Goal: Task Accomplishment & Management: Manage account settings

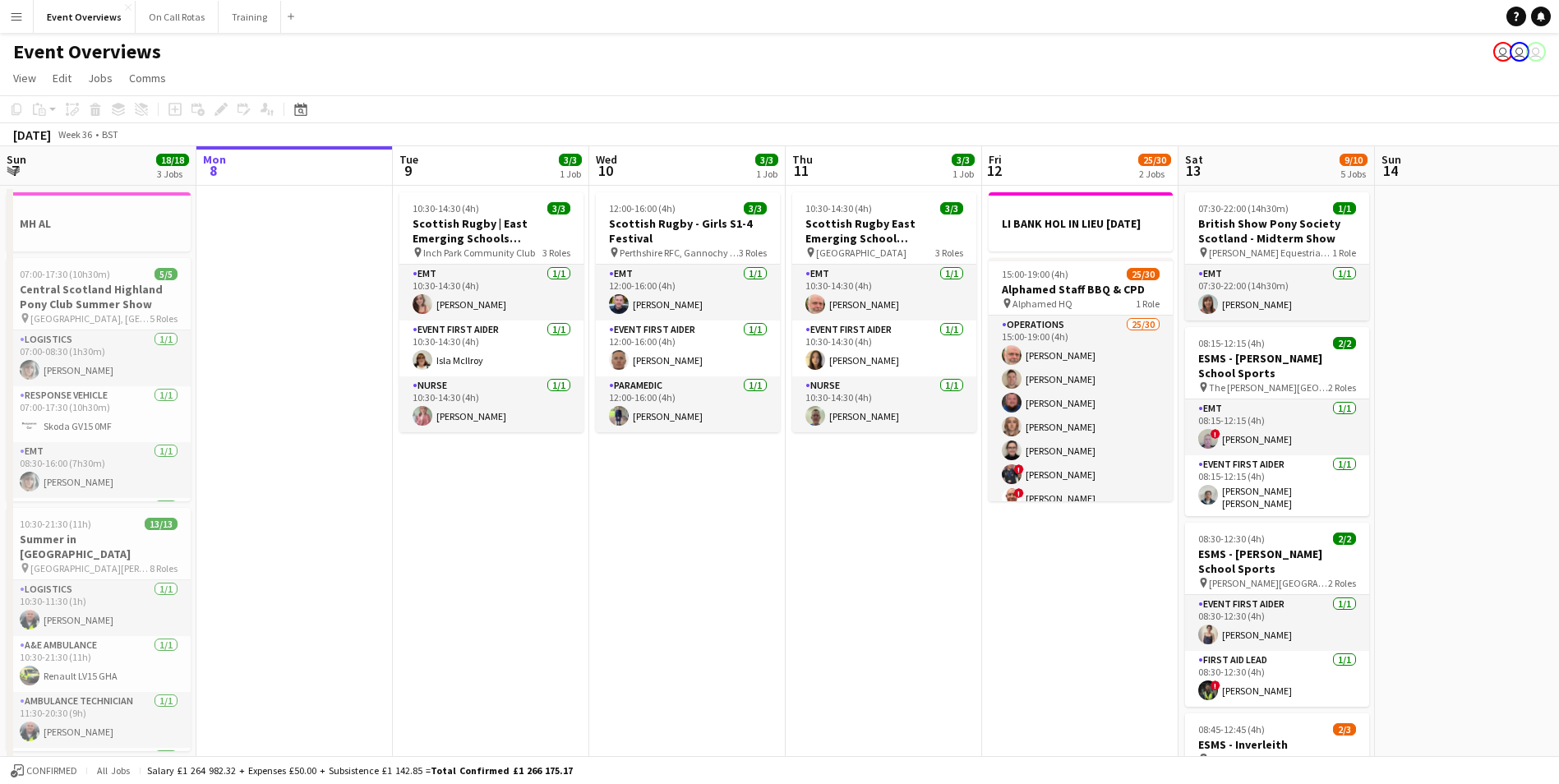
click at [11, 23] on app-icon "Menu" at bounding box center [16, 16] width 13 height 13
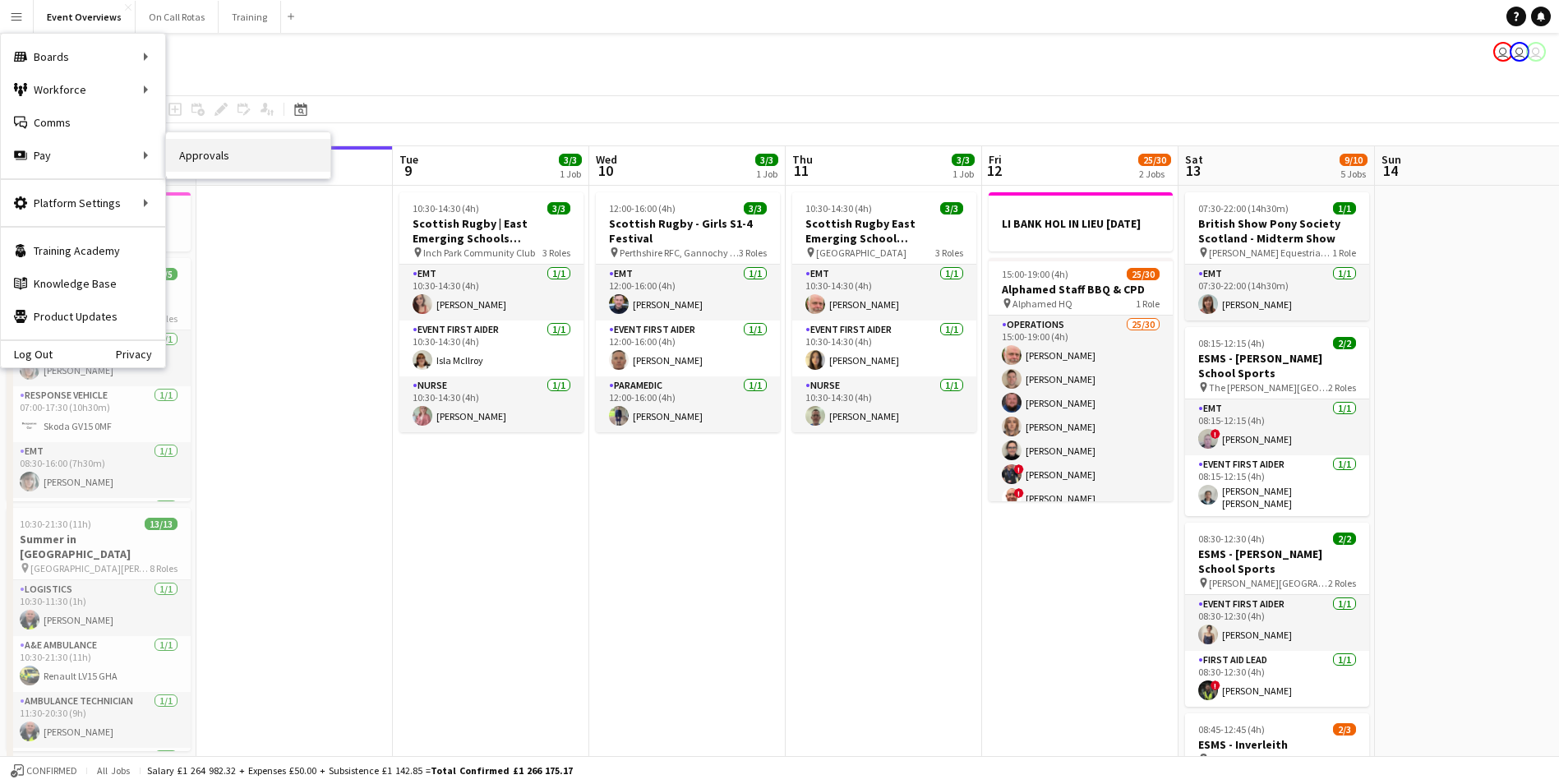
click at [211, 163] on link "Approvals" at bounding box center [247, 155] width 164 height 33
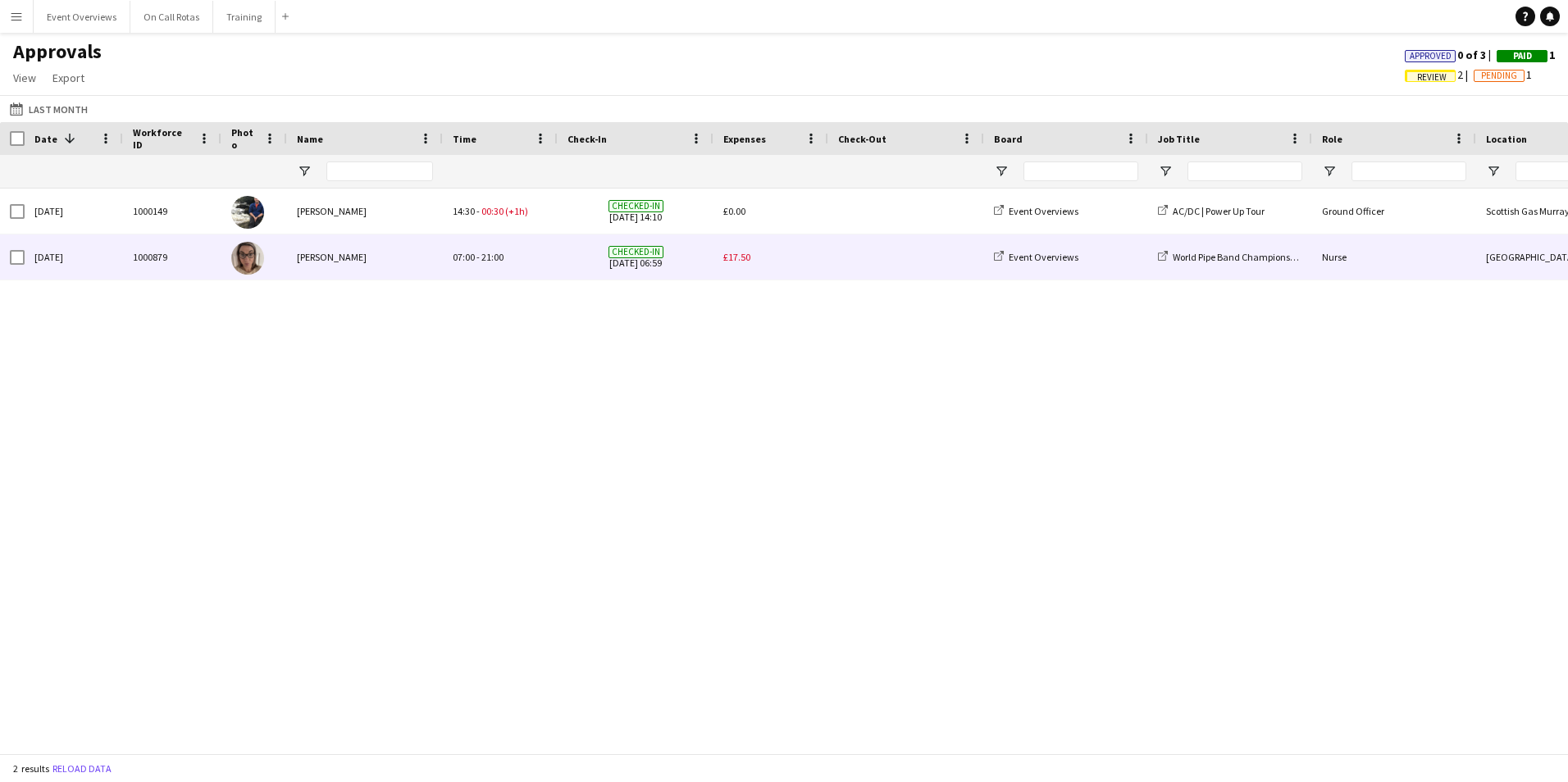
click at [878, 247] on span at bounding box center [905, 257] width 136 height 45
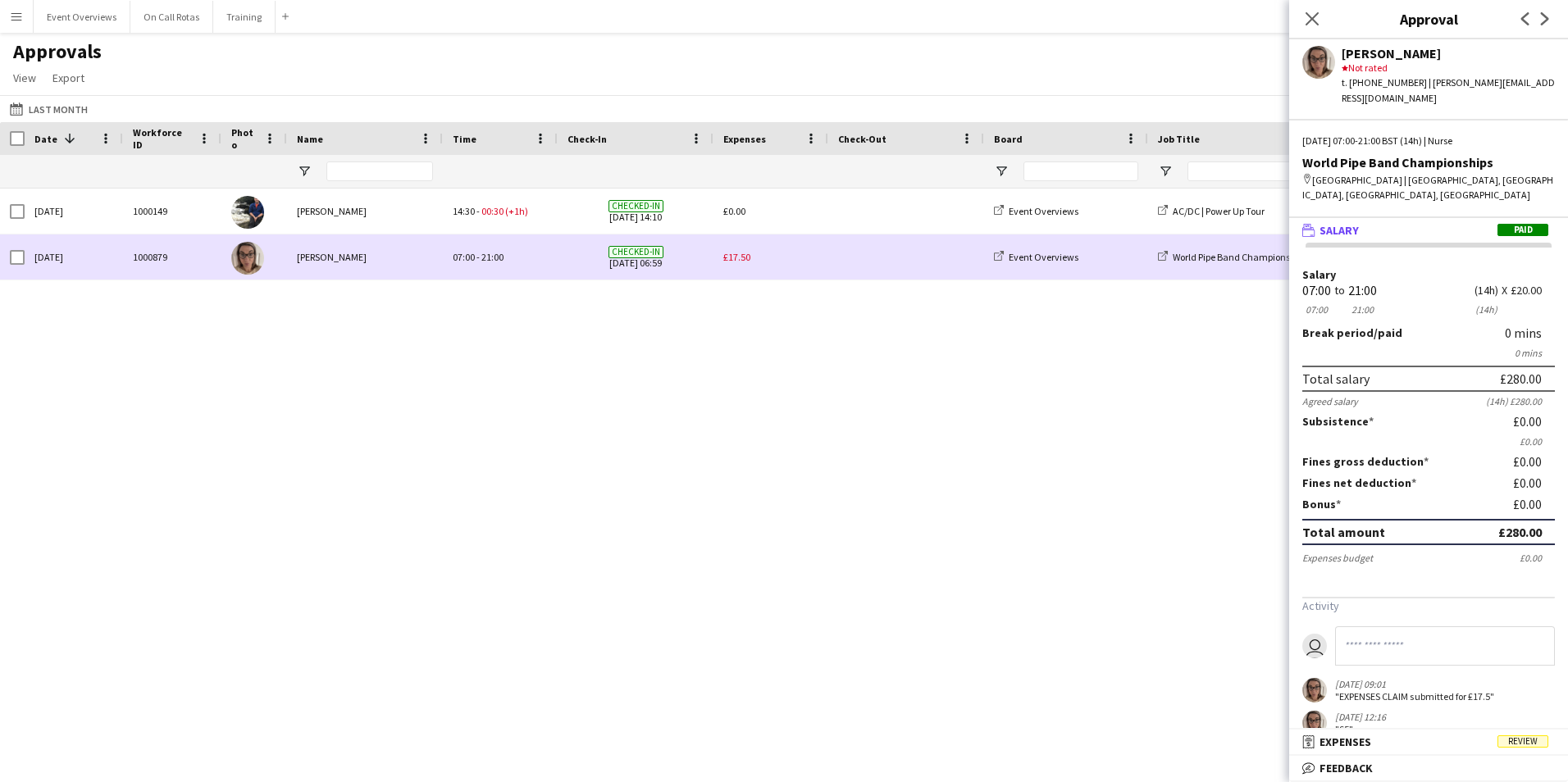
click at [726, 257] on span "£17.50" at bounding box center [736, 257] width 27 height 12
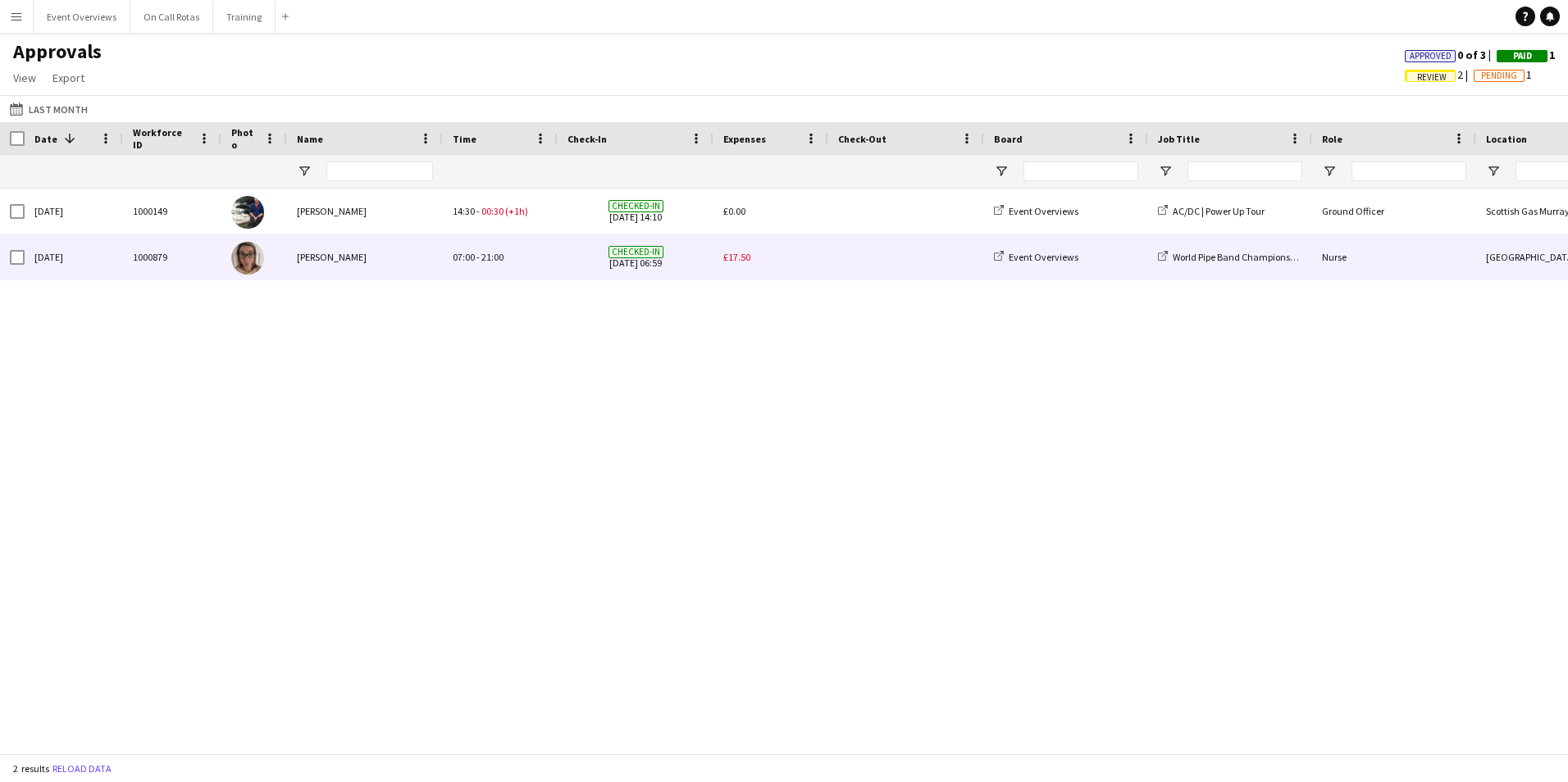
click at [726, 257] on span "£17.50" at bounding box center [736, 257] width 27 height 12
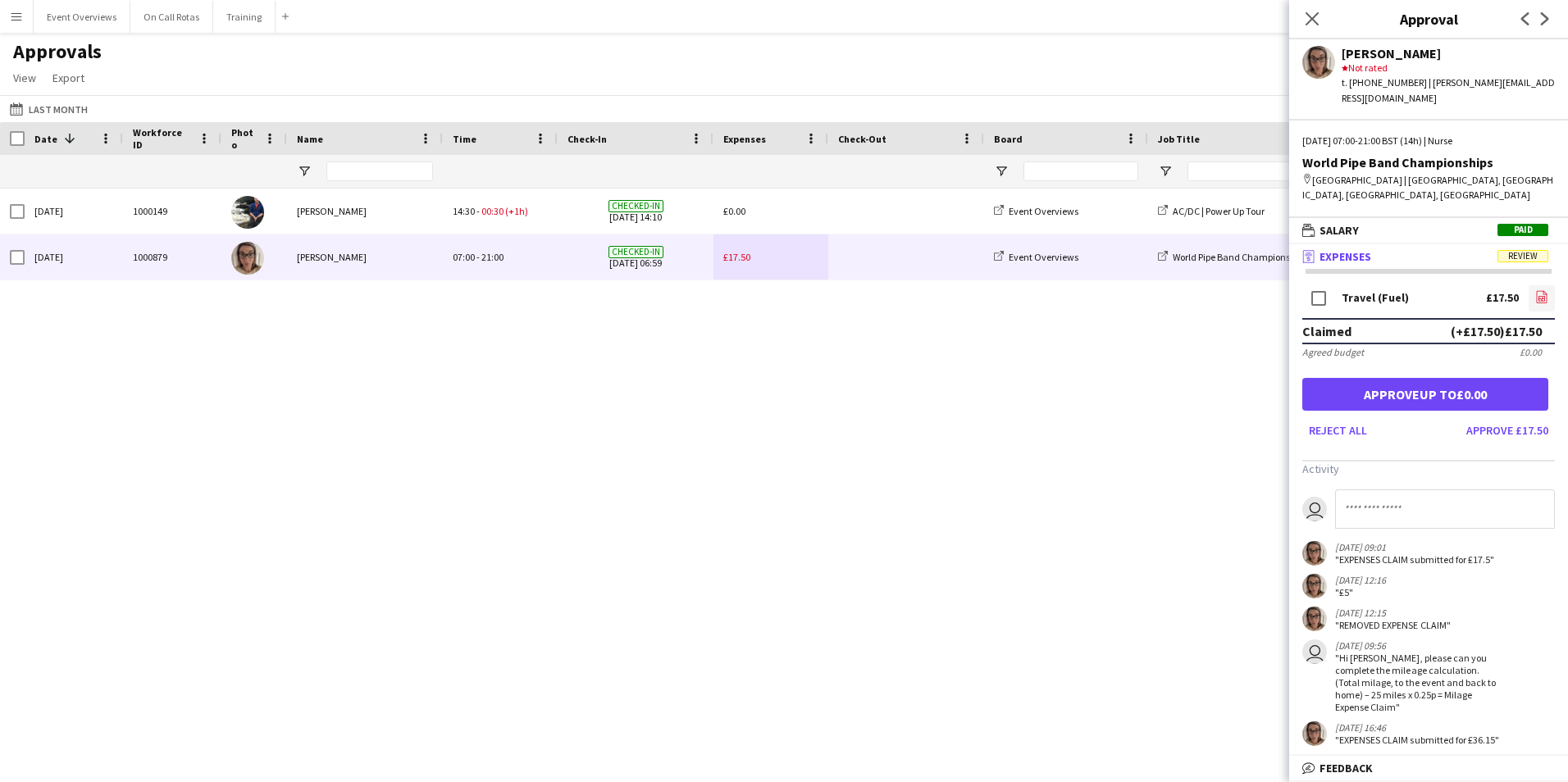
click at [1538, 296] on icon at bounding box center [1541, 298] width 7 height 5
click at [1315, 29] on app-icon "Close pop-in" at bounding box center [1312, 19] width 23 height 23
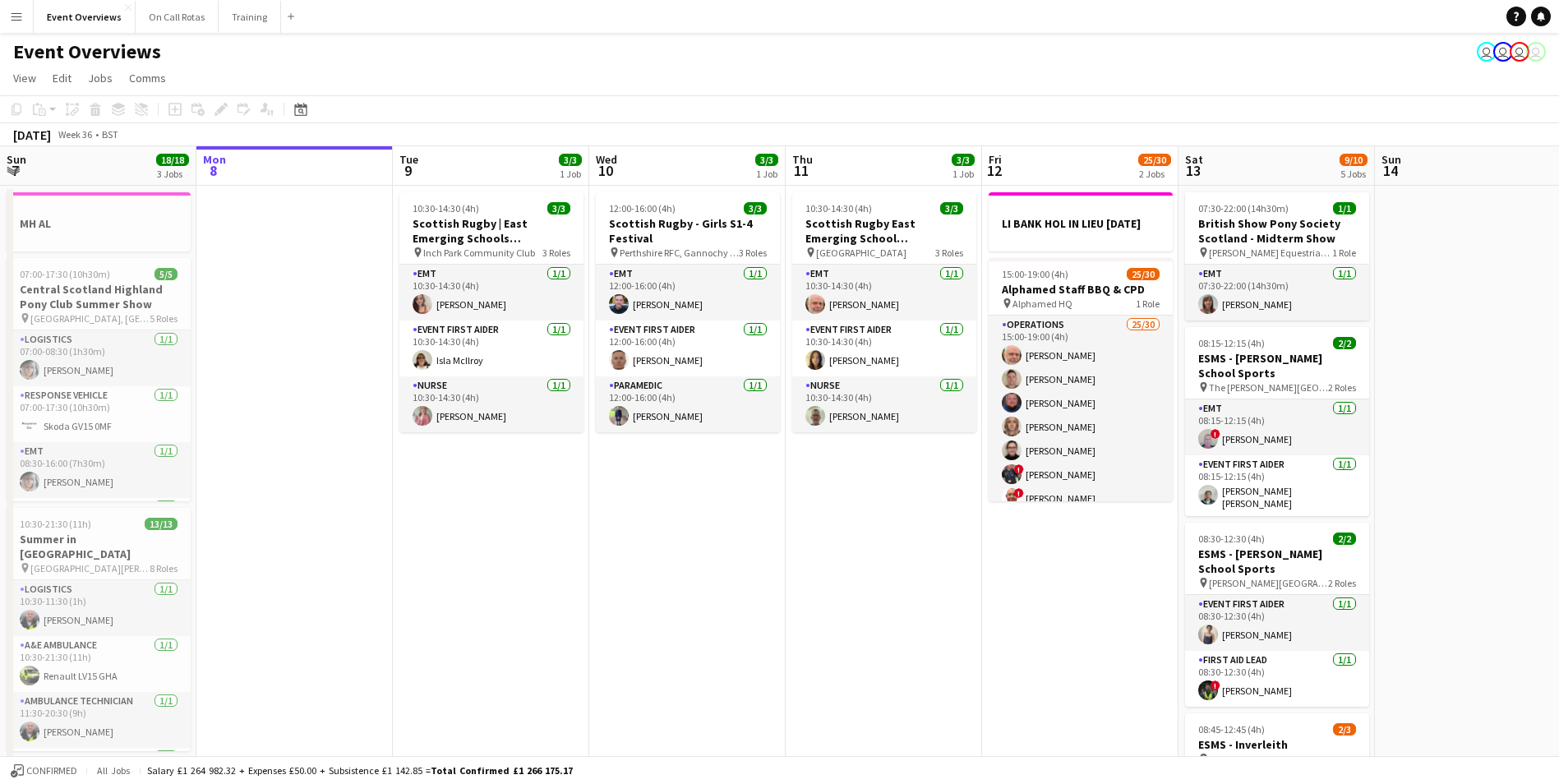
click at [10, 10] on app-icon "Menu" at bounding box center [16, 16] width 13 height 13
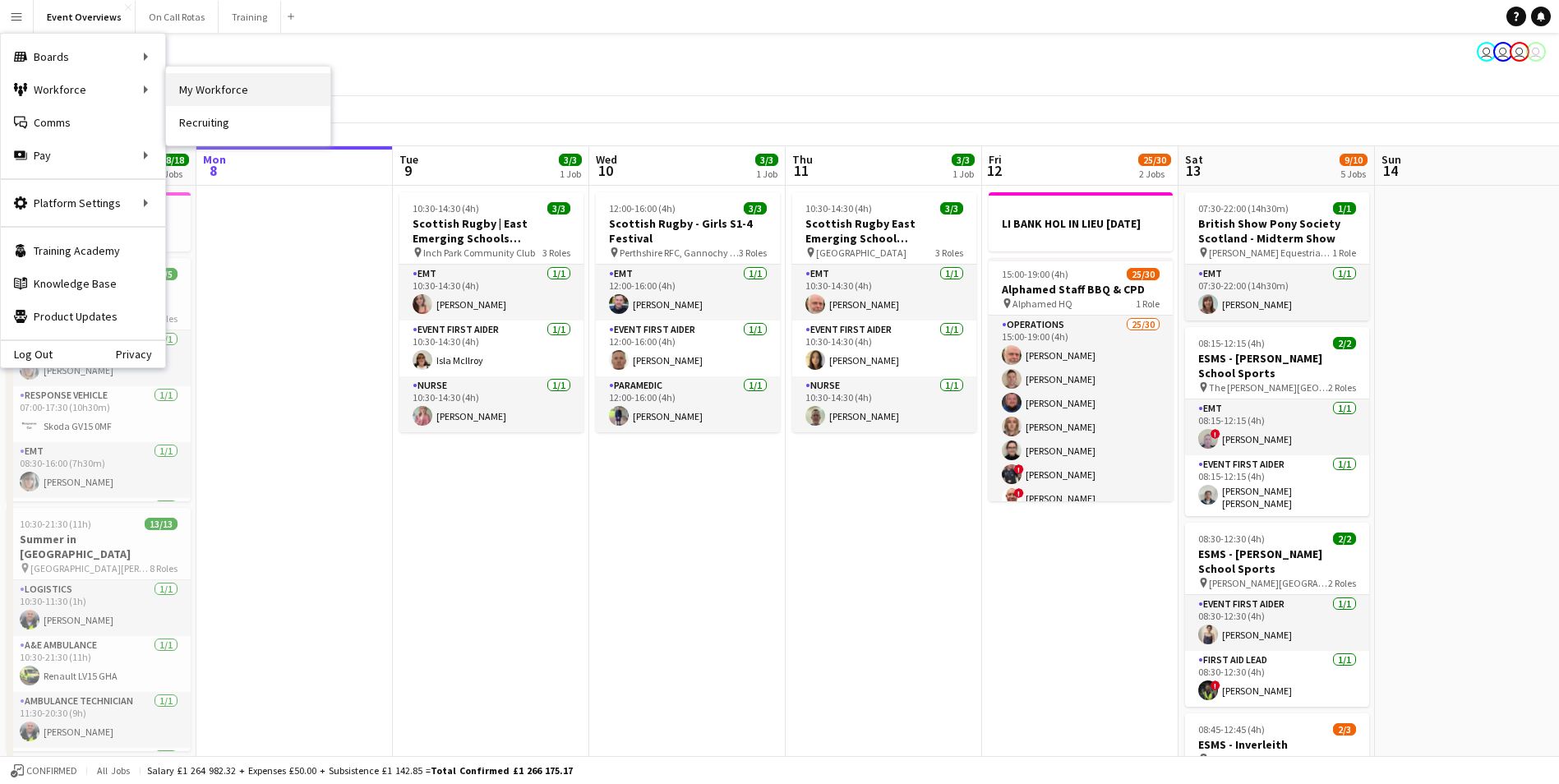
click at [182, 87] on link "My Workforce" at bounding box center [247, 89] width 164 height 33
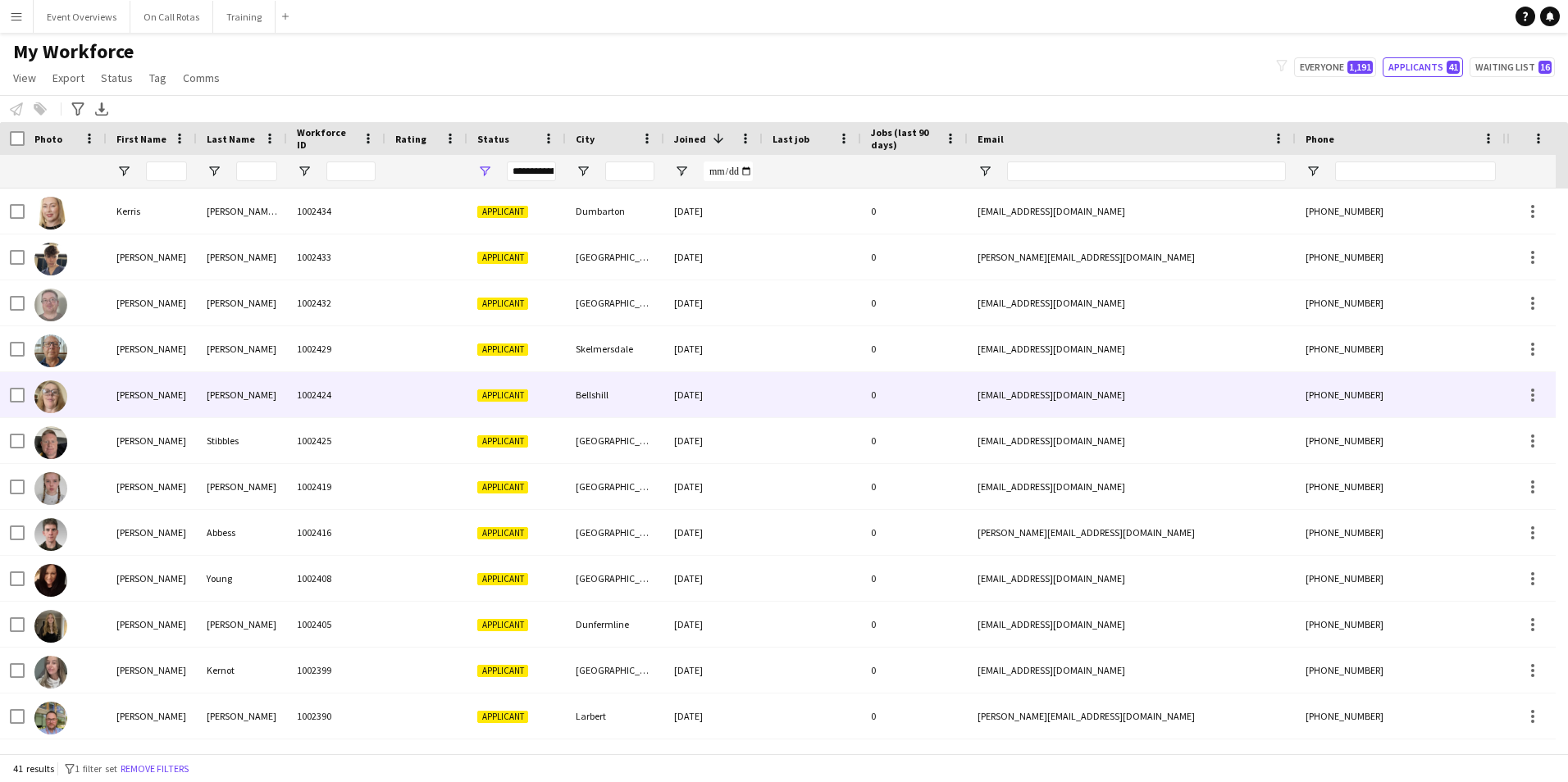
click at [345, 400] on div "1002424" at bounding box center [337, 394] width 99 height 45
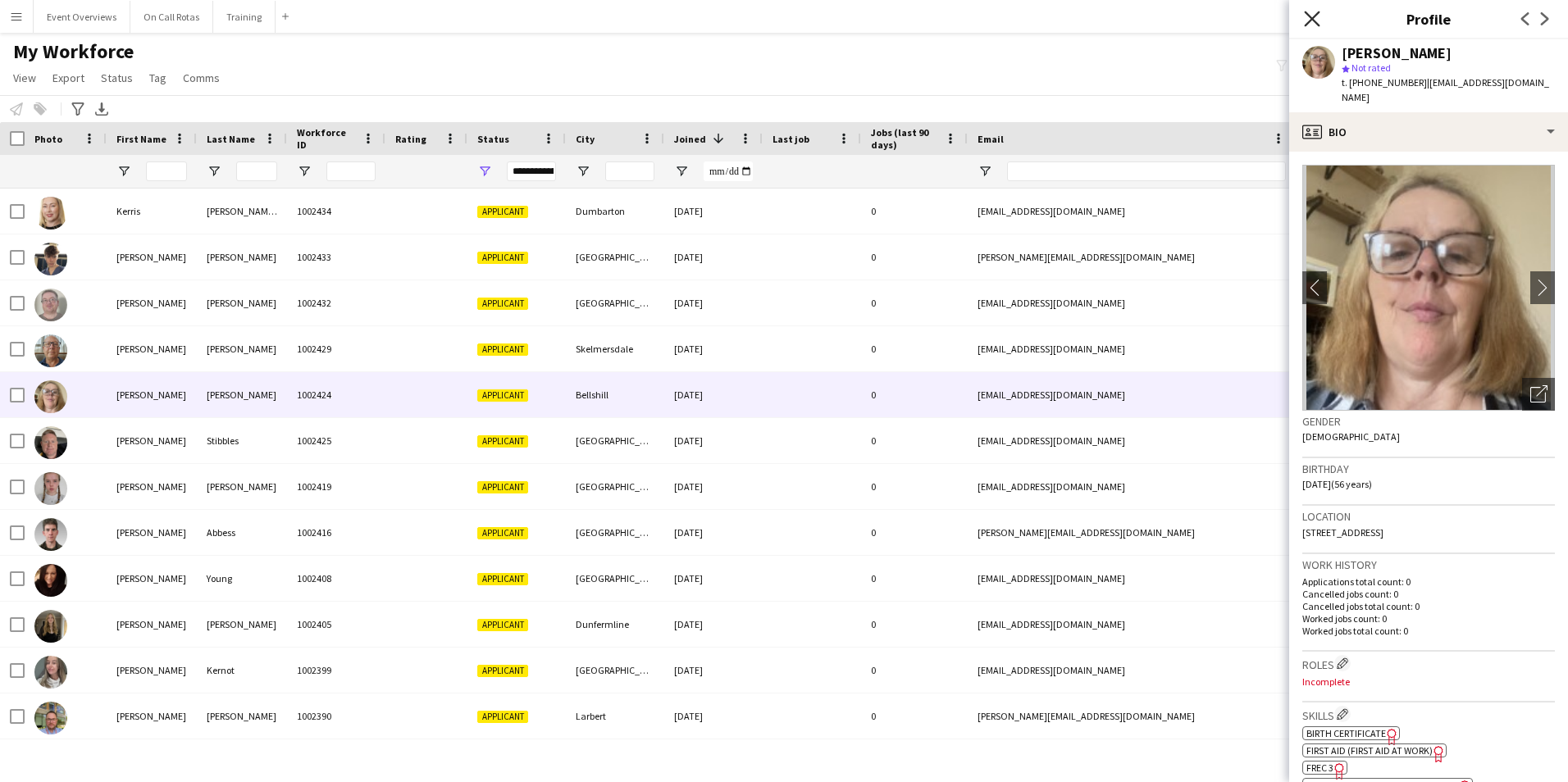
click at [1306, 16] on icon "Close pop-in" at bounding box center [1311, 18] width 16 height 16
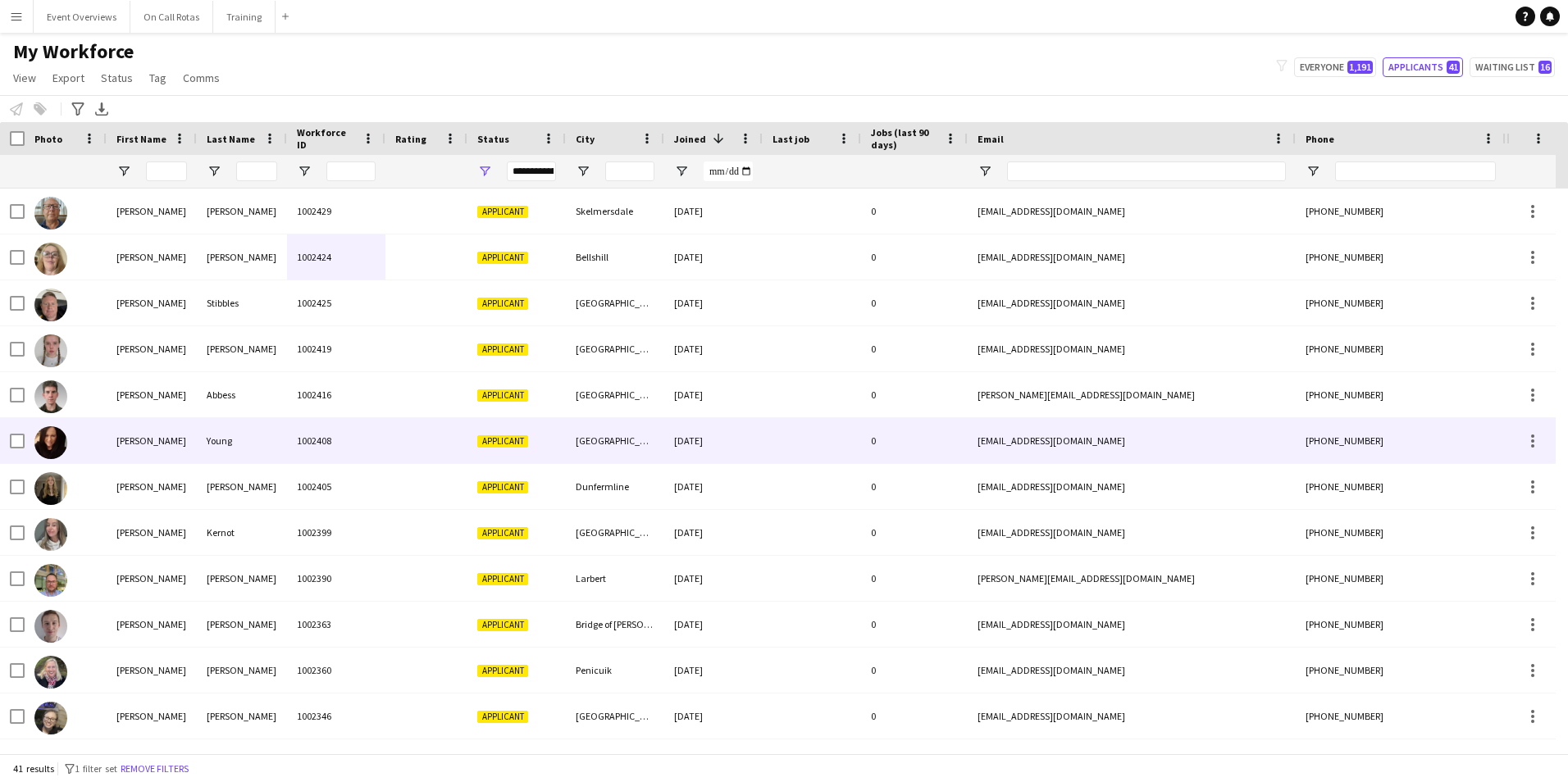
scroll to position [163, 0]
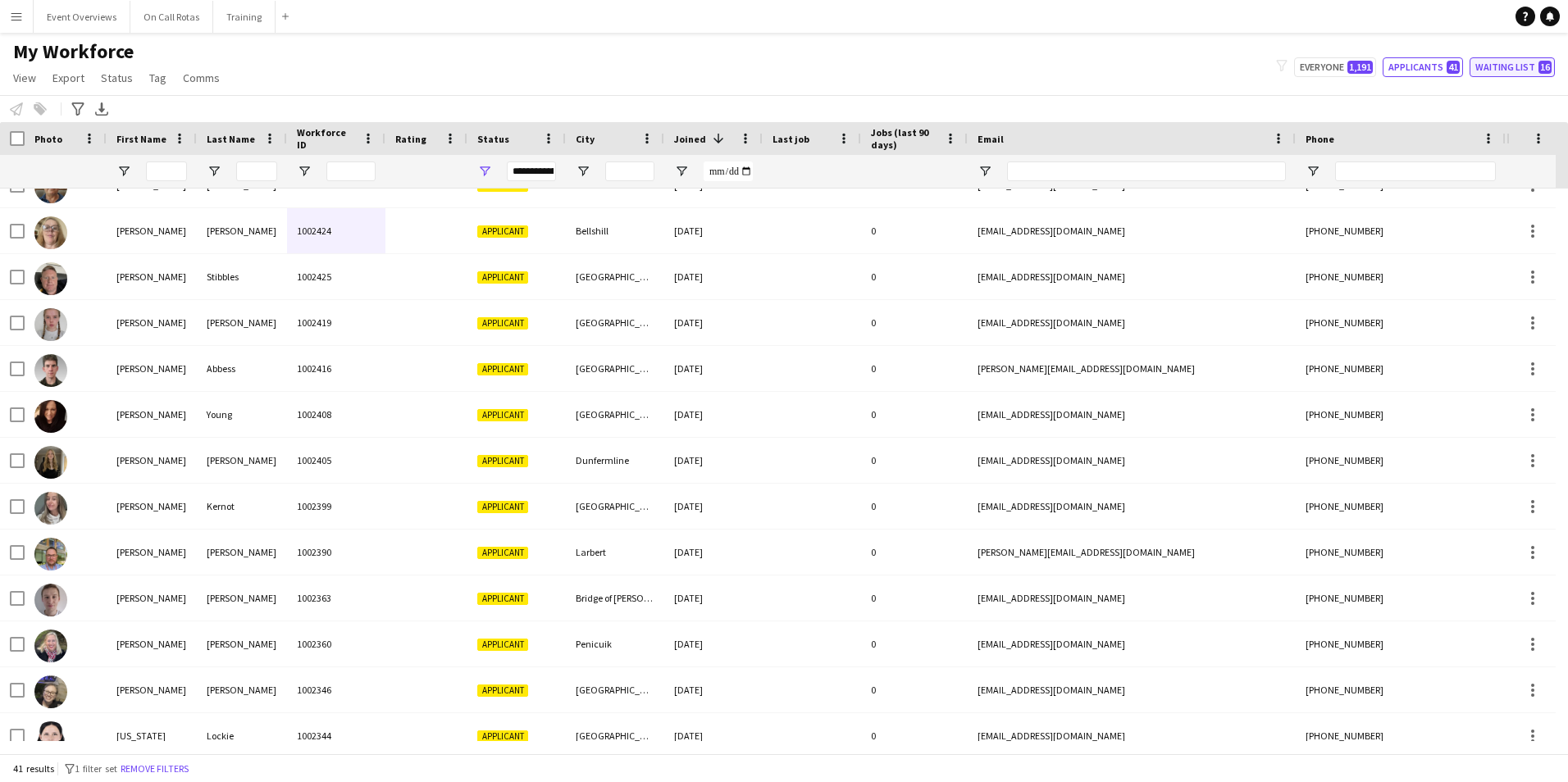
click at [1518, 63] on button "Waiting list 16" at bounding box center [1512, 67] width 86 height 20
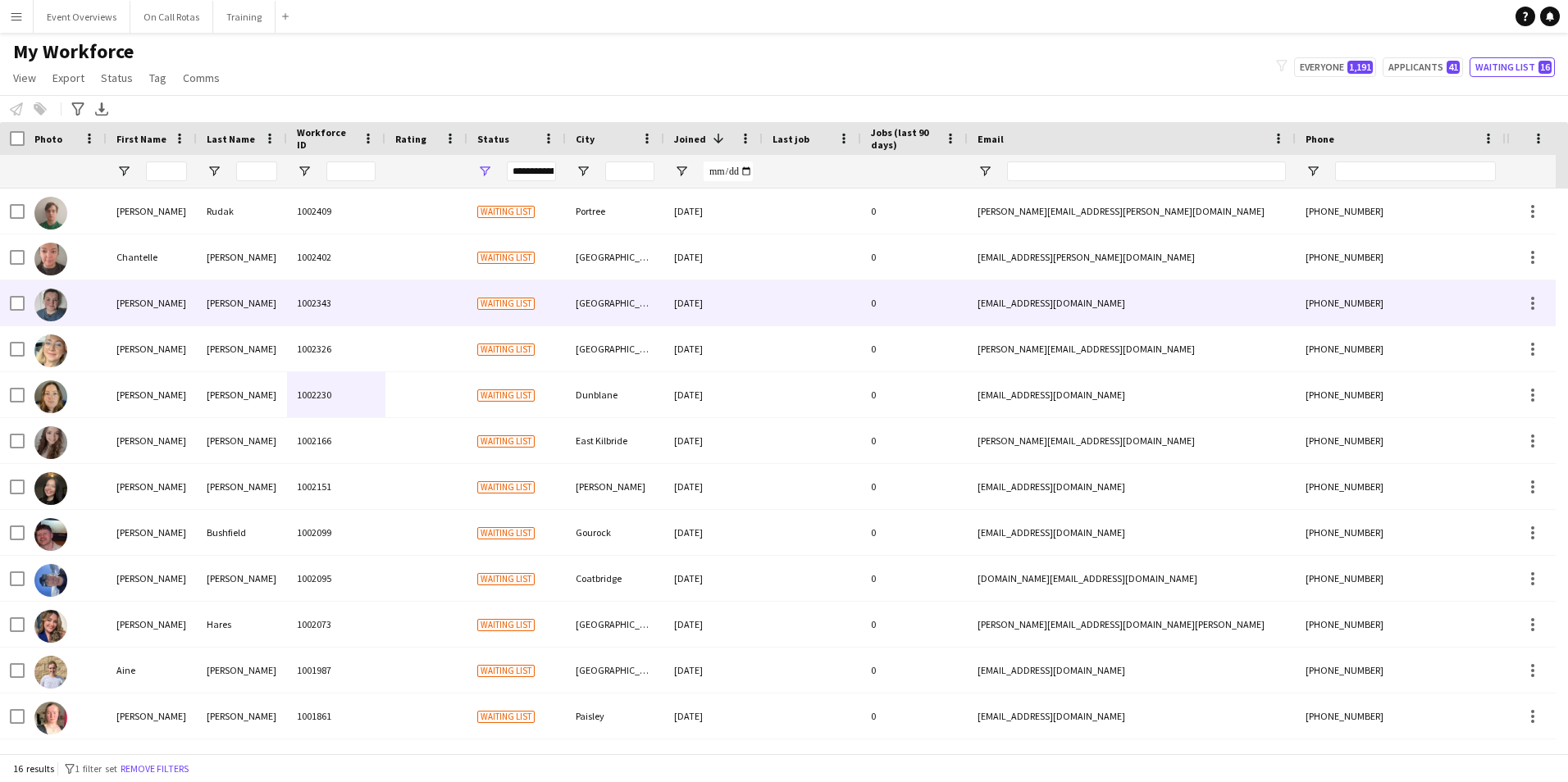
click at [556, 304] on div "Waiting list" at bounding box center [517, 303] width 99 height 45
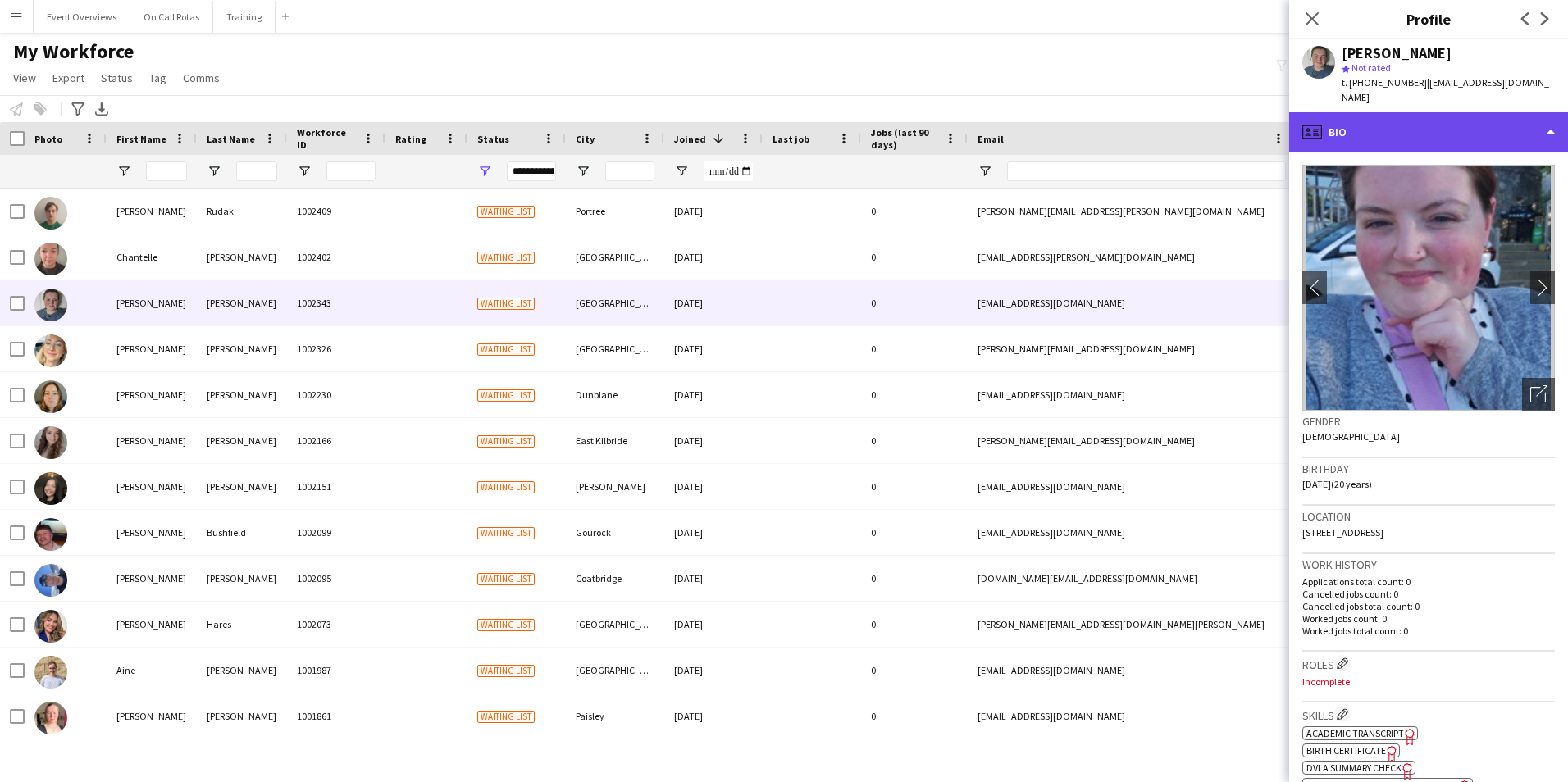
click at [1446, 133] on div "profile Bio" at bounding box center [1428, 131] width 279 height 39
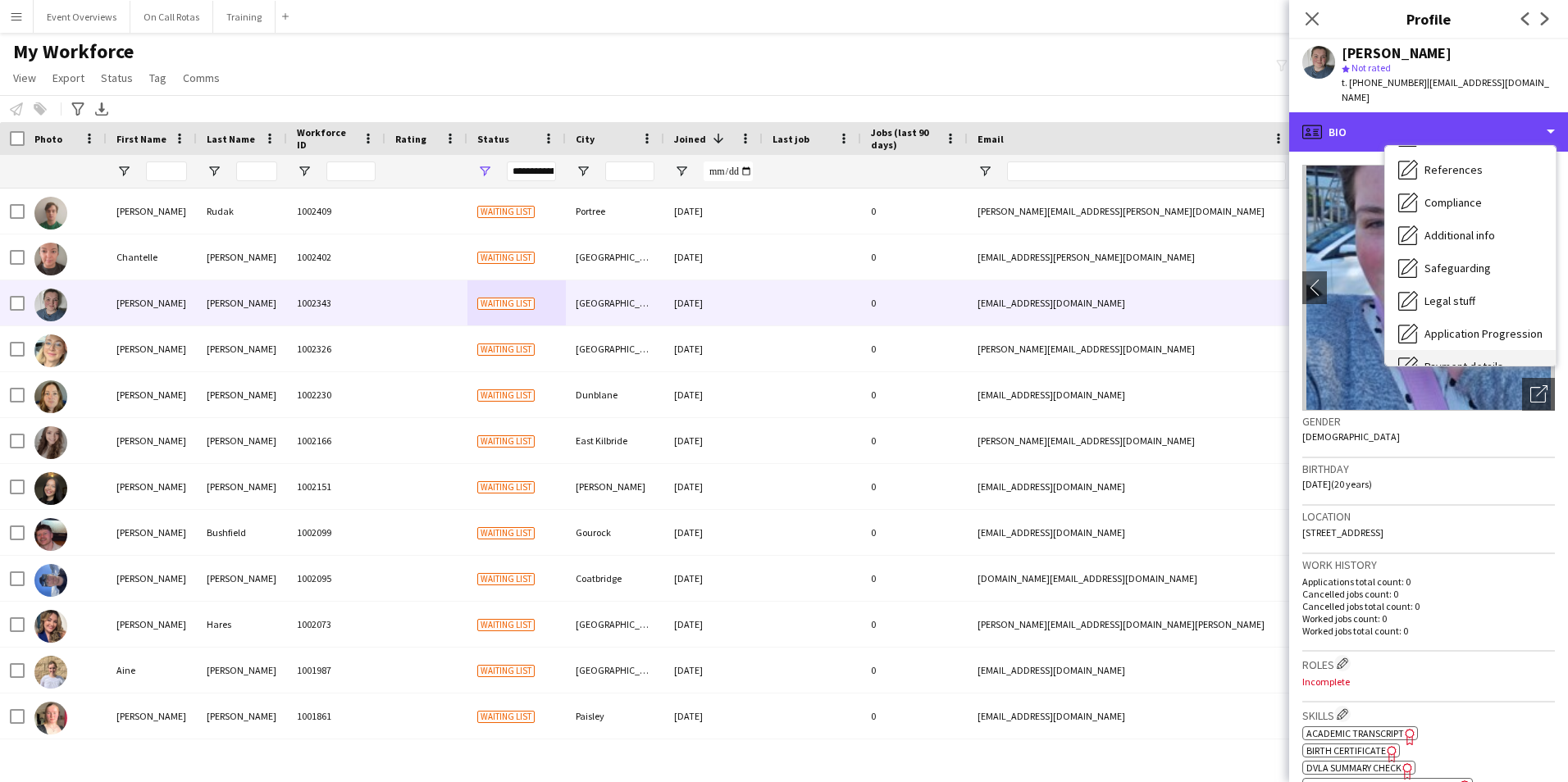
scroll to position [285, 0]
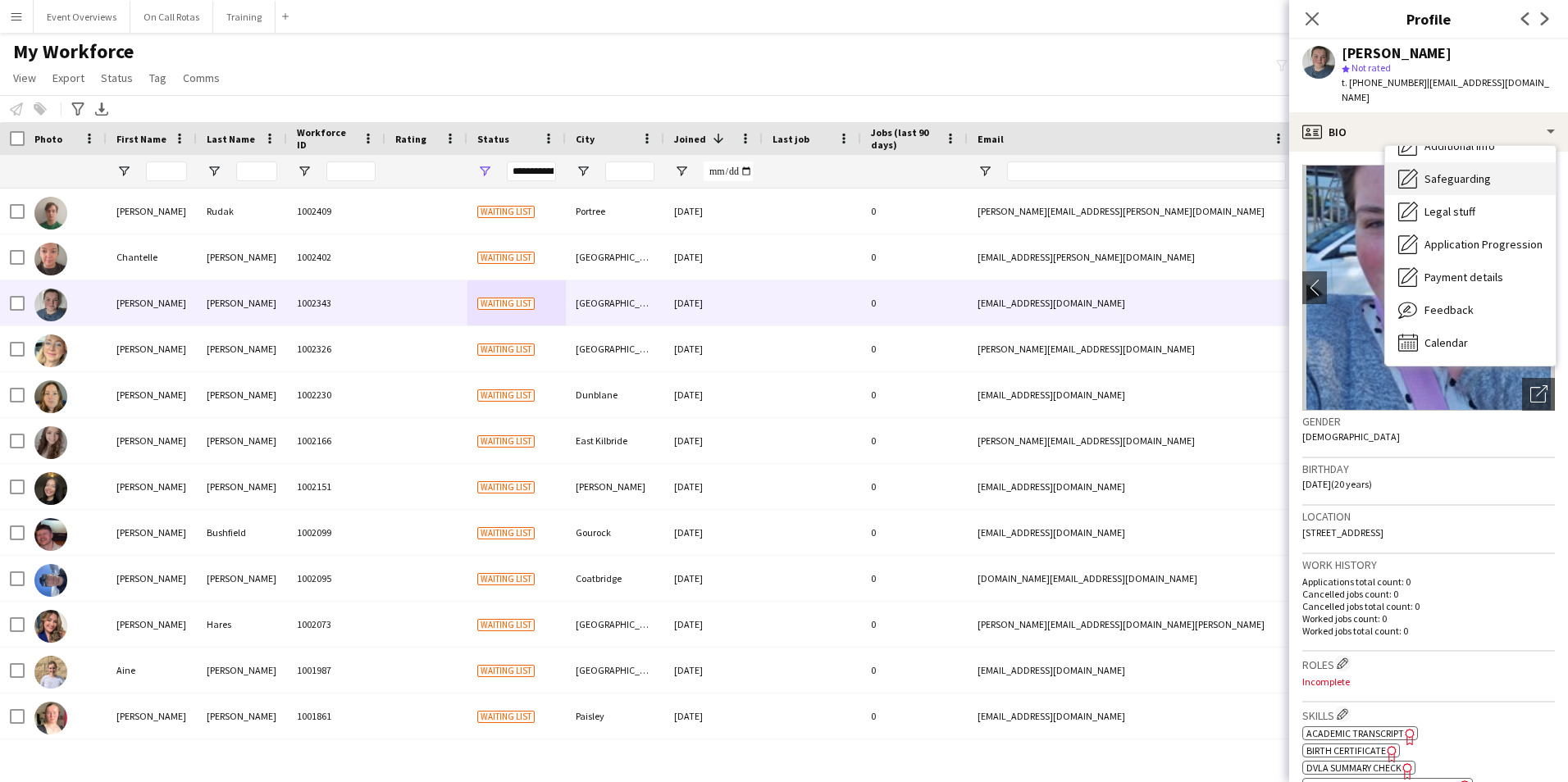
click at [1433, 171] on span "Safeguarding" at bounding box center [1457, 178] width 67 height 15
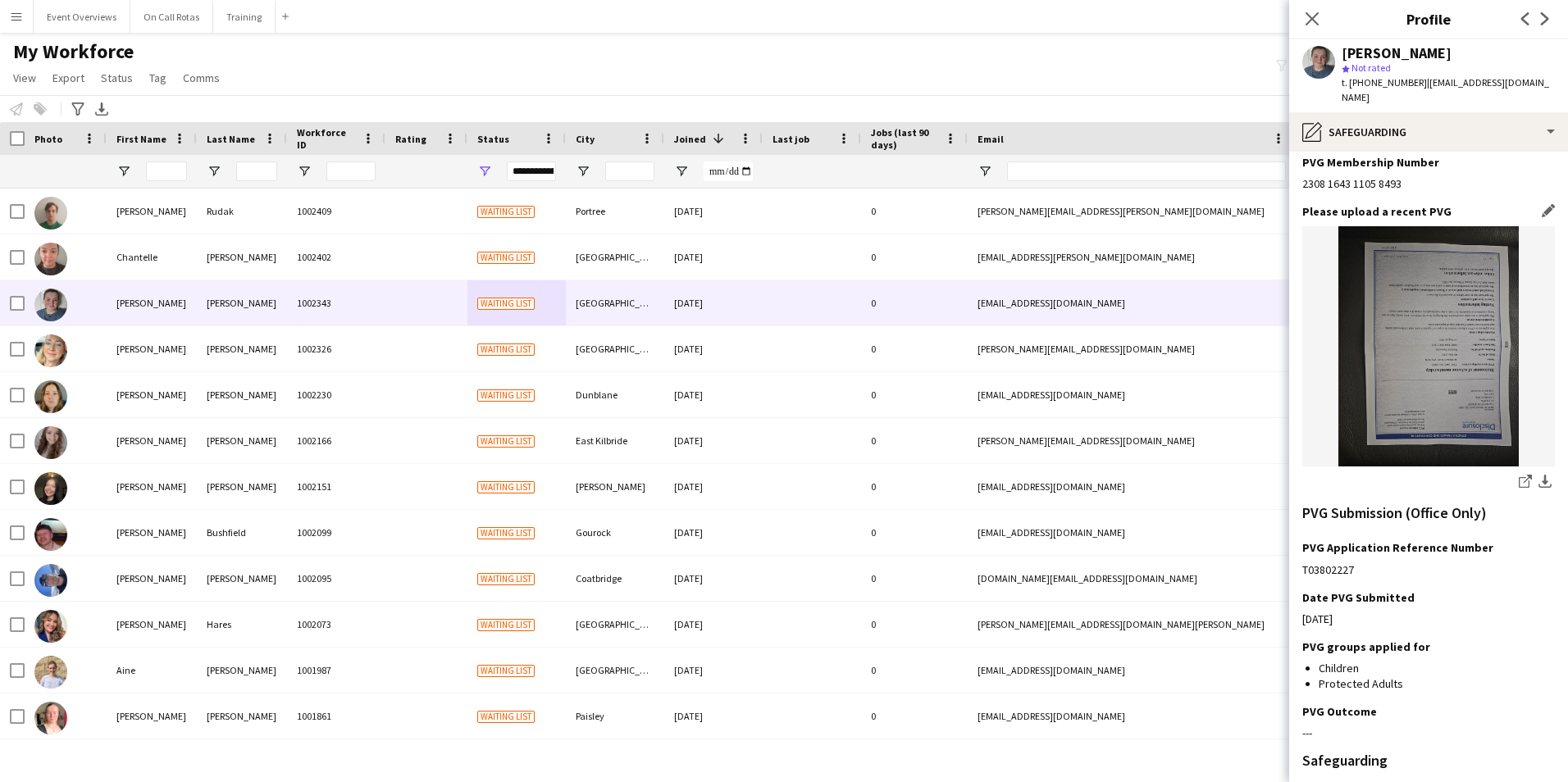
scroll to position [328, 0]
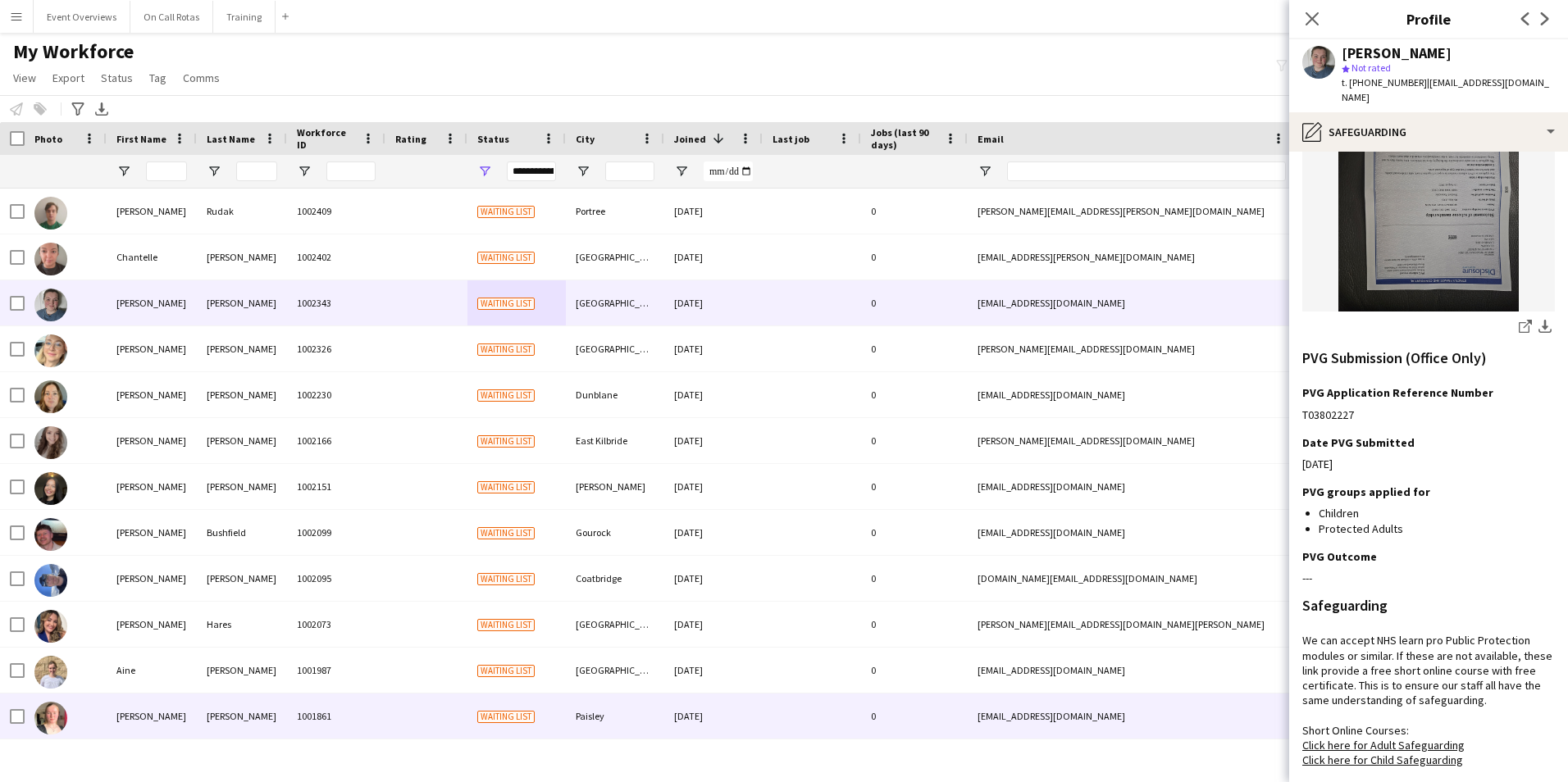
click at [363, 709] on div "1001861" at bounding box center [337, 716] width 99 height 45
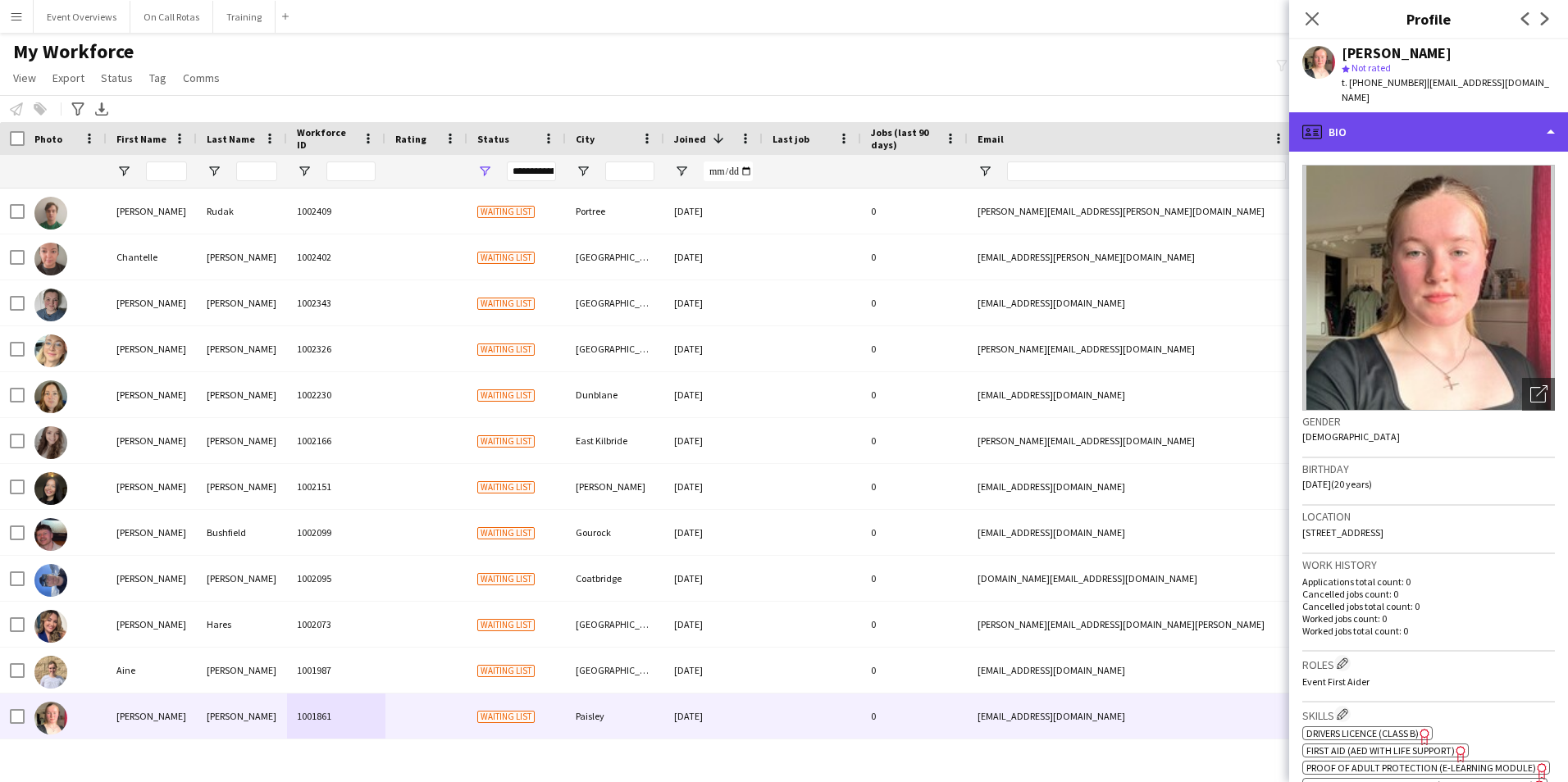
click at [1398, 140] on div "profile Bio" at bounding box center [1428, 131] width 279 height 39
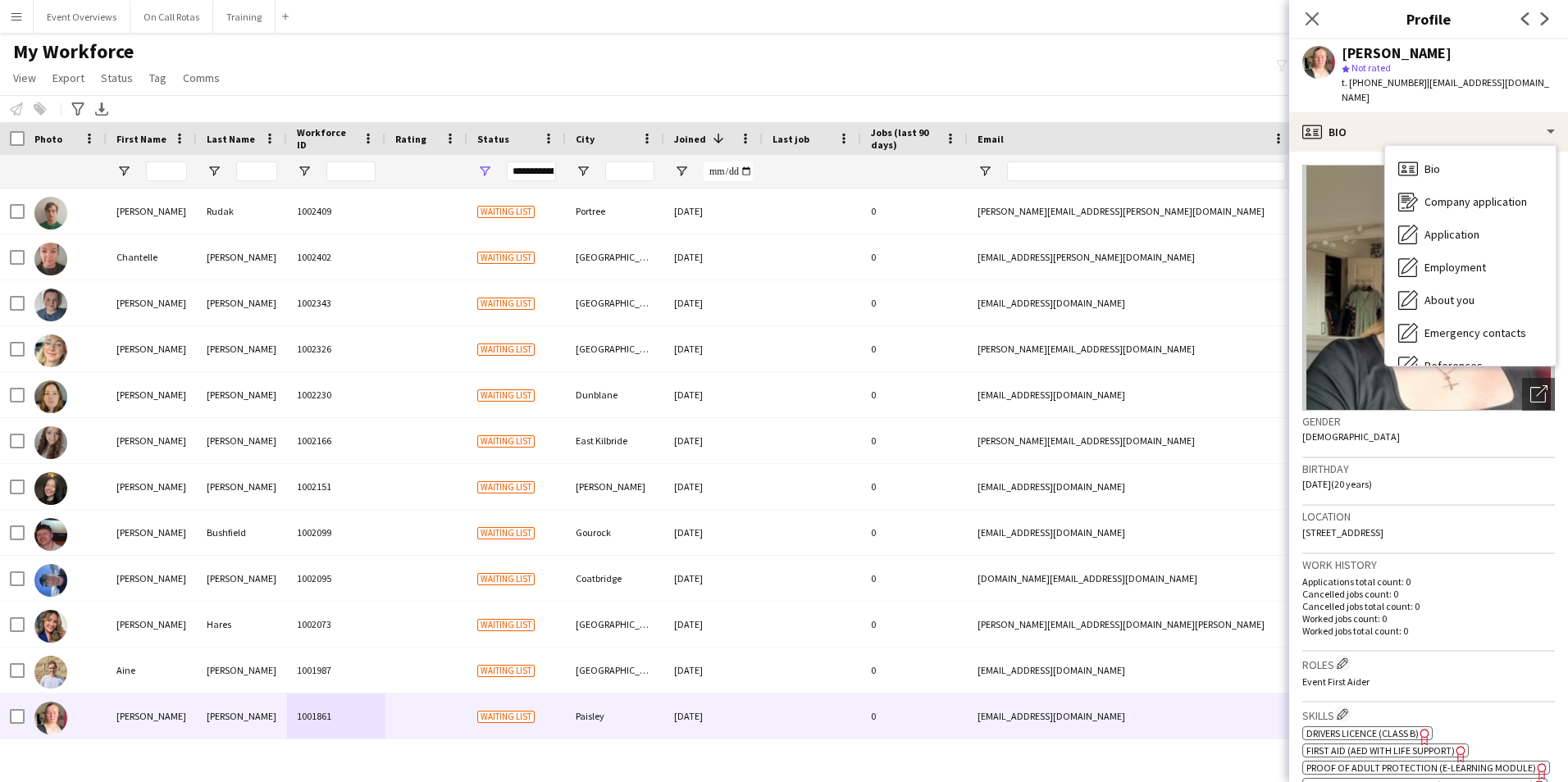
click at [534, 169] on div "**********" at bounding box center [531, 171] width 49 height 20
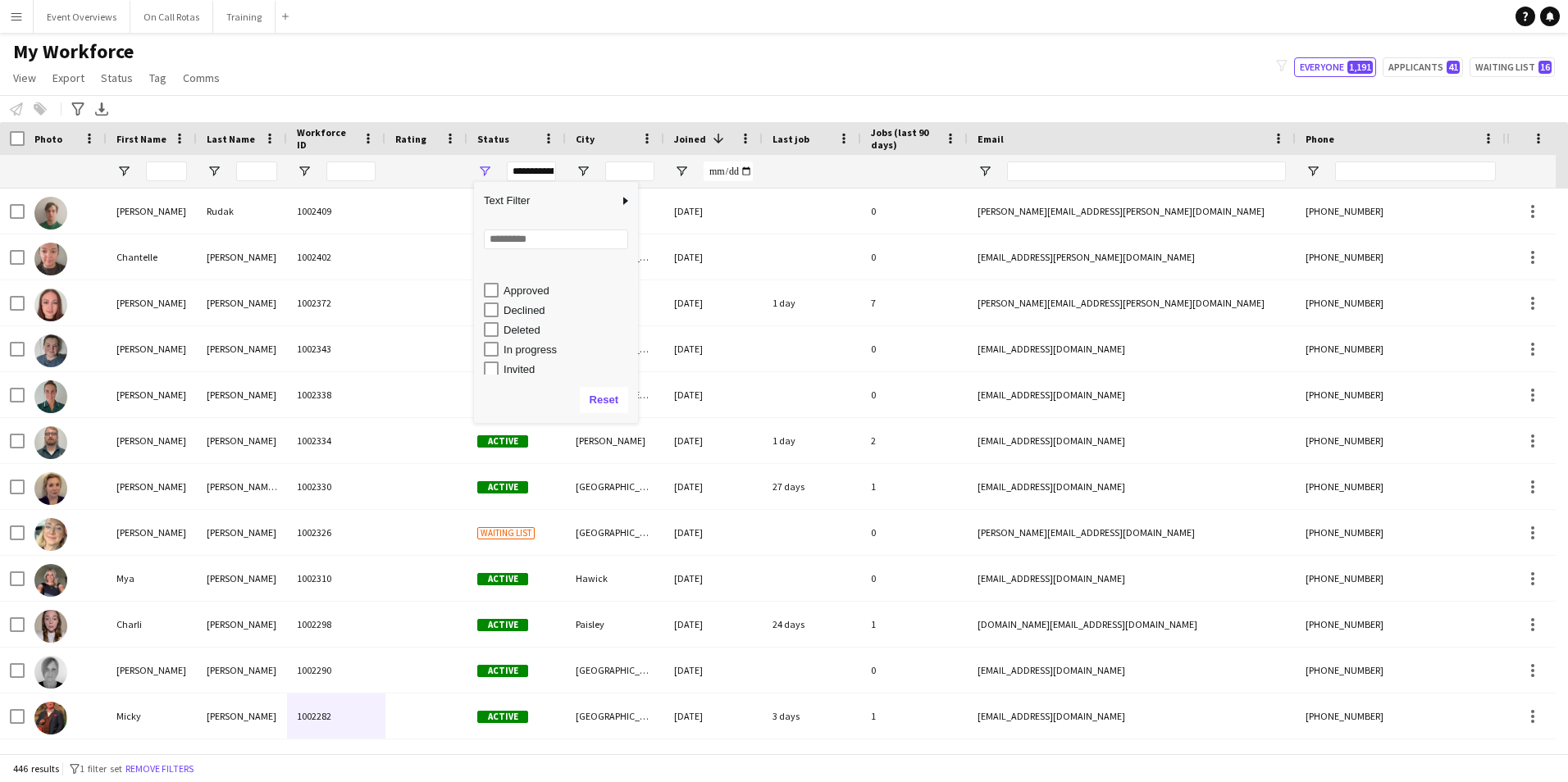
scroll to position [103, 0]
type input "**********"
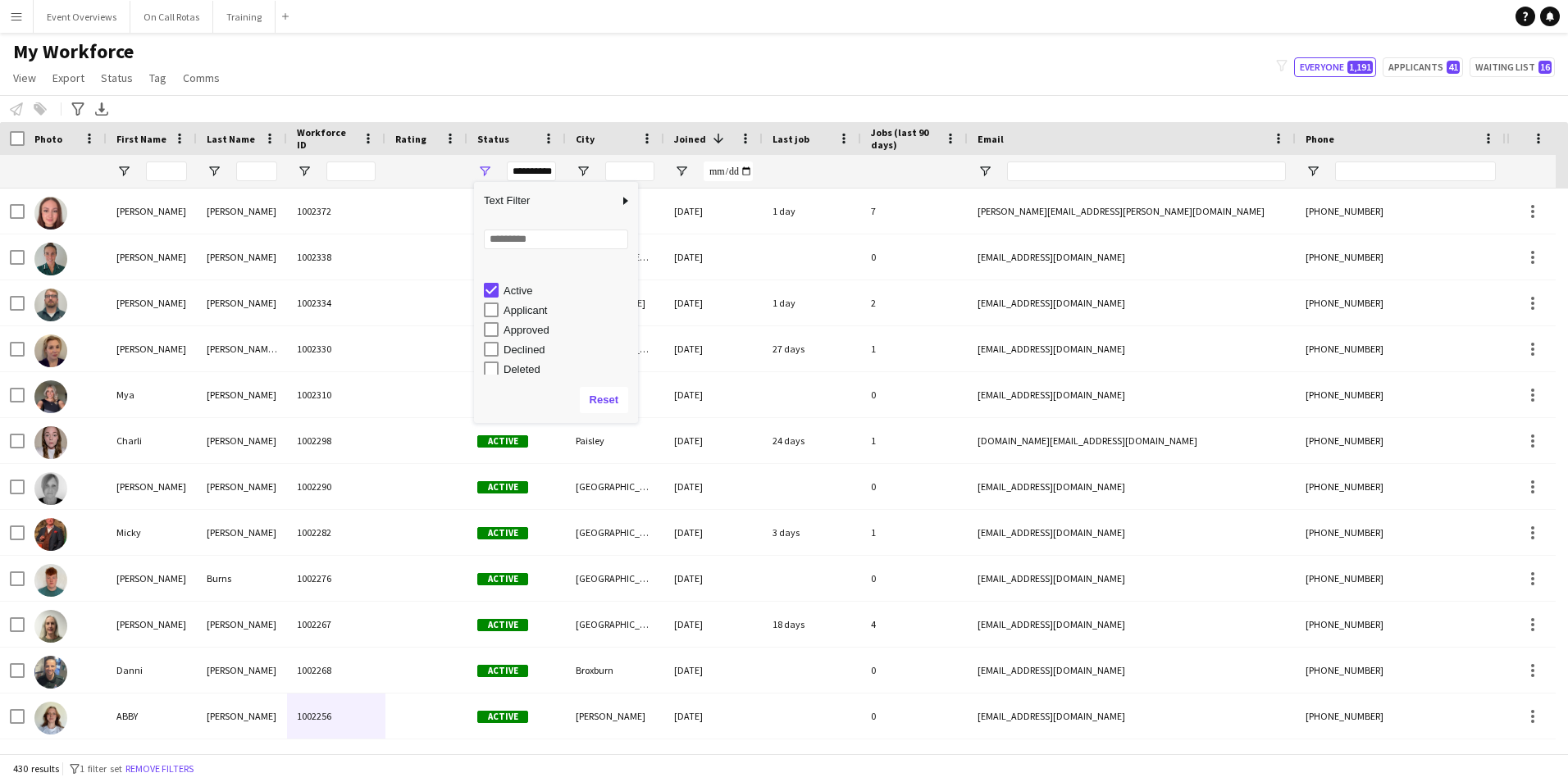
scroll to position [0, 0]
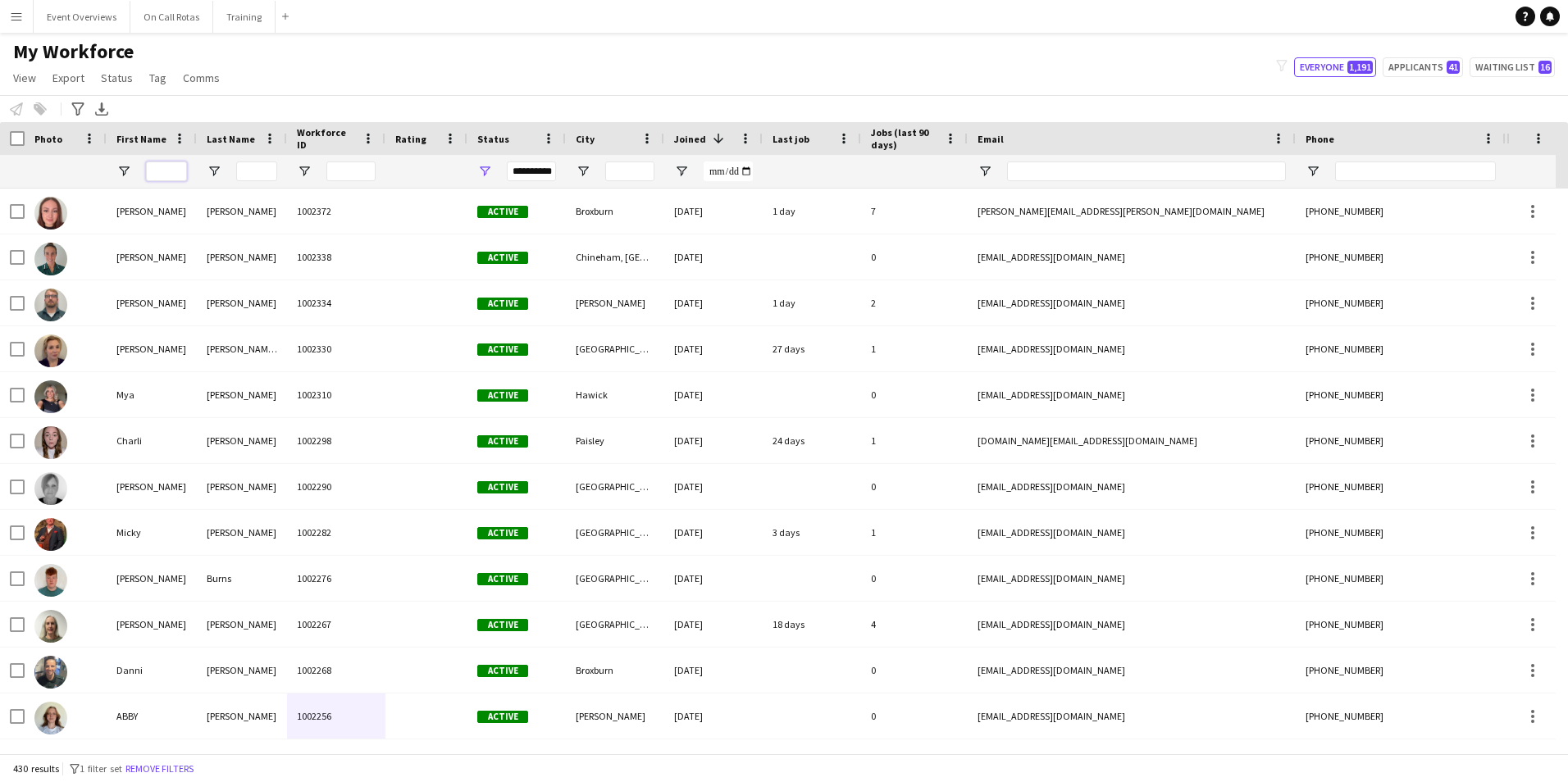
click at [177, 179] on input "First Name Filter Input" at bounding box center [166, 171] width 41 height 20
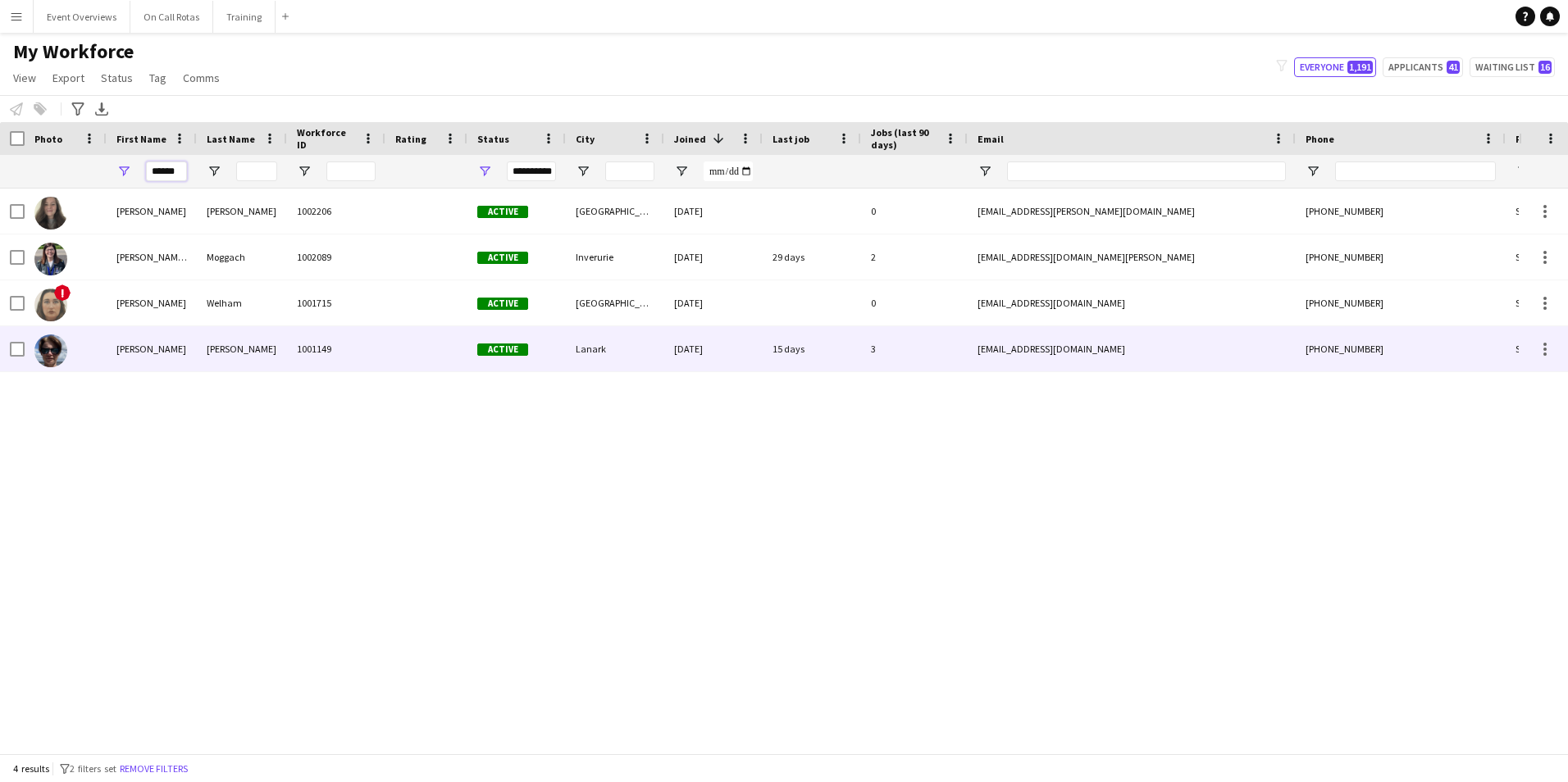
type input "******"
click at [304, 348] on div "1001149" at bounding box center [337, 349] width 99 height 45
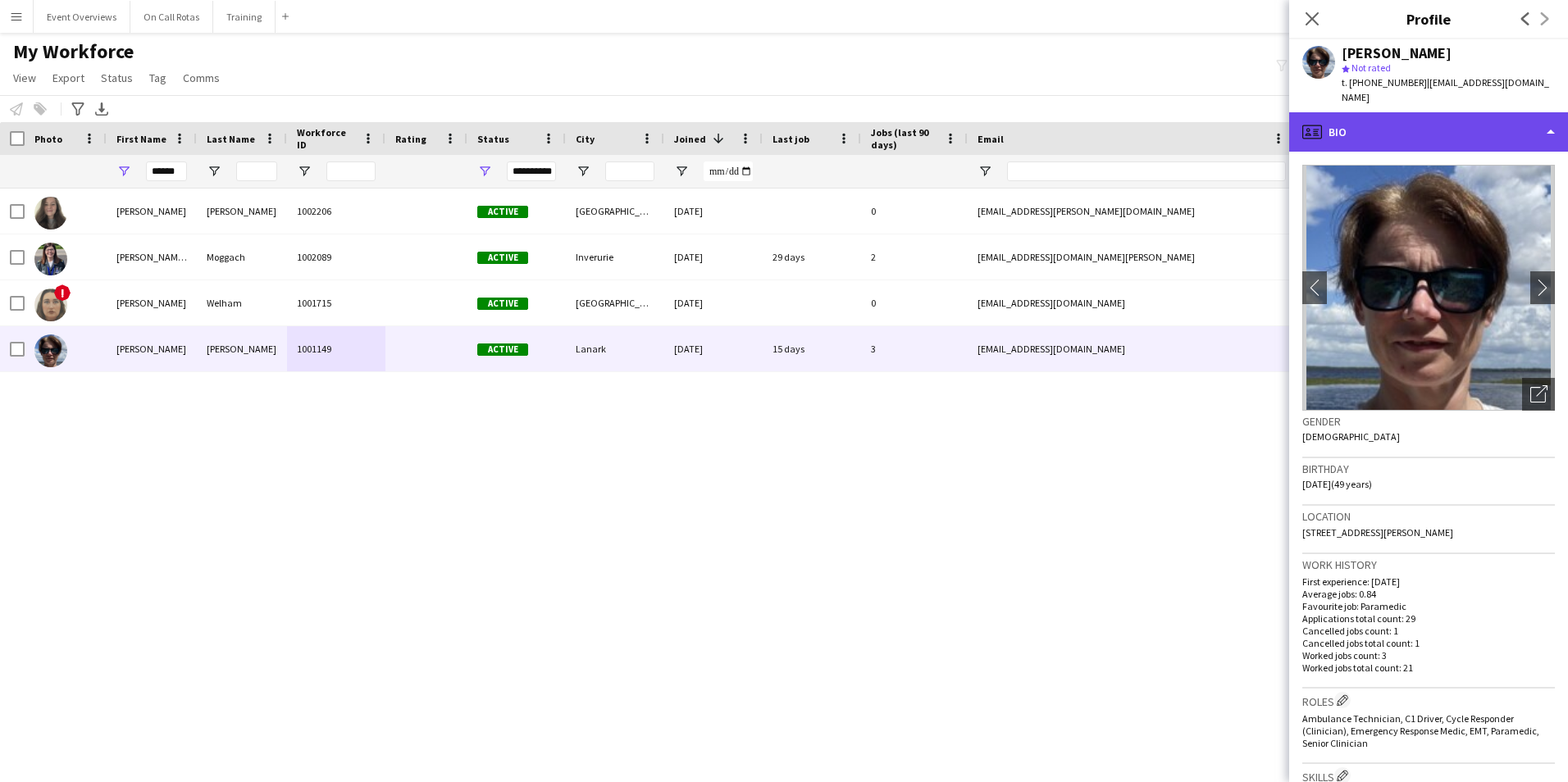
click at [1438, 116] on div "profile Bio" at bounding box center [1428, 131] width 279 height 39
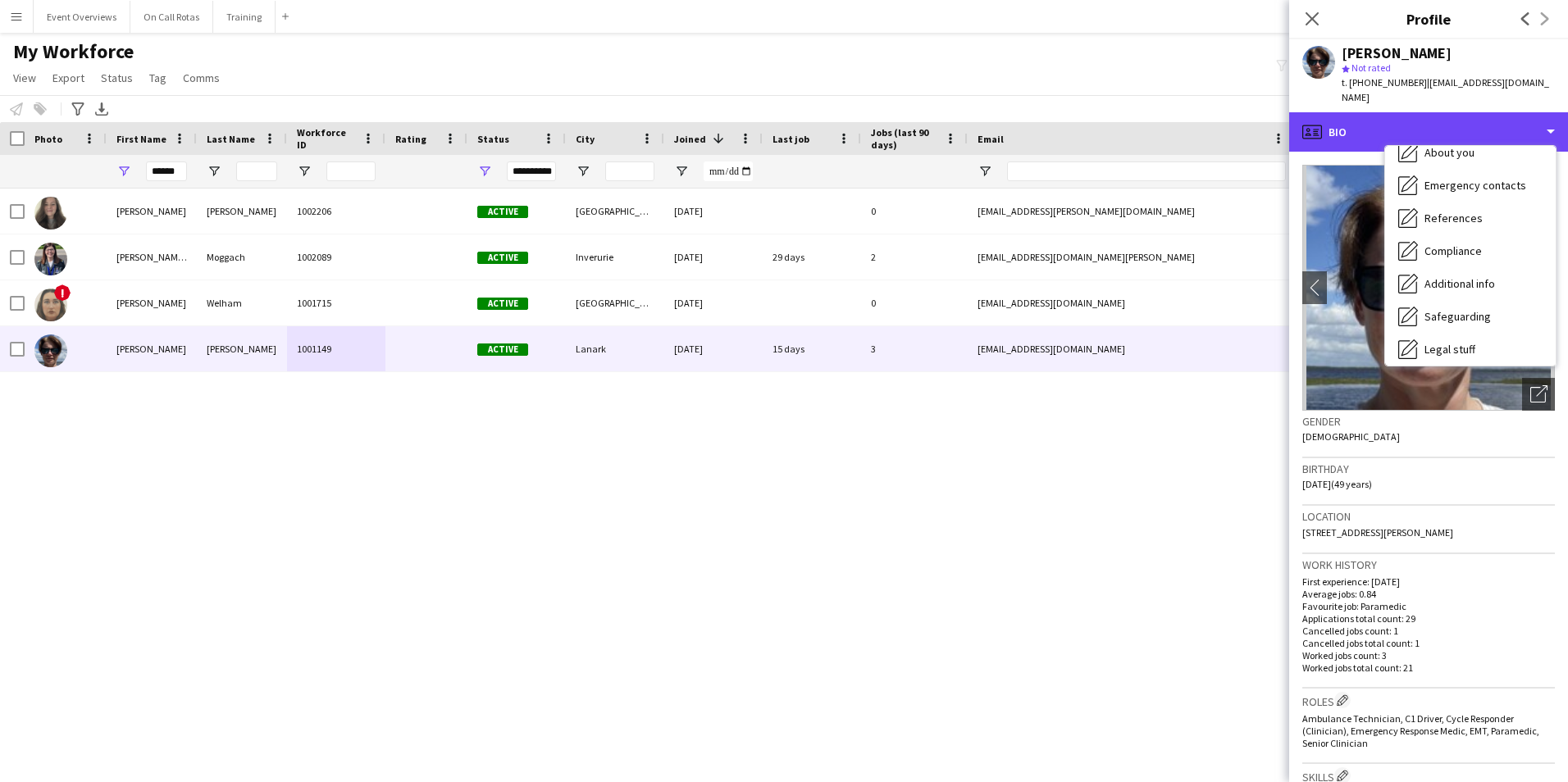
scroll to position [285, 0]
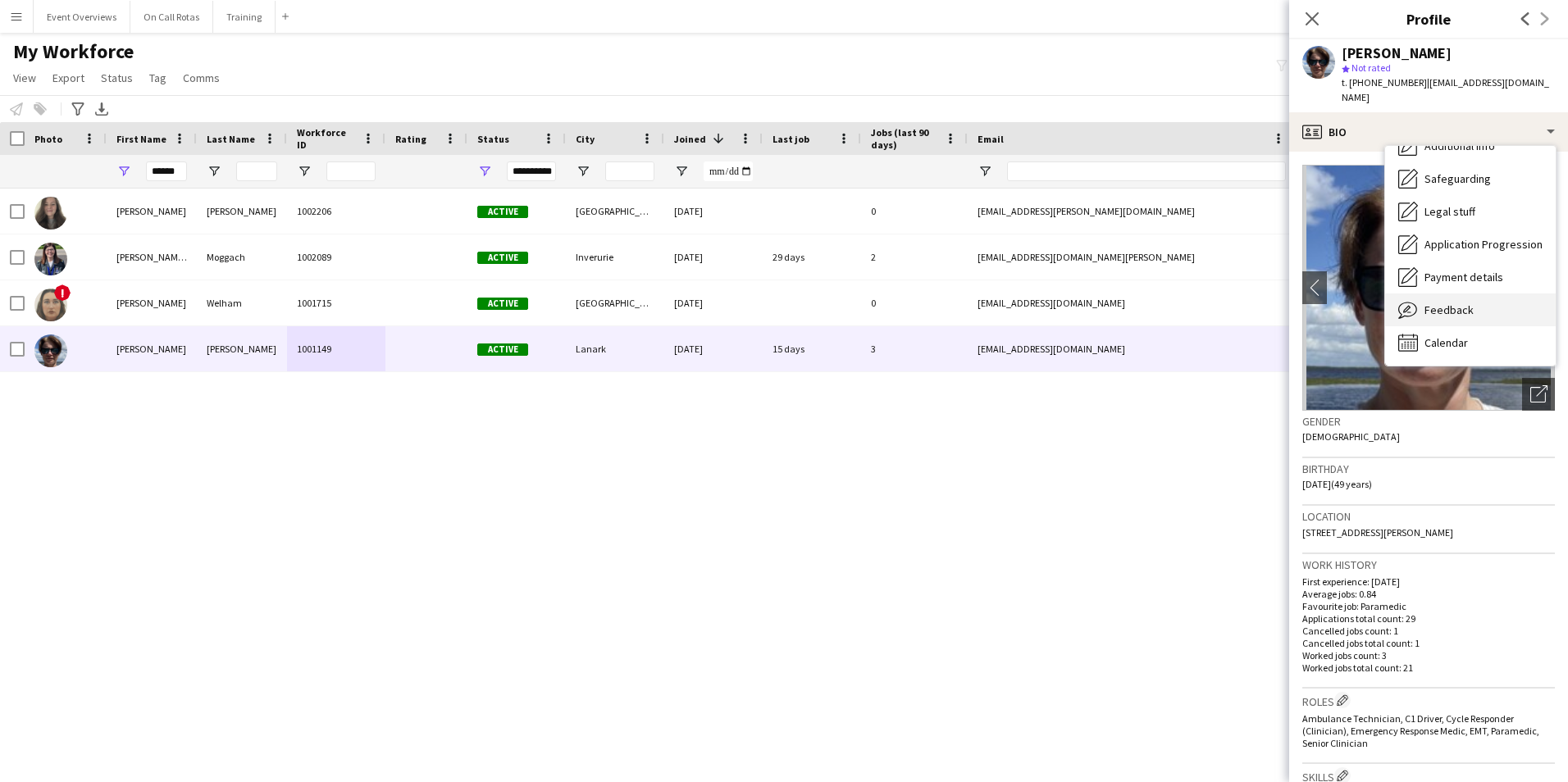
click at [1458, 303] on span "Feedback" at bounding box center [1449, 310] width 49 height 15
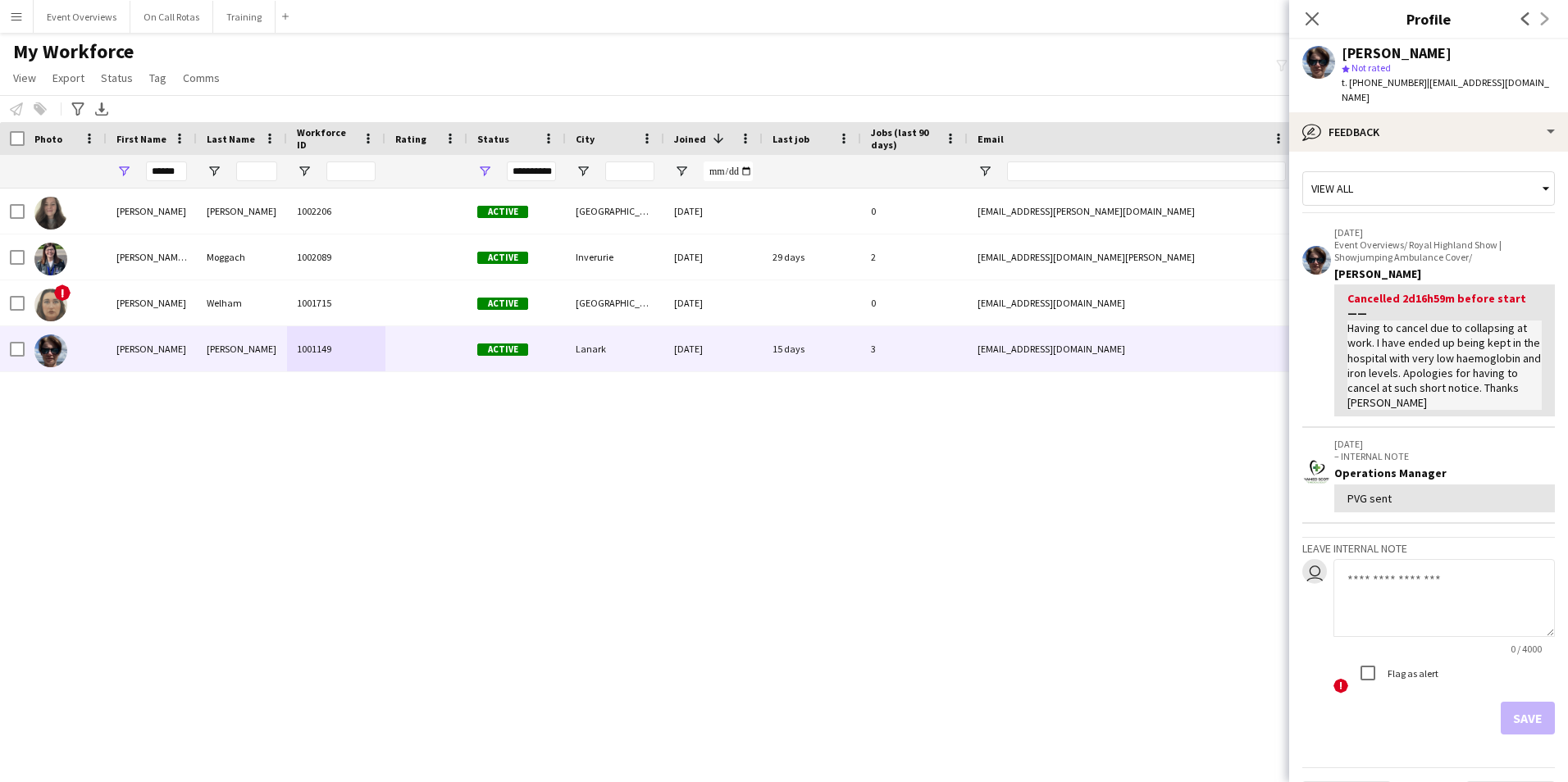
click at [1396, 579] on textarea at bounding box center [1444, 598] width 222 height 78
click at [1428, 567] on textarea "**********" at bounding box center [1444, 598] width 222 height 78
click at [1462, 596] on textarea "**********" at bounding box center [1444, 598] width 222 height 78
click at [1432, 559] on textarea "**********" at bounding box center [1444, 598] width 222 height 78
click at [1469, 599] on textarea "**********" at bounding box center [1444, 598] width 222 height 78
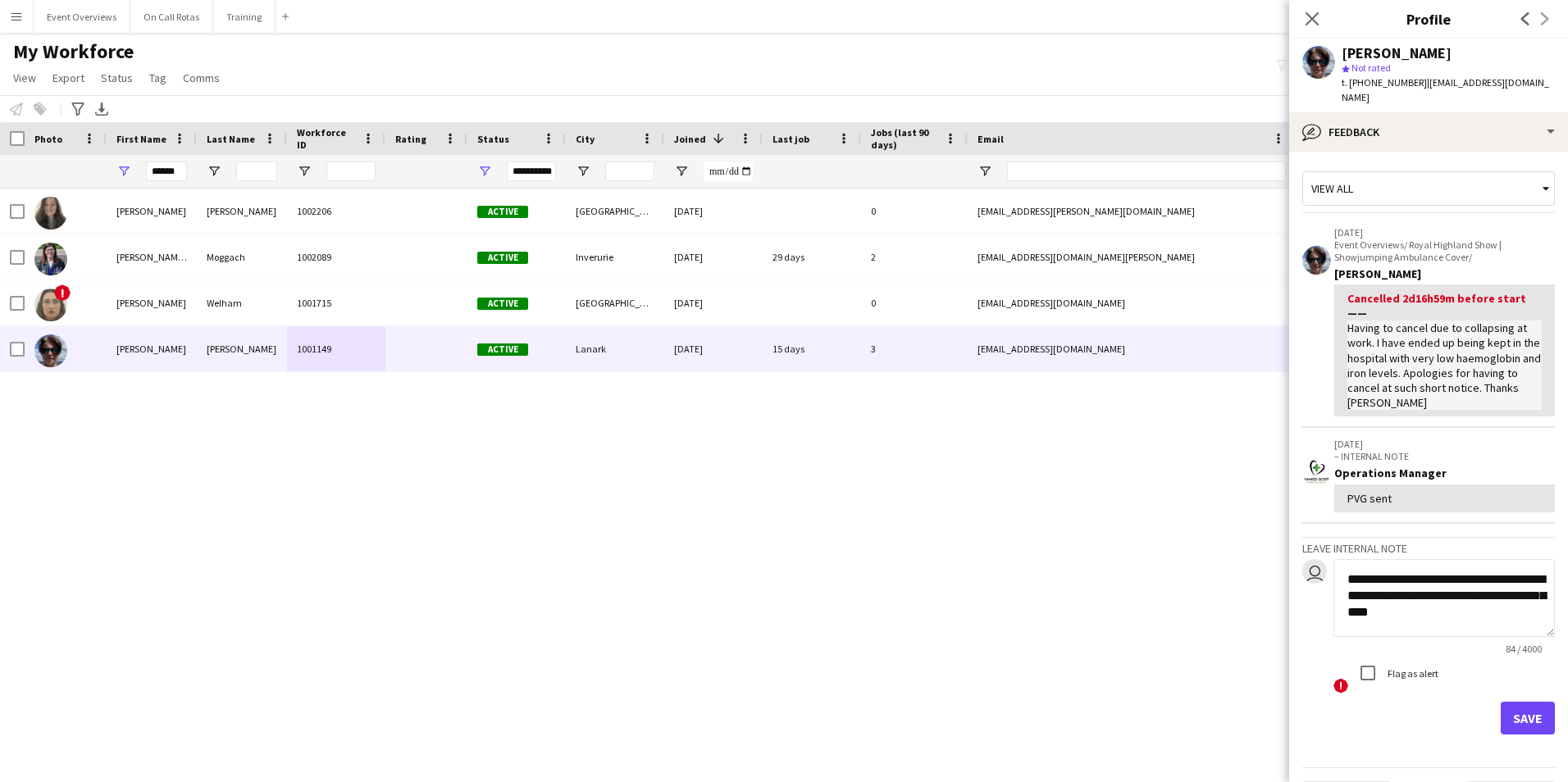
type textarea "**********"
click at [1514, 702] on button "Save" at bounding box center [1527, 718] width 55 height 33
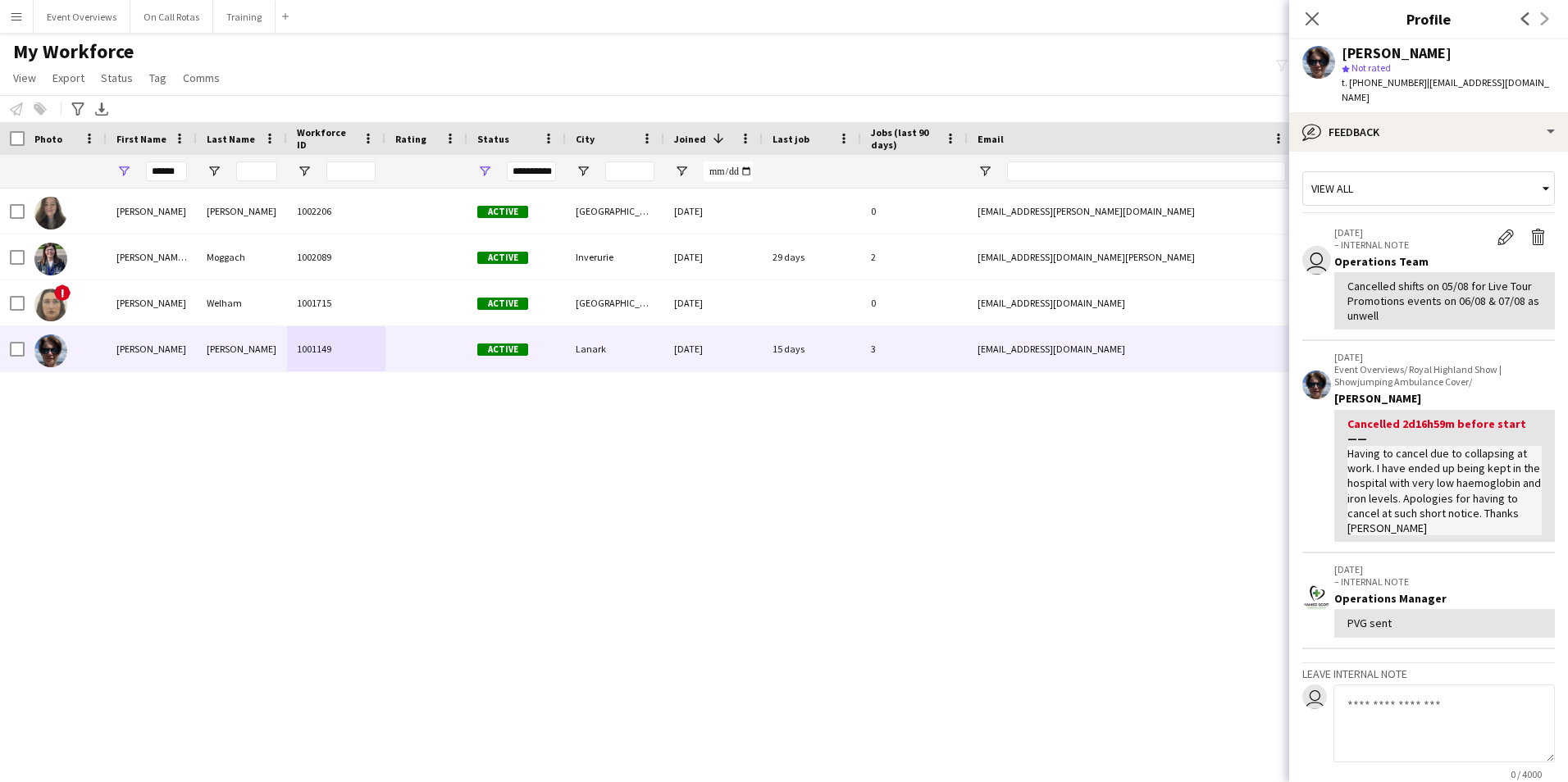
click at [1443, 706] on textarea at bounding box center [1444, 723] width 222 height 78
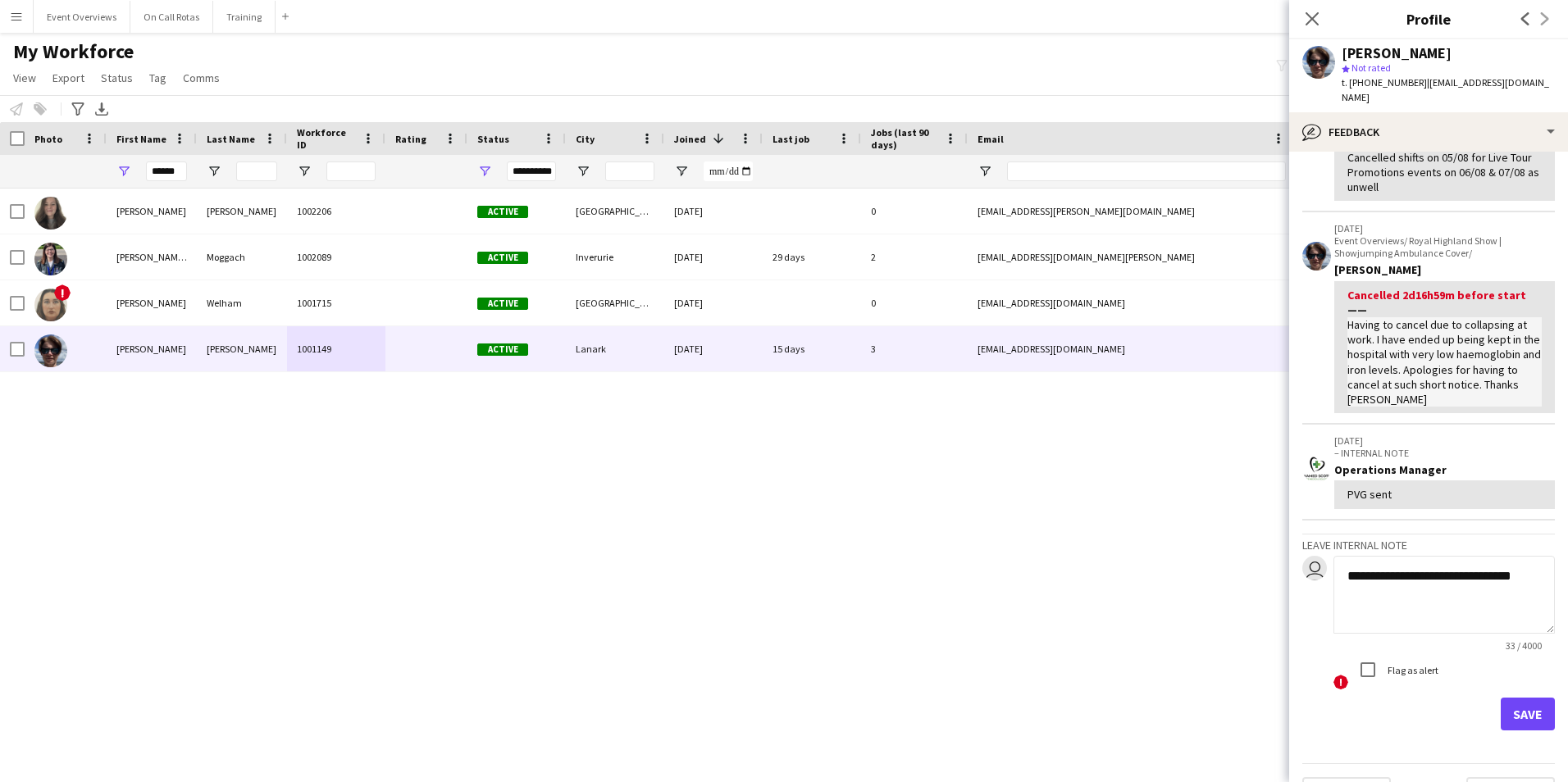
scroll to position [155, 0]
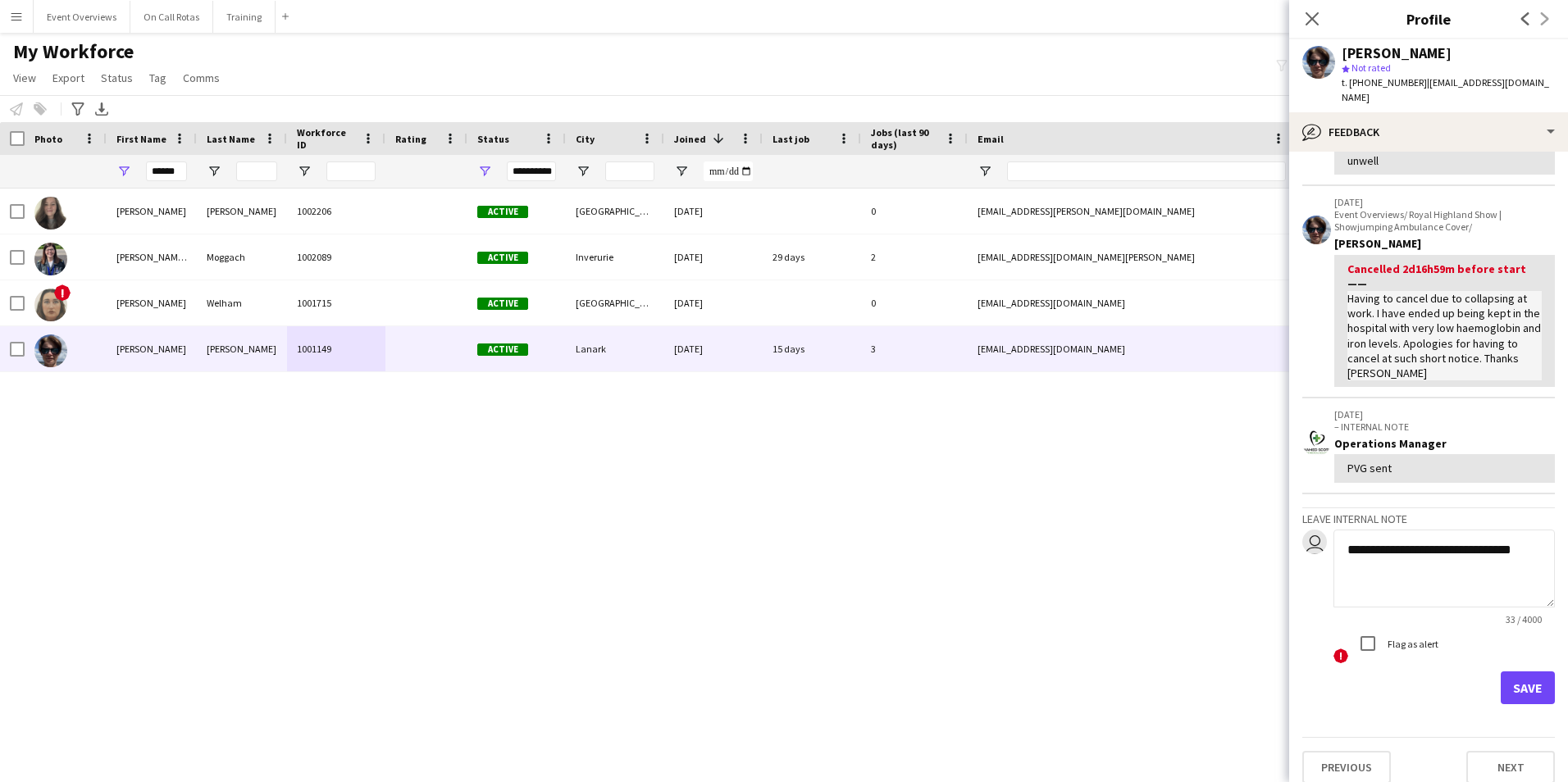
type textarea "**********"
click at [1503, 671] on button "Save" at bounding box center [1527, 688] width 55 height 33
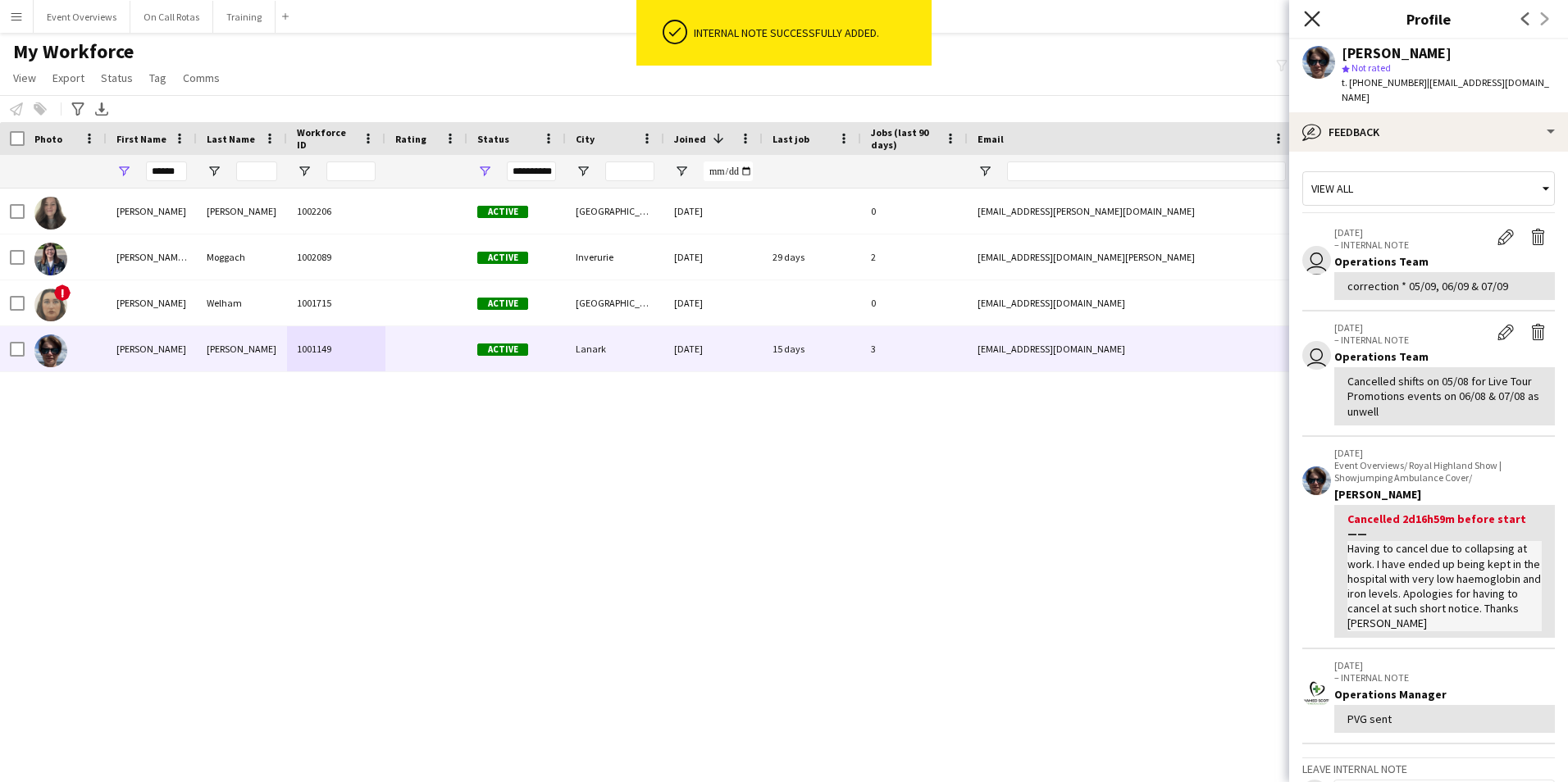
click at [1315, 24] on icon "Close pop-in" at bounding box center [1311, 18] width 16 height 16
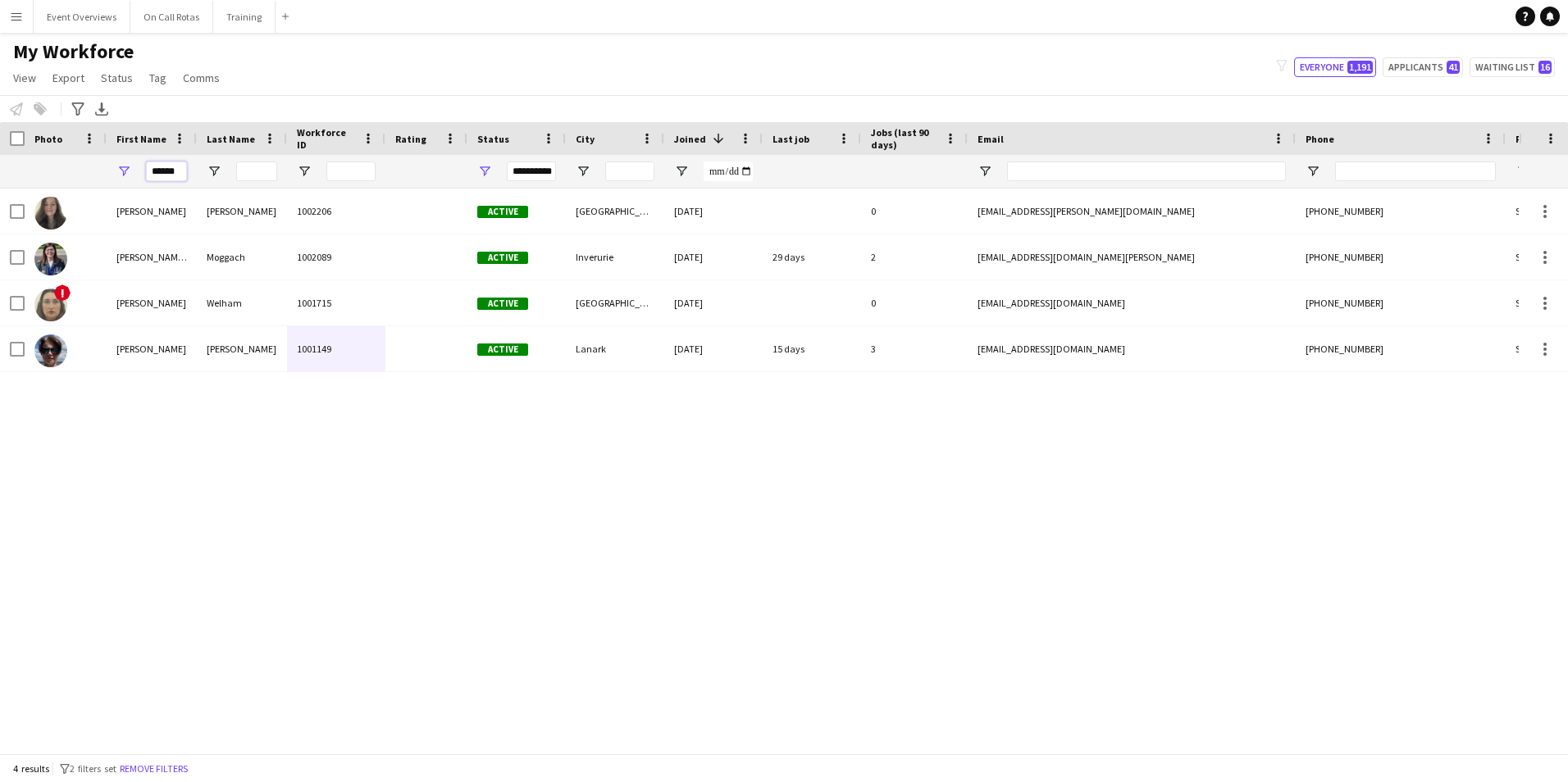
drag, startPoint x: 185, startPoint y: 170, endPoint x: 110, endPoint y: 170, distance: 75.0
click at [110, 170] on div "******" at bounding box center [151, 171] width 90 height 33
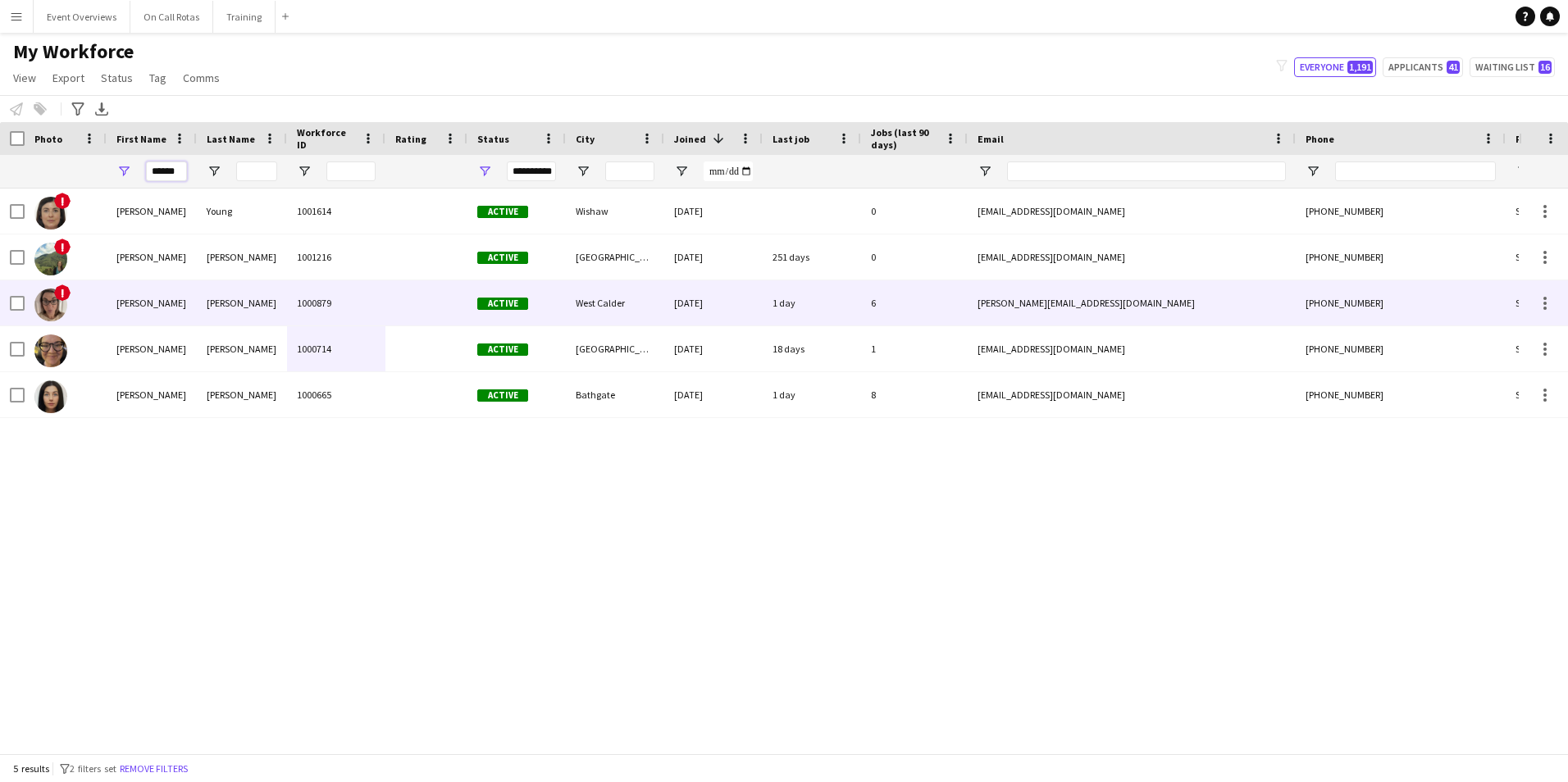
type input "******"
click at [485, 299] on span "Active" at bounding box center [502, 304] width 51 height 12
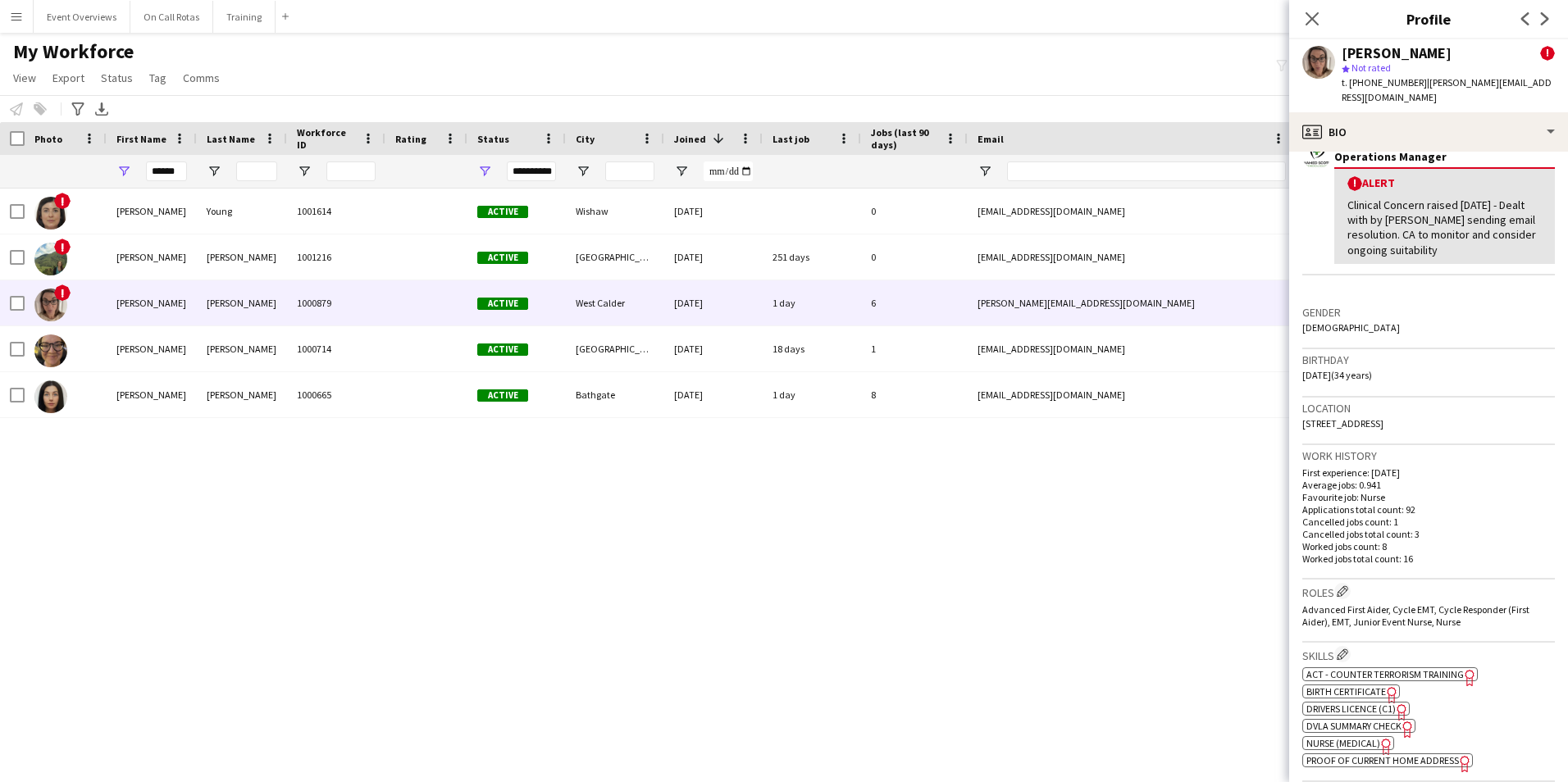
scroll to position [328, 0]
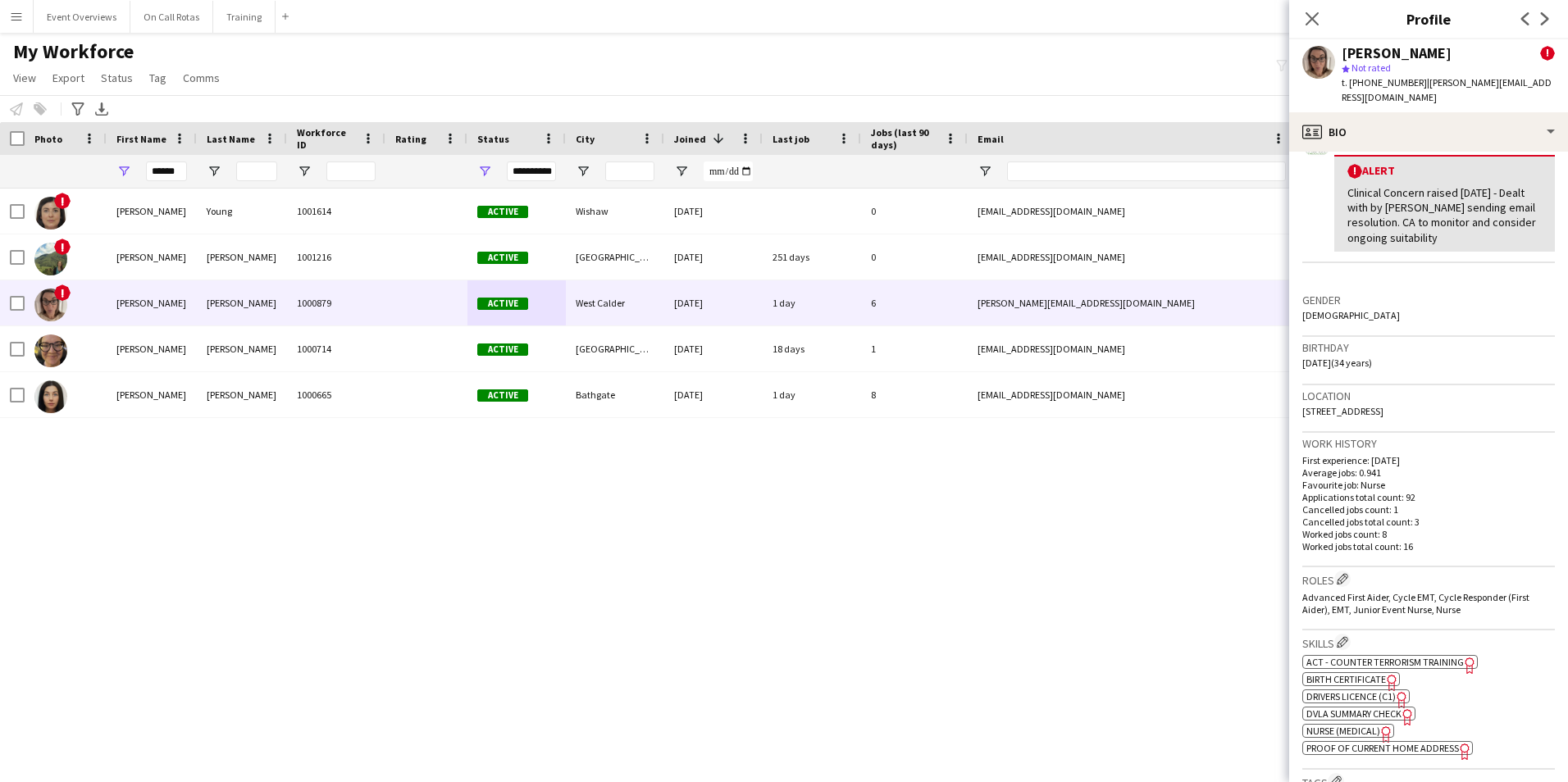
drag, startPoint x: 1473, startPoint y: 395, endPoint x: 1301, endPoint y: 407, distance: 172.4
click at [1301, 407] on app-crew-profile-bio "chevron-left chevron-right Open photos pop-in Alerts chevron-right 08-09-2025 –…" at bounding box center [1428, 466] width 279 height 631
copy span "38 Mossend View, West Calder, EH55 8rz"
click at [538, 168] on div "**********" at bounding box center [531, 171] width 49 height 20
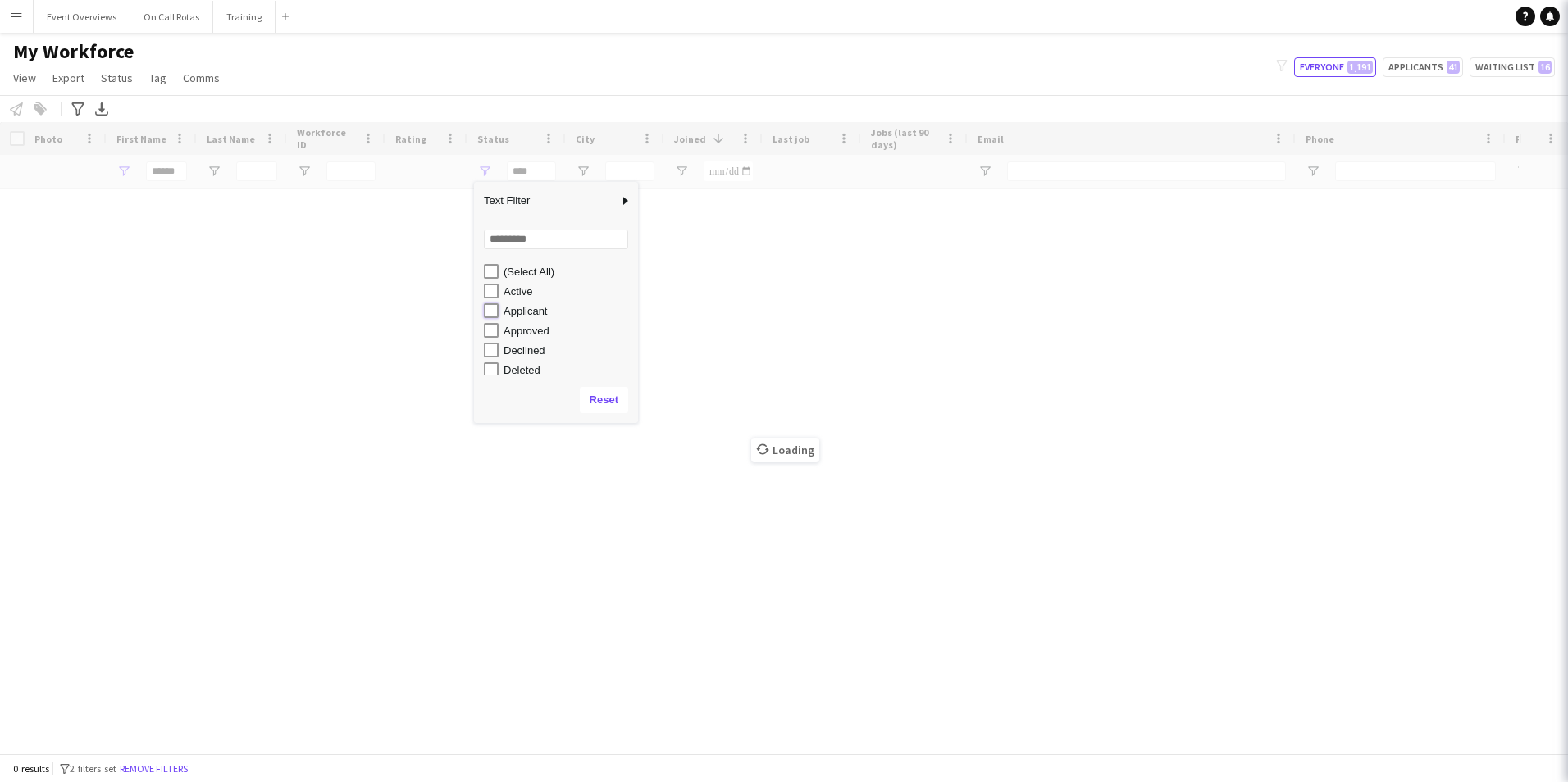
type input "**********"
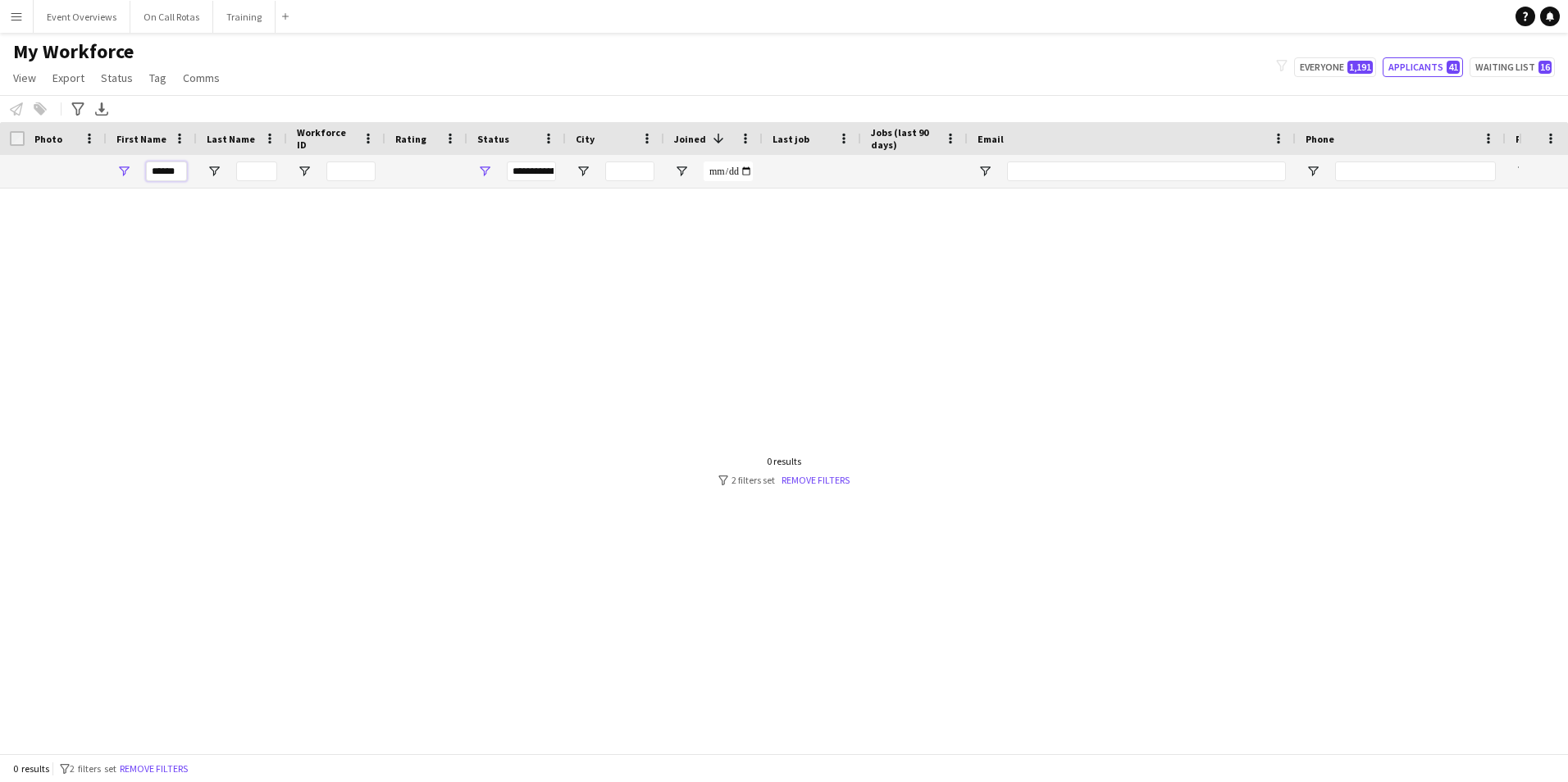
drag, startPoint x: 181, startPoint y: 176, endPoint x: 109, endPoint y: 190, distance: 73.3
click at [109, 190] on div "Workforce Details Photo First Name" at bounding box center [784, 438] width 1568 height 631
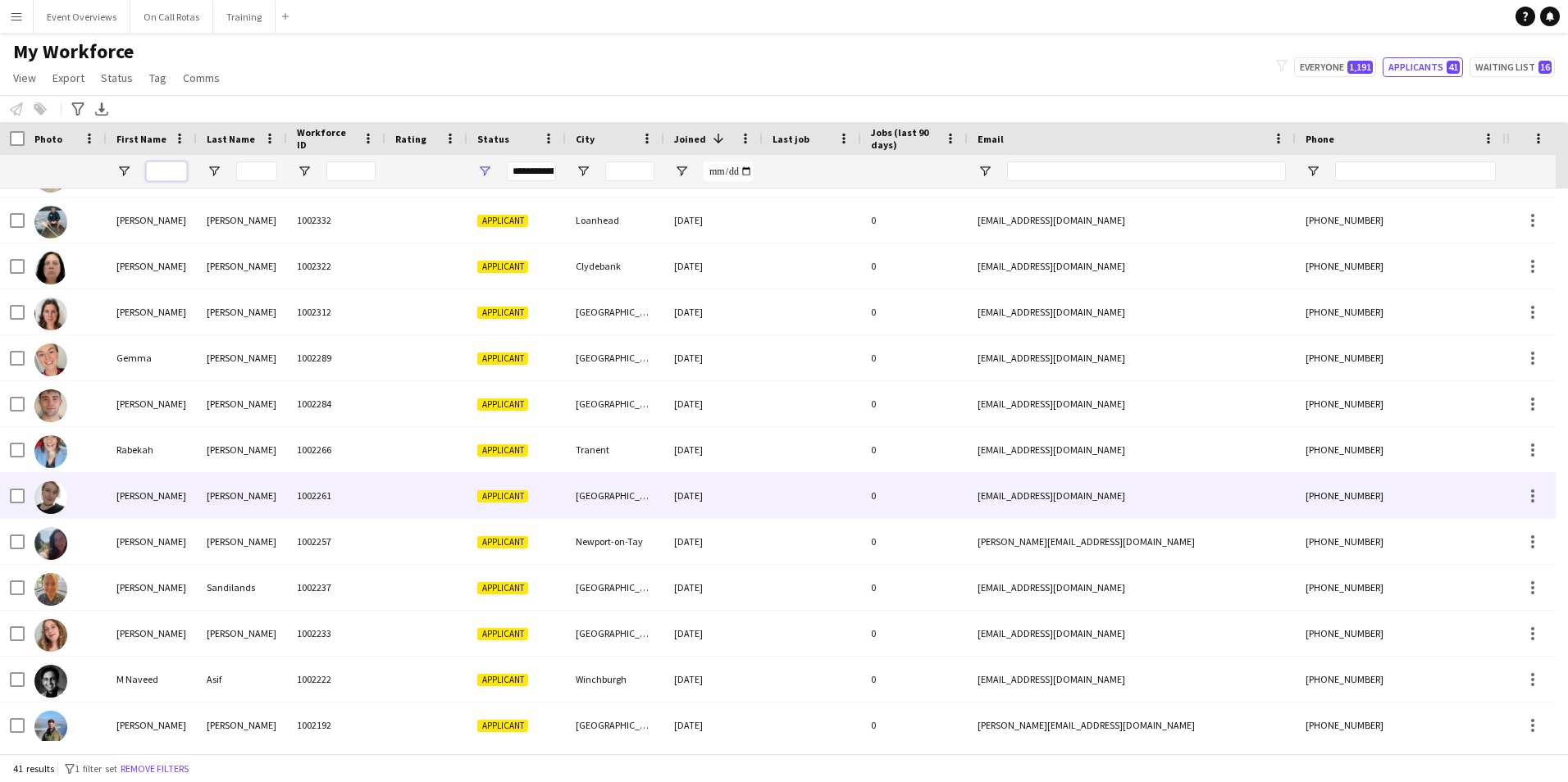
scroll to position [819, 0]
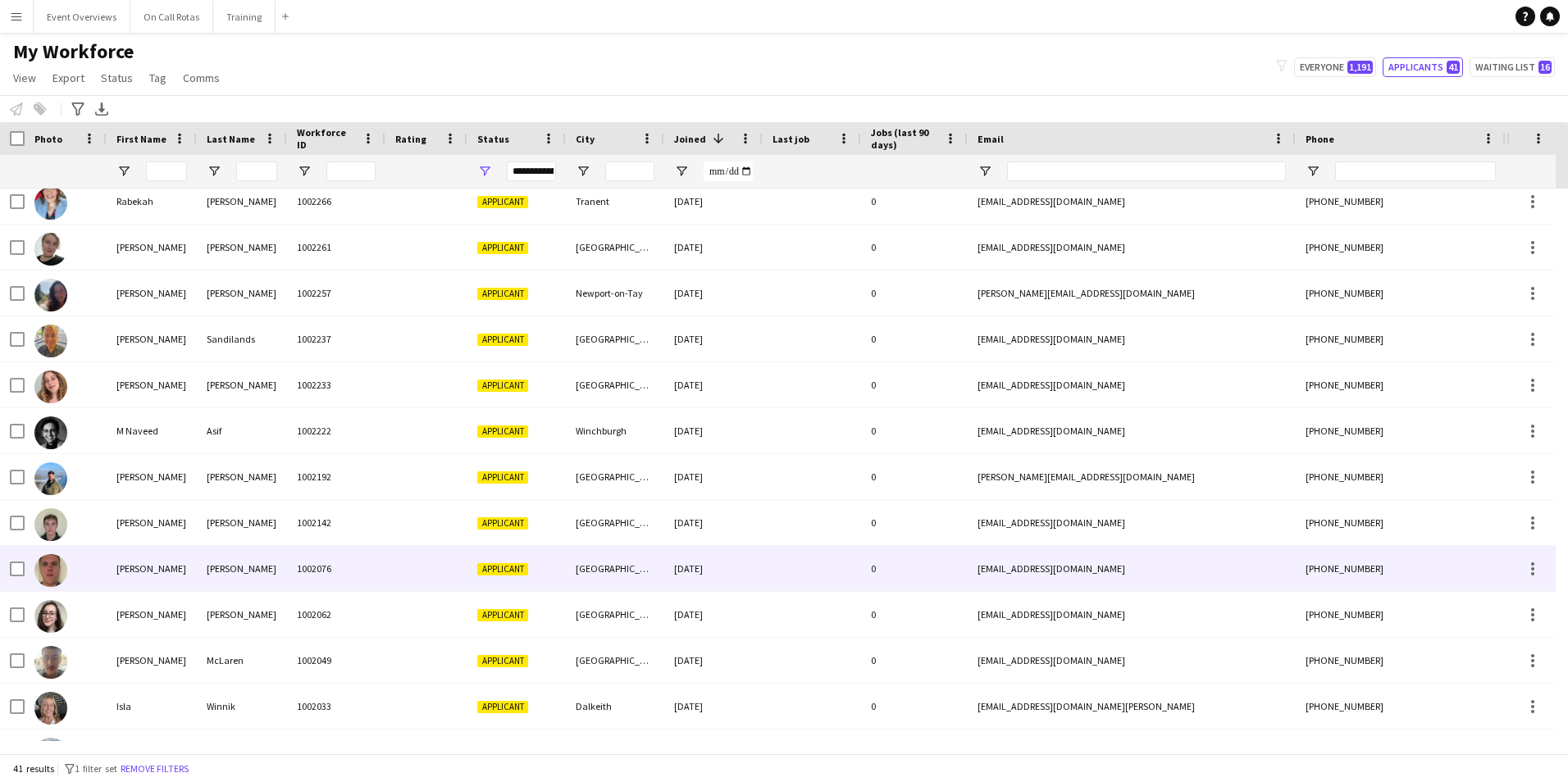
click at [310, 548] on div "1002076" at bounding box center [337, 568] width 99 height 45
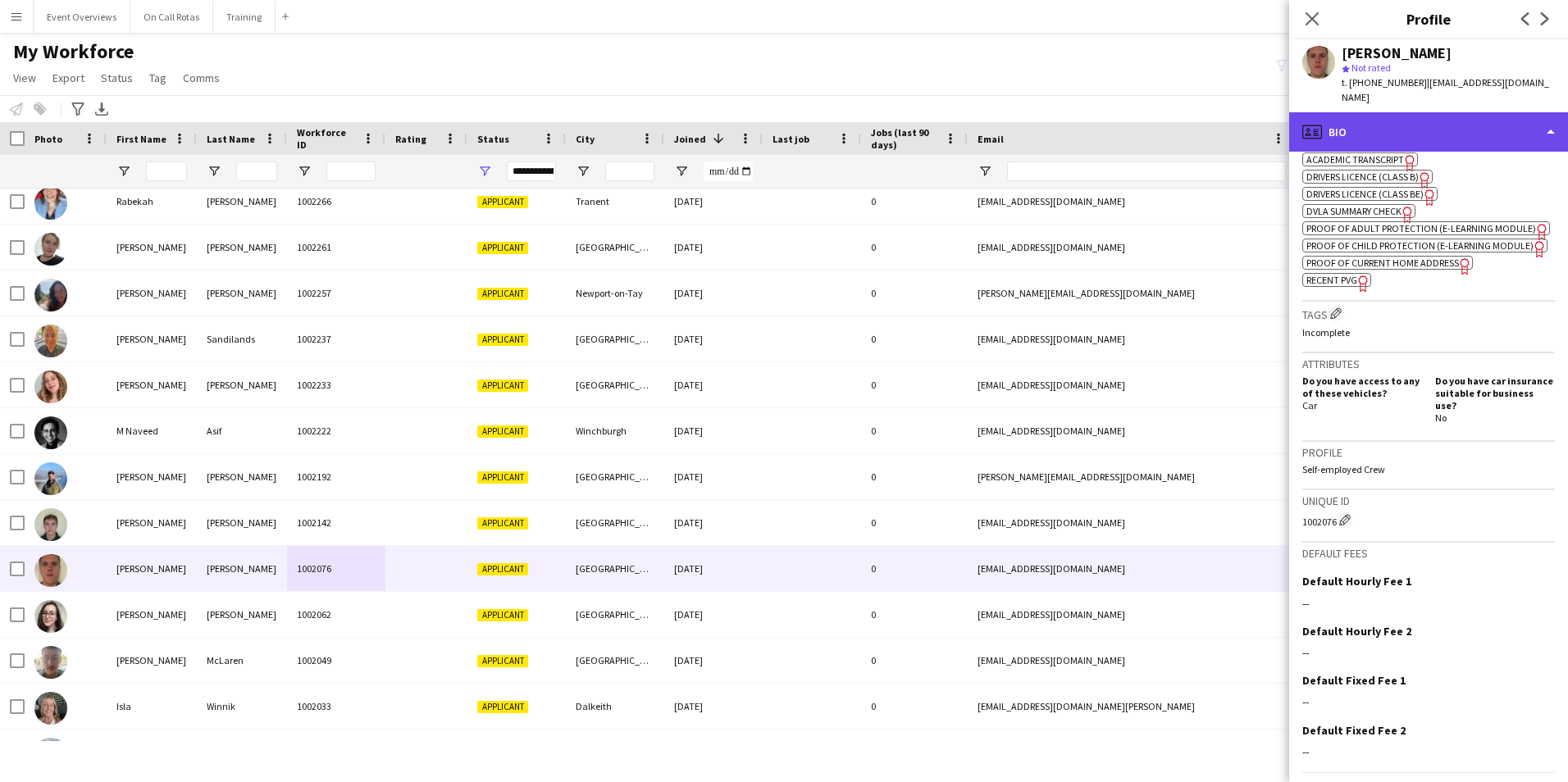
click at [1399, 114] on div "profile Bio" at bounding box center [1428, 131] width 279 height 39
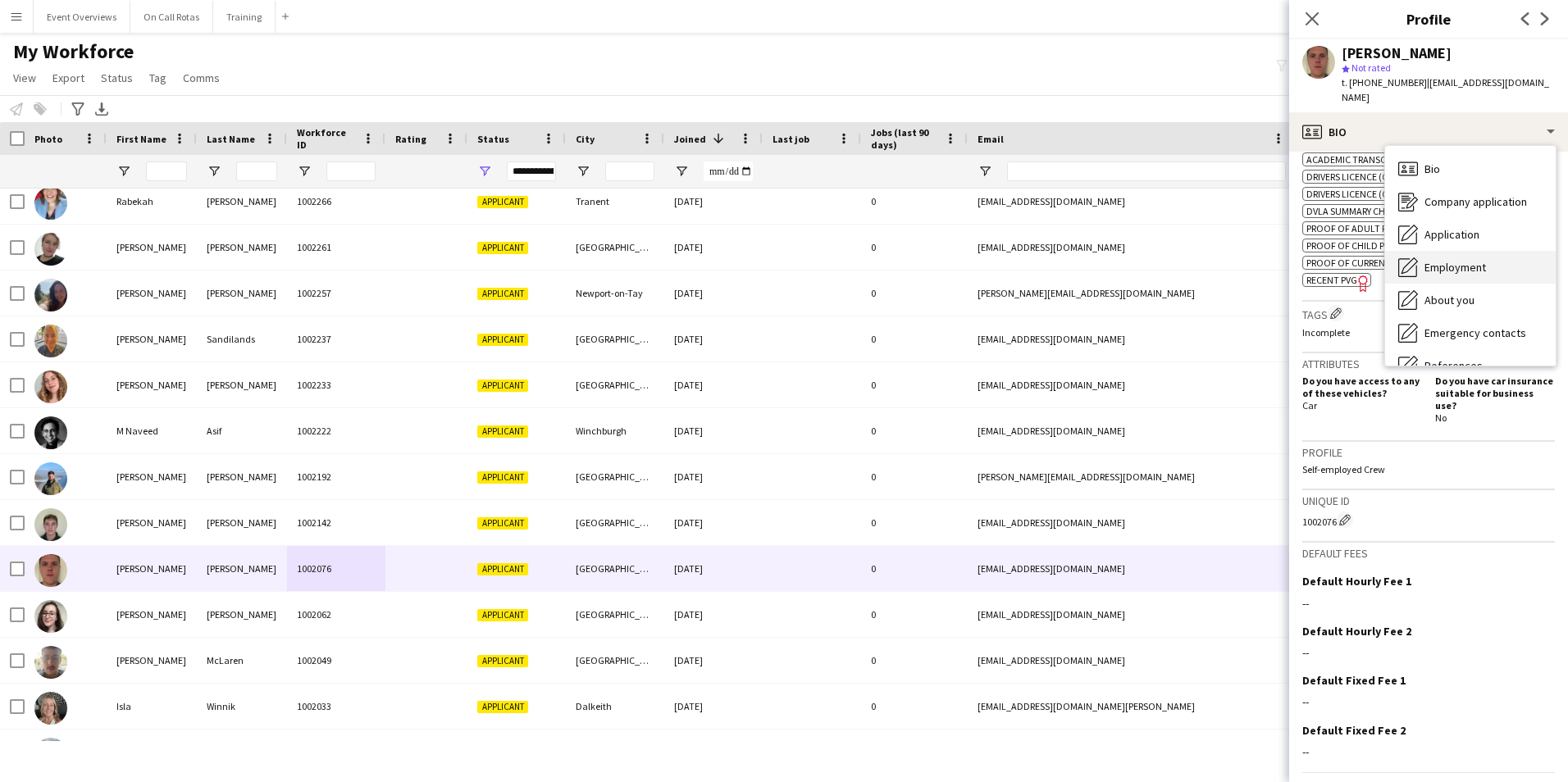
click at [1441, 260] on span "Employment" at bounding box center [1455, 266] width 61 height 15
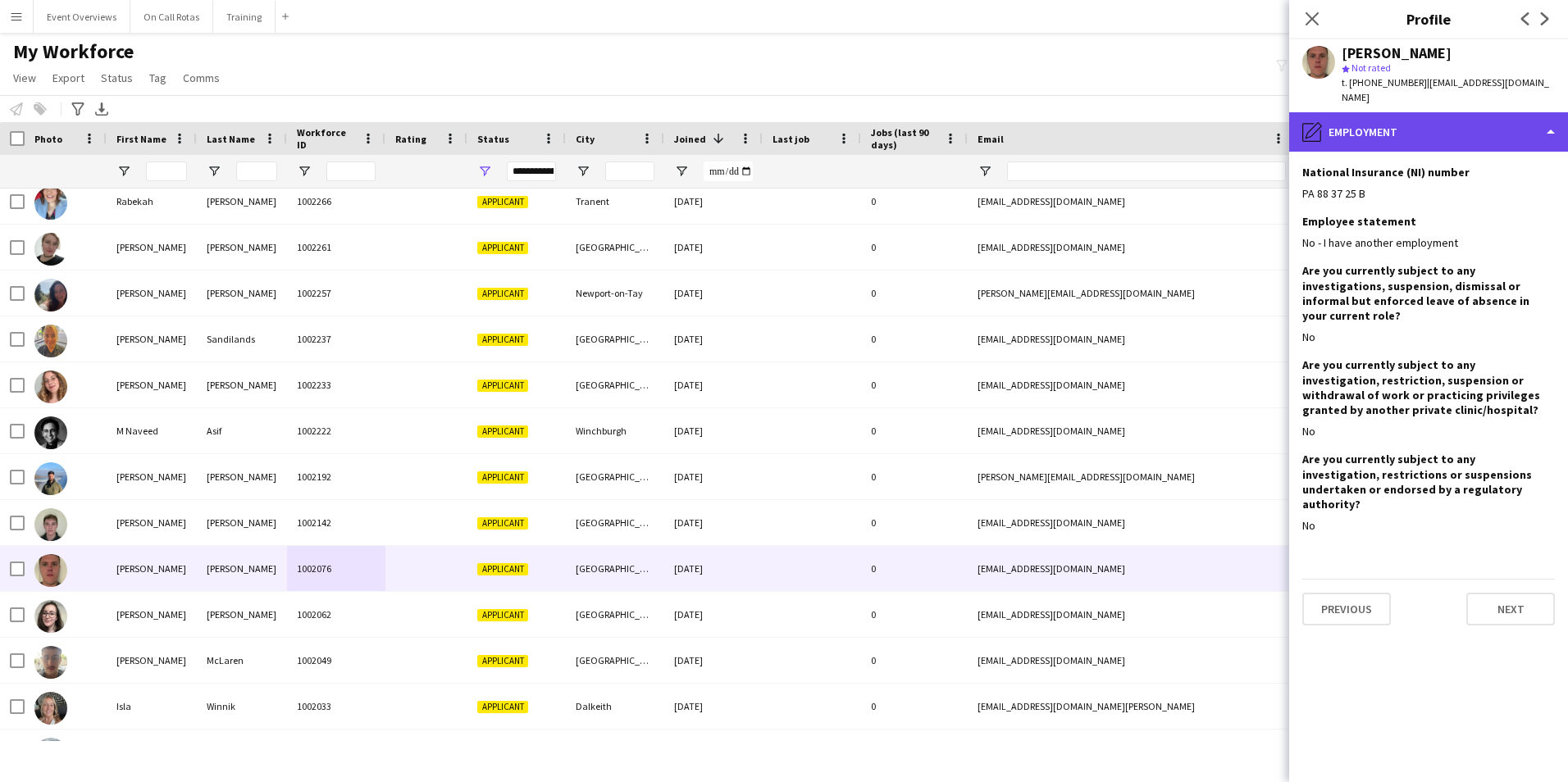
click at [1397, 119] on div "pencil4 Employment" at bounding box center [1428, 131] width 279 height 39
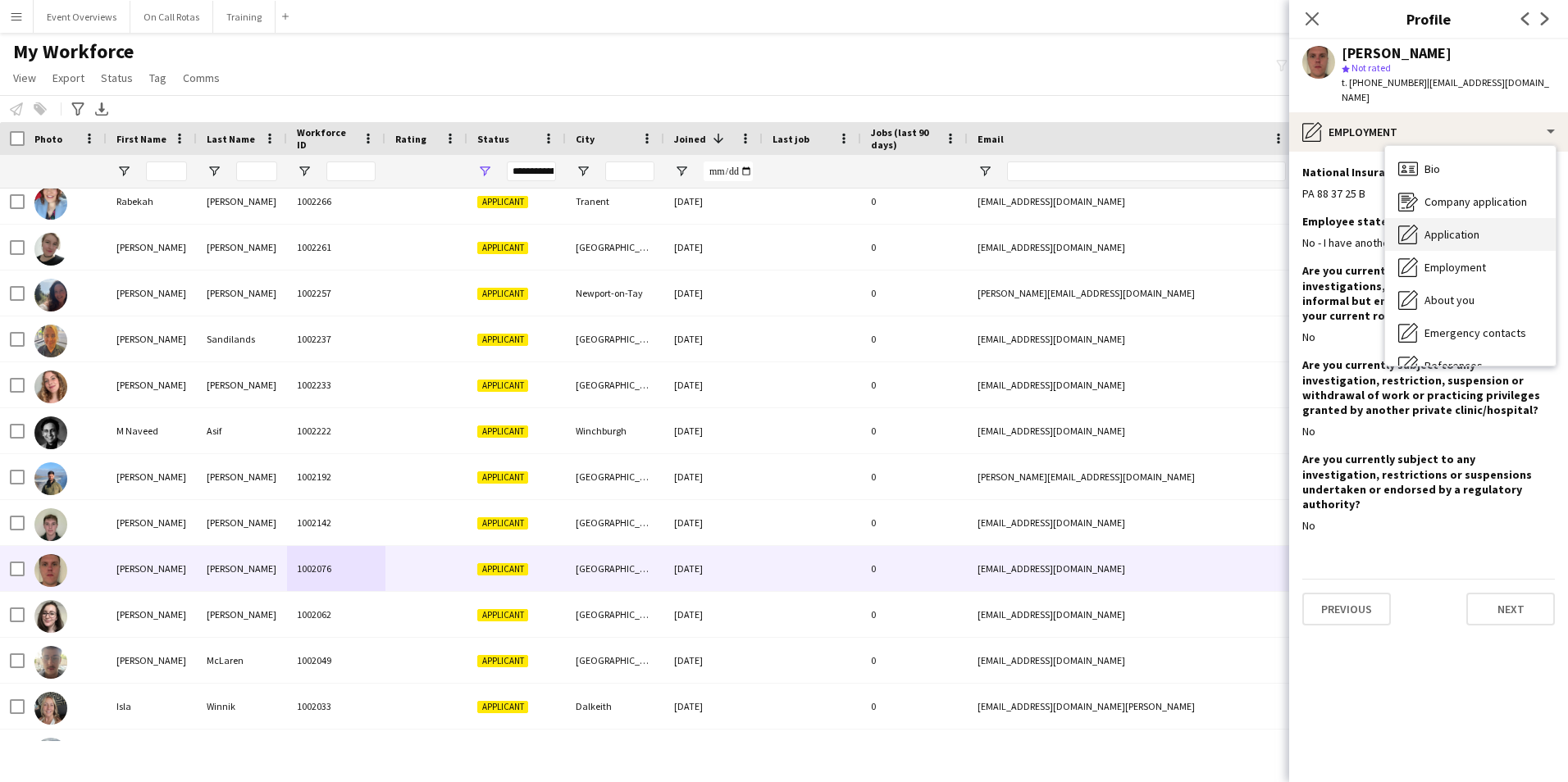
click at [1432, 227] on span "Application" at bounding box center [1451, 234] width 55 height 15
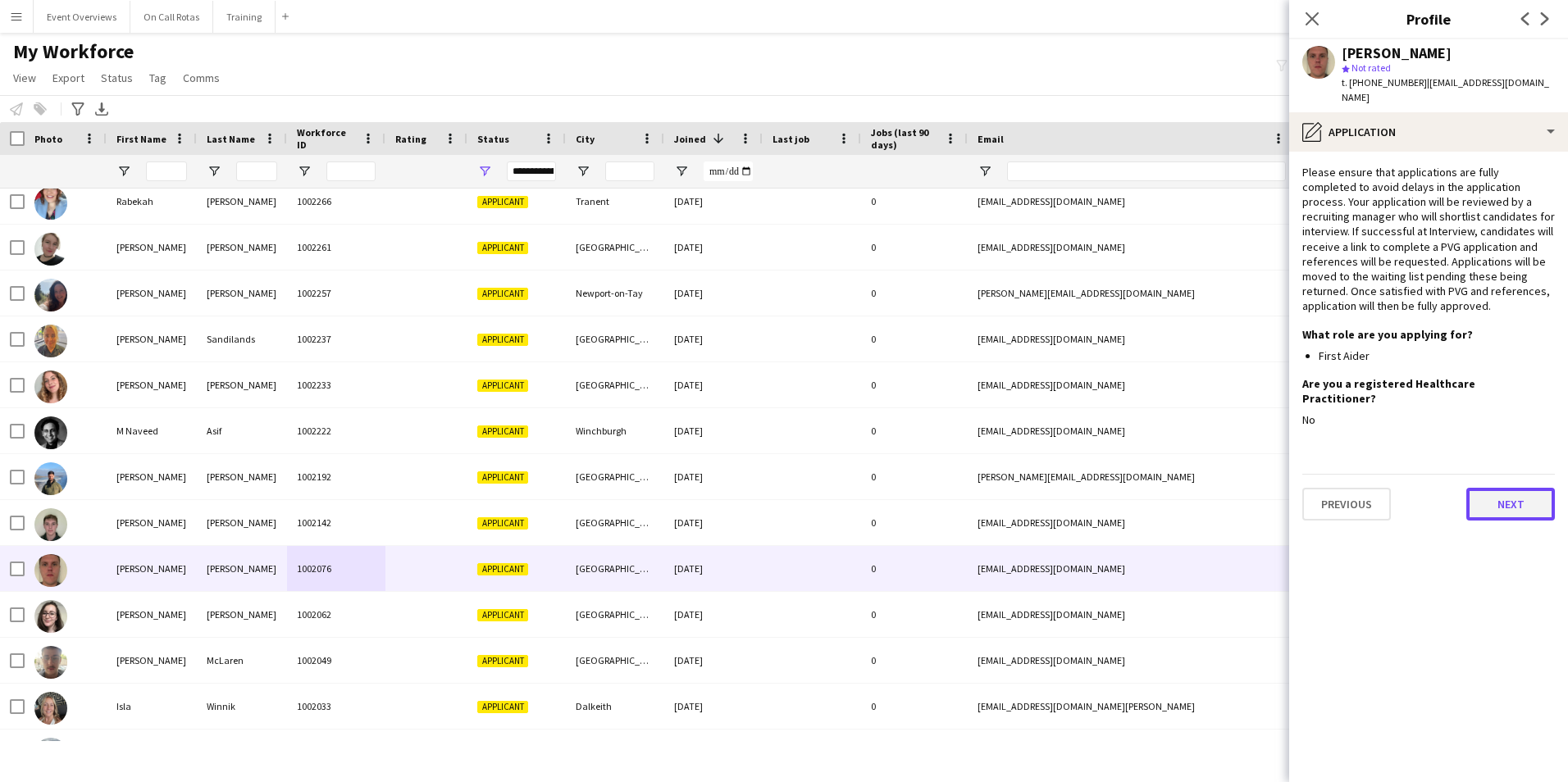
click at [1534, 488] on button "Next" at bounding box center [1510, 504] width 88 height 33
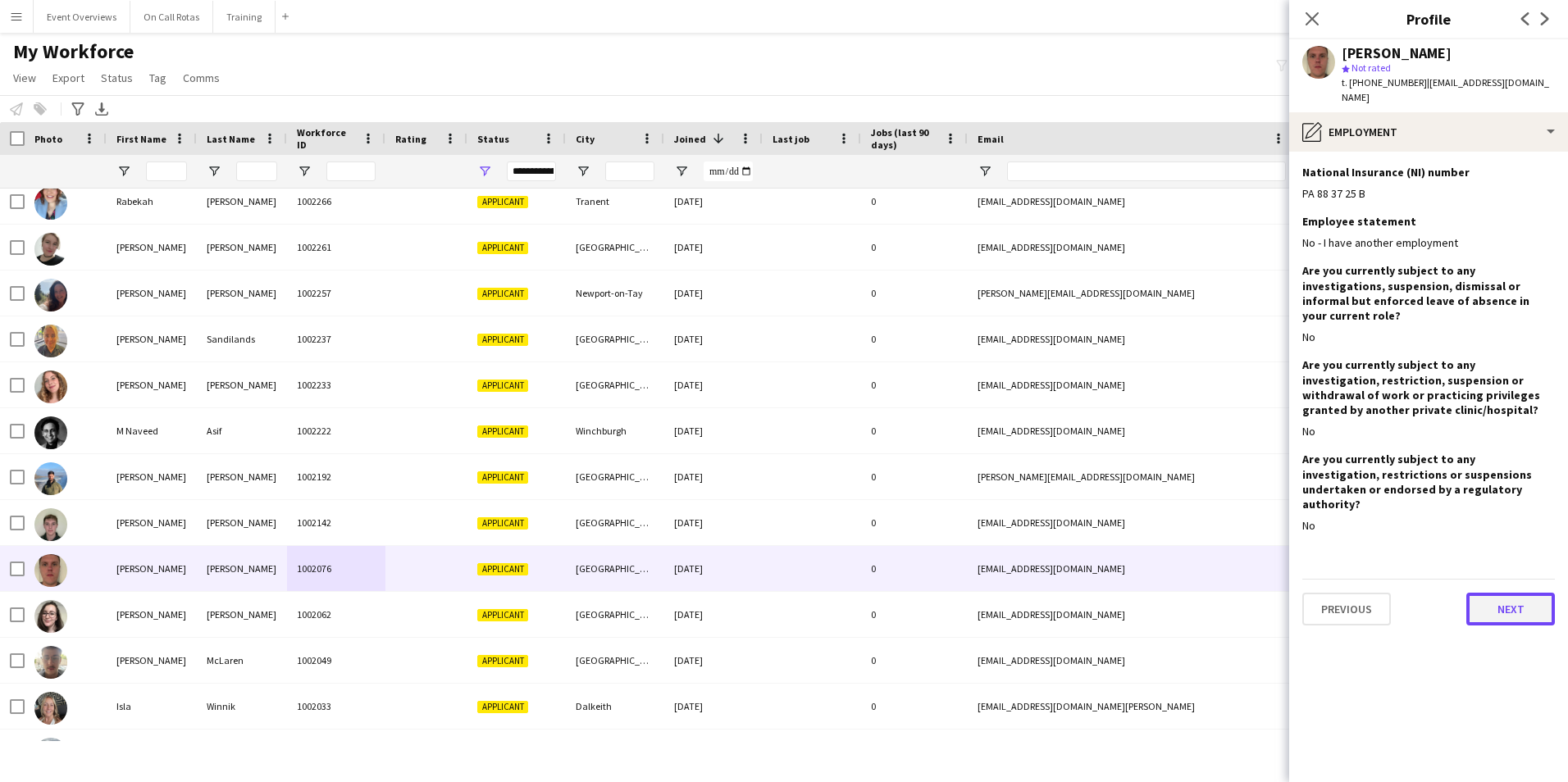
click at [1530, 593] on button "Next" at bounding box center [1510, 609] width 88 height 33
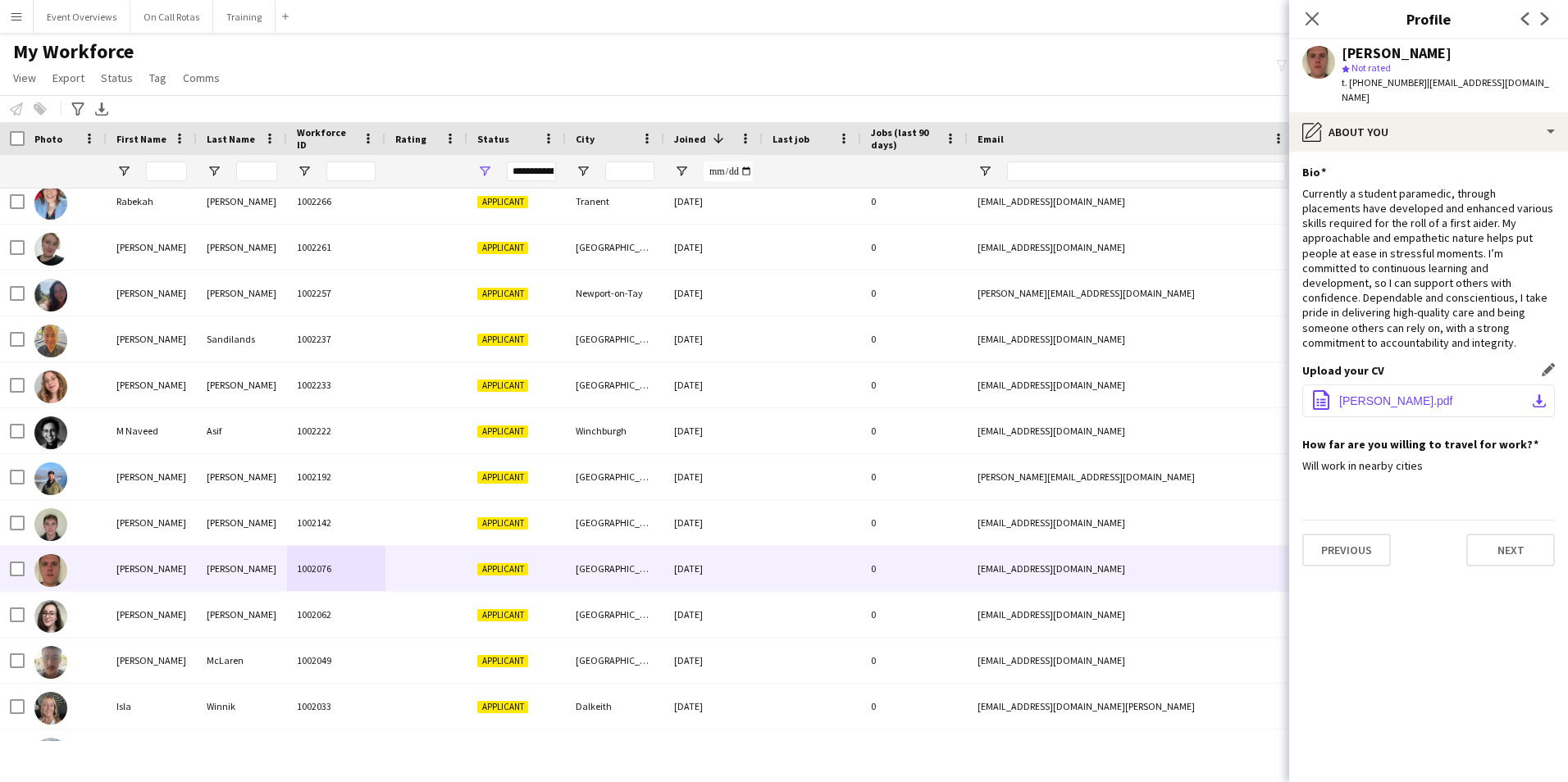
click at [1395, 384] on button "office-file-sheet Steven_Keay_CV.pdf download-bottom" at bounding box center [1429, 401] width 253 height 33
click at [1501, 534] on button "Next" at bounding box center [1510, 550] width 88 height 33
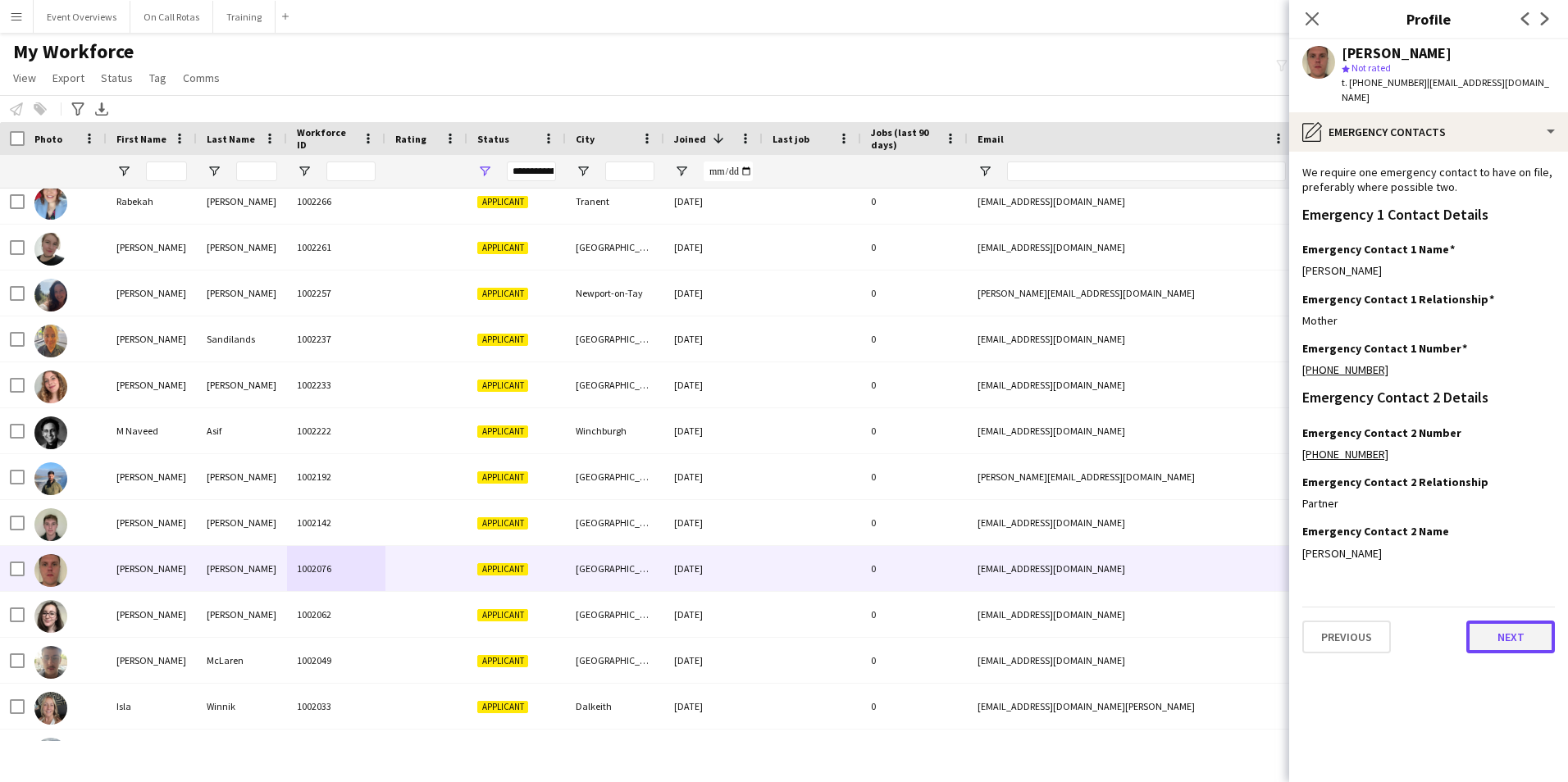
click at [1526, 631] on button "Next" at bounding box center [1510, 637] width 88 height 33
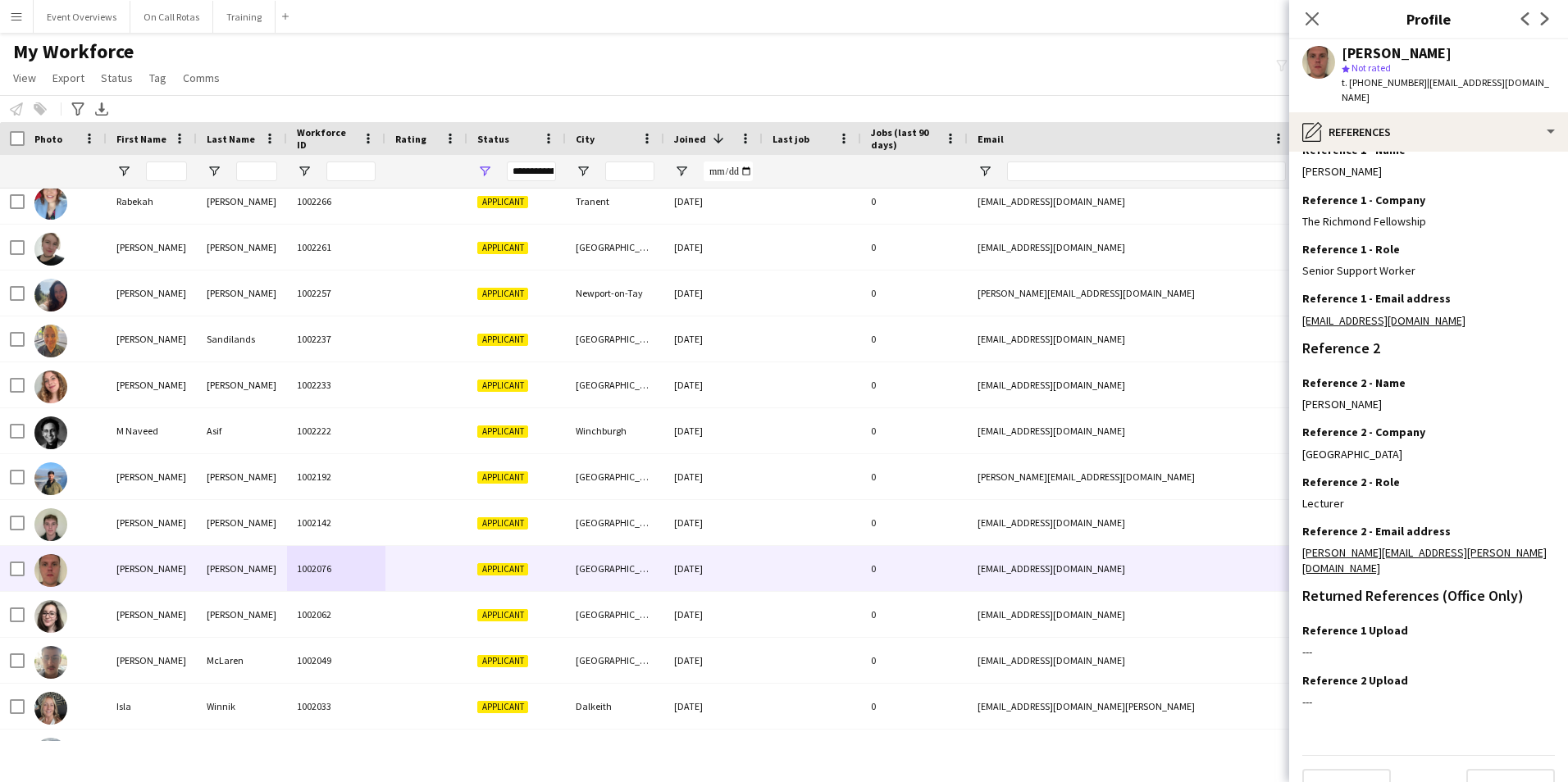
scroll to position [196, 0]
click at [1480, 766] on button "Next" at bounding box center [1510, 783] width 88 height 33
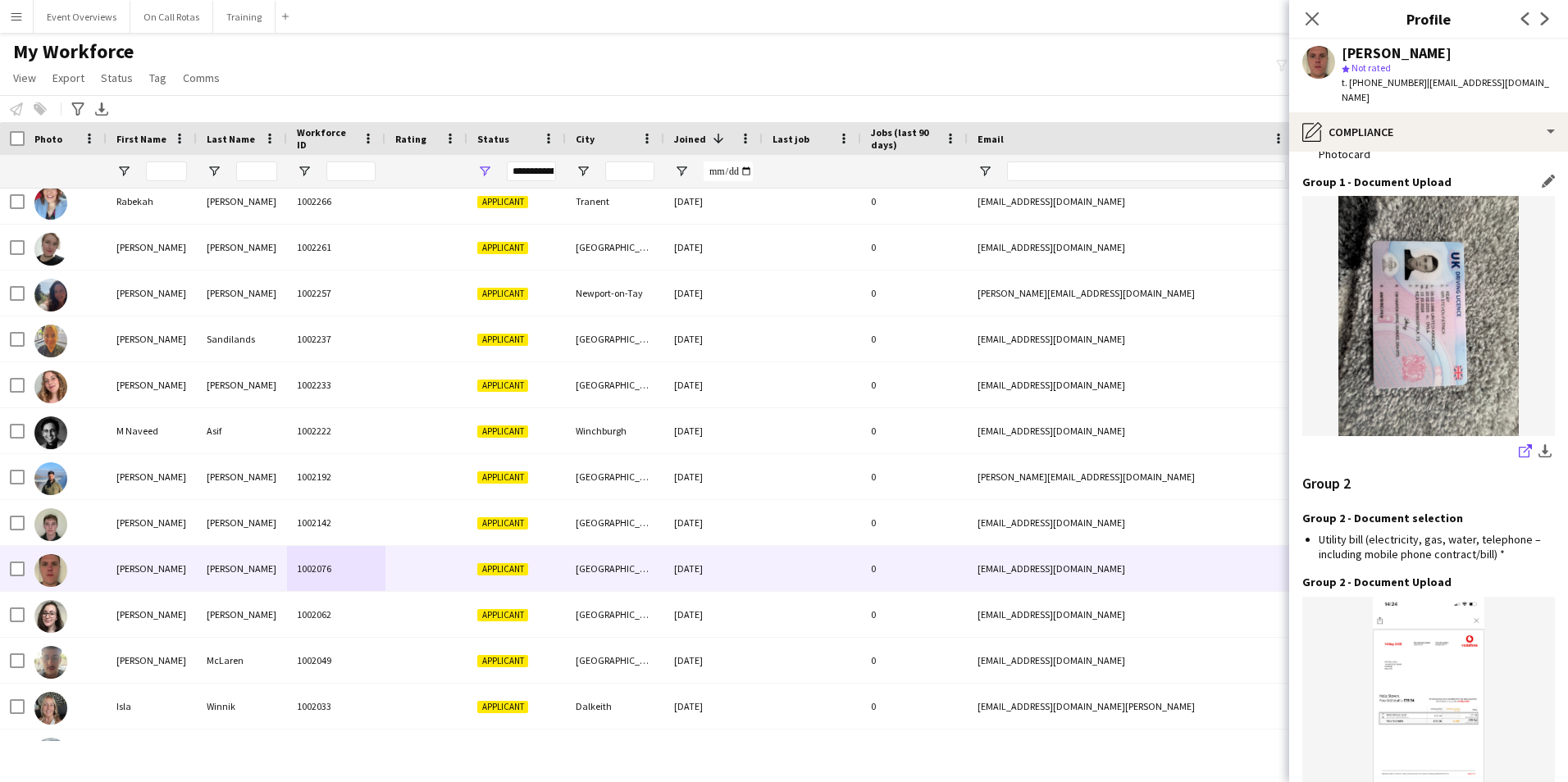
scroll to position [1710, 0]
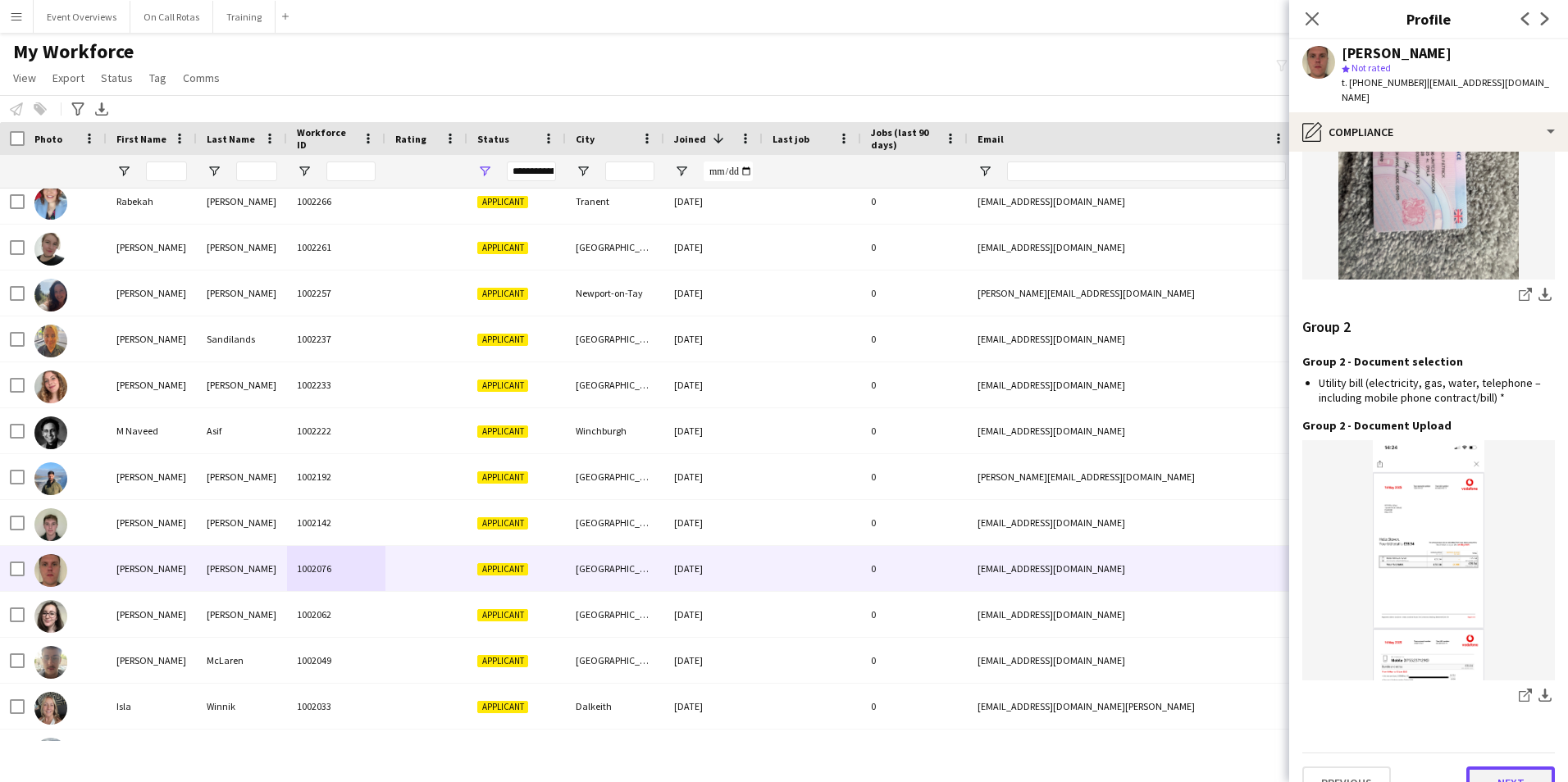
click at [1480, 766] on button "Next" at bounding box center [1510, 783] width 88 height 33
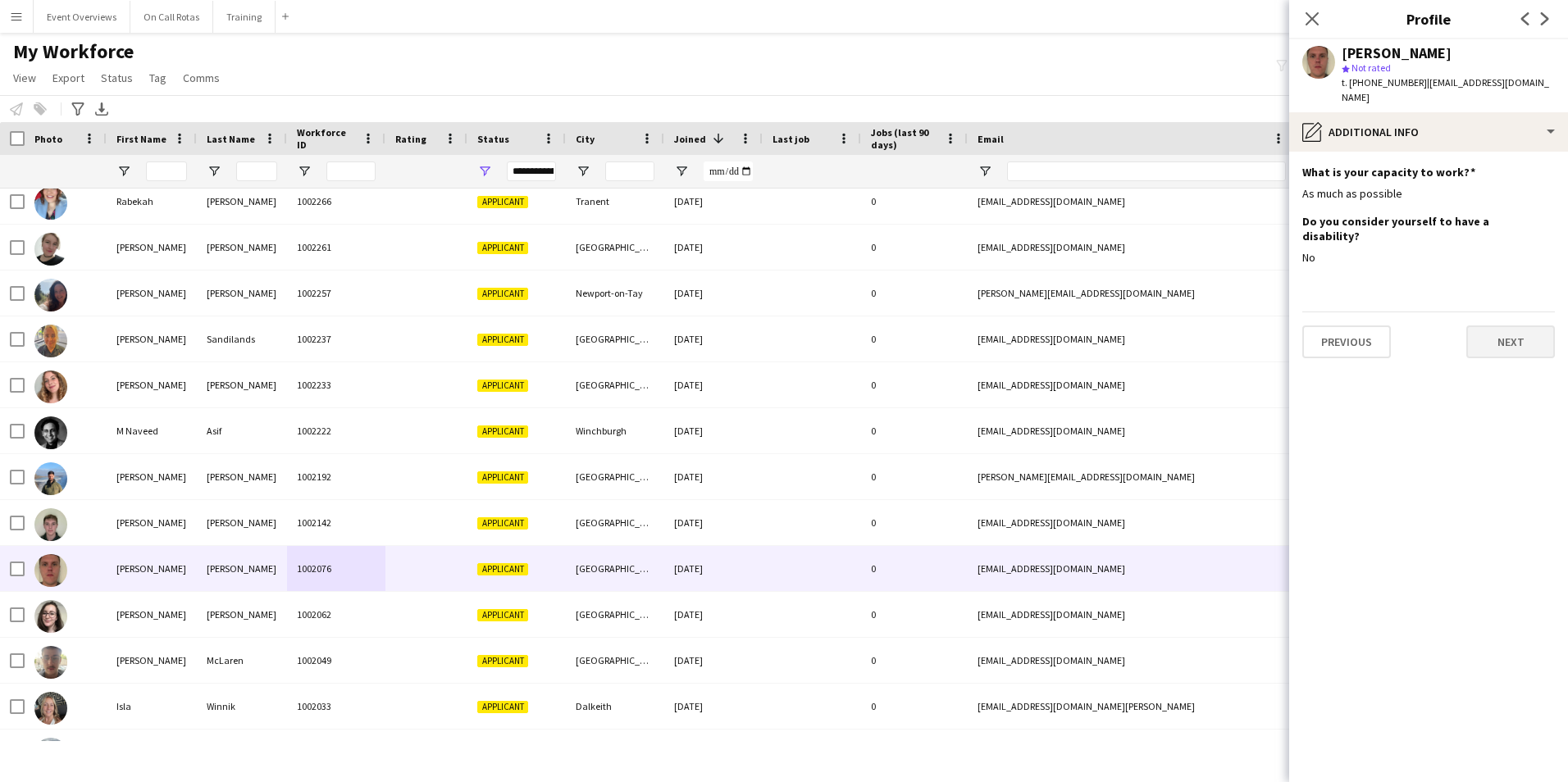
scroll to position [0, 0]
click at [1507, 325] on button "Next" at bounding box center [1510, 342] width 88 height 33
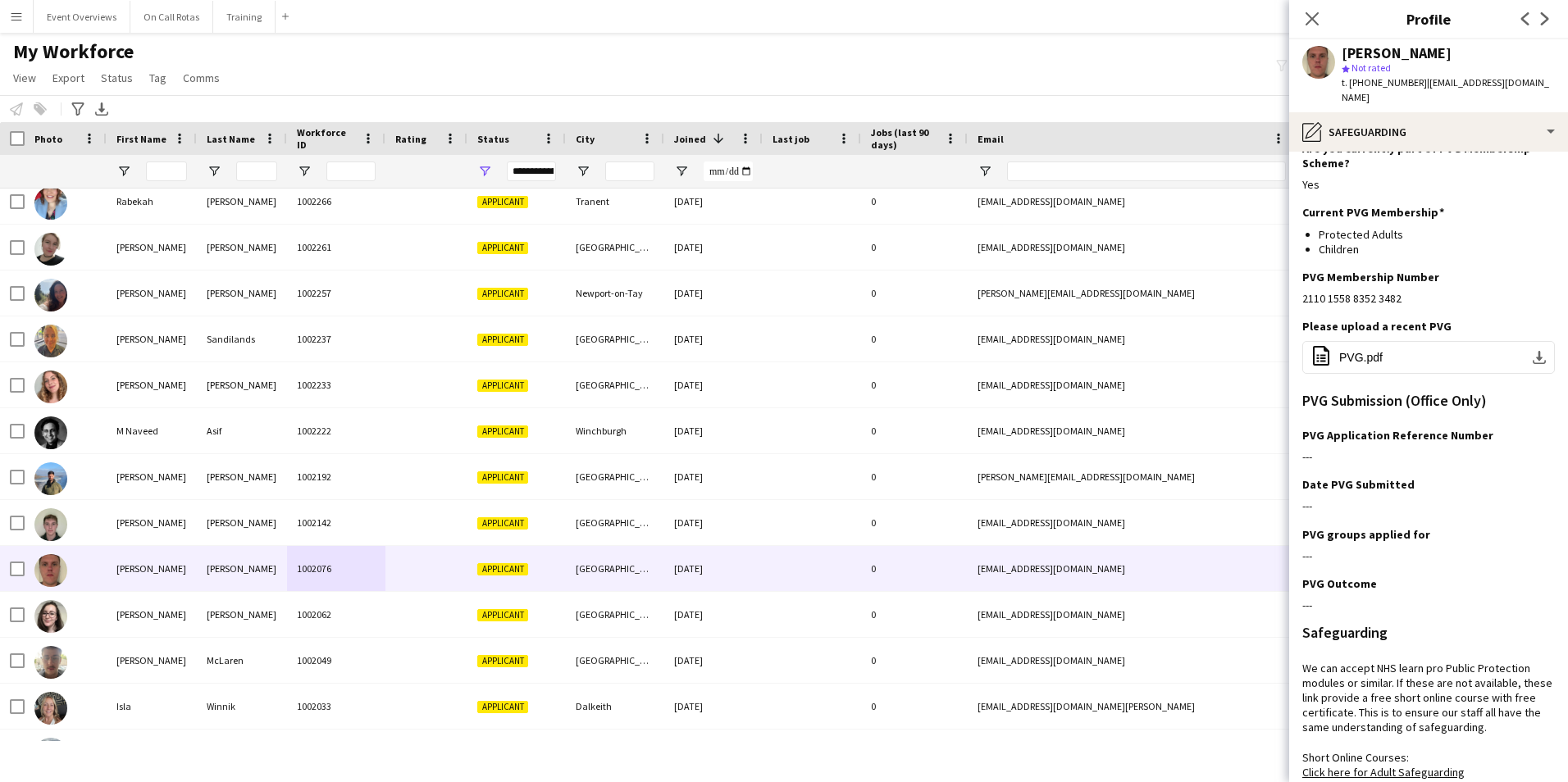
scroll to position [339, 0]
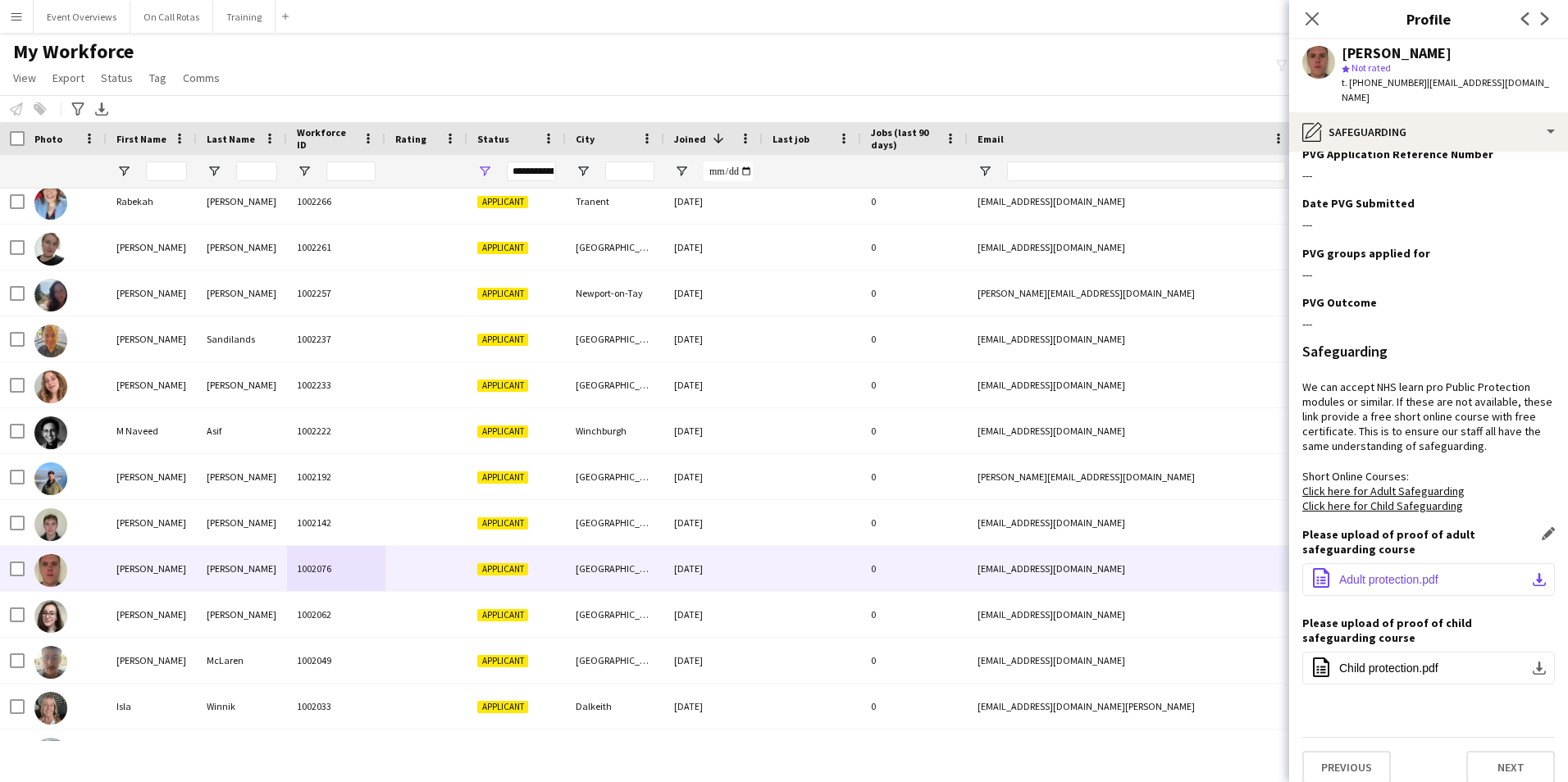
click at [1405, 563] on button "office-file-sheet Adult protection.pdf download-bottom" at bounding box center [1429, 580] width 253 height 33
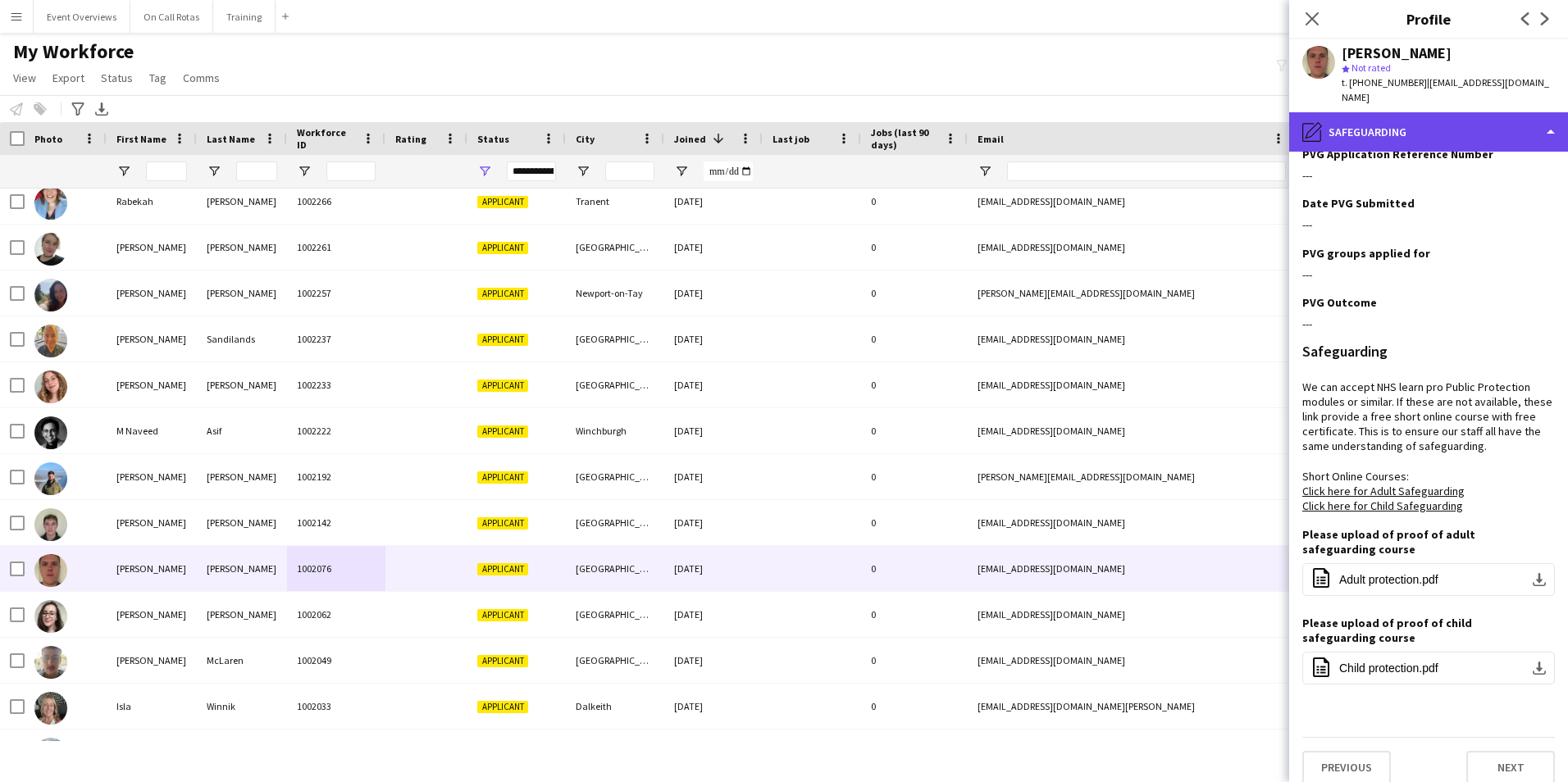
click at [1417, 112] on div "pencil4 Safeguarding" at bounding box center [1428, 131] width 279 height 39
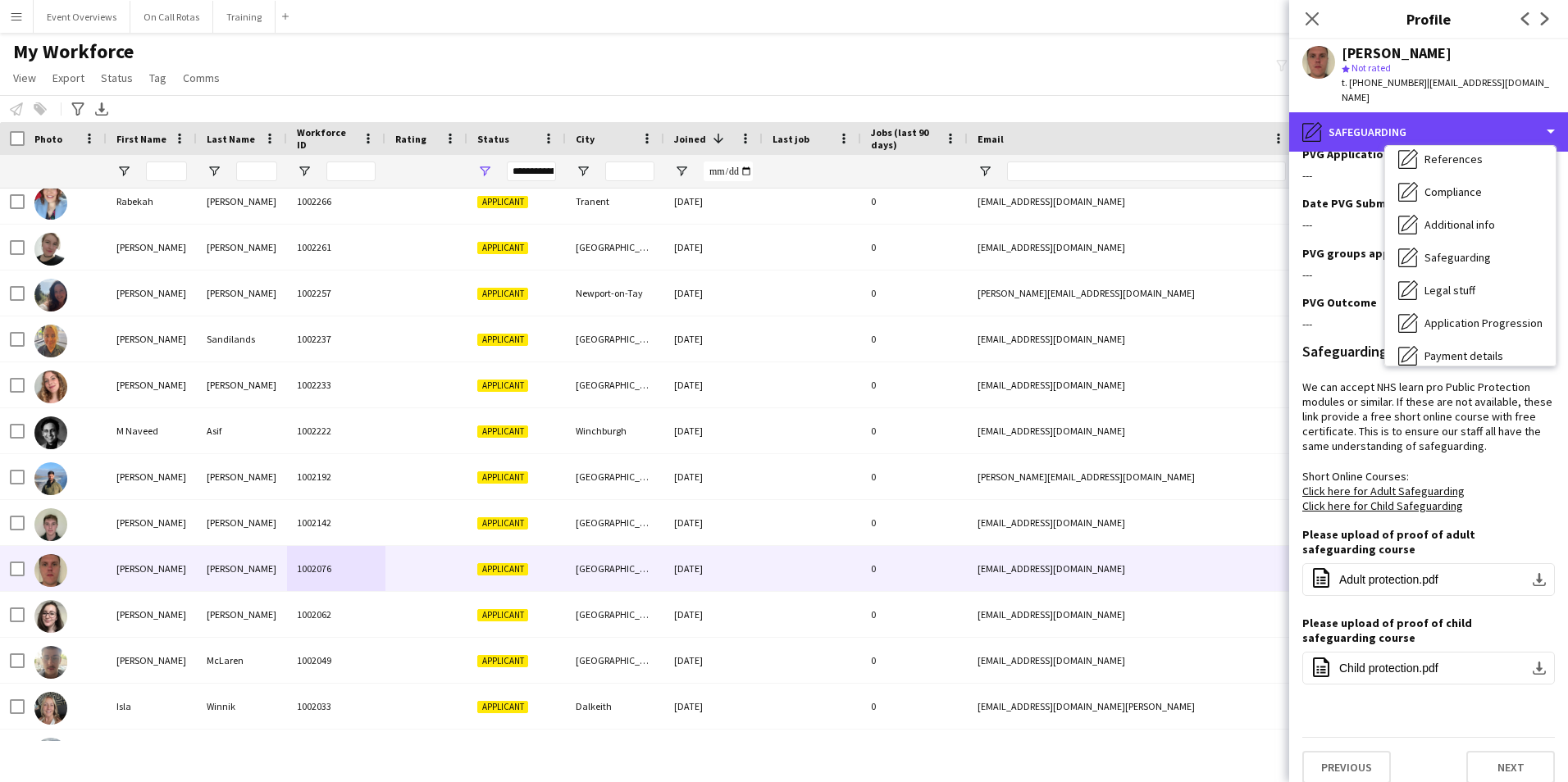
scroll to position [285, 0]
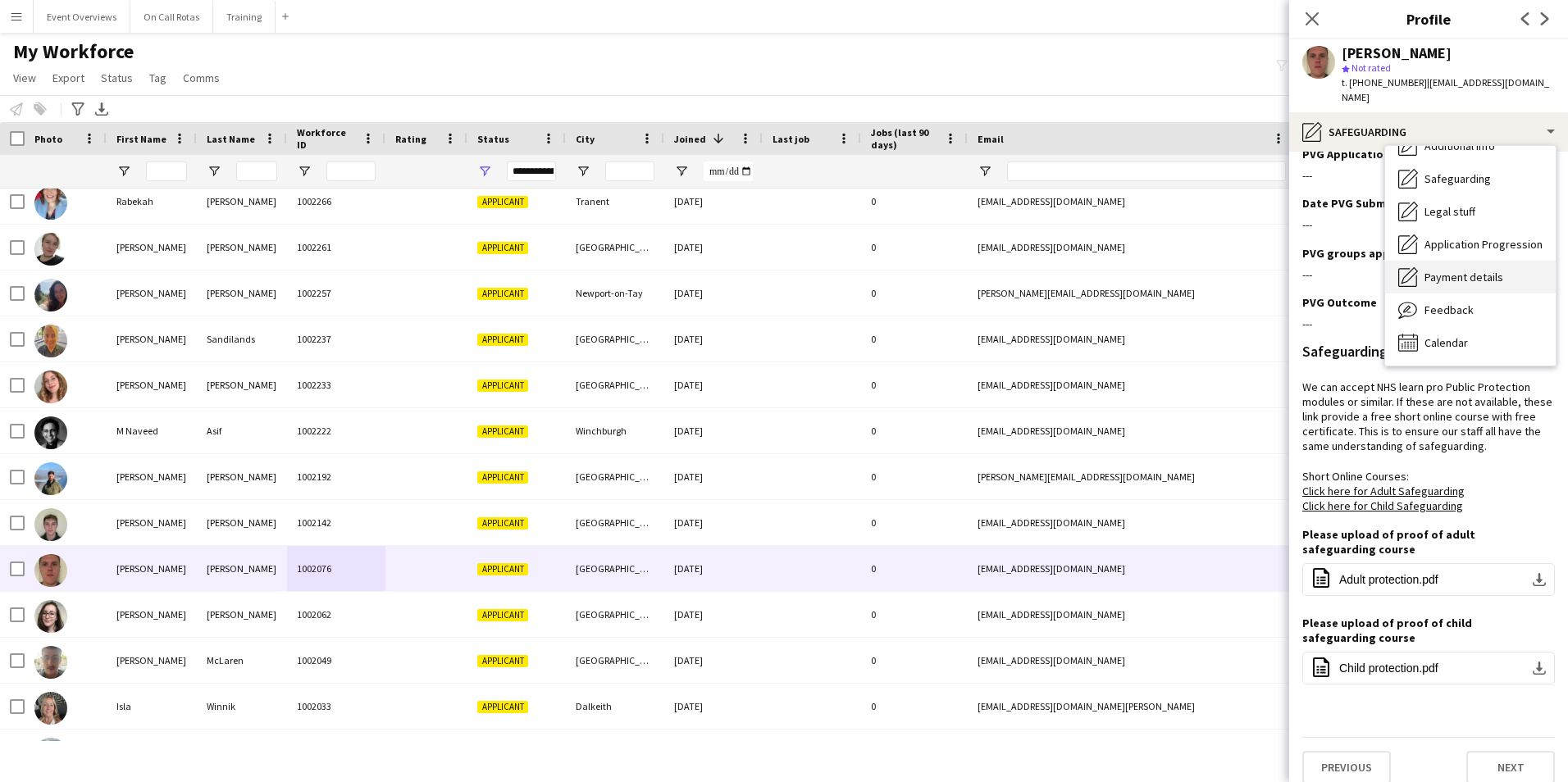
click at [1441, 270] on span "Payment details" at bounding box center [1463, 277] width 79 height 15
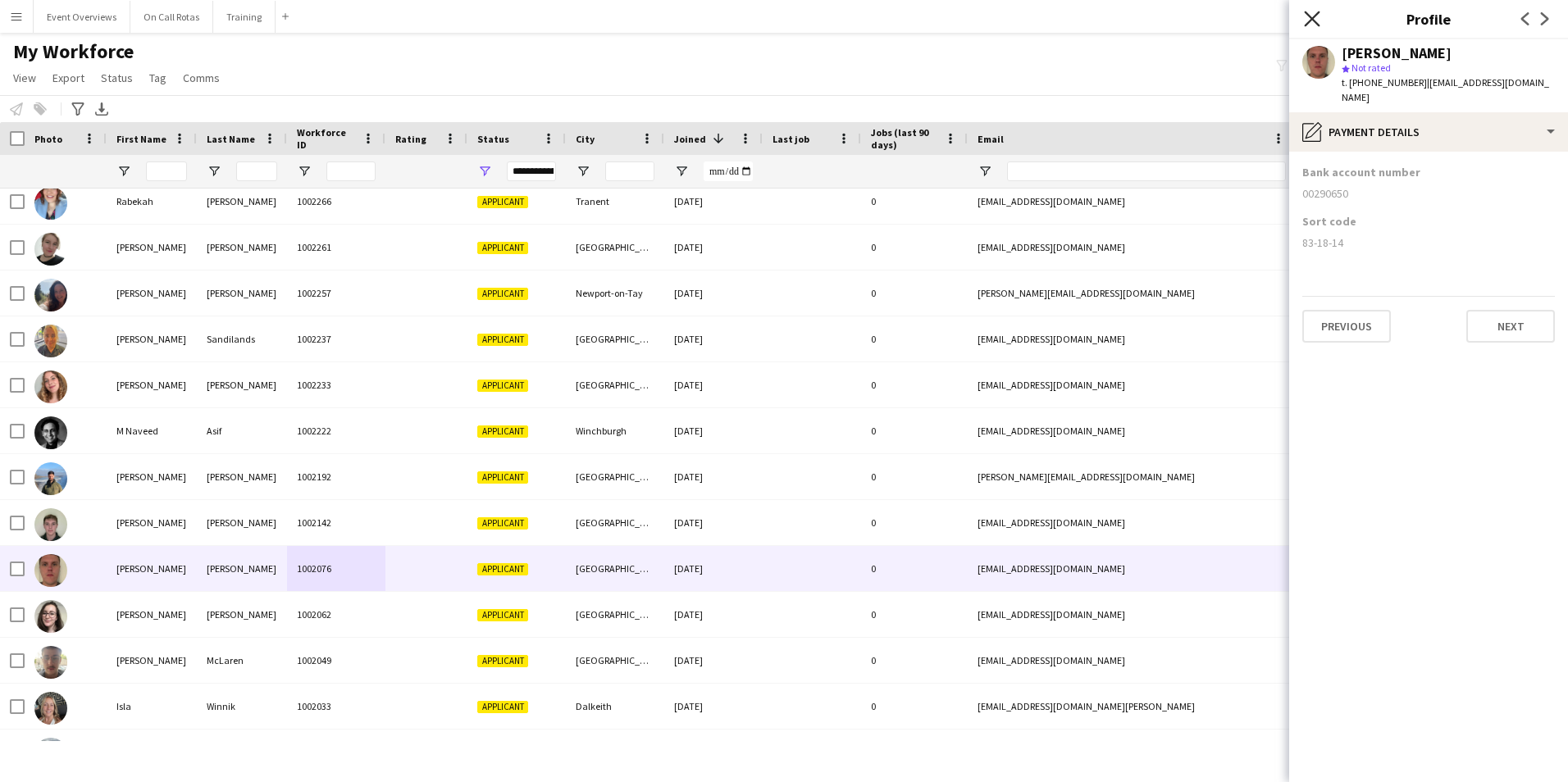
click at [1313, 16] on icon "Close pop-in" at bounding box center [1311, 18] width 16 height 16
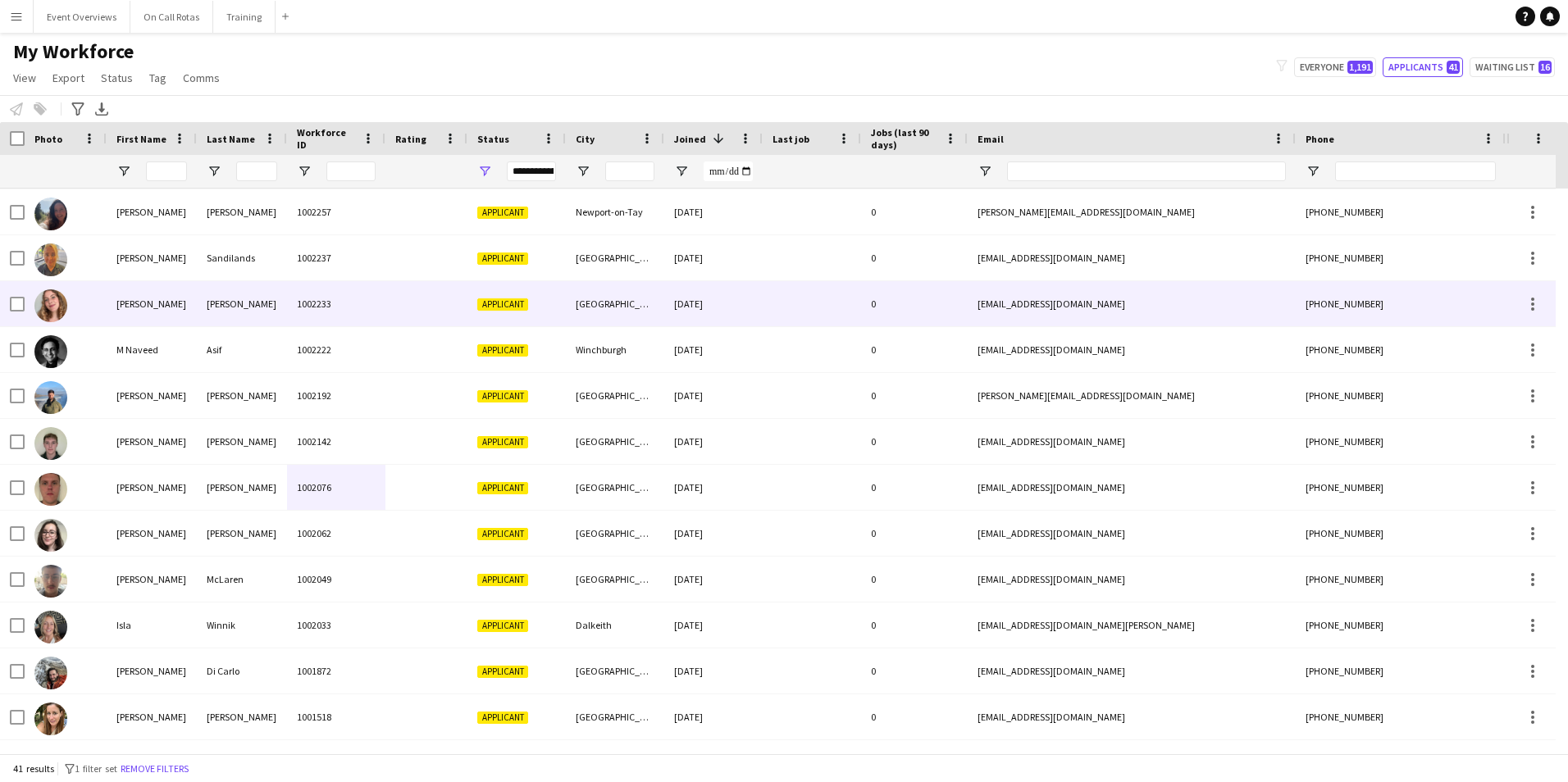
scroll to position [1147, 0]
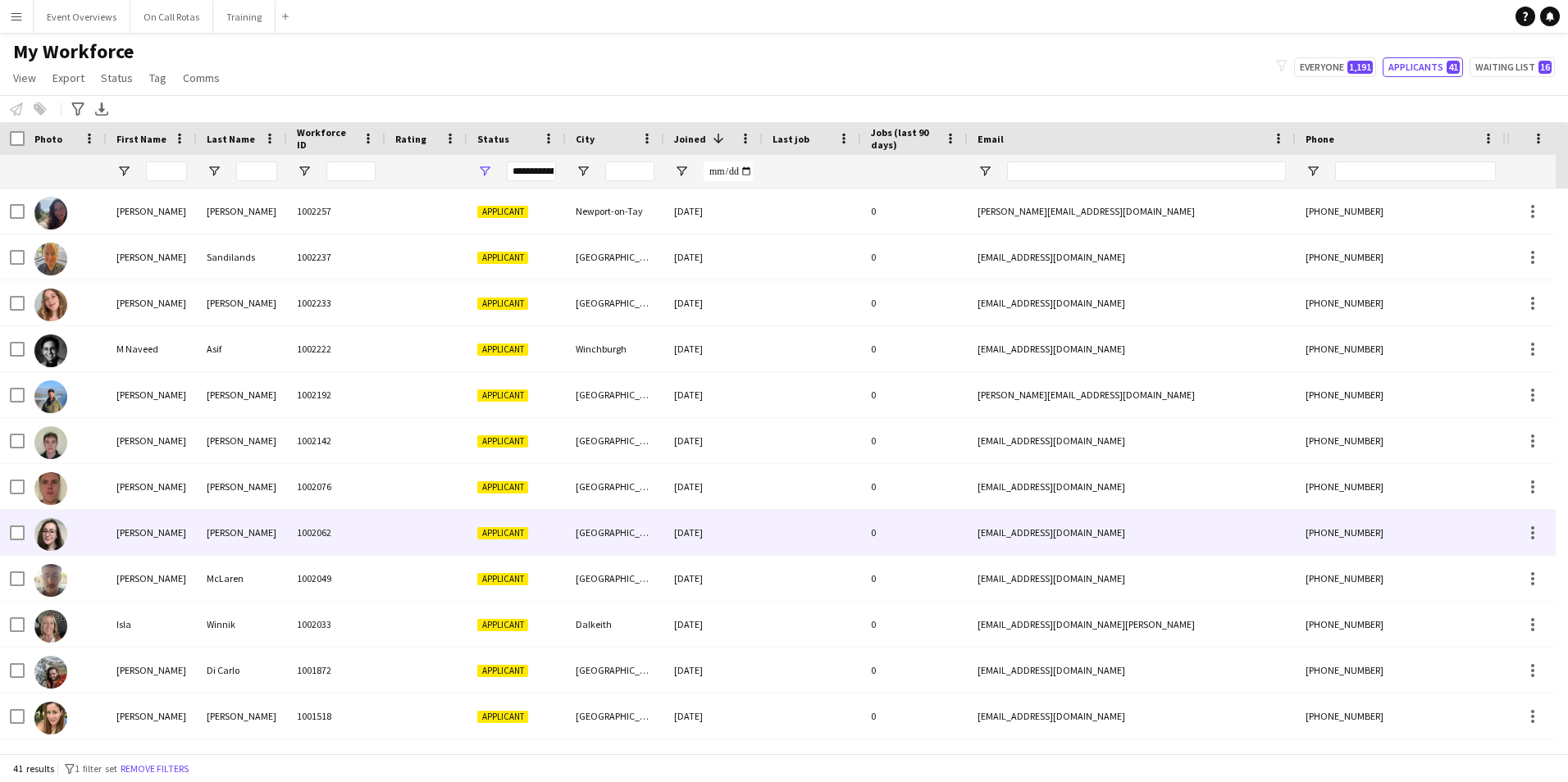
click at [302, 529] on div "1002062" at bounding box center [337, 532] width 99 height 45
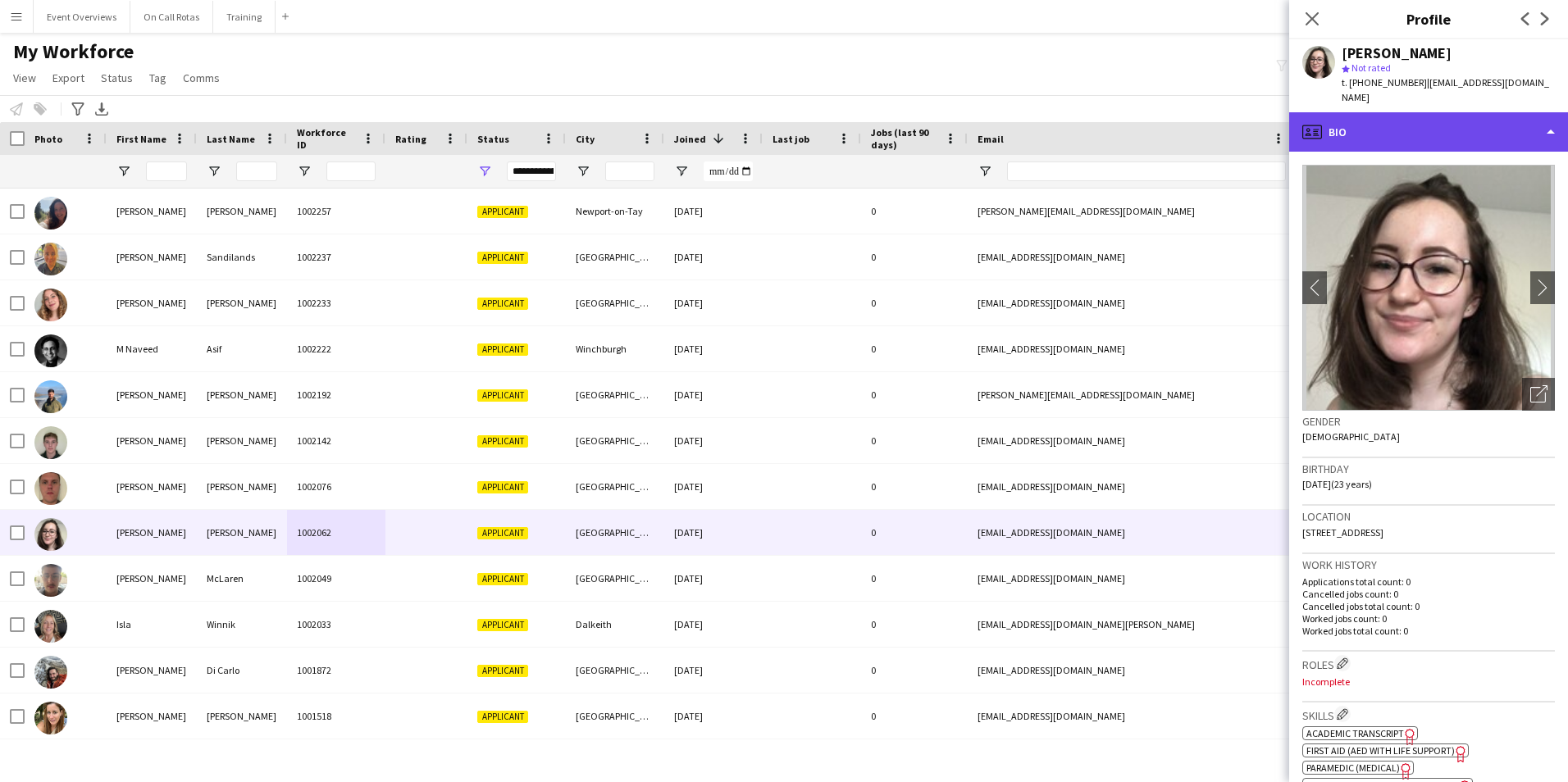
click at [1346, 112] on div "profile Bio" at bounding box center [1428, 131] width 279 height 39
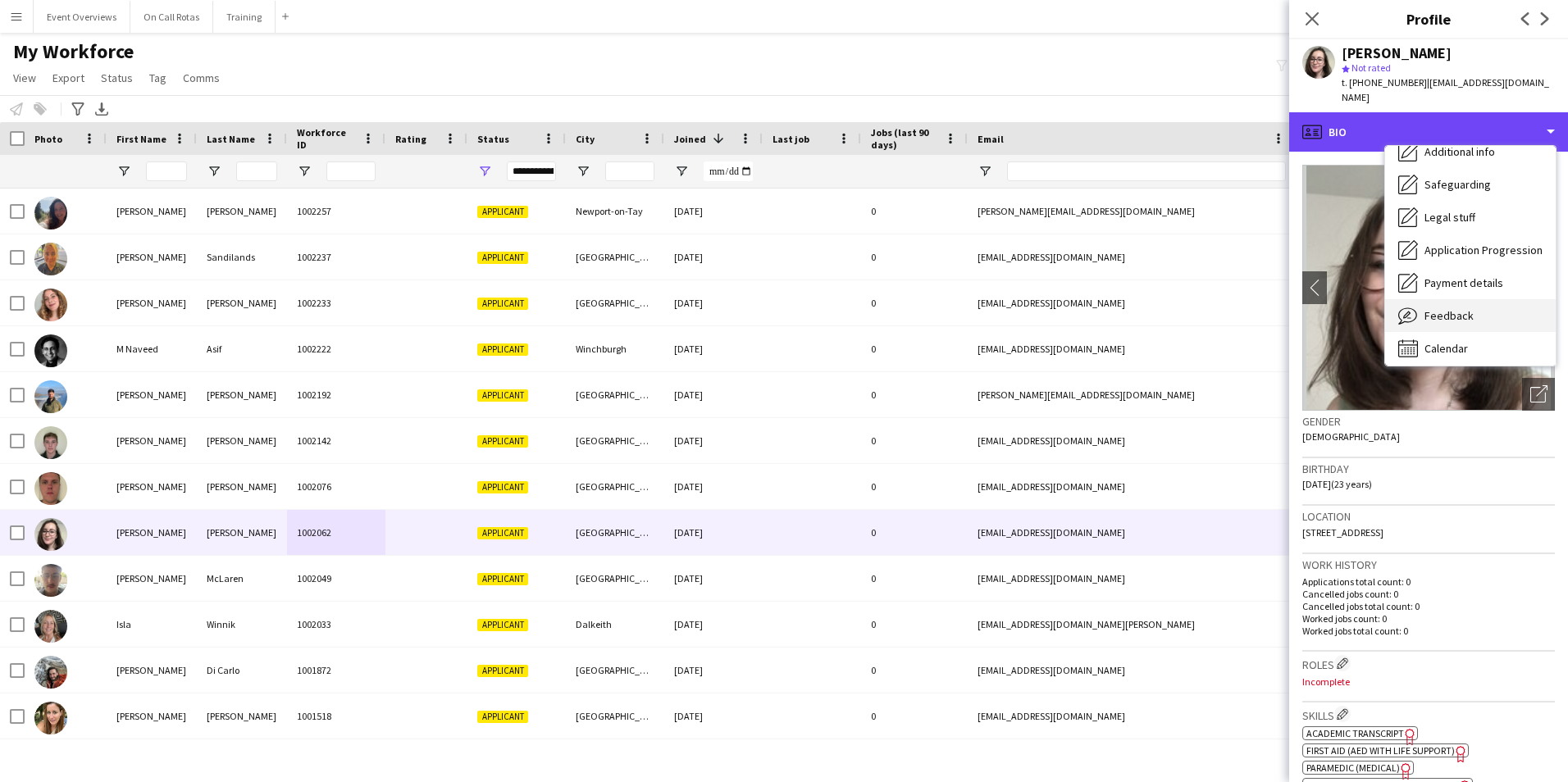
scroll to position [285, 0]
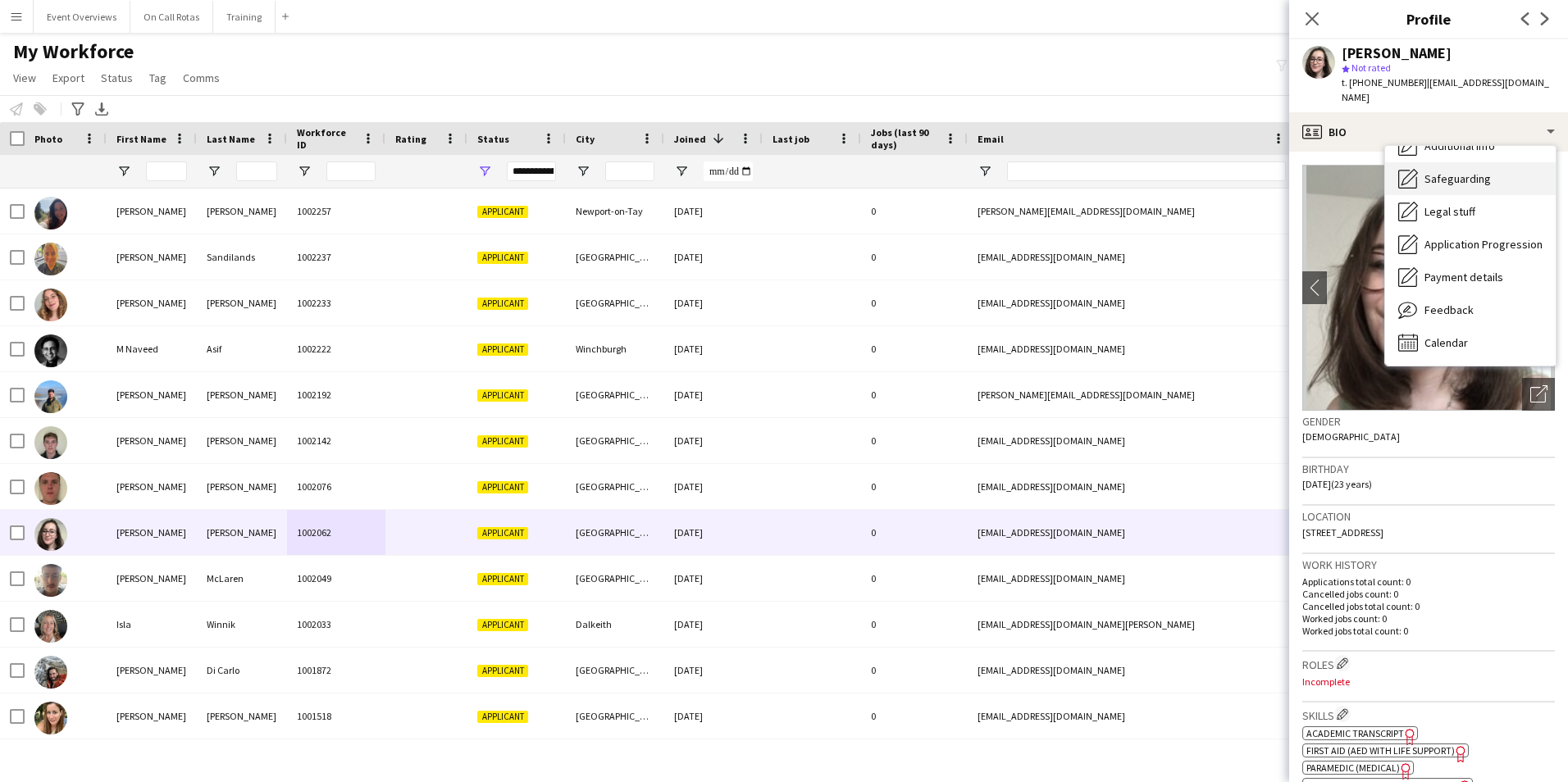
click at [1451, 171] on span "Safeguarding" at bounding box center [1457, 178] width 67 height 15
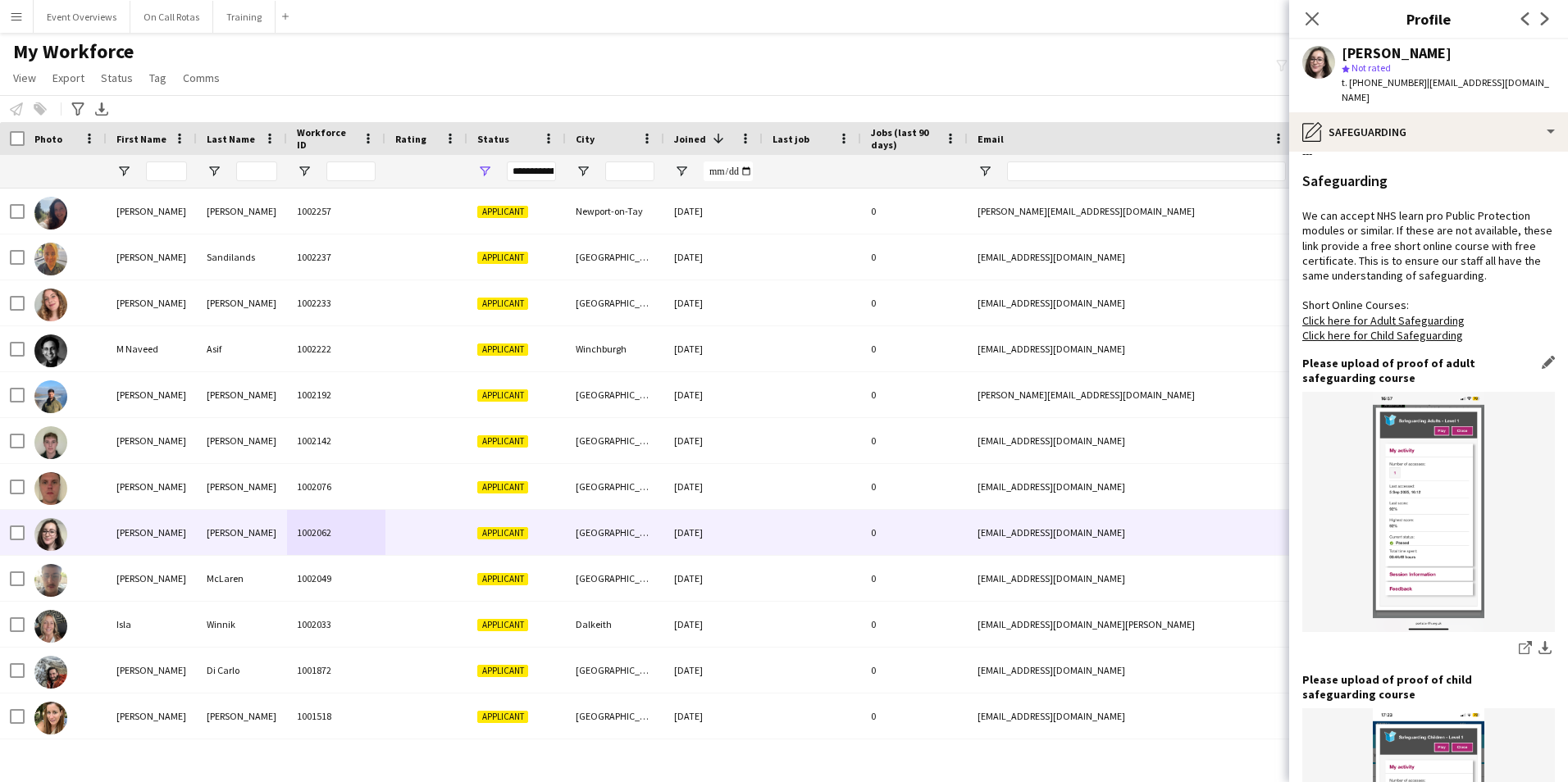
scroll to position [819, 0]
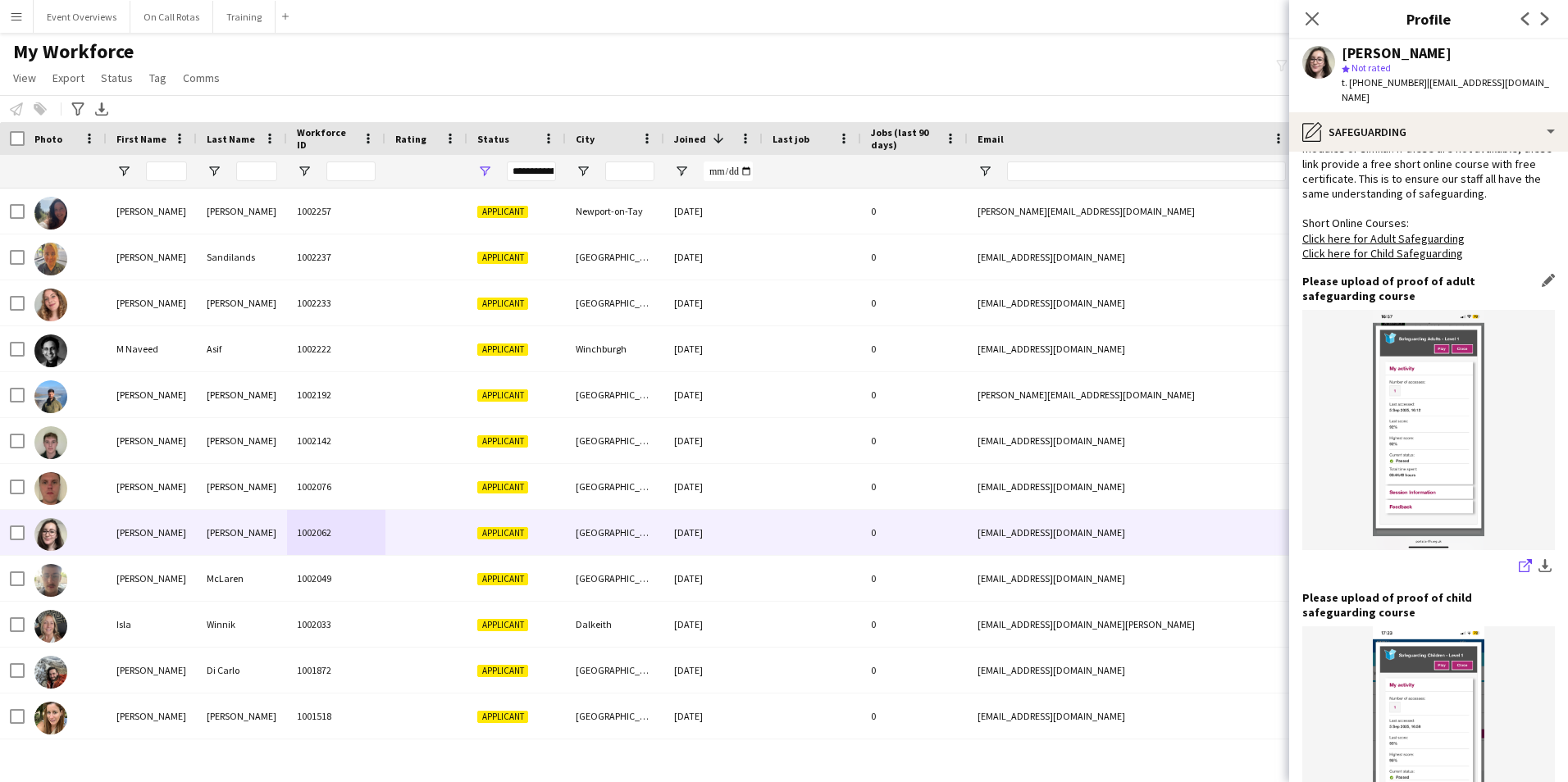
click at [1519, 561] on icon at bounding box center [1524, 567] width 10 height 10
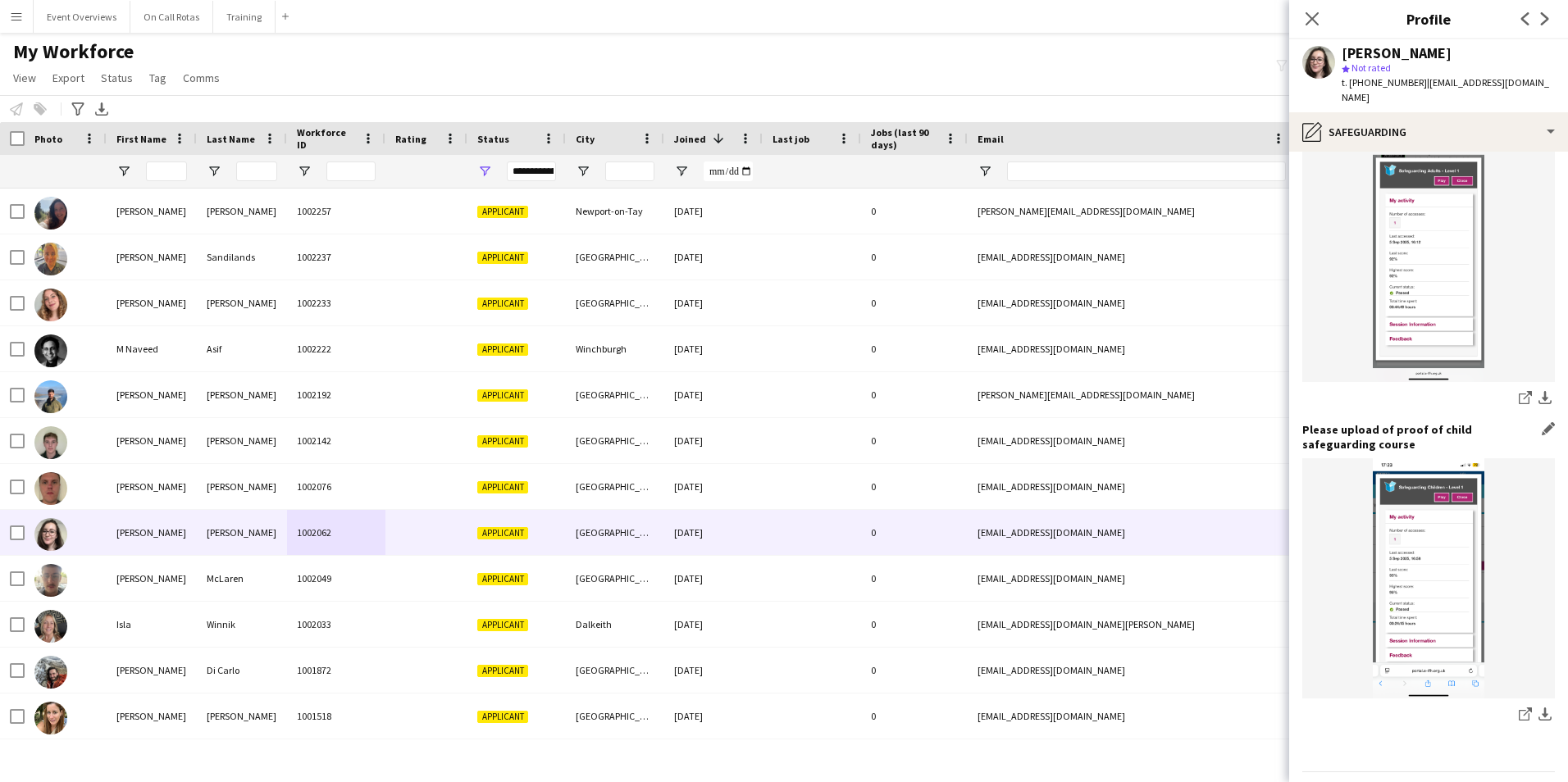
scroll to position [1022, 0]
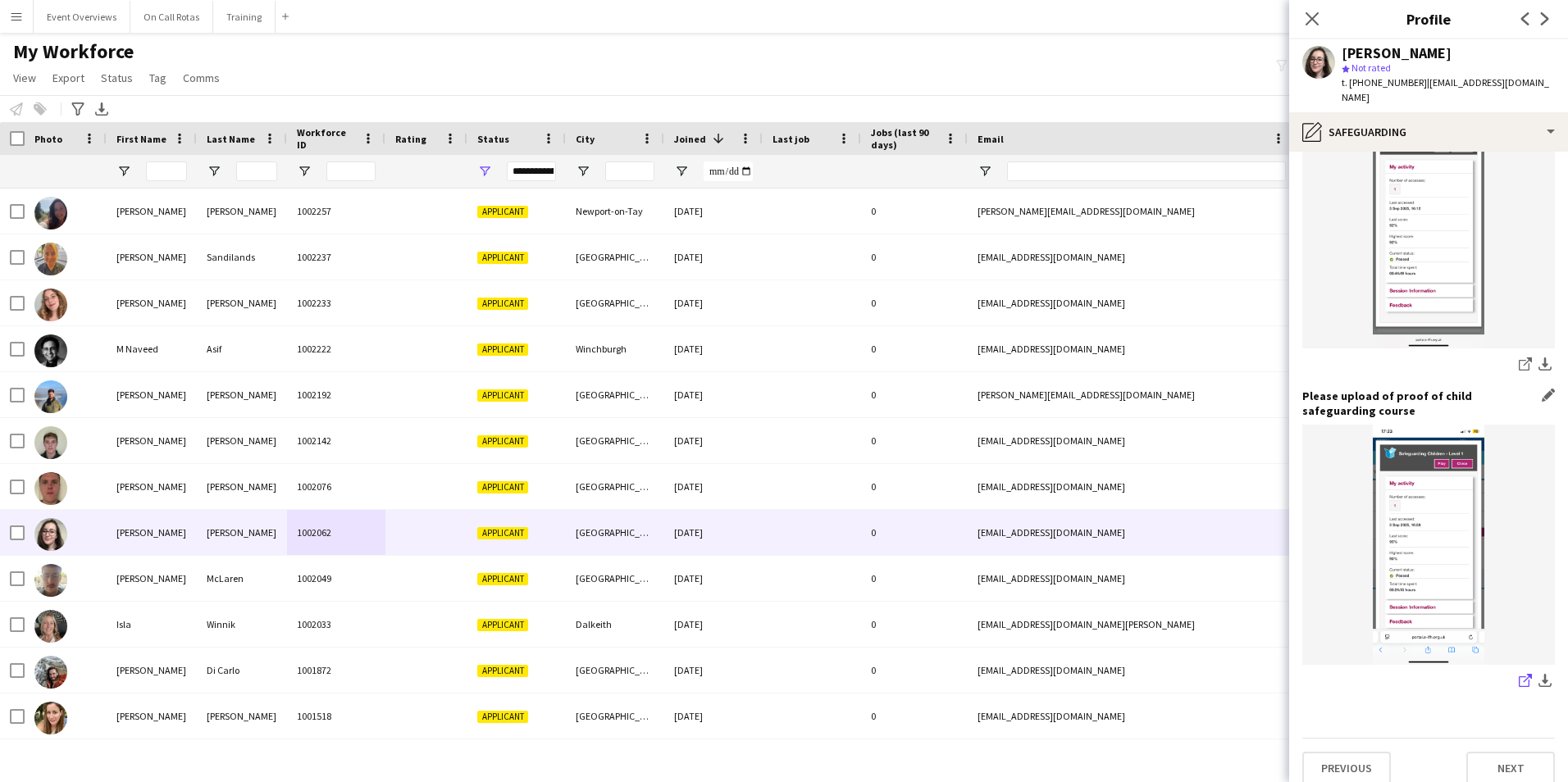
click at [1519, 676] on icon at bounding box center [1524, 682] width 10 height 10
click at [1316, 19] on icon "Close pop-in" at bounding box center [1311, 18] width 16 height 16
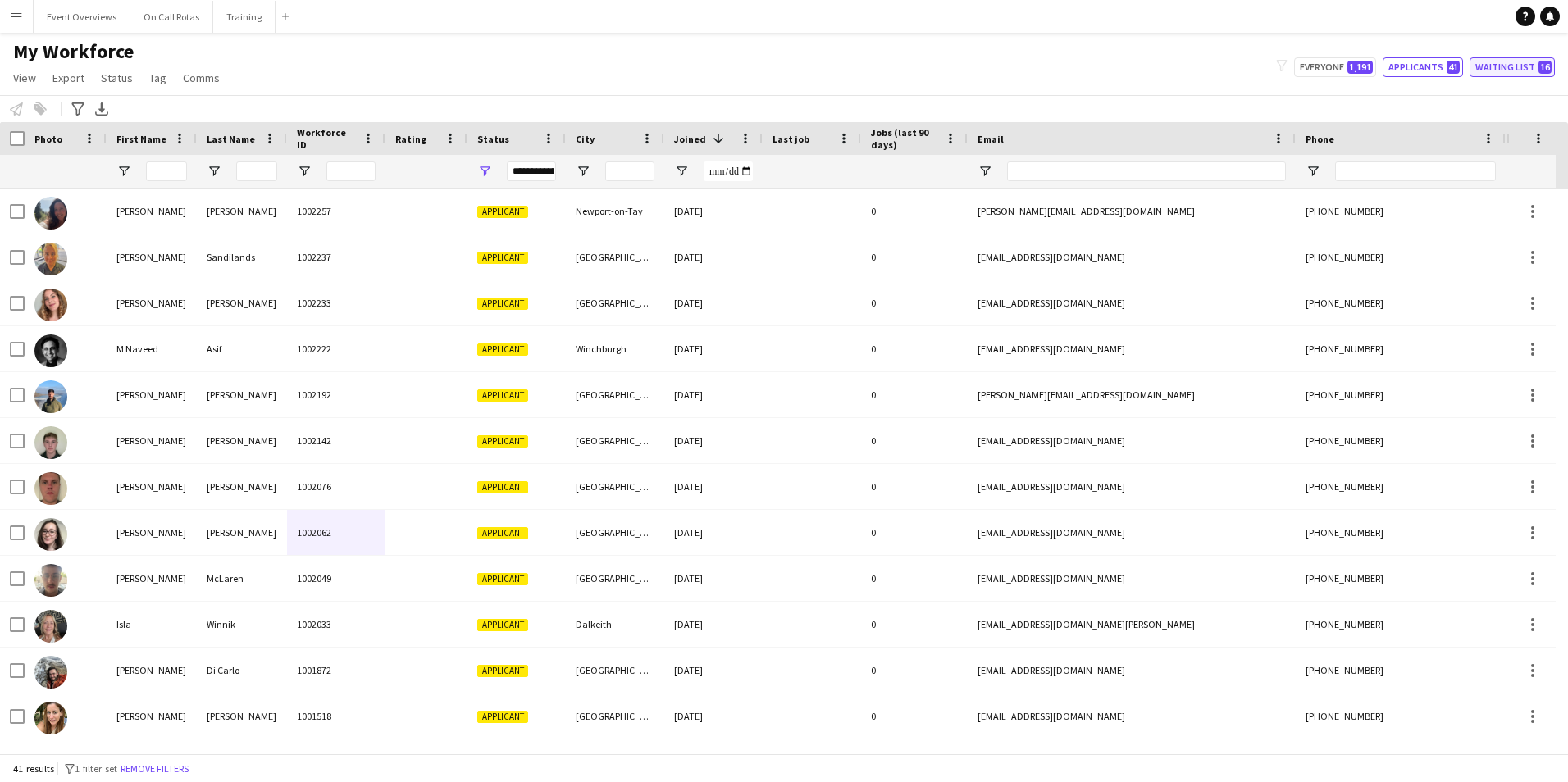
click at [1521, 74] on button "Waiting list 16" at bounding box center [1512, 67] width 86 height 20
type input "**********"
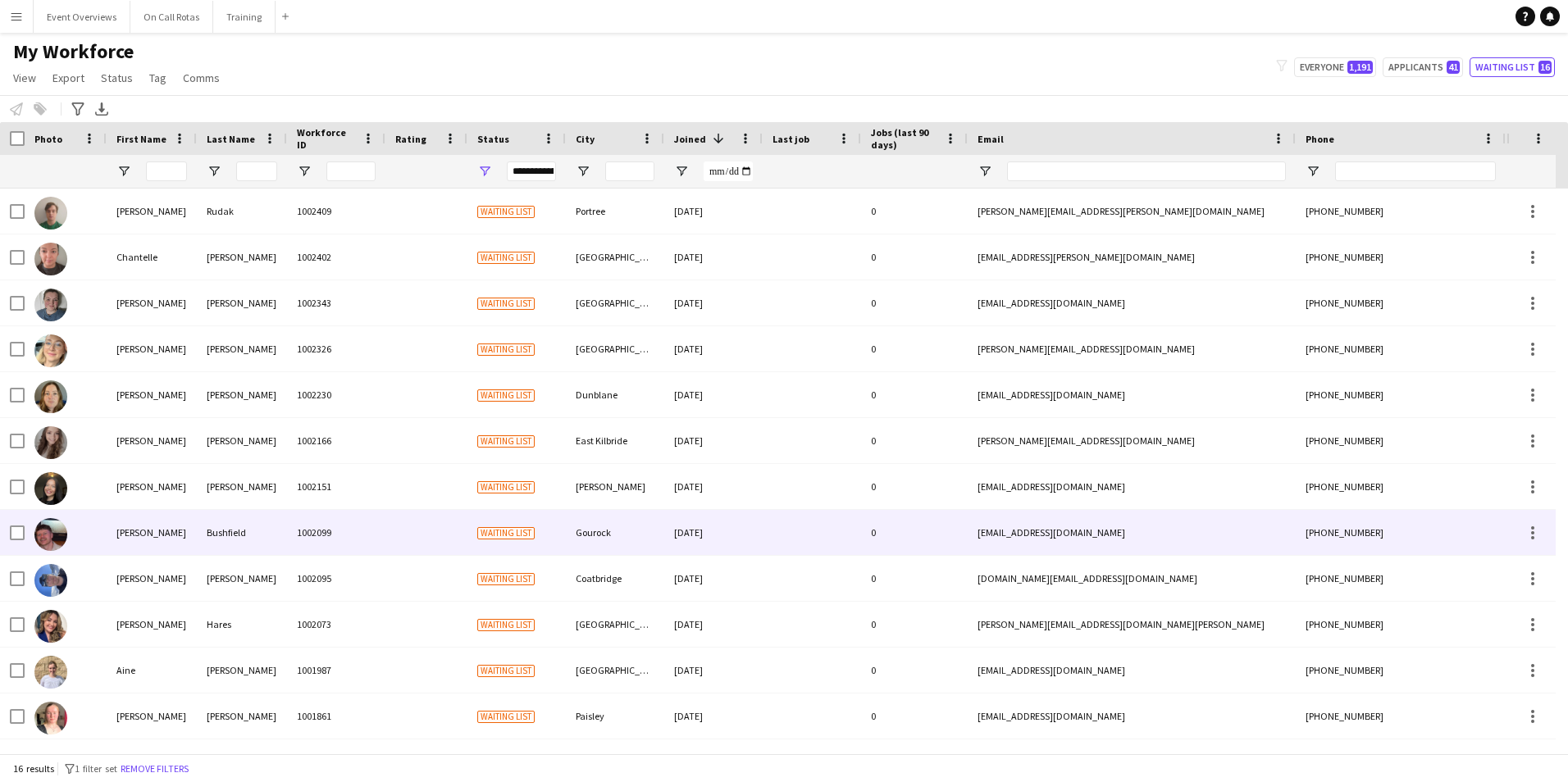
scroll to position [182, 0]
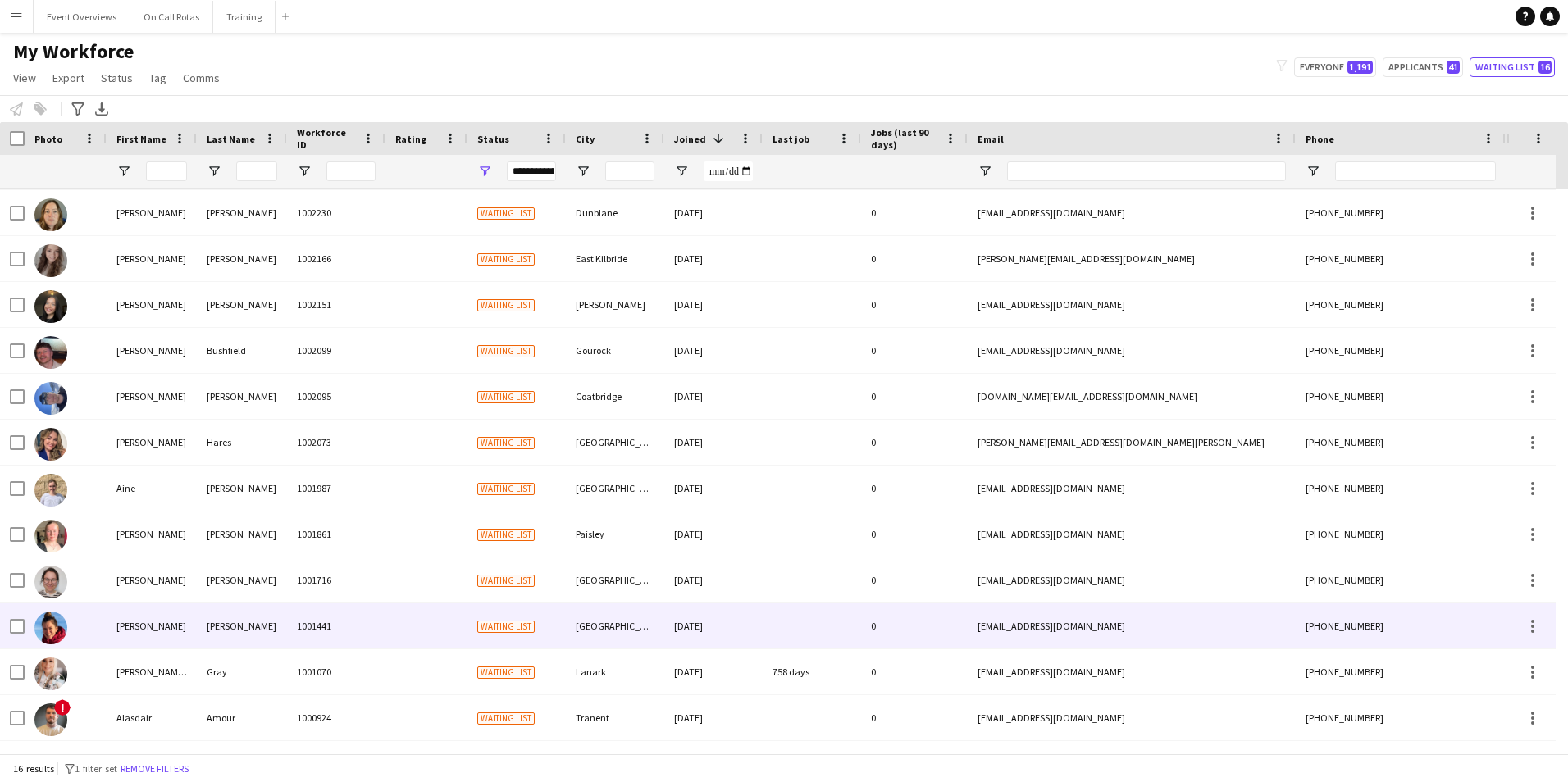
click at [156, 657] on div "Kerrie Ann" at bounding box center [151, 671] width 90 height 45
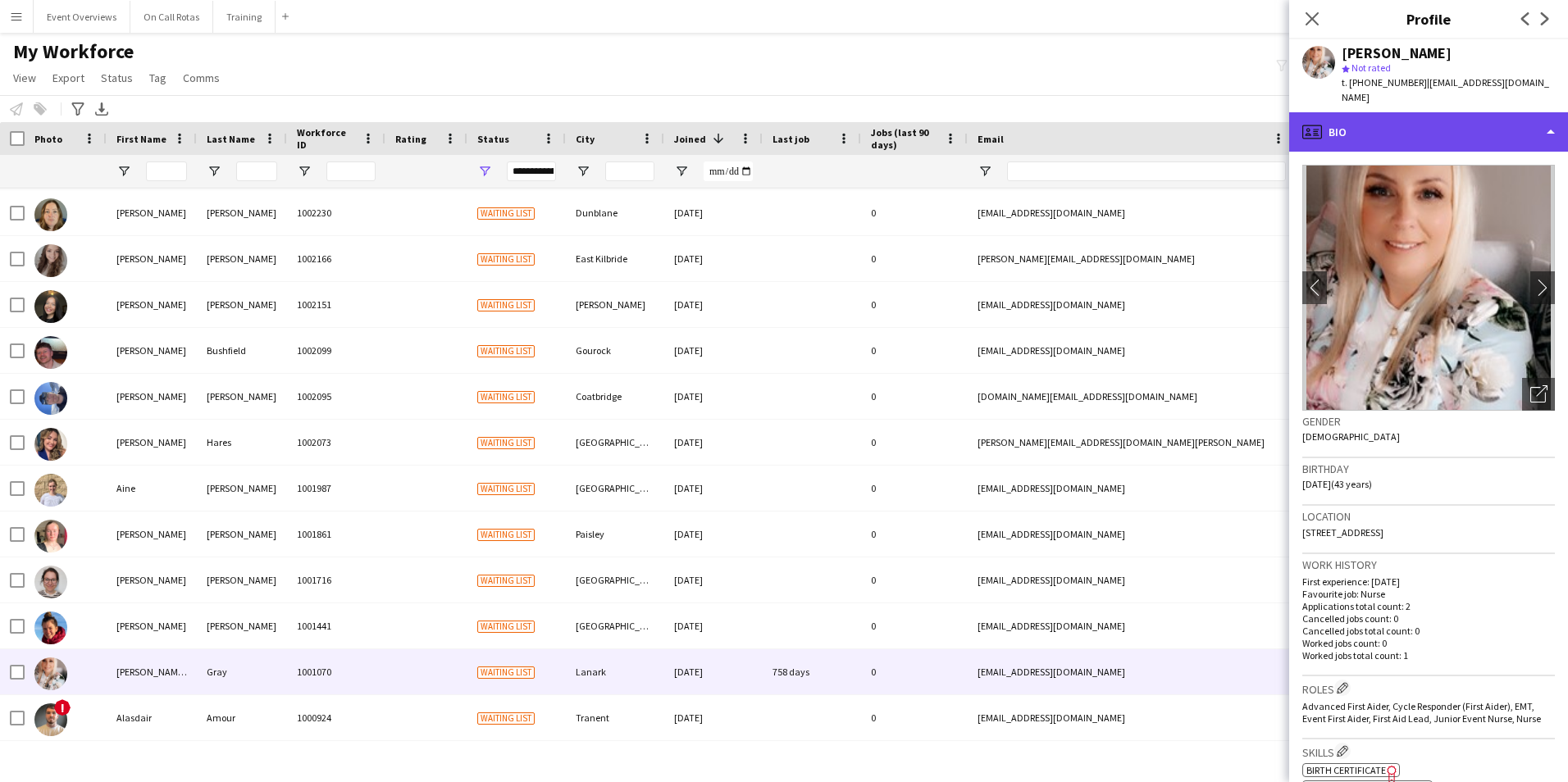
click at [1473, 115] on div "profile Bio" at bounding box center [1428, 131] width 279 height 39
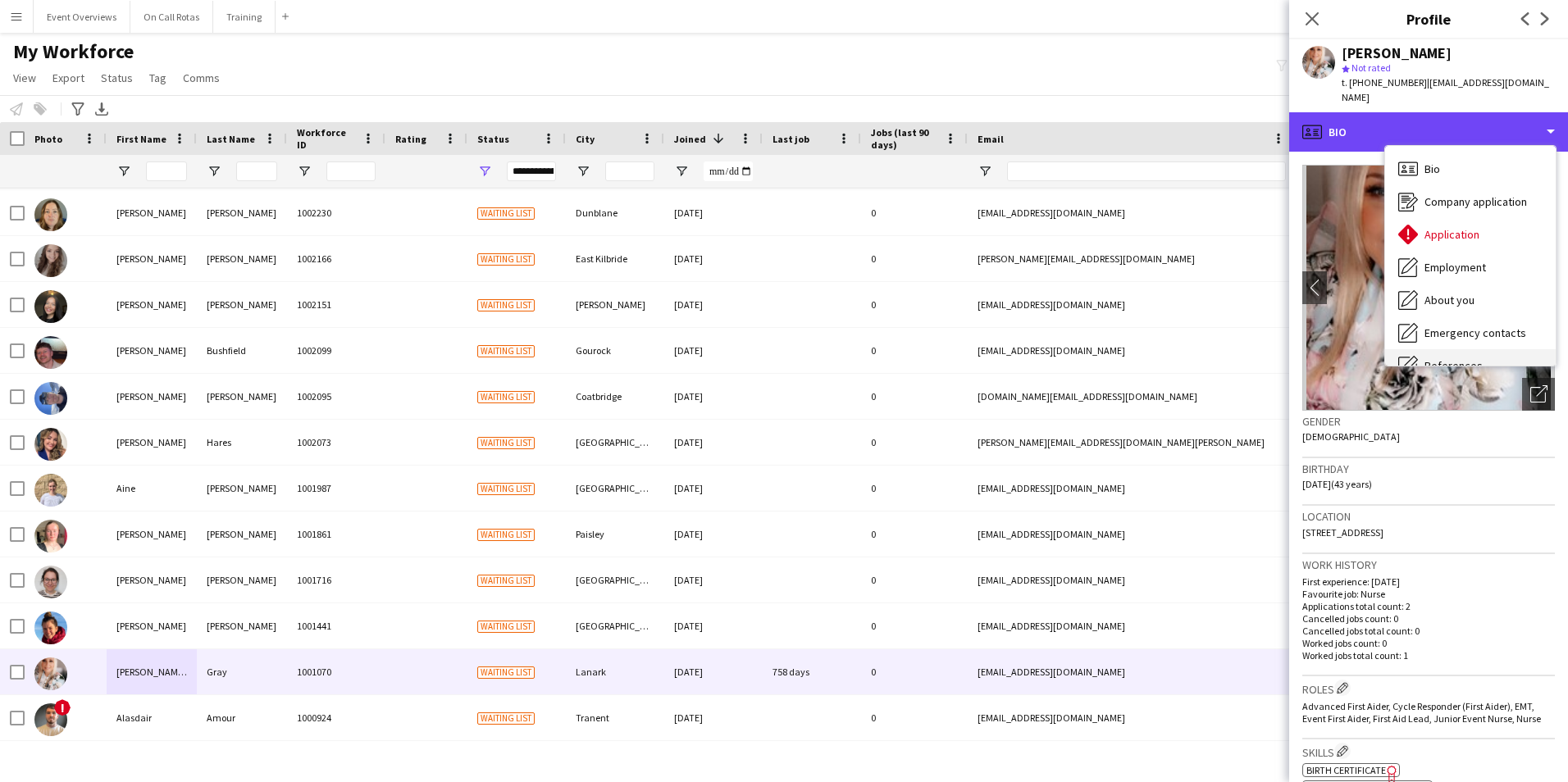
scroll to position [285, 0]
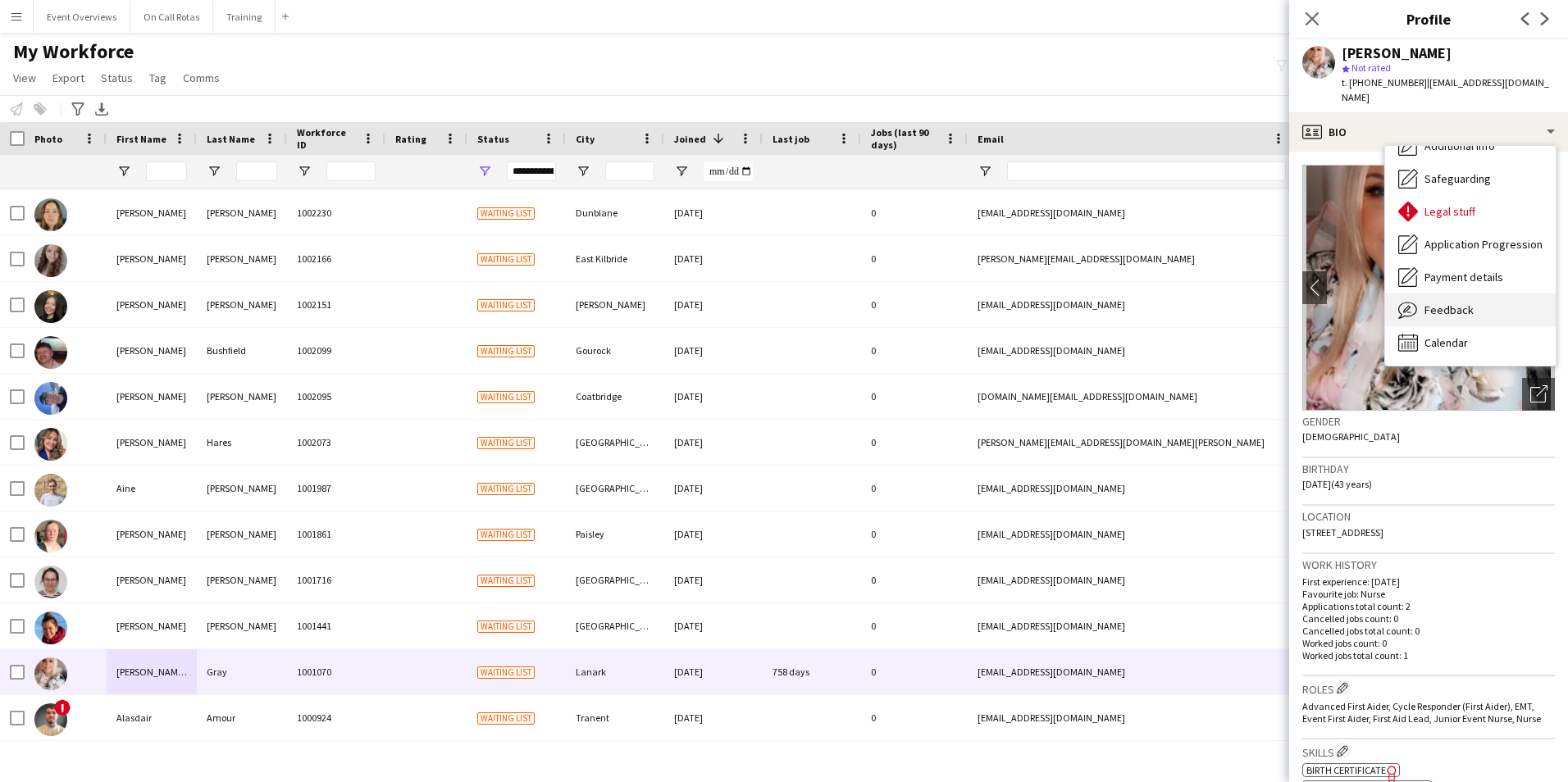
click at [1447, 303] on span "Feedback" at bounding box center [1449, 310] width 49 height 15
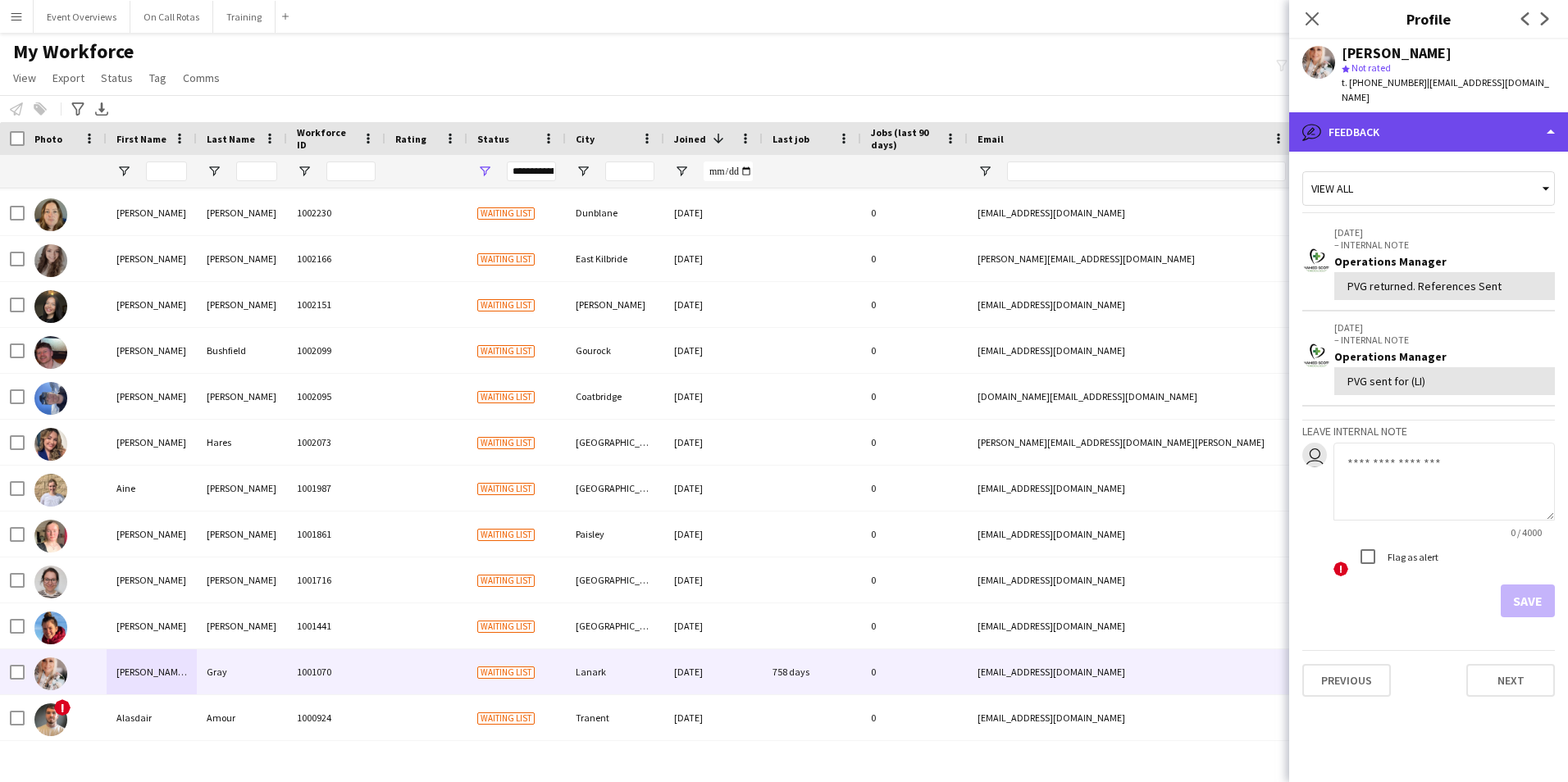
click at [1417, 123] on div "bubble-pencil Feedback" at bounding box center [1428, 131] width 279 height 39
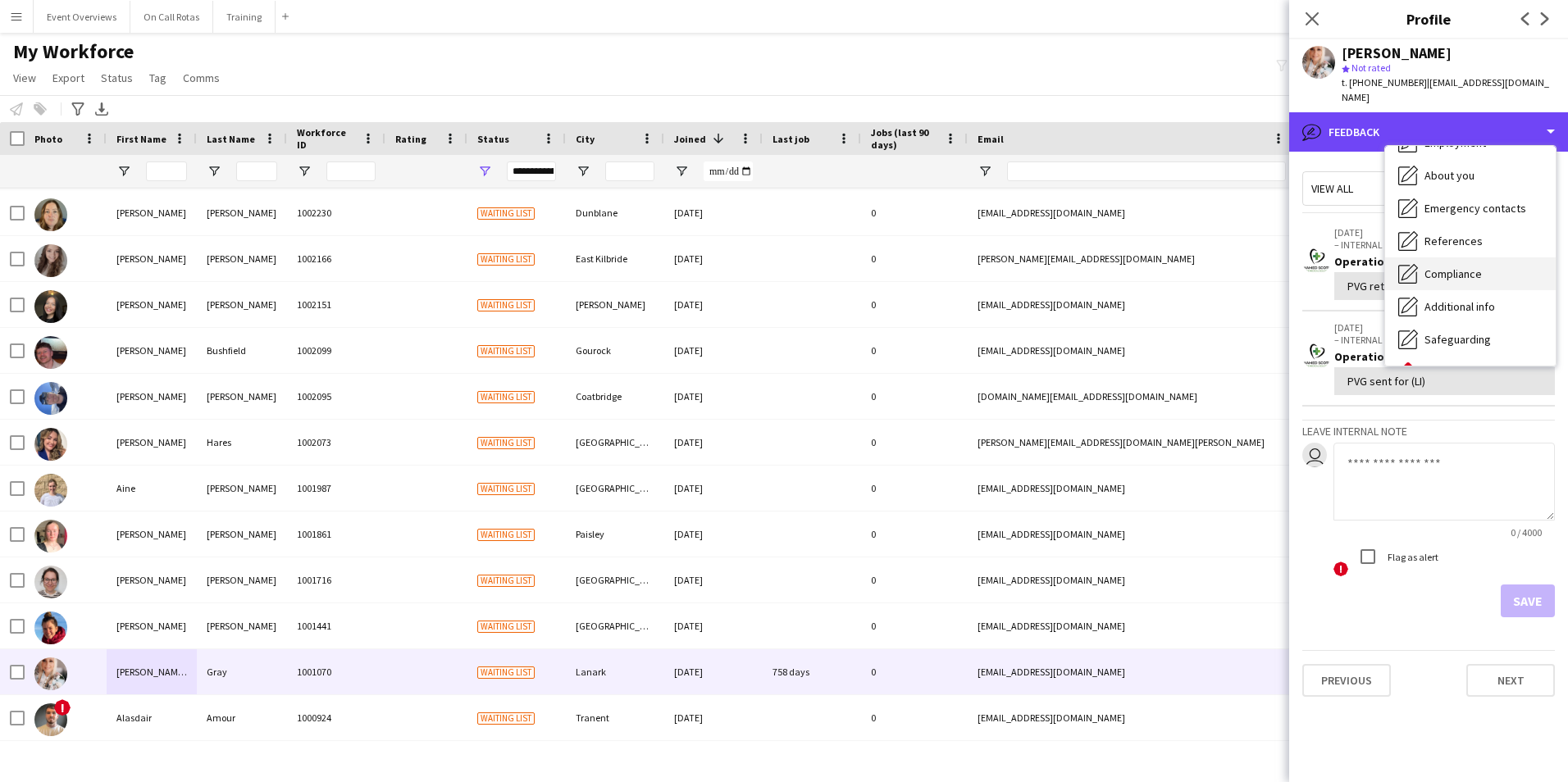
scroll to position [0, 0]
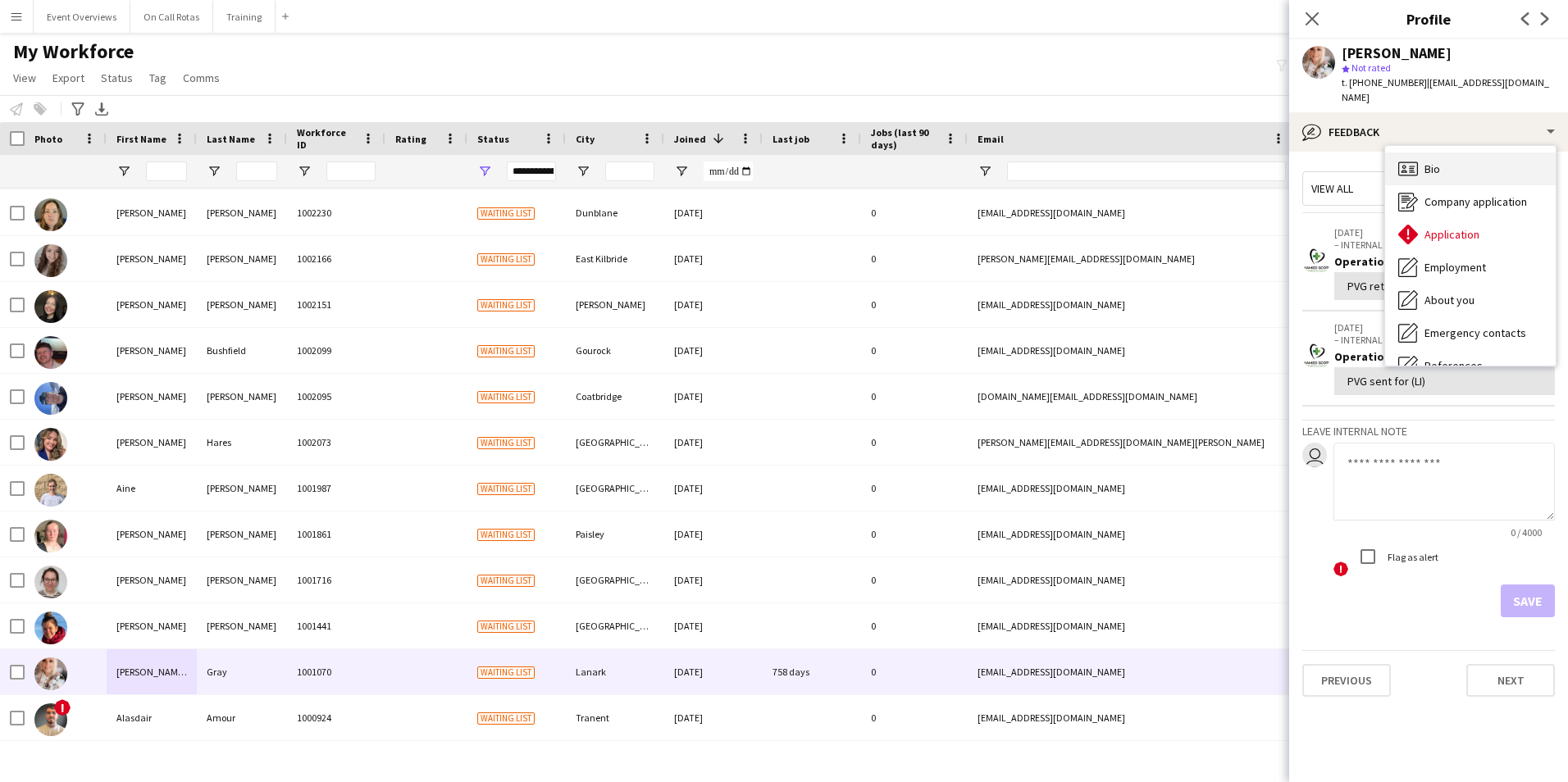
click at [1432, 162] on span "Bio" at bounding box center [1432, 169] width 16 height 15
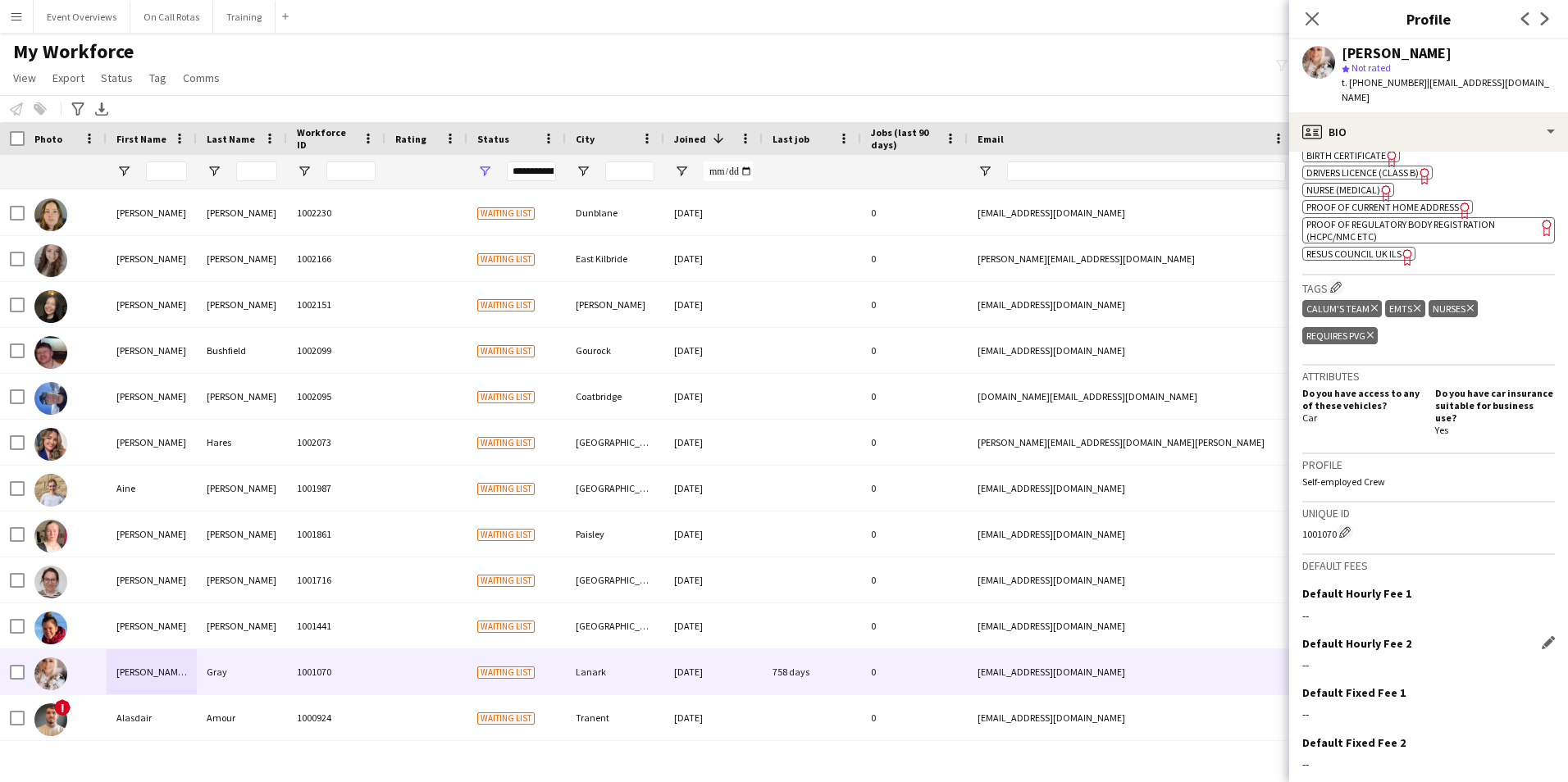
scroll to position [649, 0]
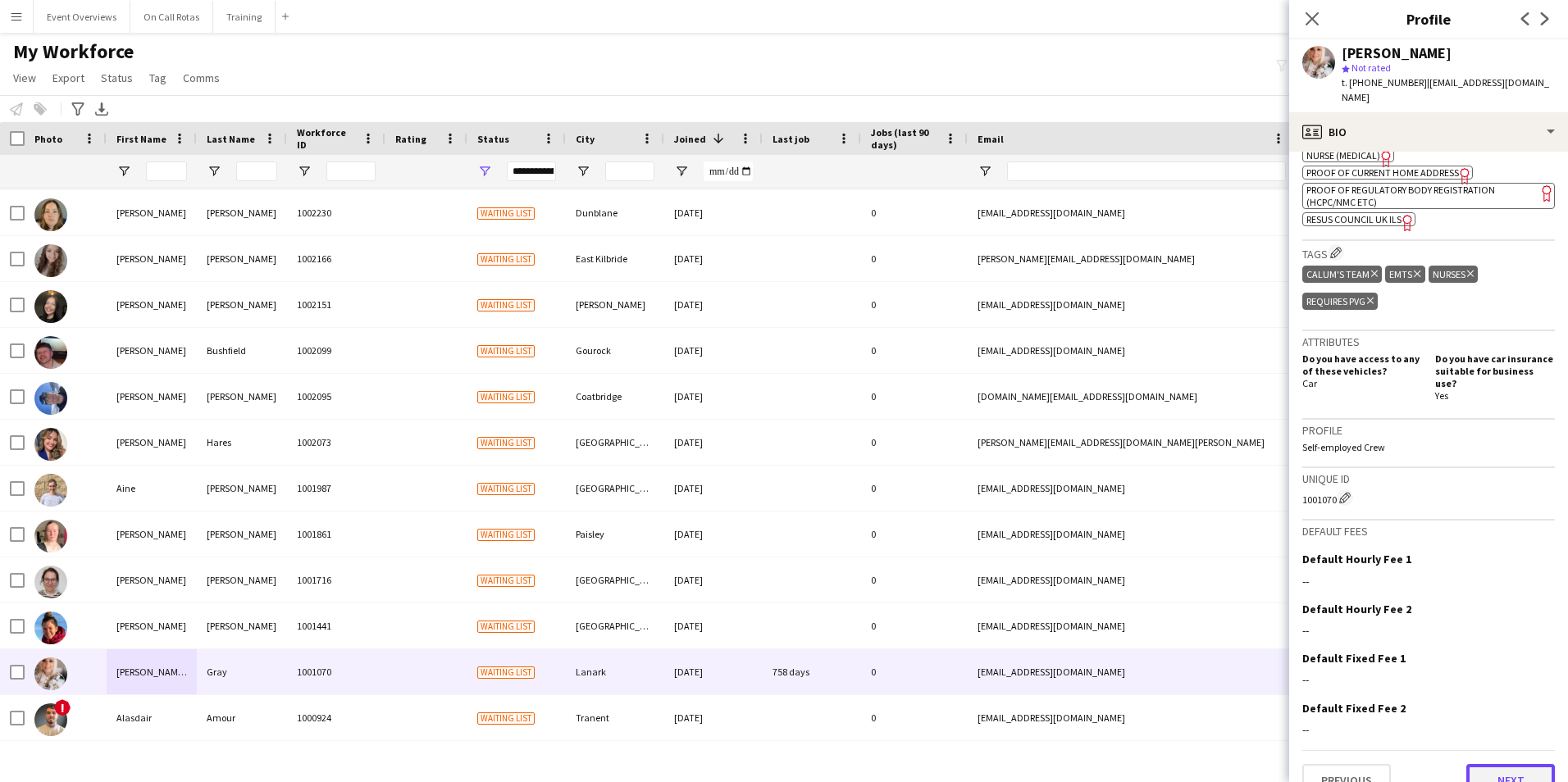
click at [1505, 769] on button "Next" at bounding box center [1510, 780] width 88 height 33
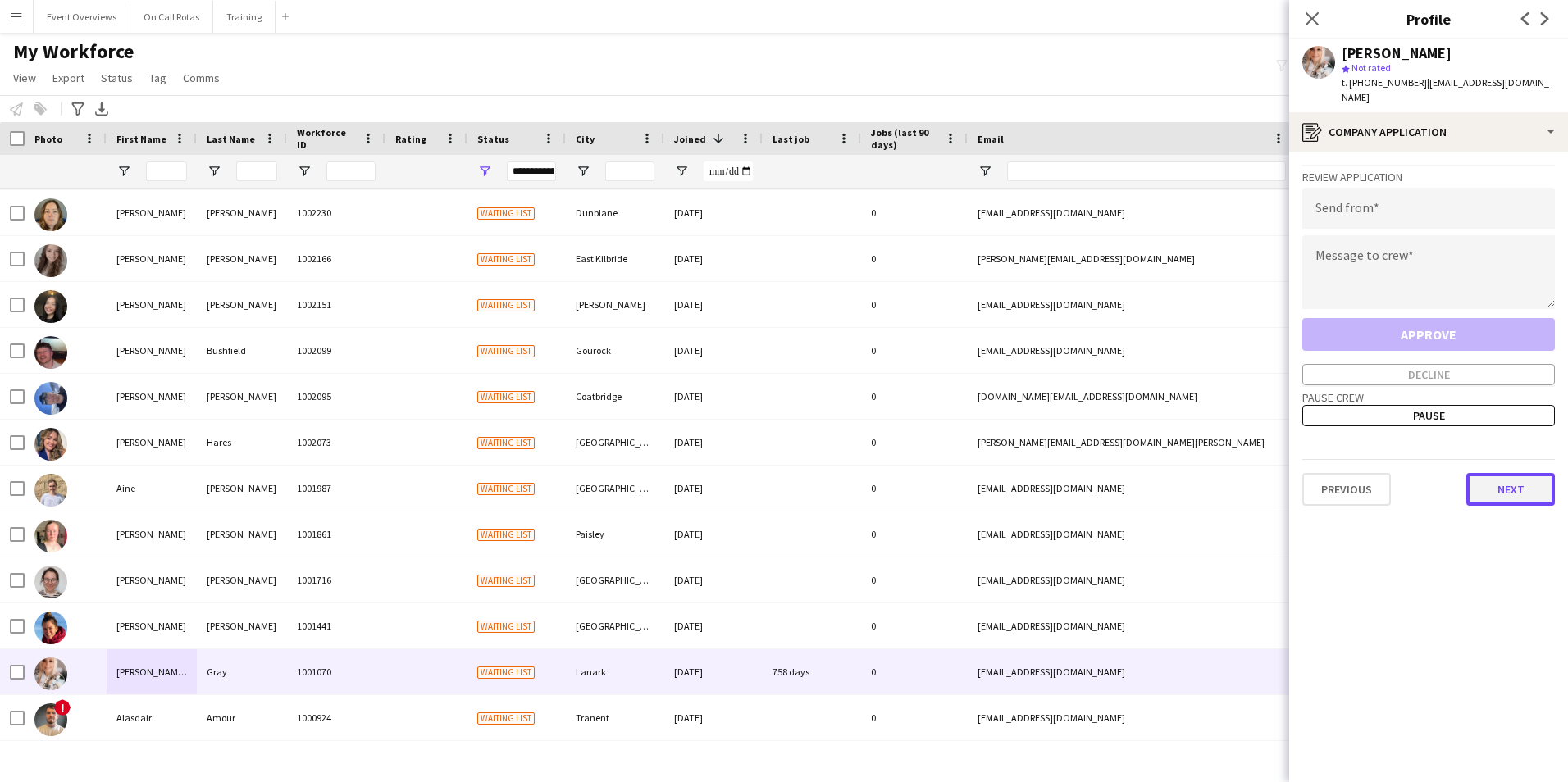
click at [1505, 473] on button "Next" at bounding box center [1510, 490] width 88 height 33
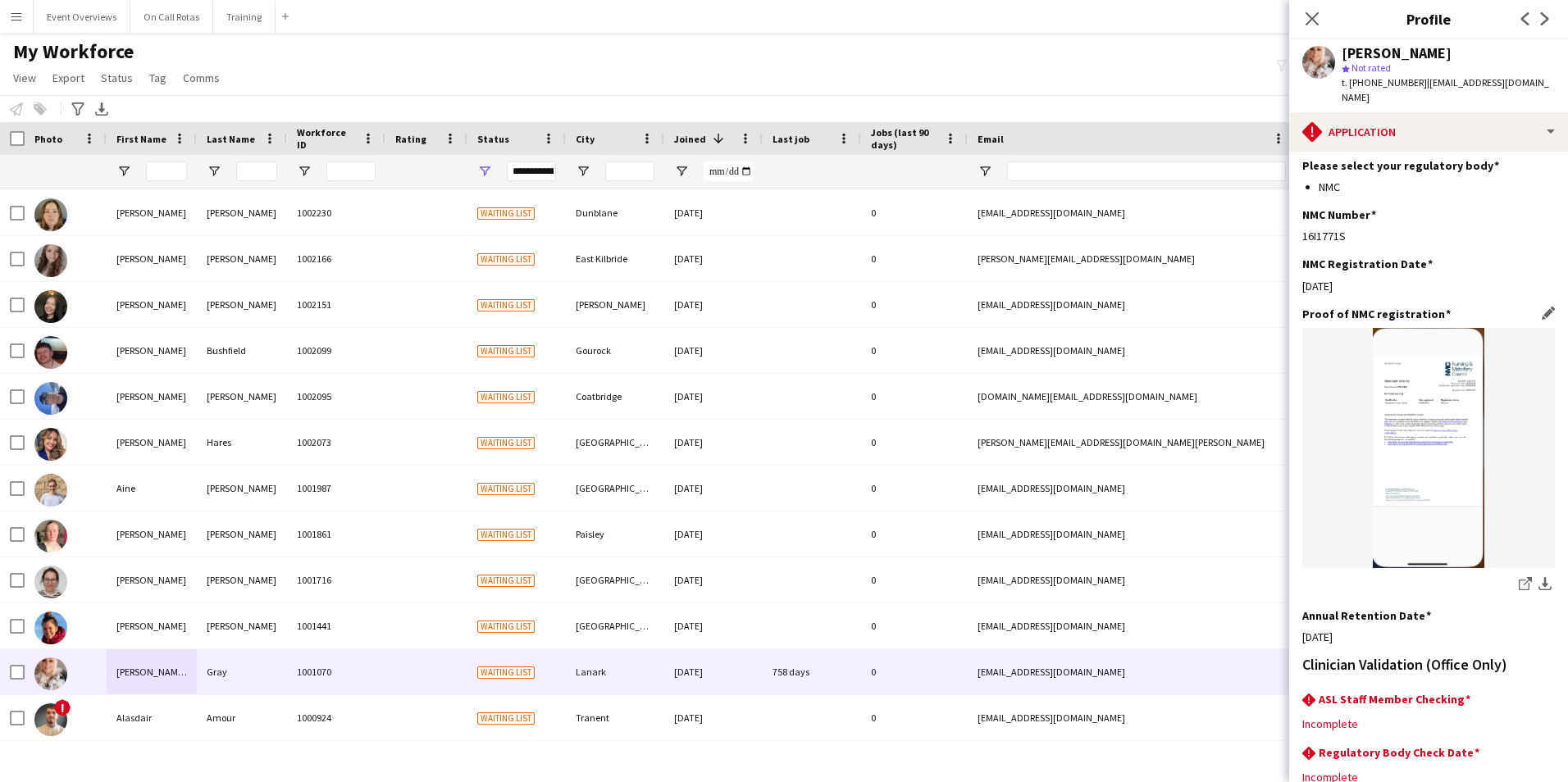
scroll to position [361, 0]
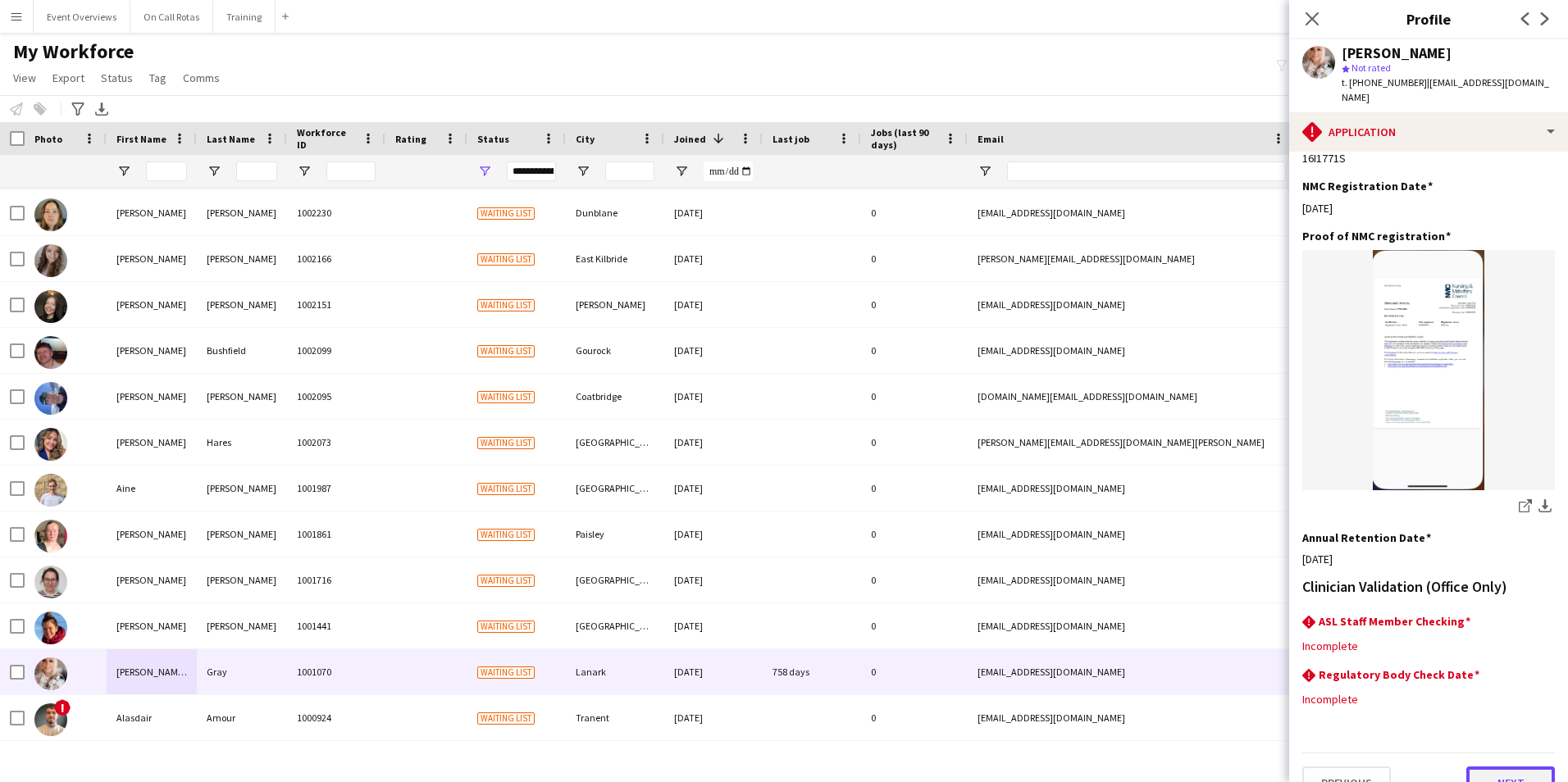
click at [1475, 766] on button "Next" at bounding box center [1510, 783] width 88 height 33
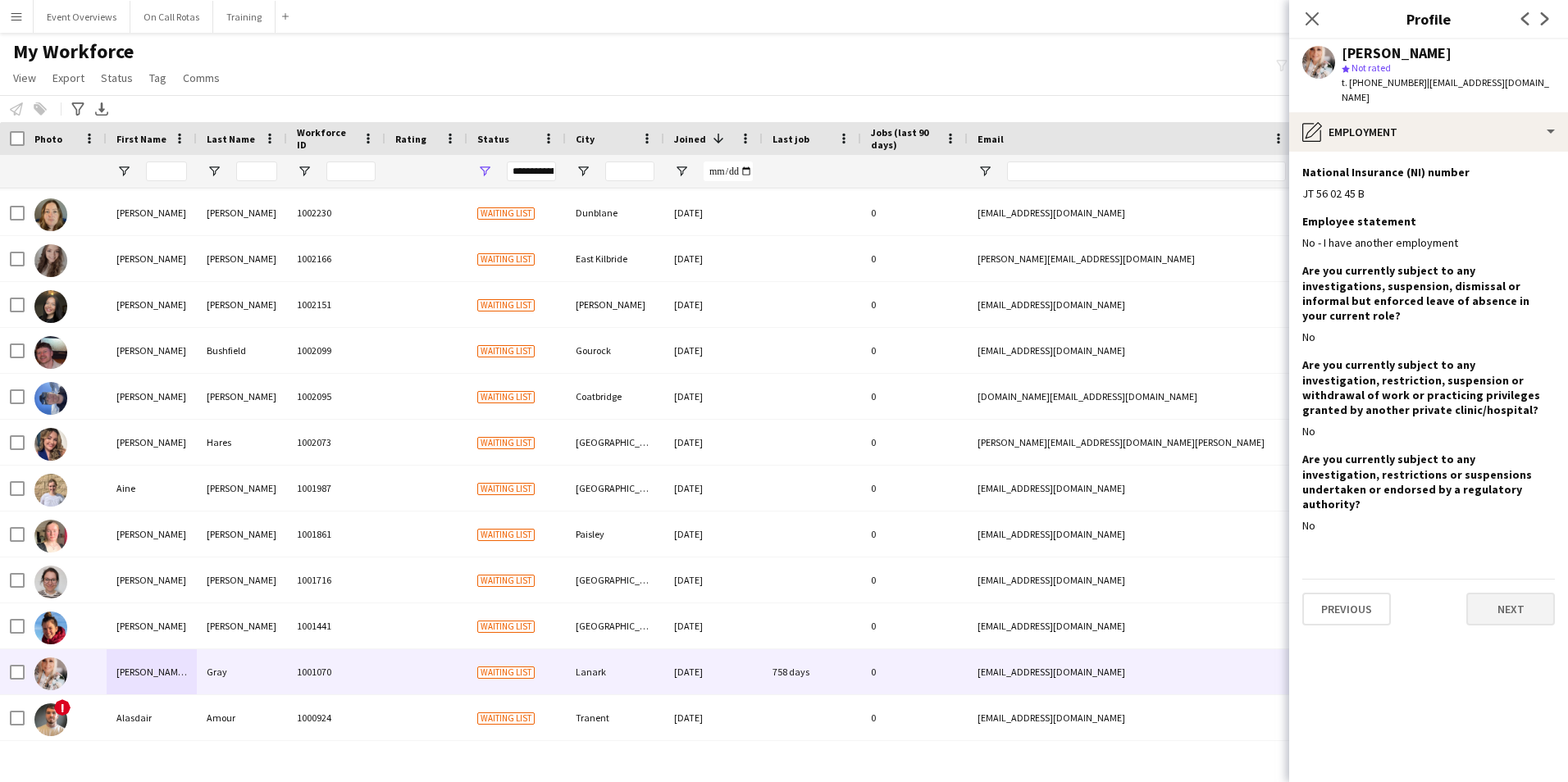
scroll to position [0, 0]
click at [1520, 593] on button "Next" at bounding box center [1510, 609] width 88 height 33
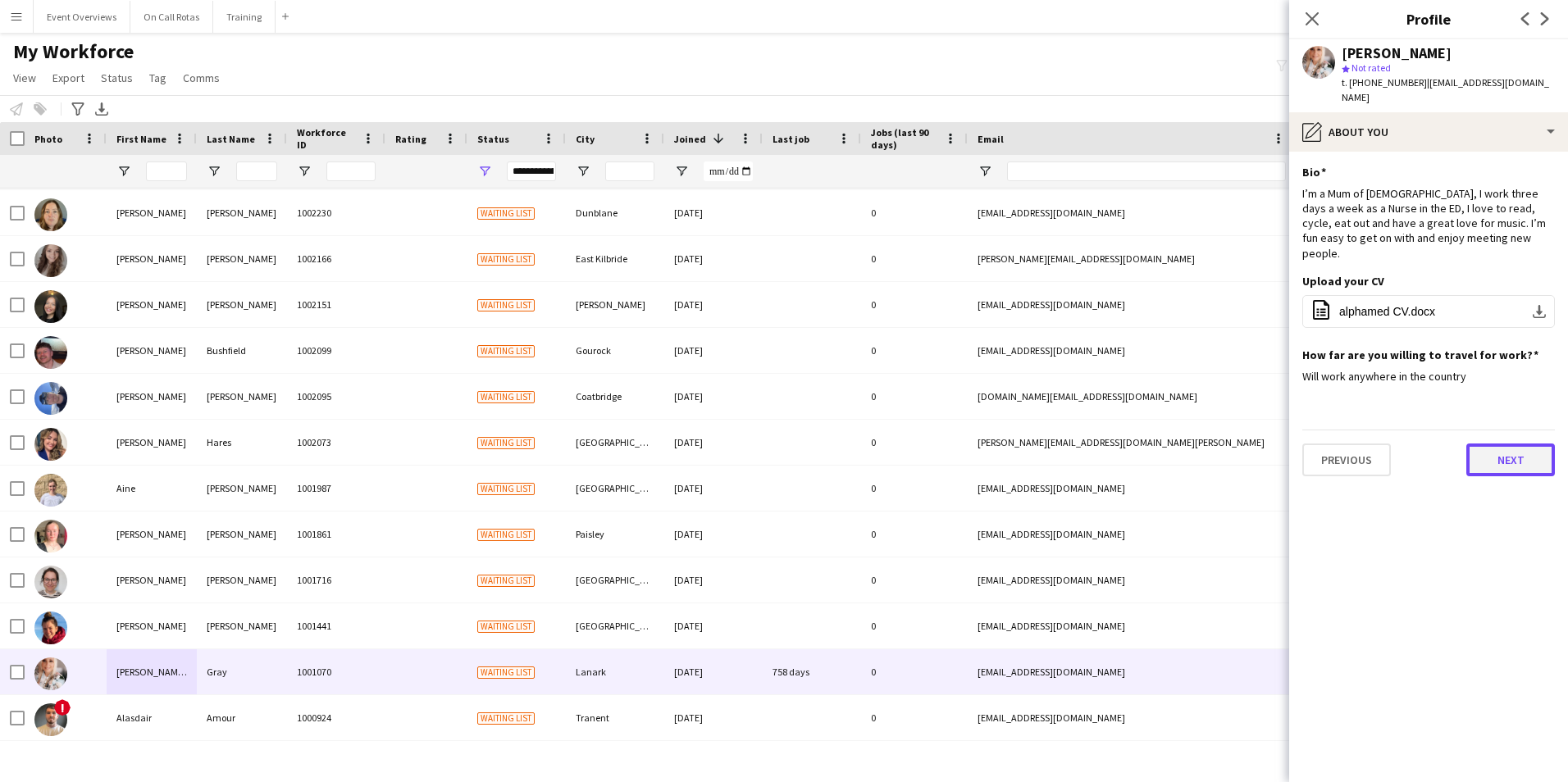
click at [1513, 444] on button "Next" at bounding box center [1510, 460] width 88 height 33
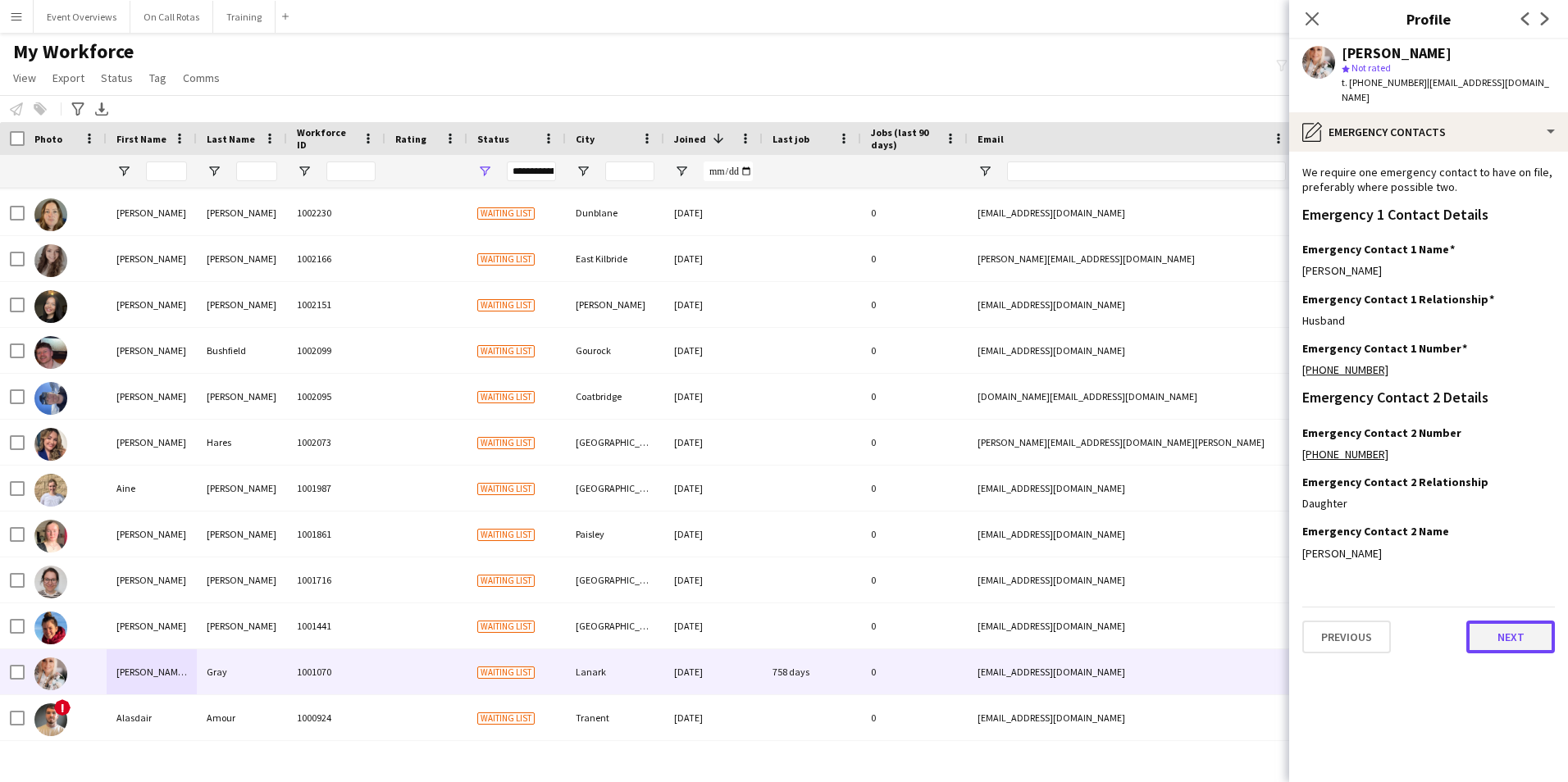
click at [1500, 630] on button "Next" at bounding box center [1510, 637] width 88 height 33
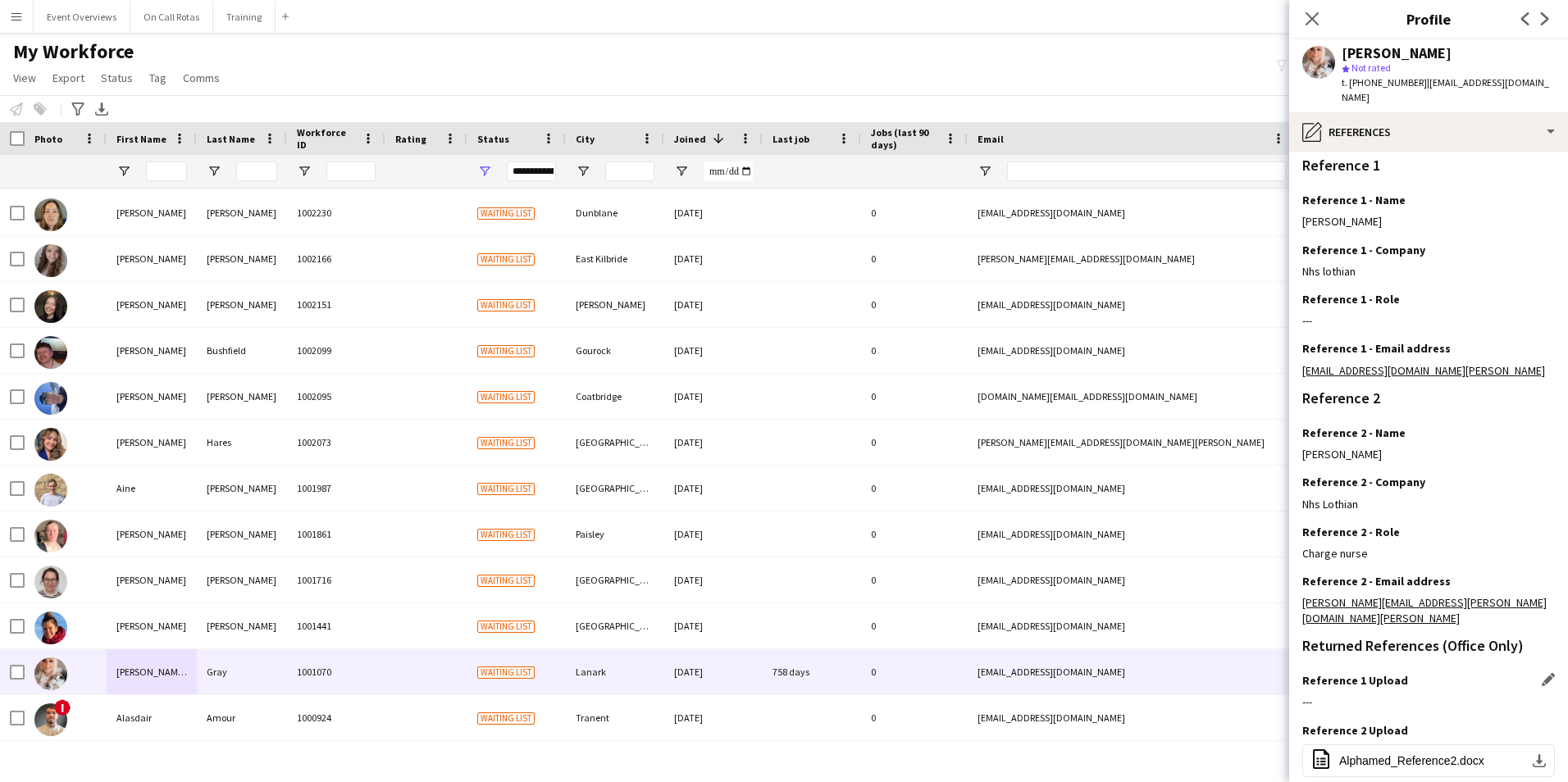
scroll to position [56, 0]
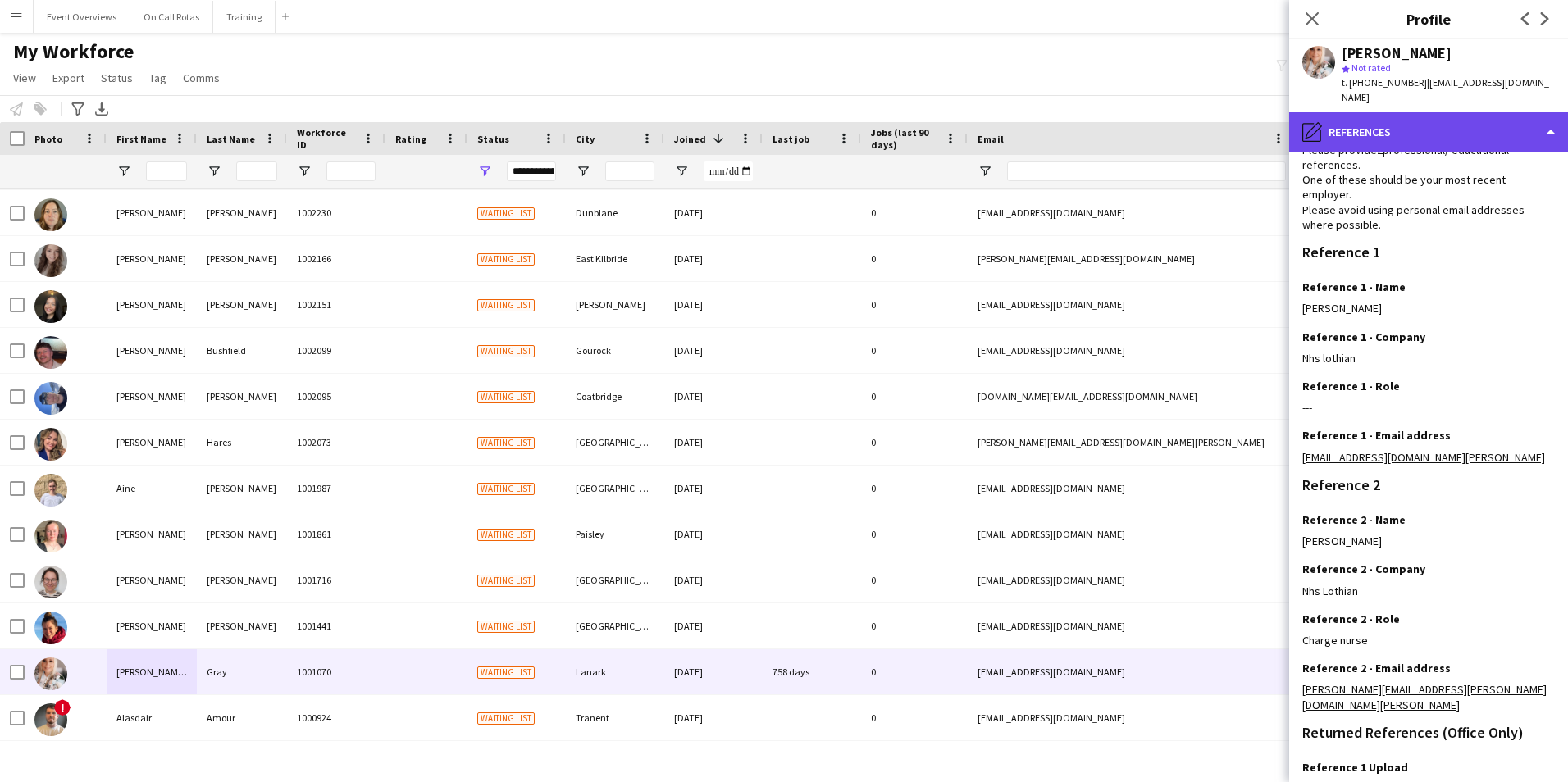
click at [1393, 112] on div "pencil4 References" at bounding box center [1428, 131] width 279 height 39
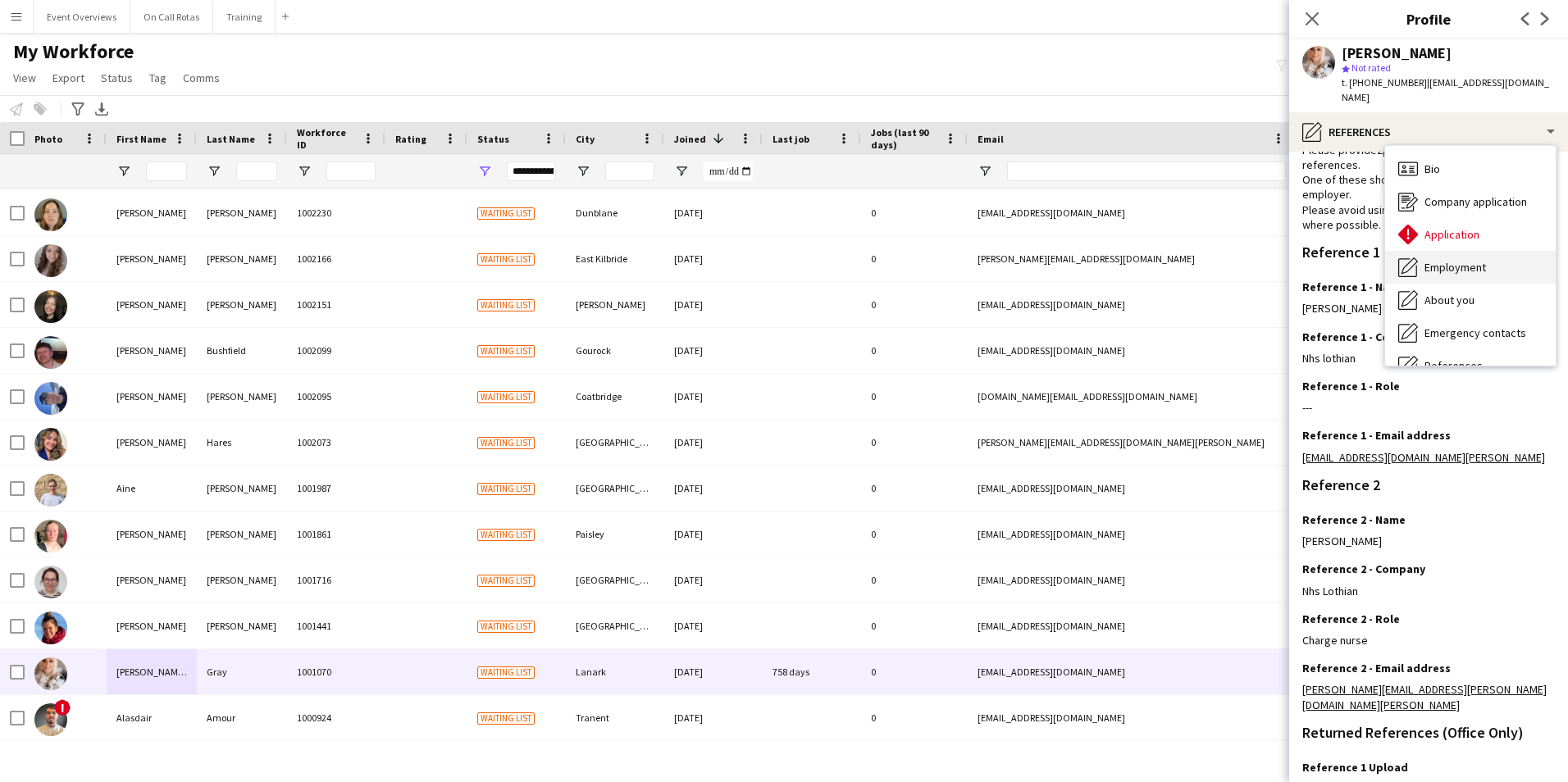
click at [1455, 251] on div "Employment Employment" at bounding box center [1469, 267] width 170 height 33
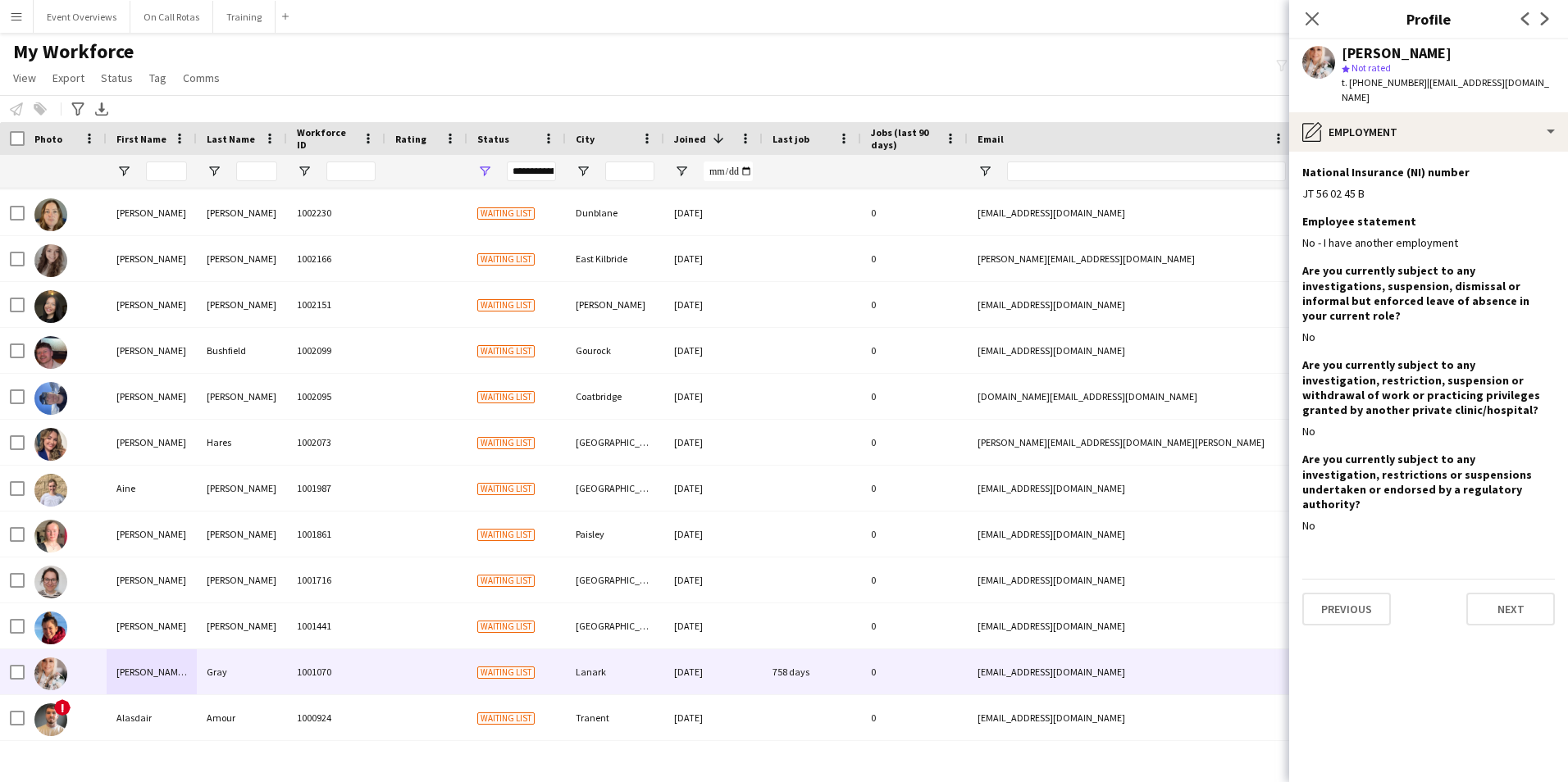
scroll to position [0, 0]
click at [1511, 593] on button "Next" at bounding box center [1510, 609] width 88 height 33
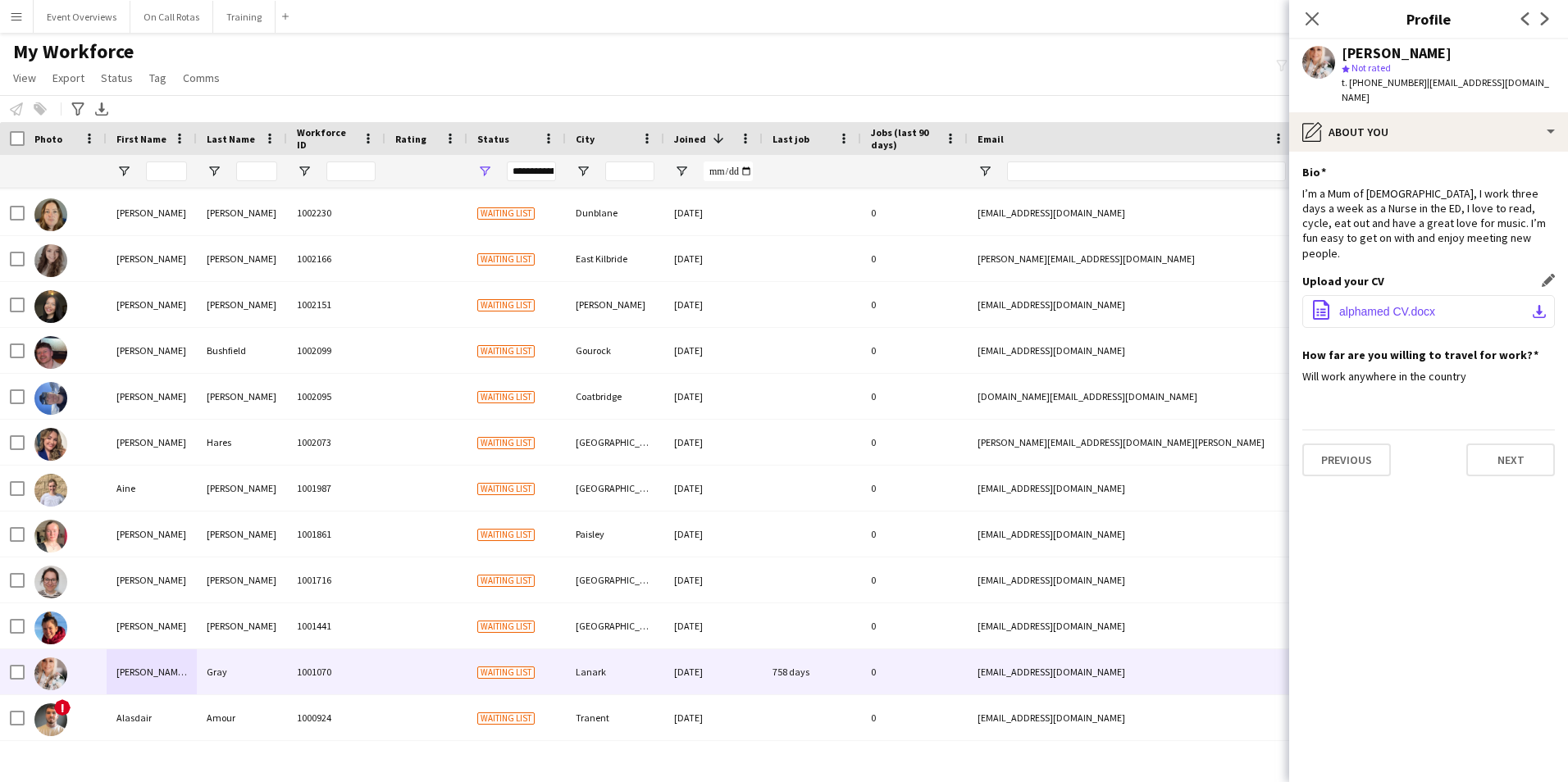
click at [1443, 295] on button "office-file-sheet alphamed CV.docx download-bottom" at bounding box center [1429, 311] width 253 height 33
click at [1512, 444] on button "Next" at bounding box center [1510, 460] width 88 height 33
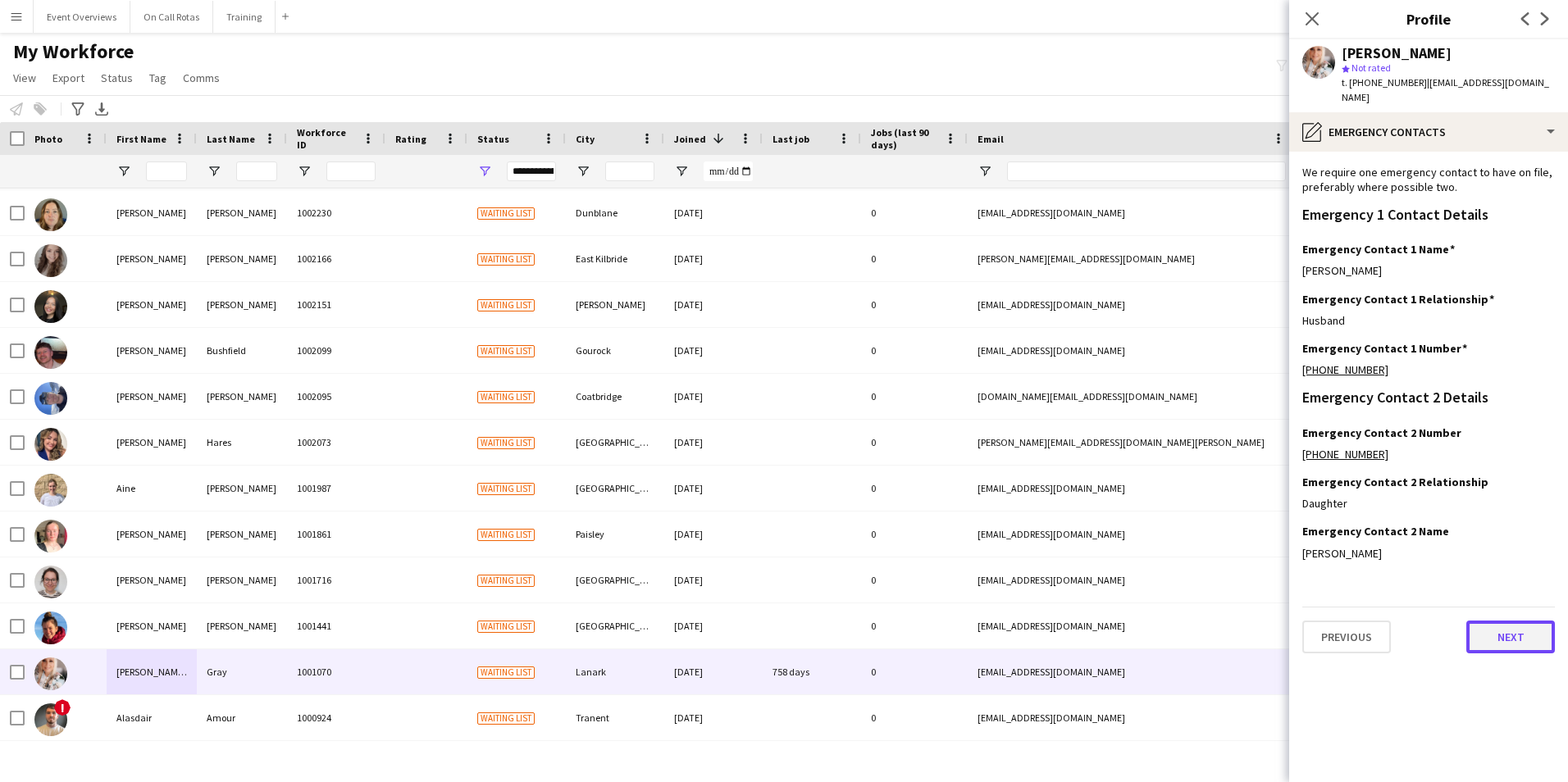
click at [1477, 620] on button "Next" at bounding box center [1510, 637] width 88 height 33
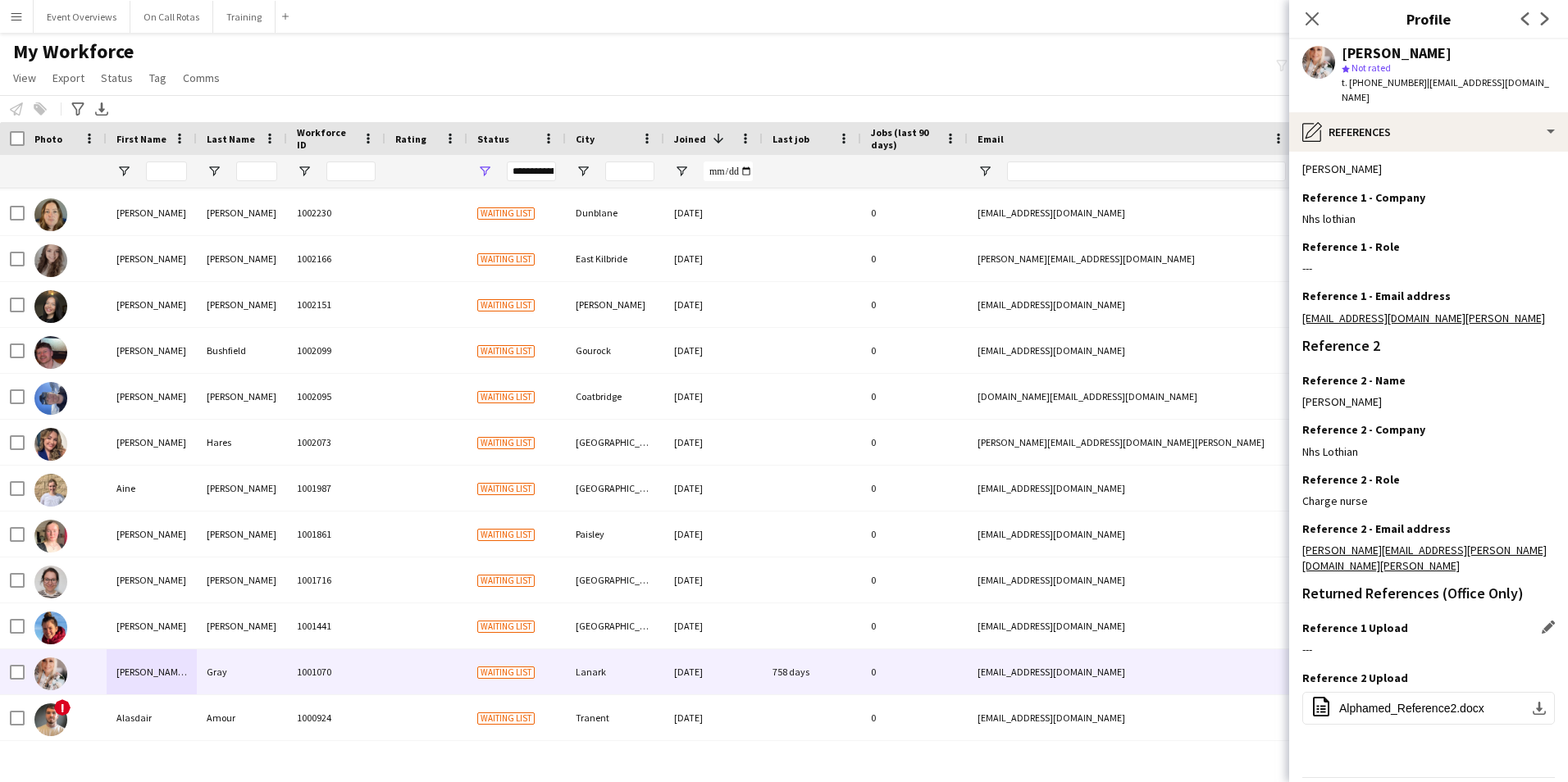
scroll to position [221, 0]
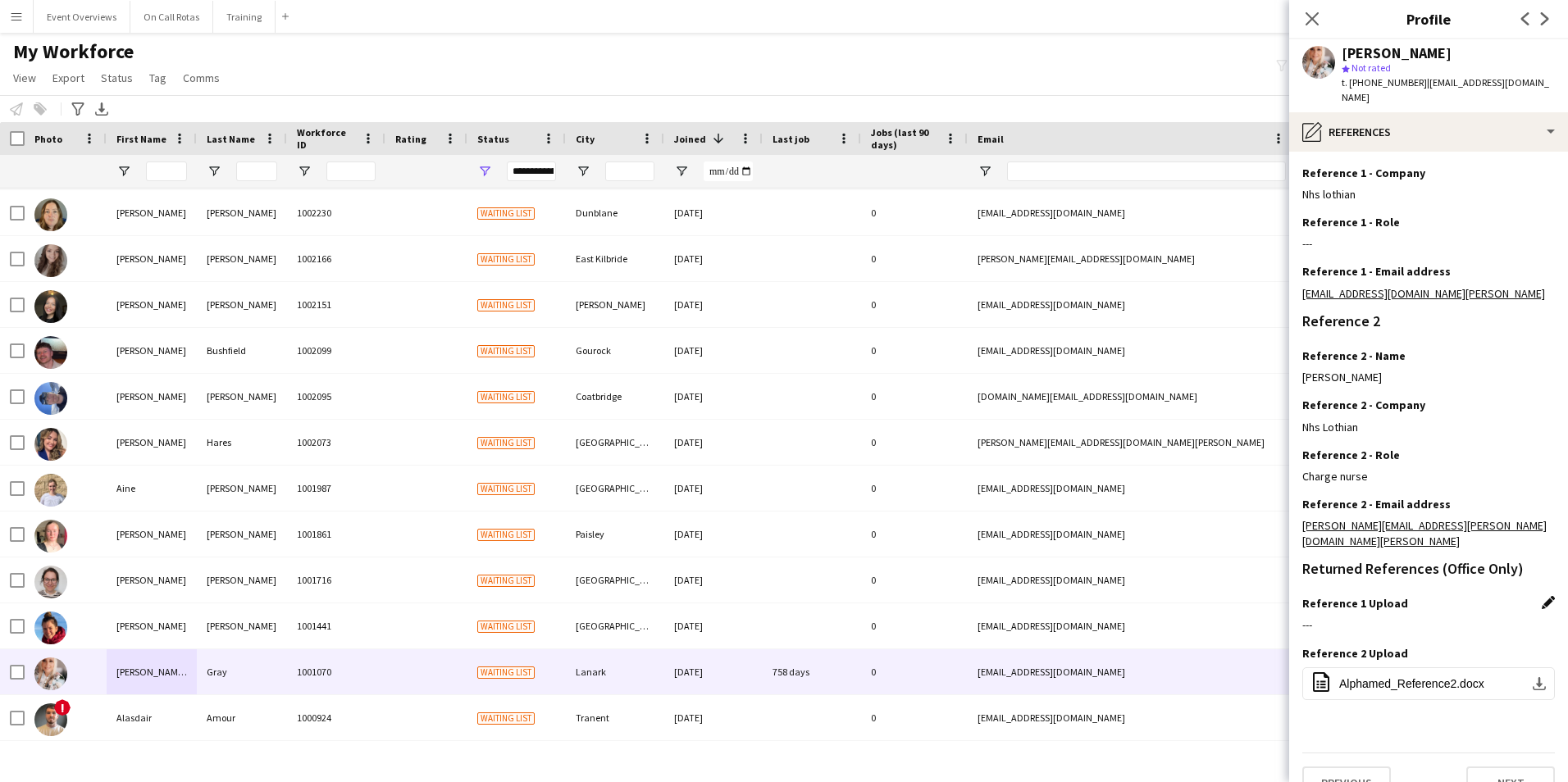
click at [1541, 596] on app-icon "Edit this field" at bounding box center [1547, 602] width 13 height 13
click at [1464, 617] on button "Upload new file" at bounding box center [1503, 630] width 102 height 26
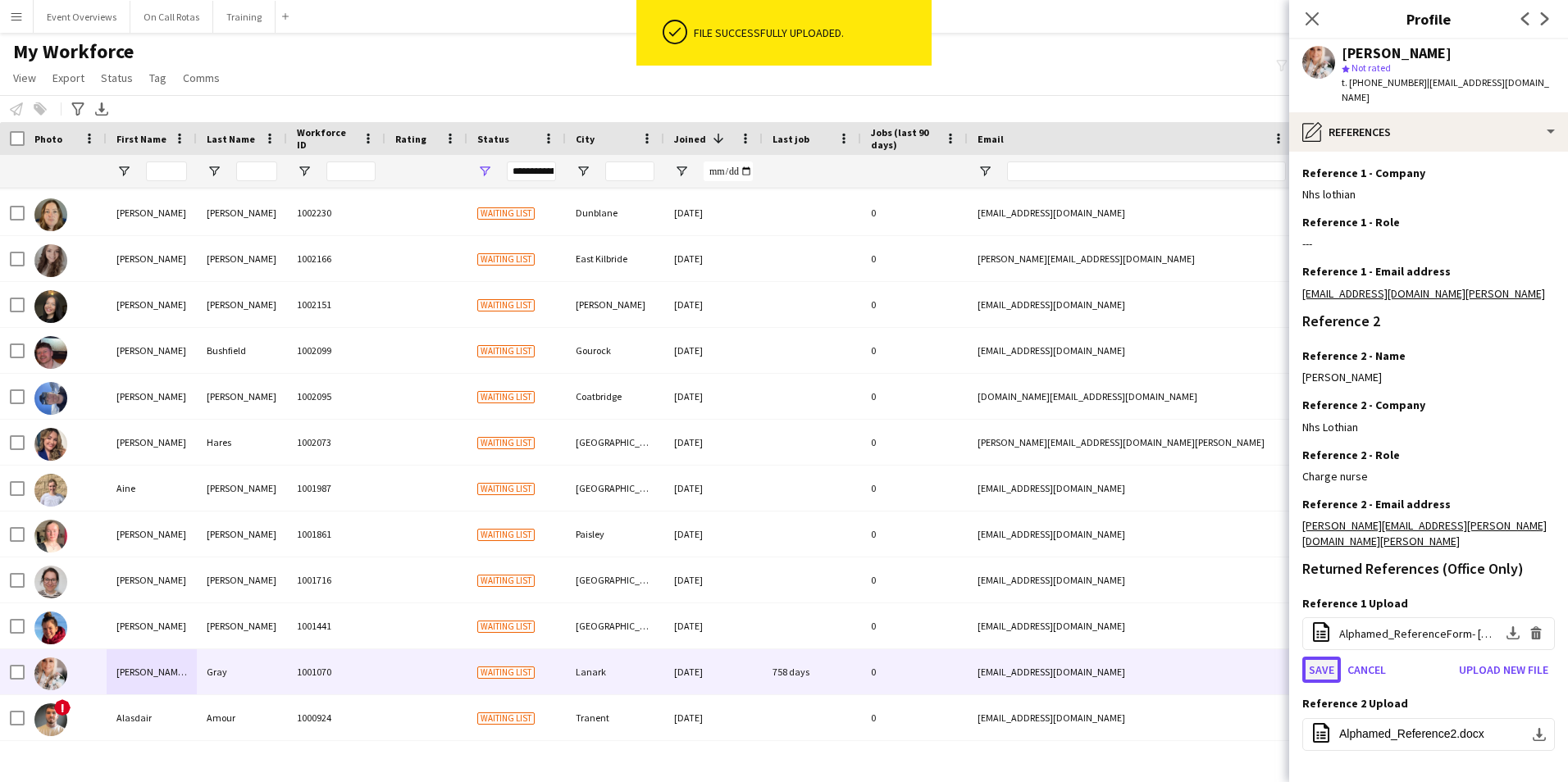
click at [1332, 657] on button "Save" at bounding box center [1321, 670] width 39 height 26
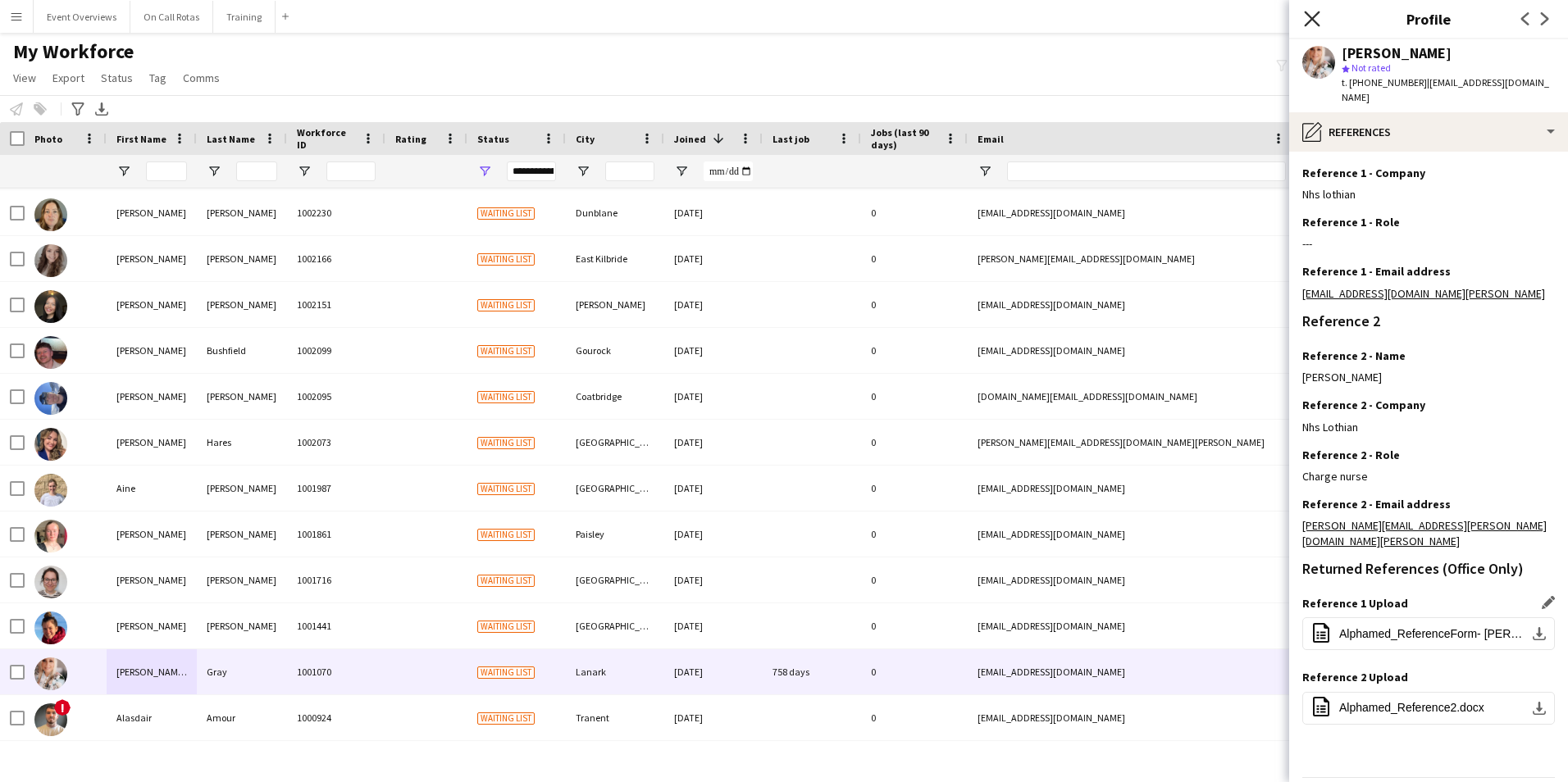
click at [1305, 23] on icon "Close pop-in" at bounding box center [1311, 18] width 16 height 16
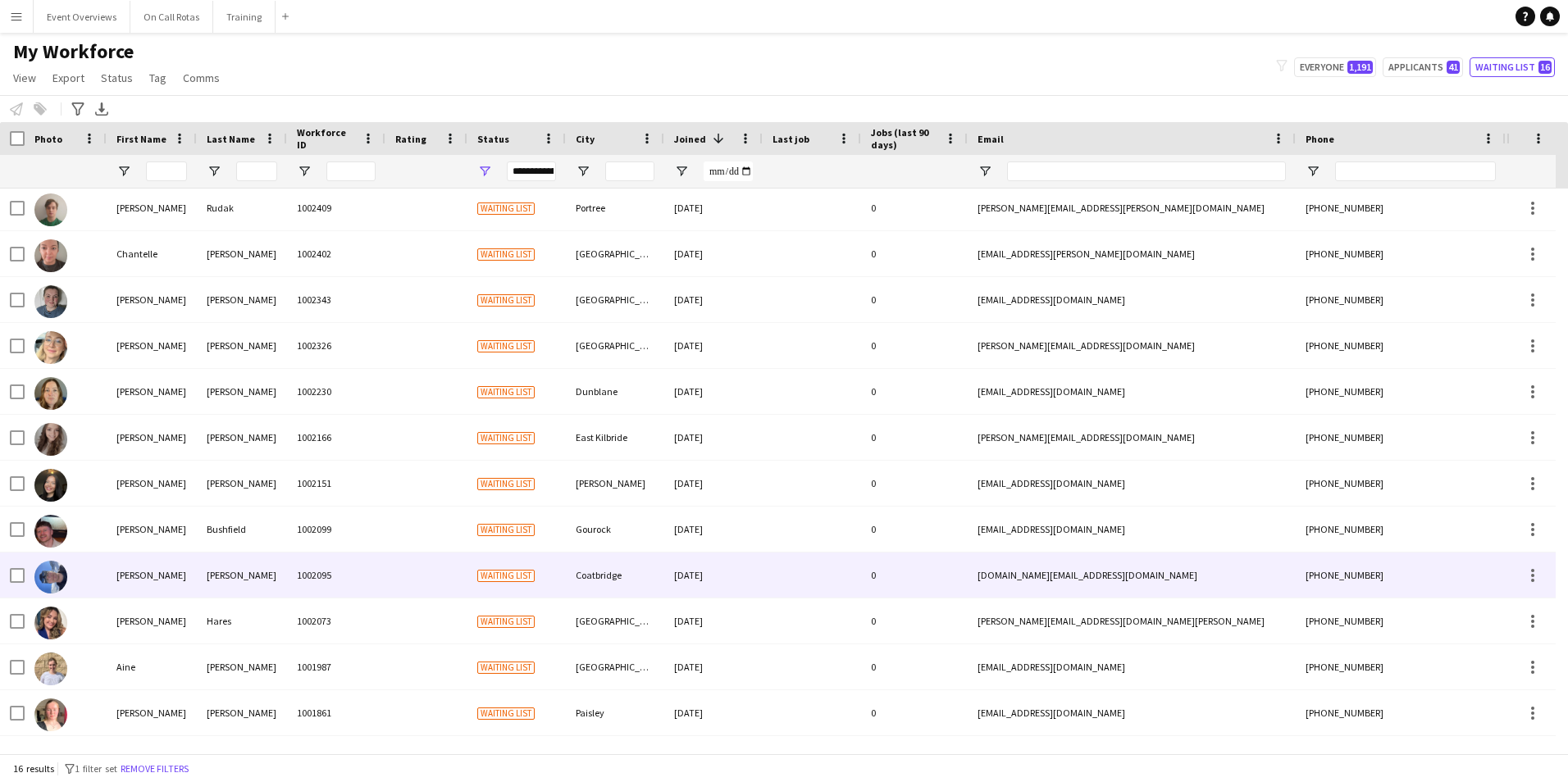
scroll to position [0, 0]
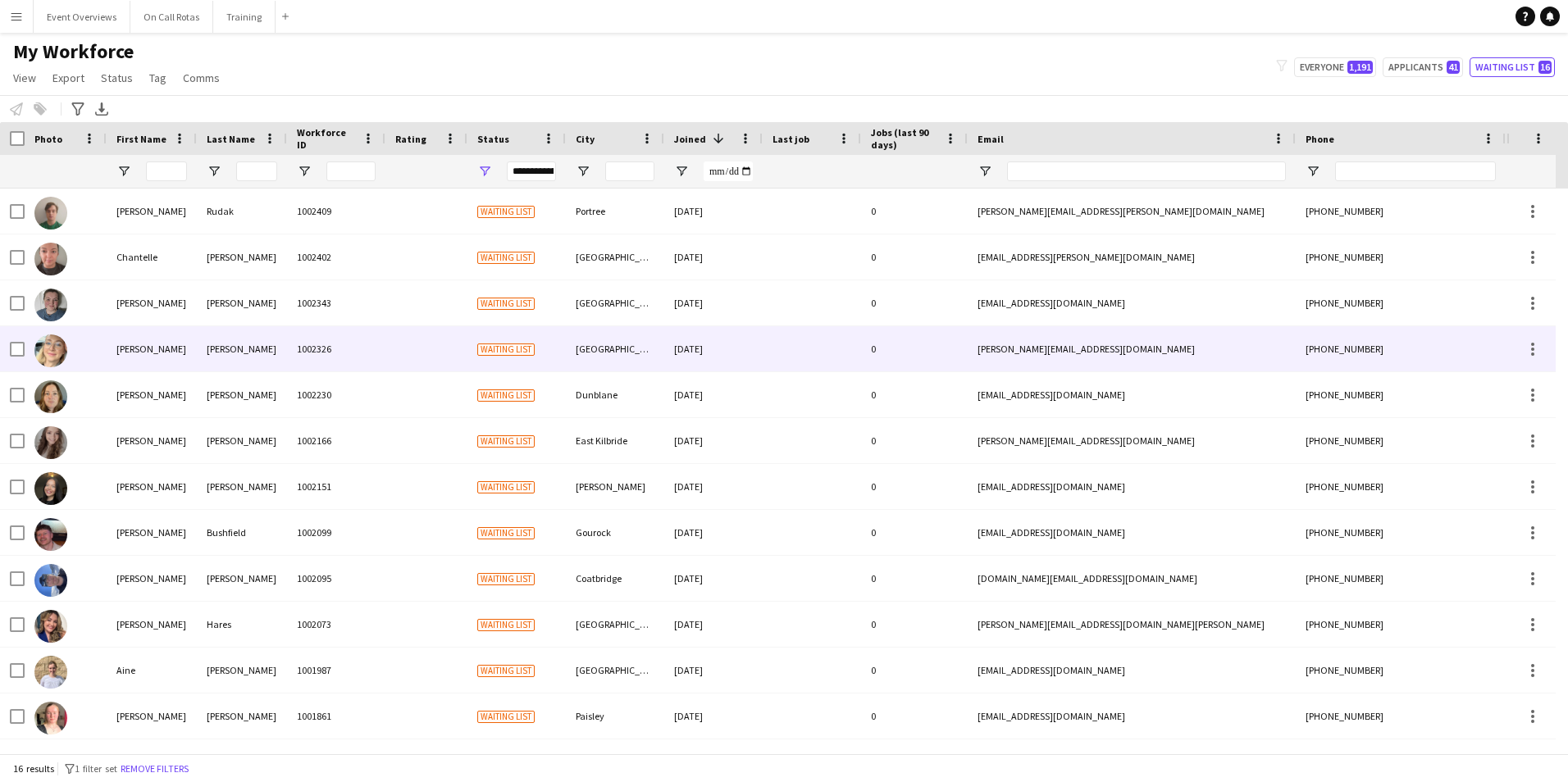
click at [227, 349] on div "McDonald" at bounding box center [241, 349] width 90 height 45
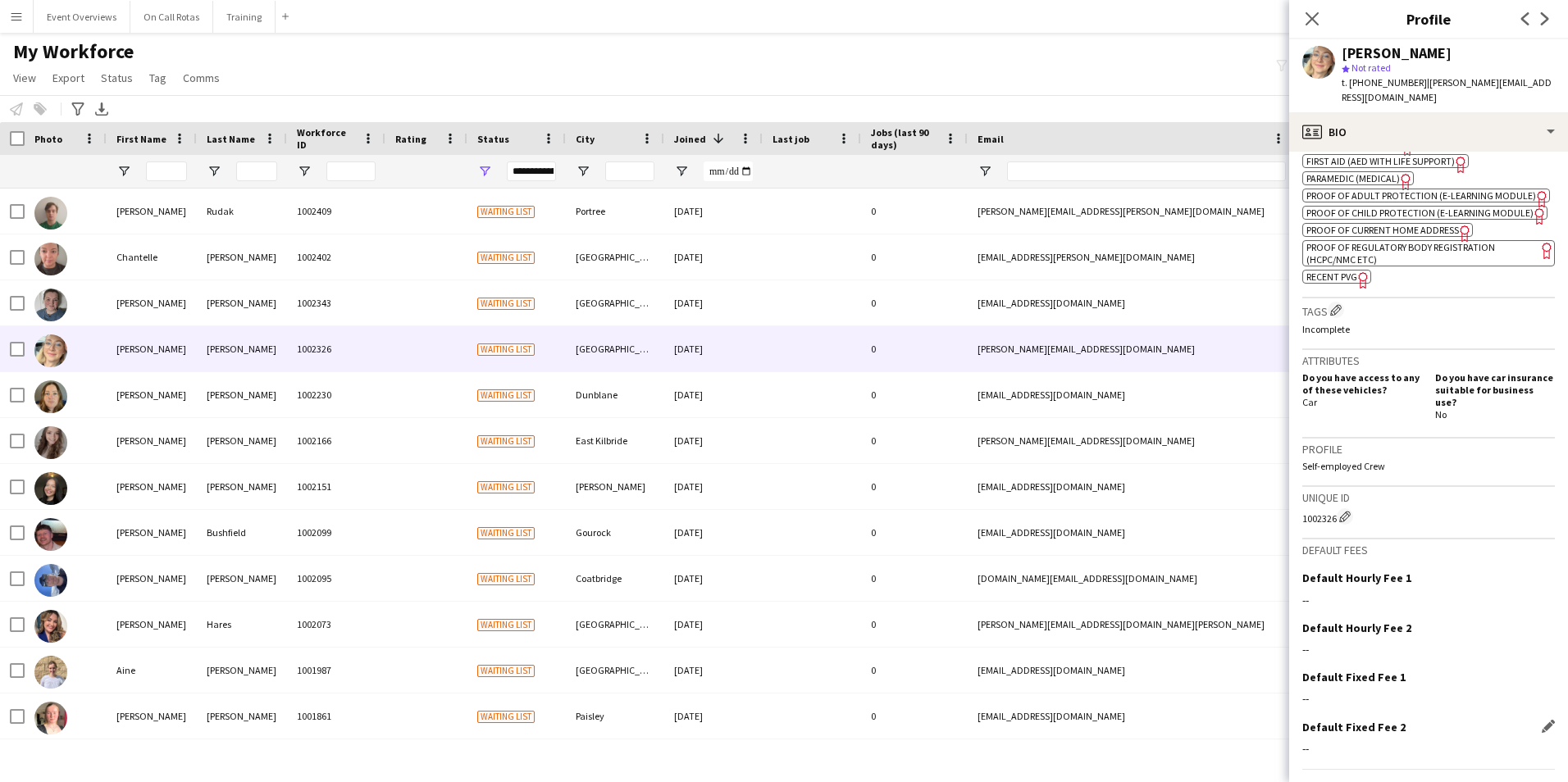
scroll to position [734, 0]
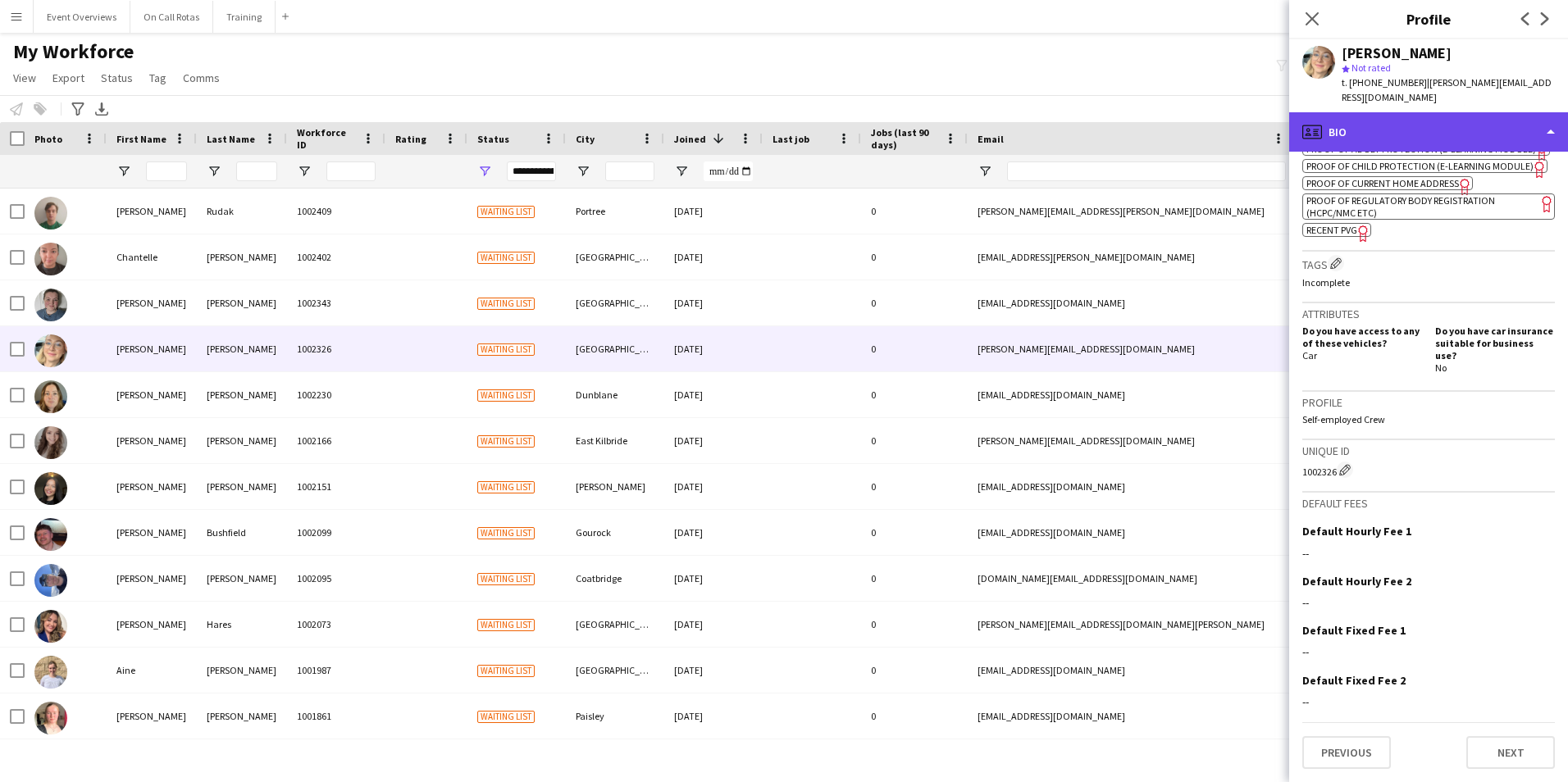
click at [1449, 135] on div "profile Bio" at bounding box center [1428, 131] width 279 height 39
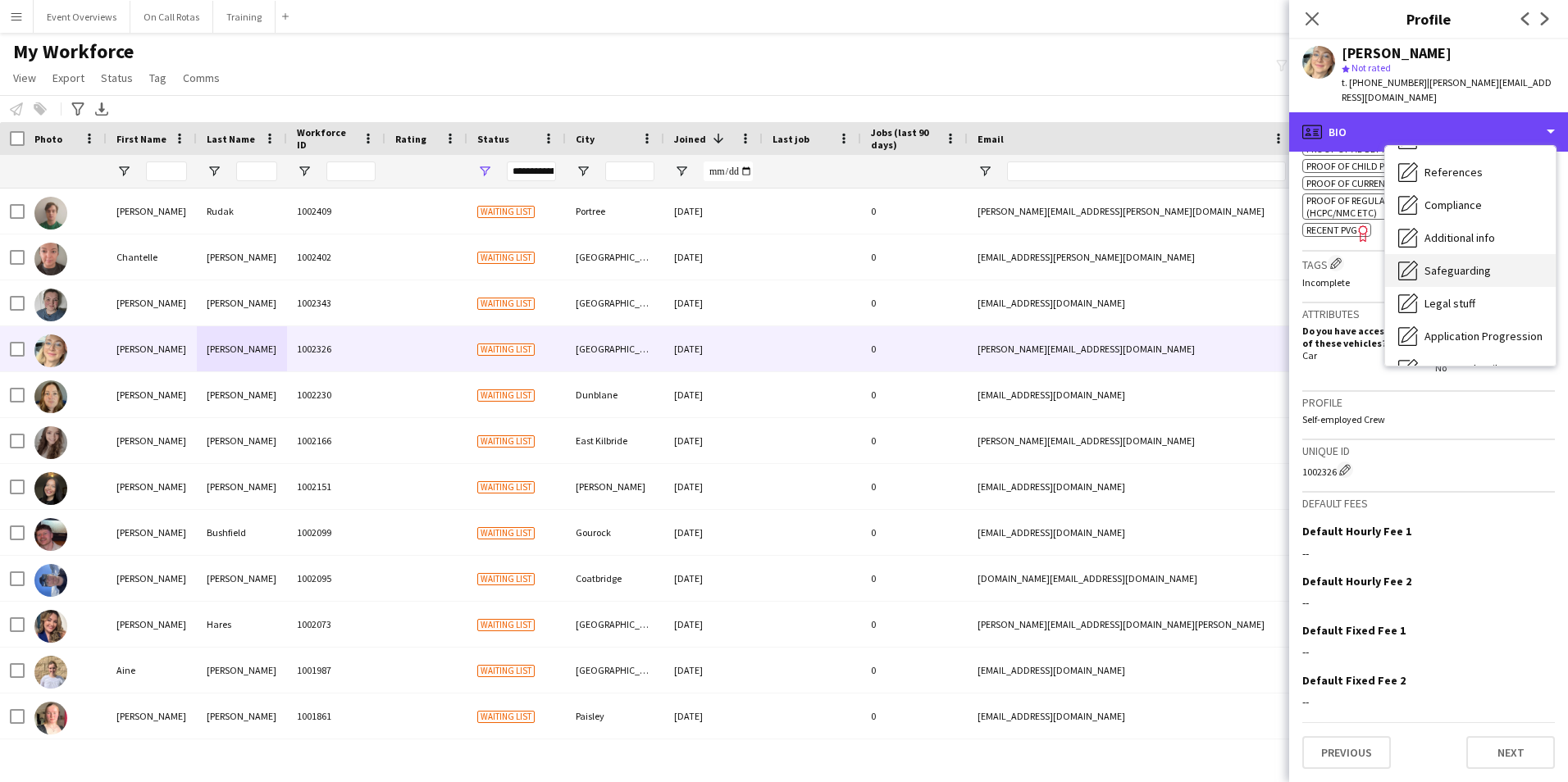
scroll to position [246, 0]
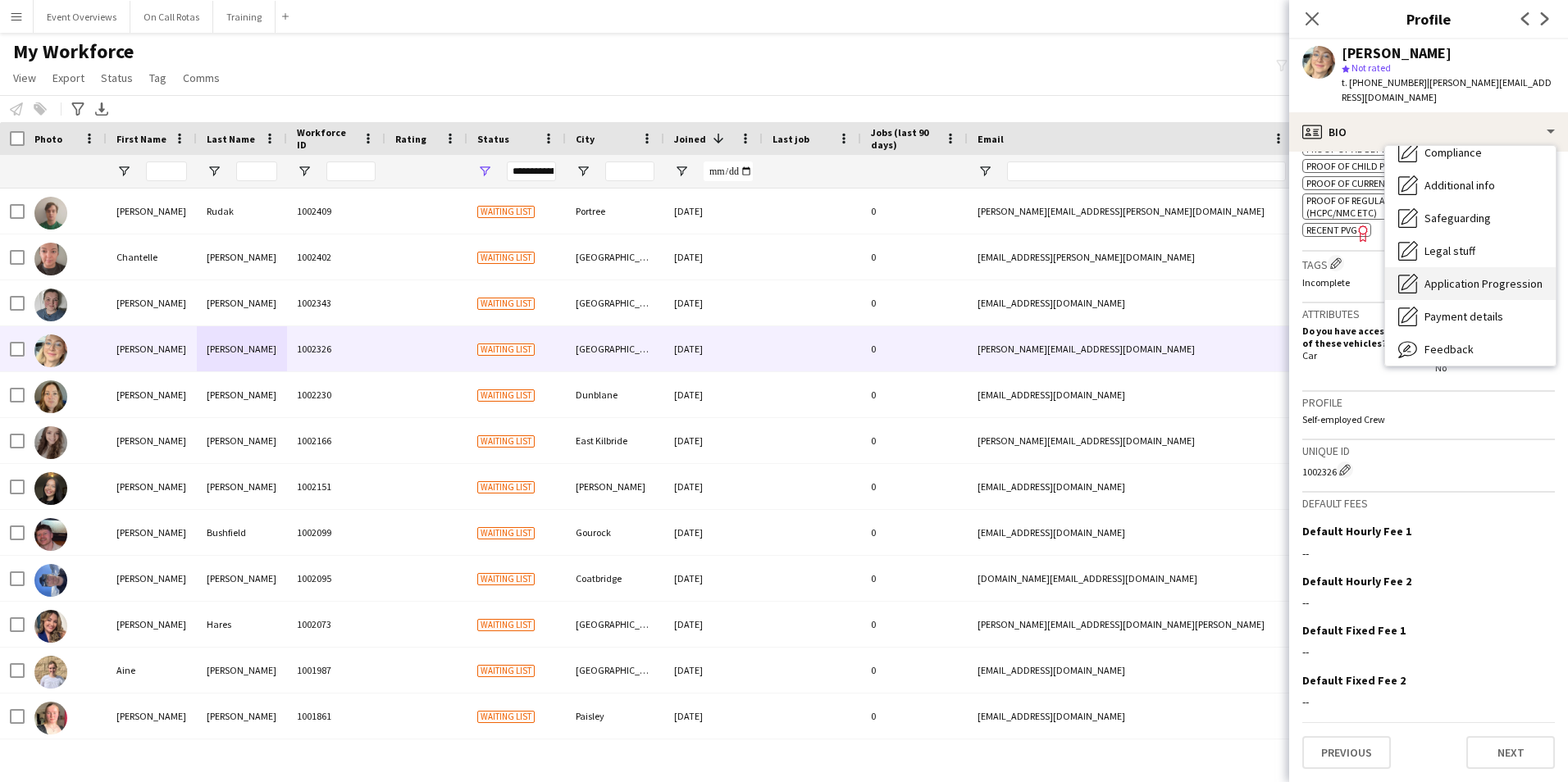
click at [1480, 289] on span "Application Progression" at bounding box center [1483, 283] width 118 height 15
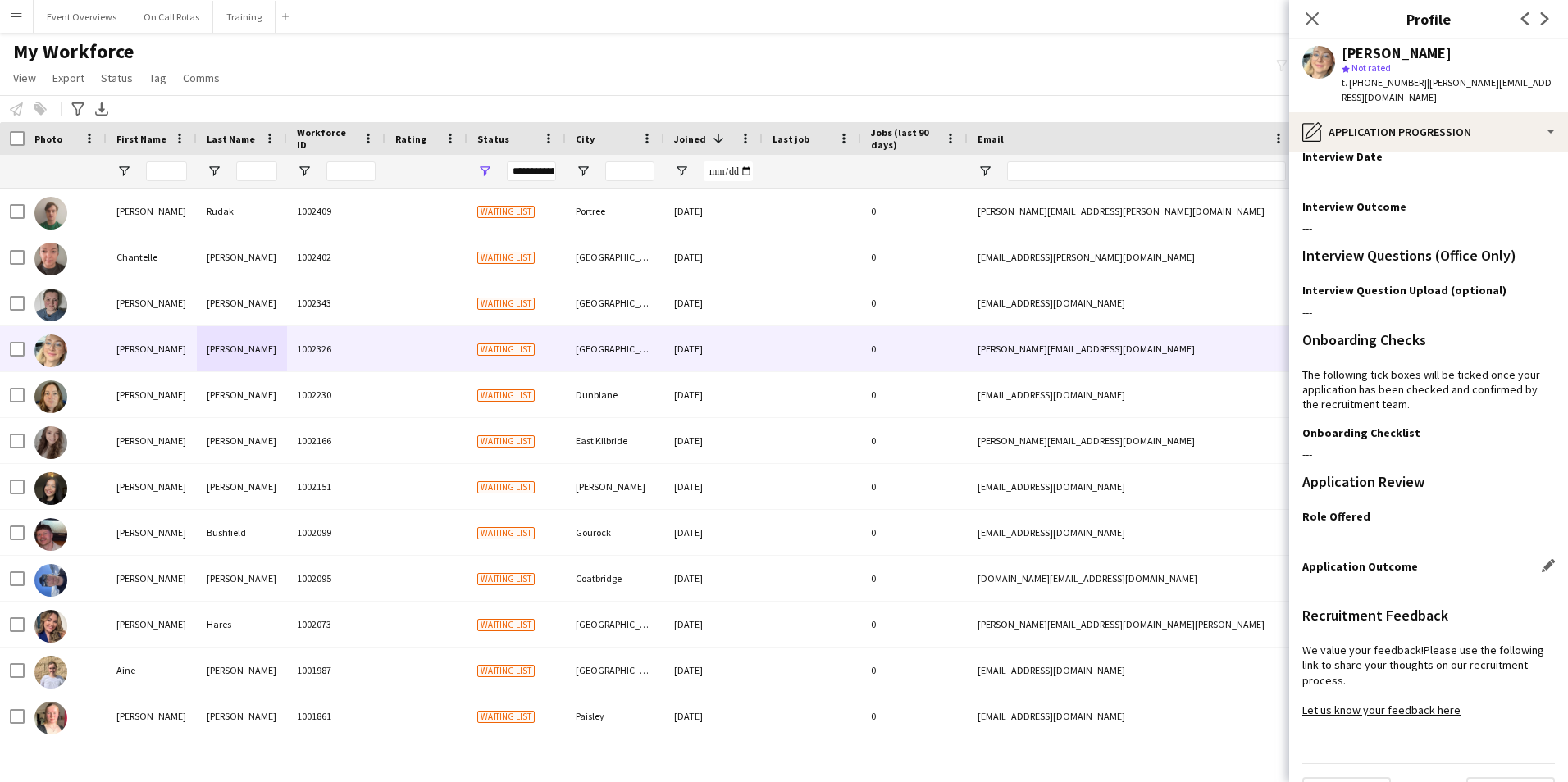
scroll to position [148, 0]
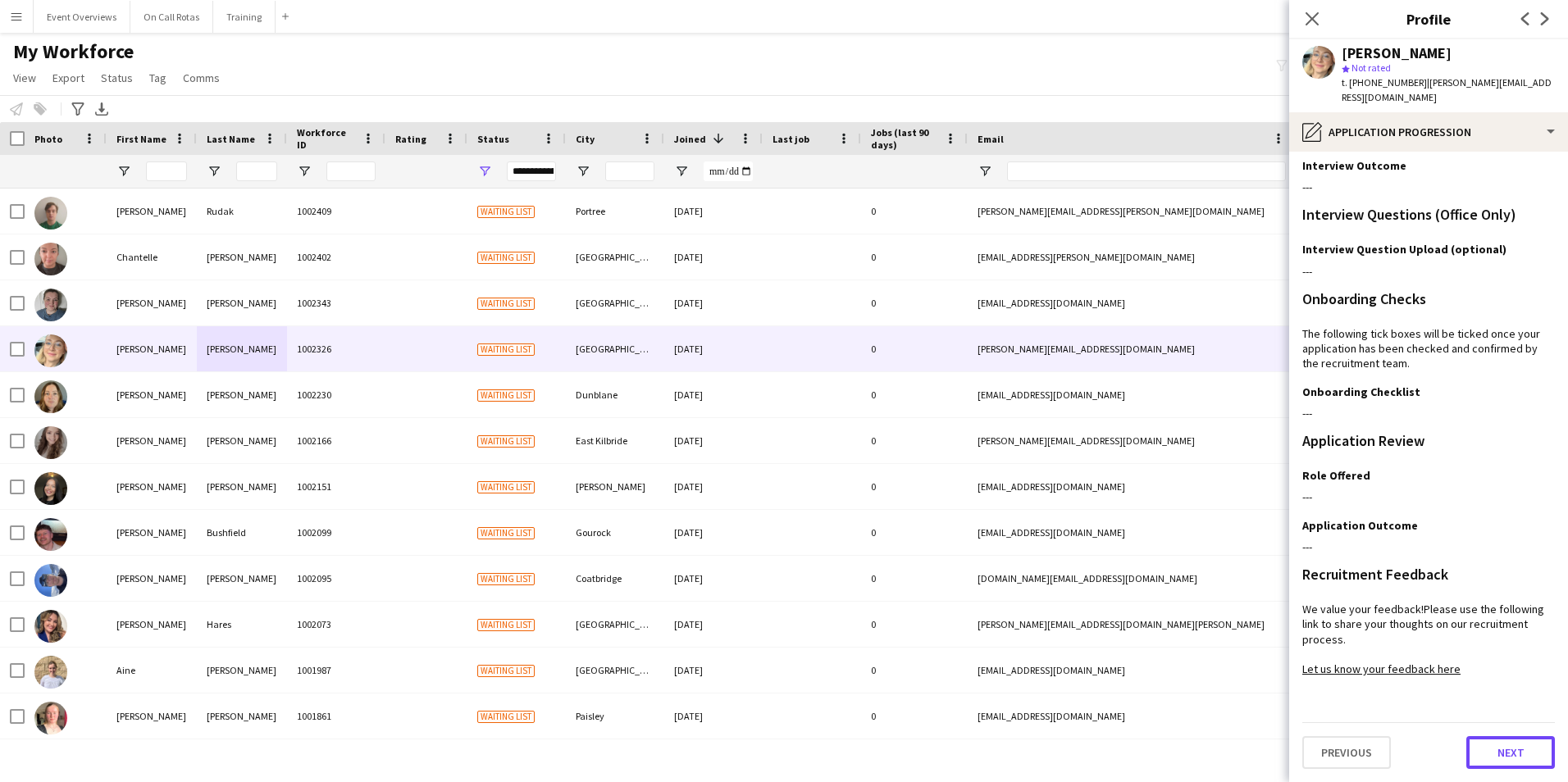
click at [1478, 746] on button "Next" at bounding box center [1510, 753] width 88 height 33
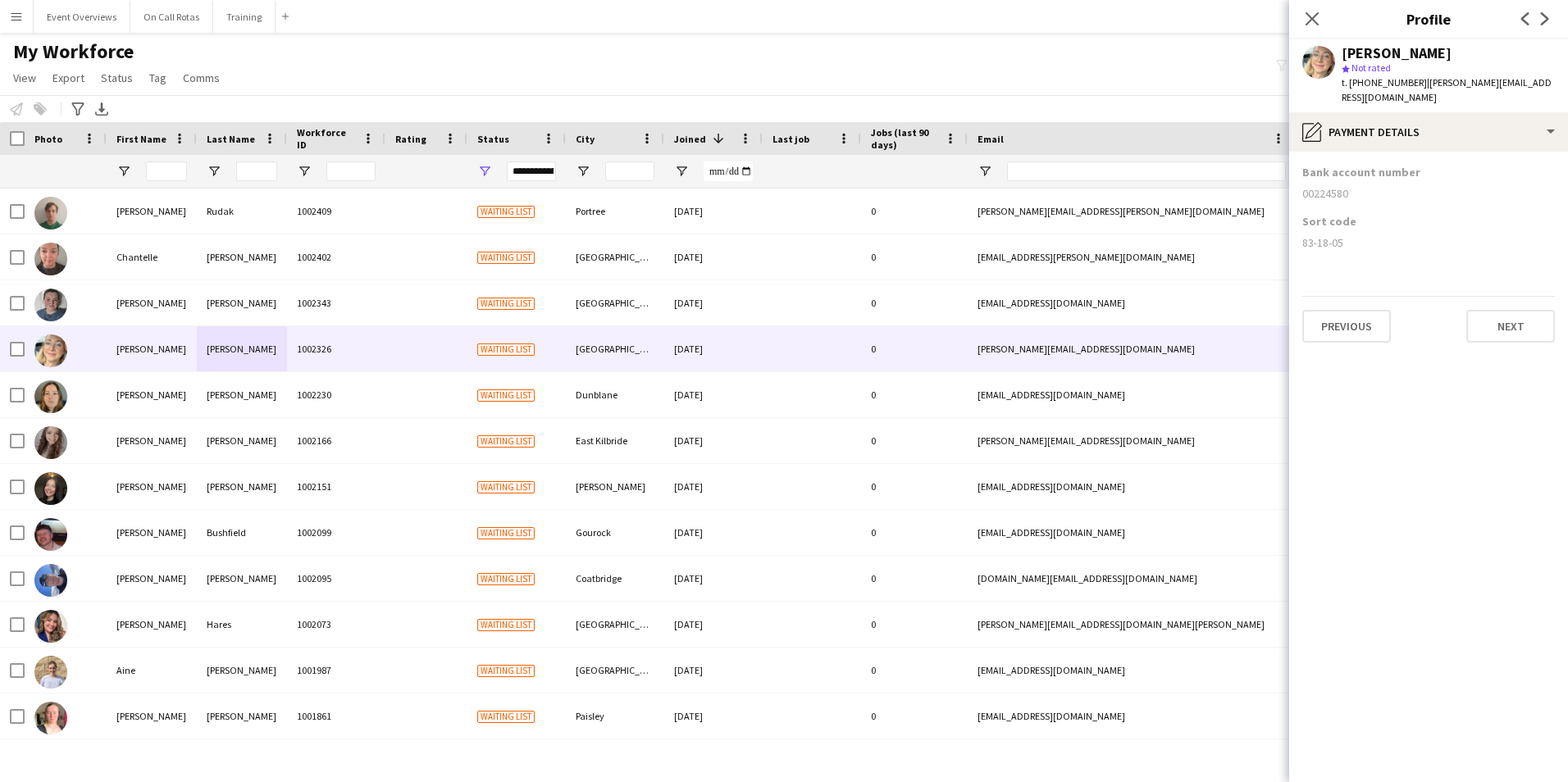
scroll to position [0, 0]
click at [1516, 320] on button "Next" at bounding box center [1510, 326] width 88 height 33
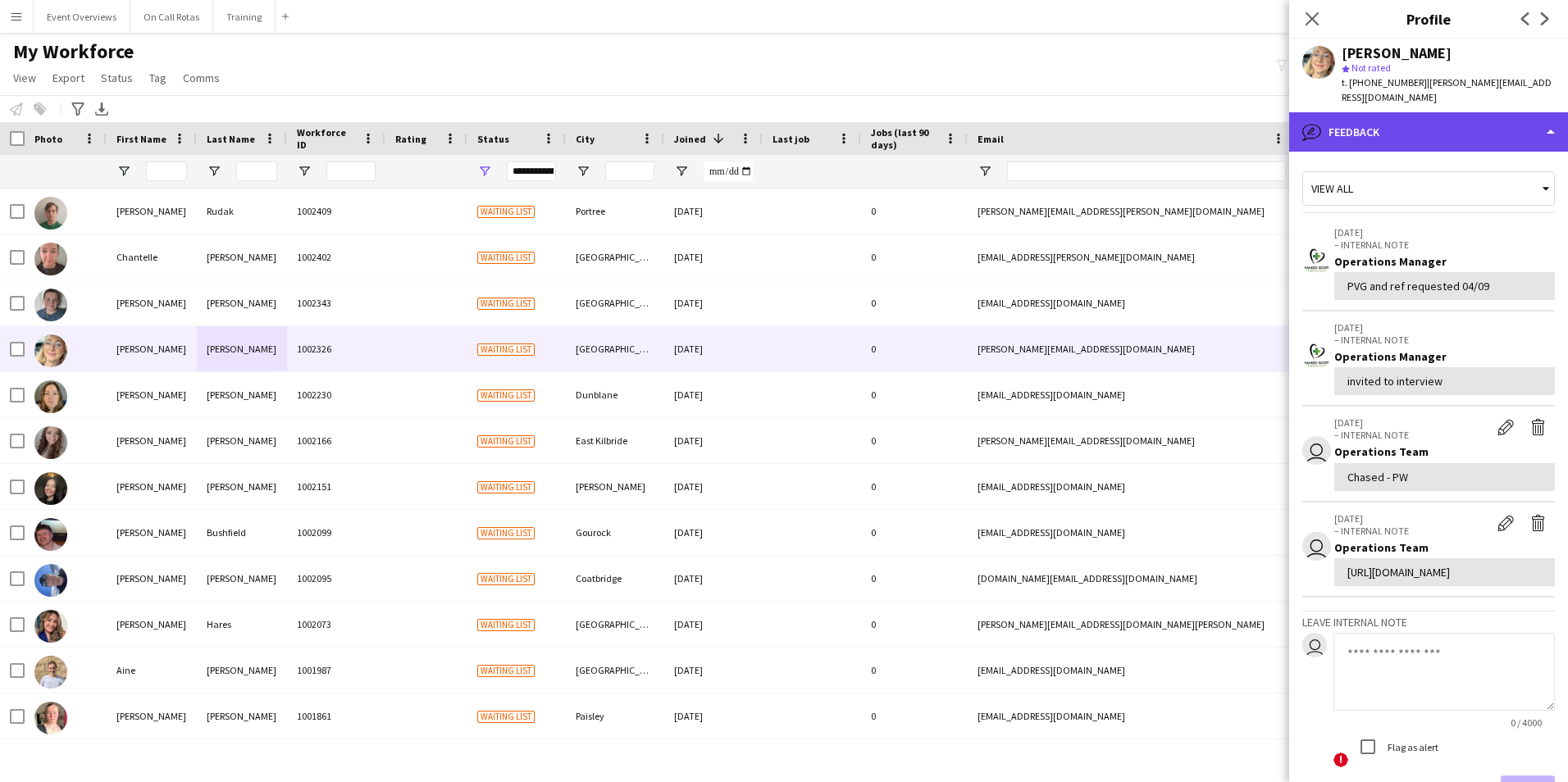
click at [1388, 132] on div "bubble-pencil Feedback" at bounding box center [1428, 131] width 279 height 39
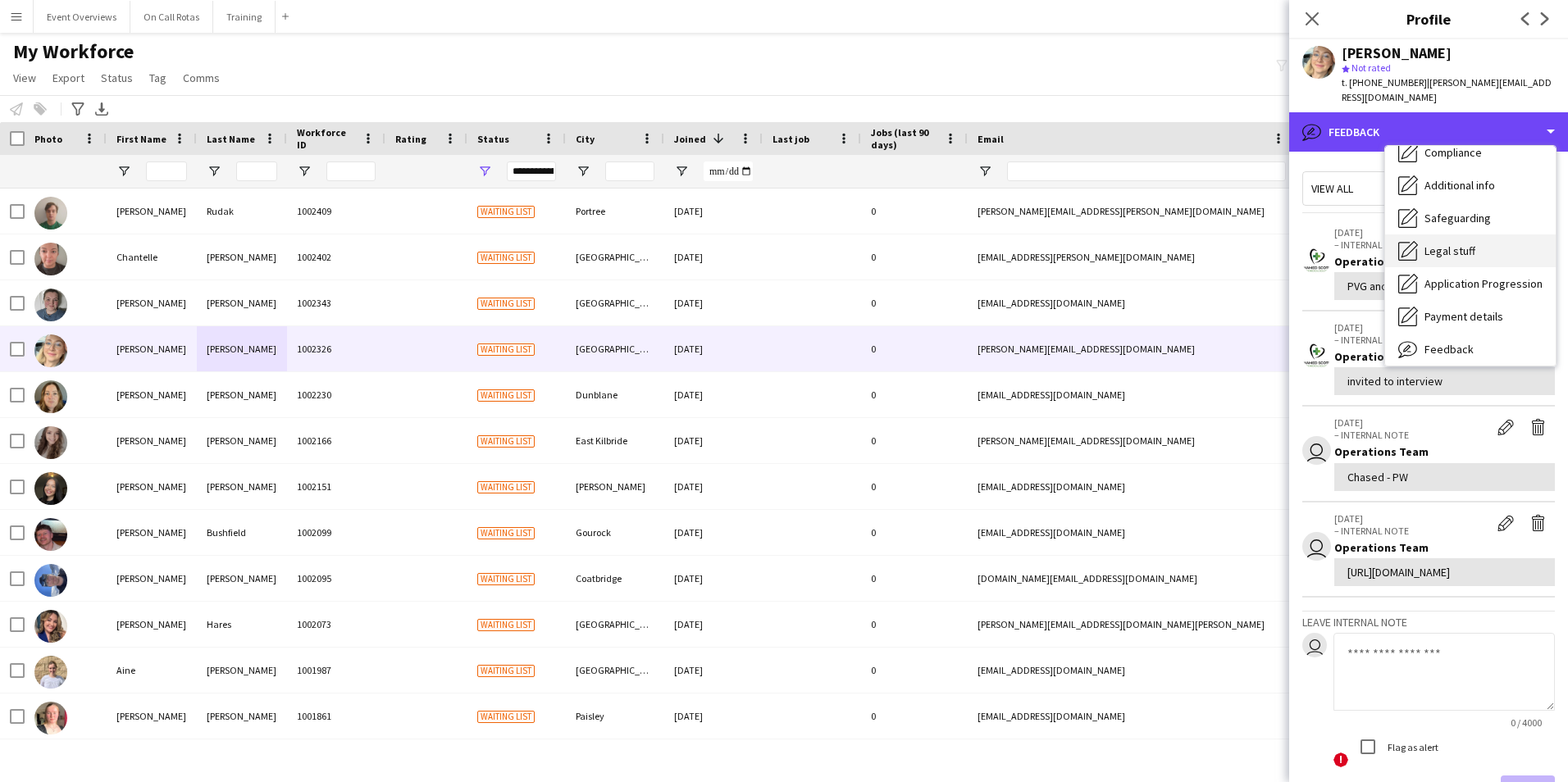
scroll to position [163, 0]
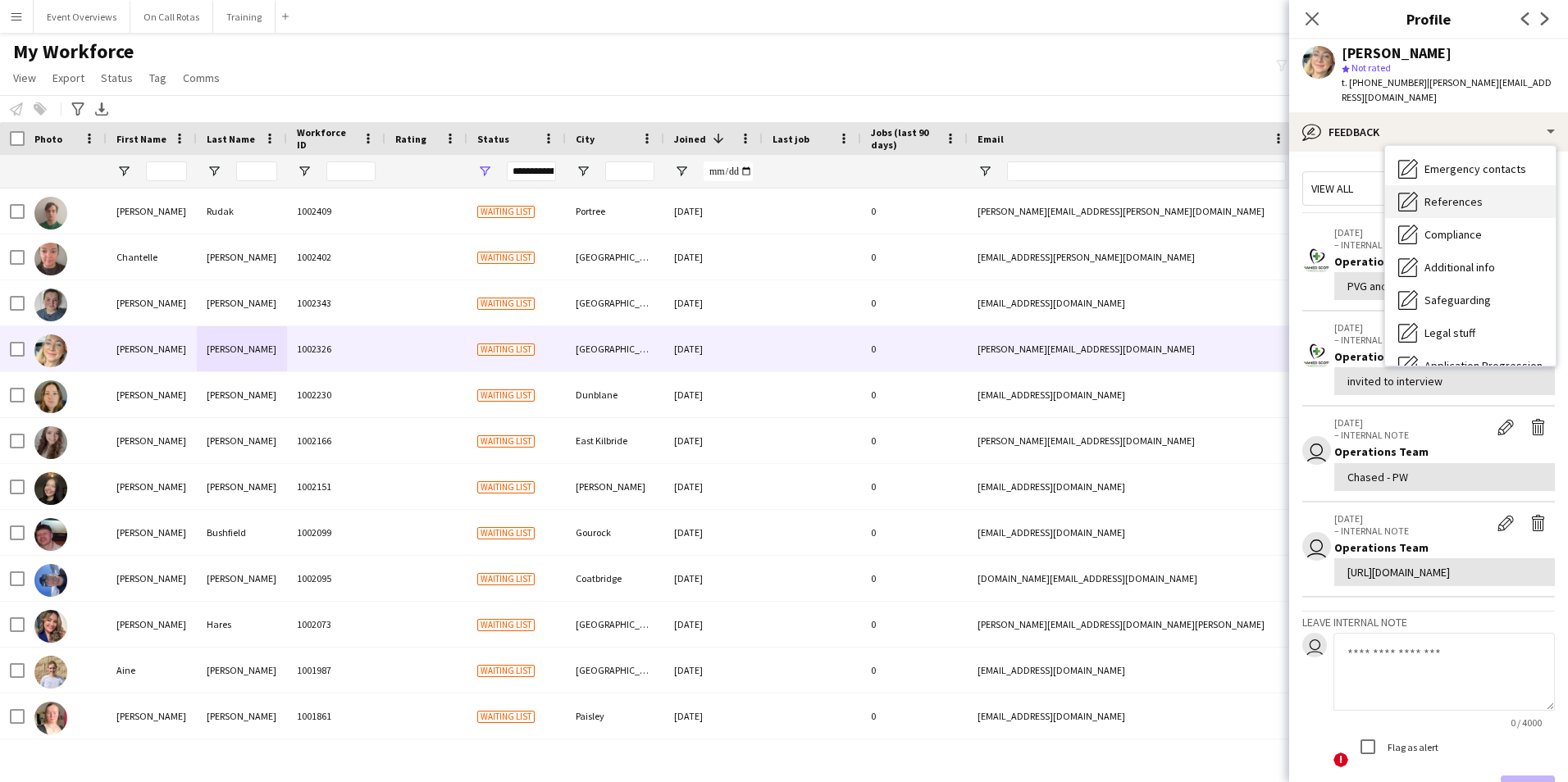
click at [1443, 202] on span "References" at bounding box center [1453, 202] width 58 height 15
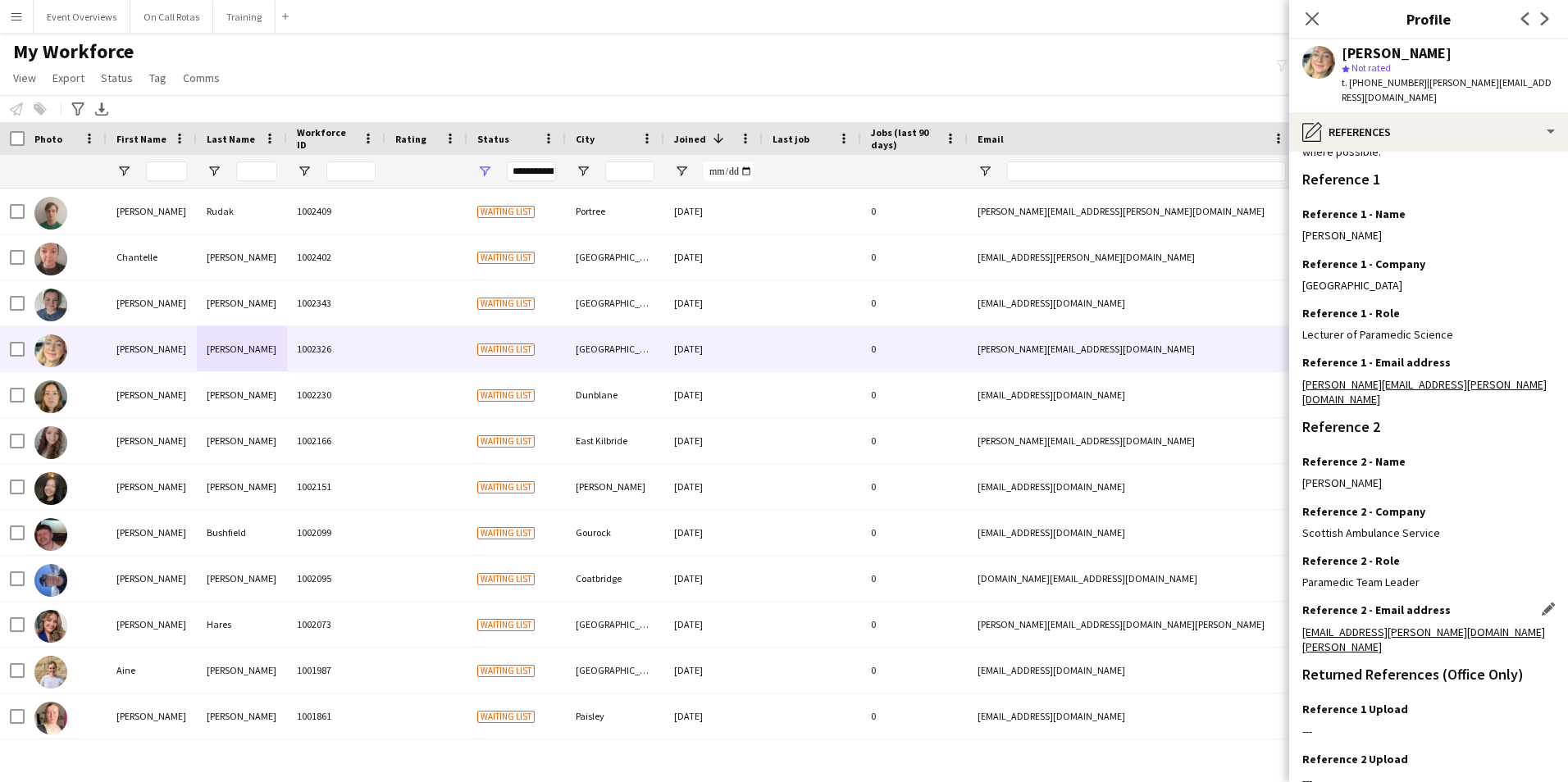
scroll to position [211, 0]
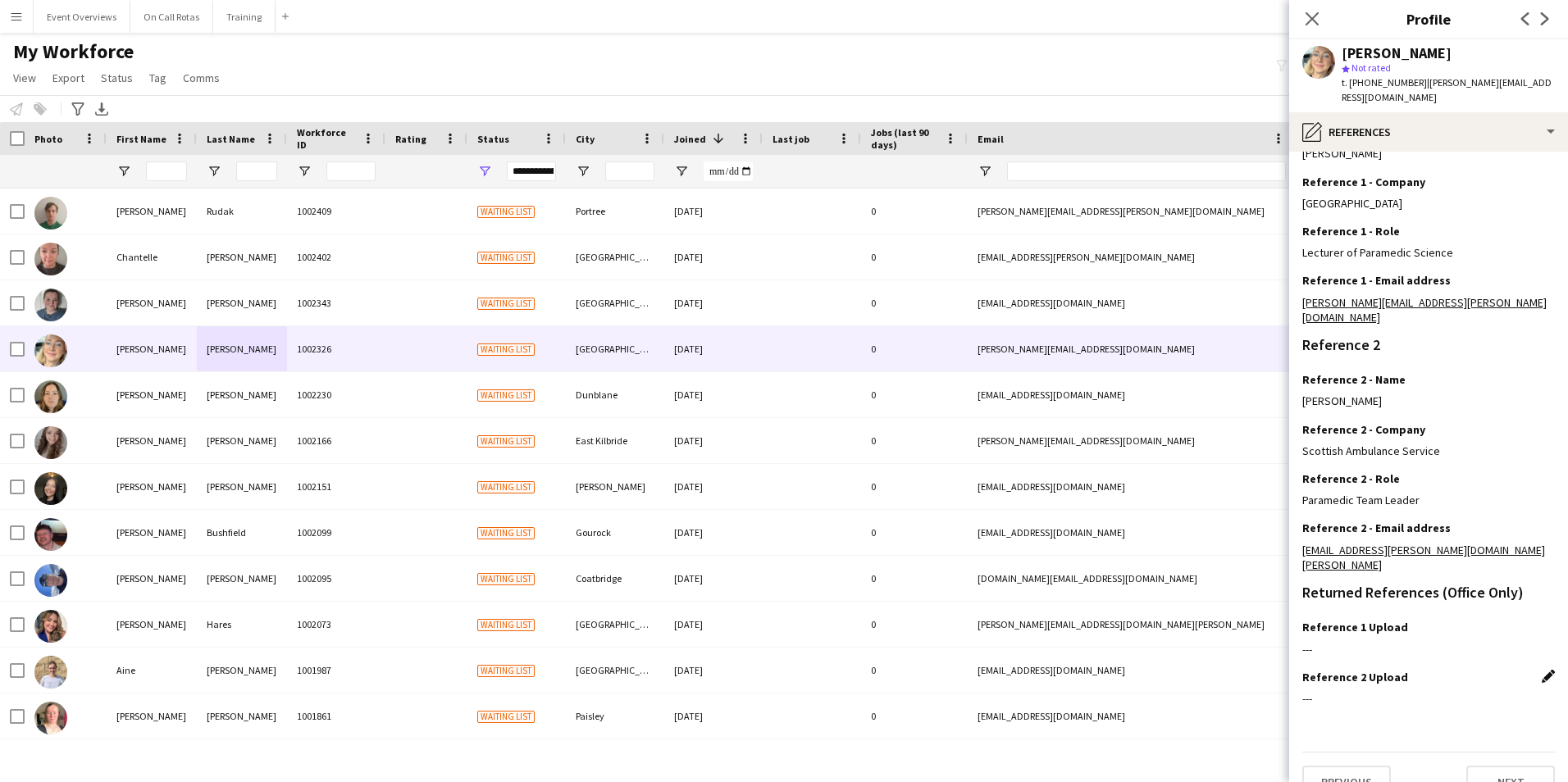
click at [1541, 670] on app-icon "Edit this field" at bounding box center [1547, 676] width 13 height 13
click at [1510, 691] on button "Upload new file" at bounding box center [1503, 704] width 102 height 26
click at [1355, 777] on button "Previous" at bounding box center [1346, 793] width 88 height 33
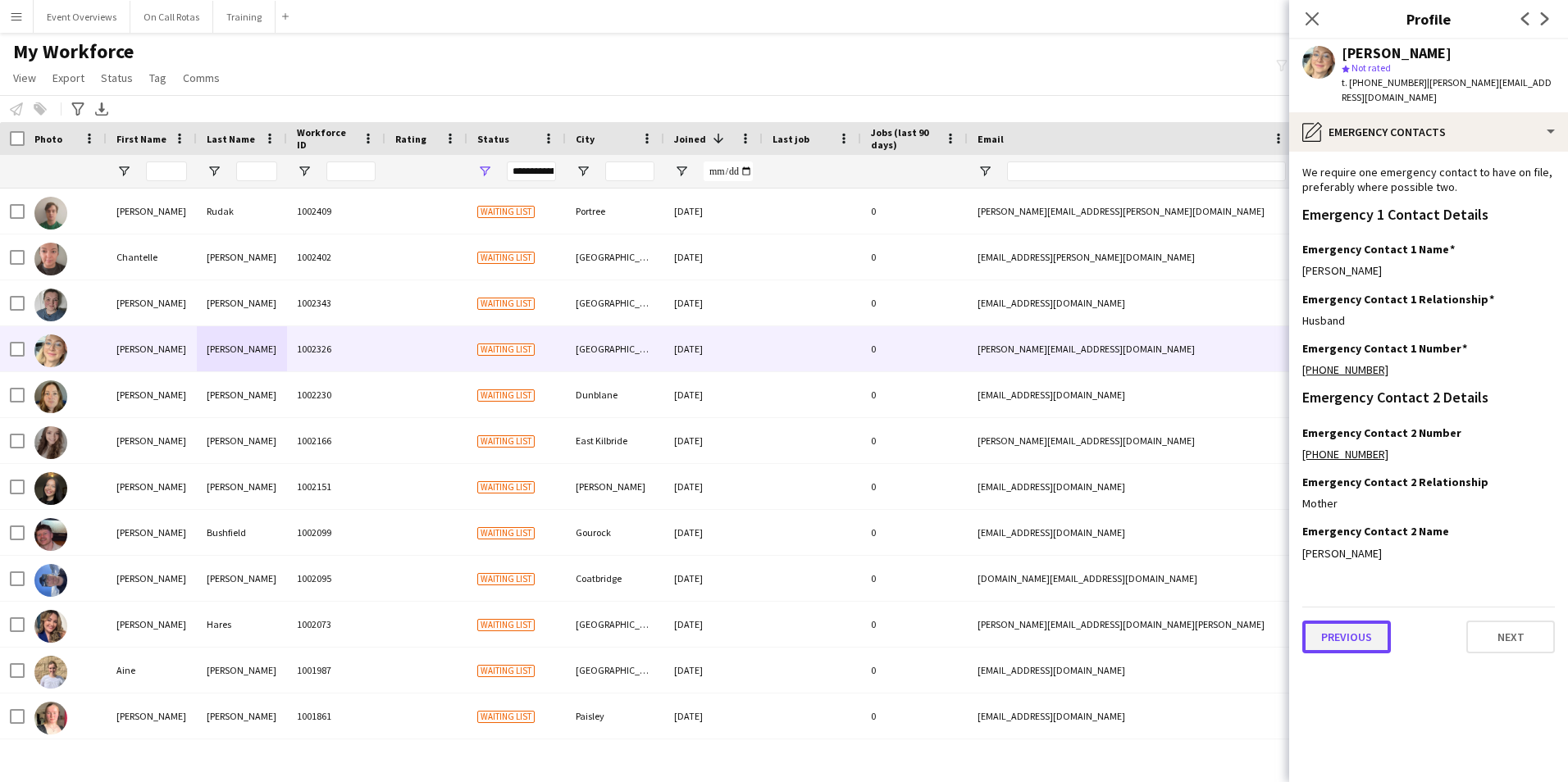
click at [1367, 638] on button "Previous" at bounding box center [1346, 637] width 88 height 33
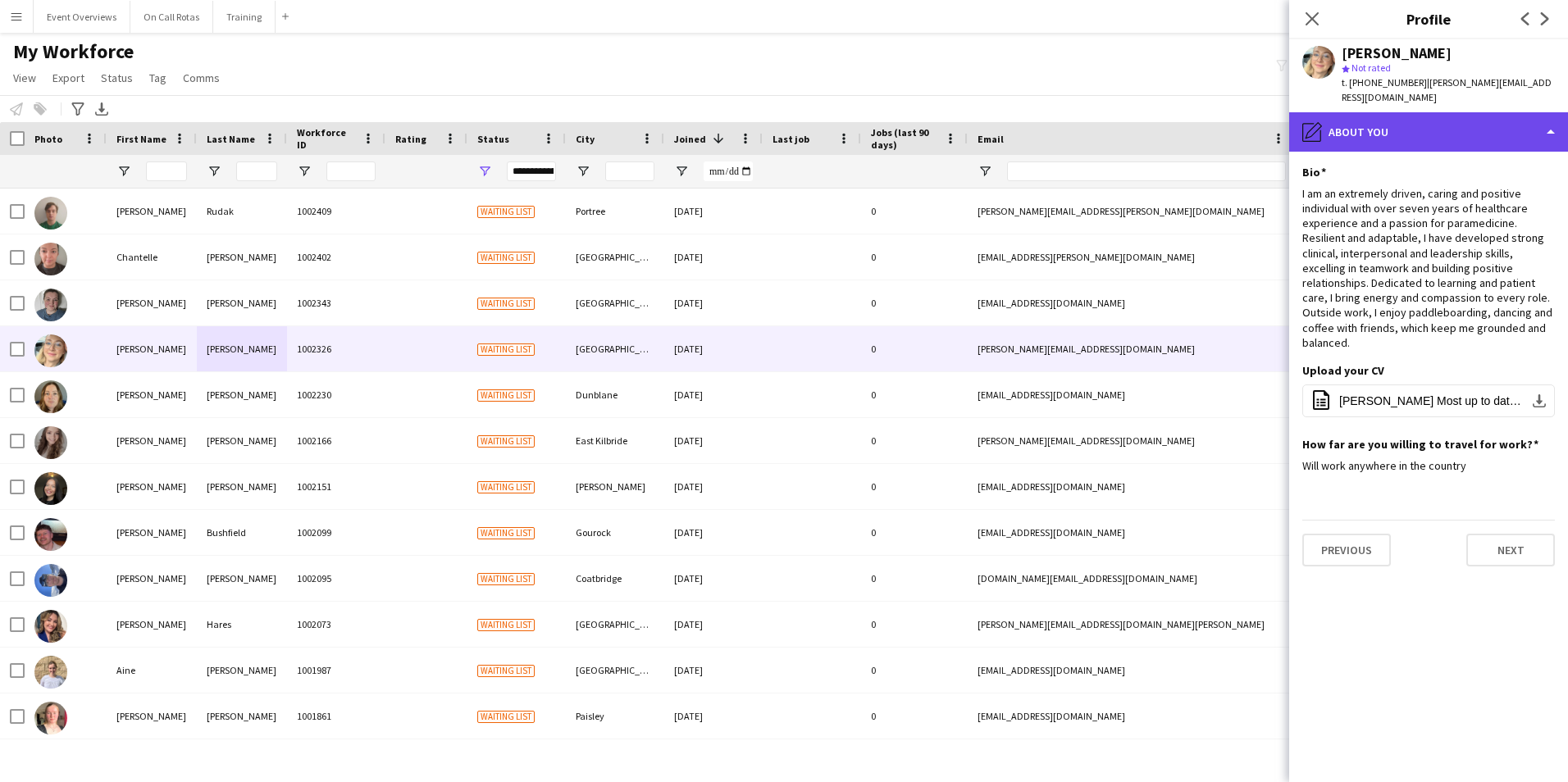
click at [1379, 149] on div "pencil4 About you" at bounding box center [1428, 131] width 279 height 39
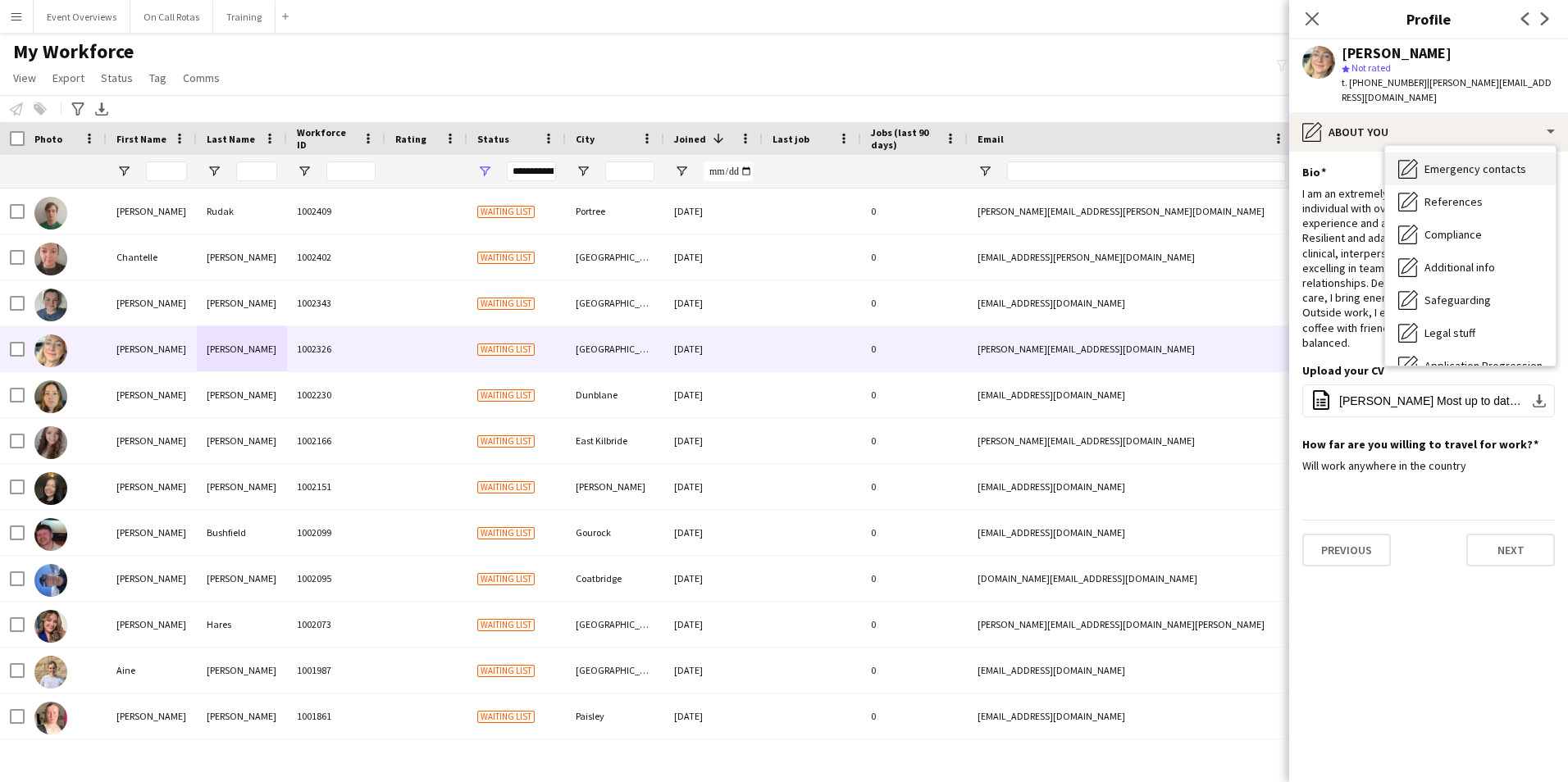
click at [1443, 176] on span "Emergency contacts" at bounding box center [1475, 169] width 101 height 15
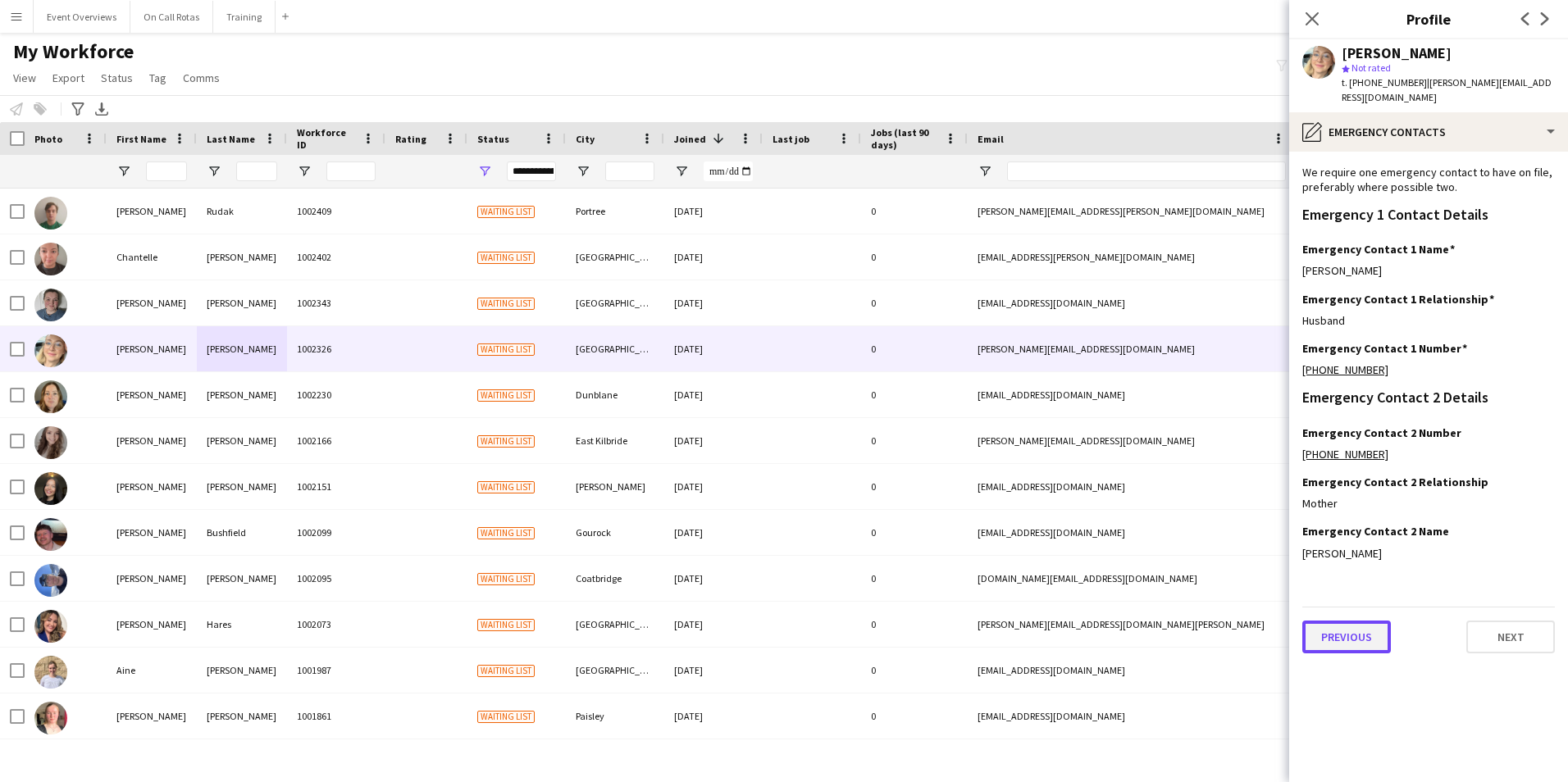
click at [1355, 631] on button "Previous" at bounding box center [1346, 637] width 88 height 33
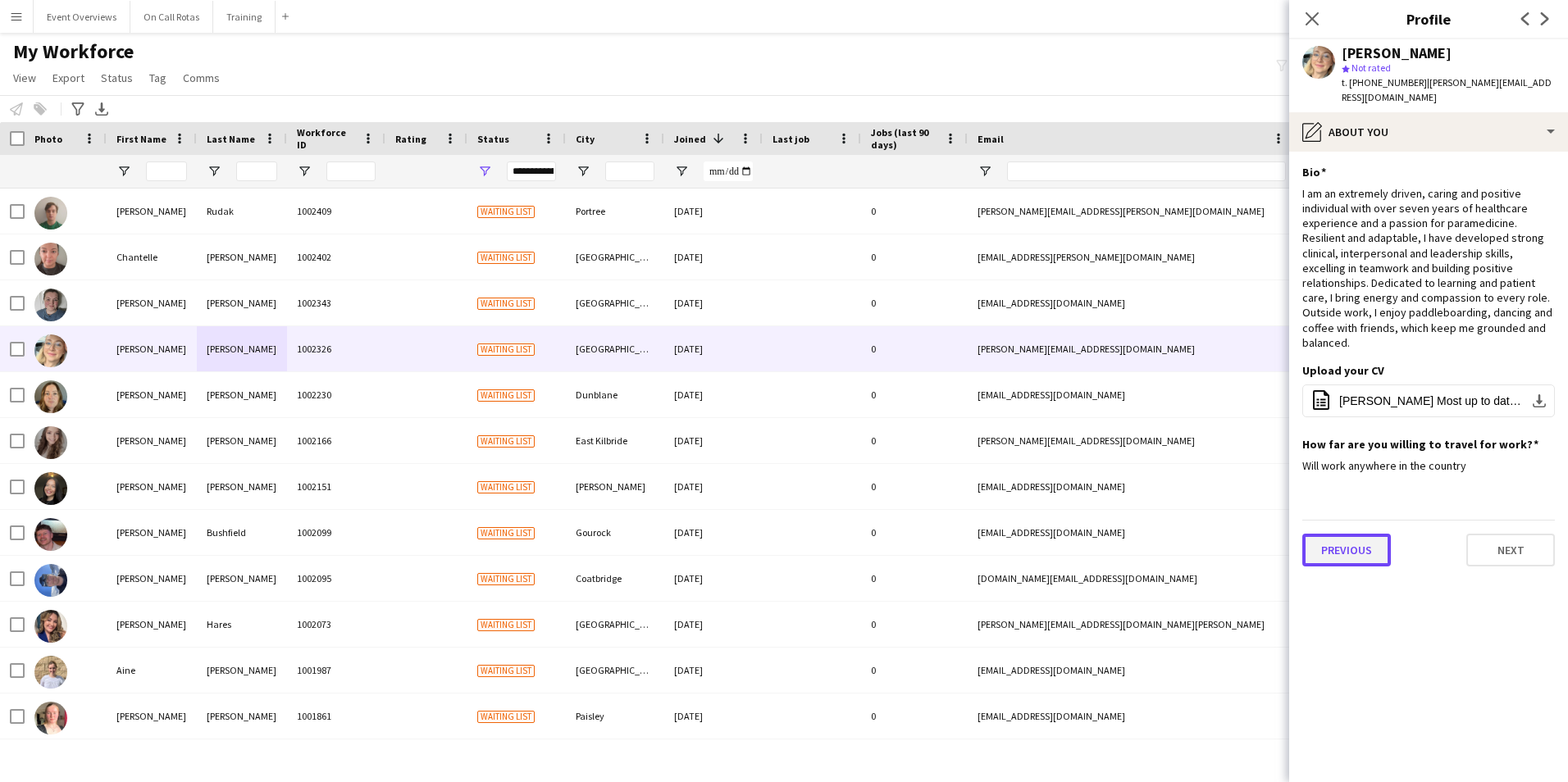
click at [1353, 534] on button "Previous" at bounding box center [1346, 550] width 88 height 33
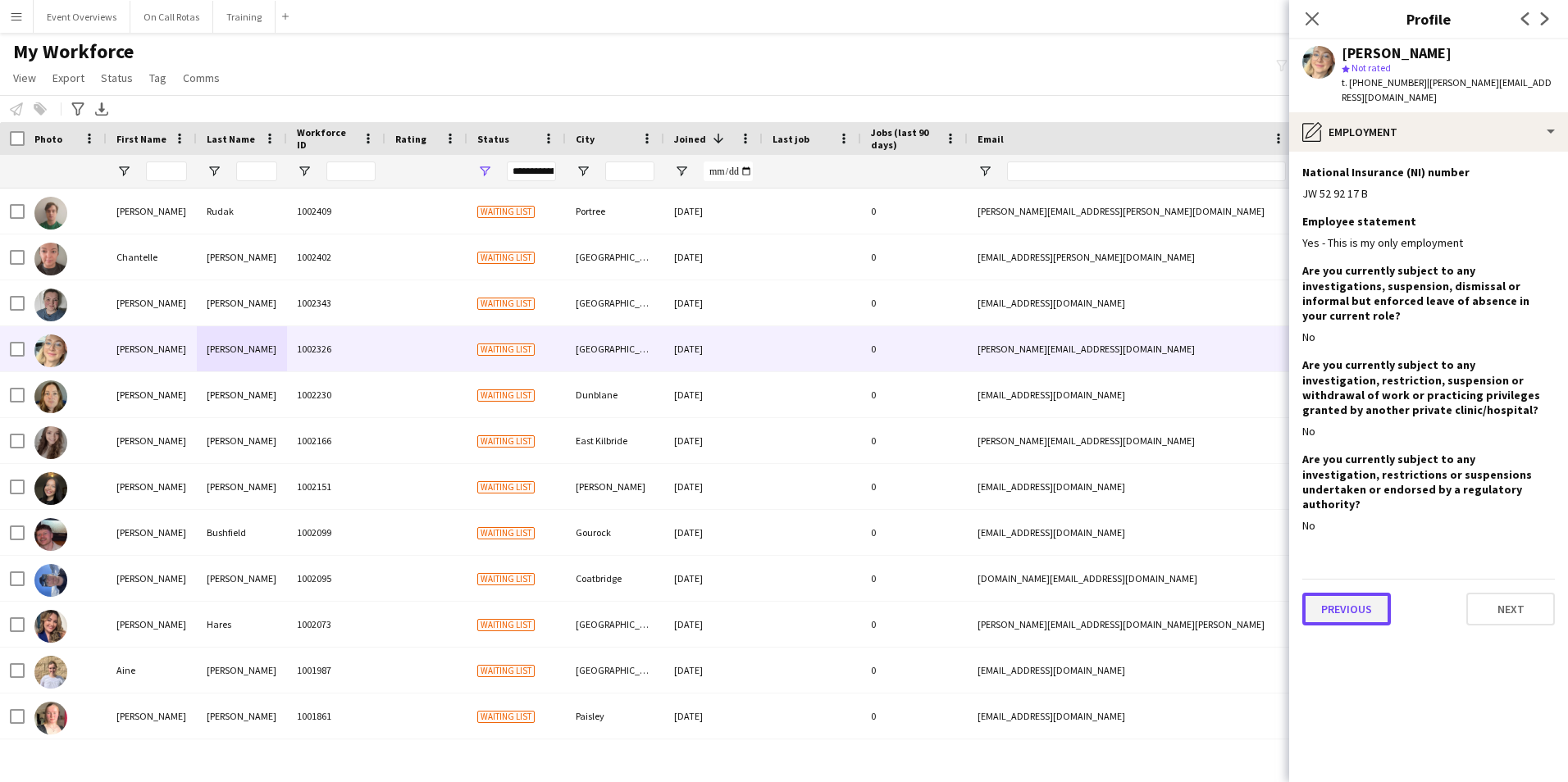
click at [1351, 593] on button "Previous" at bounding box center [1346, 609] width 88 height 33
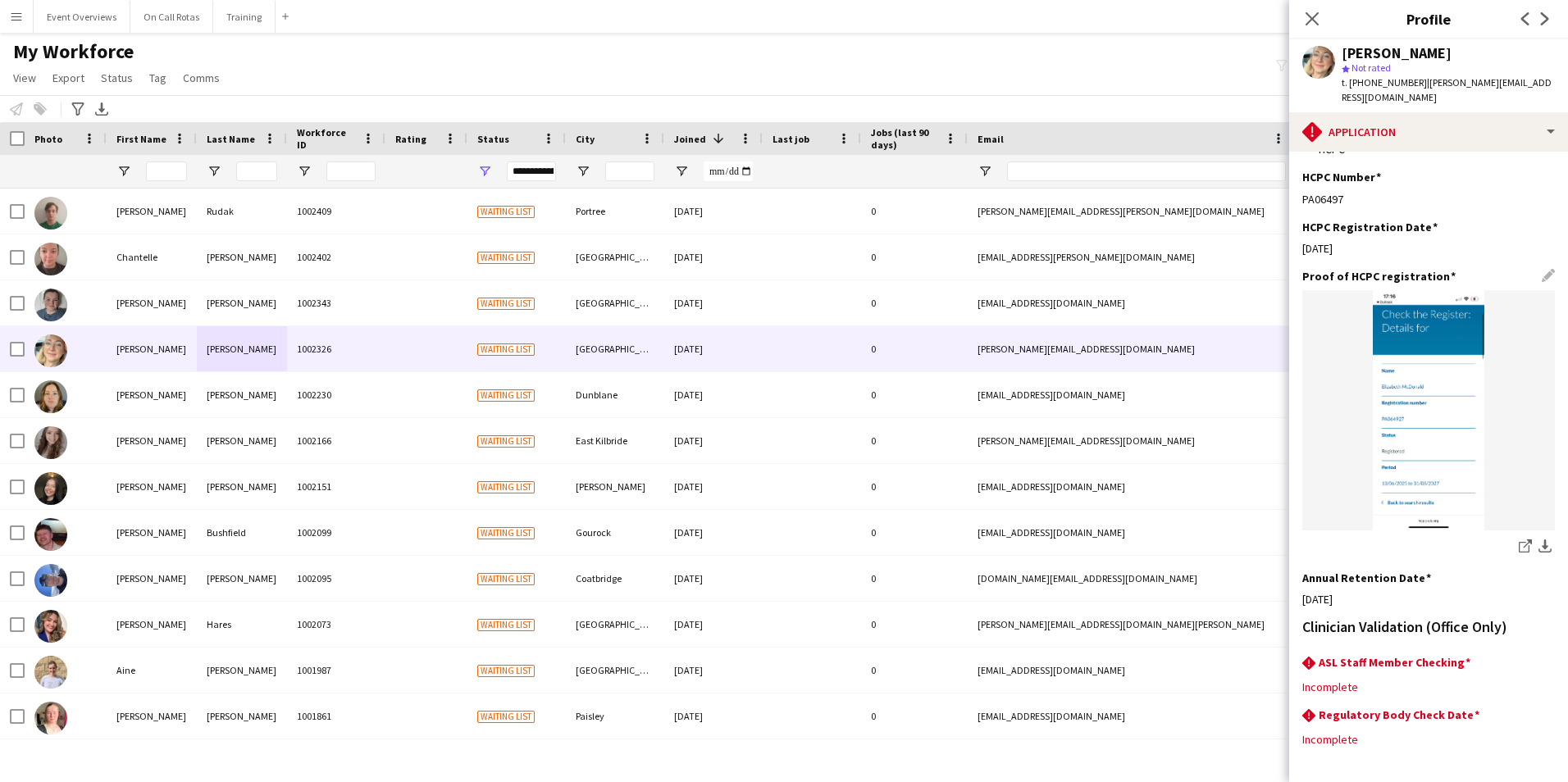
scroll to position [406, 0]
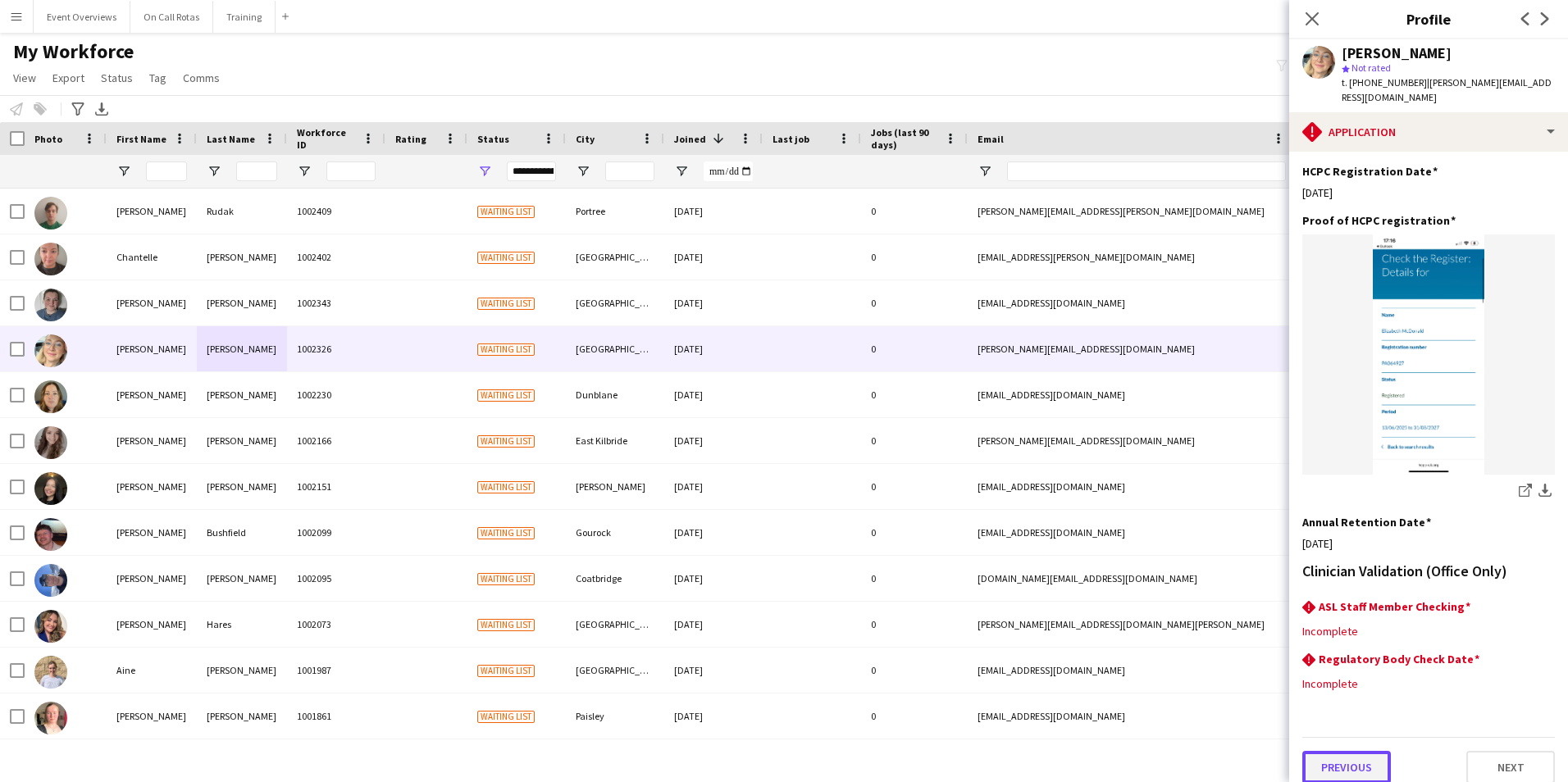
click at [1353, 760] on button "Previous" at bounding box center [1346, 767] width 88 height 33
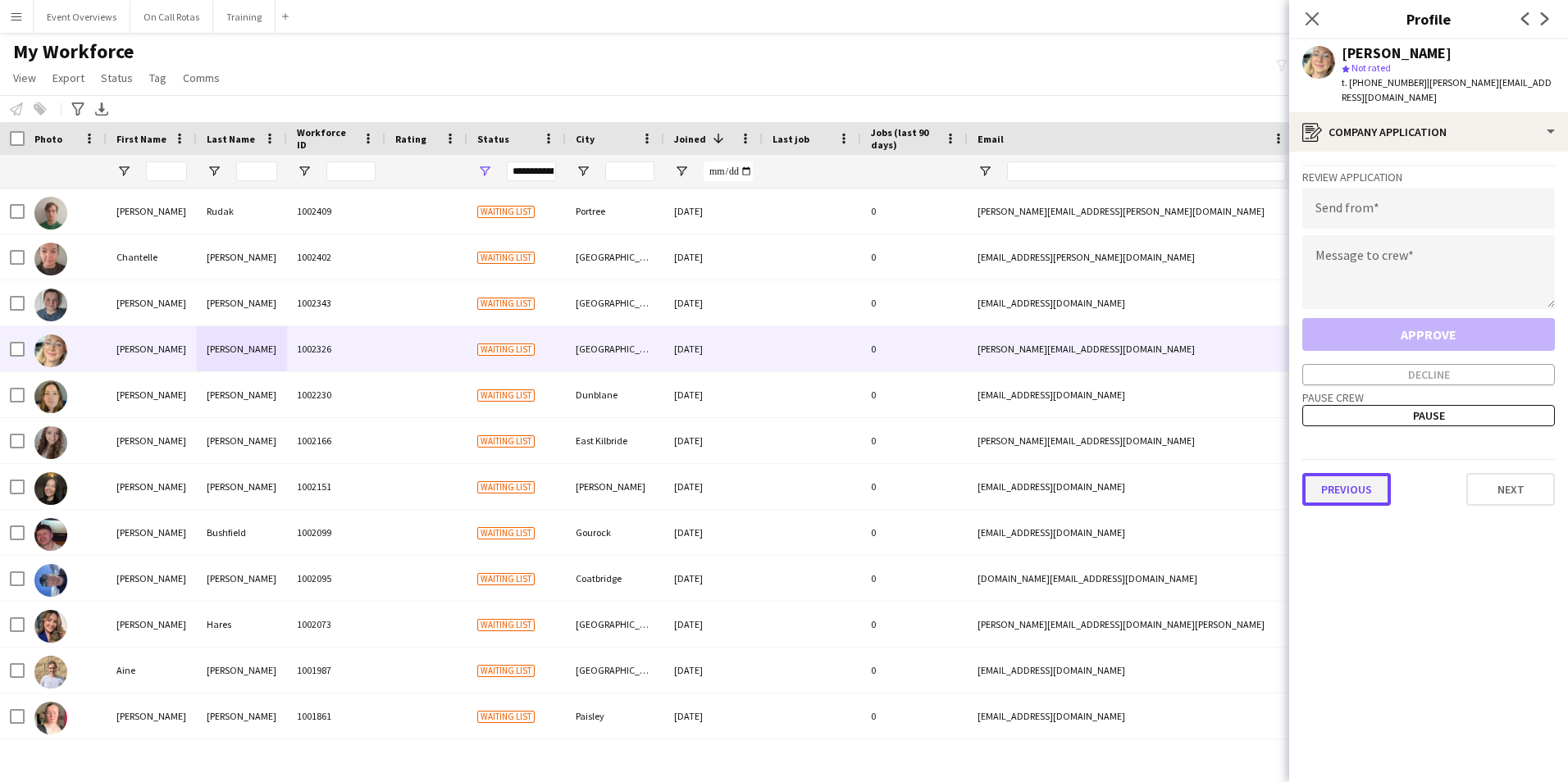
click at [1340, 498] on button "Previous" at bounding box center [1346, 490] width 88 height 33
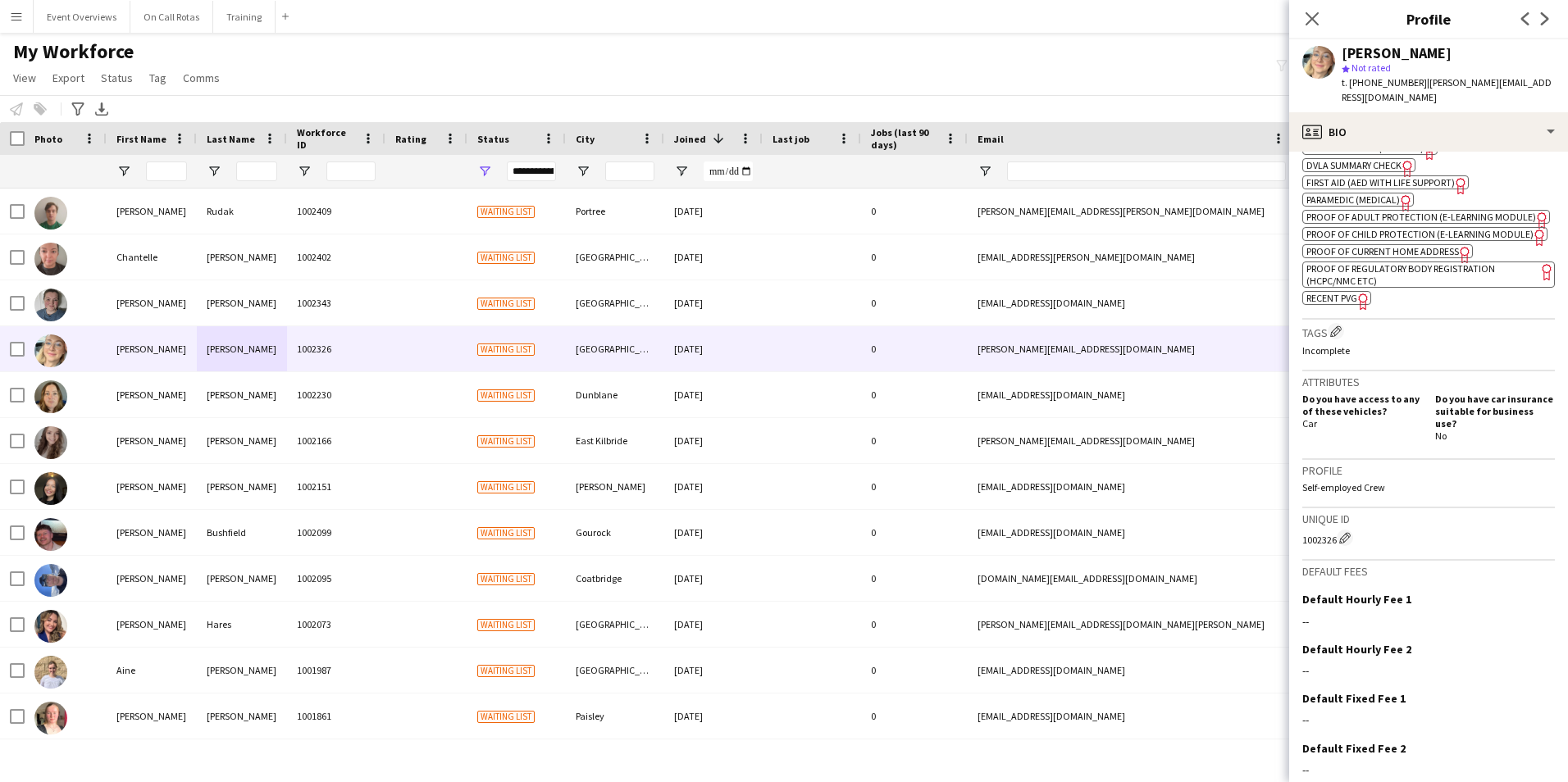
scroll to position [734, 0]
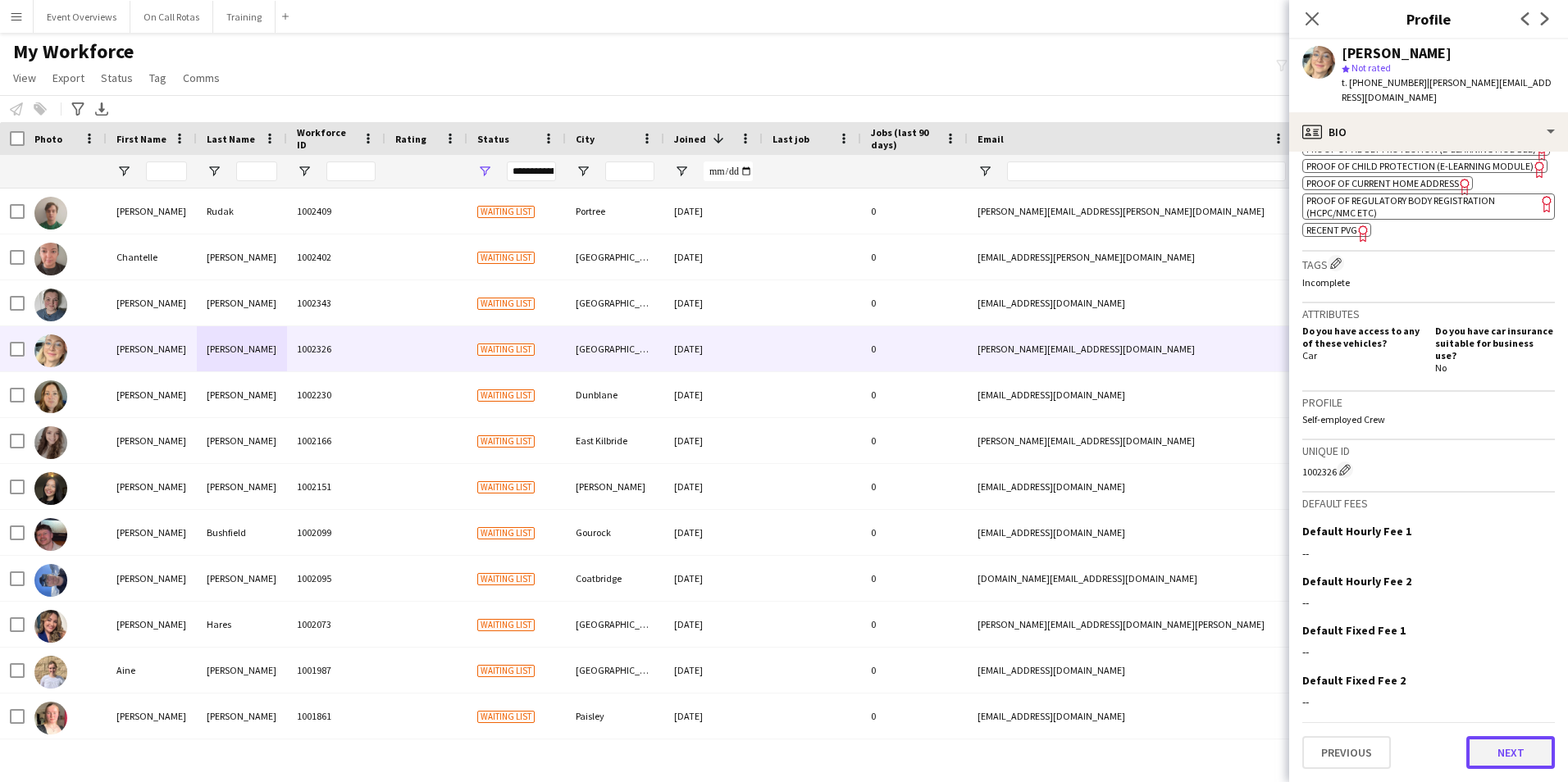
click at [1481, 753] on button "Next" at bounding box center [1510, 753] width 88 height 33
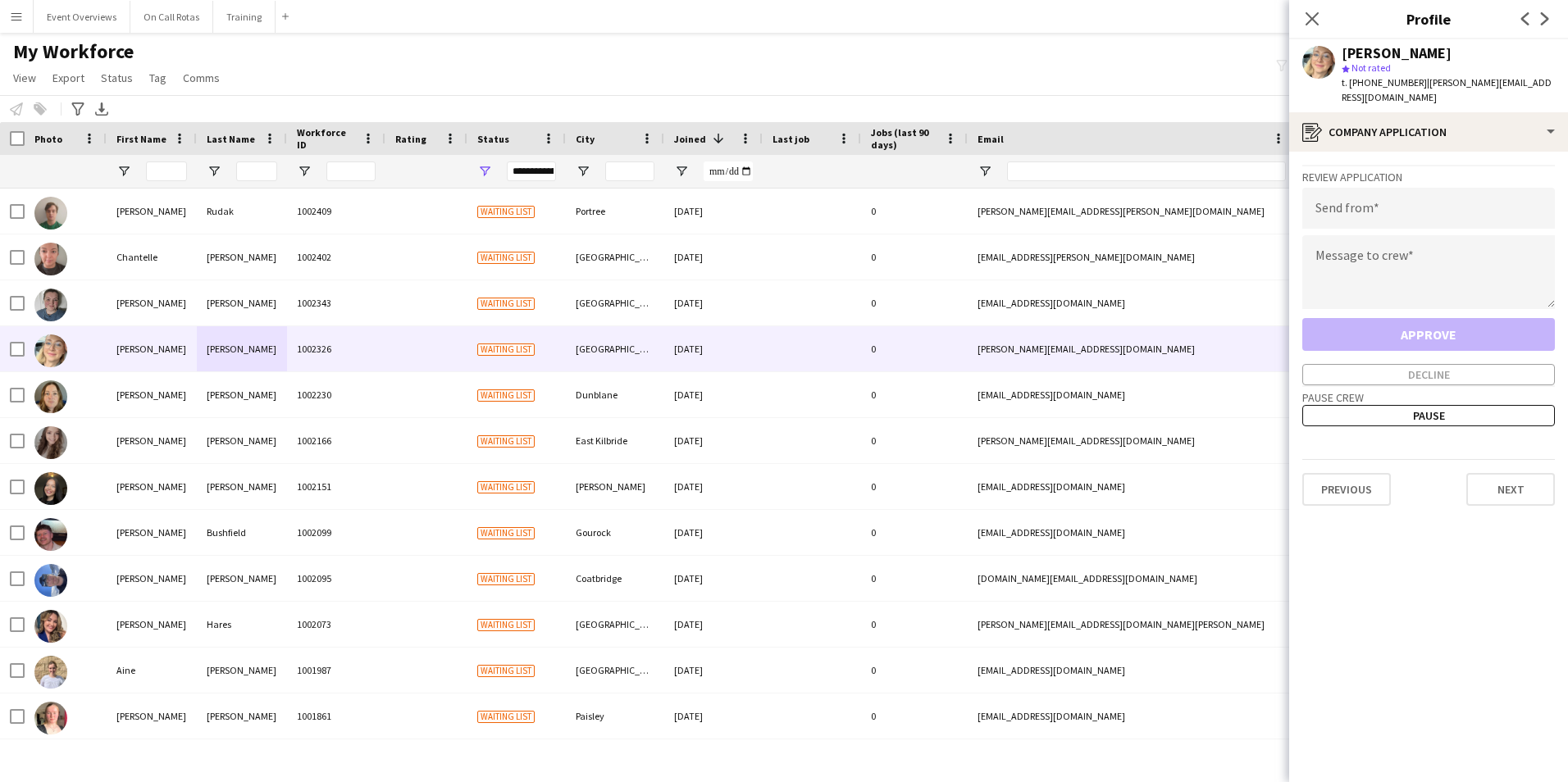
click at [1493, 448] on app-crew-profile-application "Review Application Send from Message to crew Approve Decline Pause crew Pause P…" at bounding box center [1428, 466] width 279 height 631
click at [1507, 489] on button "Next" at bounding box center [1510, 490] width 88 height 33
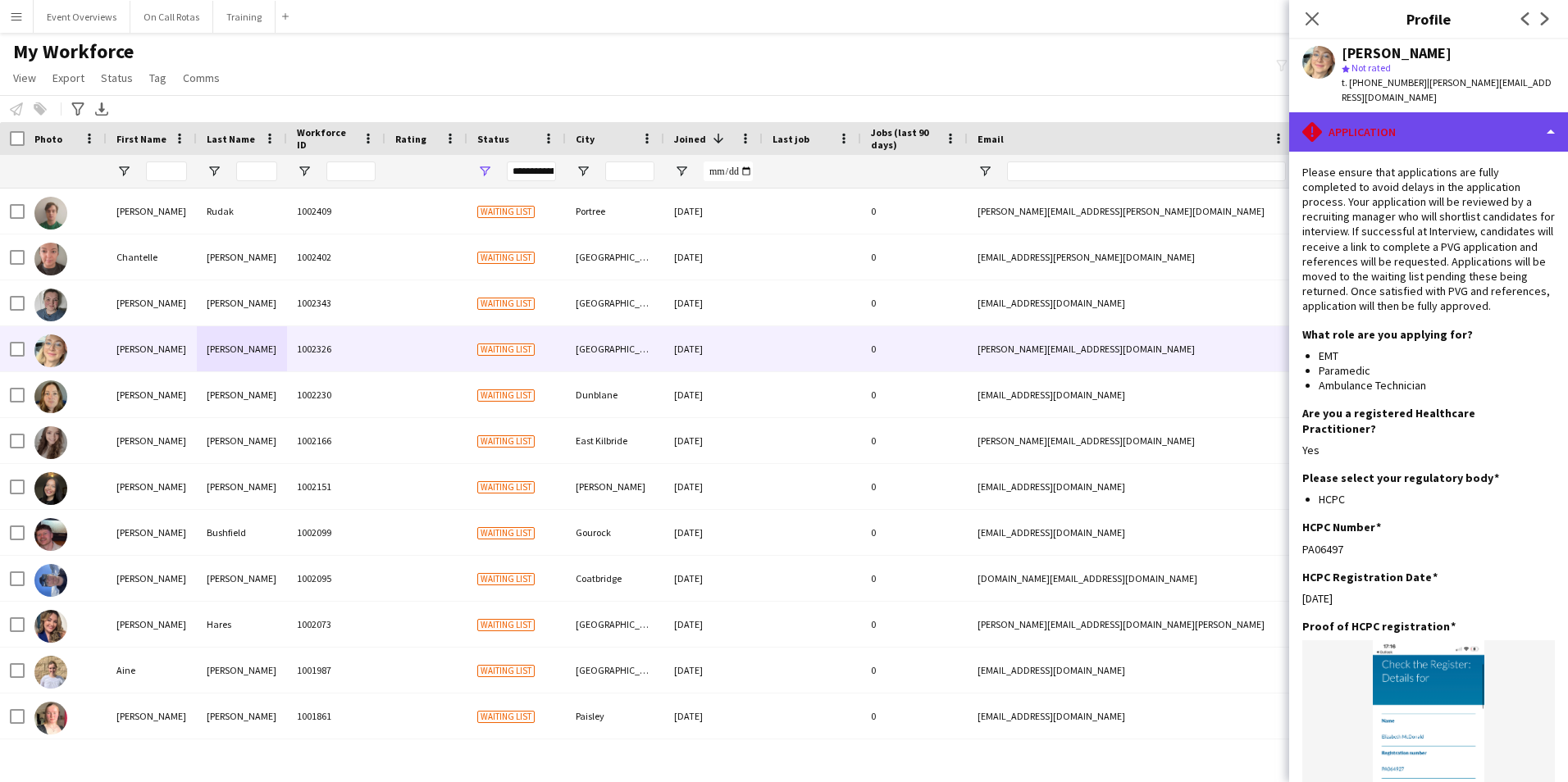
click at [1430, 138] on div "rhombus-alert Application" at bounding box center [1428, 131] width 279 height 39
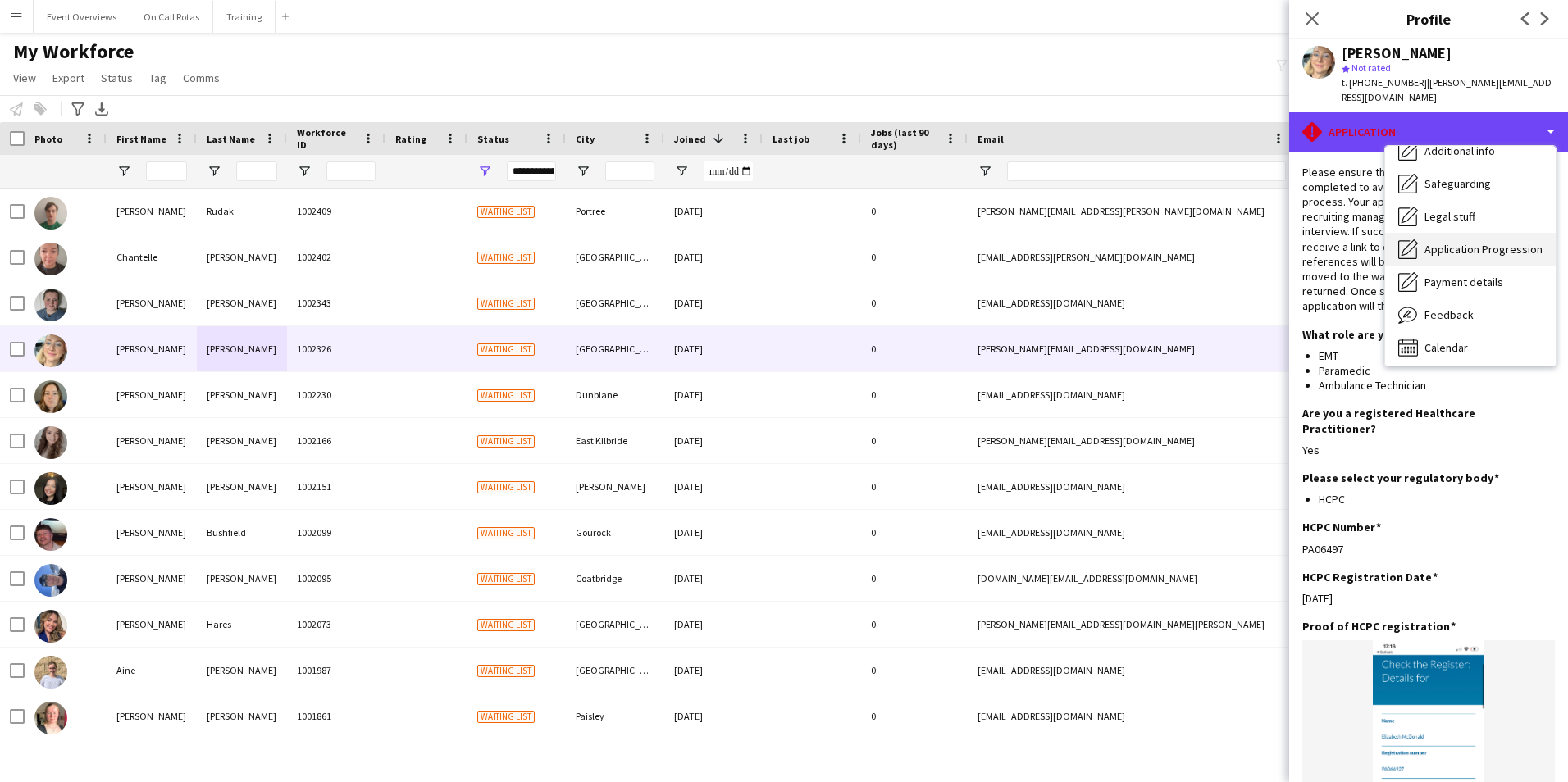
scroll to position [285, 0]
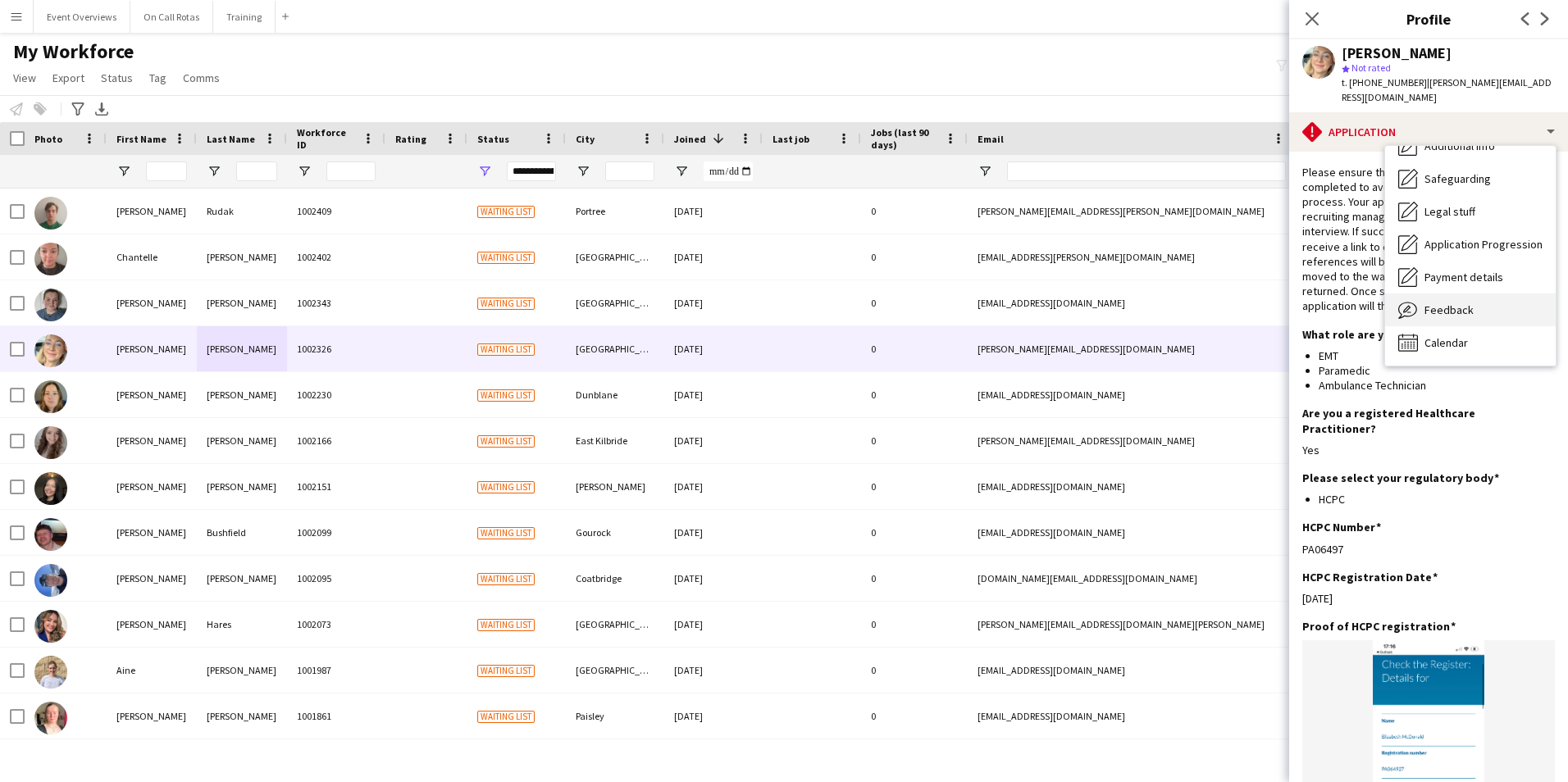
click at [1443, 299] on div "Feedback Feedback" at bounding box center [1469, 310] width 170 height 33
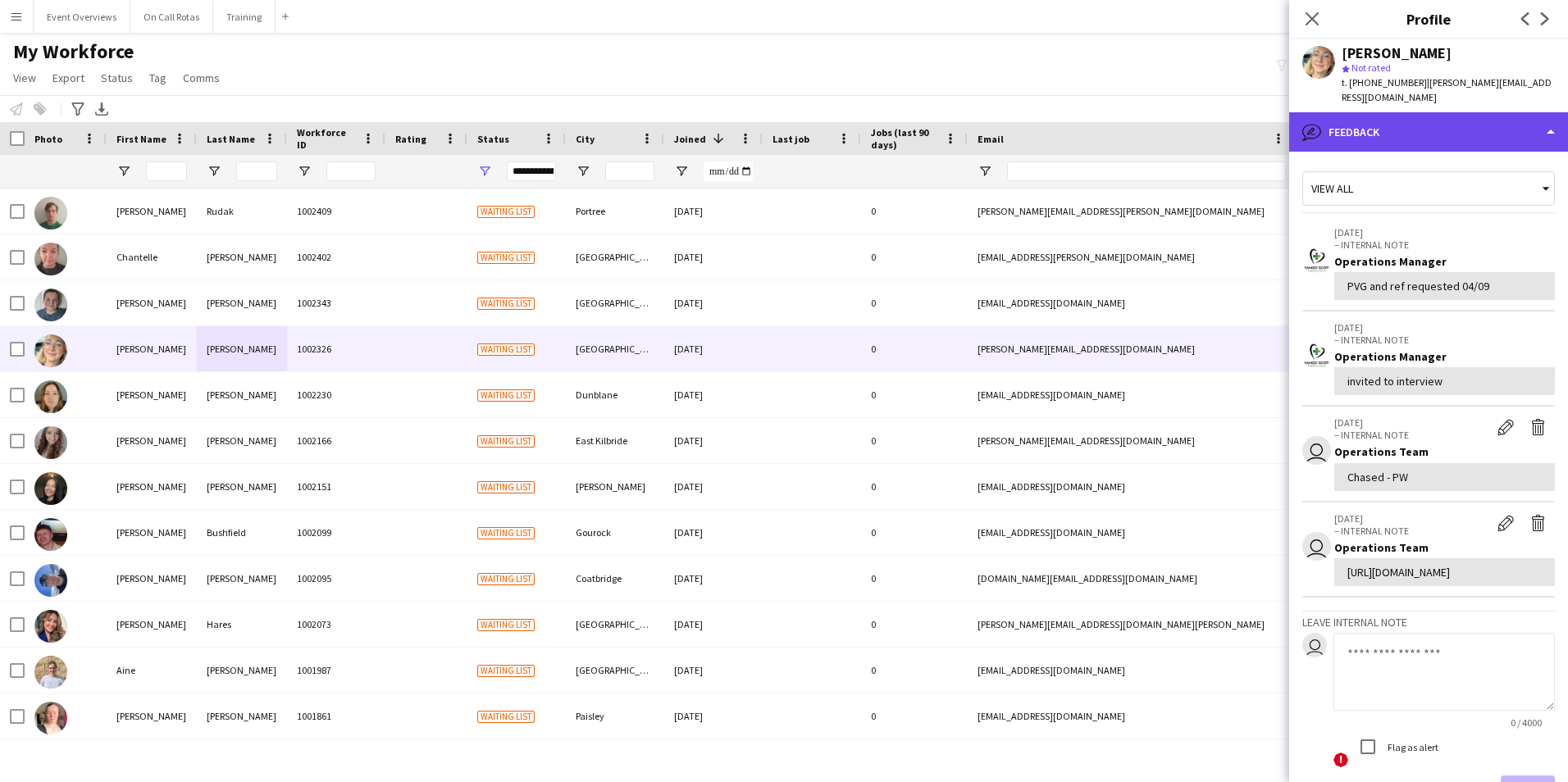
click at [1420, 125] on div "bubble-pencil Feedback" at bounding box center [1428, 131] width 279 height 39
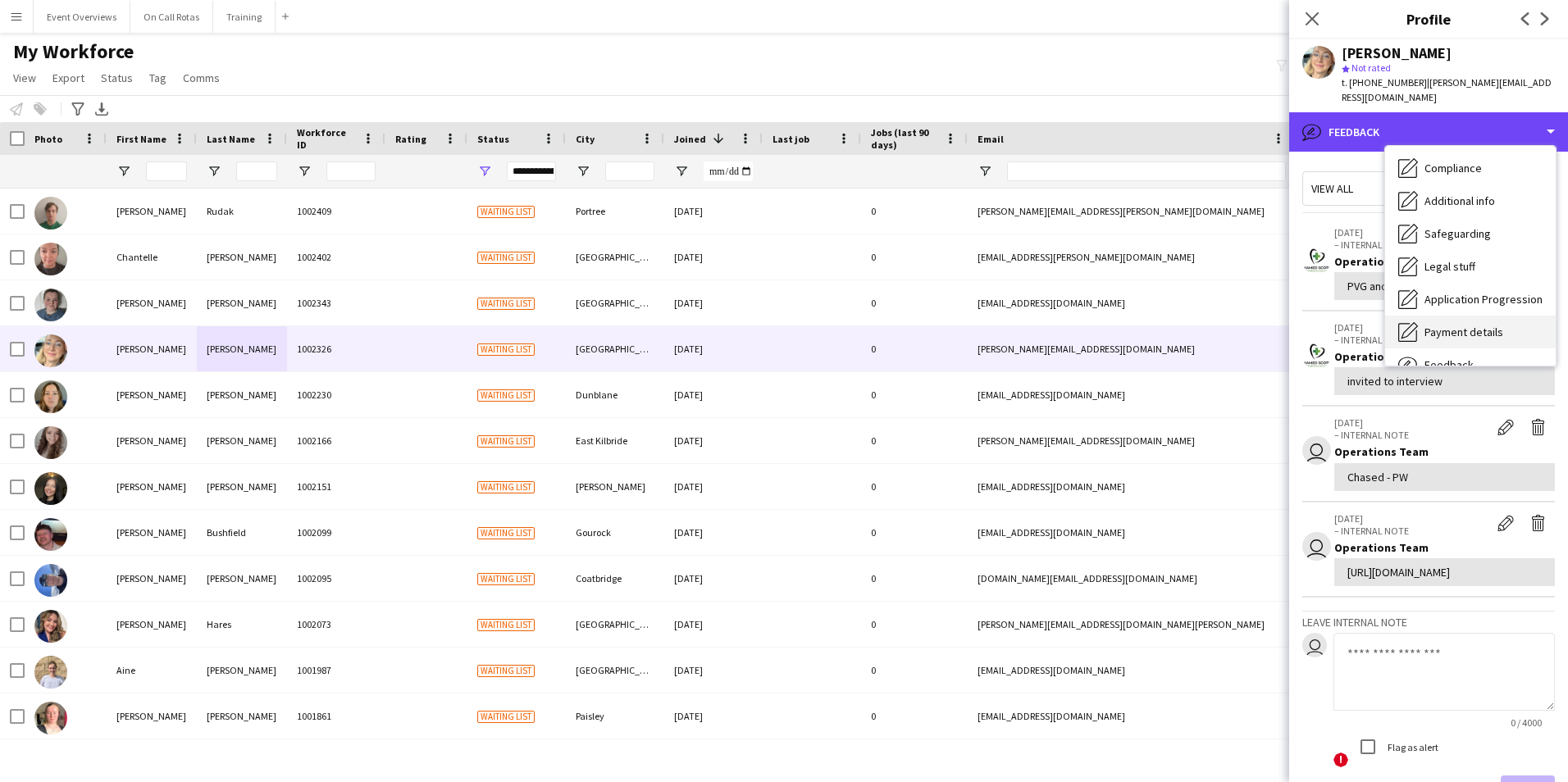
scroll to position [203, 0]
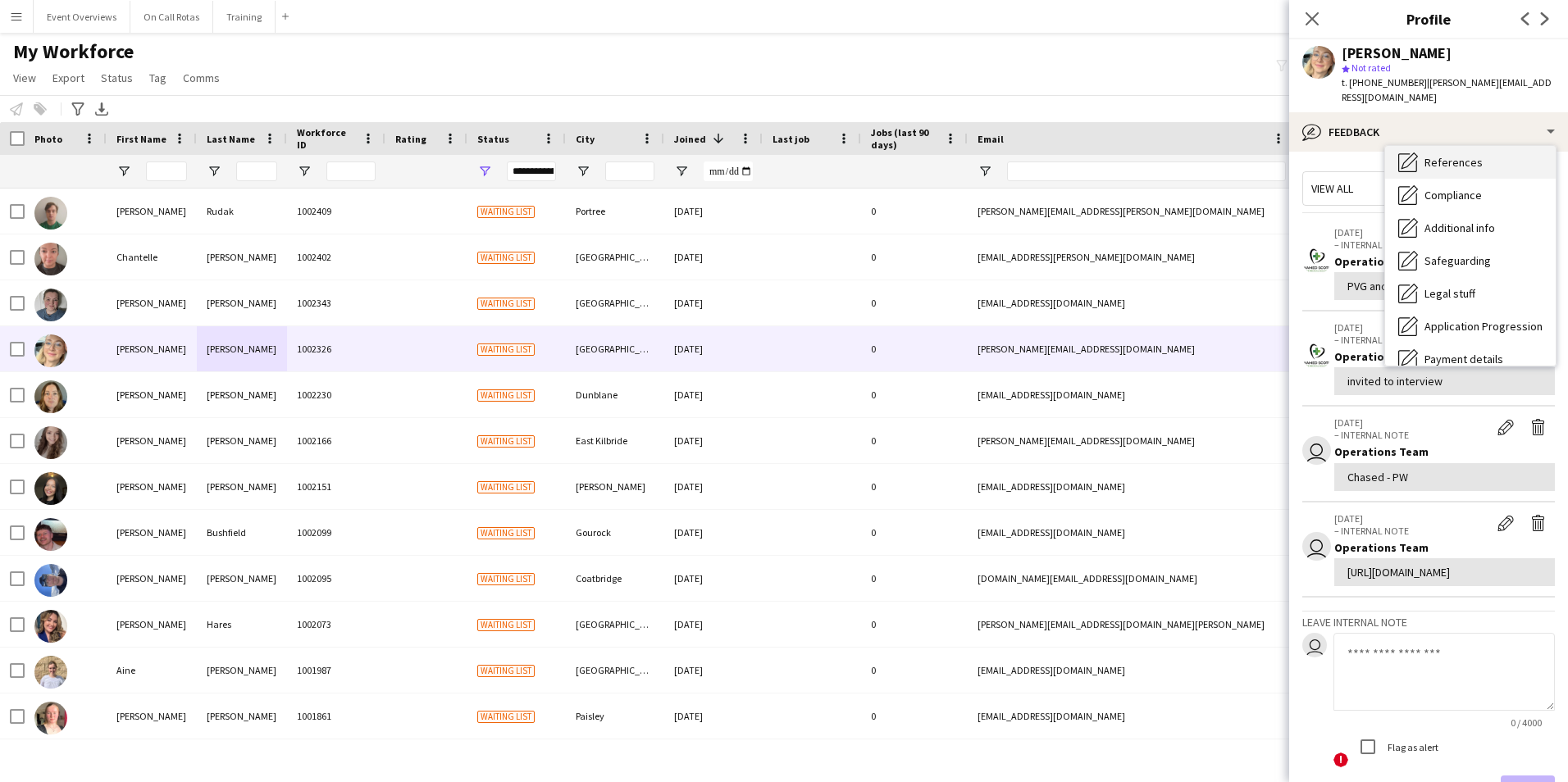
click at [1469, 157] on span "References" at bounding box center [1453, 162] width 58 height 15
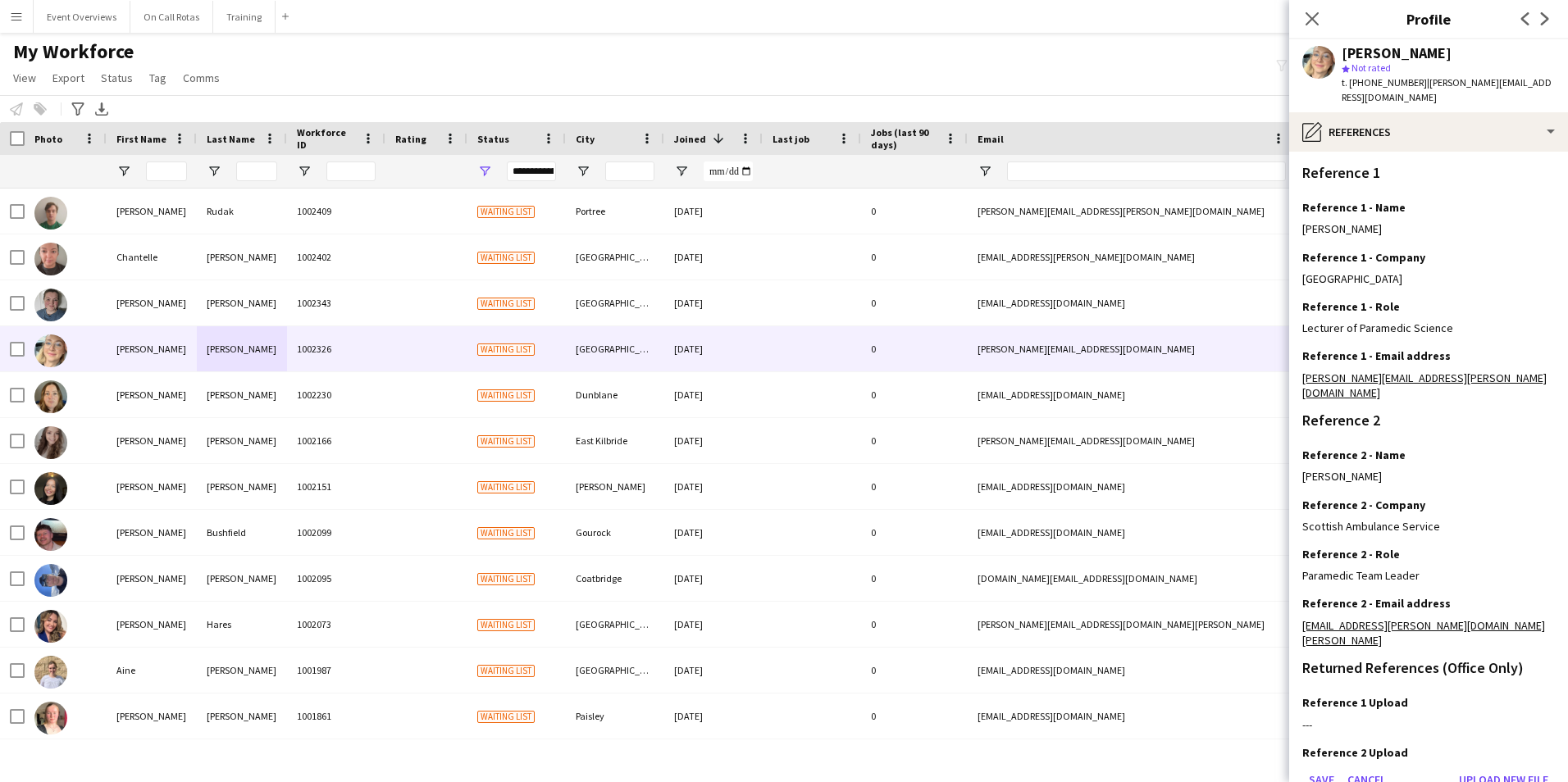
scroll to position [223, 0]
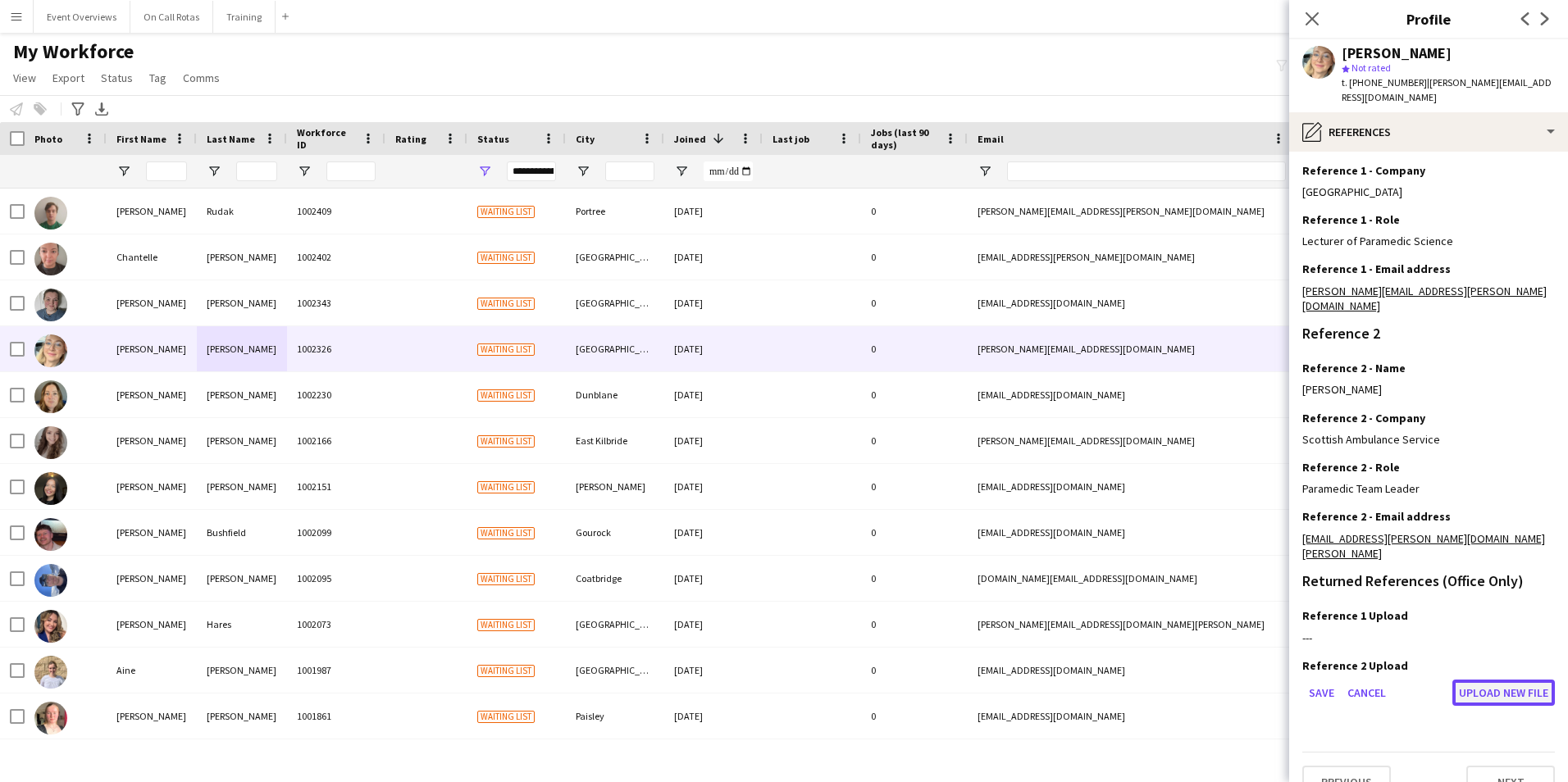
click at [1481, 679] on button "Upload new file" at bounding box center [1503, 692] width 102 height 26
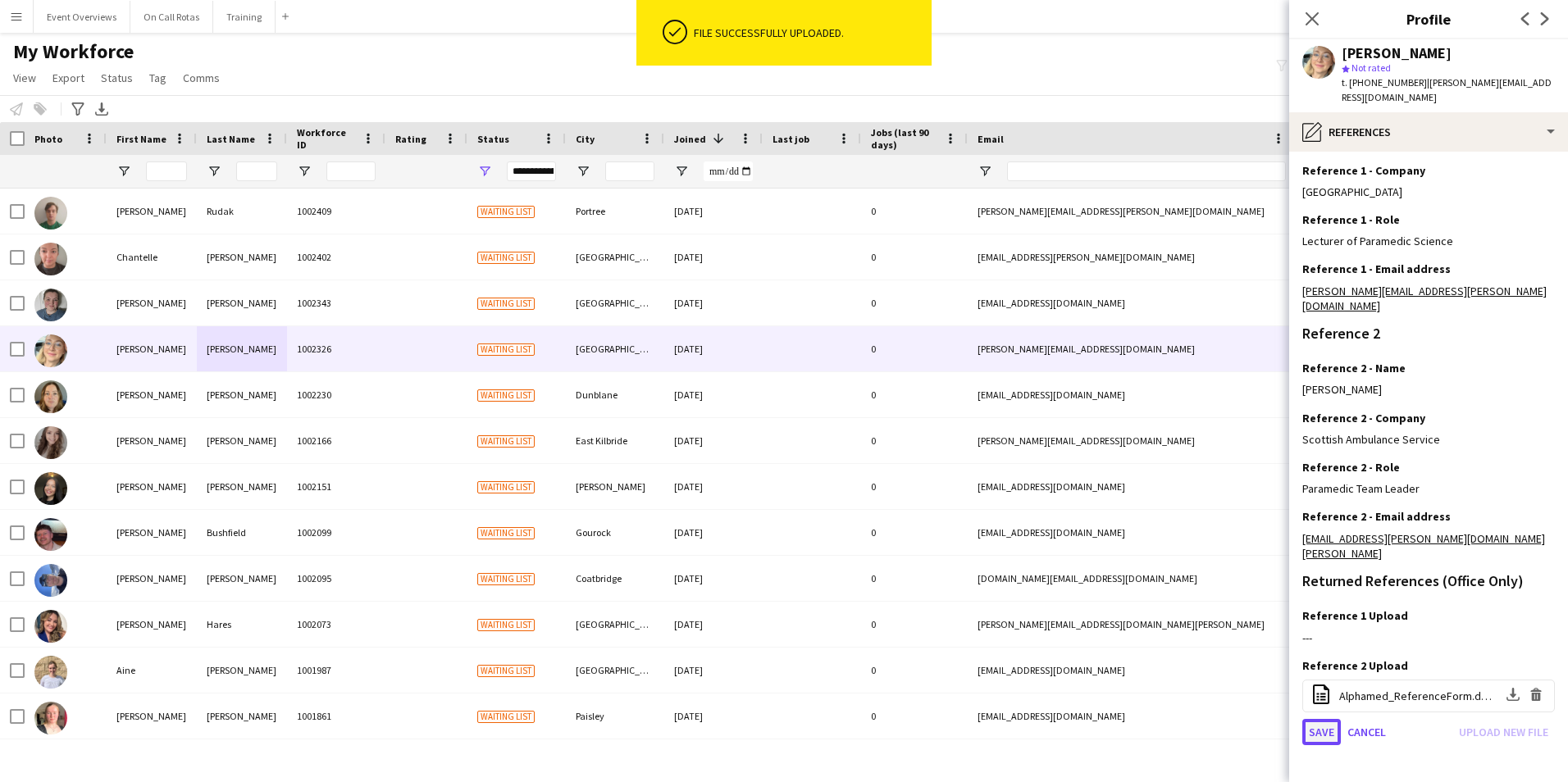
click at [1322, 719] on button "Save" at bounding box center [1321, 732] width 39 height 26
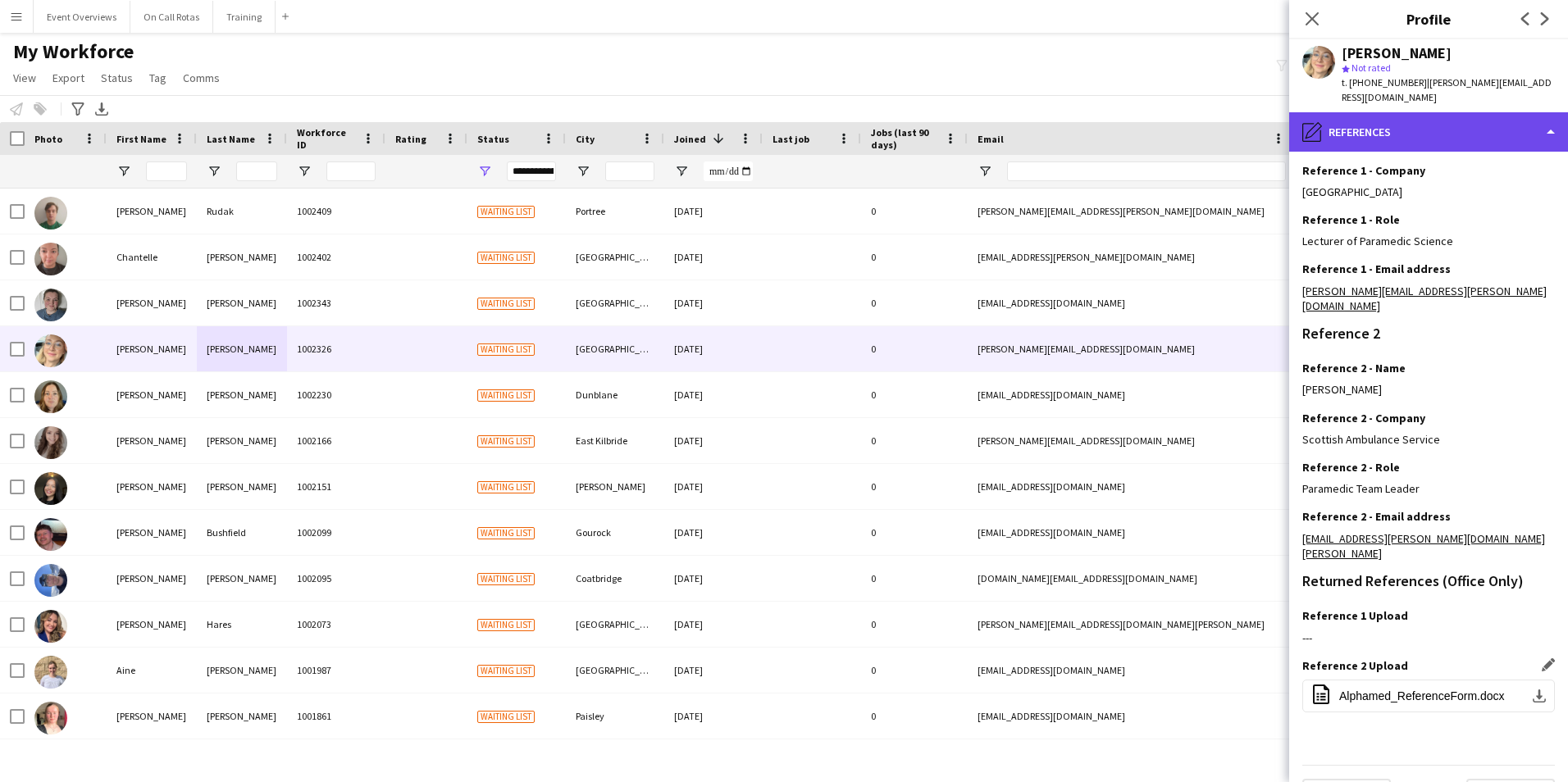
click at [1362, 146] on div "pencil4 References" at bounding box center [1428, 131] width 279 height 39
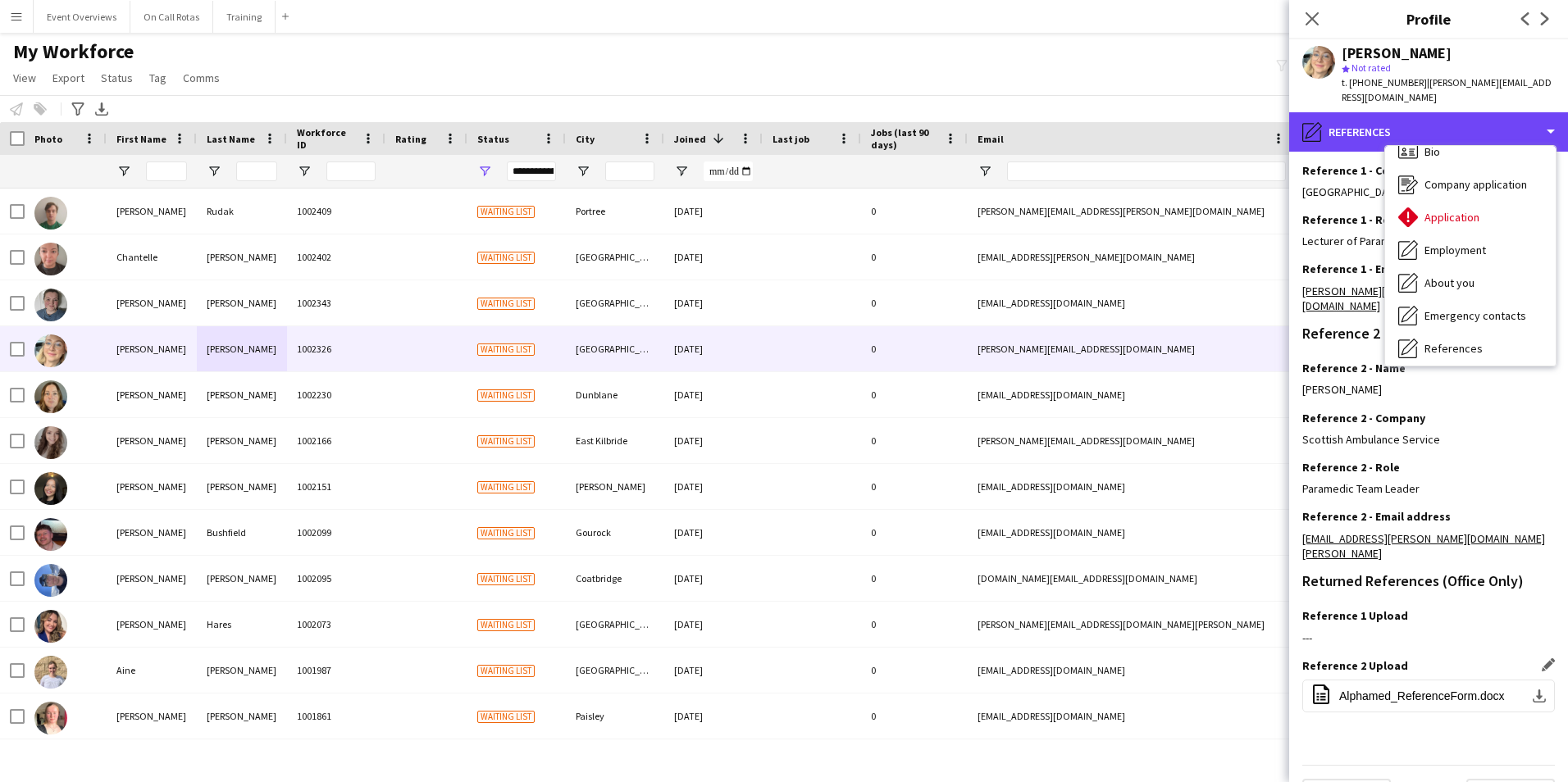
scroll to position [0, 0]
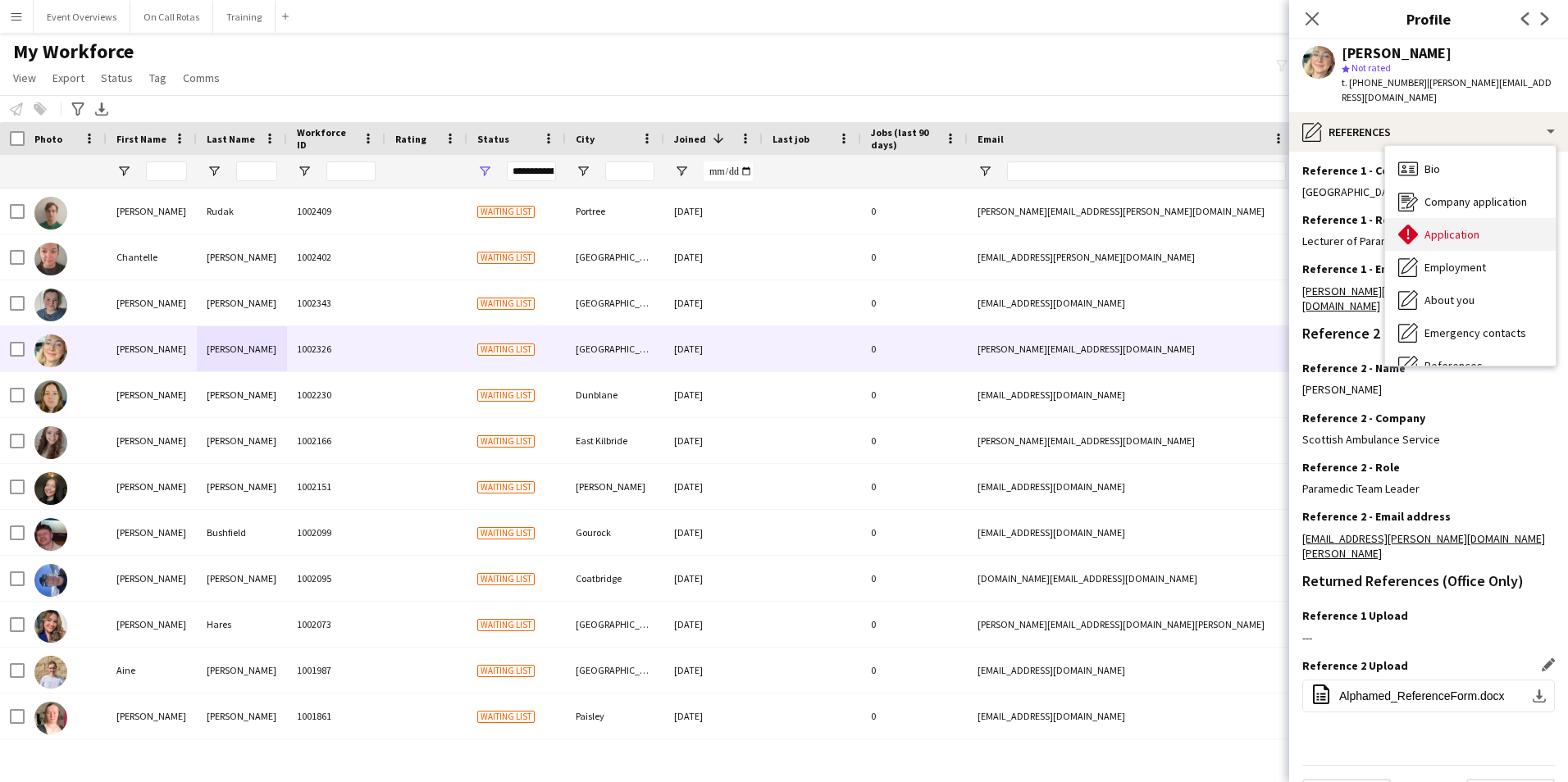
click at [1442, 245] on div "Application Application" at bounding box center [1469, 234] width 170 height 33
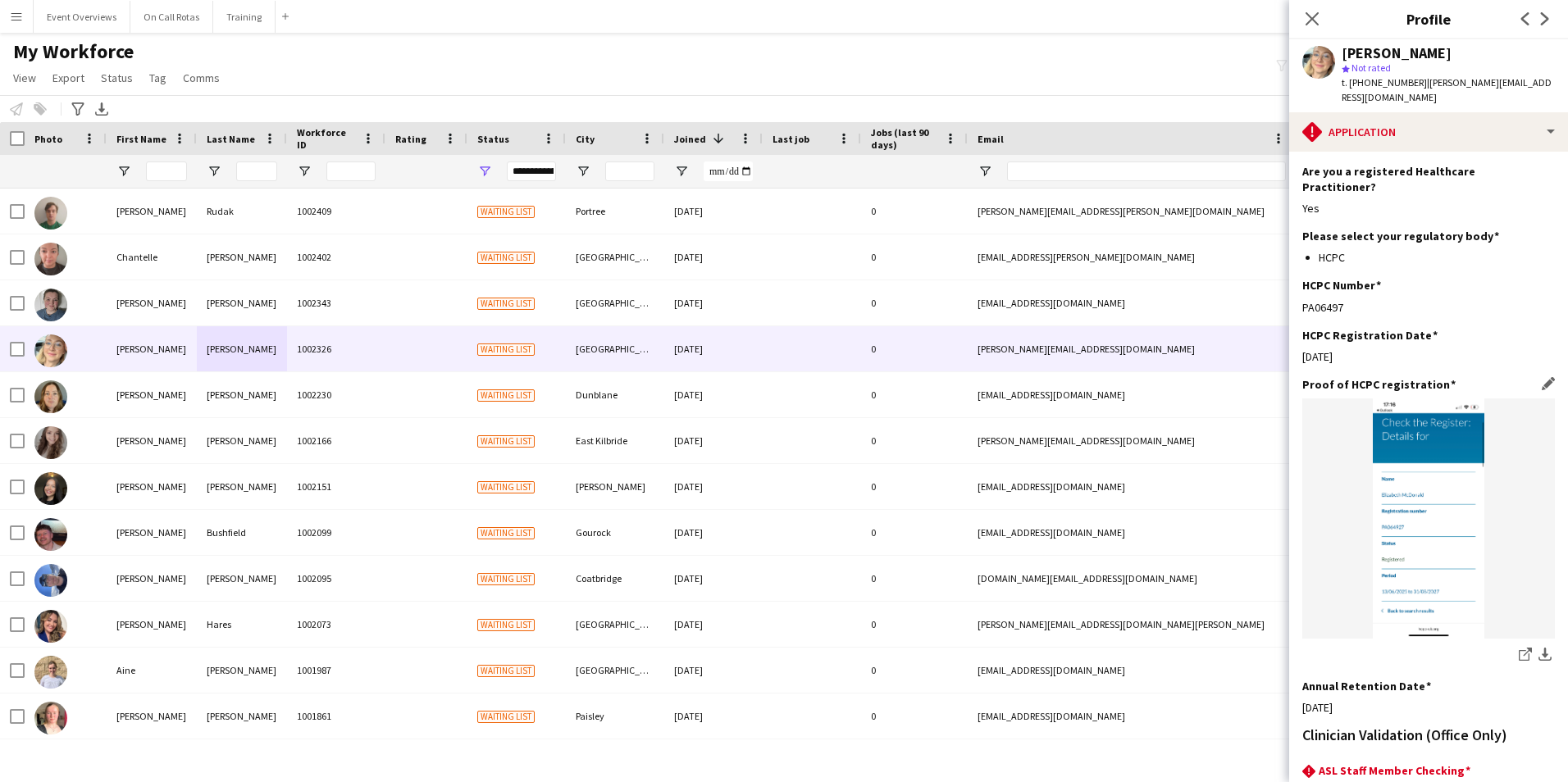
scroll to position [406, 0]
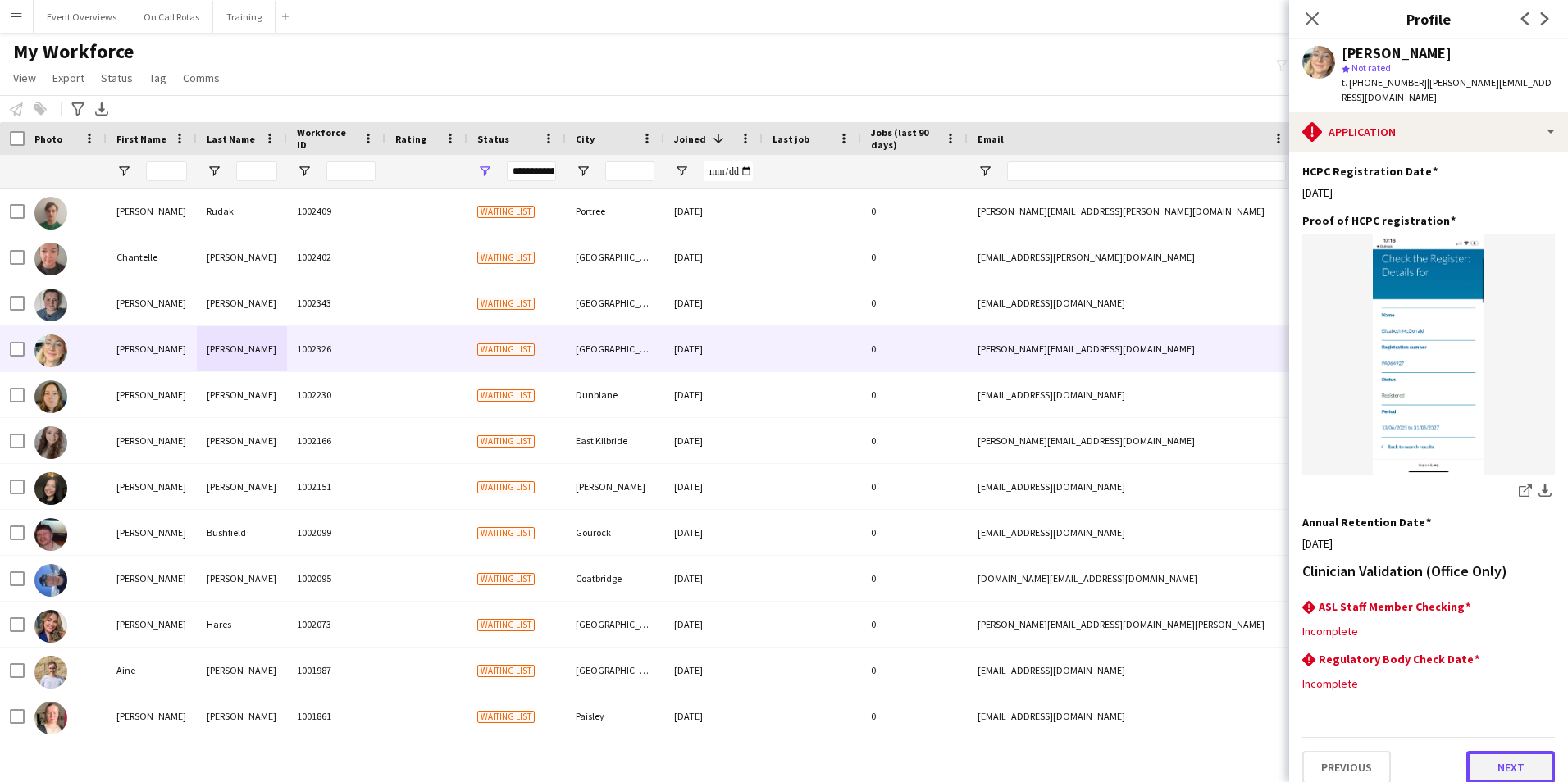
click at [1505, 755] on button "Next" at bounding box center [1510, 767] width 88 height 33
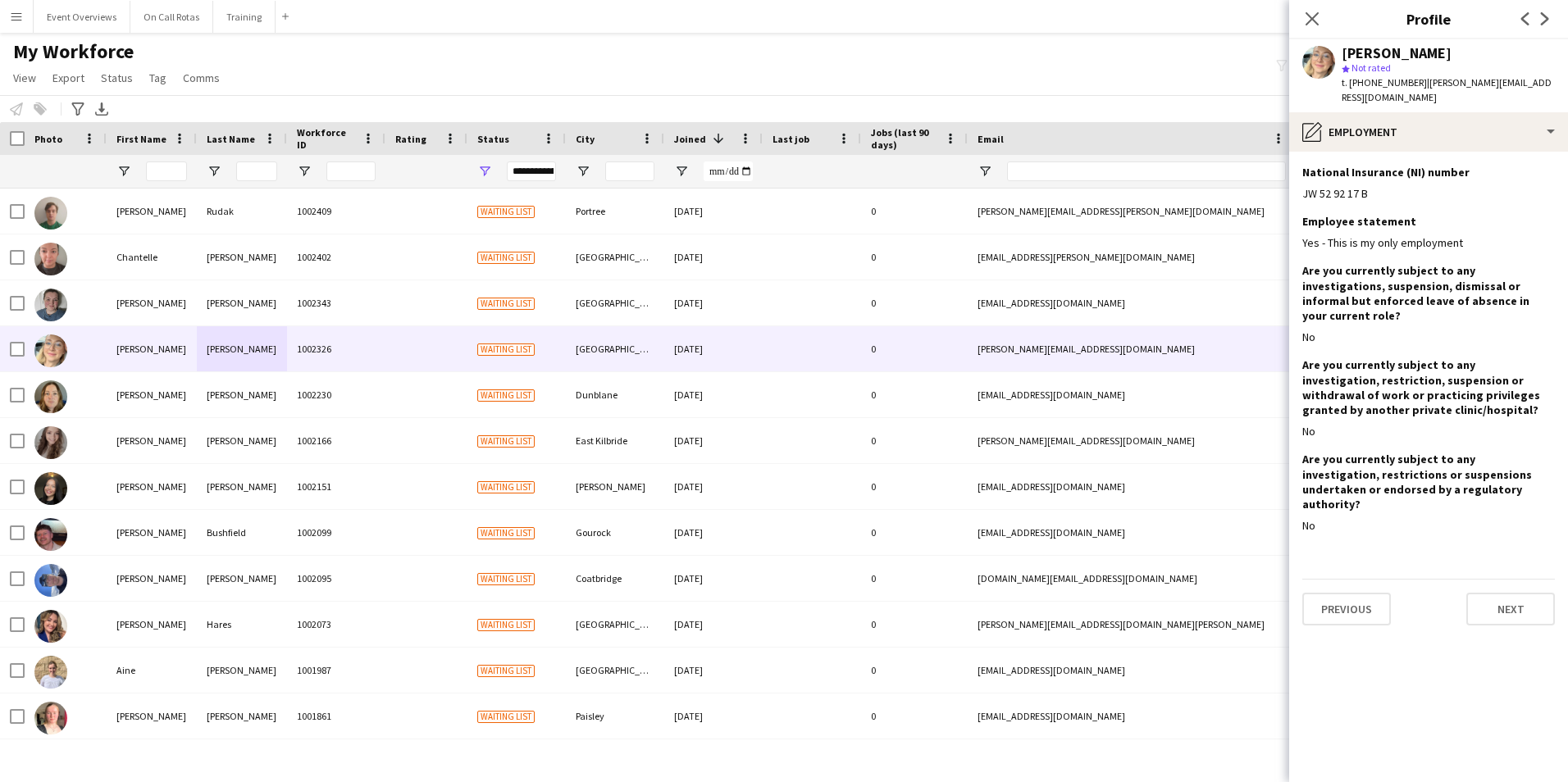
scroll to position [0, 0]
click at [1486, 593] on button "Next" at bounding box center [1510, 609] width 88 height 33
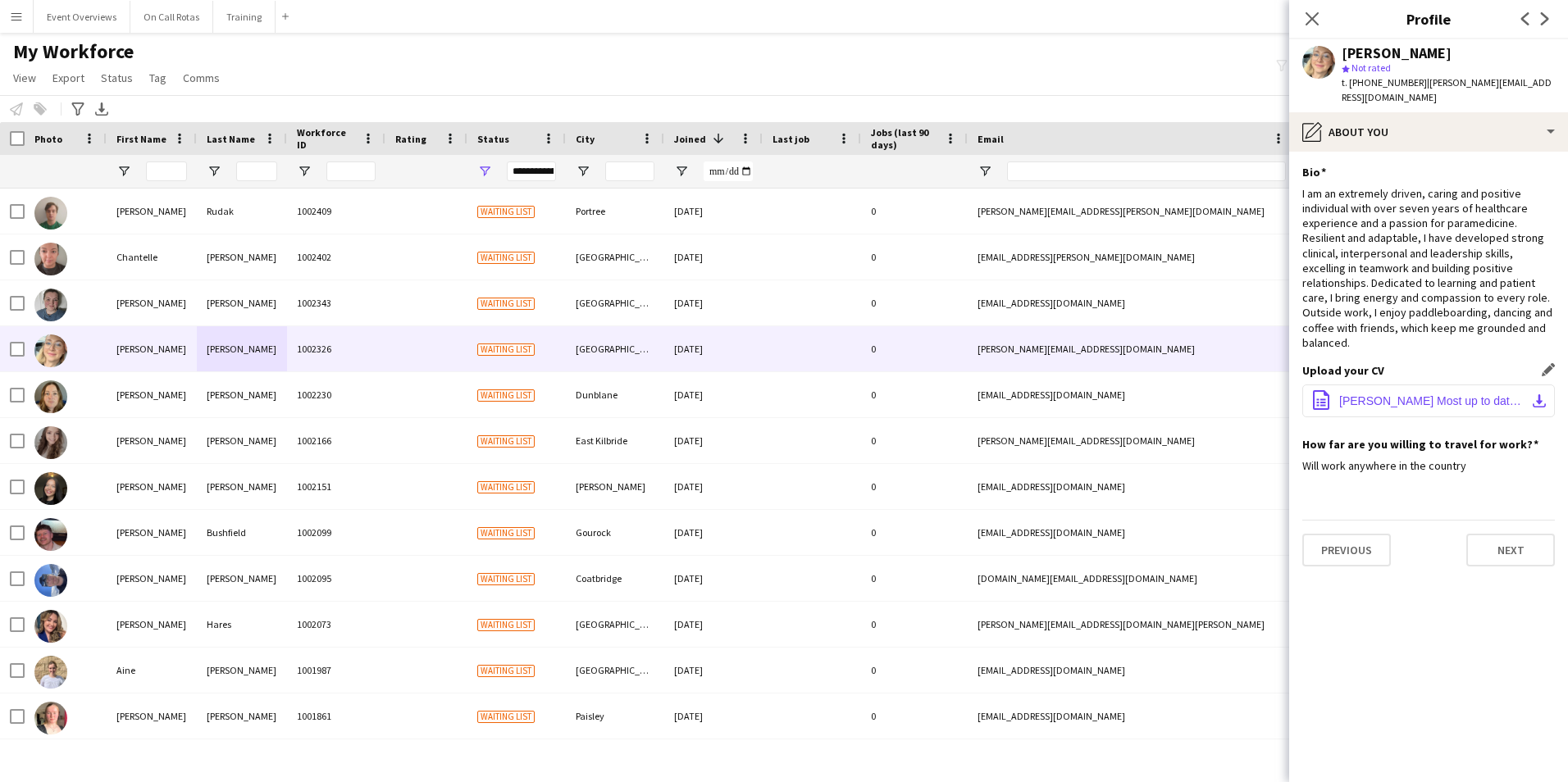
click at [1454, 394] on span "Elizabeth_McDonald_CV Most up to date.docx" at bounding box center [1431, 401] width 185 height 13
click at [1485, 534] on button "Next" at bounding box center [1510, 550] width 88 height 33
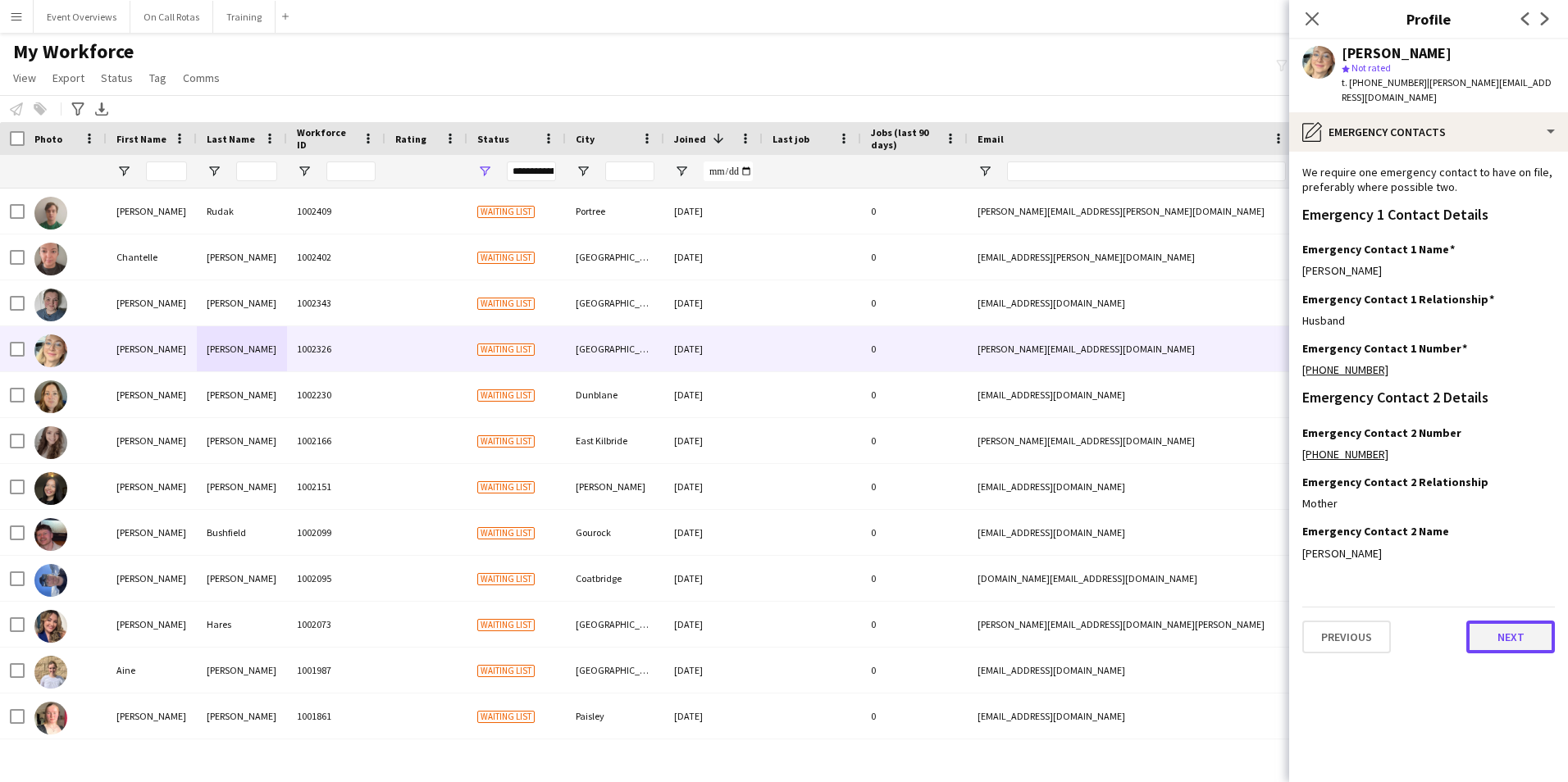
click at [1480, 652] on button "Next" at bounding box center [1510, 637] width 88 height 33
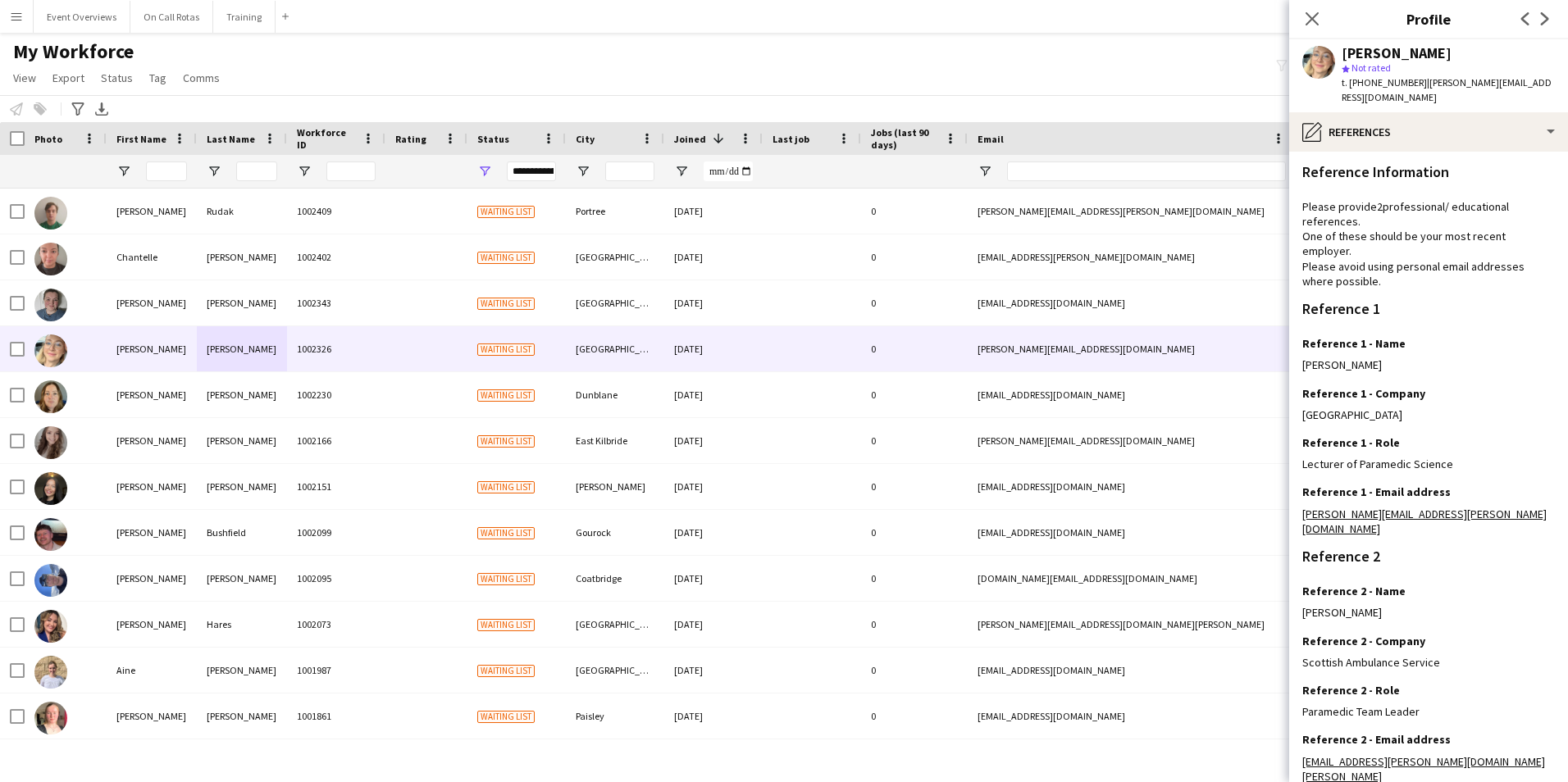
scroll to position [236, 0]
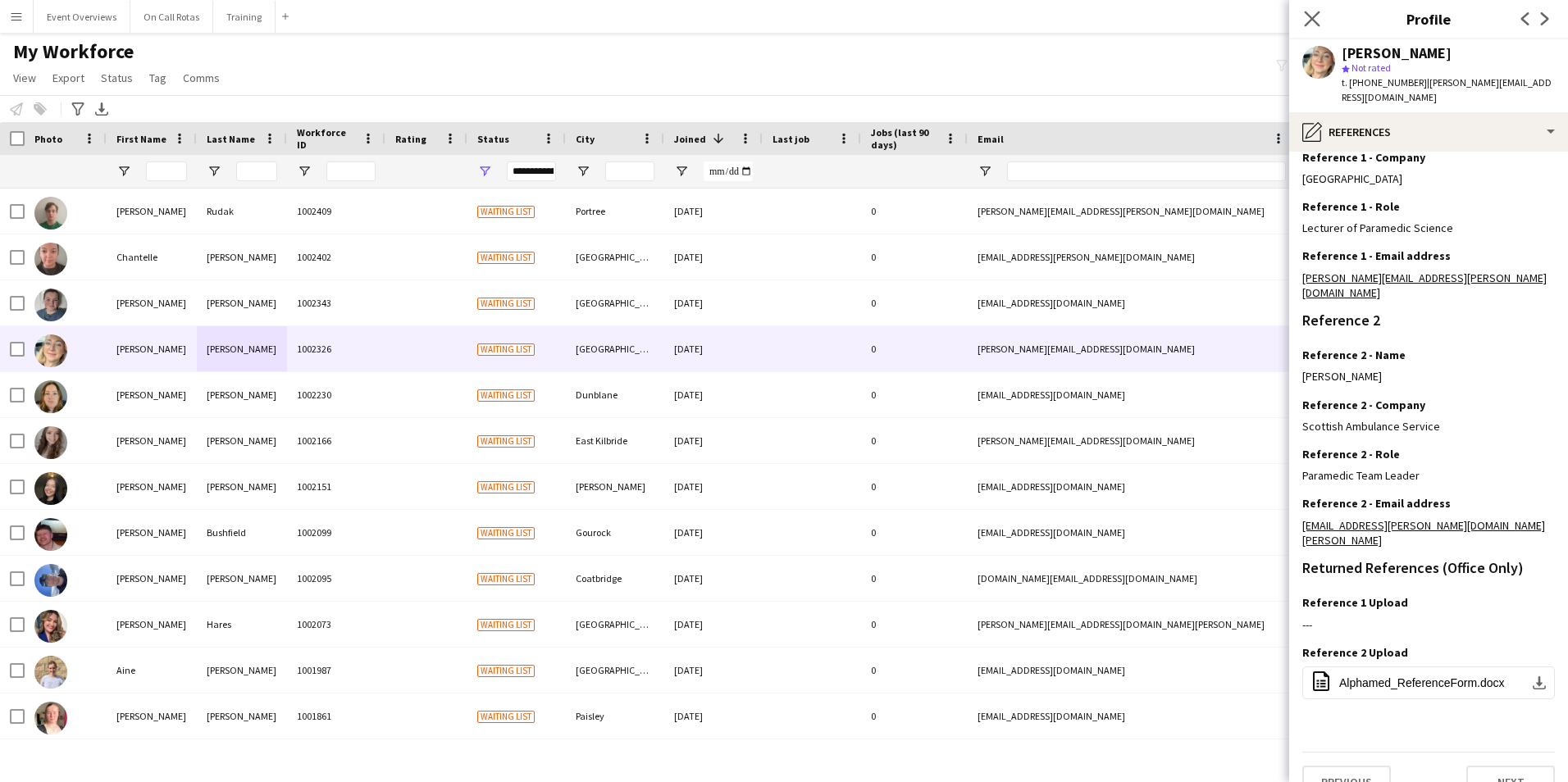
click at [1310, 10] on app-icon "Close pop-in" at bounding box center [1312, 19] width 23 height 23
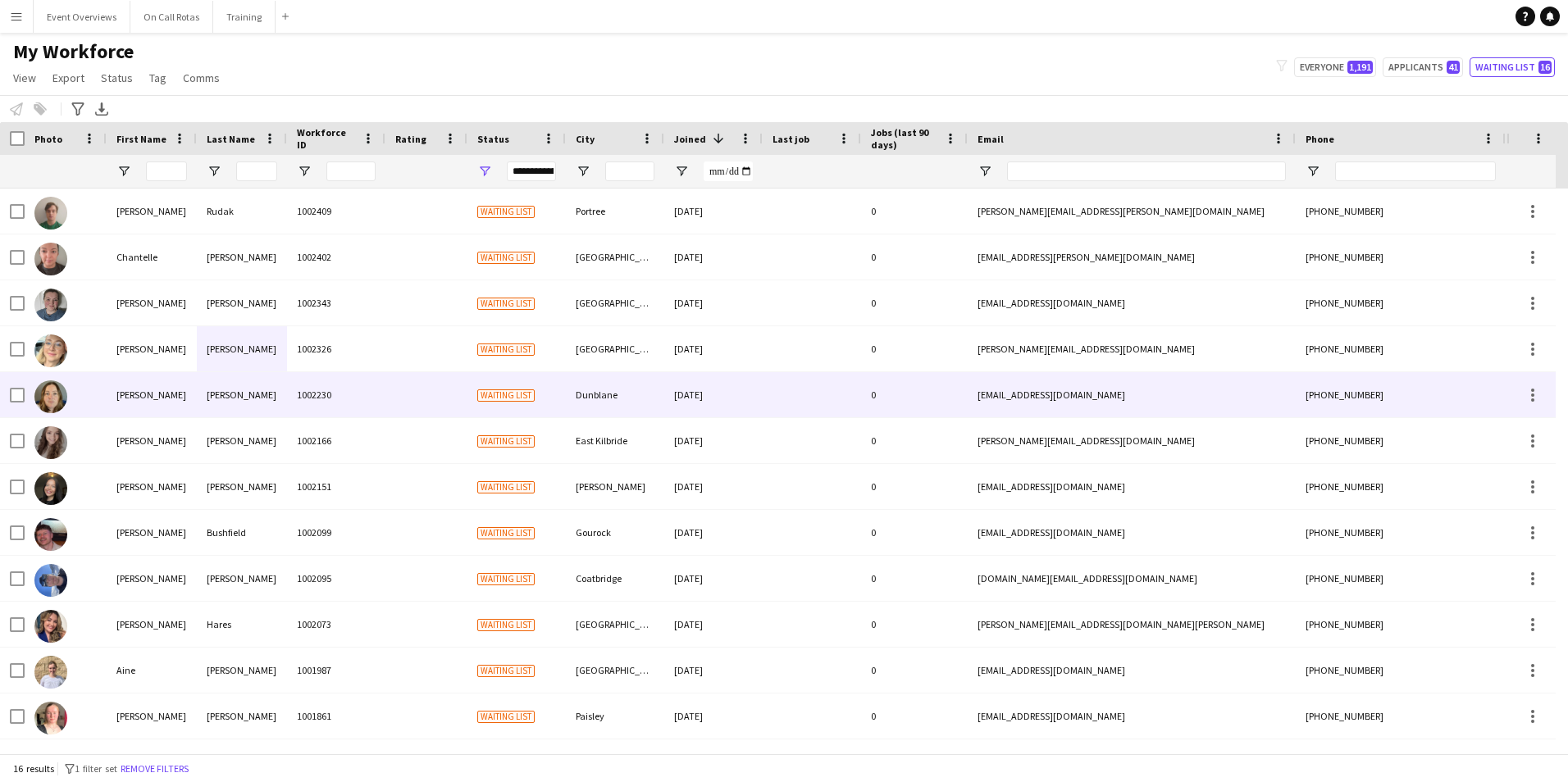
click at [389, 401] on div at bounding box center [426, 394] width 82 height 45
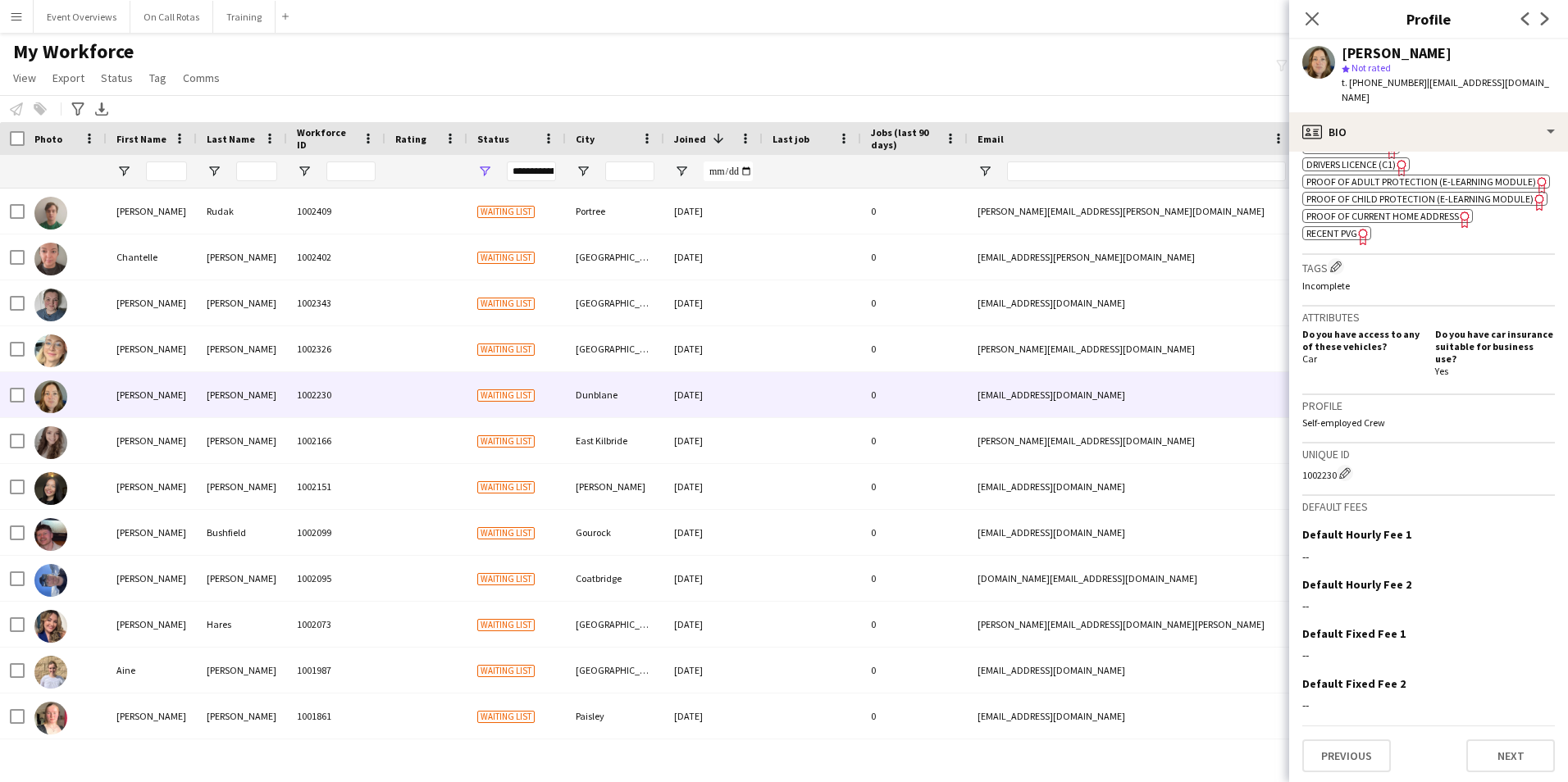
scroll to position [30, 0]
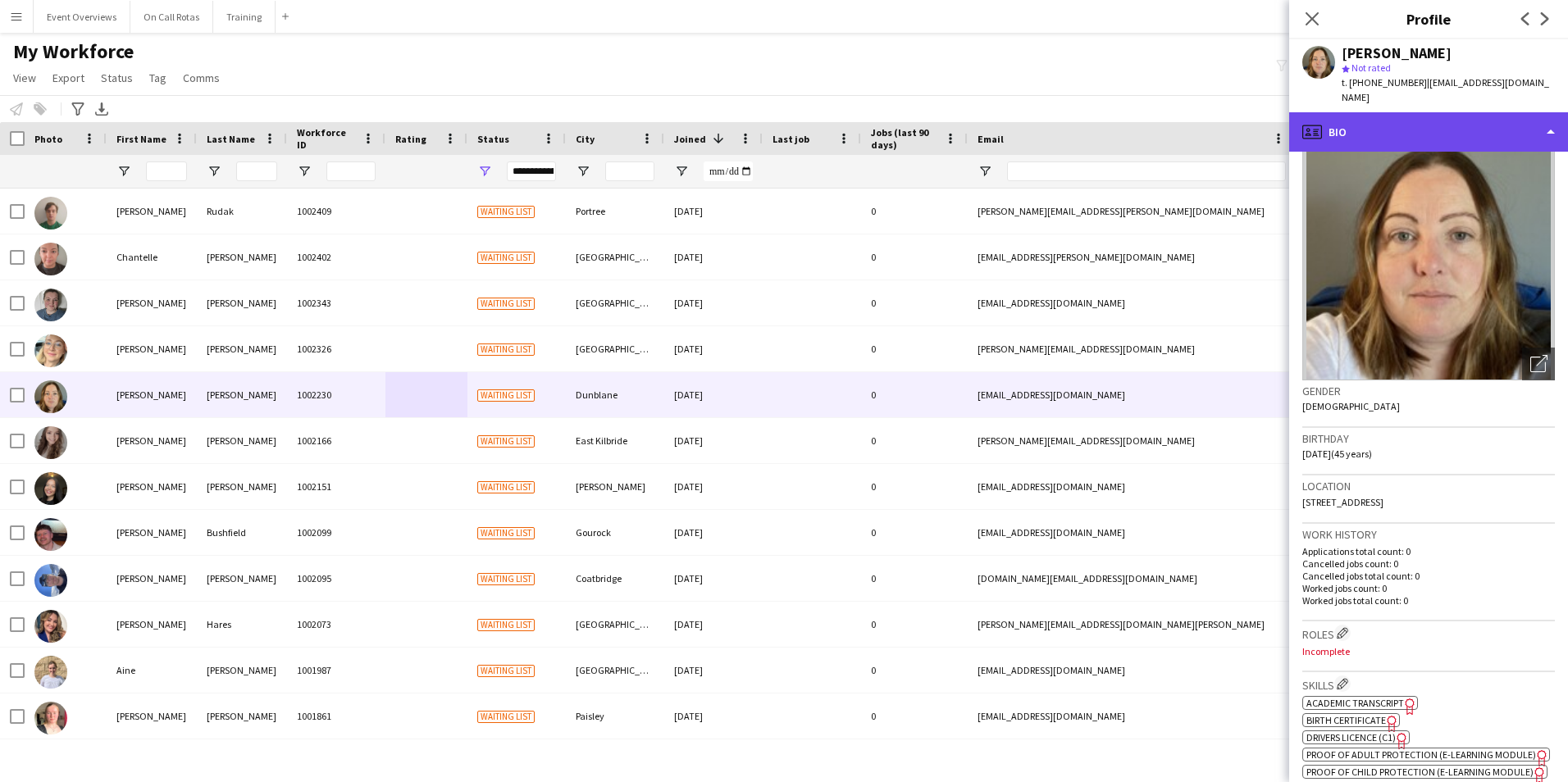
click at [1389, 115] on div "profile Bio" at bounding box center [1428, 131] width 279 height 39
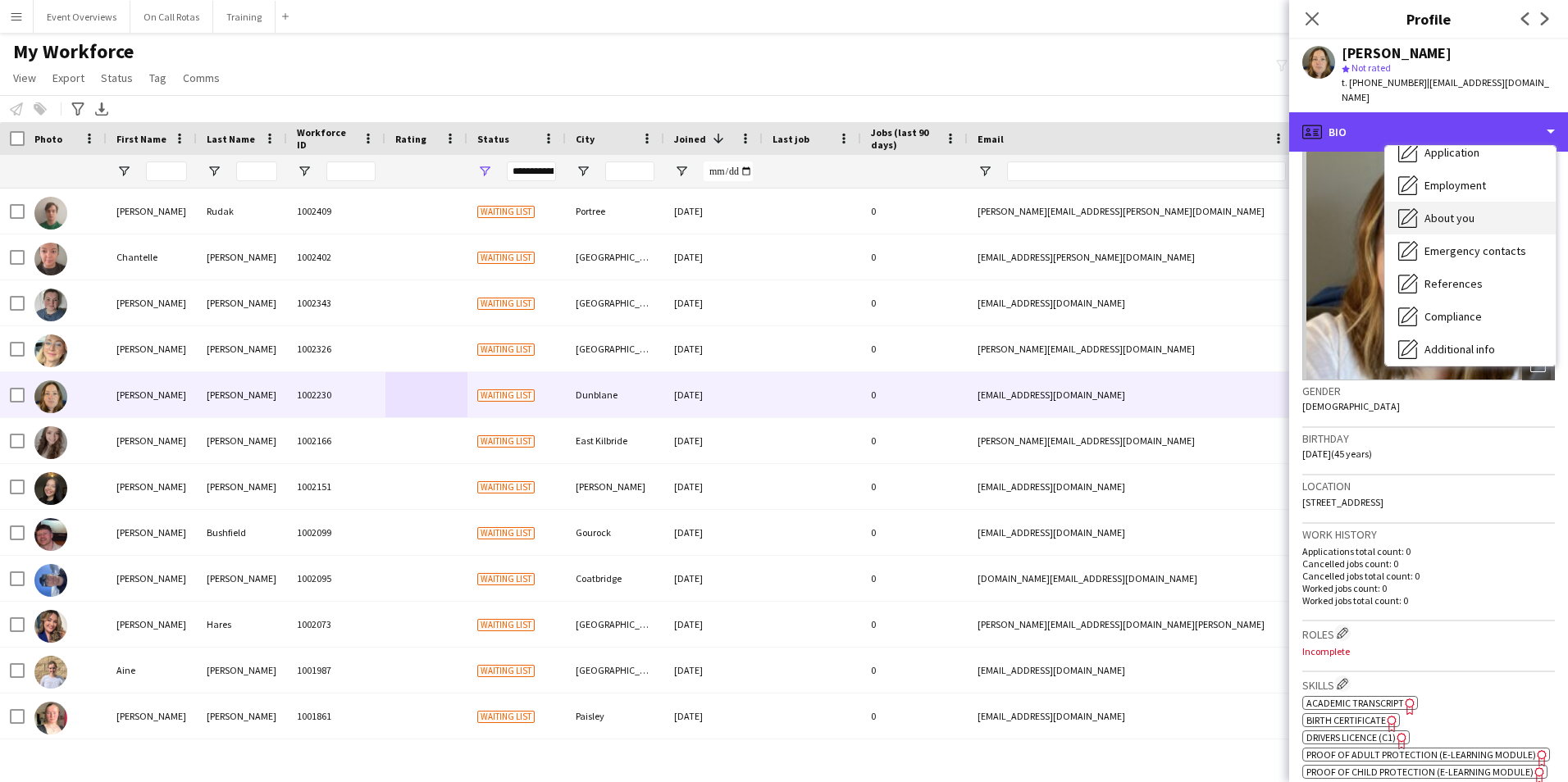
scroll to position [163, 0]
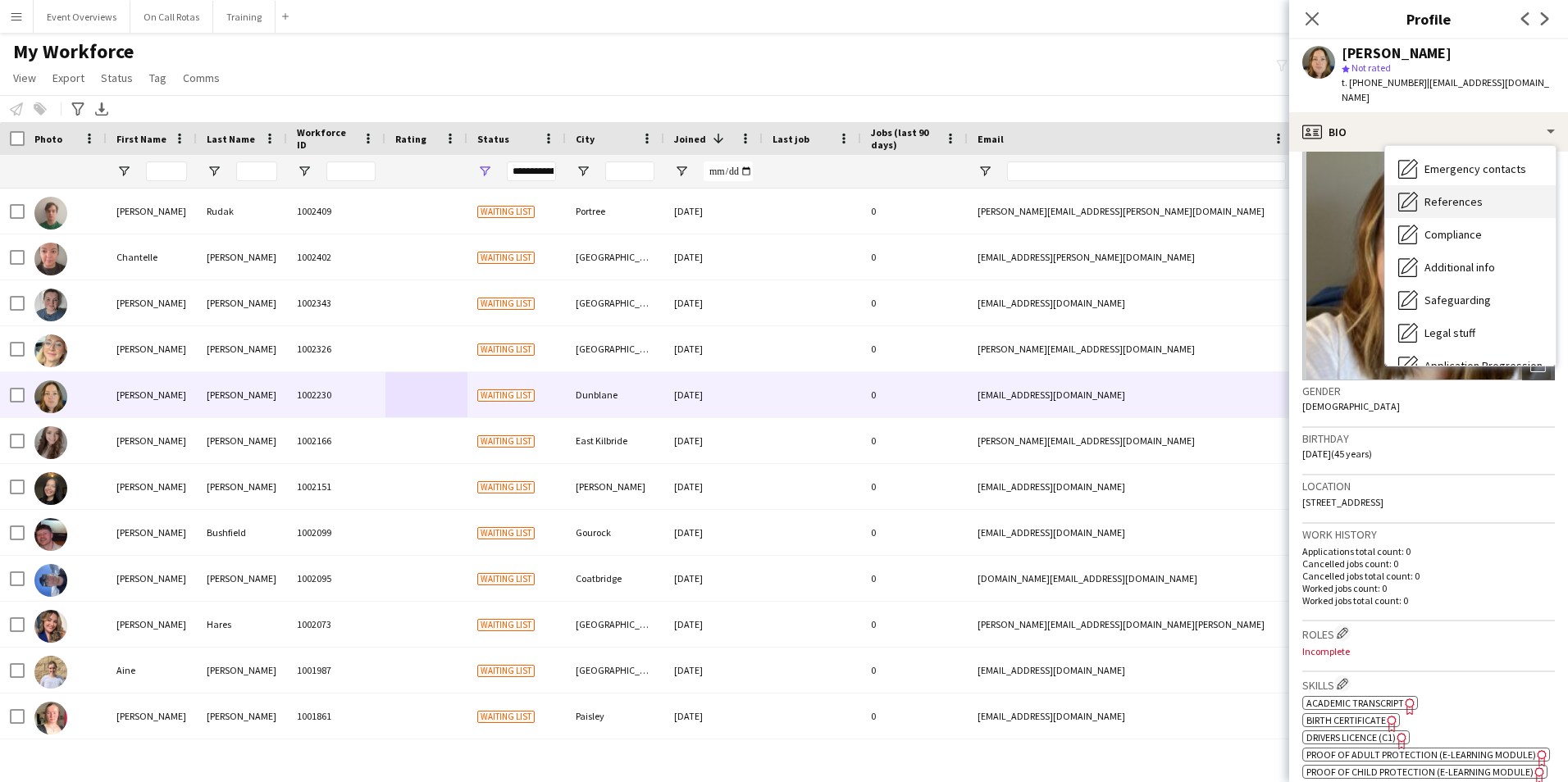
click at [1450, 195] on span "References" at bounding box center [1453, 202] width 58 height 15
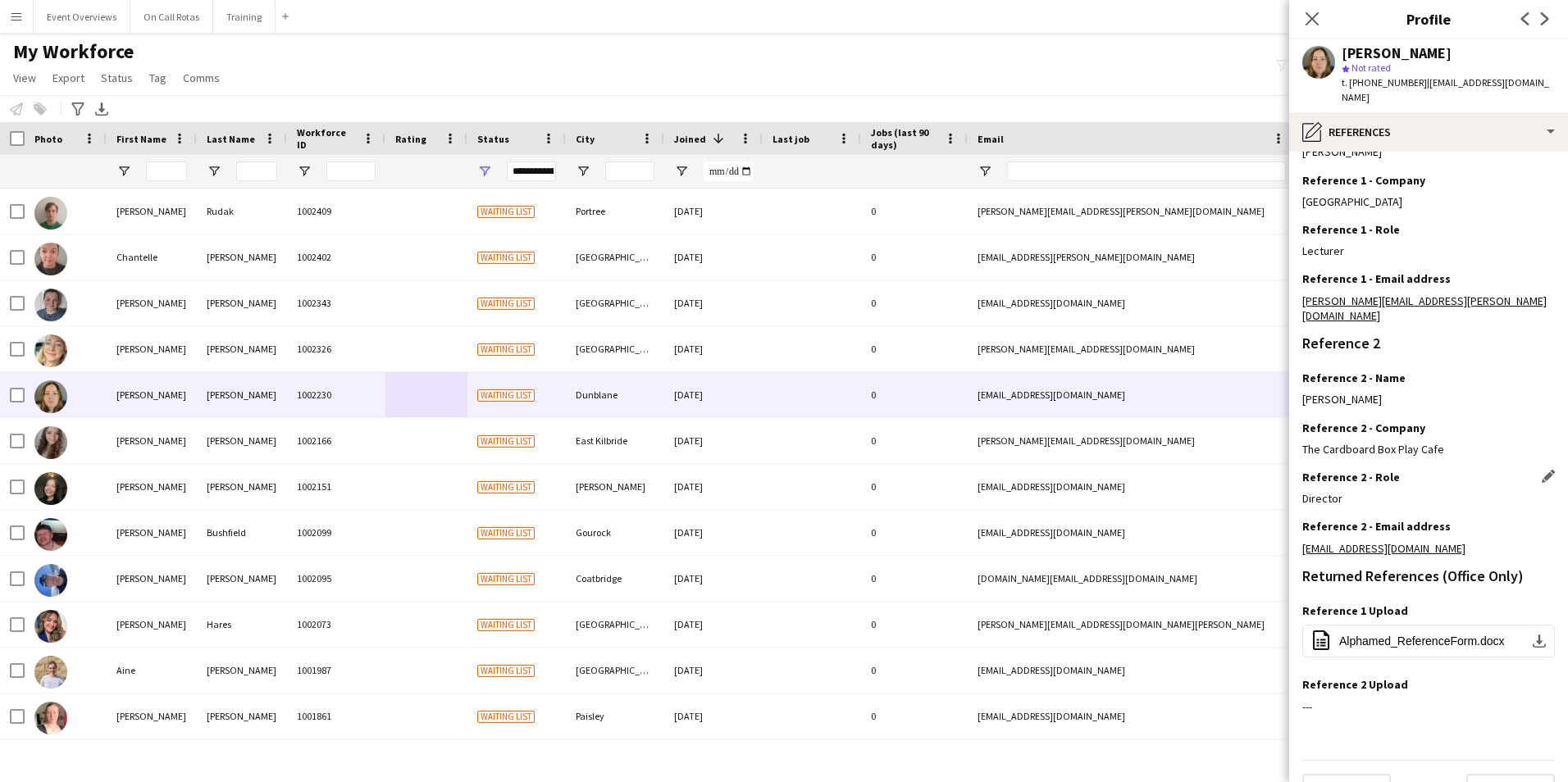
scroll to position [221, 0]
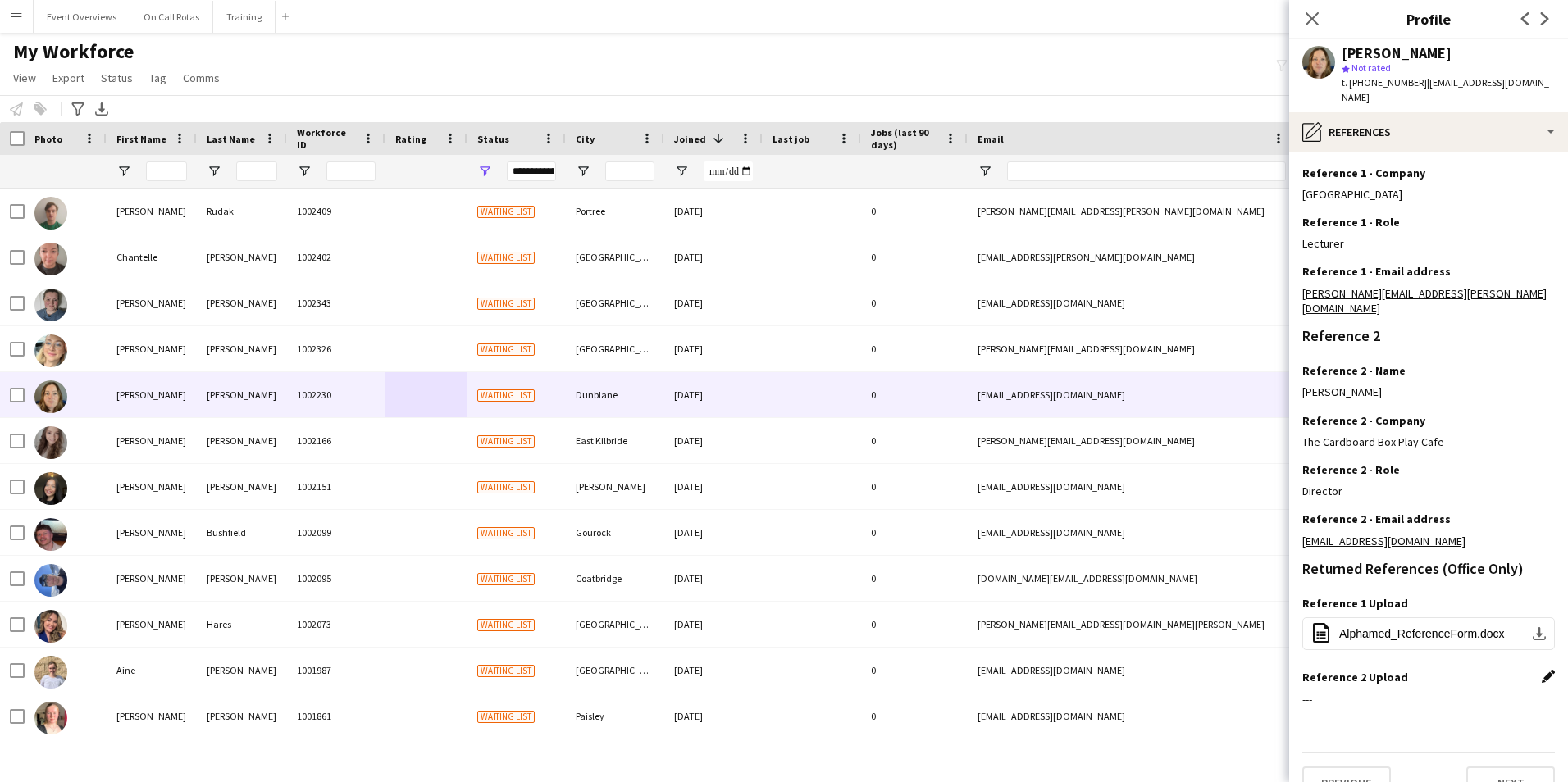
click at [1541, 670] on app-icon "Edit this field" at bounding box center [1547, 676] width 13 height 13
click at [1478, 692] on button "Upload new file" at bounding box center [1503, 705] width 102 height 26
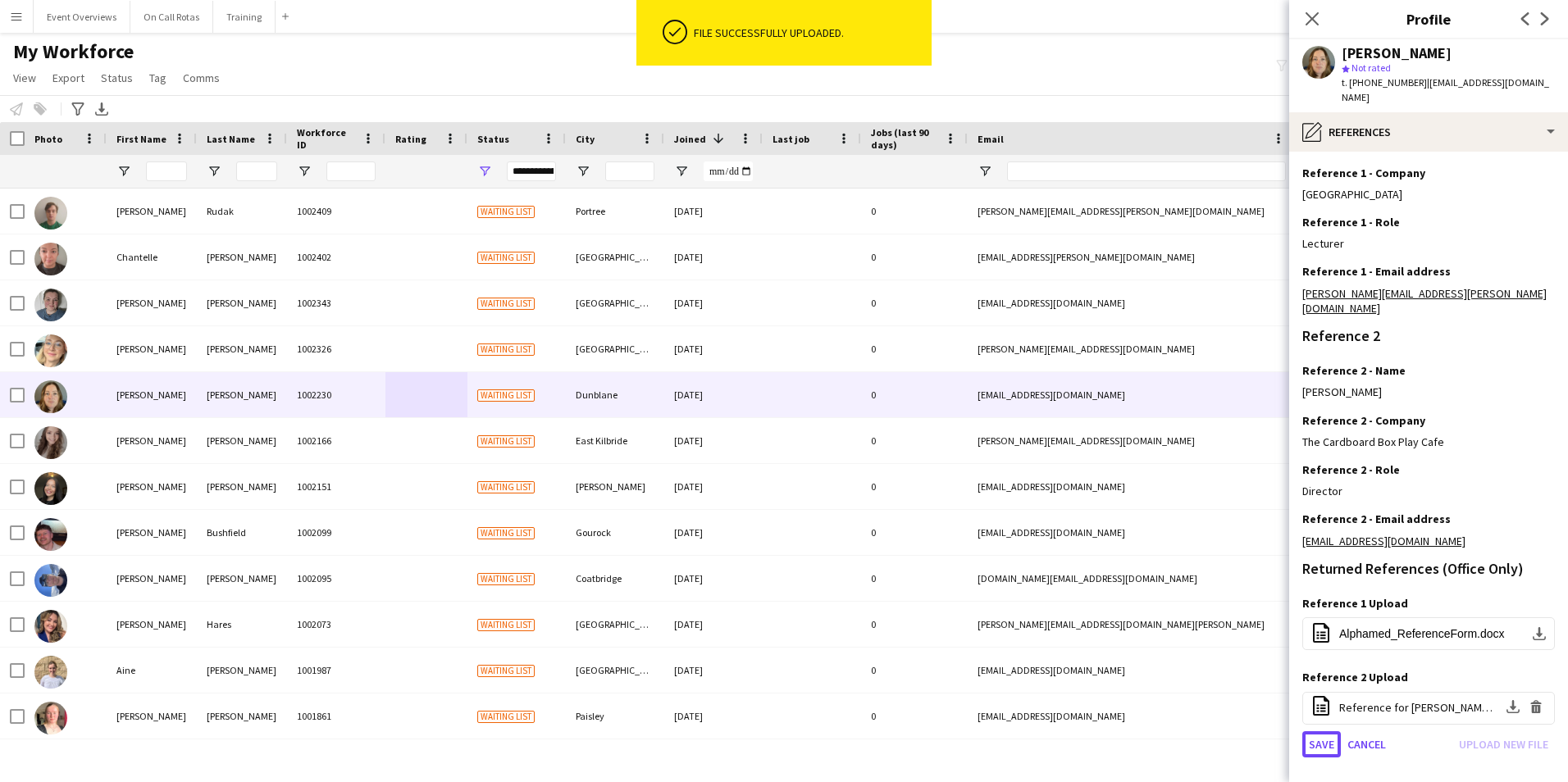
click at [1324, 731] on button "Save" at bounding box center [1321, 744] width 39 height 26
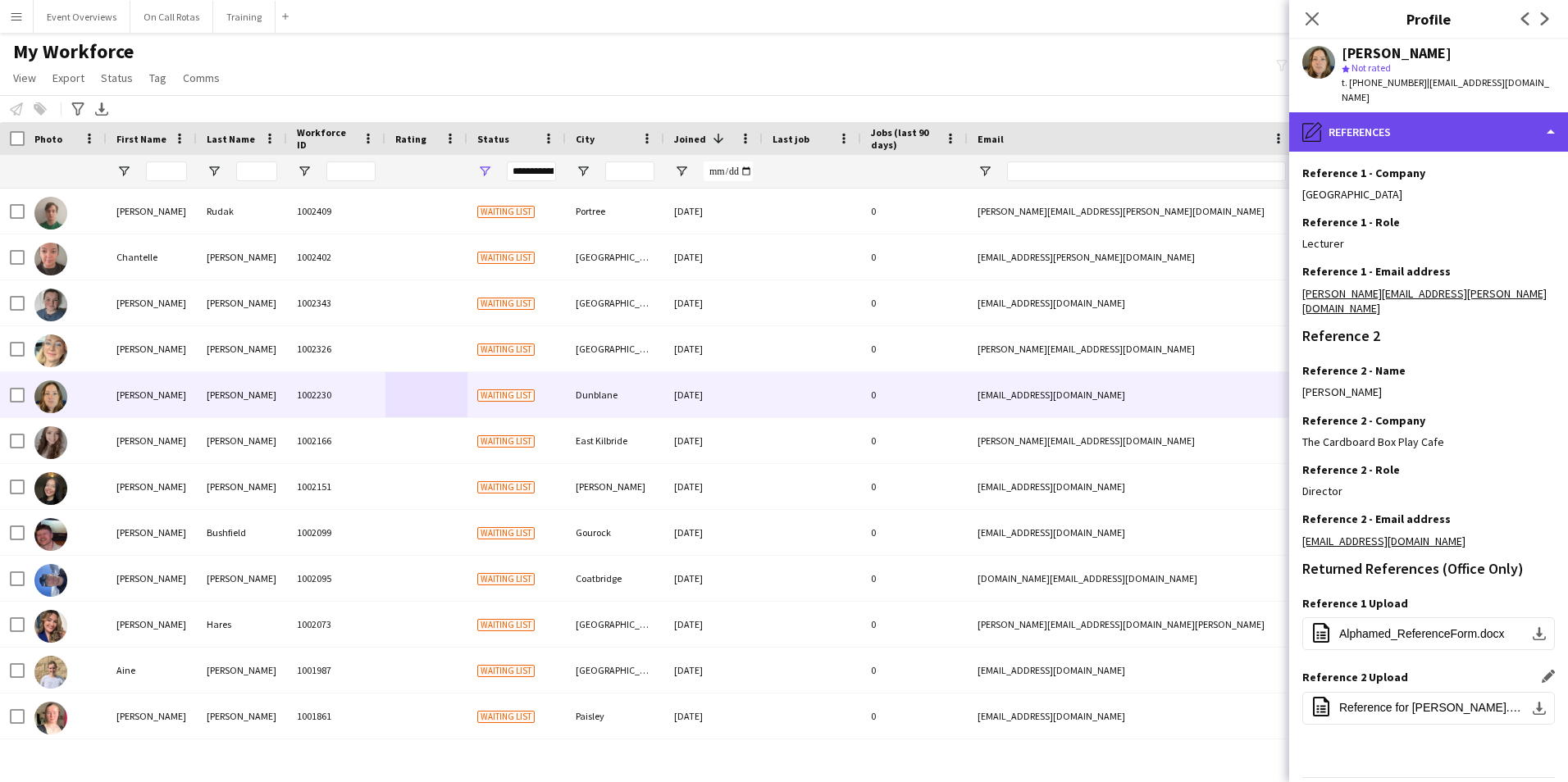
click at [1349, 135] on div "pencil4 References" at bounding box center [1428, 131] width 279 height 39
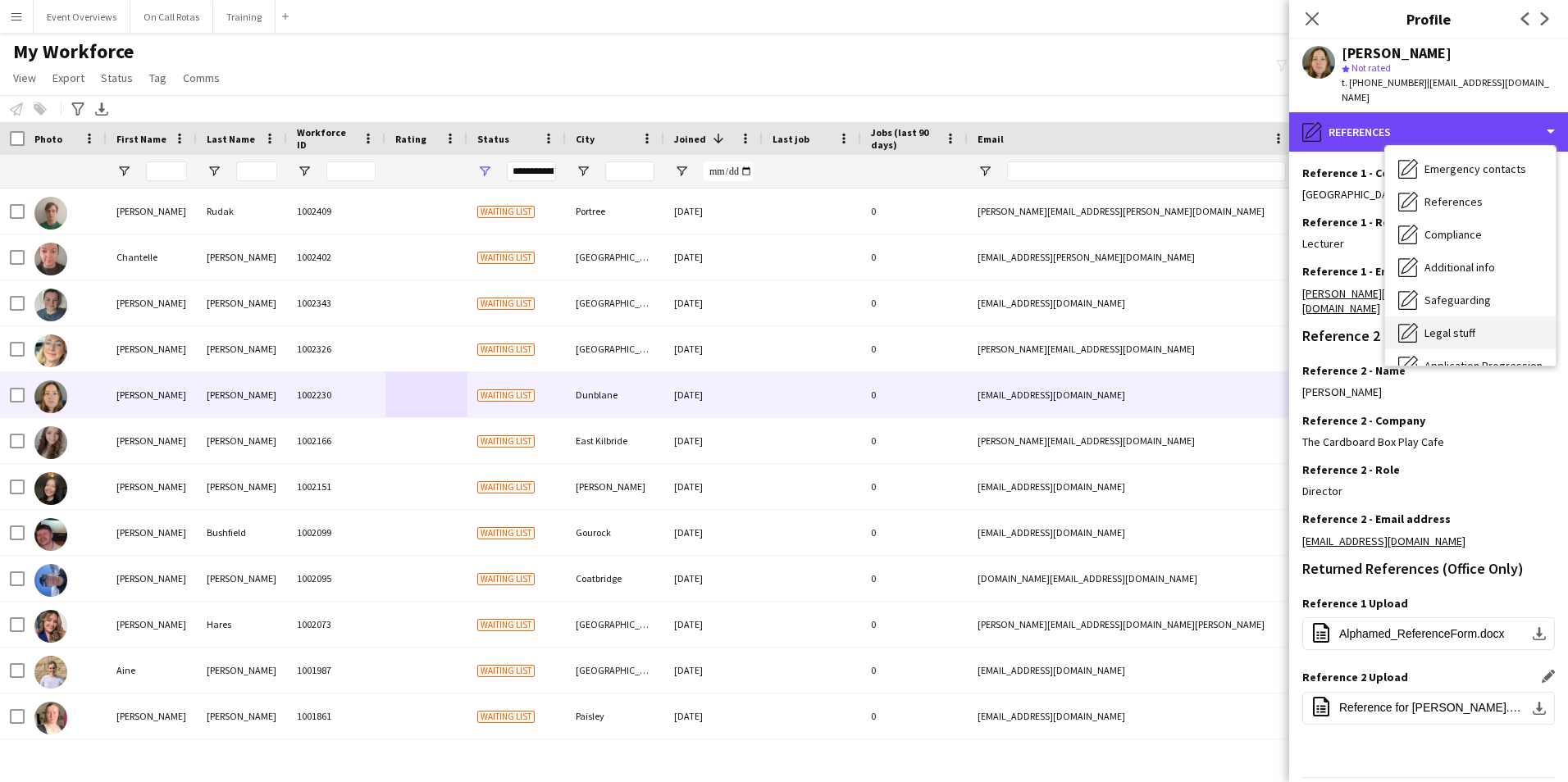
scroll to position [0, 0]
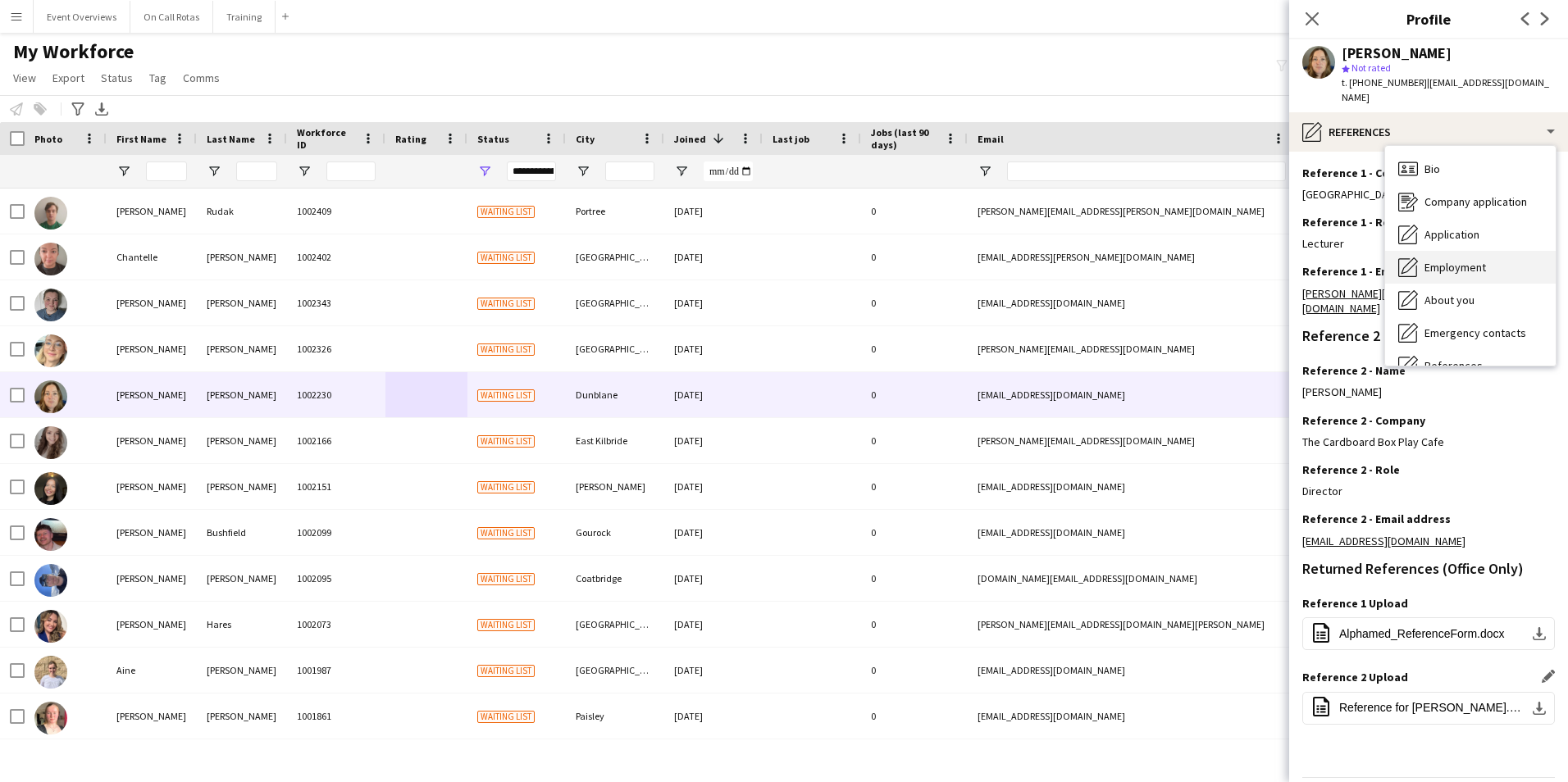
click at [1464, 260] on span "Employment" at bounding box center [1455, 266] width 61 height 15
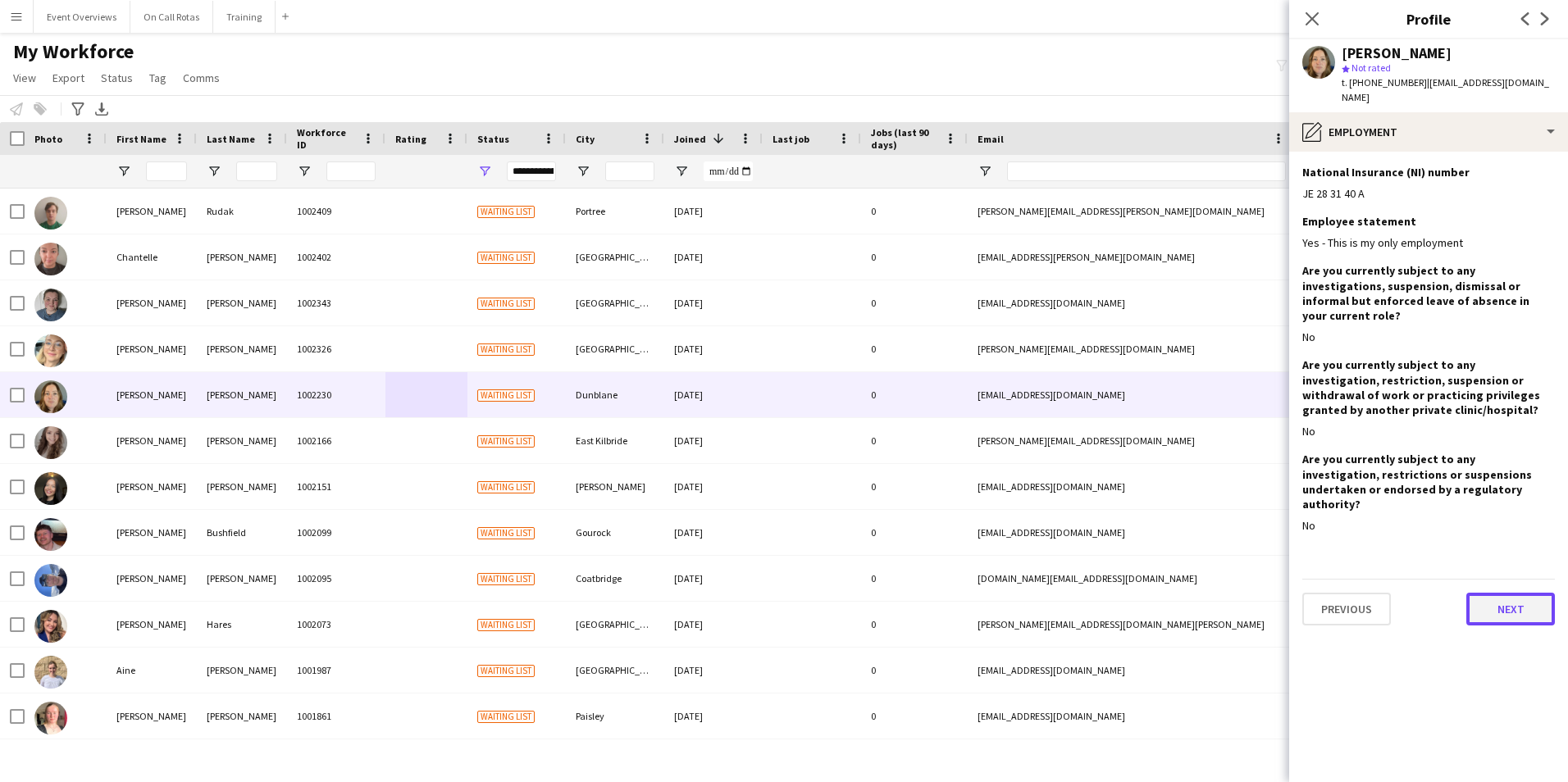
click at [1507, 593] on button "Next" at bounding box center [1510, 609] width 88 height 33
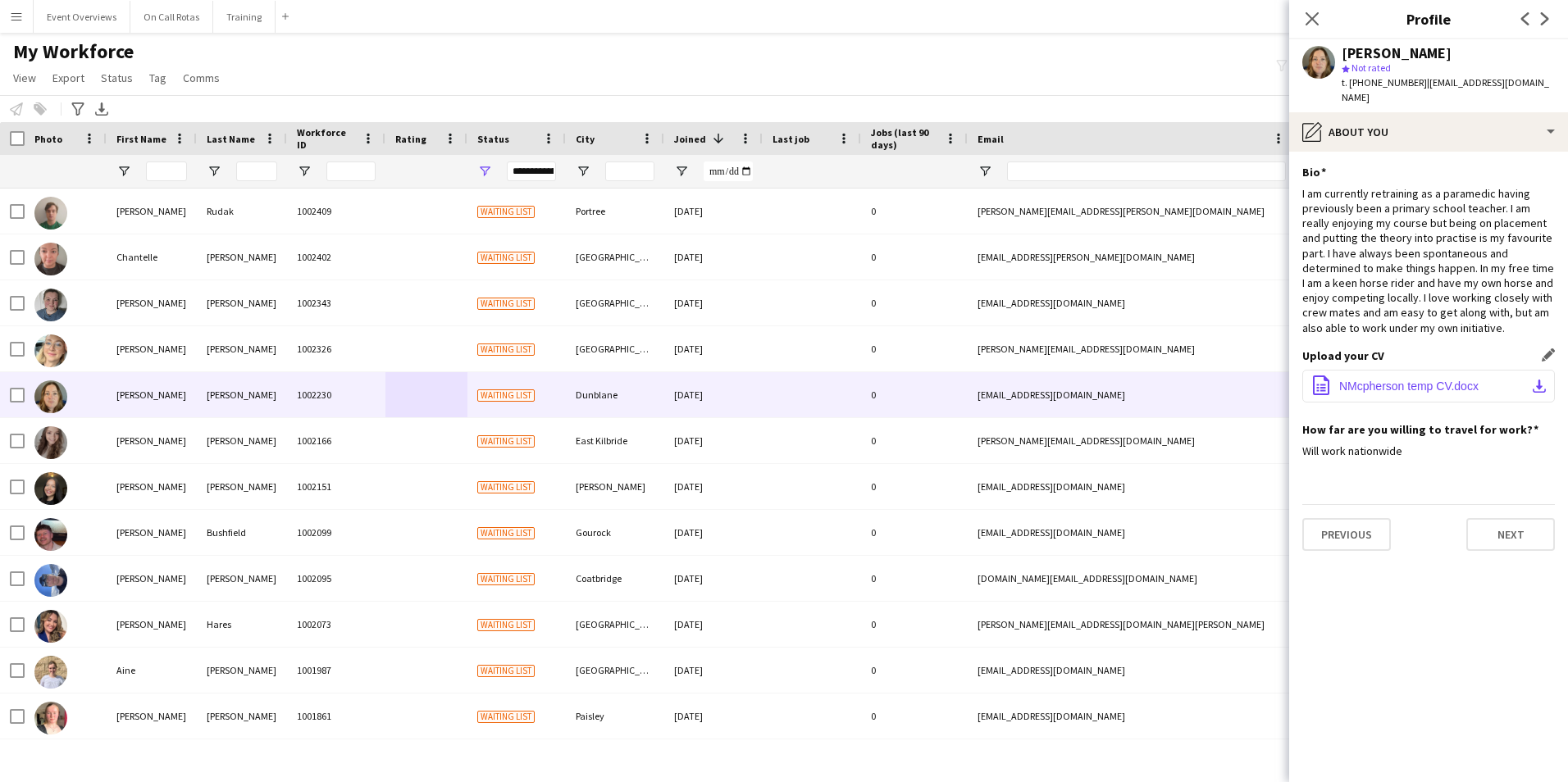
click at [1436, 380] on span "NMcpherson temp CV.docx" at bounding box center [1408, 386] width 139 height 13
click at [1512, 522] on button "Next" at bounding box center [1510, 535] width 88 height 33
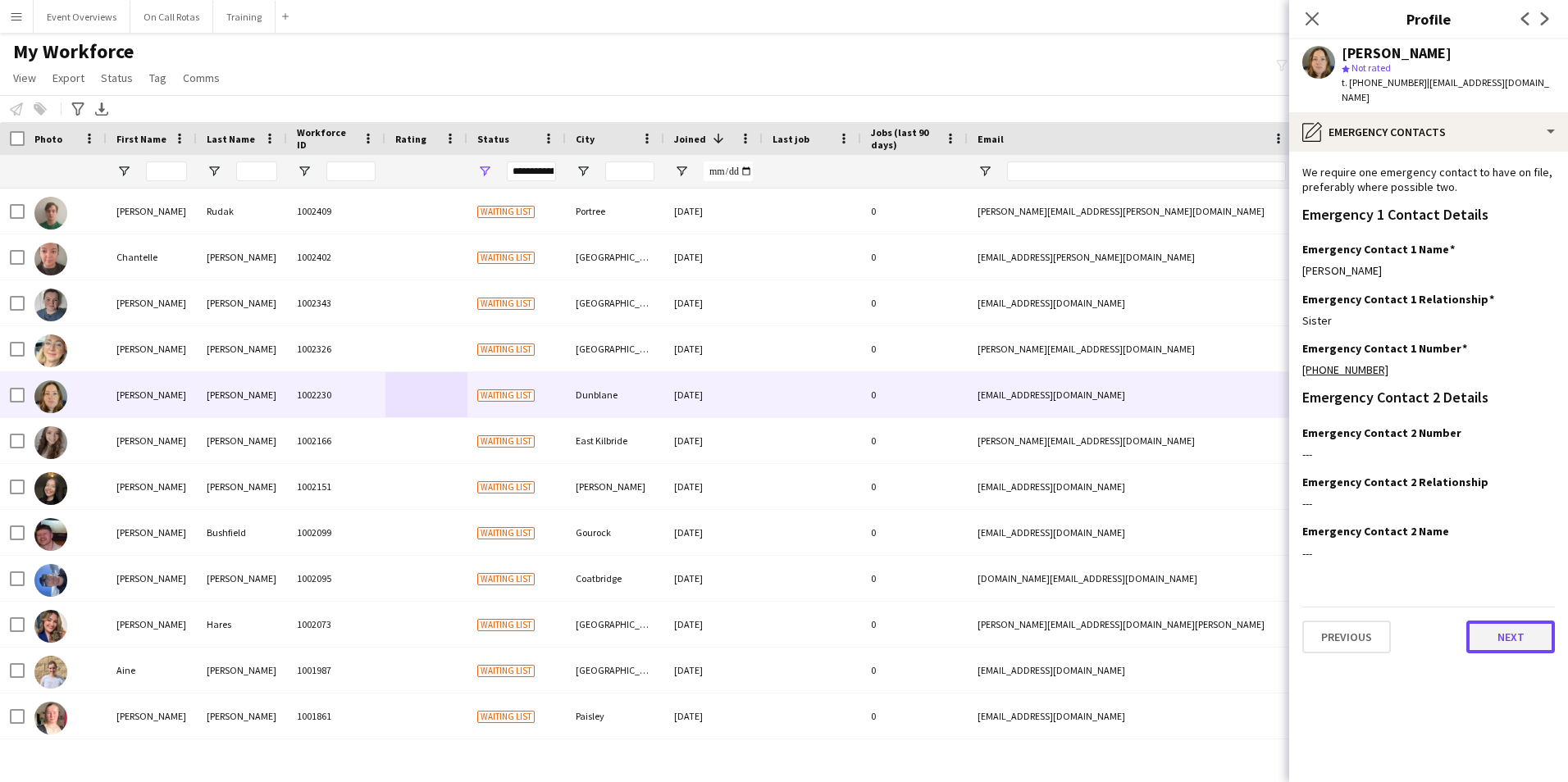
click at [1479, 620] on button "Next" at bounding box center [1510, 637] width 88 height 33
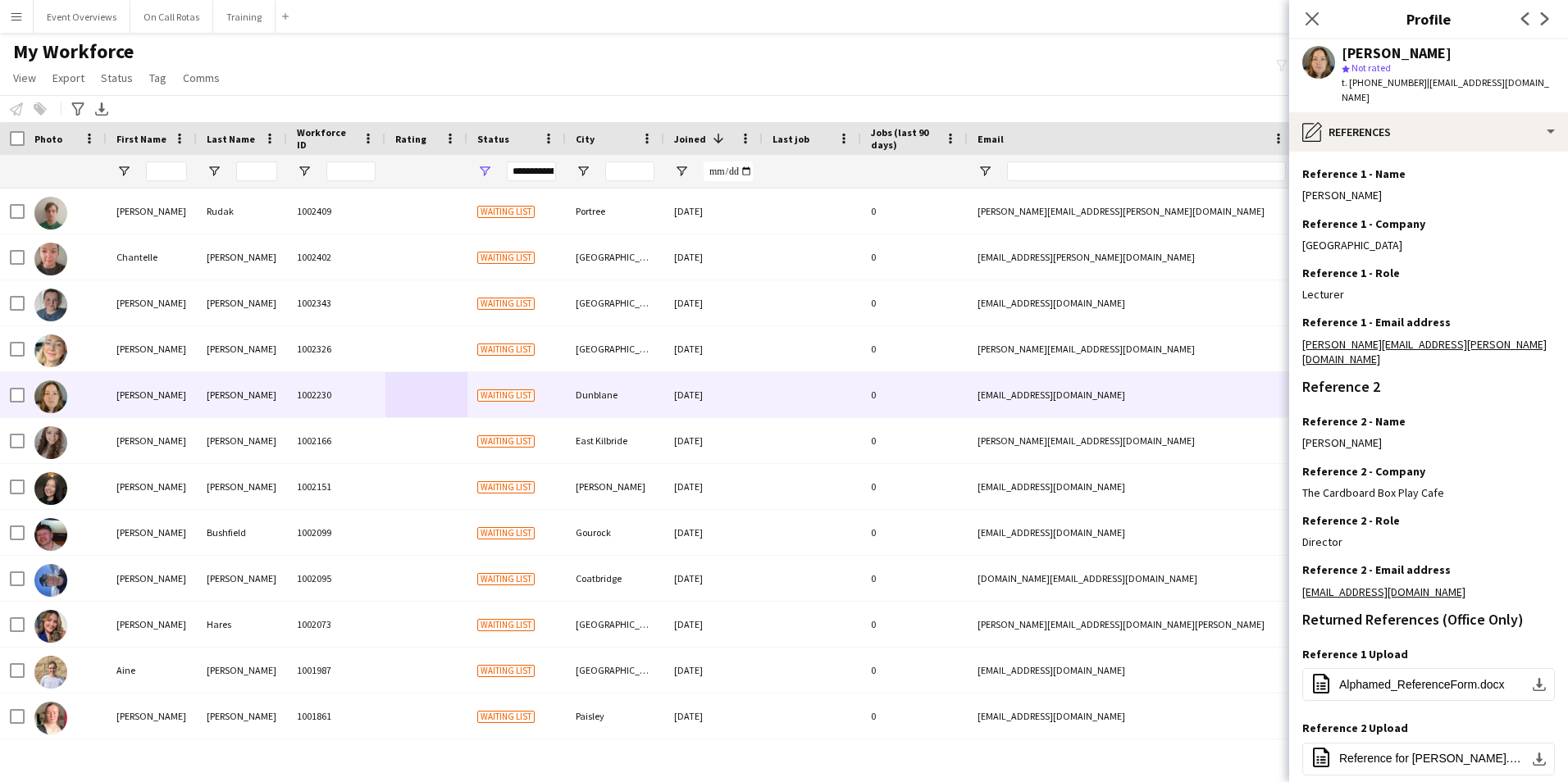
scroll to position [245, 0]
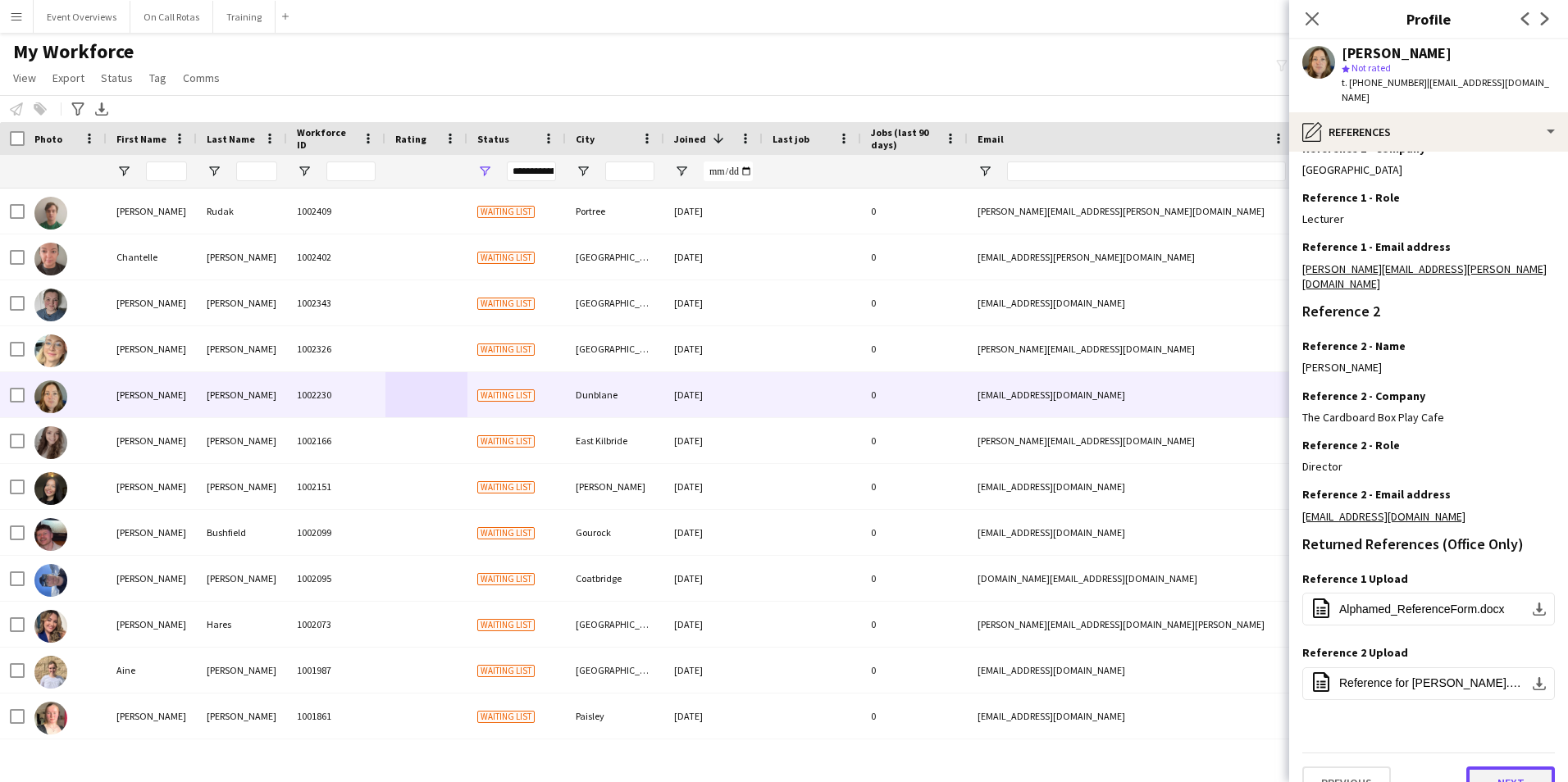
click at [1505, 766] on button "Next" at bounding box center [1510, 783] width 88 height 33
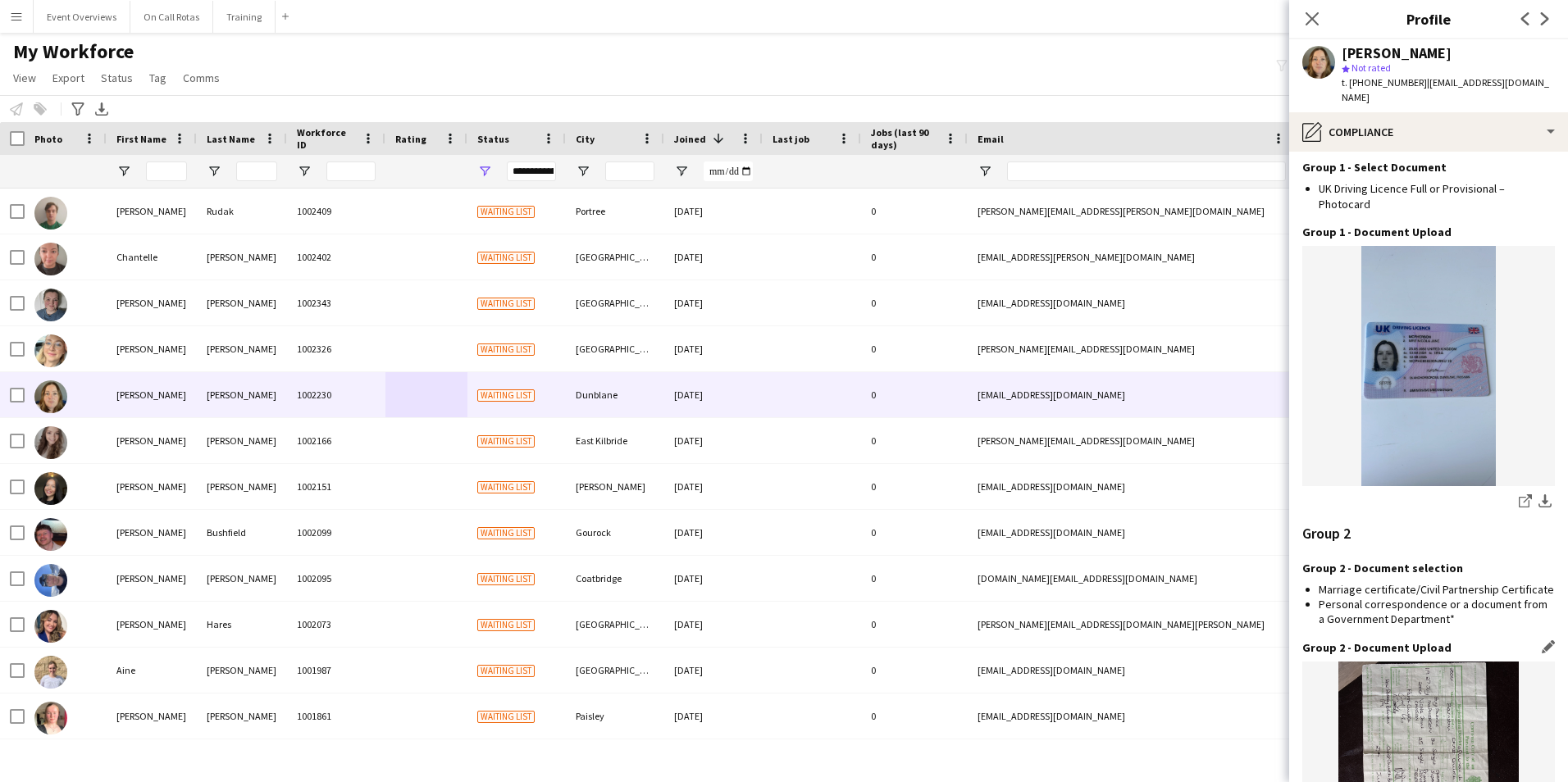
scroll to position [2020, 0]
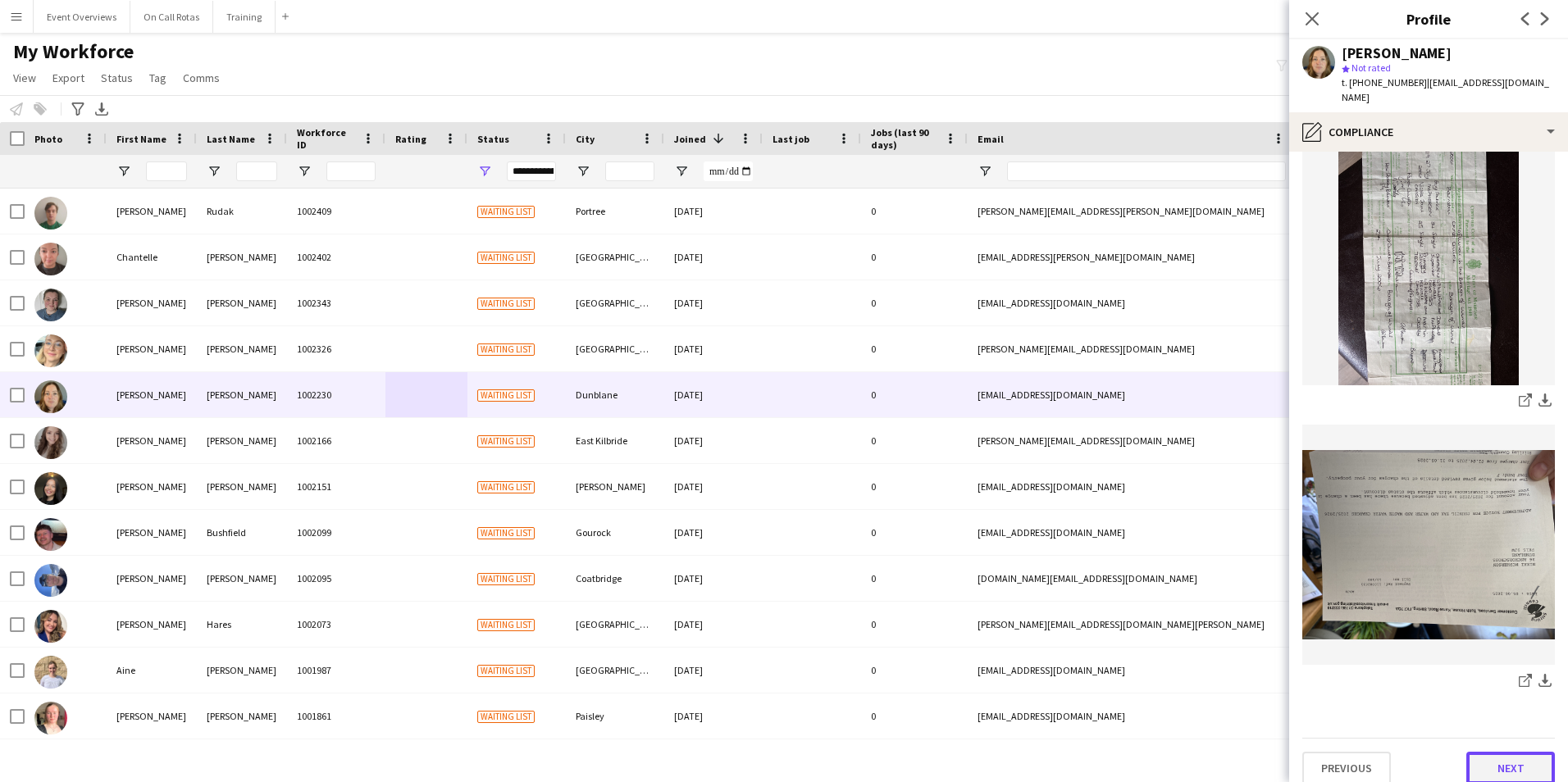
click at [1489, 752] on button "Next" at bounding box center [1510, 768] width 88 height 33
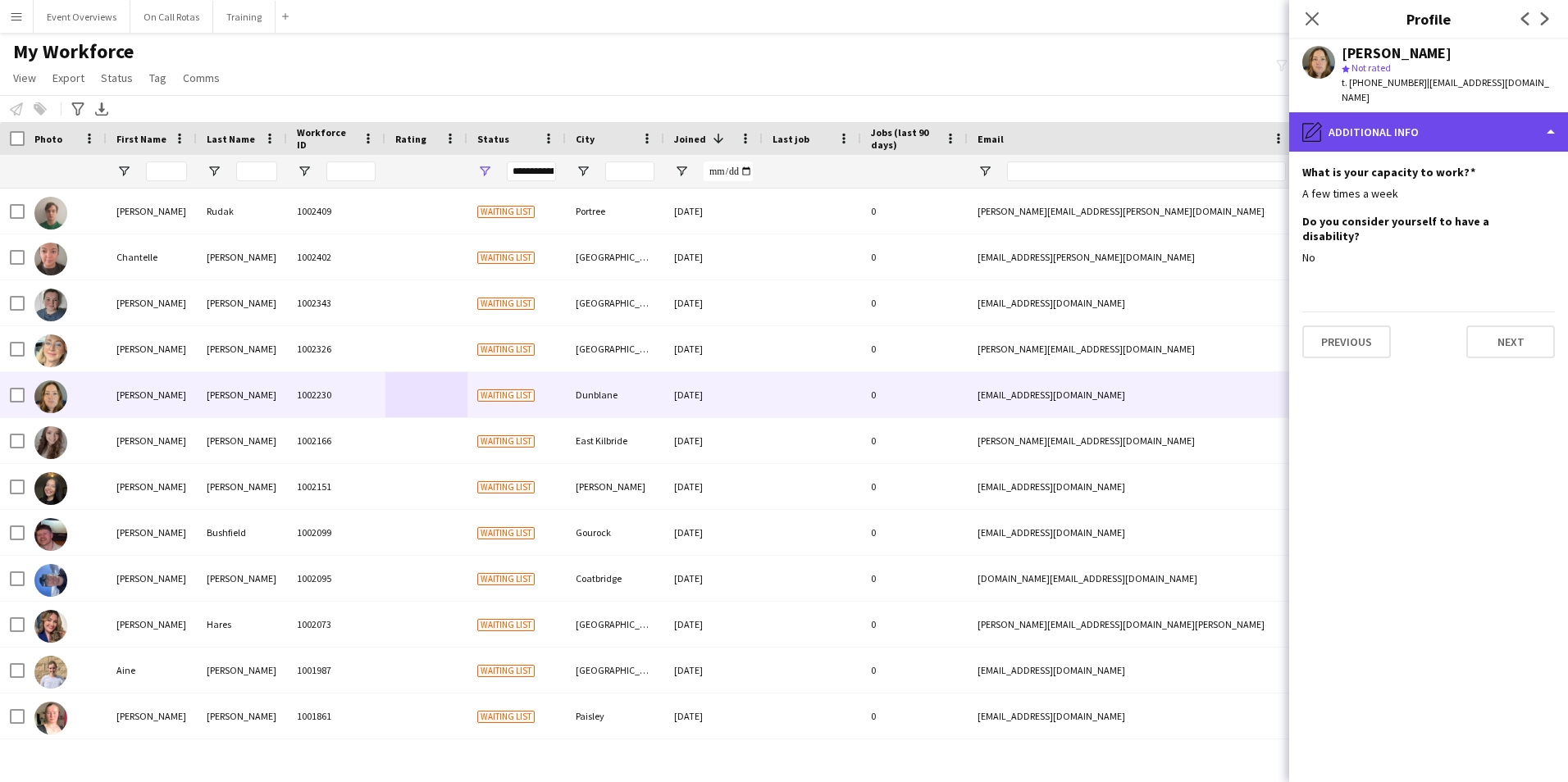
click at [1442, 128] on div "pencil4 Additional info" at bounding box center [1428, 131] width 279 height 39
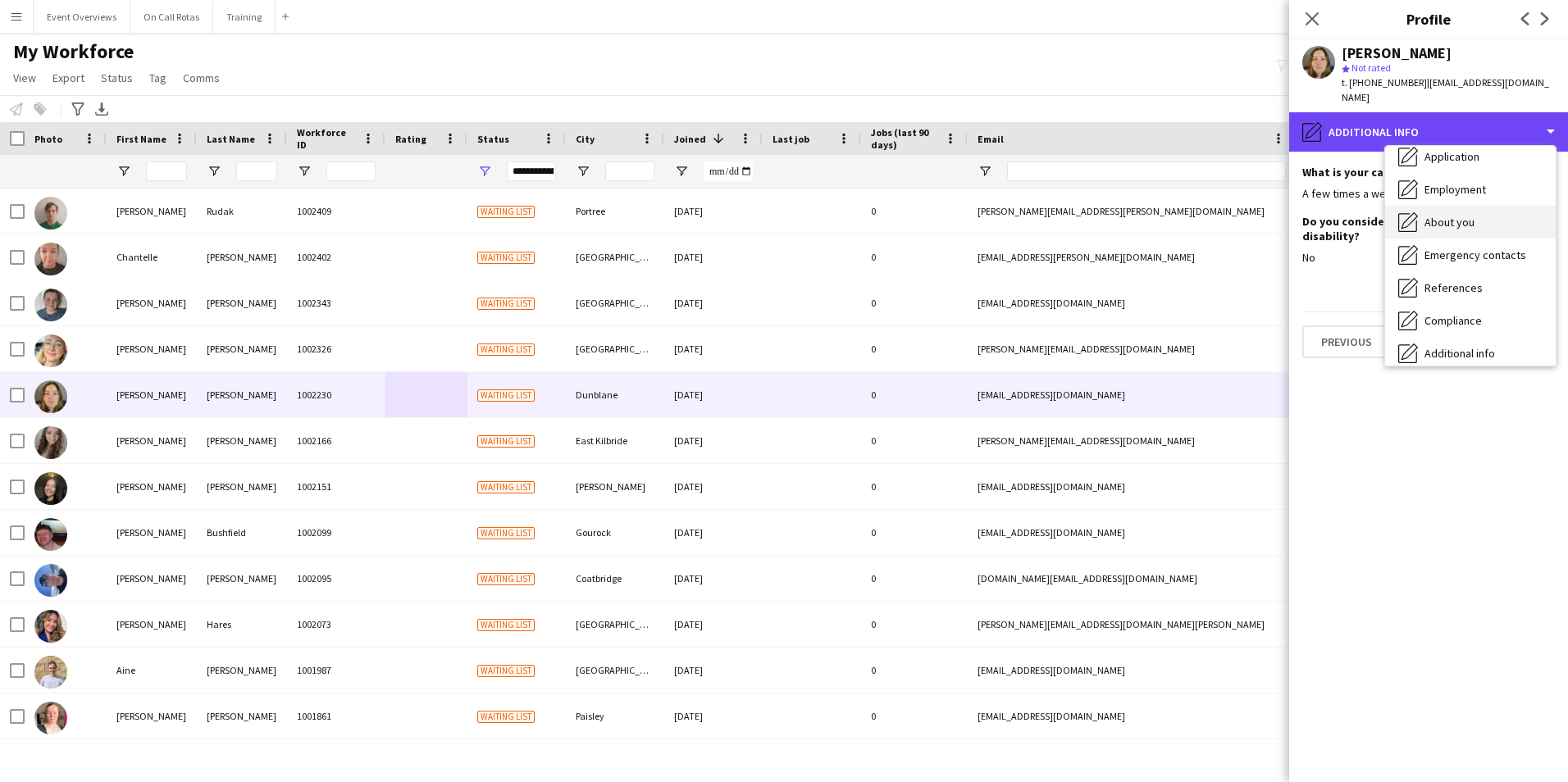
scroll to position [163, 0]
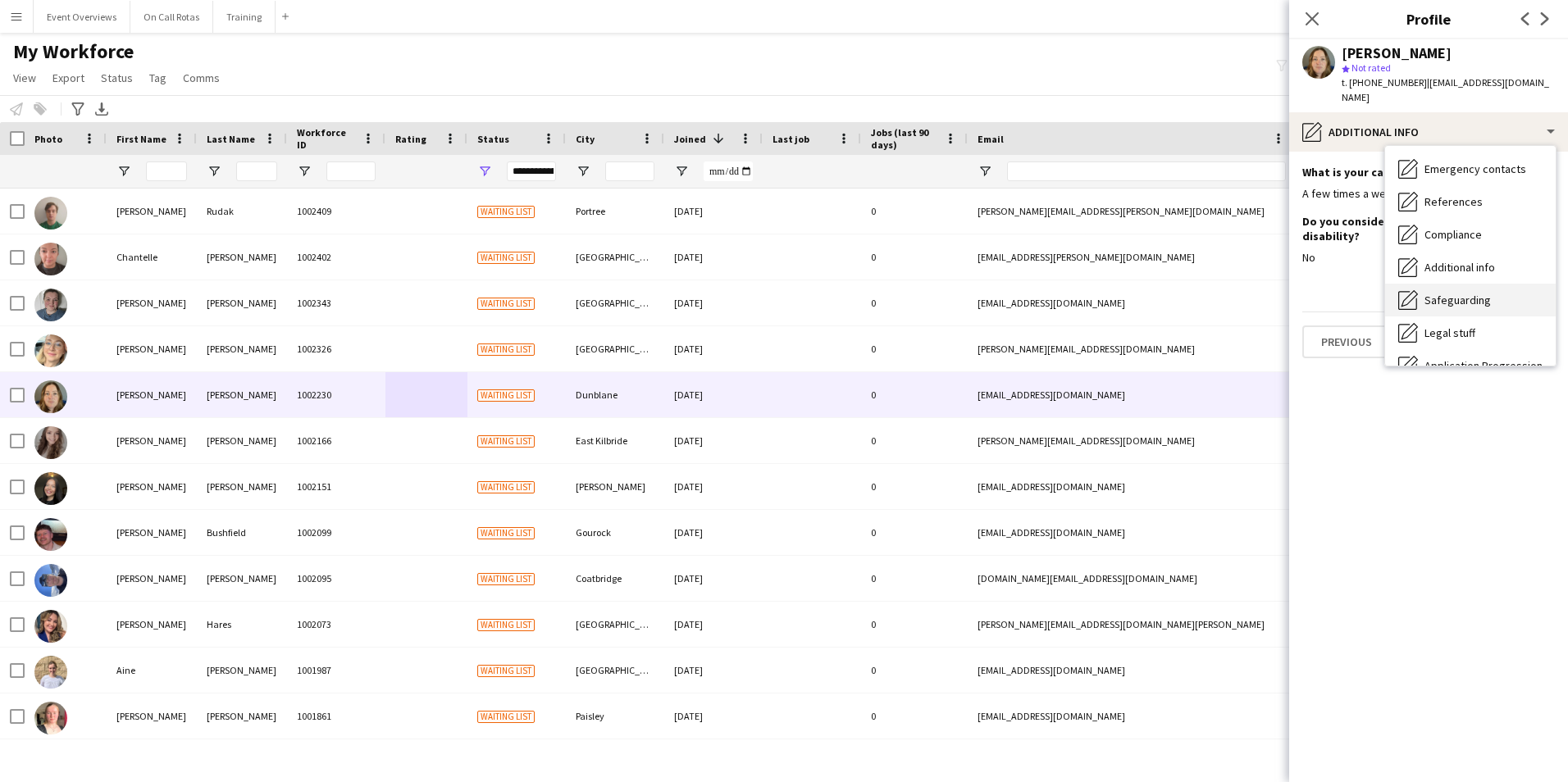
click at [1440, 284] on div "Safeguarding Safeguarding" at bounding box center [1469, 300] width 170 height 33
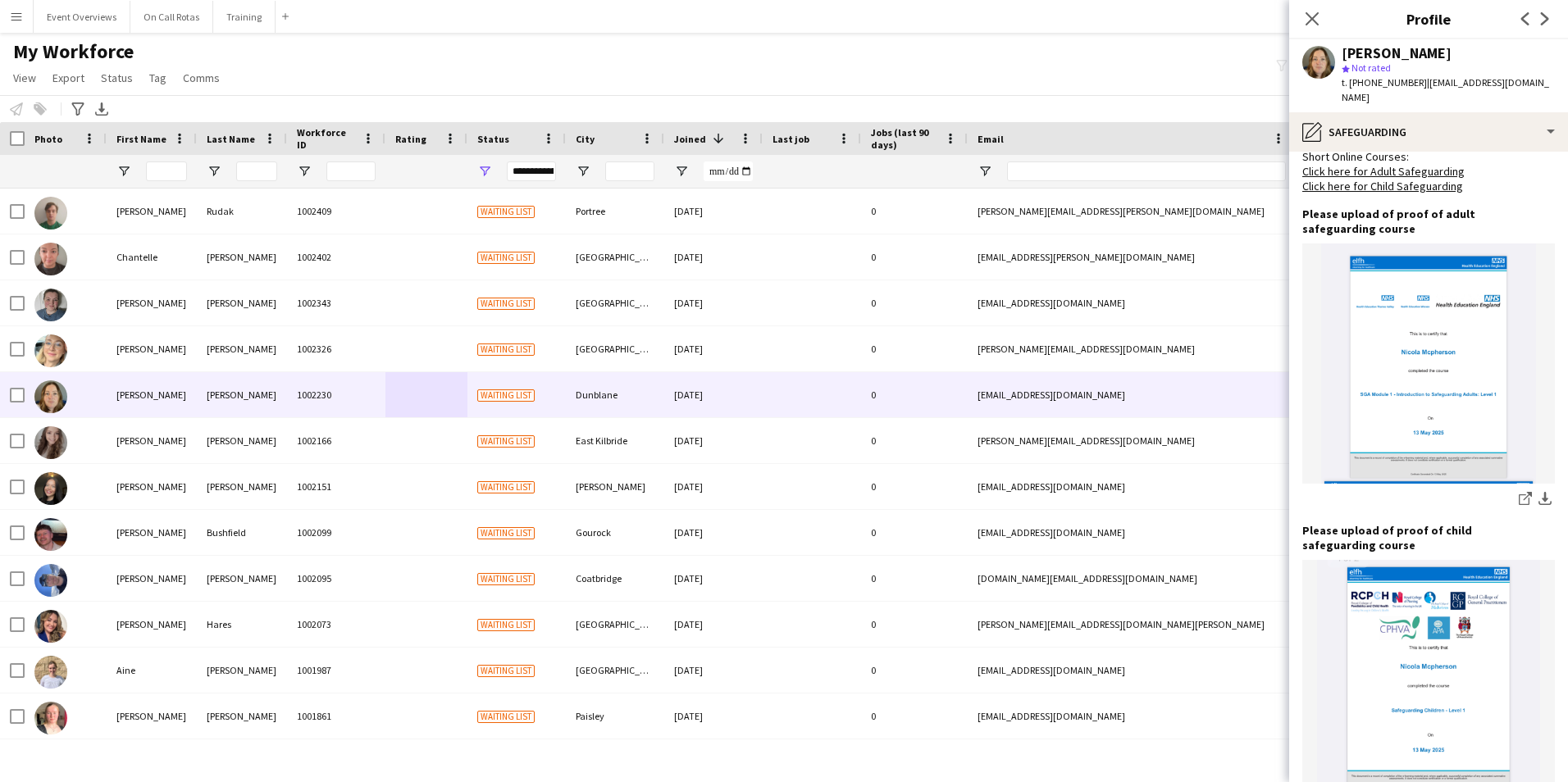
scroll to position [1037, 0]
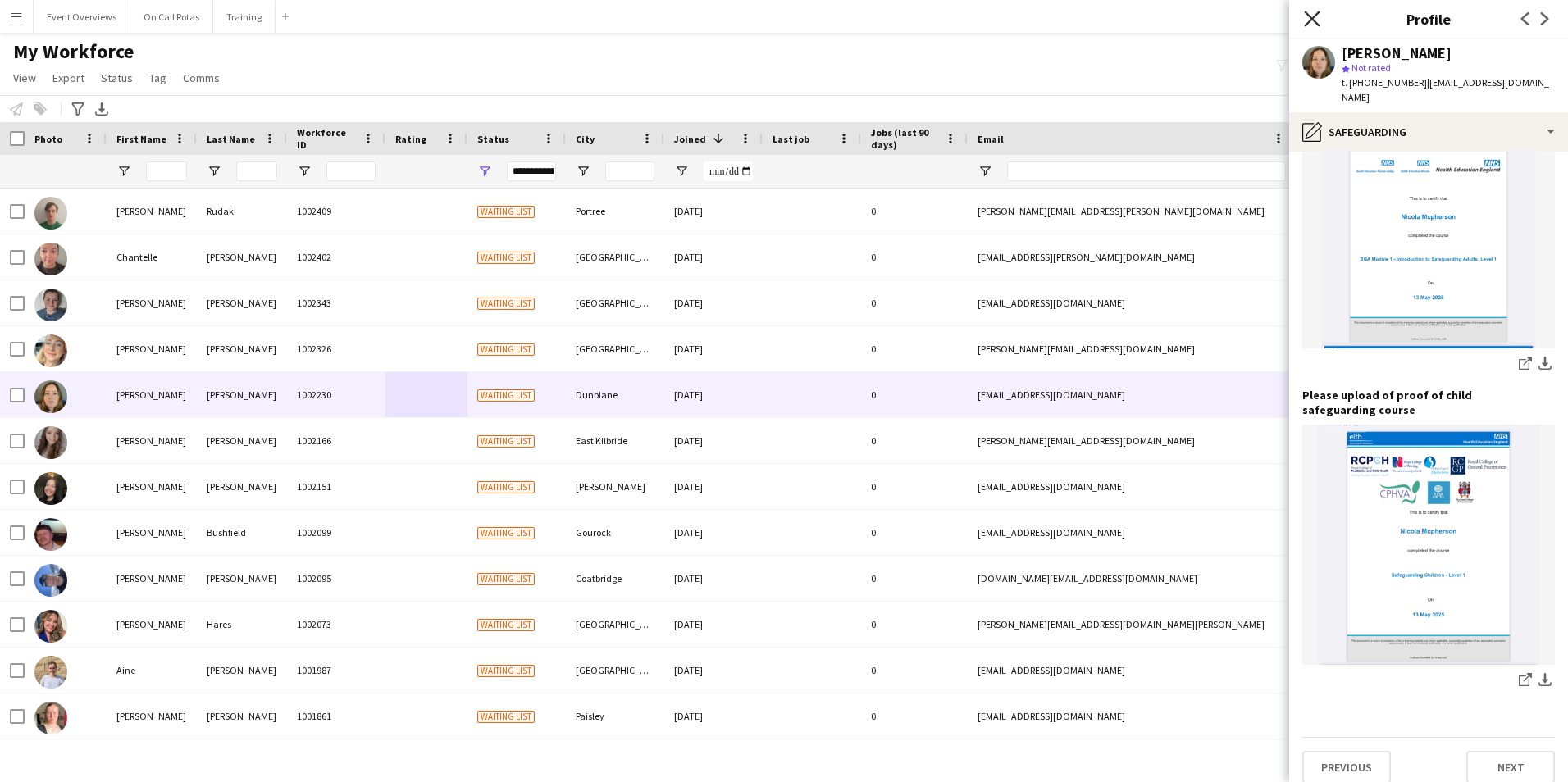
click at [1309, 12] on icon "Close pop-in" at bounding box center [1311, 18] width 16 height 16
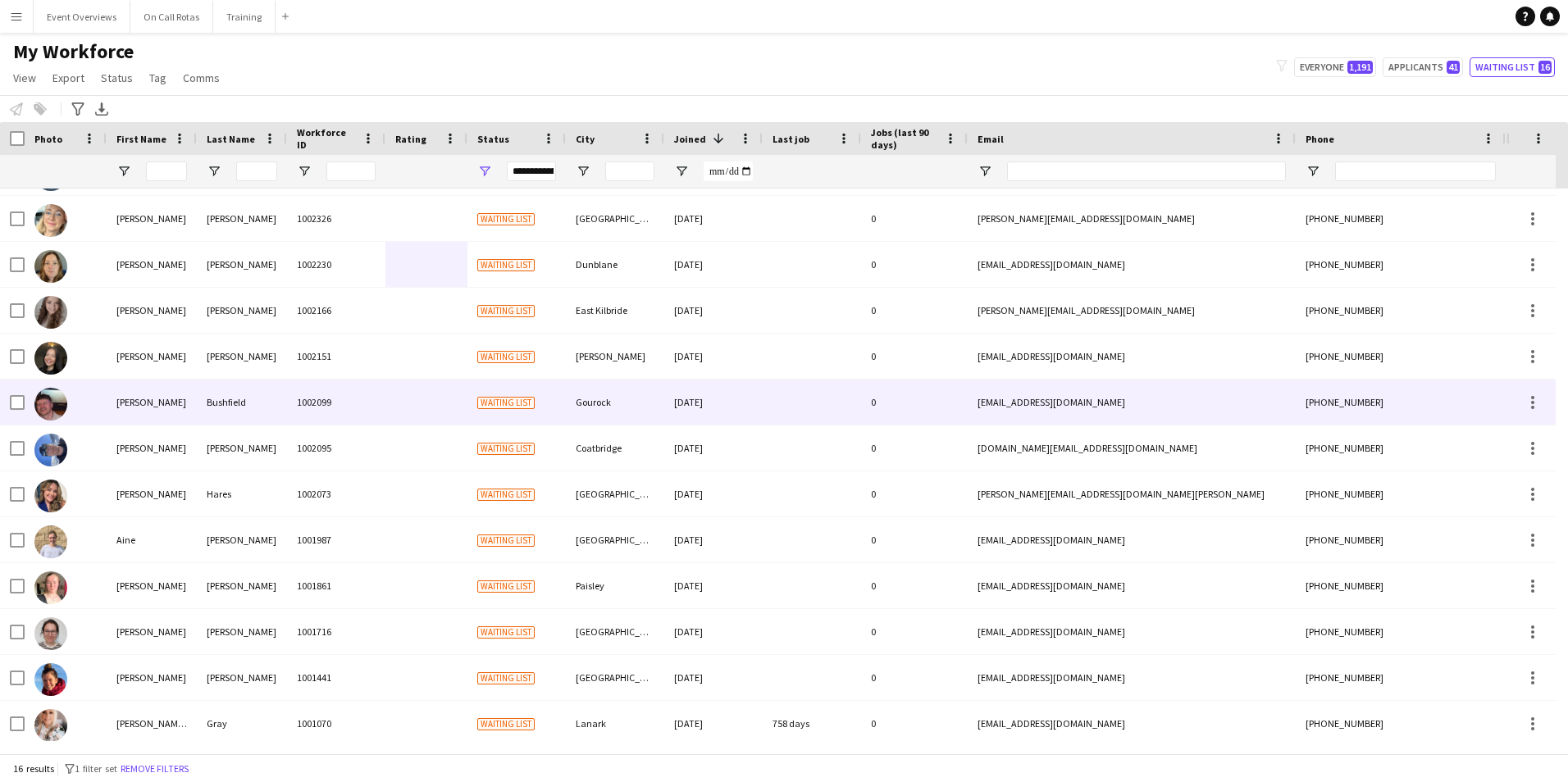
scroll to position [182, 0]
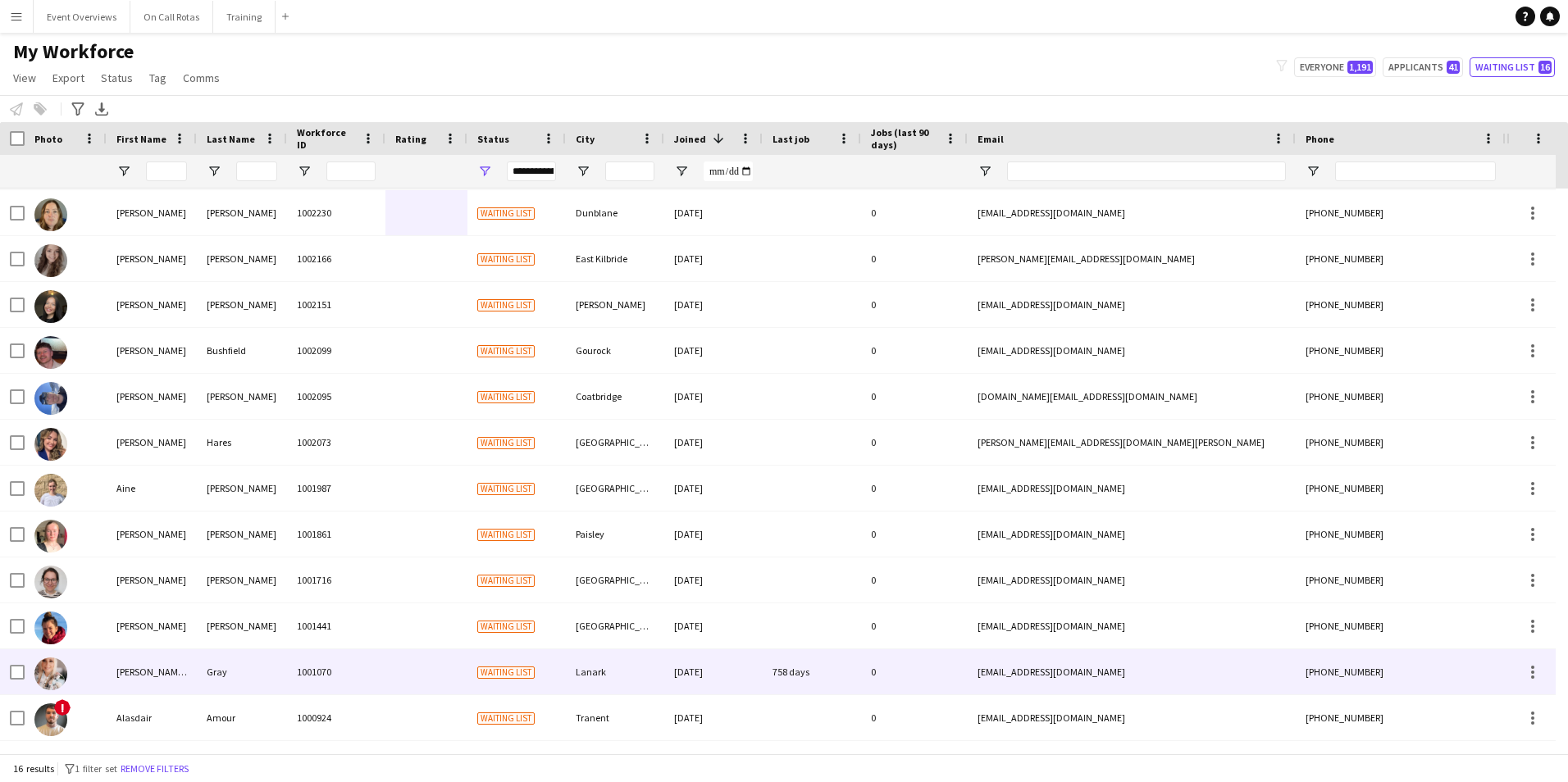
click at [165, 669] on div "Kerrie Ann" at bounding box center [151, 671] width 90 height 45
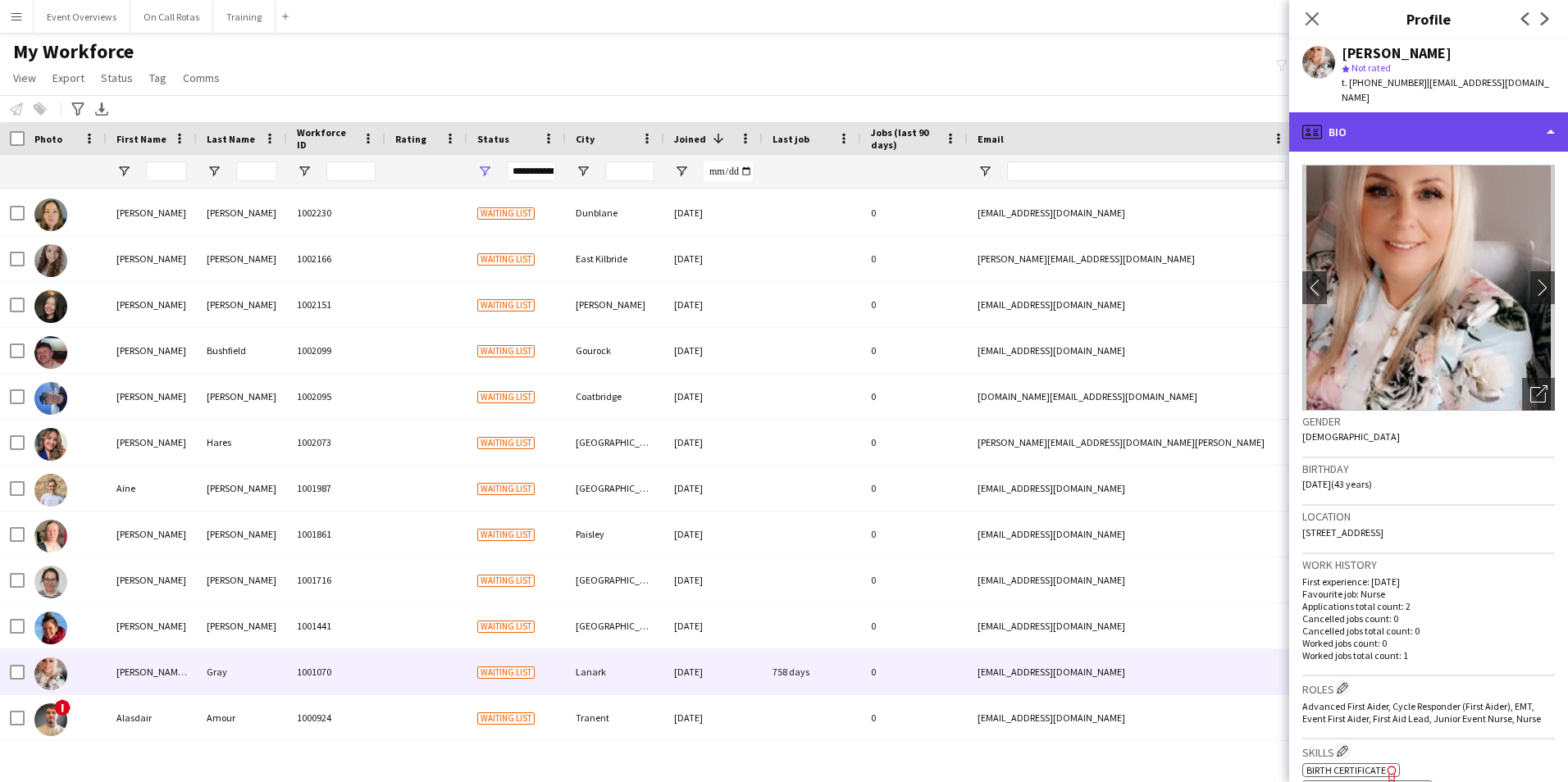
click at [1364, 122] on div "profile Bio" at bounding box center [1428, 131] width 279 height 39
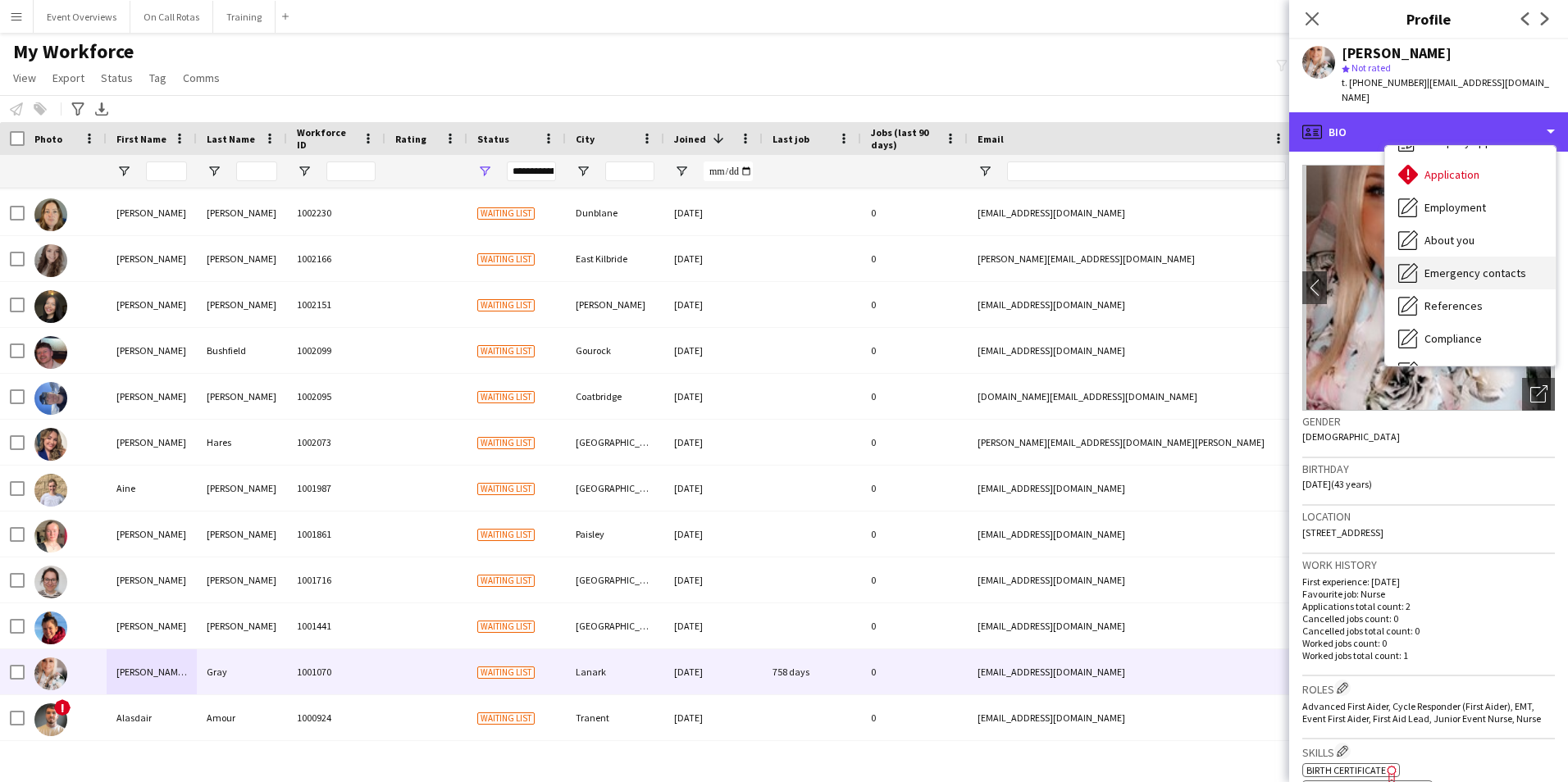
scroll to position [82, 0]
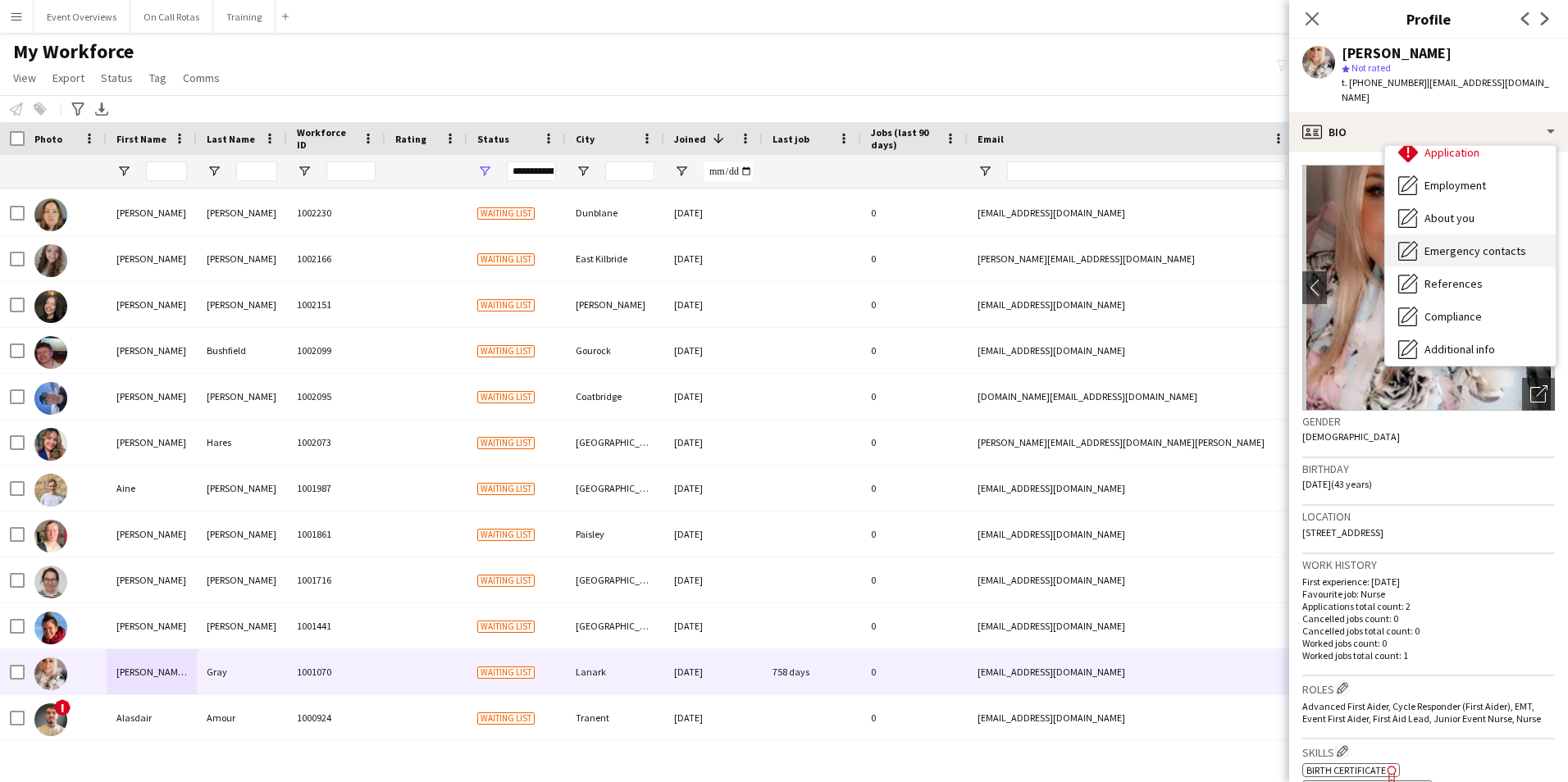
click at [1443, 267] on div "References References" at bounding box center [1469, 284] width 170 height 33
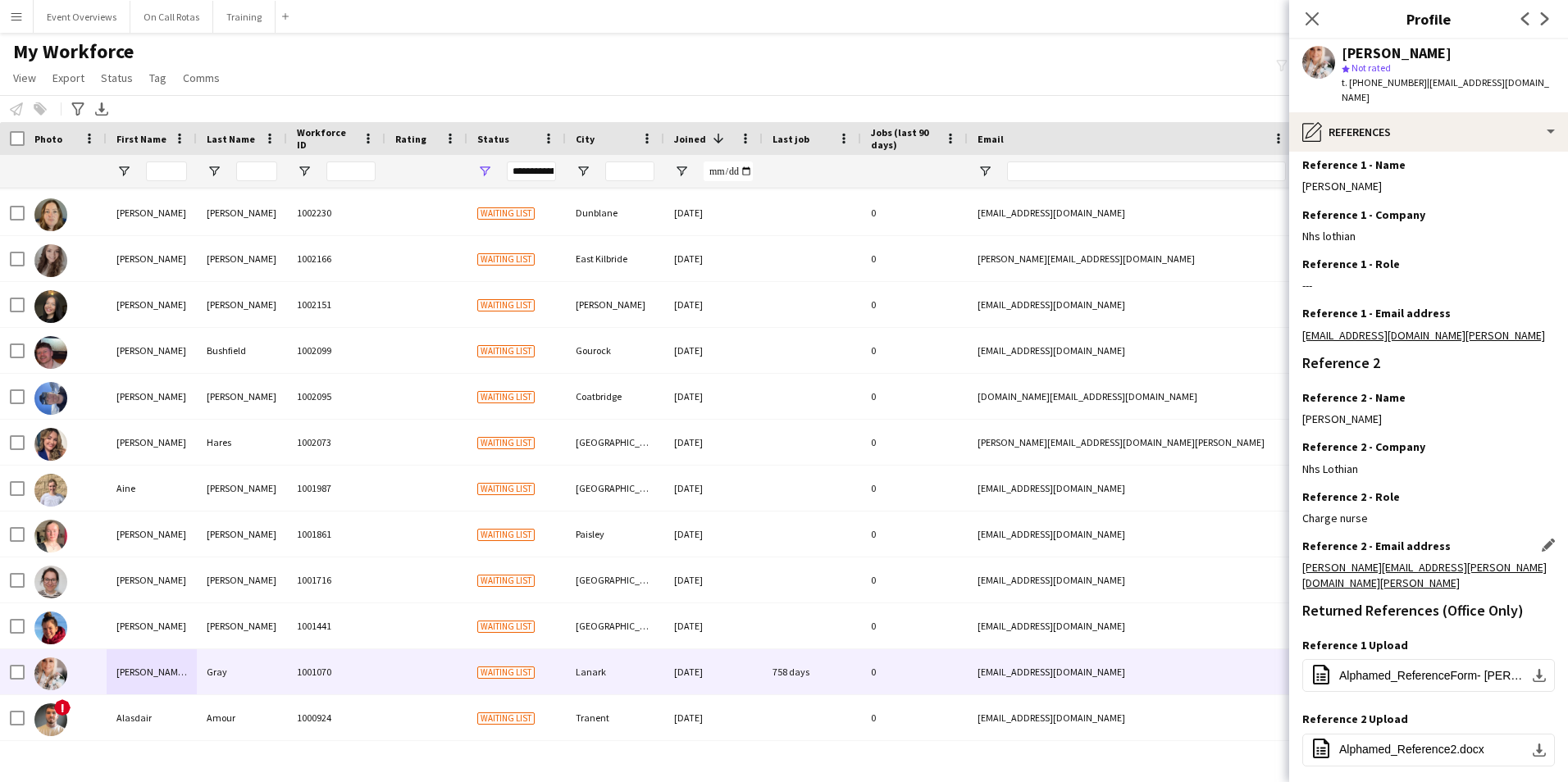
scroll to position [245, 0]
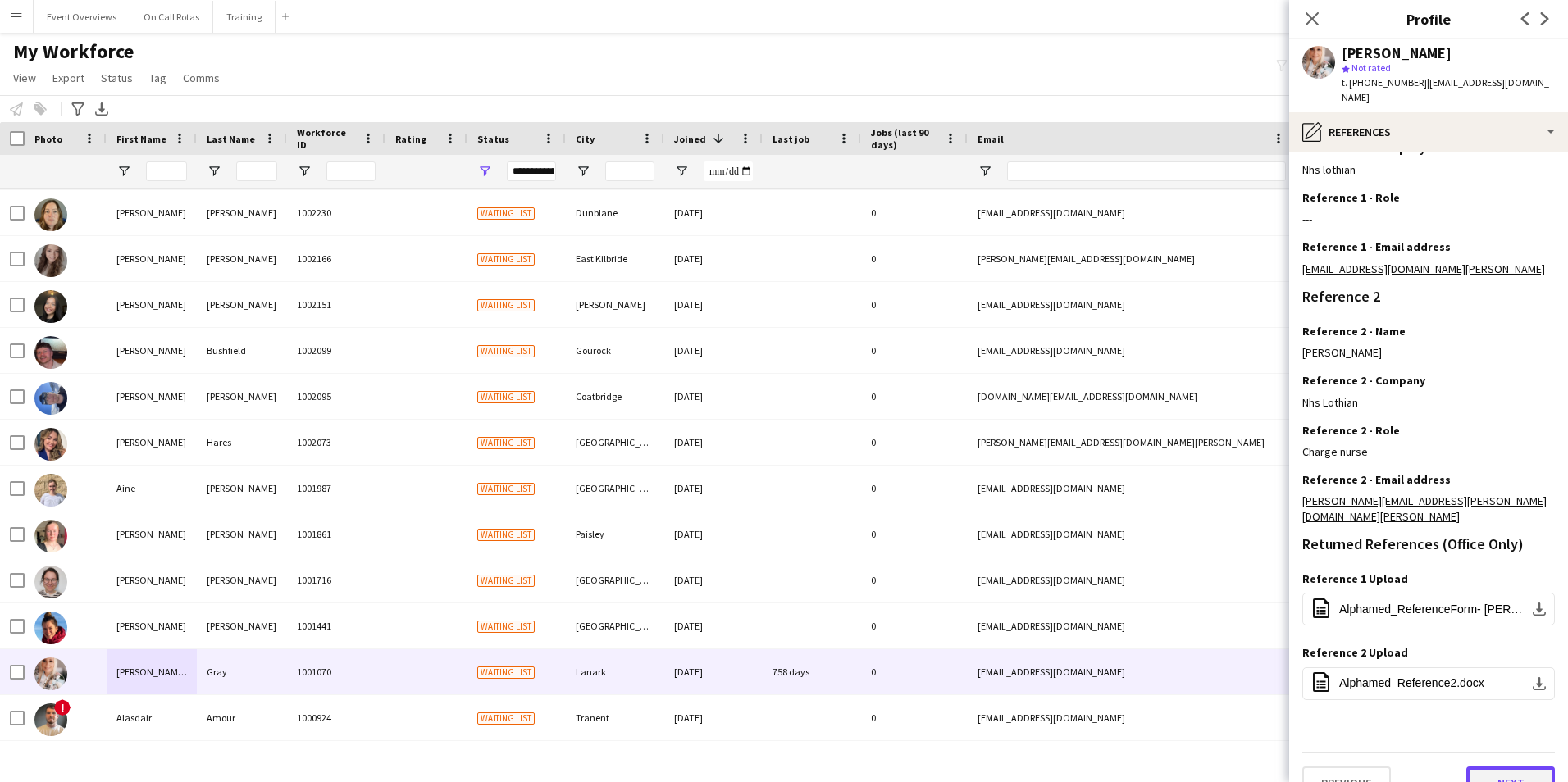
click at [1486, 766] on button "Next" at bounding box center [1510, 783] width 88 height 33
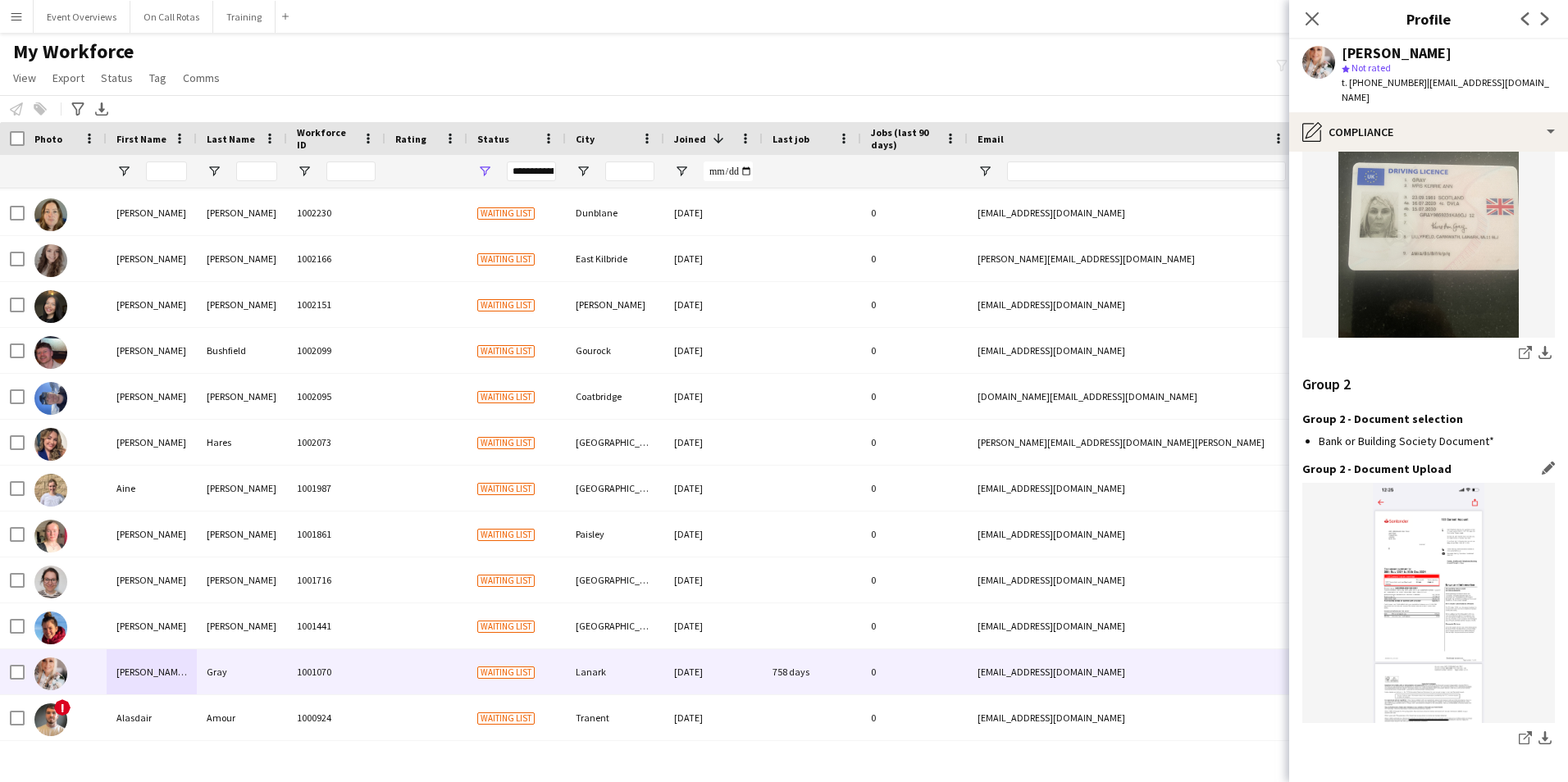
scroll to position [1976, 0]
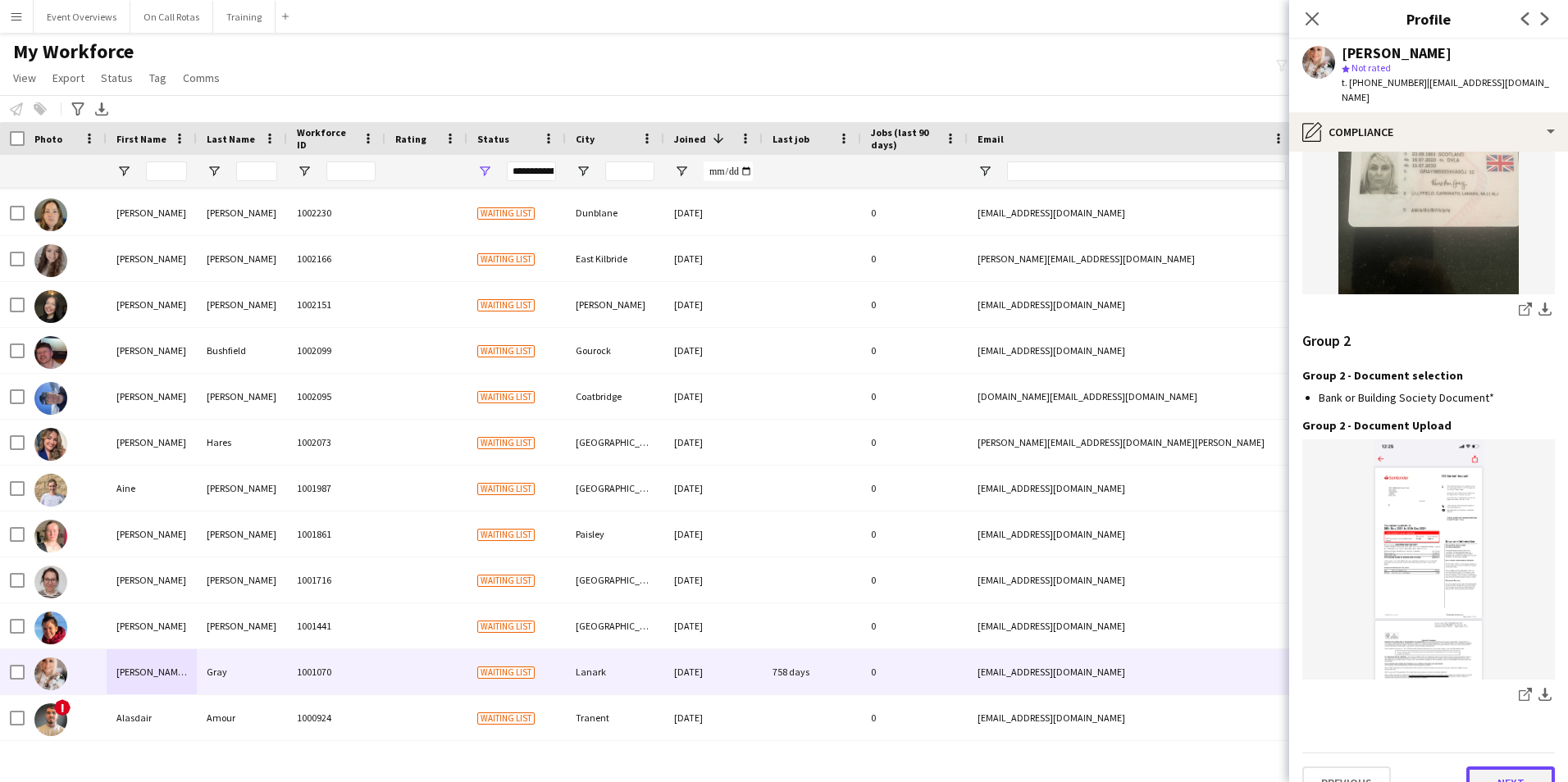
click at [1510, 766] on button "Next" at bounding box center [1510, 783] width 88 height 33
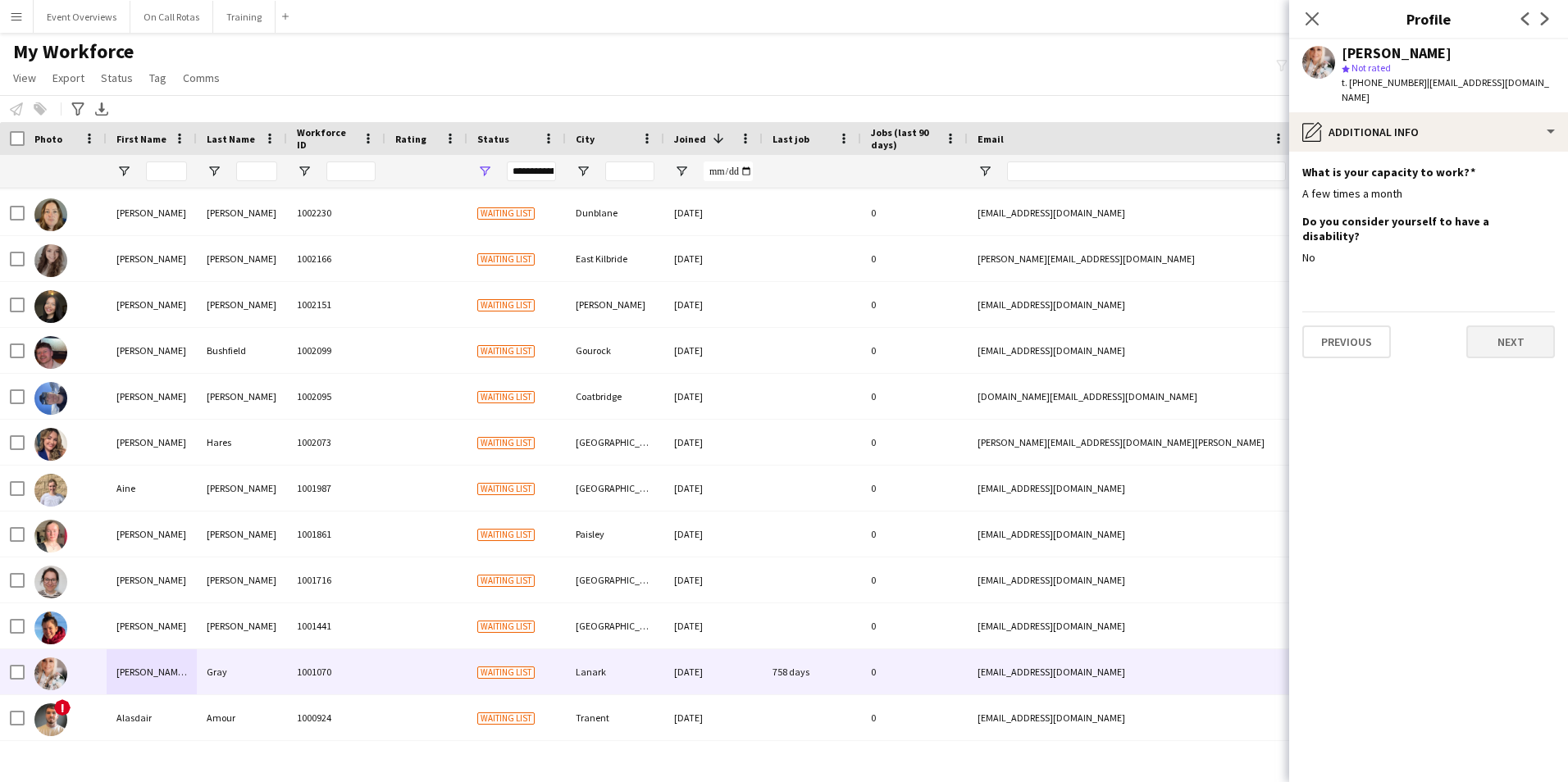
scroll to position [0, 0]
click at [1481, 325] on button "Next" at bounding box center [1510, 342] width 88 height 33
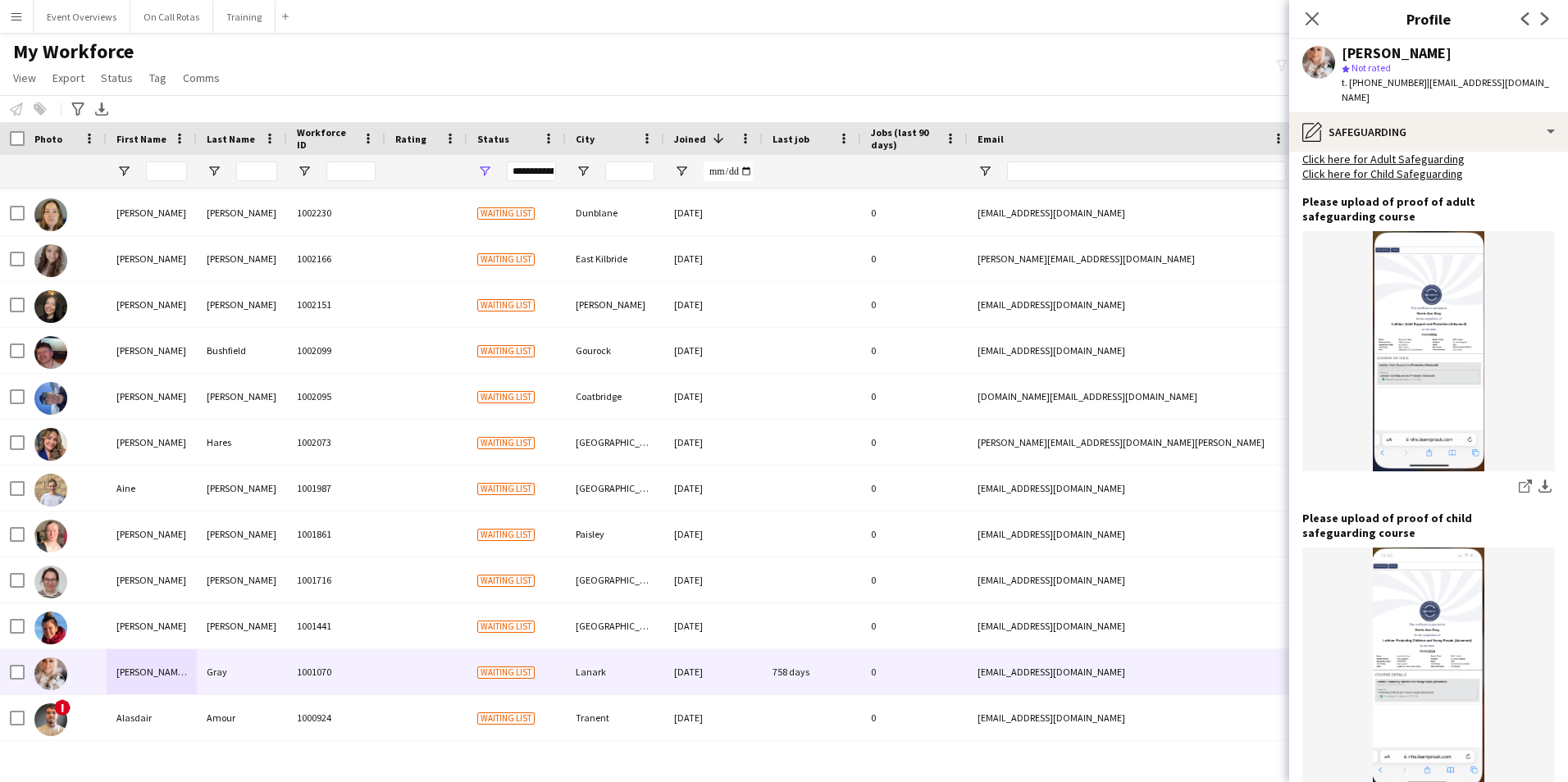
scroll to position [1037, 0]
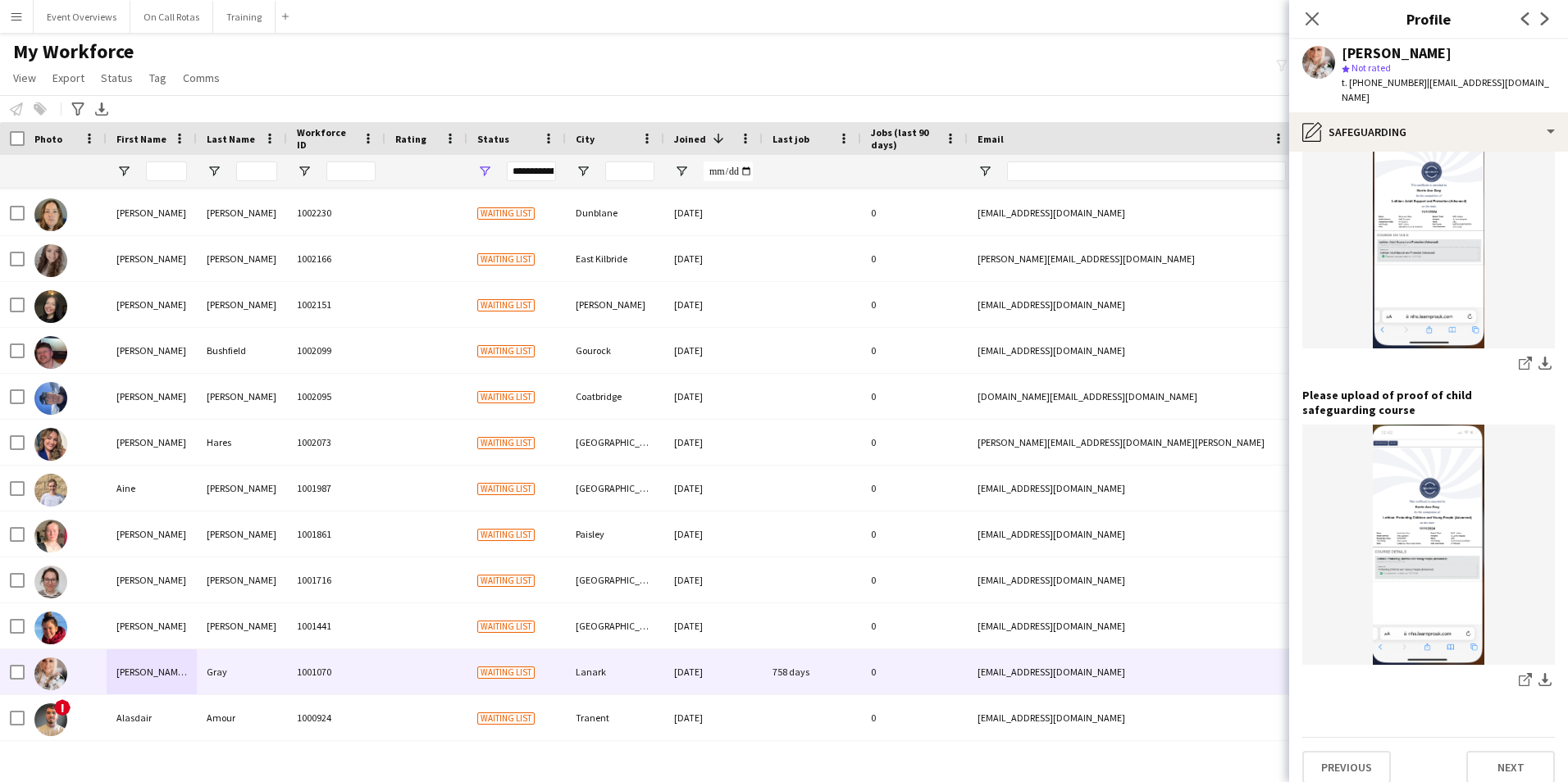
click at [1312, 7] on div "Close pop-in" at bounding box center [1311, 19] width 46 height 38
click at [1312, 12] on icon "Close pop-in" at bounding box center [1311, 18] width 16 height 16
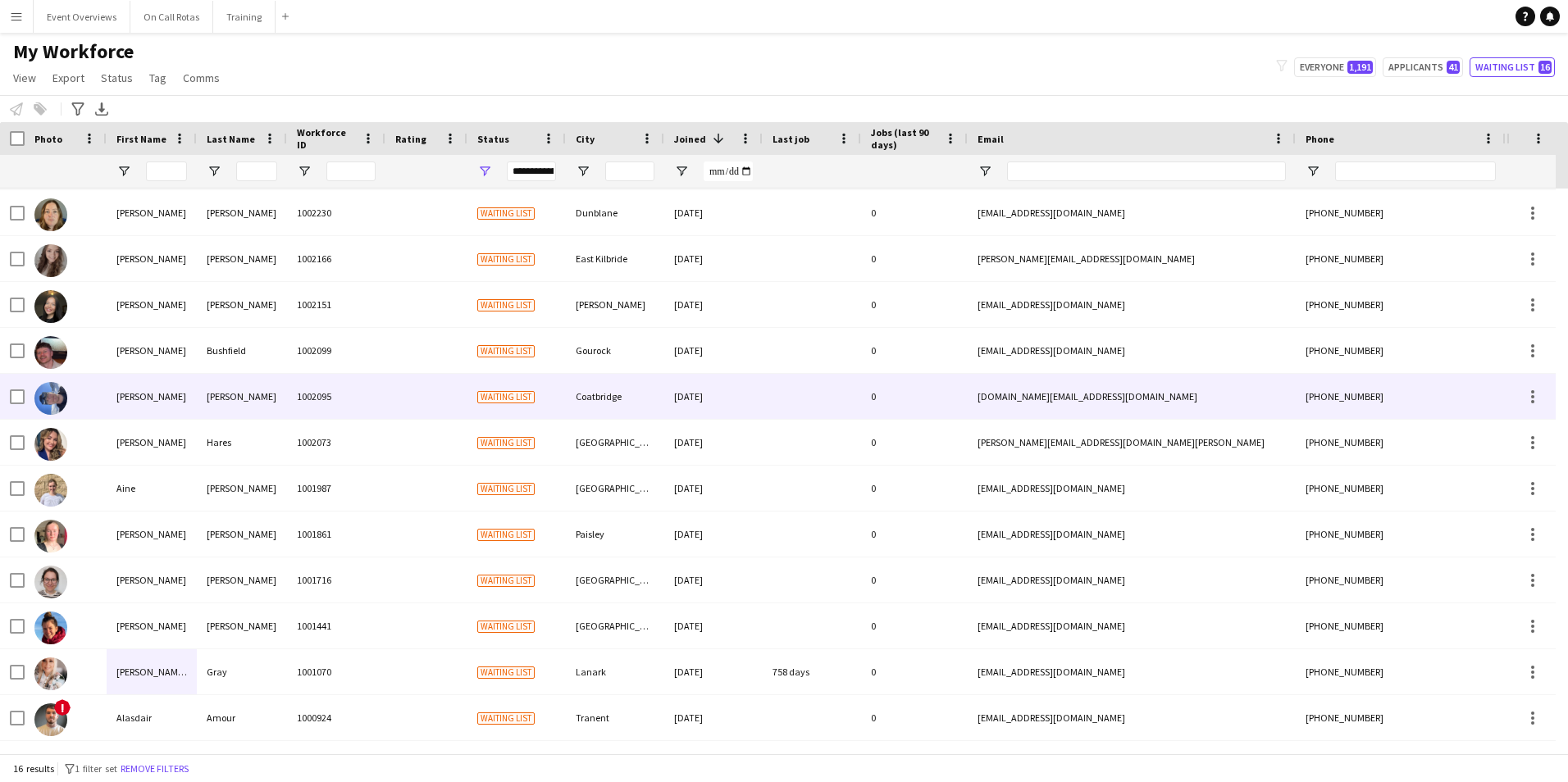
scroll to position [0, 0]
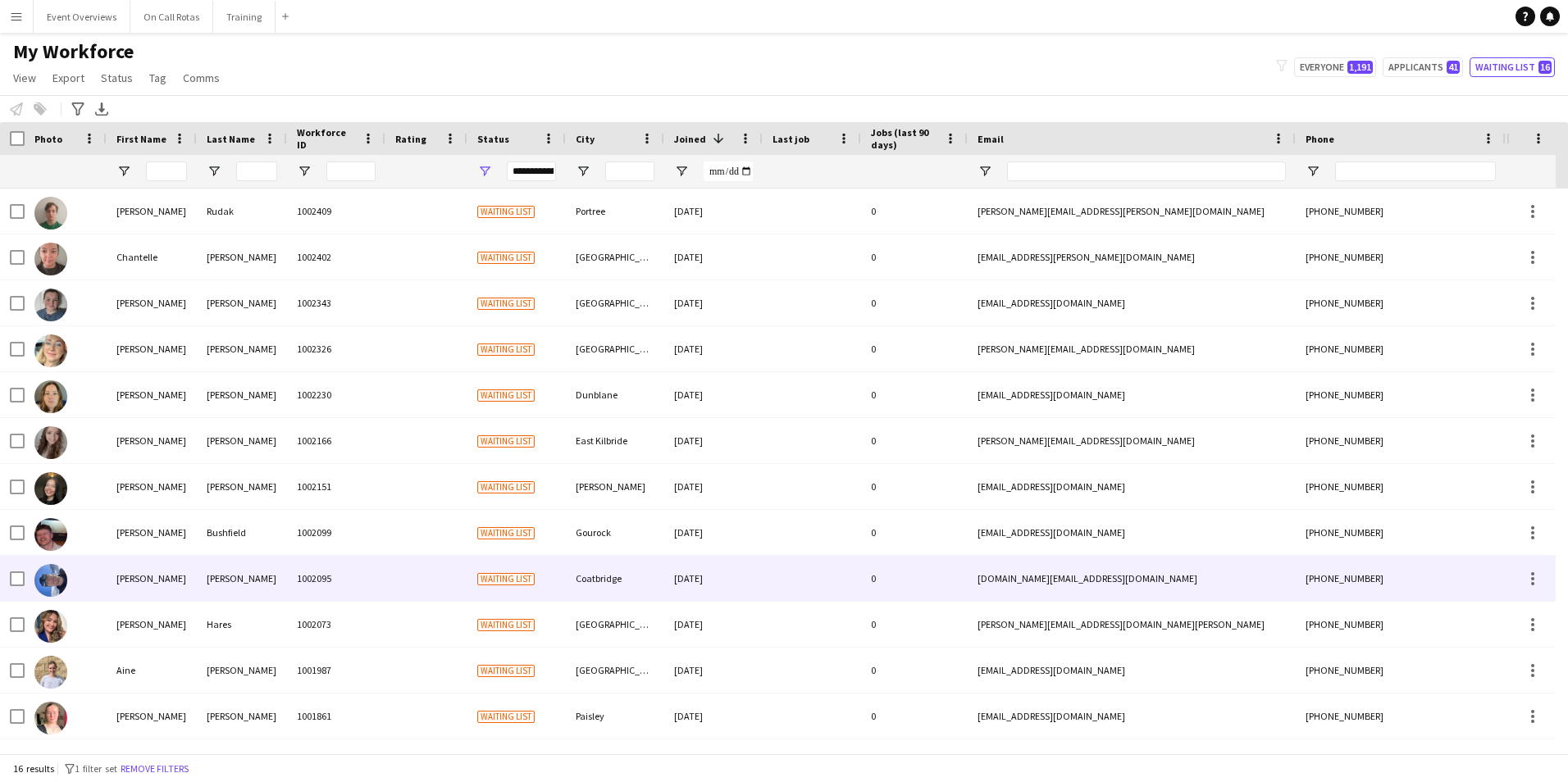
click at [266, 599] on div "Baird" at bounding box center [241, 578] width 90 height 45
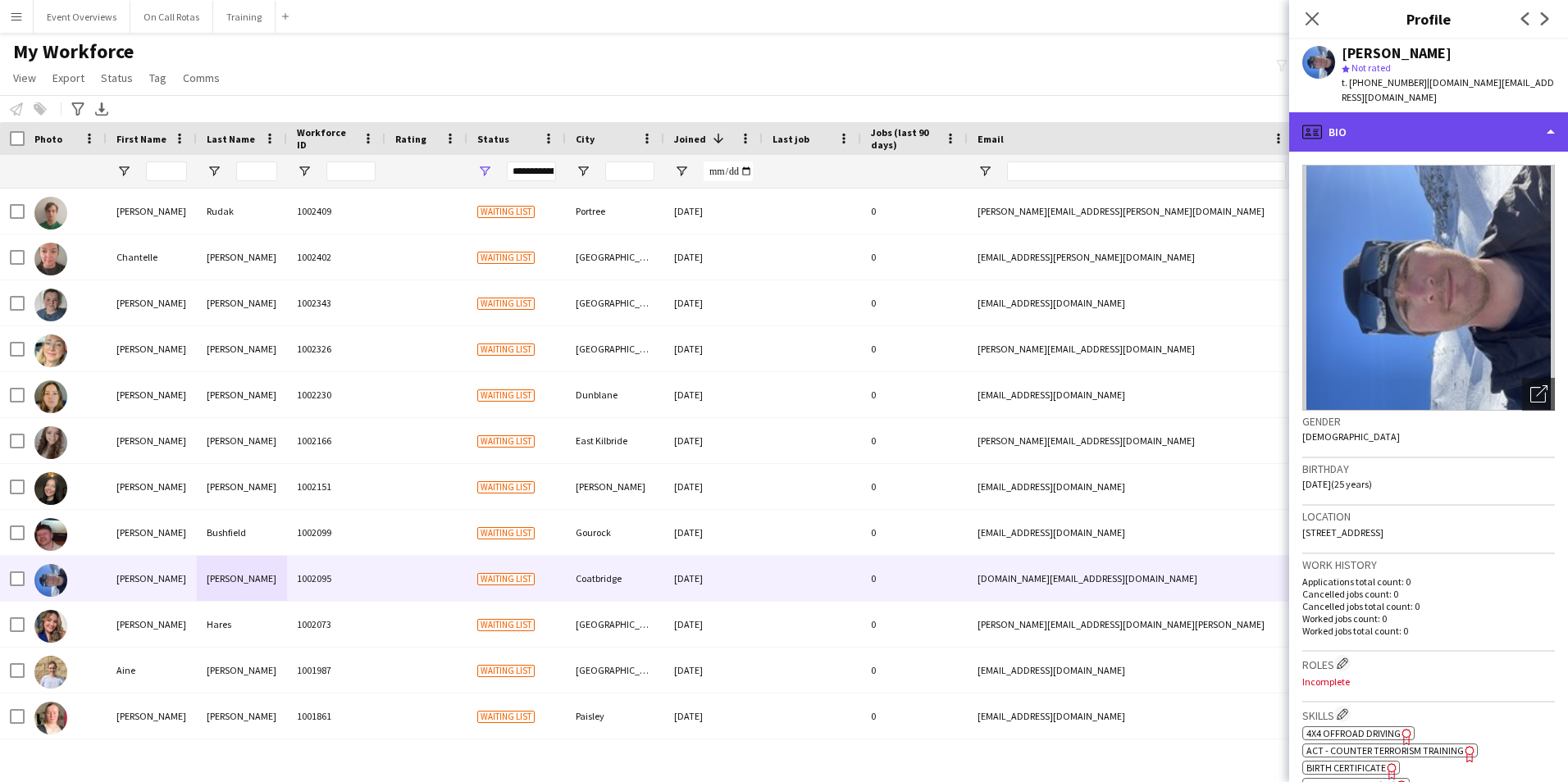
click at [1371, 114] on div "profile Bio" at bounding box center [1428, 131] width 279 height 39
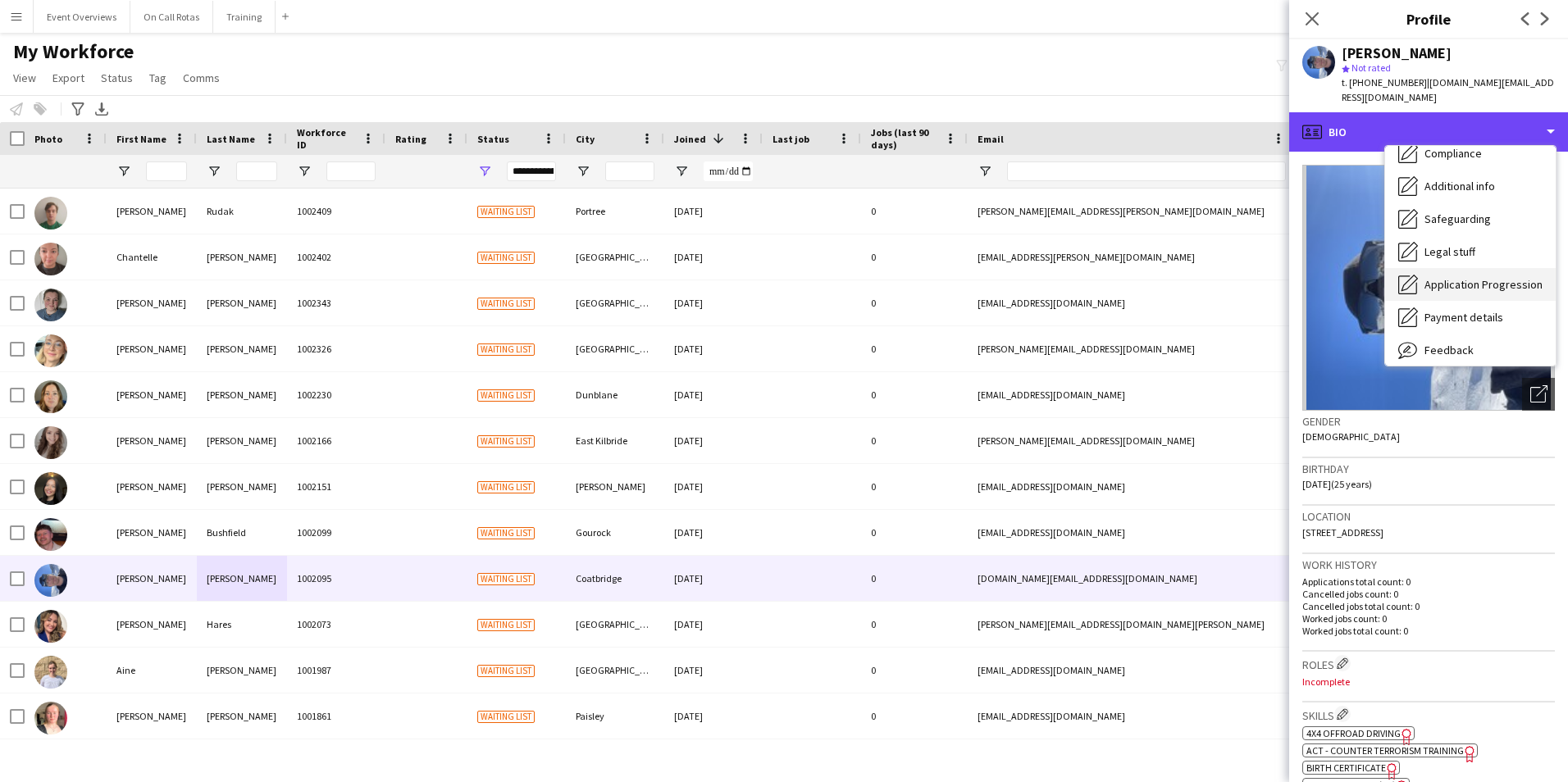
scroll to position [246, 0]
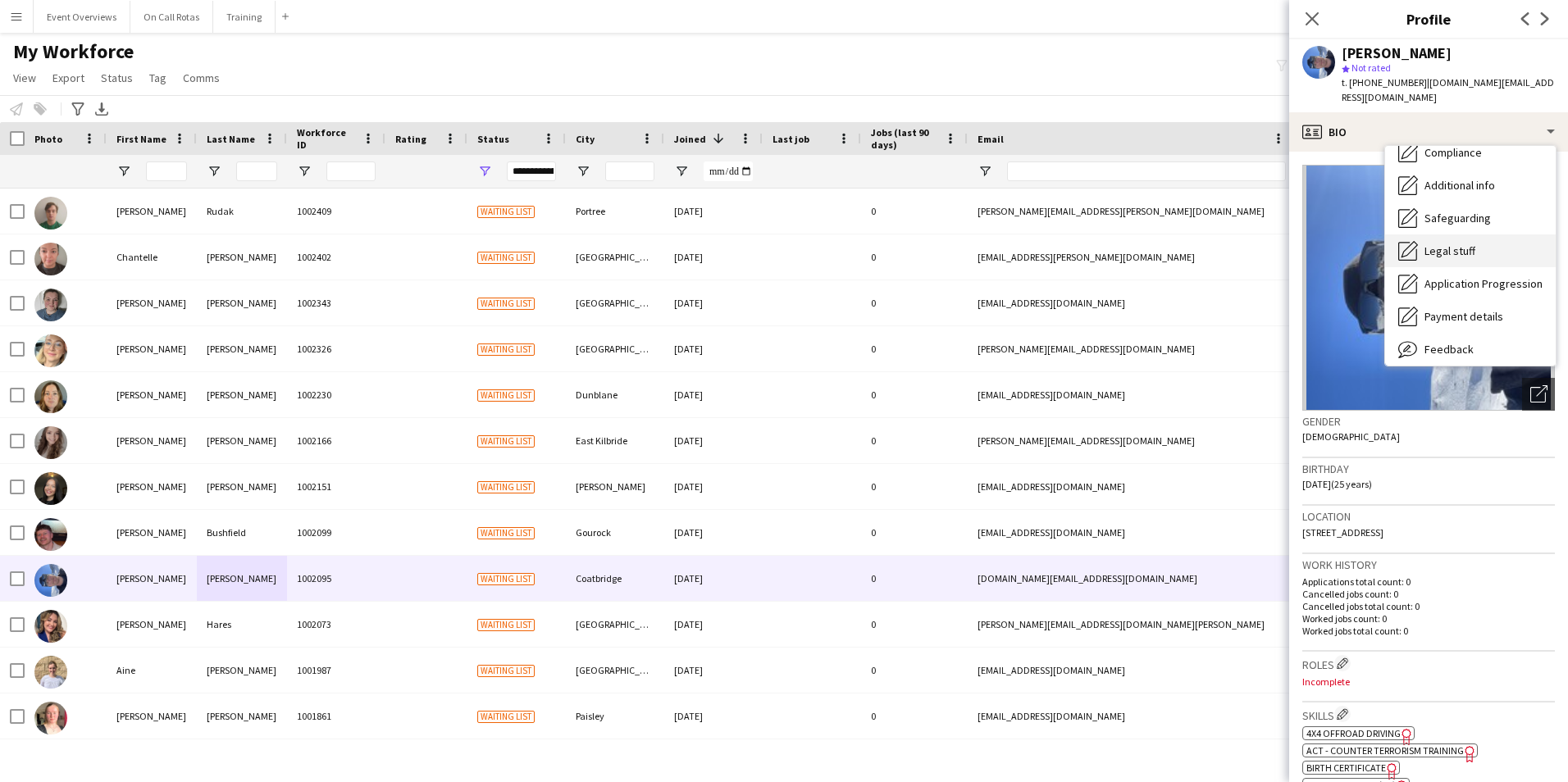
click at [1442, 243] on div "Legal stuff Legal stuff" at bounding box center [1469, 251] width 170 height 33
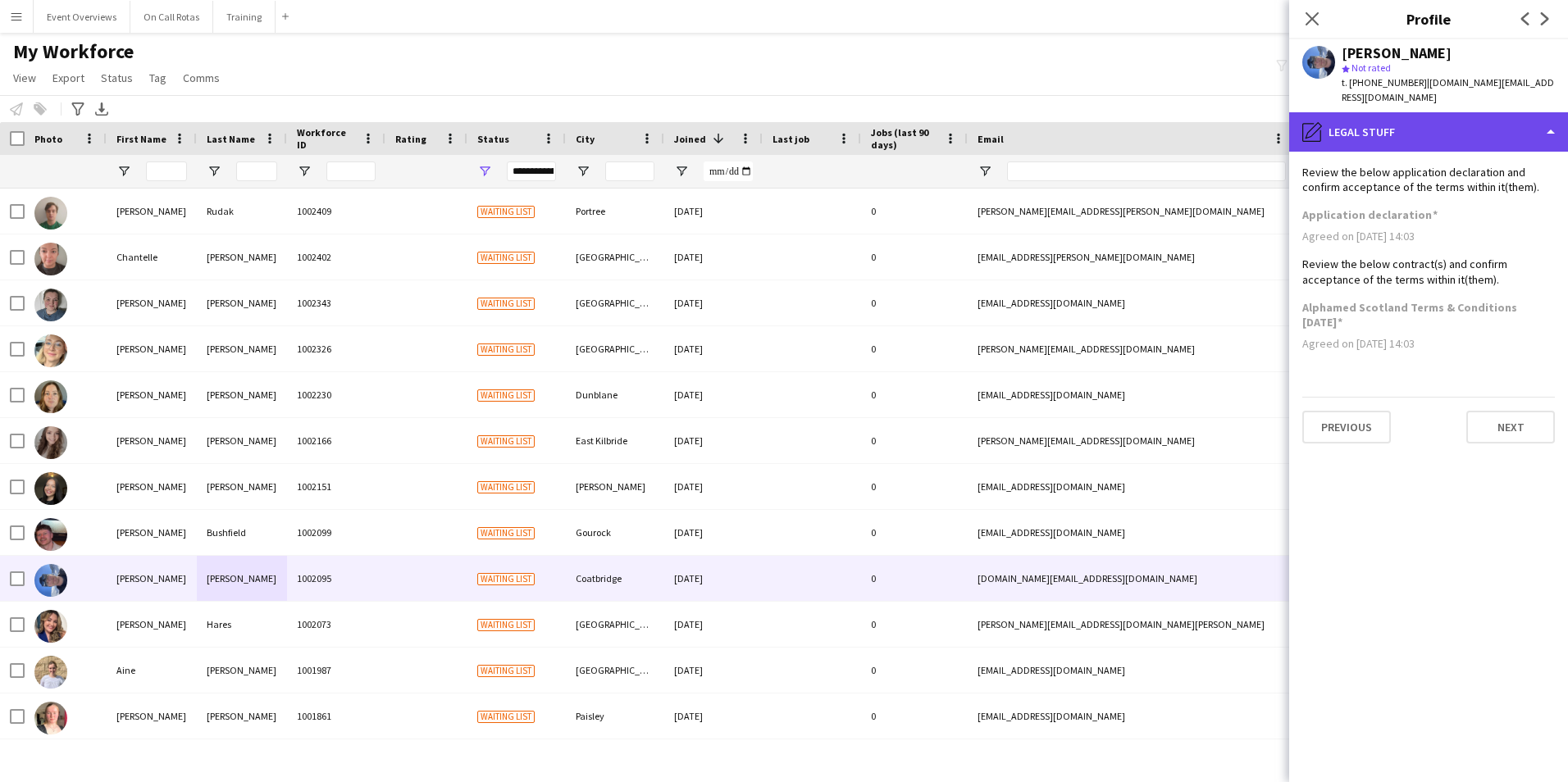
click at [1386, 116] on div "pencil4 Legal stuff" at bounding box center [1428, 131] width 279 height 39
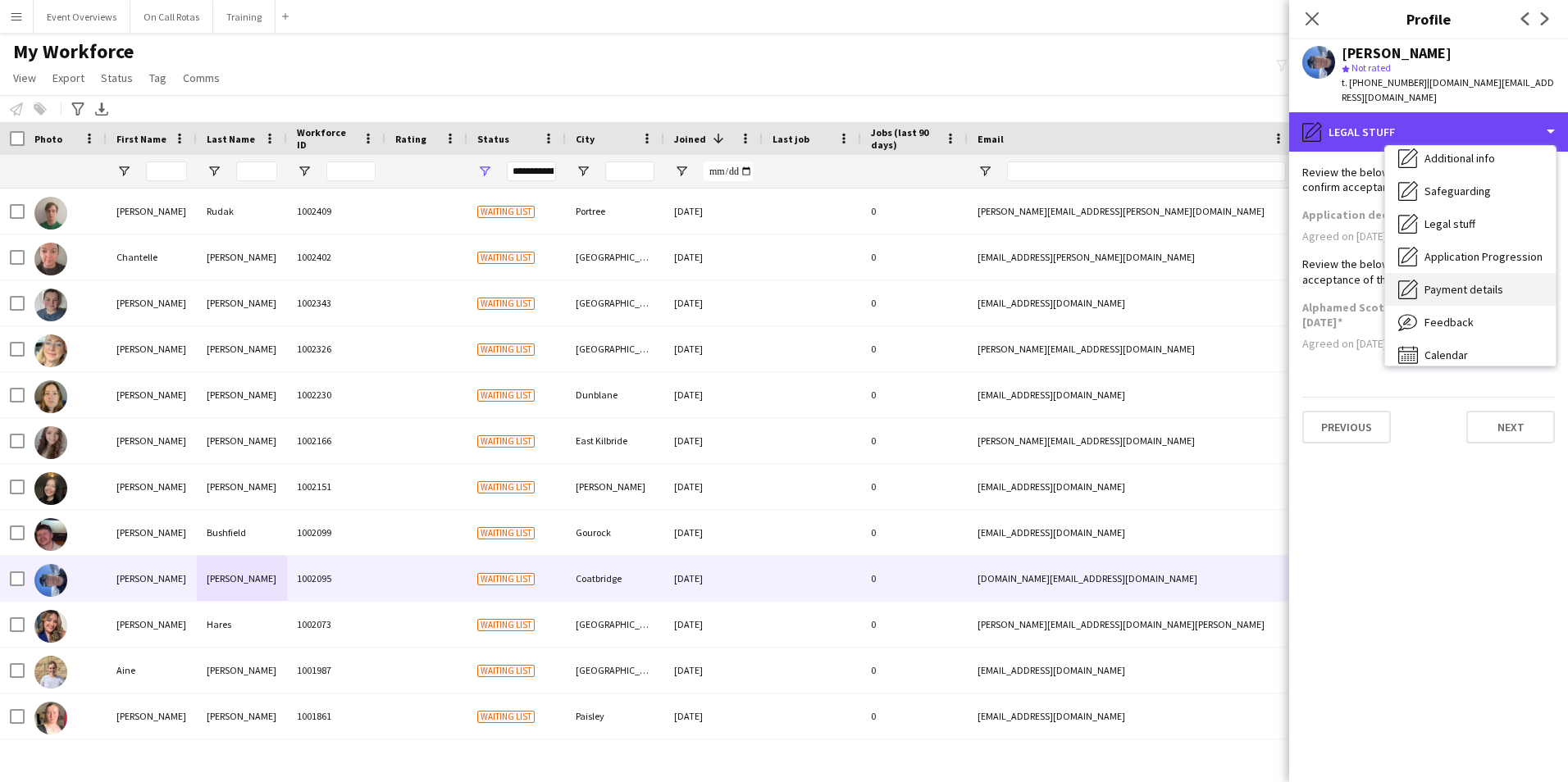
scroll to position [285, 0]
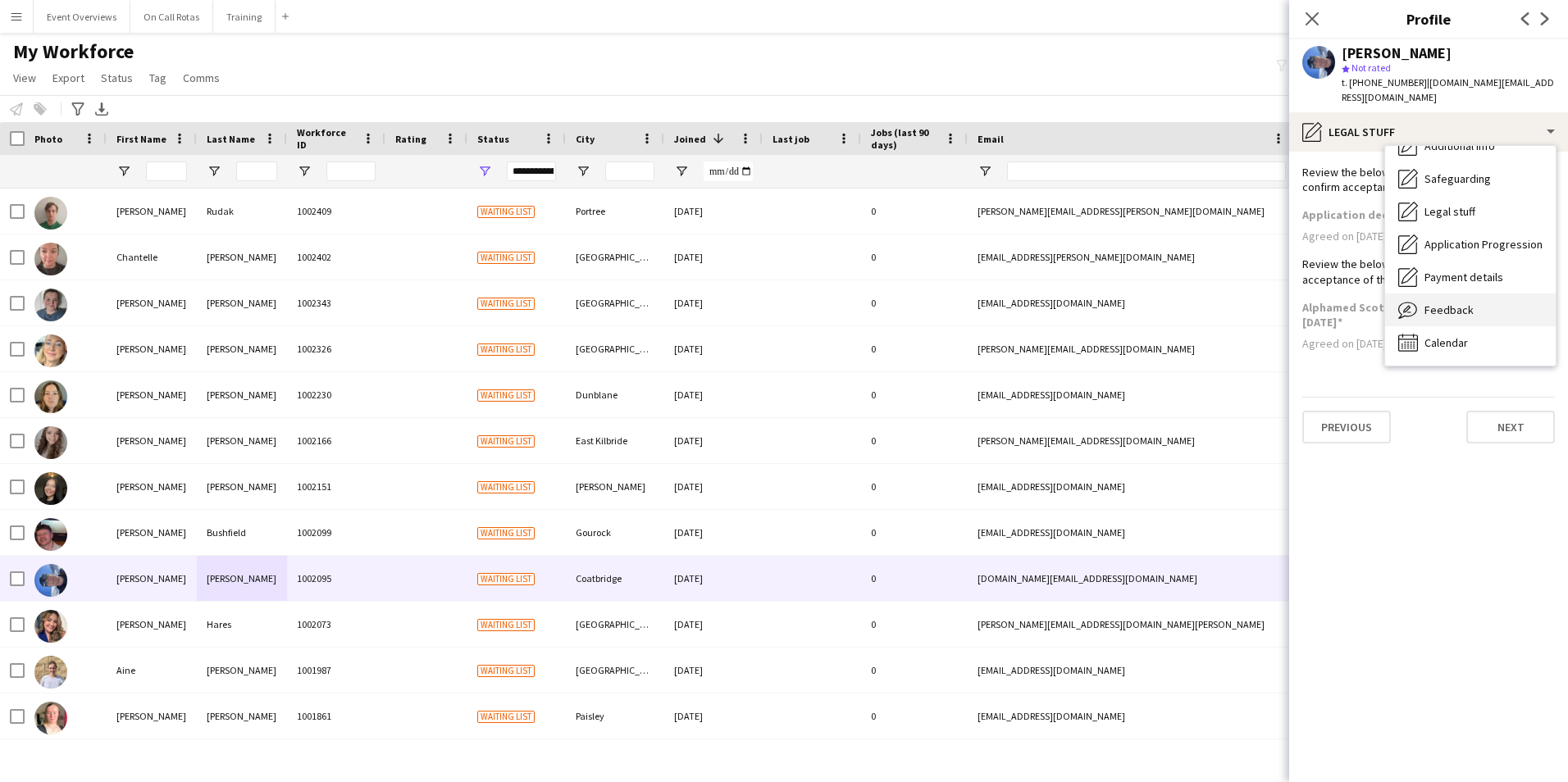
click at [1446, 303] on span "Feedback" at bounding box center [1449, 310] width 49 height 15
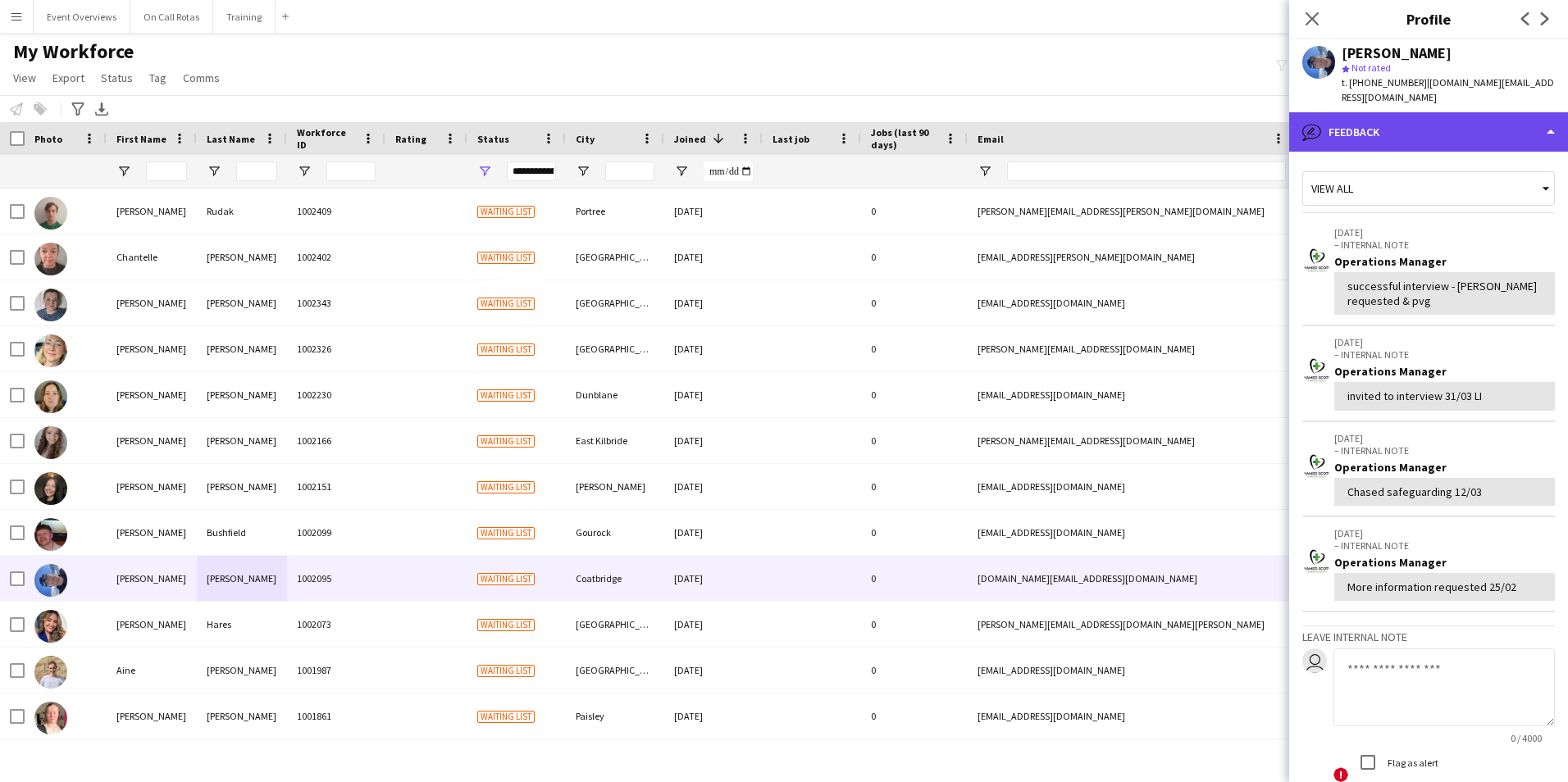
click at [1381, 112] on div "bubble-pencil Feedback" at bounding box center [1428, 131] width 279 height 39
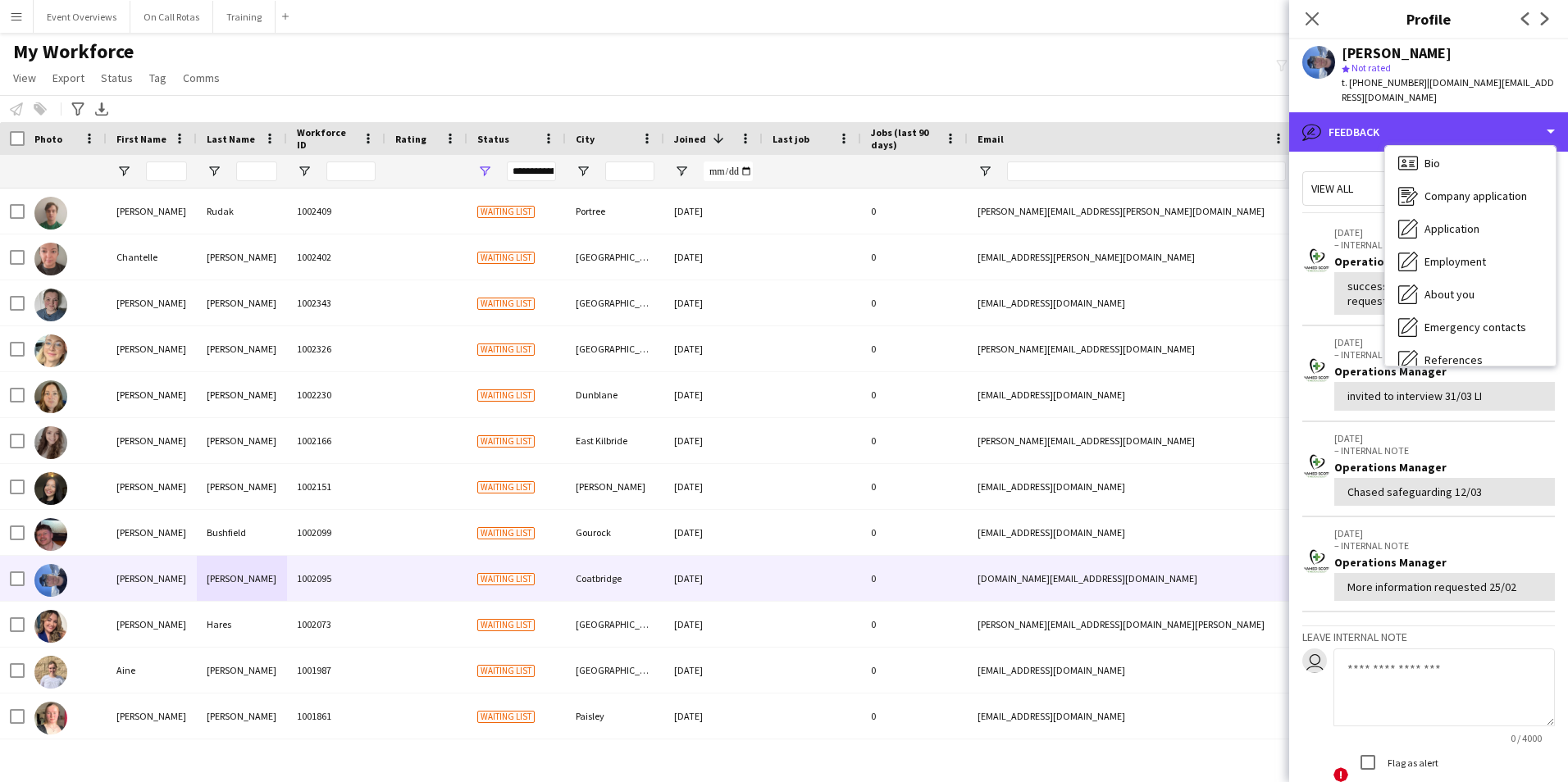
scroll to position [0, 0]
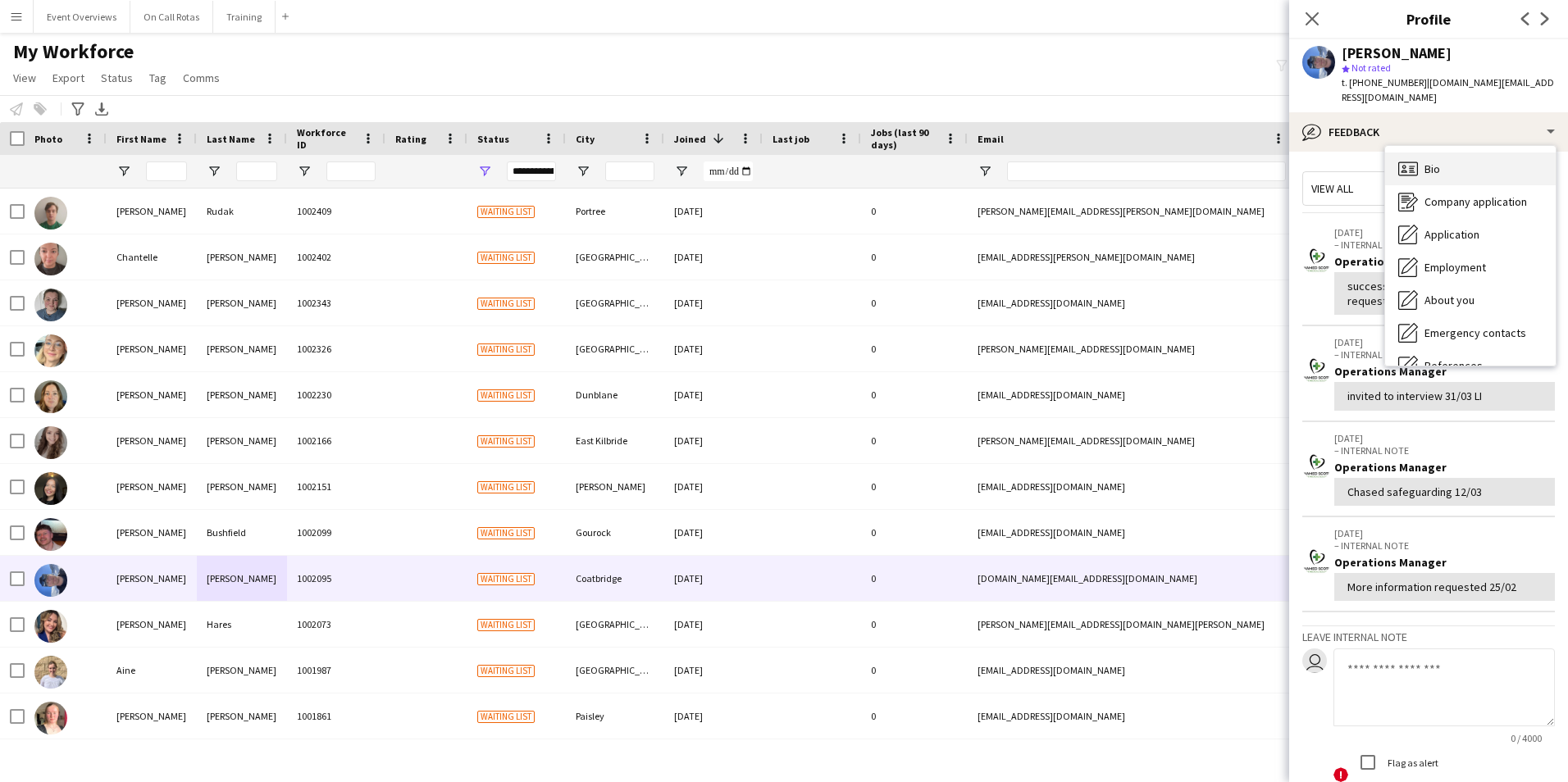
click at [1441, 157] on div "Bio Bio" at bounding box center [1469, 169] width 170 height 33
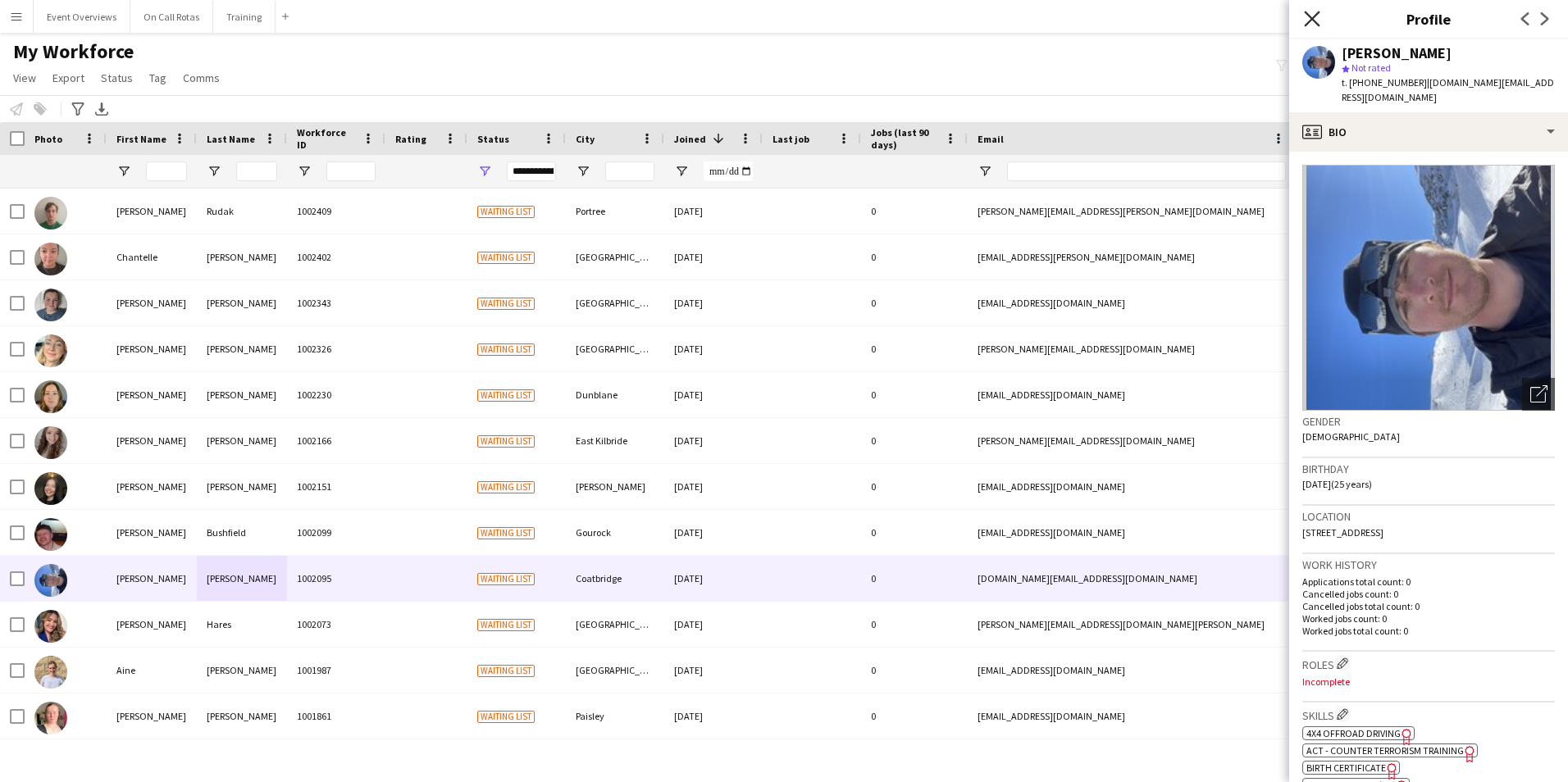
click at [1307, 20] on icon "Close pop-in" at bounding box center [1311, 18] width 16 height 16
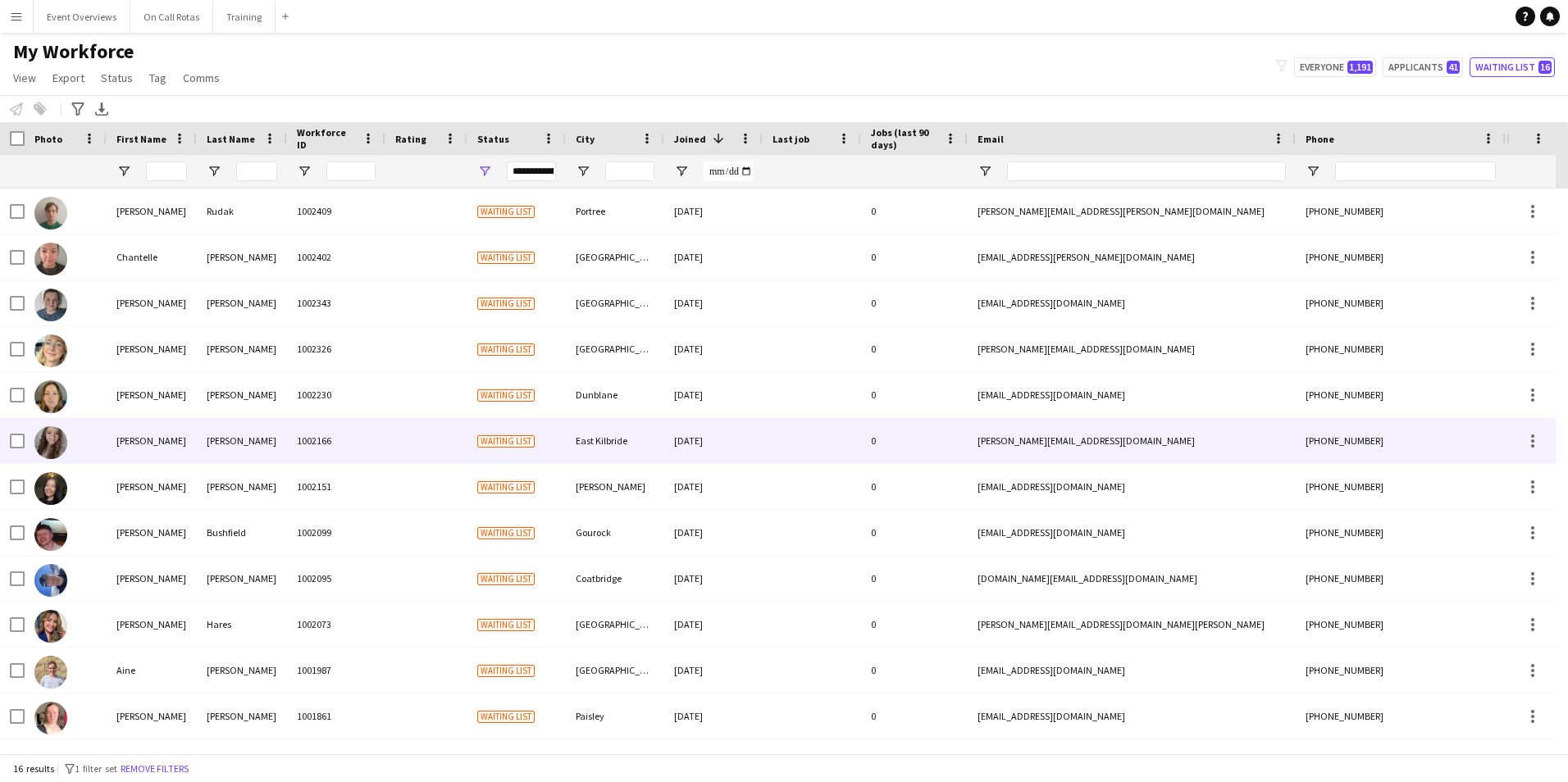
click at [157, 426] on div "Rachel" at bounding box center [151, 440] width 90 height 45
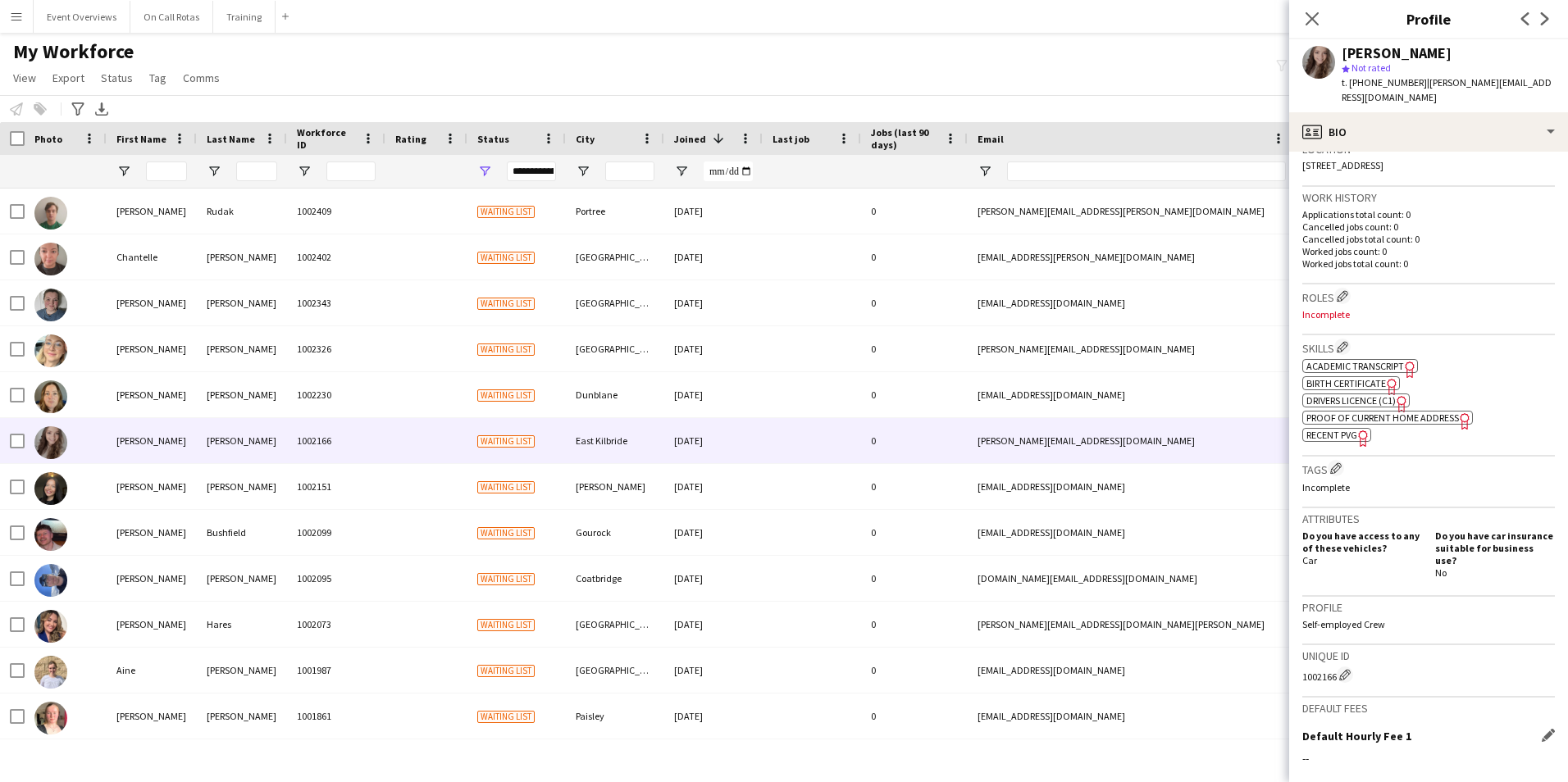
scroll to position [544, 0]
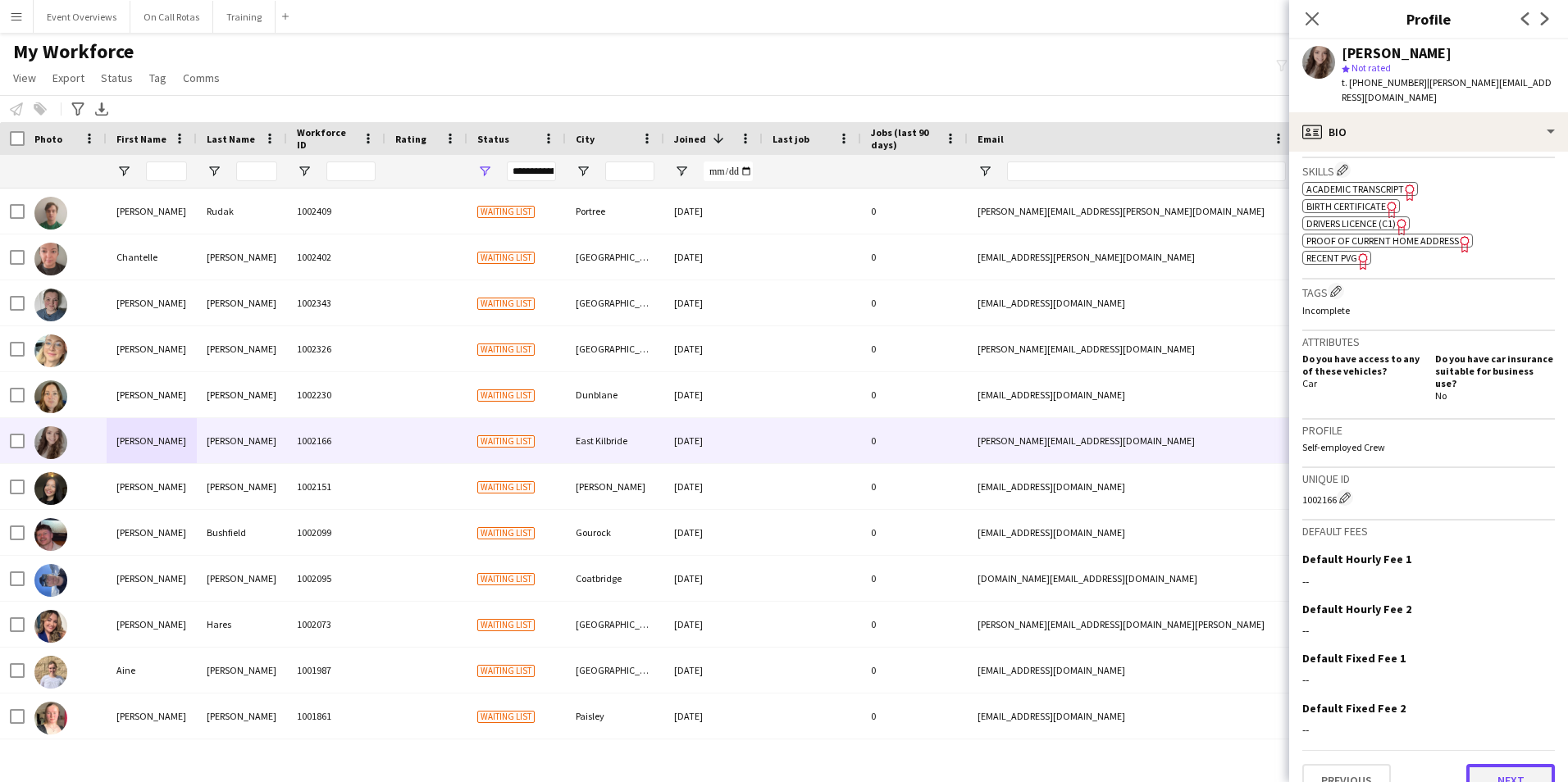
click at [1506, 764] on button "Next" at bounding box center [1510, 780] width 88 height 33
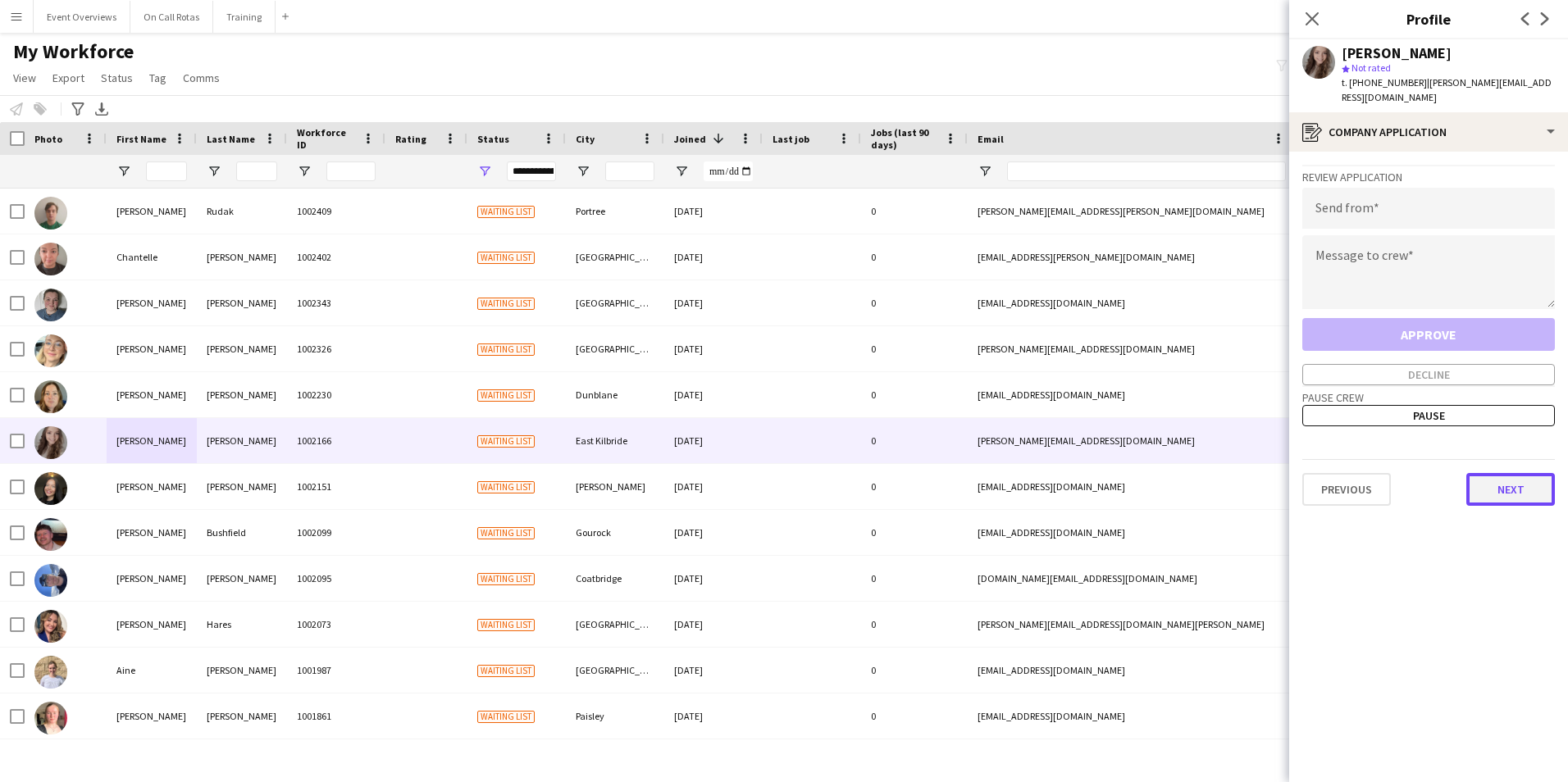
click at [1502, 484] on button "Next" at bounding box center [1510, 490] width 88 height 33
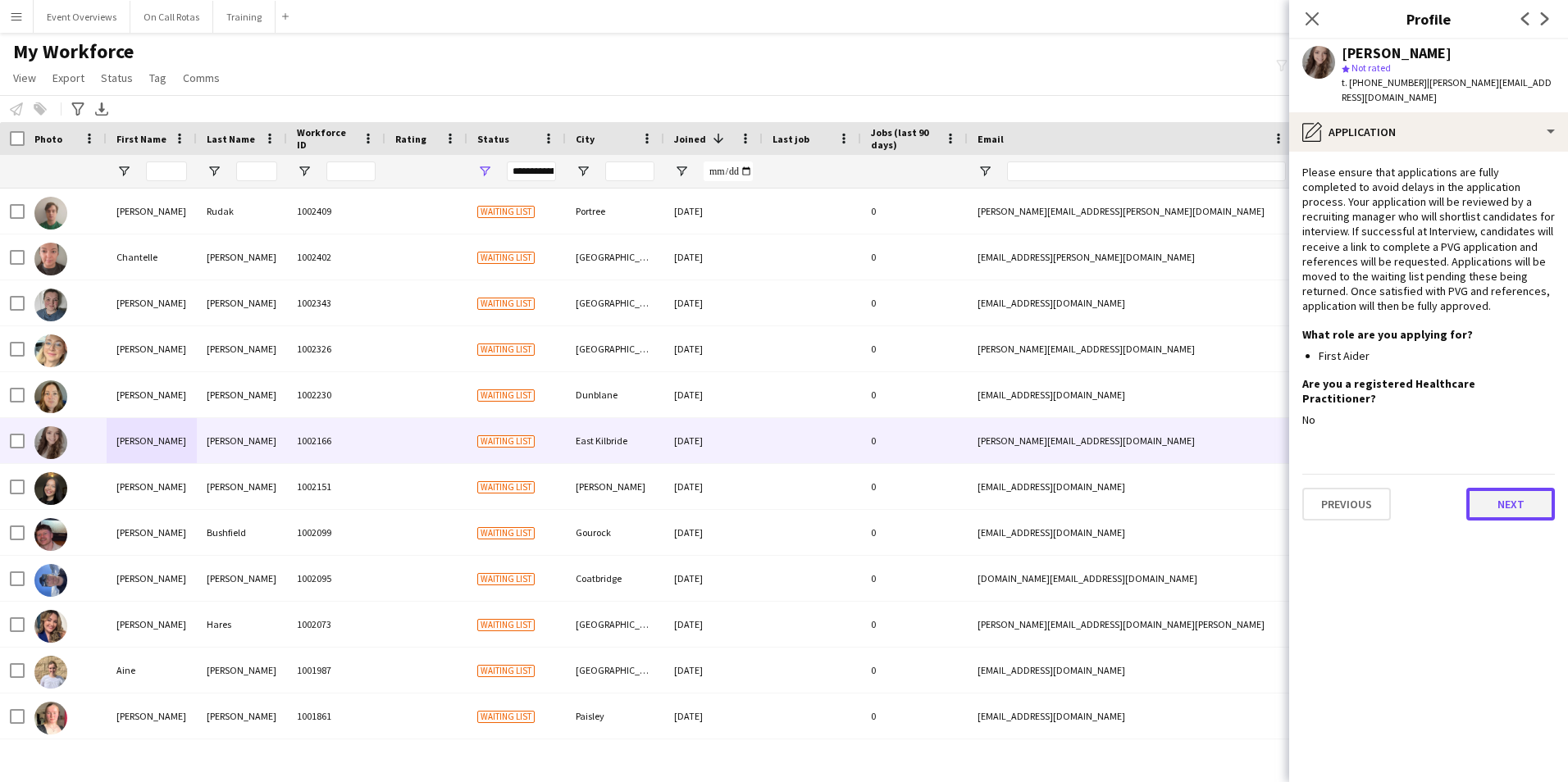
click at [1504, 488] on button "Next" at bounding box center [1510, 504] width 88 height 33
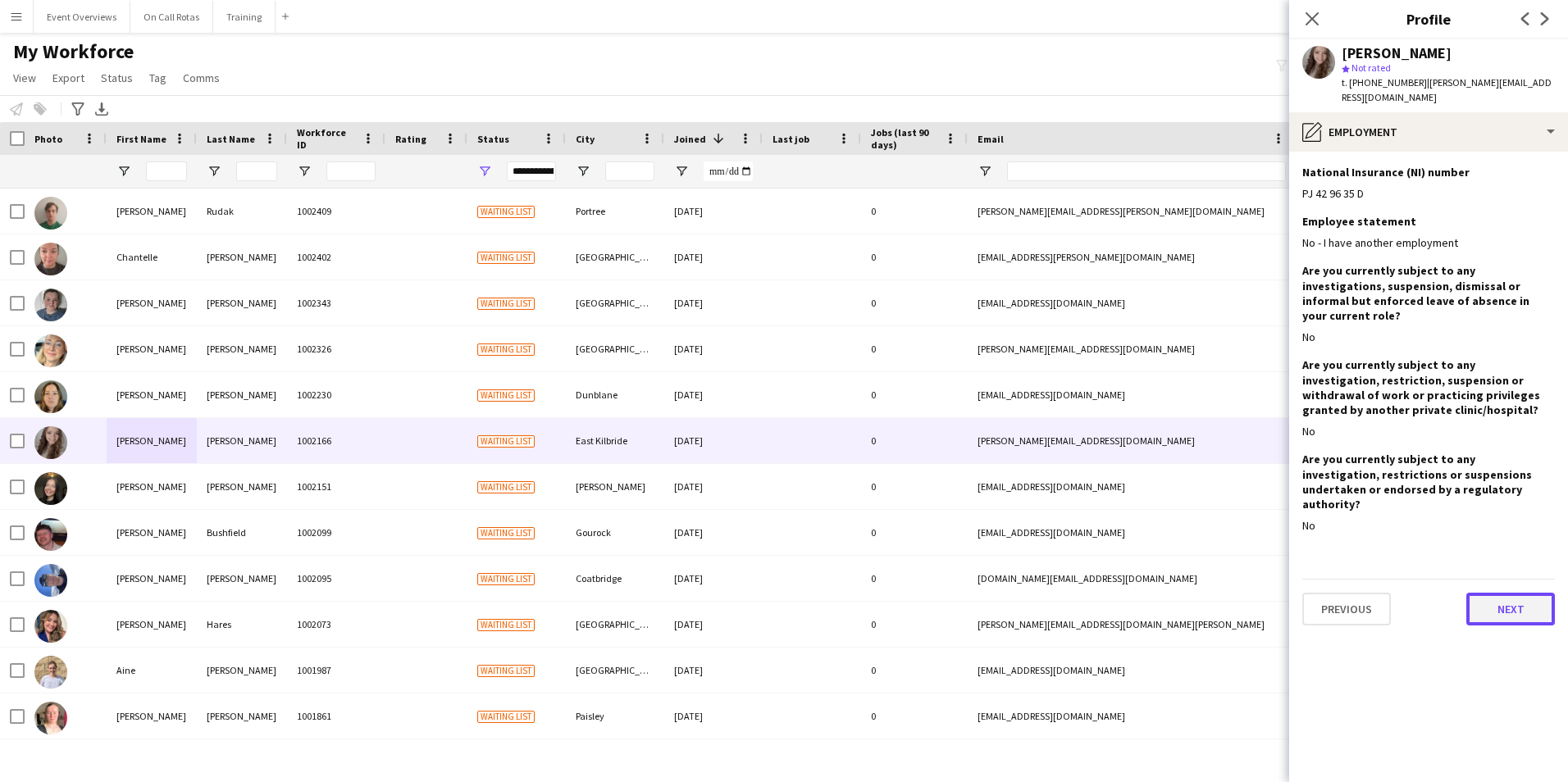
click at [1494, 593] on button "Next" at bounding box center [1510, 609] width 88 height 33
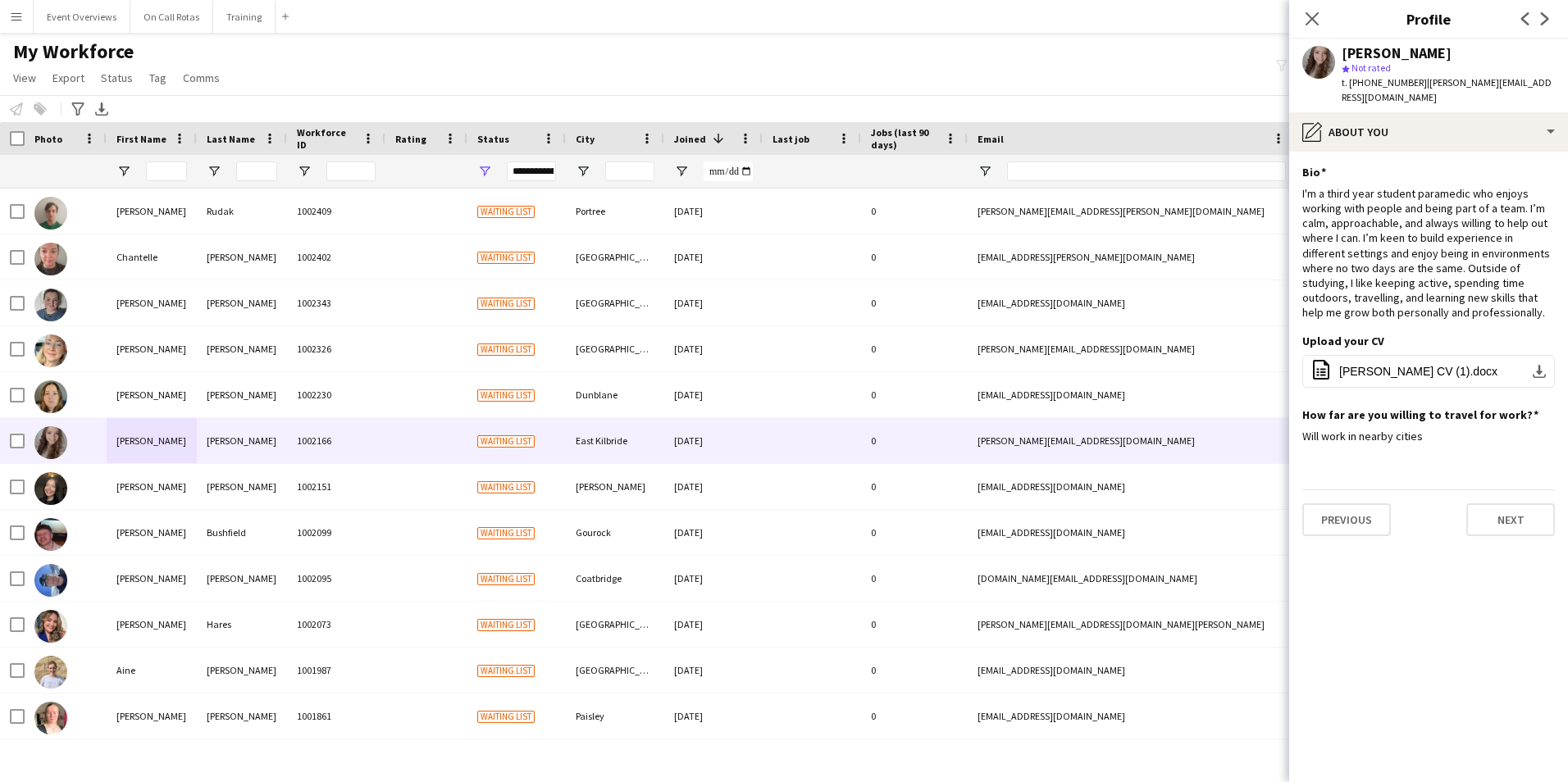
click at [1496, 490] on div "Previous Next" at bounding box center [1429, 513] width 253 height 47
click at [1513, 513] on button "Next" at bounding box center [1510, 520] width 88 height 33
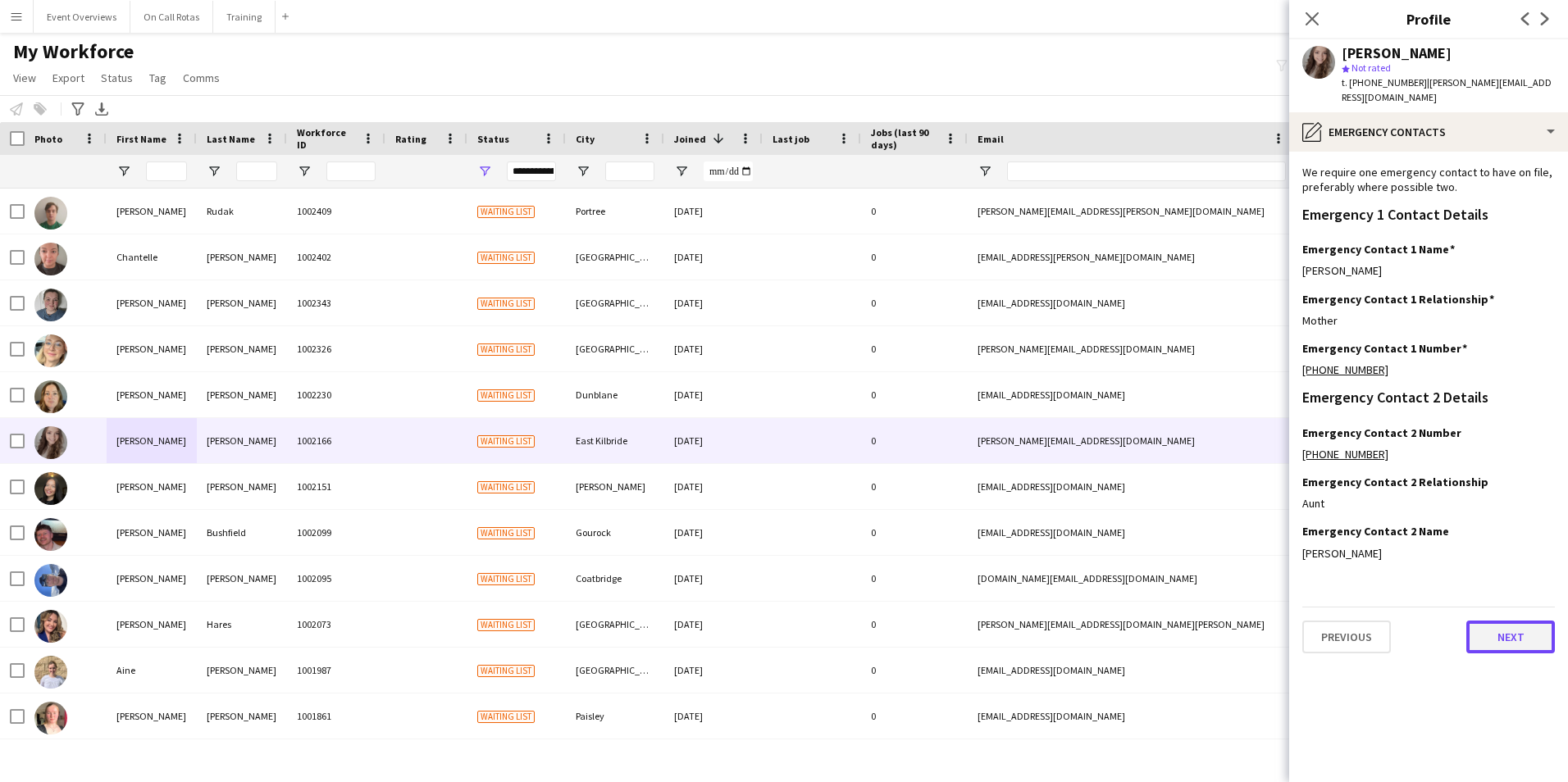
click at [1509, 628] on button "Next" at bounding box center [1510, 637] width 88 height 33
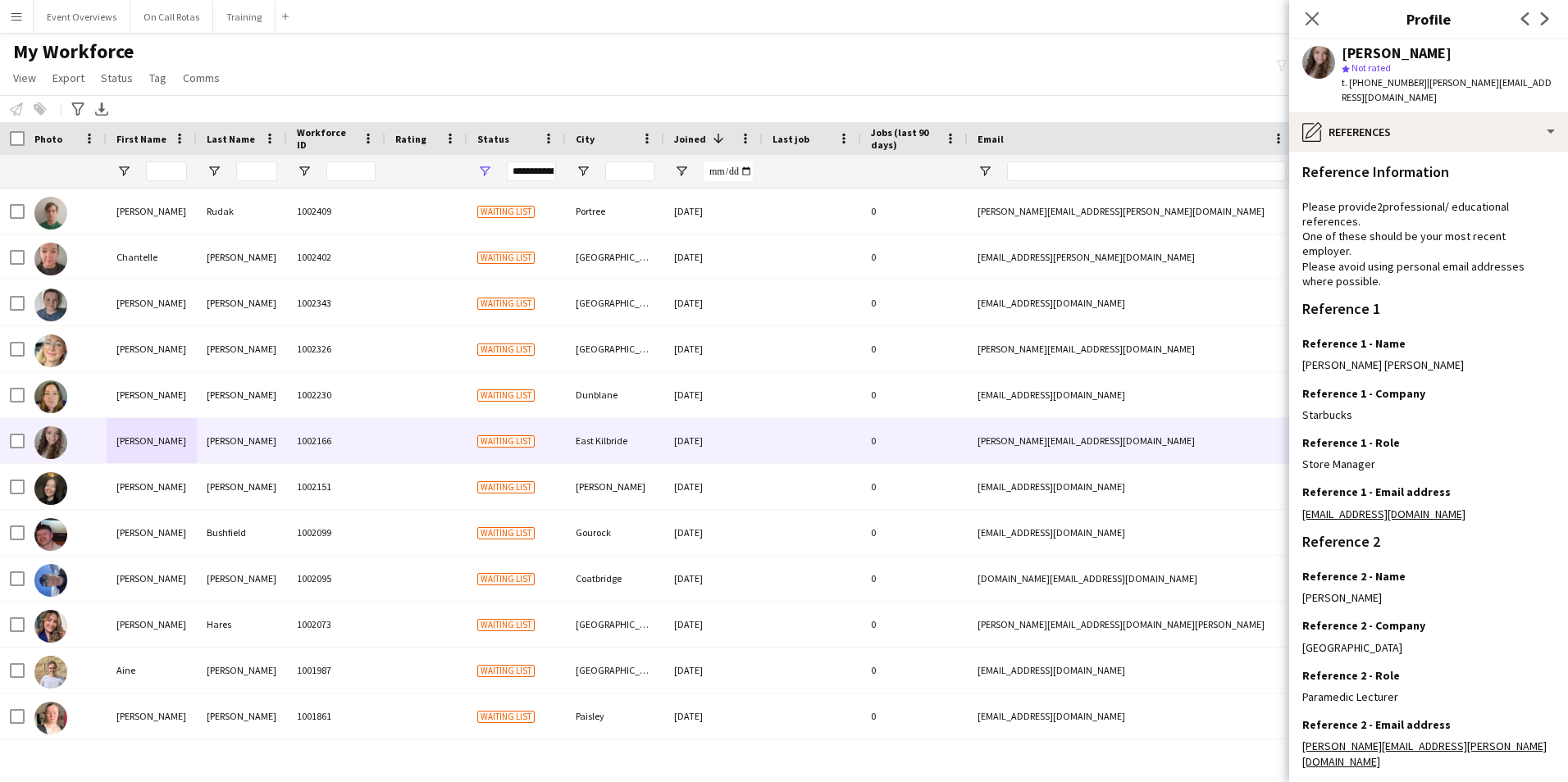
scroll to position [221, 0]
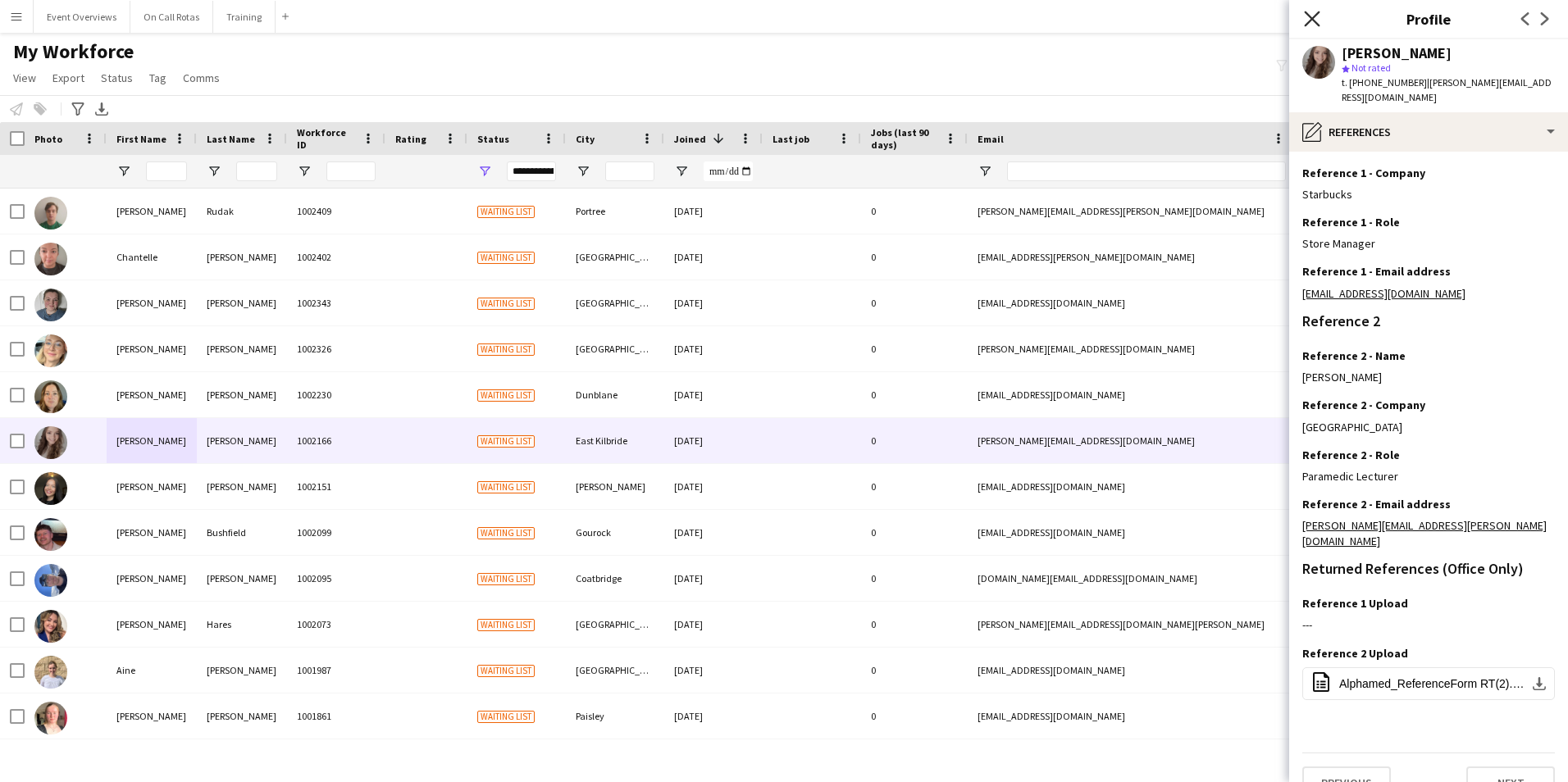
click at [1313, 16] on icon "Close pop-in" at bounding box center [1311, 18] width 16 height 16
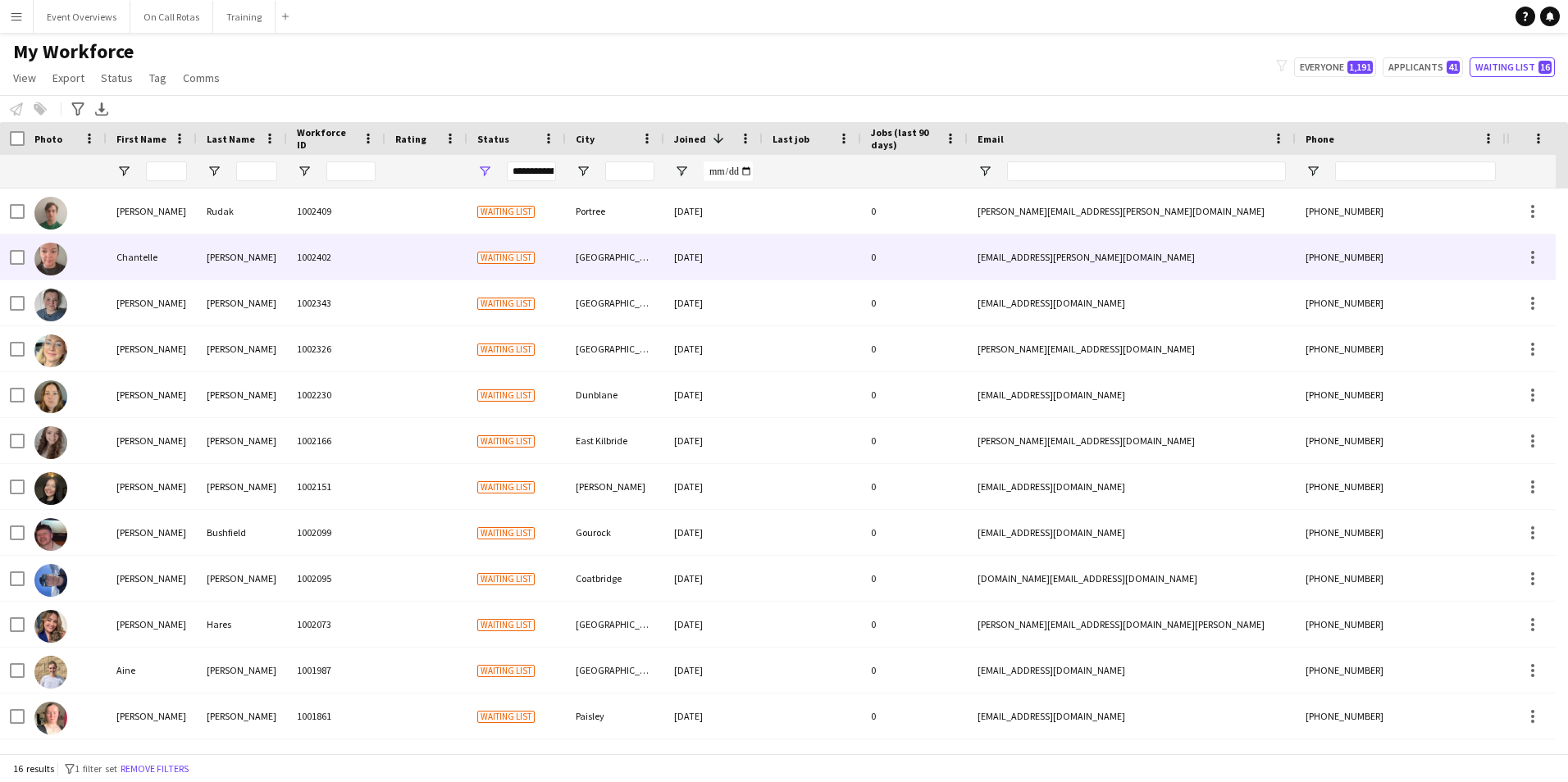
click at [220, 273] on div "McDonald" at bounding box center [241, 257] width 90 height 45
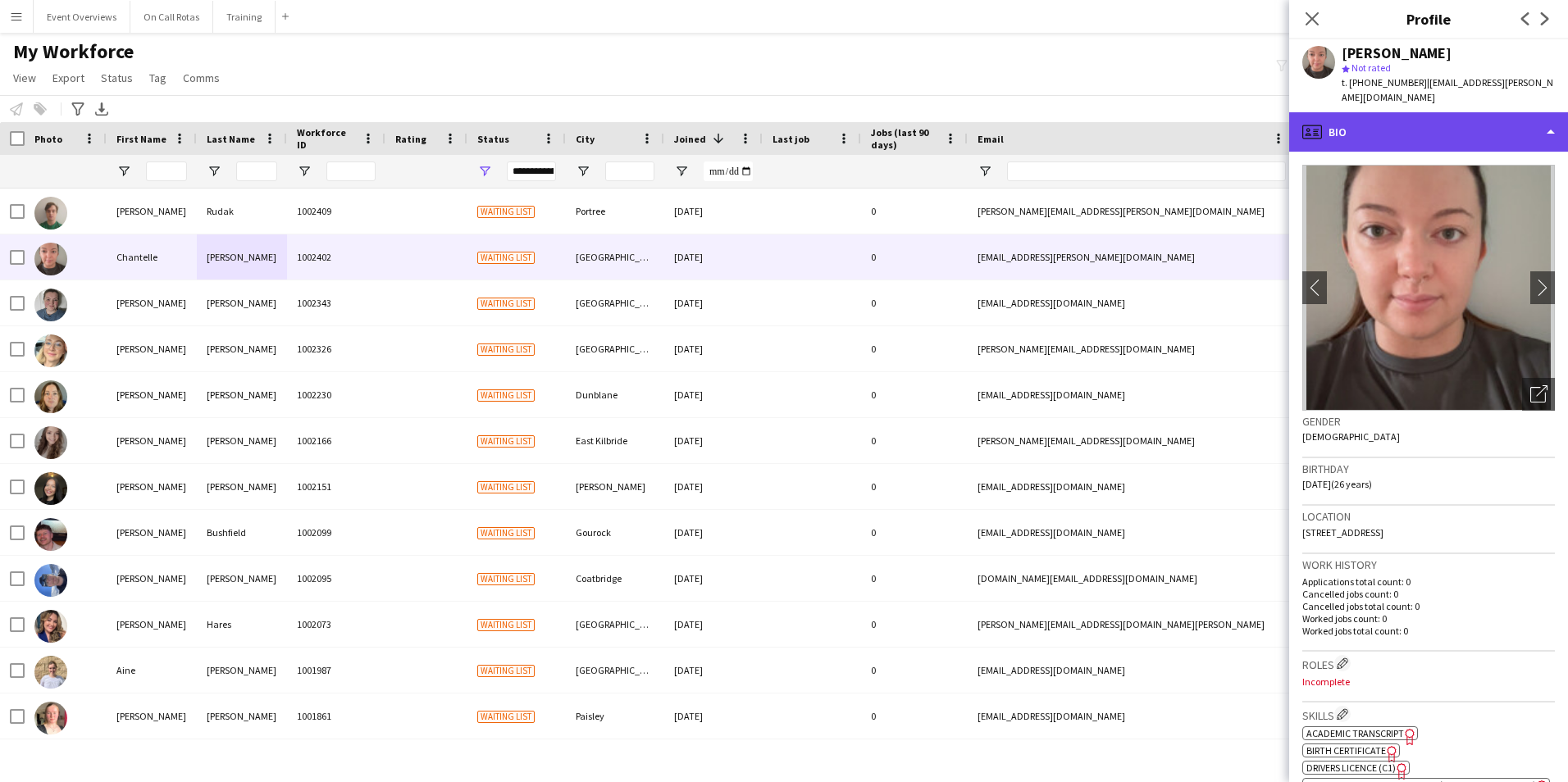
click at [1385, 129] on div "profile Bio" at bounding box center [1428, 131] width 279 height 39
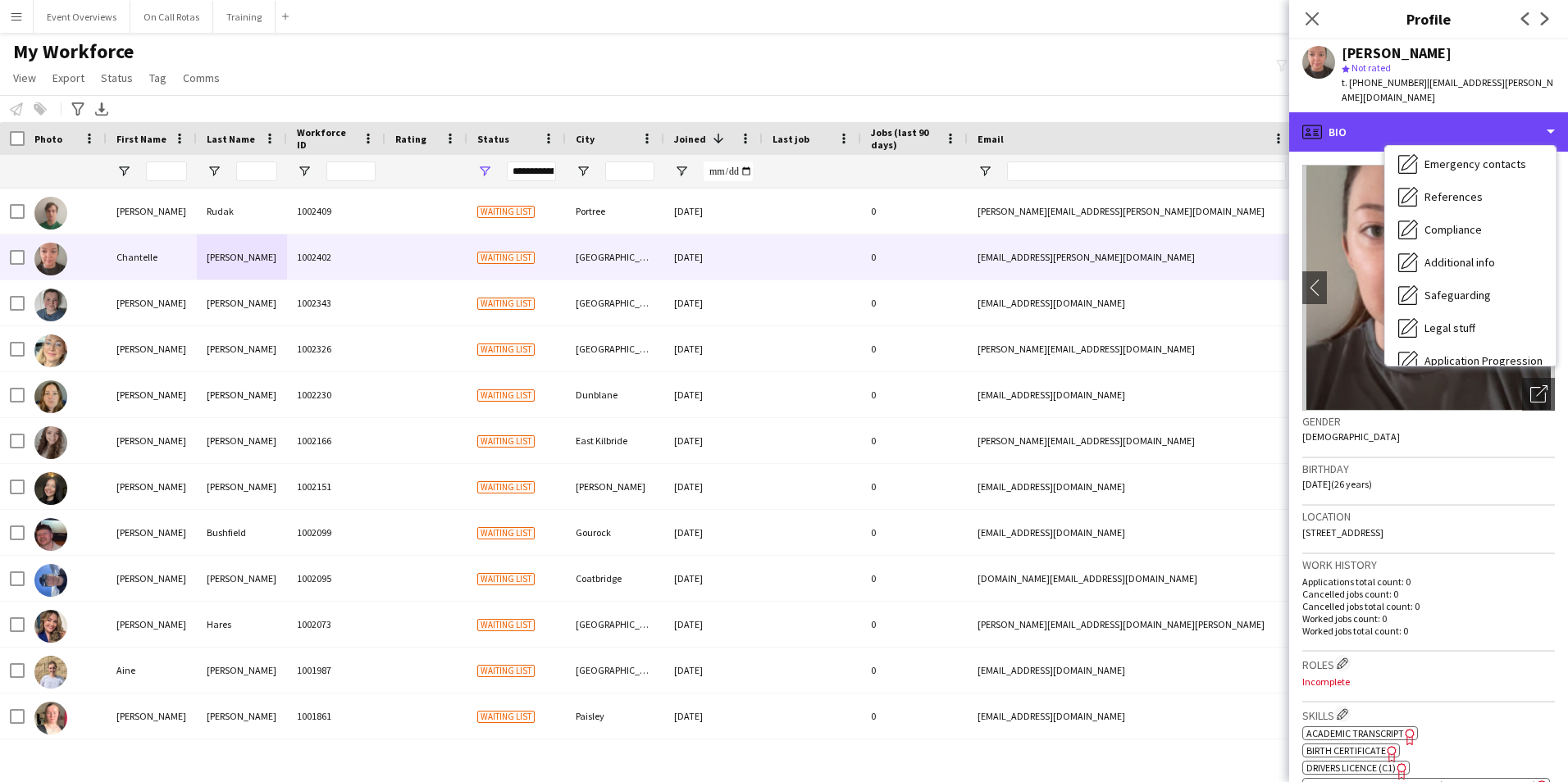
scroll to position [285, 0]
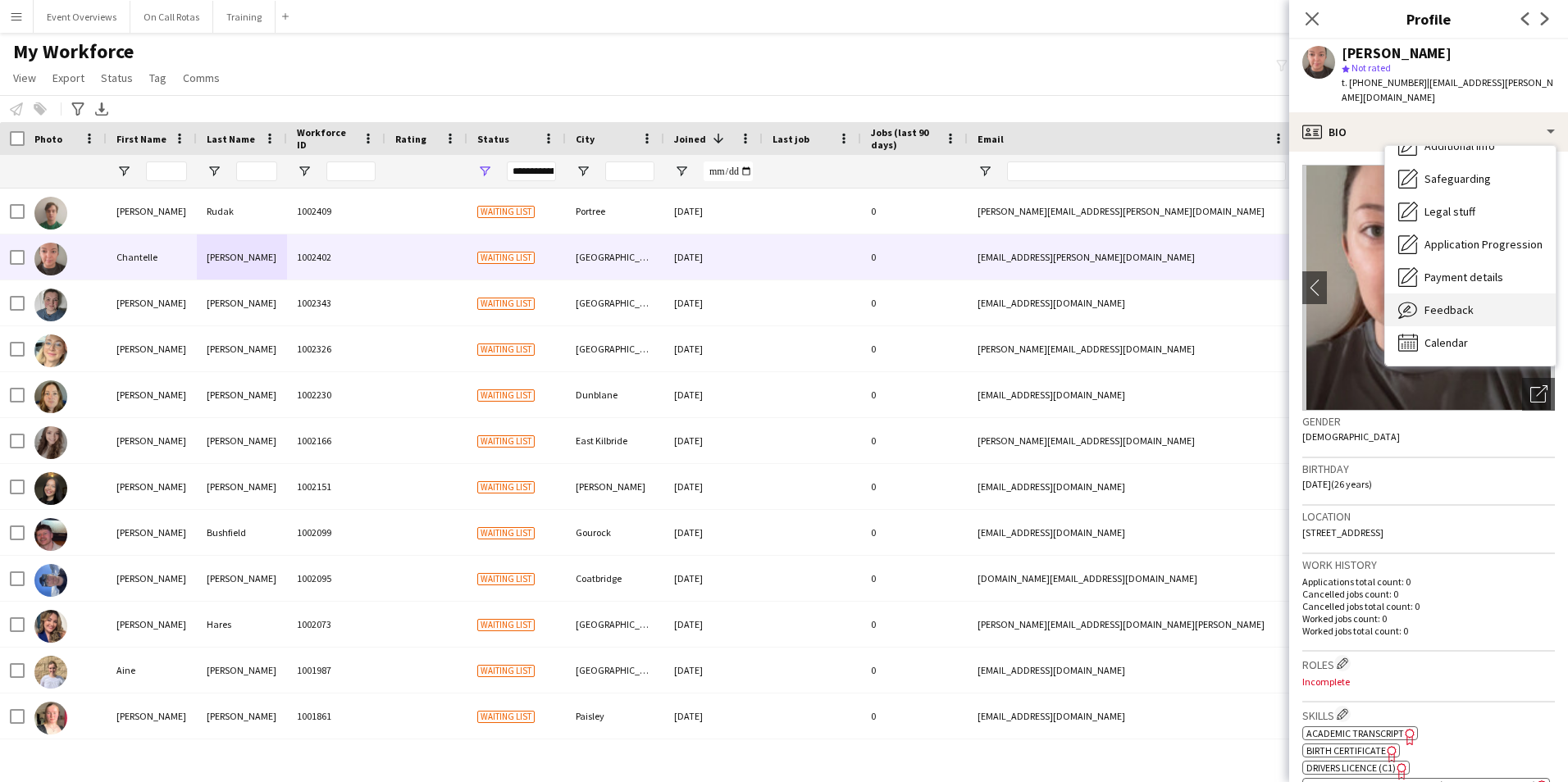
click at [1440, 303] on span "Feedback" at bounding box center [1449, 310] width 49 height 15
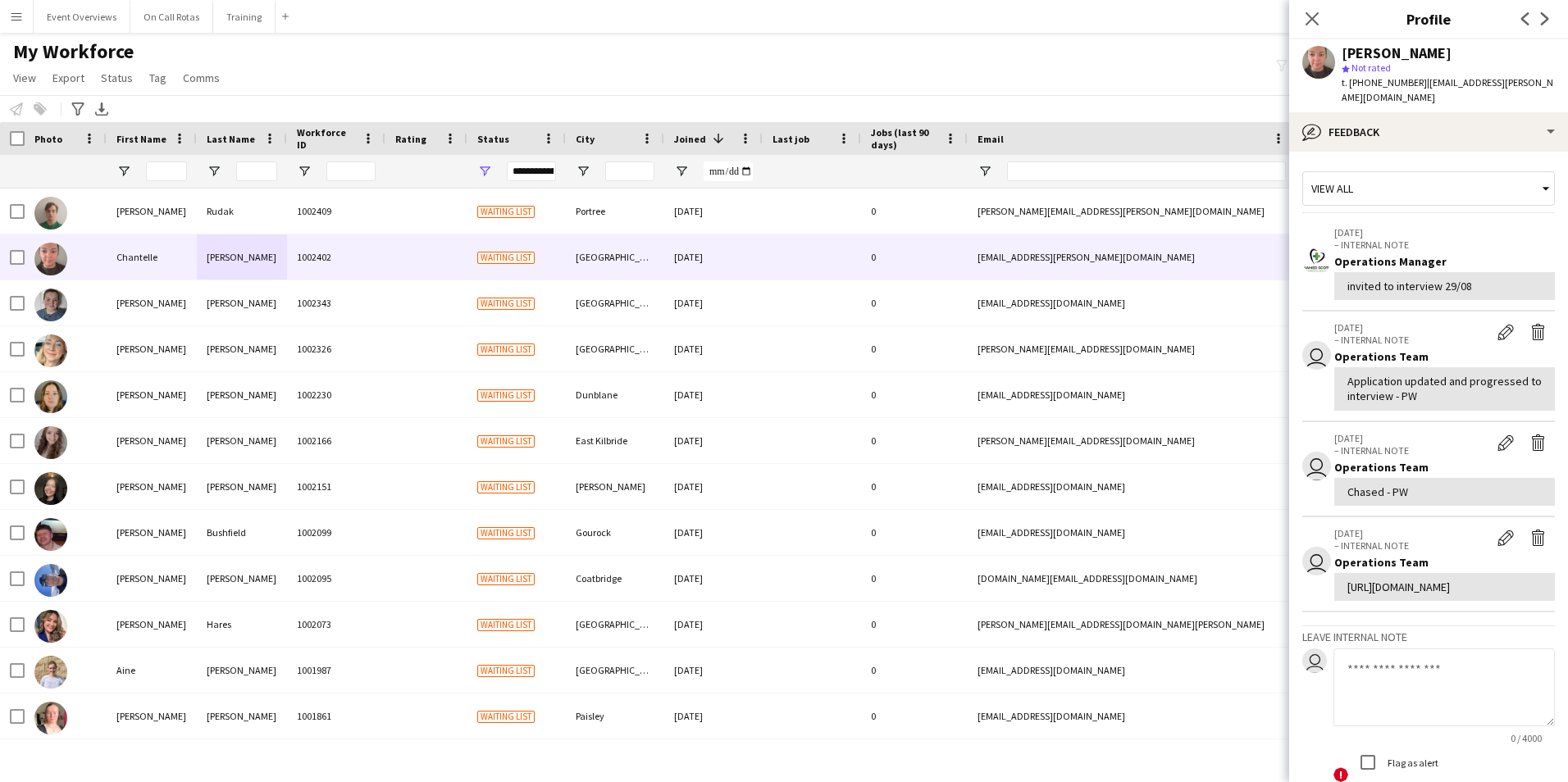
click at [1402, 709] on textarea at bounding box center [1444, 687] width 222 height 78
type textarea "**********"
drag, startPoint x: 1427, startPoint y: 696, endPoint x: 1349, endPoint y: 695, distance: 78.0
click at [1349, 695] on textarea "**********" at bounding box center [1444, 687] width 222 height 78
click at [1385, 705] on textarea at bounding box center [1444, 687] width 222 height 78
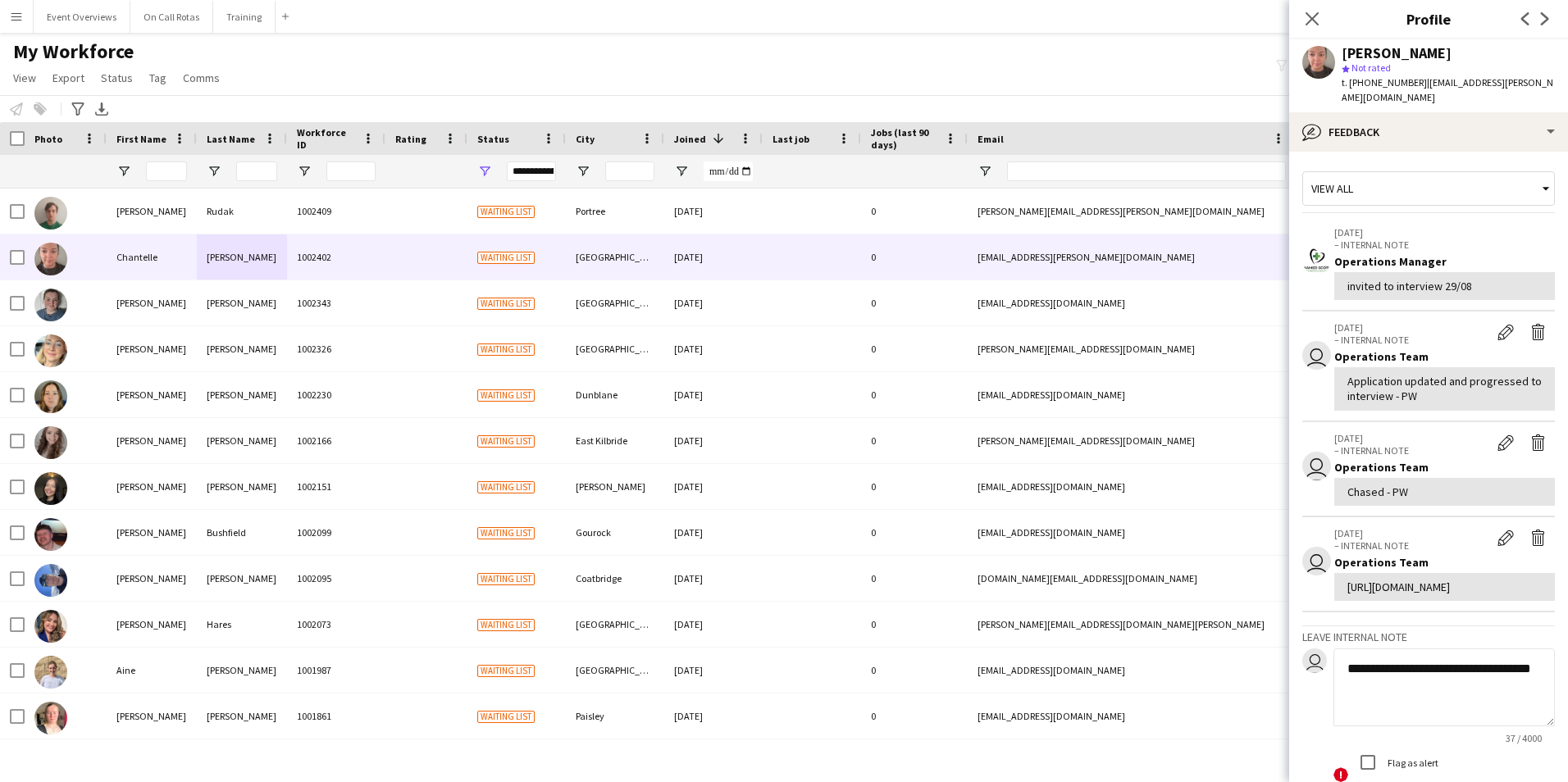
scroll to position [163, 0]
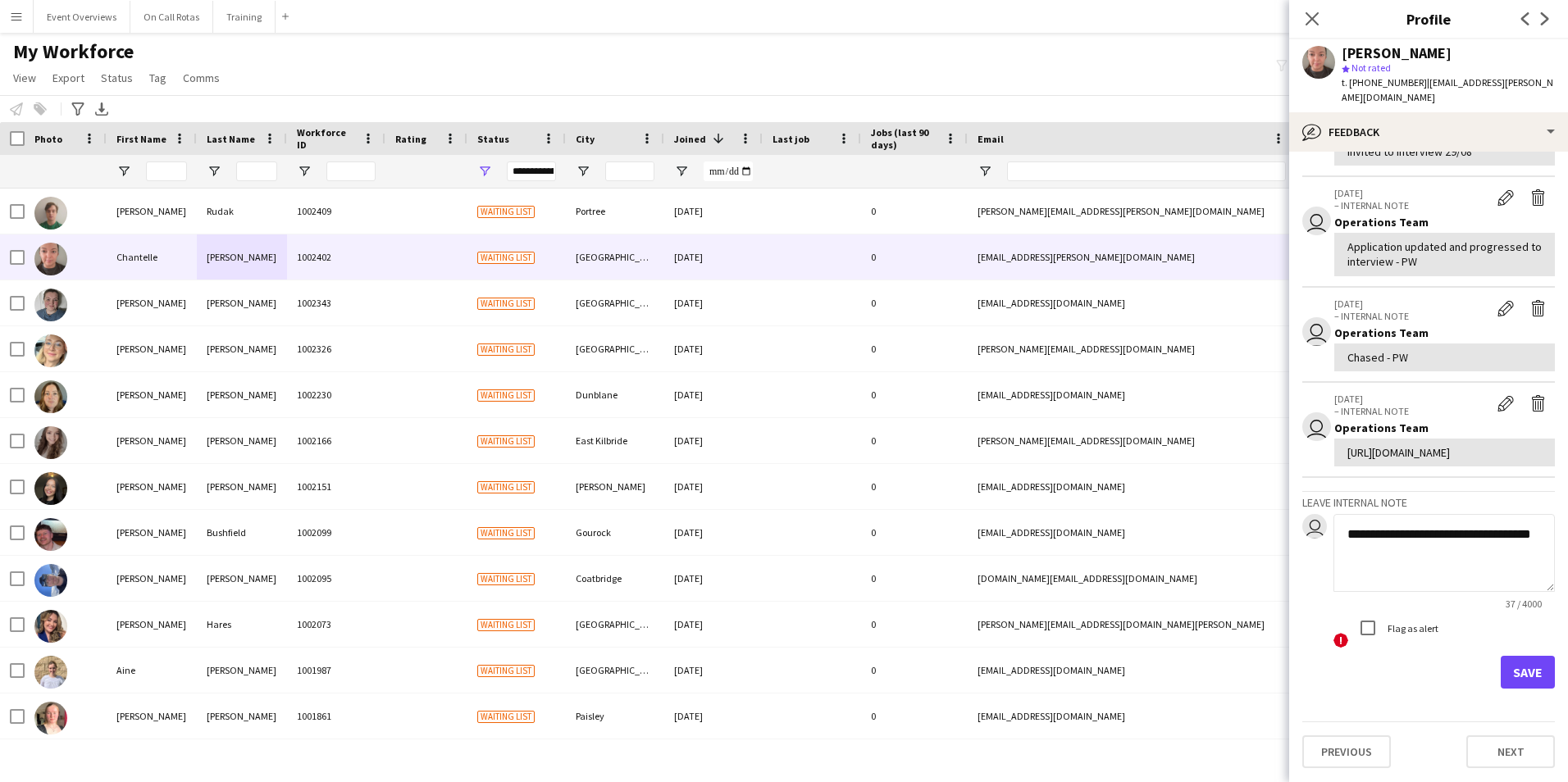
type textarea "**********"
click at [1513, 677] on button "Save" at bounding box center [1527, 672] width 55 height 33
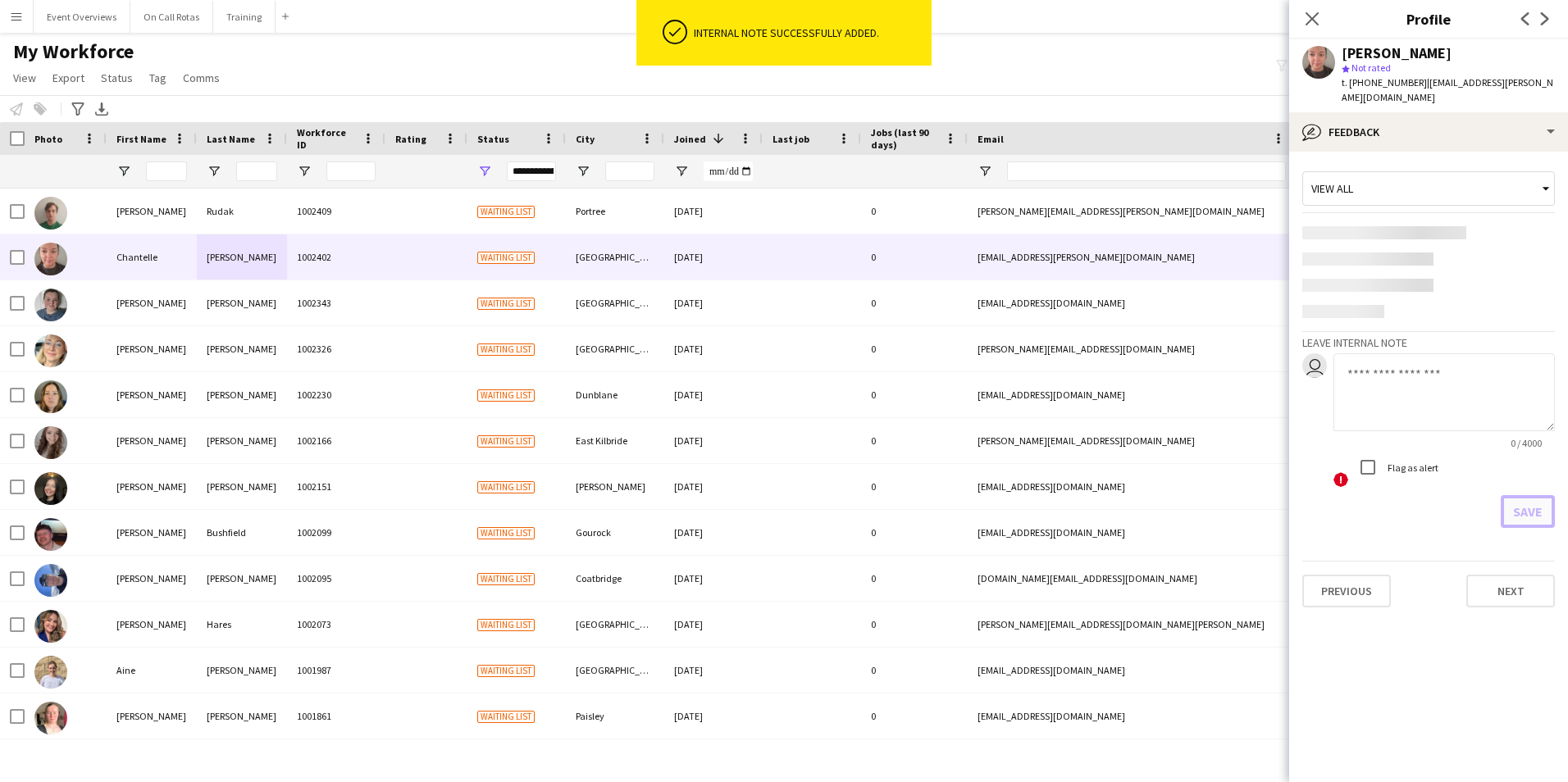
scroll to position [0, 0]
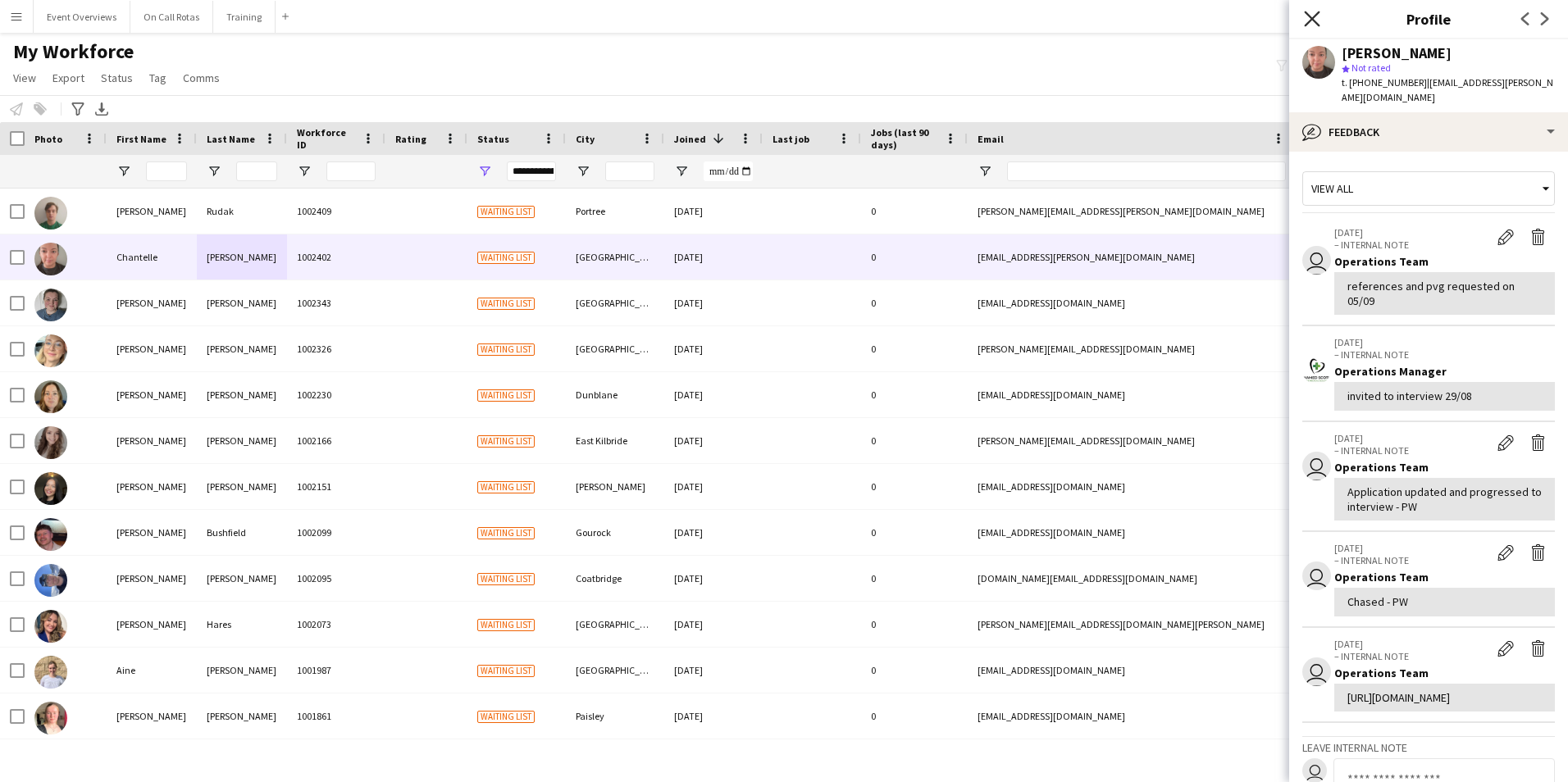
click at [1316, 22] on icon at bounding box center [1311, 18] width 16 height 16
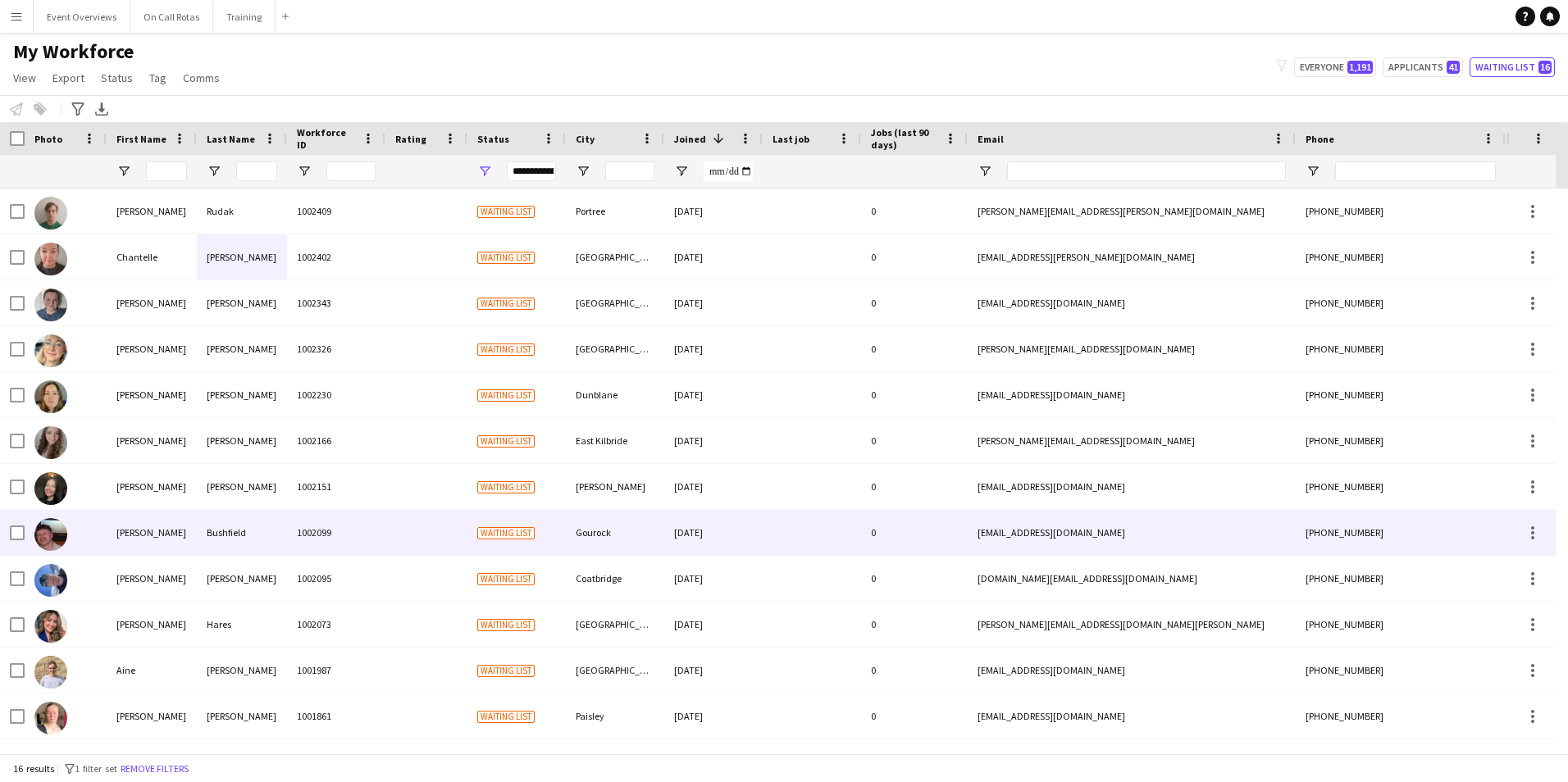
click at [255, 542] on div "Bushfield" at bounding box center [241, 532] width 90 height 45
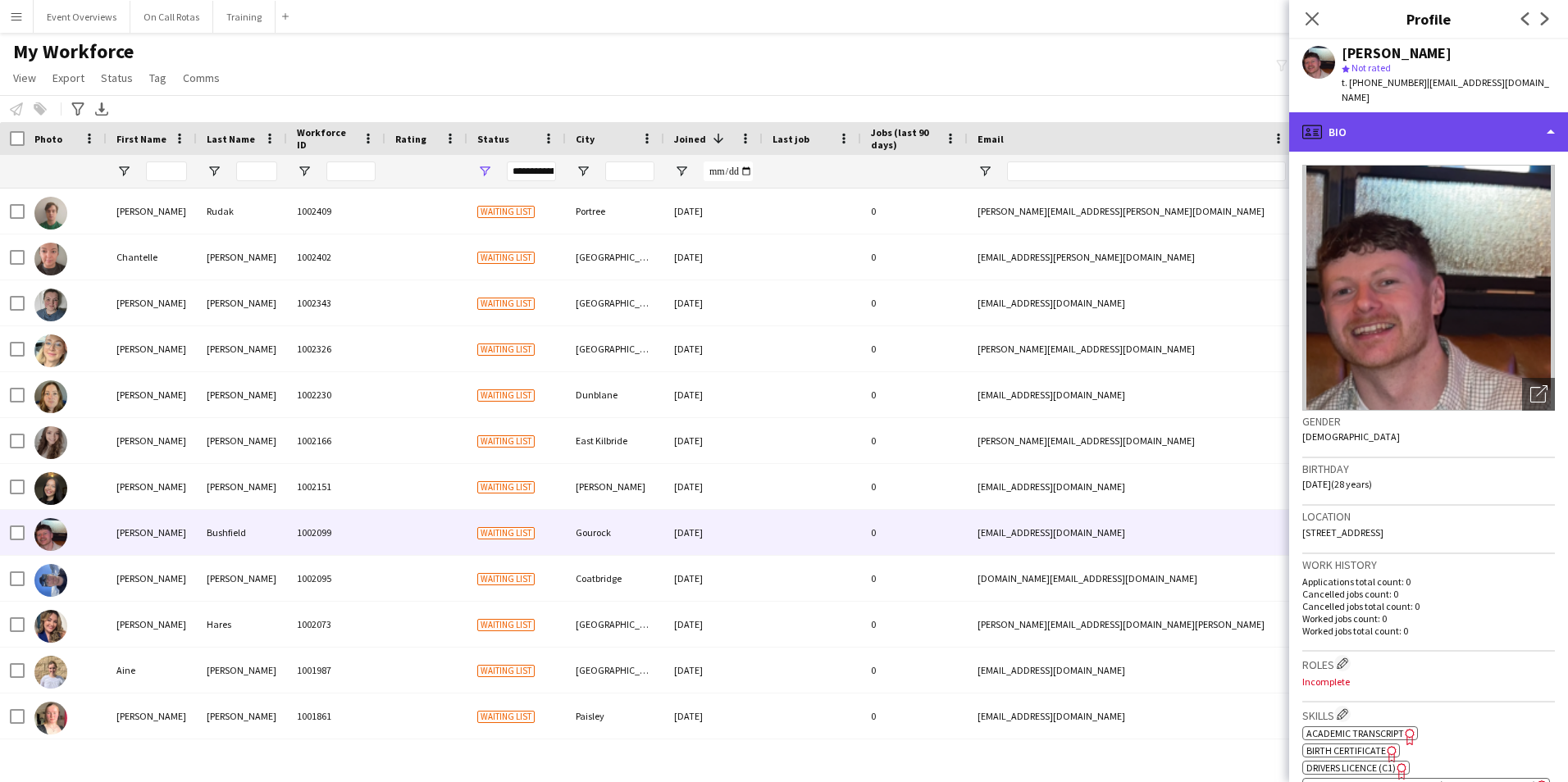
click at [1429, 120] on div "profile Bio" at bounding box center [1428, 131] width 279 height 39
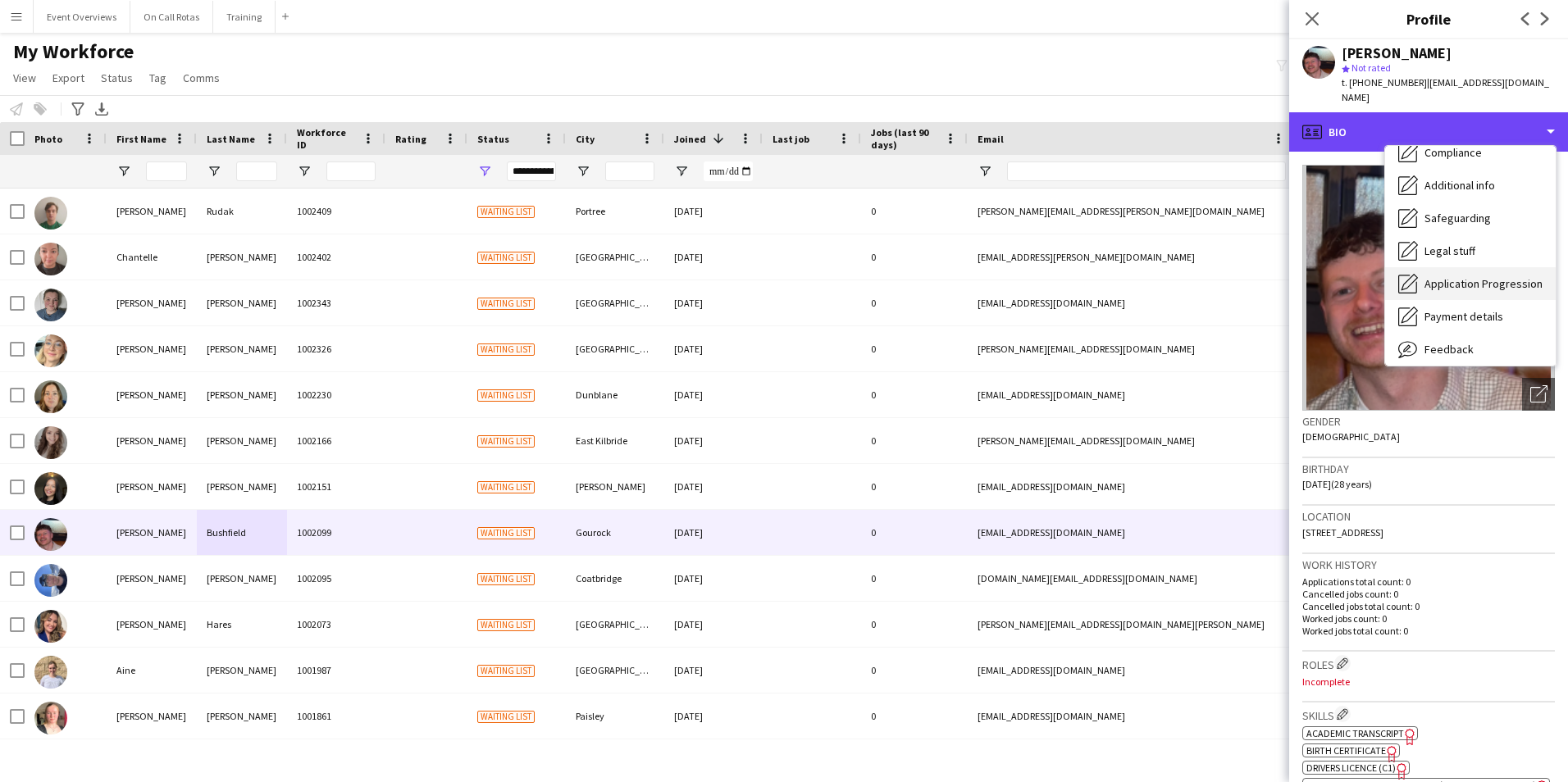
scroll to position [163, 0]
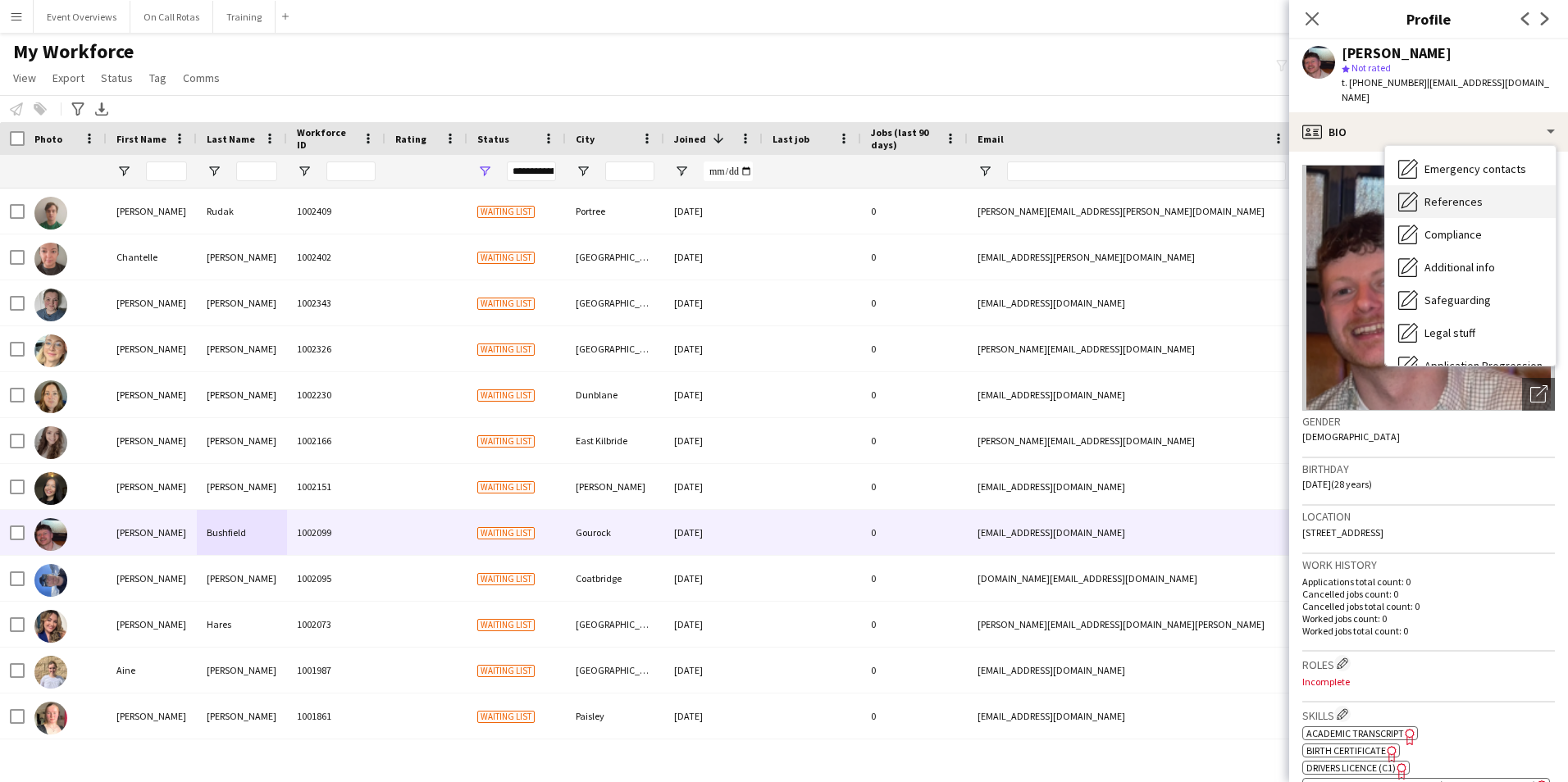
click at [1436, 195] on span "References" at bounding box center [1453, 202] width 58 height 15
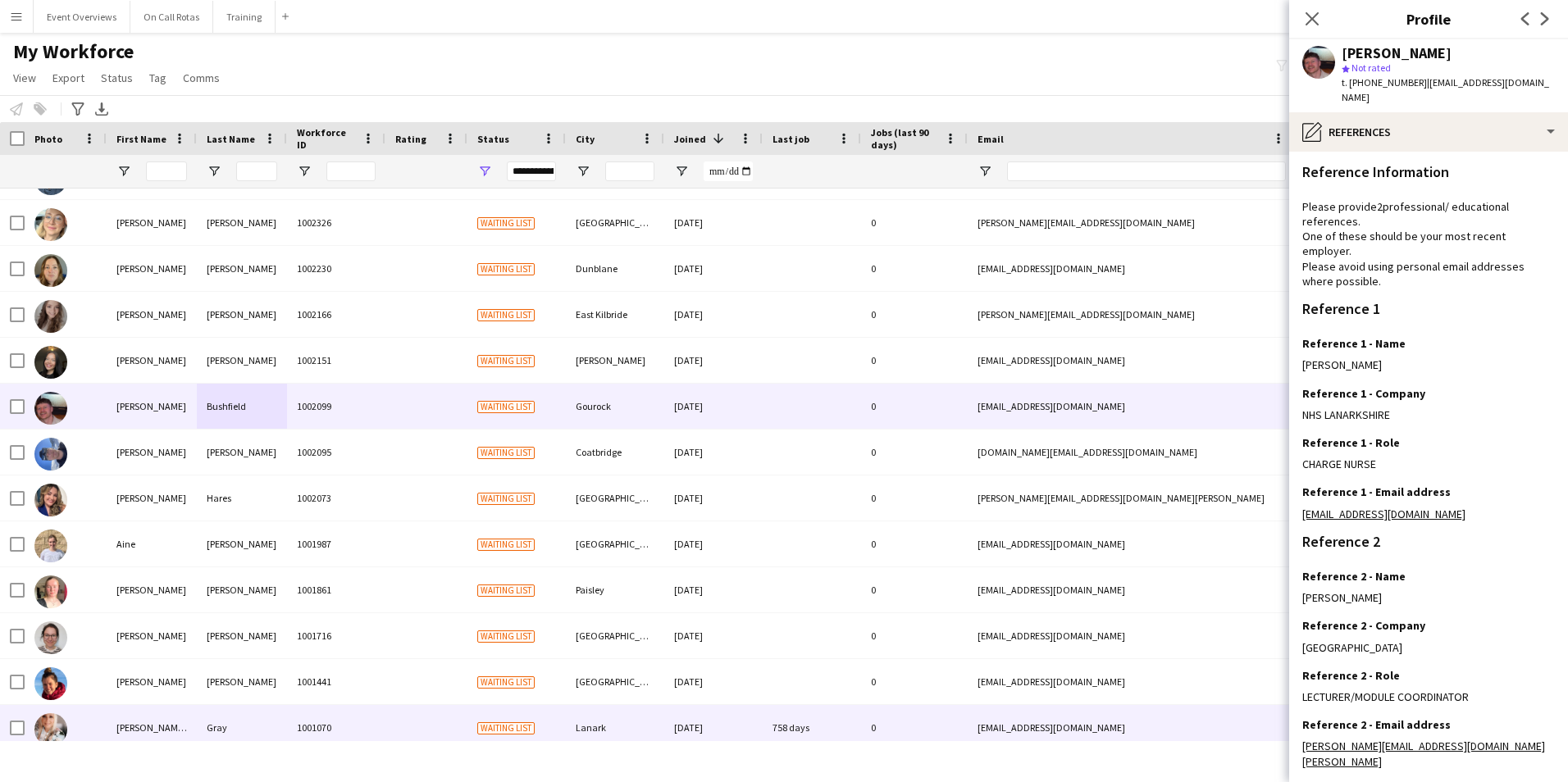
scroll to position [100, 0]
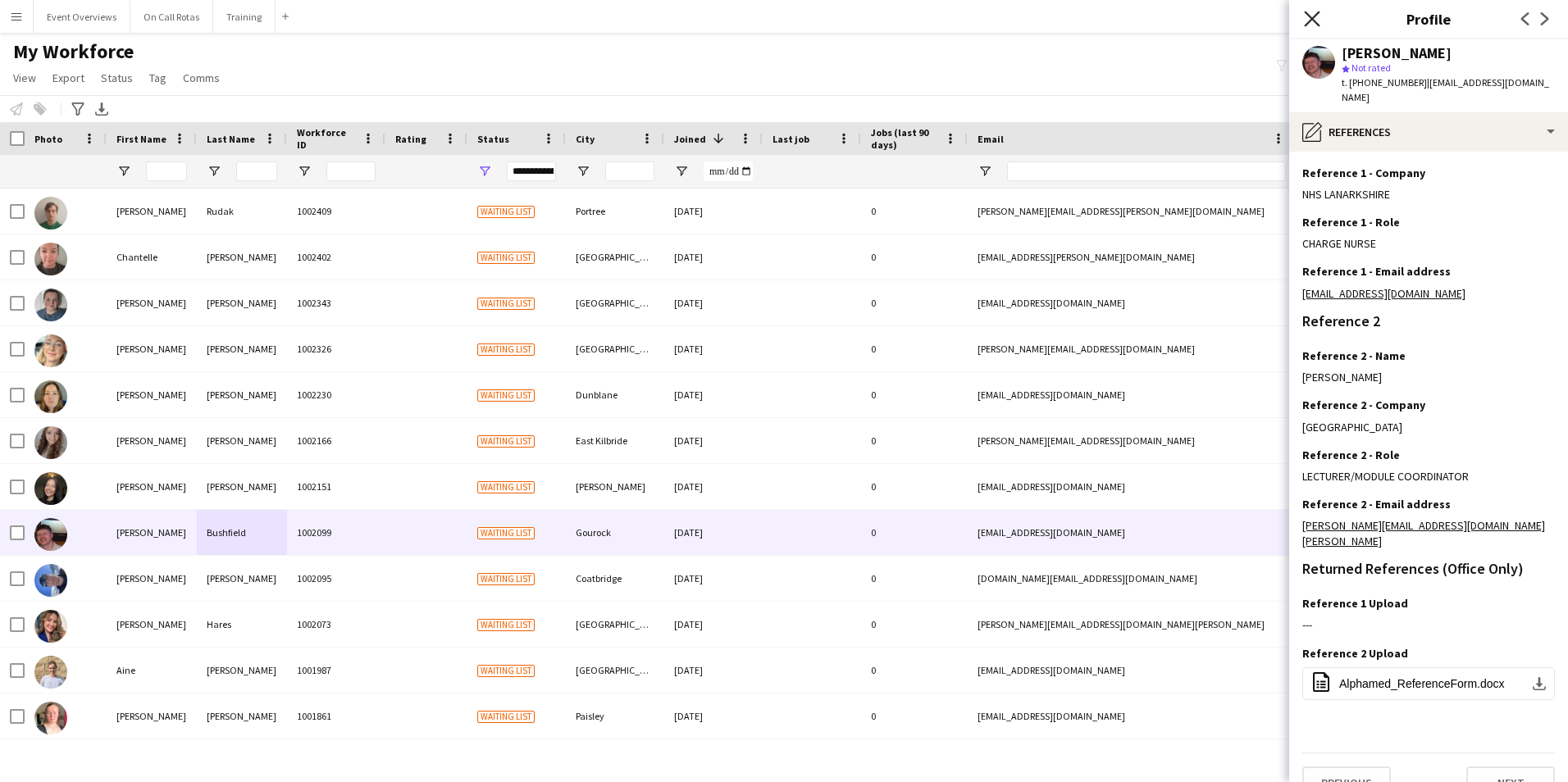
click at [1306, 23] on icon at bounding box center [1311, 18] width 16 height 16
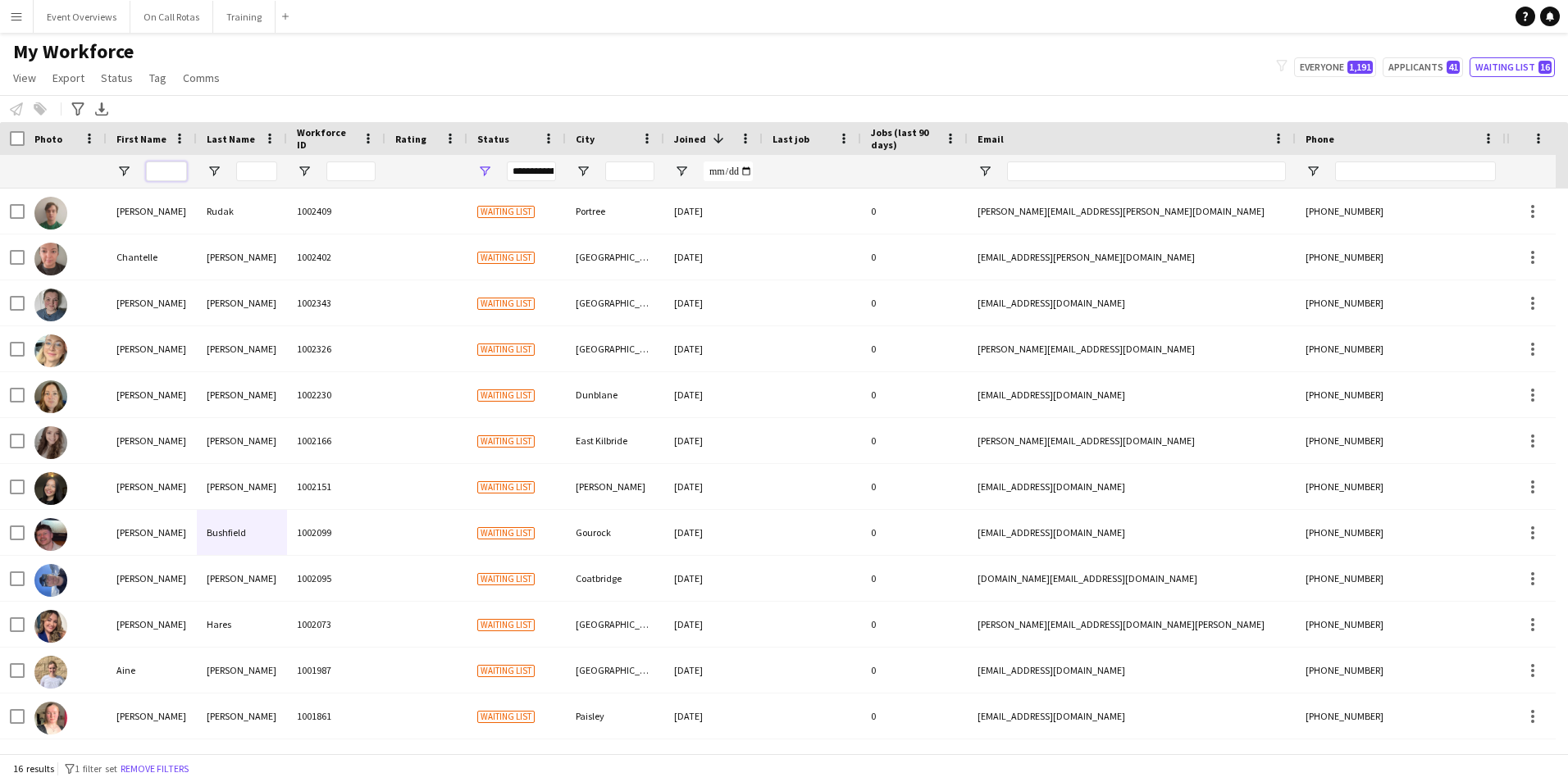
click at [151, 169] on input "First Name Filter Input" at bounding box center [166, 171] width 41 height 20
click at [1405, 56] on div "My Workforce View Views Default view Active Staff Applications - First Aider Ap…" at bounding box center [784, 67] width 1568 height 55
click at [1405, 61] on button "Applicants 41" at bounding box center [1422, 67] width 80 height 20
type input "**********"
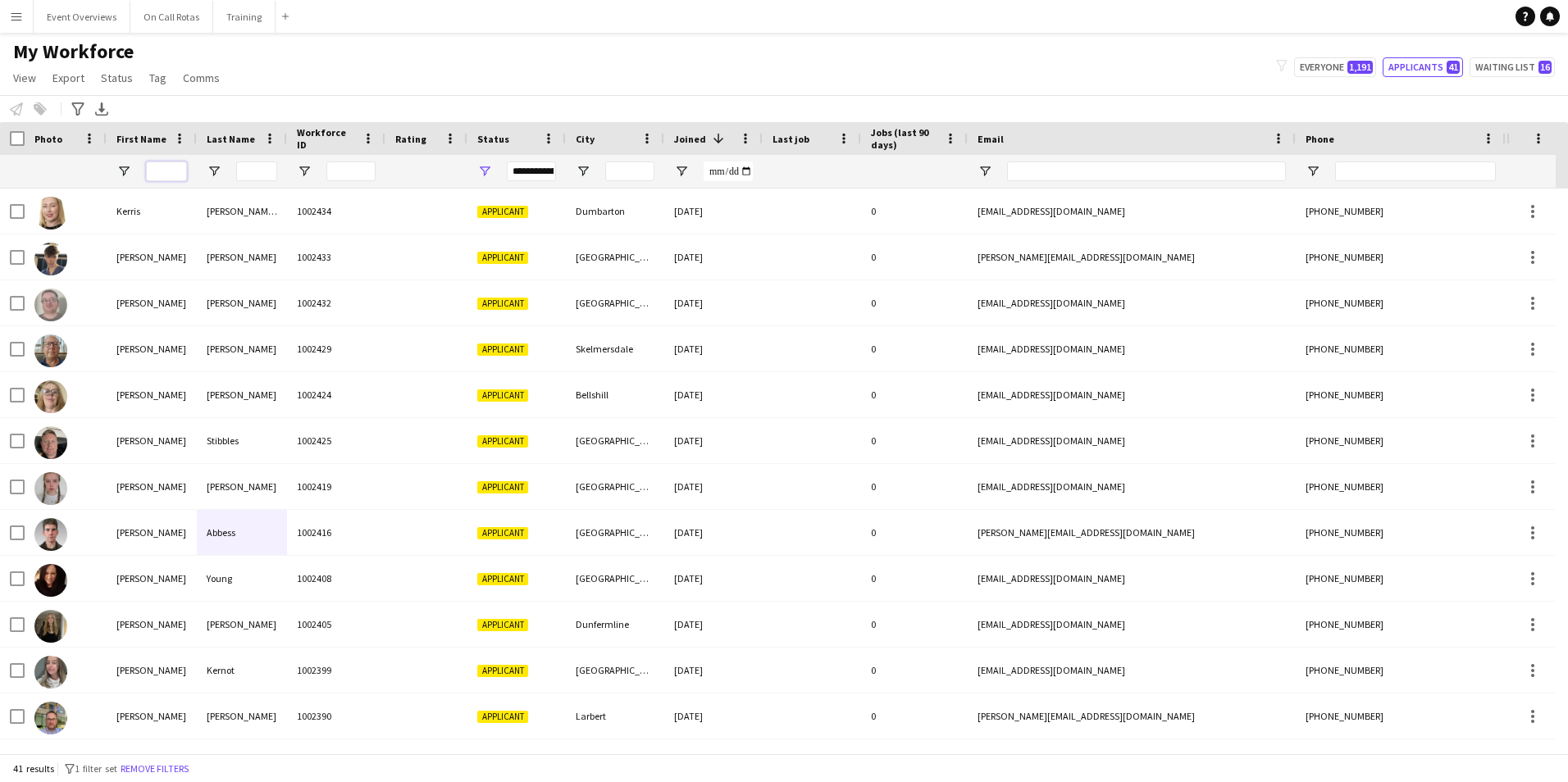
click at [170, 175] on input "First Name Filter Input" at bounding box center [166, 171] width 41 height 20
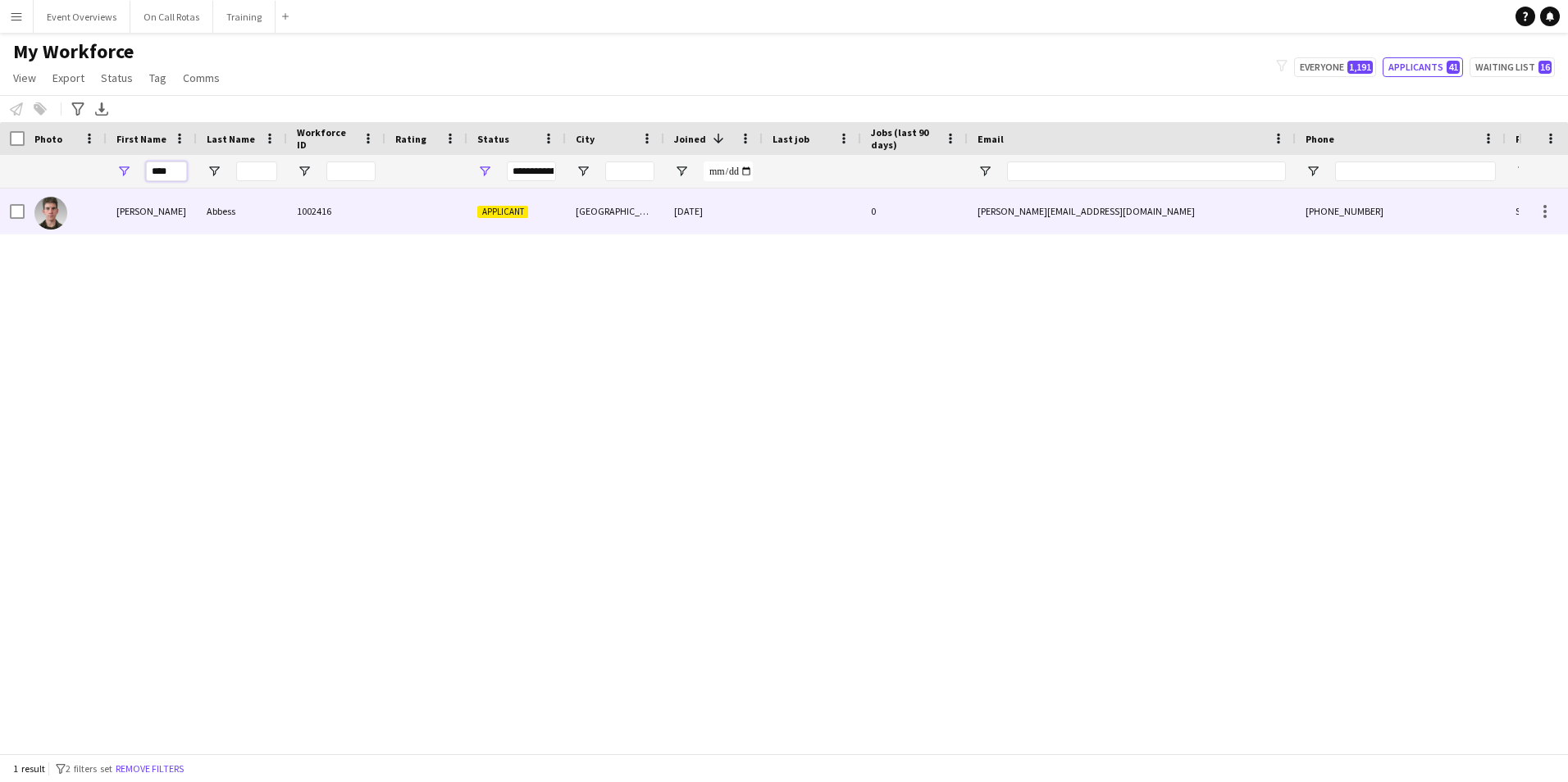
type input "****"
click at [447, 203] on div at bounding box center [426, 211] width 82 height 45
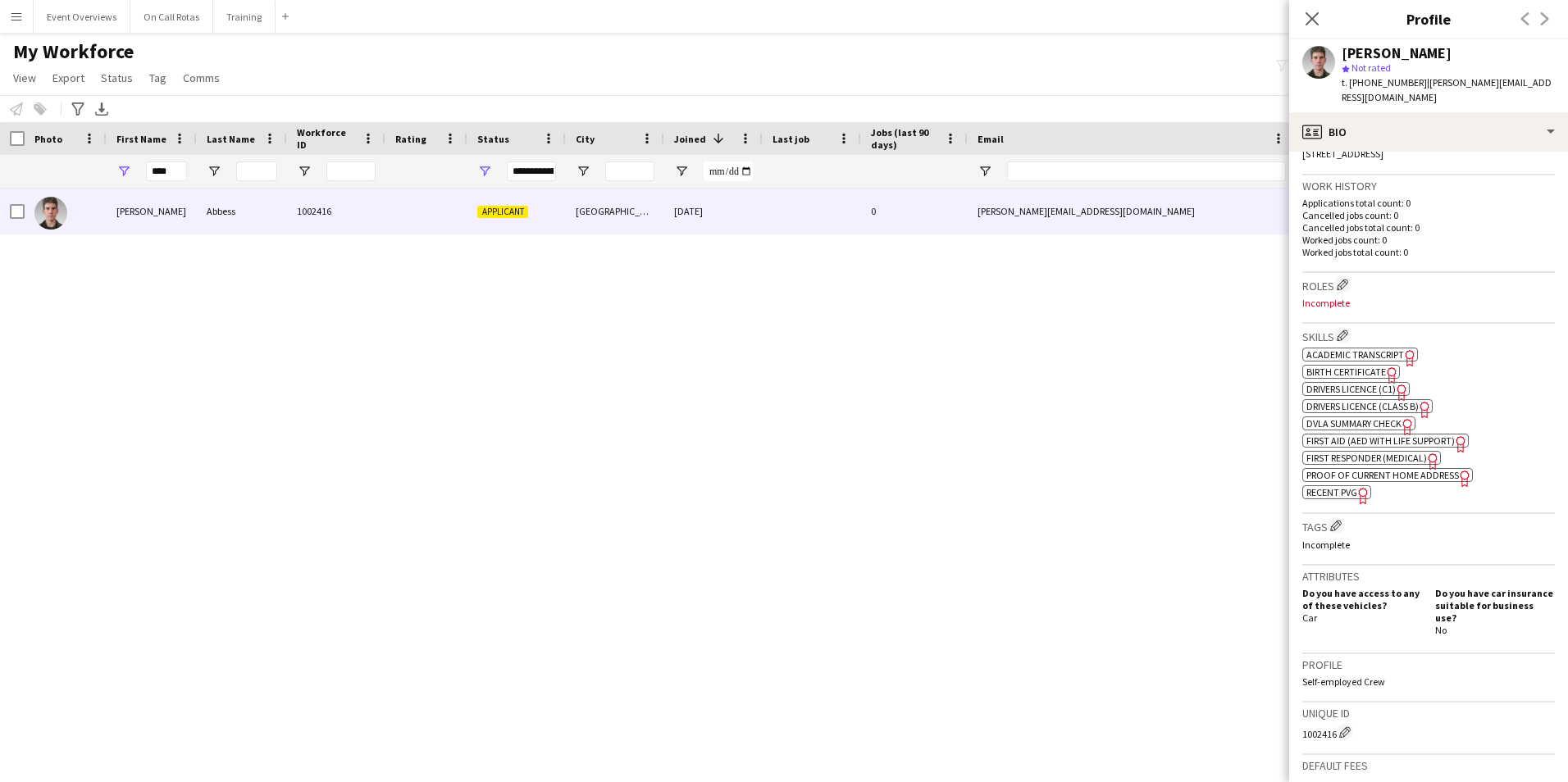
scroll to position [410, 0]
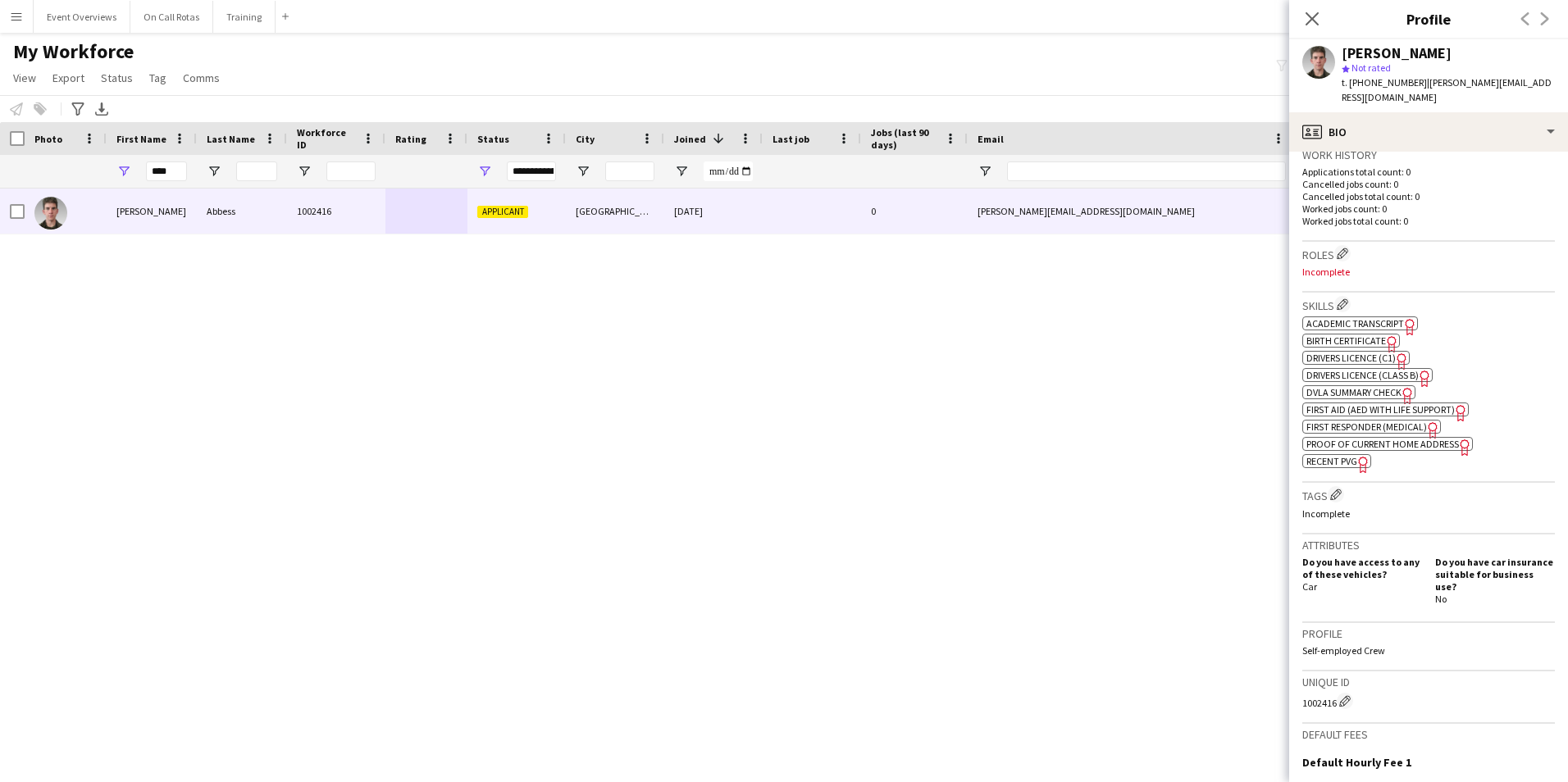
click at [1342, 403] on span "First Aid (AED with life support)" at bounding box center [1379, 409] width 148 height 12
click at [1343, 317] on span "Academic Transcript" at bounding box center [1354, 324] width 98 height 12
click at [1352, 455] on span "Recent PVG" at bounding box center [1331, 461] width 51 height 12
click at [1351, 420] on span "First Responder (Medical)" at bounding box center [1366, 426] width 120 height 12
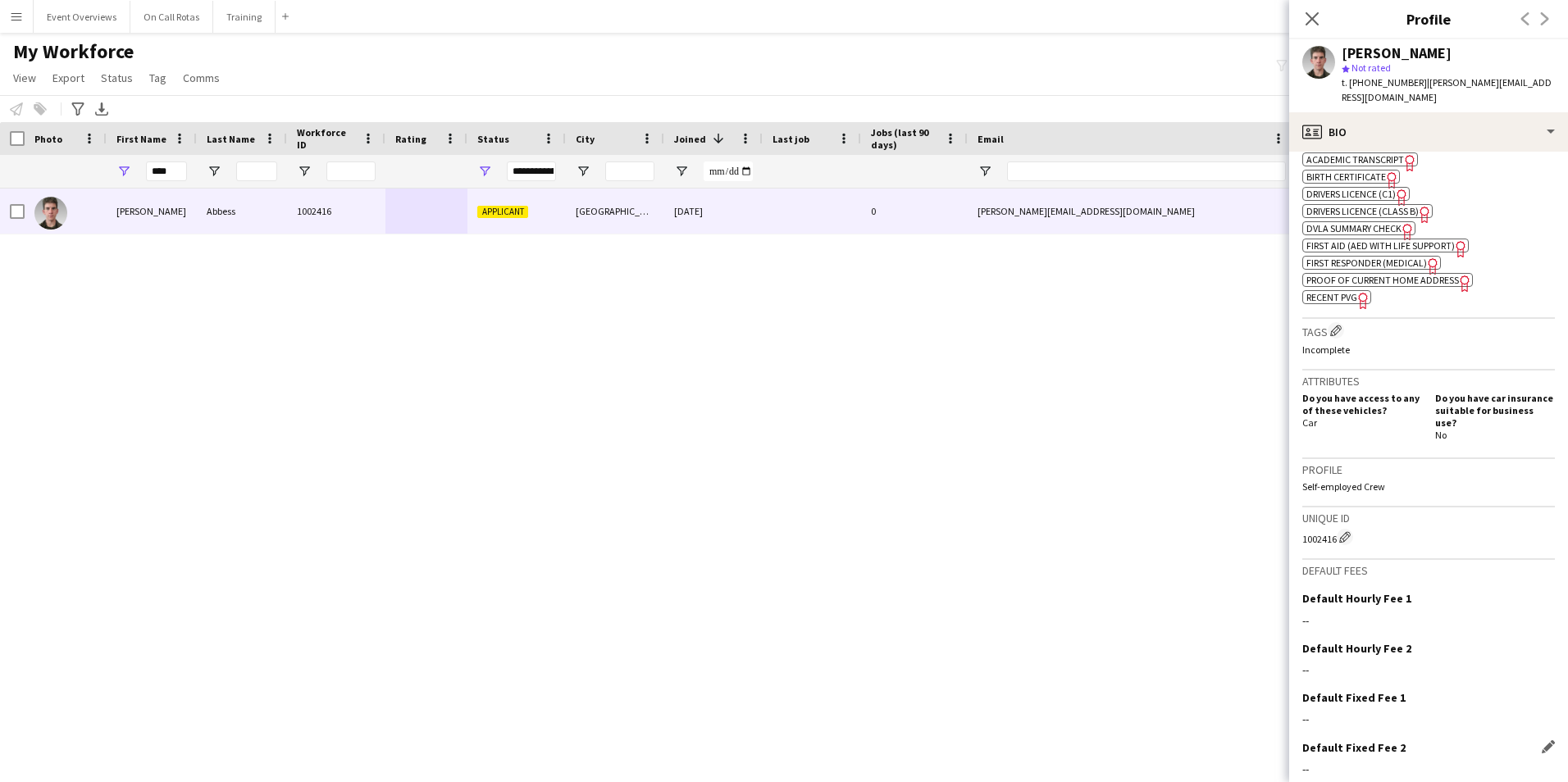
scroll to position [613, 0]
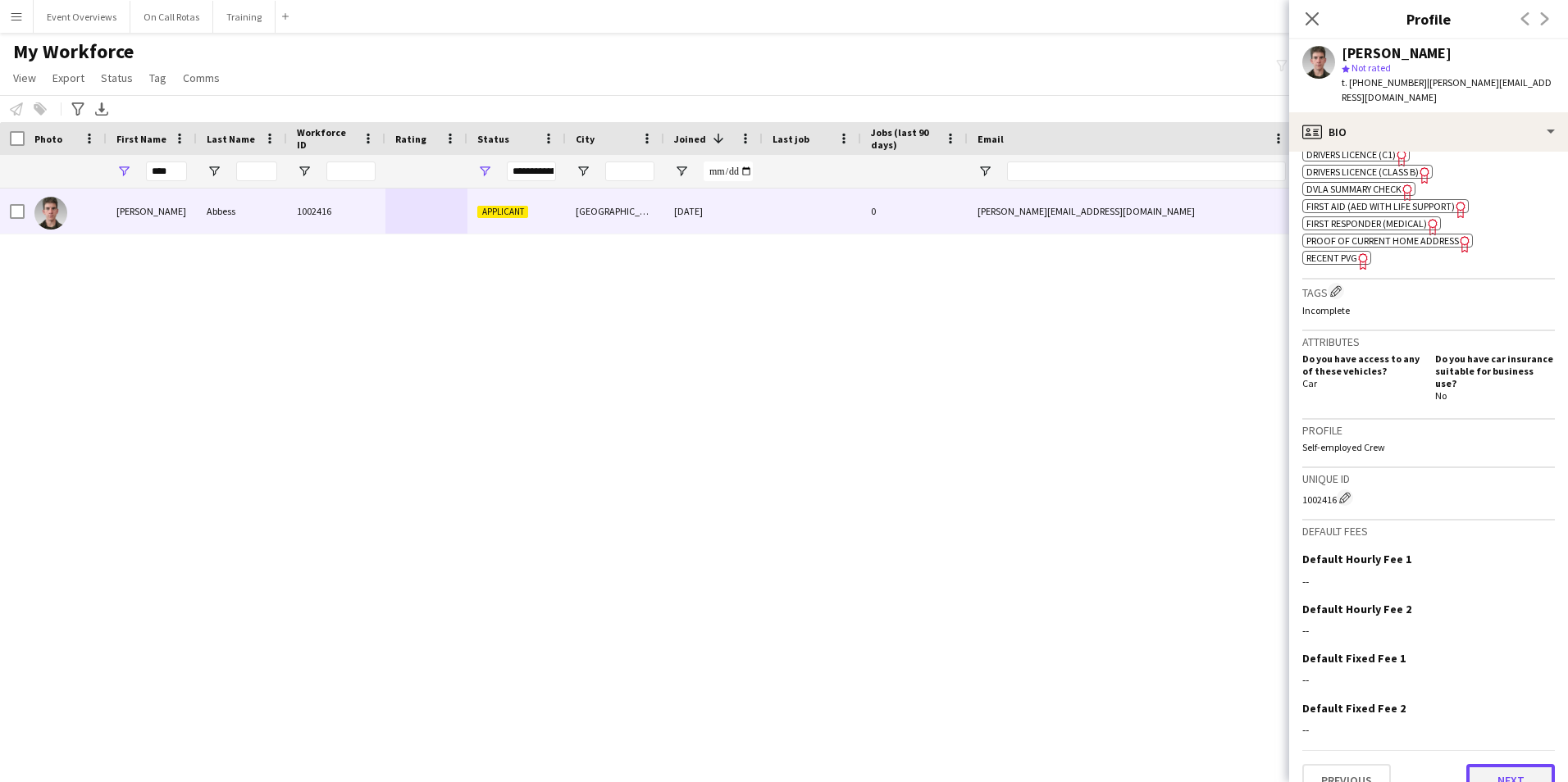
click at [1490, 764] on button "Next" at bounding box center [1510, 780] width 88 height 33
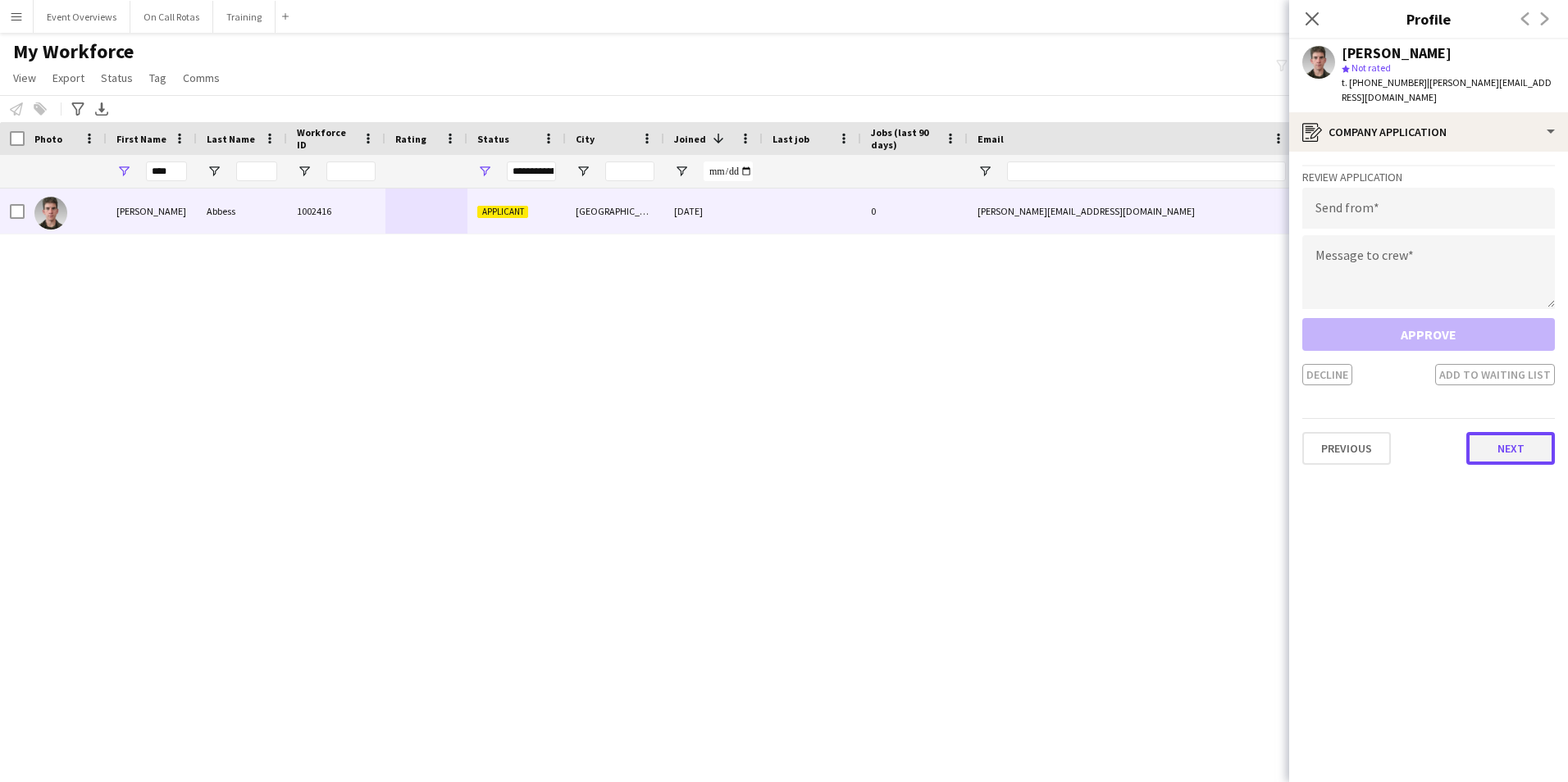
click at [1499, 432] on button "Next" at bounding box center [1510, 448] width 88 height 33
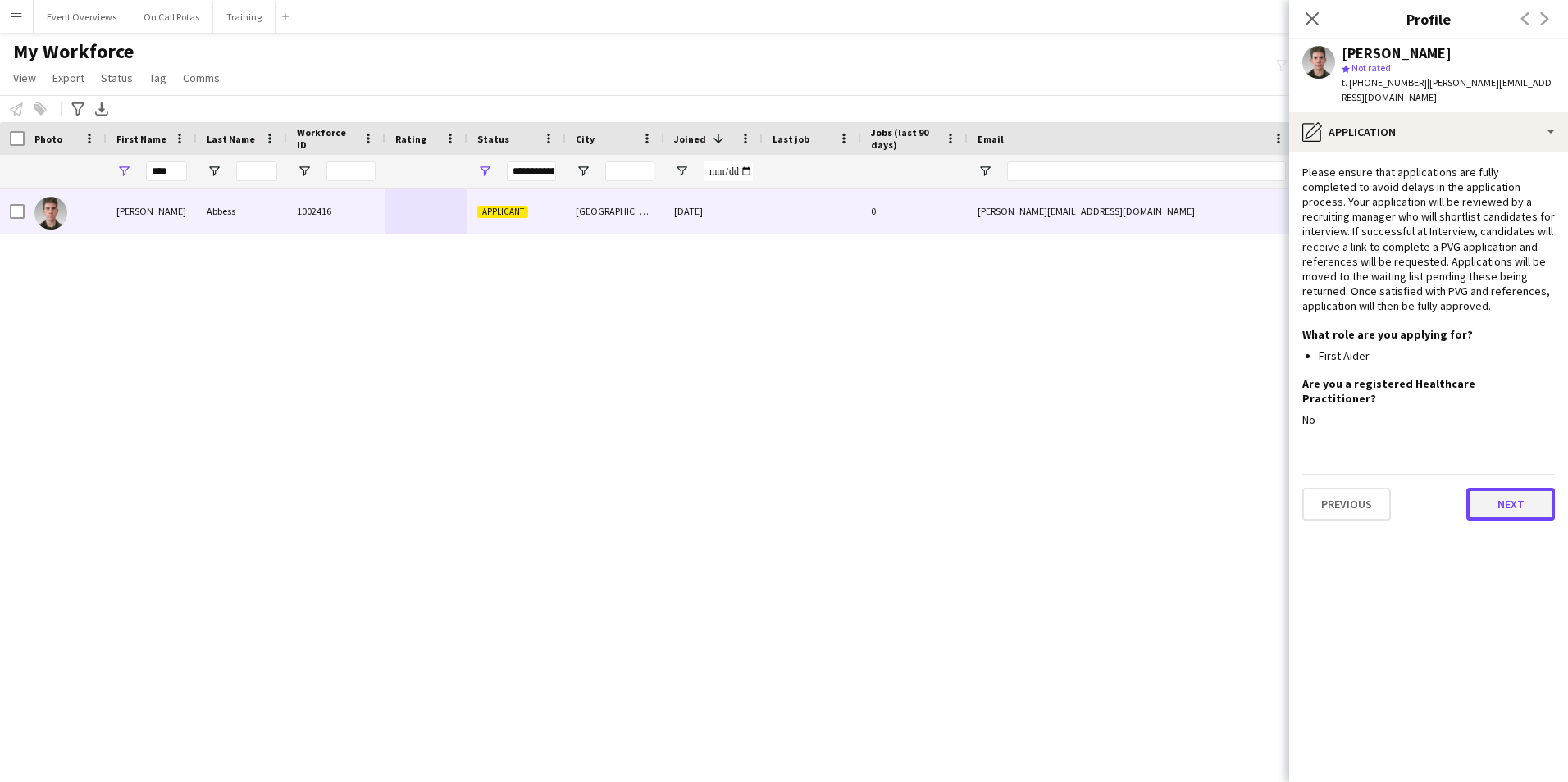
click at [1494, 488] on button "Next" at bounding box center [1510, 504] width 88 height 33
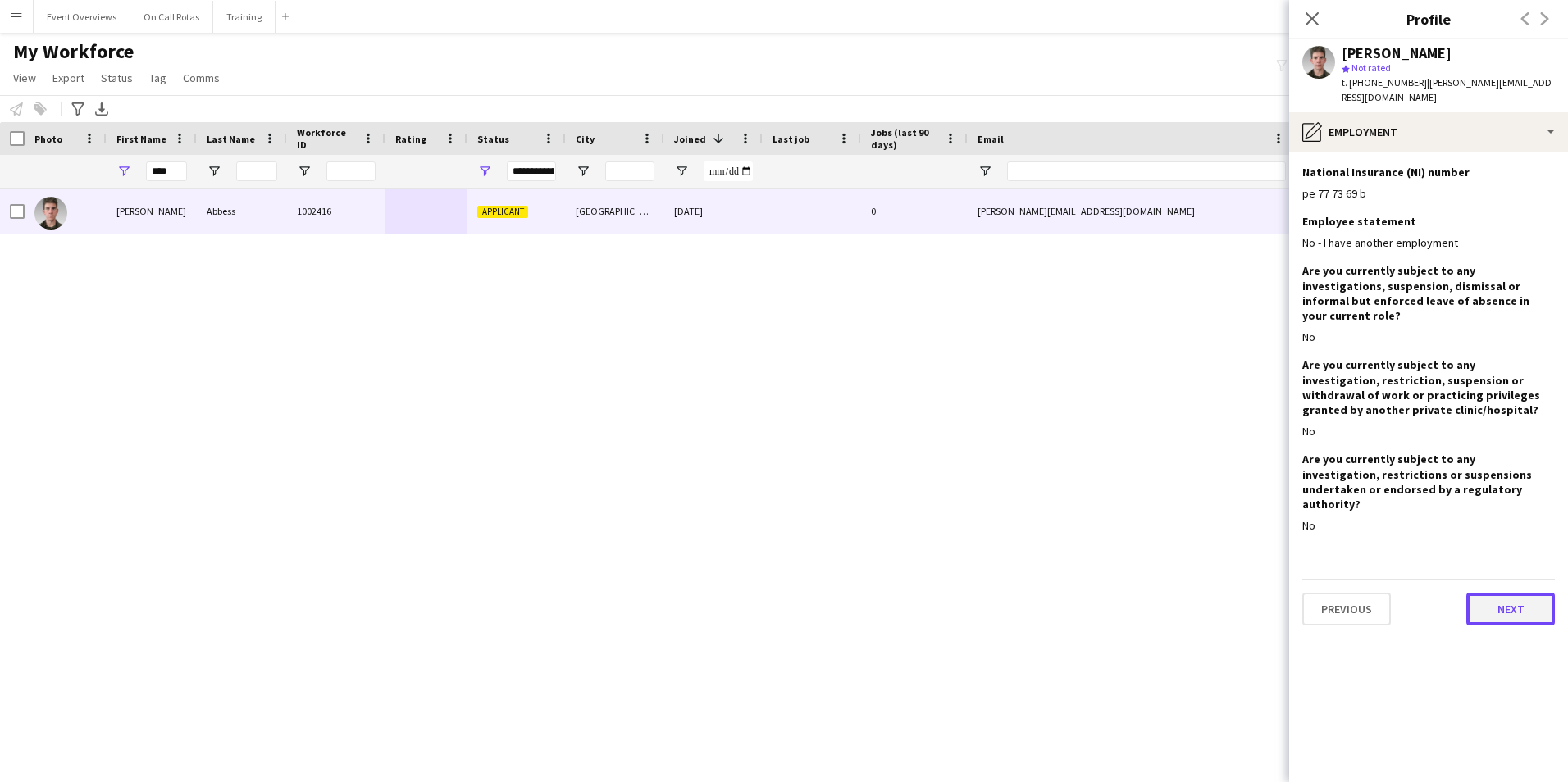
click at [1494, 593] on button "Next" at bounding box center [1510, 609] width 88 height 33
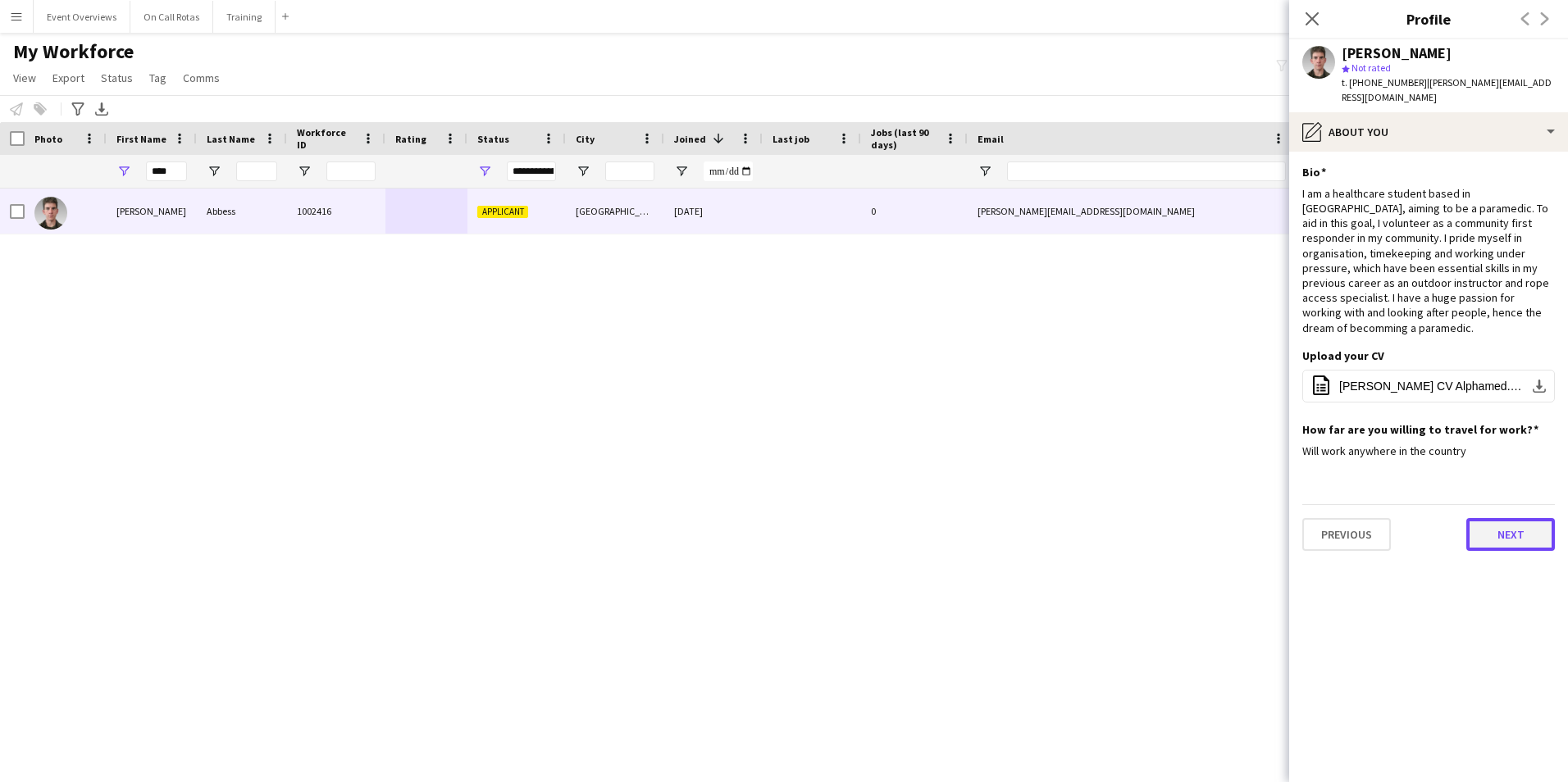
click at [1505, 518] on button "Next" at bounding box center [1510, 535] width 88 height 33
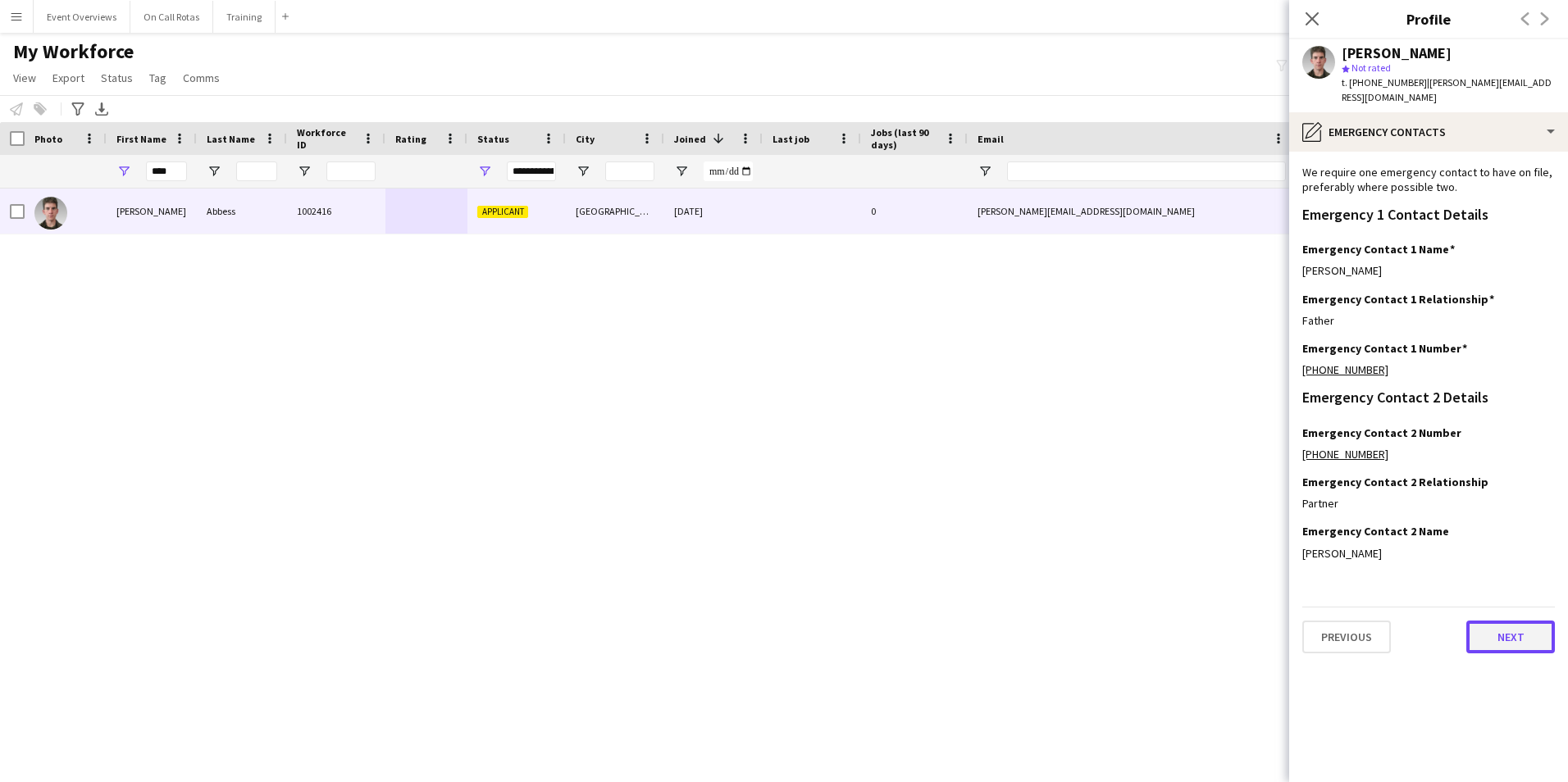
click at [1498, 633] on button "Next" at bounding box center [1510, 637] width 88 height 33
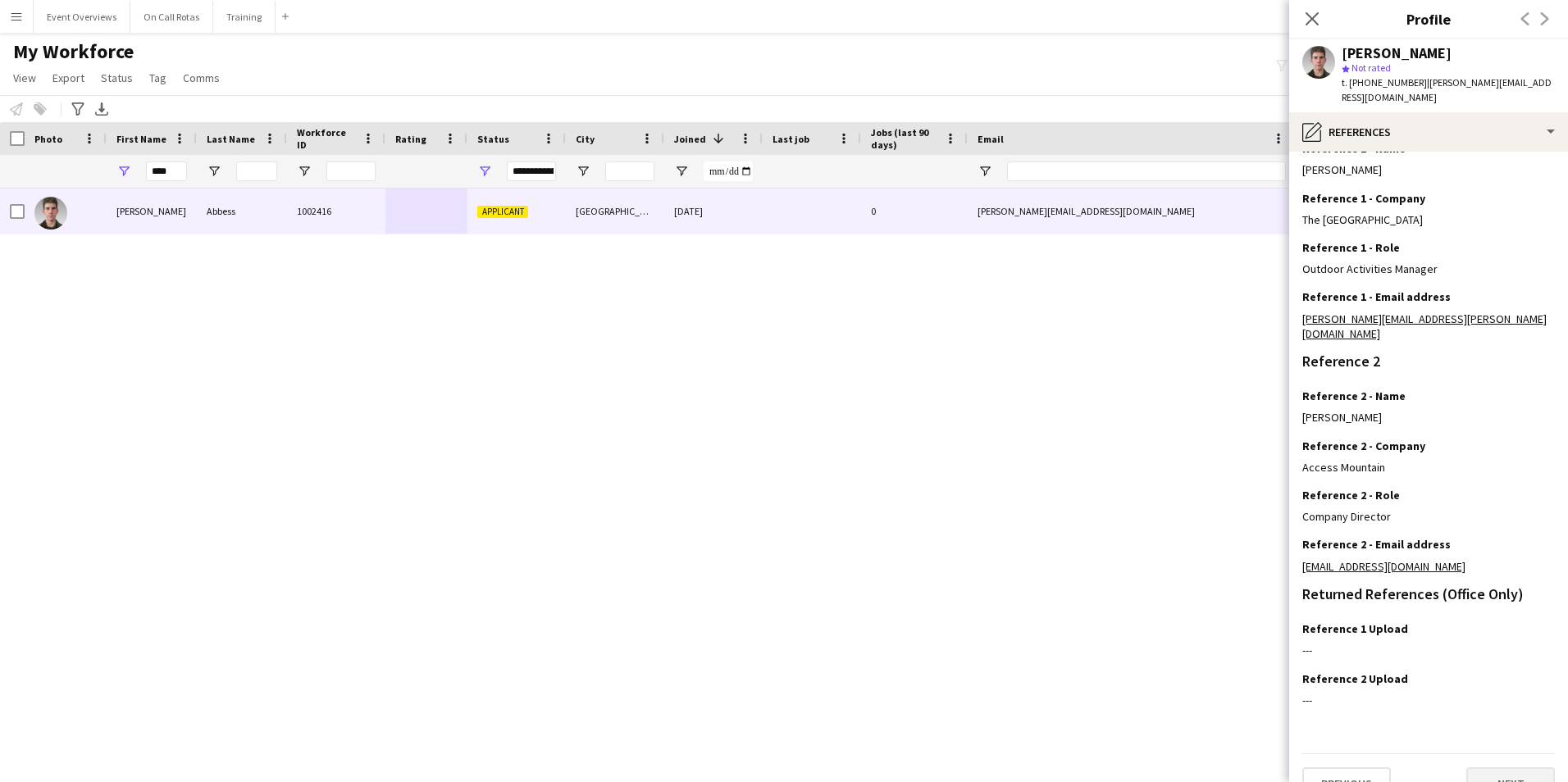
scroll to position [196, 0]
click at [1495, 766] on button "Next" at bounding box center [1510, 783] width 88 height 33
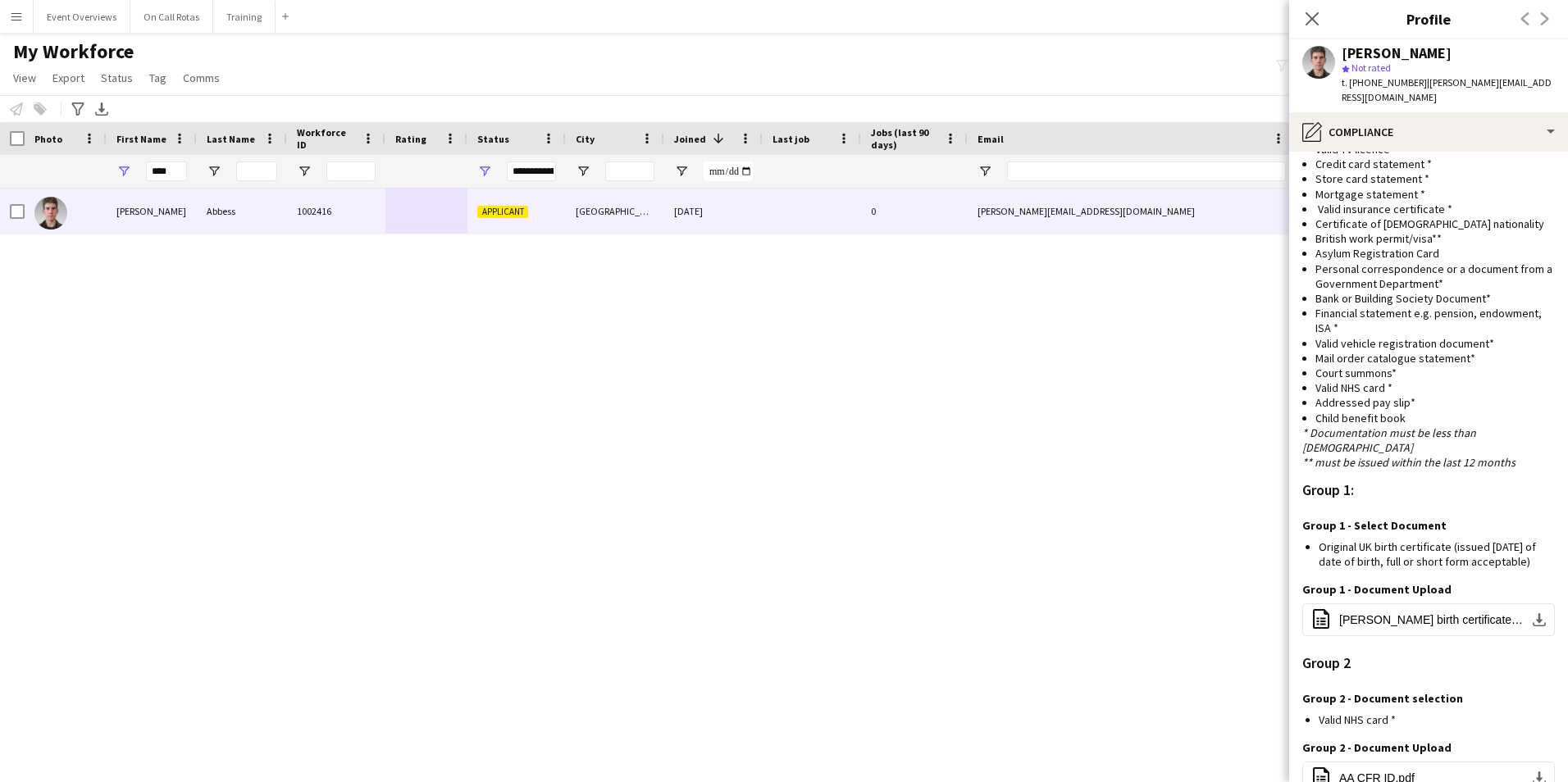
scroll to position [1029, 0]
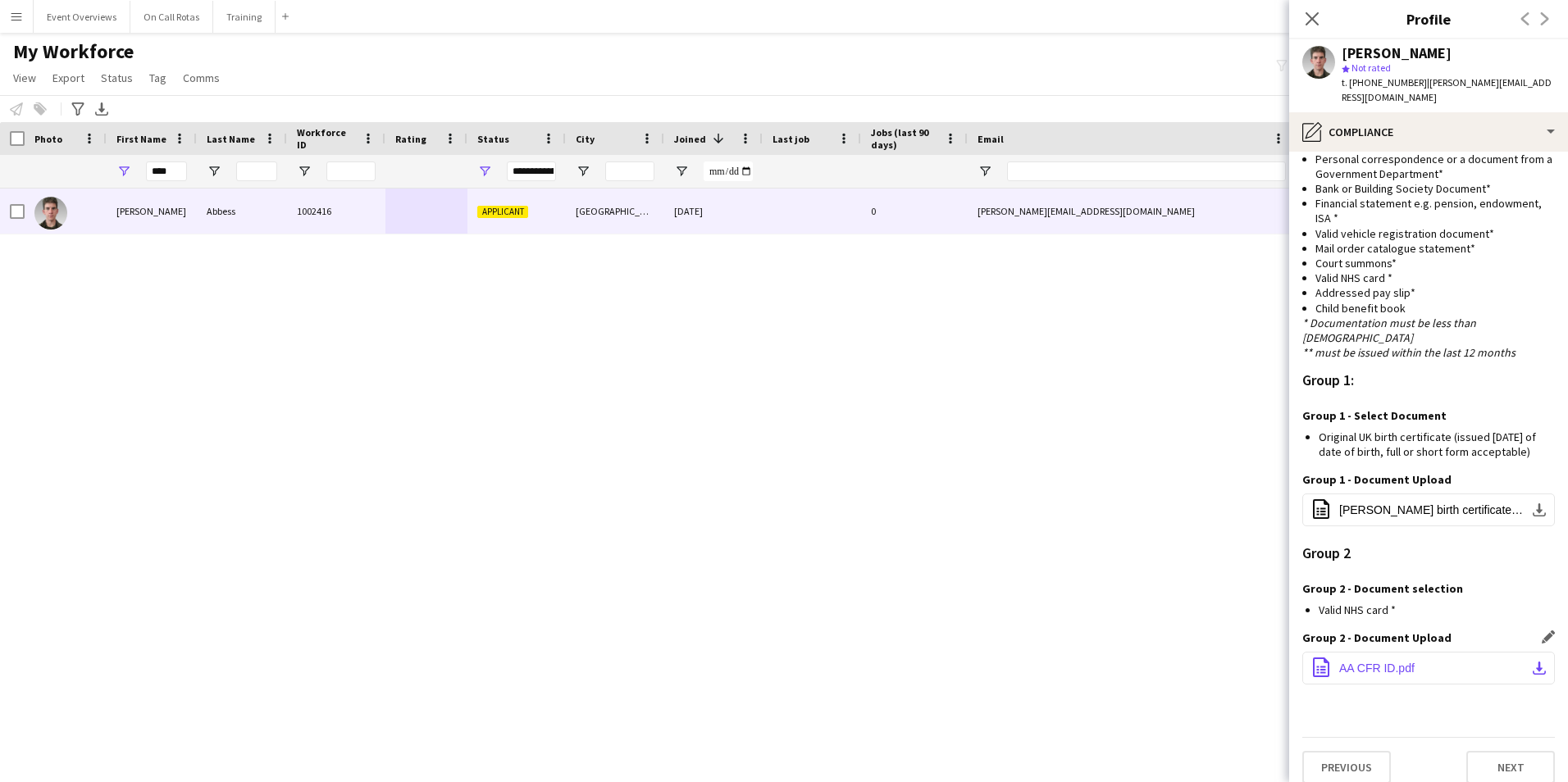
click at [1401, 662] on span "AA CFR ID.pdf" at bounding box center [1376, 668] width 75 height 13
click at [1470, 751] on button "Next" at bounding box center [1510, 767] width 88 height 33
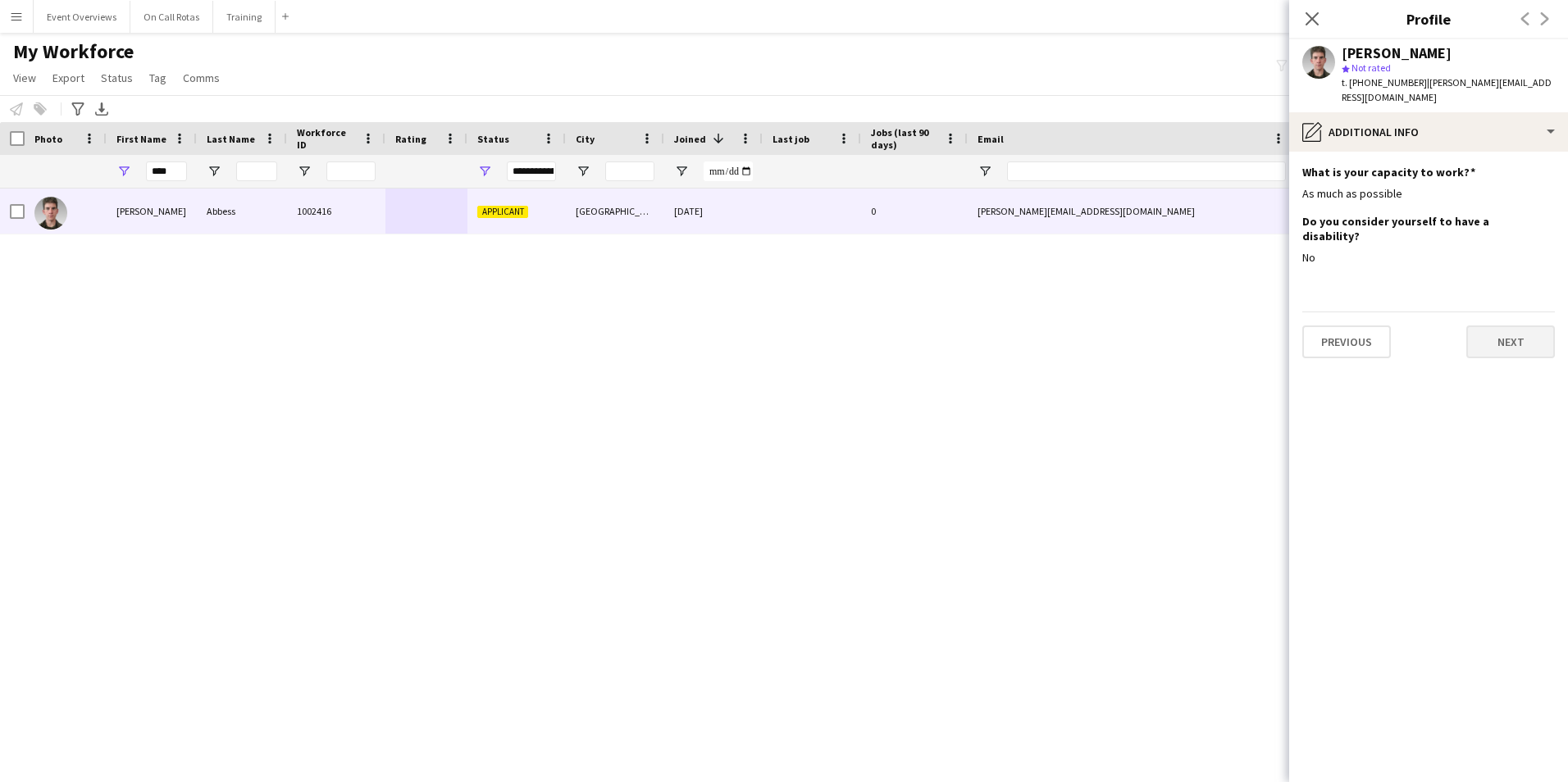
scroll to position [0, 0]
click at [1495, 325] on button "Next" at bounding box center [1510, 342] width 88 height 33
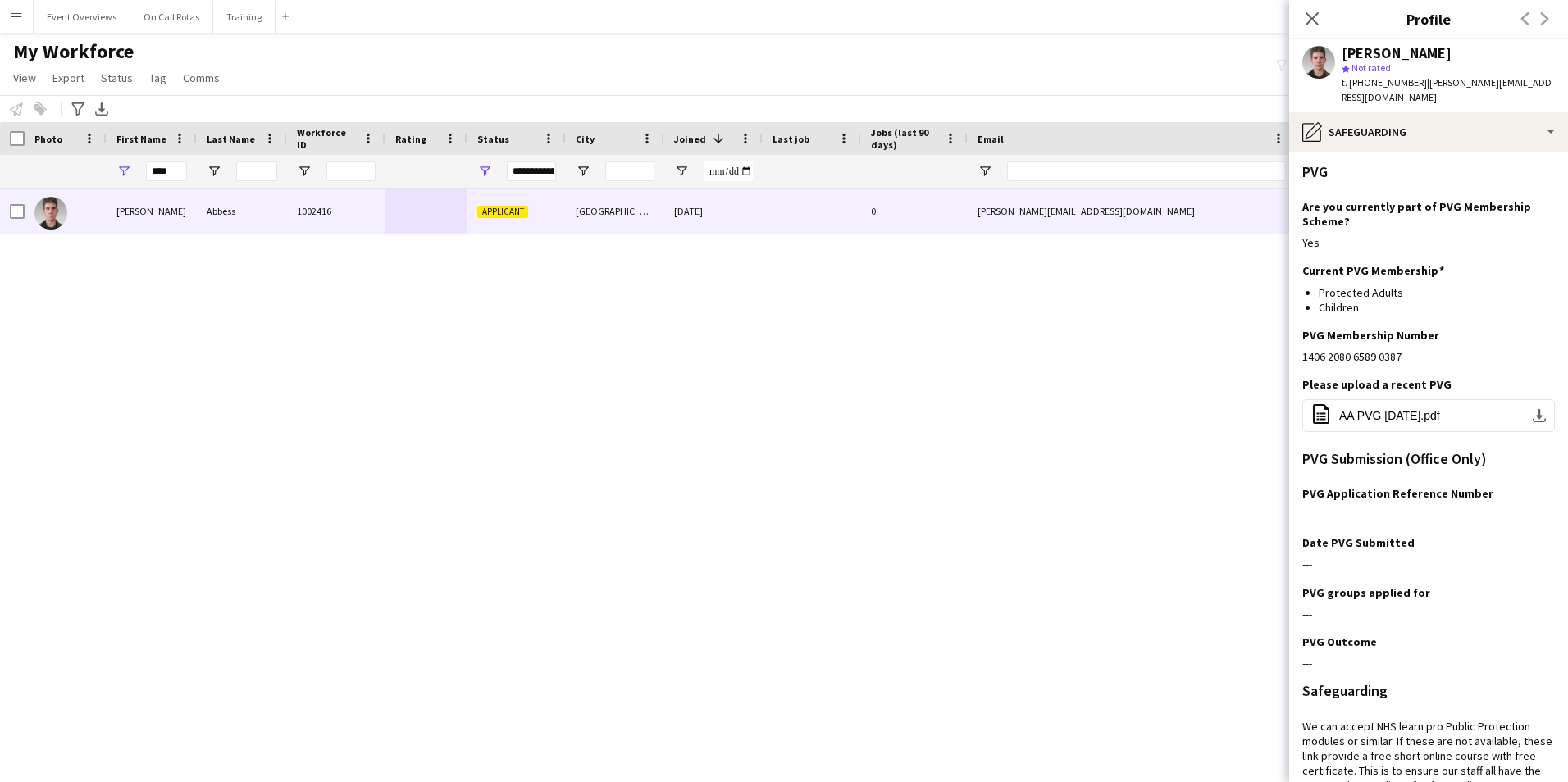
scroll to position [339, 0]
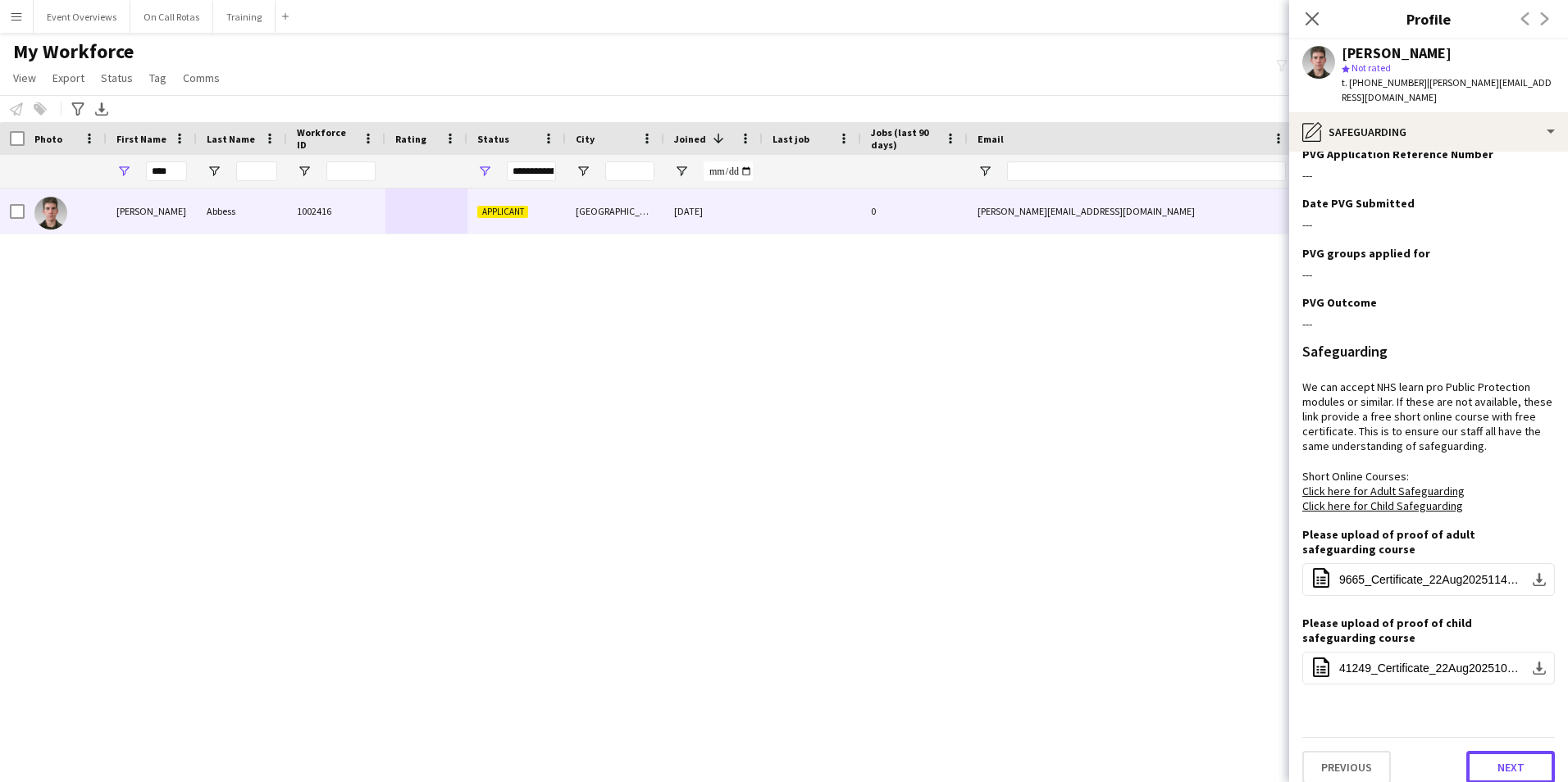
click at [1489, 753] on button "Next" at bounding box center [1510, 767] width 88 height 33
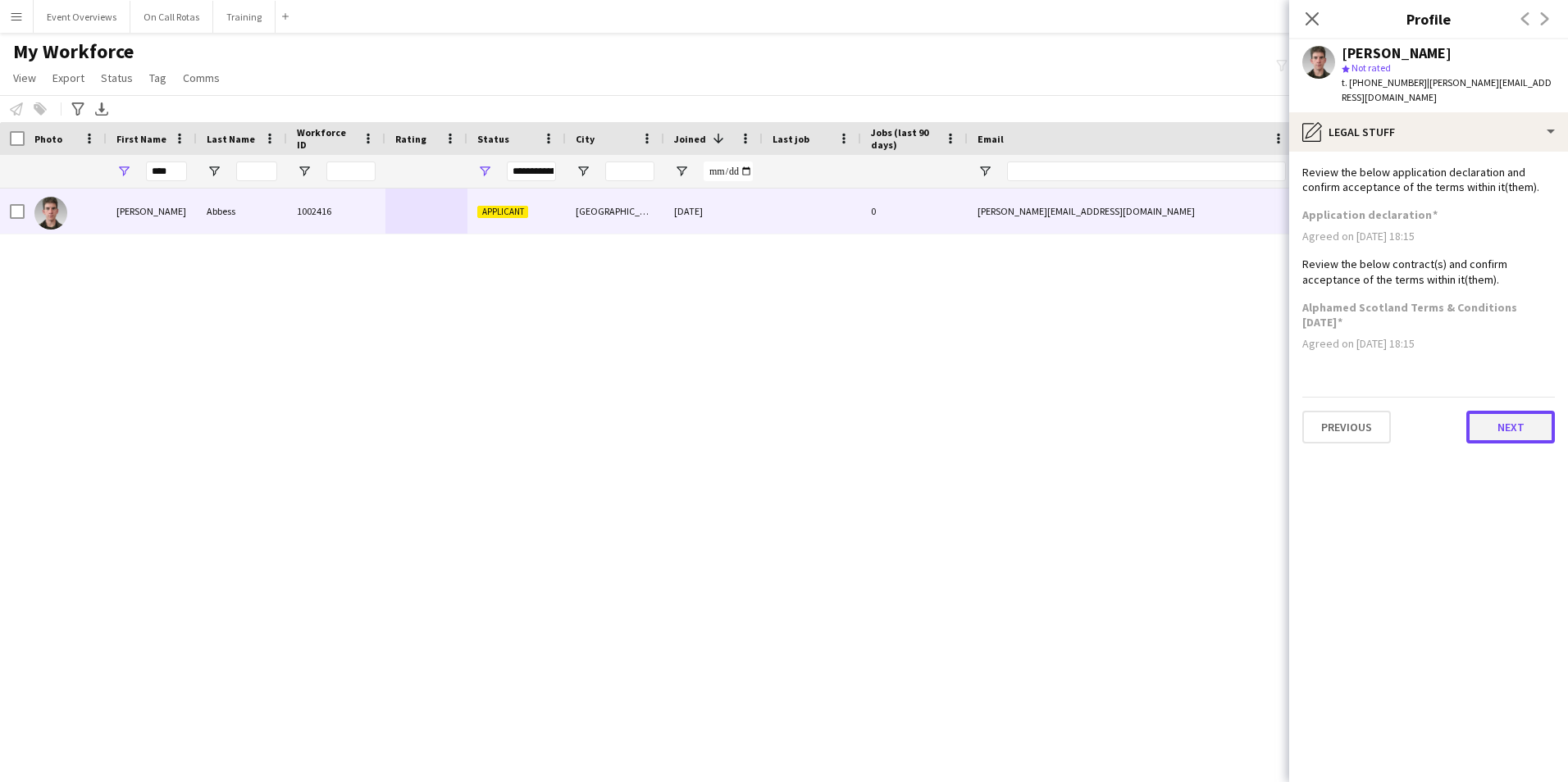
click at [1513, 423] on button "Next" at bounding box center [1510, 427] width 88 height 33
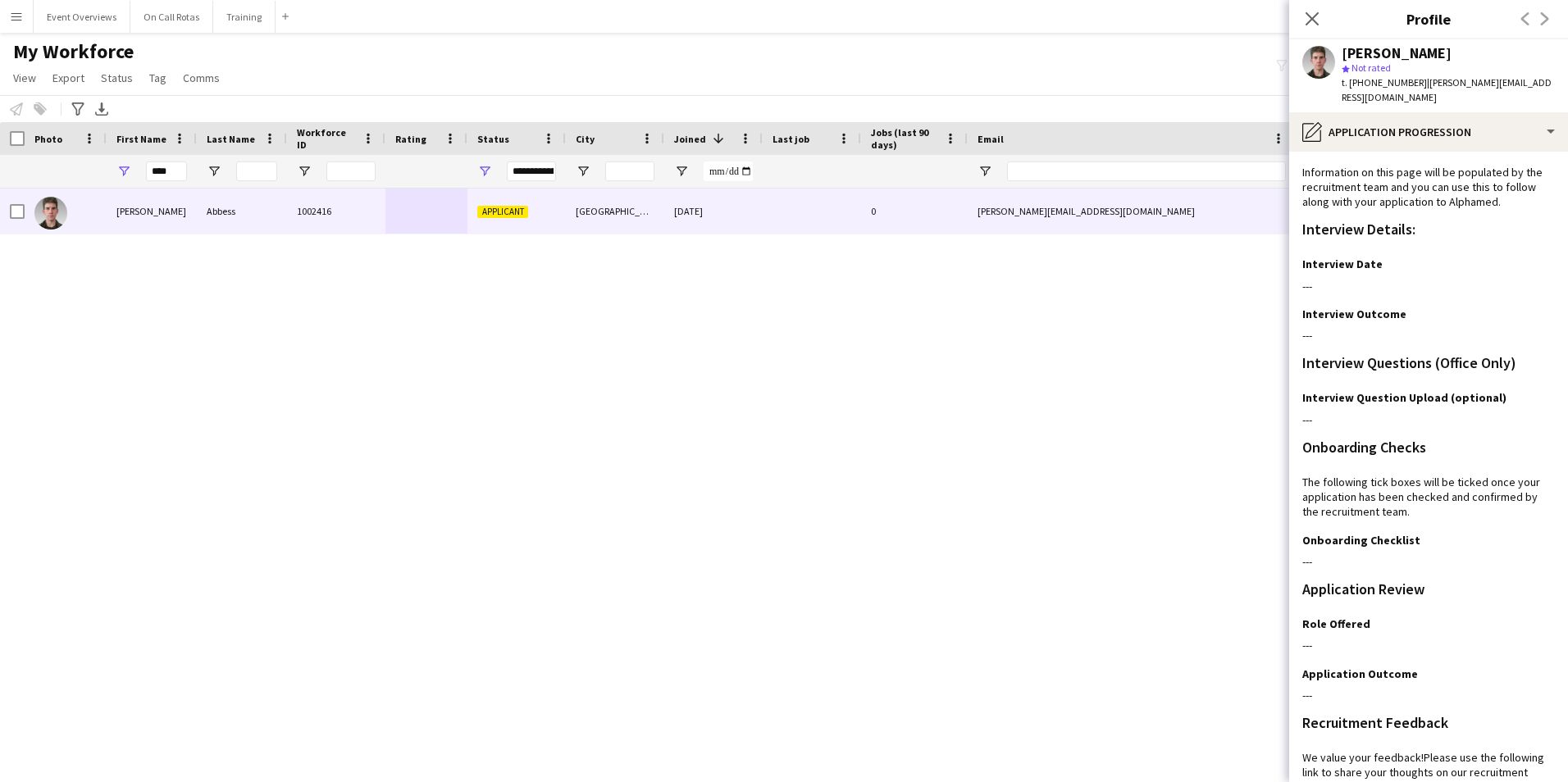
scroll to position [133, 0]
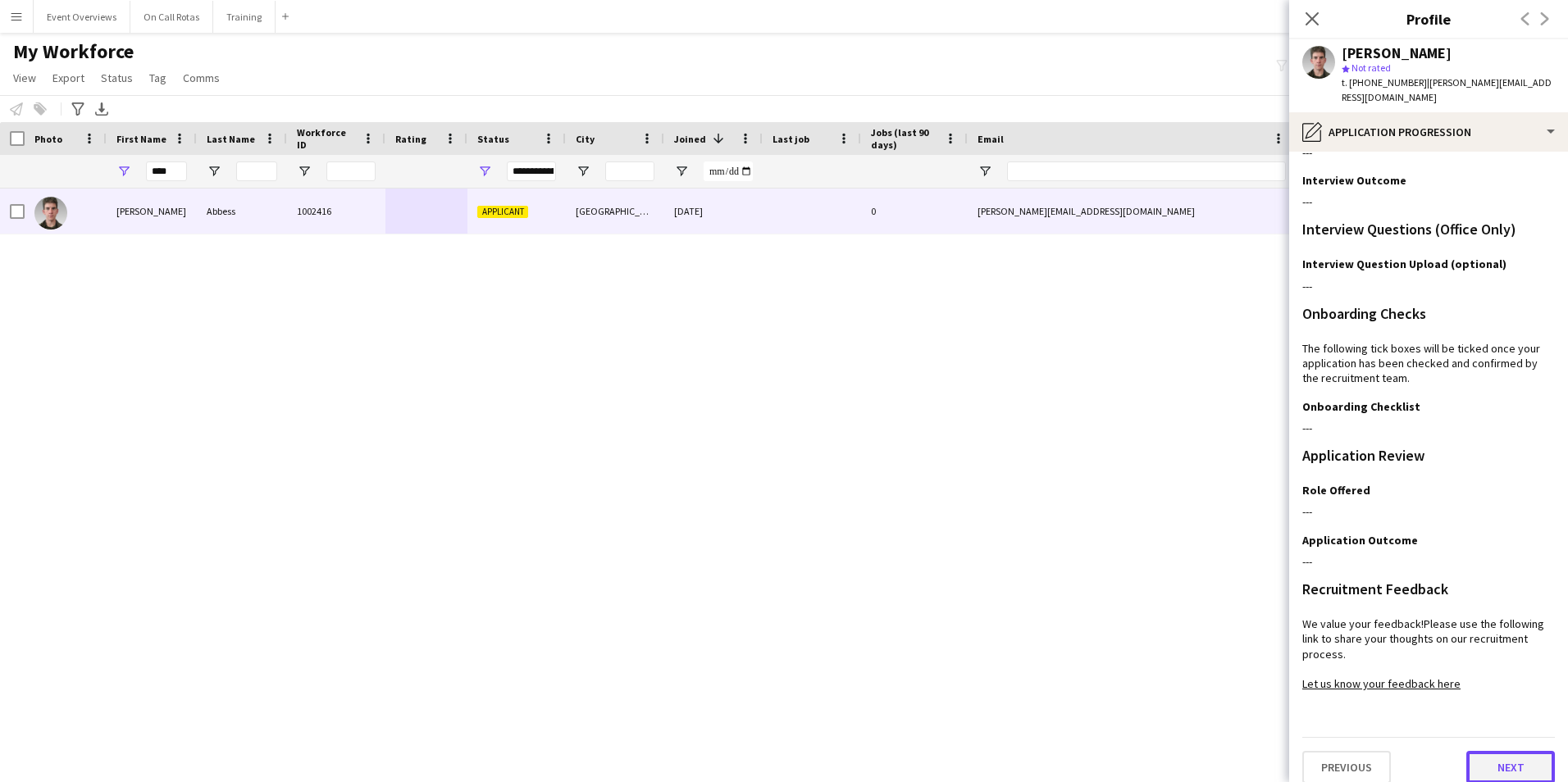
click at [1507, 768] on button "Next" at bounding box center [1510, 767] width 88 height 33
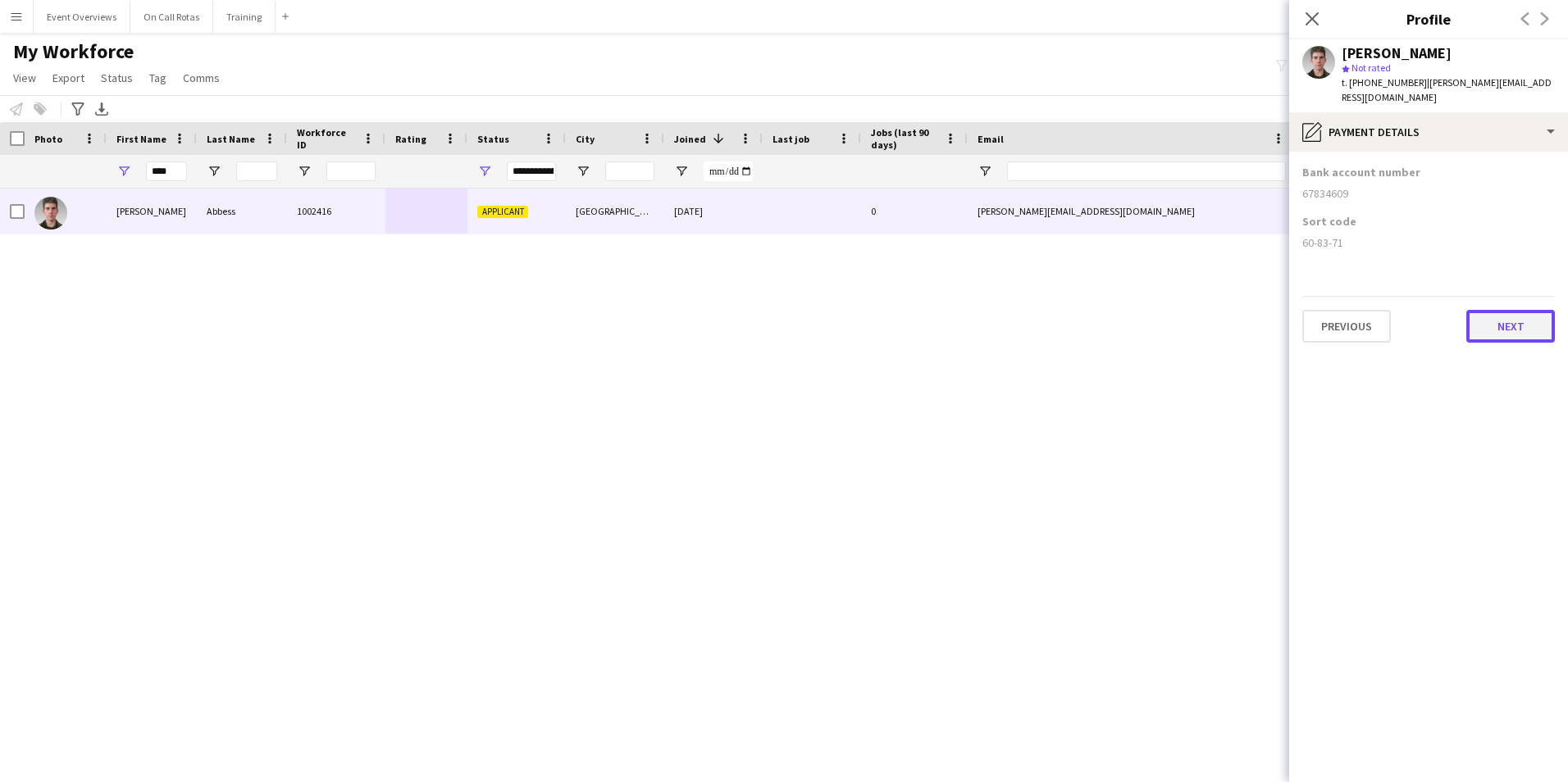
click at [1499, 311] on button "Next" at bounding box center [1510, 326] width 88 height 33
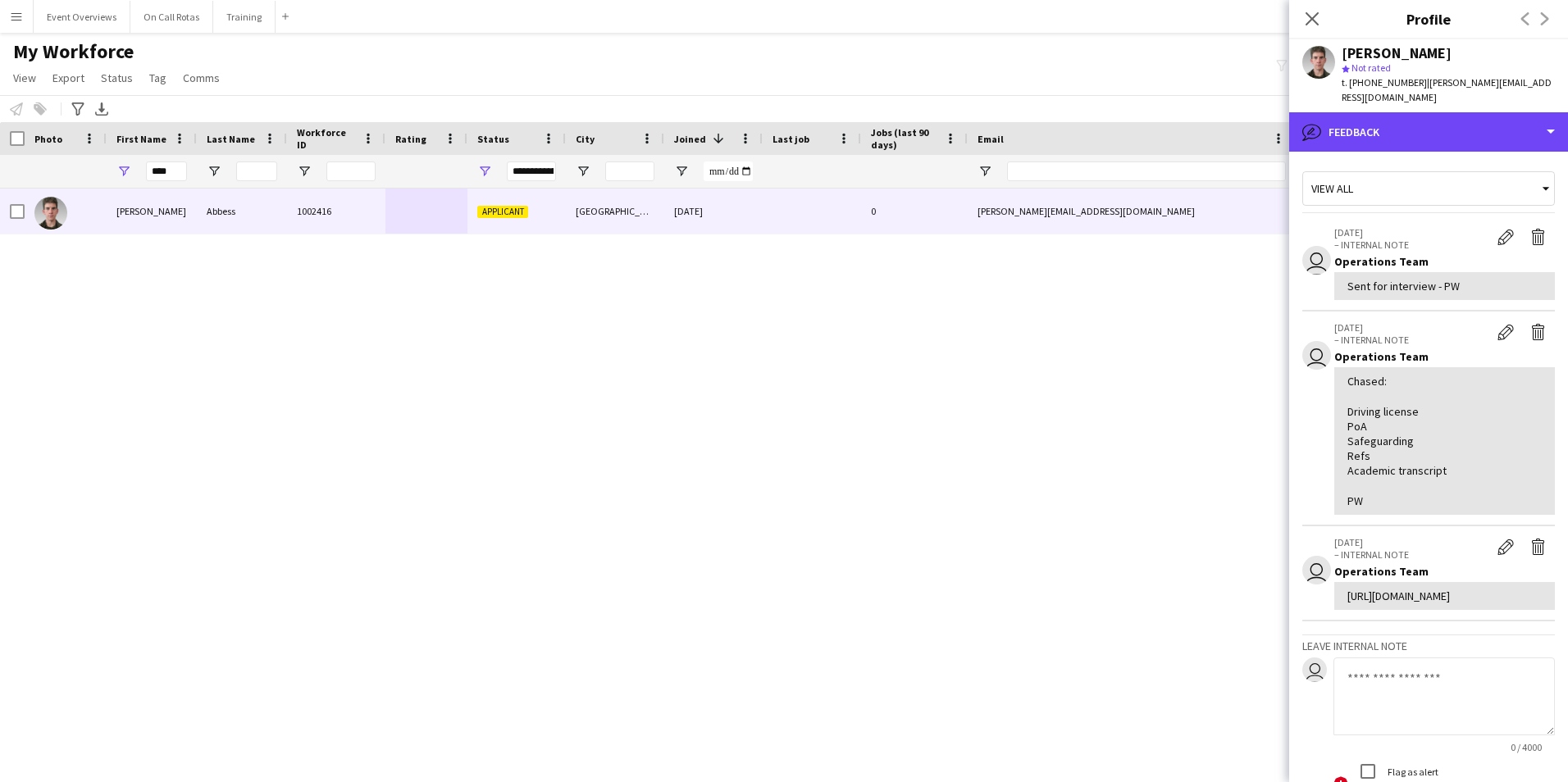
drag, startPoint x: 1404, startPoint y: 106, endPoint x: 1424, endPoint y: 138, distance: 37.7
click at [1404, 112] on div "bubble-pencil Feedback" at bounding box center [1428, 131] width 279 height 39
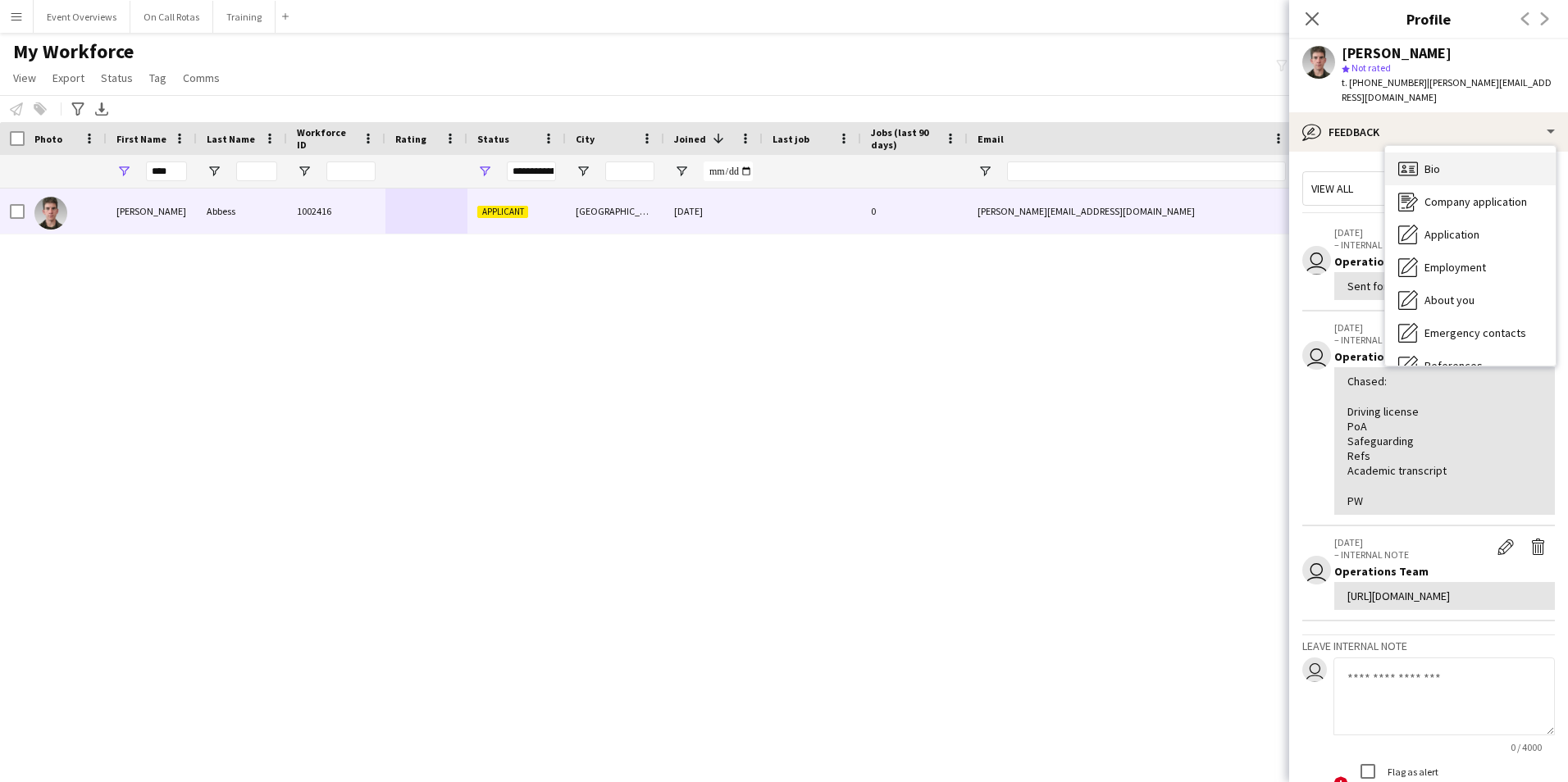
click at [1436, 162] on span "Bio" at bounding box center [1432, 169] width 16 height 15
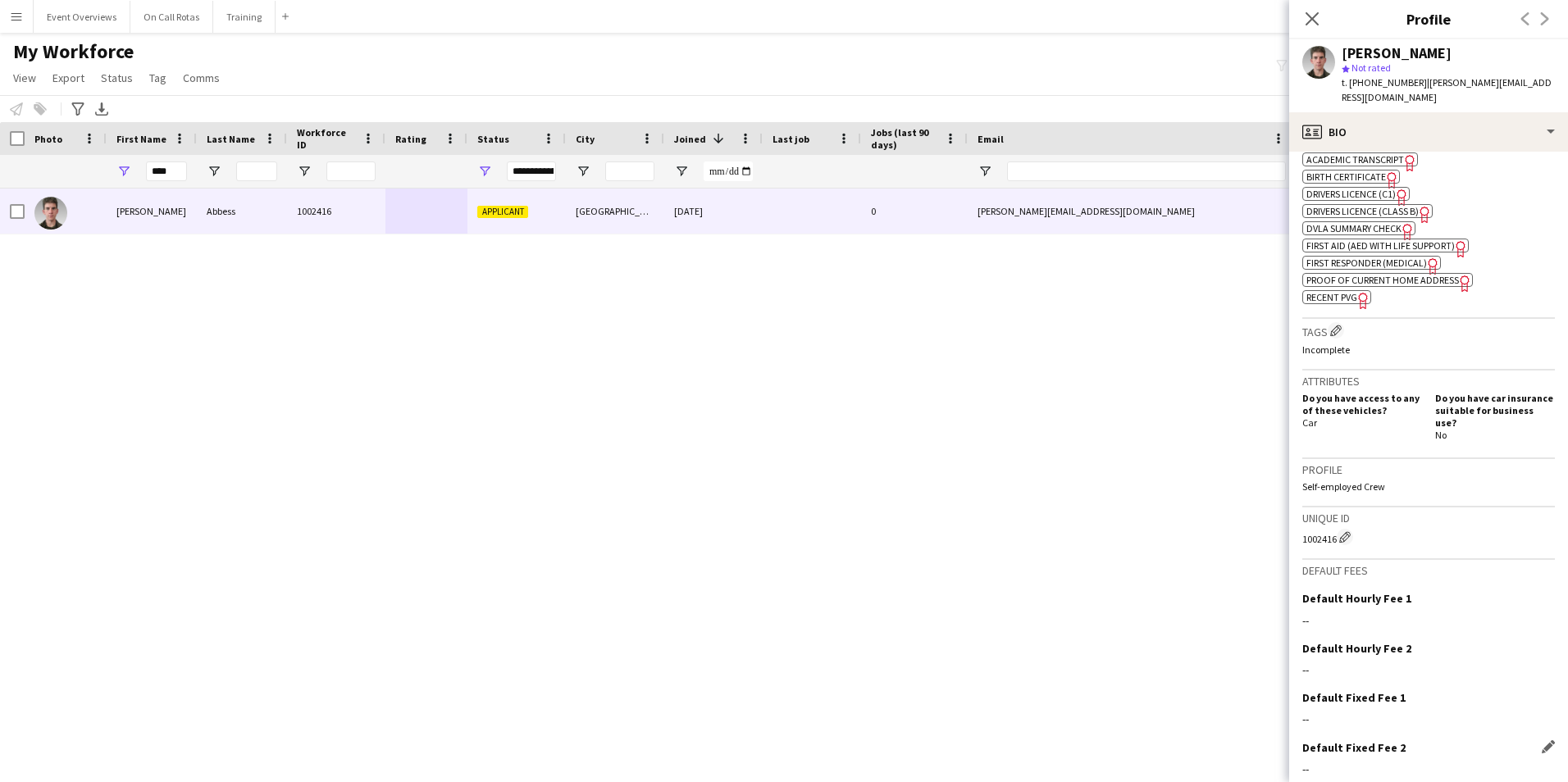
scroll to position [613, 0]
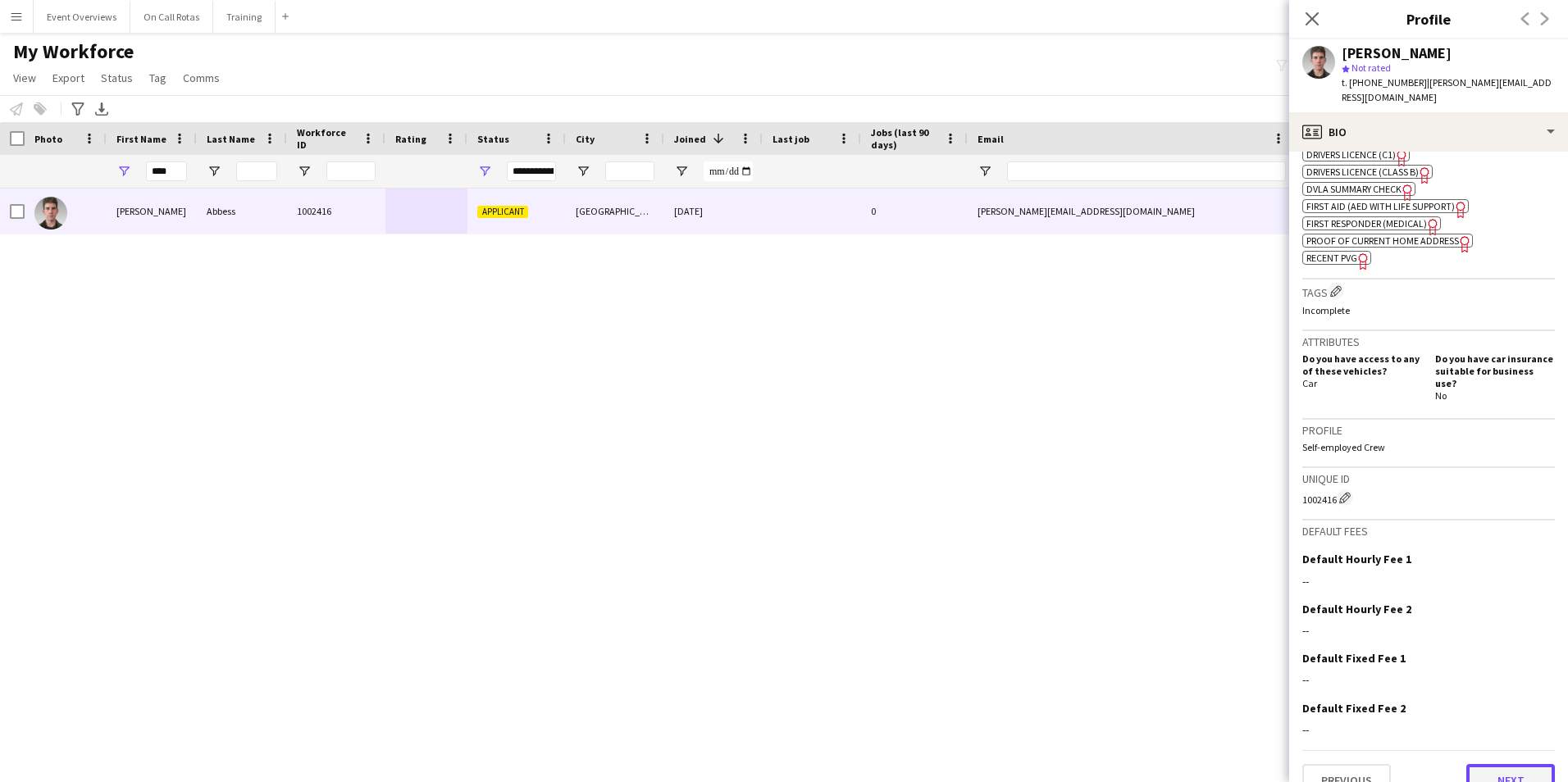
click at [1483, 764] on button "Next" at bounding box center [1510, 780] width 88 height 33
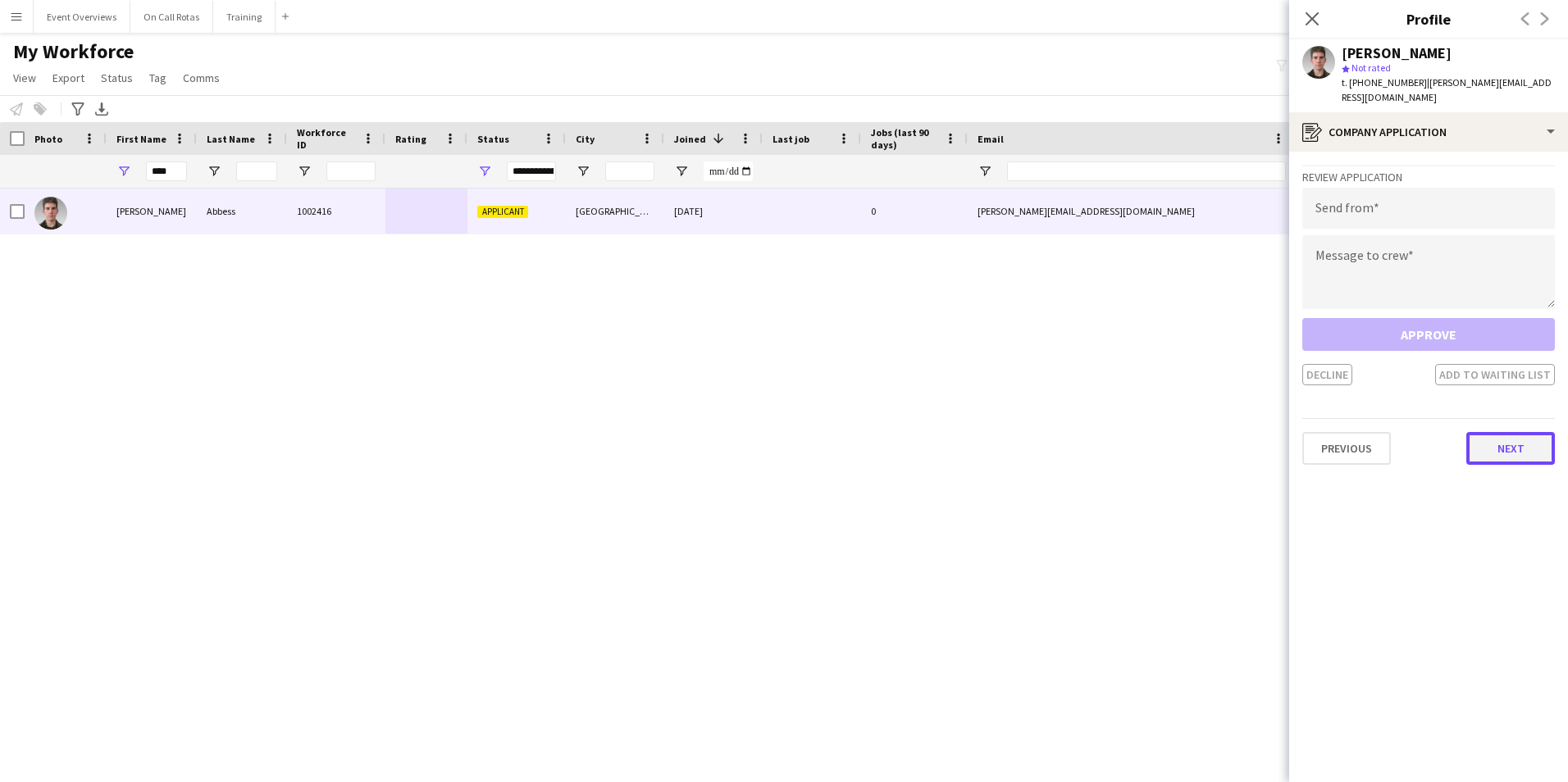
click at [1490, 432] on button "Next" at bounding box center [1510, 448] width 88 height 33
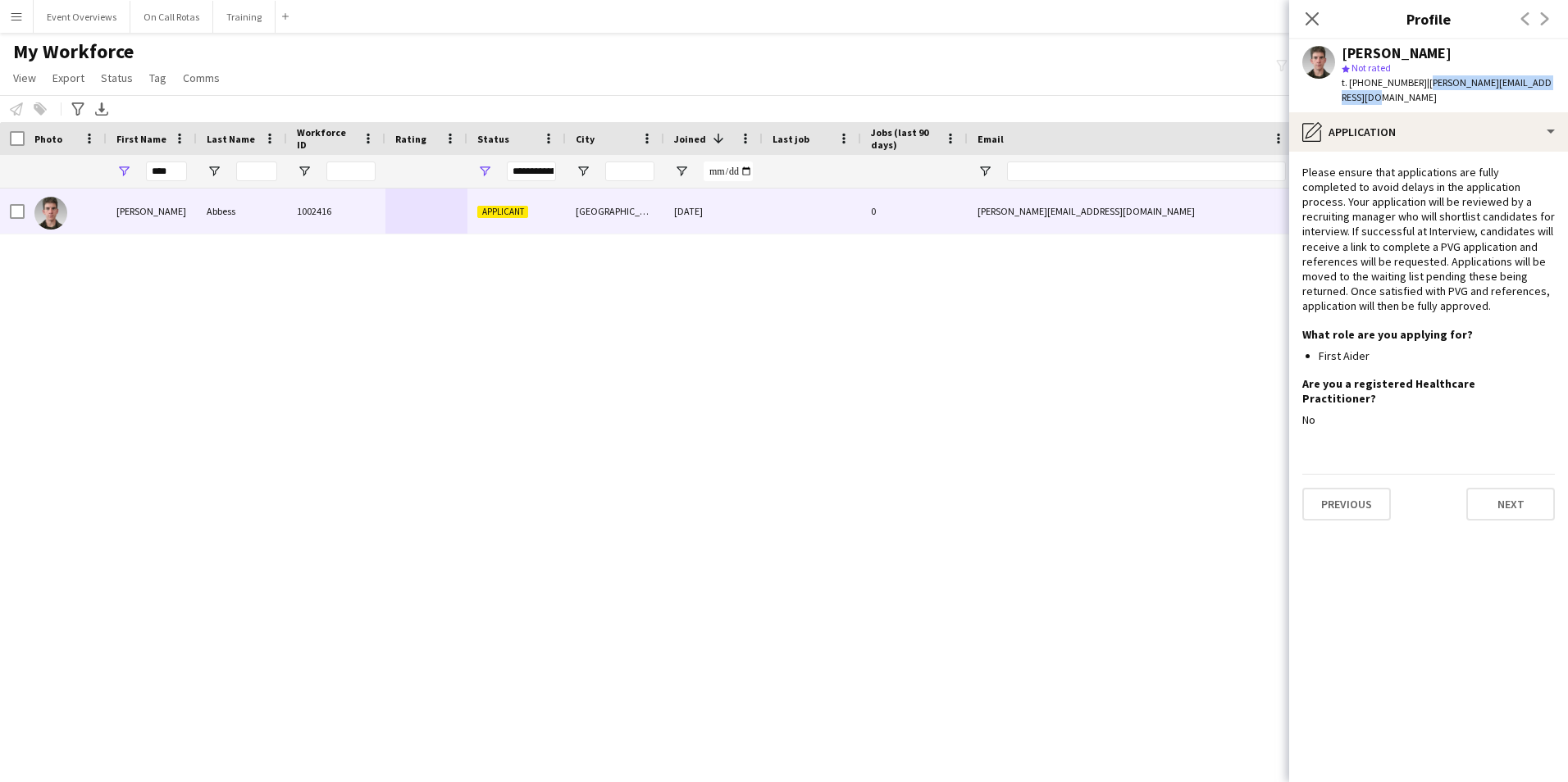
drag, startPoint x: 1555, startPoint y: 83, endPoint x: 1421, endPoint y: 86, distance: 134.0
click at [1421, 86] on div "Alistair Abbess star Not rated t. +447756521825 | alistair.abbess@btinternet.com" at bounding box center [1428, 75] width 279 height 73
copy span "alistair.abbess@btinternet.com"
click at [1304, 22] on icon "Close pop-in" at bounding box center [1311, 18] width 16 height 16
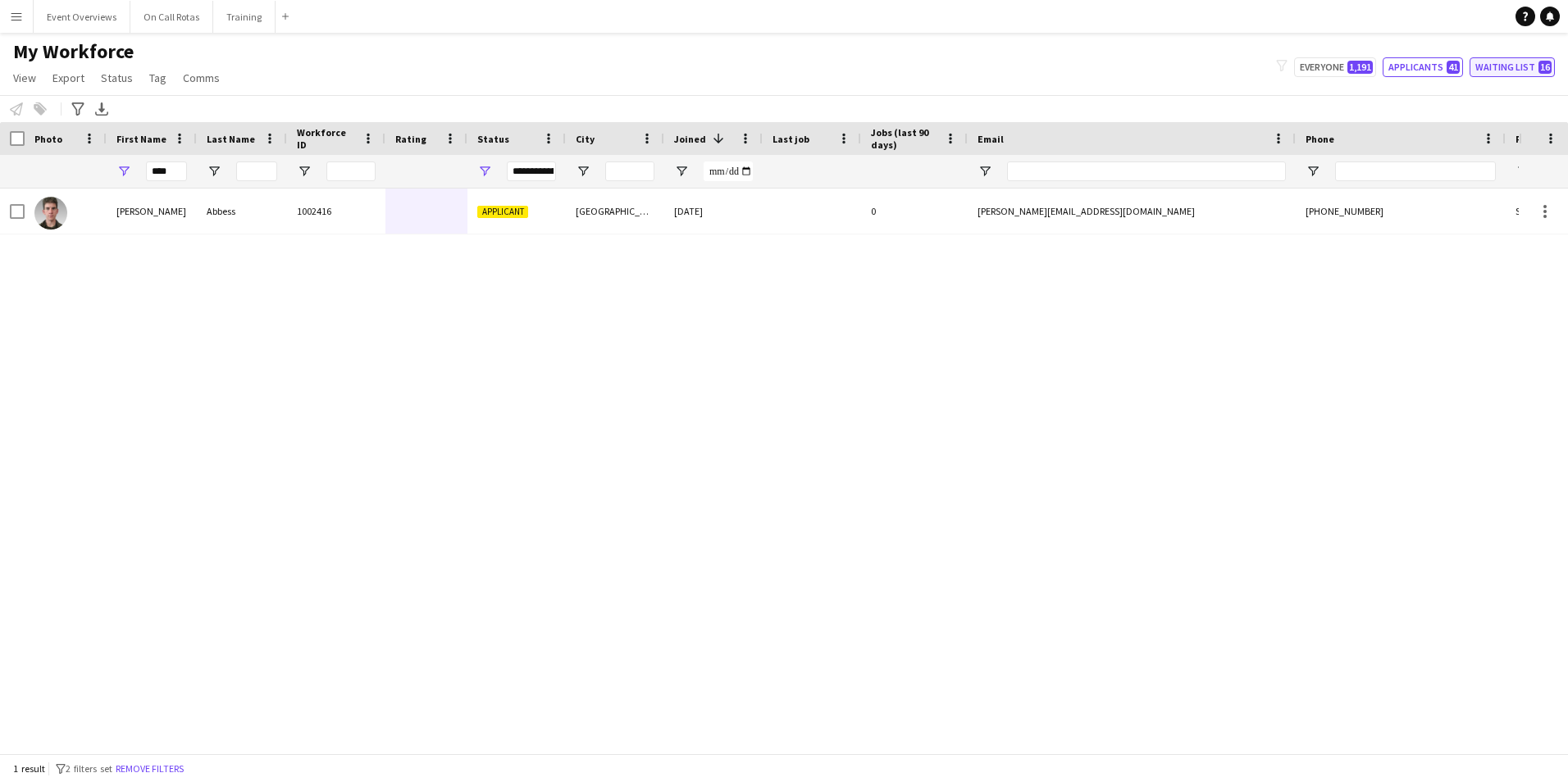
click at [1497, 63] on button "Waiting list 16" at bounding box center [1512, 67] width 86 height 20
type input "**********"
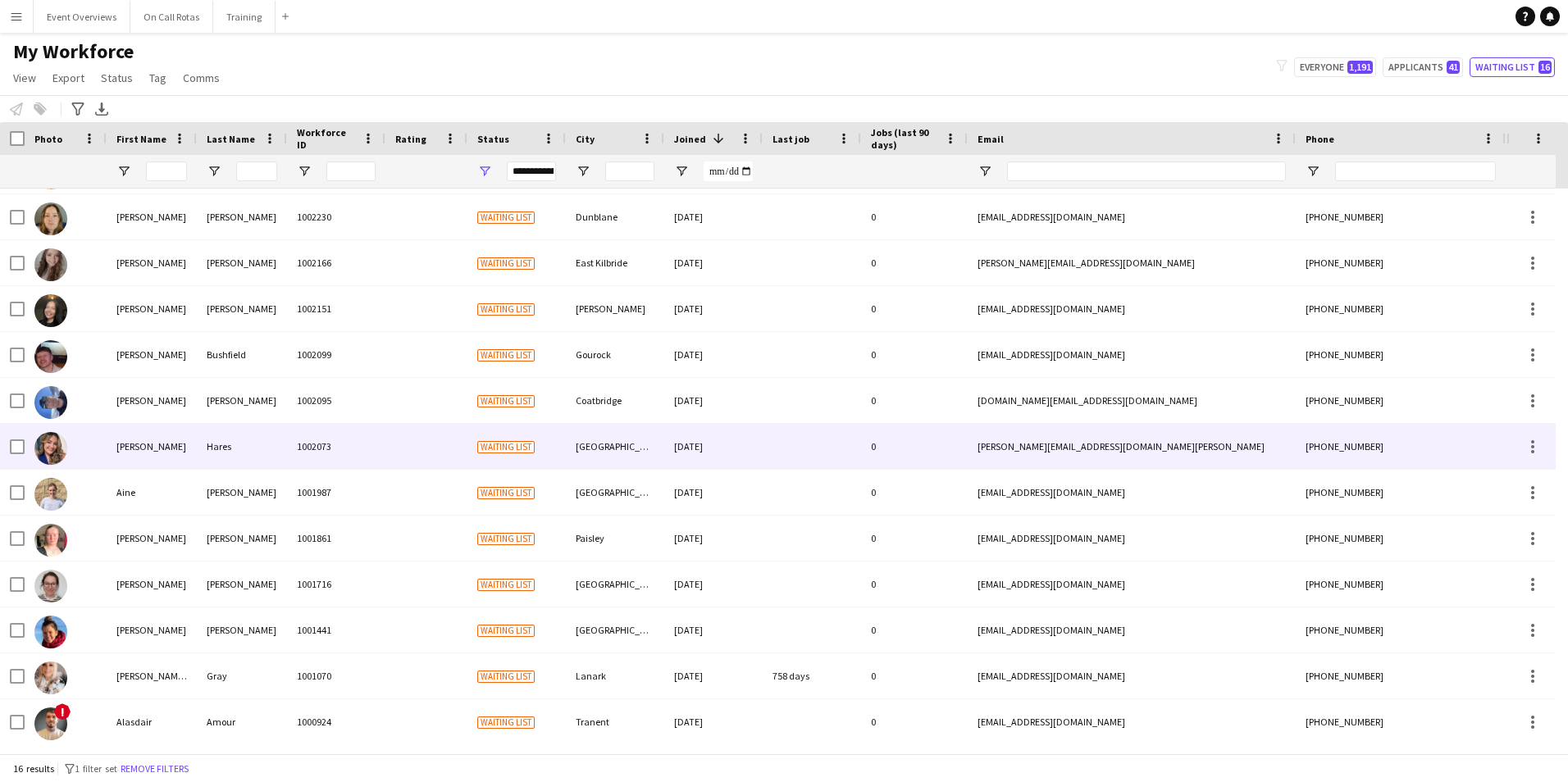
scroll to position [182, 0]
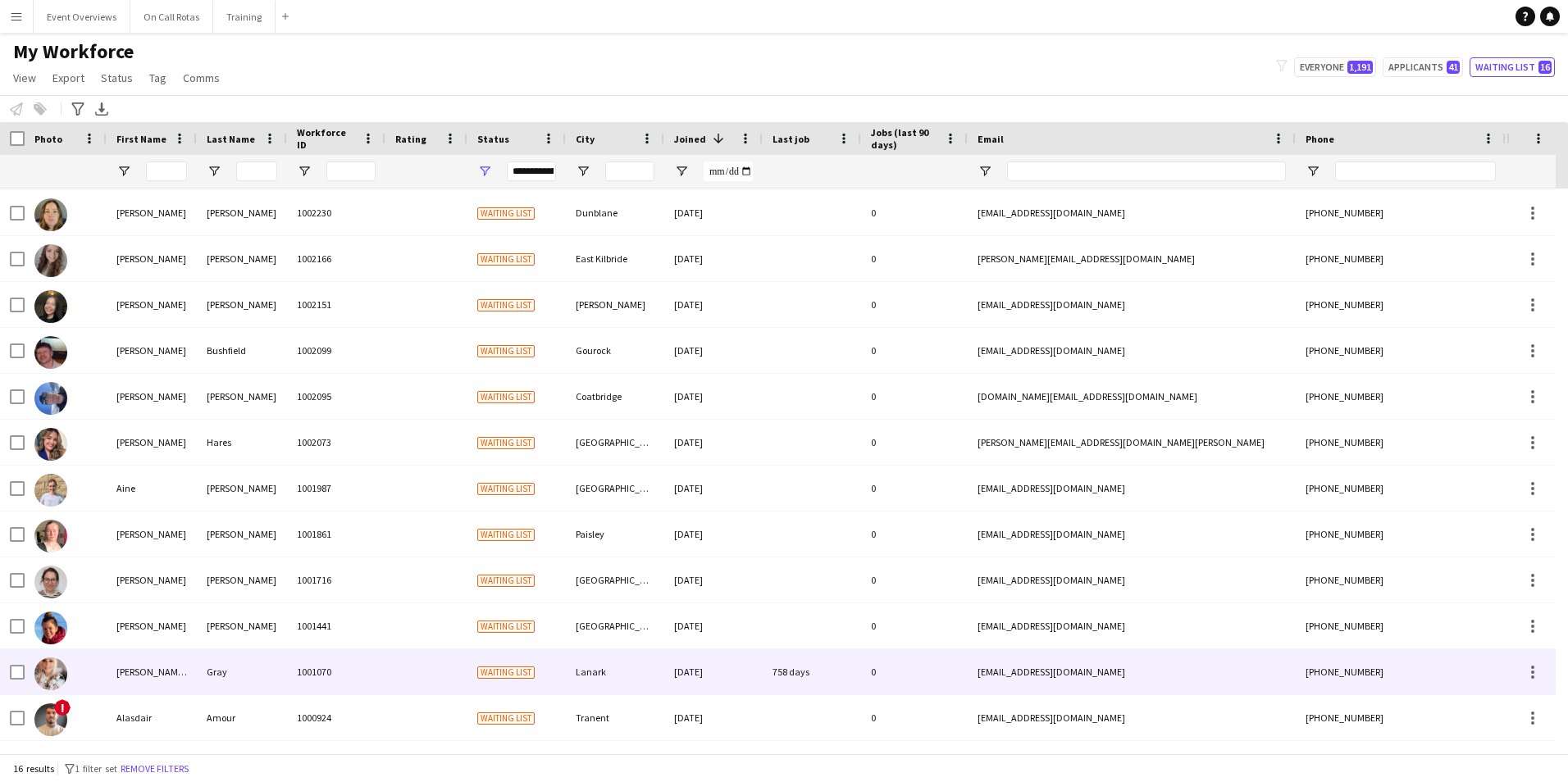
click at [204, 664] on div "Gray" at bounding box center [241, 671] width 90 height 45
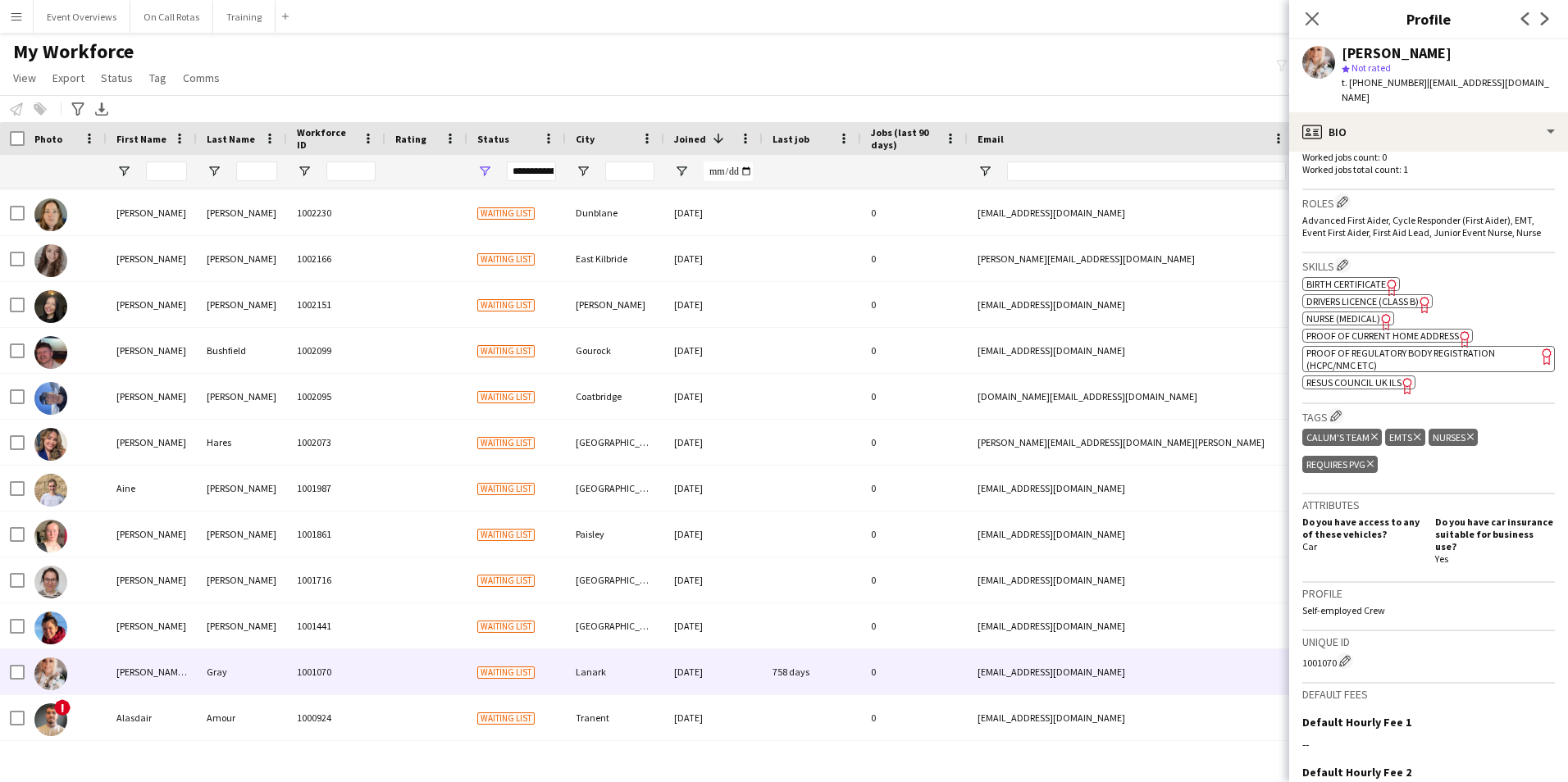
scroll to position [649, 0]
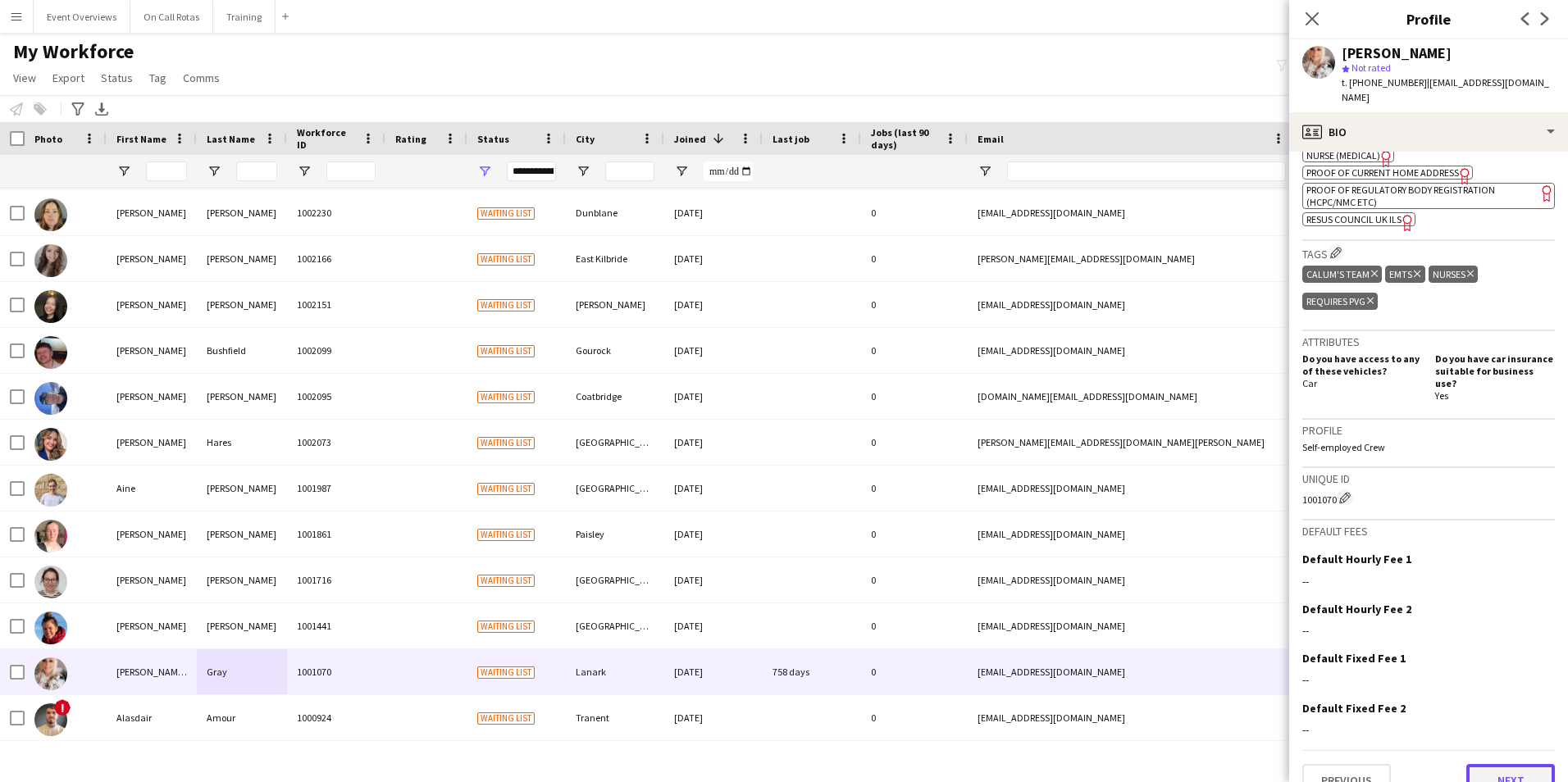
click at [1488, 764] on button "Next" at bounding box center [1510, 780] width 88 height 33
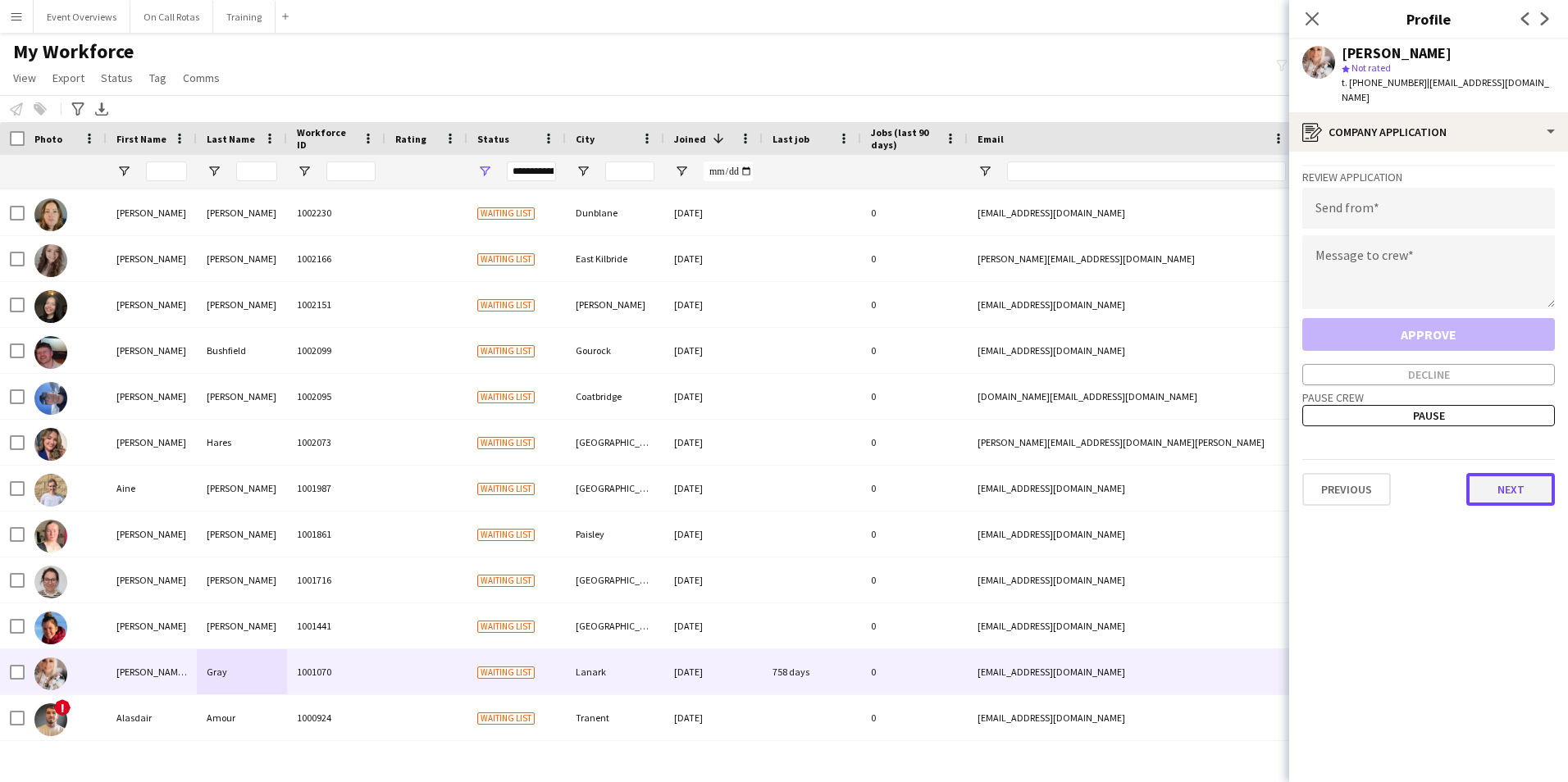
click at [1493, 481] on button "Next" at bounding box center [1510, 490] width 88 height 33
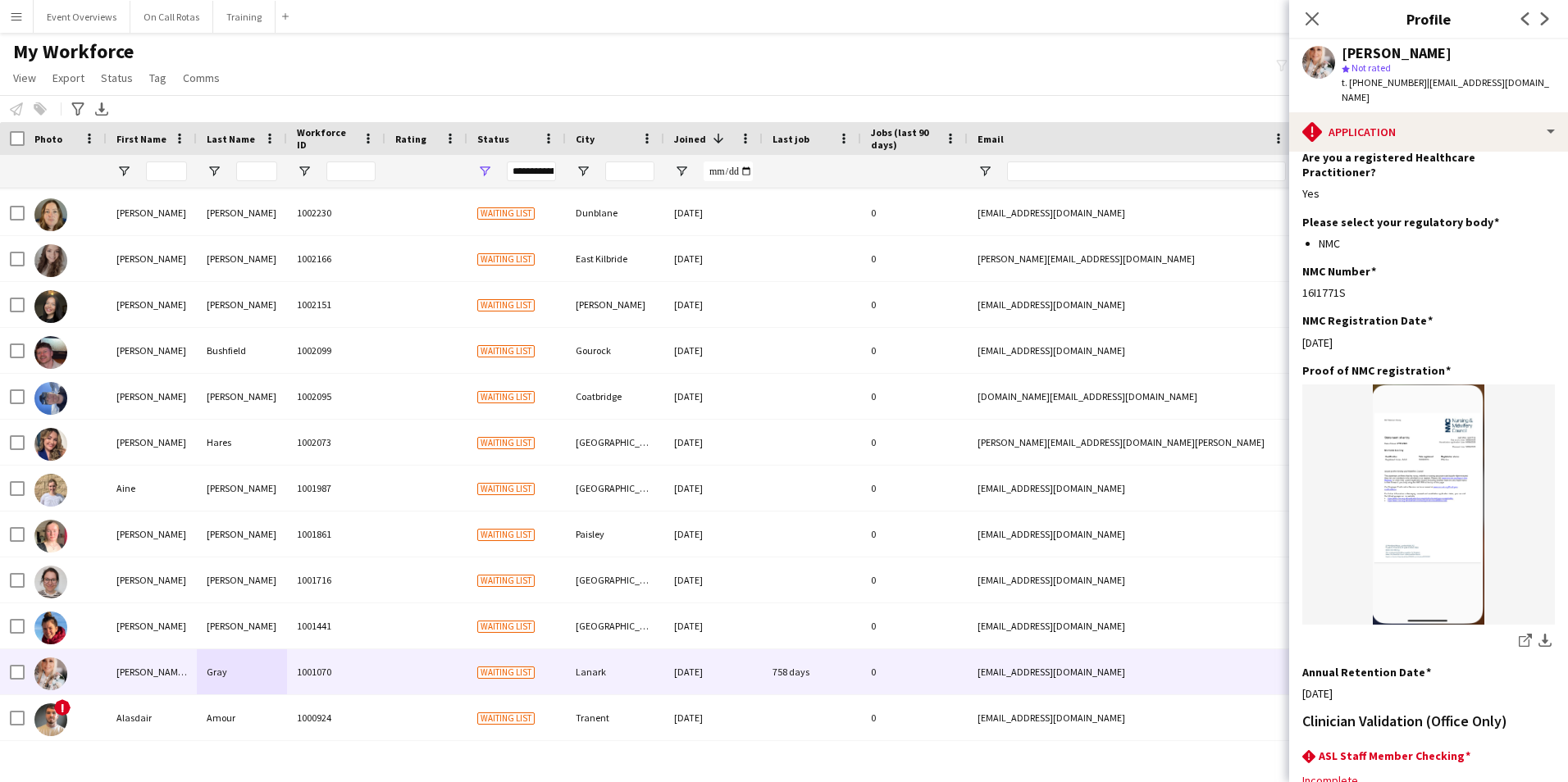
scroll to position [361, 0]
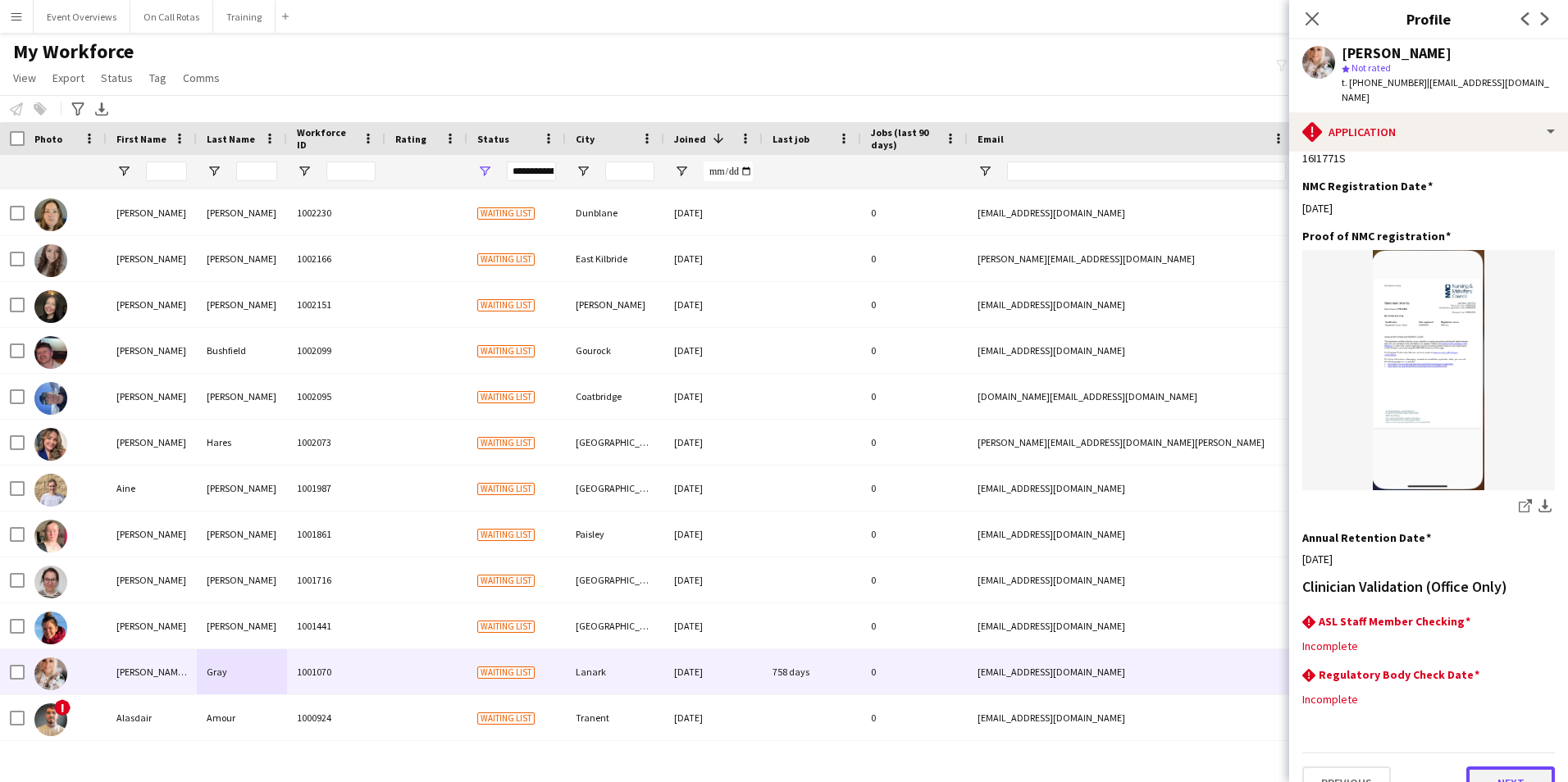
click at [1481, 766] on button "Next" at bounding box center [1510, 783] width 88 height 33
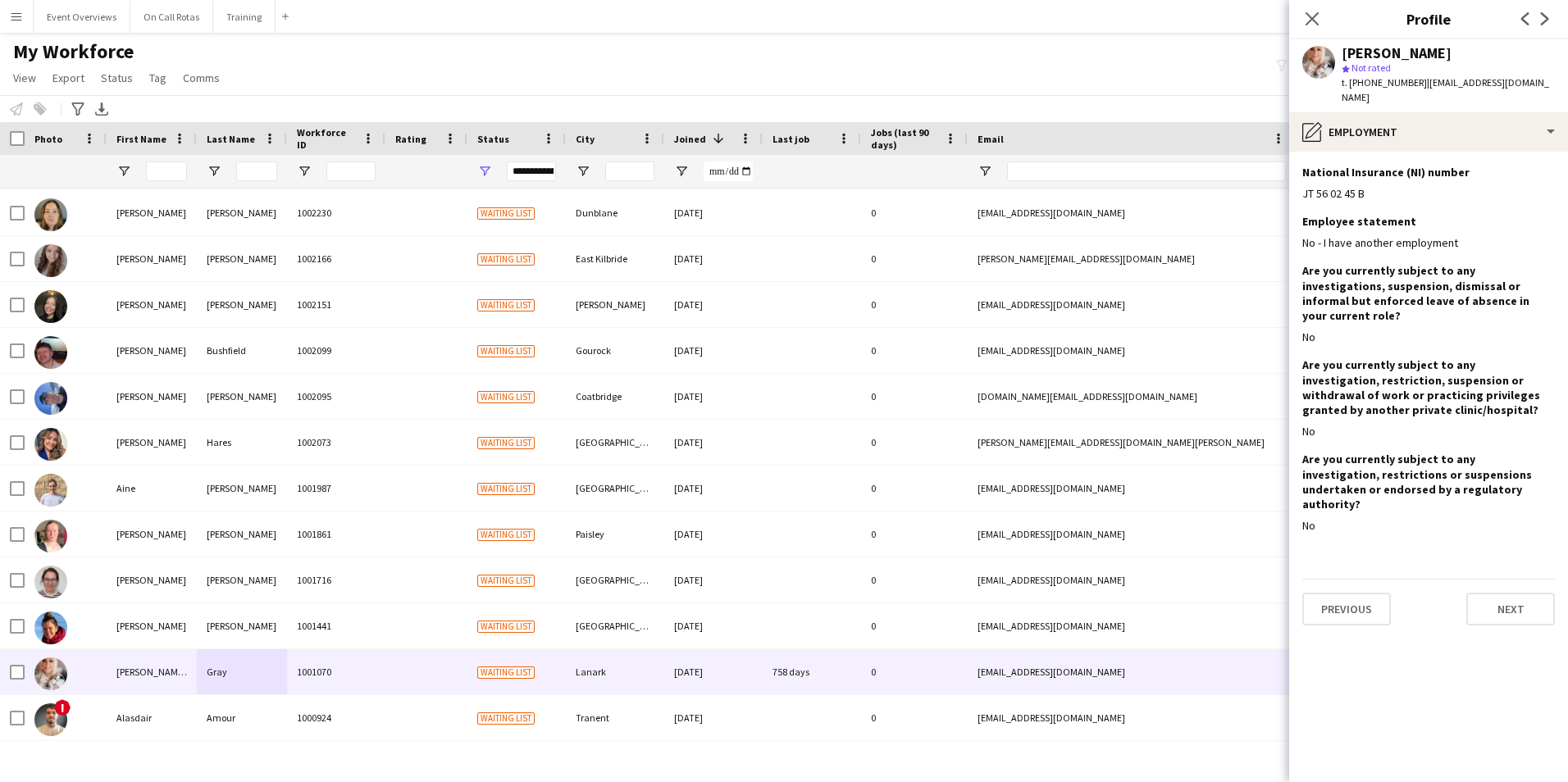
click at [1494, 585] on app-section-data-types "National Insurance (NI) number Edit this field JT 56 02 45 B Employee statement…" at bounding box center [1428, 466] width 279 height 631
click at [1494, 593] on button "Next" at bounding box center [1510, 609] width 88 height 33
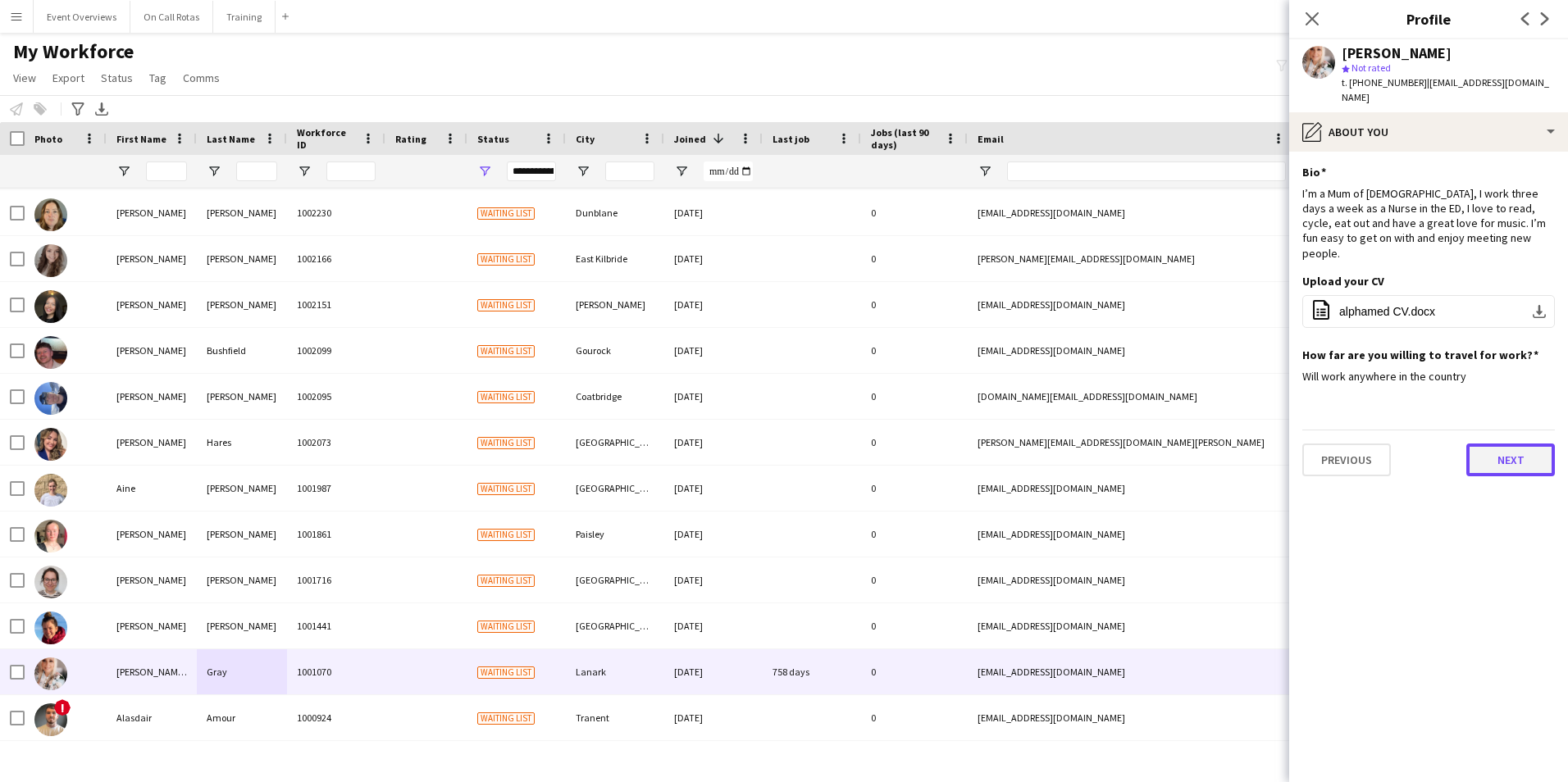
click at [1495, 444] on button "Next" at bounding box center [1510, 460] width 88 height 33
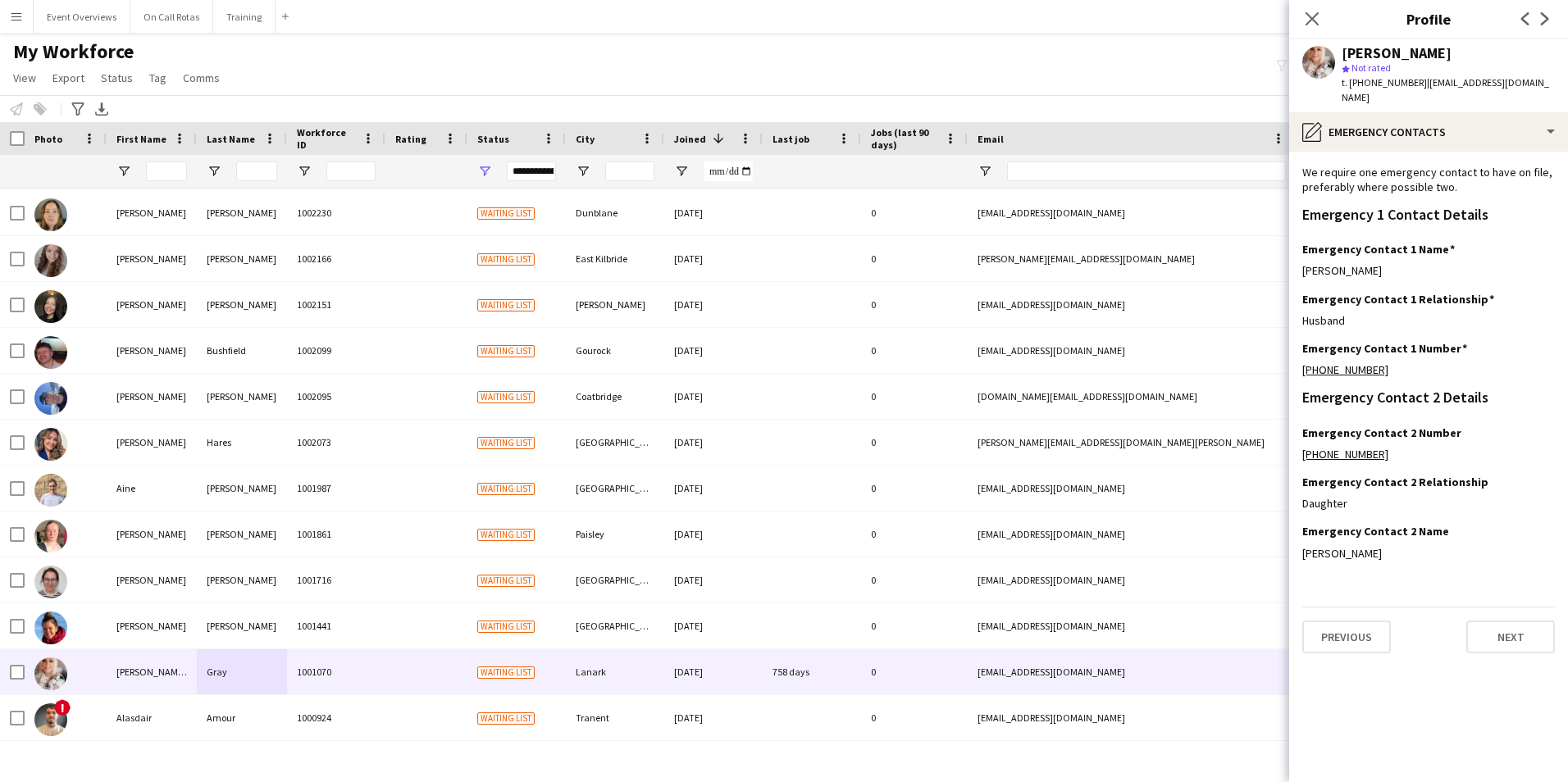
click at [1497, 606] on div "Previous Next" at bounding box center [1429, 630] width 253 height 47
click at [1495, 620] on button "Next" at bounding box center [1510, 637] width 88 height 33
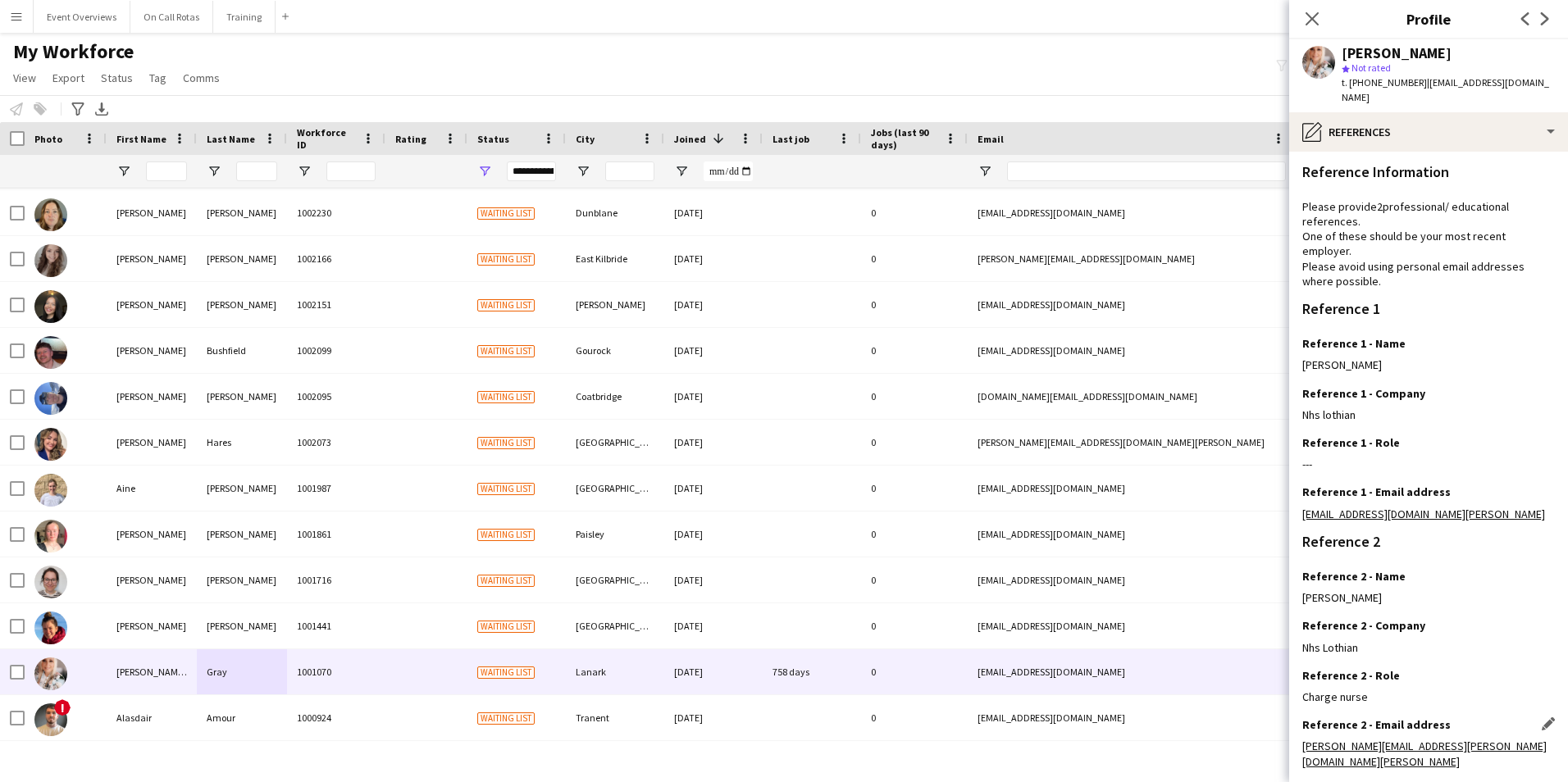
scroll to position [245, 0]
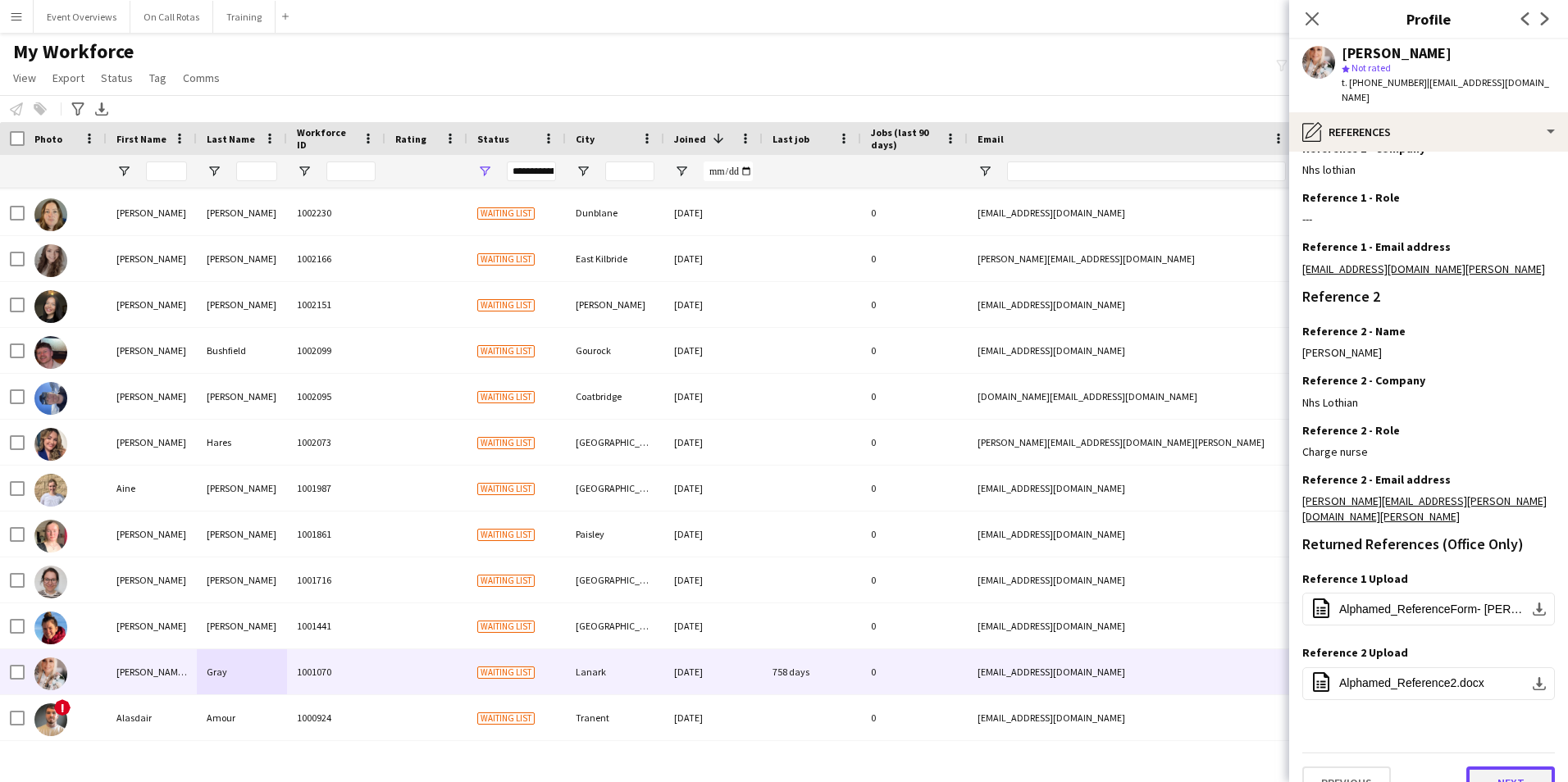
click at [1485, 766] on button "Next" at bounding box center [1510, 783] width 88 height 33
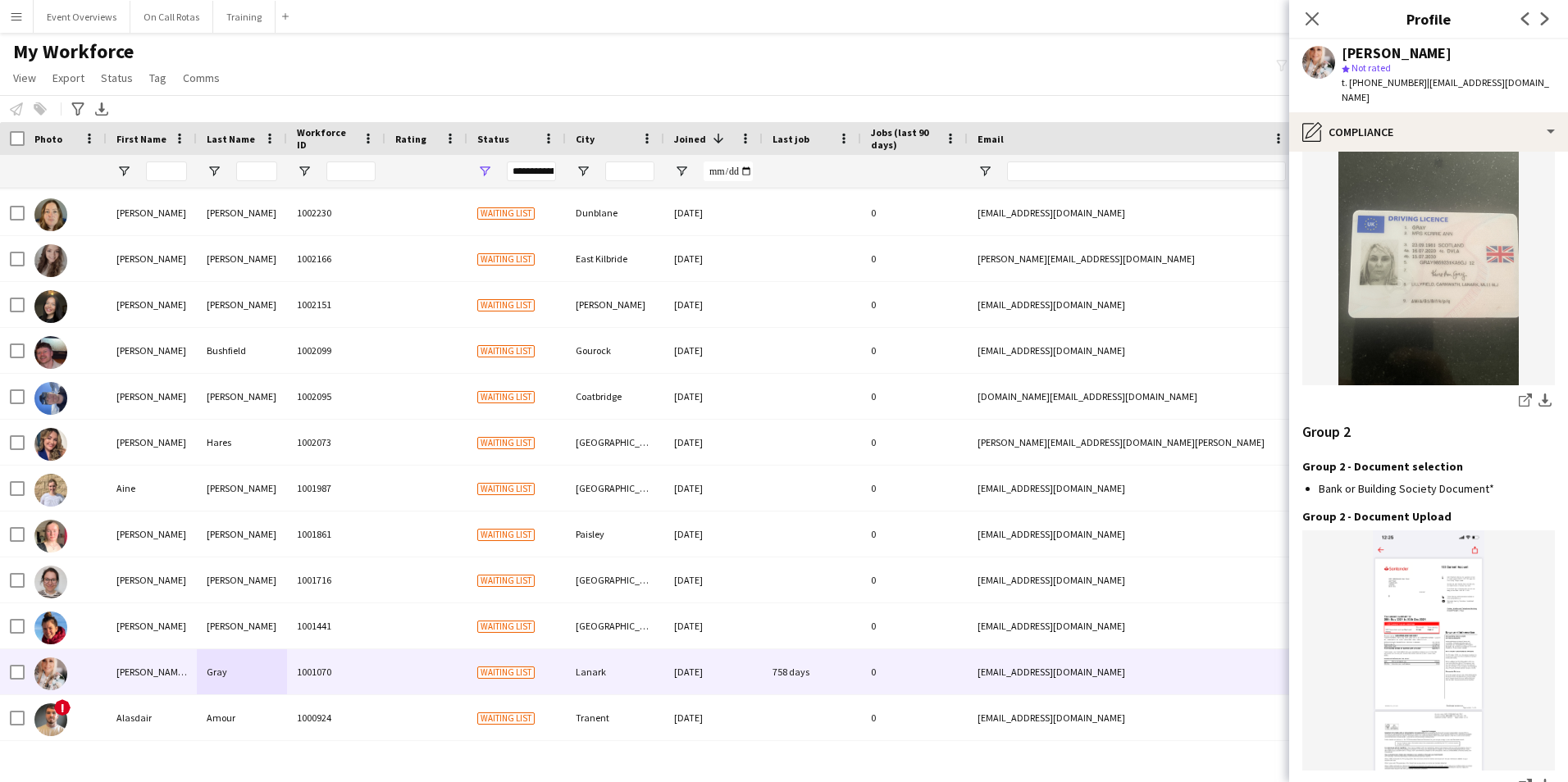
scroll to position [1976, 0]
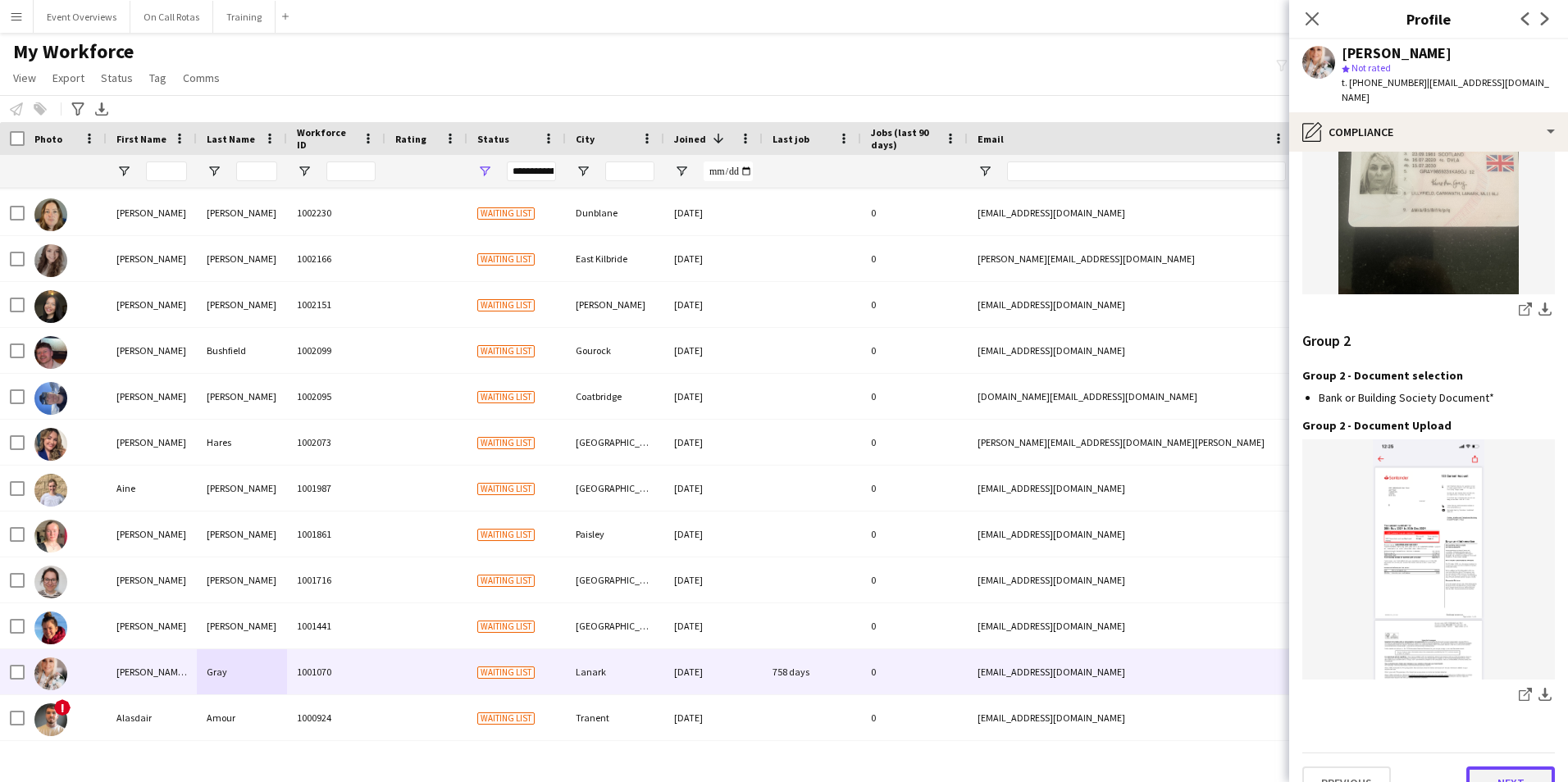
click at [1486, 766] on button "Next" at bounding box center [1510, 783] width 88 height 33
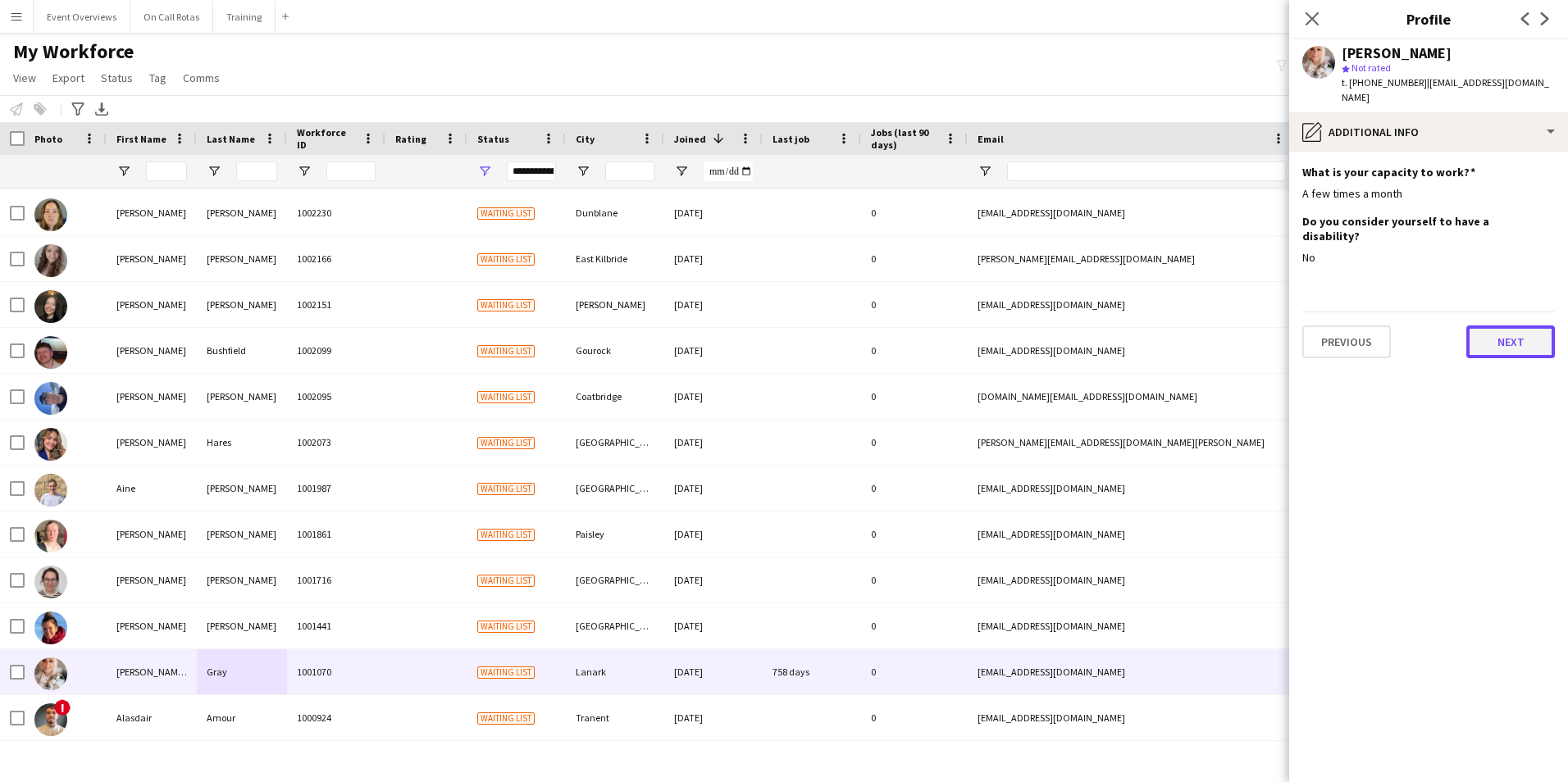
click at [1522, 325] on button "Next" at bounding box center [1510, 342] width 88 height 33
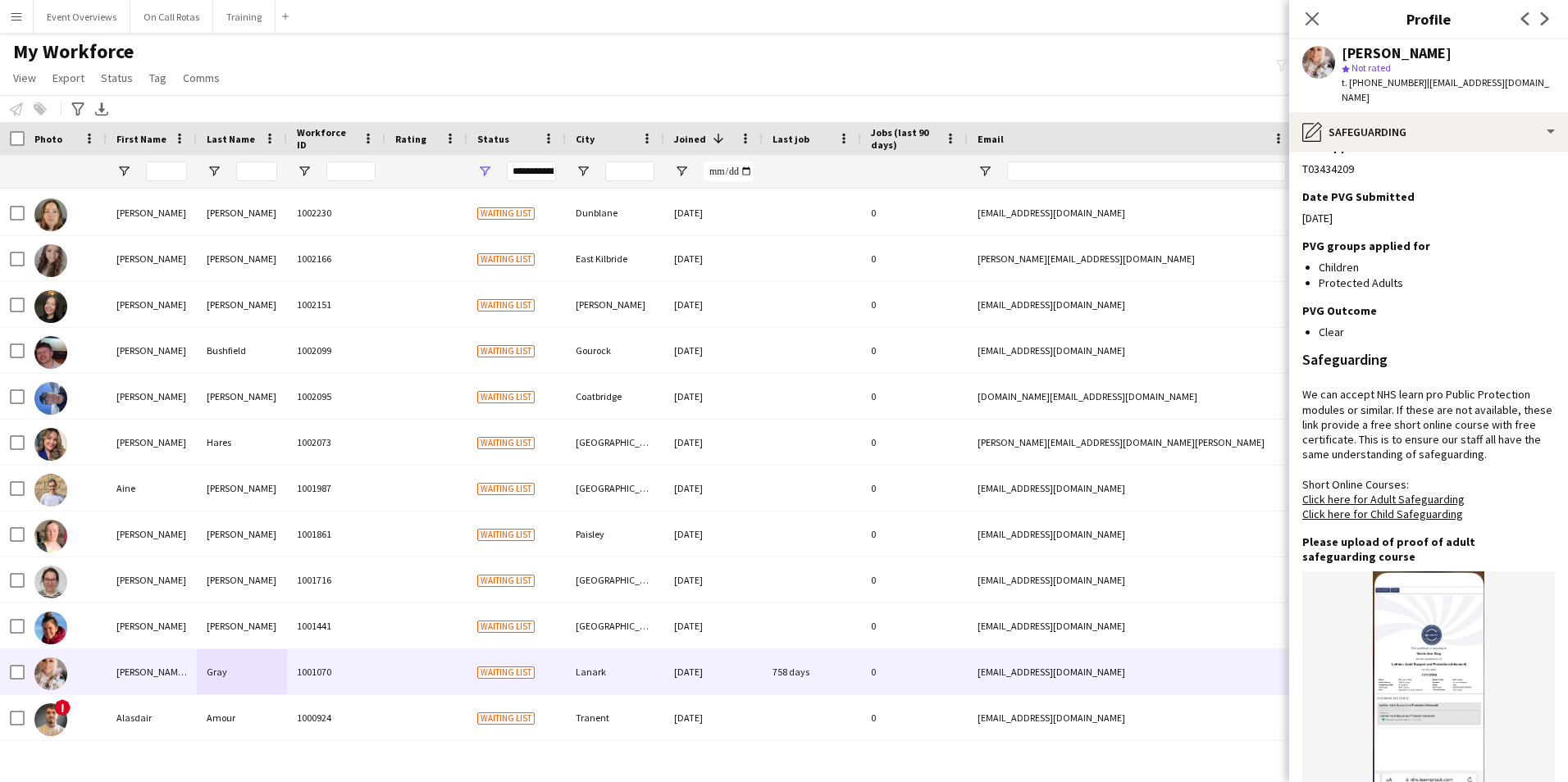
scroll to position [1037, 0]
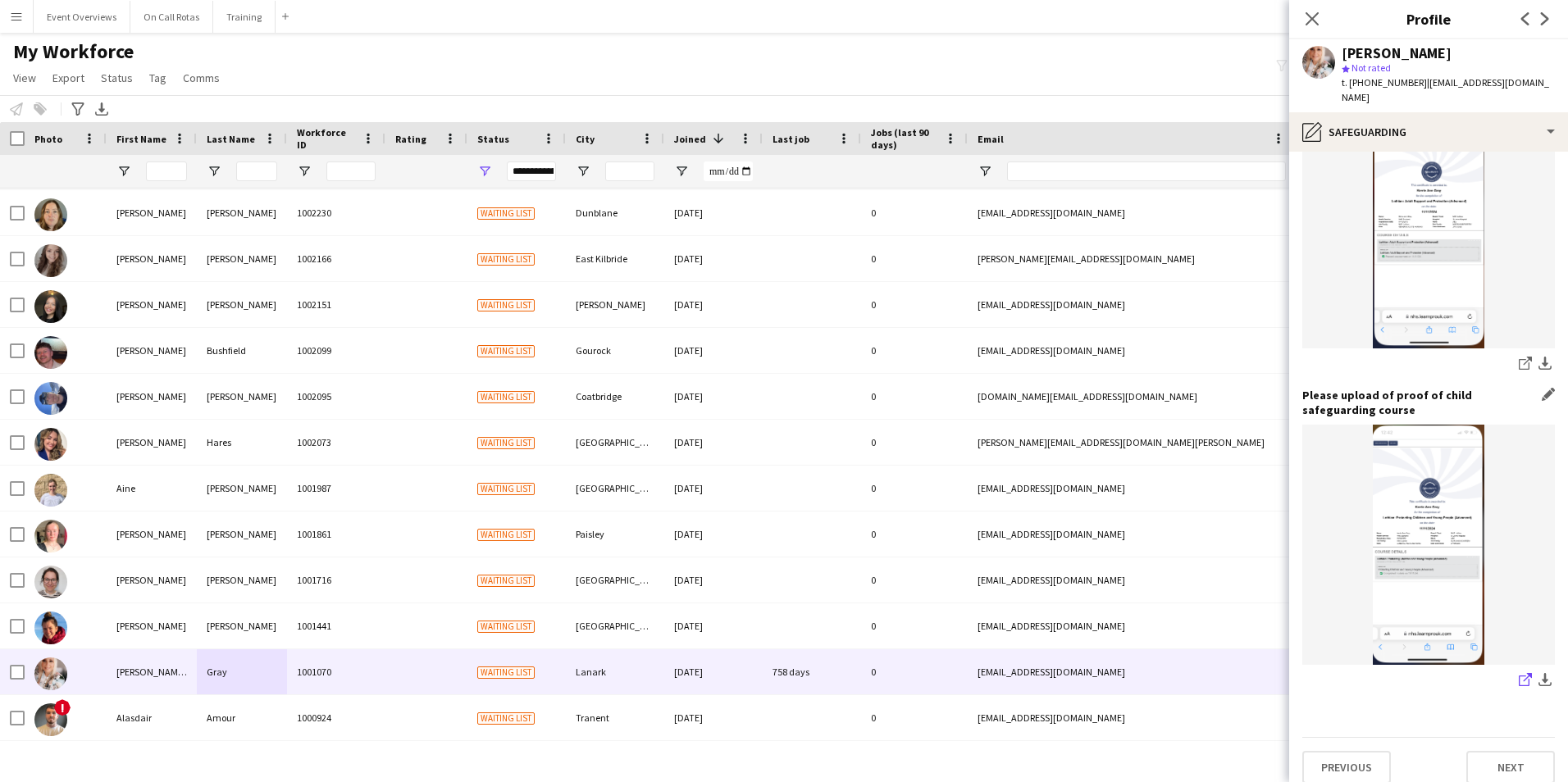
click at [1523, 673] on icon at bounding box center [1526, 676] width 8 height 8
click at [1519, 356] on icon "share-external-link-1" at bounding box center [1525, 362] width 13 height 13
click at [1482, 751] on button "Next" at bounding box center [1510, 767] width 88 height 33
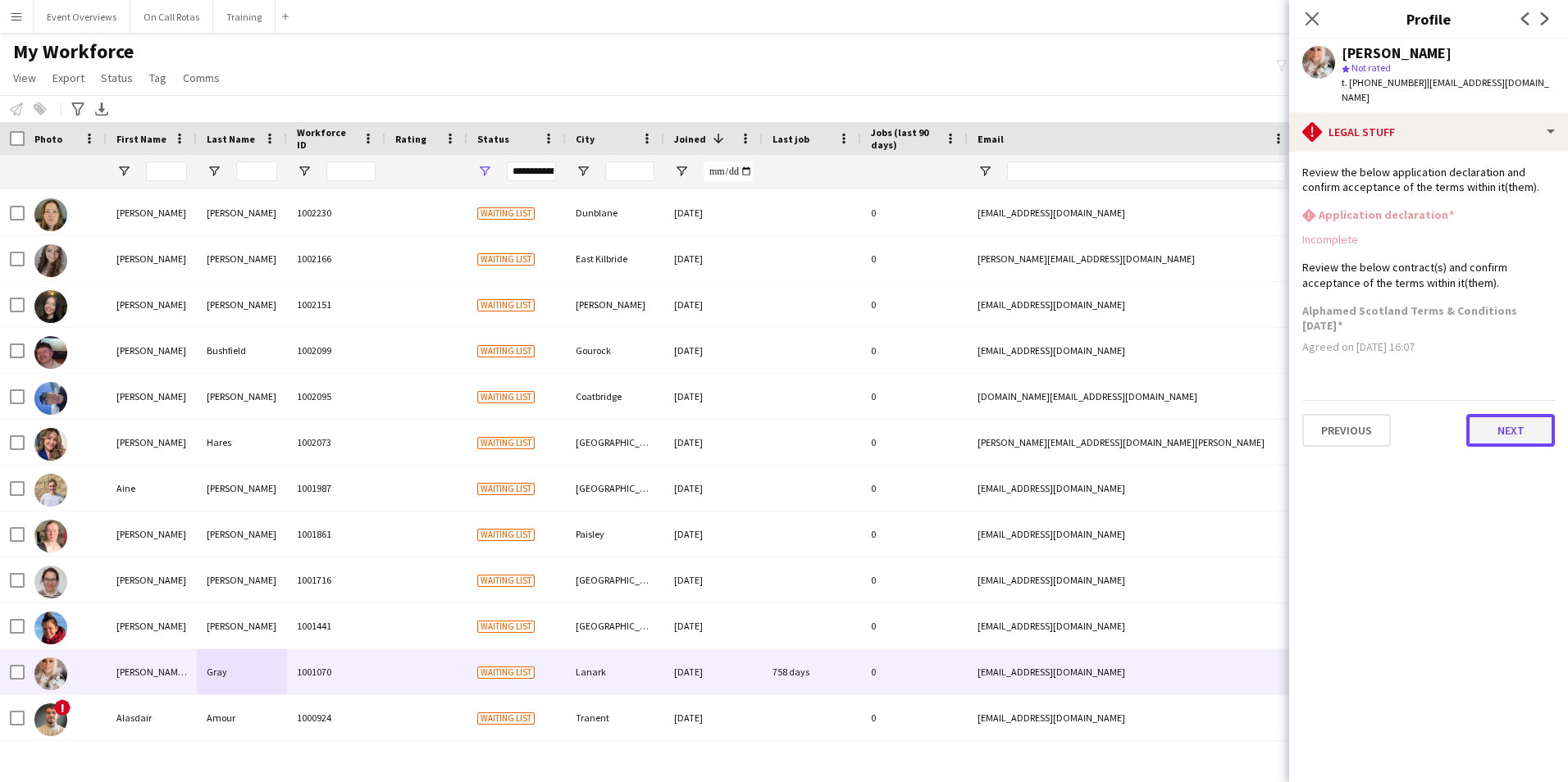
click at [1504, 413] on button "Next" at bounding box center [1510, 430] width 88 height 33
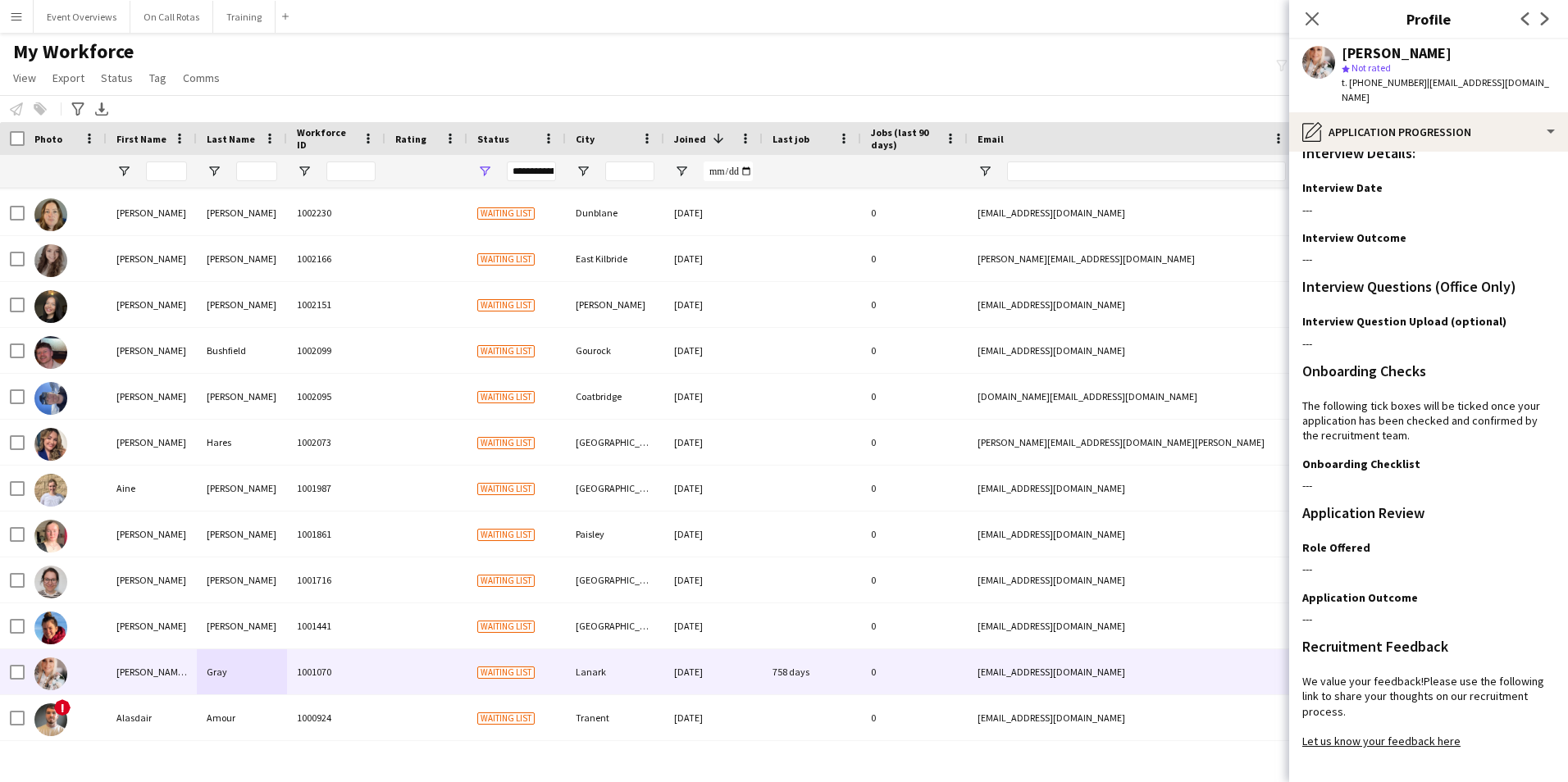
scroll to position [133, 0]
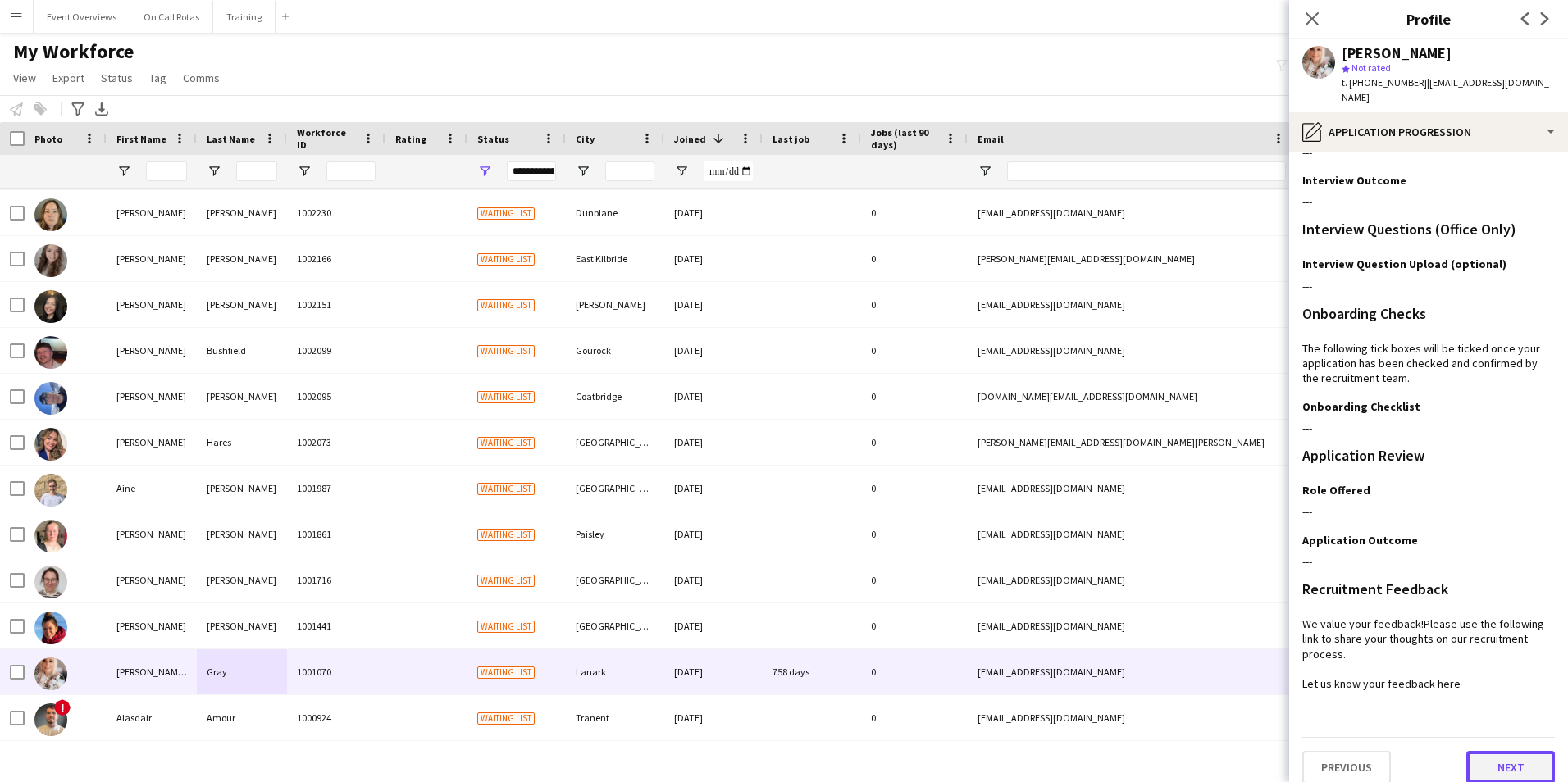
click at [1476, 751] on button "Next" at bounding box center [1510, 767] width 88 height 33
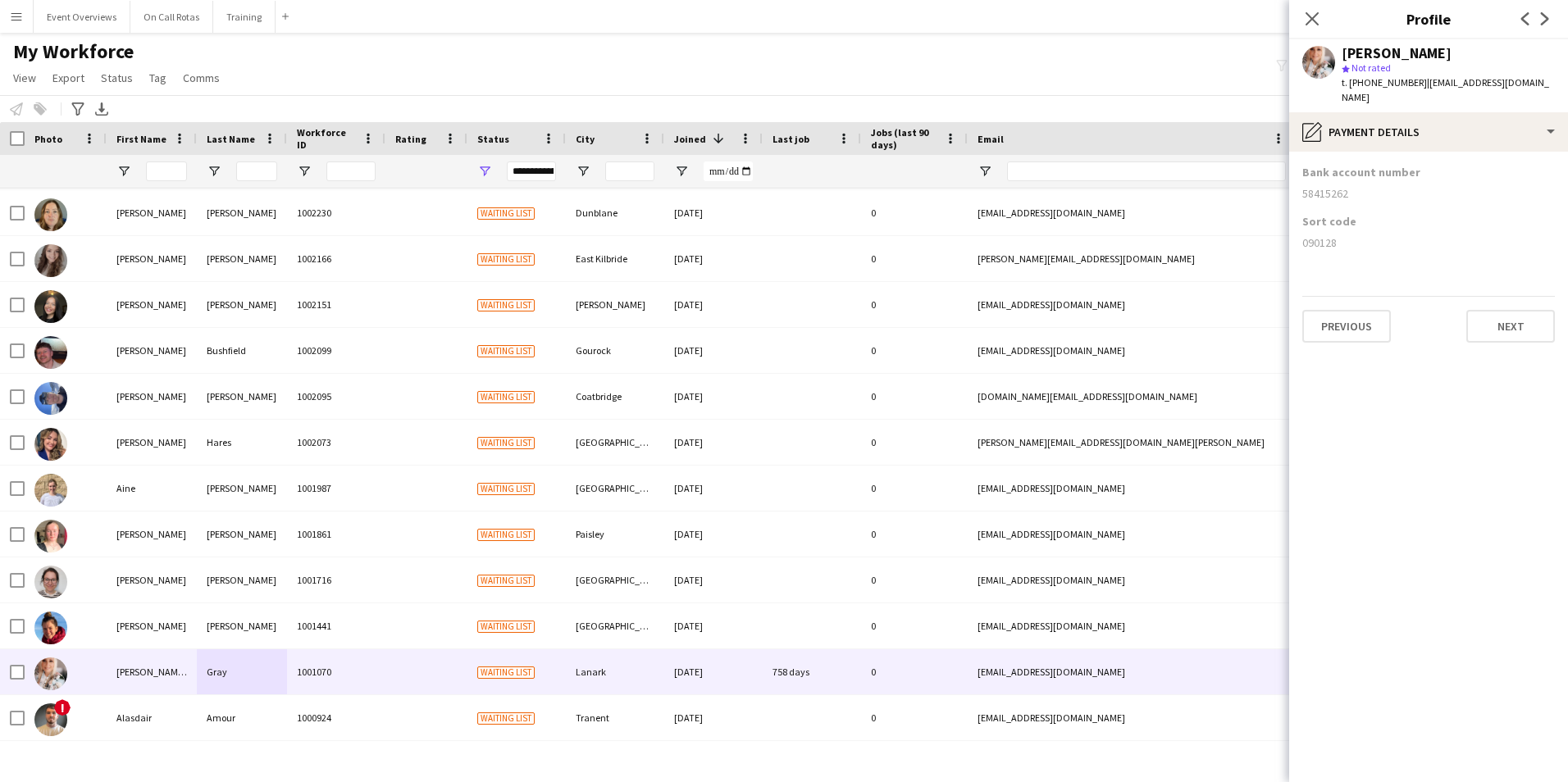
scroll to position [0, 0]
click at [1500, 315] on button "Next" at bounding box center [1510, 326] width 88 height 33
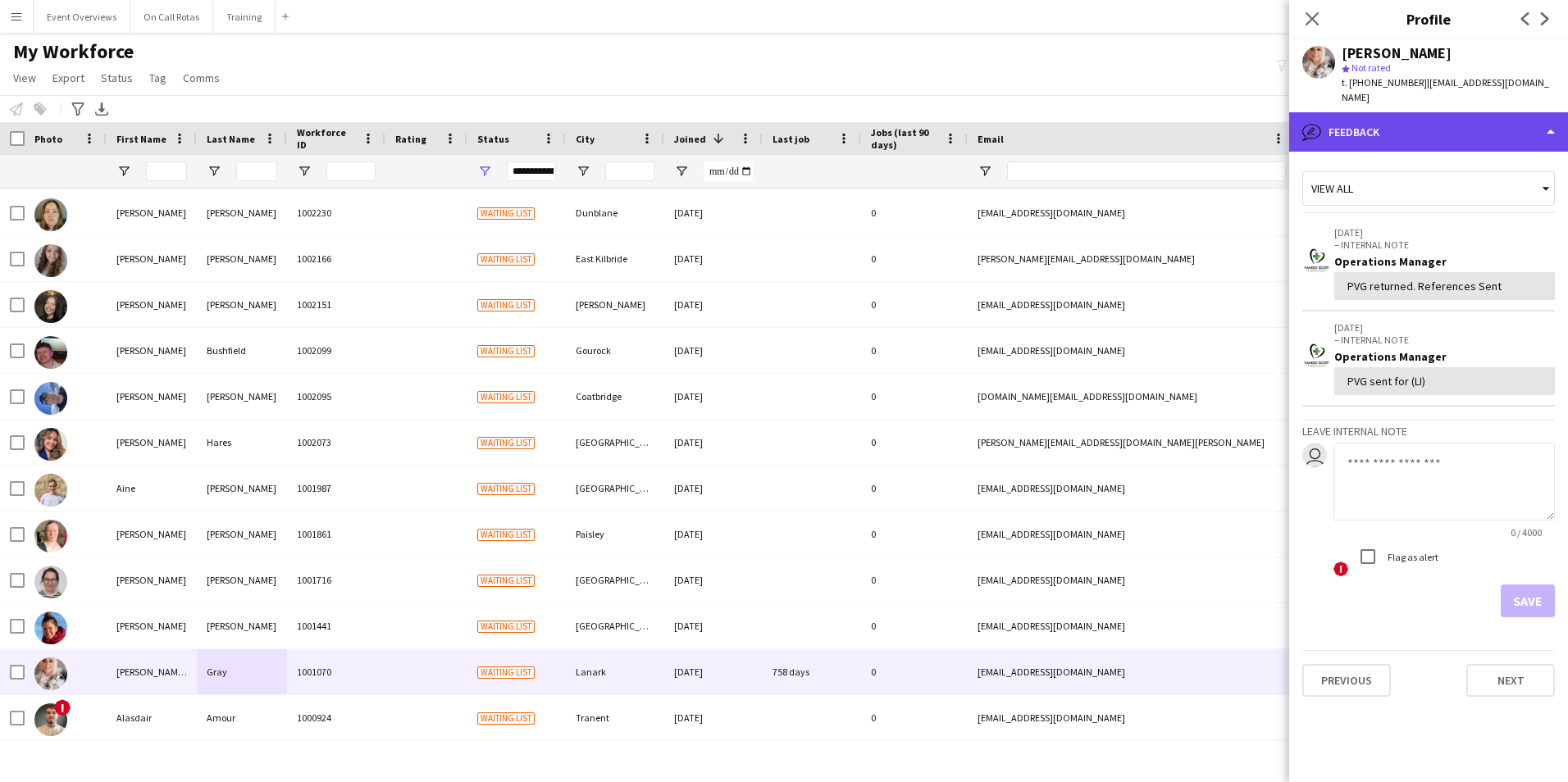
click at [1430, 112] on div "bubble-pencil Feedback" at bounding box center [1428, 131] width 279 height 39
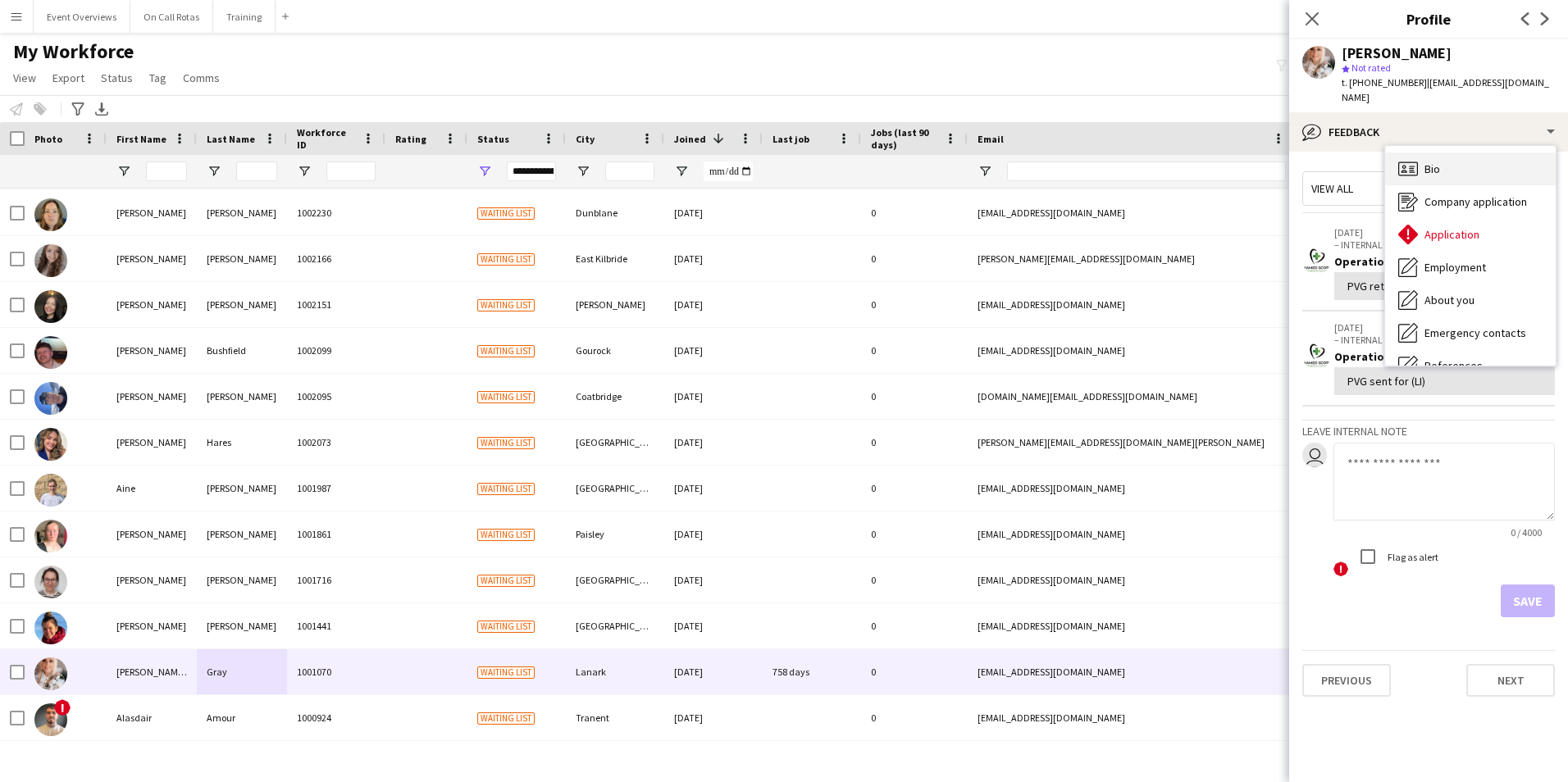
click at [1466, 158] on div "Bio Bio" at bounding box center [1469, 169] width 170 height 33
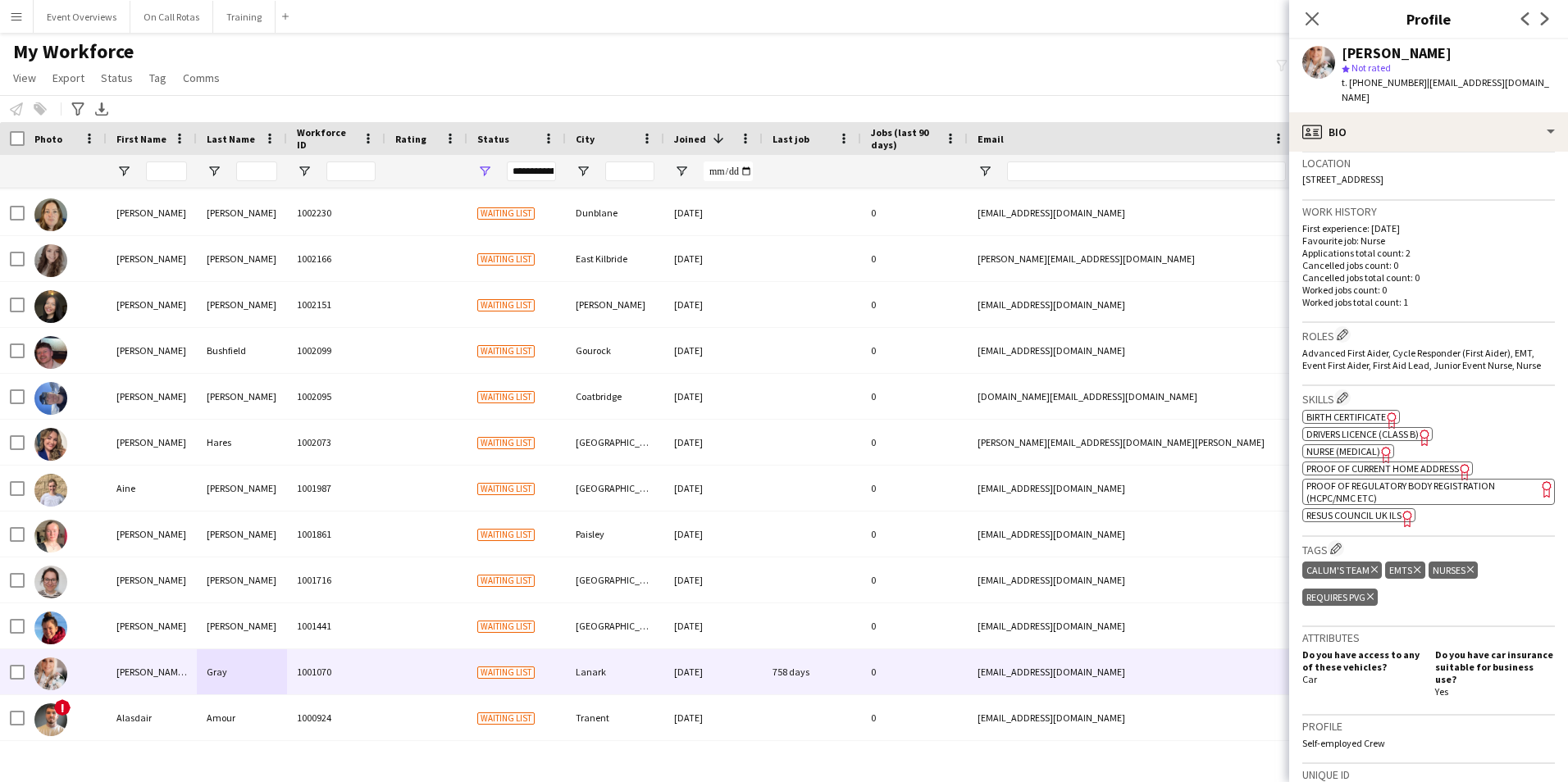
scroll to position [328, 0]
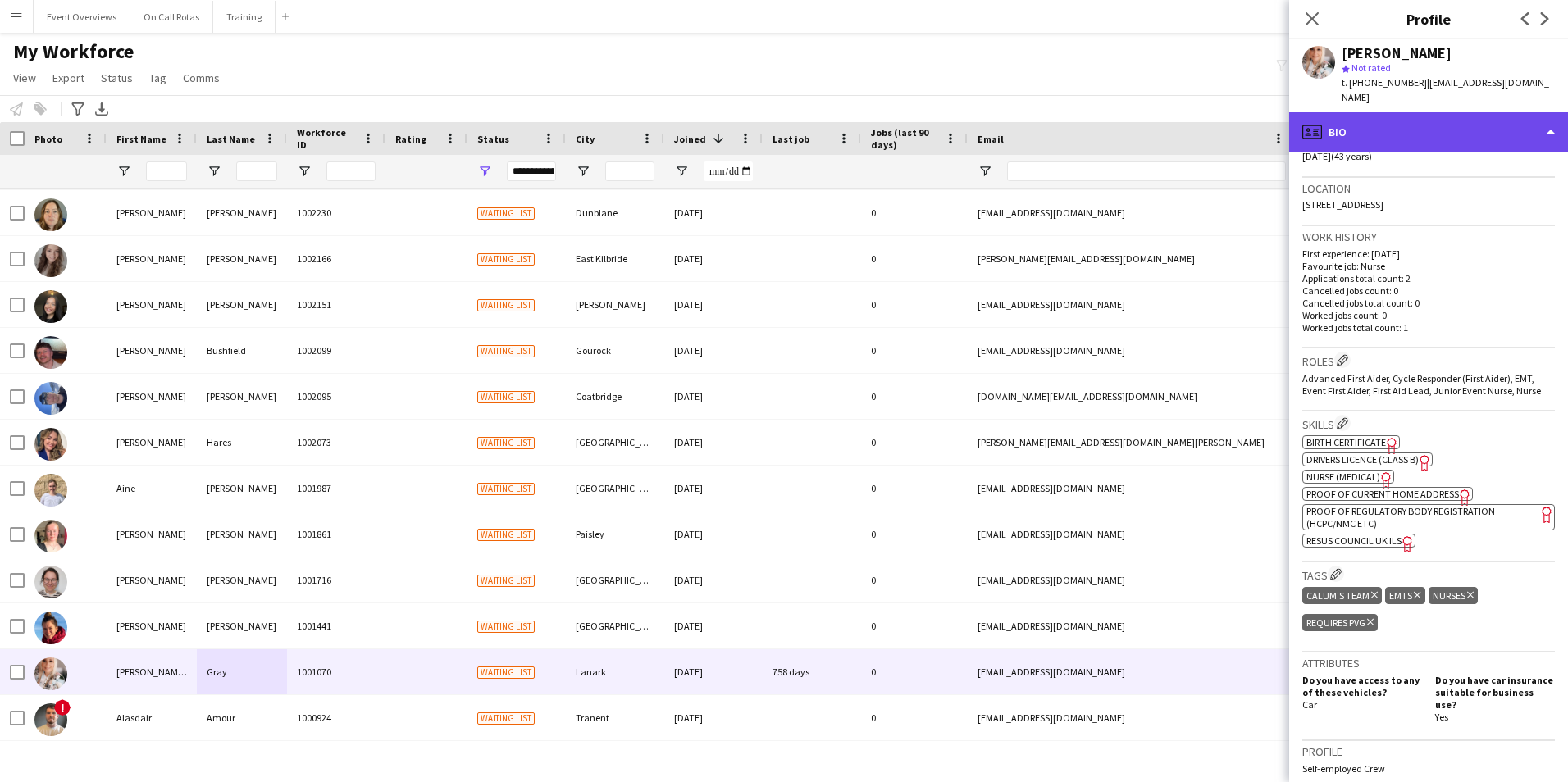
click at [1415, 129] on div "profile Bio" at bounding box center [1428, 131] width 279 height 39
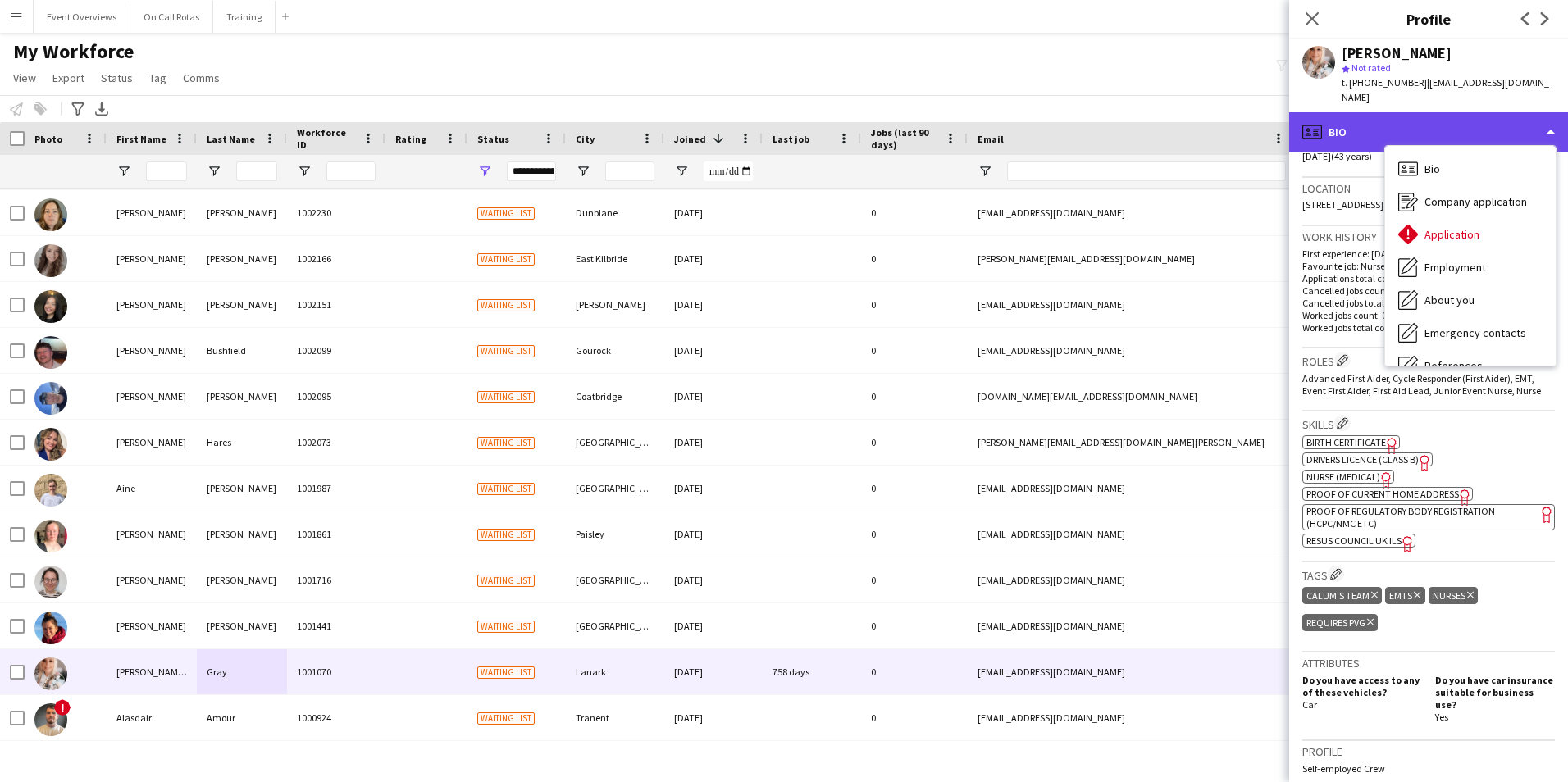
click at [1469, 112] on div "profile Bio" at bounding box center [1428, 131] width 279 height 39
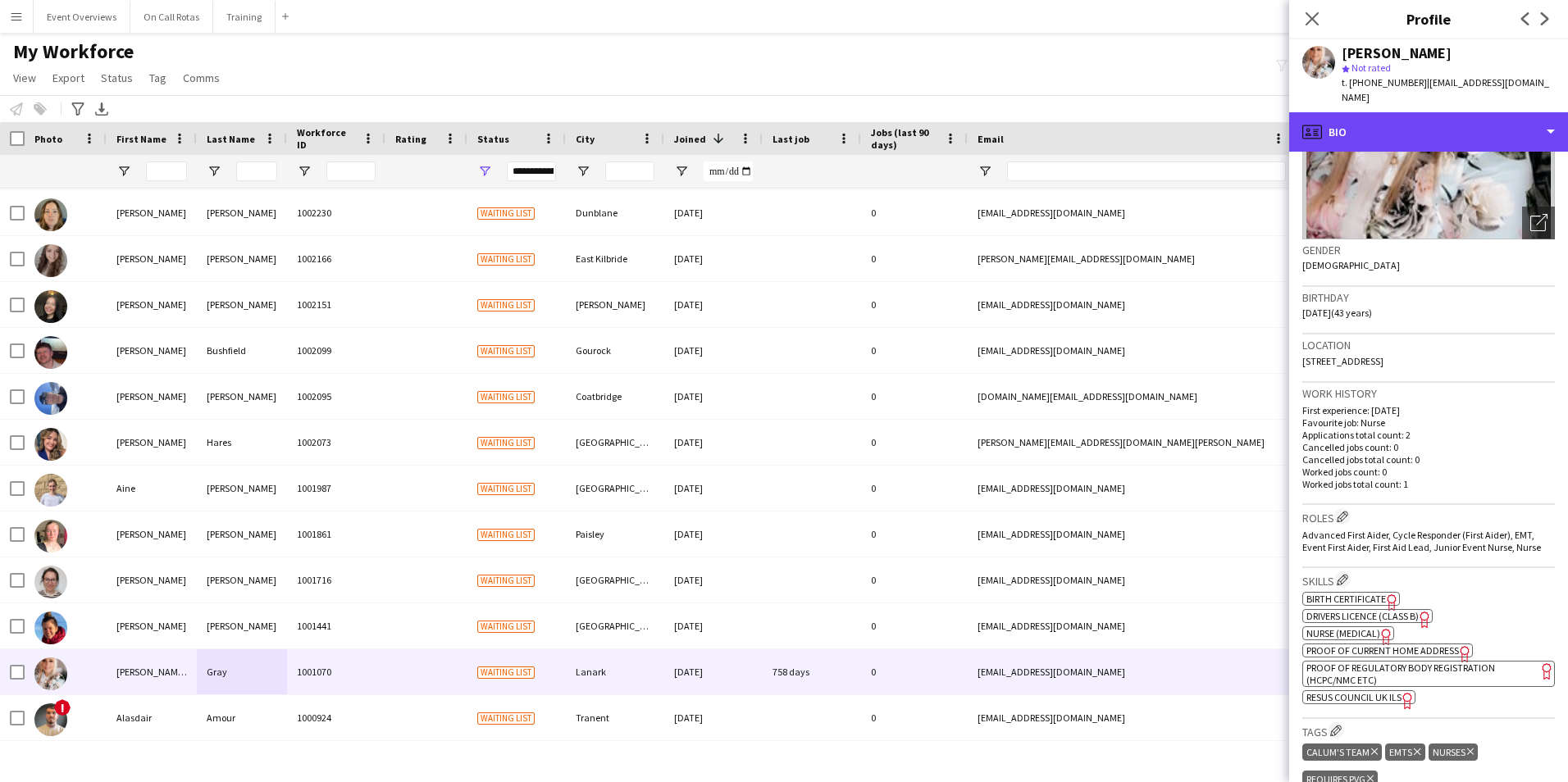
scroll to position [163, 0]
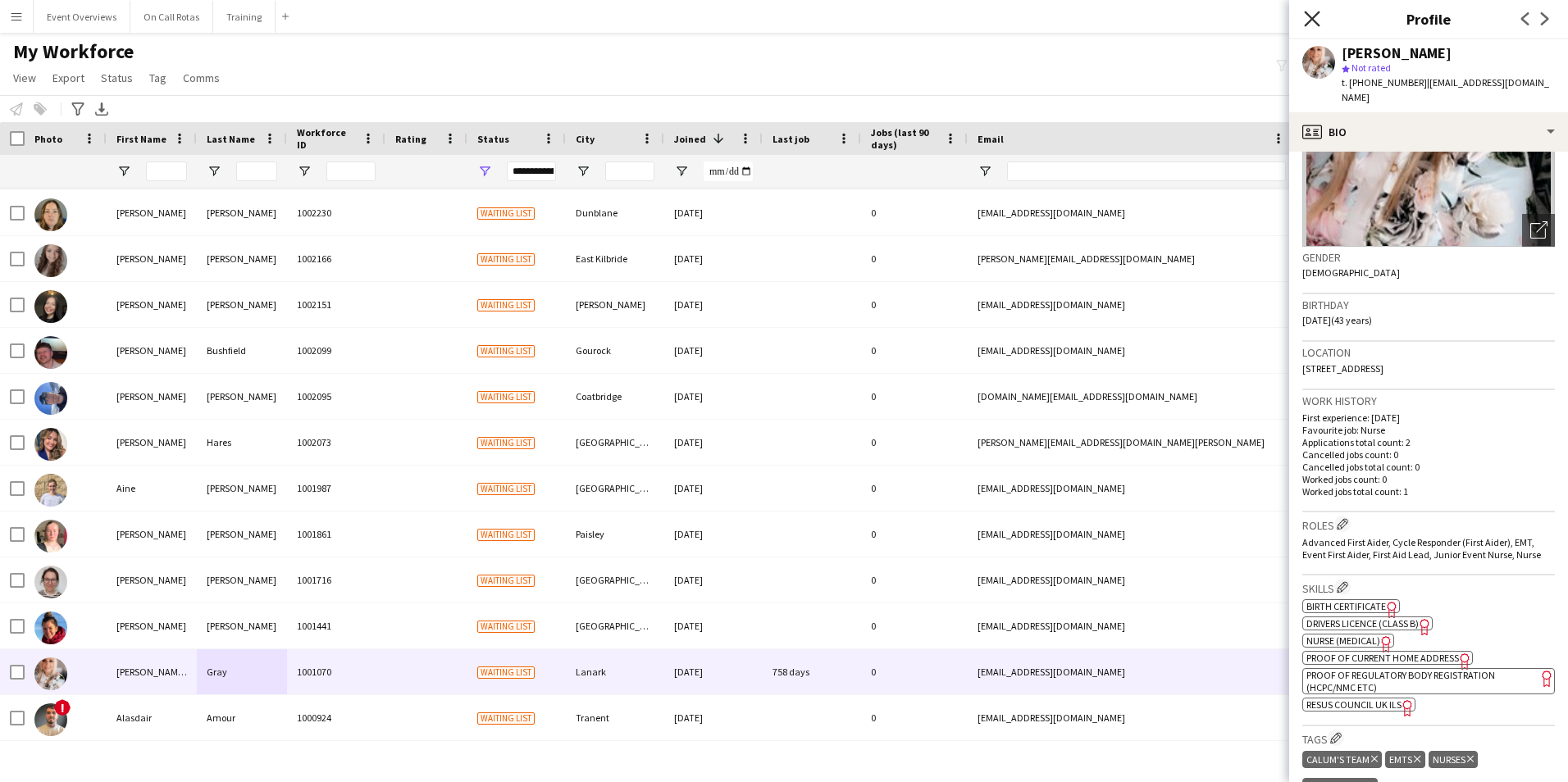
click at [1310, 12] on icon "Close pop-in" at bounding box center [1311, 18] width 16 height 16
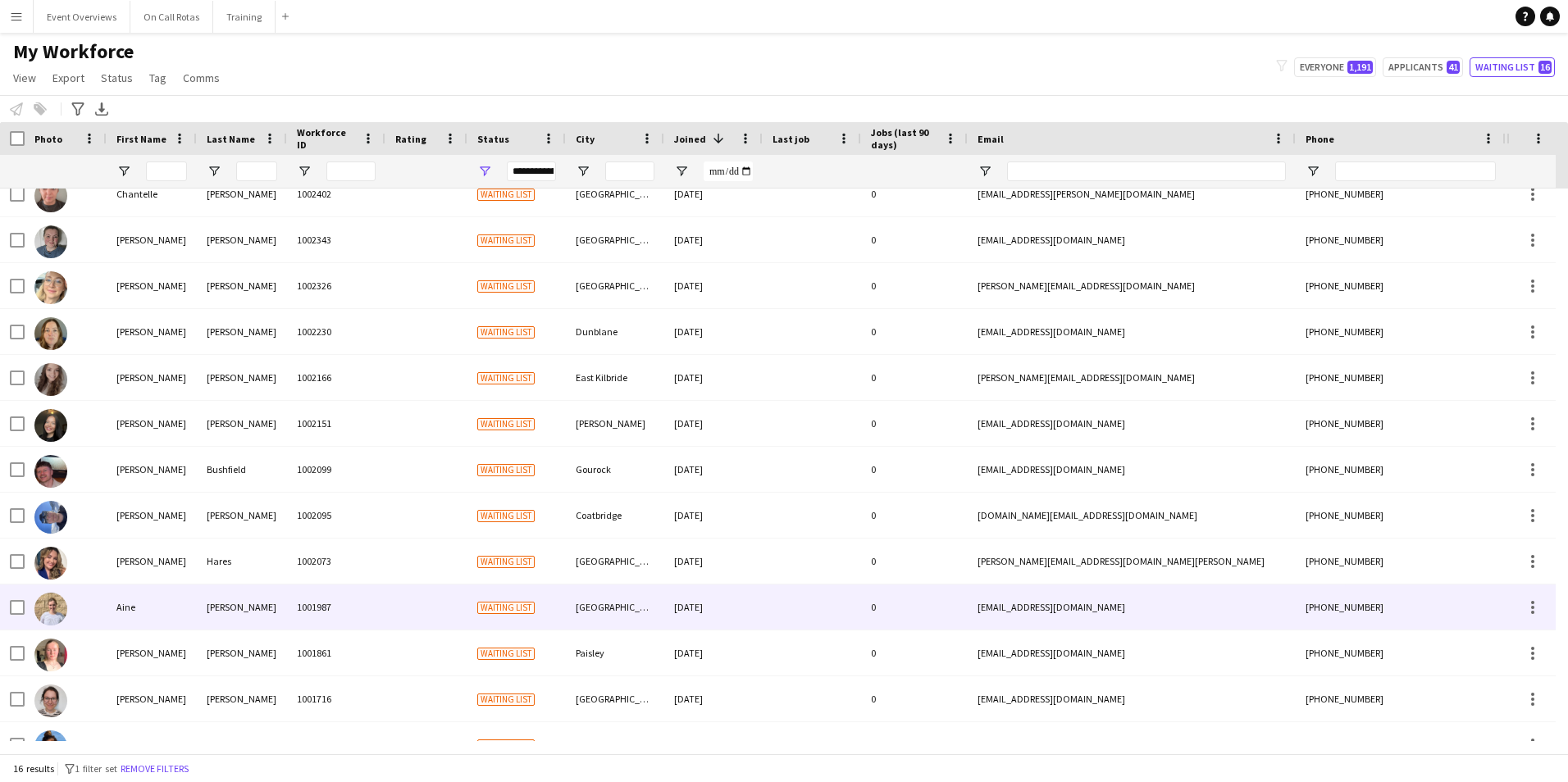
scroll to position [0, 0]
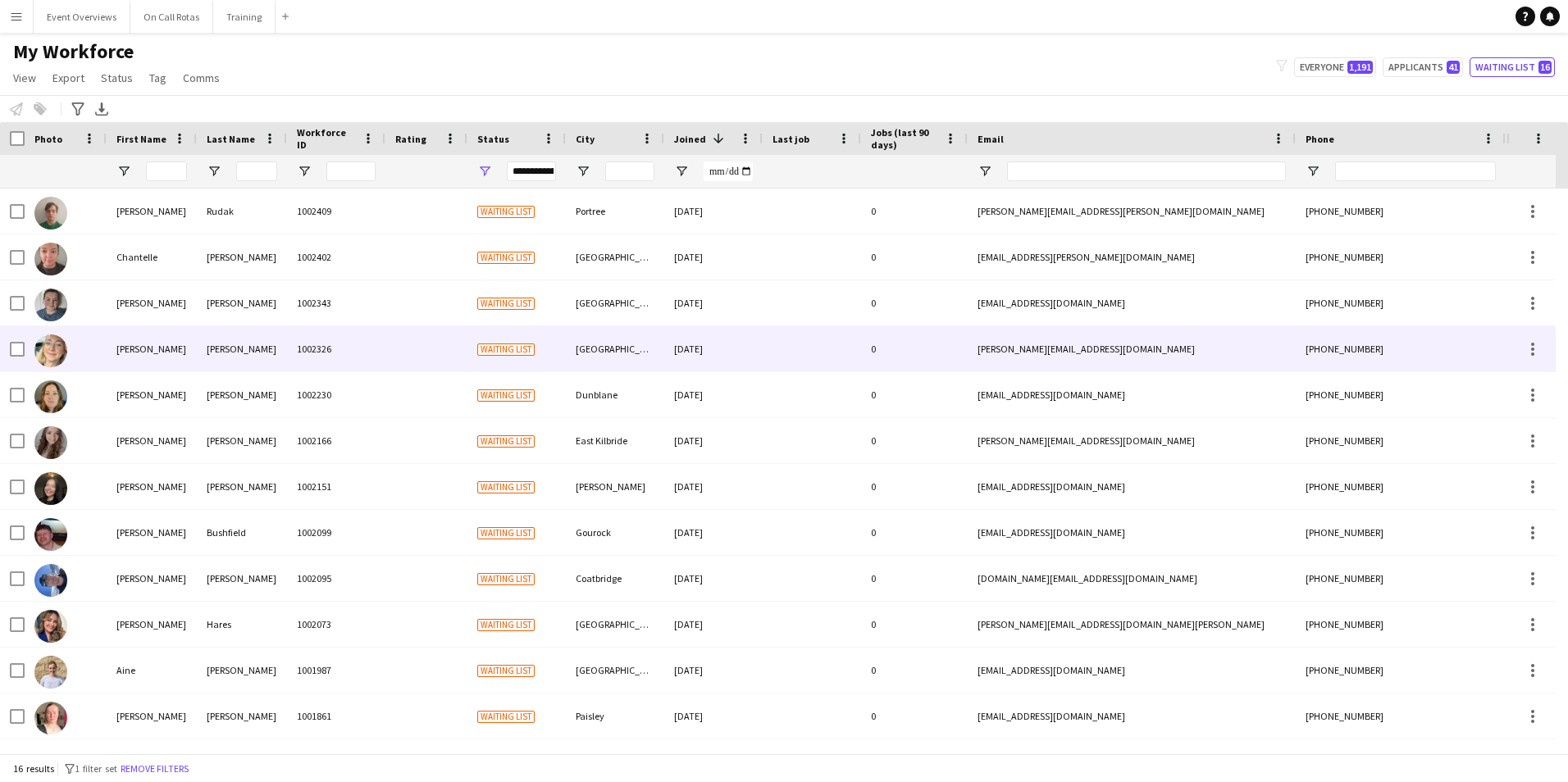
click at [187, 358] on div "Elizabeth" at bounding box center [151, 349] width 90 height 45
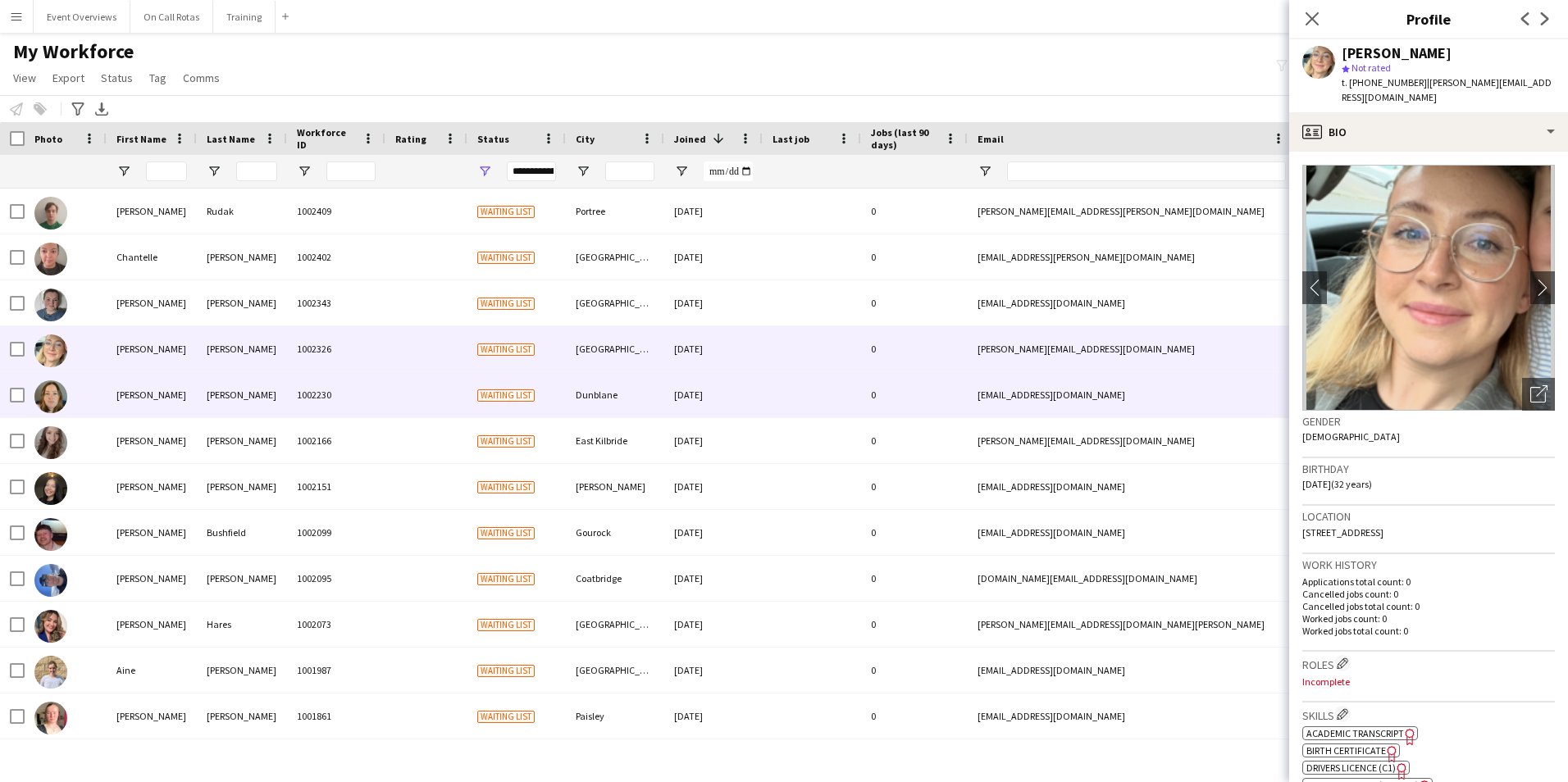
click at [189, 394] on div "Nicky" at bounding box center [151, 394] width 90 height 45
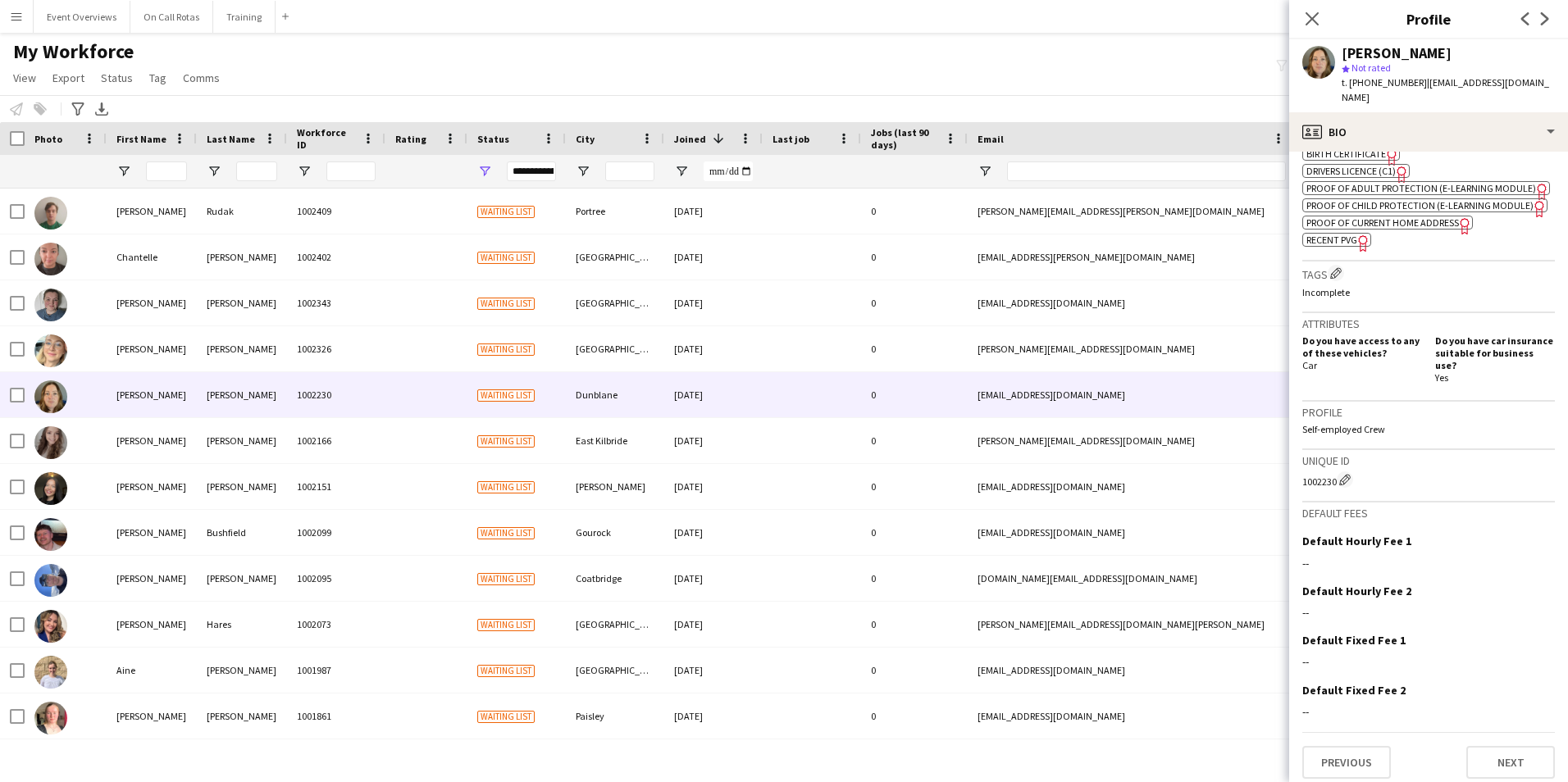
scroll to position [603, 0]
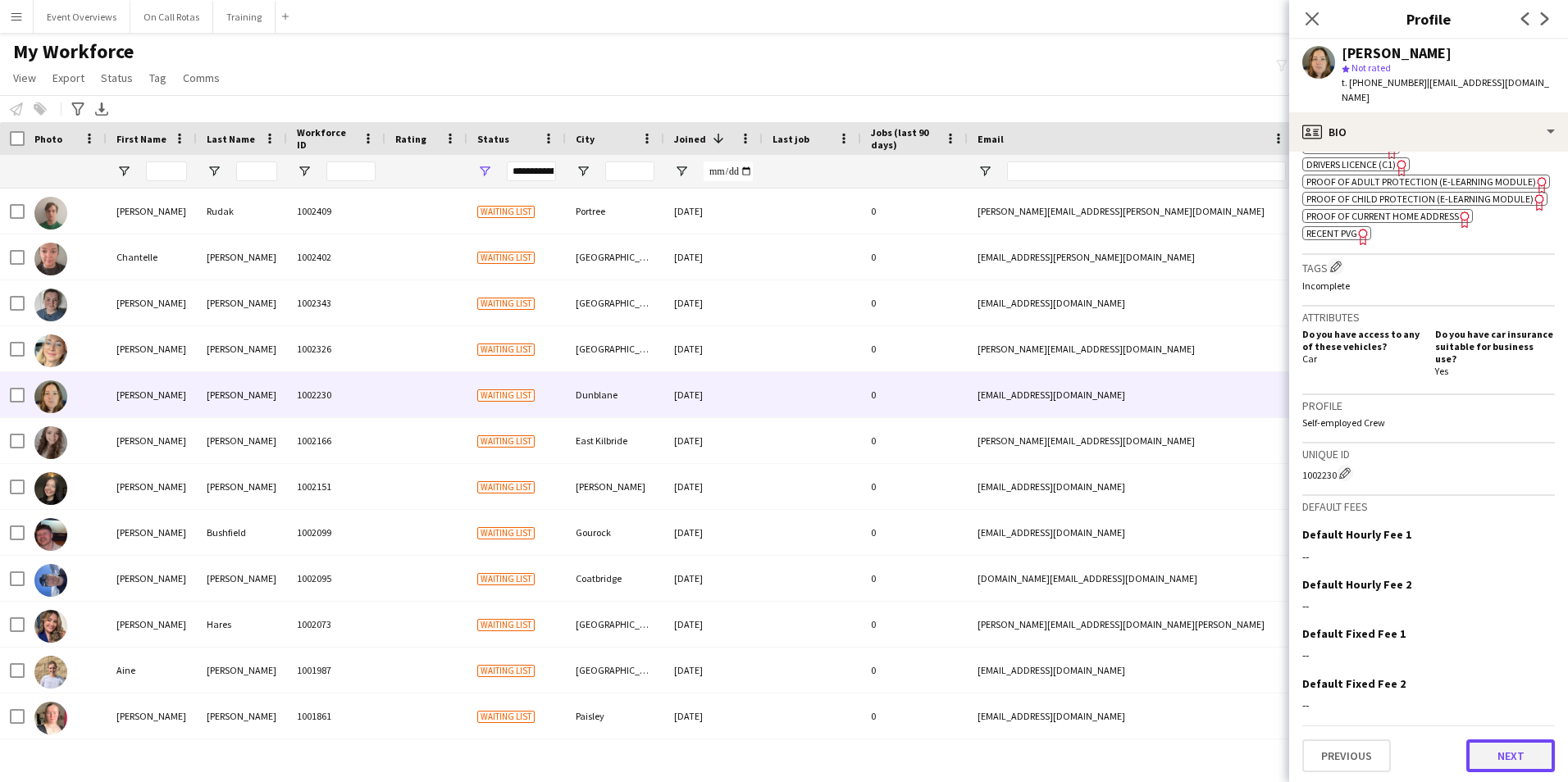
click at [1474, 765] on button "Next" at bounding box center [1510, 756] width 88 height 33
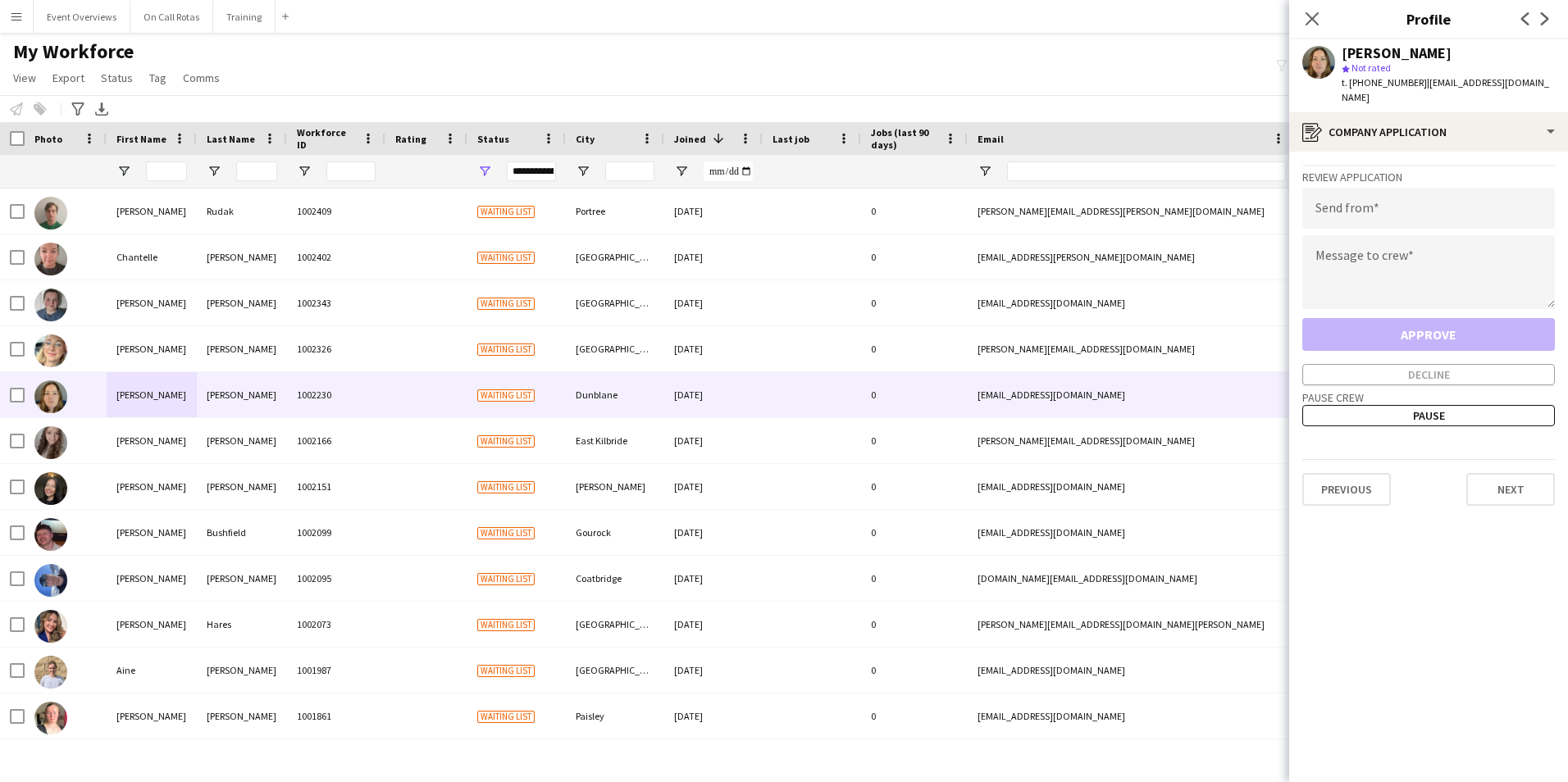
click at [1513, 459] on div "Previous Next" at bounding box center [1429, 483] width 253 height 47
click at [1514, 474] on button "Next" at bounding box center [1510, 490] width 88 height 33
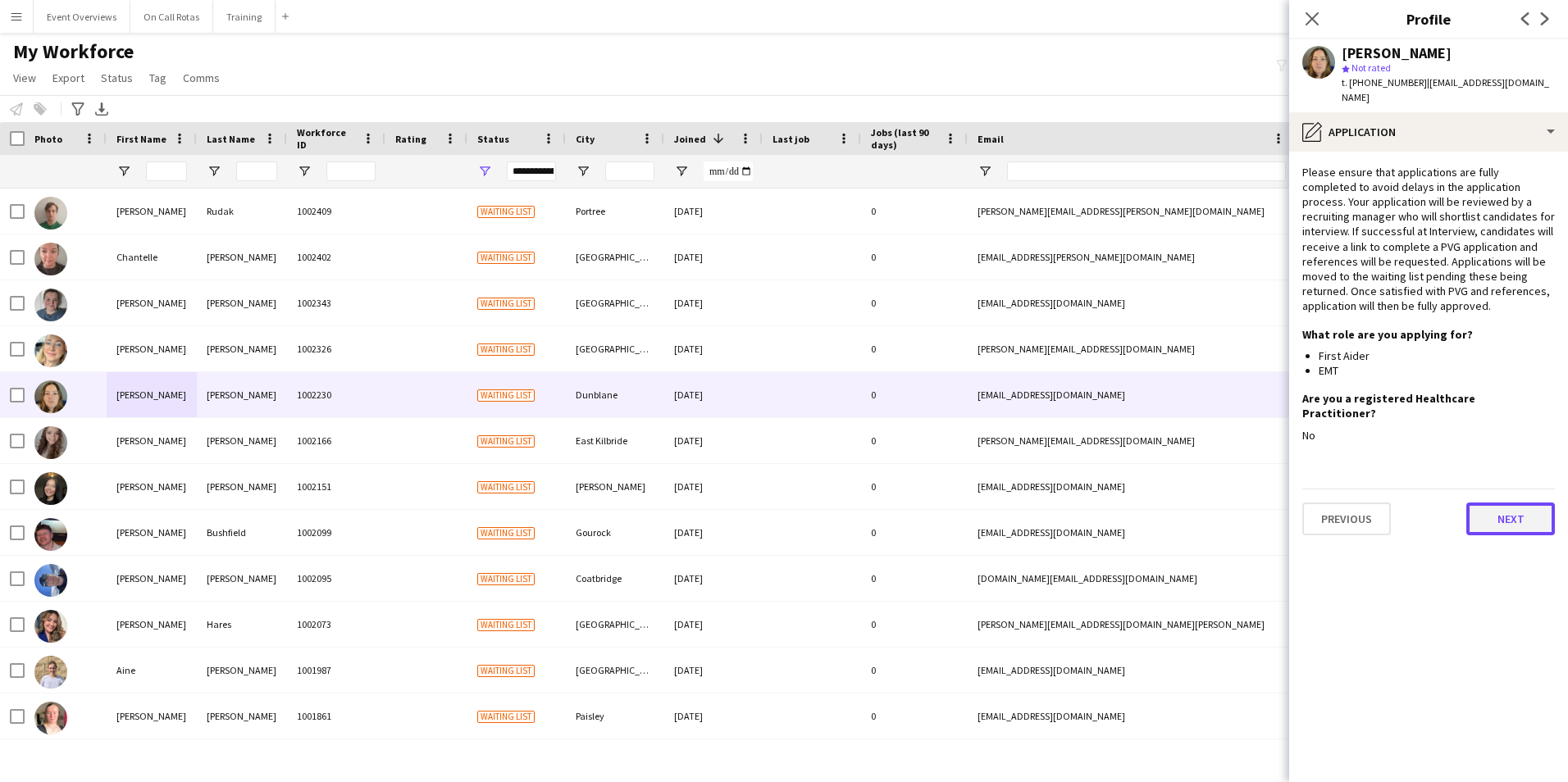
click at [1514, 503] on button "Next" at bounding box center [1510, 519] width 88 height 33
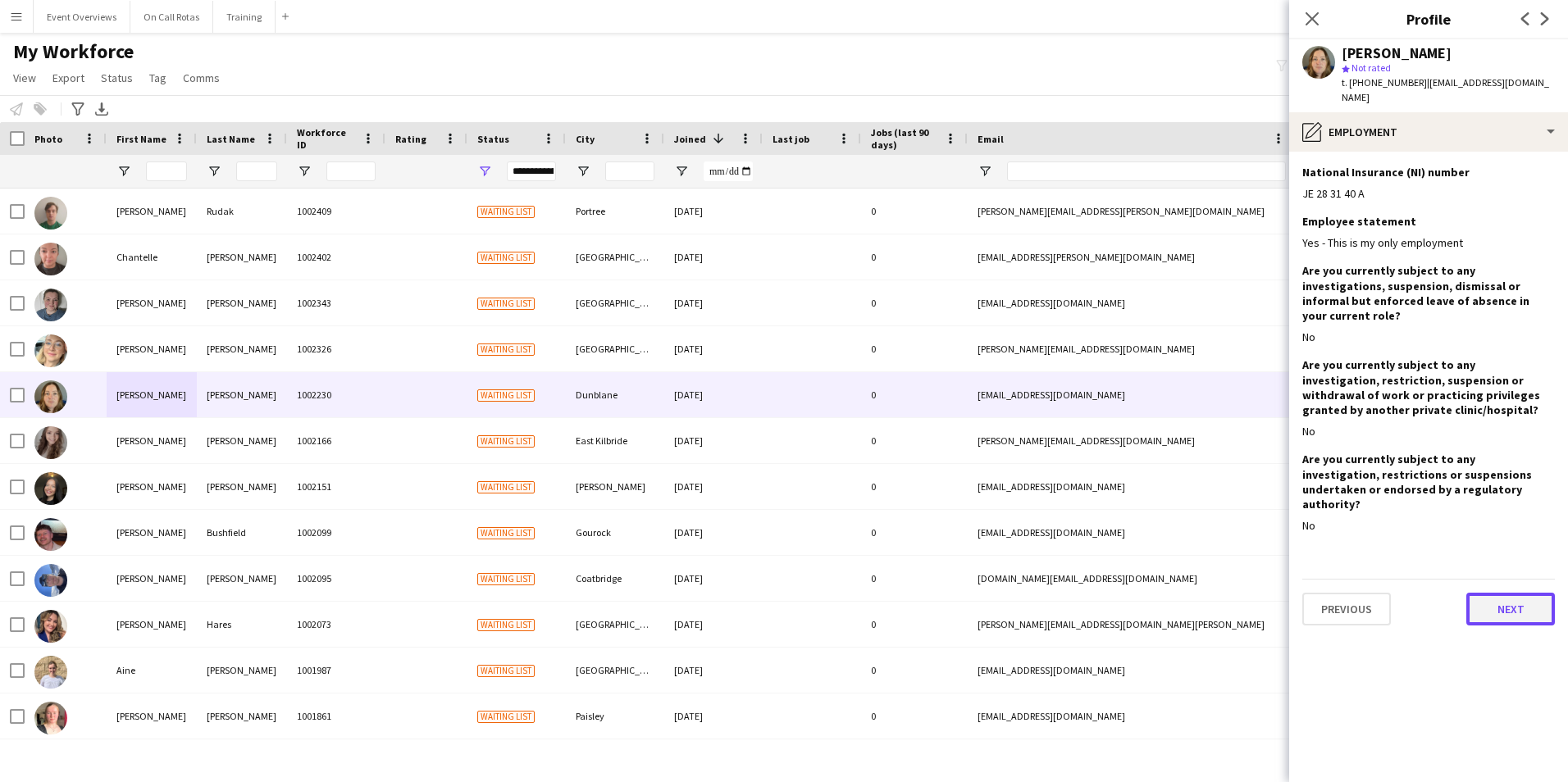
click at [1489, 593] on button "Next" at bounding box center [1510, 609] width 88 height 33
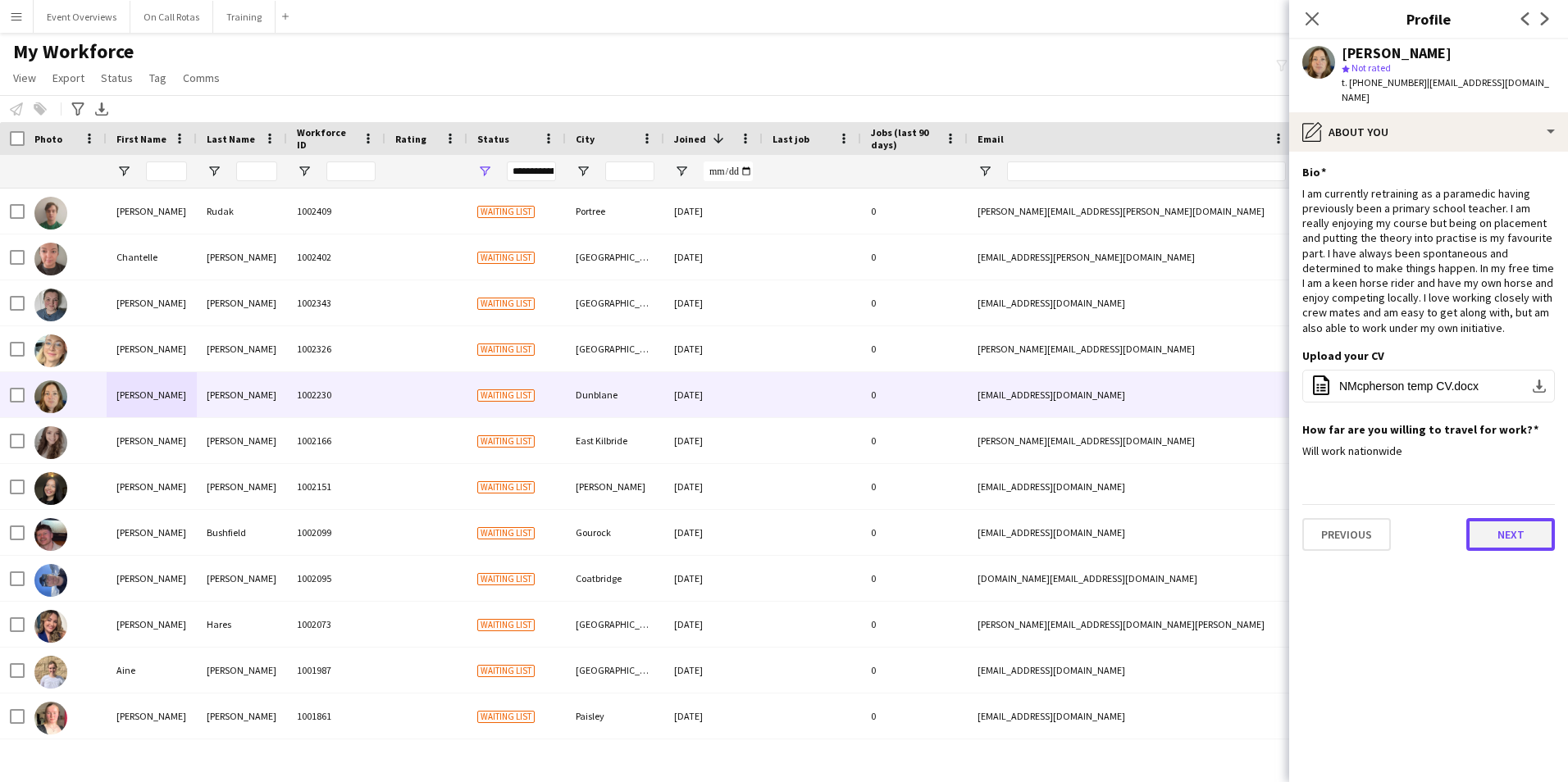
click at [1500, 518] on button "Next" at bounding box center [1510, 535] width 88 height 33
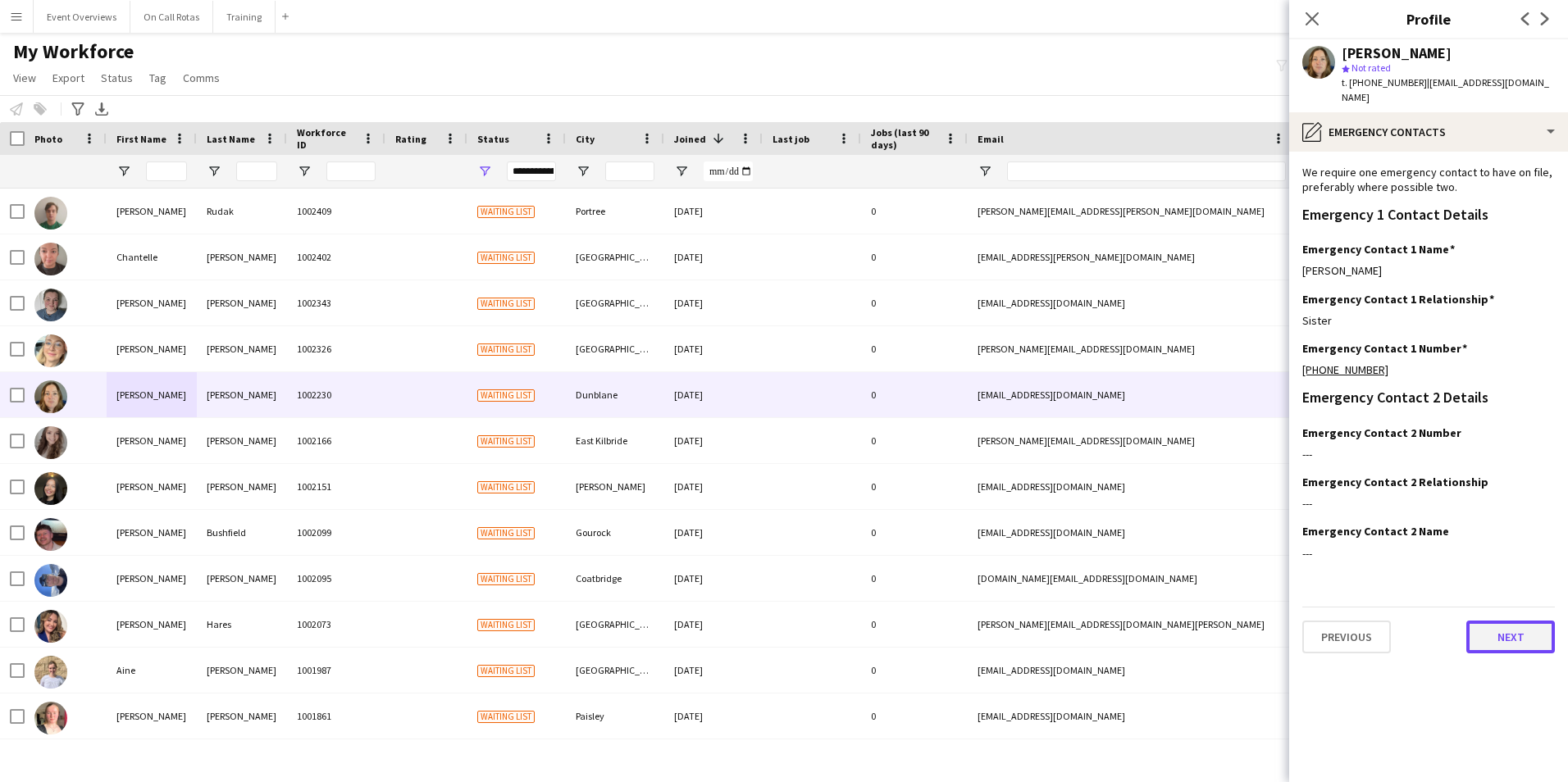
click at [1494, 625] on button "Next" at bounding box center [1510, 637] width 88 height 33
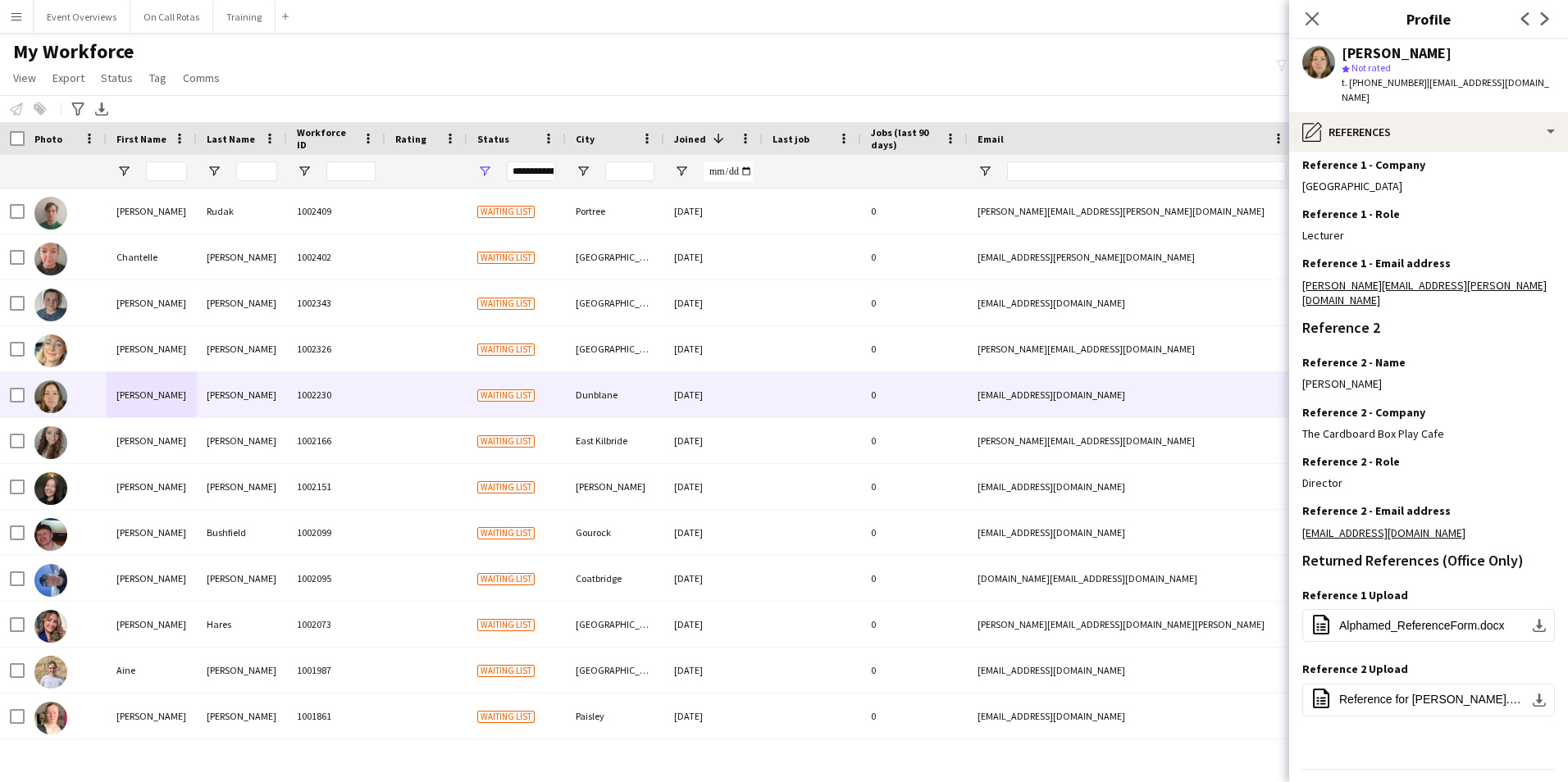
scroll to position [245, 0]
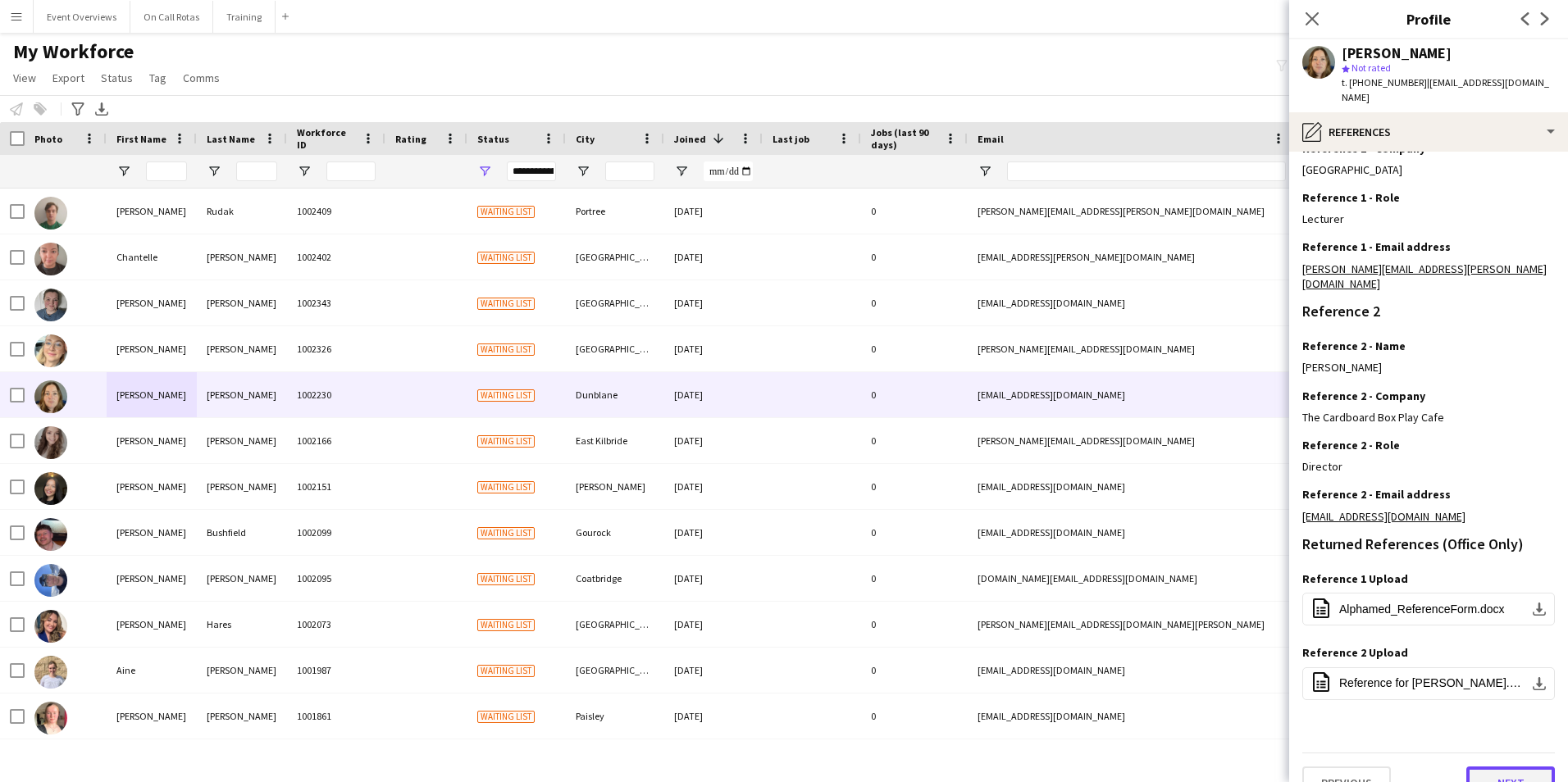
click at [1488, 766] on button "Next" at bounding box center [1510, 783] width 88 height 33
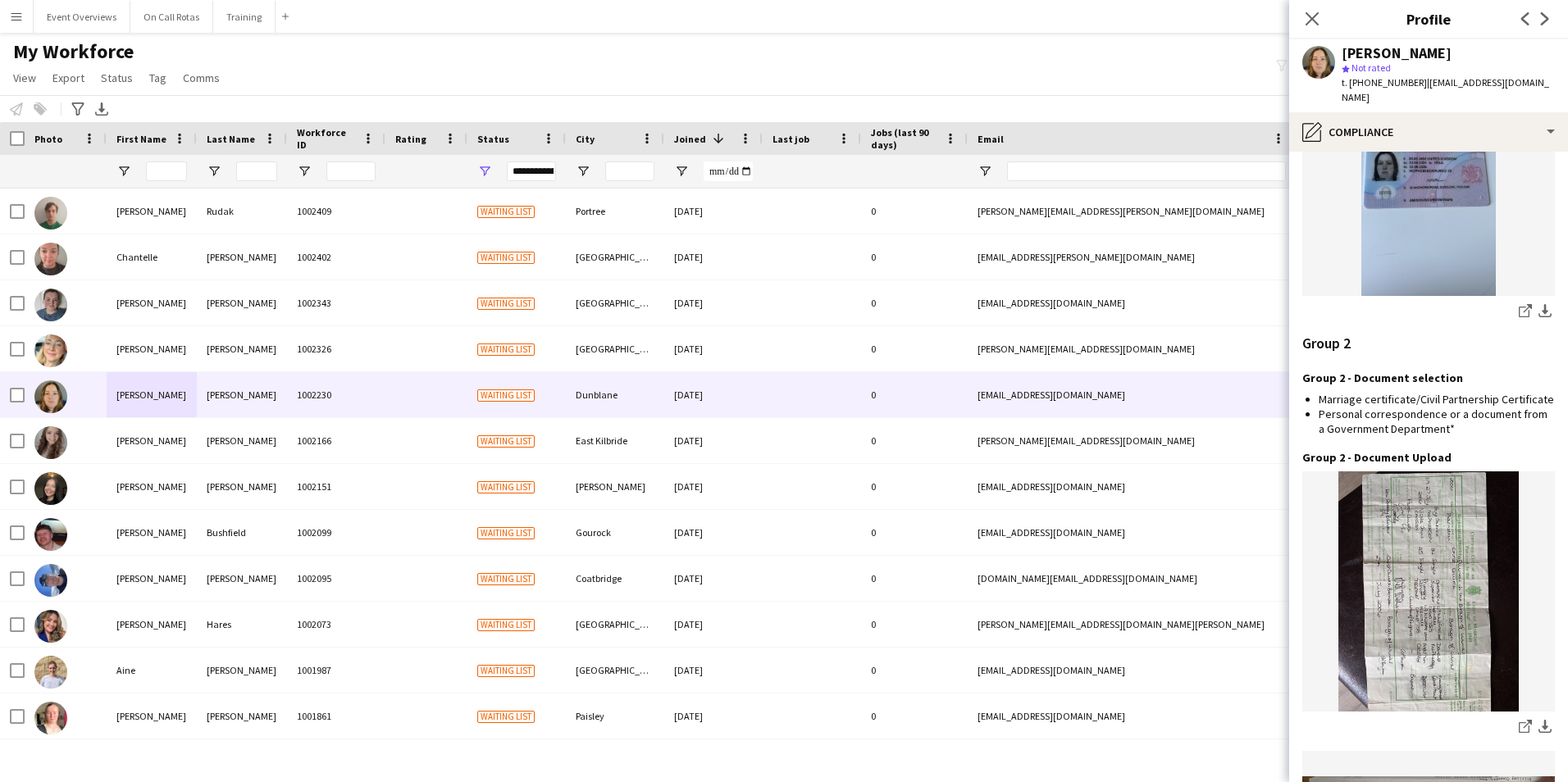
scroll to position [1721, 0]
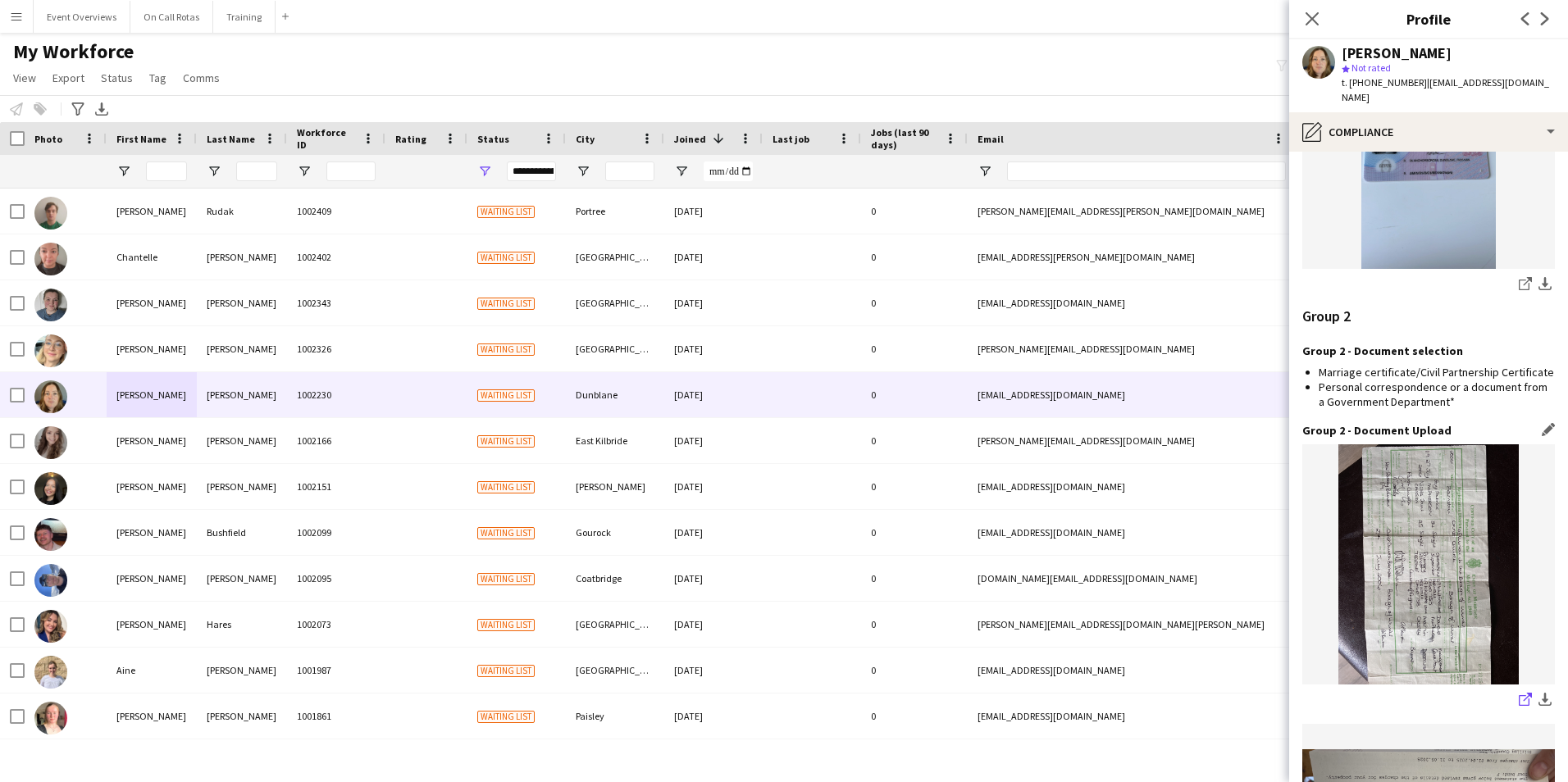
click at [1515, 691] on link "share-external-link-1" at bounding box center [1525, 701] width 20 height 20
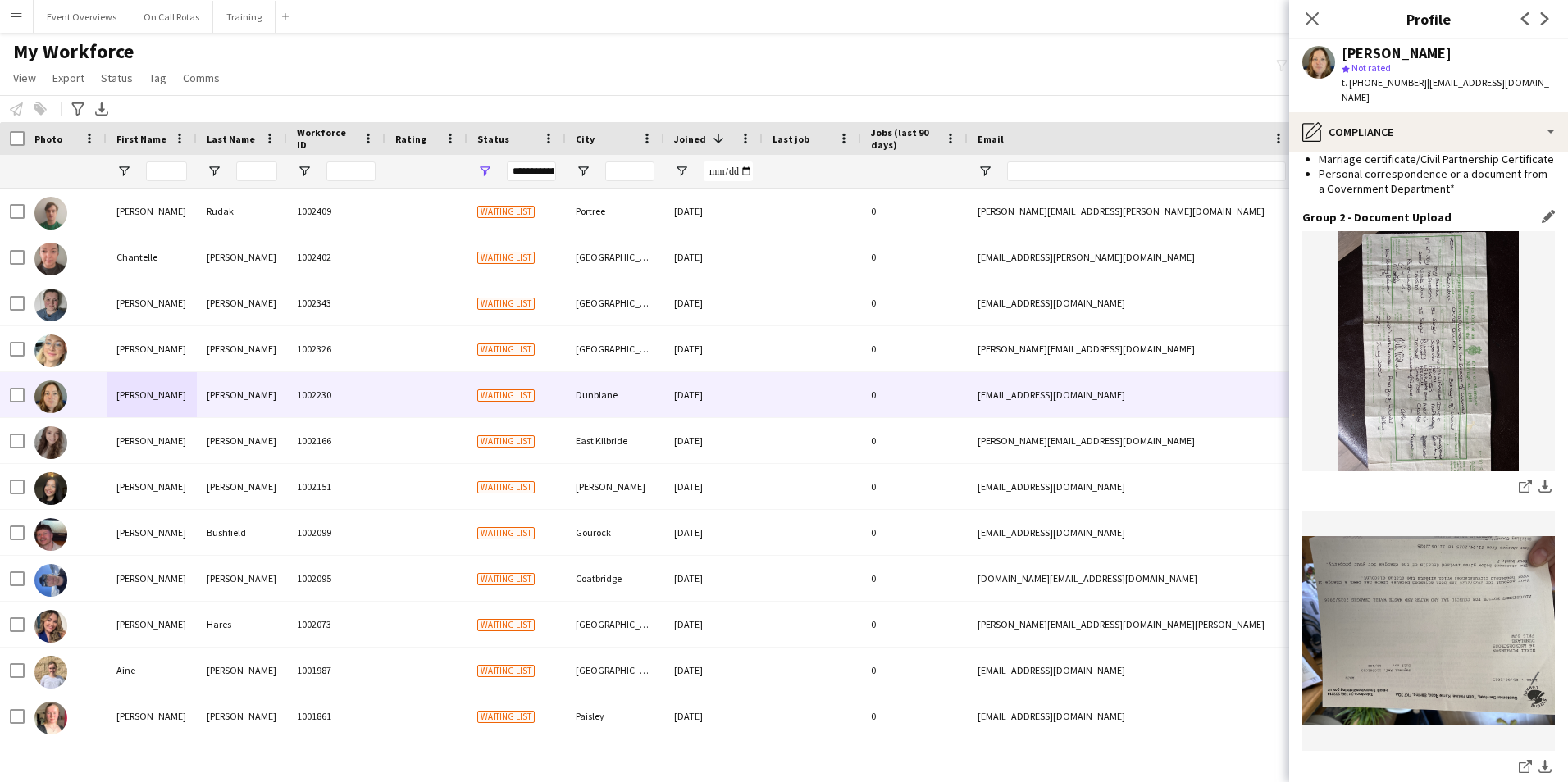
scroll to position [2020, 0]
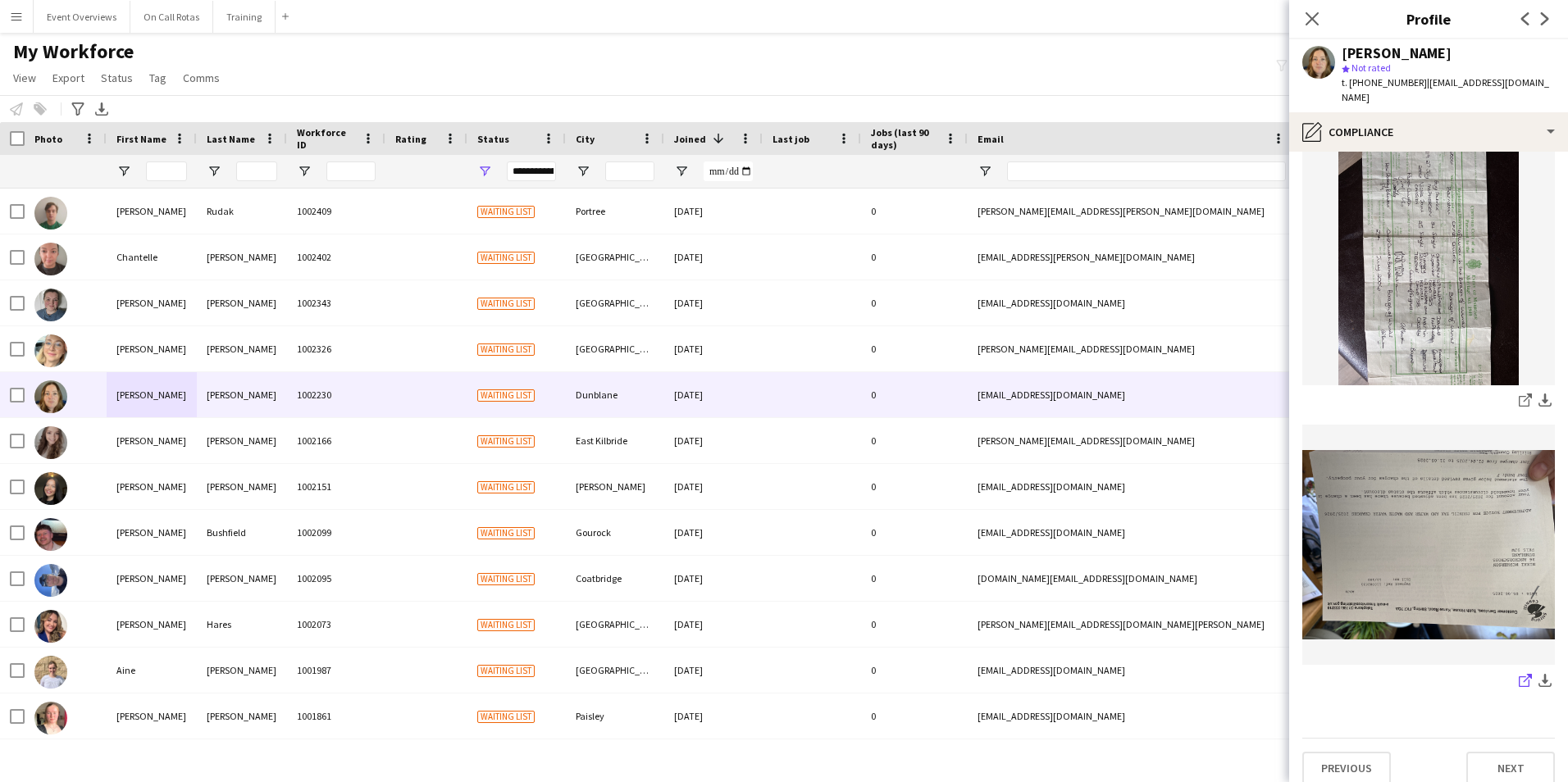
click at [1519, 674] on icon "share-external-link-1" at bounding box center [1525, 680] width 13 height 13
click at [1488, 752] on button "Next" at bounding box center [1510, 768] width 88 height 33
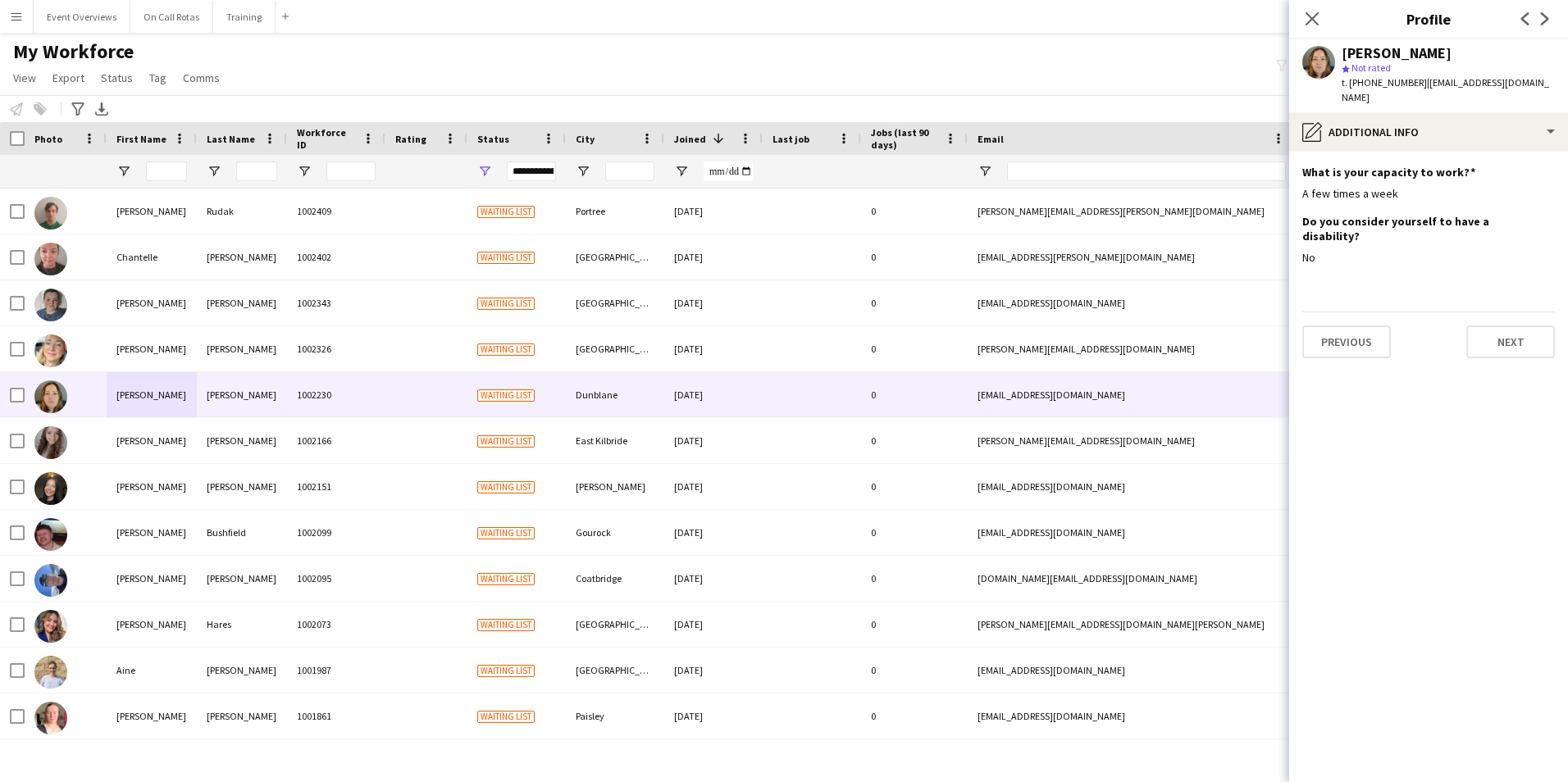
click at [1519, 330] on app-section-data-types "What is your capacity to work? Edit this field A few times a week Do you consid…" at bounding box center [1428, 466] width 279 height 631
click at [1515, 325] on button "Next" at bounding box center [1510, 342] width 88 height 33
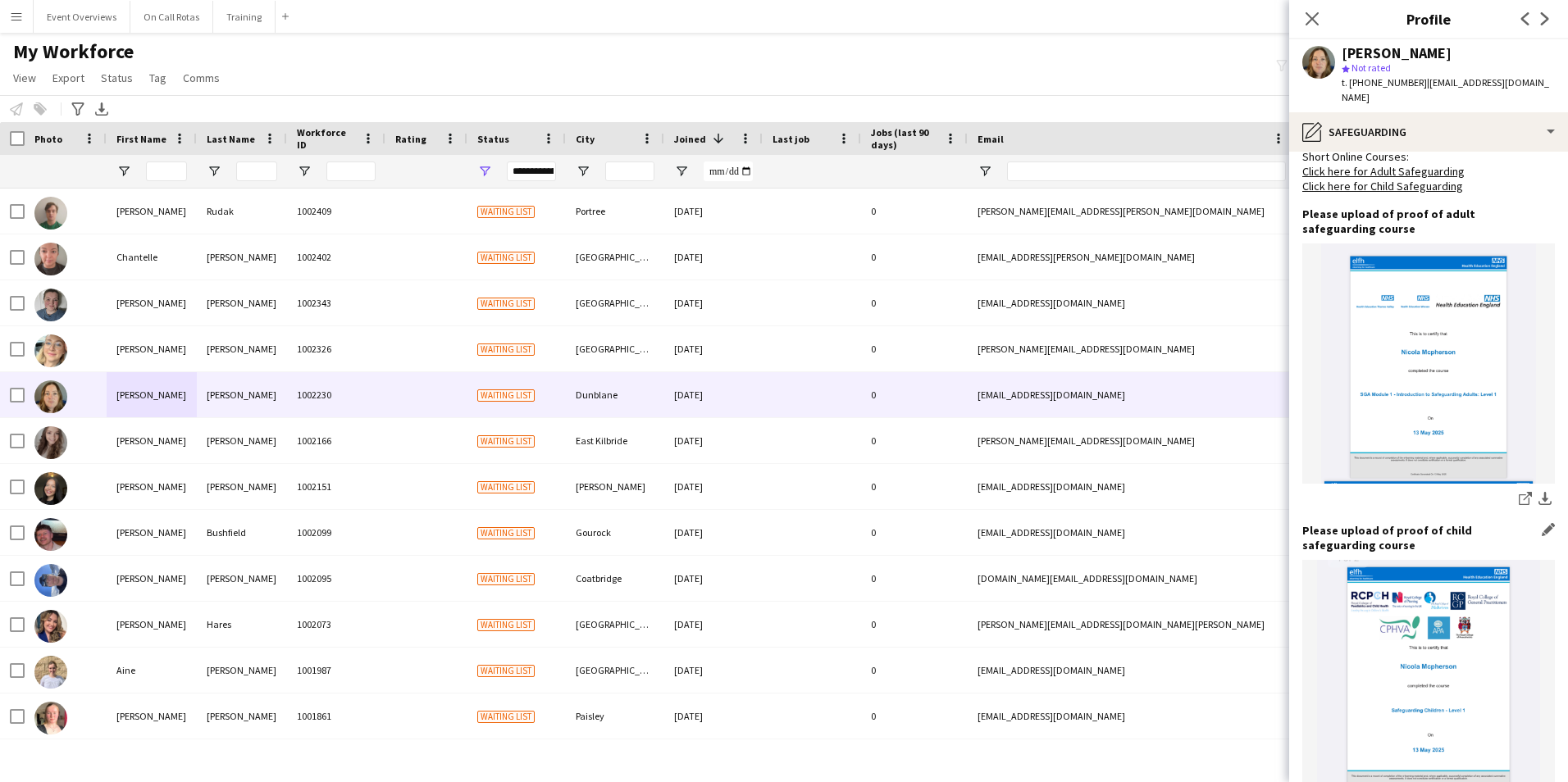
scroll to position [1037, 0]
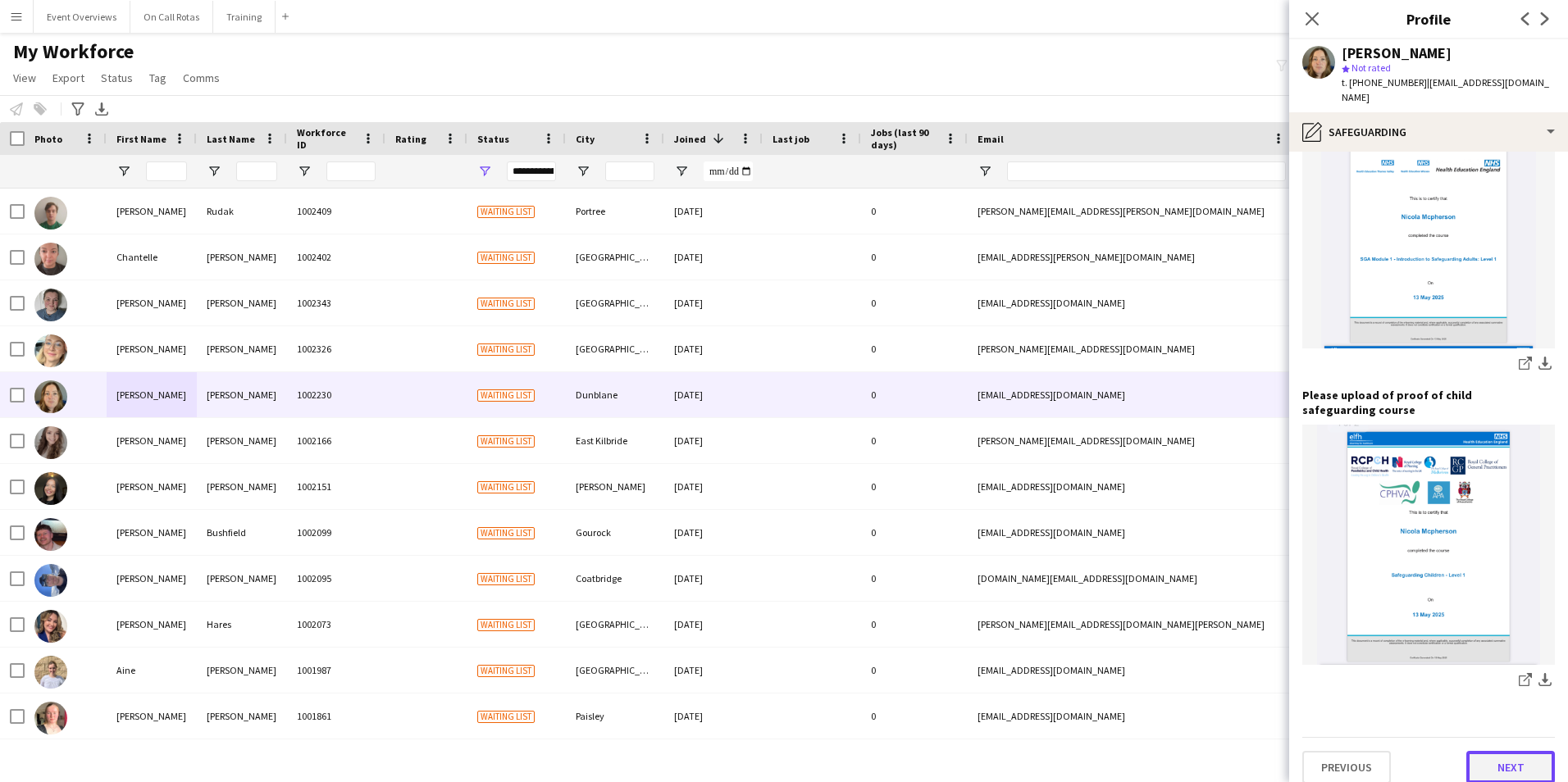
click at [1475, 751] on button "Next" at bounding box center [1510, 767] width 88 height 33
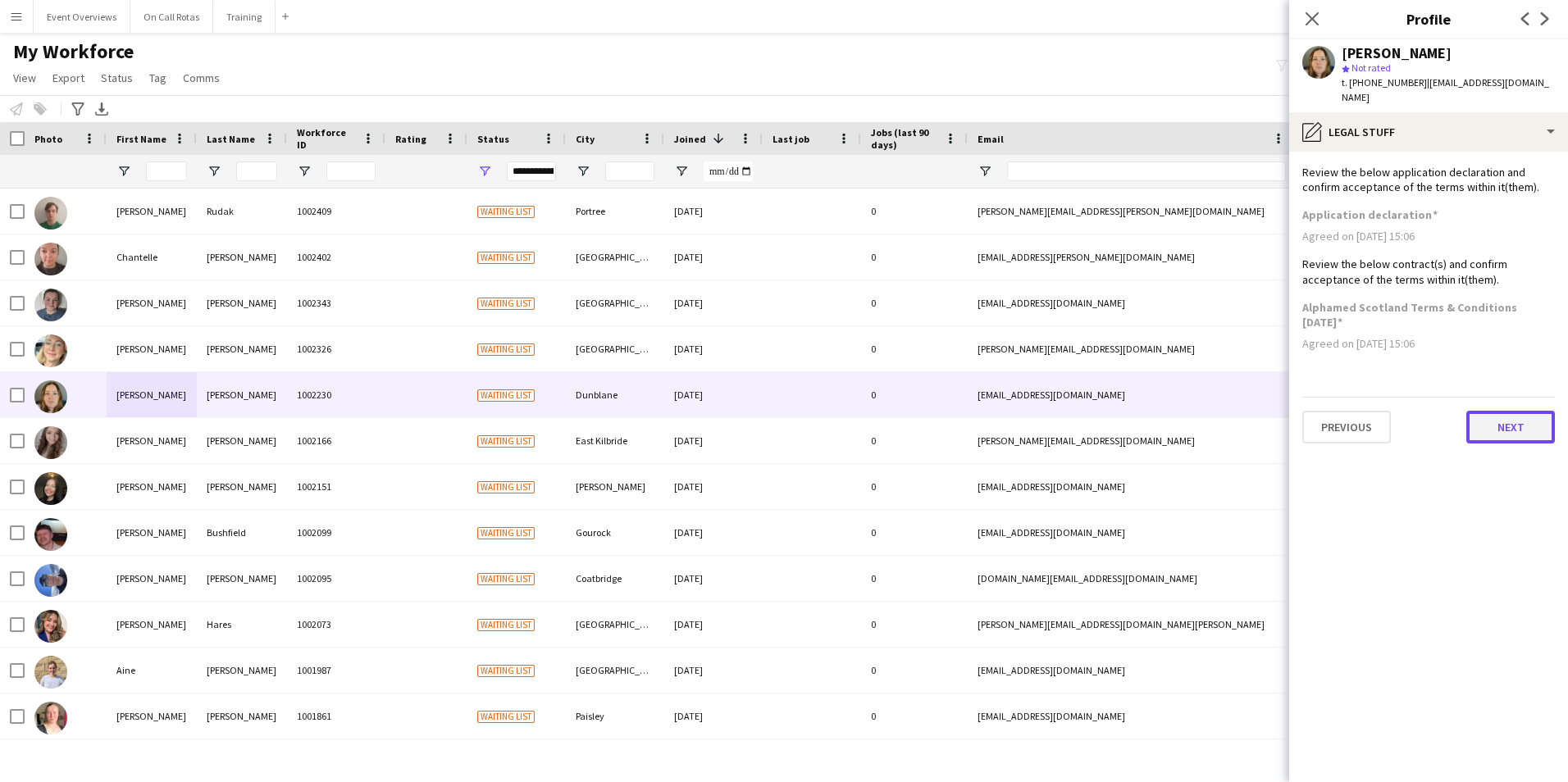
click at [1502, 418] on button "Next" at bounding box center [1510, 427] width 88 height 33
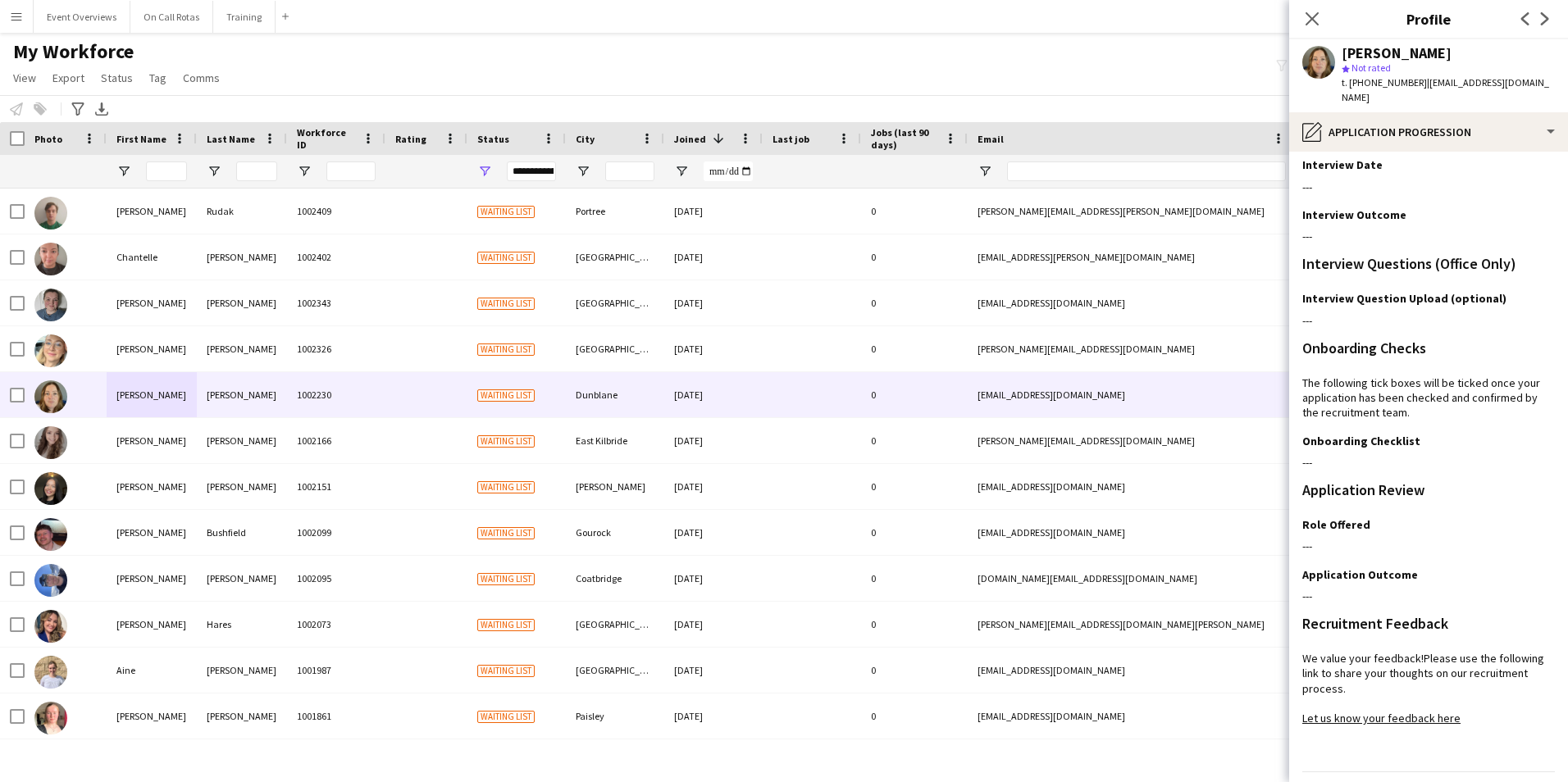
scroll to position [133, 0]
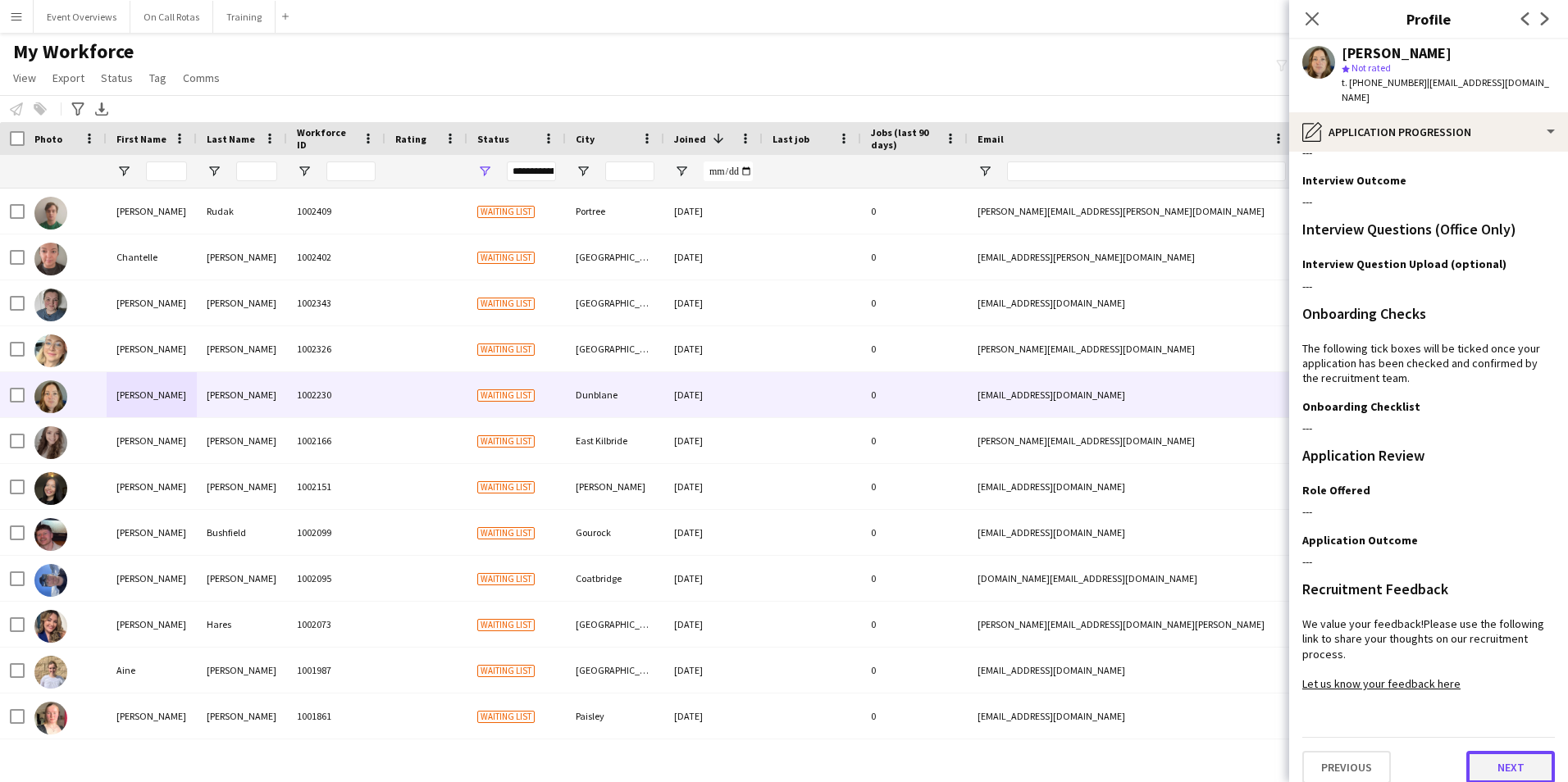
click at [1481, 760] on button "Next" at bounding box center [1510, 767] width 88 height 33
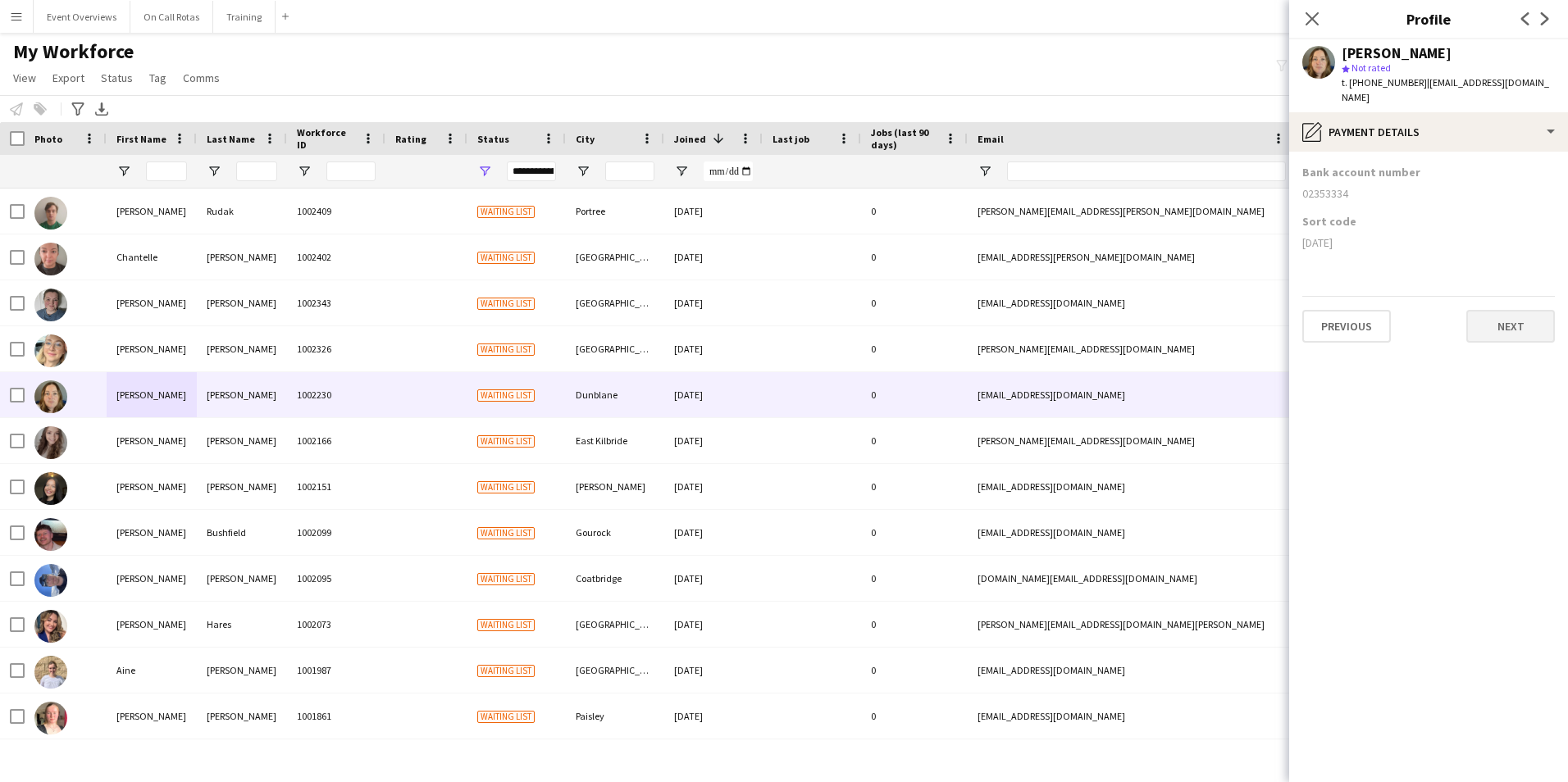
scroll to position [0, 0]
click at [1513, 310] on button "Next" at bounding box center [1510, 326] width 88 height 33
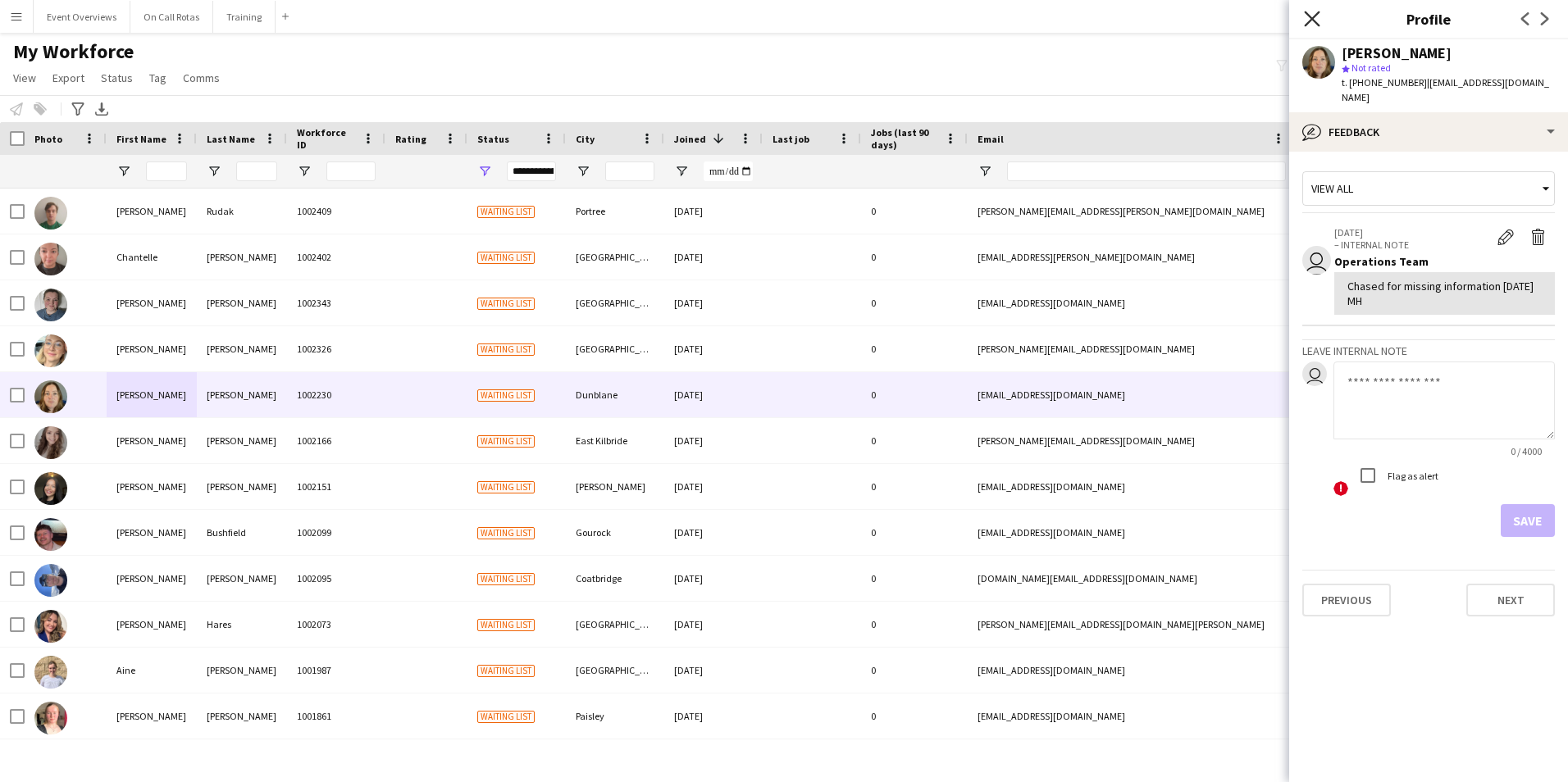
click at [1311, 11] on icon "Close pop-in" at bounding box center [1311, 18] width 16 height 16
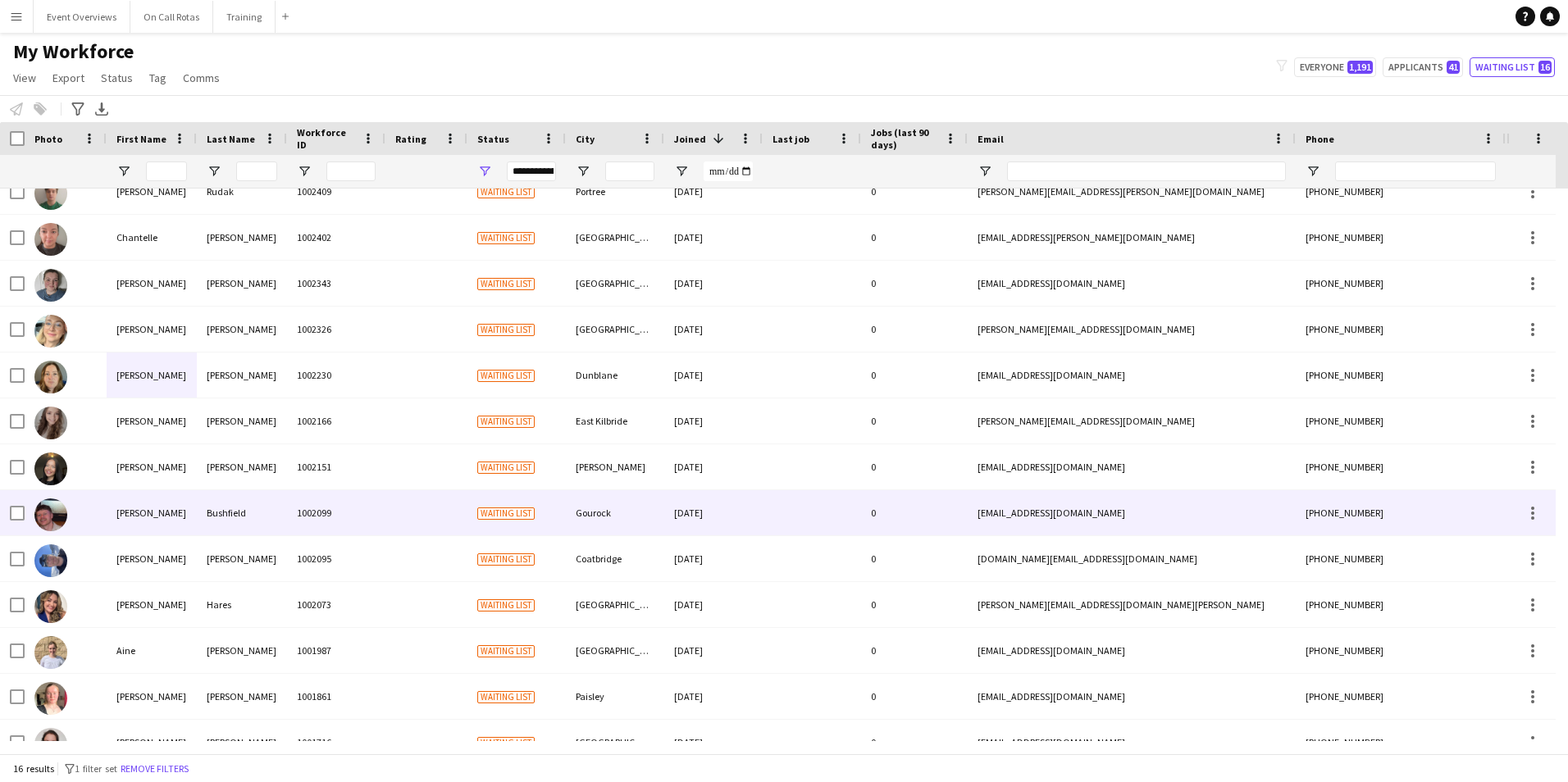
scroll to position [18, 0]
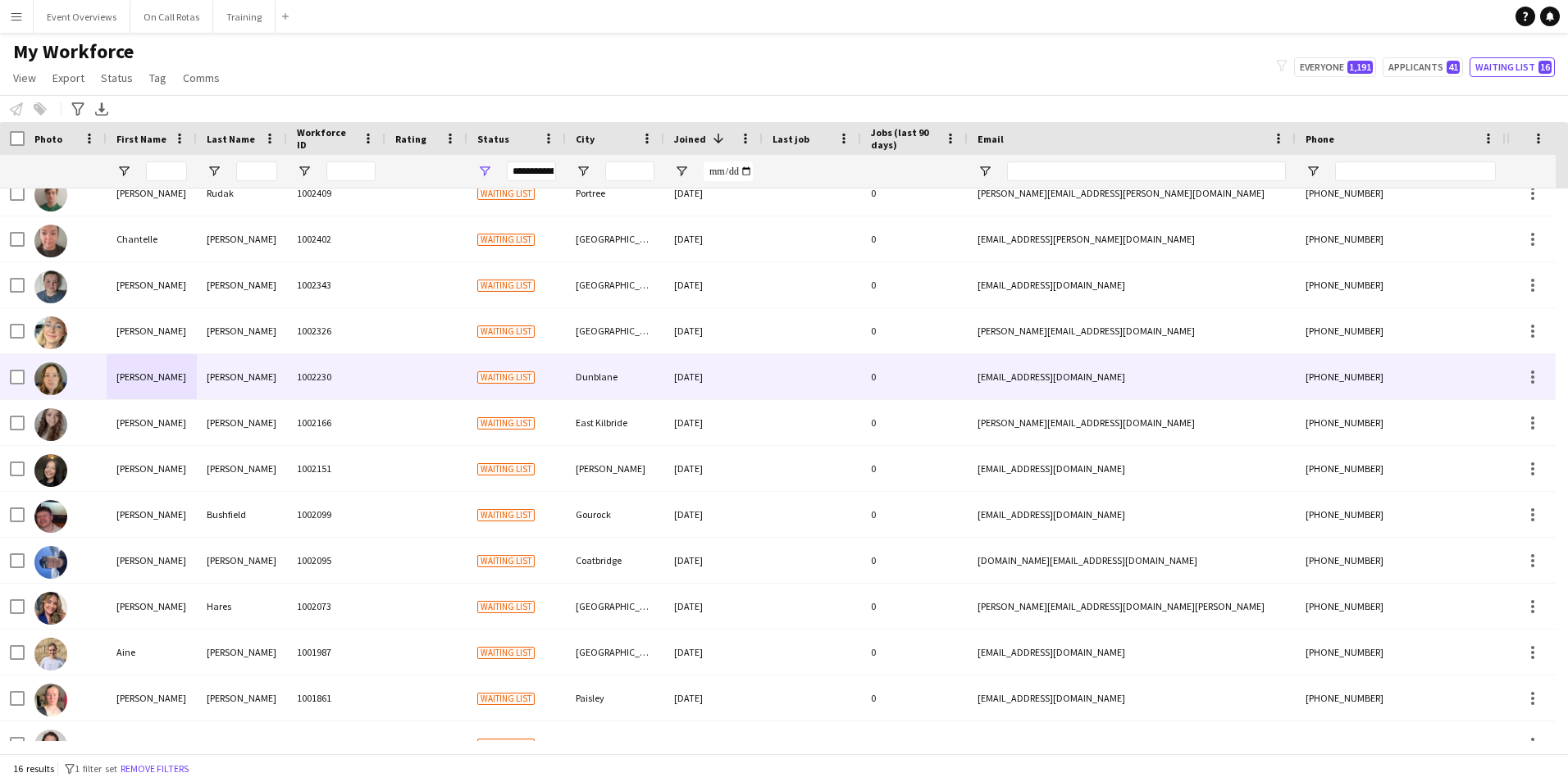
click at [163, 383] on div "Nicky" at bounding box center [151, 376] width 90 height 45
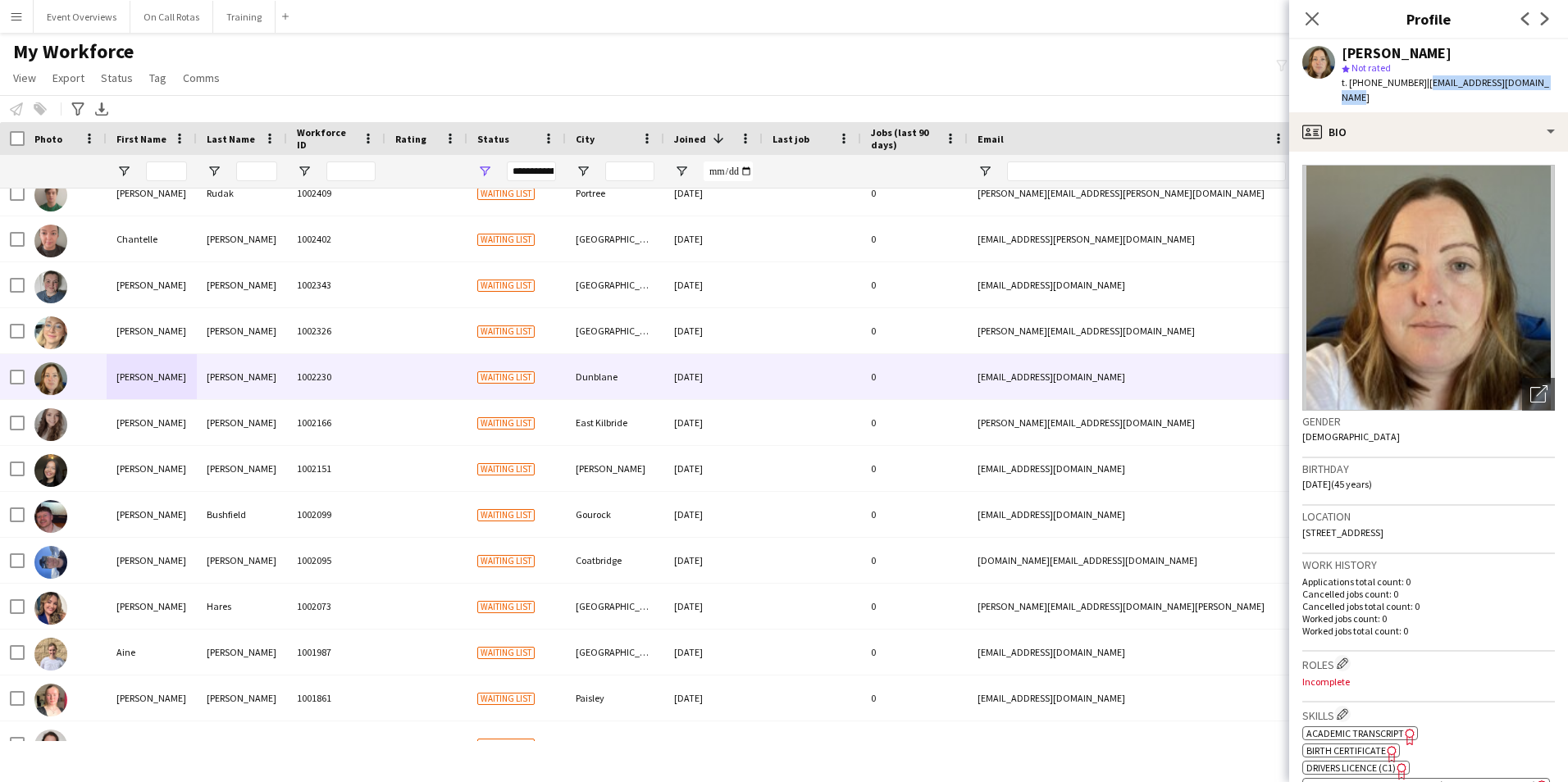
drag, startPoint x: 1554, startPoint y: 86, endPoint x: 1419, endPoint y: 90, distance: 135.1
click at [1419, 90] on div "Nicky McPherson star Not rated t. +447973120209 | njmcpherson@btinternet.com" at bounding box center [1428, 75] width 279 height 73
copy span "njmcpherson@btinternet.com"
click at [1482, 49] on div "Nicky McPherson" at bounding box center [1448, 53] width 213 height 15
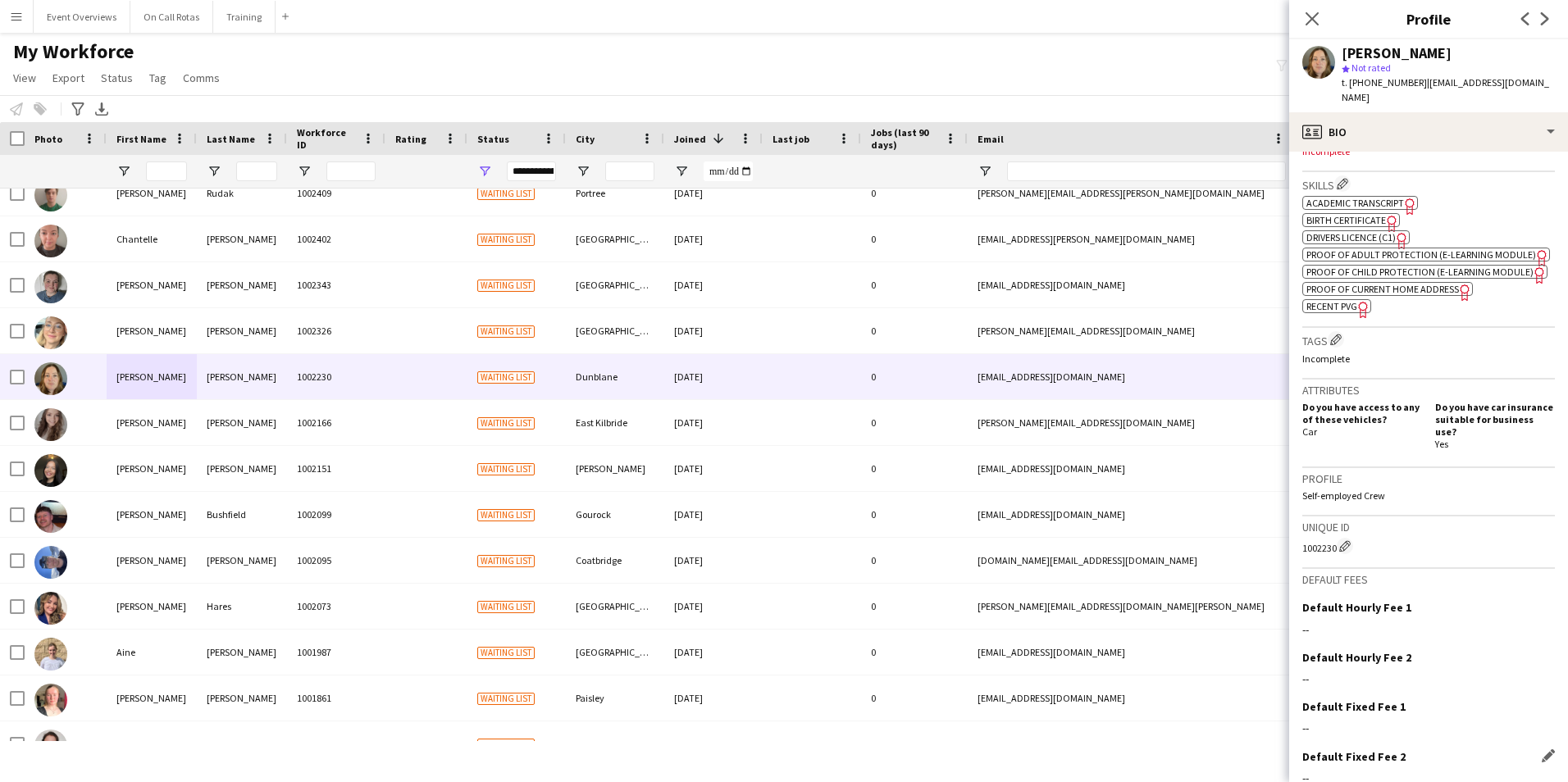
scroll to position [603, 0]
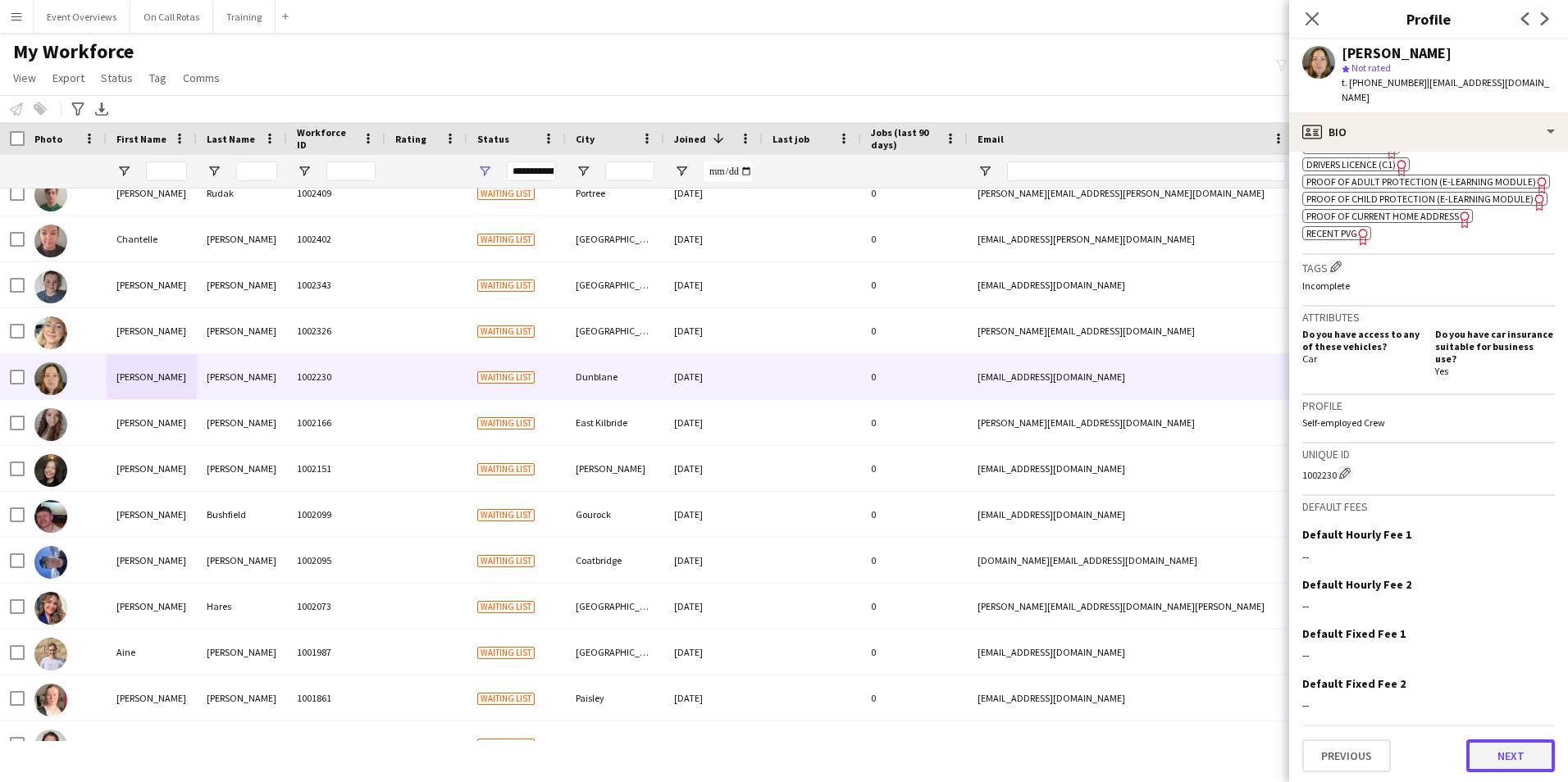
click at [1479, 763] on button "Next" at bounding box center [1510, 756] width 88 height 33
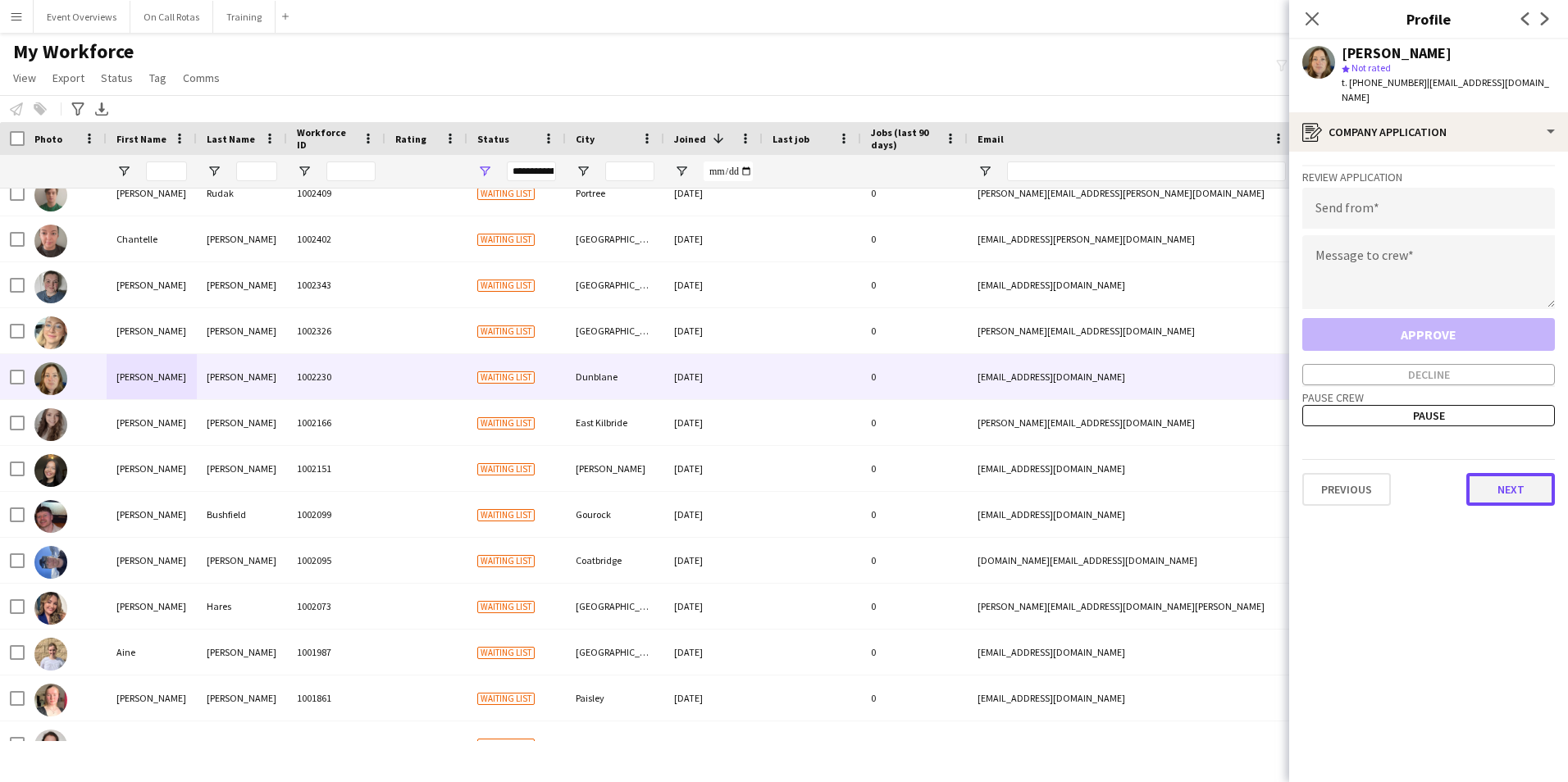
click at [1500, 473] on button "Next" at bounding box center [1510, 490] width 88 height 33
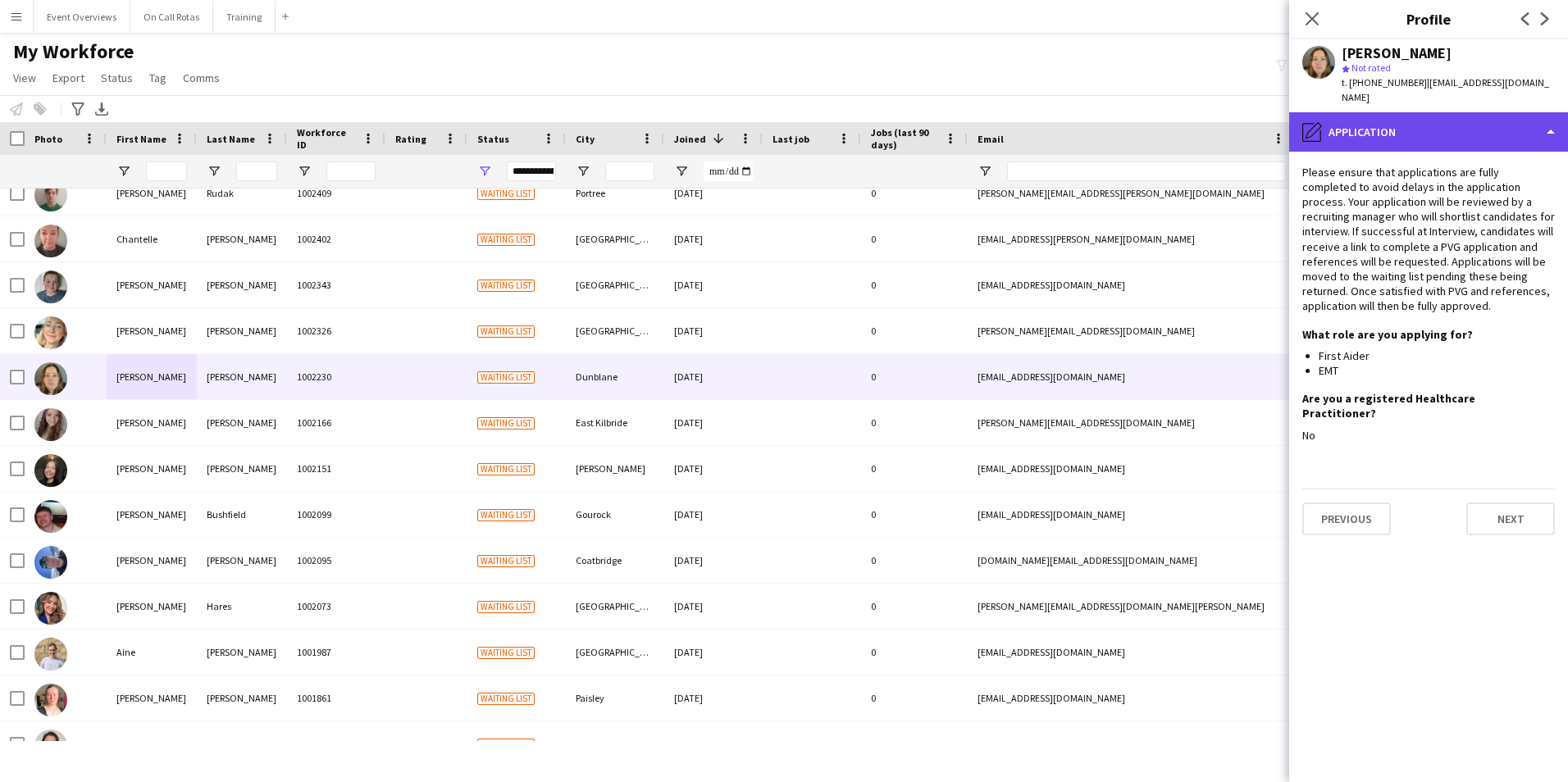
click at [1435, 117] on div "pencil4 Application" at bounding box center [1428, 131] width 279 height 39
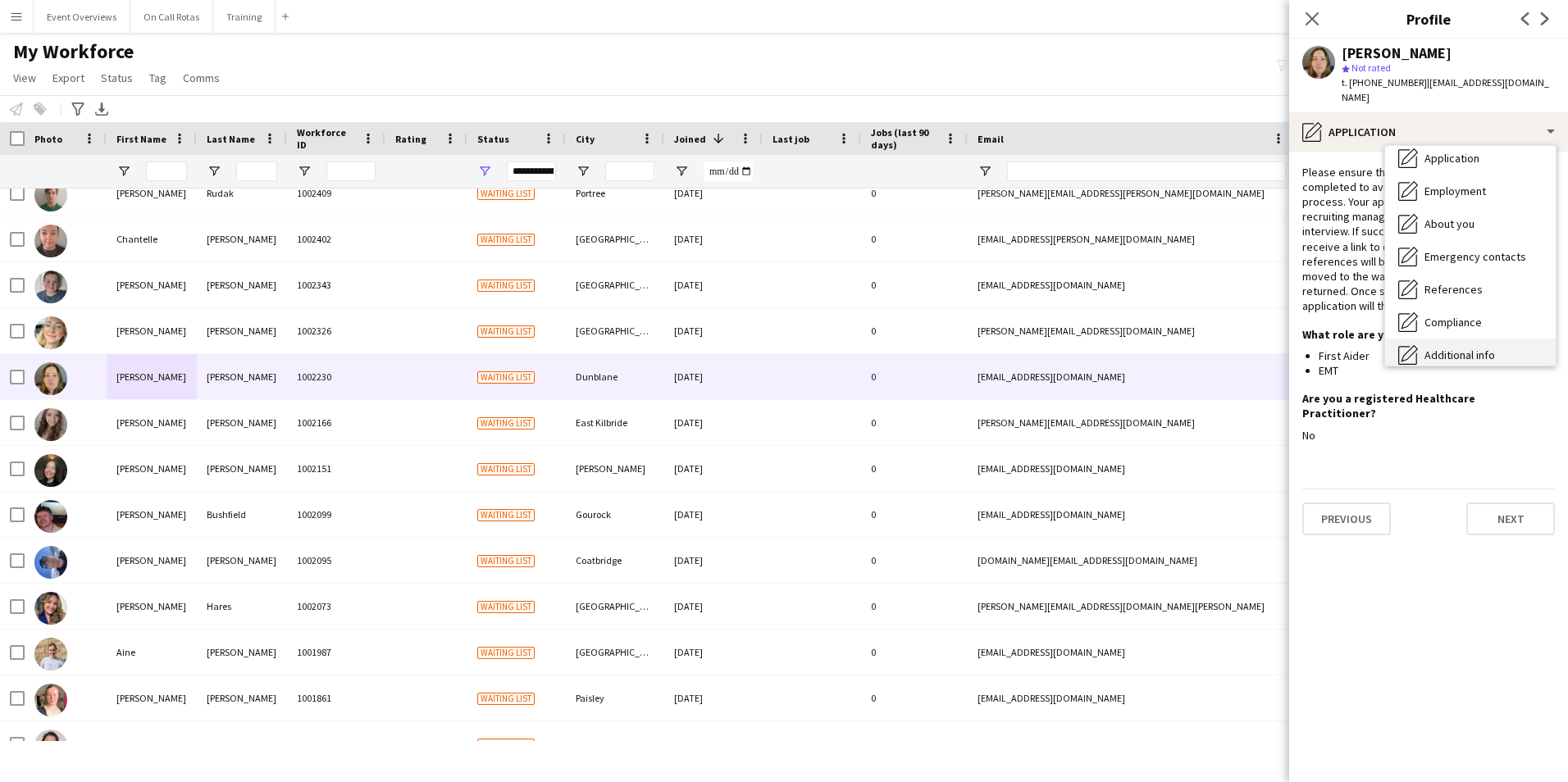
scroll to position [163, 0]
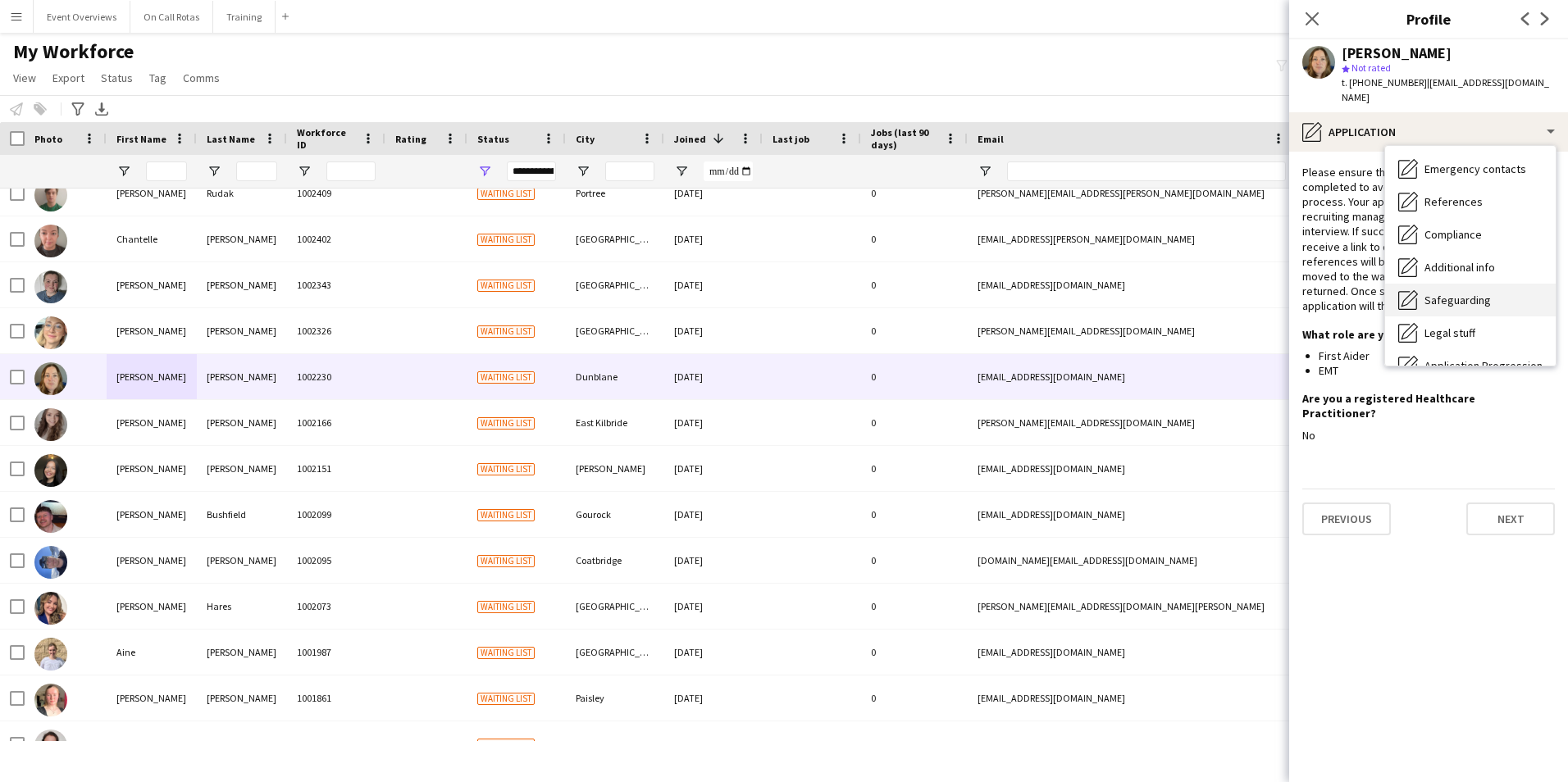
click at [1479, 292] on span "Safeguarding" at bounding box center [1457, 299] width 67 height 15
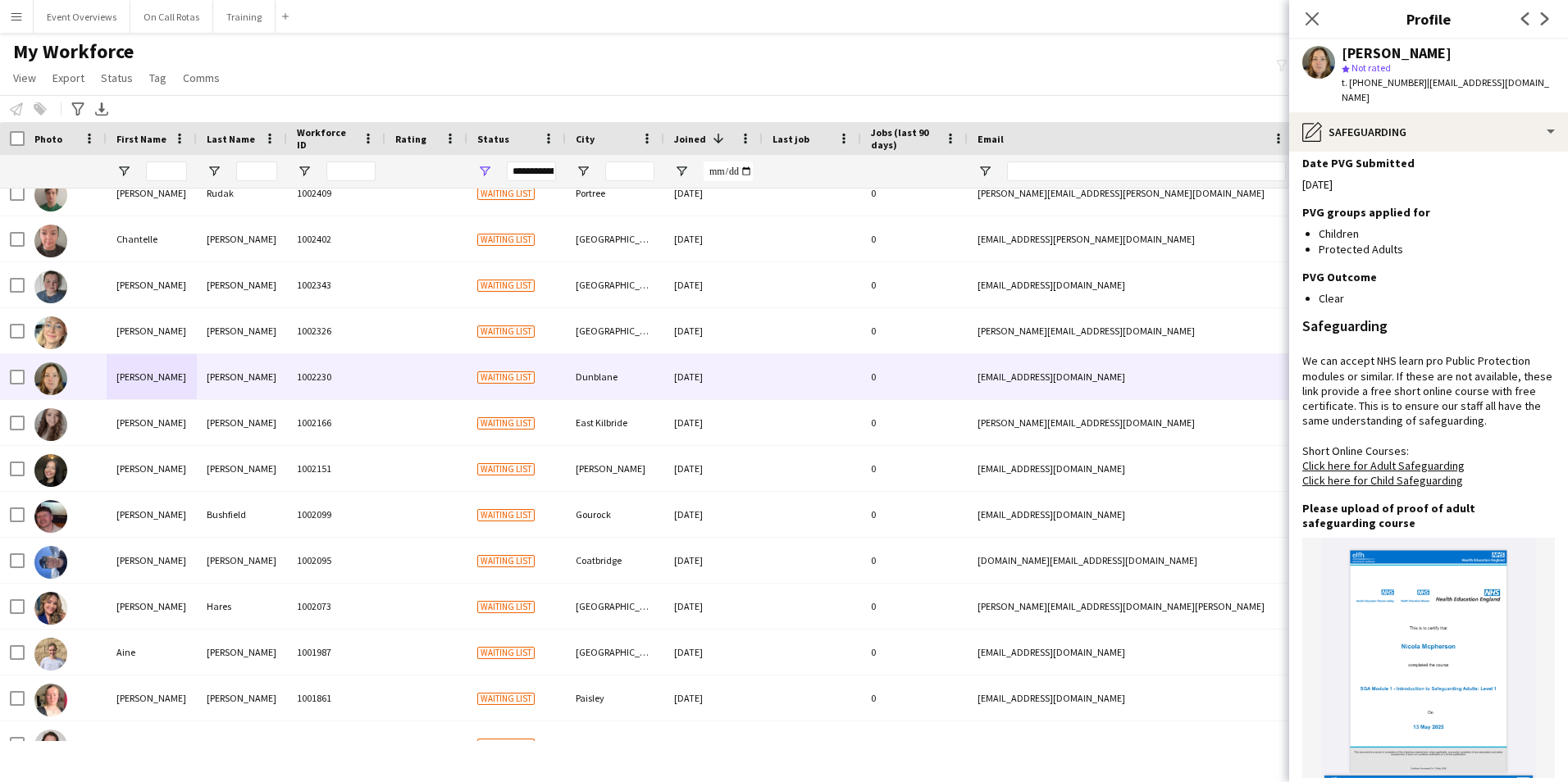
scroll to position [1037, 0]
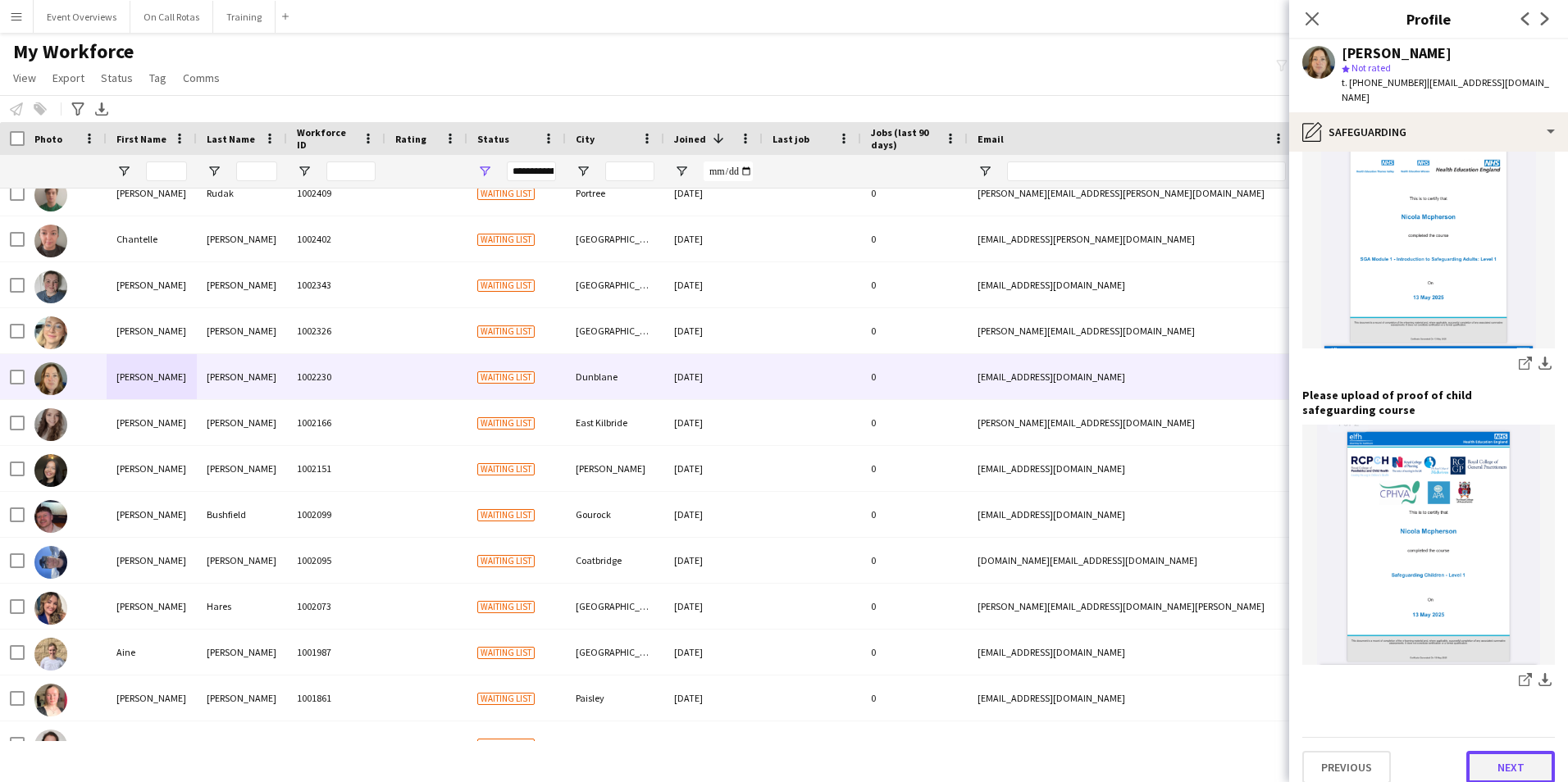
click at [1493, 760] on button "Next" at bounding box center [1510, 767] width 88 height 33
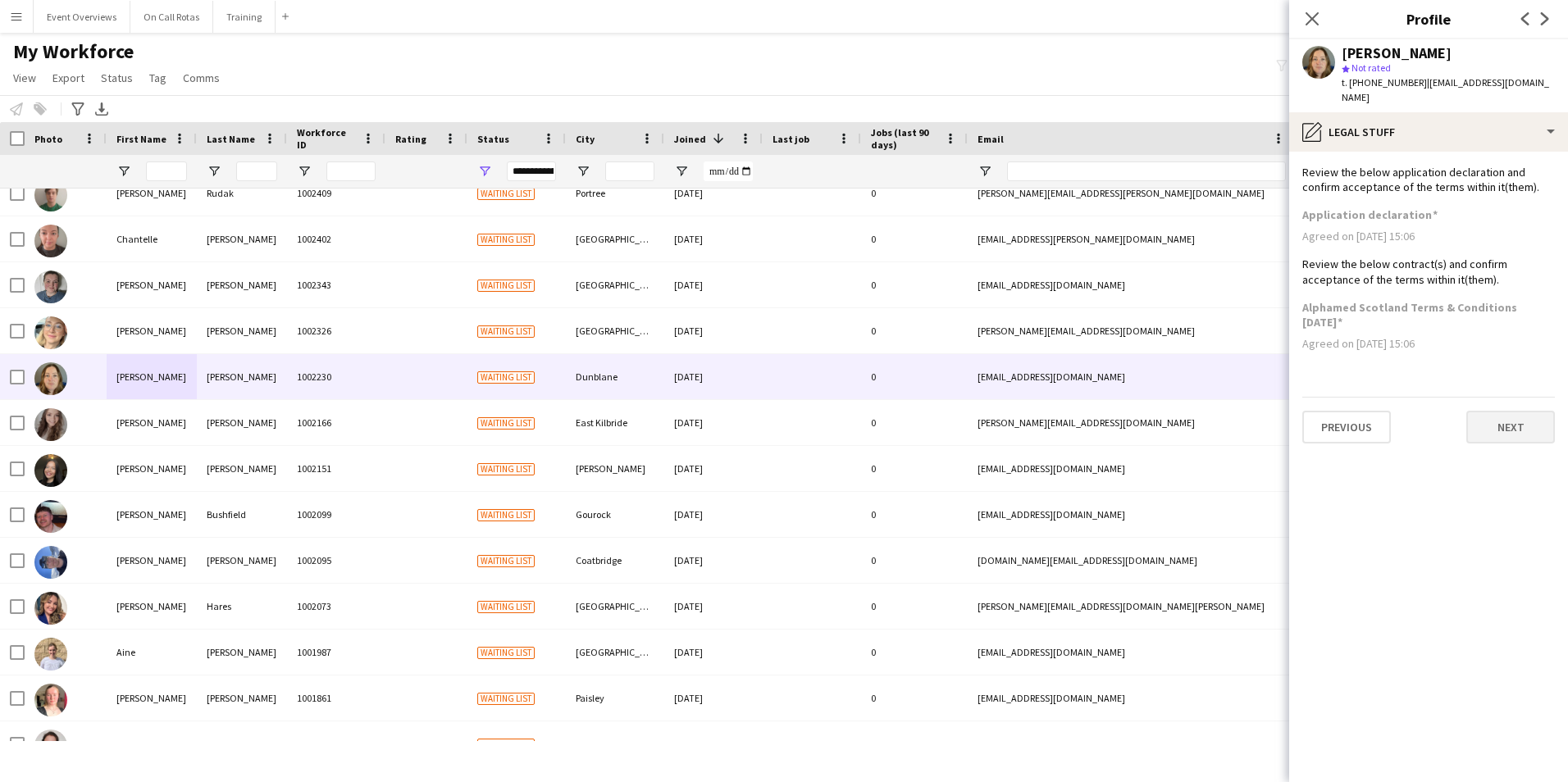
scroll to position [0, 0]
click at [1494, 425] on button "Next" at bounding box center [1510, 427] width 88 height 33
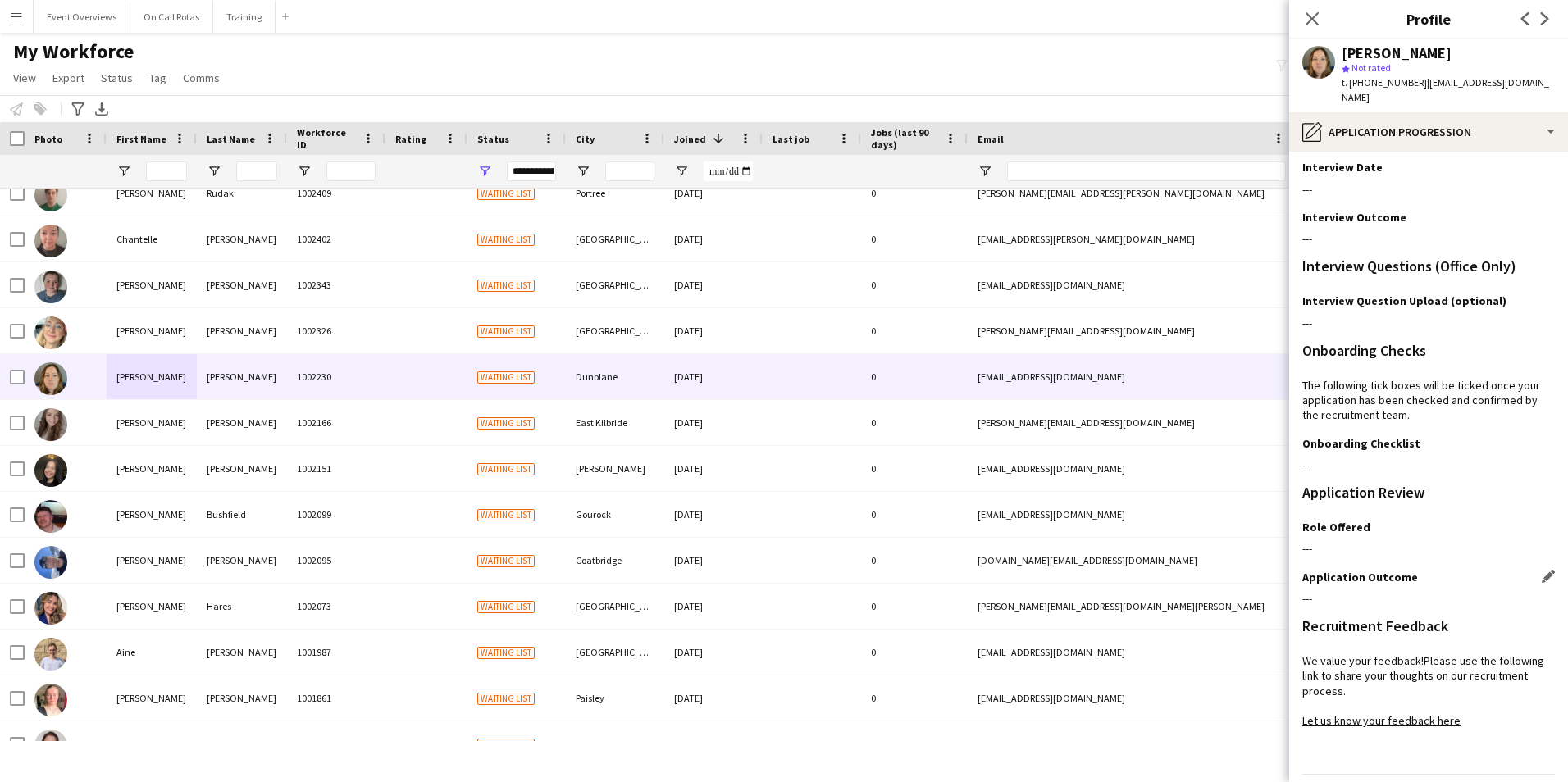
scroll to position [133, 0]
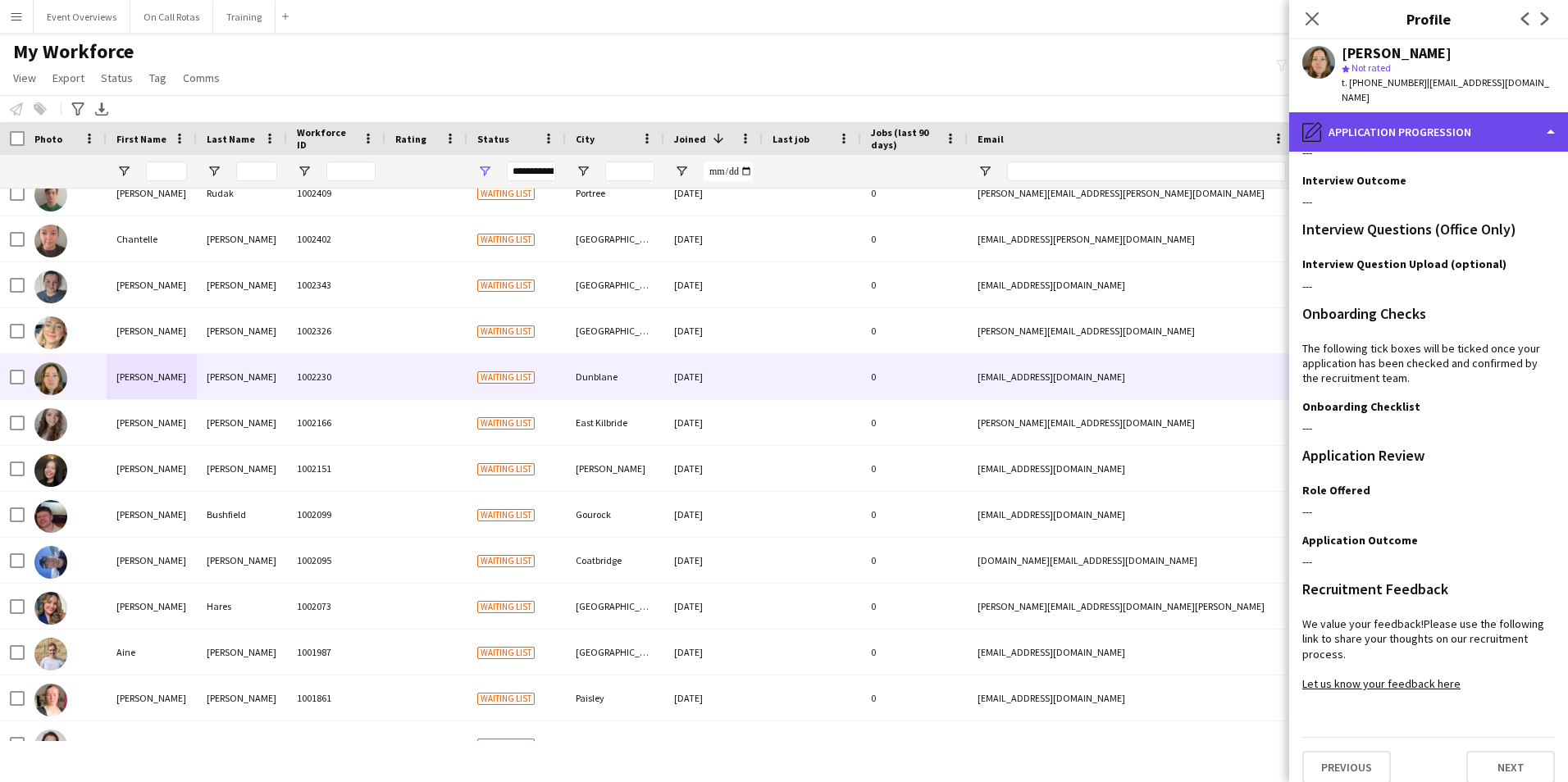
click at [1412, 113] on div "pencil4 Application Progression" at bounding box center [1428, 131] width 279 height 39
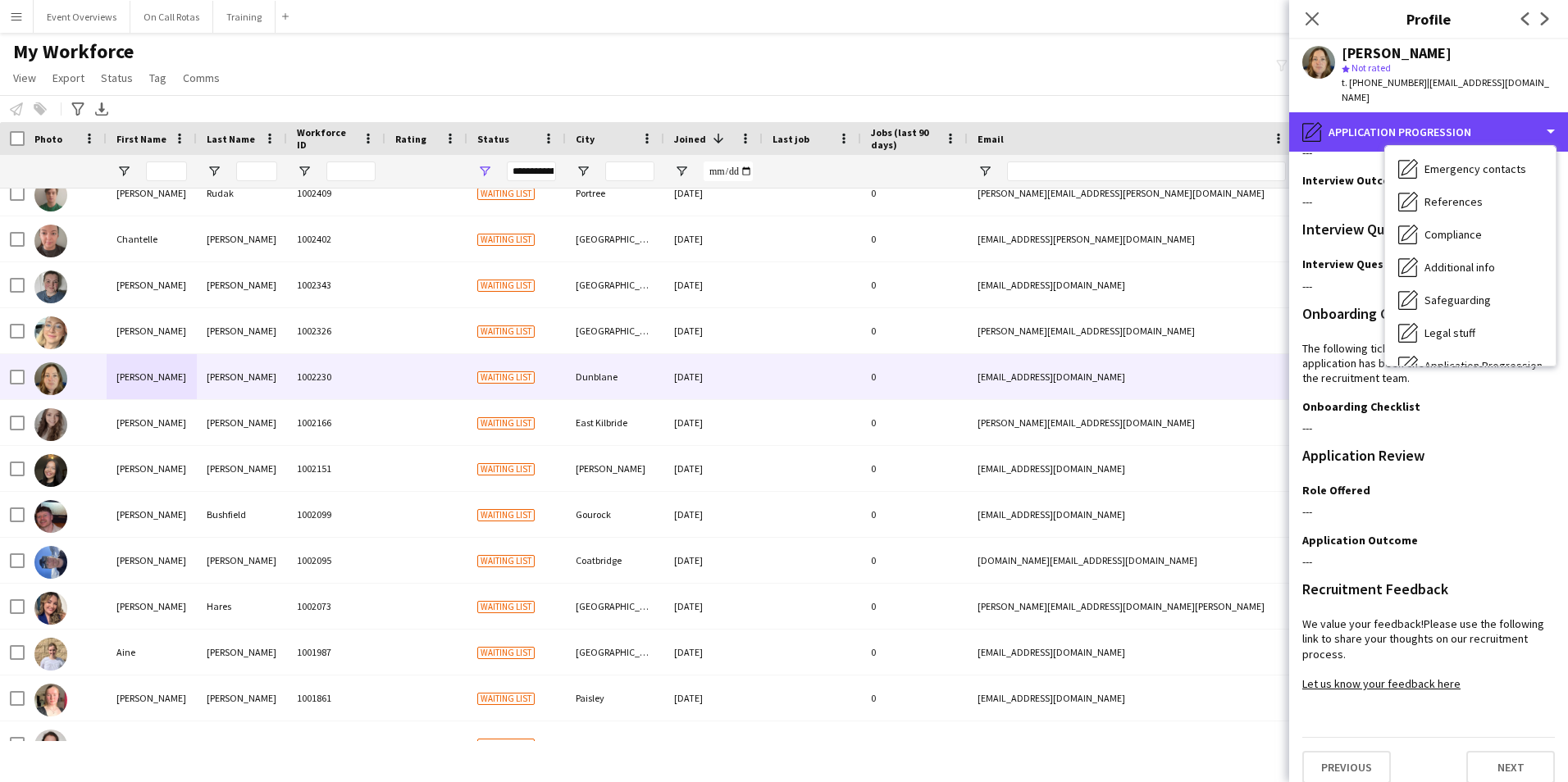
scroll to position [285, 0]
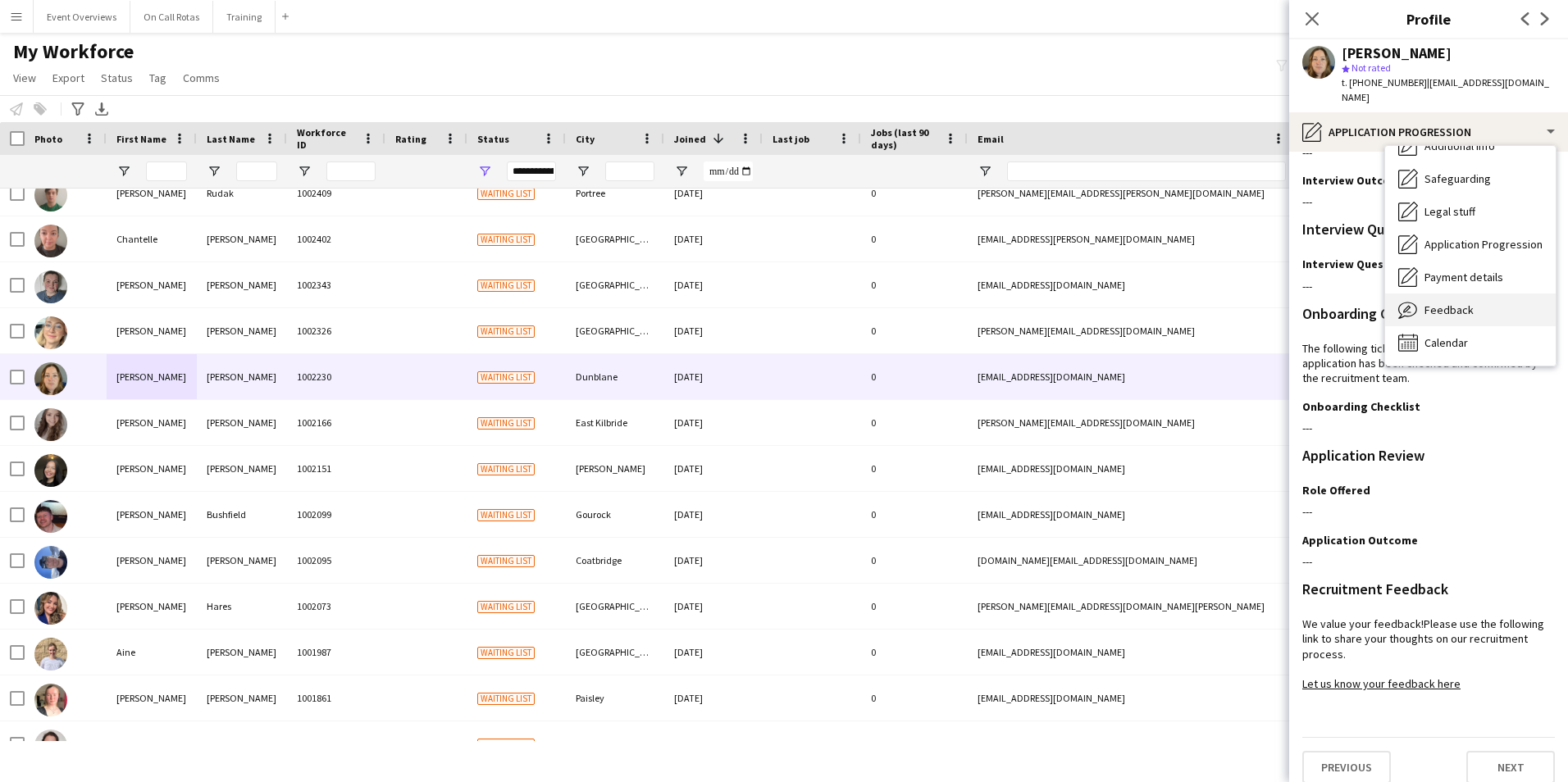
click at [1449, 303] on span "Feedback" at bounding box center [1449, 310] width 49 height 15
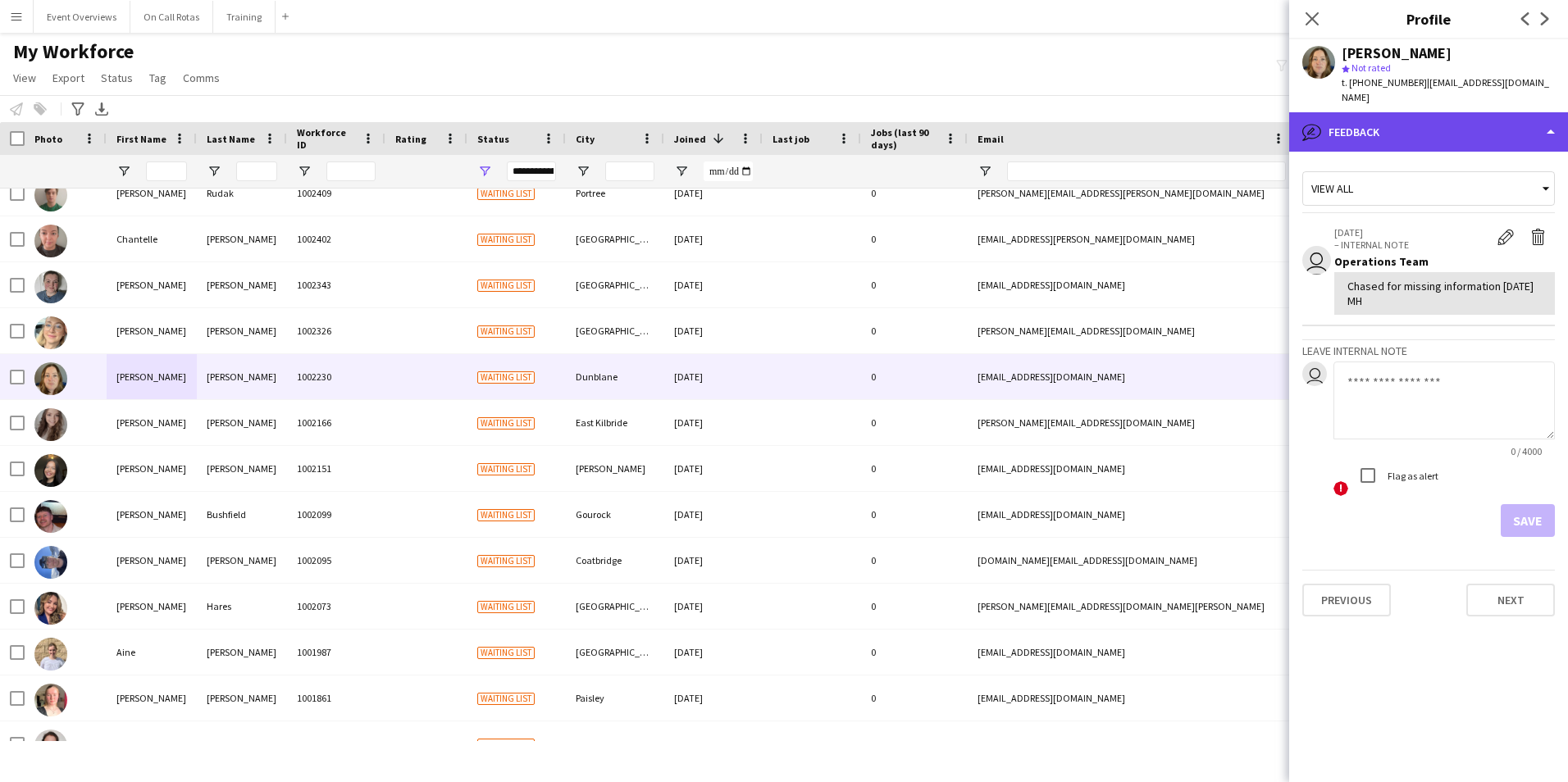
click at [1404, 122] on div "bubble-pencil Feedback" at bounding box center [1428, 131] width 279 height 39
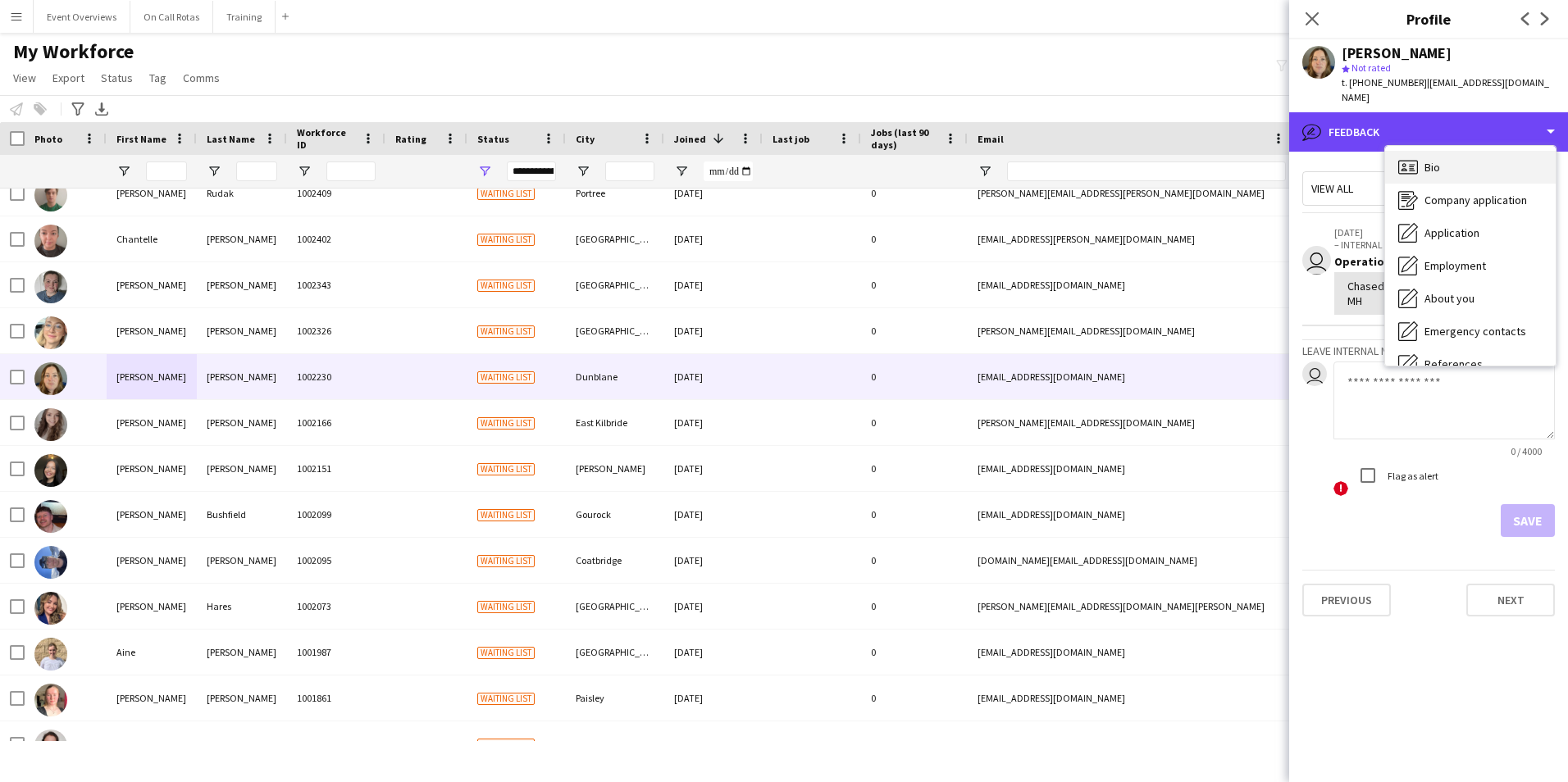
scroll to position [0, 0]
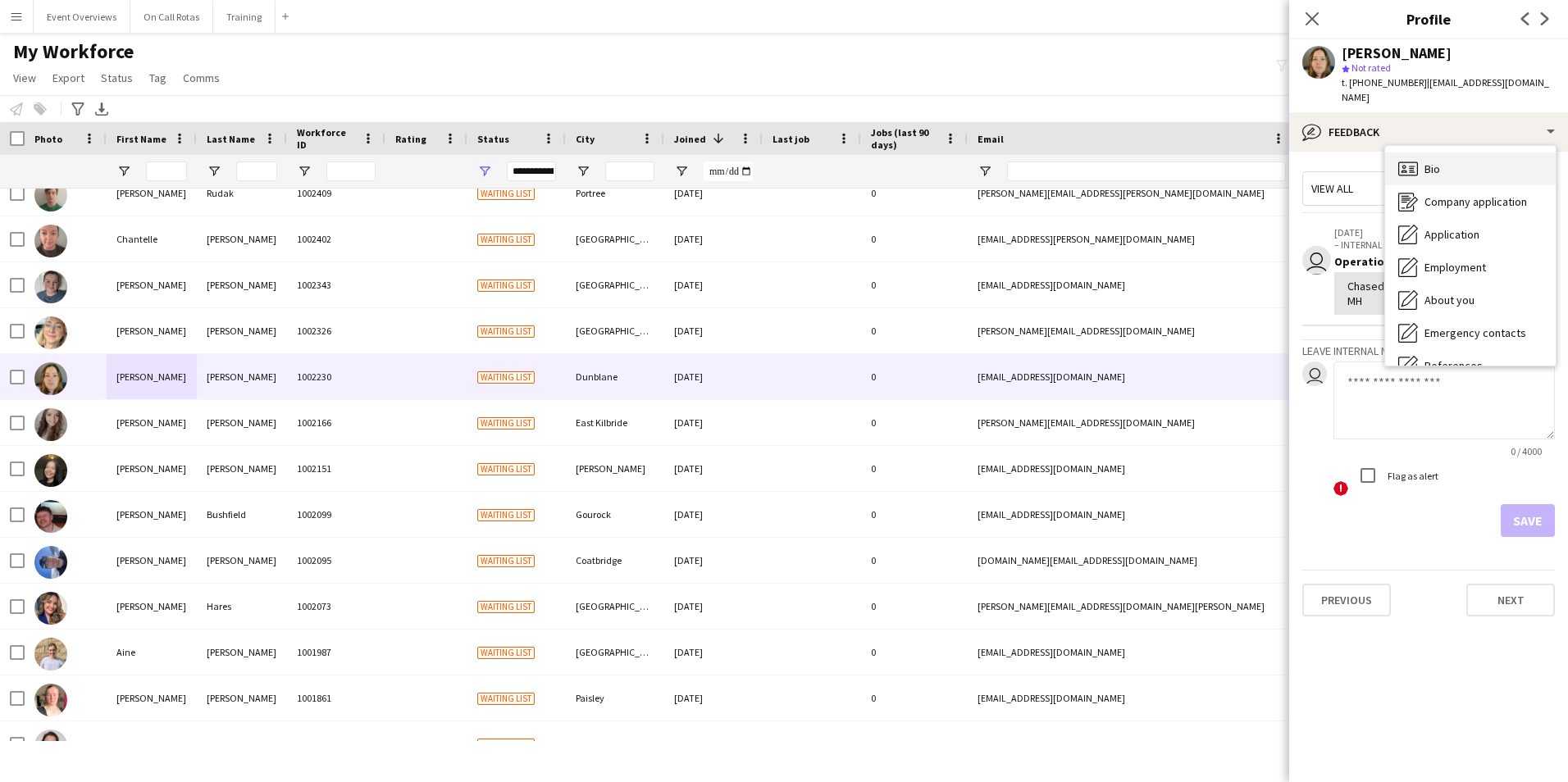
click at [1430, 162] on span "Bio" at bounding box center [1432, 169] width 16 height 15
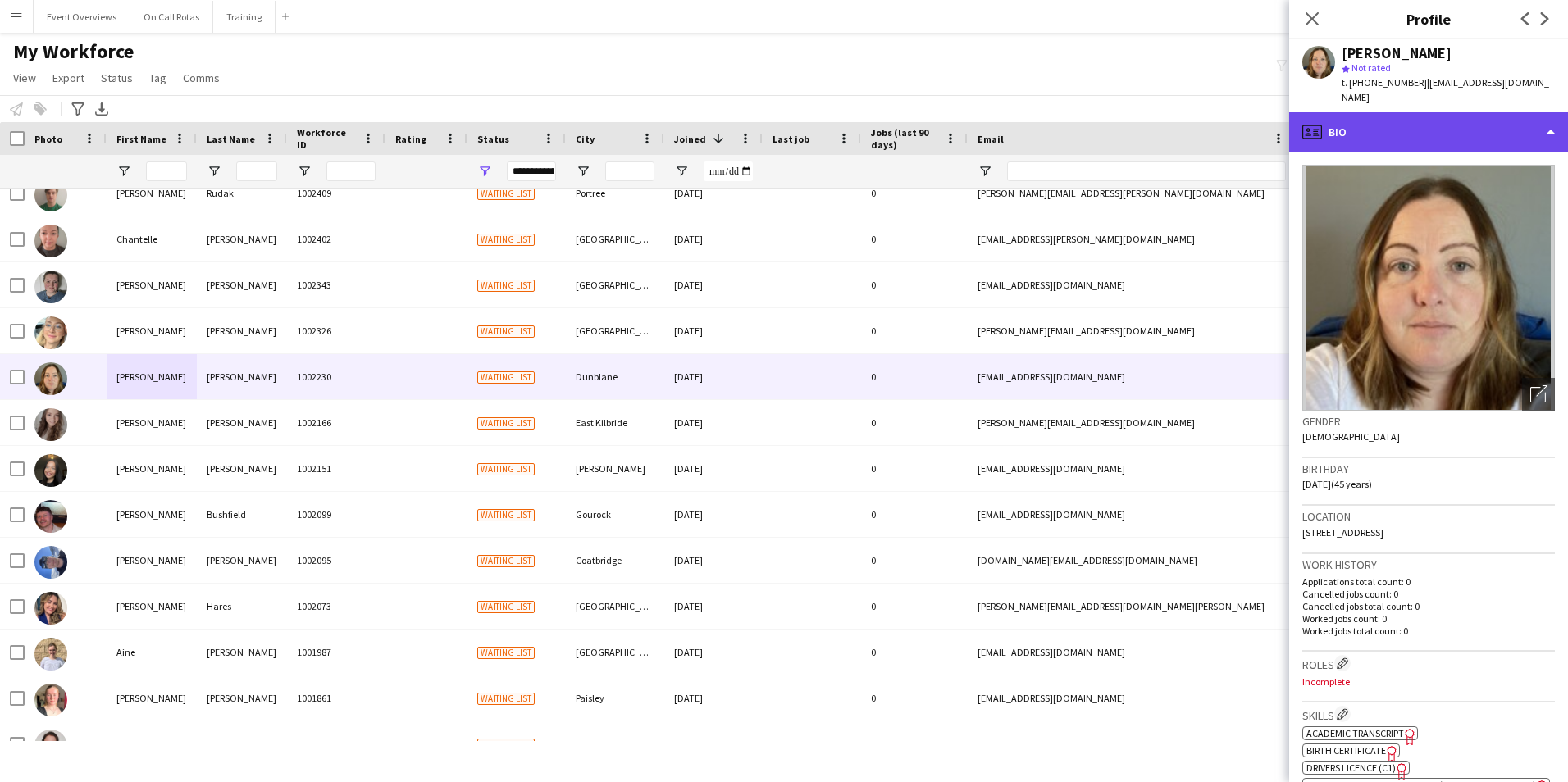
click at [1448, 112] on div "profile Bio" at bounding box center [1428, 131] width 279 height 39
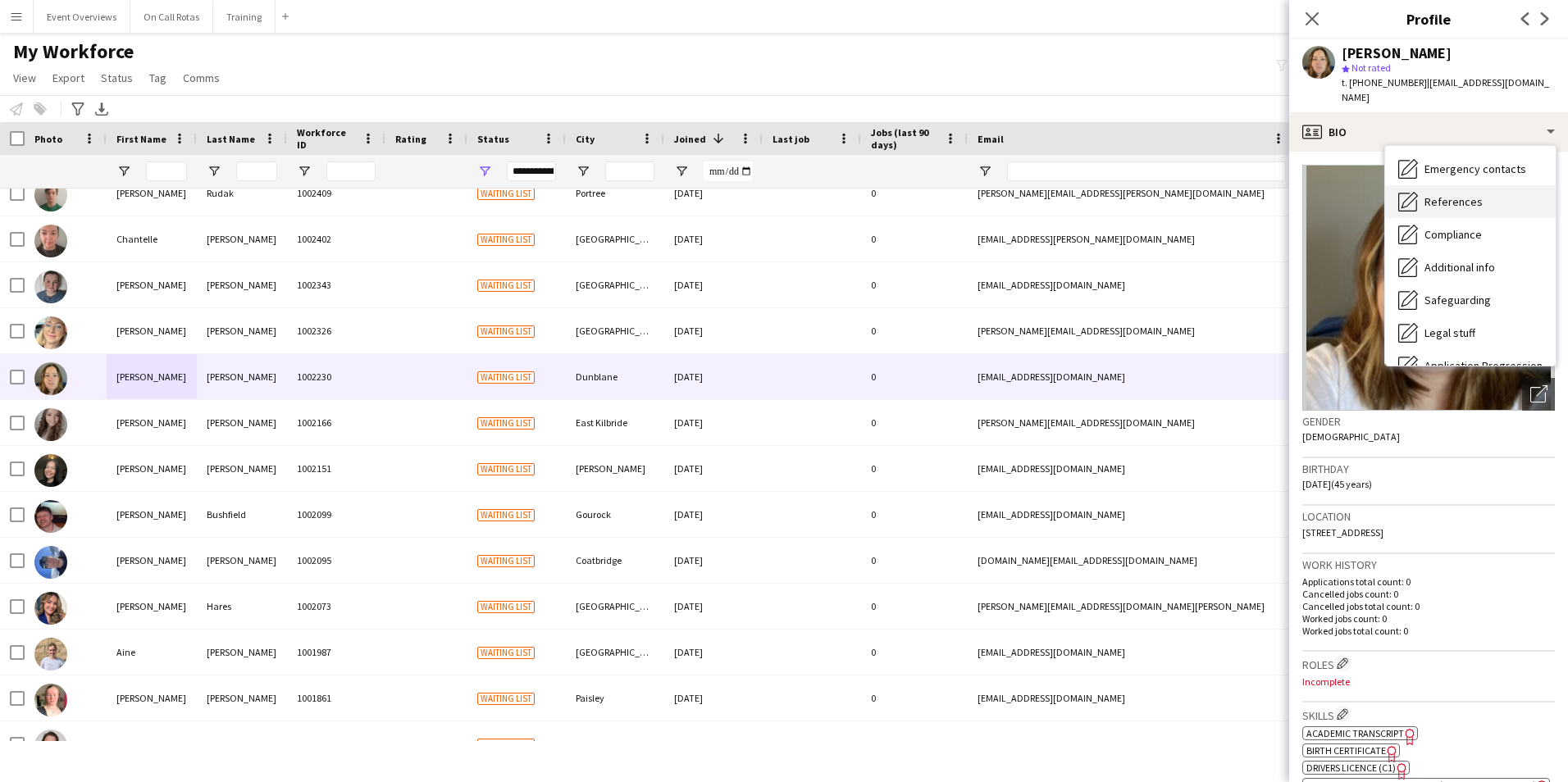
click at [1455, 189] on div "Bio Bio Company application Company application Application Application Employm…" at bounding box center [1469, 256] width 170 height 220
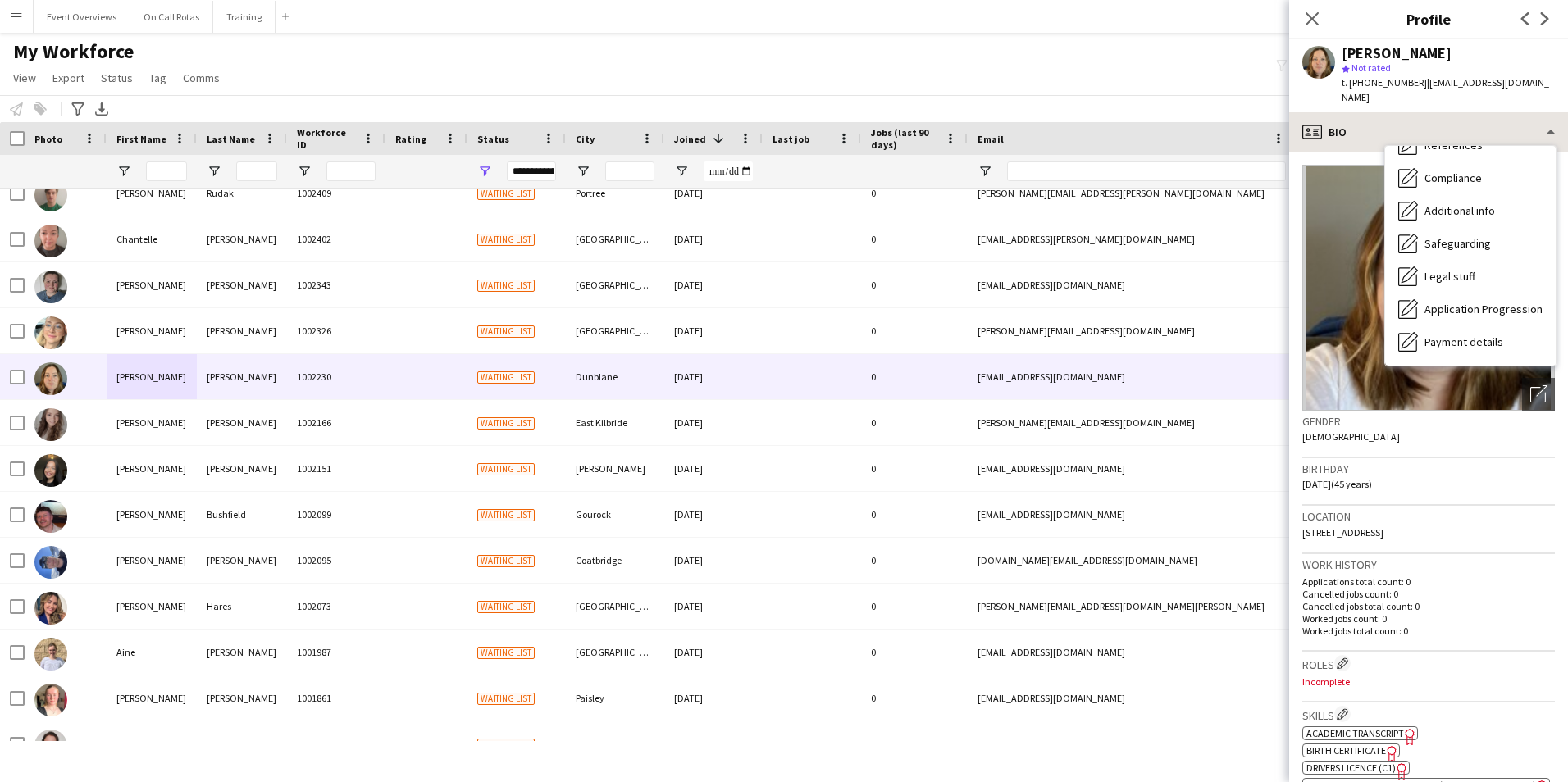
scroll to position [285, 0]
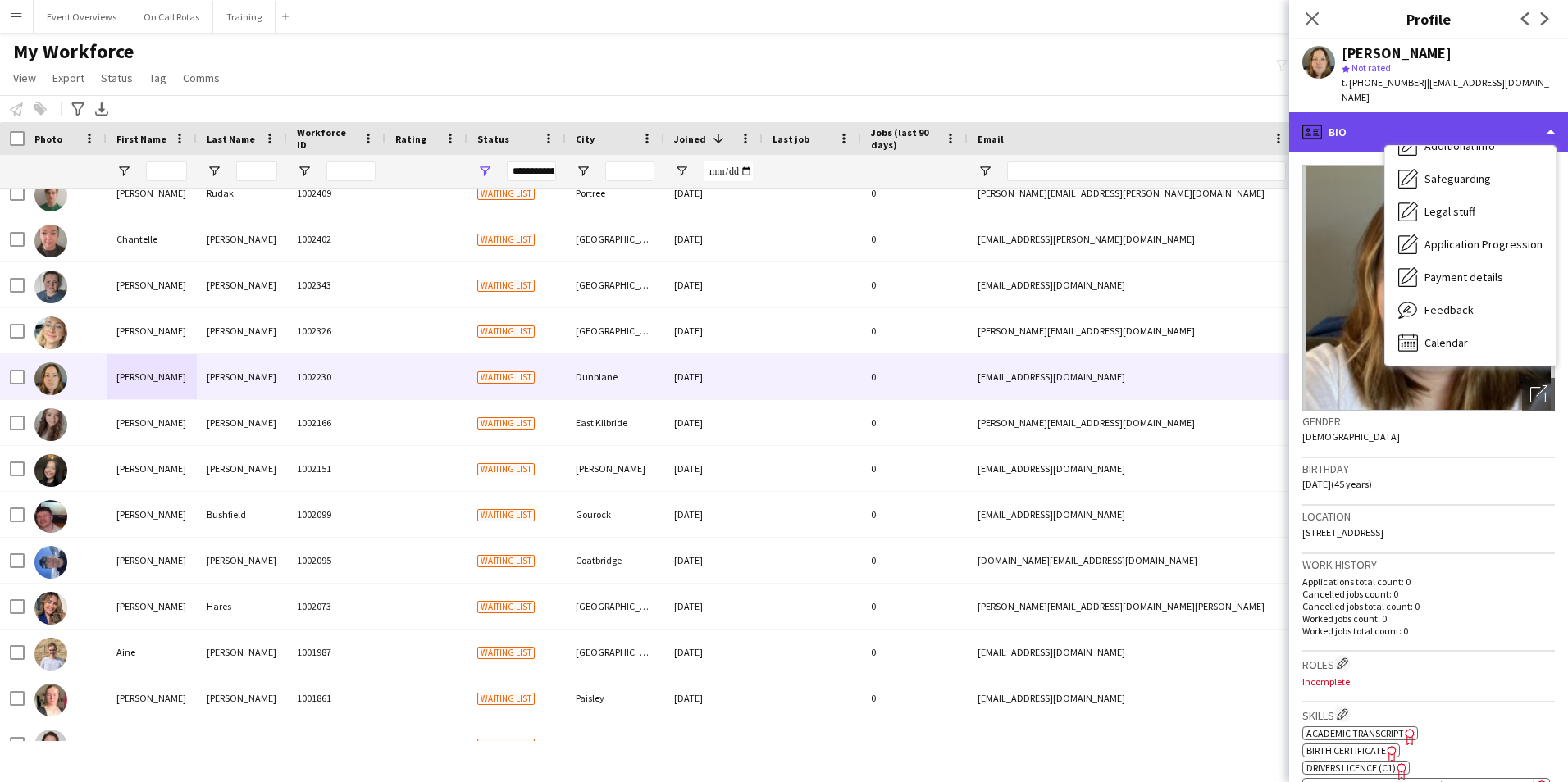
click at [1436, 112] on div "profile Bio" at bounding box center [1428, 131] width 279 height 39
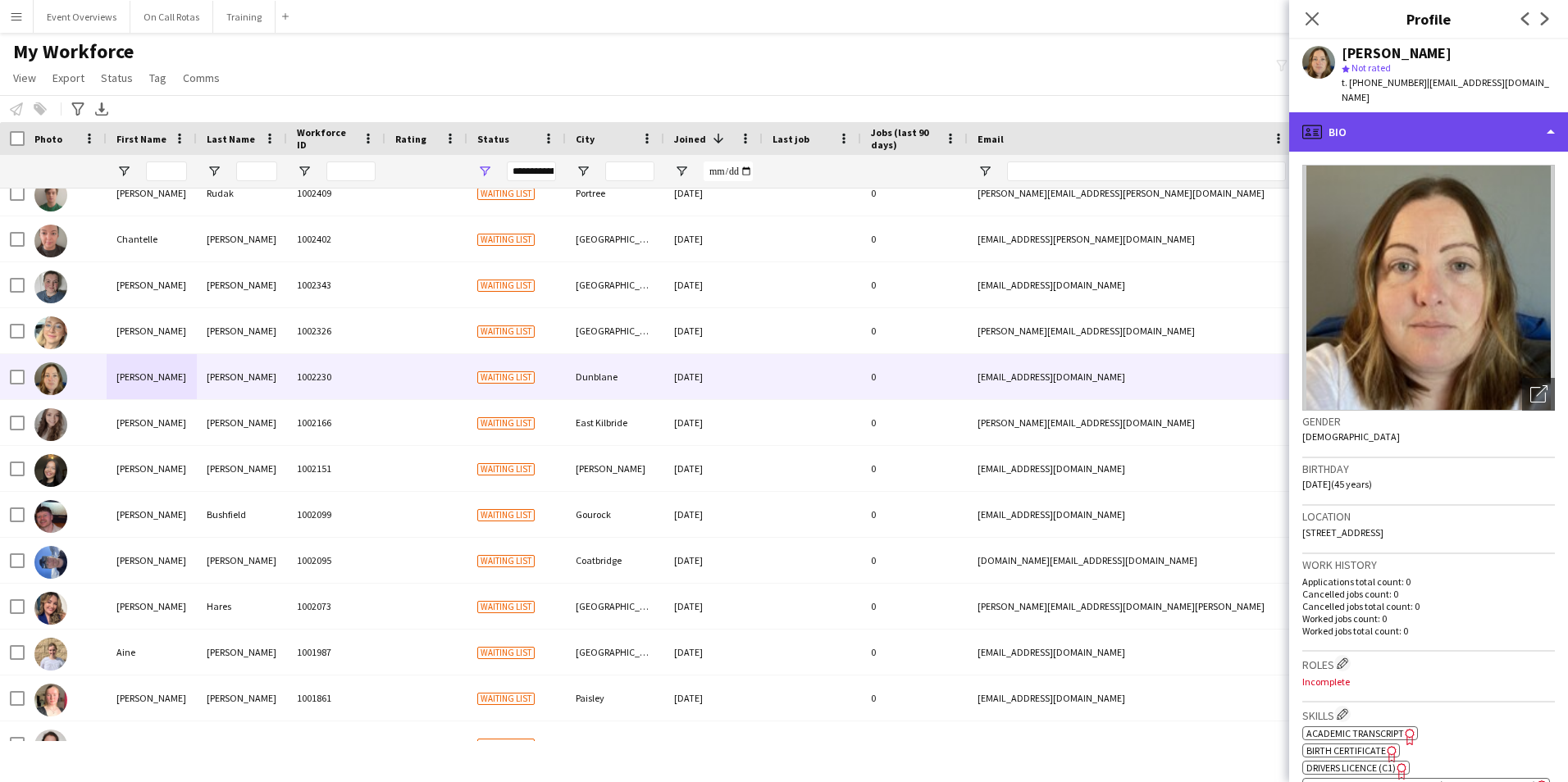
click at [1443, 117] on div "profile Bio" at bounding box center [1428, 131] width 279 height 39
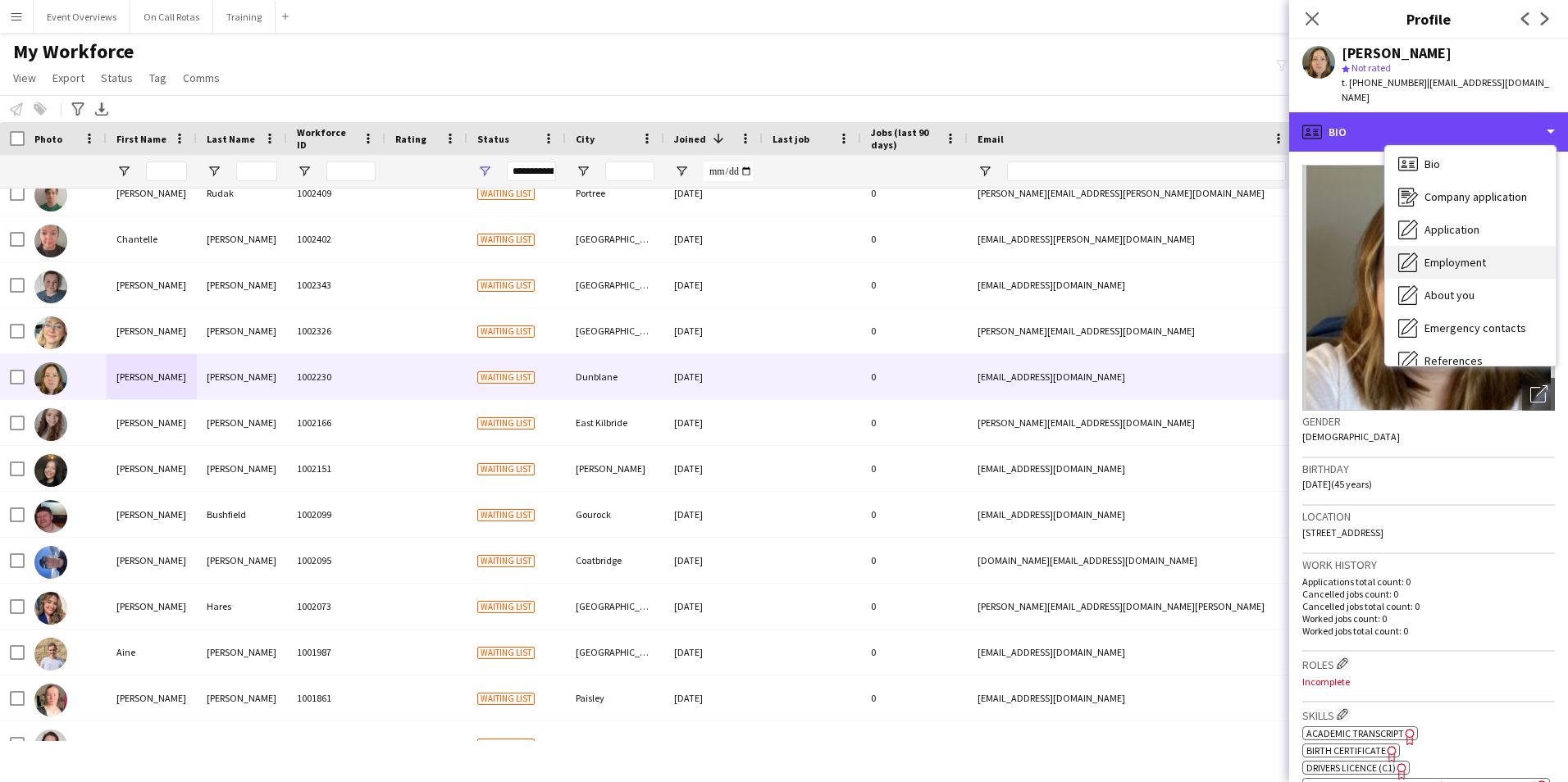
scroll to position [0, 0]
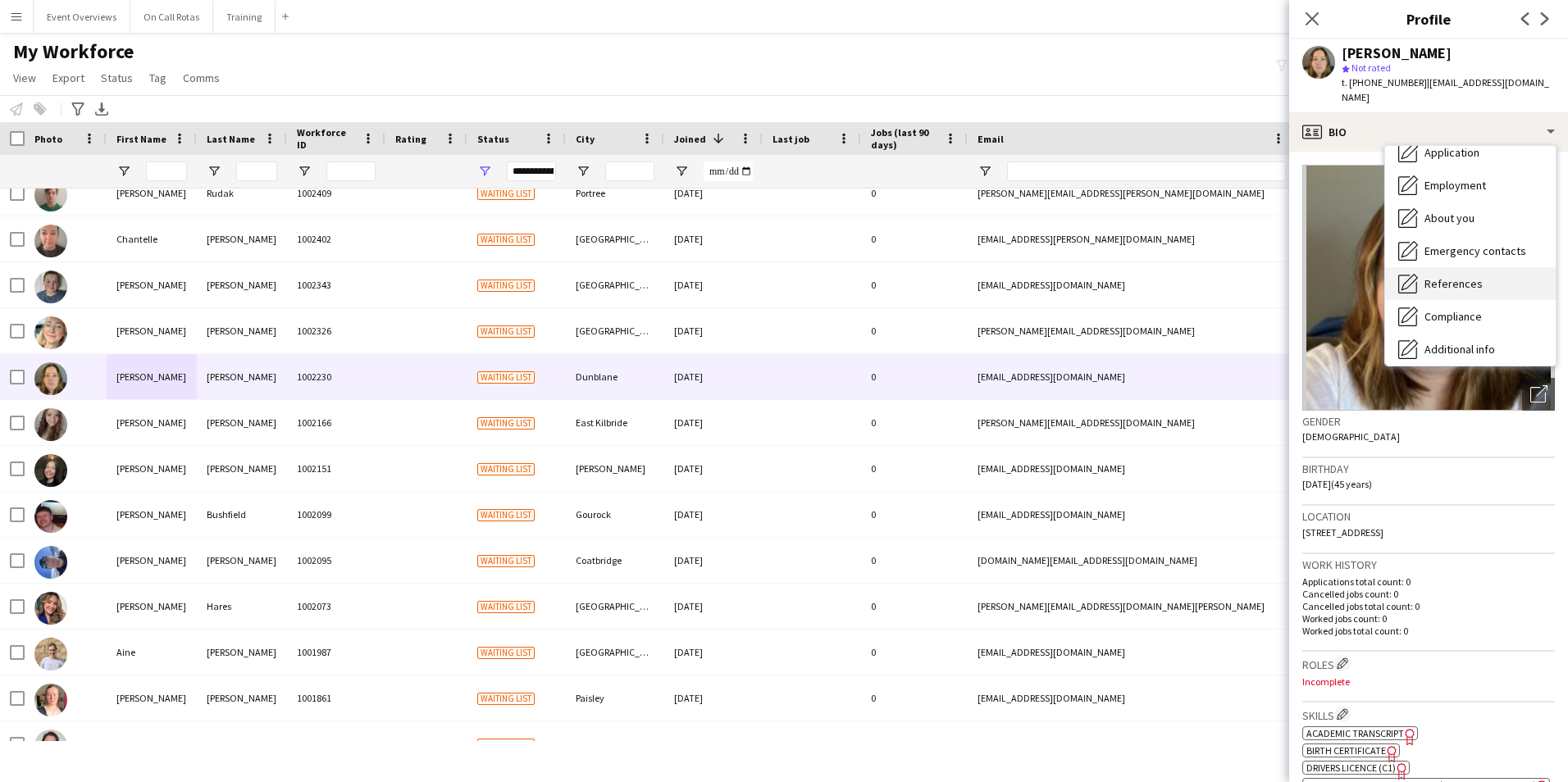
click at [1453, 270] on div "Bio Bio Company application Company application Application Application Employm…" at bounding box center [1469, 256] width 170 height 220
click at [1297, 18] on div "Close pop-in" at bounding box center [1311, 19] width 46 height 38
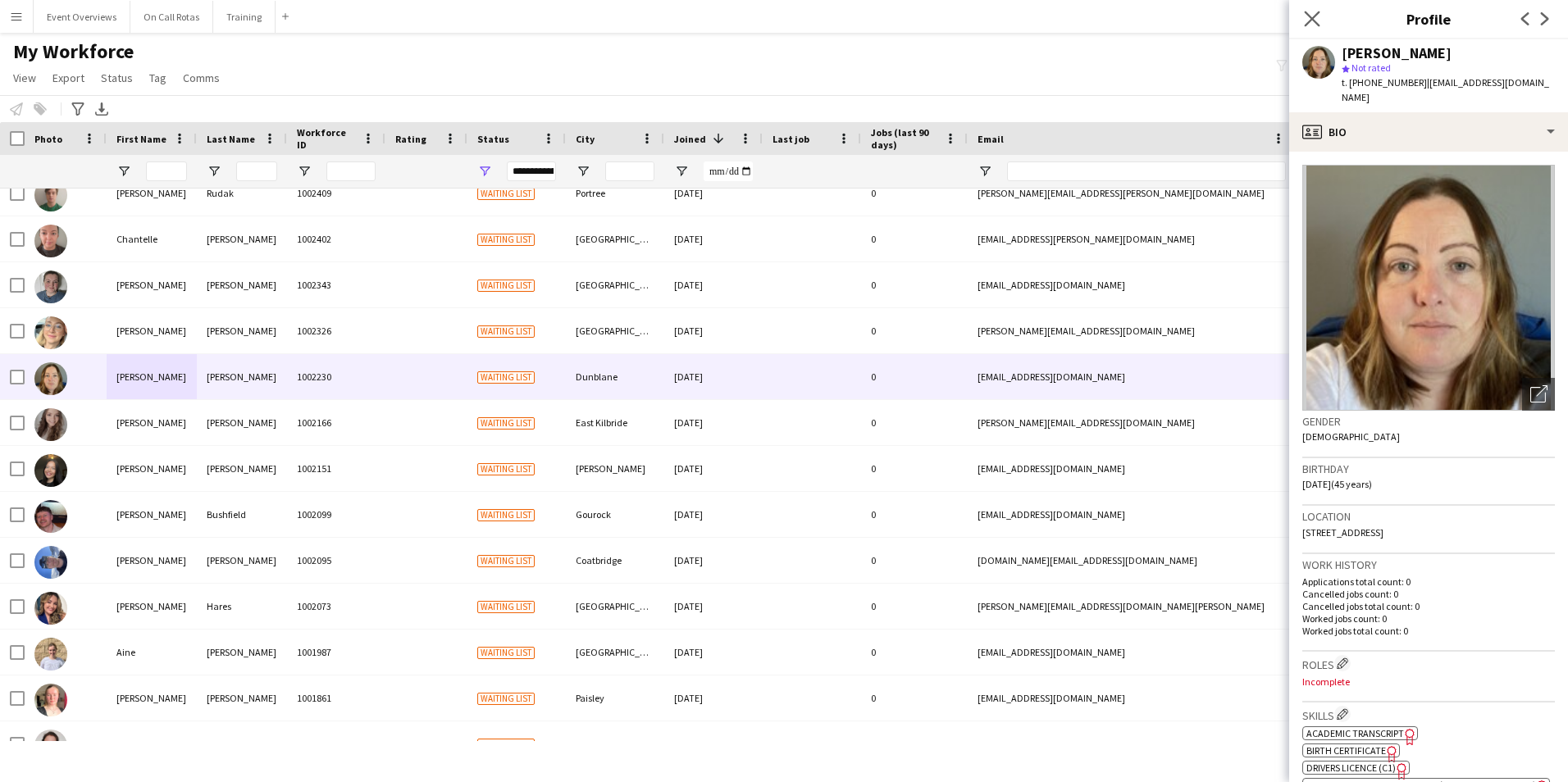
click at [1302, 17] on app-icon "Close pop-in" at bounding box center [1312, 19] width 23 height 23
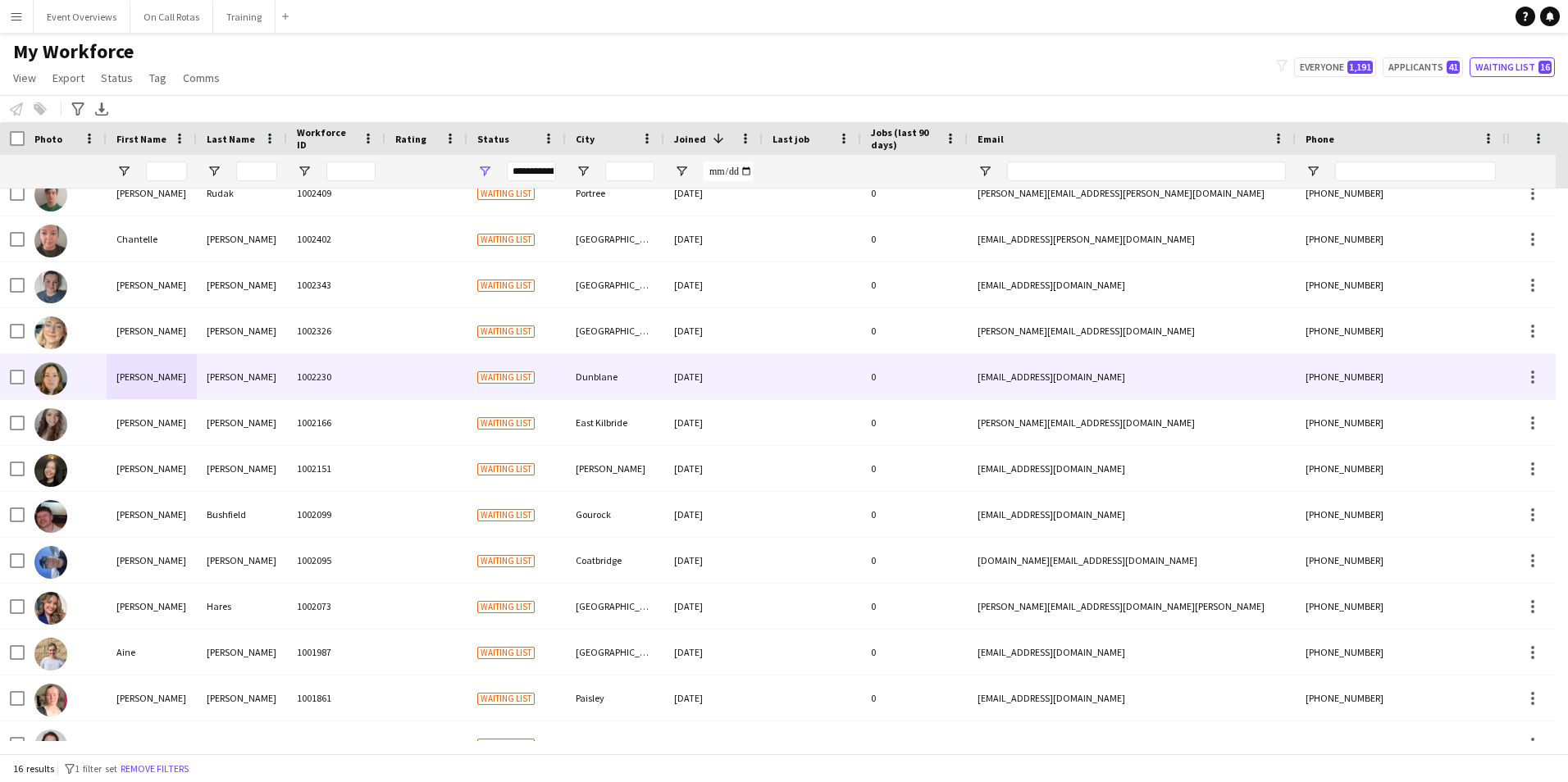
click at [241, 367] on div "McPherson" at bounding box center [241, 376] width 90 height 45
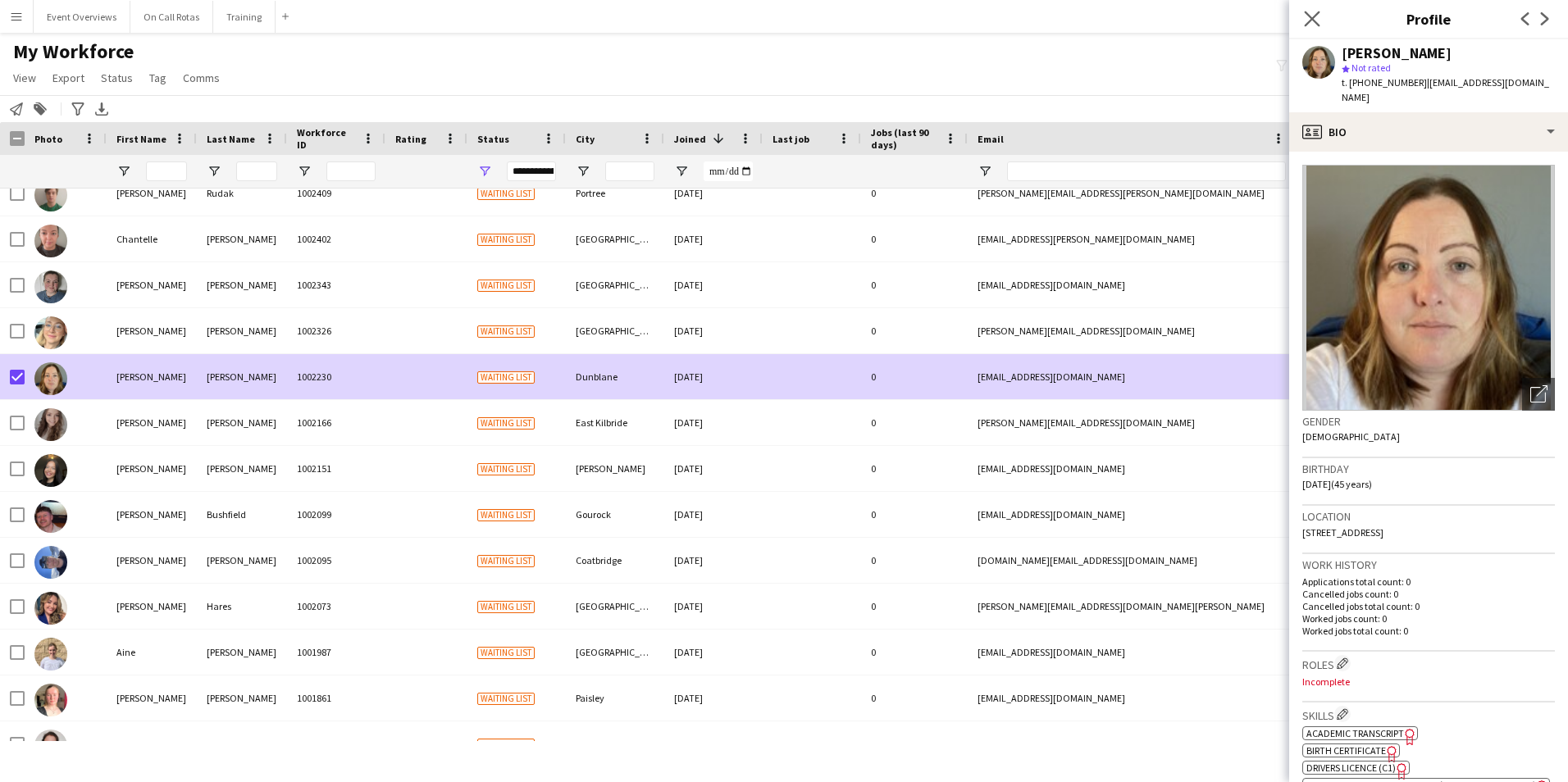
click at [1320, 14] on app-icon "Close pop-in" at bounding box center [1312, 19] width 23 height 23
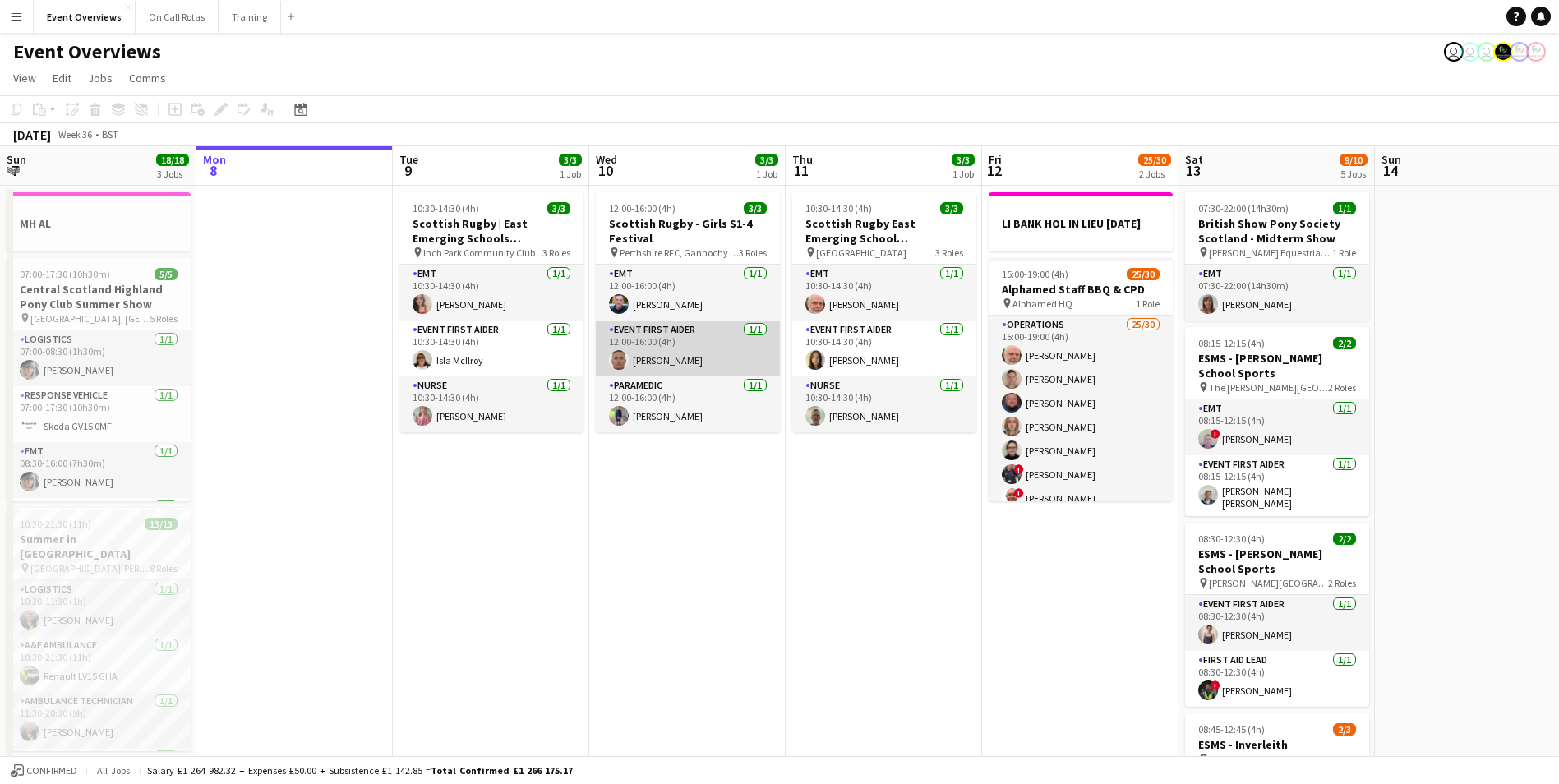
click at [621, 365] on app-user-avatar at bounding box center [619, 360] width 20 height 20
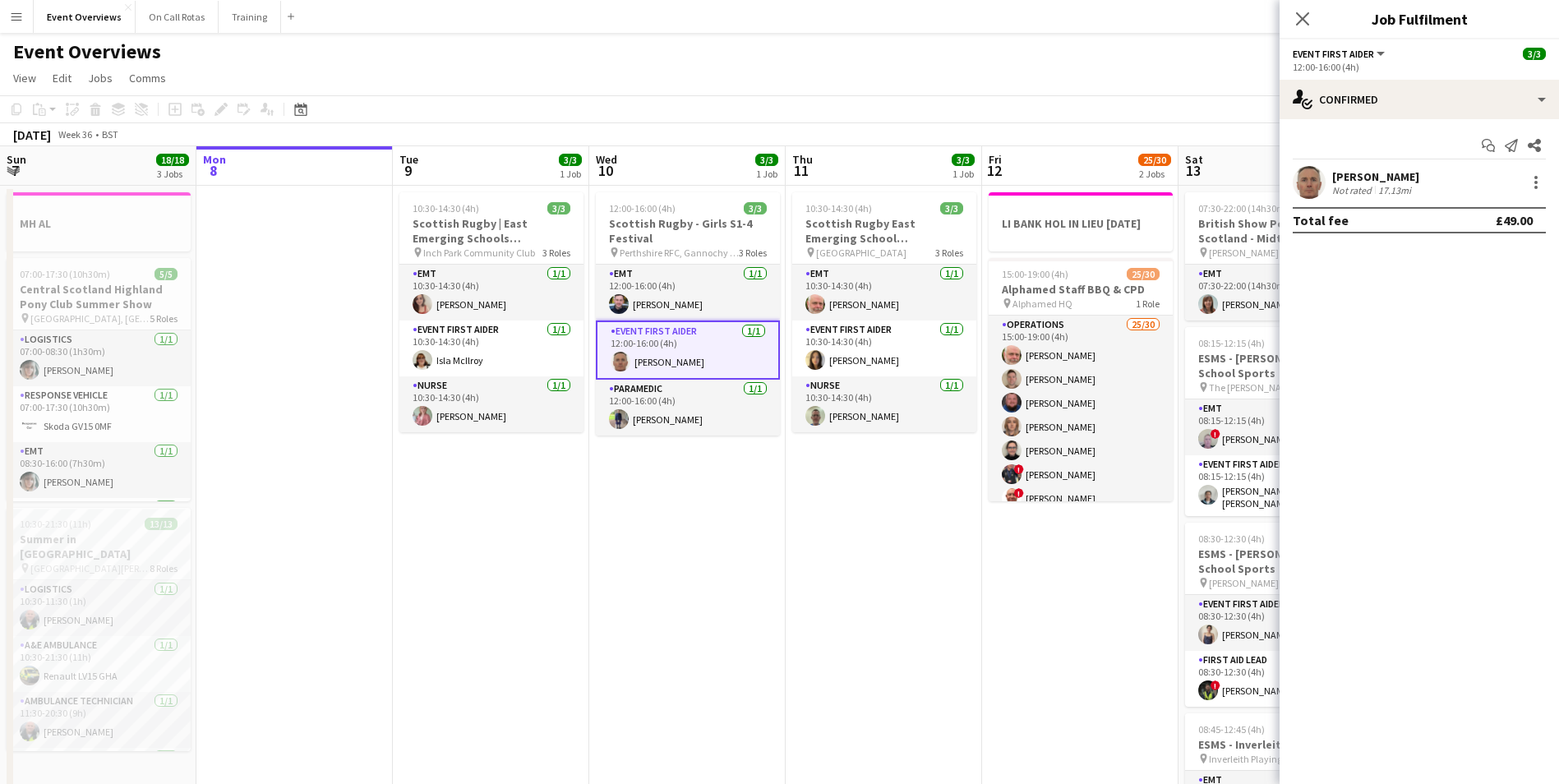
click at [1316, 192] on app-user-avatar at bounding box center [1309, 182] width 33 height 33
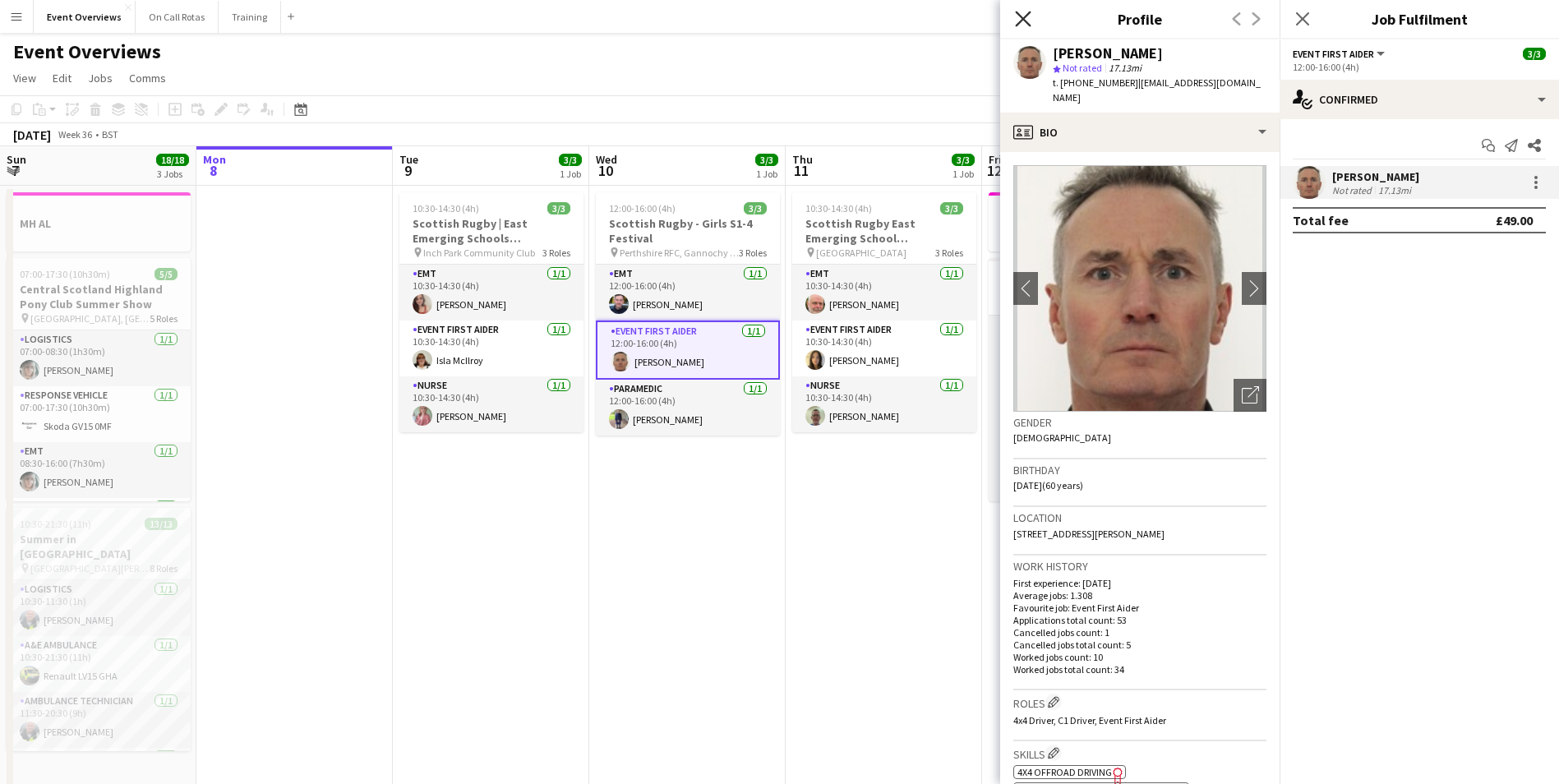
click at [1027, 23] on icon at bounding box center [1023, 18] width 16 height 16
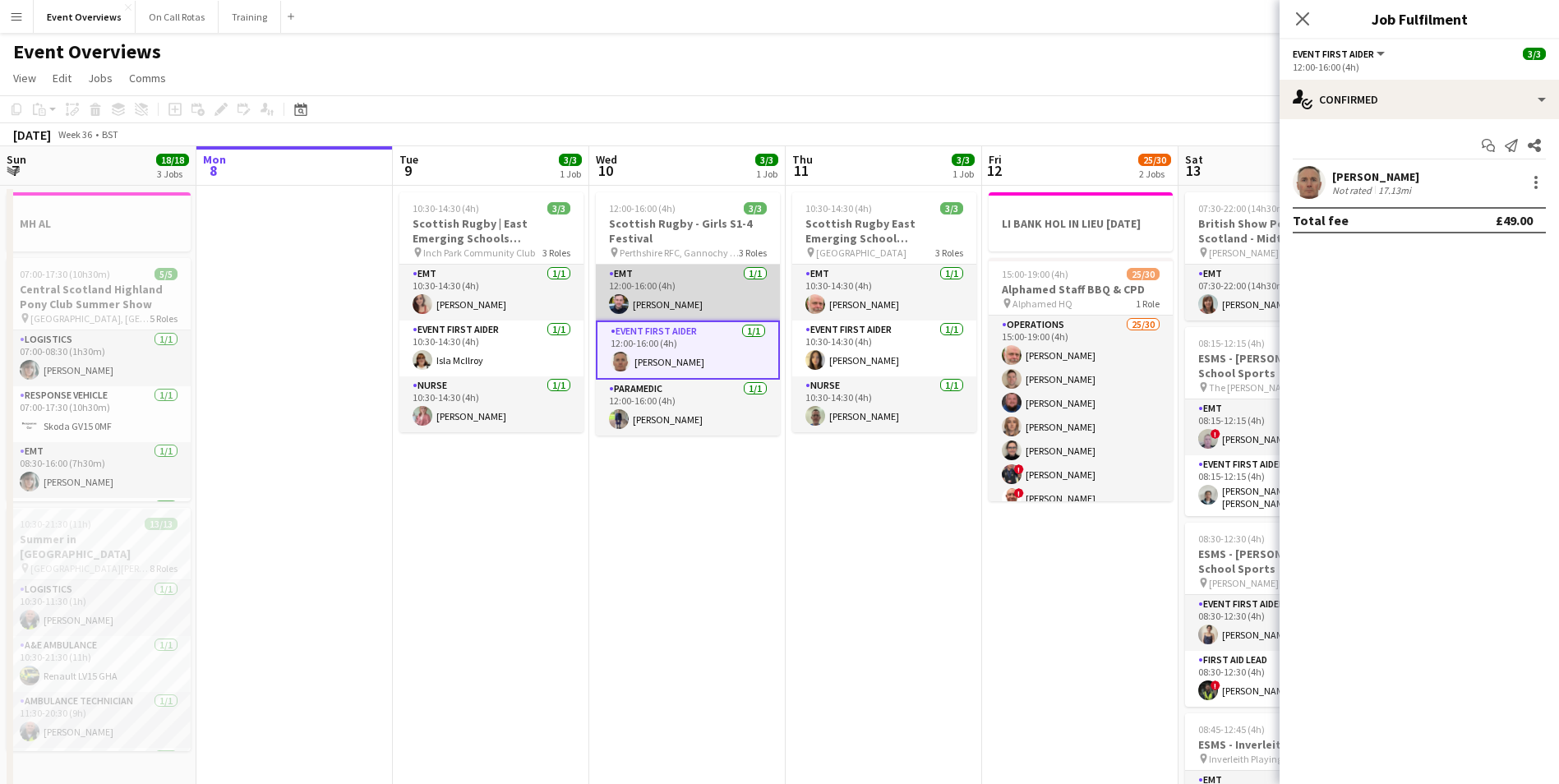
click at [620, 303] on app-user-avatar at bounding box center [619, 304] width 20 height 20
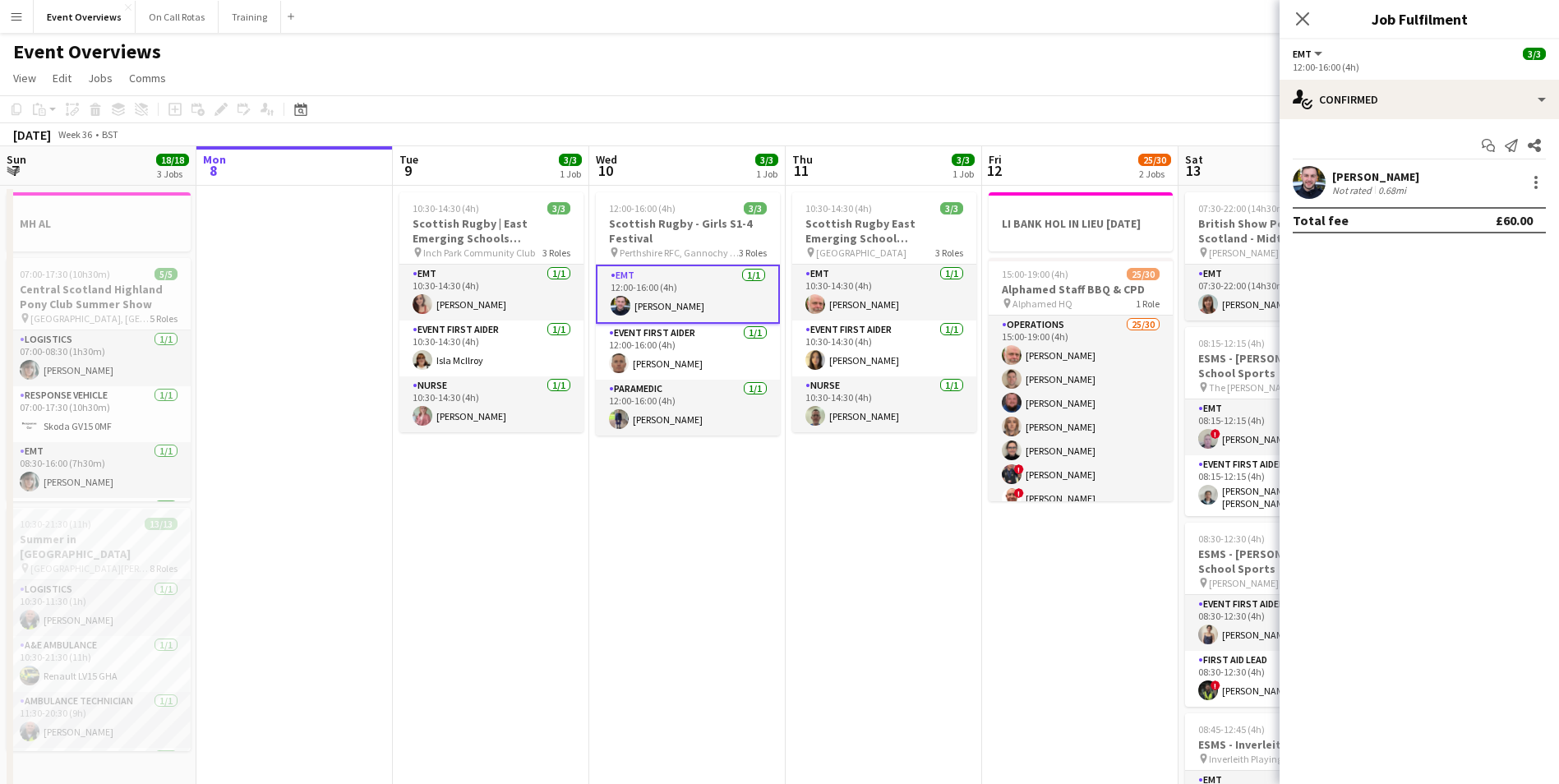
click at [1317, 185] on app-user-avatar at bounding box center [1309, 182] width 33 height 33
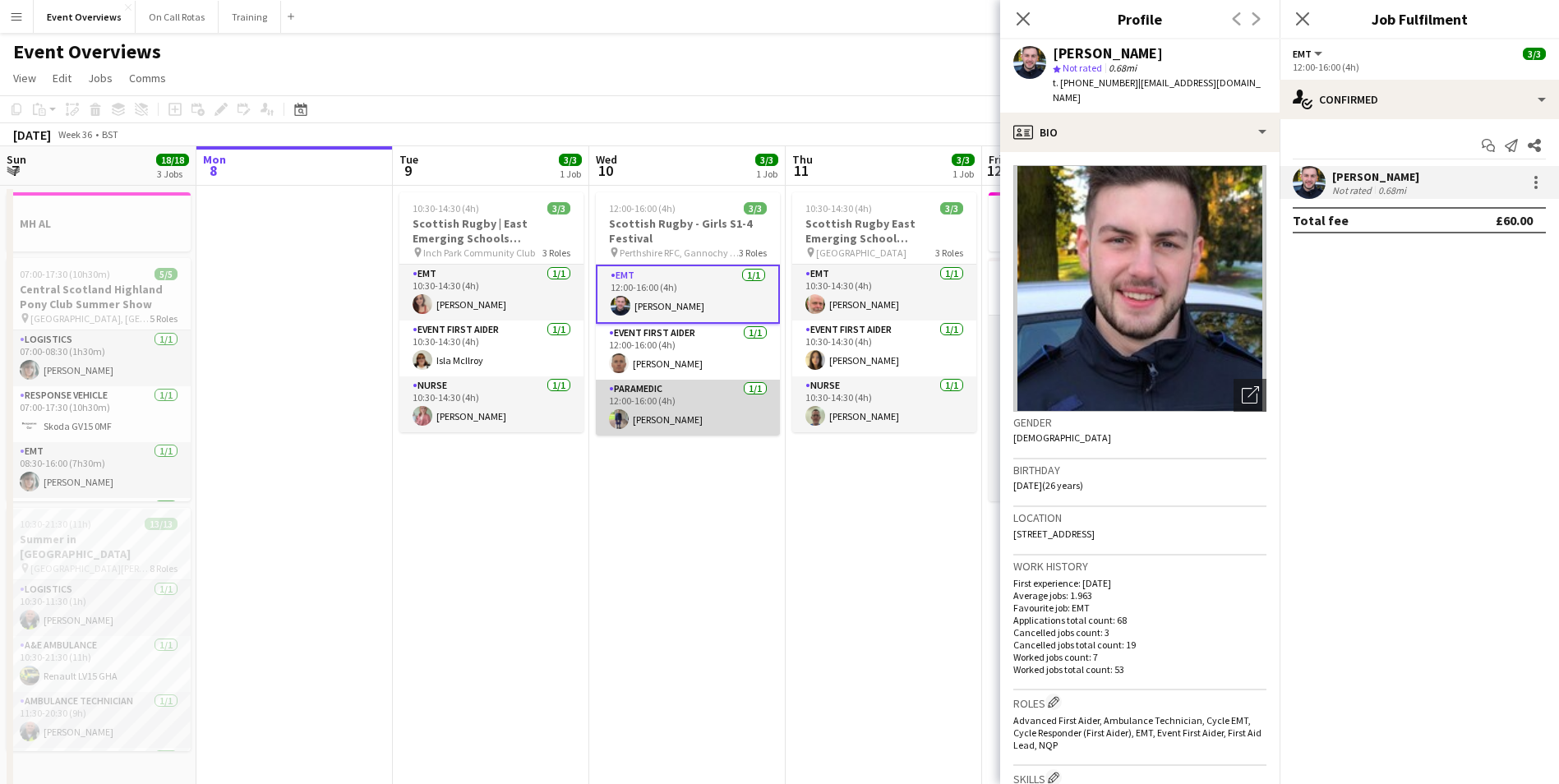
click at [622, 417] on app-user-avatar at bounding box center [619, 419] width 20 height 20
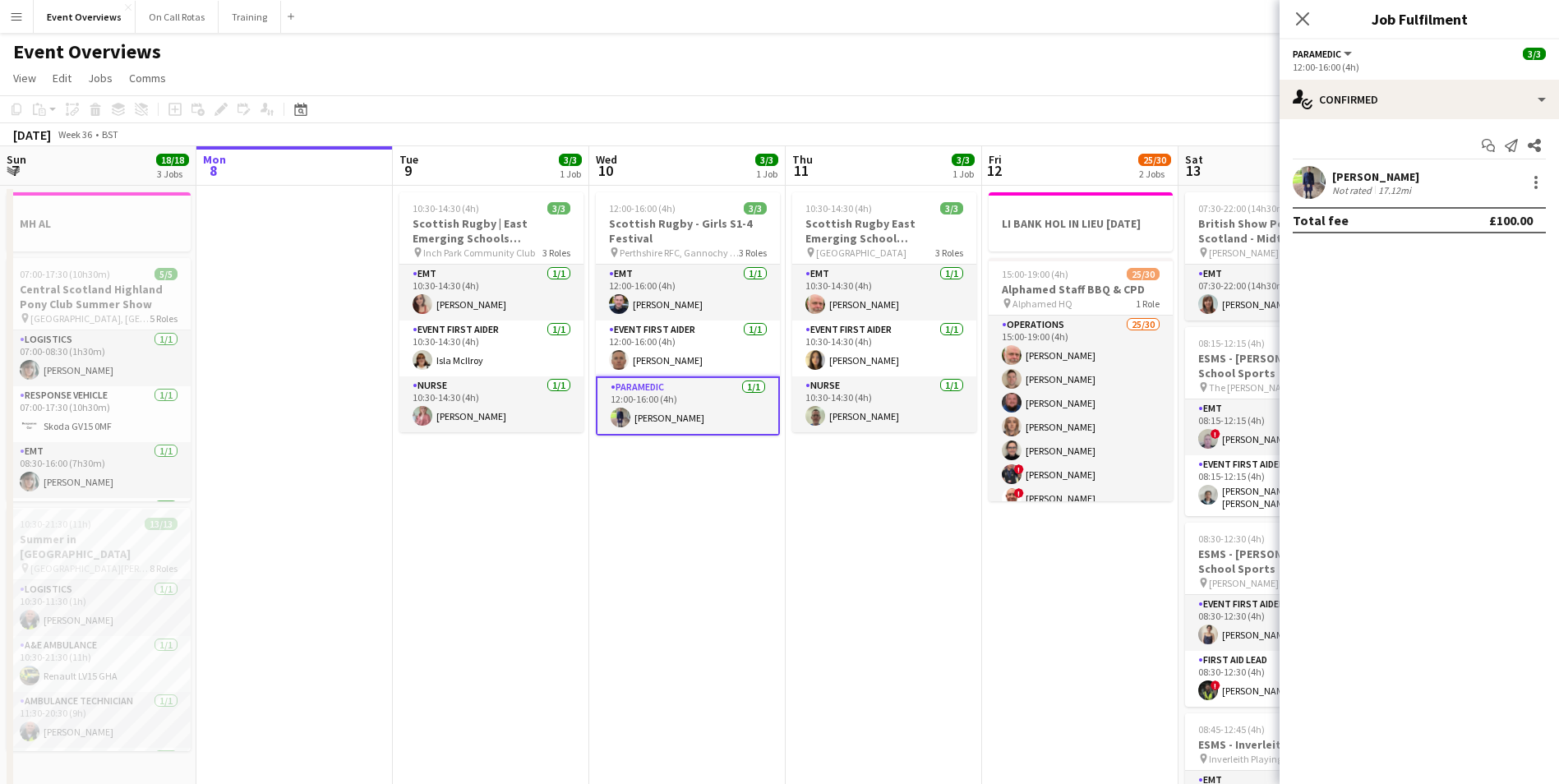
click at [623, 415] on app-user-avatar at bounding box center [620, 417] width 20 height 20
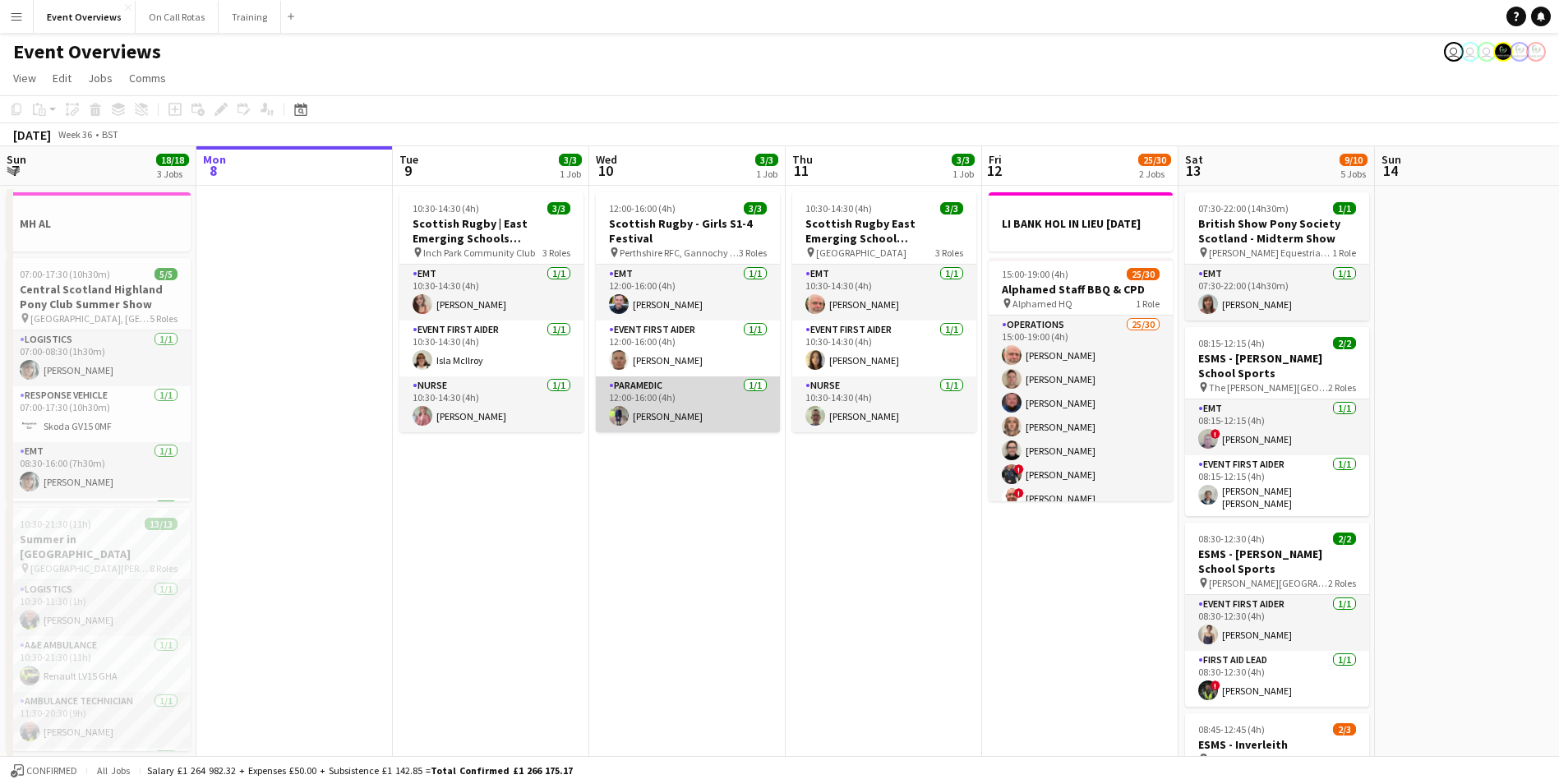
click at [615, 415] on app-user-avatar at bounding box center [619, 415] width 20 height 20
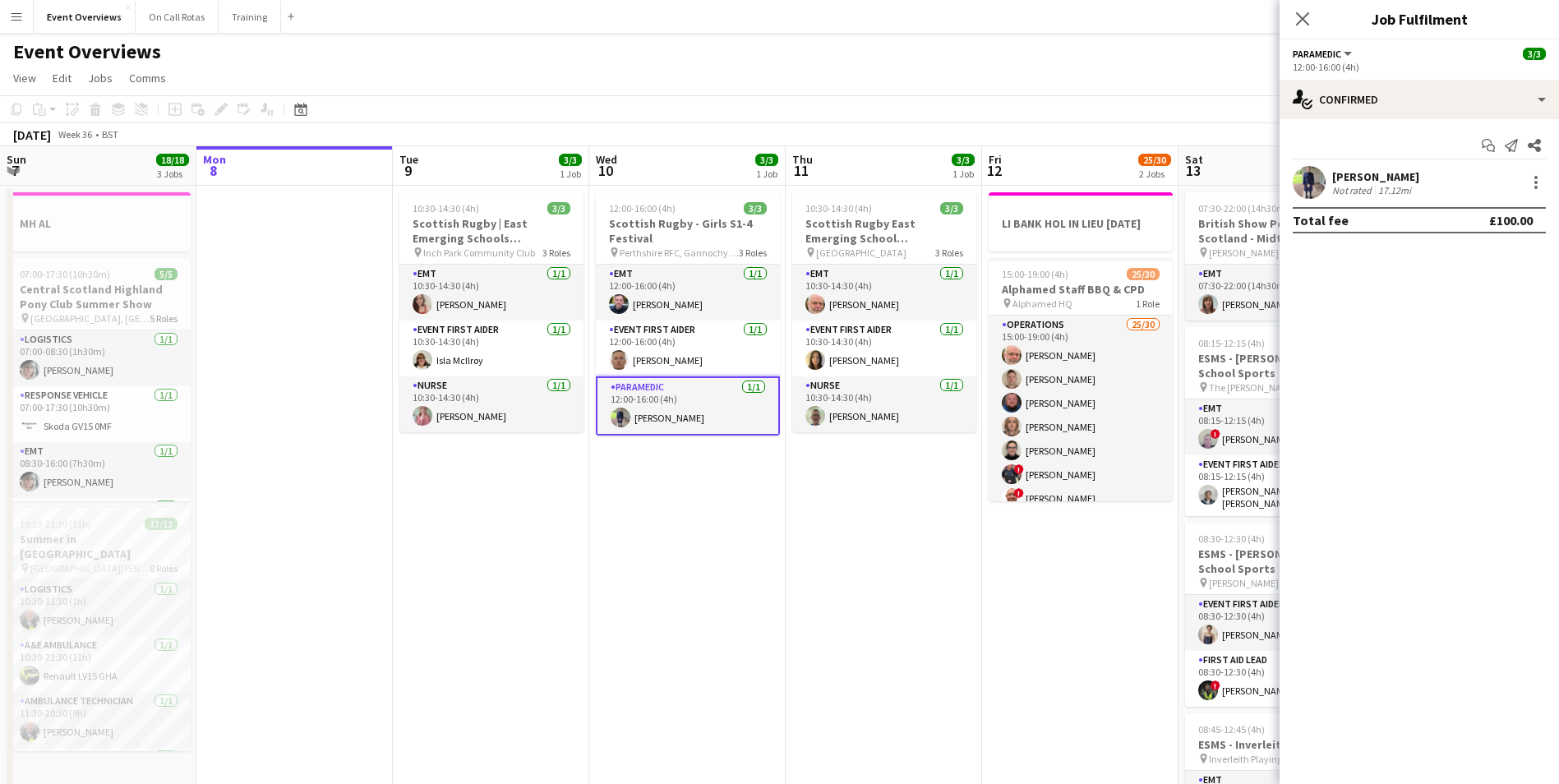
click at [1329, 186] on div "Derek Mitchell Not rated 17.12mi" at bounding box center [1419, 182] width 279 height 33
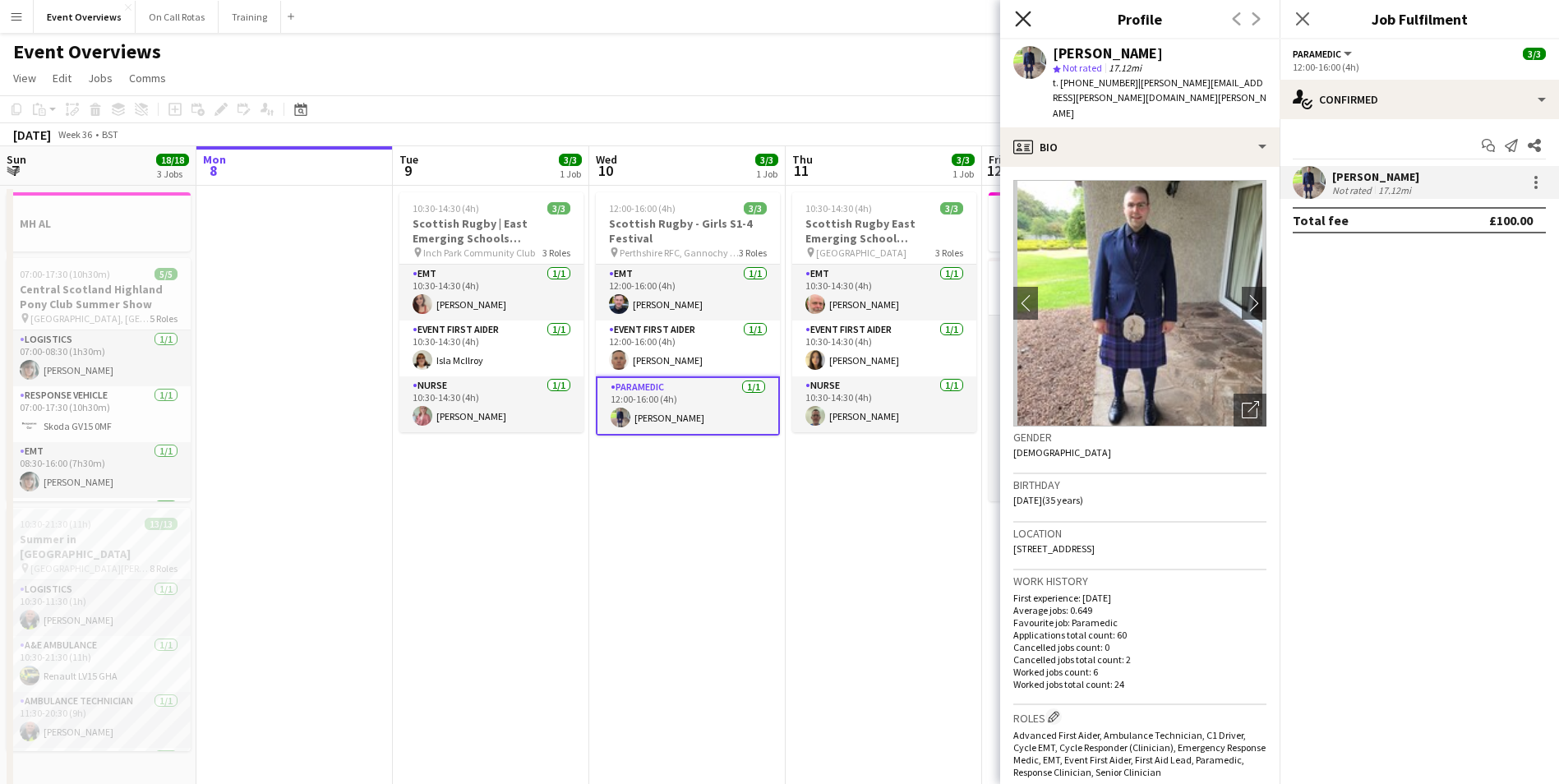
click at [1020, 23] on icon at bounding box center [1023, 18] width 16 height 16
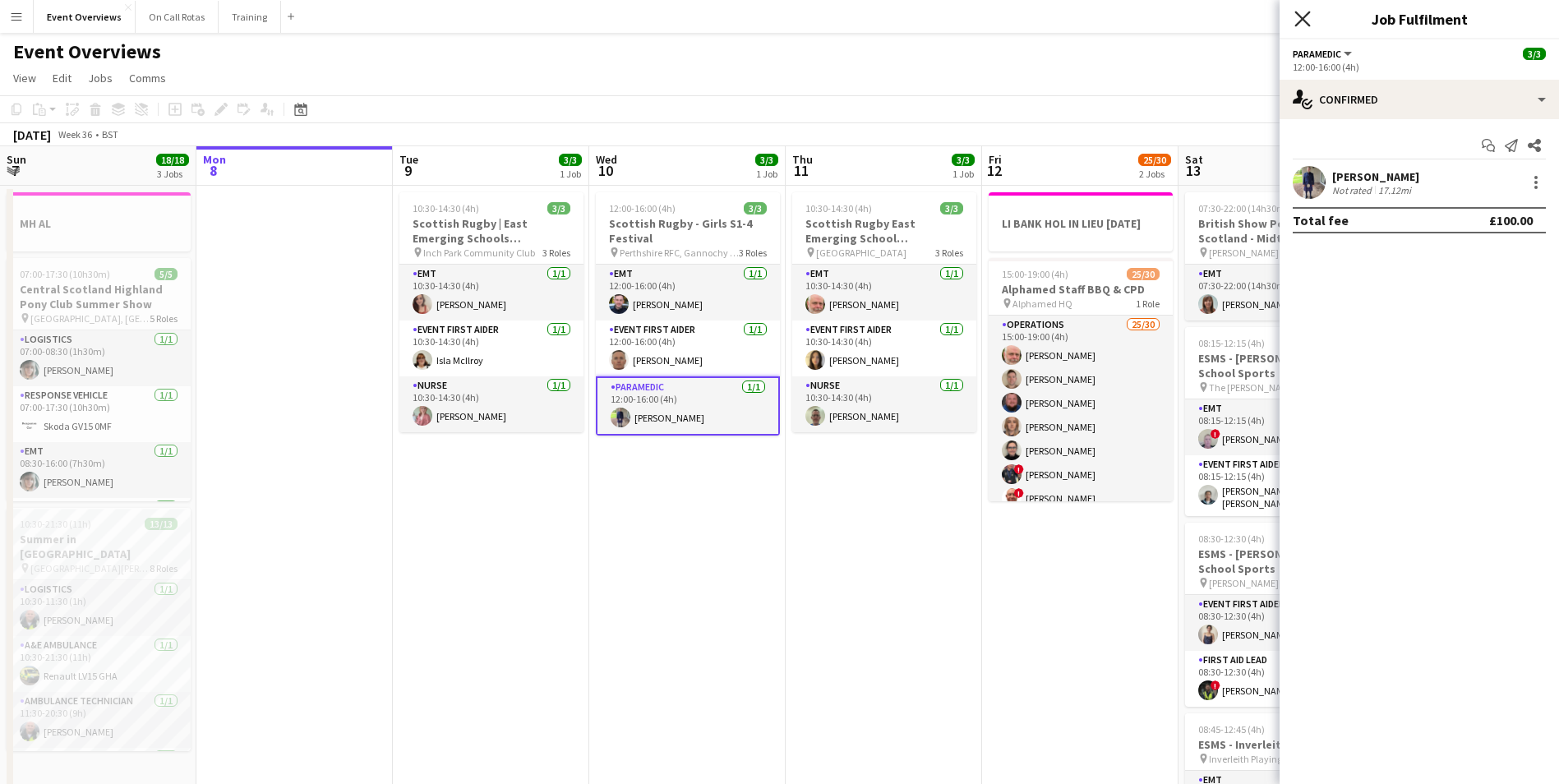
click at [1295, 18] on icon "Close pop-in" at bounding box center [1302, 18] width 16 height 16
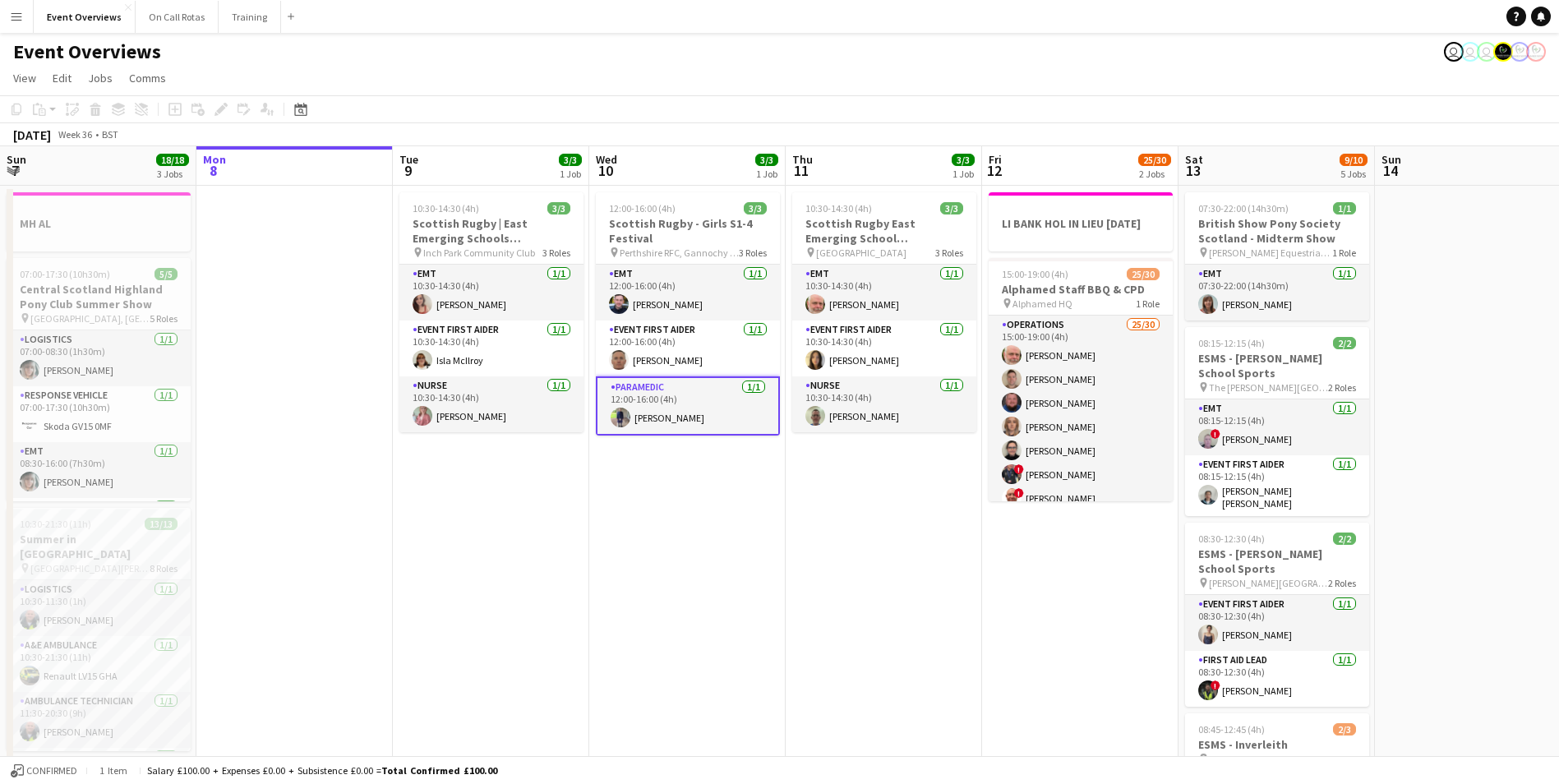
click at [23, 18] on button "Menu" at bounding box center [16, 16] width 33 height 33
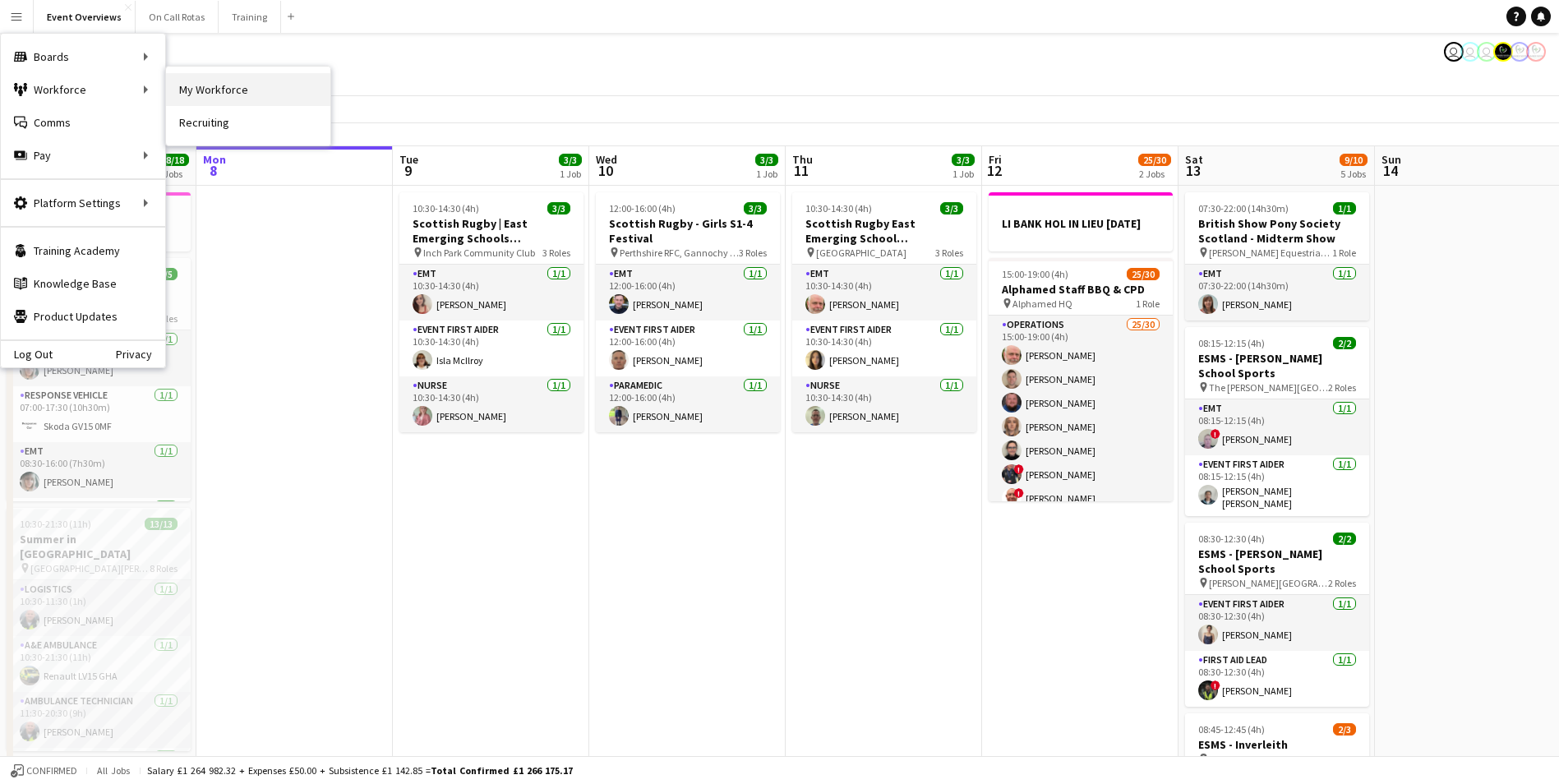
click at [187, 94] on link "My Workforce" at bounding box center [247, 89] width 164 height 33
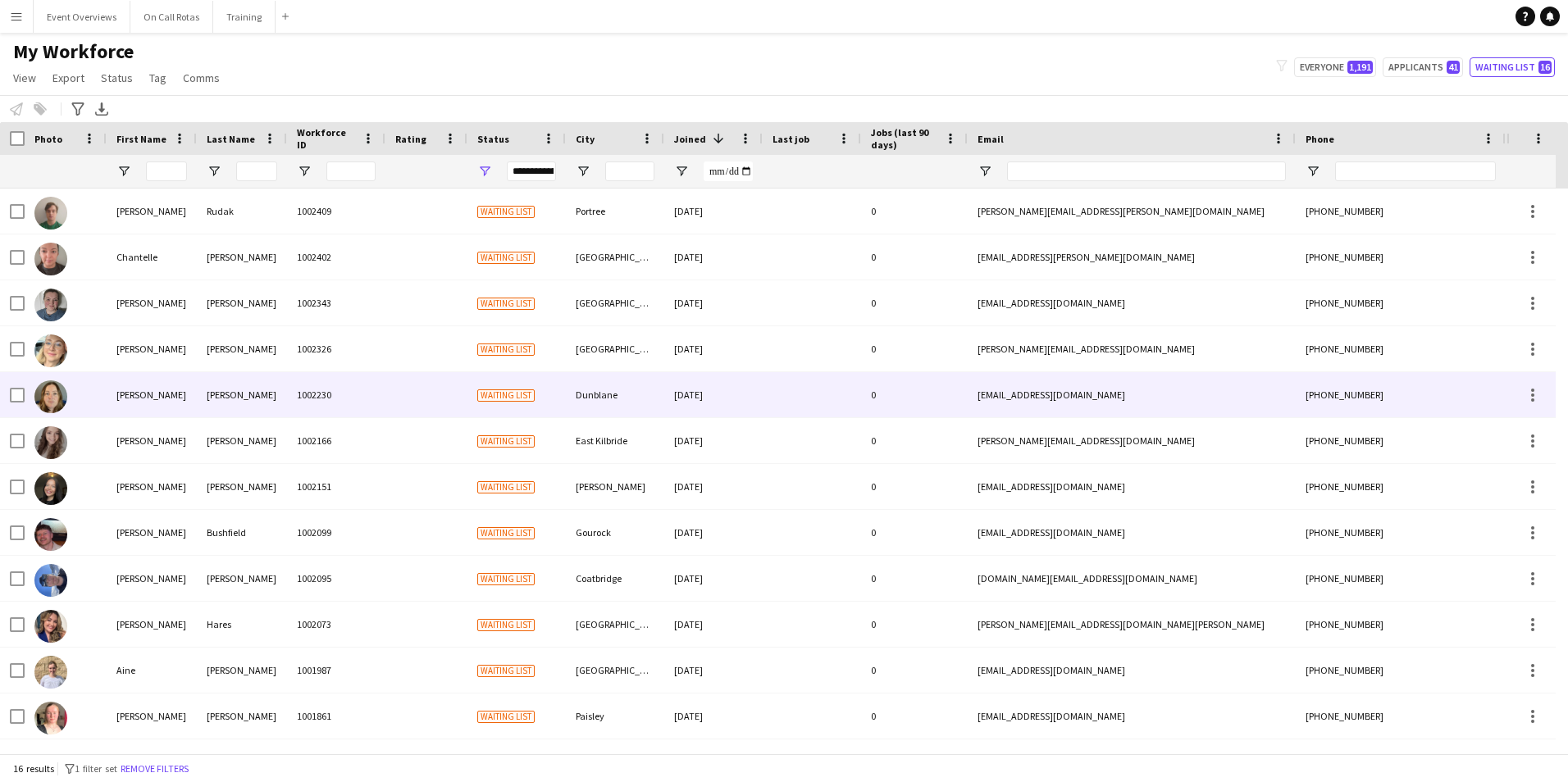
click at [276, 411] on div "McPherson" at bounding box center [241, 394] width 90 height 45
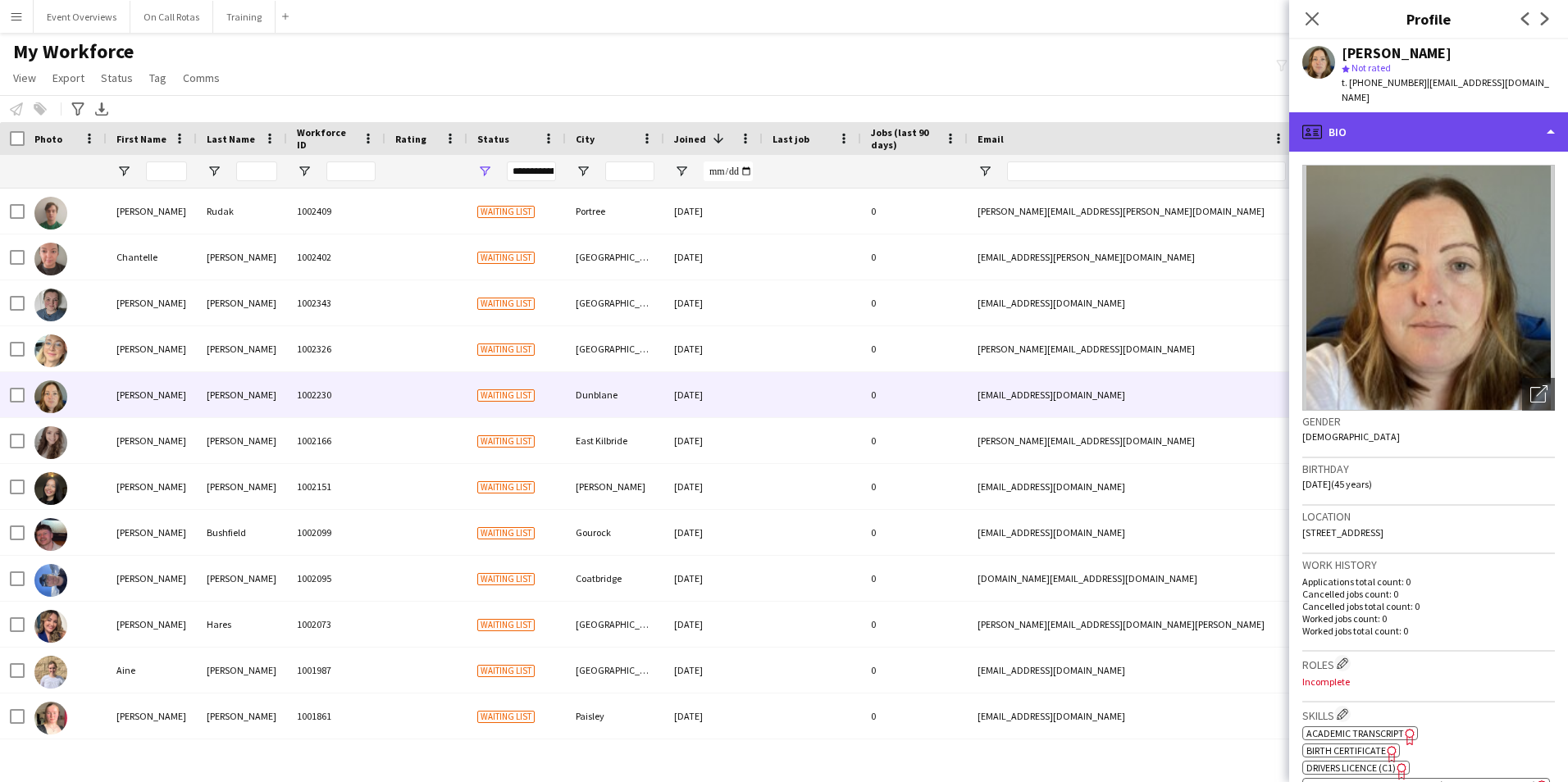
click at [1462, 114] on div "profile Bio" at bounding box center [1428, 131] width 279 height 39
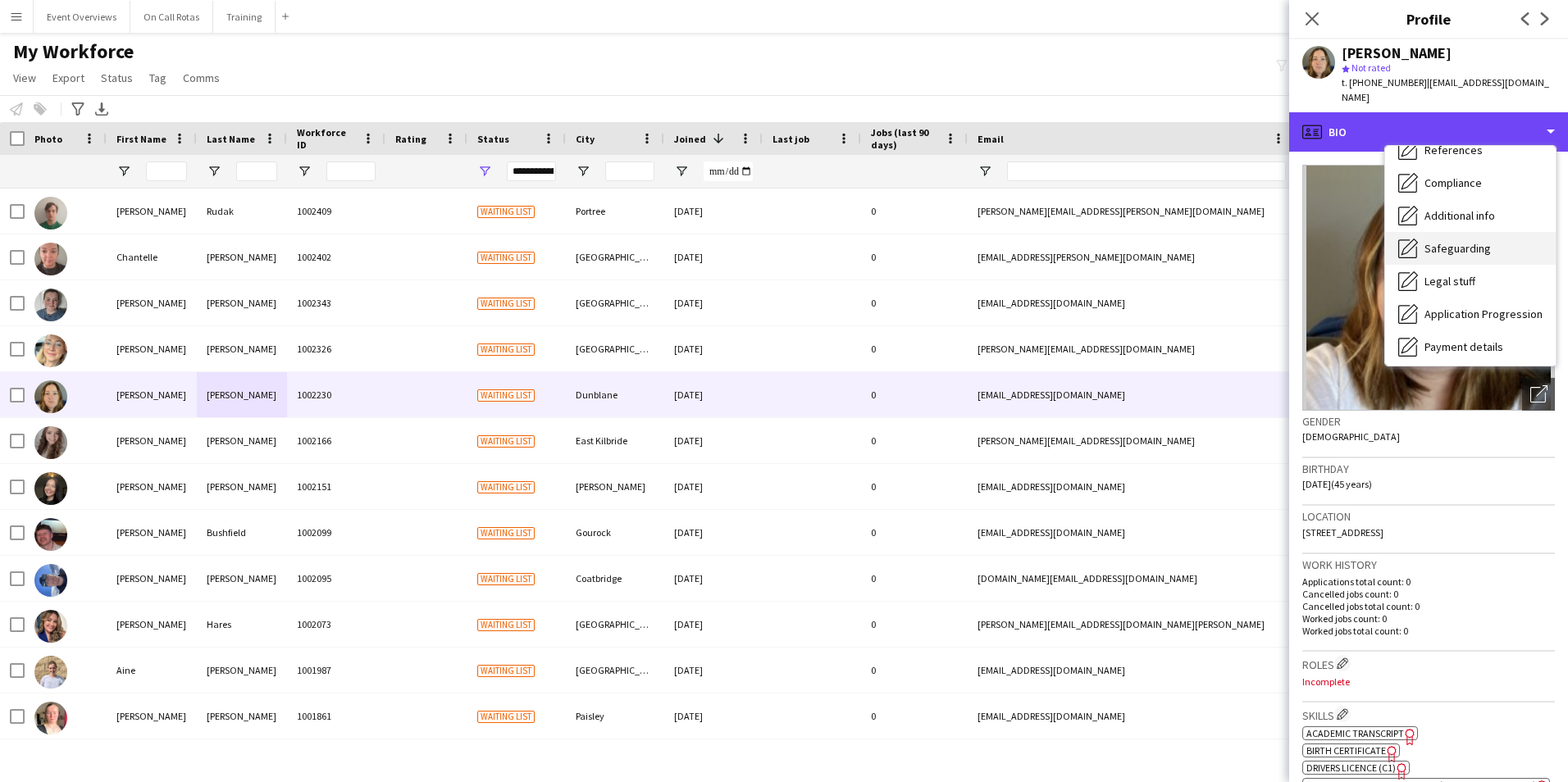
scroll to position [163, 0]
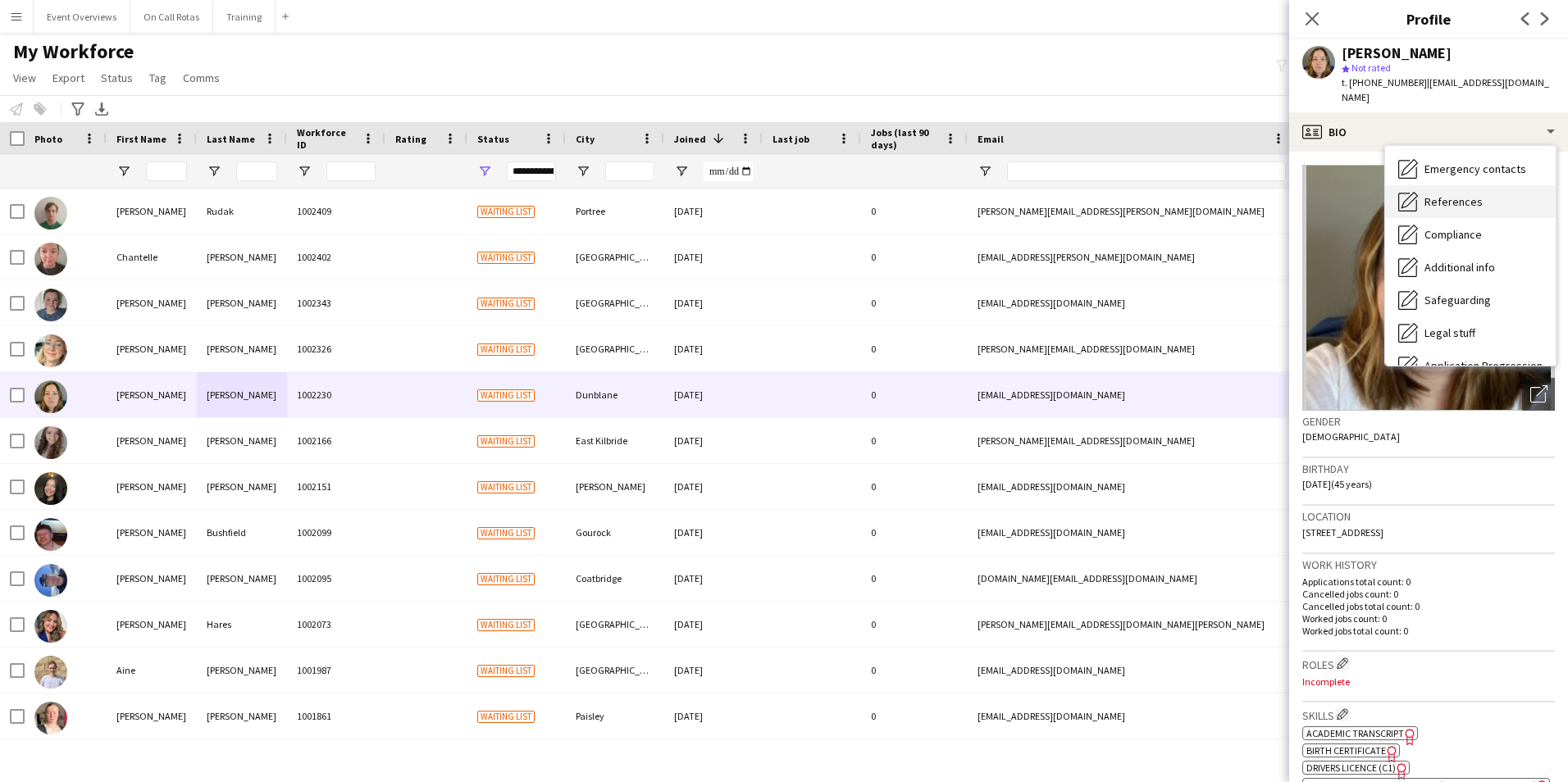
click at [1444, 195] on span "References" at bounding box center [1453, 202] width 58 height 15
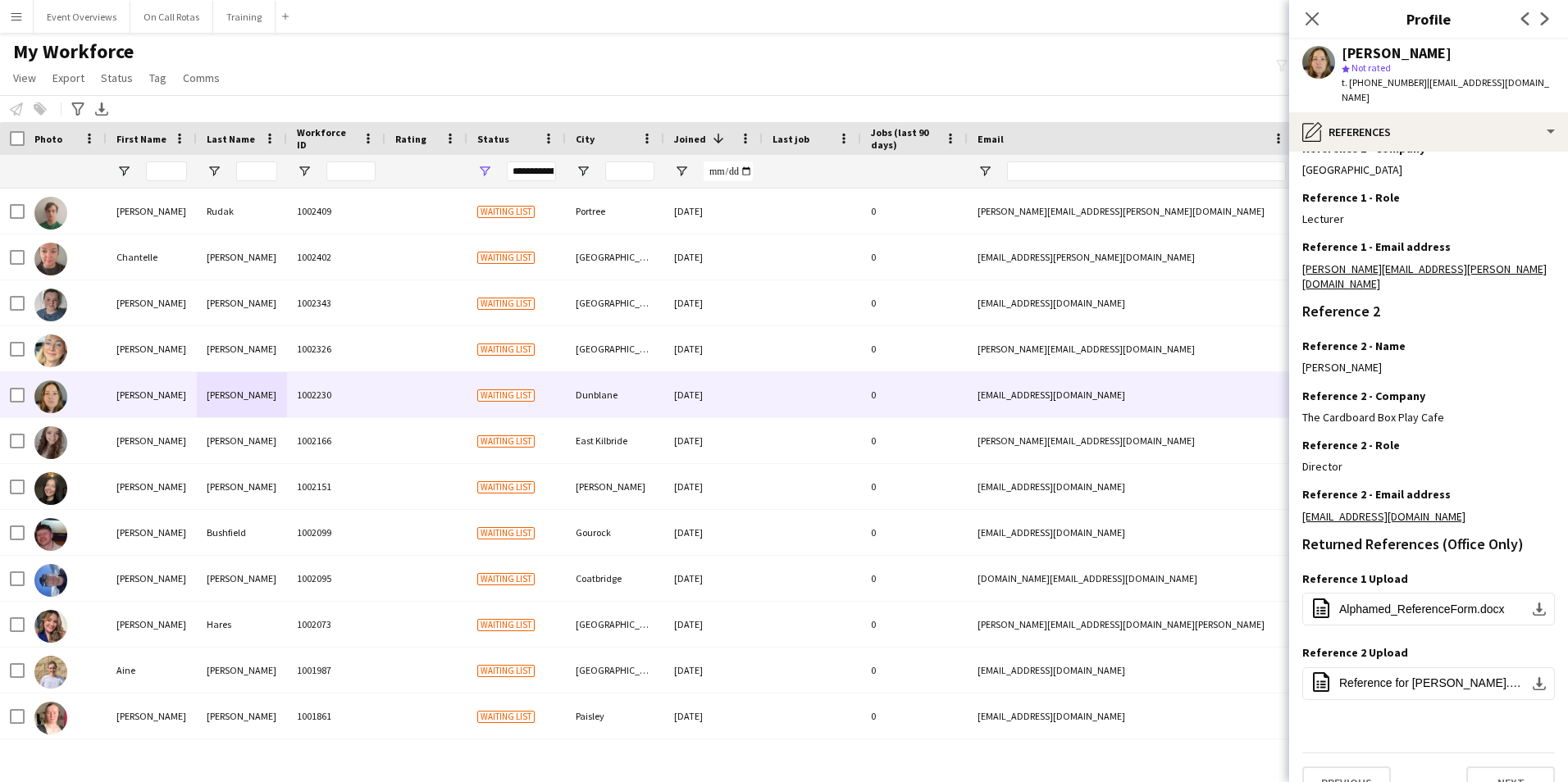
scroll to position [0, 0]
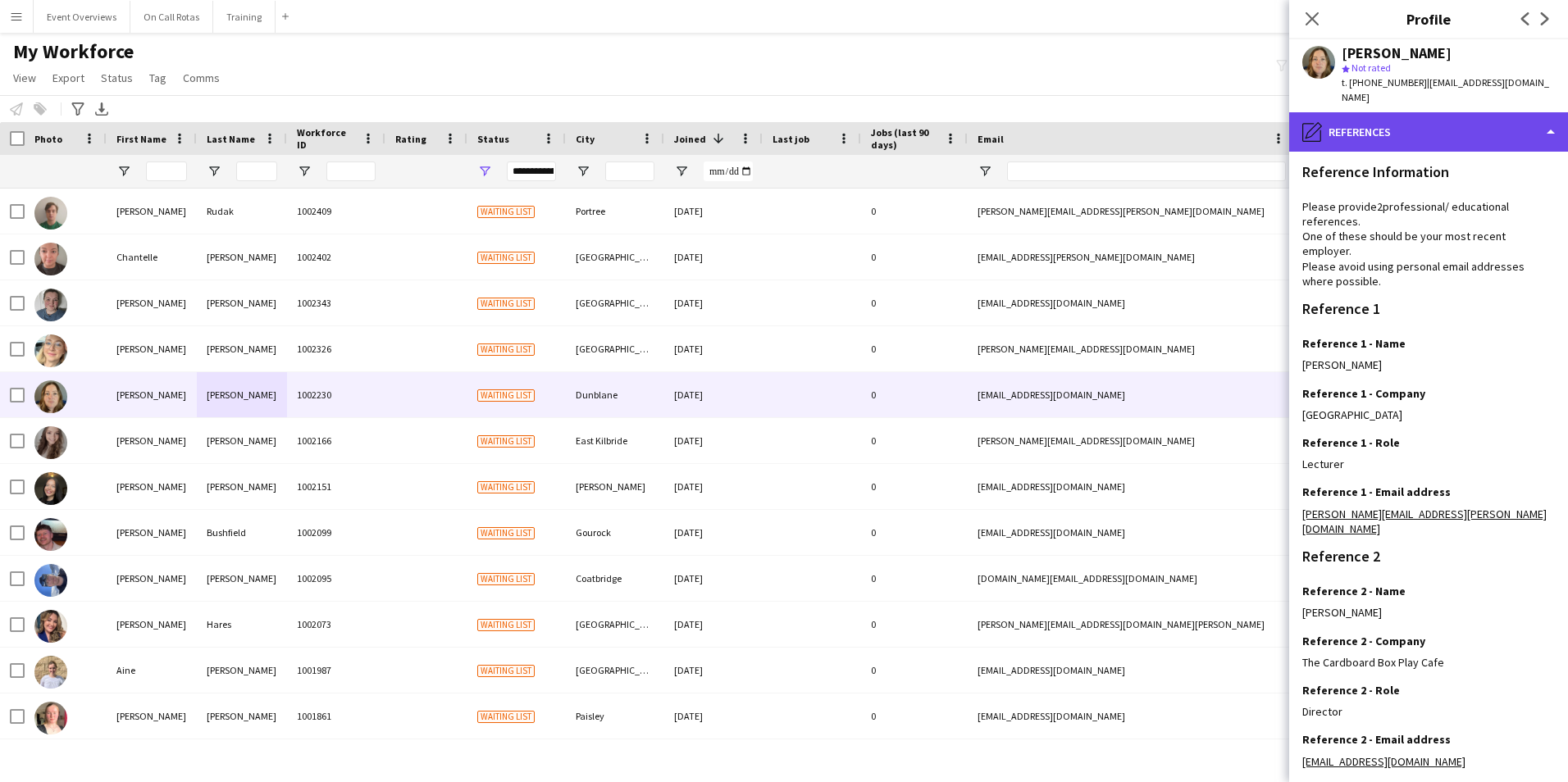
click at [1391, 125] on div "pencil4 References" at bounding box center [1428, 131] width 279 height 39
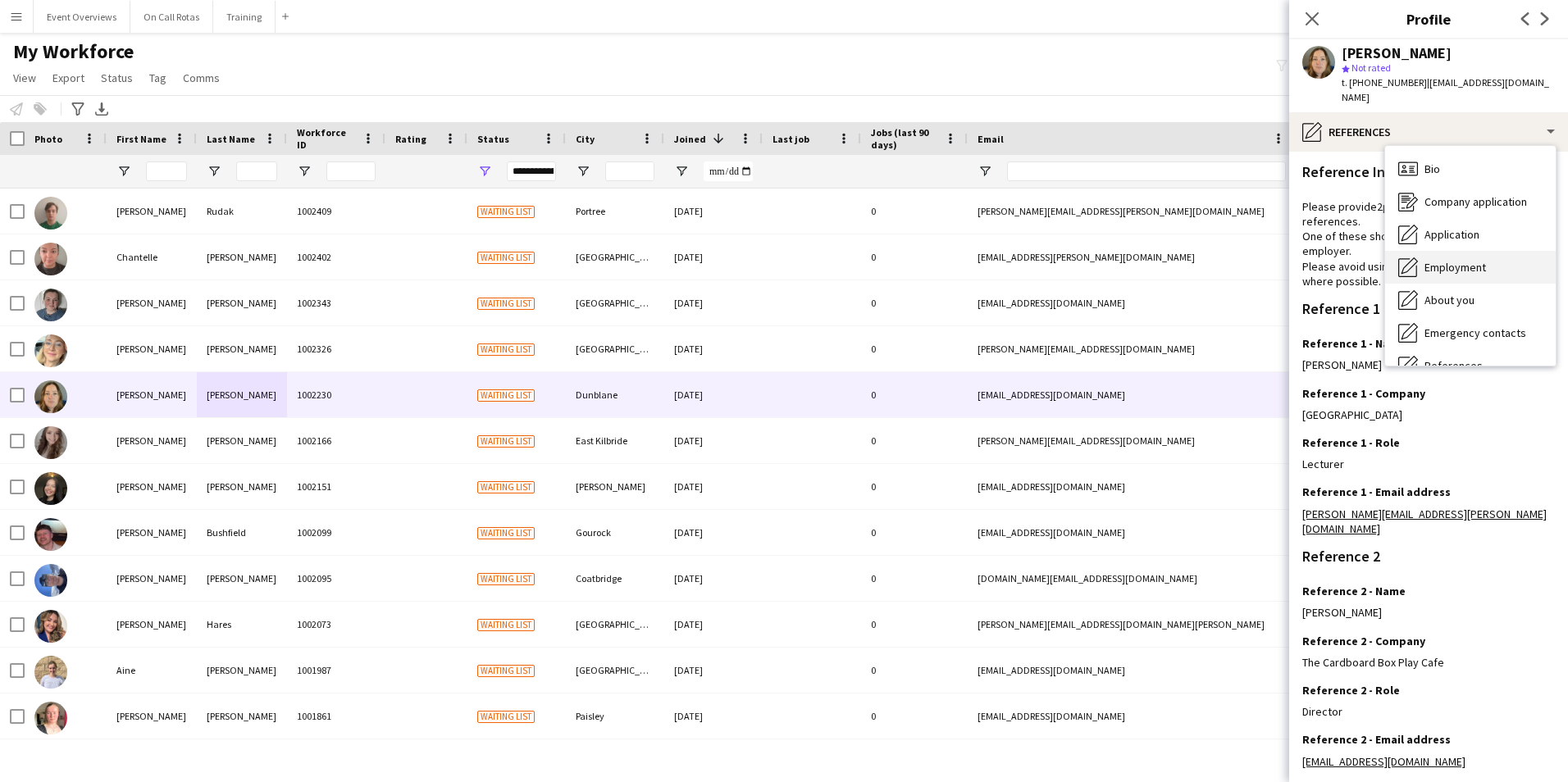
click at [1424, 162] on span "Bio" at bounding box center [1432, 169] width 16 height 15
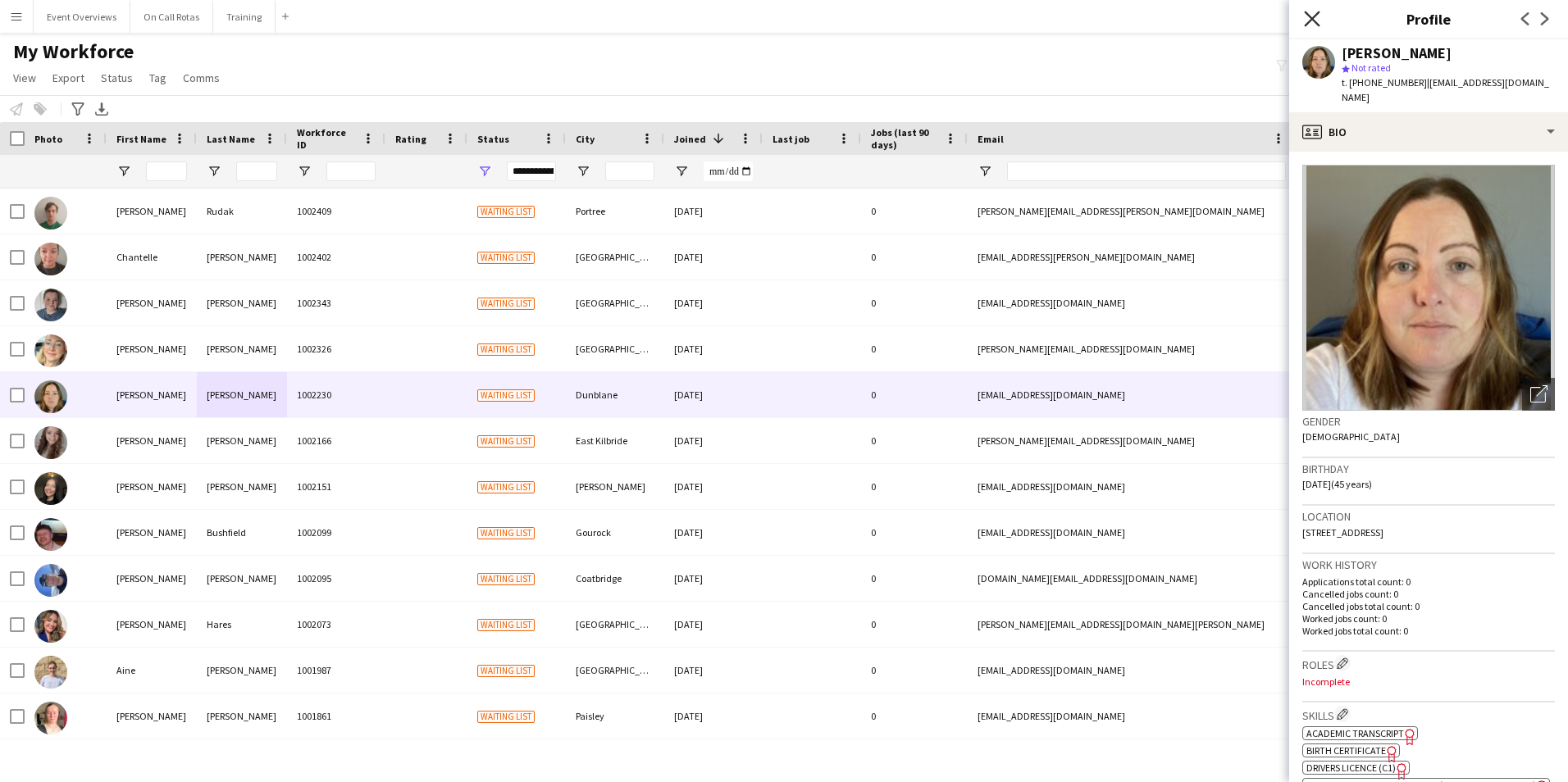
click at [1315, 22] on icon at bounding box center [1311, 18] width 16 height 16
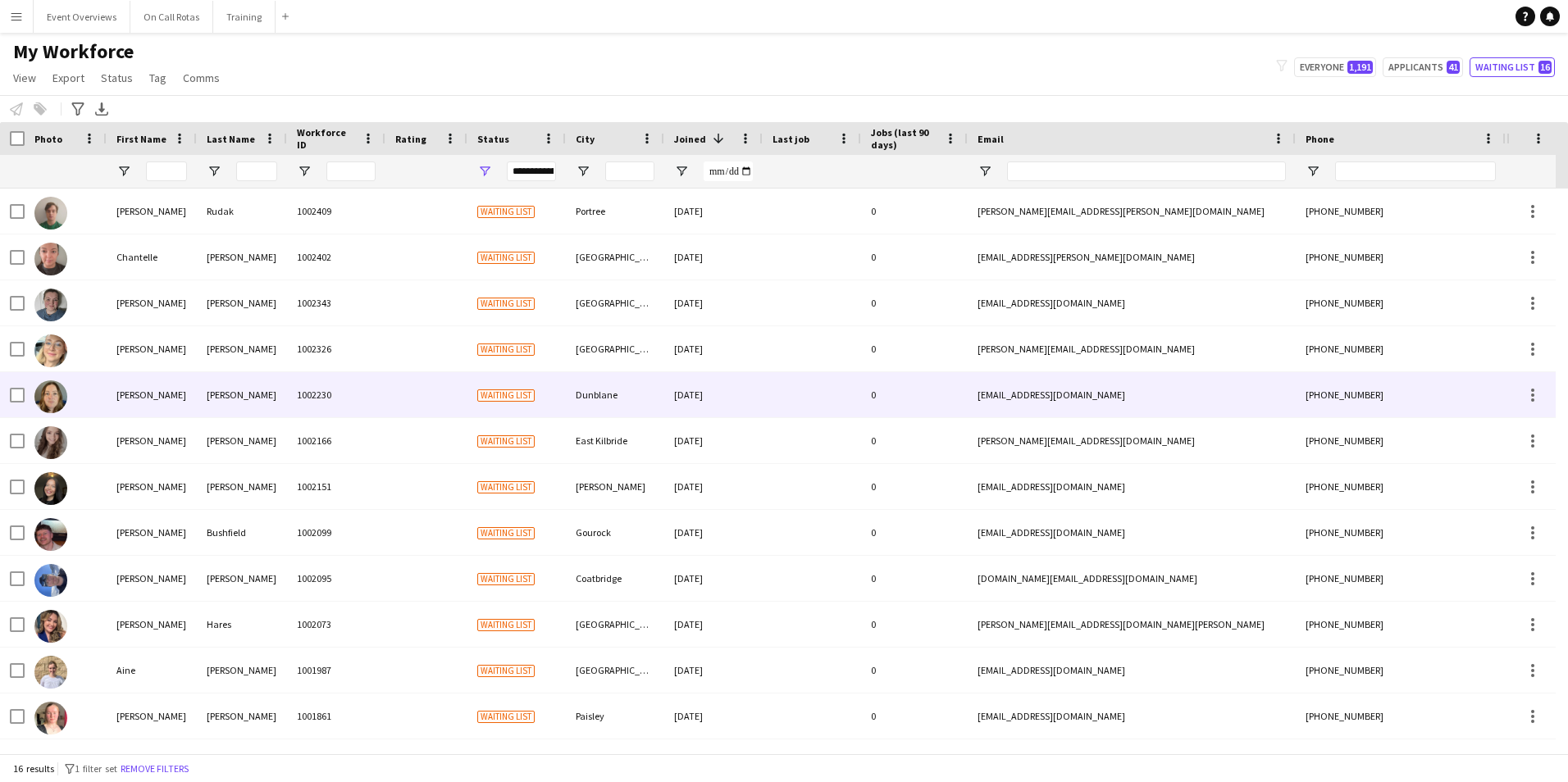
click at [252, 412] on div "McPherson" at bounding box center [241, 394] width 90 height 45
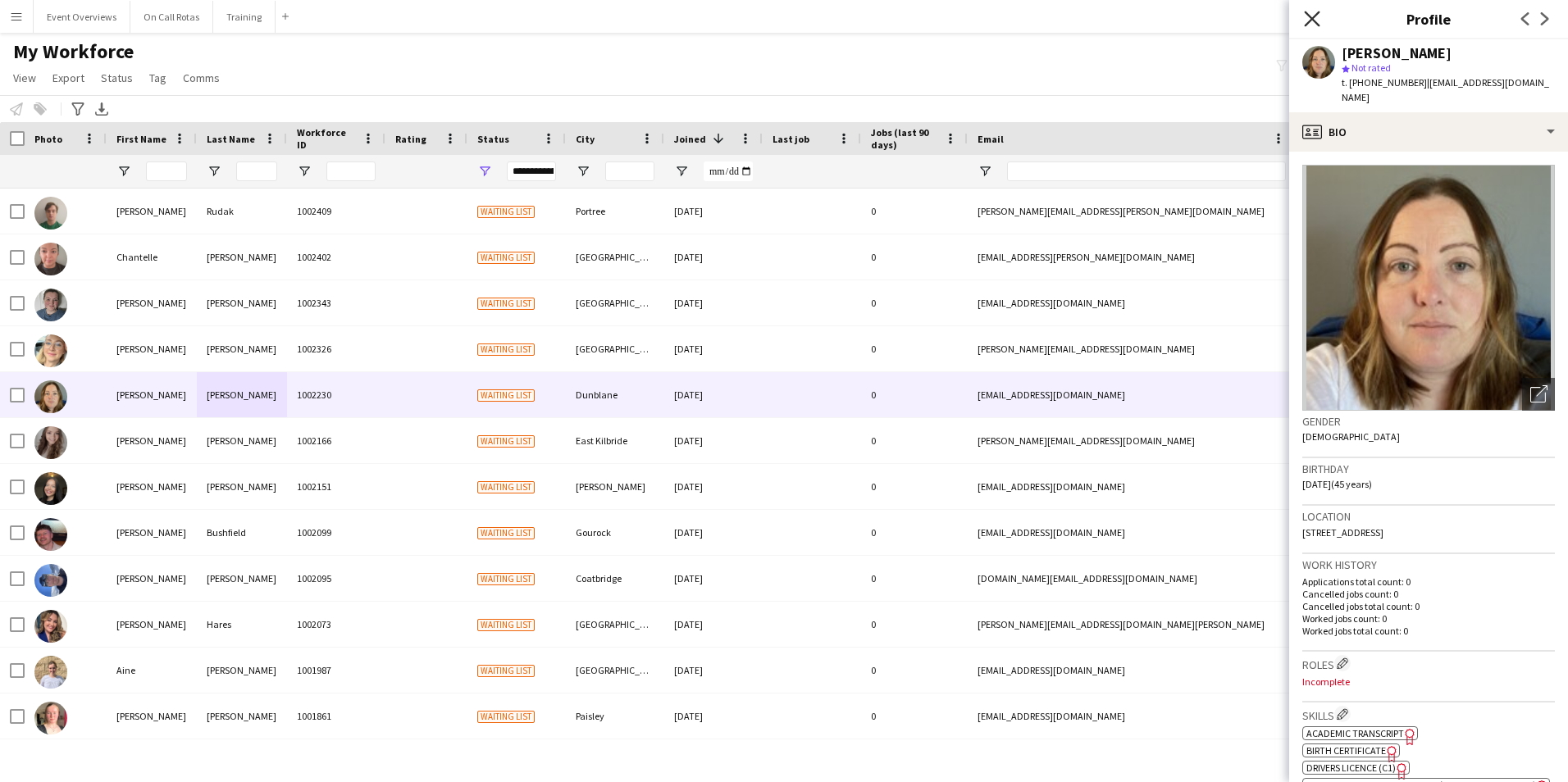
click at [1318, 22] on icon "Close pop-in" at bounding box center [1311, 18] width 16 height 16
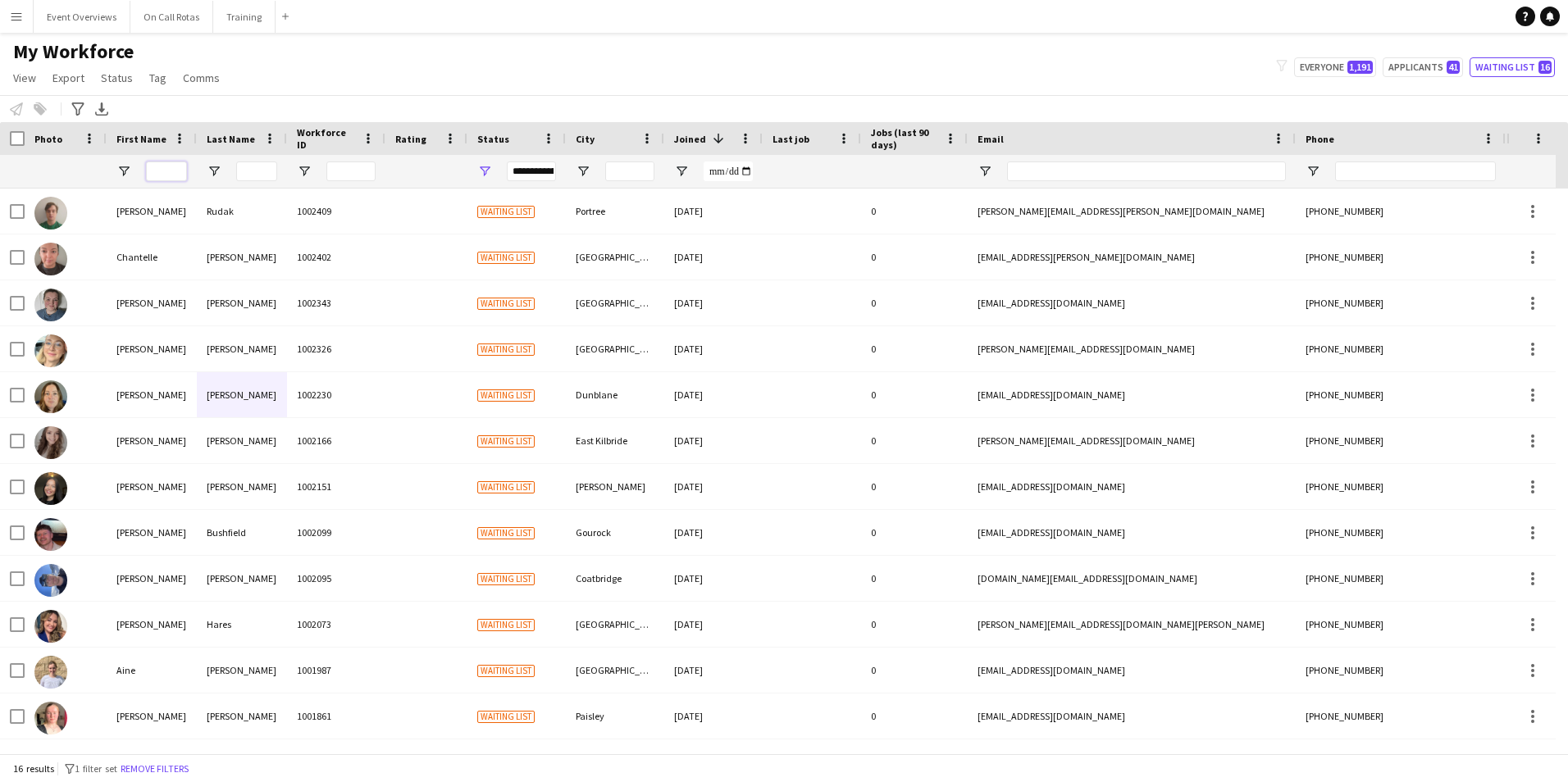
click at [175, 179] on input "First Name Filter Input" at bounding box center [166, 171] width 41 height 20
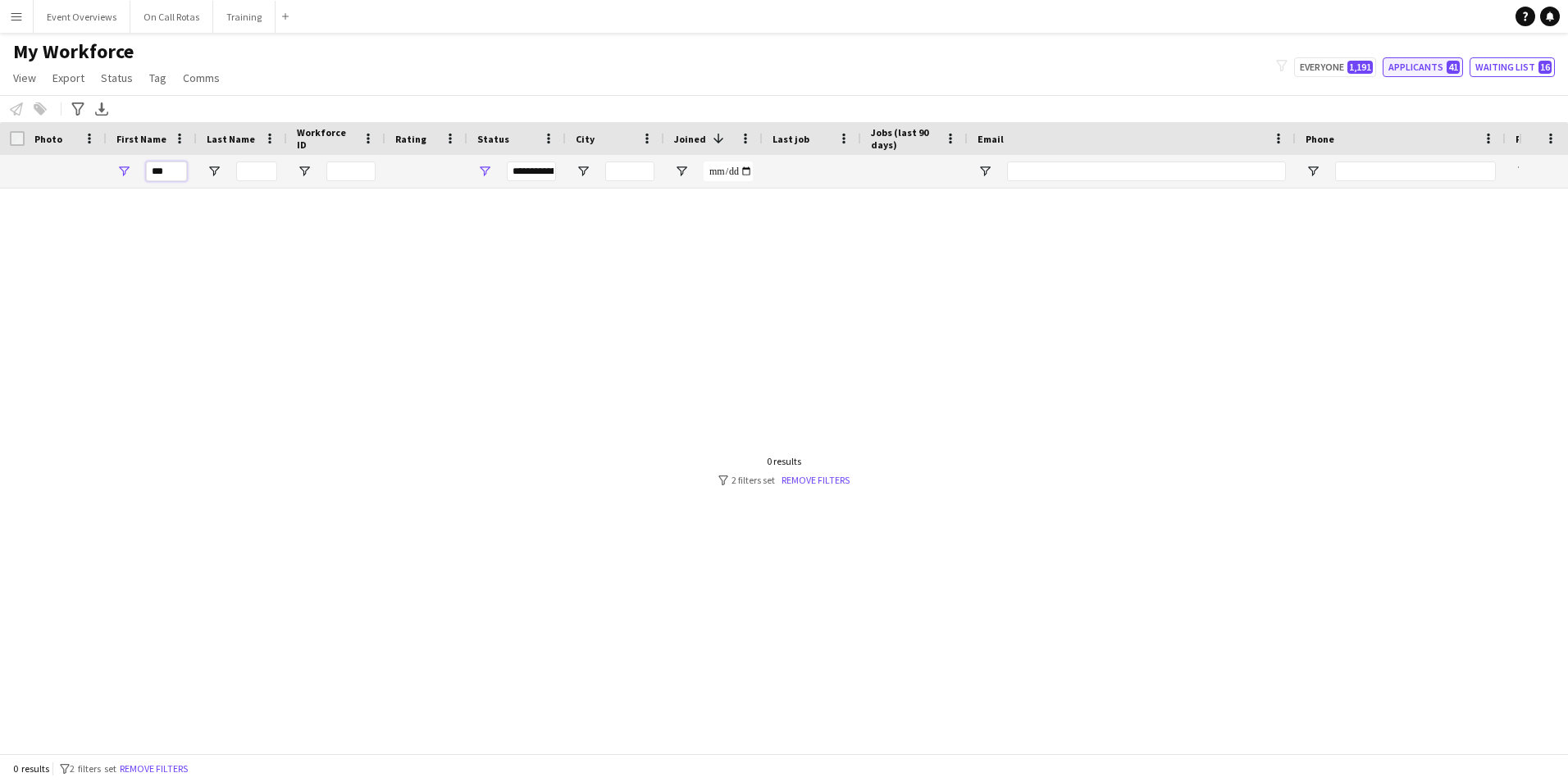
type input "***"
click at [1445, 63] on button "Applicants 41" at bounding box center [1422, 67] width 80 height 20
type input "**********"
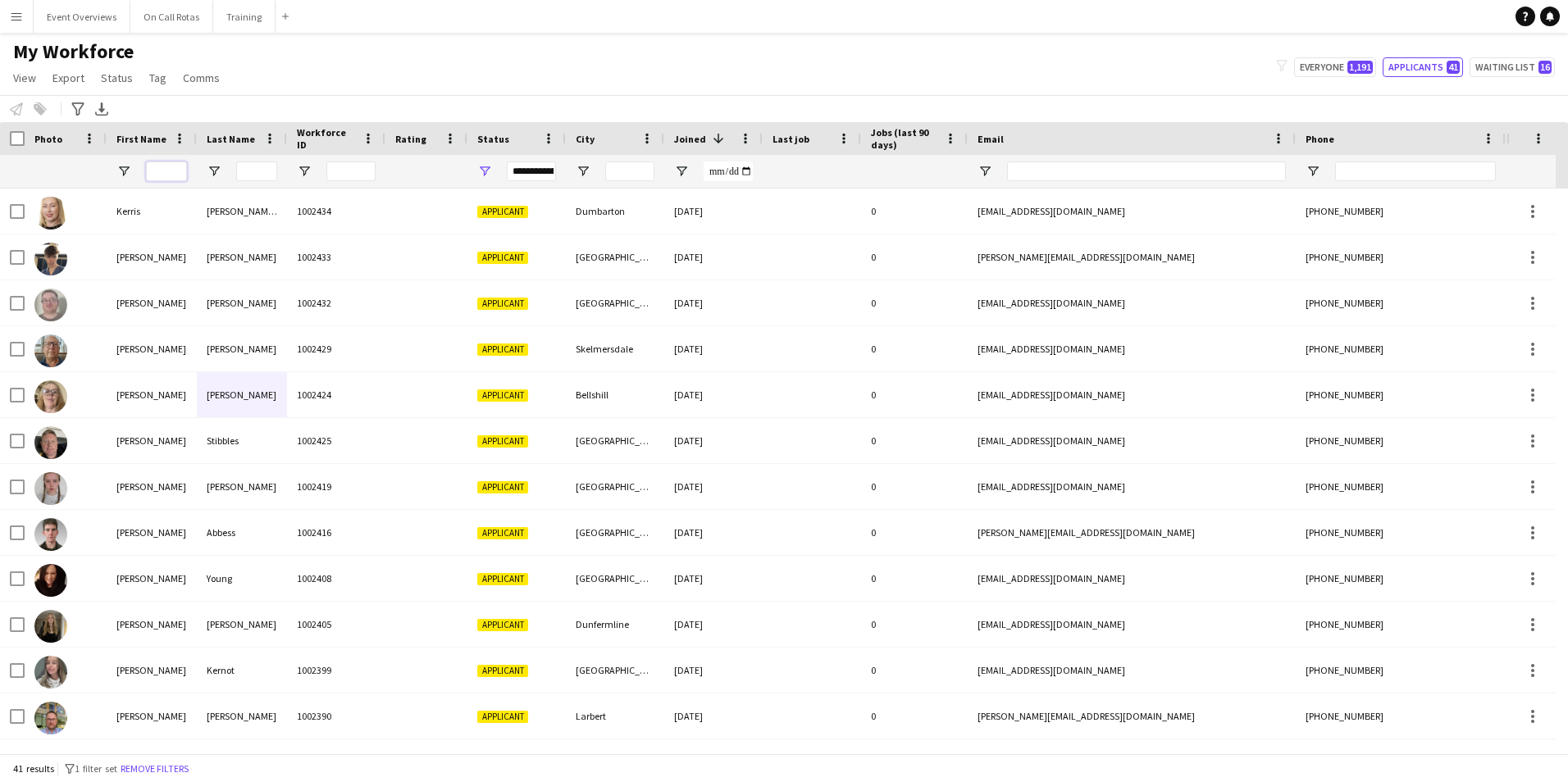
drag, startPoint x: 172, startPoint y: 176, endPoint x: 750, endPoint y: 163, distance: 578.1
click at [180, 176] on input "First Name Filter Input" at bounding box center [166, 171] width 41 height 20
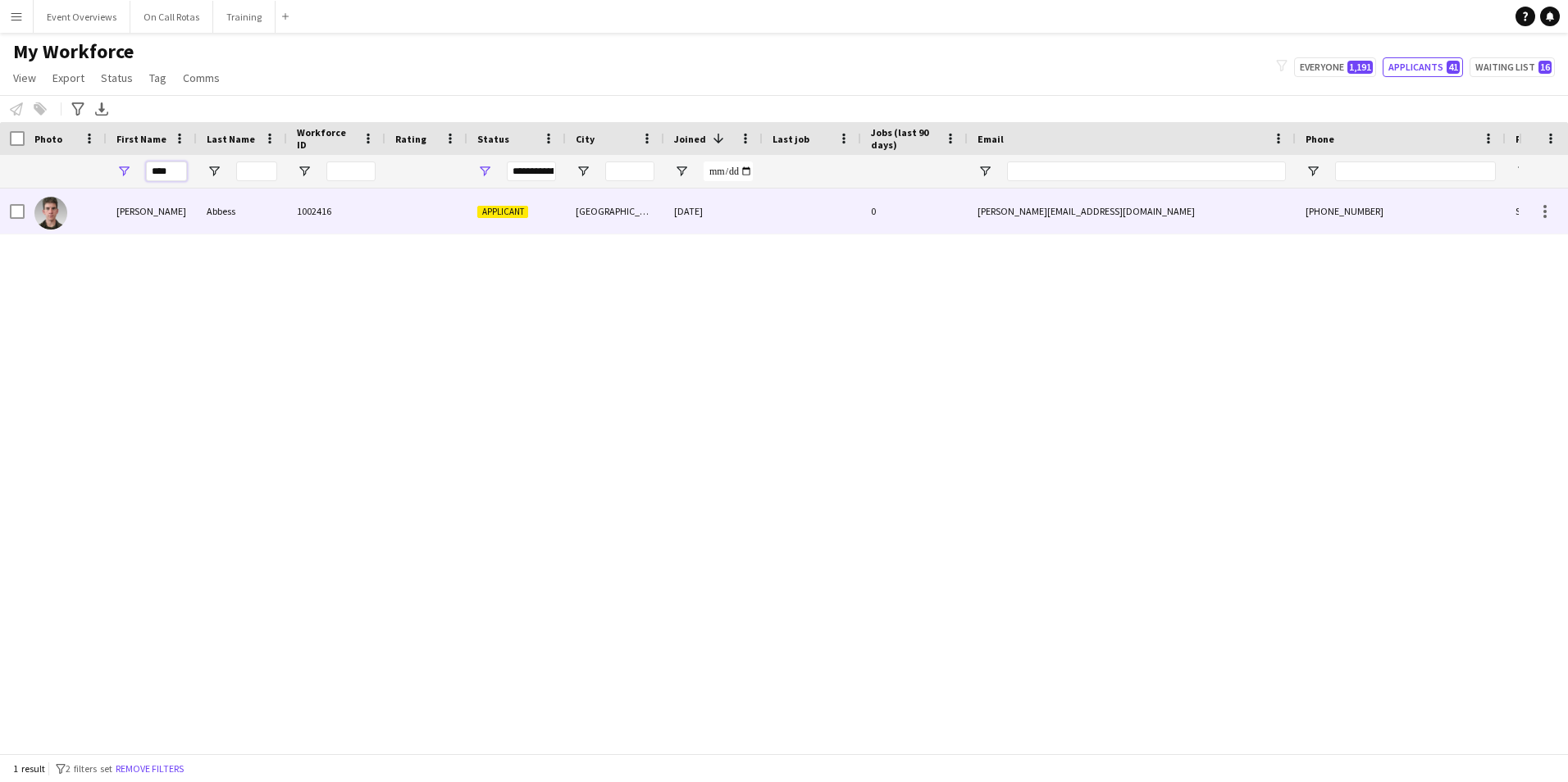
type input "****"
click at [263, 216] on div "Abbess" at bounding box center [241, 211] width 90 height 45
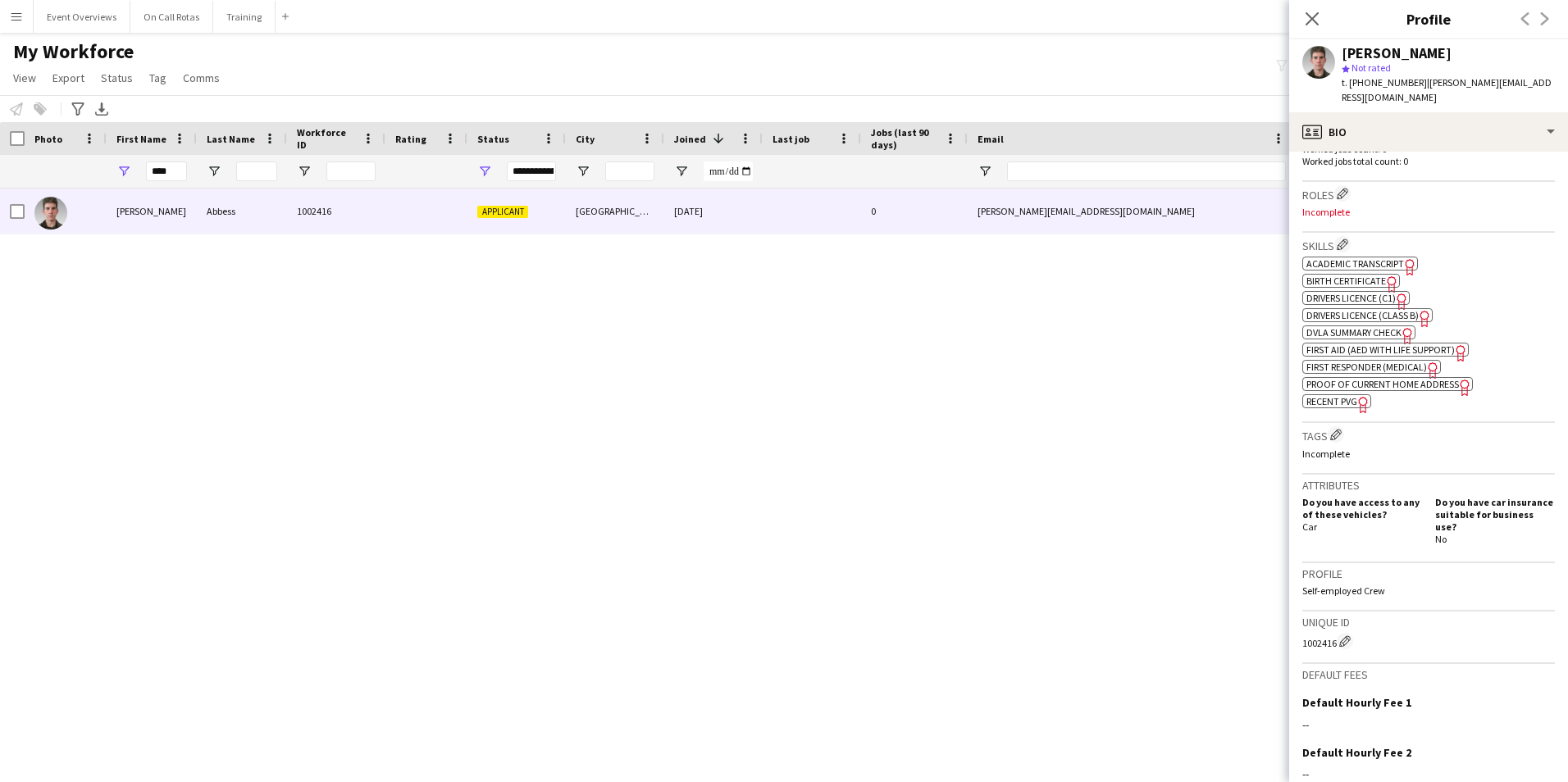
scroll to position [613, 0]
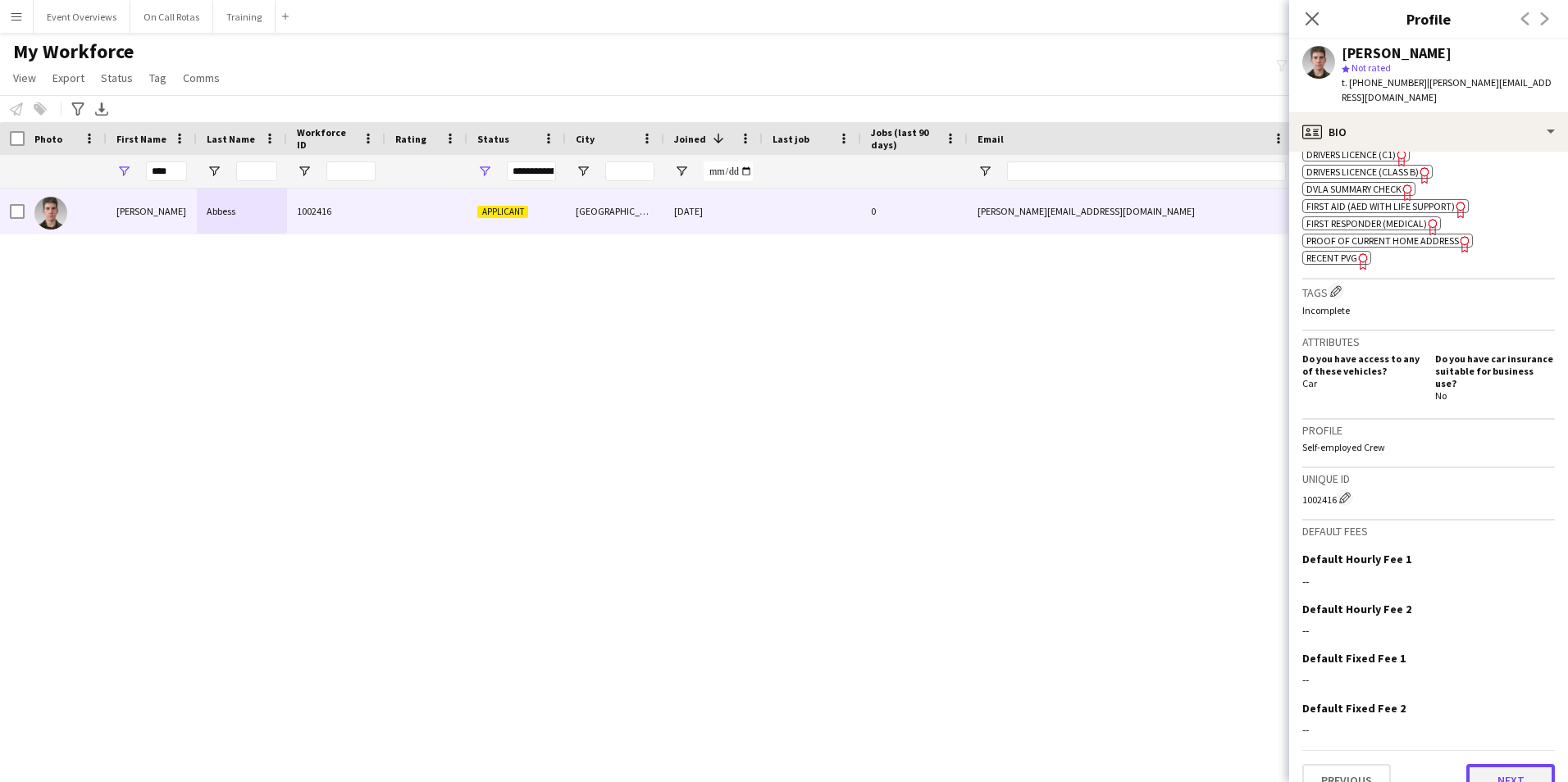
click at [1514, 764] on button "Next" at bounding box center [1510, 780] width 88 height 33
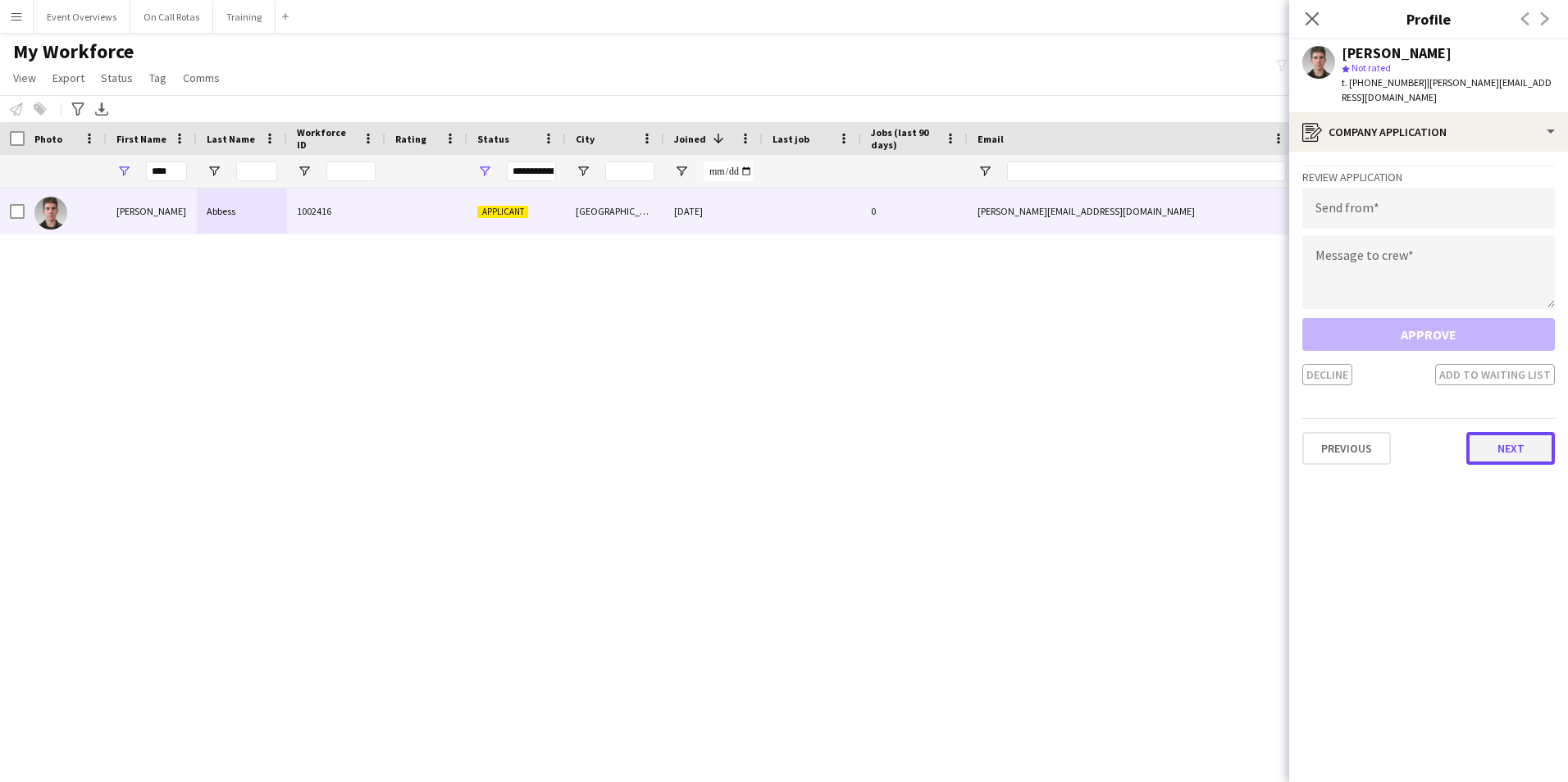
click at [1526, 437] on button "Next" at bounding box center [1510, 448] width 88 height 33
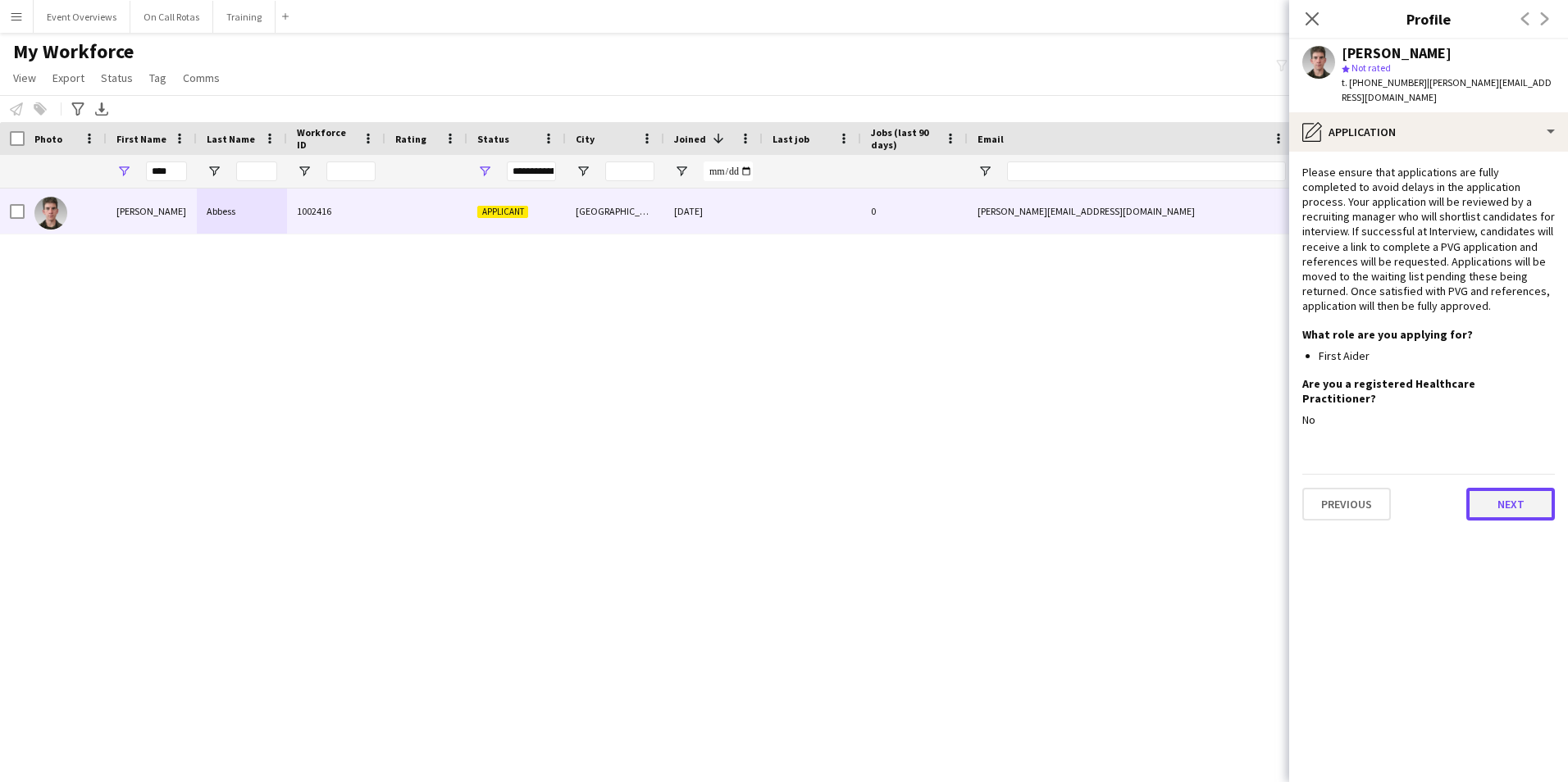
click at [1518, 488] on button "Next" at bounding box center [1510, 504] width 88 height 33
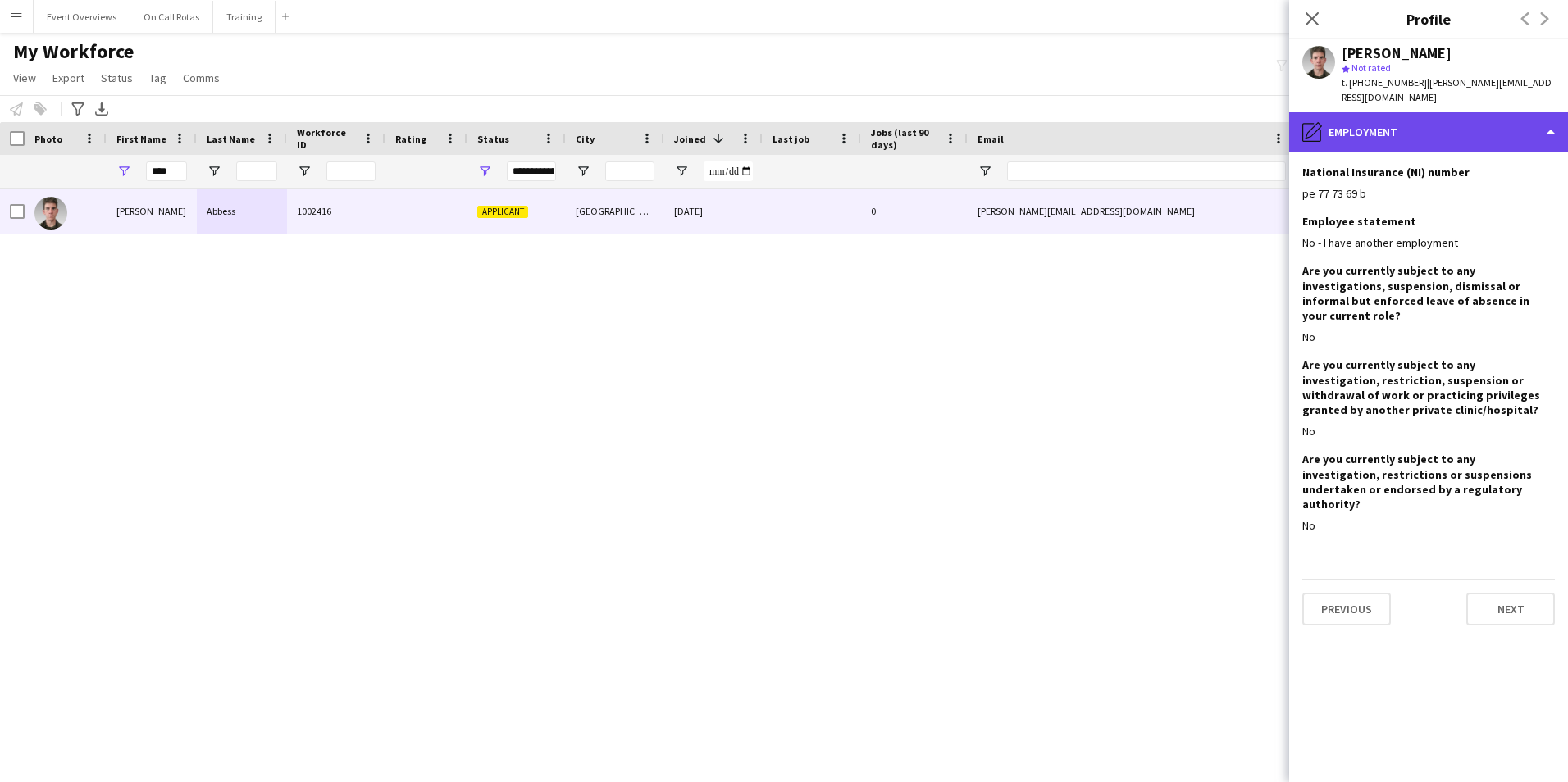
click at [1440, 120] on div "pencil4 Employment" at bounding box center [1428, 131] width 279 height 39
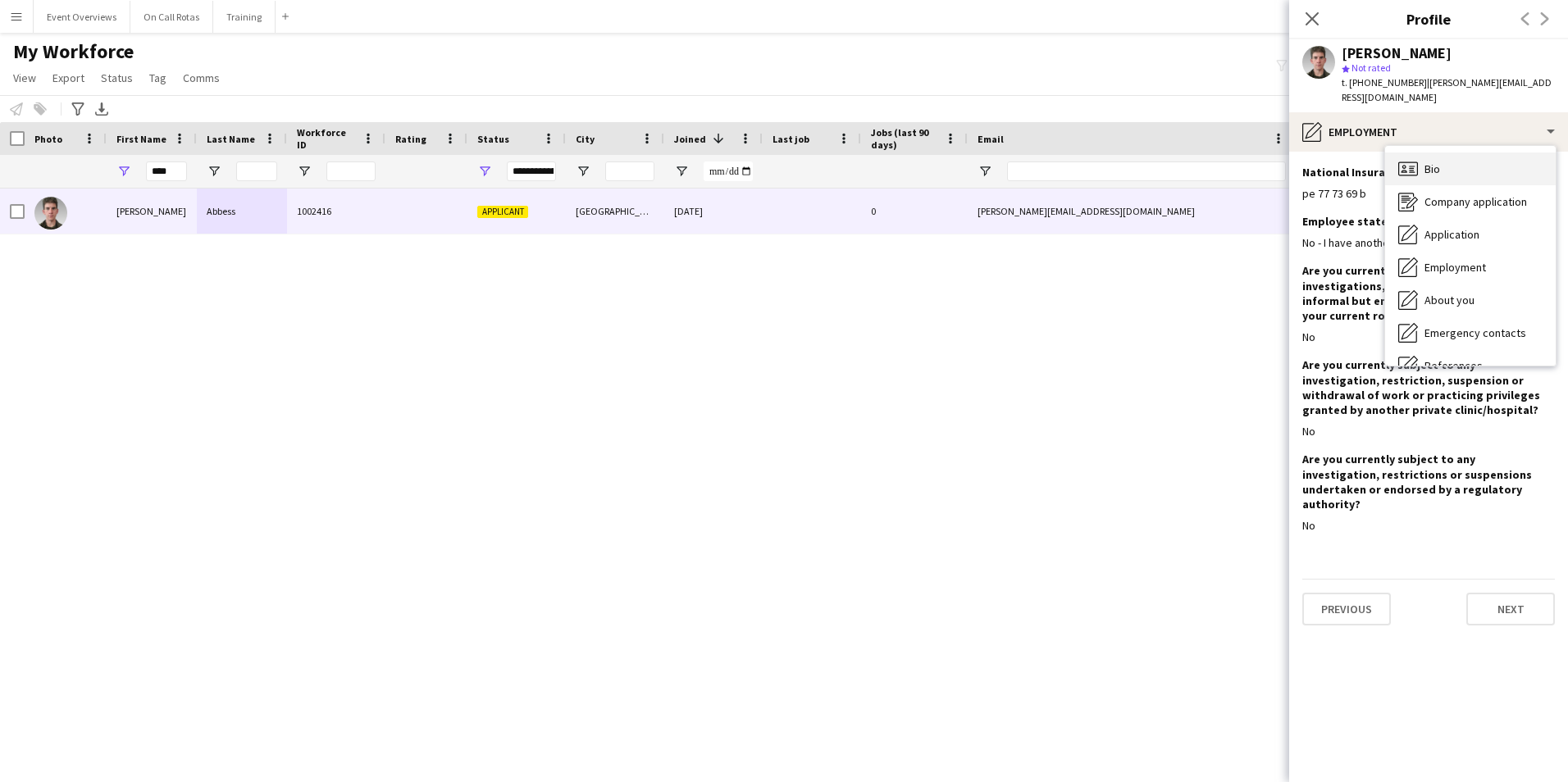
click at [1454, 153] on div "Bio Bio" at bounding box center [1469, 169] width 170 height 33
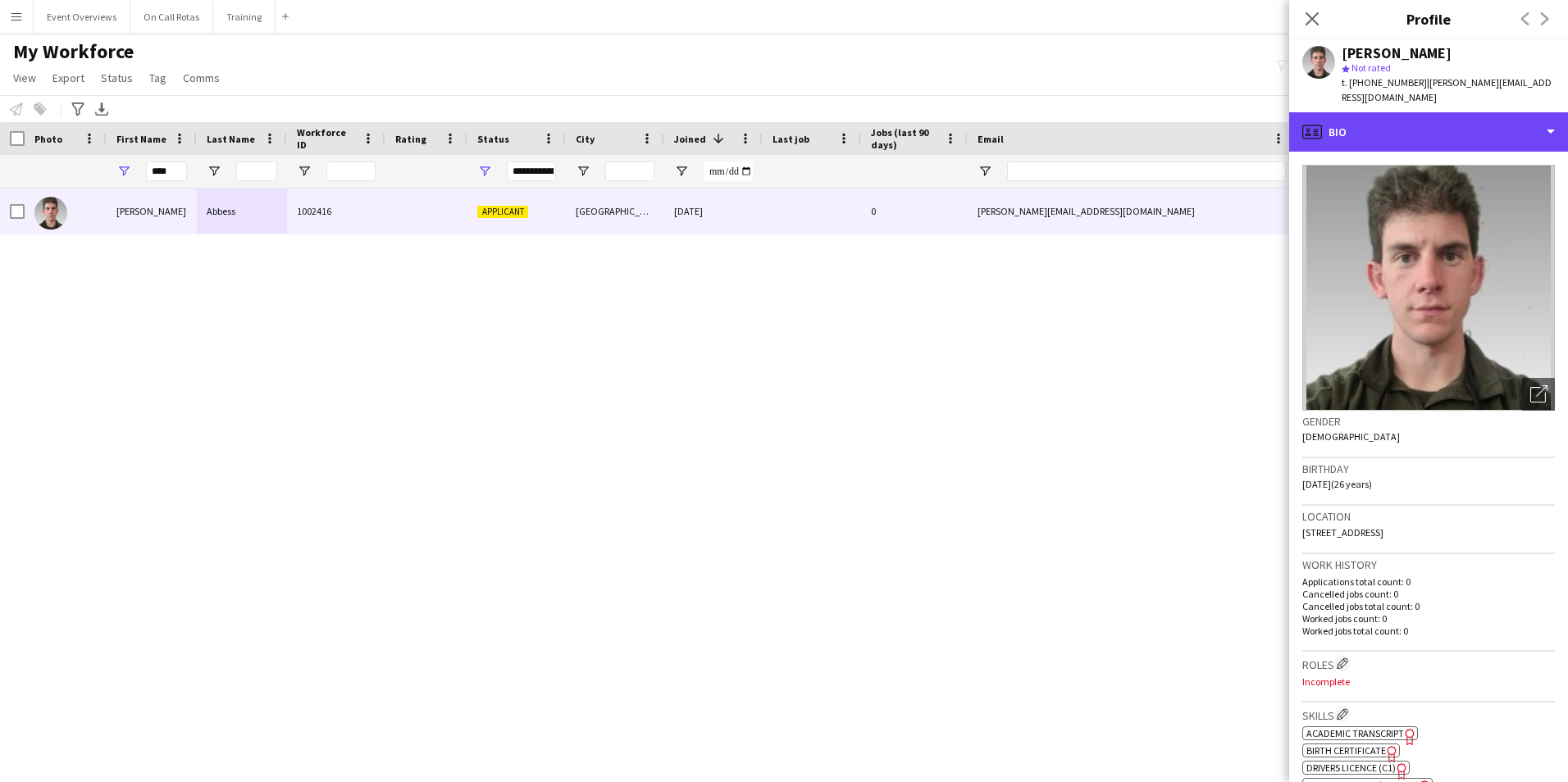
drag, startPoint x: 1383, startPoint y: 119, endPoint x: 1388, endPoint y: 131, distance: 13.0
click at [1383, 119] on div "profile Bio" at bounding box center [1428, 131] width 279 height 39
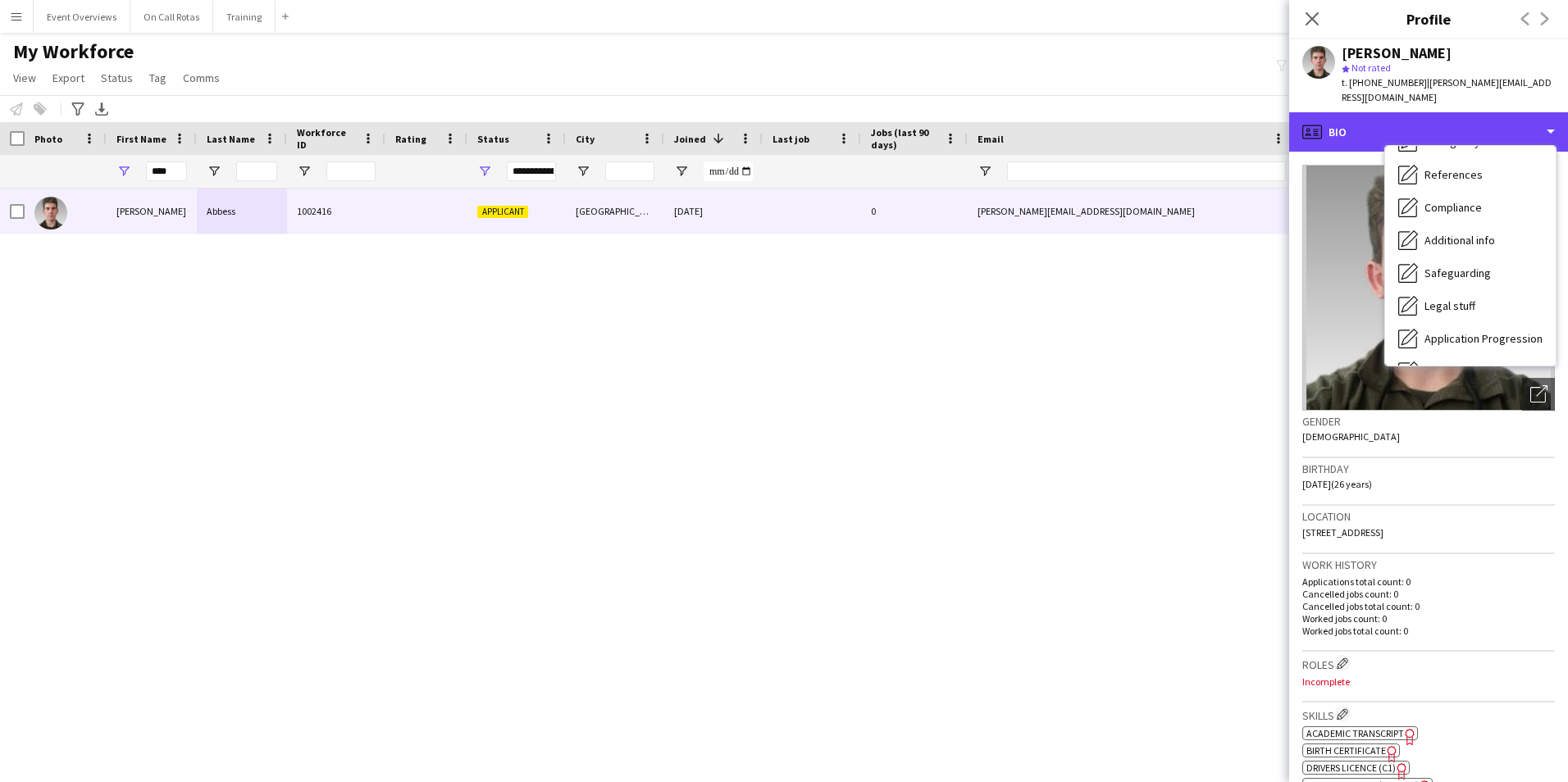
scroll to position [285, 0]
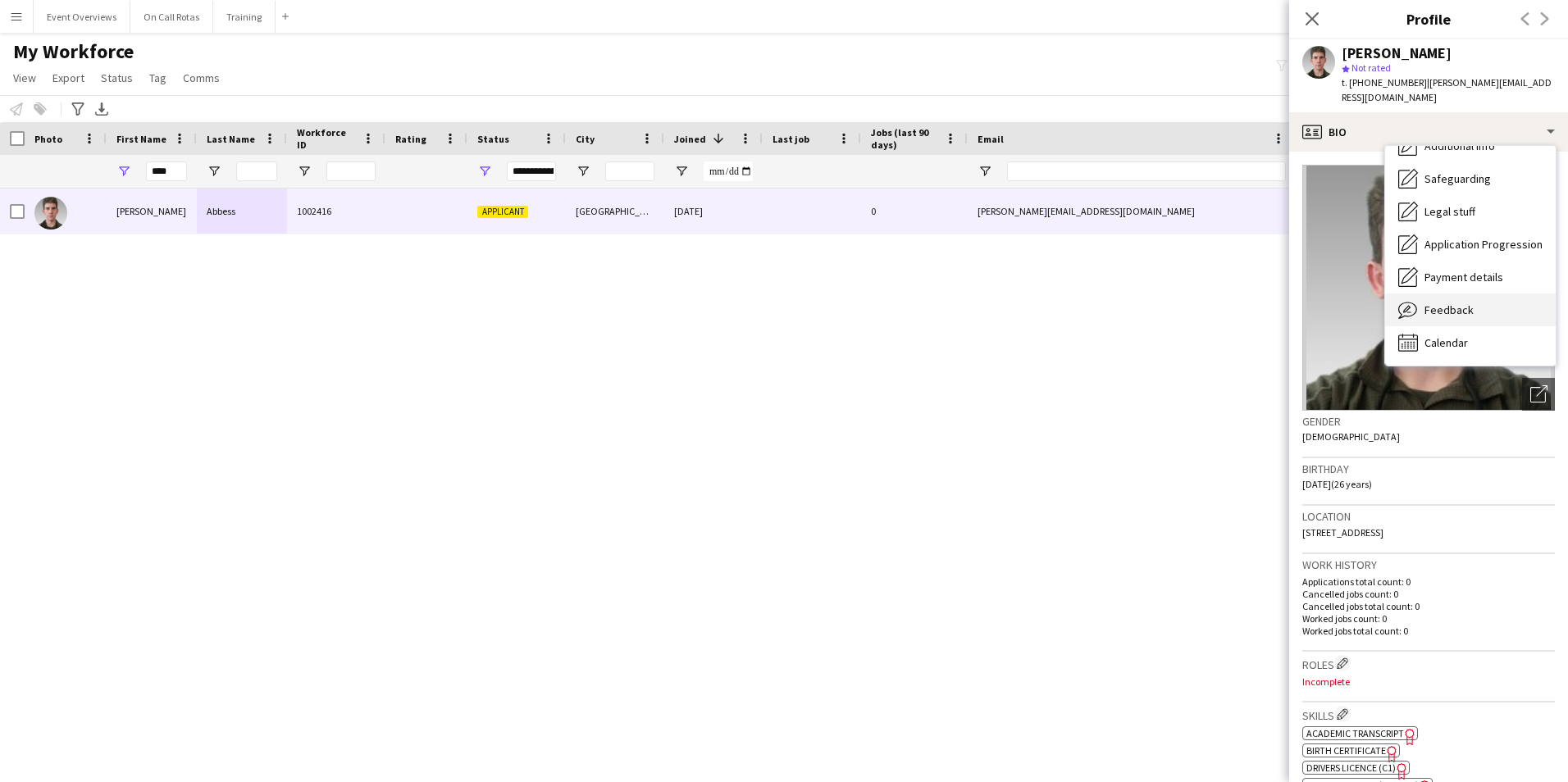
click at [1451, 303] on span "Feedback" at bounding box center [1449, 310] width 49 height 15
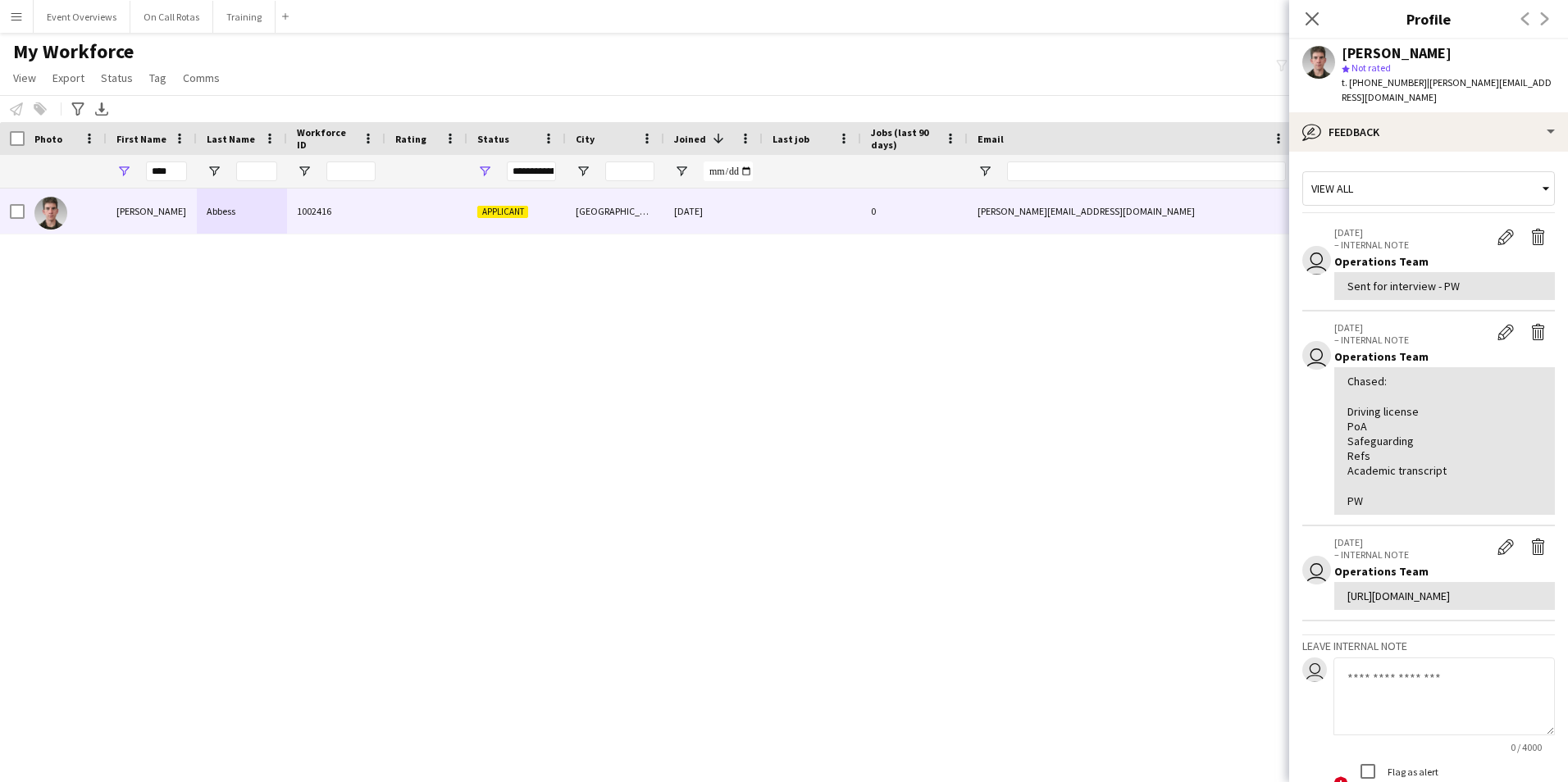
click at [1408, 684] on app-internal-note-form "Leave internal note user 0 / 4000 ! Flag as alert Save" at bounding box center [1429, 733] width 253 height 197
click at [1411, 710] on textarea at bounding box center [1444, 696] width 222 height 78
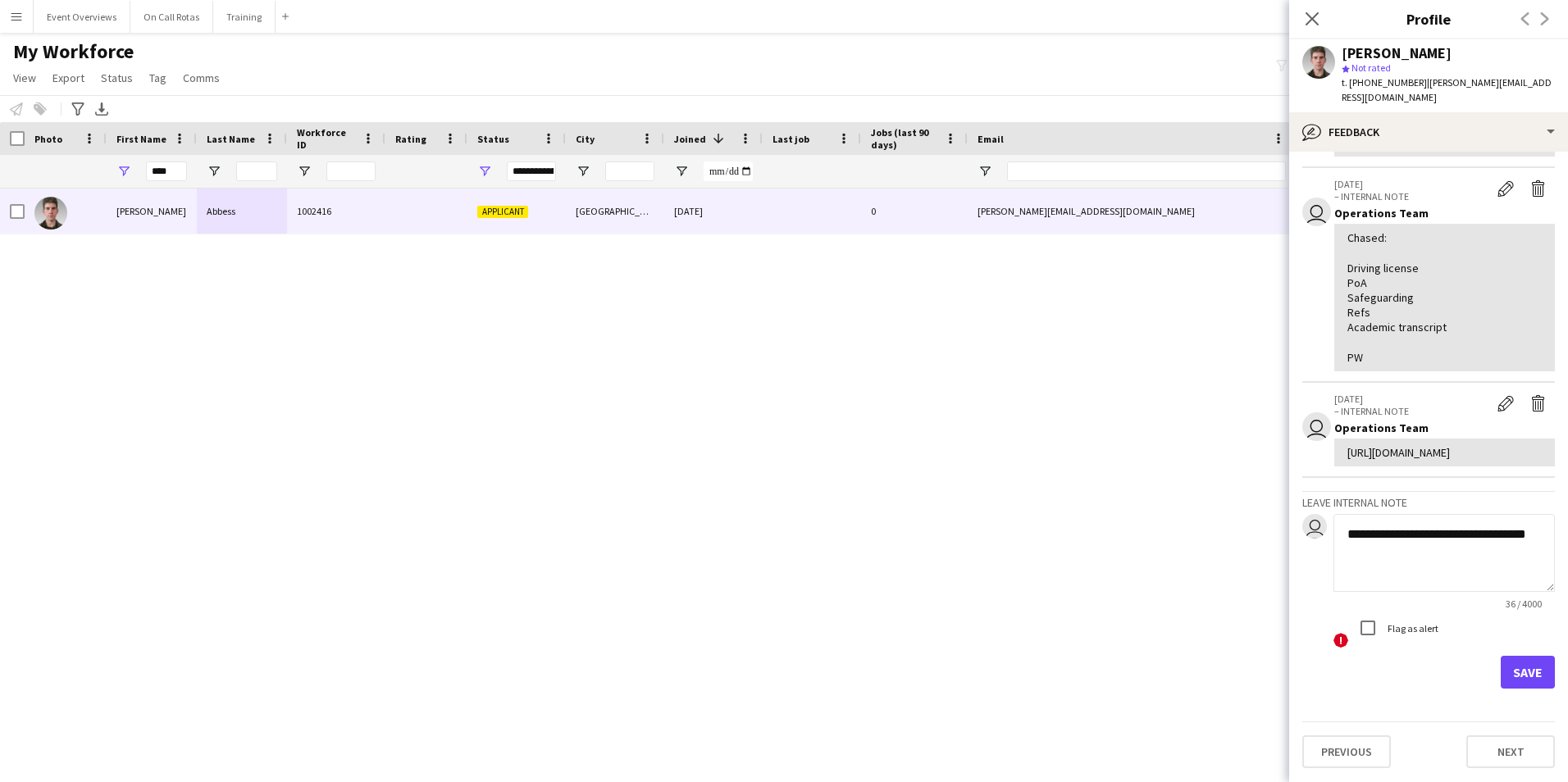
scroll to position [172, 0]
type textarea "**********"
click at [1507, 683] on button "Save" at bounding box center [1527, 672] width 55 height 33
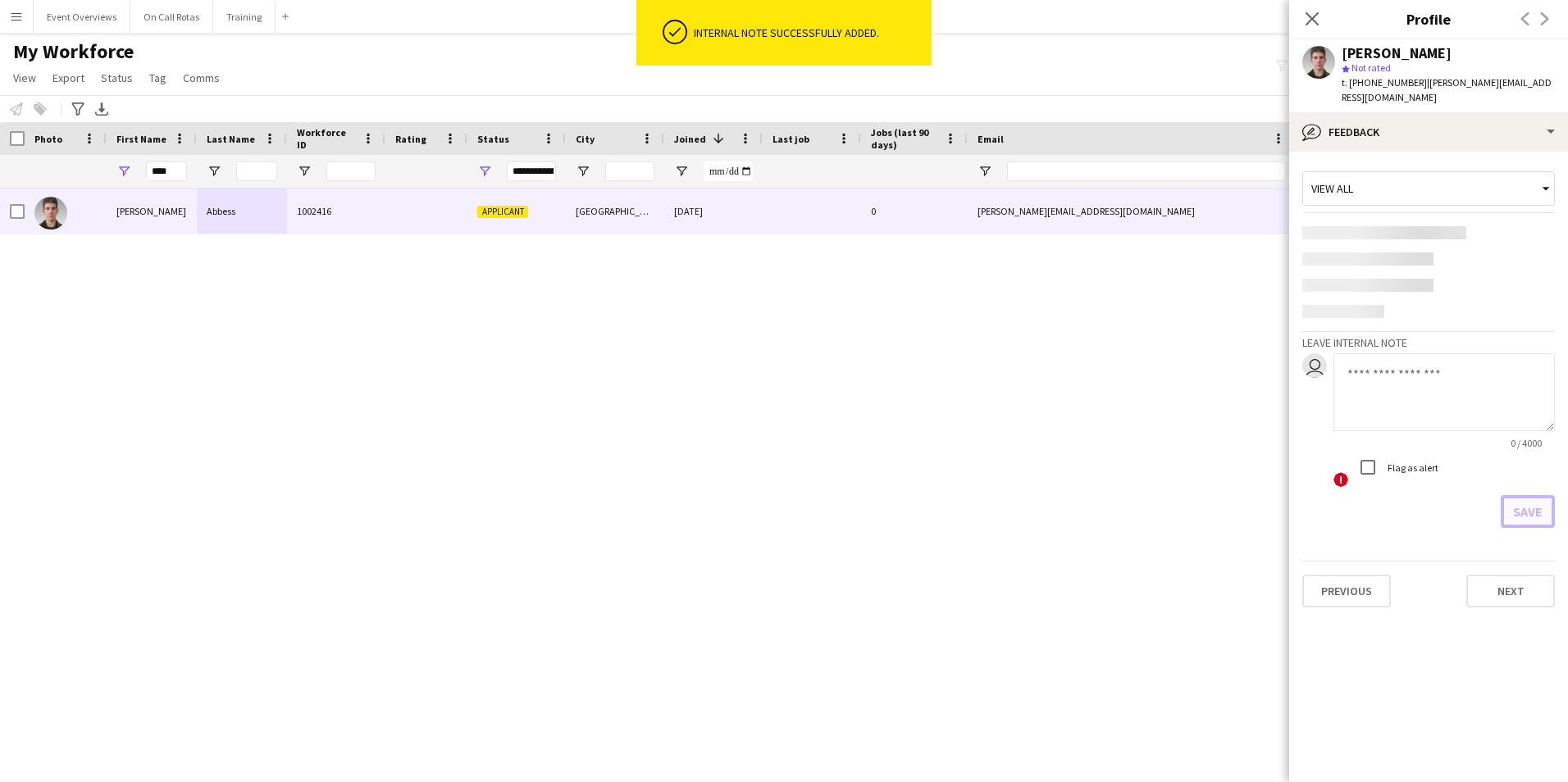
scroll to position [0, 0]
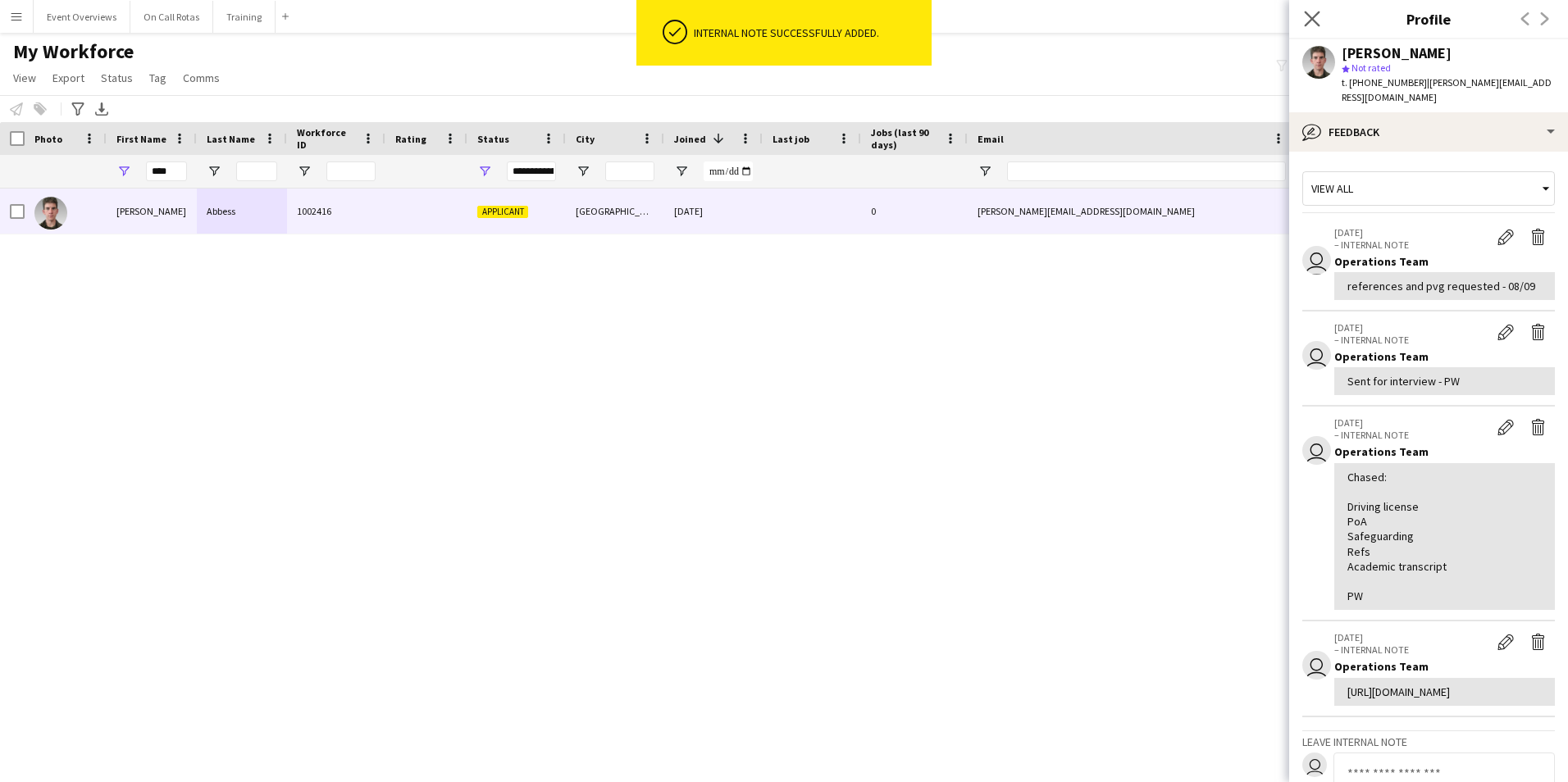
click at [1314, 9] on app-icon "Close pop-in" at bounding box center [1312, 19] width 23 height 23
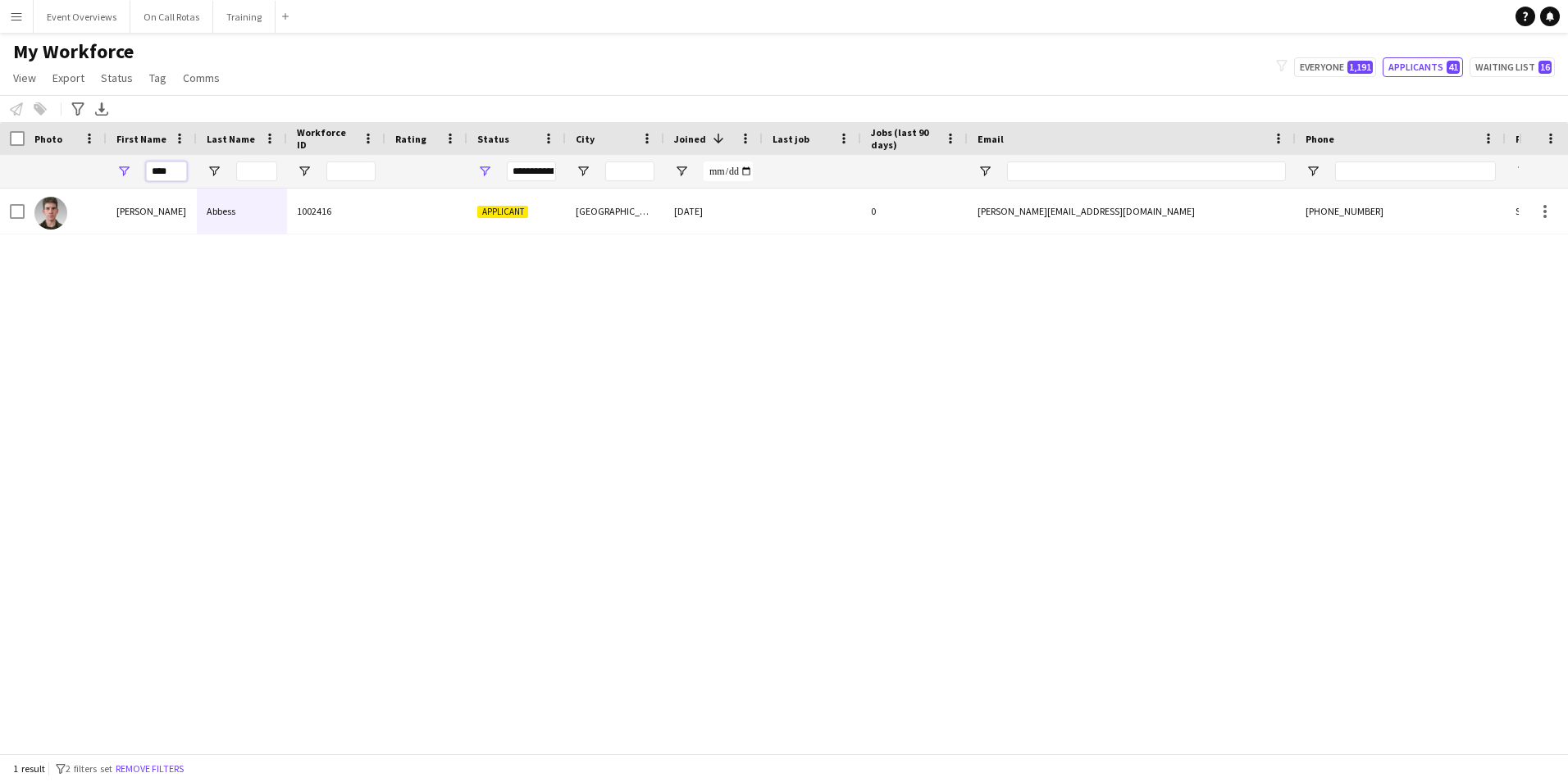
drag, startPoint x: 176, startPoint y: 176, endPoint x: 132, endPoint y: 179, distance: 44.1
click at [132, 179] on div "****" at bounding box center [151, 171] width 90 height 33
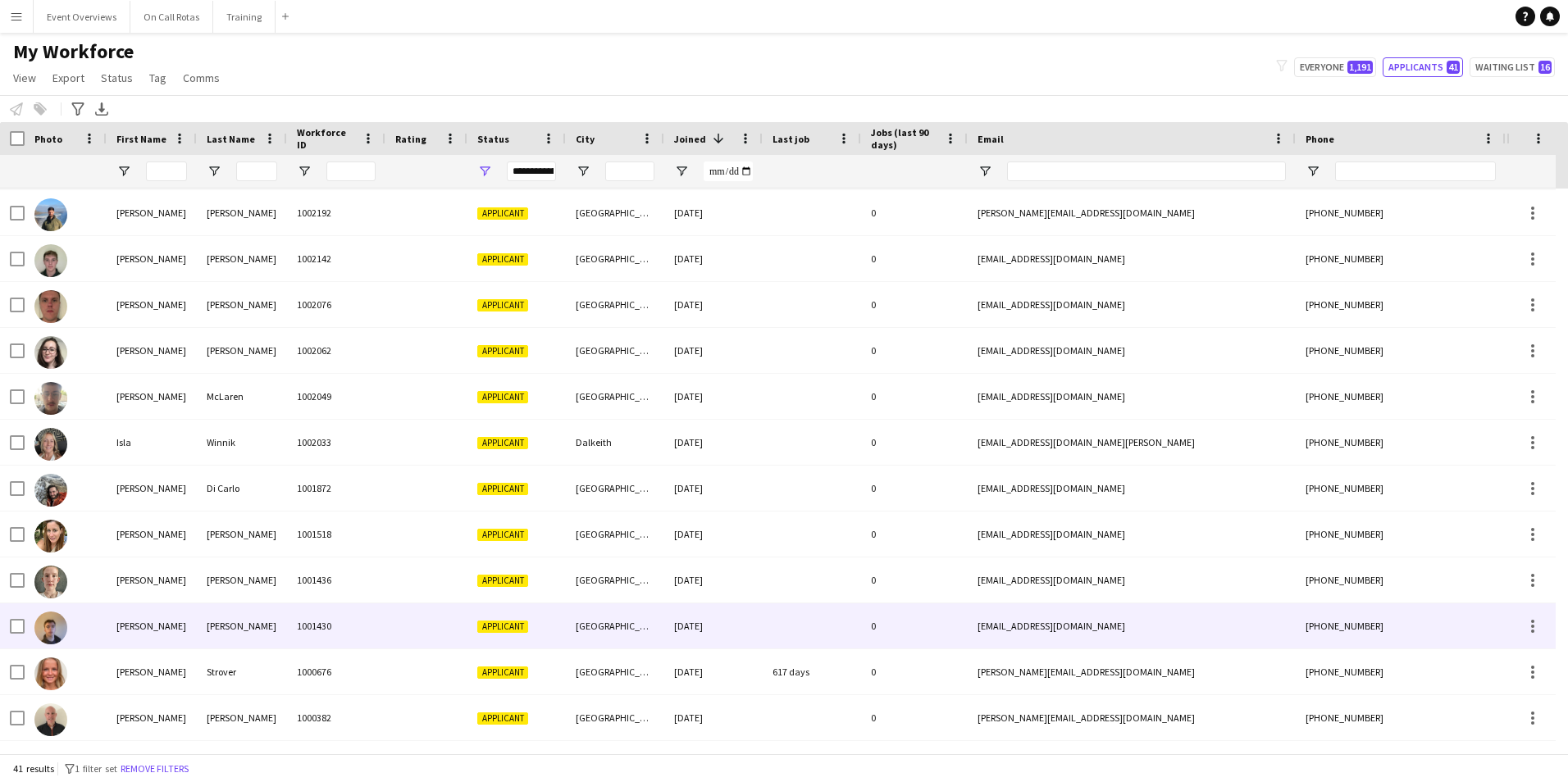
click at [132, 619] on div "Matt" at bounding box center [151, 625] width 90 height 45
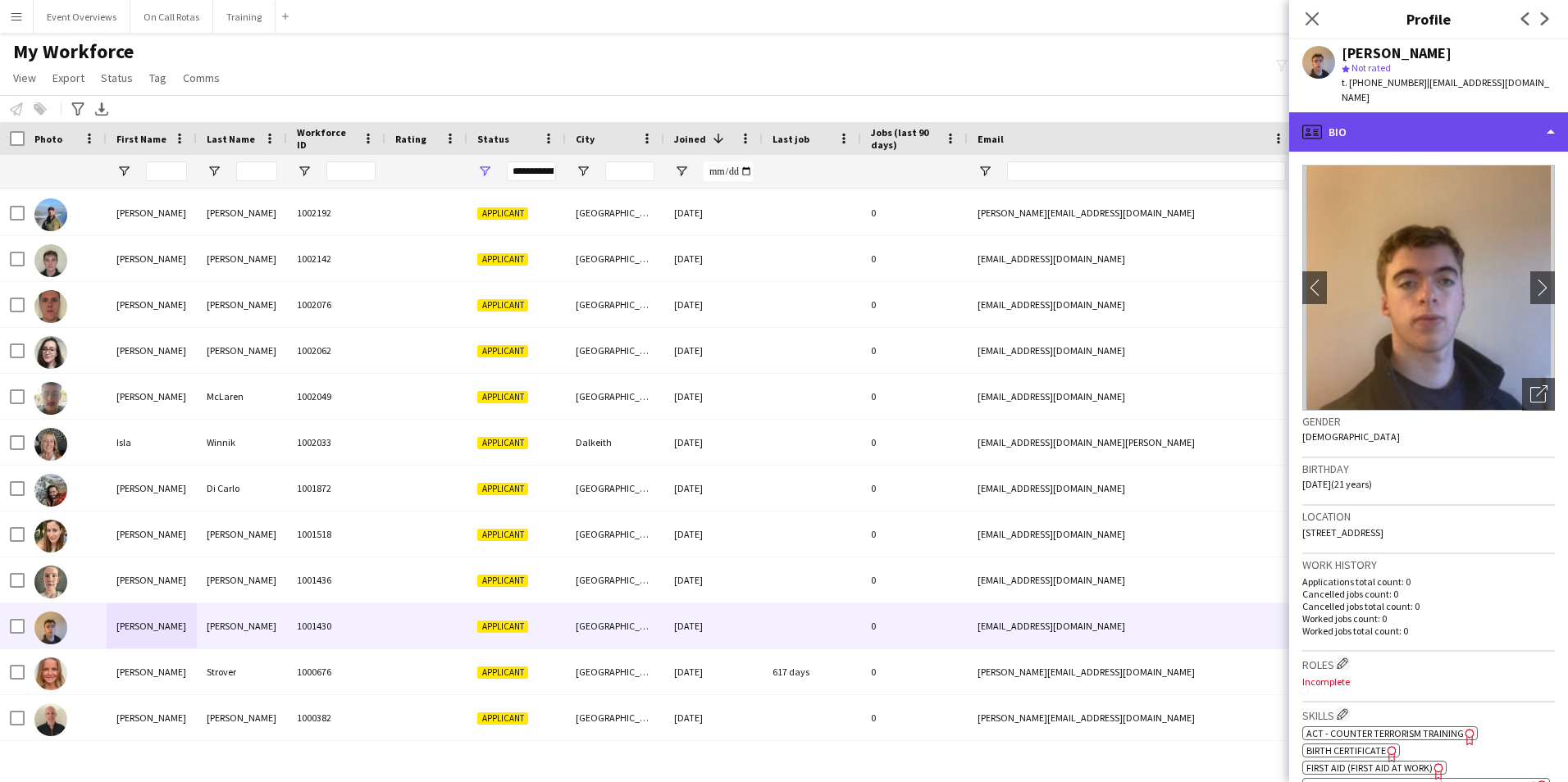
click at [1450, 112] on div "profile Bio" at bounding box center [1428, 131] width 279 height 39
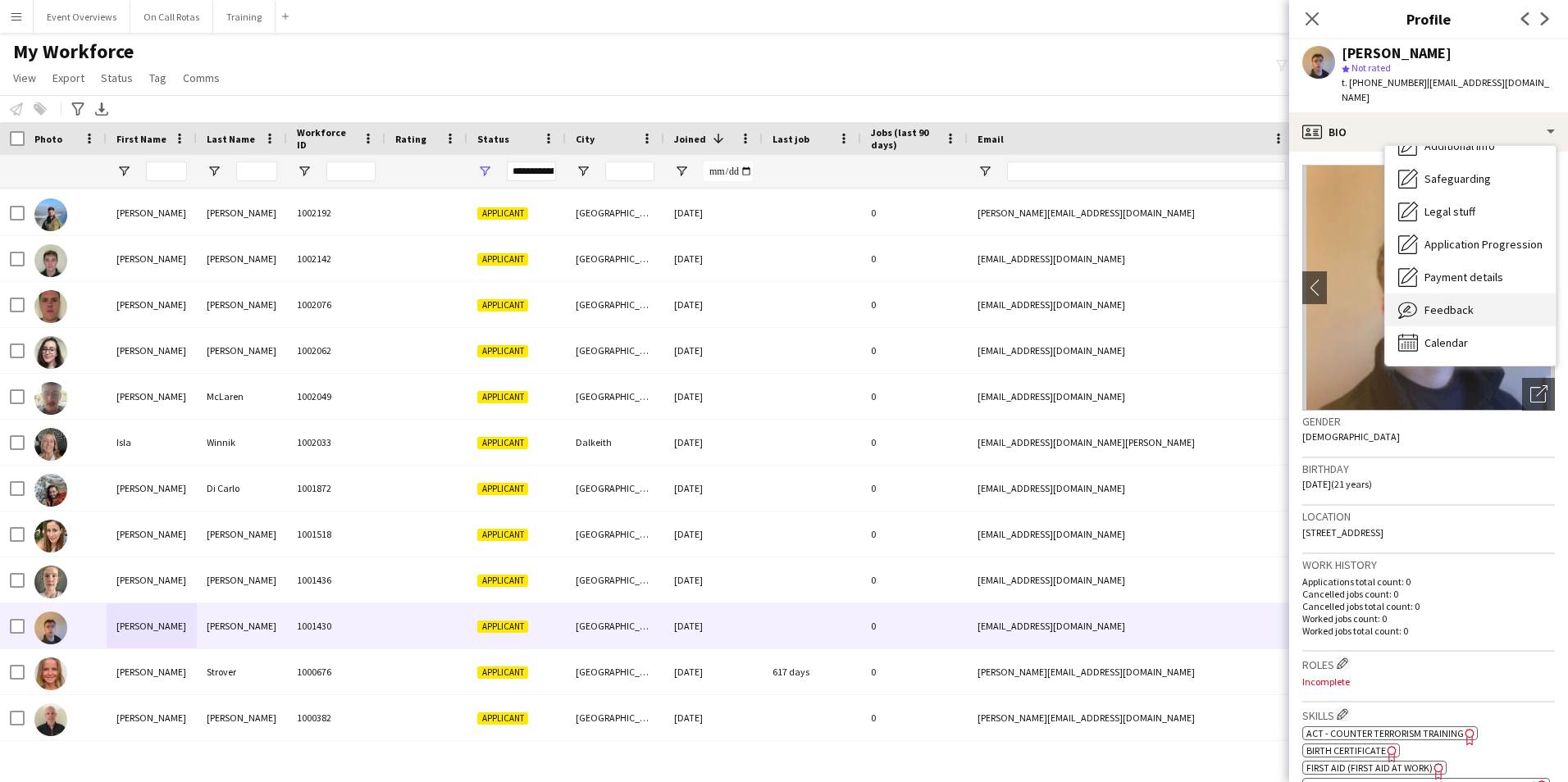
click at [1443, 293] on div "Feedback Feedback" at bounding box center [1469, 310] width 170 height 33
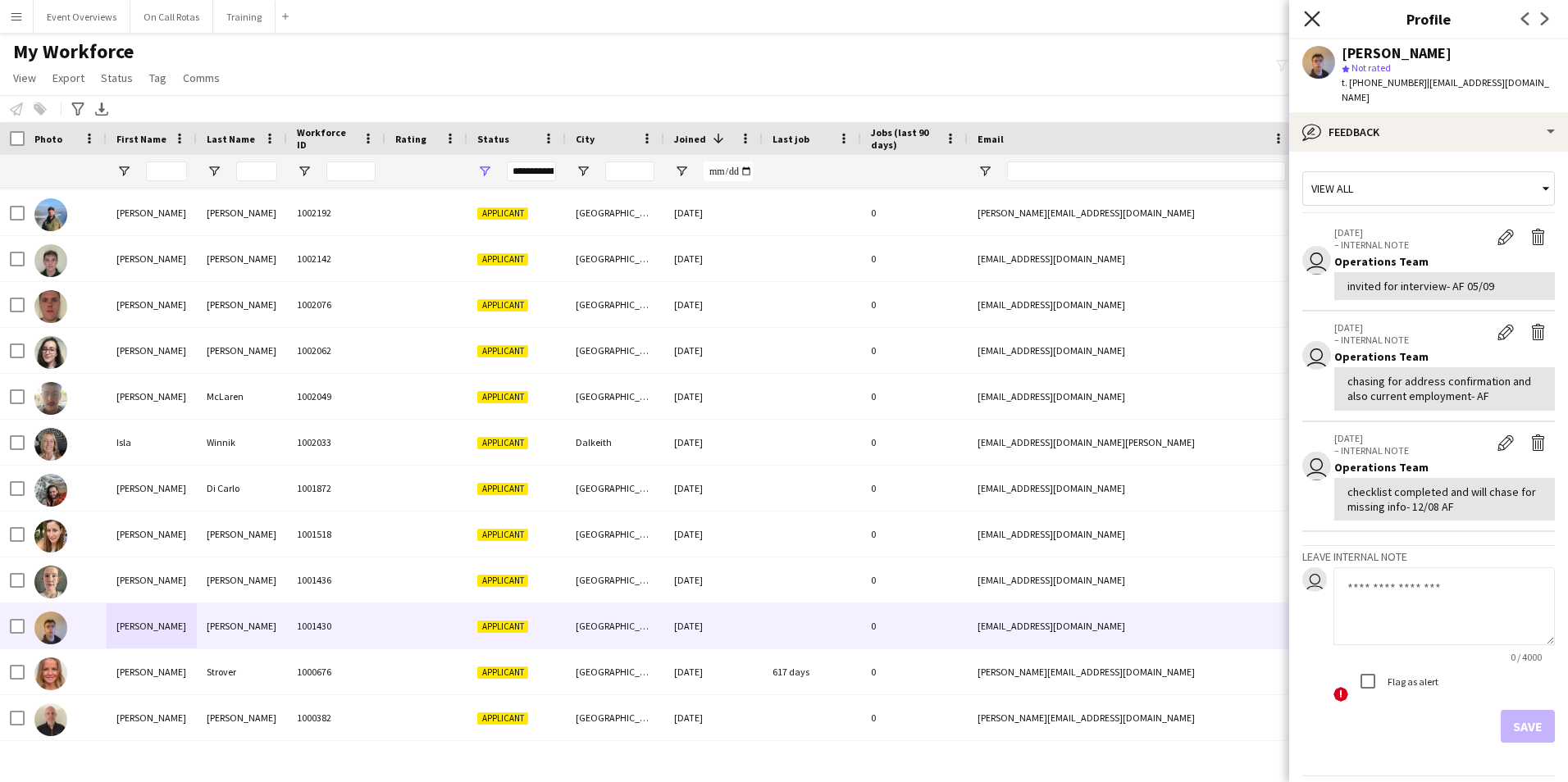
click at [1313, 14] on icon "Close pop-in" at bounding box center [1311, 18] width 16 height 16
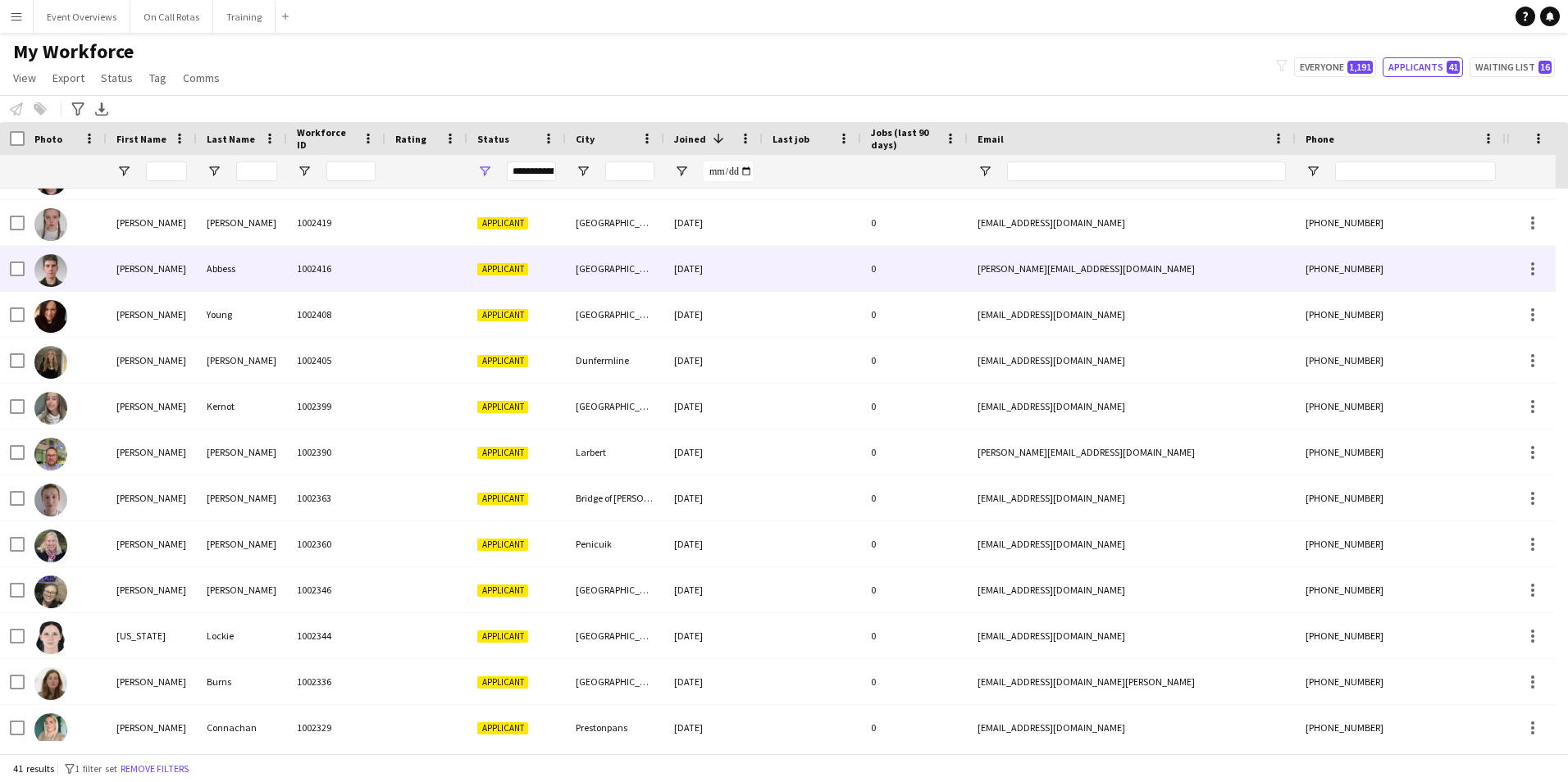
click at [245, 260] on div "Abbess" at bounding box center [241, 268] width 90 height 45
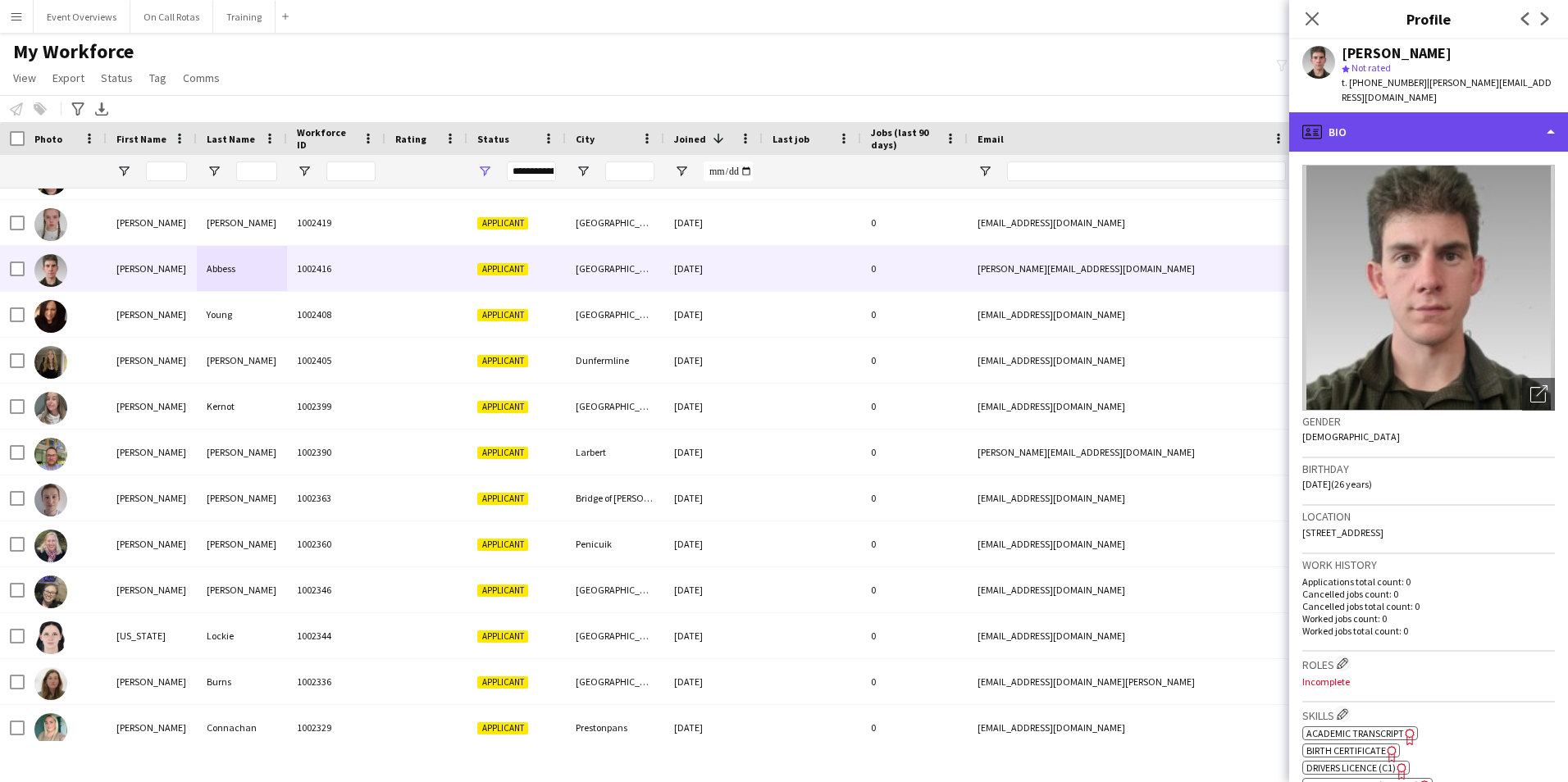
click at [1375, 125] on div "profile Bio" at bounding box center [1428, 131] width 279 height 39
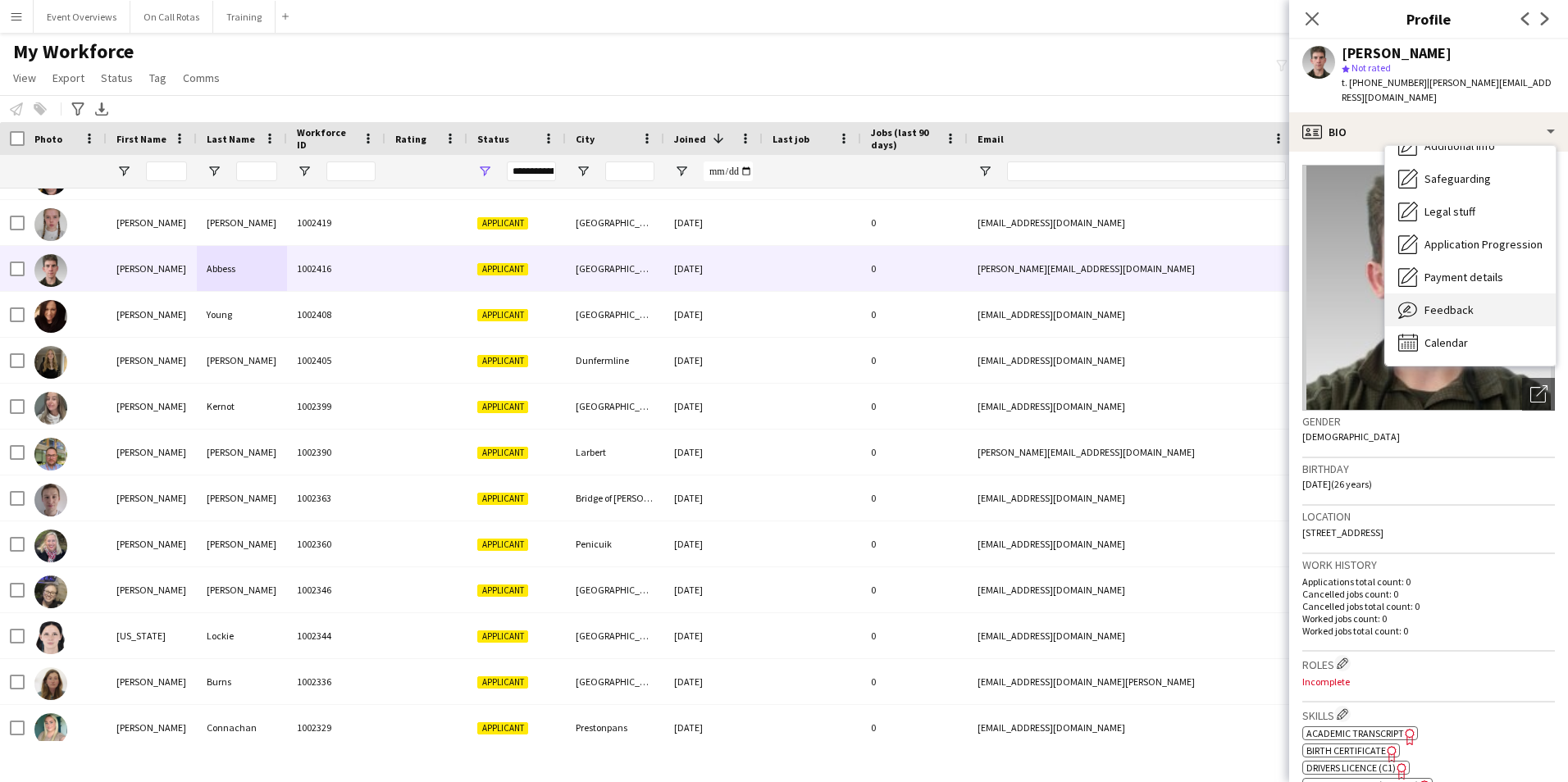
click at [1470, 303] on span "Feedback" at bounding box center [1449, 310] width 49 height 15
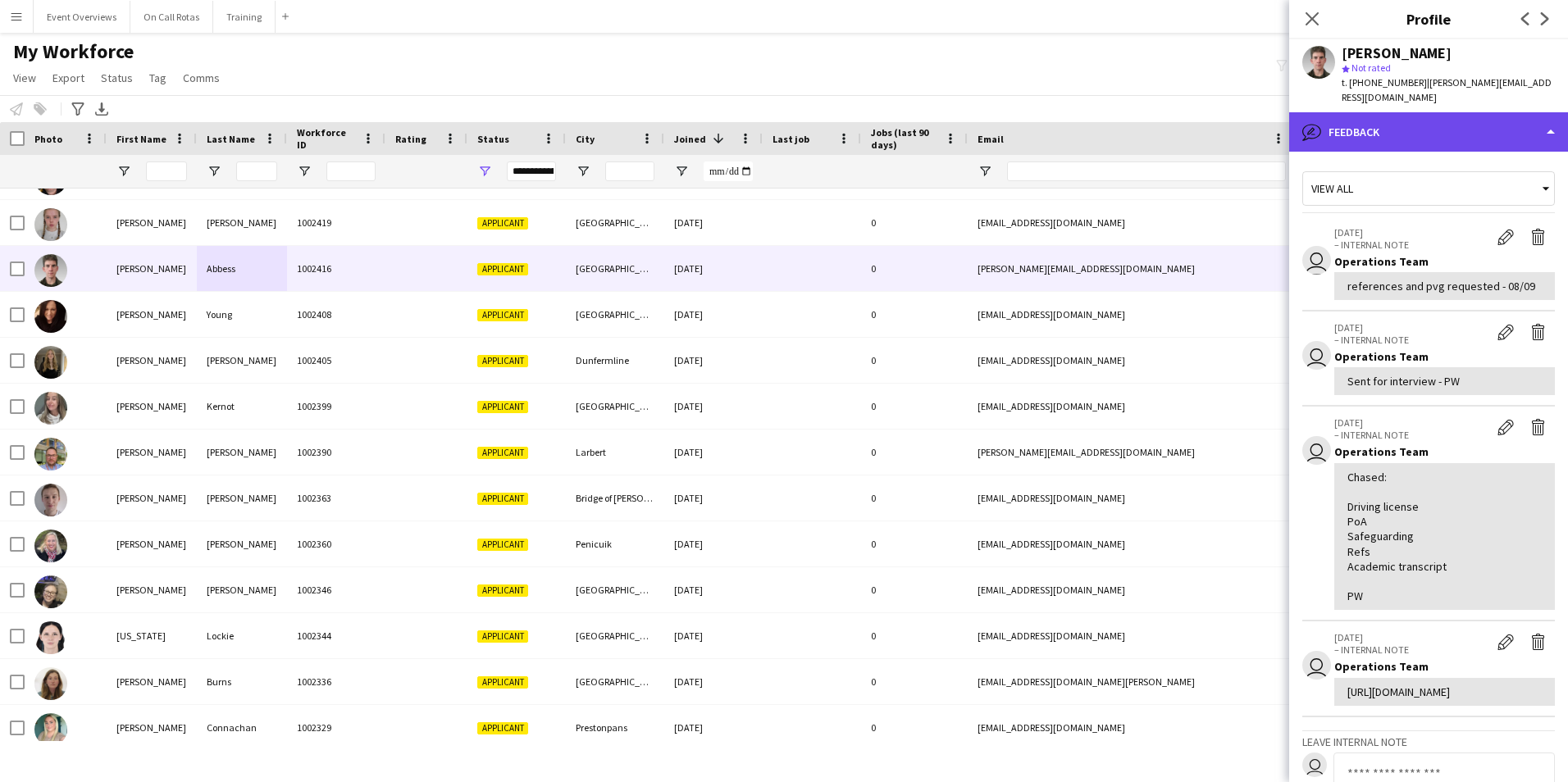
click at [1375, 114] on div "bubble-pencil Feedback" at bounding box center [1428, 131] width 279 height 39
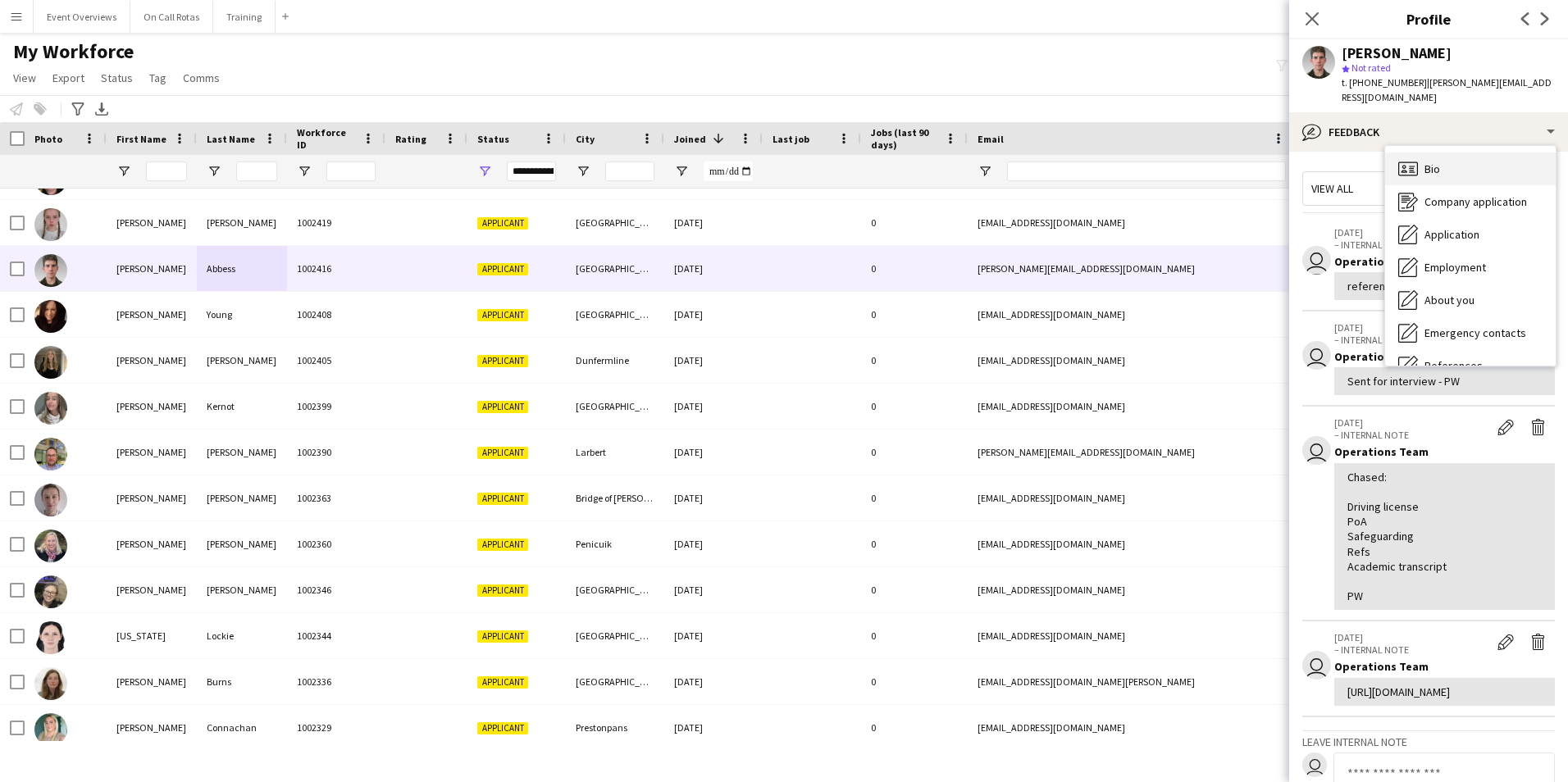
click at [1426, 162] on span "Bio" at bounding box center [1432, 169] width 16 height 15
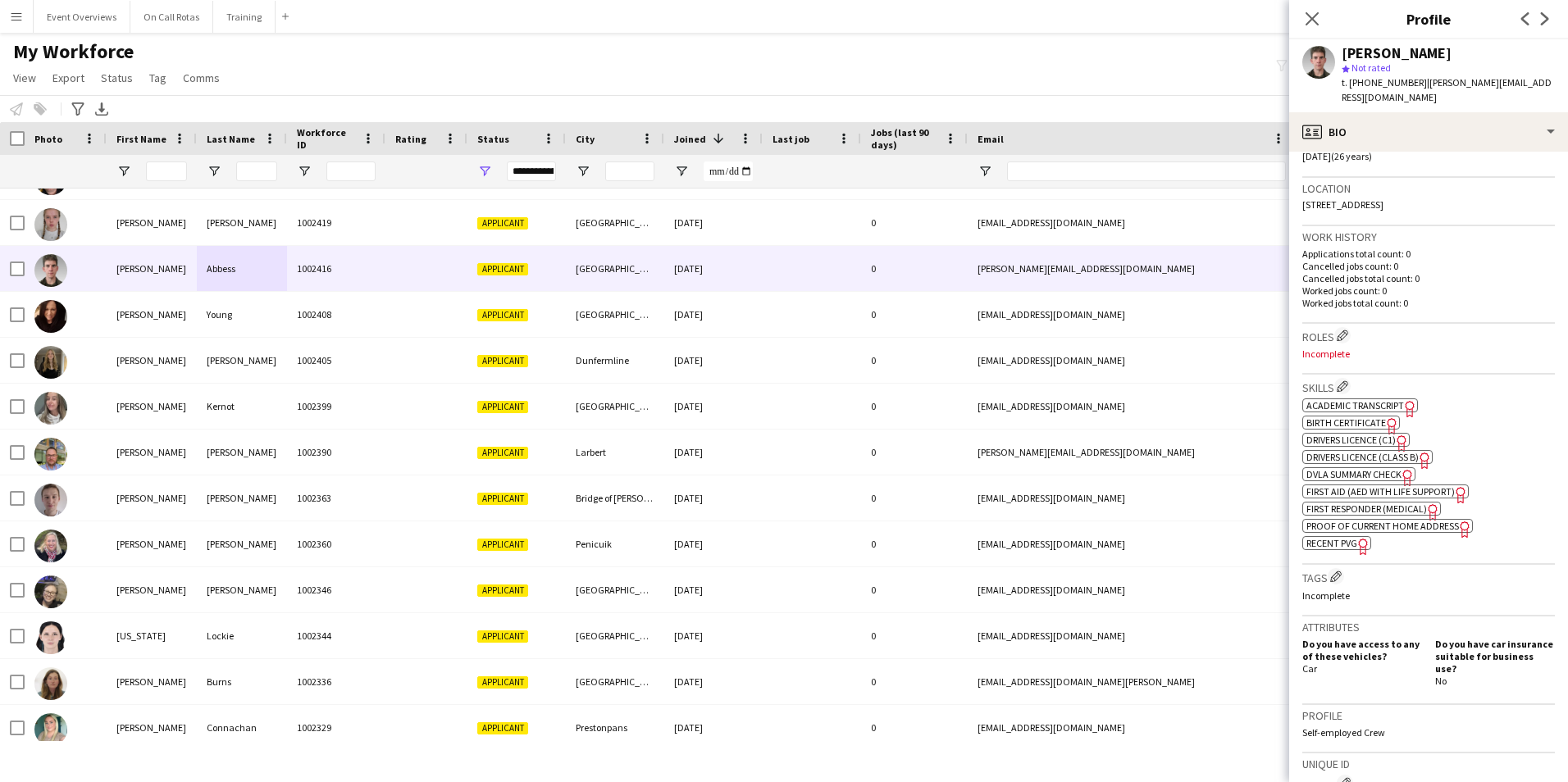
click at [1346, 485] on span "First Aid (AED with life support)" at bounding box center [1379, 491] width 148 height 12
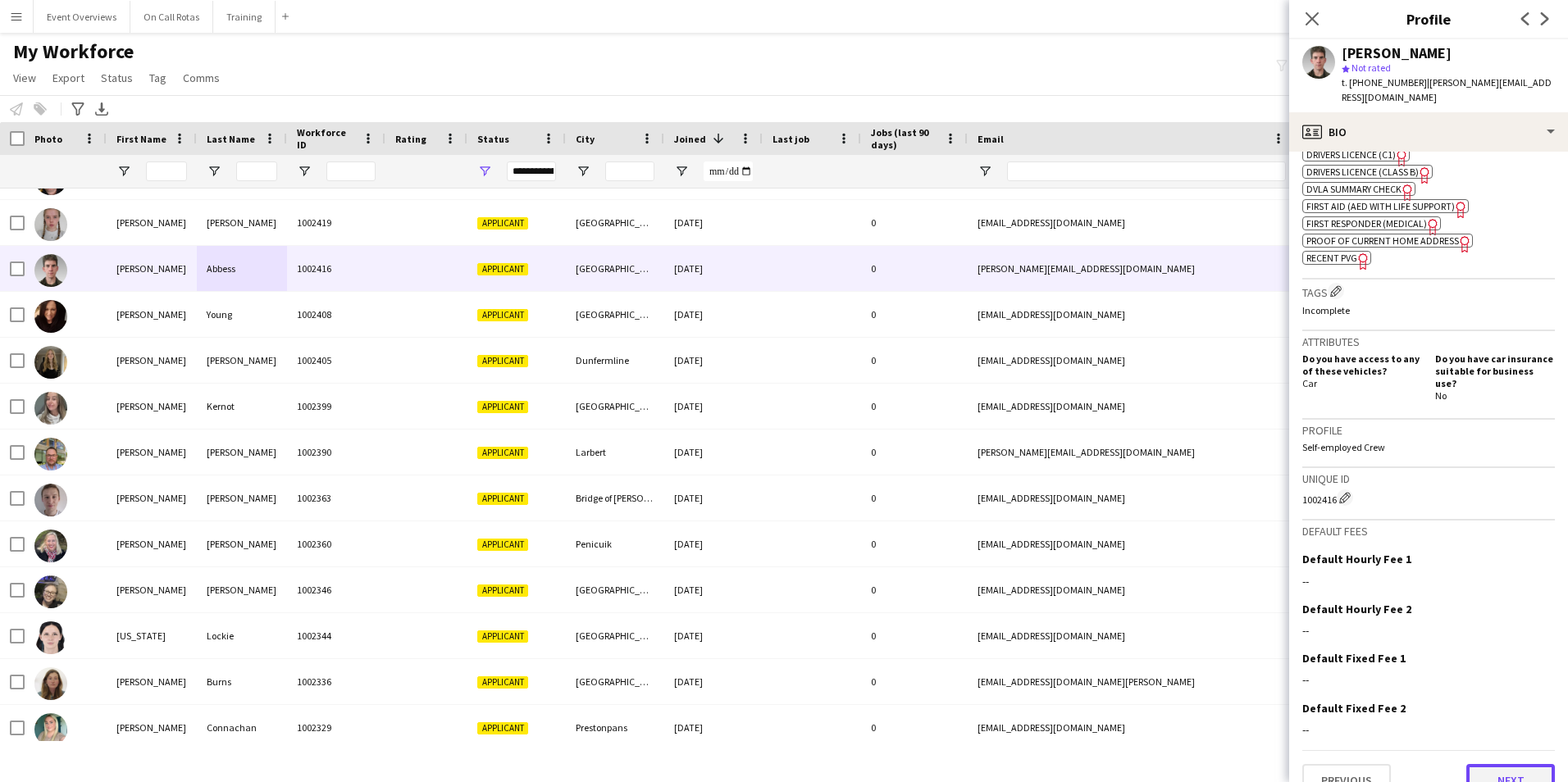
click at [1505, 764] on button "Next" at bounding box center [1510, 780] width 88 height 33
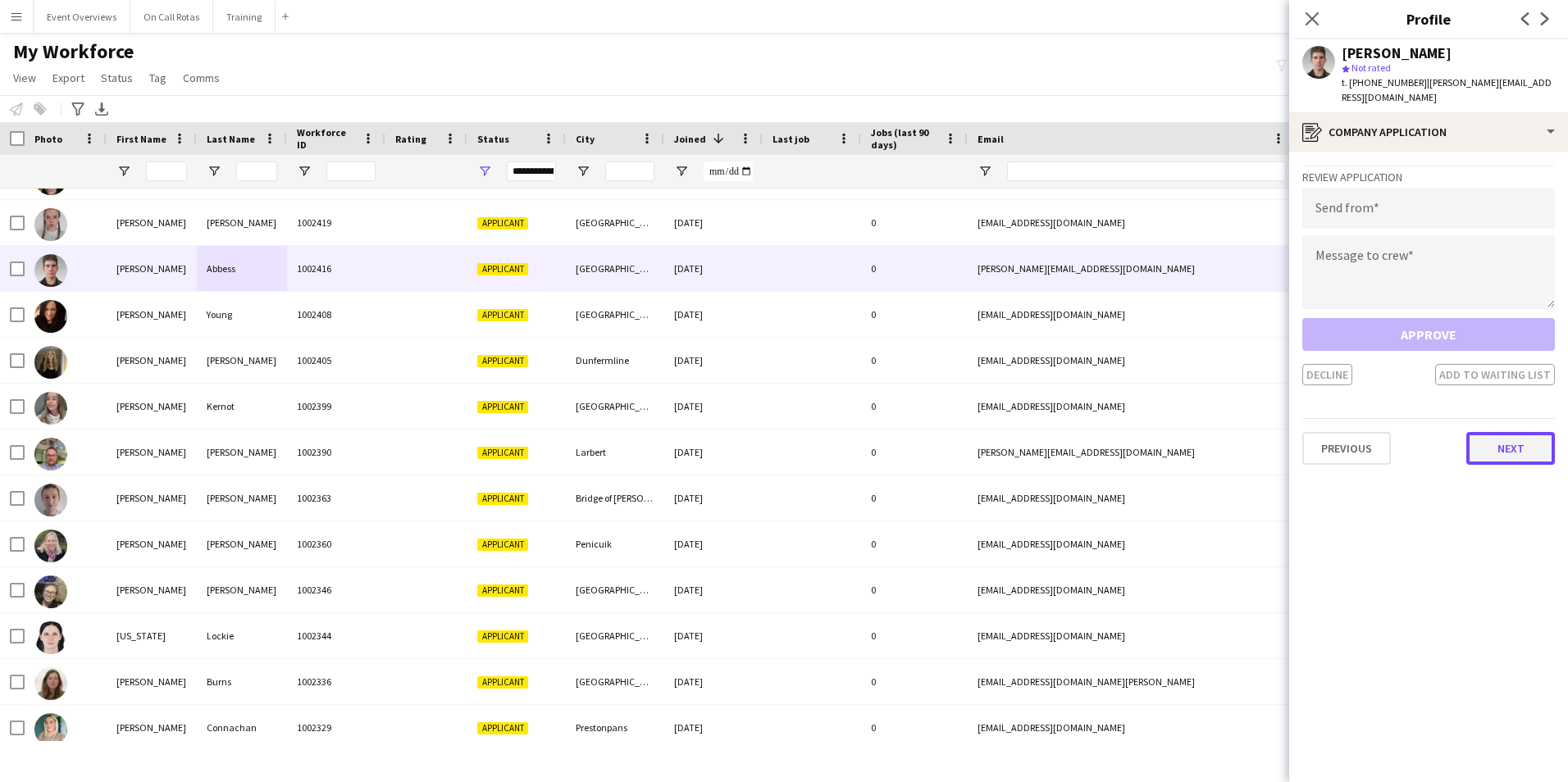
click at [1507, 433] on button "Next" at bounding box center [1510, 448] width 88 height 33
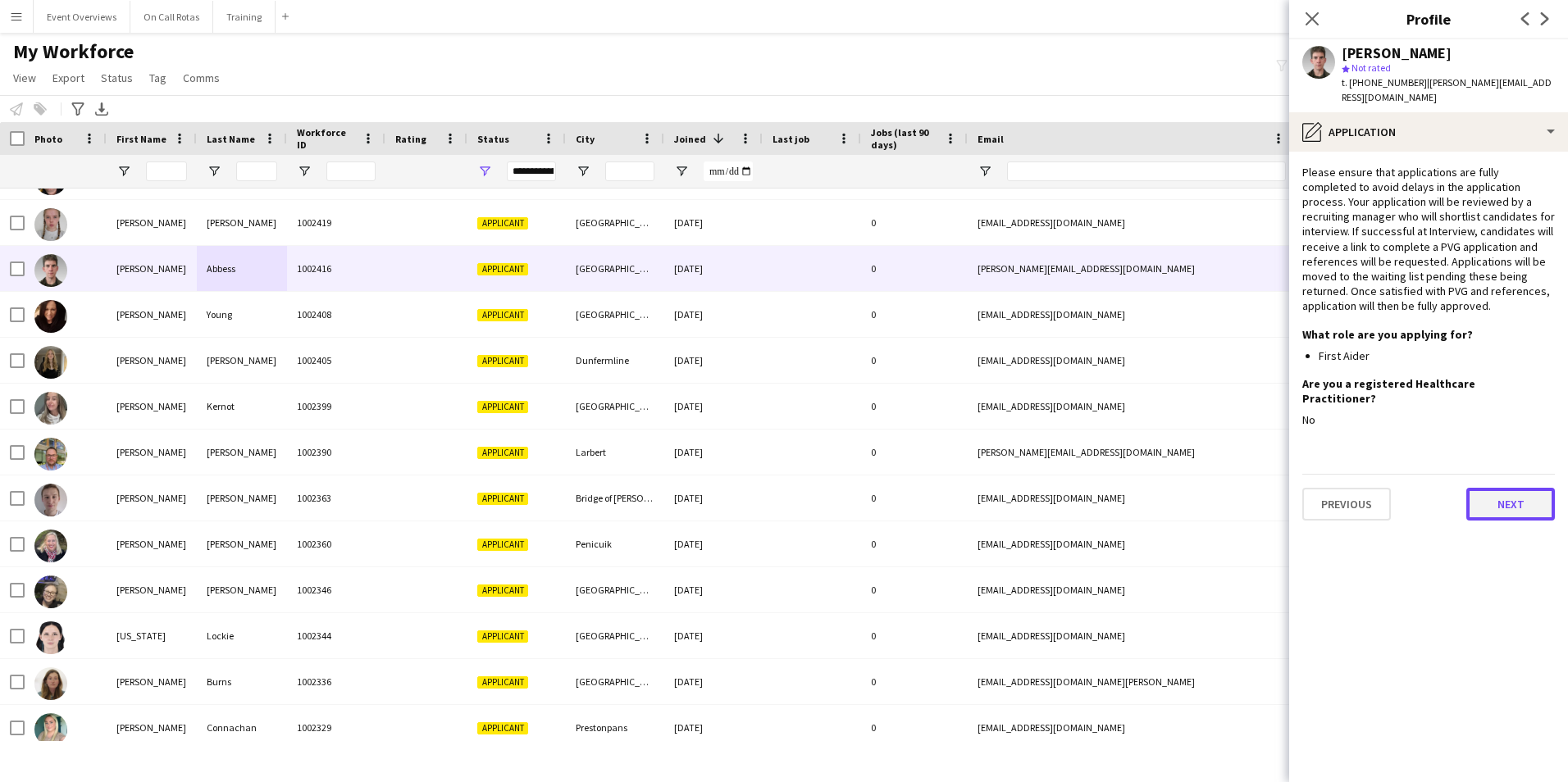
click at [1530, 488] on button "Next" at bounding box center [1510, 504] width 88 height 33
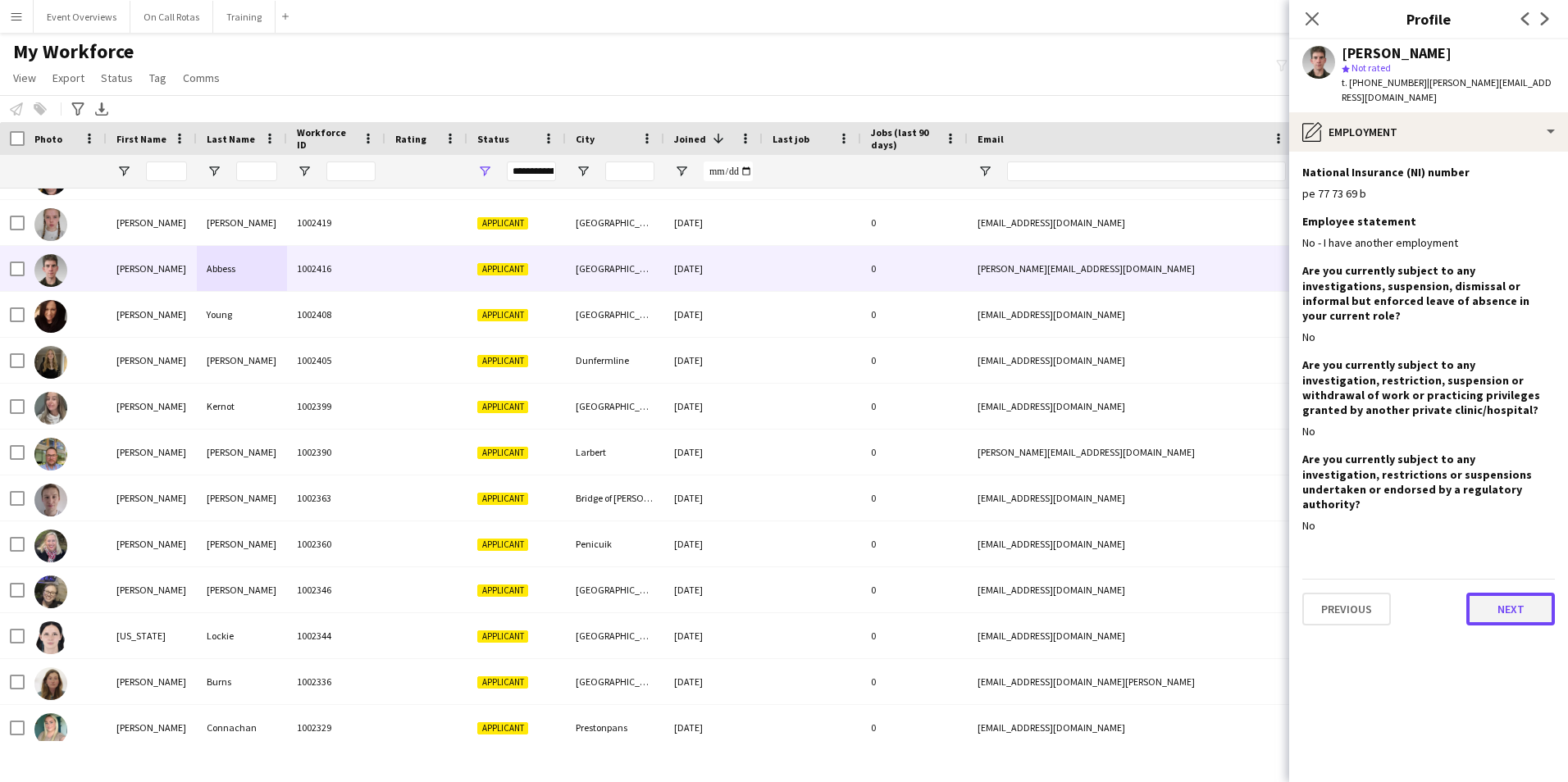
click at [1518, 593] on button "Next" at bounding box center [1510, 609] width 88 height 33
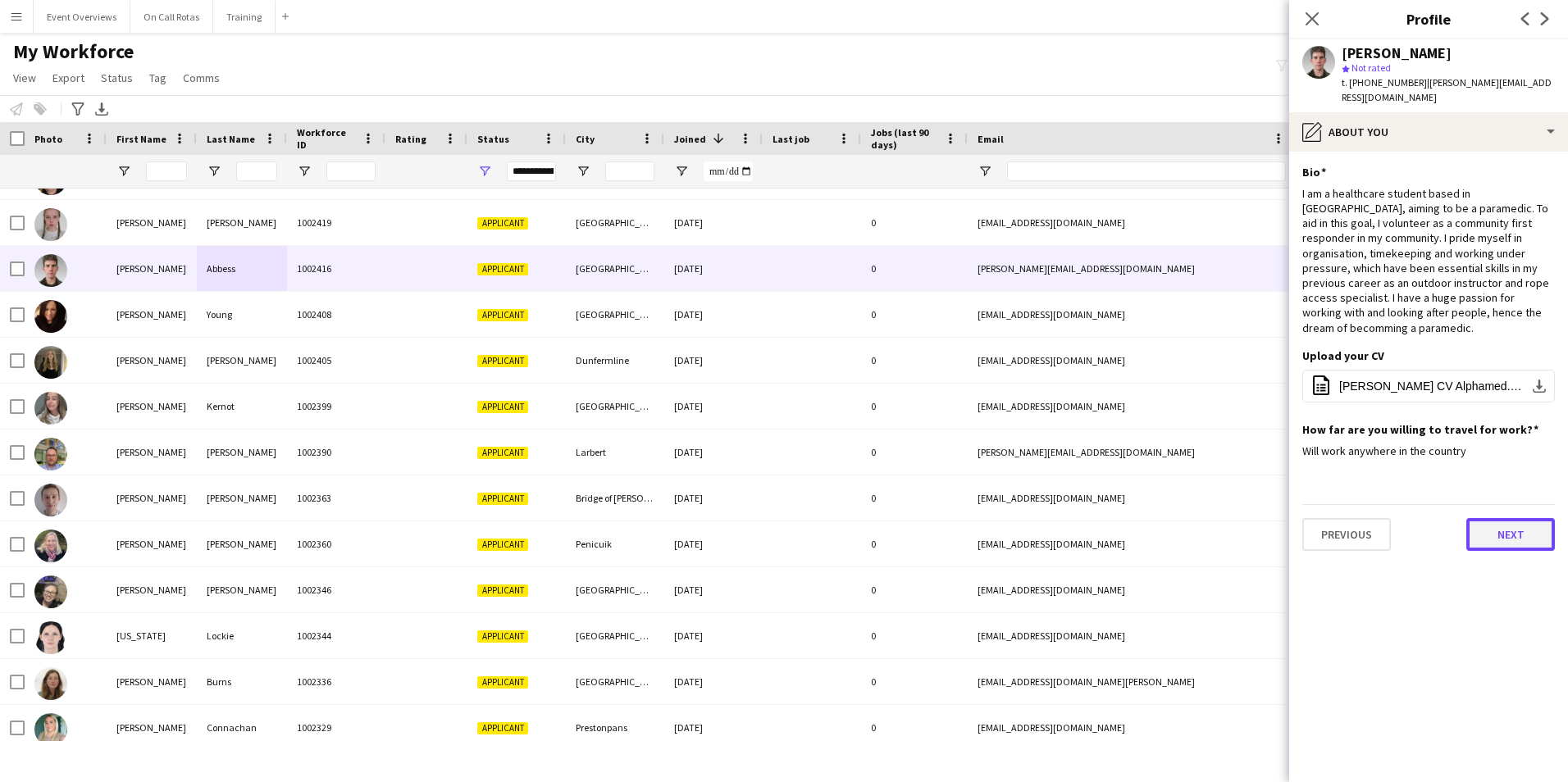
click at [1500, 518] on button "Next" at bounding box center [1510, 535] width 88 height 33
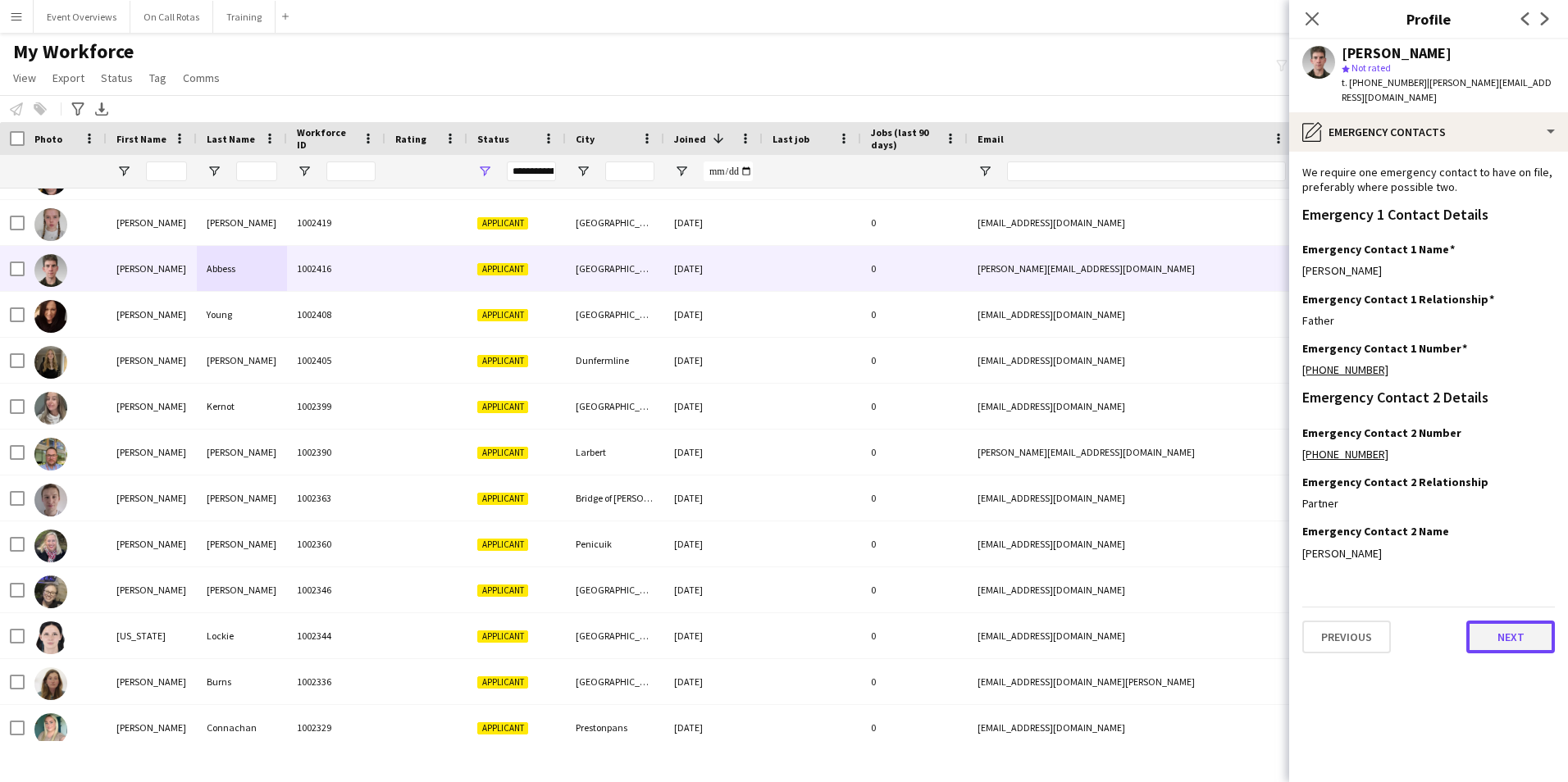
click at [1488, 622] on button "Next" at bounding box center [1510, 637] width 88 height 33
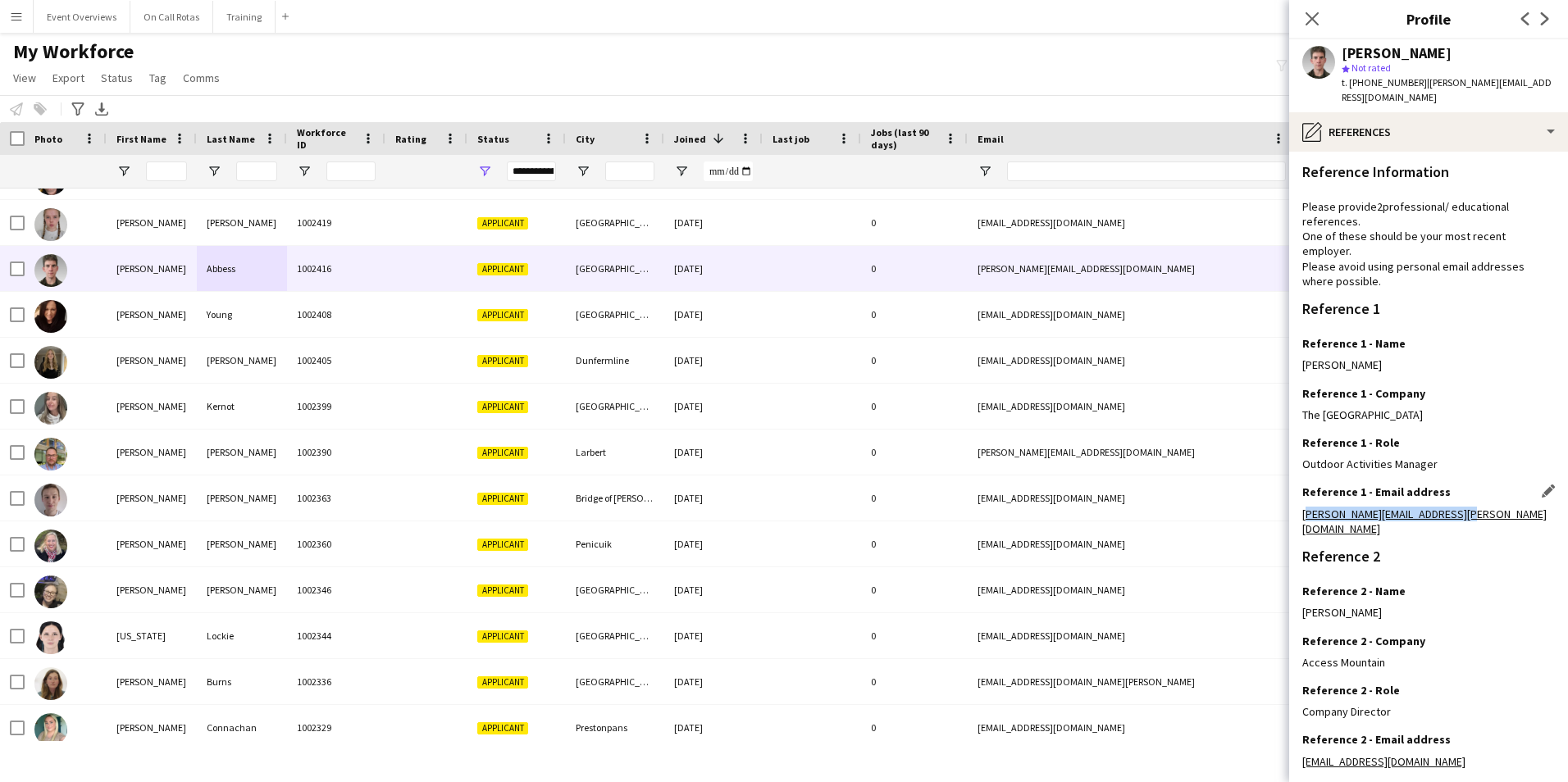
drag, startPoint x: 1476, startPoint y: 502, endPoint x: 1304, endPoint y: 507, distance: 172.1
click at [1304, 507] on div "Reference 1 - Email address Edit this field alan.mcgonagle@gleneagles.com" at bounding box center [1429, 516] width 253 height 65
copy link "alan.mcgonagle@gleneagles.com"
click at [1318, 18] on icon "Close pop-in" at bounding box center [1311, 18] width 16 height 16
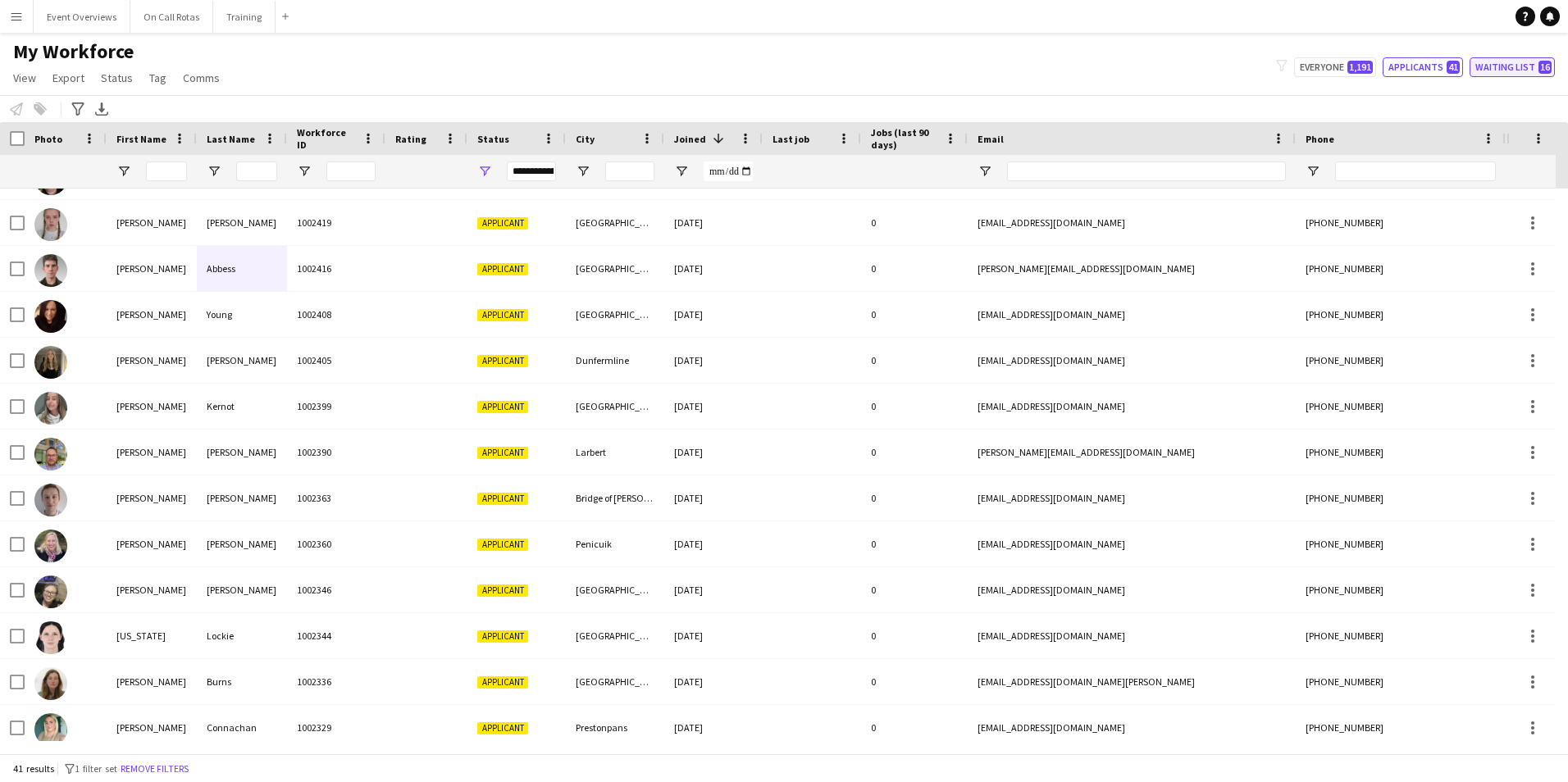
click at [1492, 61] on button "Waiting list 16" at bounding box center [1512, 67] width 86 height 20
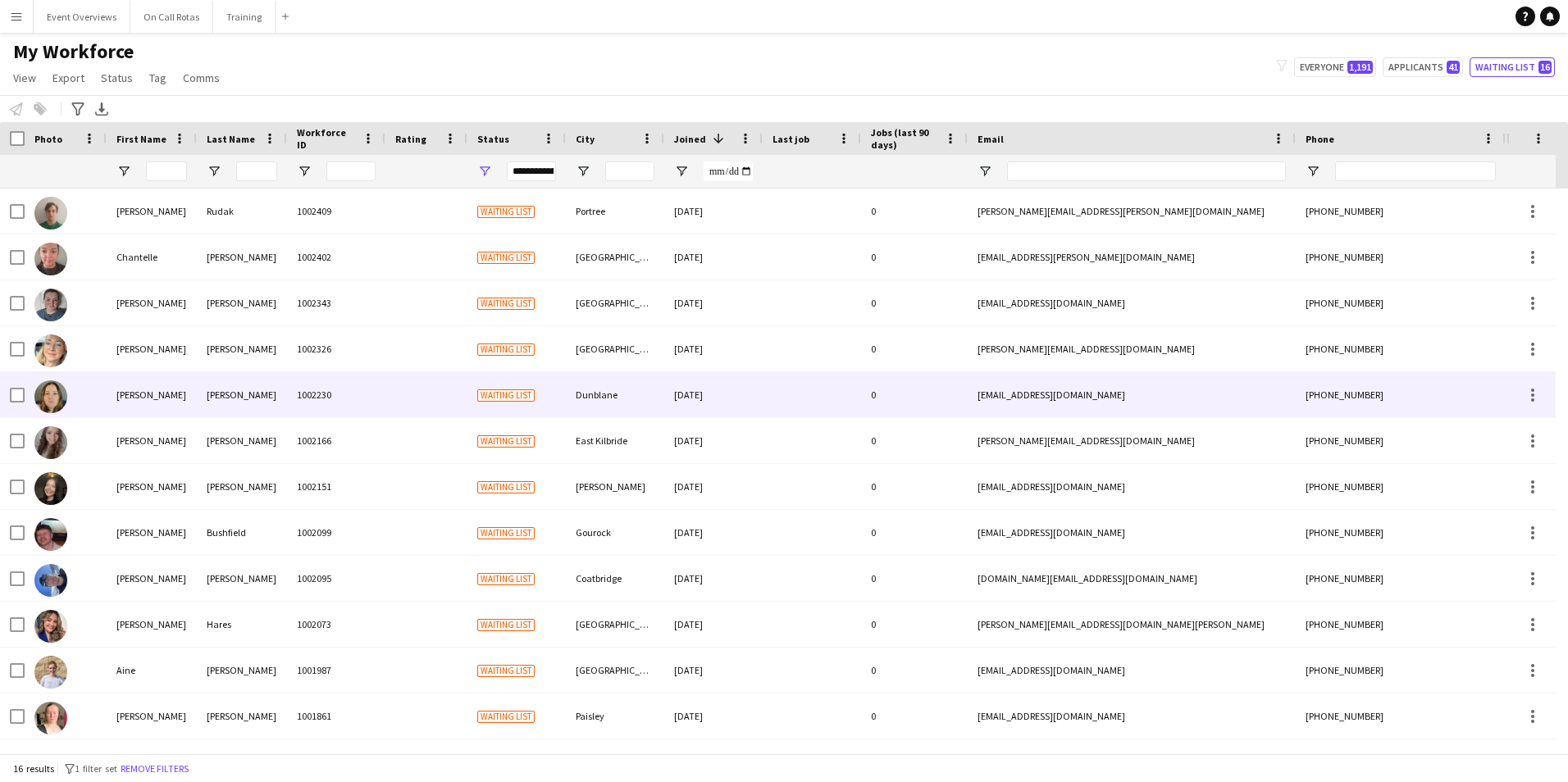
click at [166, 413] on div "Nicky" at bounding box center [151, 394] width 90 height 45
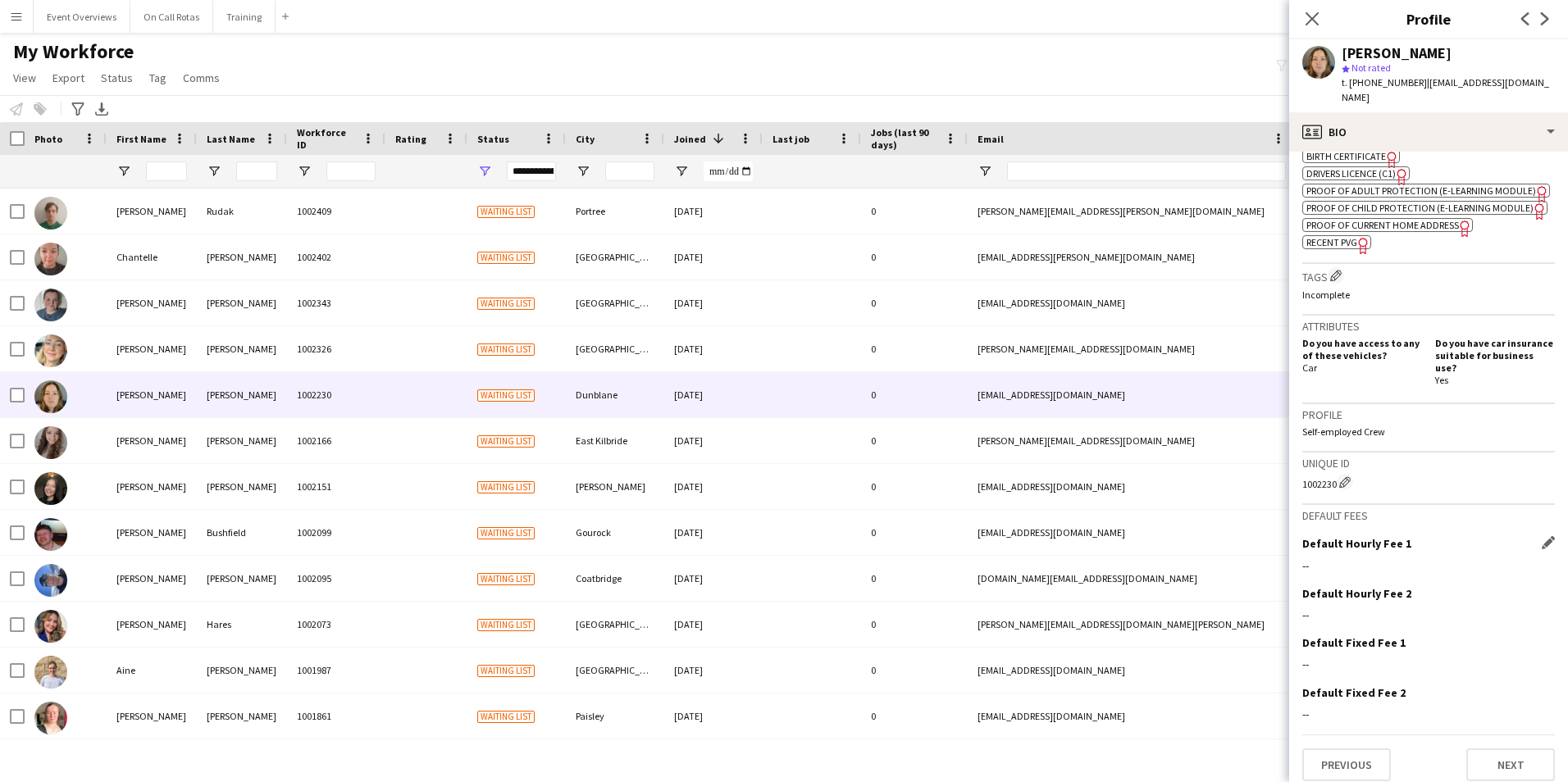
scroll to position [603, 0]
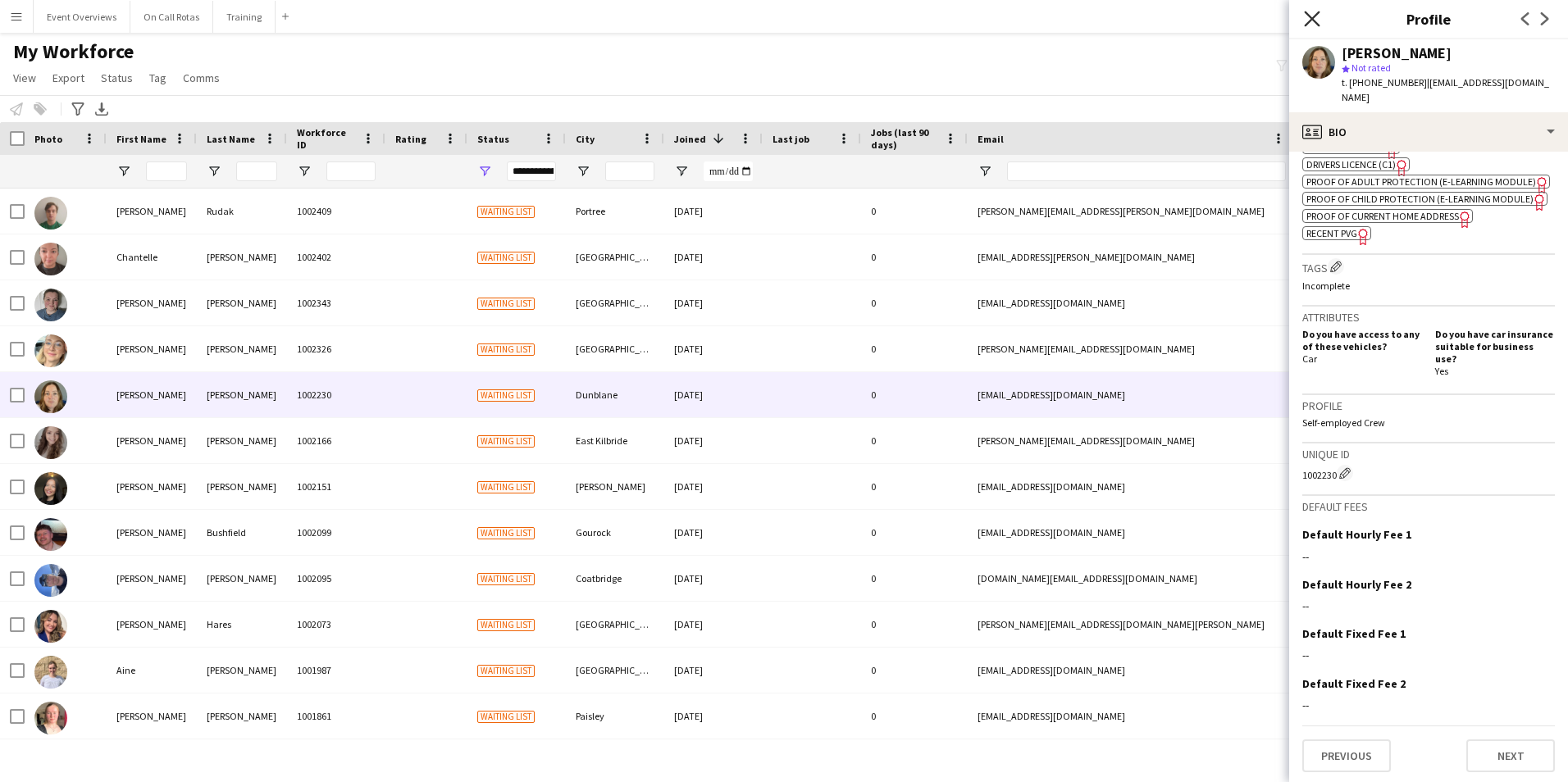
click at [1307, 16] on icon "Close pop-in" at bounding box center [1311, 18] width 16 height 16
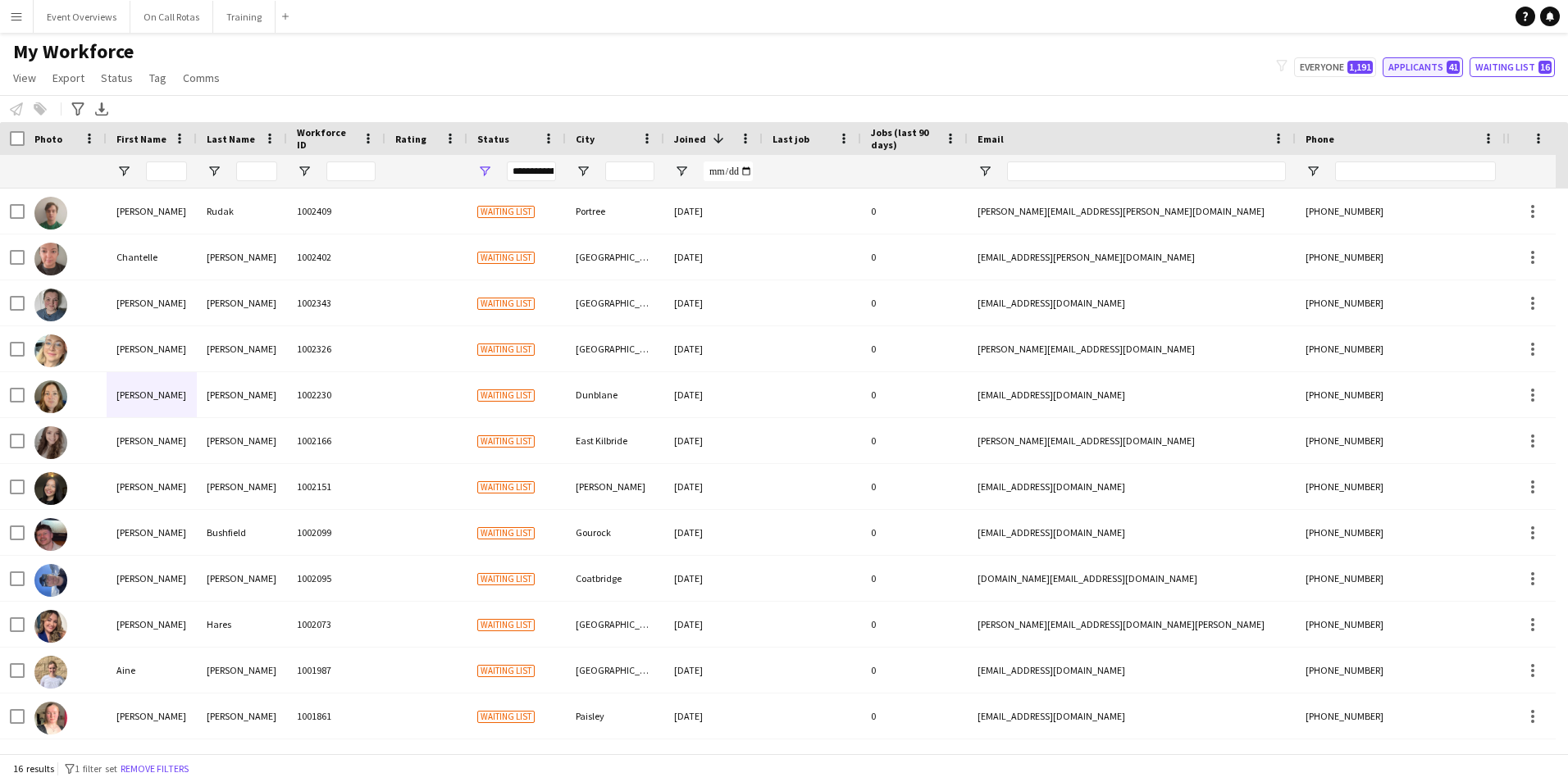
click at [1402, 63] on button "Applicants 41" at bounding box center [1422, 67] width 80 height 20
type input "**********"
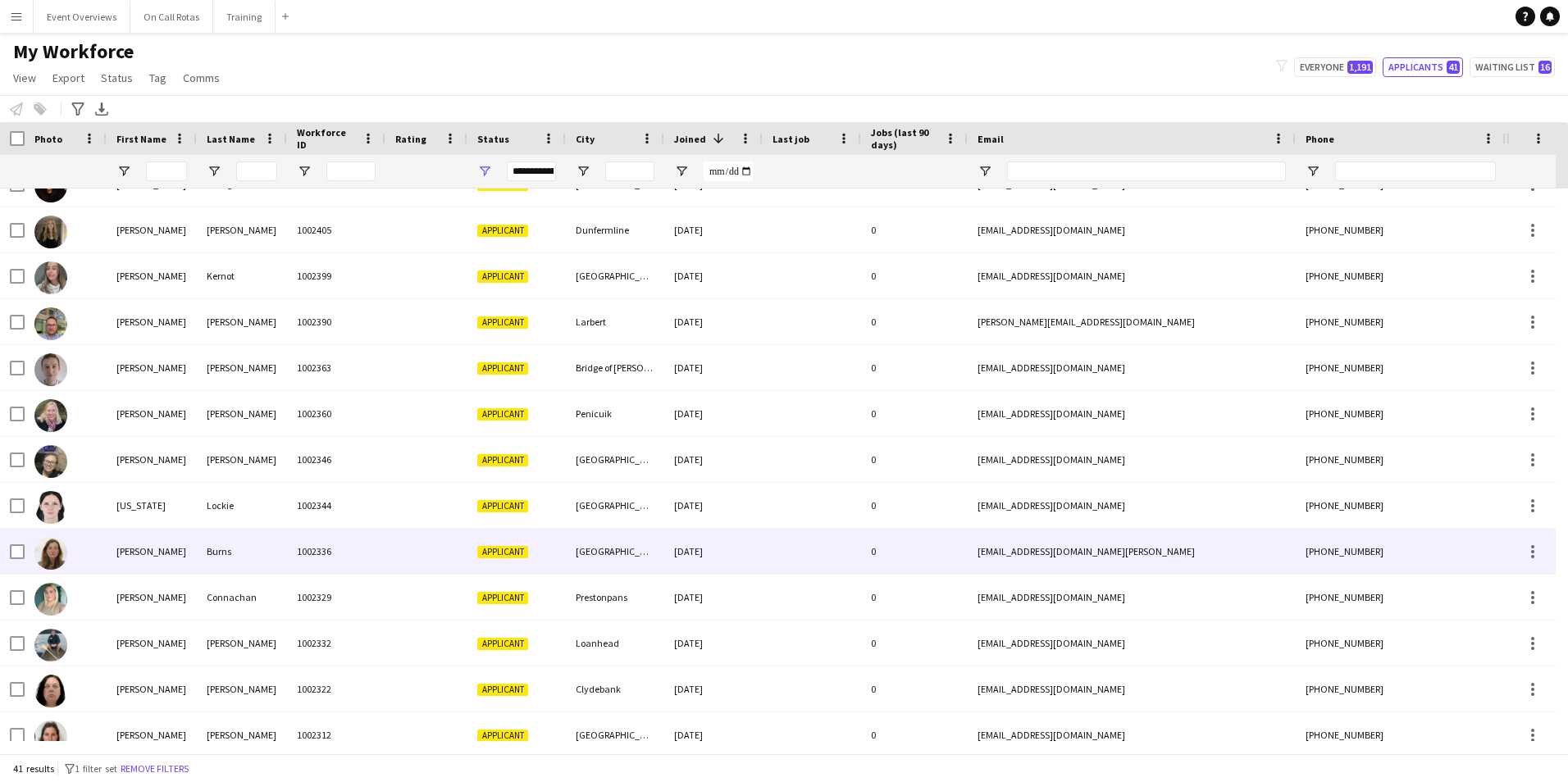
scroll to position [346, 0]
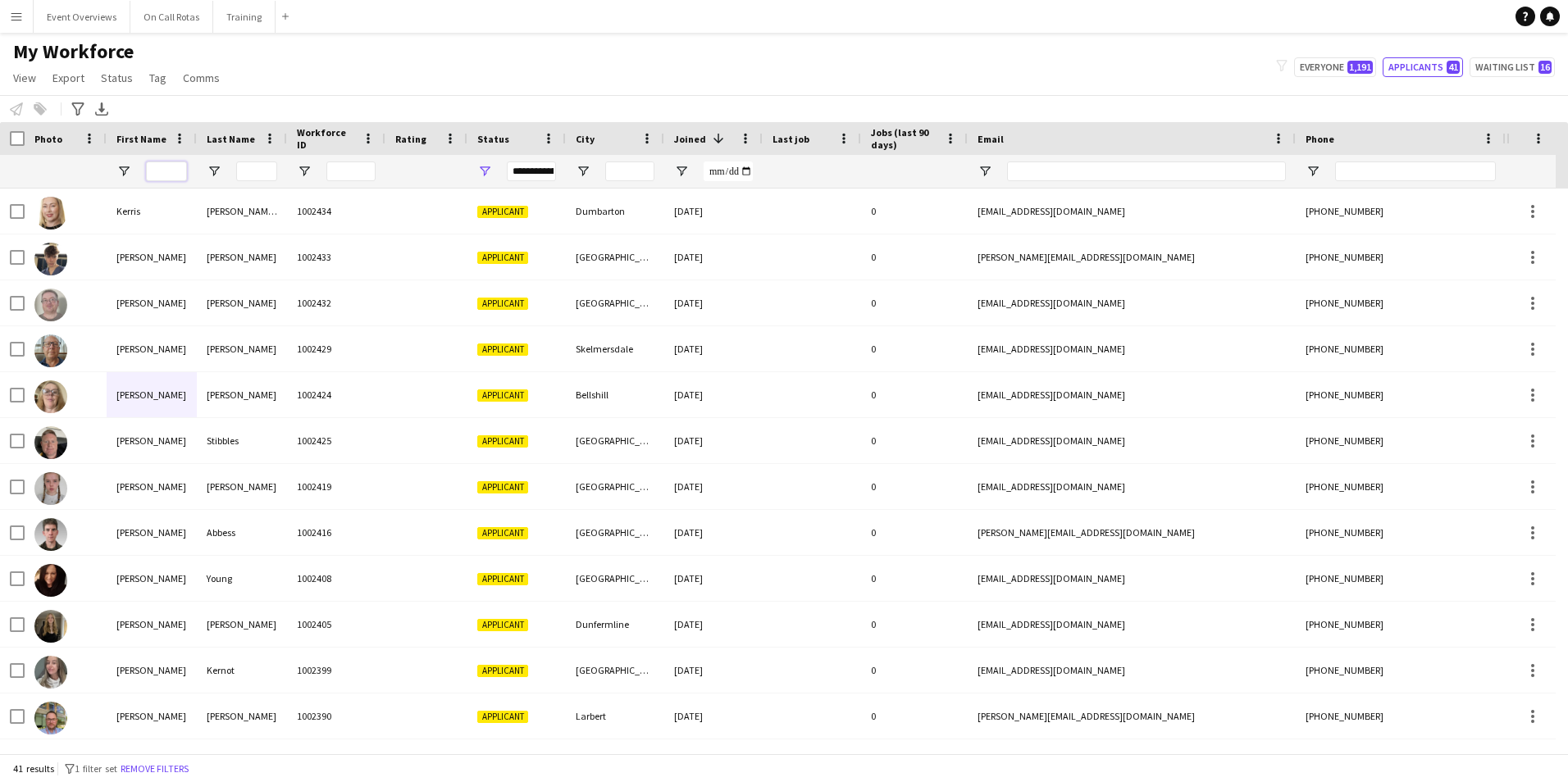
click at [159, 172] on input "First Name Filter Input" at bounding box center [166, 171] width 41 height 20
type input "*"
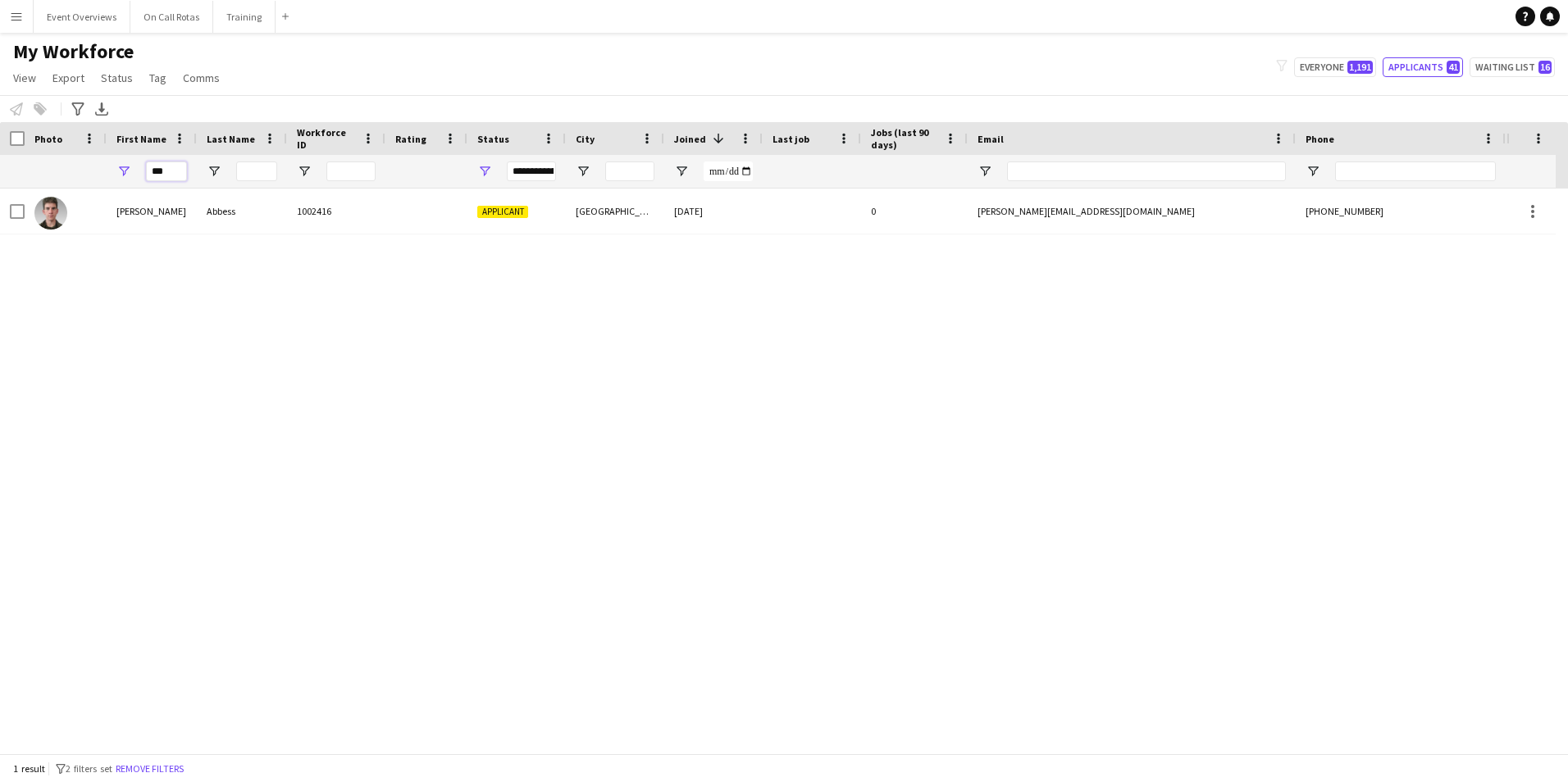
type input "***"
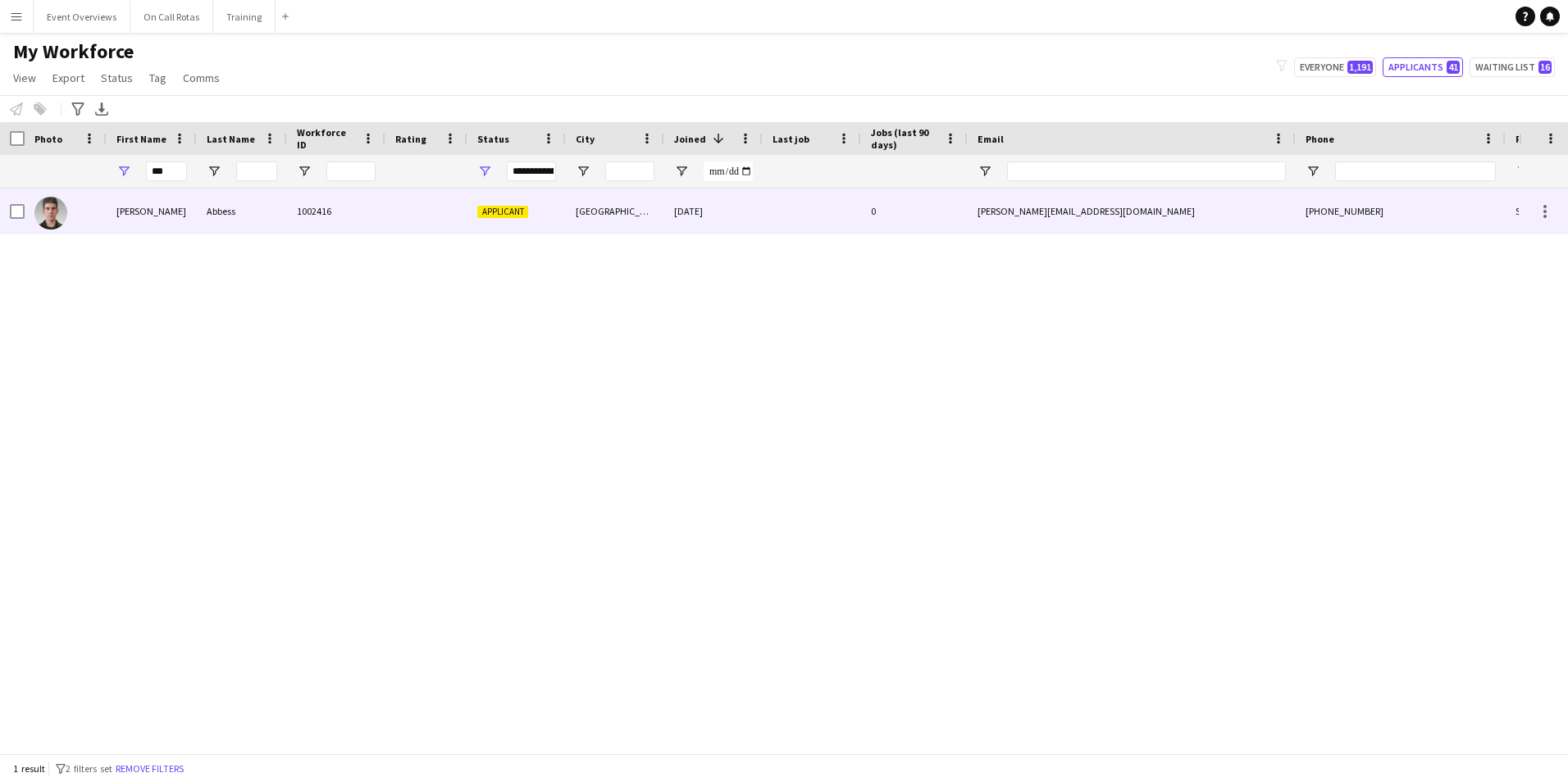
click at [224, 221] on div "Abbess" at bounding box center [241, 211] width 90 height 45
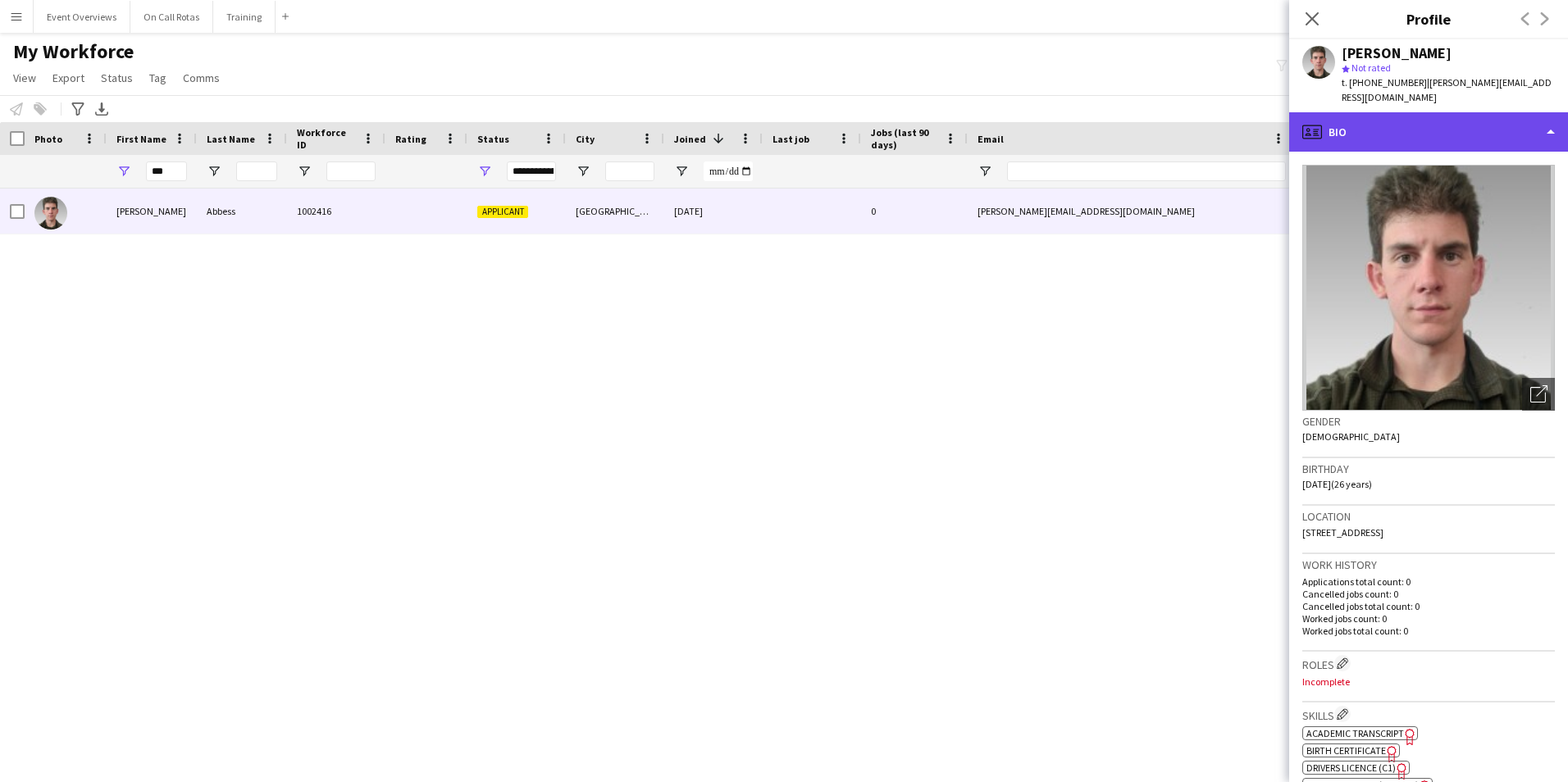
click at [1412, 112] on div "profile Bio" at bounding box center [1428, 131] width 279 height 39
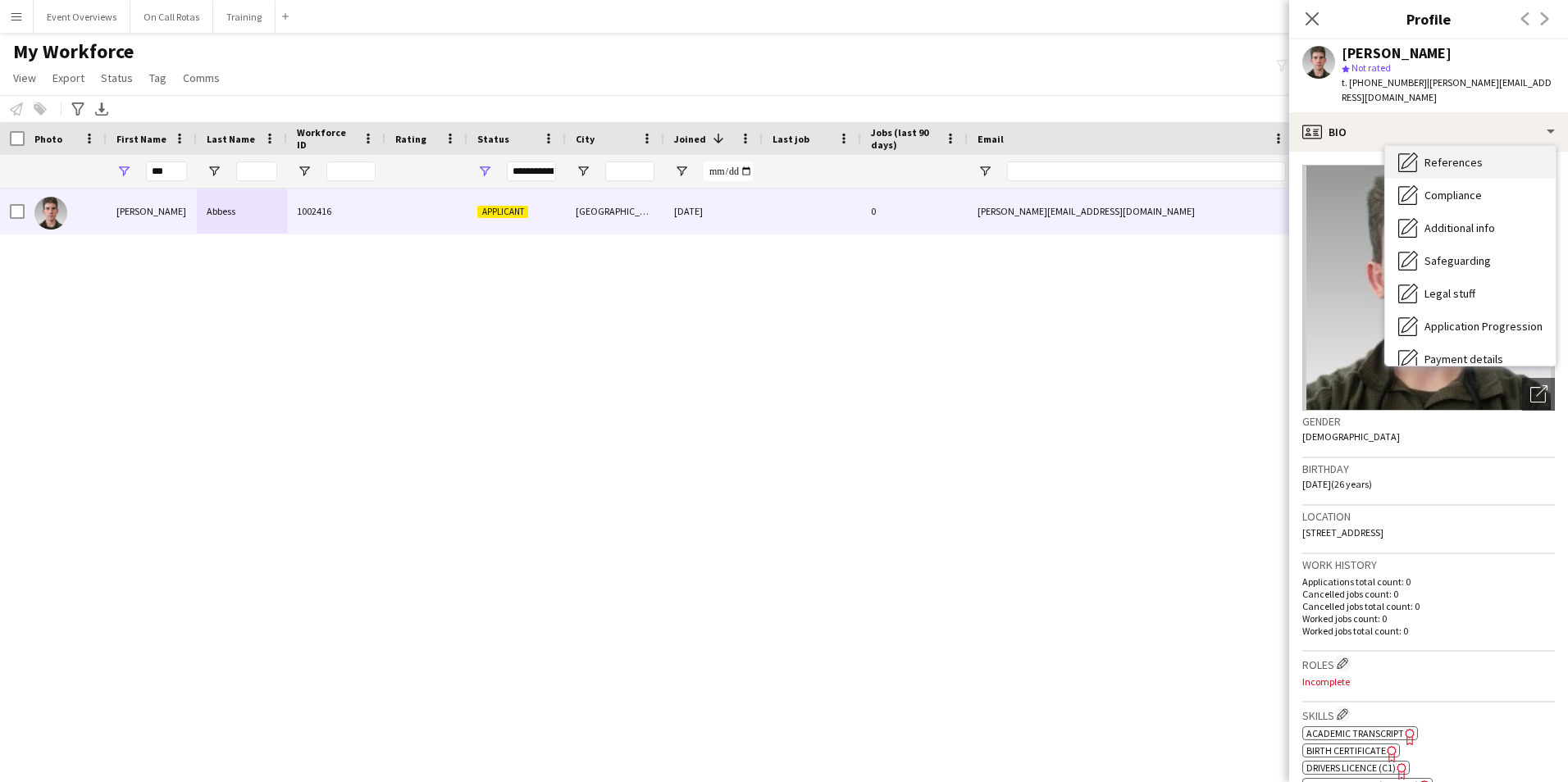
click at [1436, 155] on span "References" at bounding box center [1453, 162] width 58 height 15
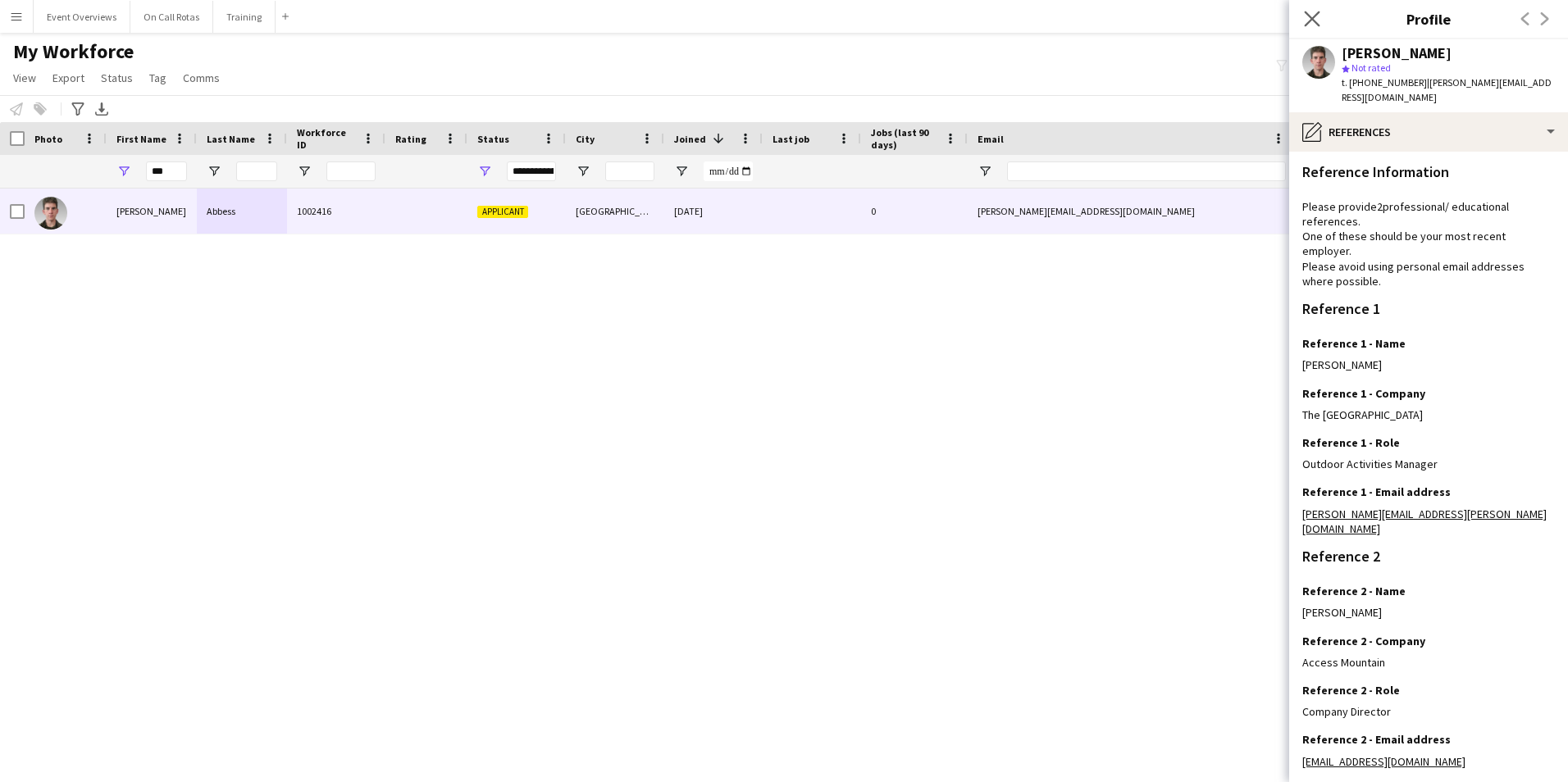
click at [1315, 8] on app-icon "Close pop-in" at bounding box center [1312, 19] width 23 height 23
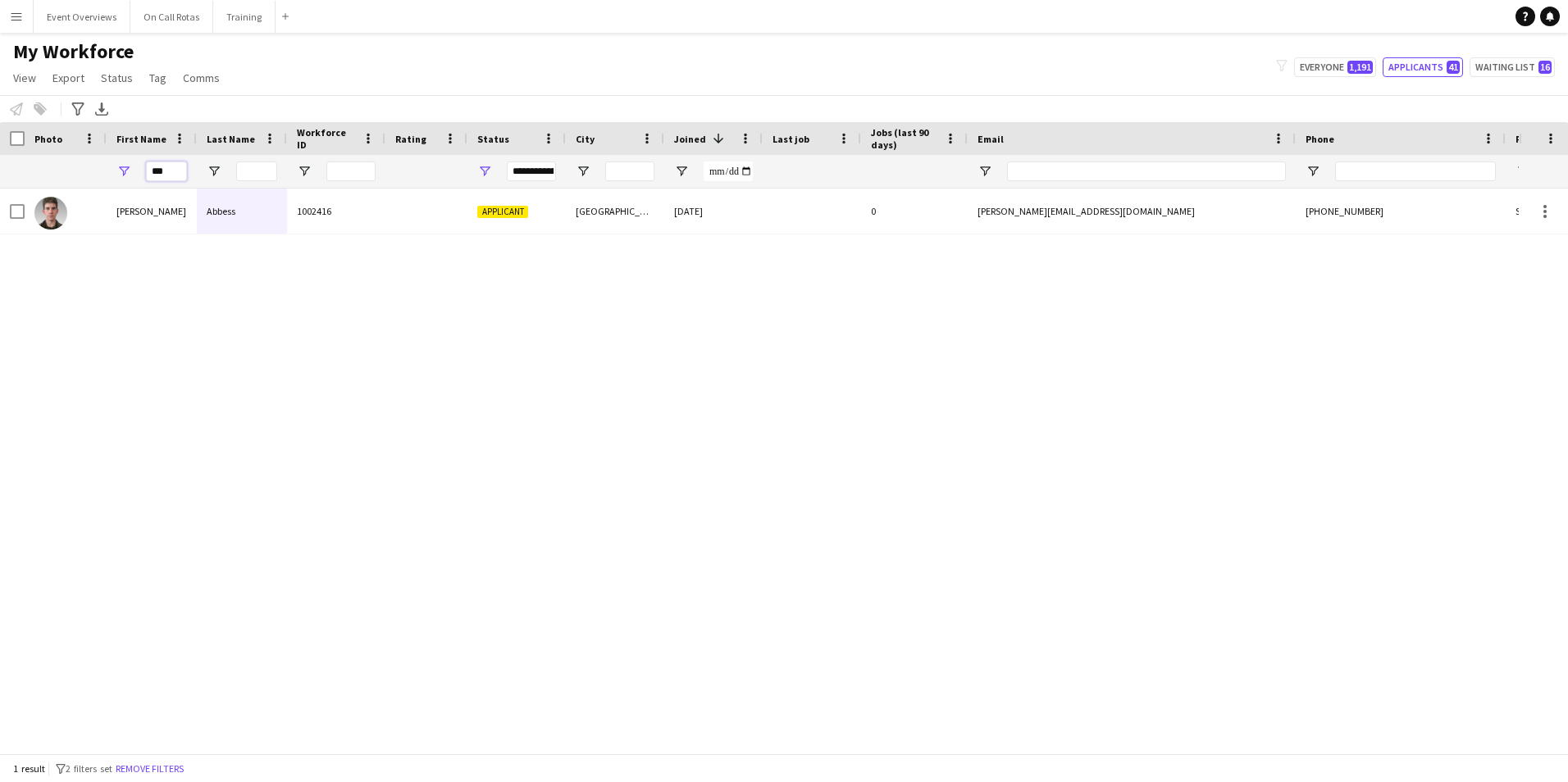
drag, startPoint x: 171, startPoint y: 169, endPoint x: 110, endPoint y: 182, distance: 62.4
click at [110, 182] on div "***" at bounding box center [151, 171] width 90 height 33
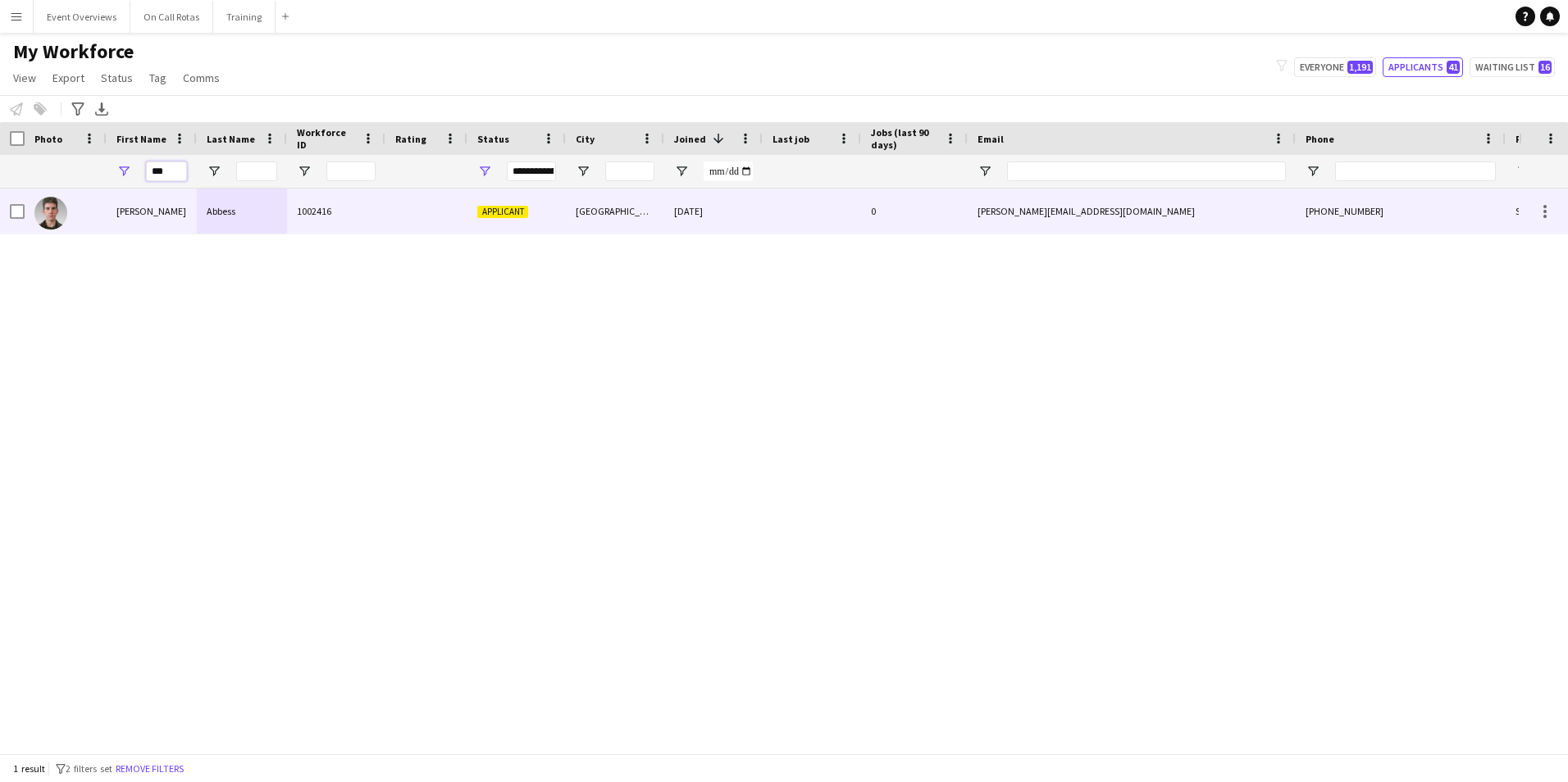
type input "***"
click at [244, 221] on div "Abbess" at bounding box center [241, 211] width 90 height 45
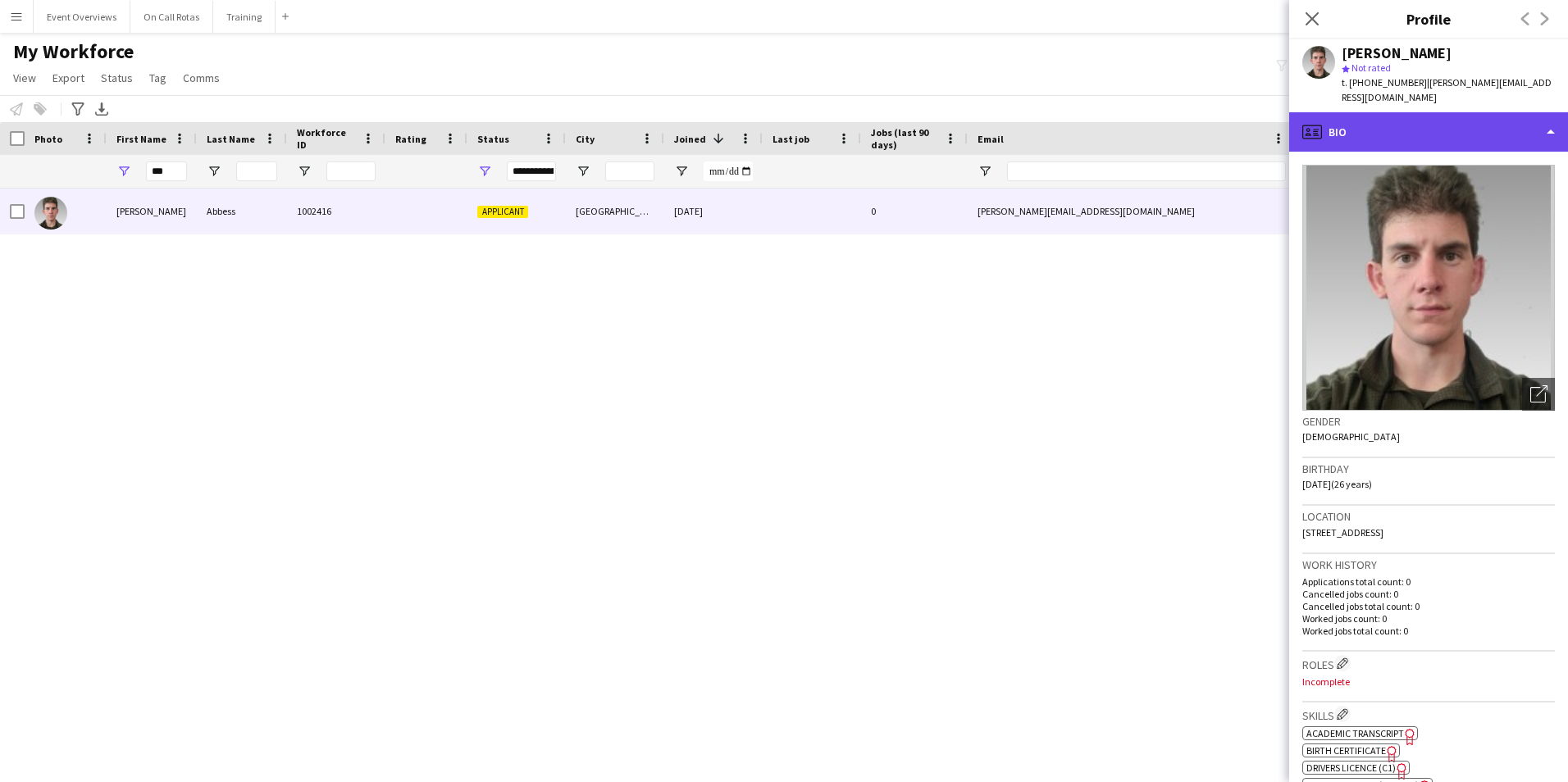
click at [1359, 112] on div "profile Bio" at bounding box center [1428, 131] width 279 height 39
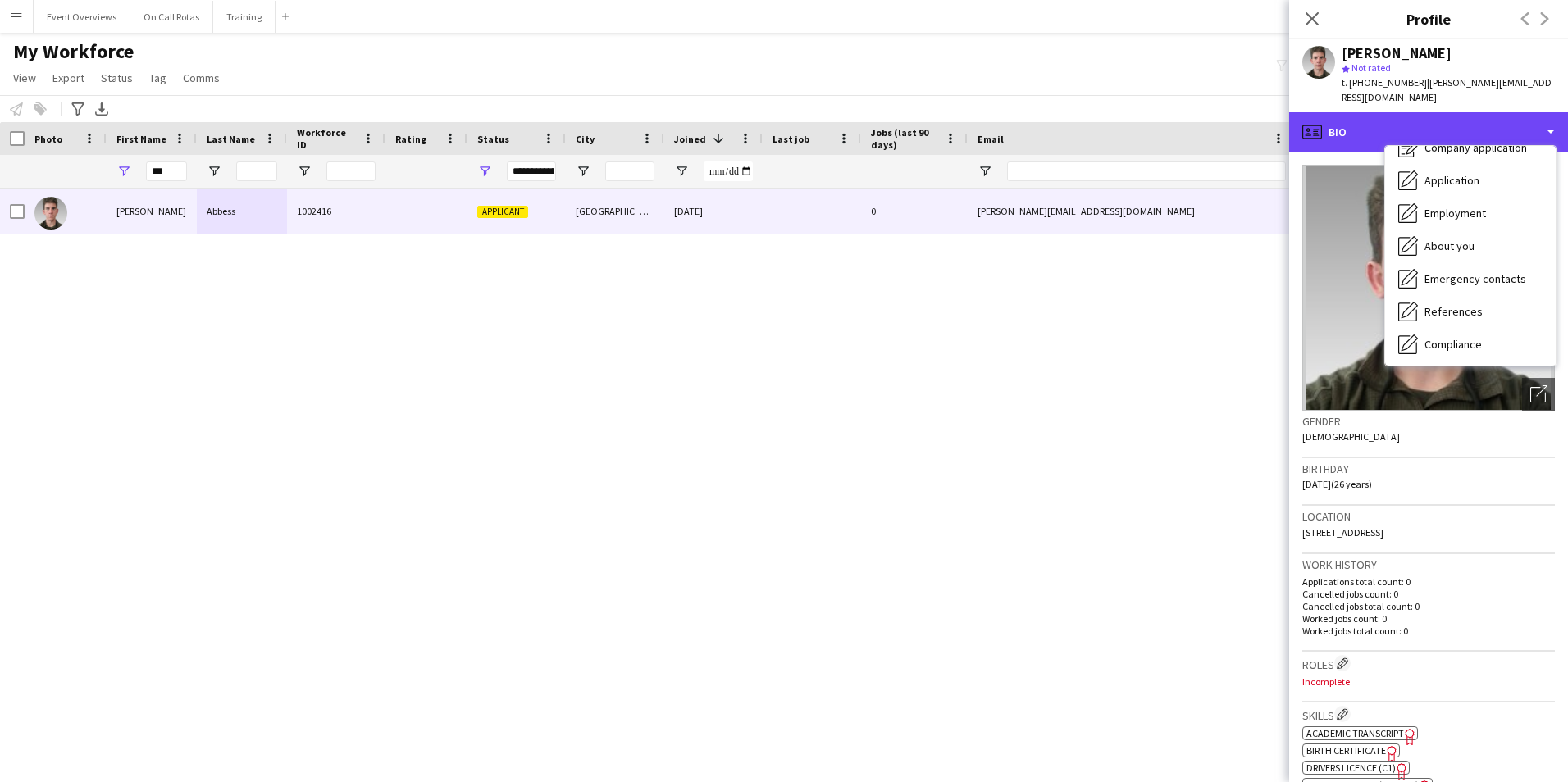
scroll to position [39, 0]
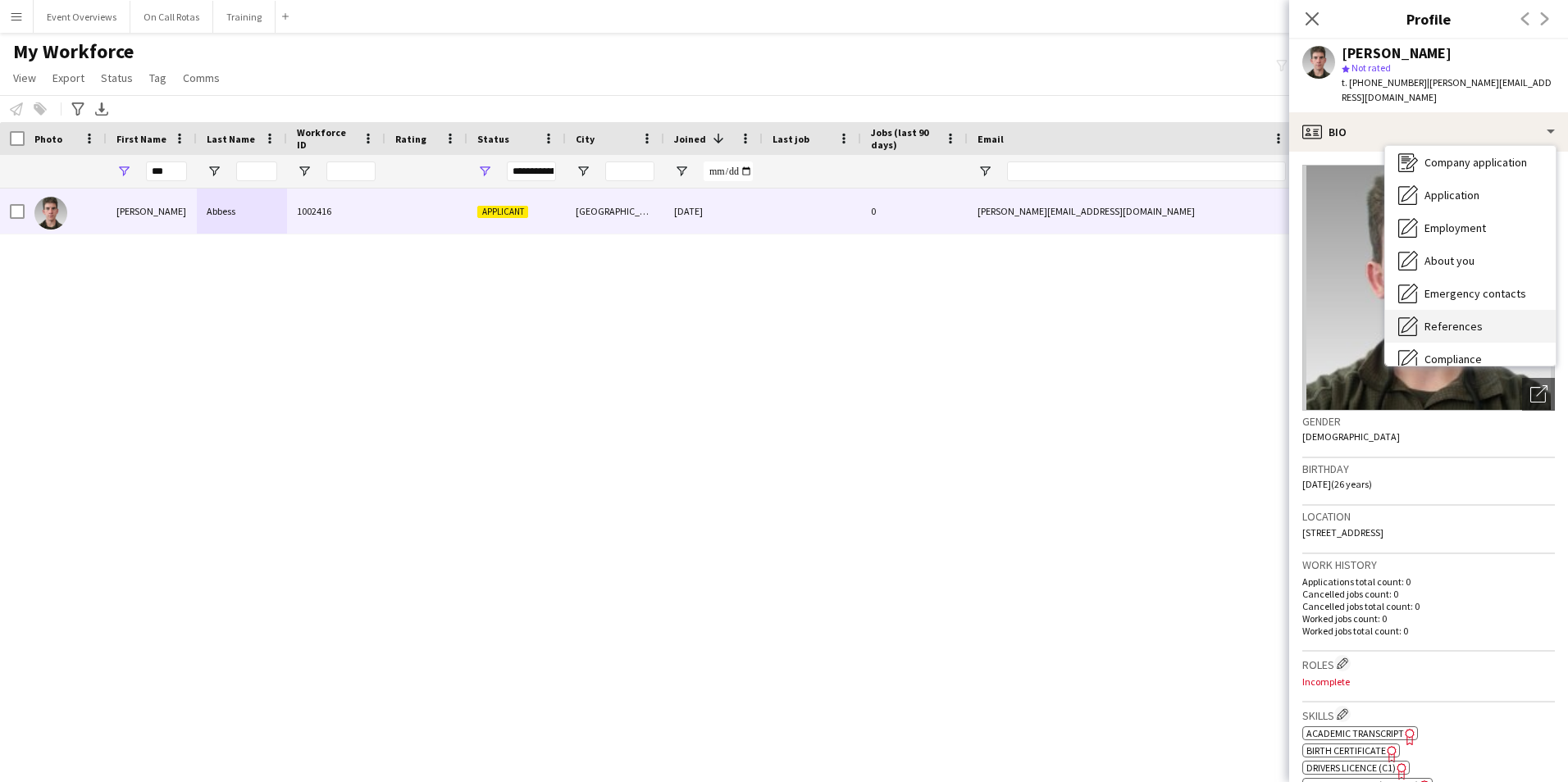
click at [1441, 310] on div "References References" at bounding box center [1469, 326] width 170 height 33
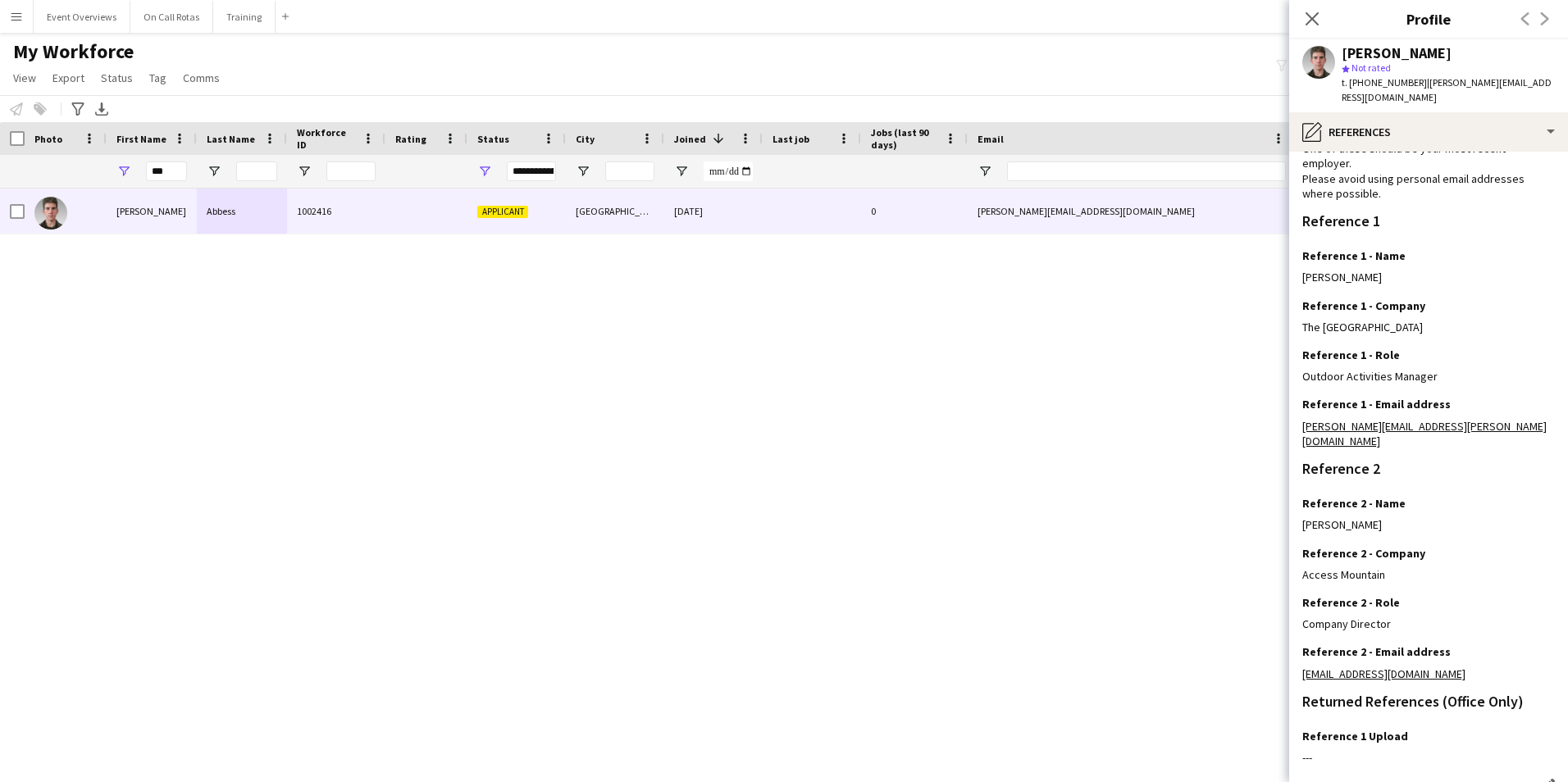
scroll to position [196, 0]
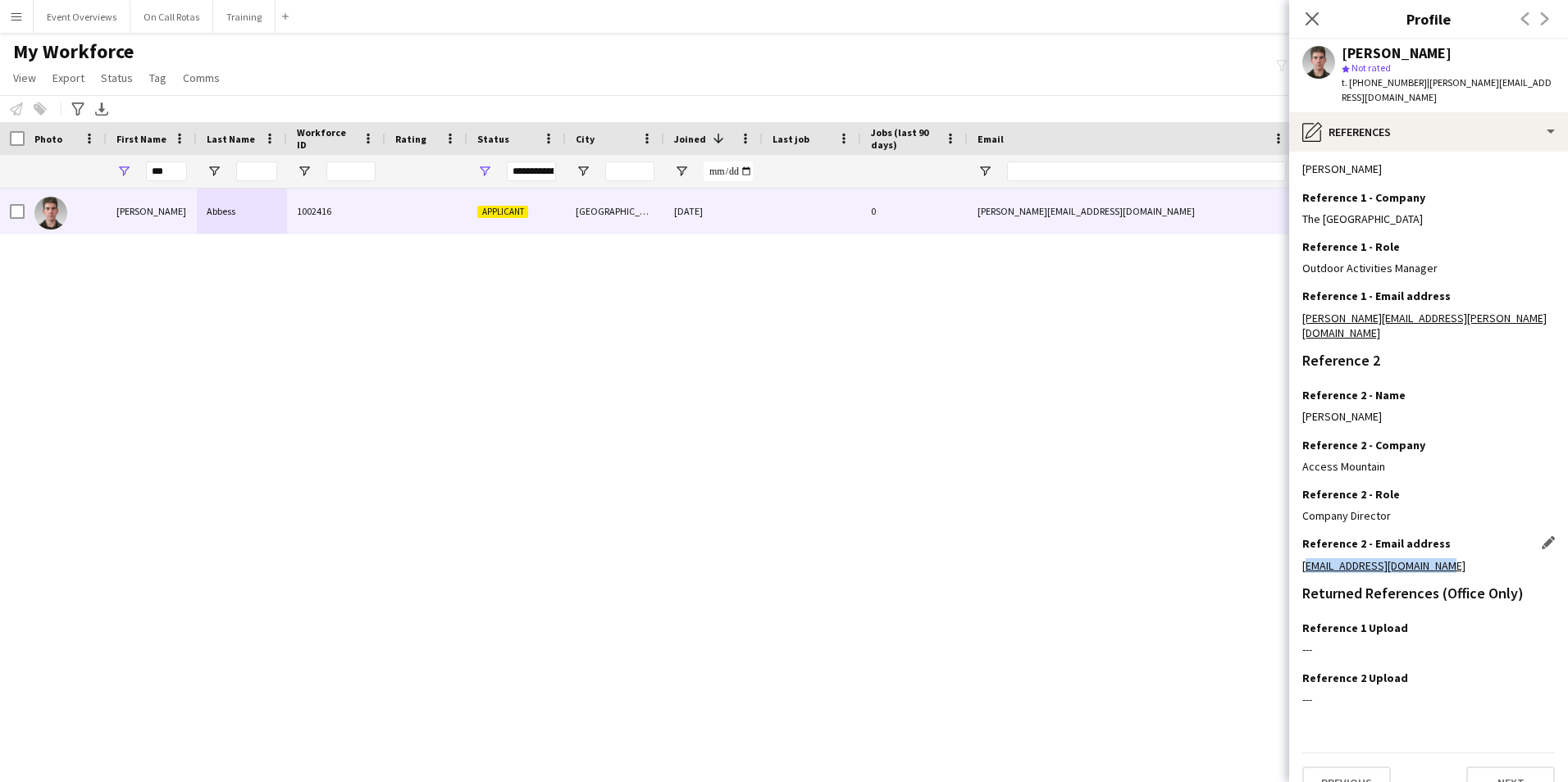
drag, startPoint x: 1298, startPoint y: 533, endPoint x: 1444, endPoint y: 538, distance: 146.1
click at [1444, 538] on app-section-data-types "Reference Information Please provide 2 professional/ educational references. On…" at bounding box center [1428, 466] width 279 height 631
copy link "access.mountain@gmail.com"
drag, startPoint x: 177, startPoint y: 166, endPoint x: 106, endPoint y: 167, distance: 71.0
click at [106, 167] on div "**********" at bounding box center [889, 171] width 1777 height 33
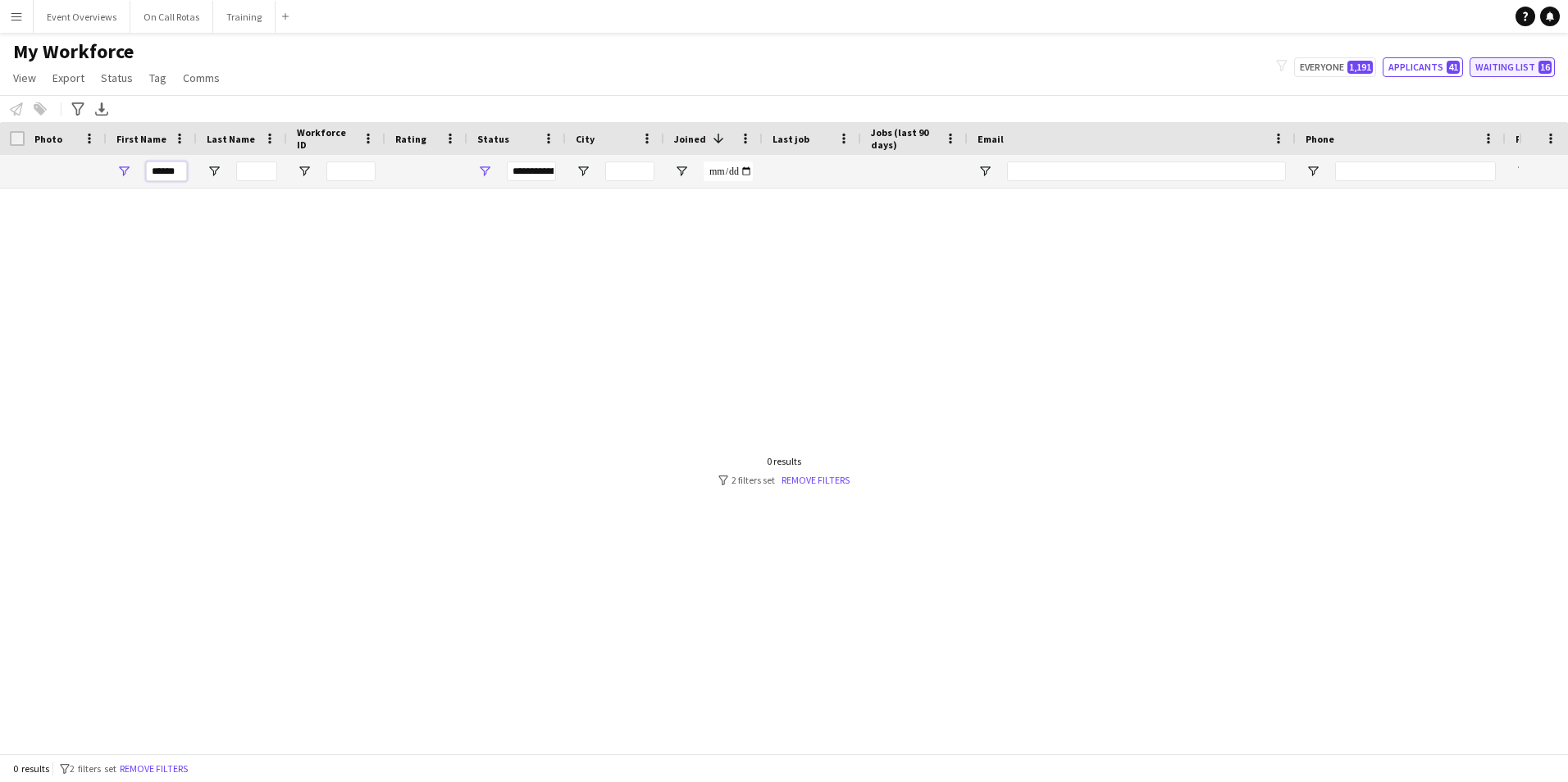
type input "******"
click at [1521, 60] on button "Waiting list 16" at bounding box center [1512, 67] width 86 height 20
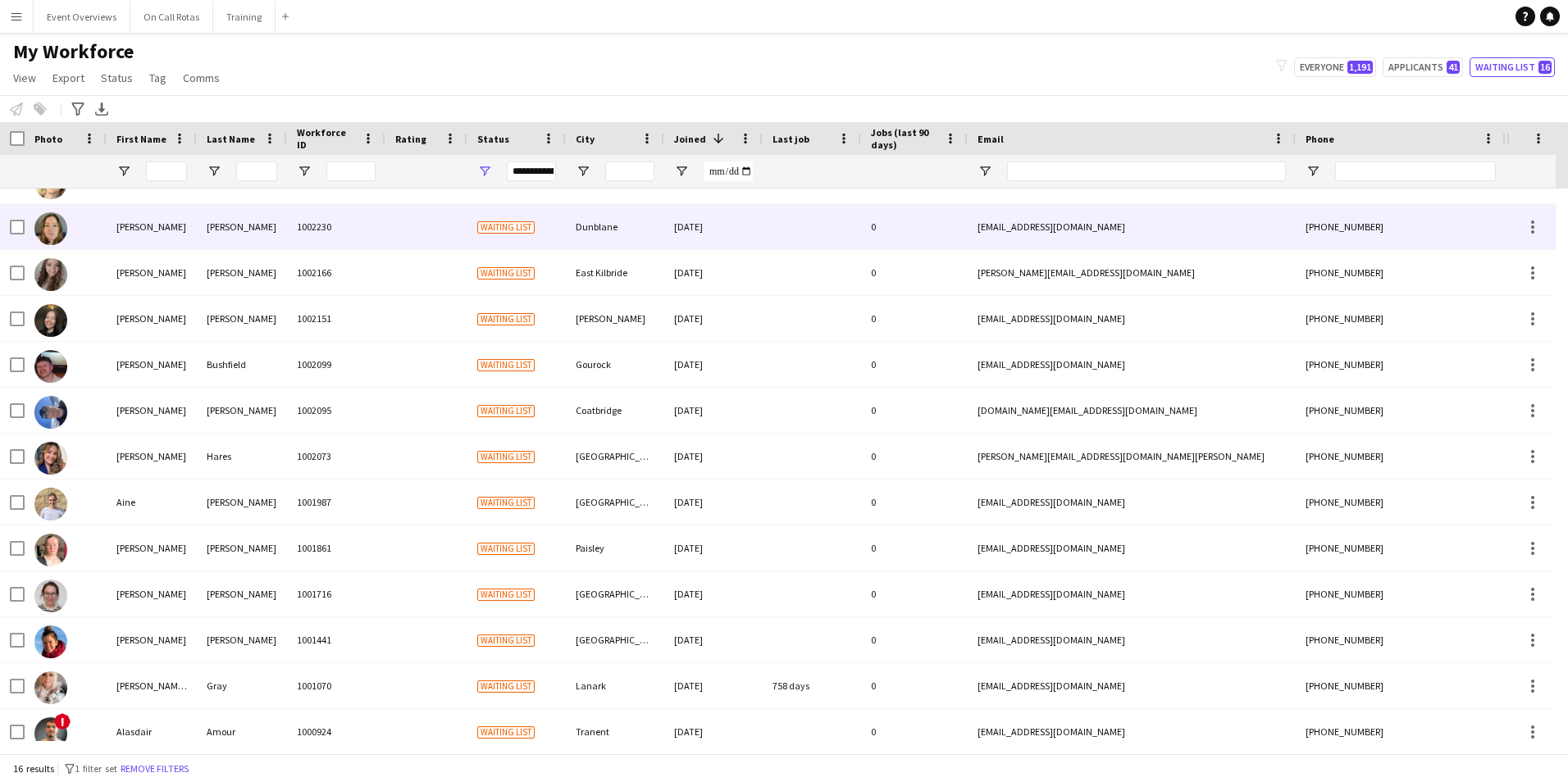
scroll to position [182, 0]
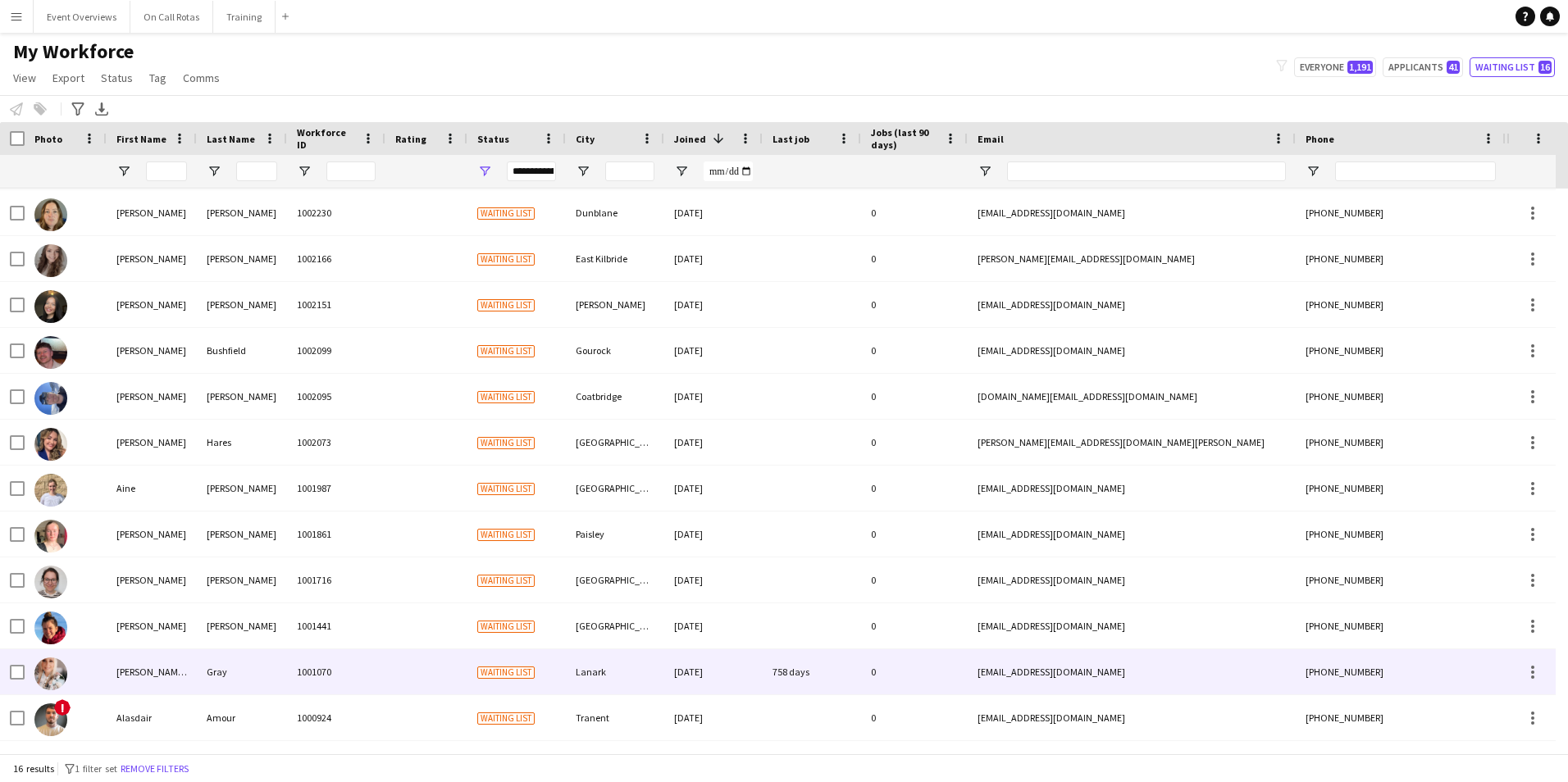
click at [389, 667] on div at bounding box center [426, 671] width 82 height 45
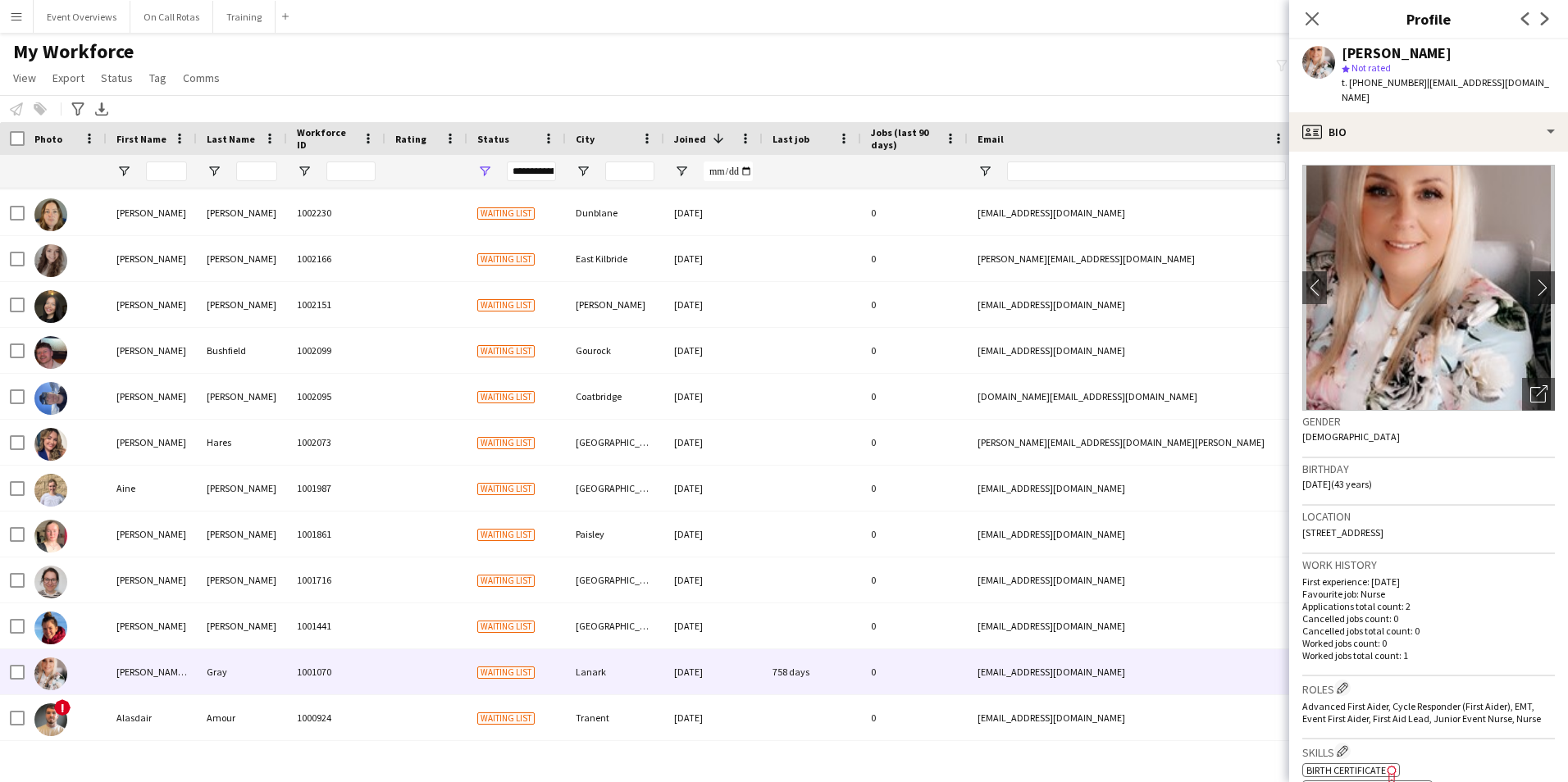
scroll to position [649, 0]
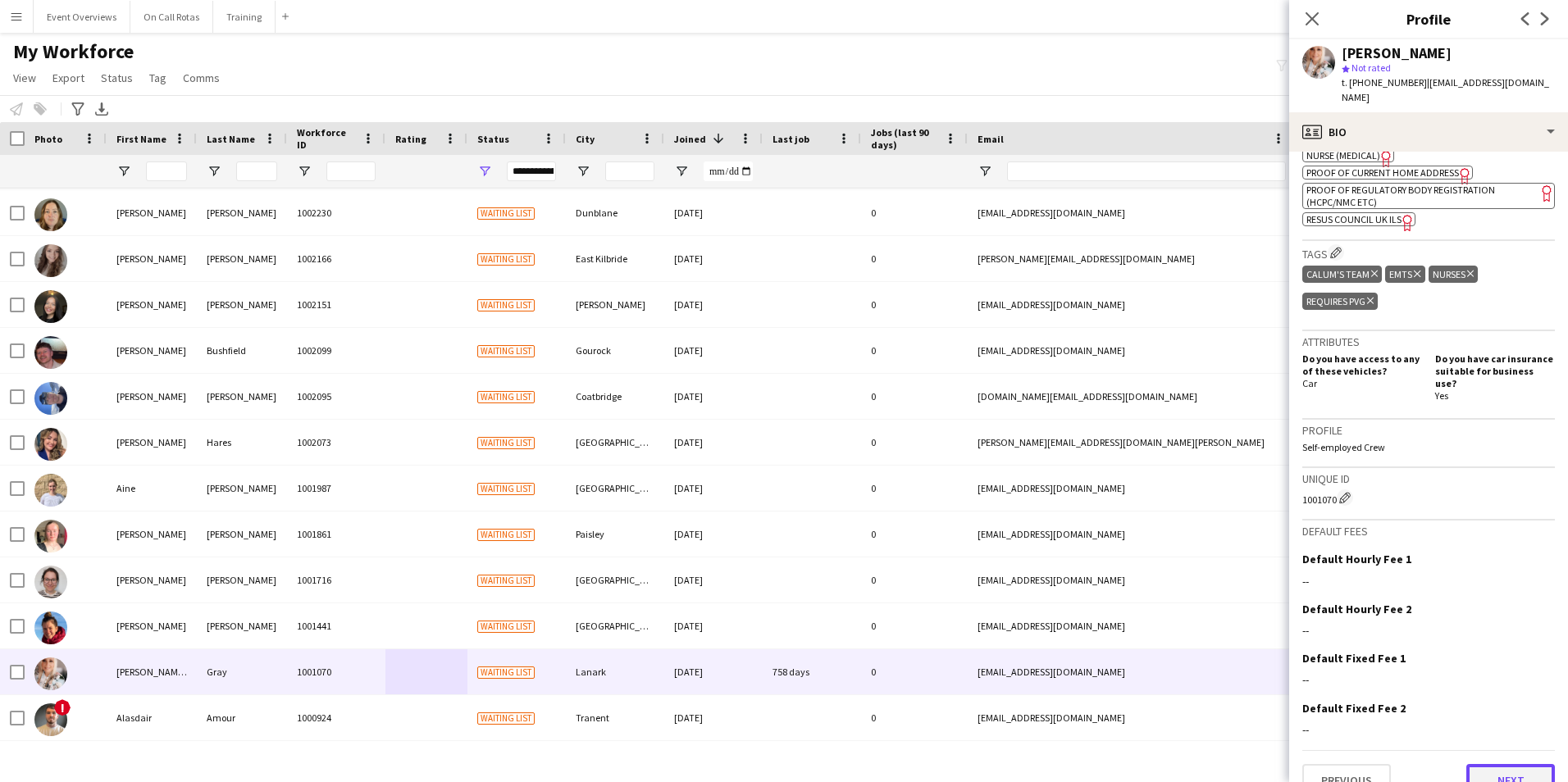
click at [1477, 764] on button "Next" at bounding box center [1510, 780] width 88 height 33
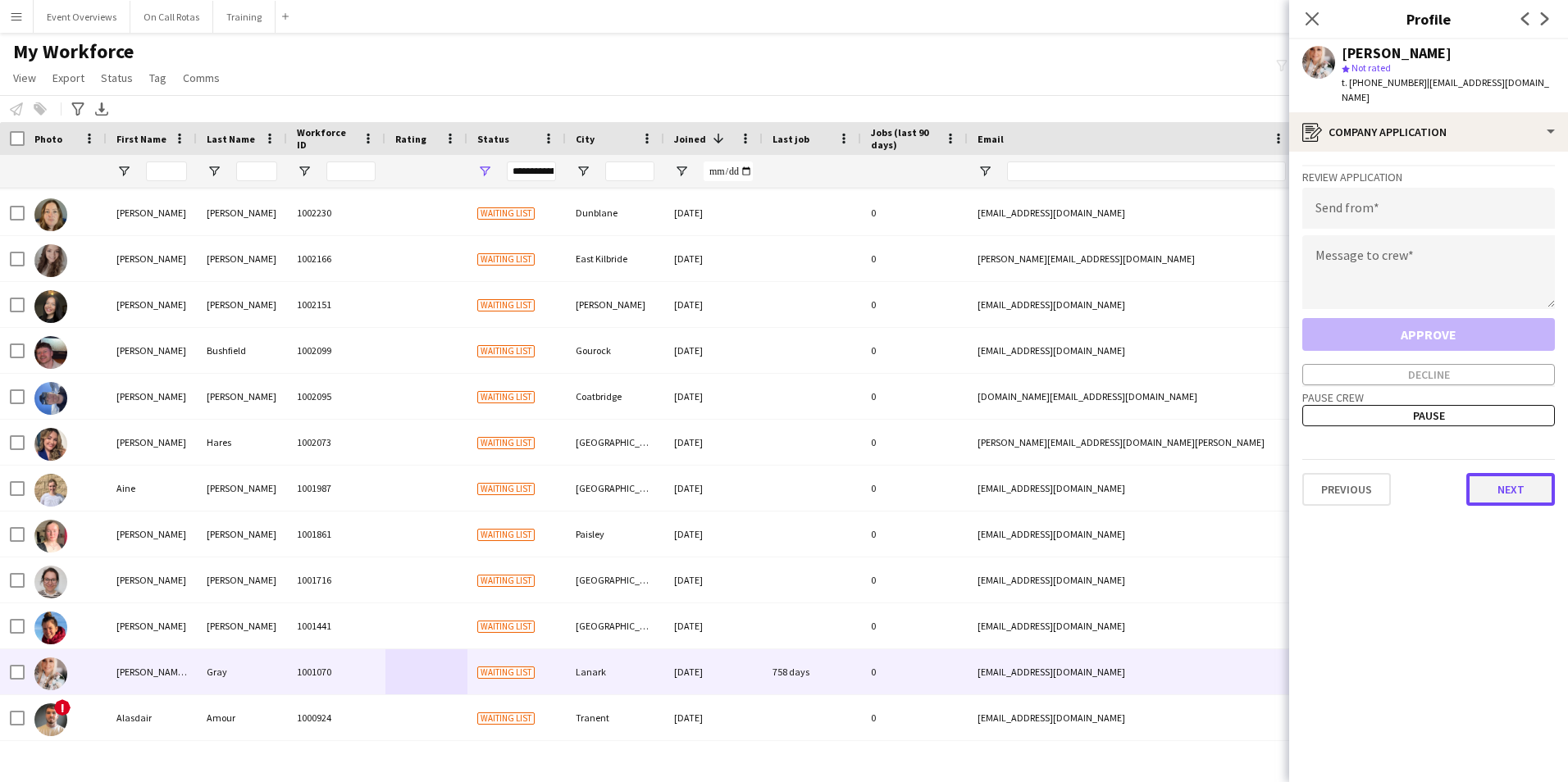
click at [1497, 480] on button "Next" at bounding box center [1510, 490] width 88 height 33
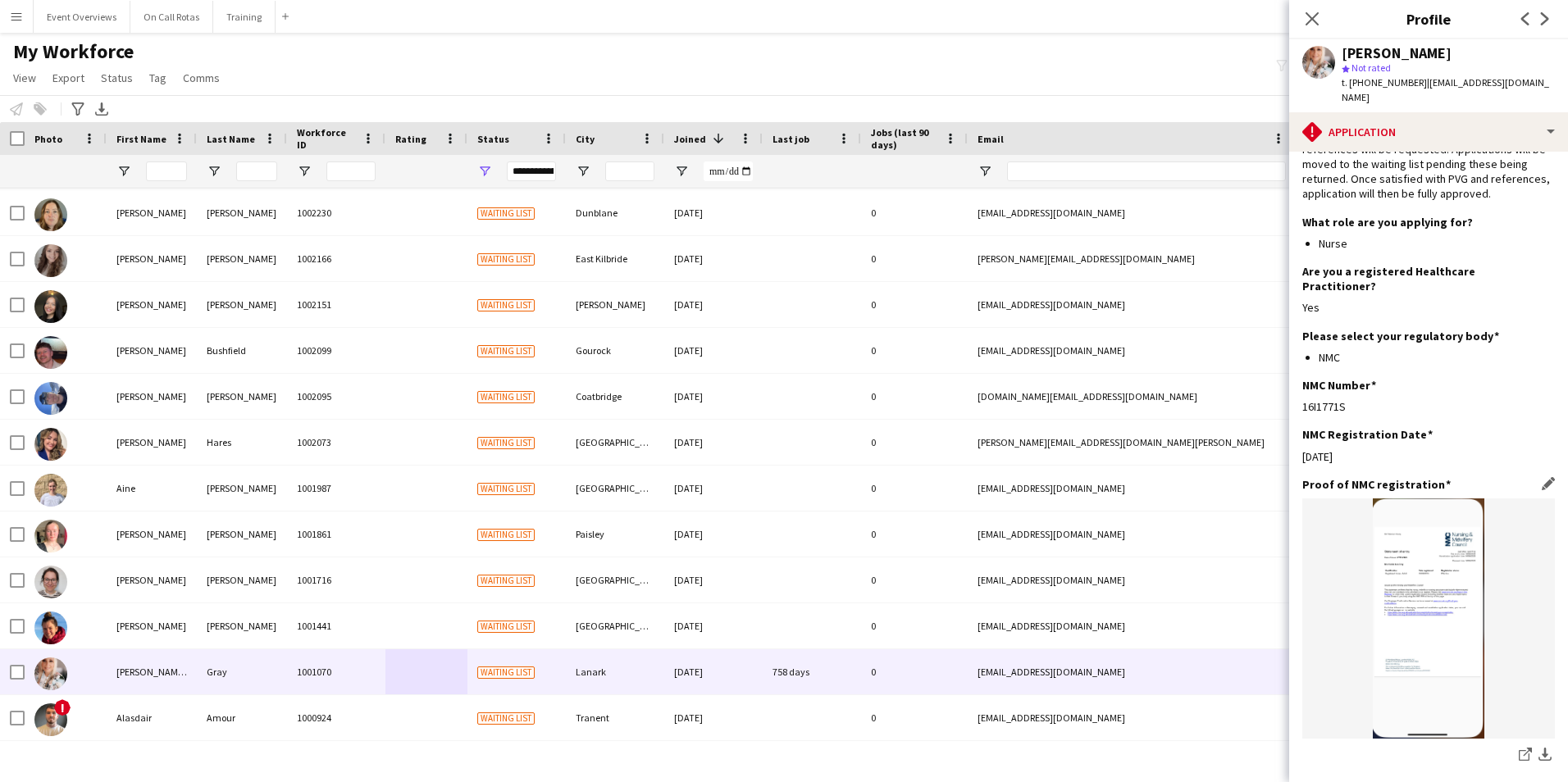
scroll to position [361, 0]
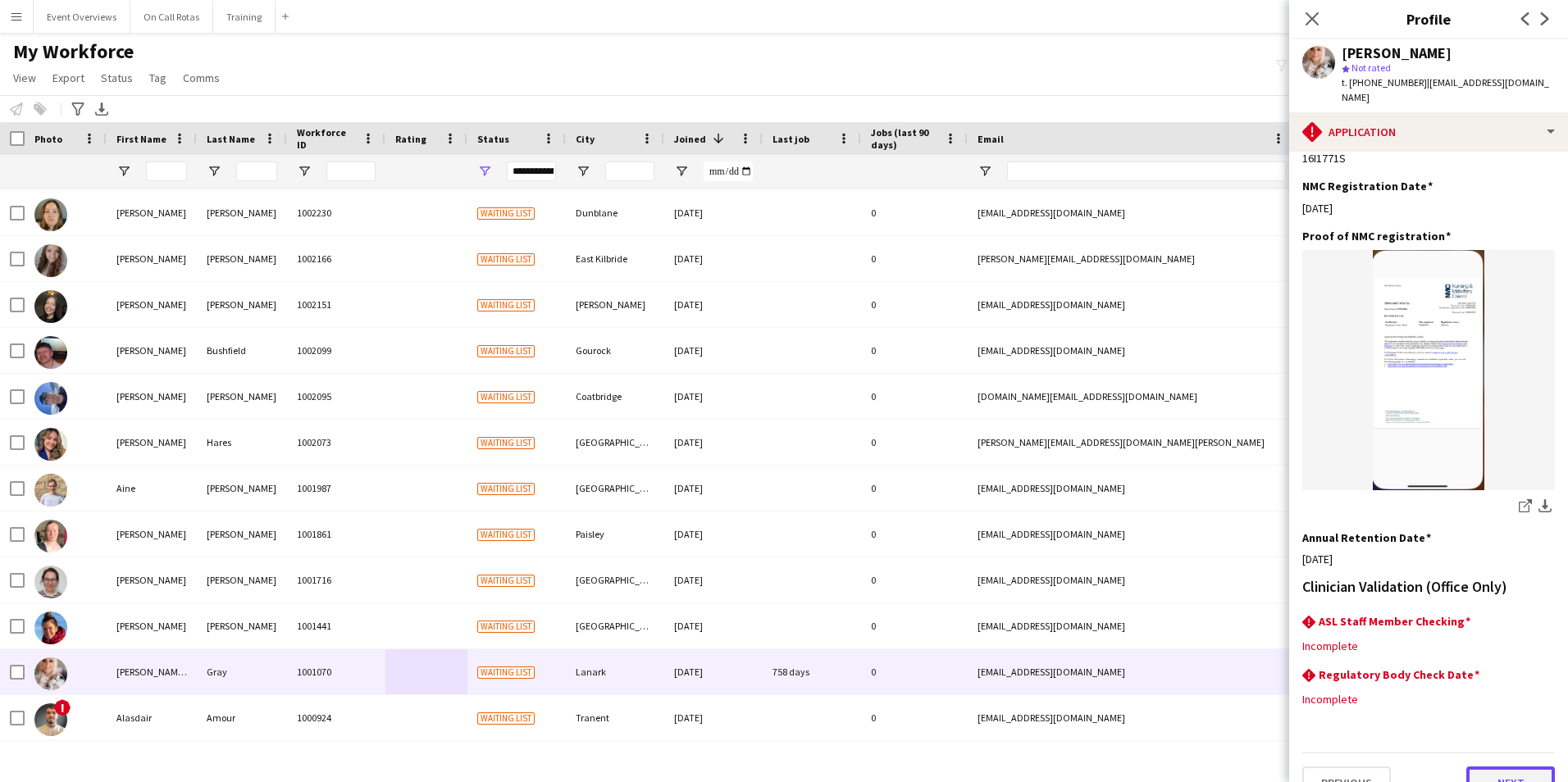
click at [1505, 766] on button "Next" at bounding box center [1510, 783] width 88 height 33
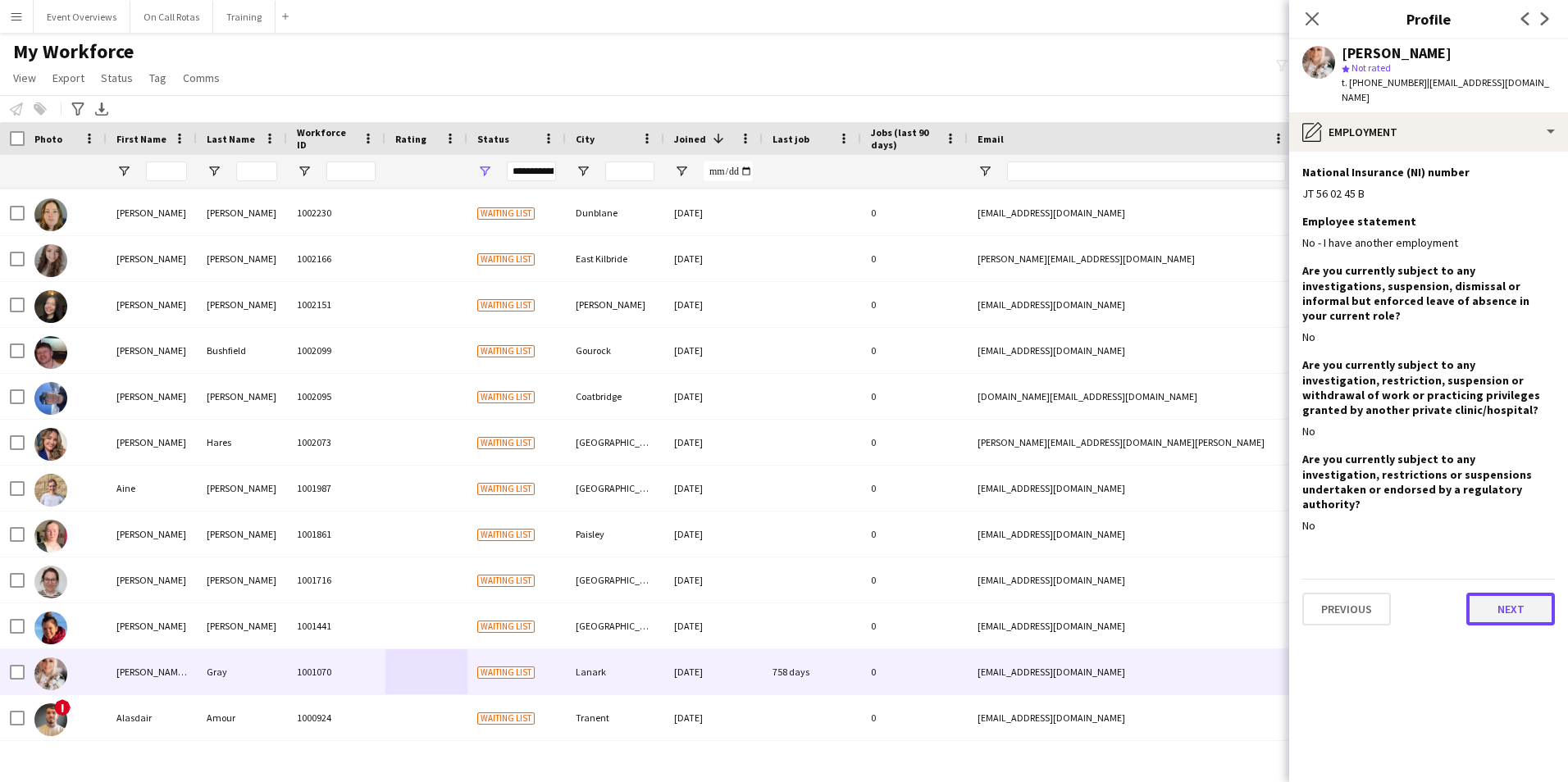
click at [1493, 593] on button "Next" at bounding box center [1510, 609] width 88 height 33
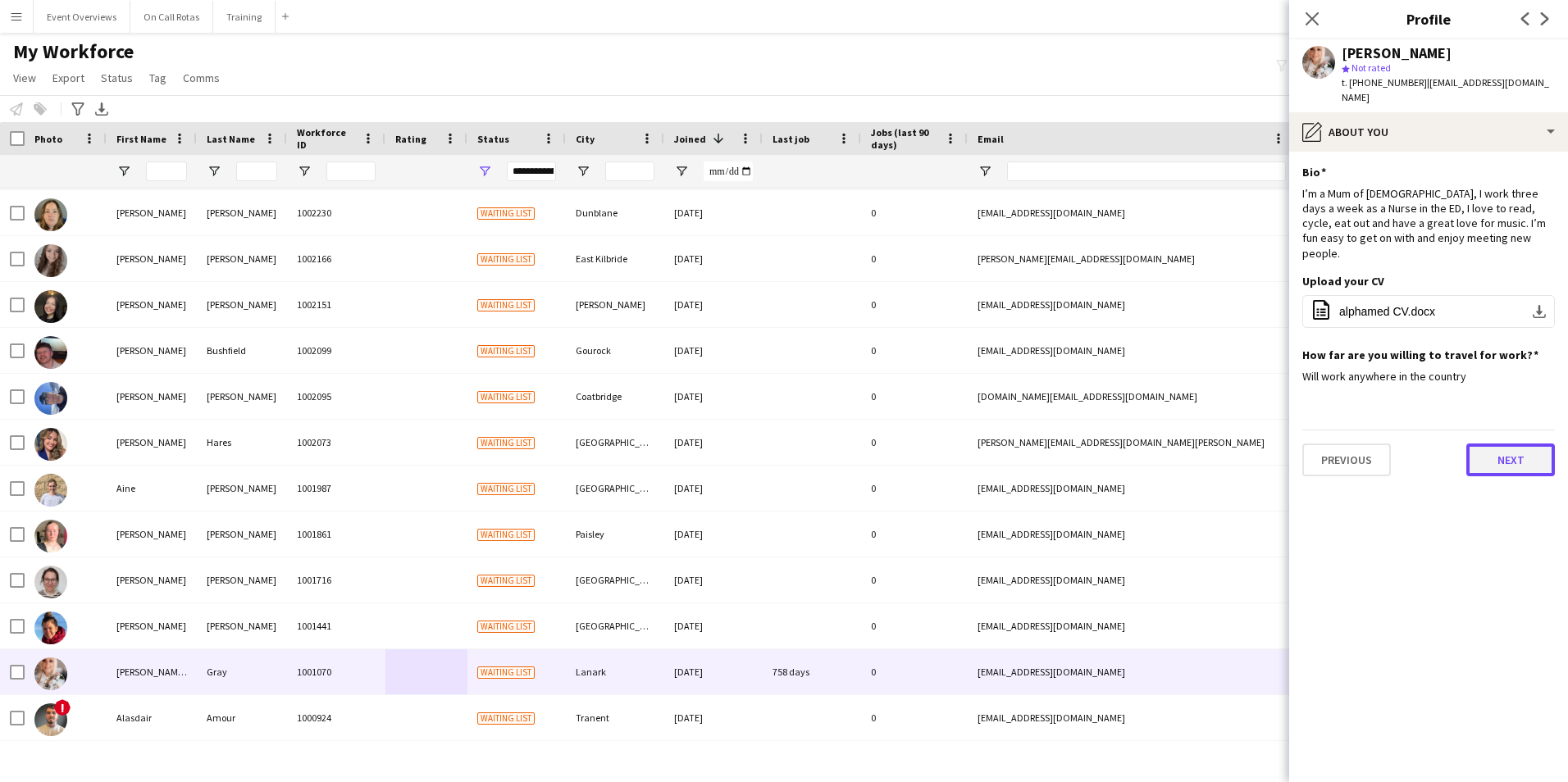
click at [1495, 444] on button "Next" at bounding box center [1510, 460] width 88 height 33
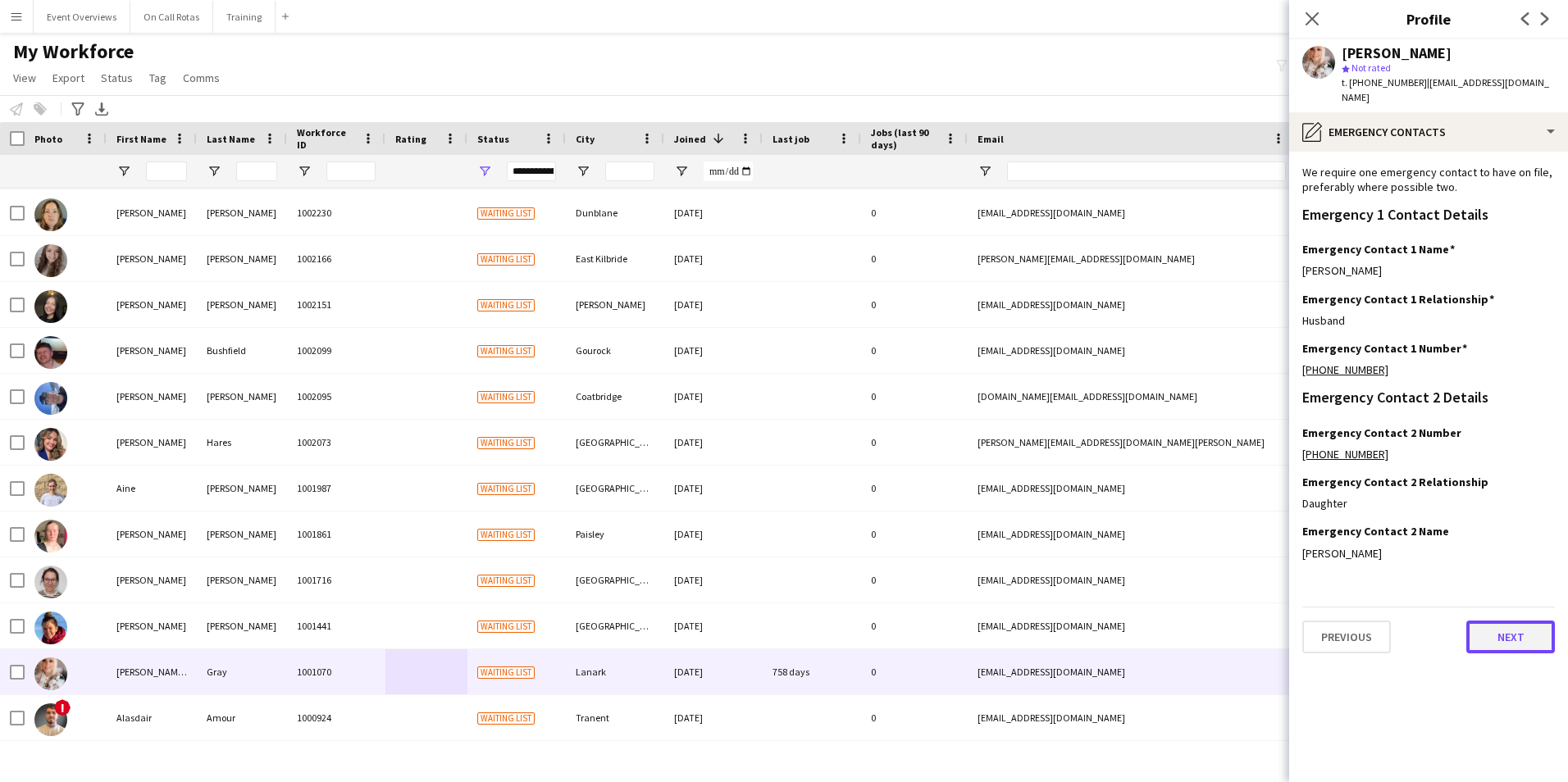
click at [1503, 620] on button "Next" at bounding box center [1510, 637] width 88 height 33
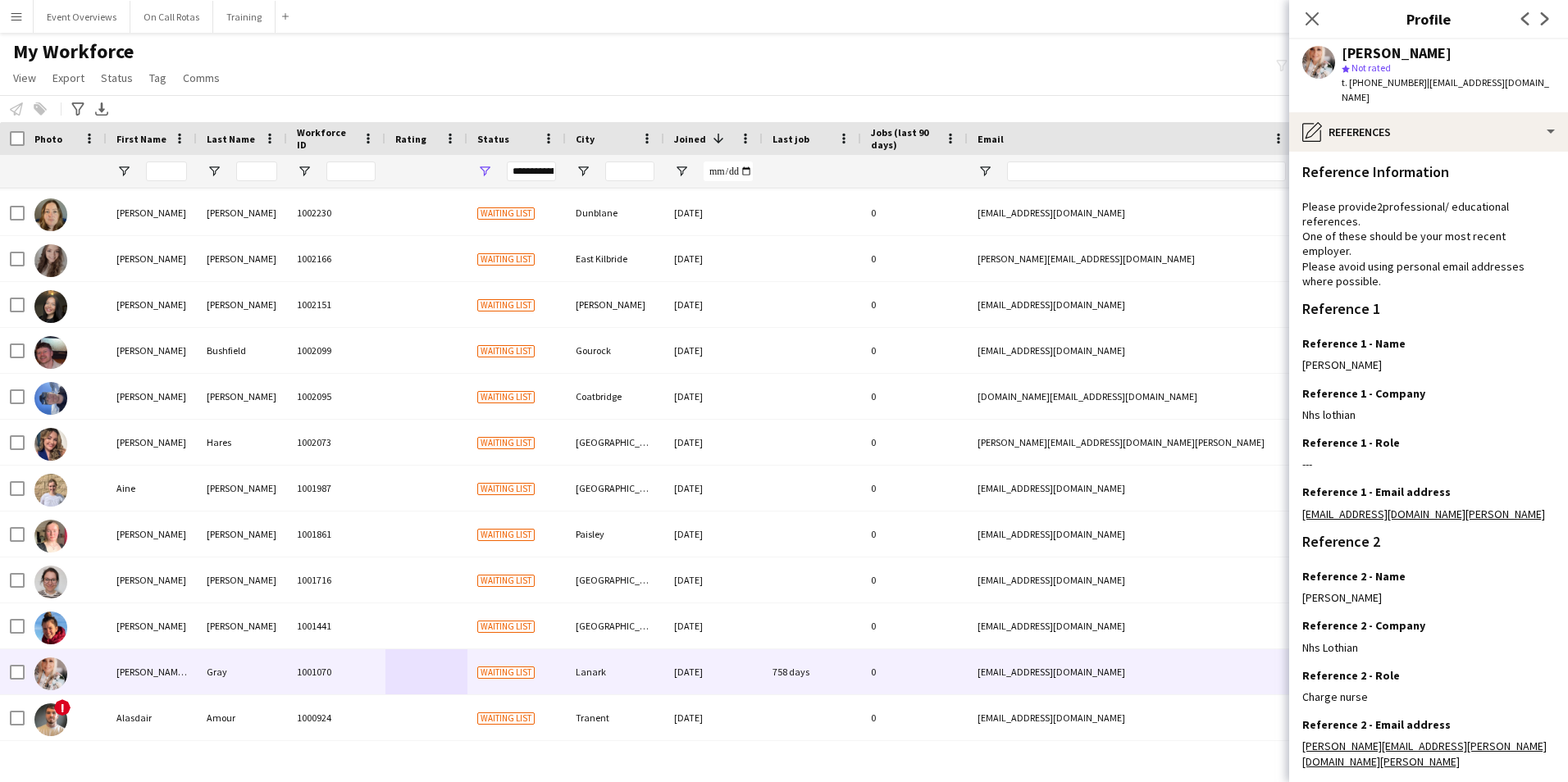
scroll to position [245, 0]
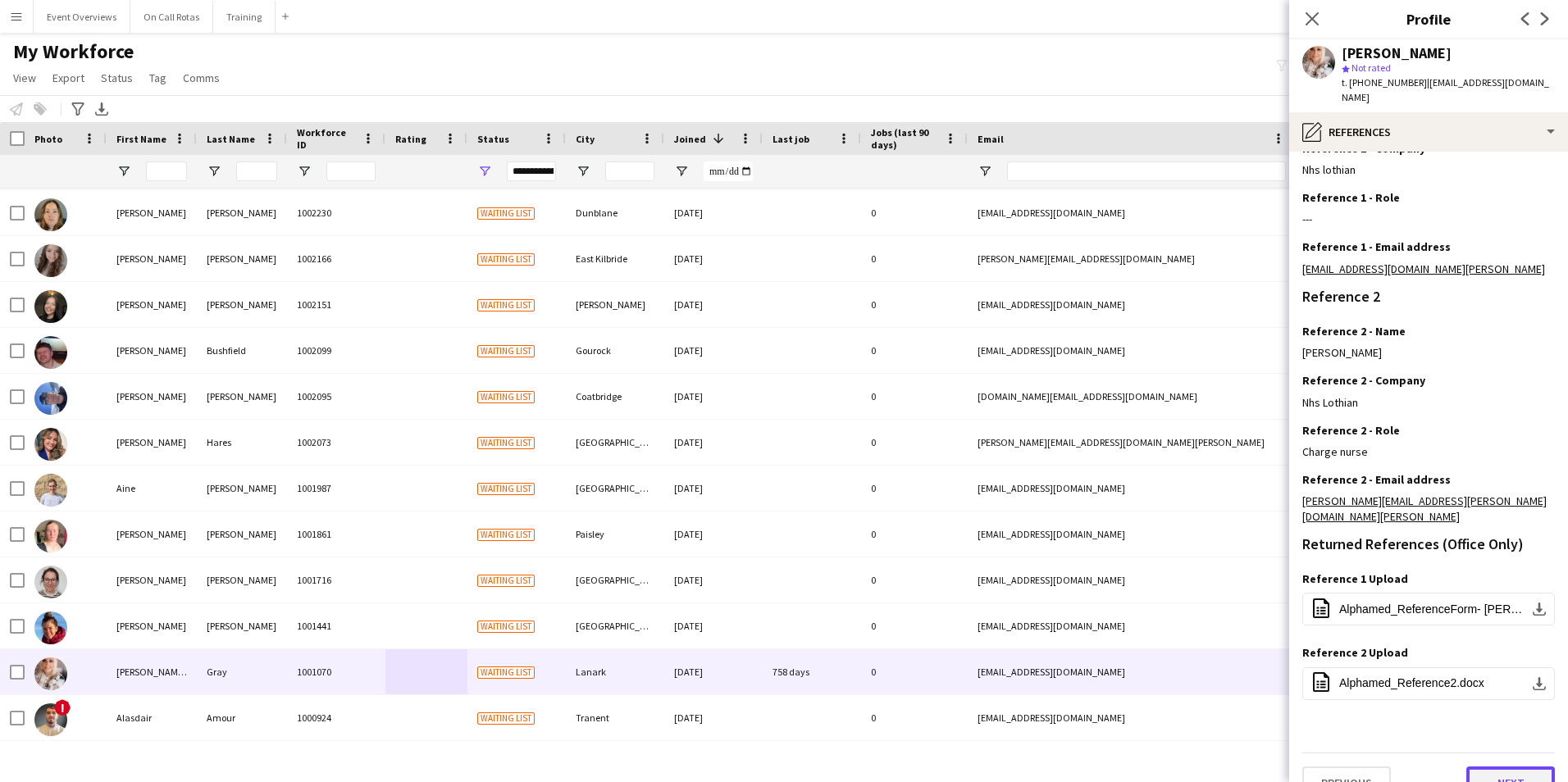
click at [1493, 766] on button "Next" at bounding box center [1510, 783] width 88 height 33
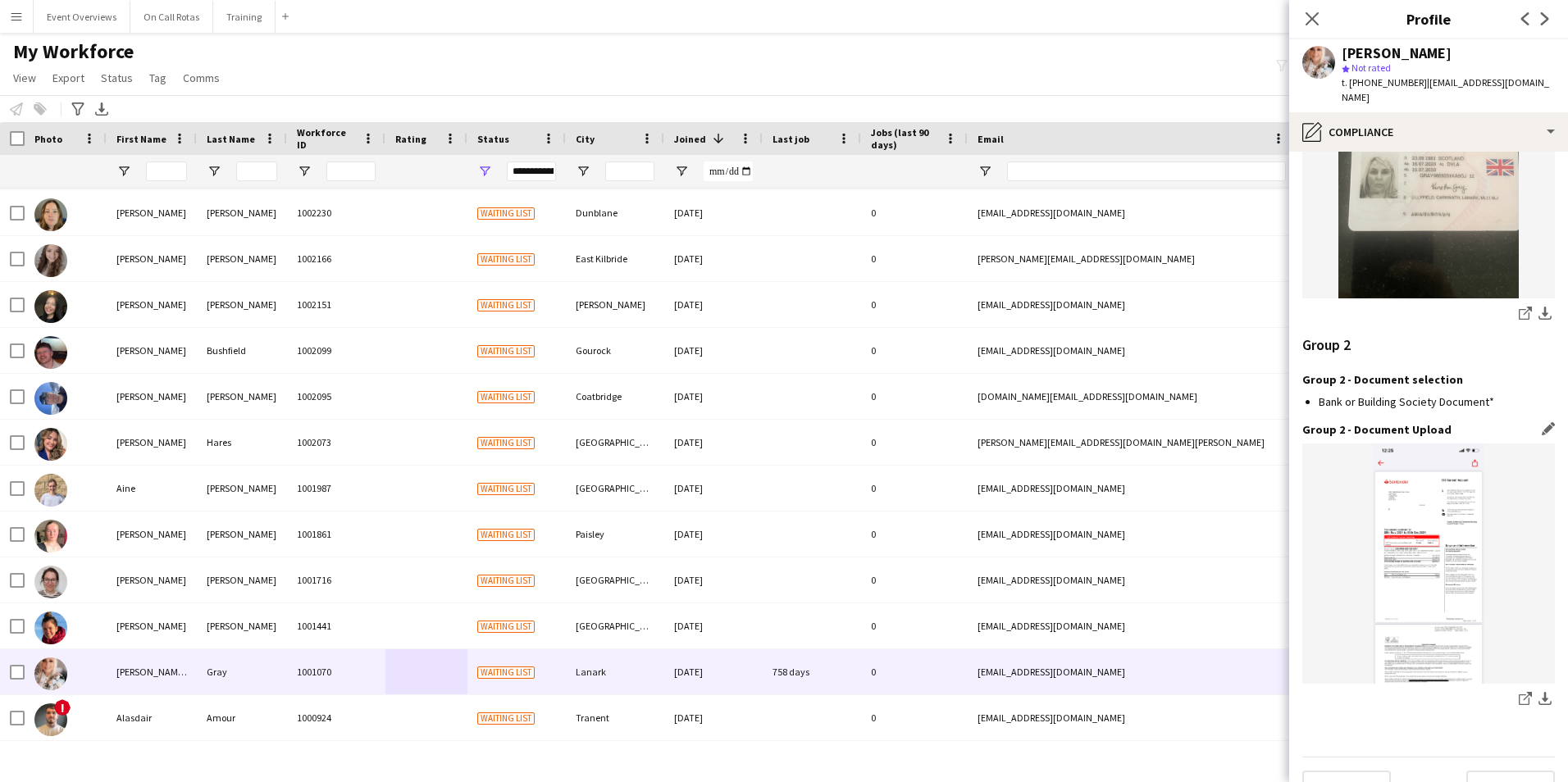
scroll to position [1976, 0]
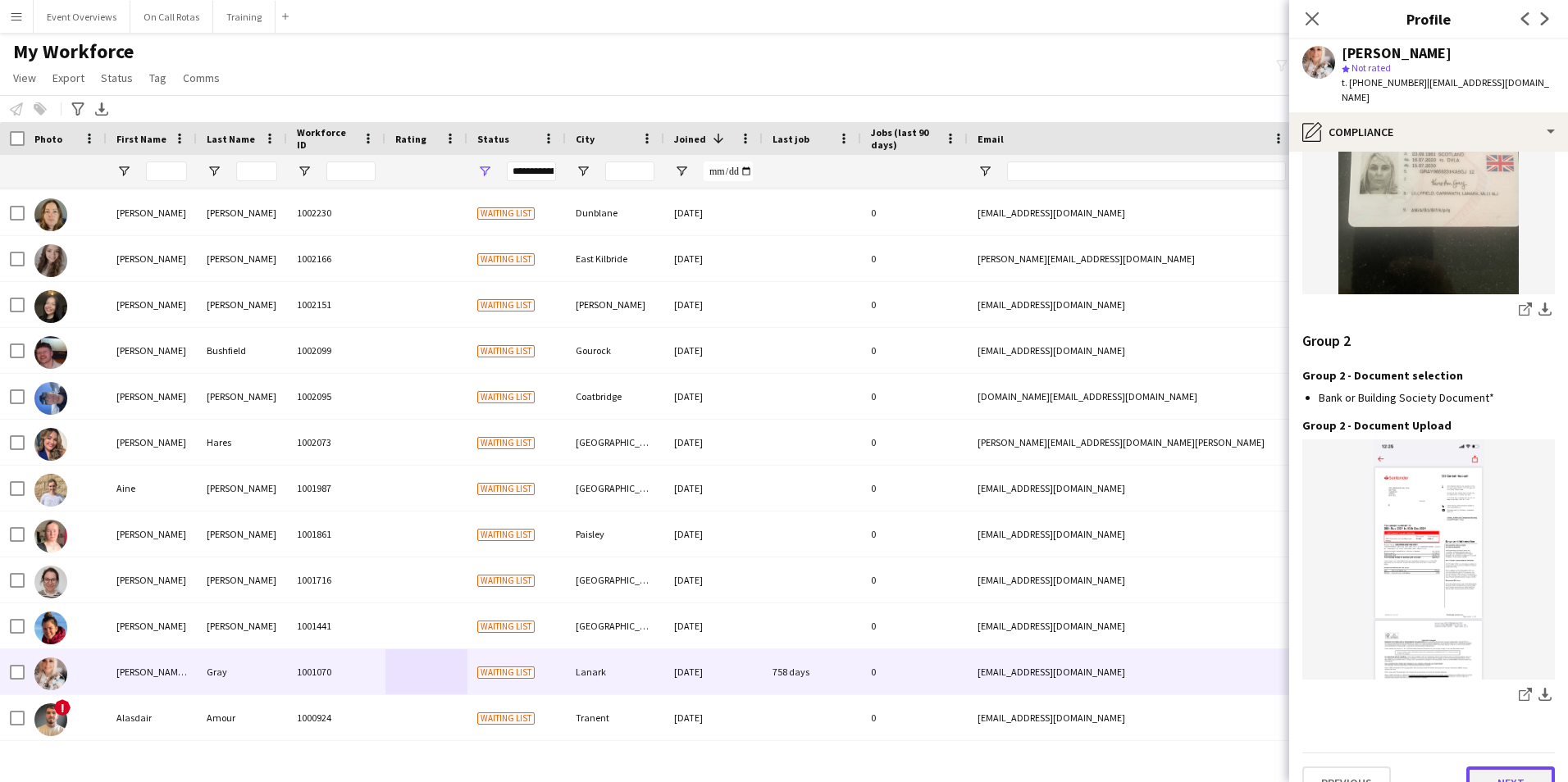
click at [1494, 766] on button "Next" at bounding box center [1510, 783] width 88 height 33
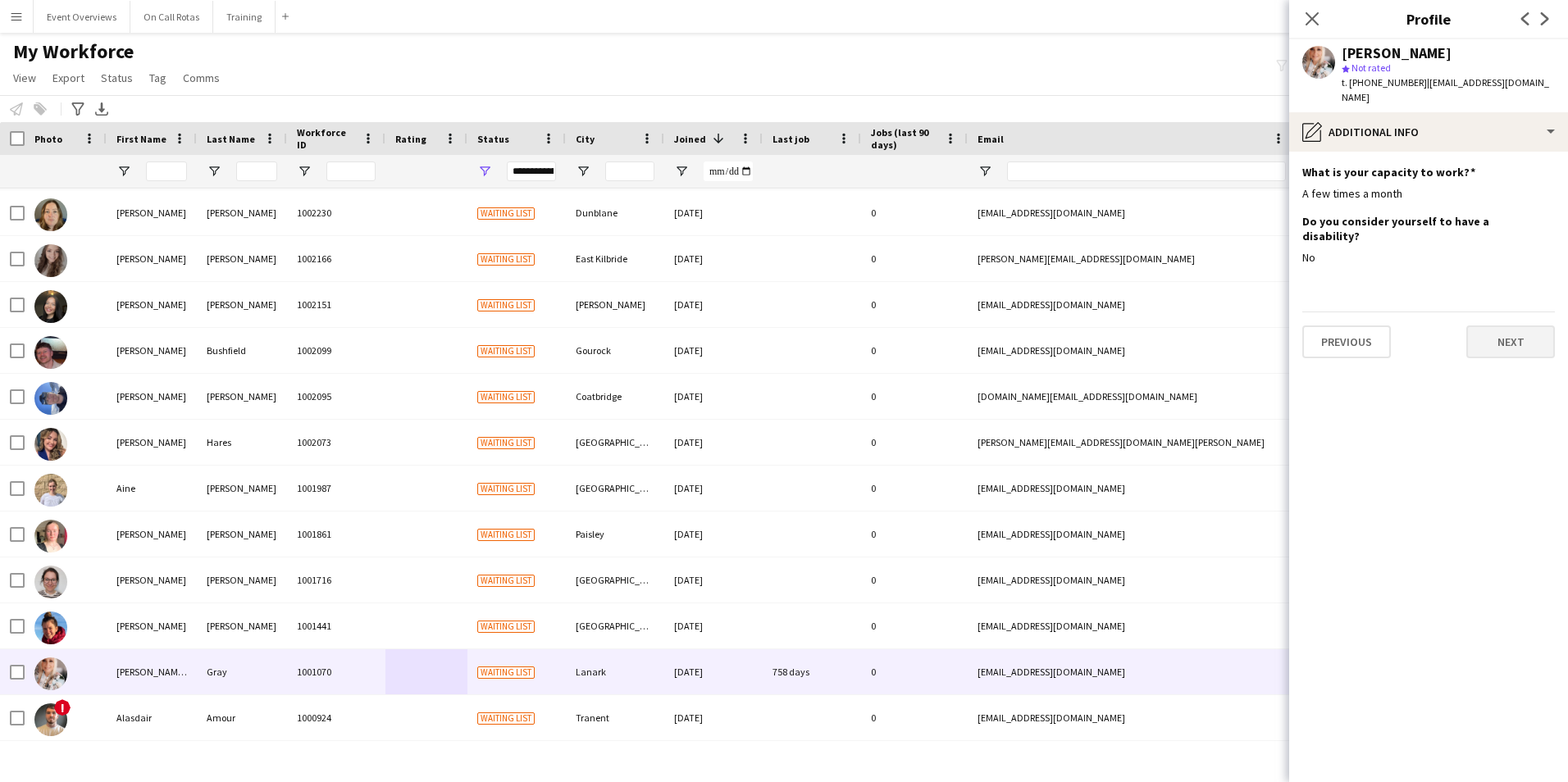
scroll to position [0, 0]
click at [1494, 325] on button "Next" at bounding box center [1510, 342] width 88 height 33
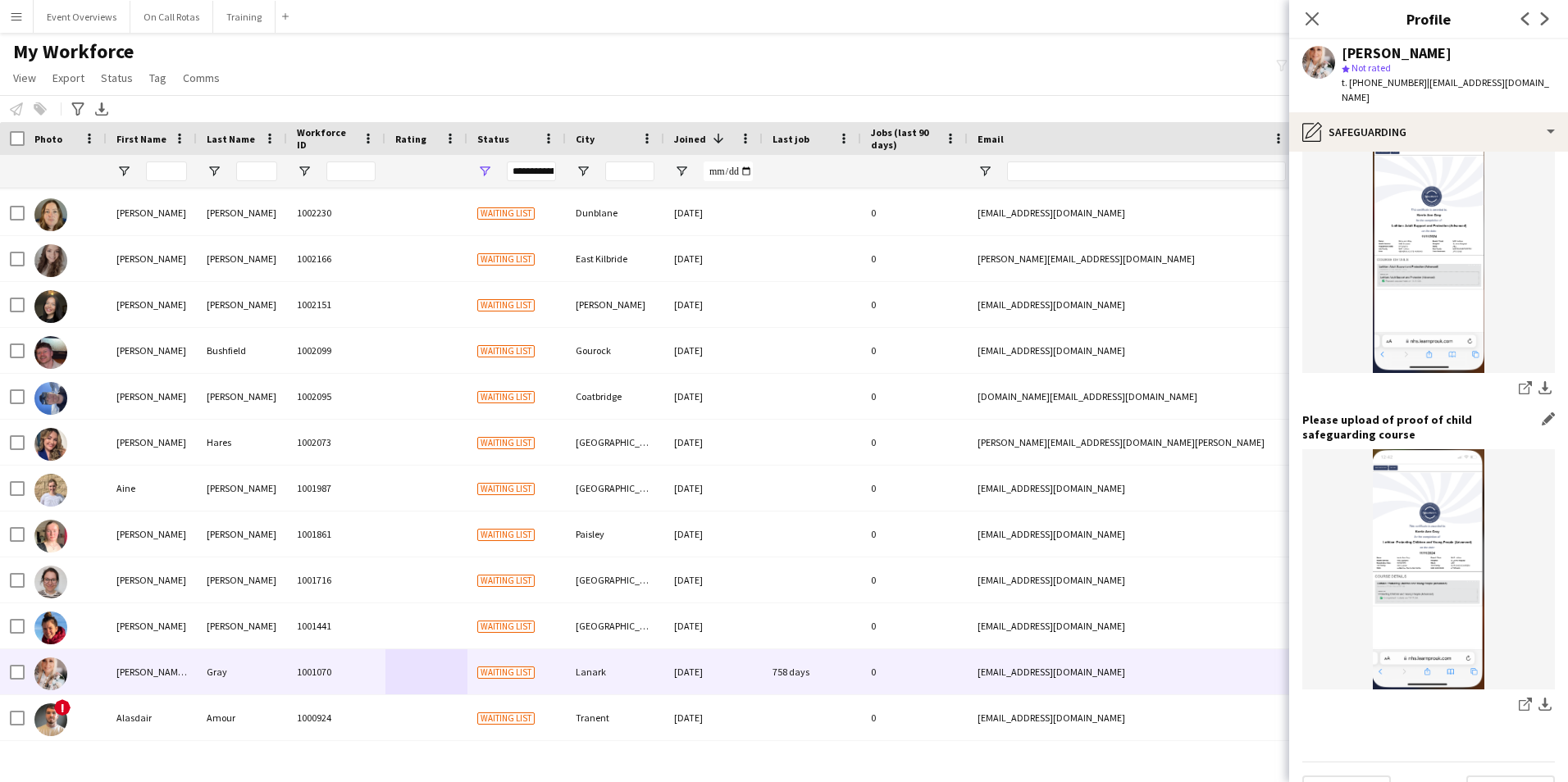
scroll to position [1037, 0]
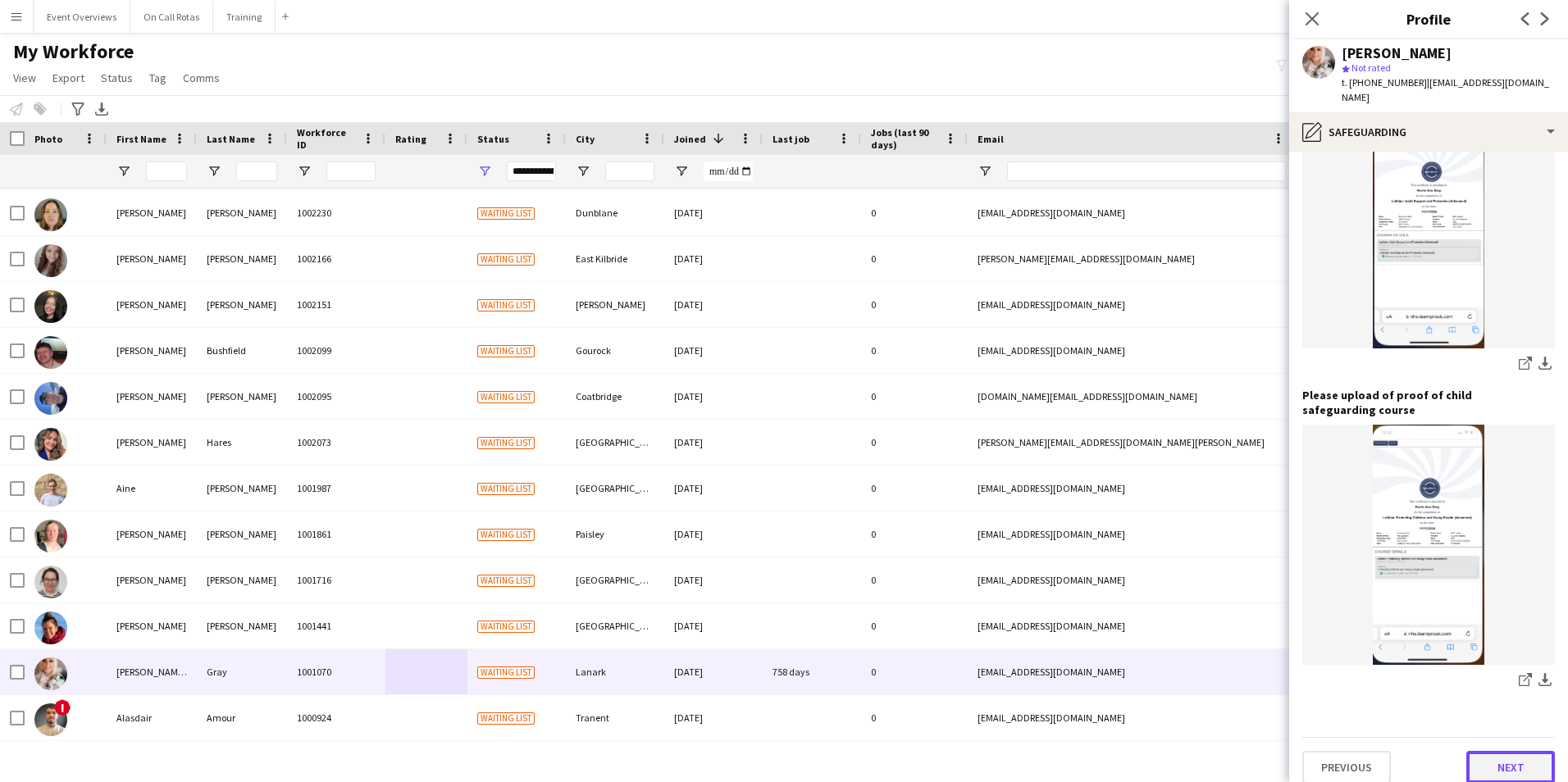
click at [1488, 751] on button "Next" at bounding box center [1510, 767] width 88 height 33
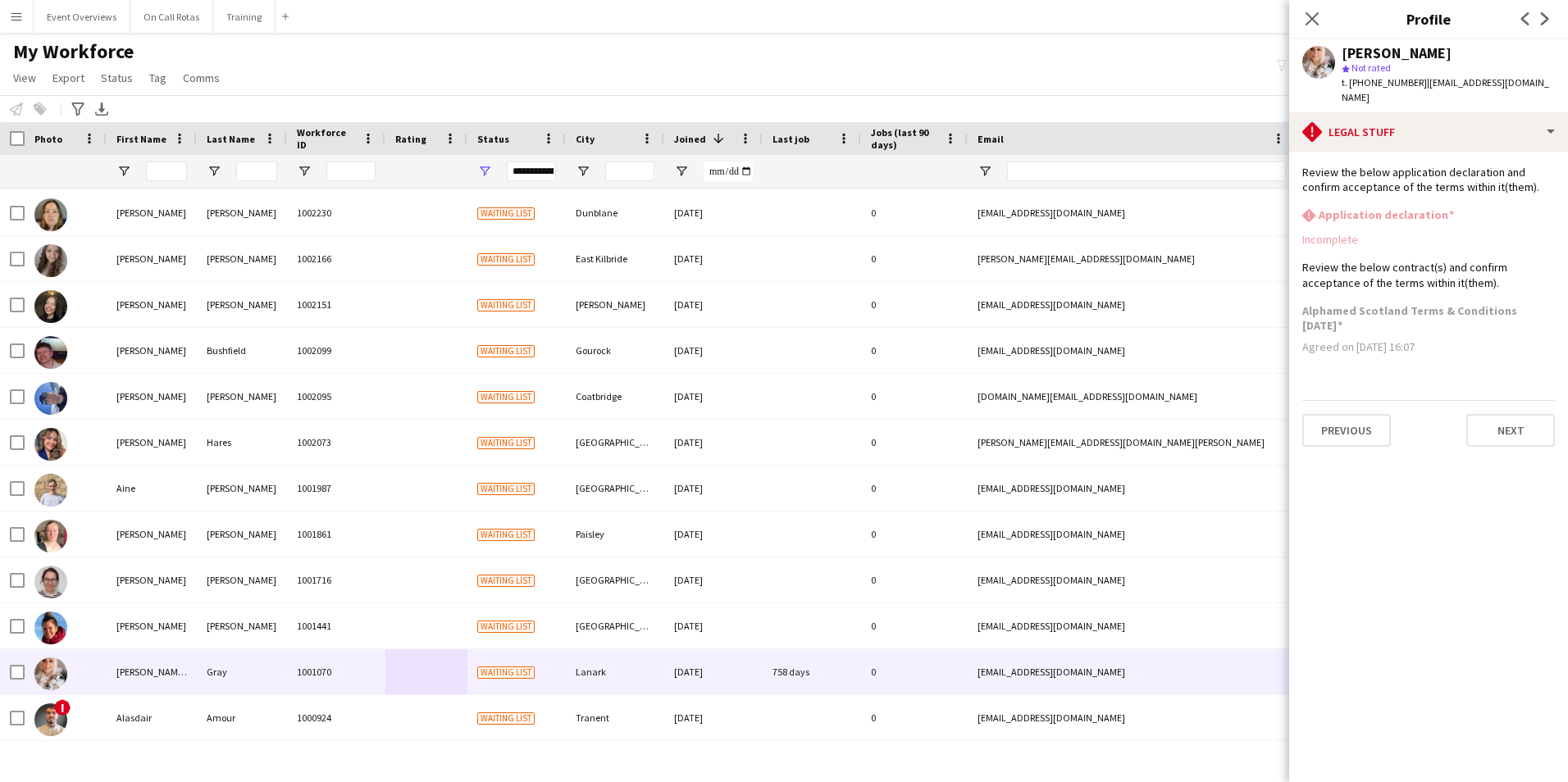
scroll to position [0, 0]
click at [1504, 413] on button "Next" at bounding box center [1510, 430] width 88 height 33
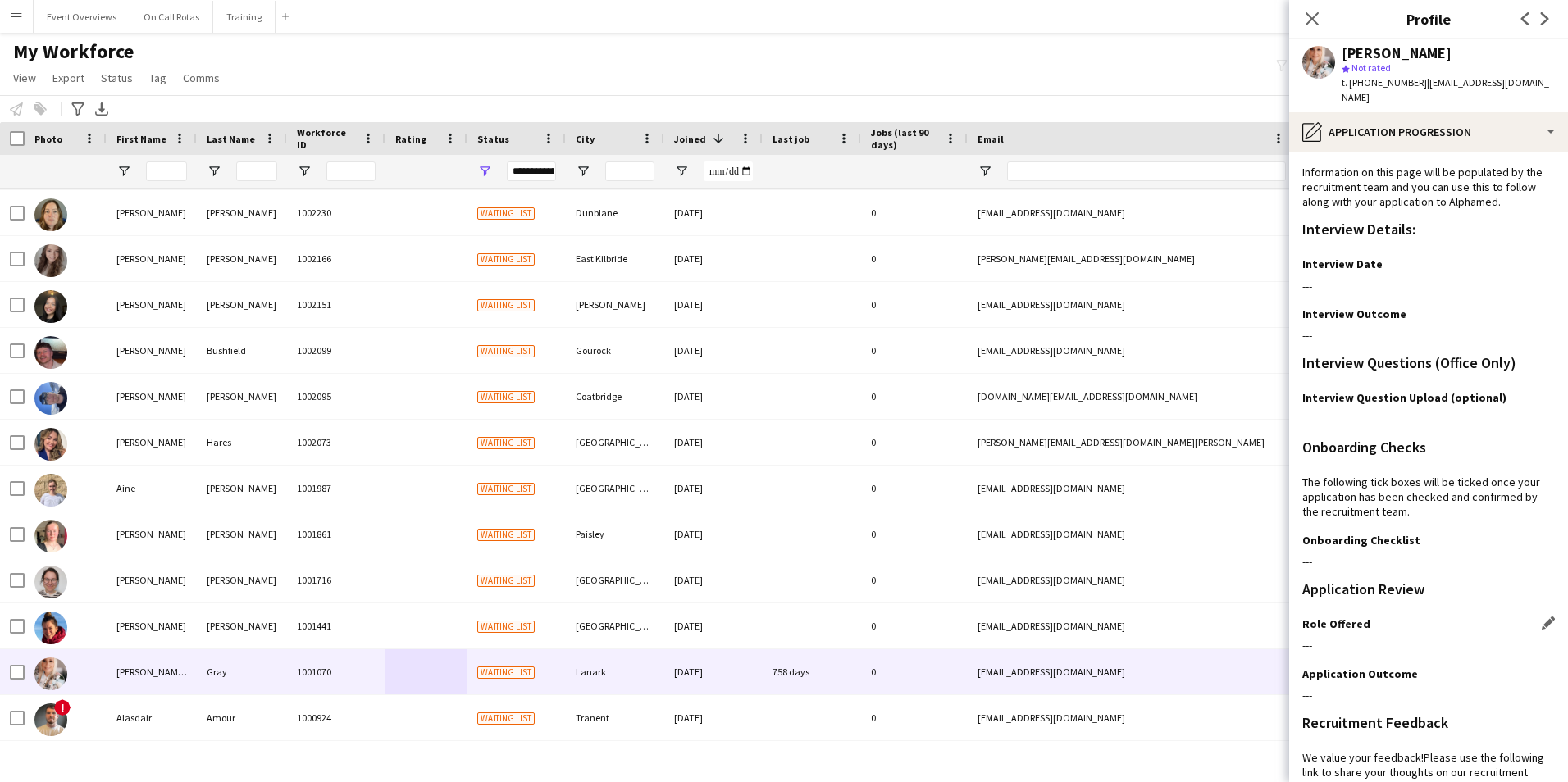
scroll to position [133, 0]
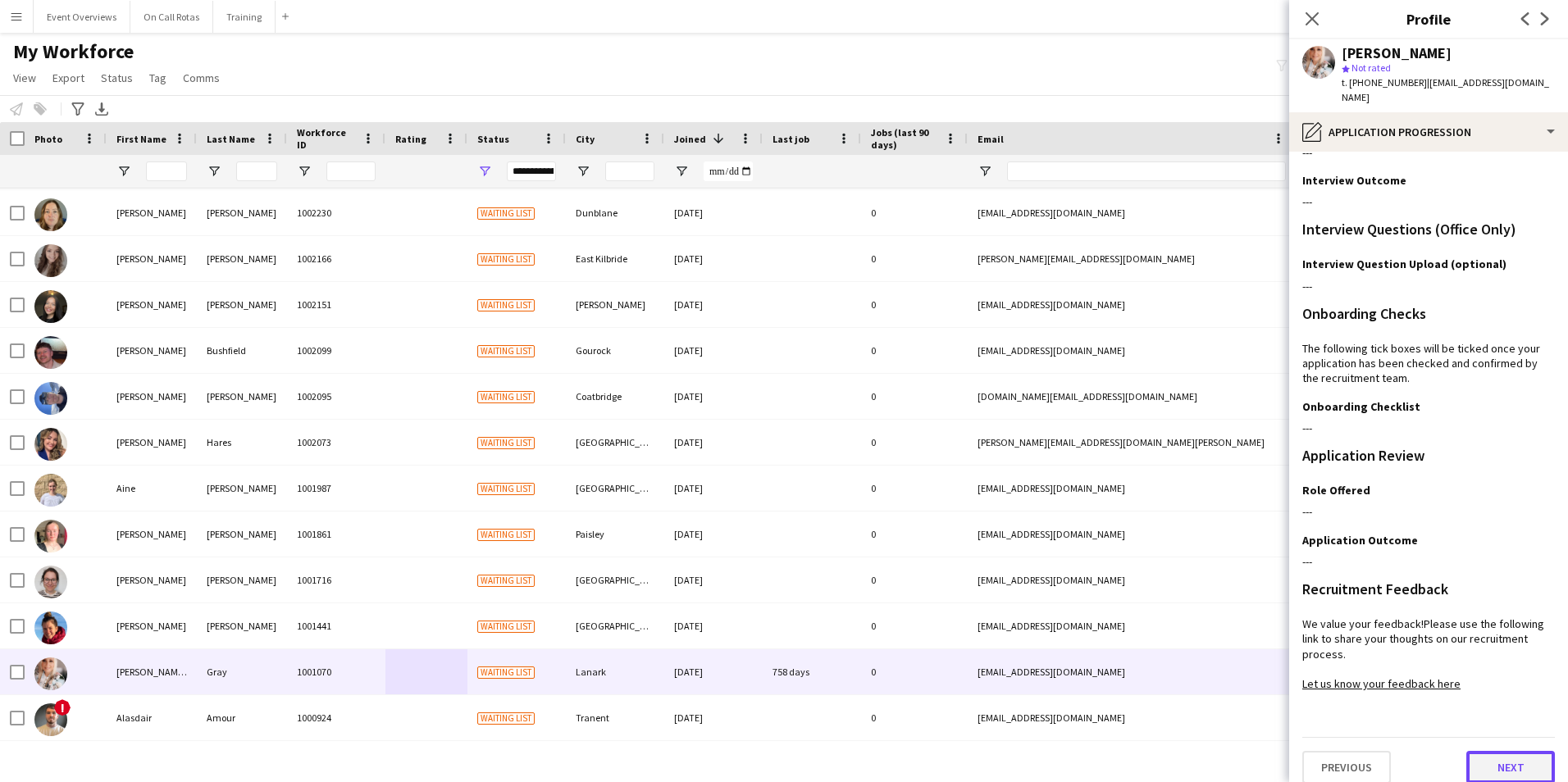
click at [1494, 751] on button "Next" at bounding box center [1510, 767] width 88 height 33
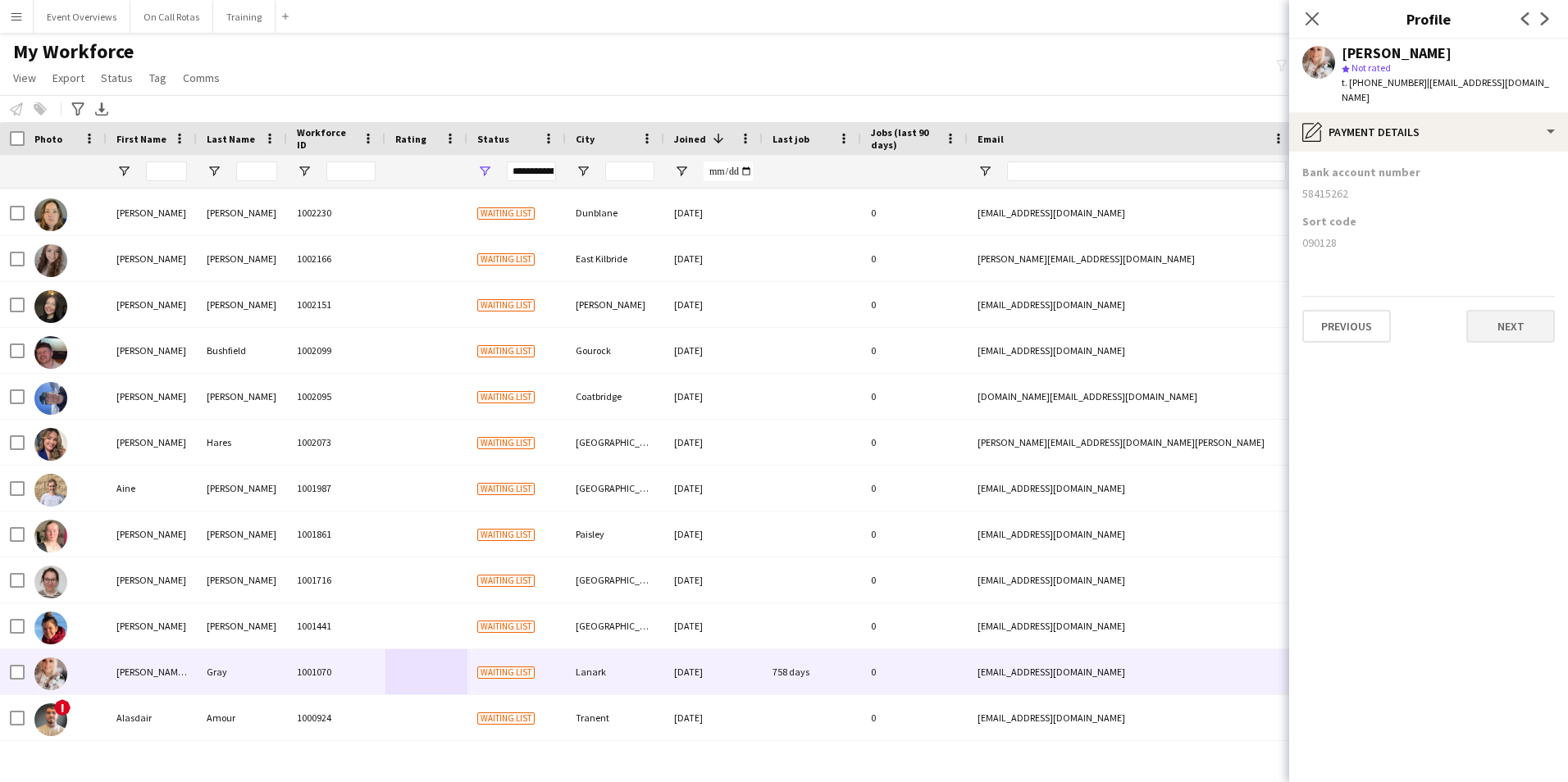
scroll to position [0, 0]
click at [1517, 324] on button "Next" at bounding box center [1510, 326] width 88 height 33
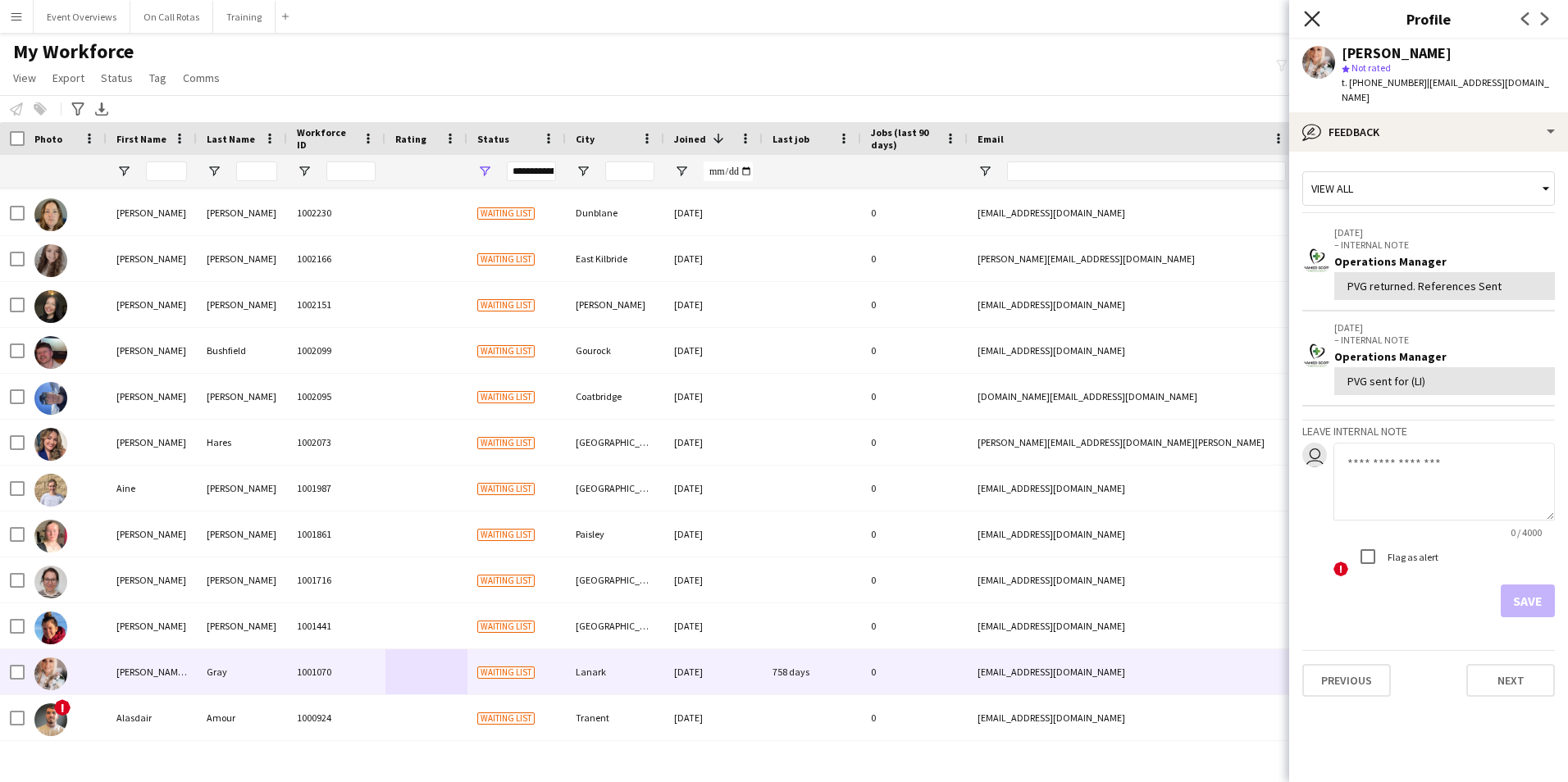
click at [1317, 21] on icon "Close pop-in" at bounding box center [1311, 18] width 16 height 16
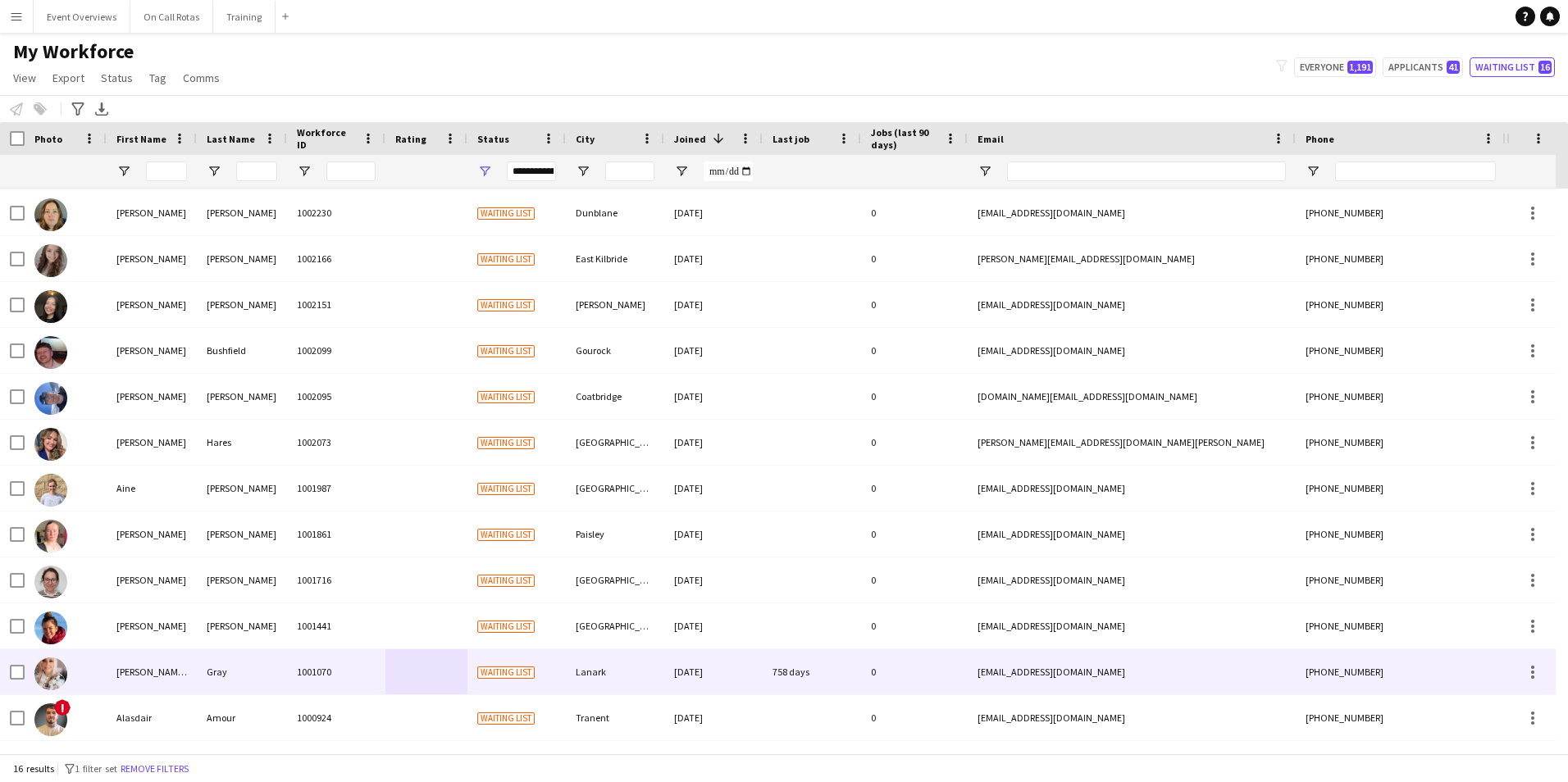
click at [267, 683] on div "Gray" at bounding box center [241, 671] width 90 height 45
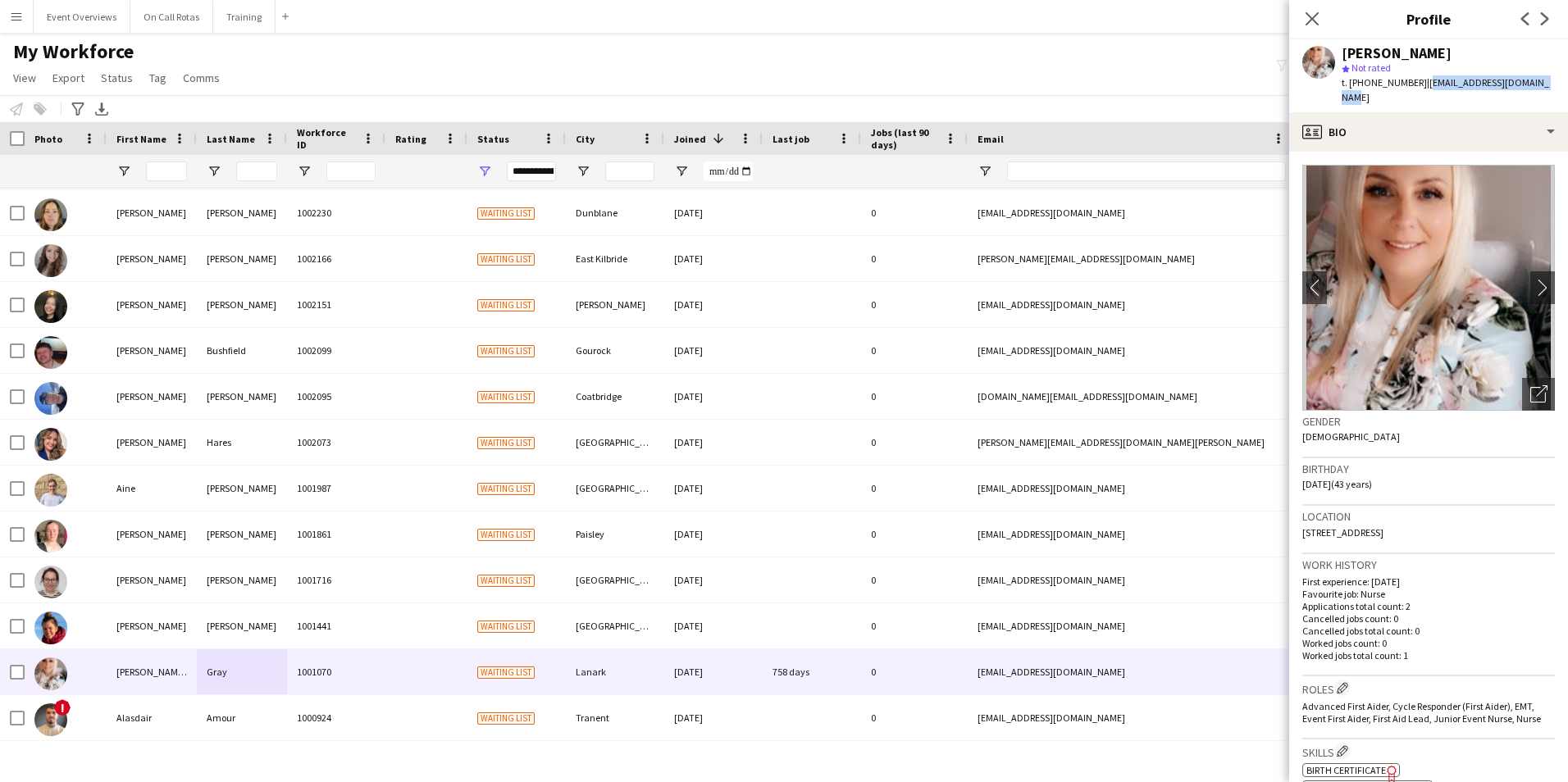
drag, startPoint x: 1538, startPoint y: 82, endPoint x: 1419, endPoint y: 87, distance: 119.1
click at [1419, 87] on div "Kerrie Ann Gray star Not rated t. +447816427832 | kerrieanngray@yahoo.co.uk" at bounding box center [1428, 75] width 279 height 73
copy span "kerrieanngray@yahoo.co.uk"
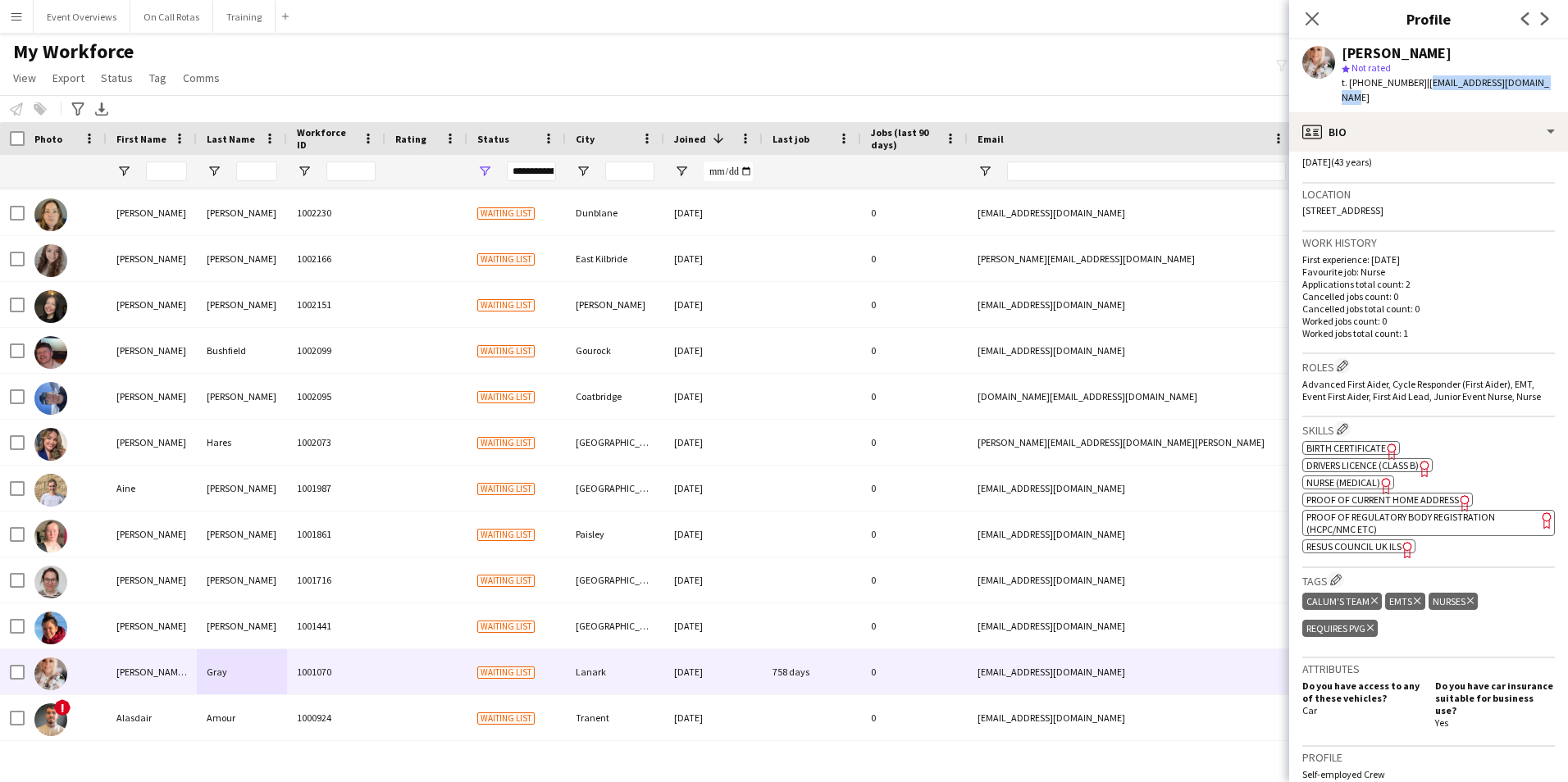
scroll to position [328, 0]
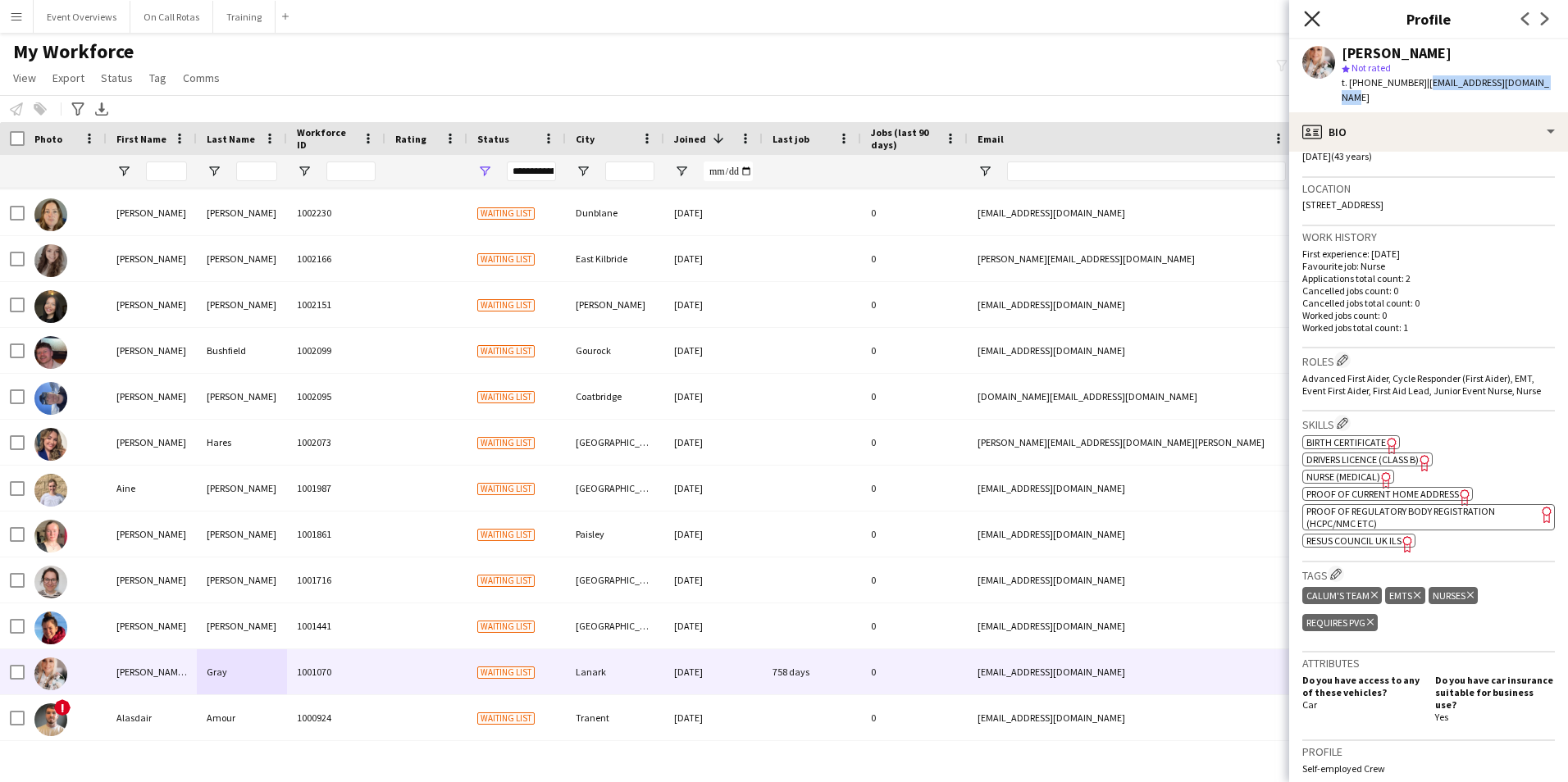
click at [1313, 17] on icon at bounding box center [1311, 18] width 16 height 16
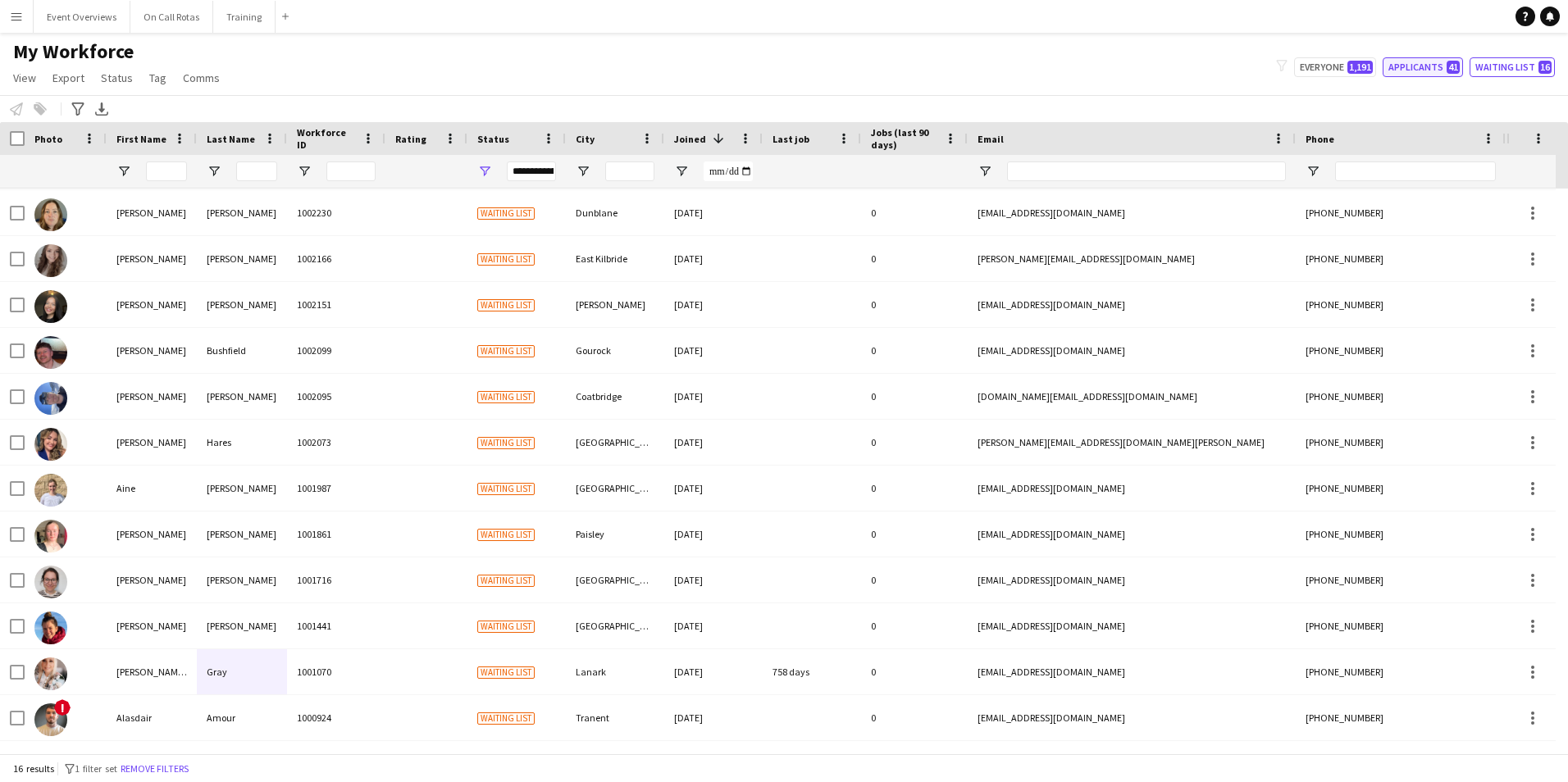
click at [1428, 66] on button "Applicants 41" at bounding box center [1422, 67] width 80 height 20
type input "**********"
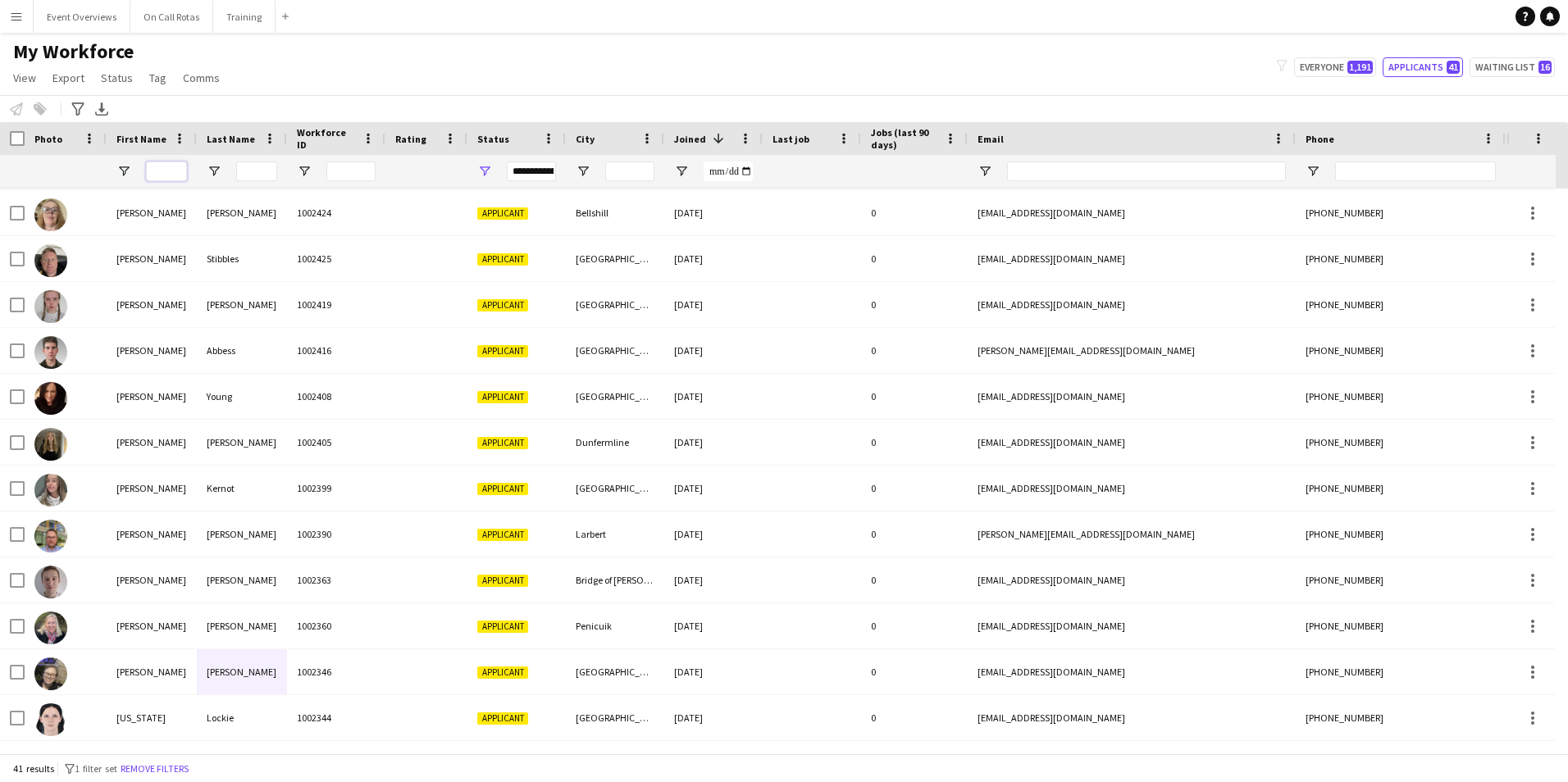
click at [153, 171] on input "First Name Filter Input" at bounding box center [166, 171] width 41 height 20
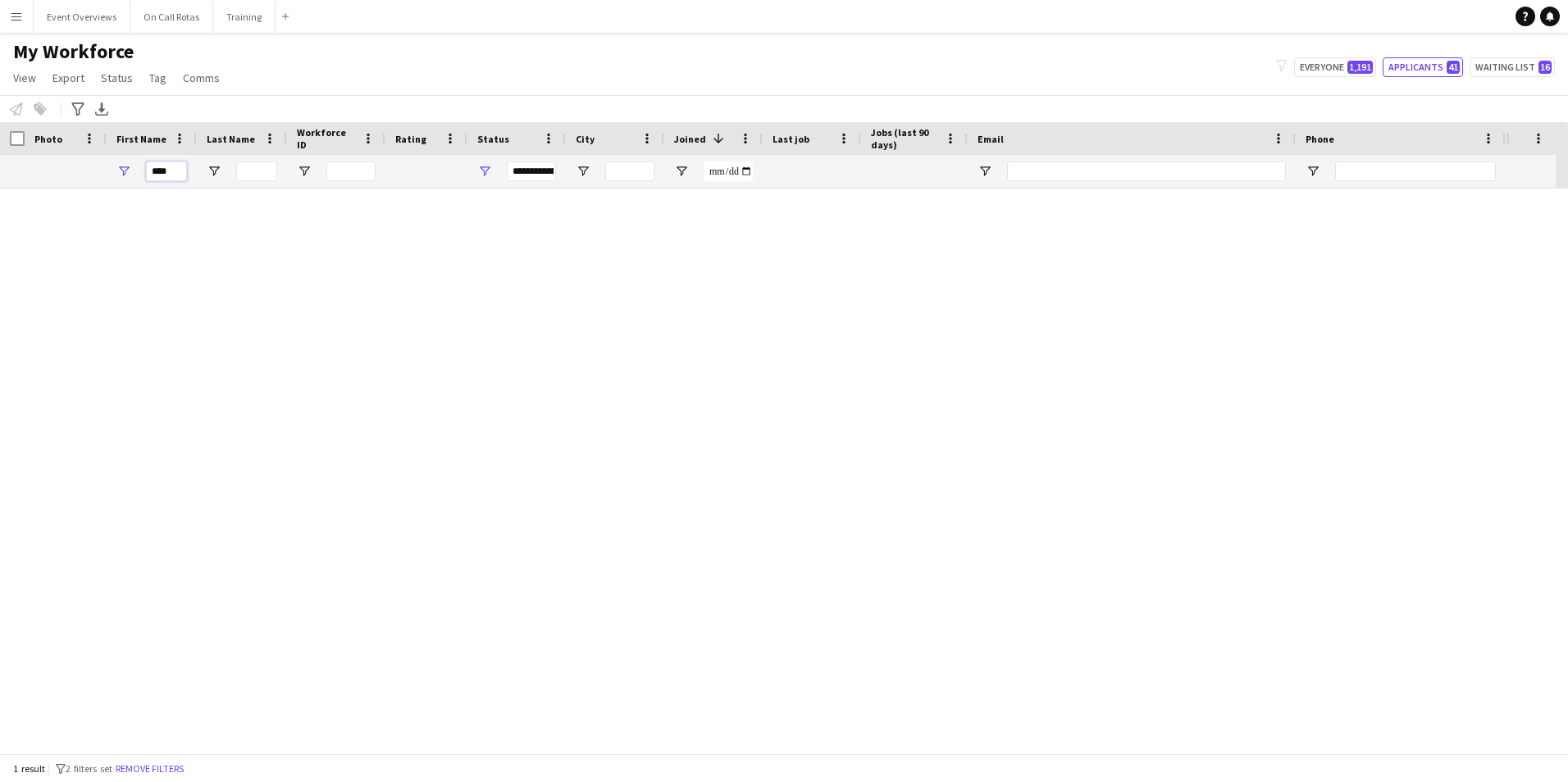
scroll to position [0, 0]
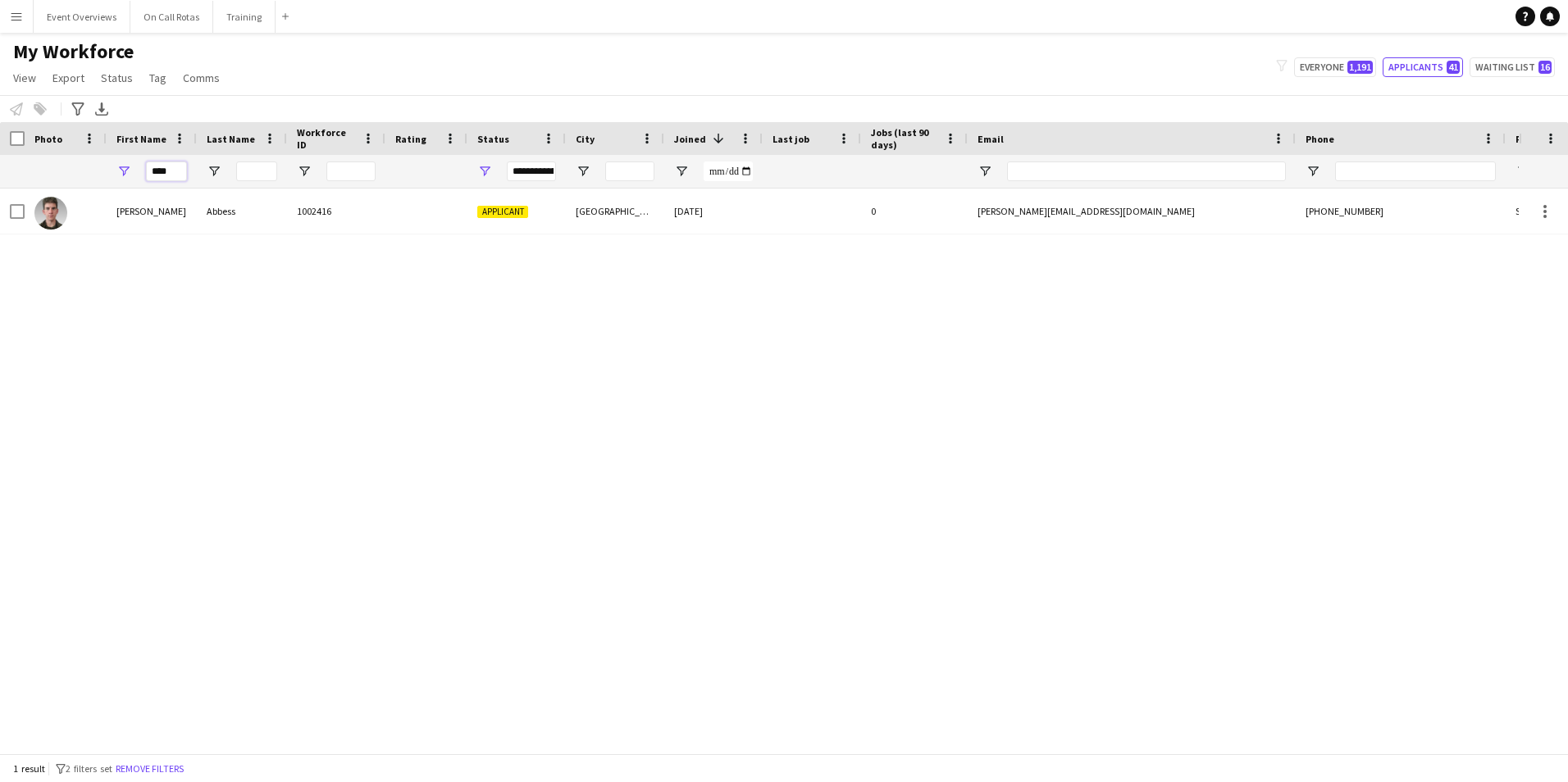
type input "****"
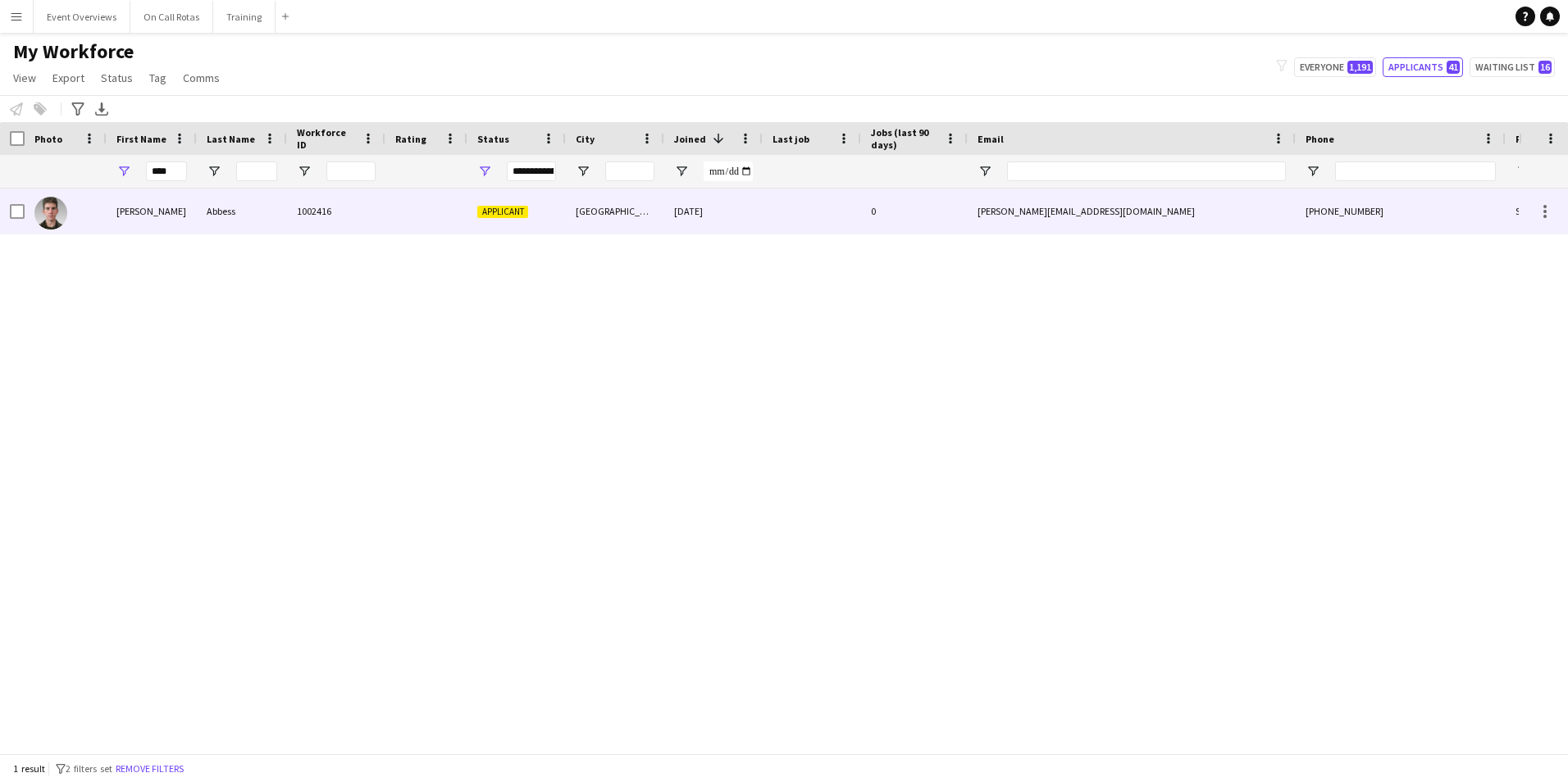
click at [189, 196] on div "Alistair" at bounding box center [151, 211] width 90 height 45
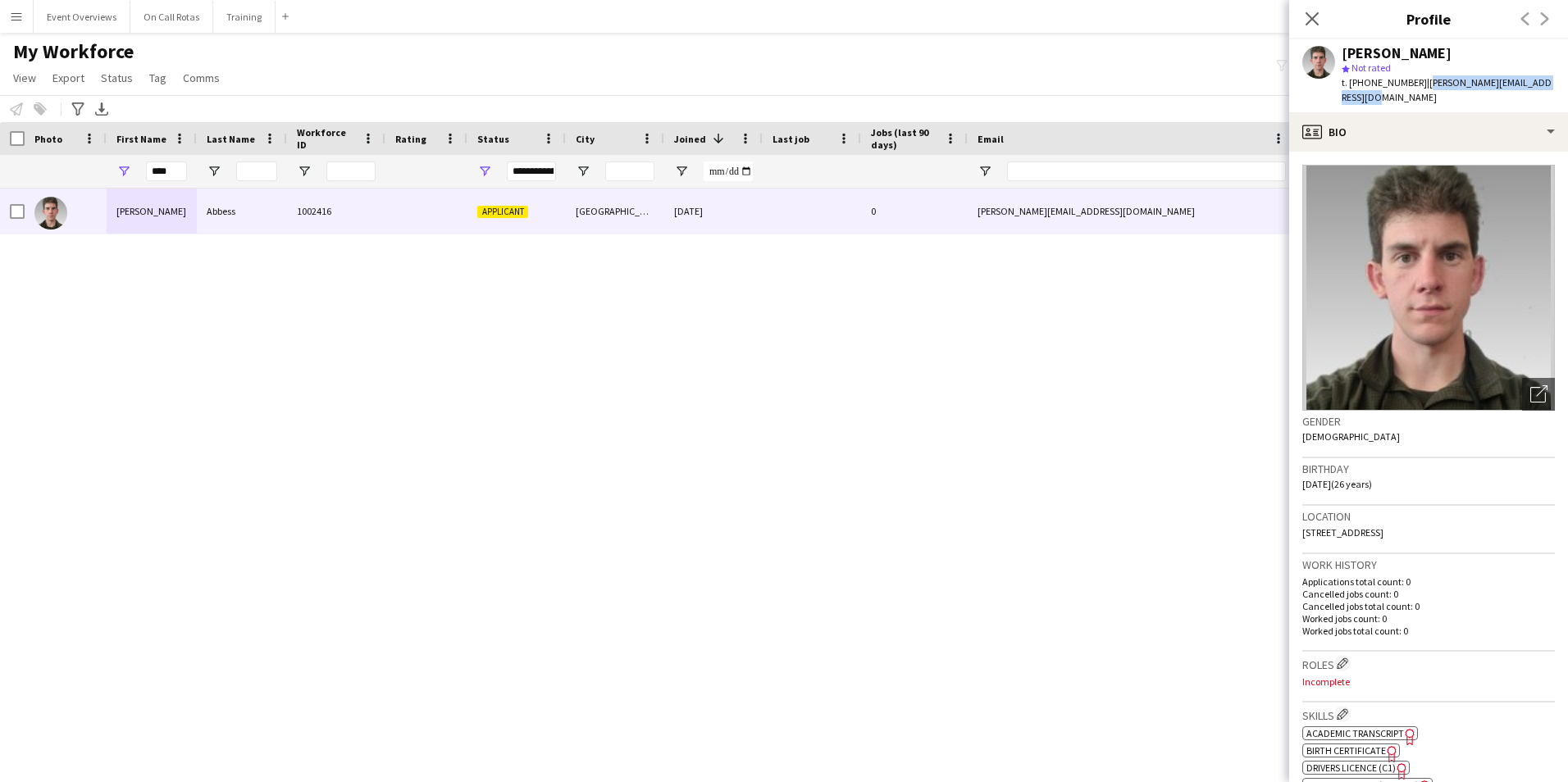
drag, startPoint x: 1558, startPoint y: 78, endPoint x: 1420, endPoint y: 87, distance: 138.3
click at [1420, 87] on div "Alistair Abbess star Not rated t. +447756521825 | alistair.abbess@btinternet.com" at bounding box center [1428, 75] width 279 height 73
copy span "alistair.abbess@btinternet.com"
drag, startPoint x: 171, startPoint y: 165, endPoint x: 110, endPoint y: 174, distance: 61.7
click at [112, 174] on div "****" at bounding box center [151, 171] width 90 height 33
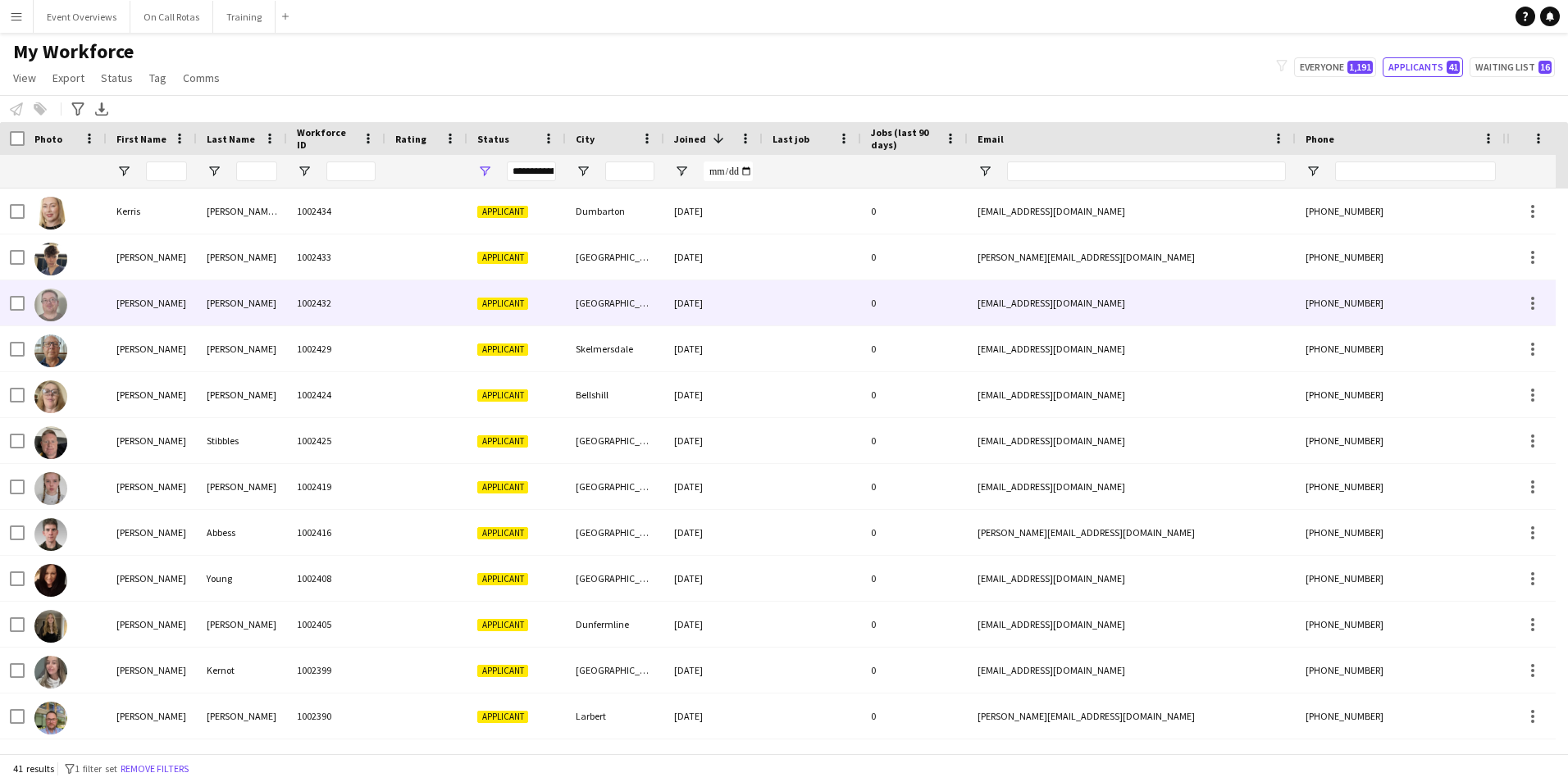
click at [199, 298] on div "Wilson" at bounding box center [241, 303] width 90 height 45
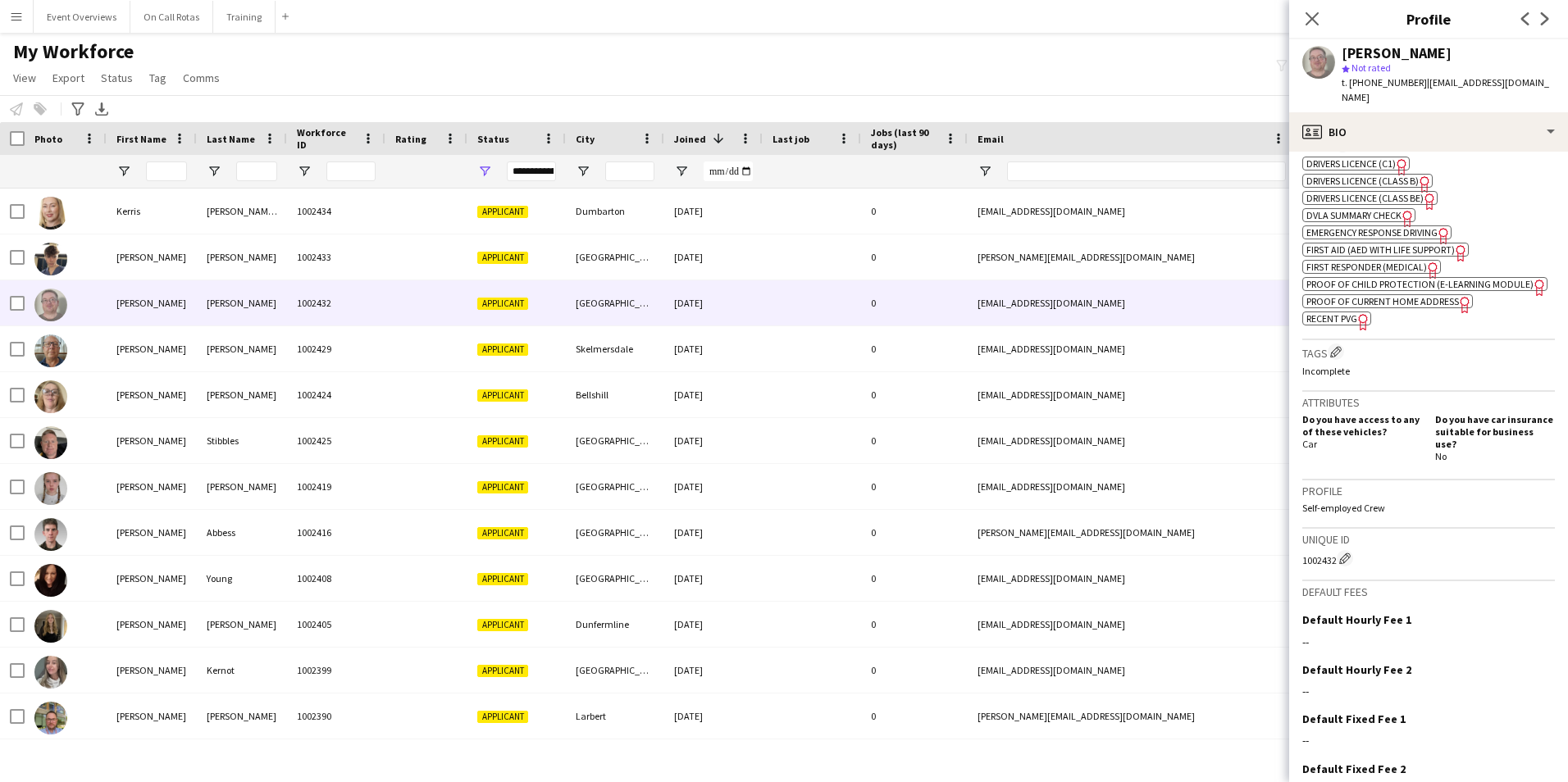
scroll to position [643, 0]
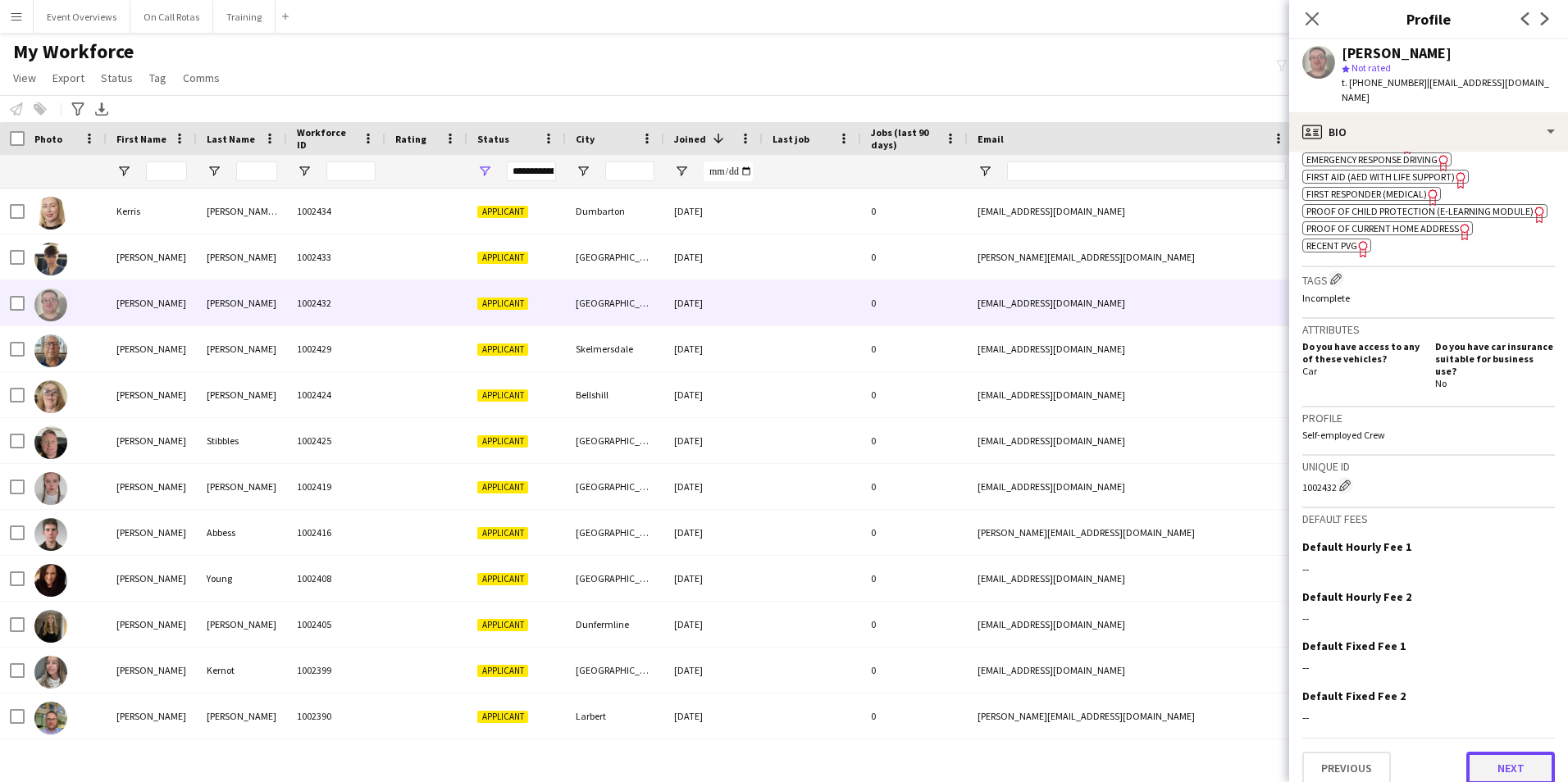
click at [1466, 752] on button "Next" at bounding box center [1510, 768] width 88 height 33
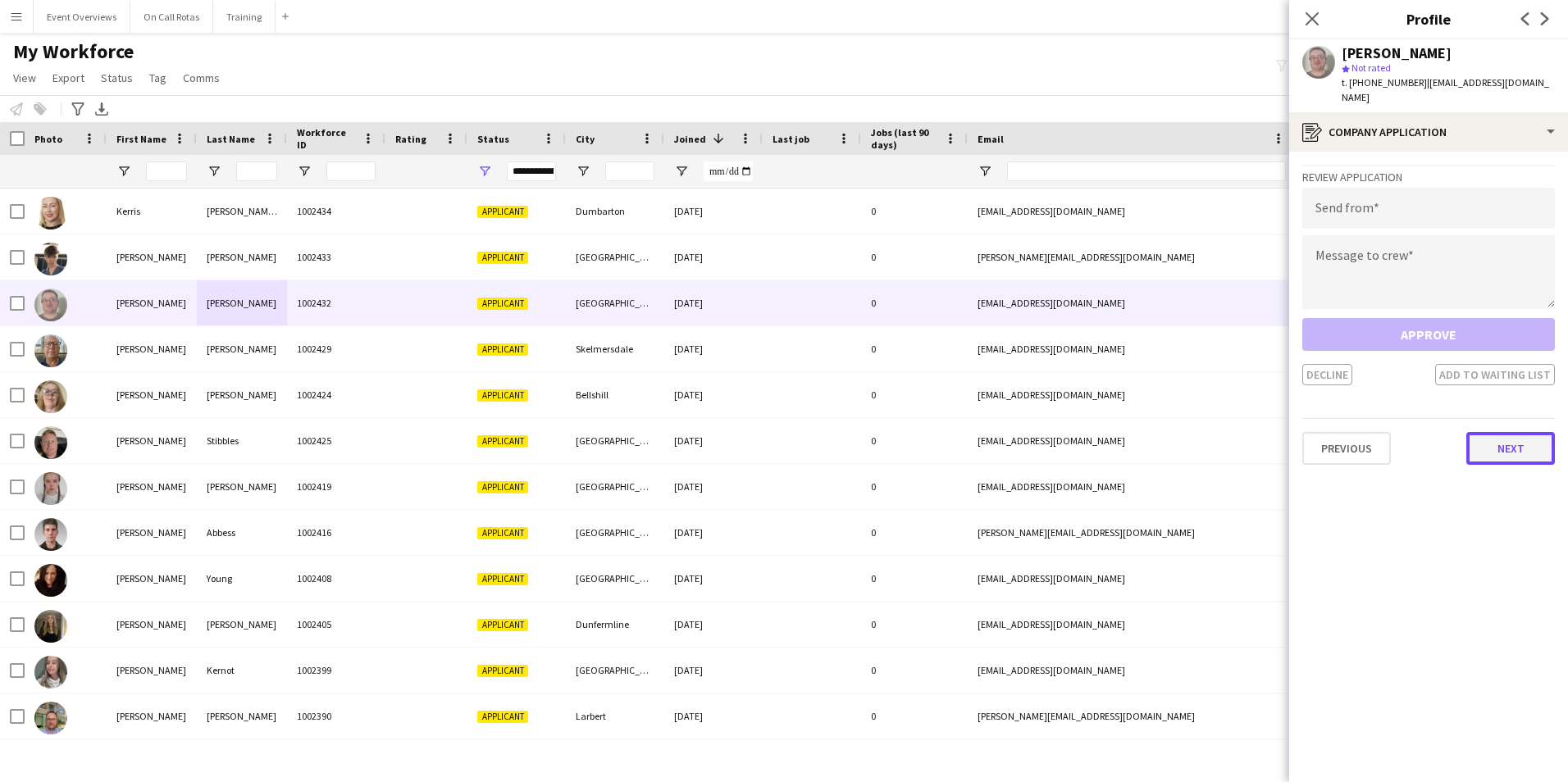
click at [1505, 434] on button "Next" at bounding box center [1510, 448] width 88 height 33
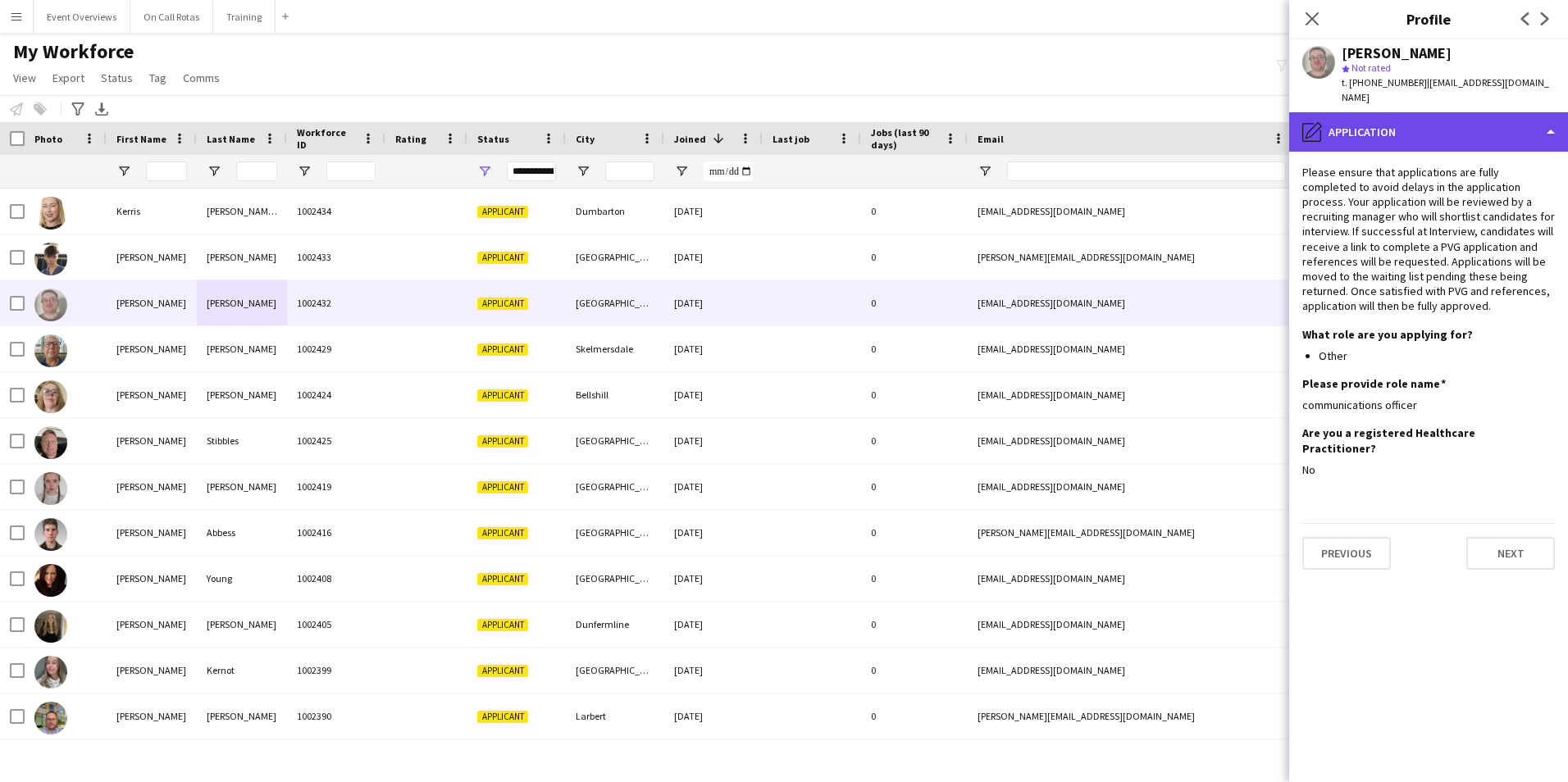
click at [1428, 117] on div "pencil4 Application" at bounding box center [1428, 131] width 279 height 39
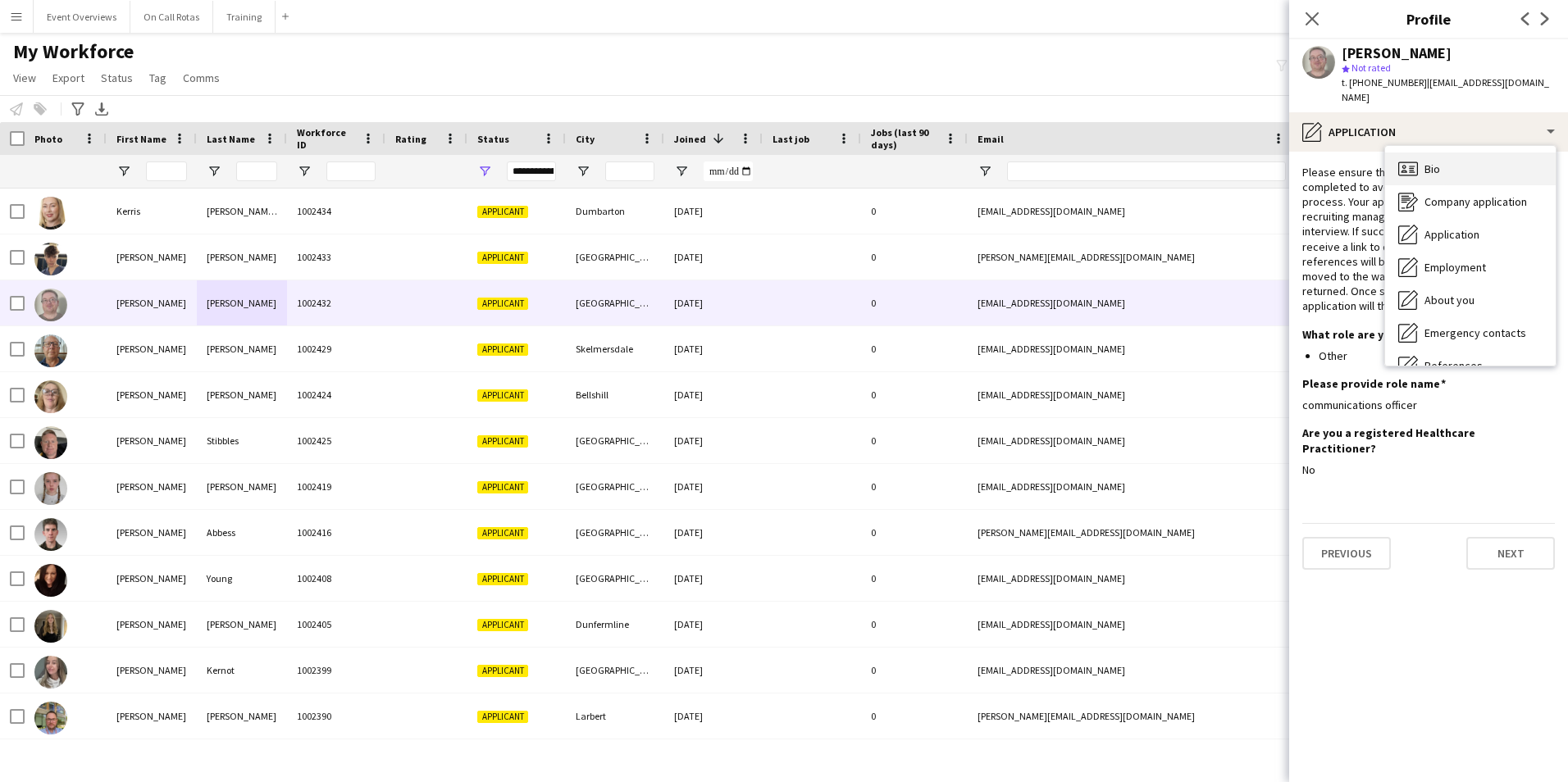
click at [1419, 152] on div "Bio Bio" at bounding box center [1469, 169] width 170 height 33
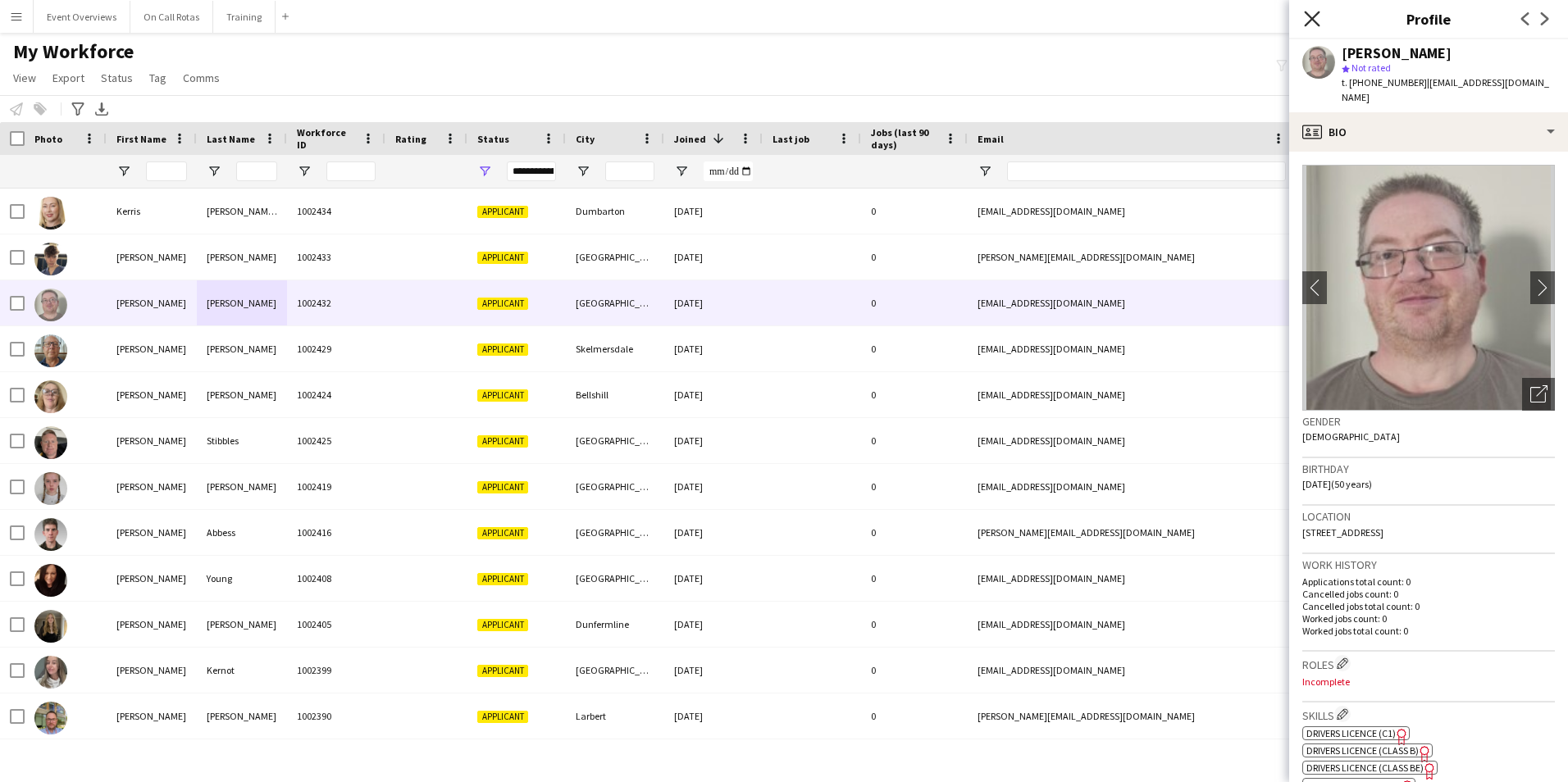
click at [1310, 20] on icon at bounding box center [1311, 18] width 16 height 16
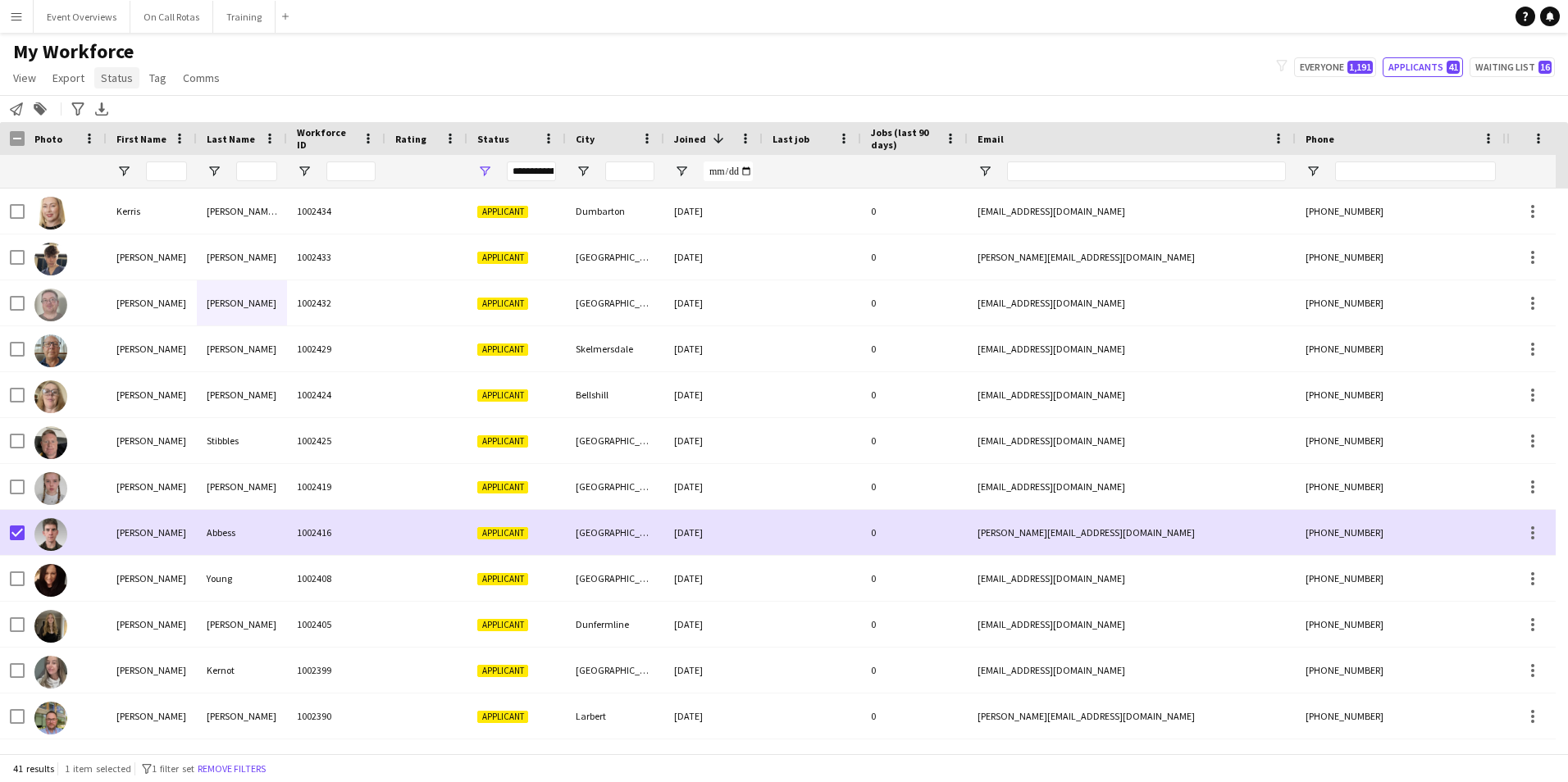
click at [120, 73] on span "Status" at bounding box center [117, 77] width 32 height 15
click at [135, 118] on link "Edit" at bounding box center [151, 113] width 115 height 35
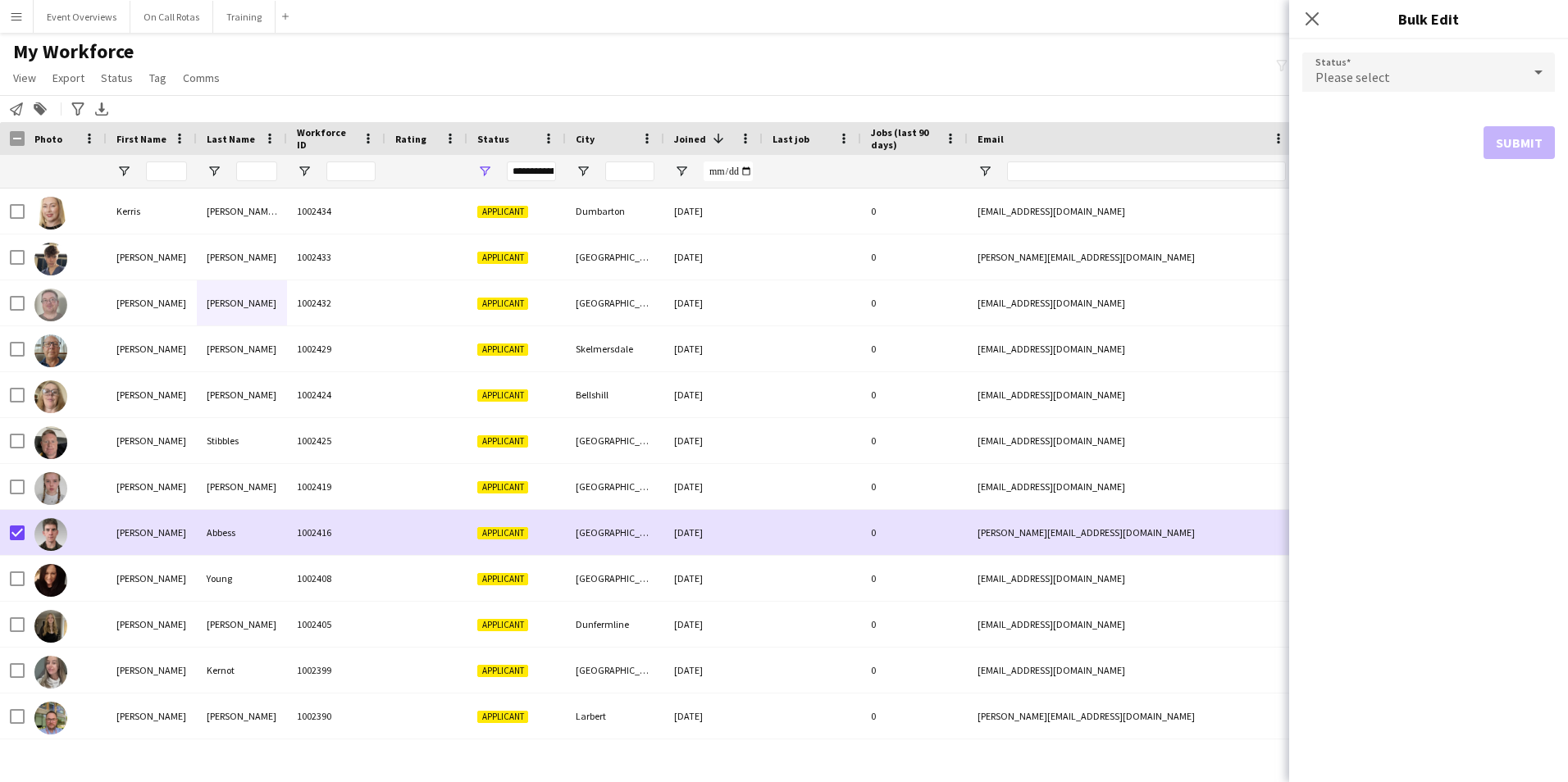
click at [1344, 75] on span "Please select" at bounding box center [1353, 77] width 74 height 16
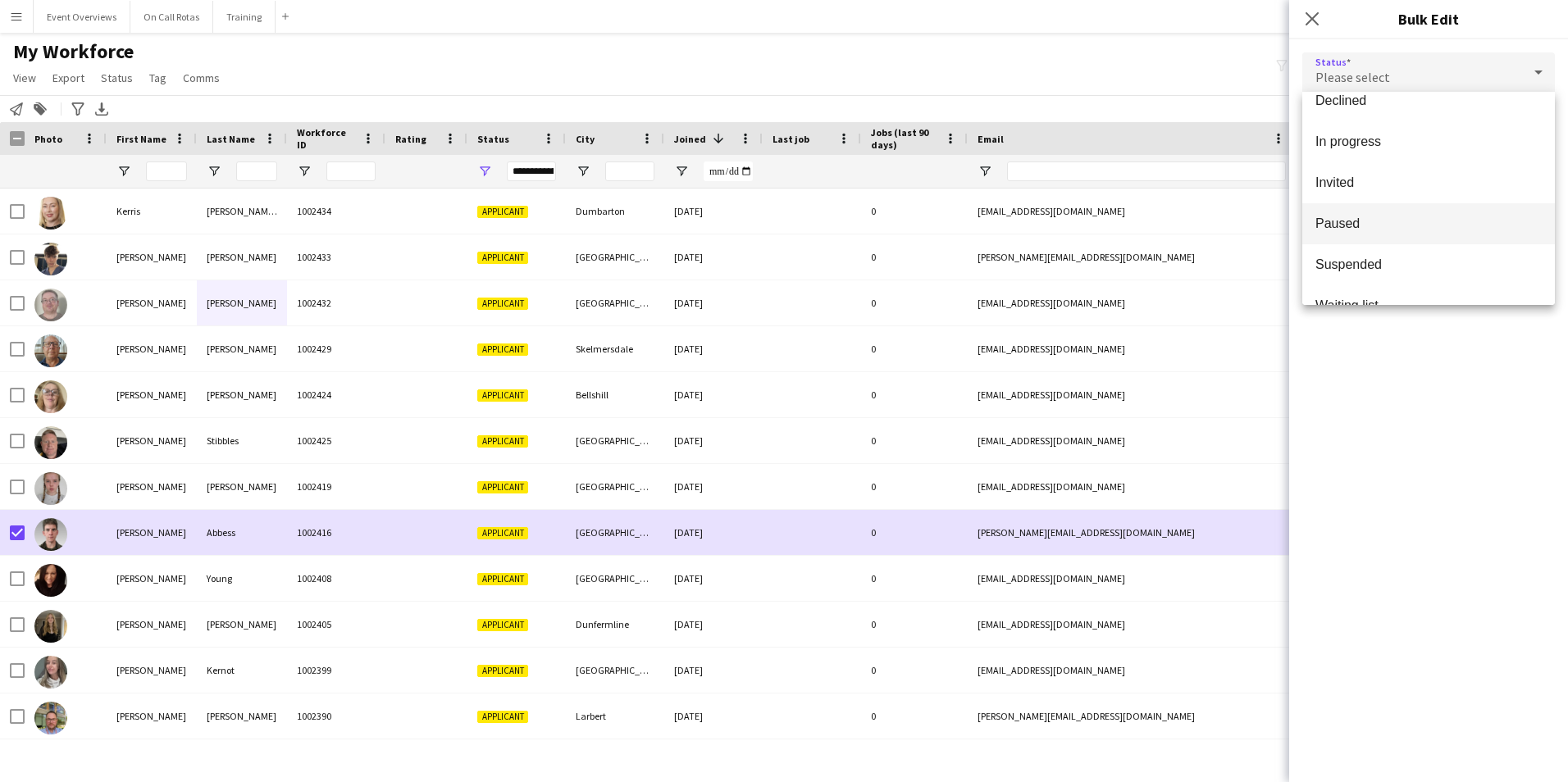
scroll to position [169, 0]
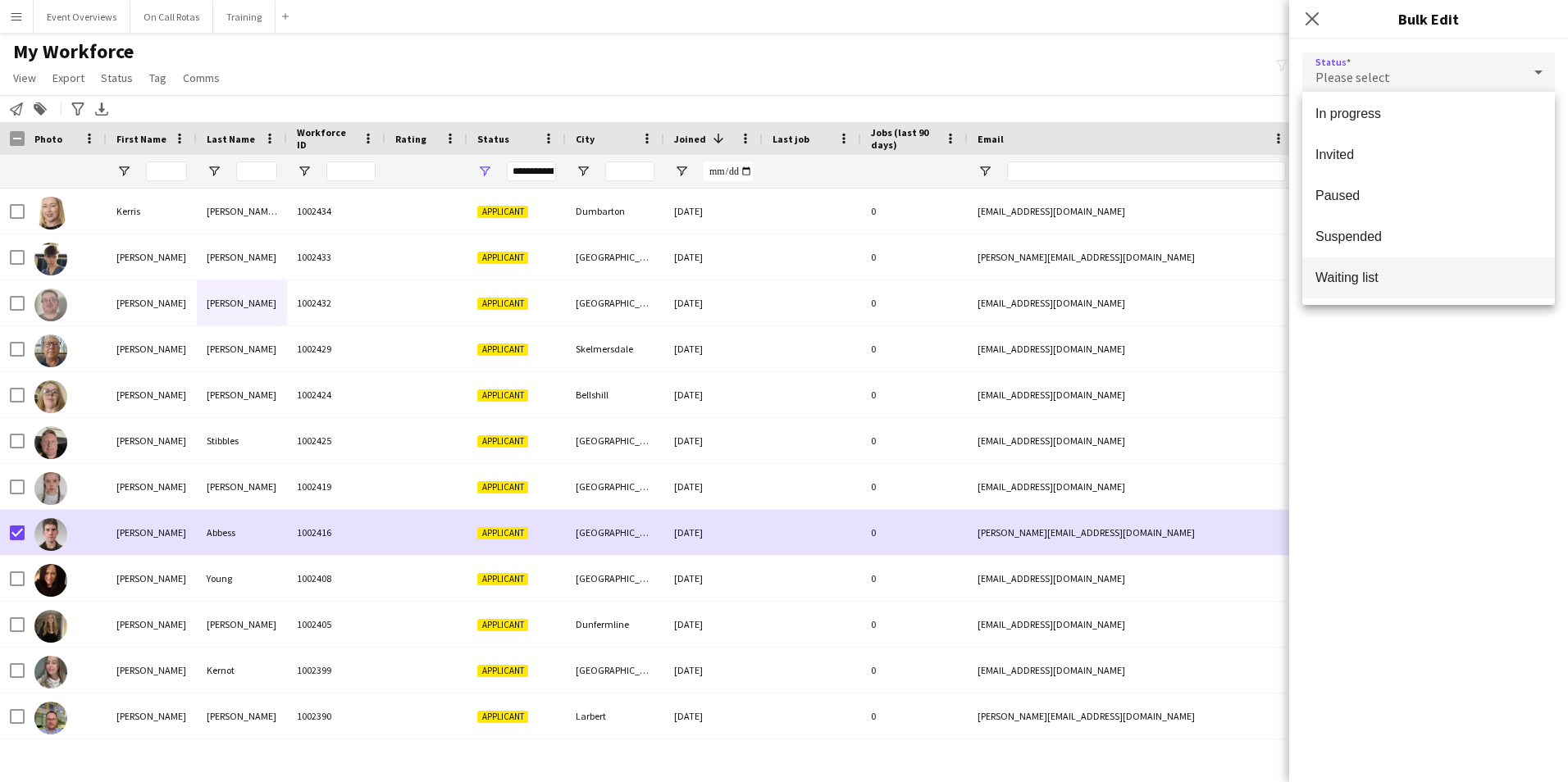
click at [1349, 275] on span "Waiting list" at bounding box center [1428, 278] width 226 height 16
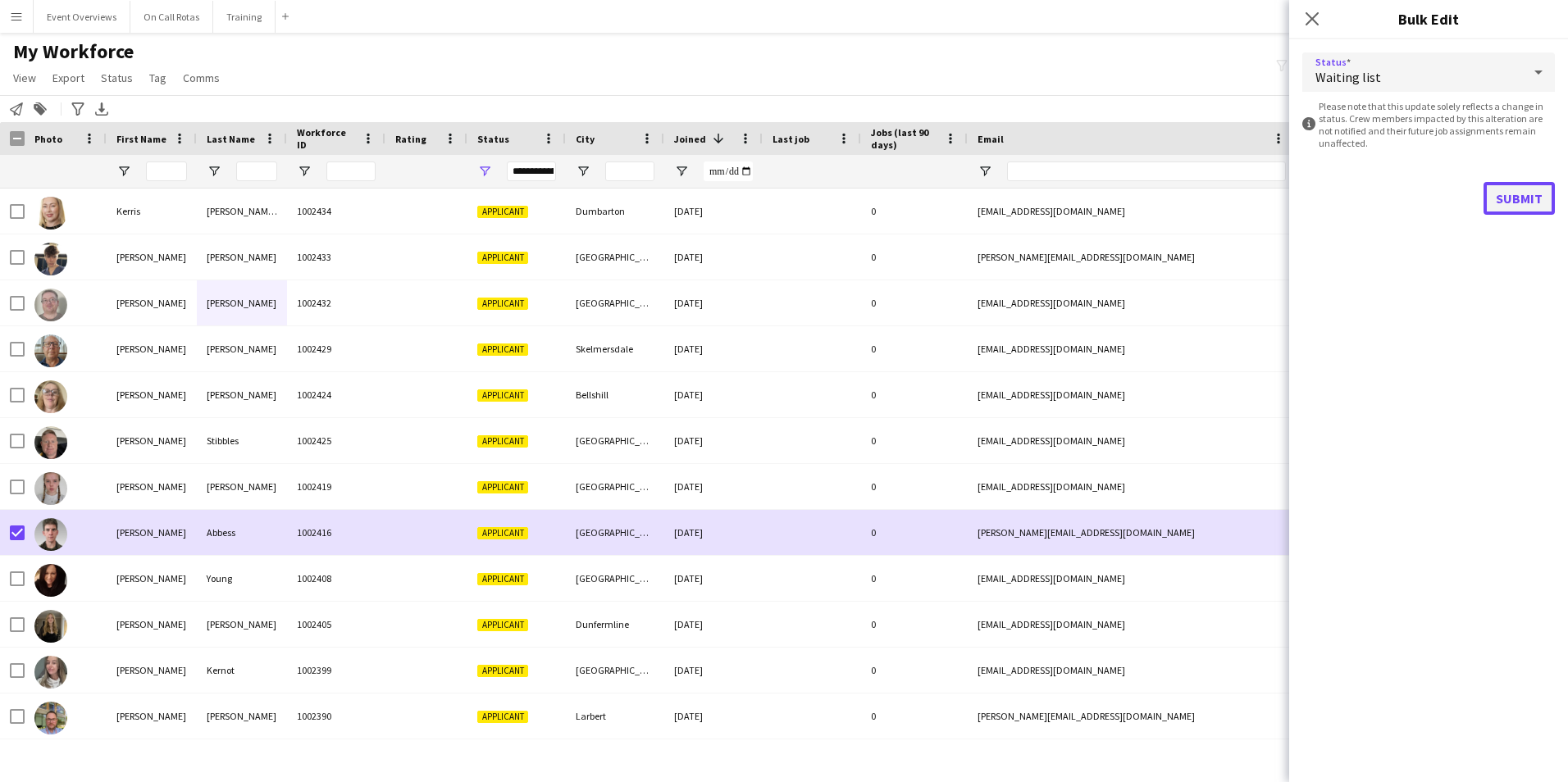
click at [1508, 202] on button "Submit" at bounding box center [1519, 198] width 71 height 33
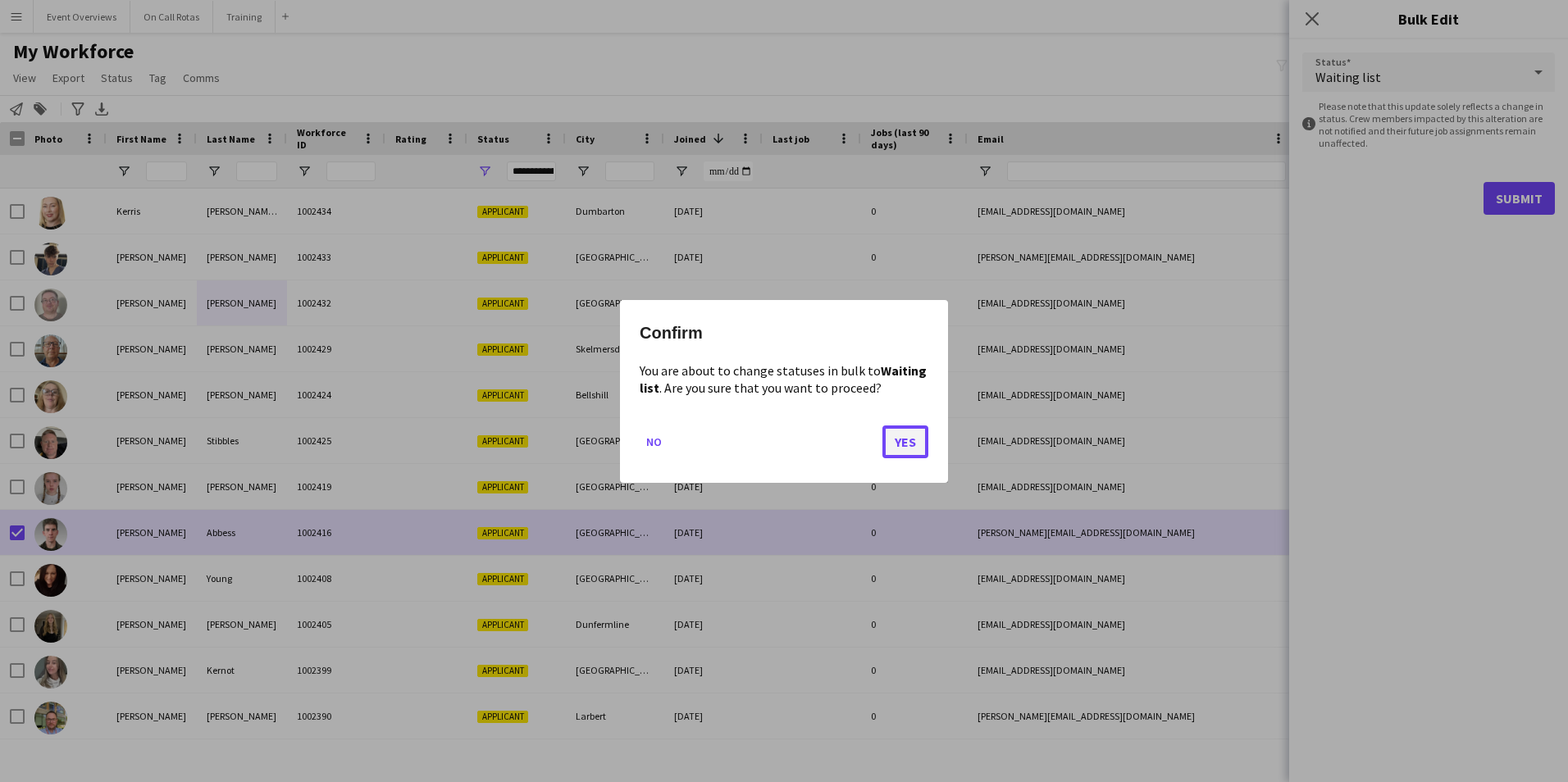
click at [922, 439] on button "Yes" at bounding box center [904, 441] width 46 height 33
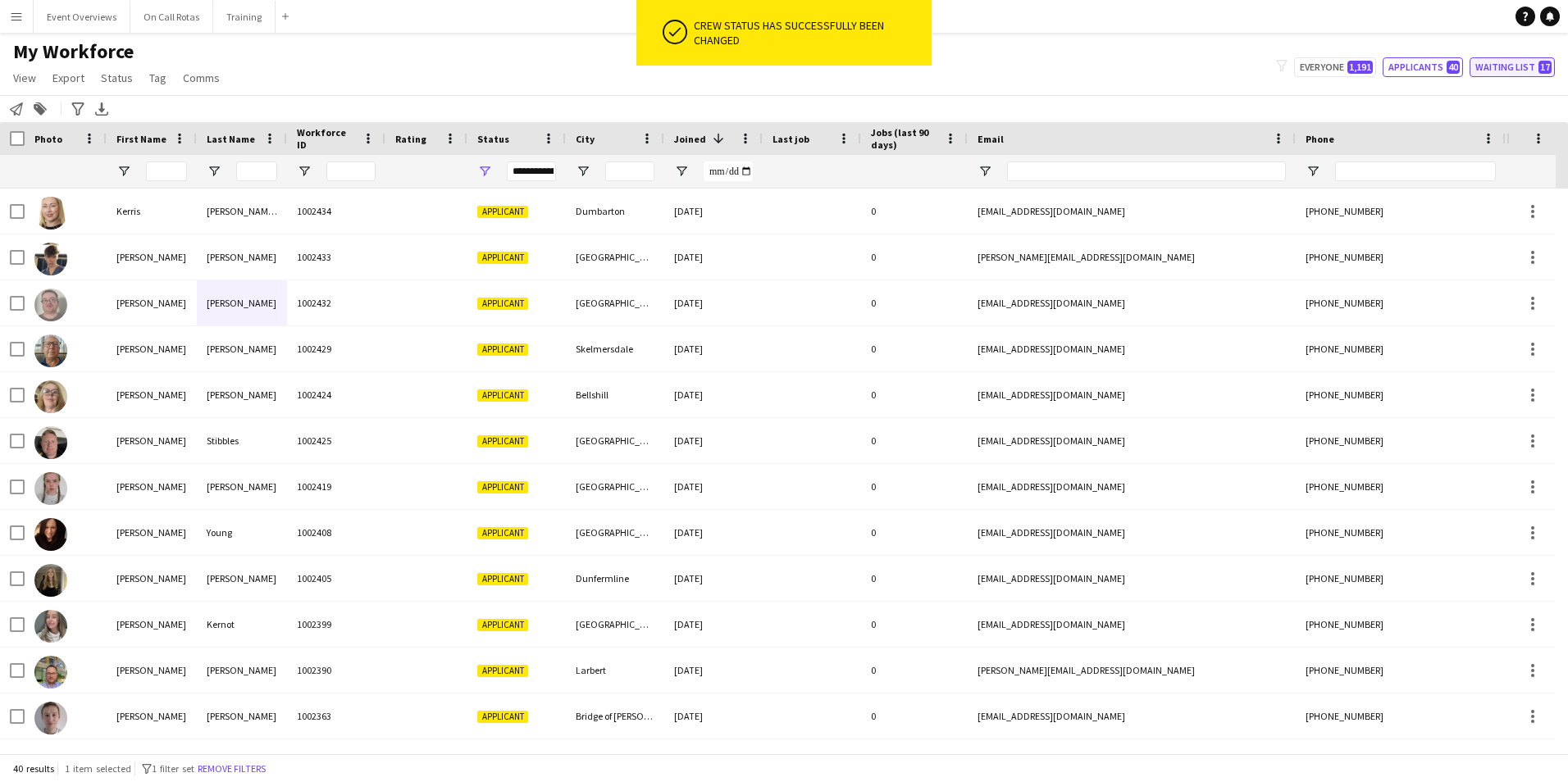
click at [1513, 65] on button "Waiting list 17" at bounding box center [1512, 67] width 86 height 20
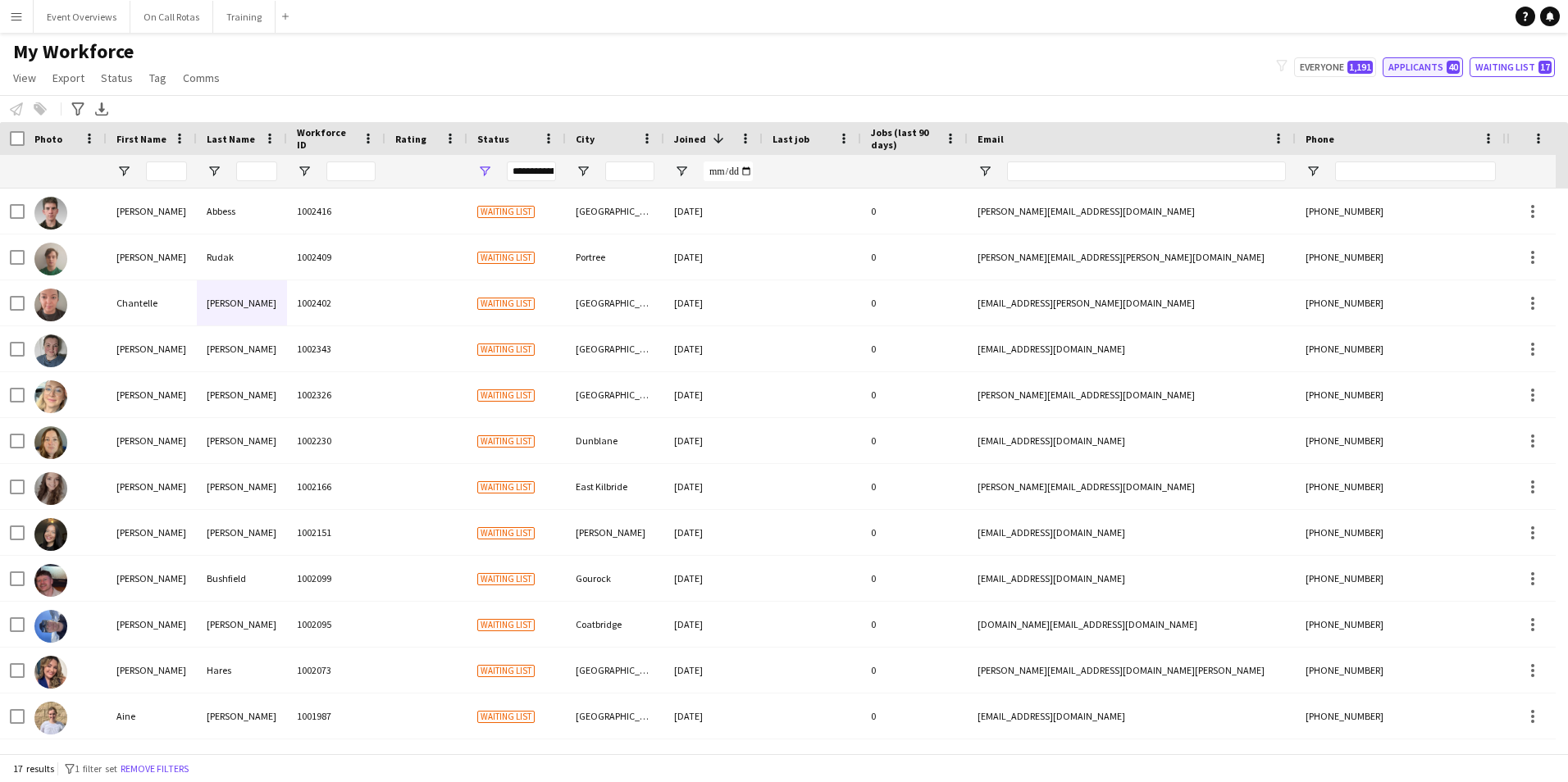
click at [1456, 58] on button "Applicants 40" at bounding box center [1422, 67] width 80 height 20
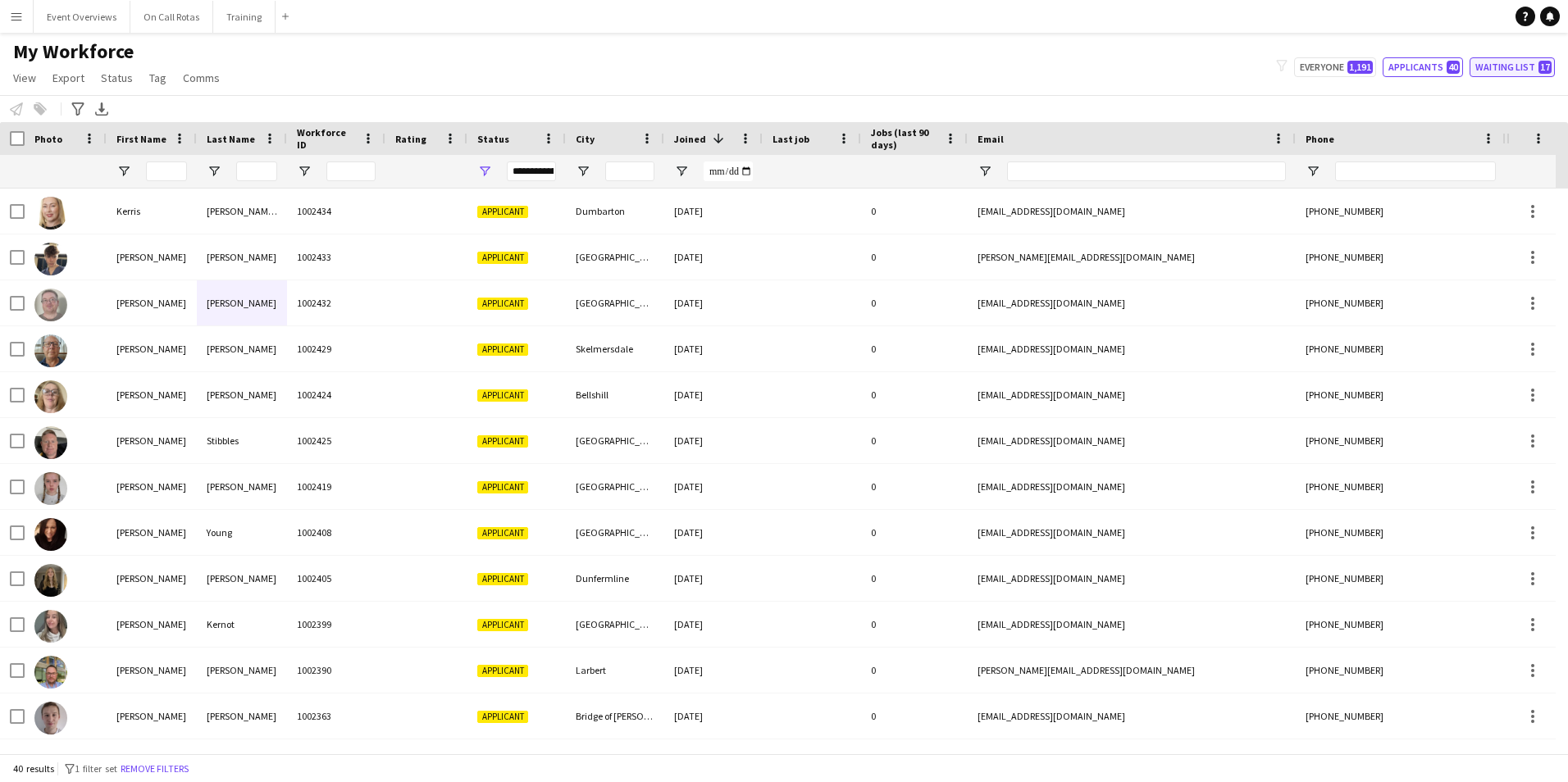
click at [1531, 74] on button "Waiting list 17" at bounding box center [1512, 67] width 86 height 20
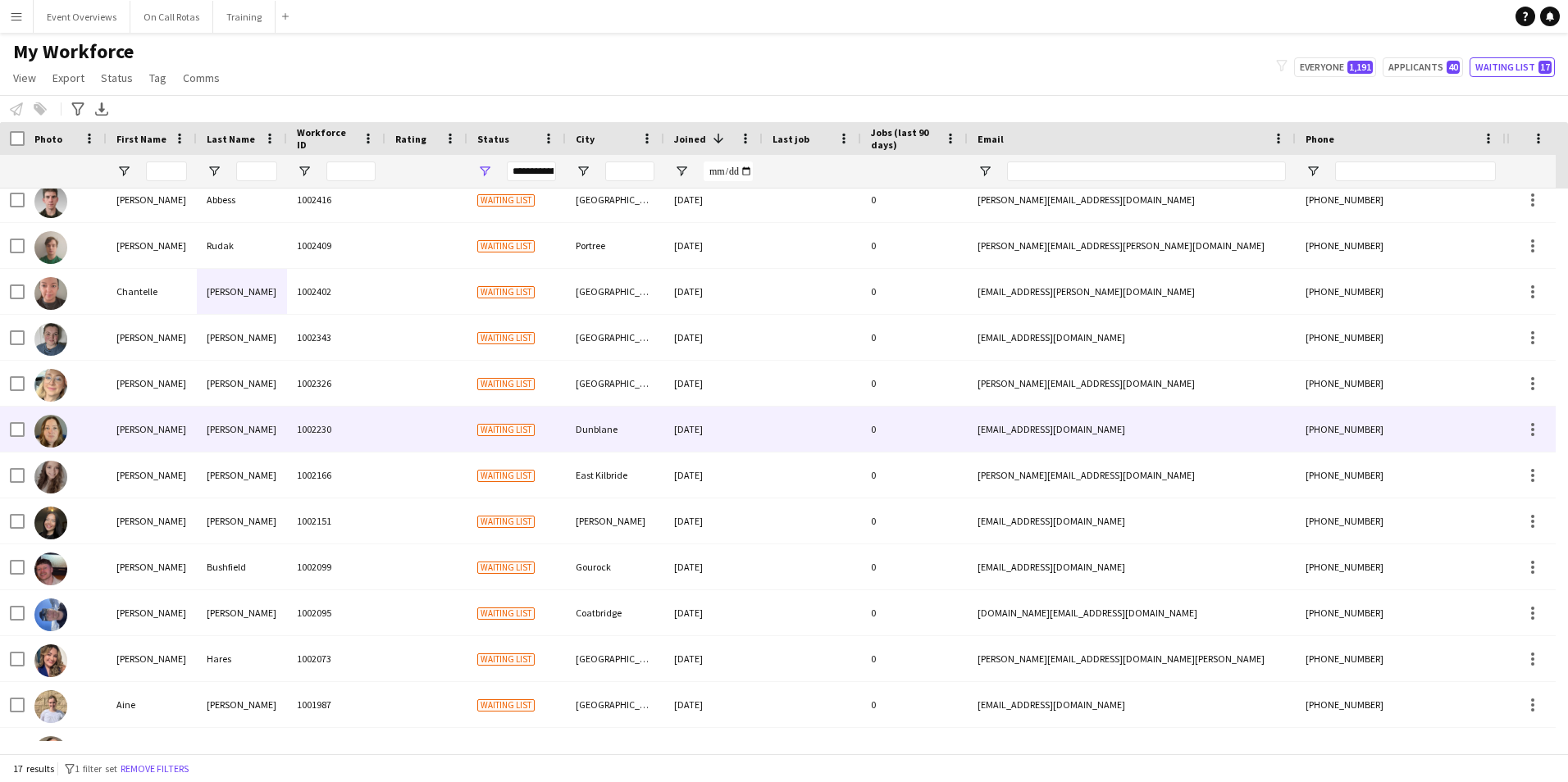
scroll to position [0, 0]
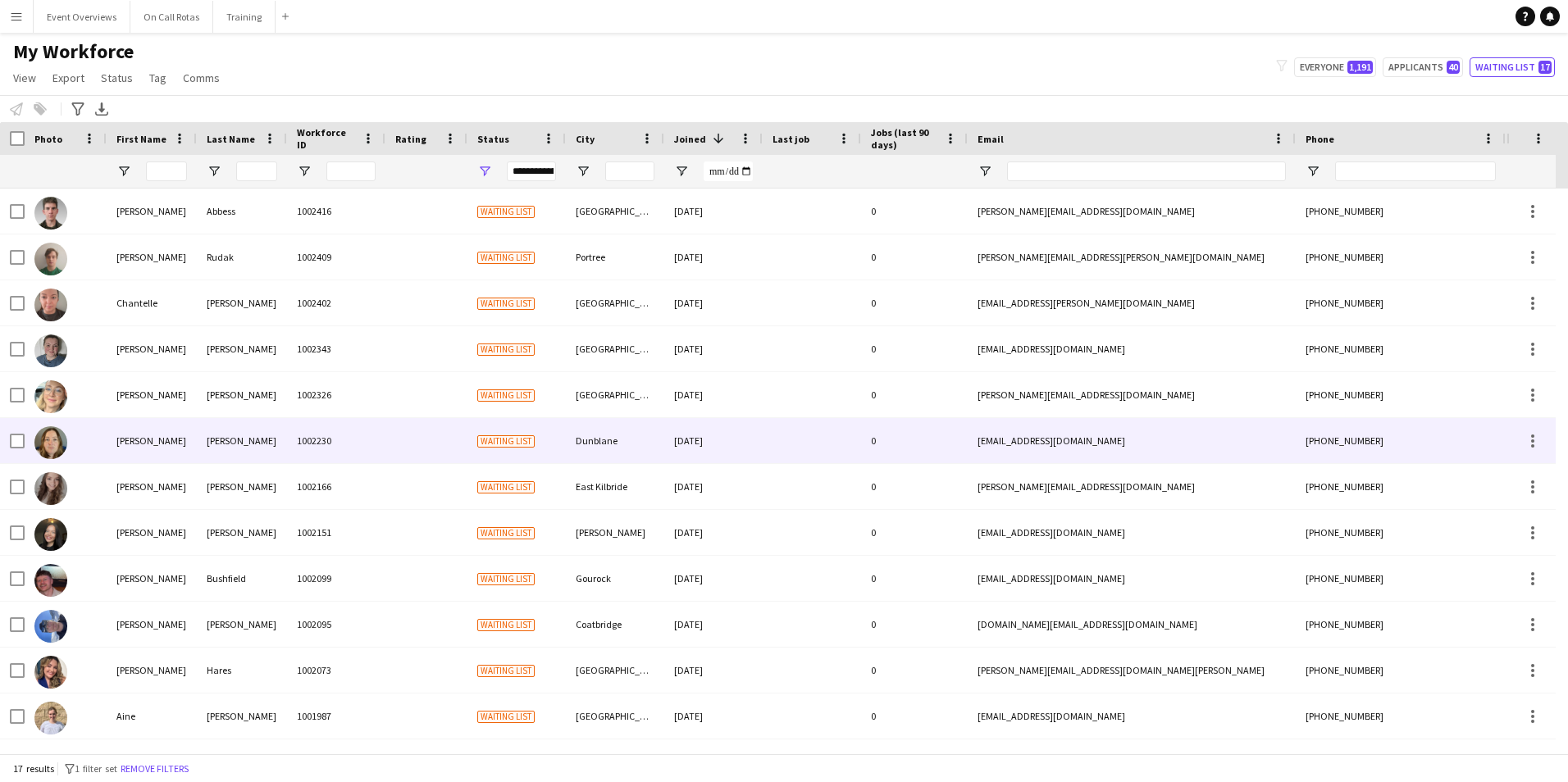
click at [201, 427] on div "McPherson" at bounding box center [241, 440] width 90 height 45
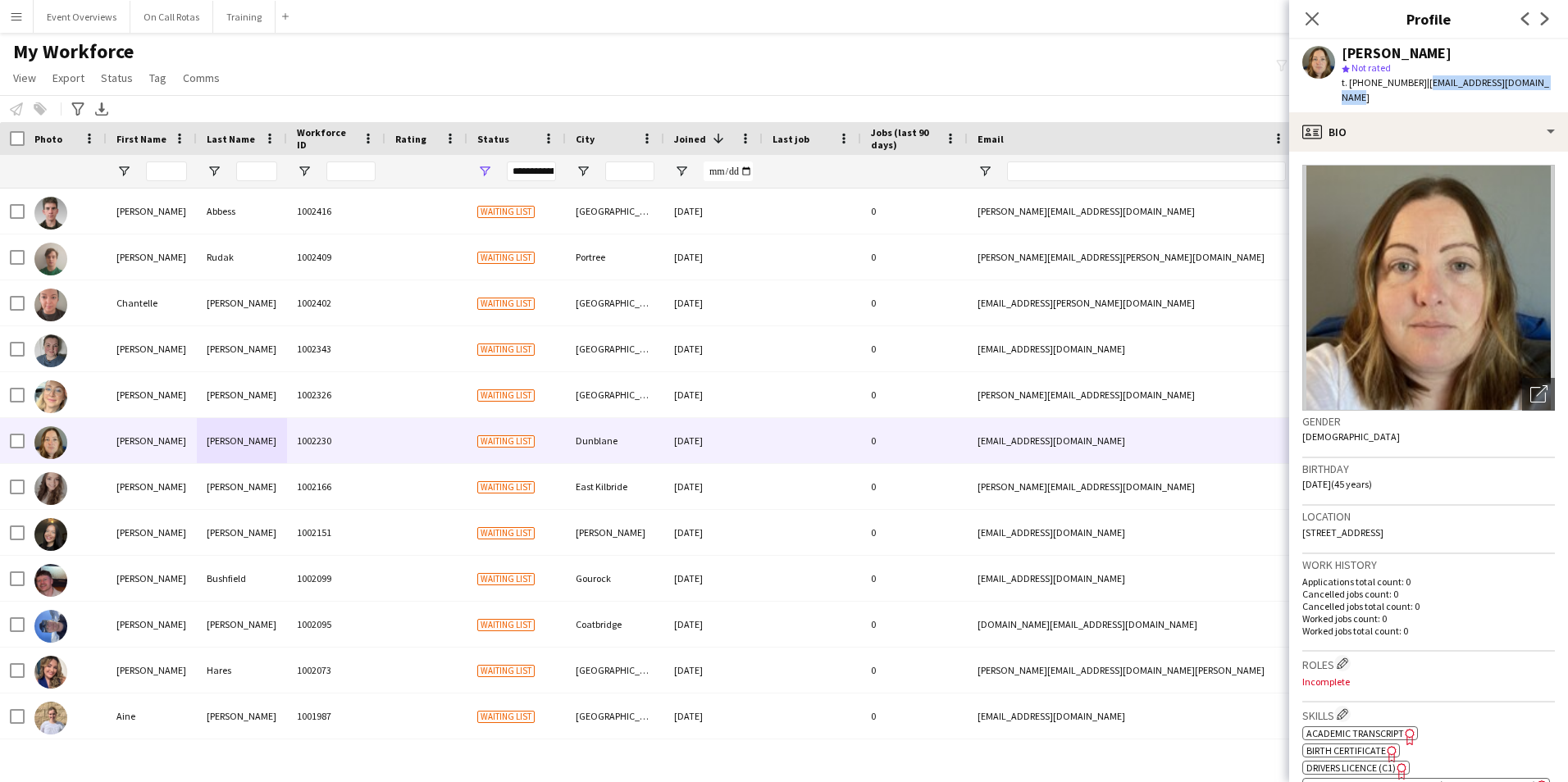
drag, startPoint x: 1544, startPoint y: 80, endPoint x: 1427, endPoint y: 88, distance: 117.3
click at [1419, 87] on div "Nicky McPherson star Not rated t. +447973120209 | njmcpherson@btinternet.com" at bounding box center [1428, 75] width 279 height 73
copy span "njmcpherson@btinternet.com"
click at [1318, 19] on icon "Close pop-in" at bounding box center [1311, 18] width 16 height 16
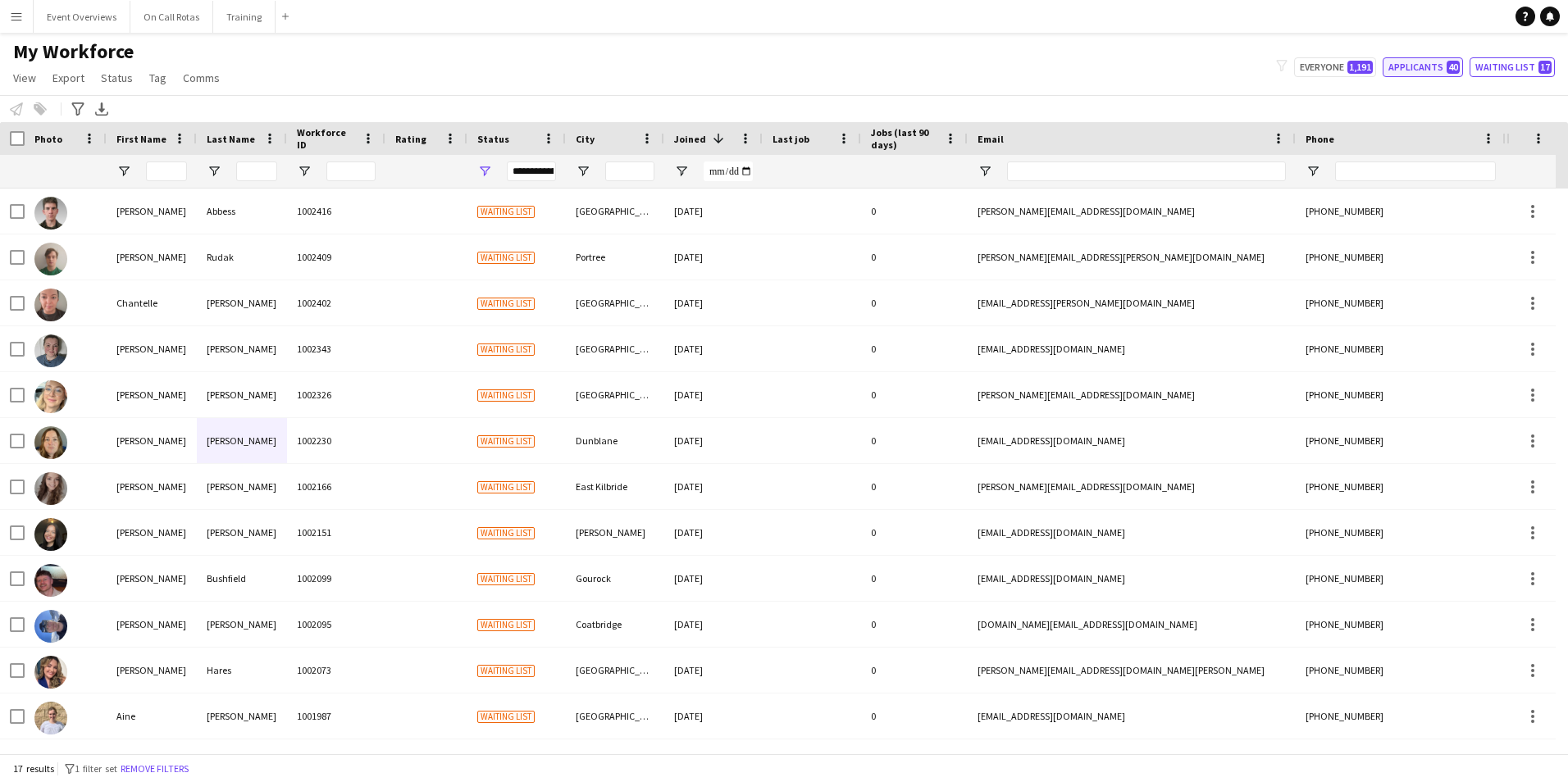
click at [1437, 71] on button "Applicants 40" at bounding box center [1422, 67] width 80 height 20
type input "**********"
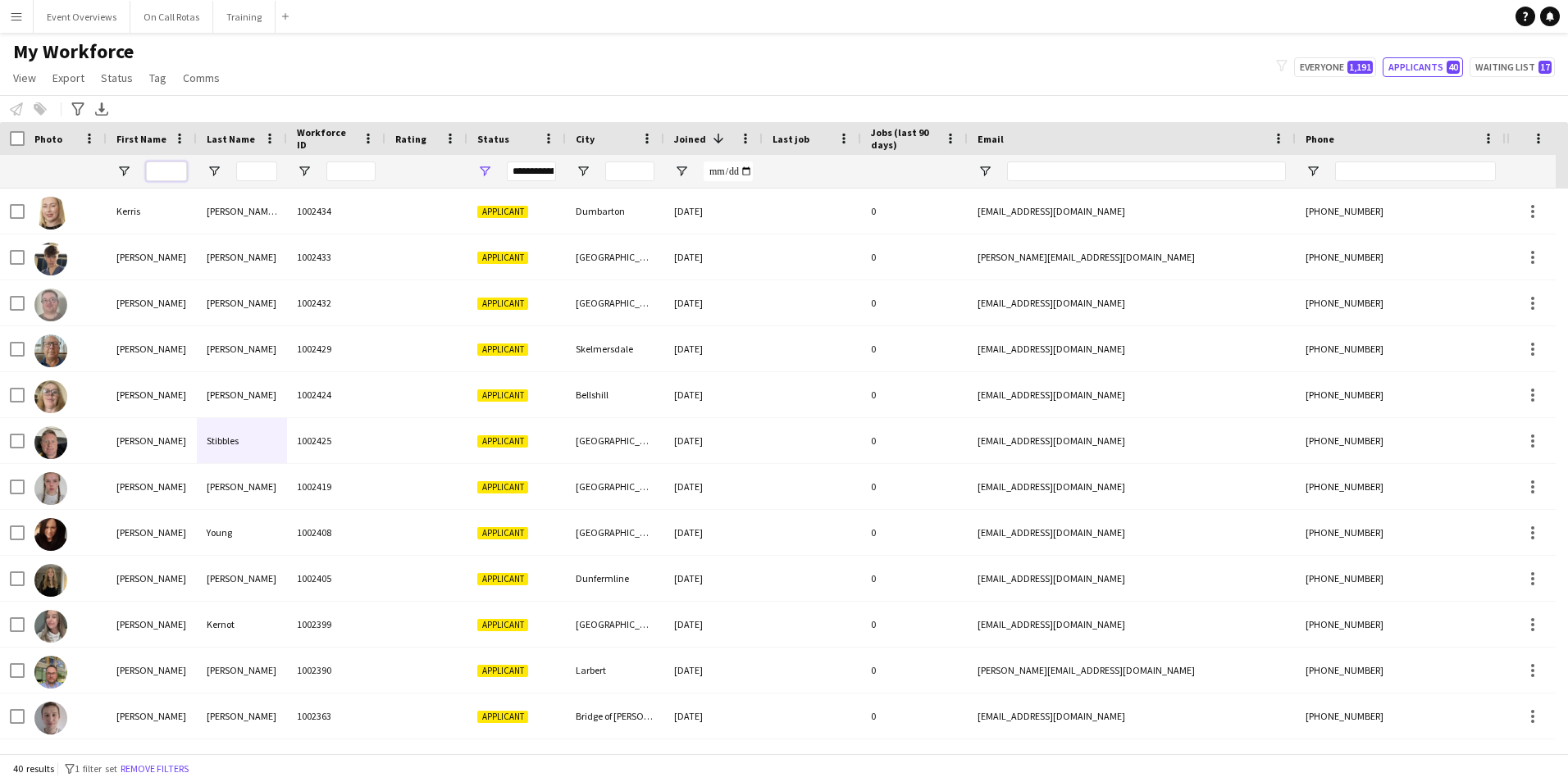
click at [161, 174] on input "First Name Filter Input" at bounding box center [166, 171] width 41 height 20
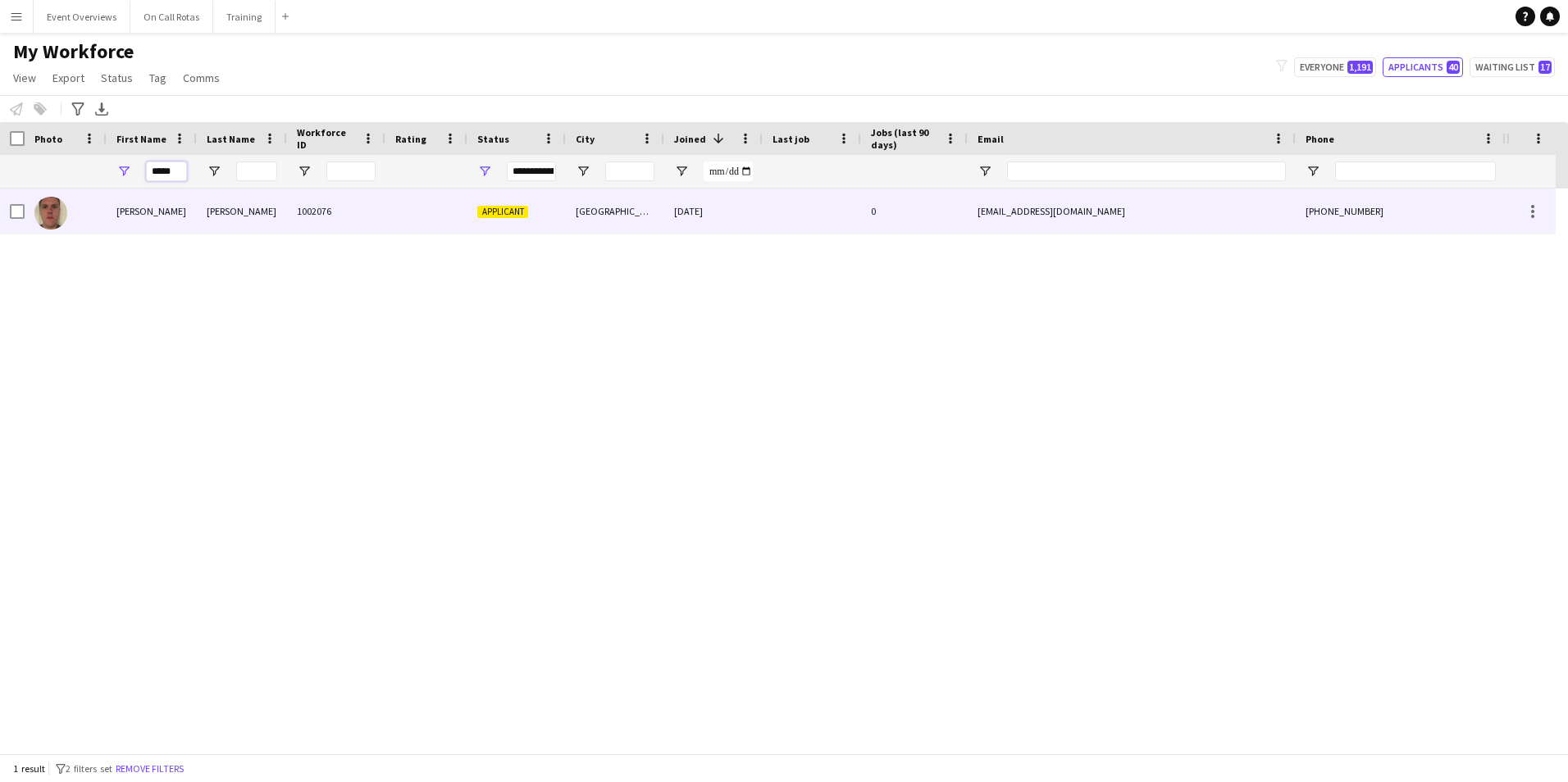
type input "*****"
click at [212, 221] on div "Keay" at bounding box center [241, 211] width 90 height 45
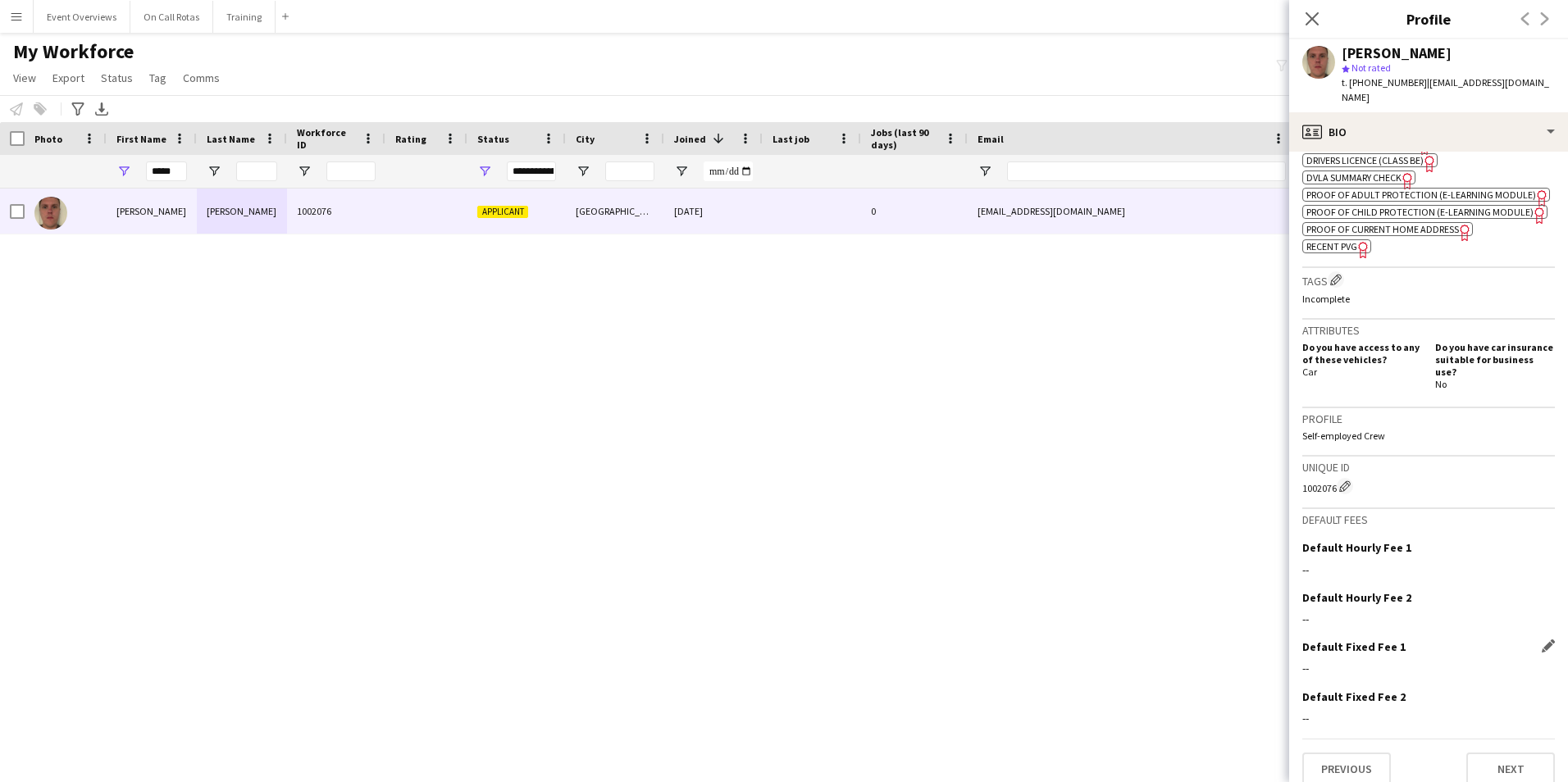
scroll to position [620, 0]
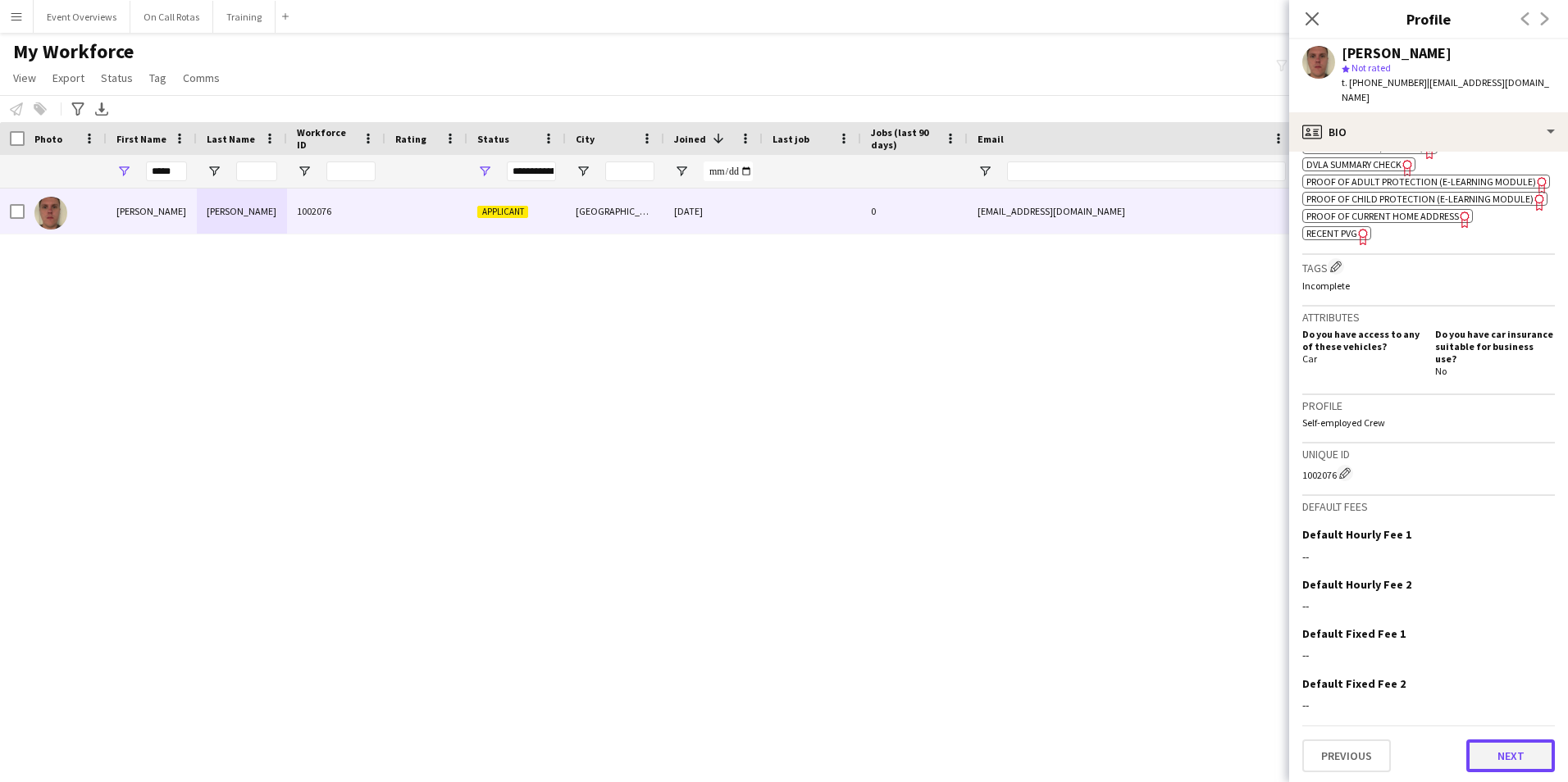
click at [1488, 756] on button "Next" at bounding box center [1510, 756] width 88 height 33
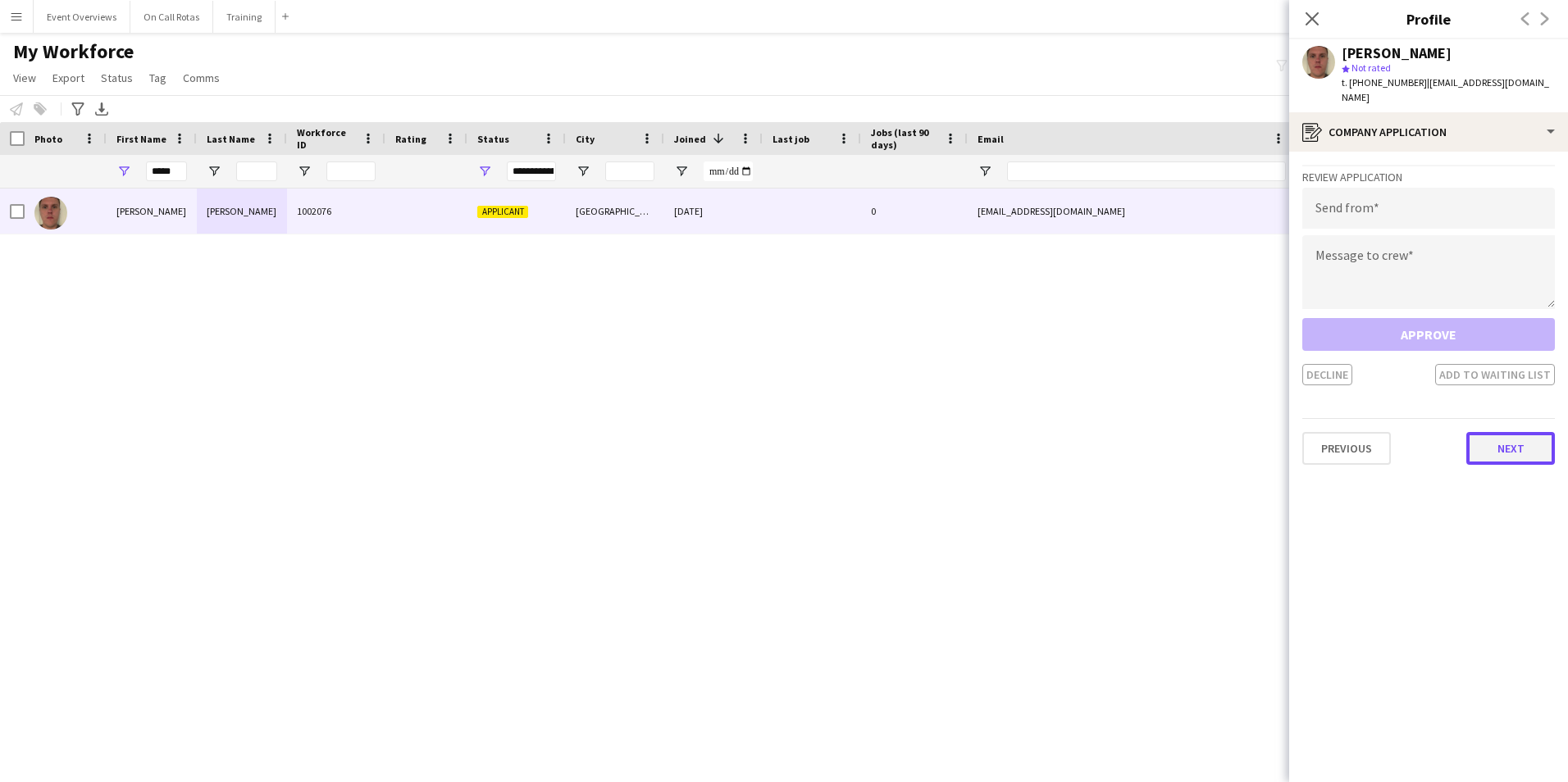
click at [1510, 441] on button "Next" at bounding box center [1510, 448] width 88 height 33
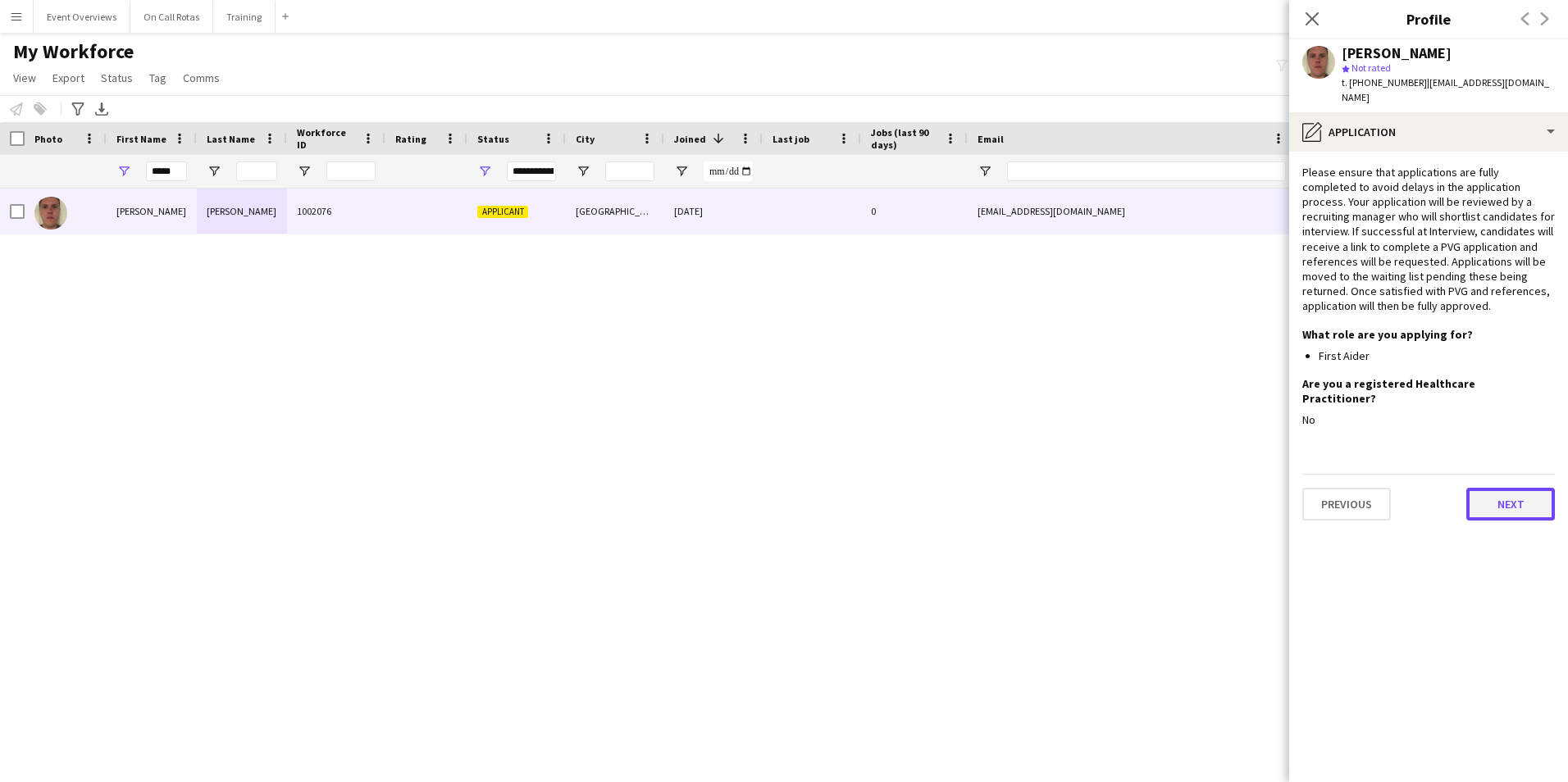
click at [1490, 488] on button "Next" at bounding box center [1510, 504] width 88 height 33
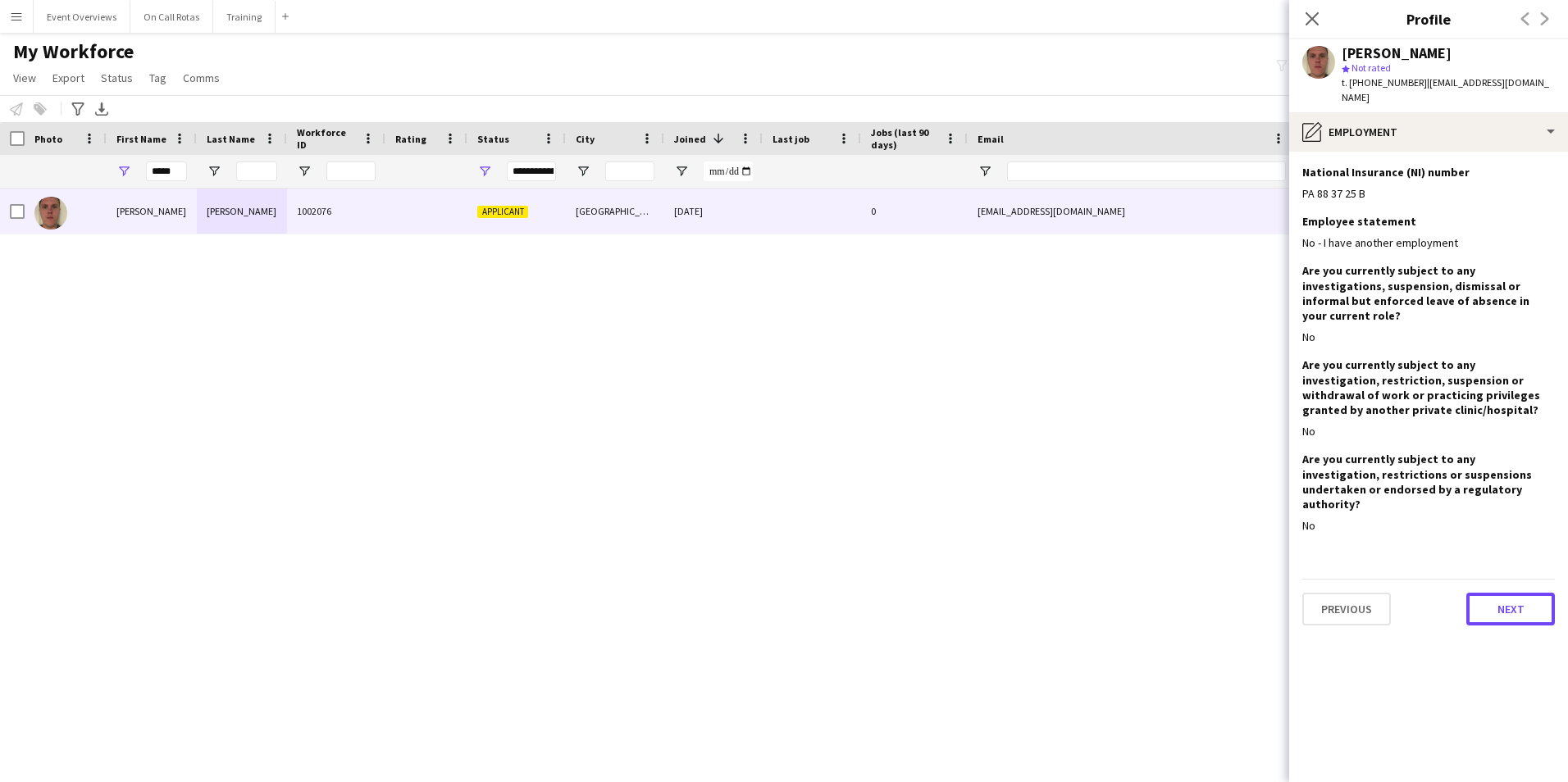
click at [1500, 593] on button "Next" at bounding box center [1510, 609] width 88 height 33
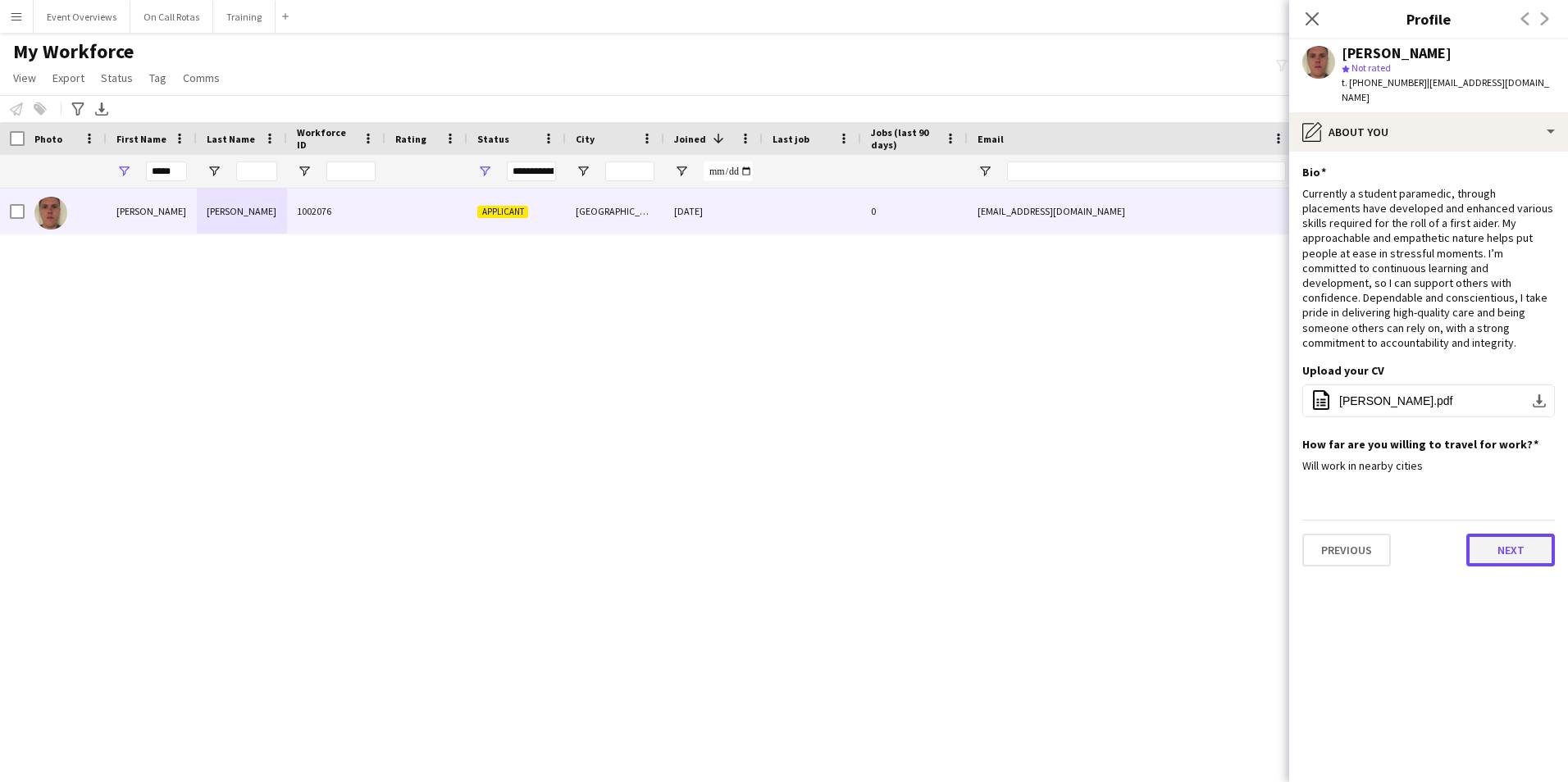
click at [1500, 534] on button "Next" at bounding box center [1510, 550] width 88 height 33
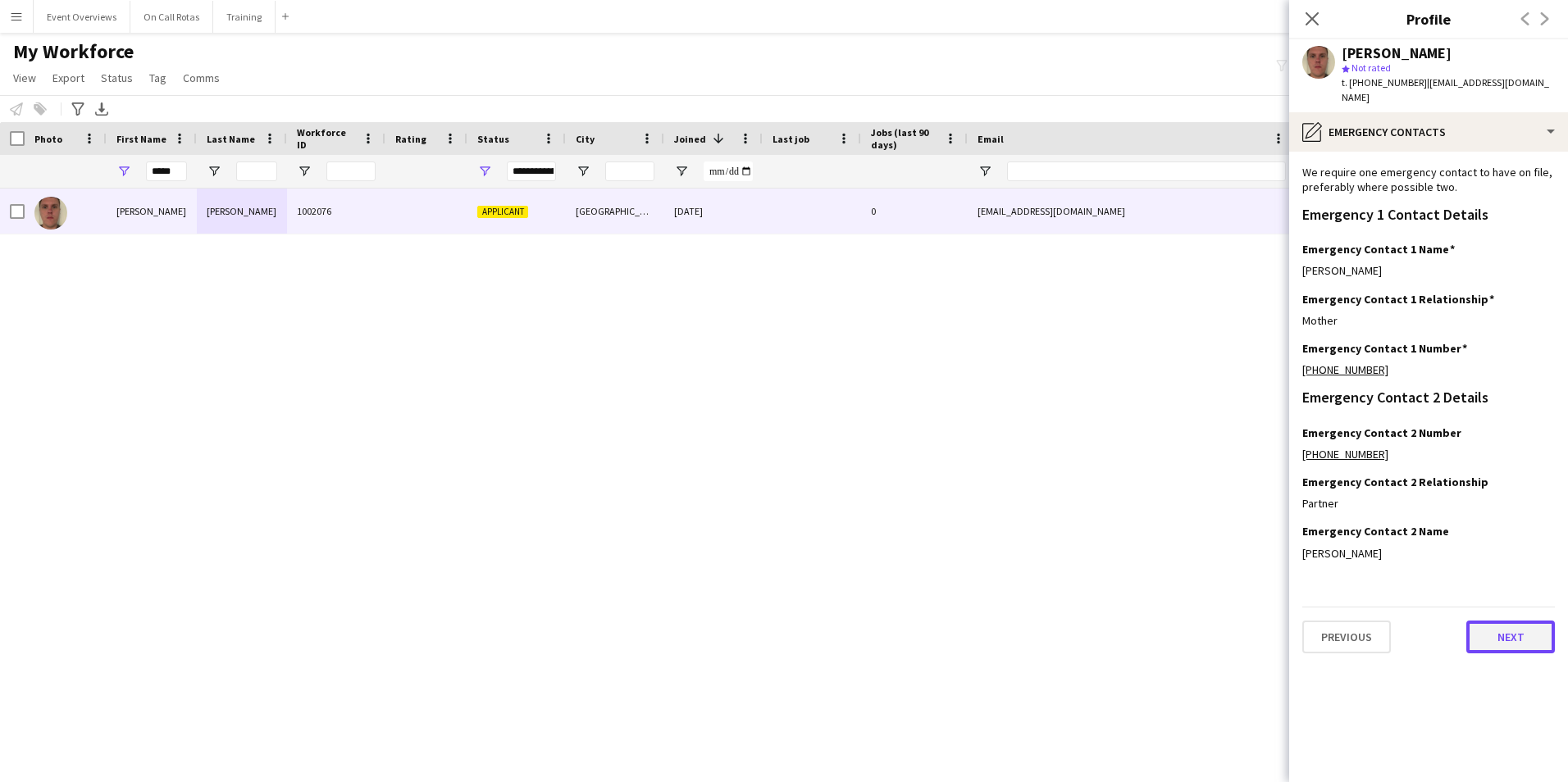
click at [1501, 633] on button "Next" at bounding box center [1510, 637] width 88 height 33
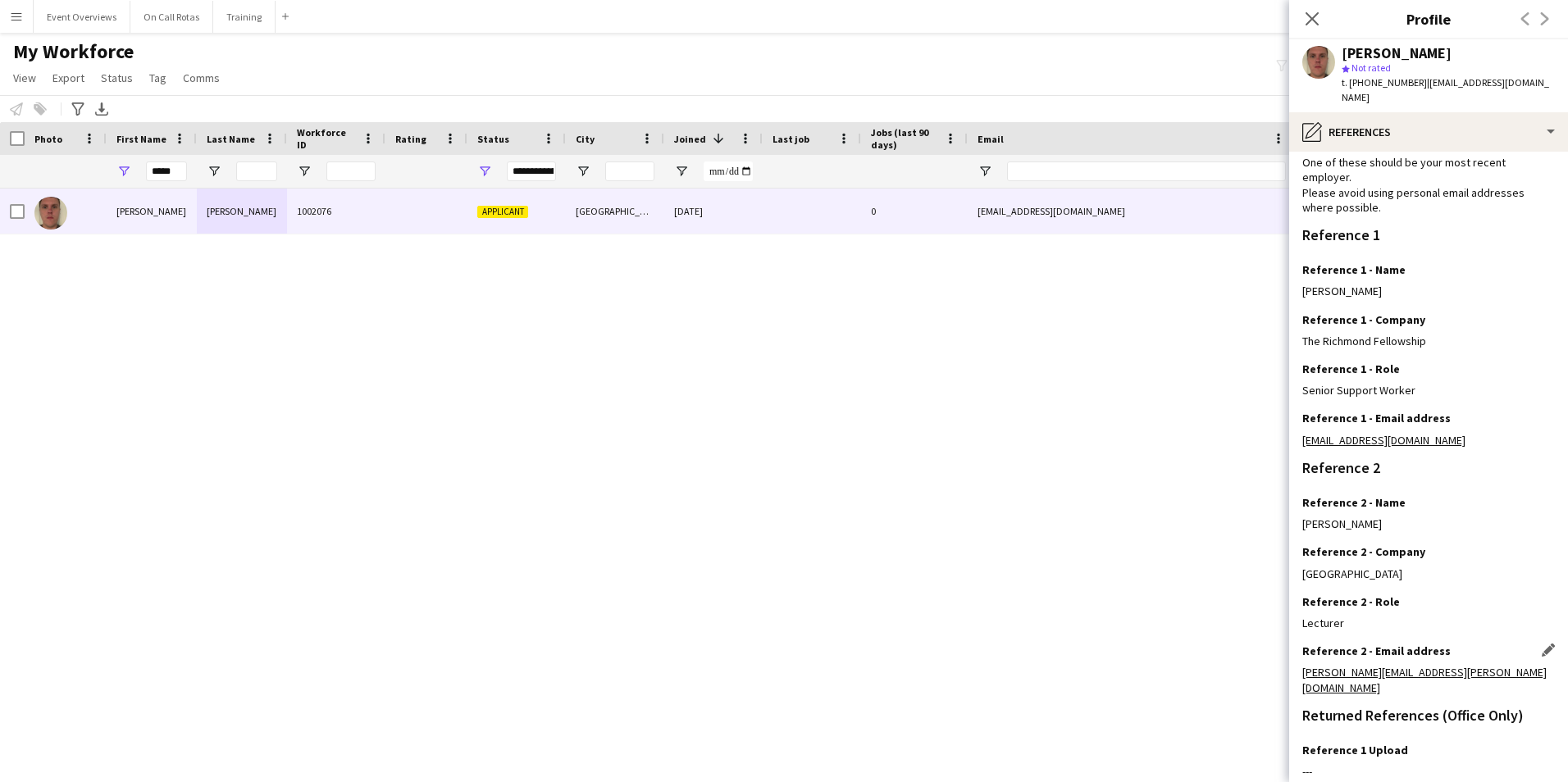
scroll to position [196, 0]
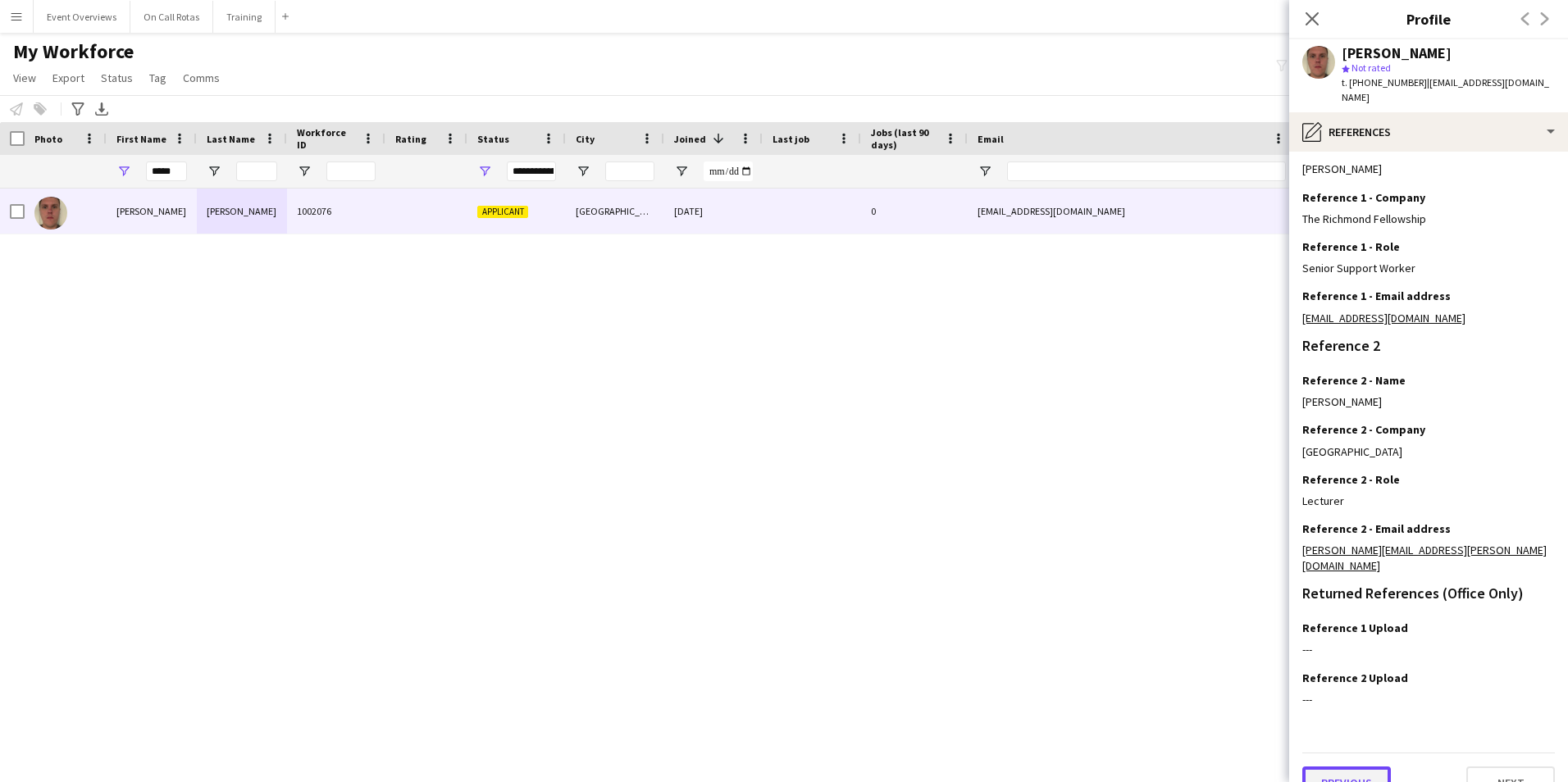
click at [1349, 766] on button "Previous" at bounding box center [1346, 783] width 88 height 33
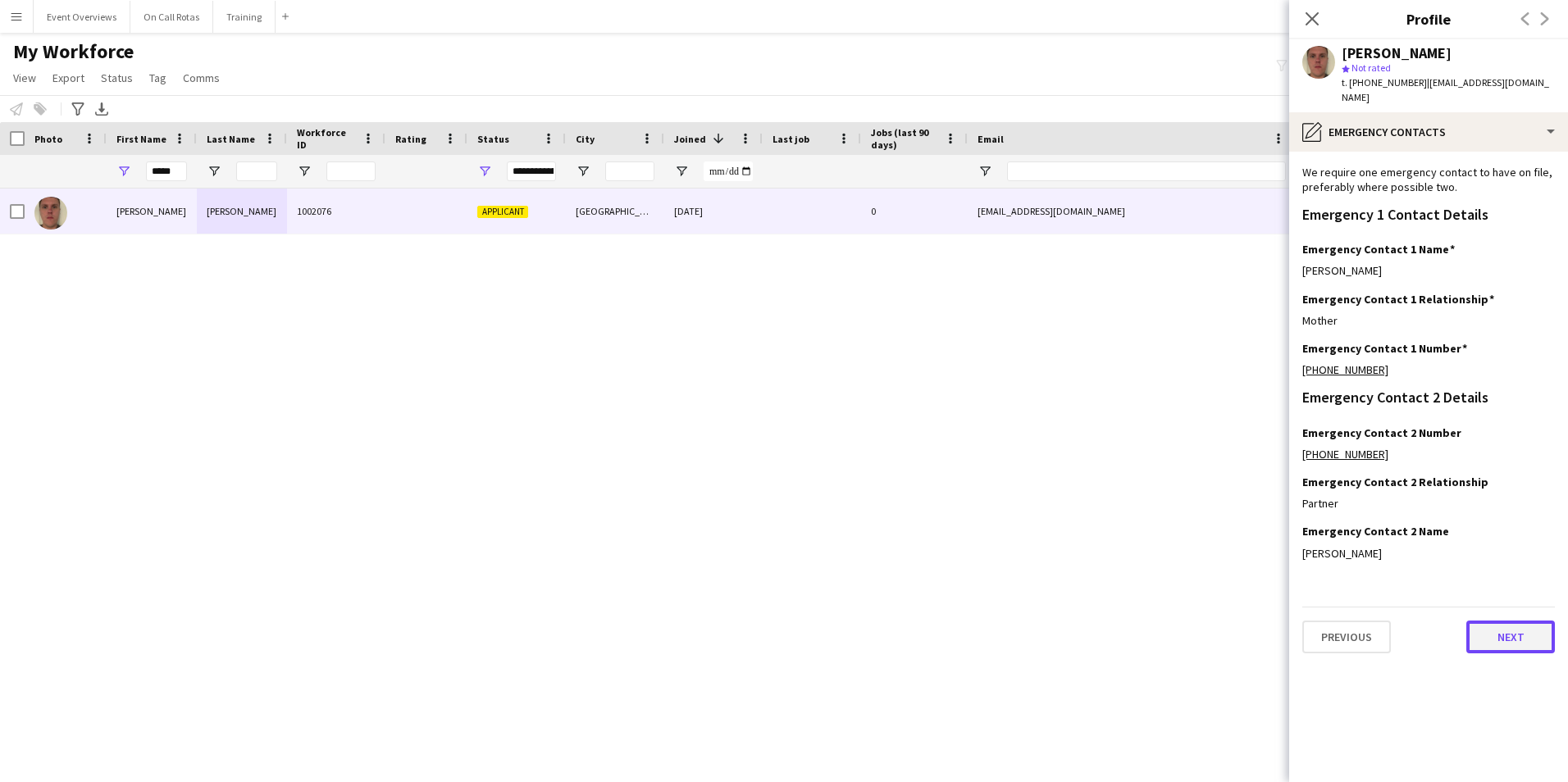
click at [1486, 620] on button "Next" at bounding box center [1510, 637] width 88 height 33
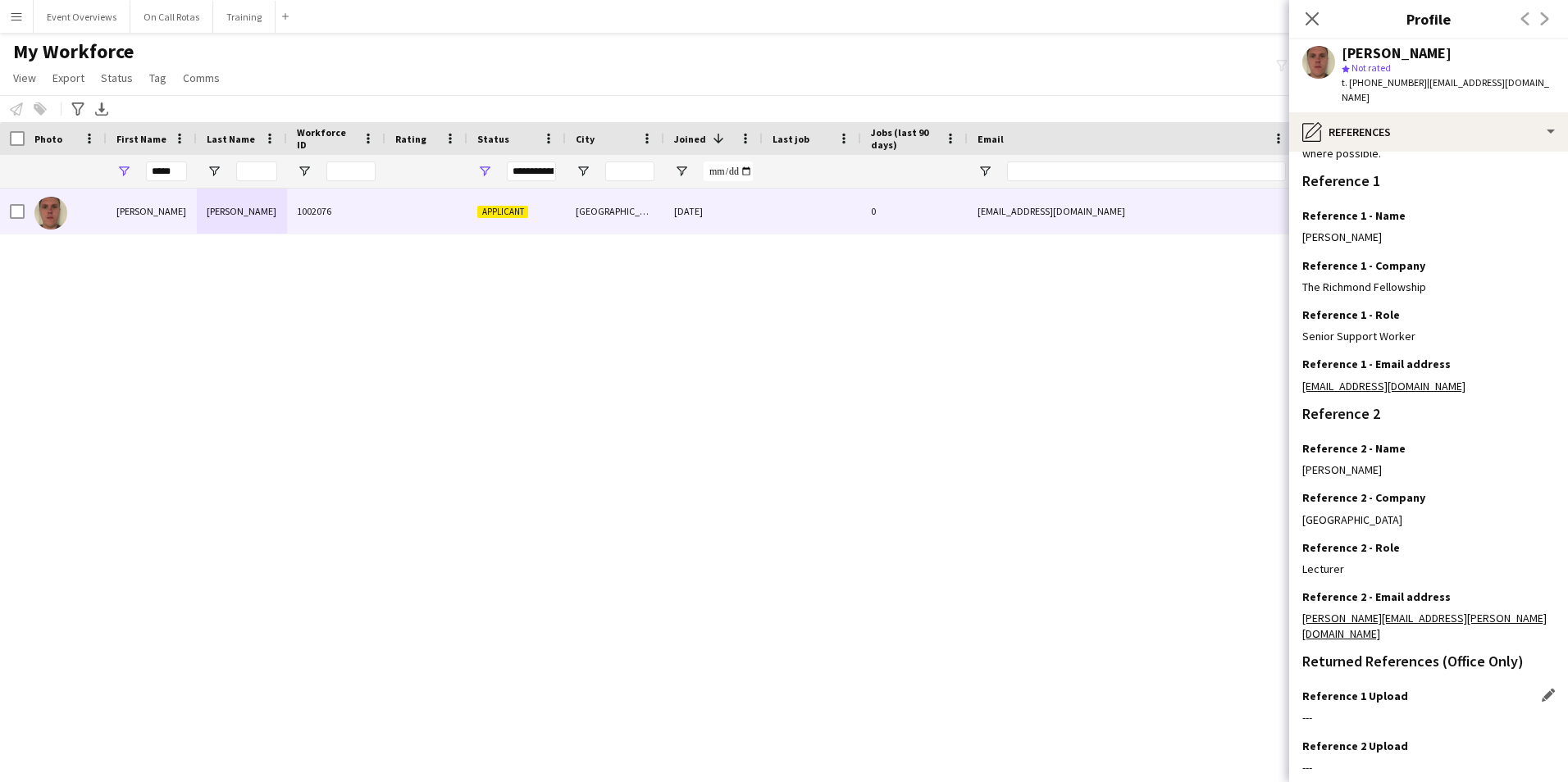
scroll to position [196, 0]
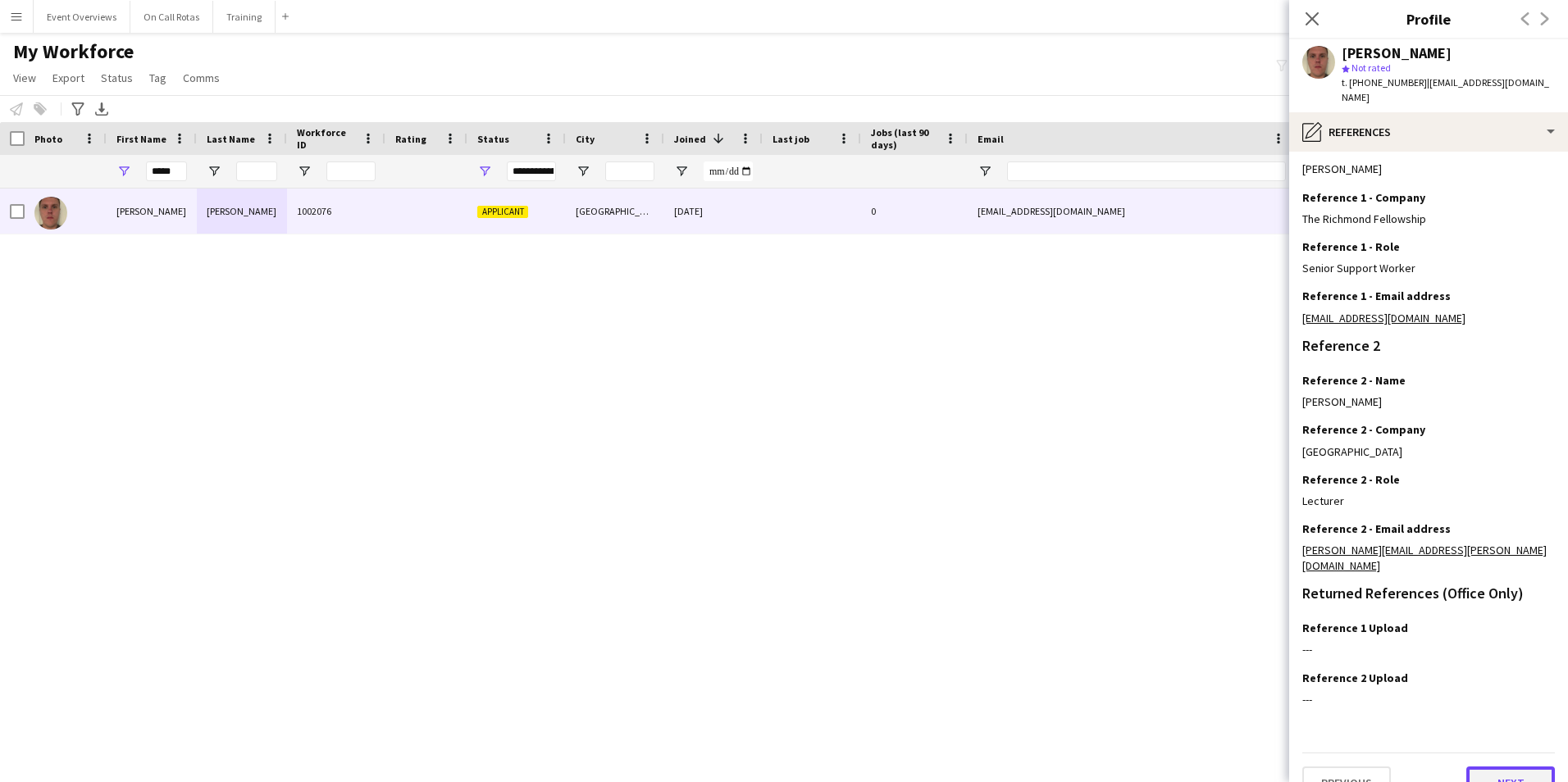
click at [1470, 766] on button "Next" at bounding box center [1510, 783] width 88 height 33
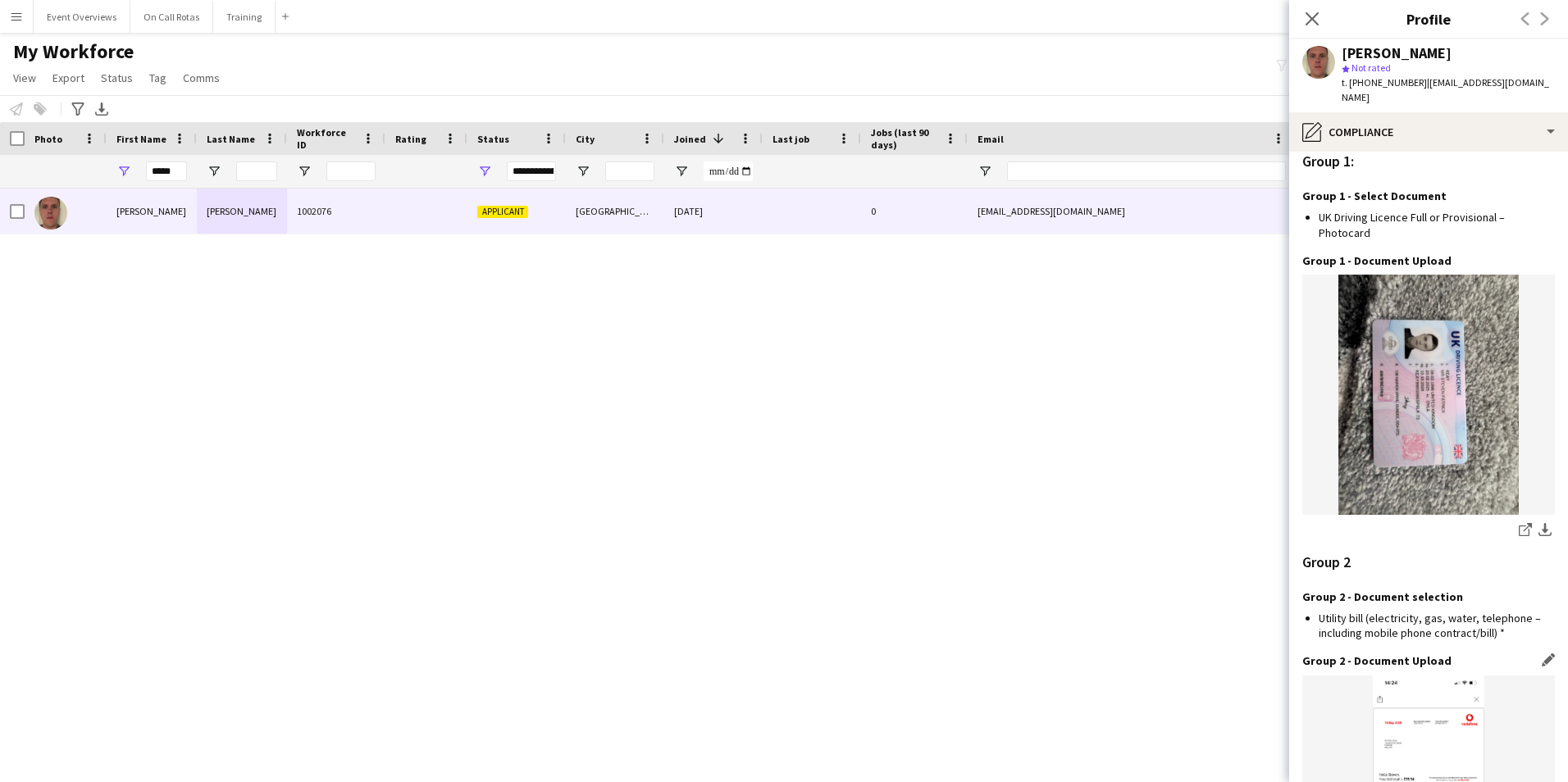
scroll to position [1710, 0]
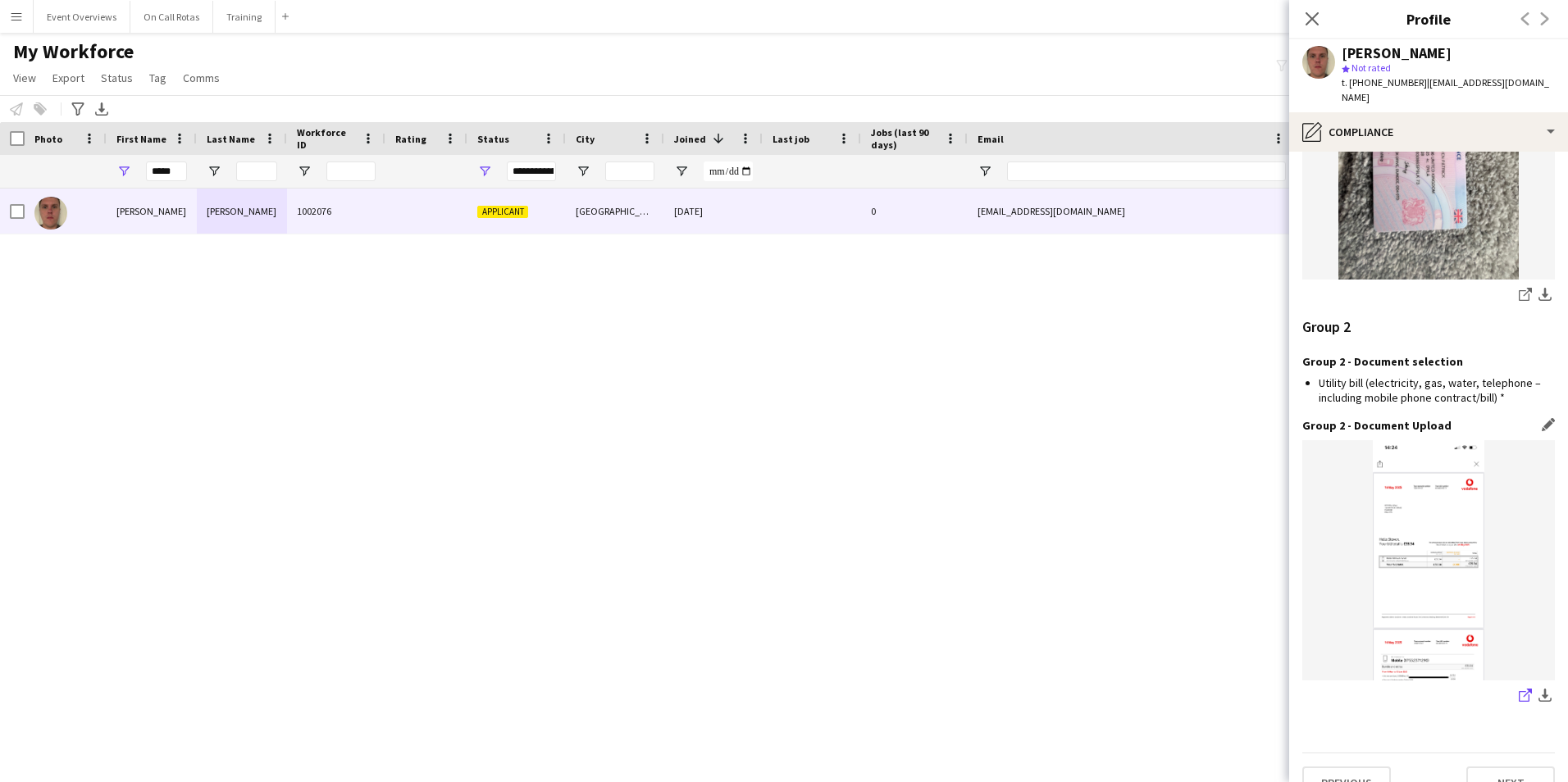
click at [1519, 689] on icon "share-external-link-1" at bounding box center [1525, 695] width 13 height 13
click at [1510, 769] on button "Next" at bounding box center [1510, 783] width 88 height 33
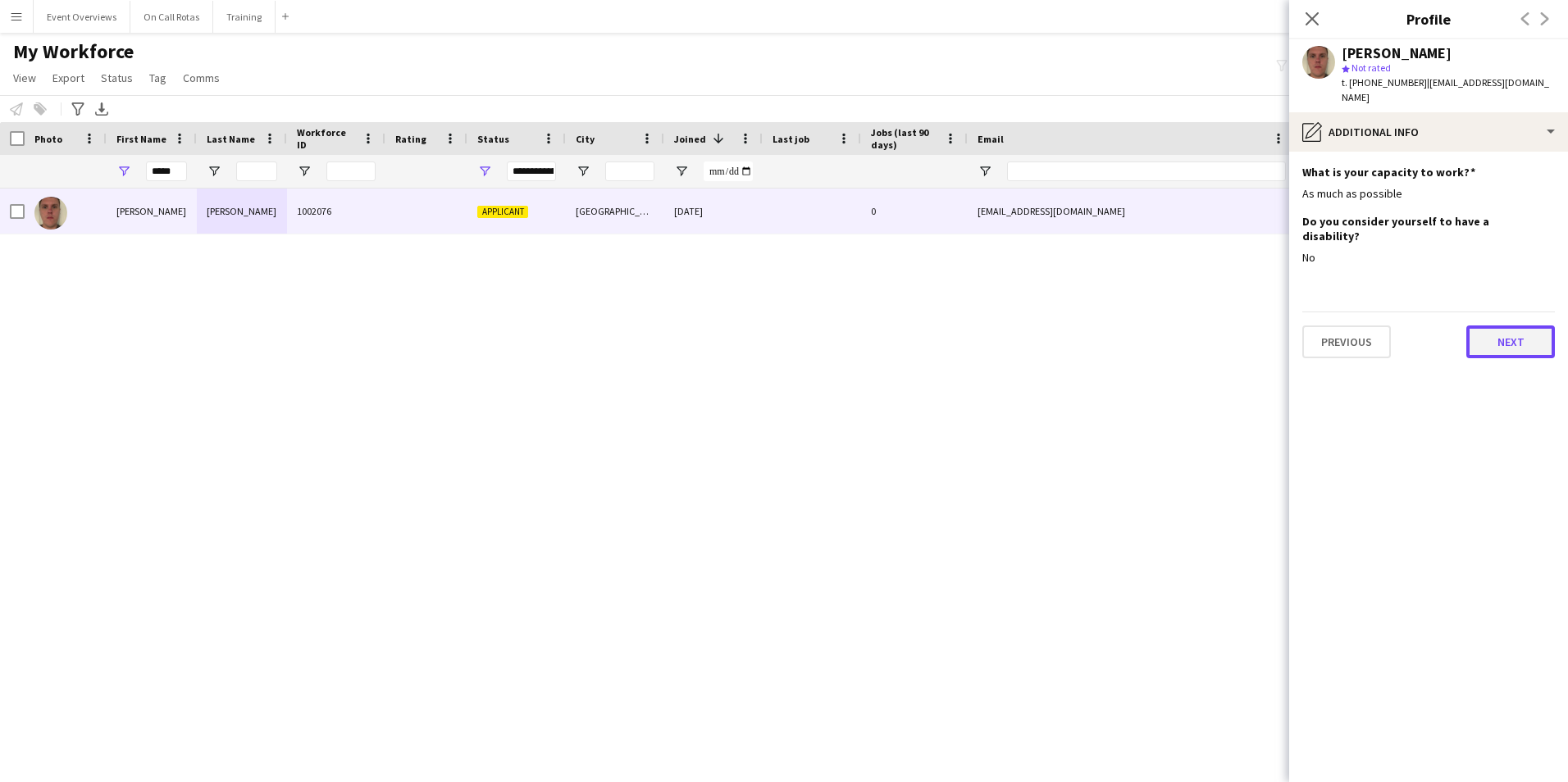
click at [1494, 325] on button "Next" at bounding box center [1510, 342] width 88 height 33
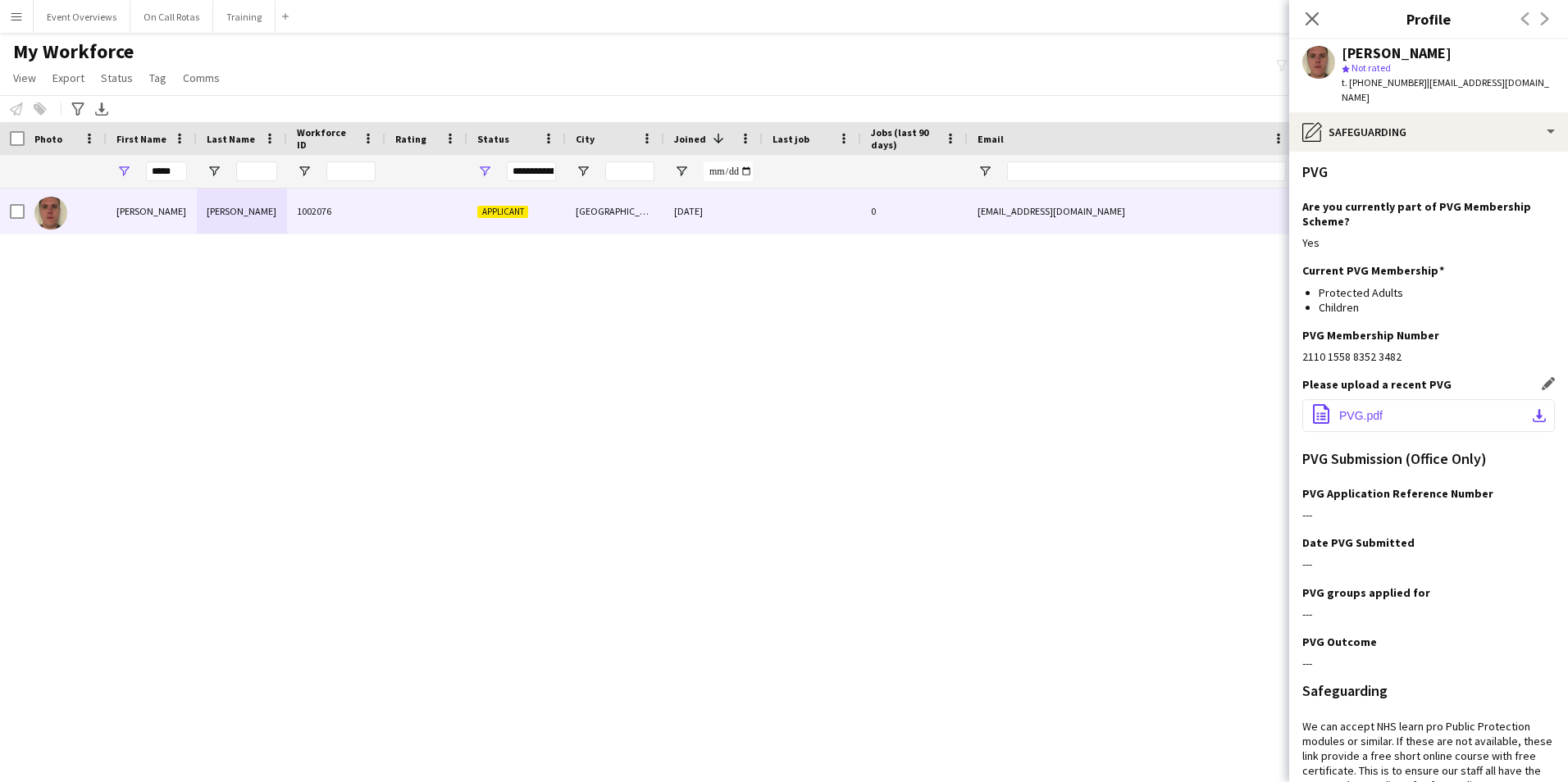
click at [1361, 409] on span "PVG.pdf" at bounding box center [1360, 415] width 43 height 13
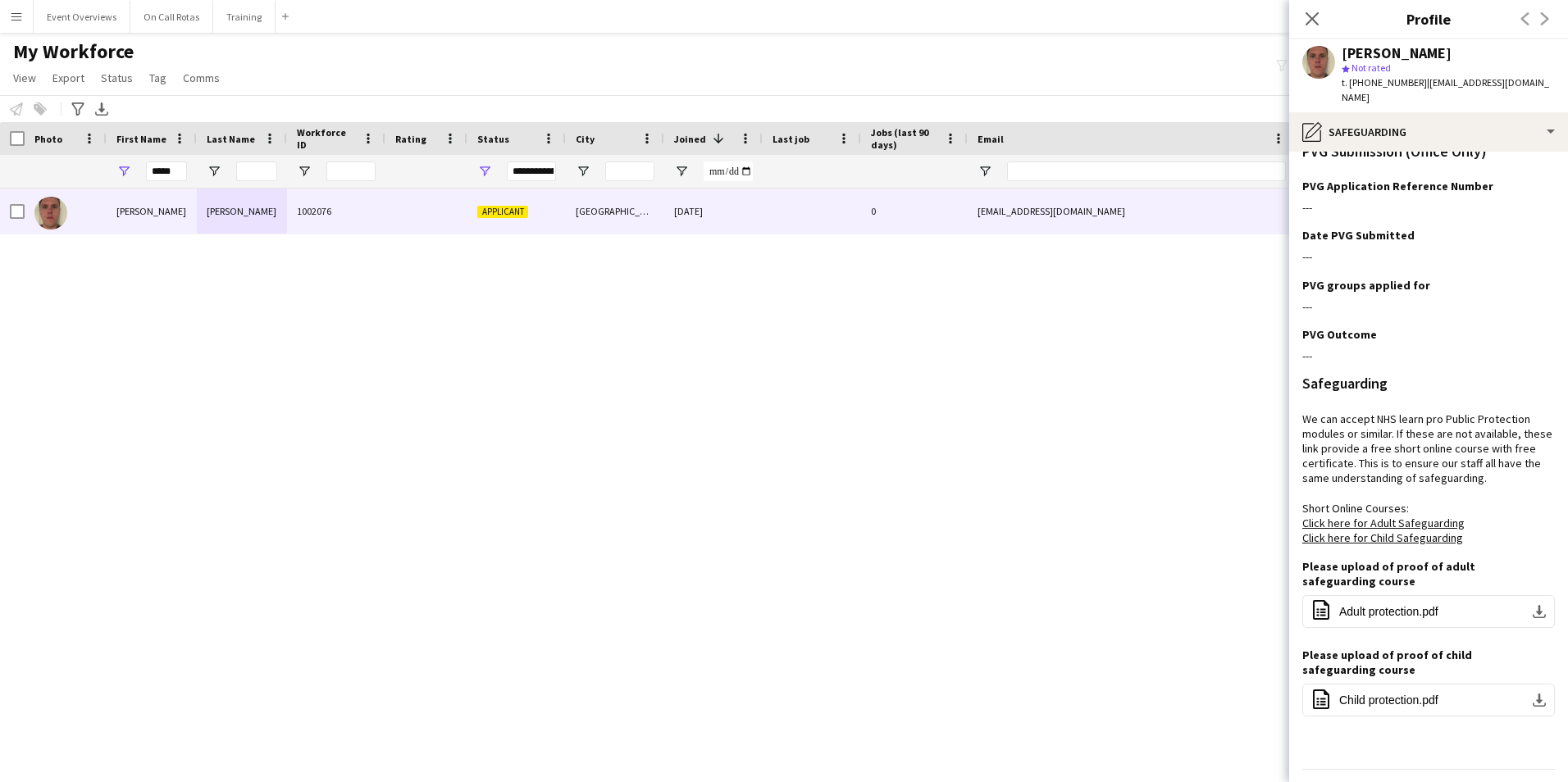
scroll to position [339, 0]
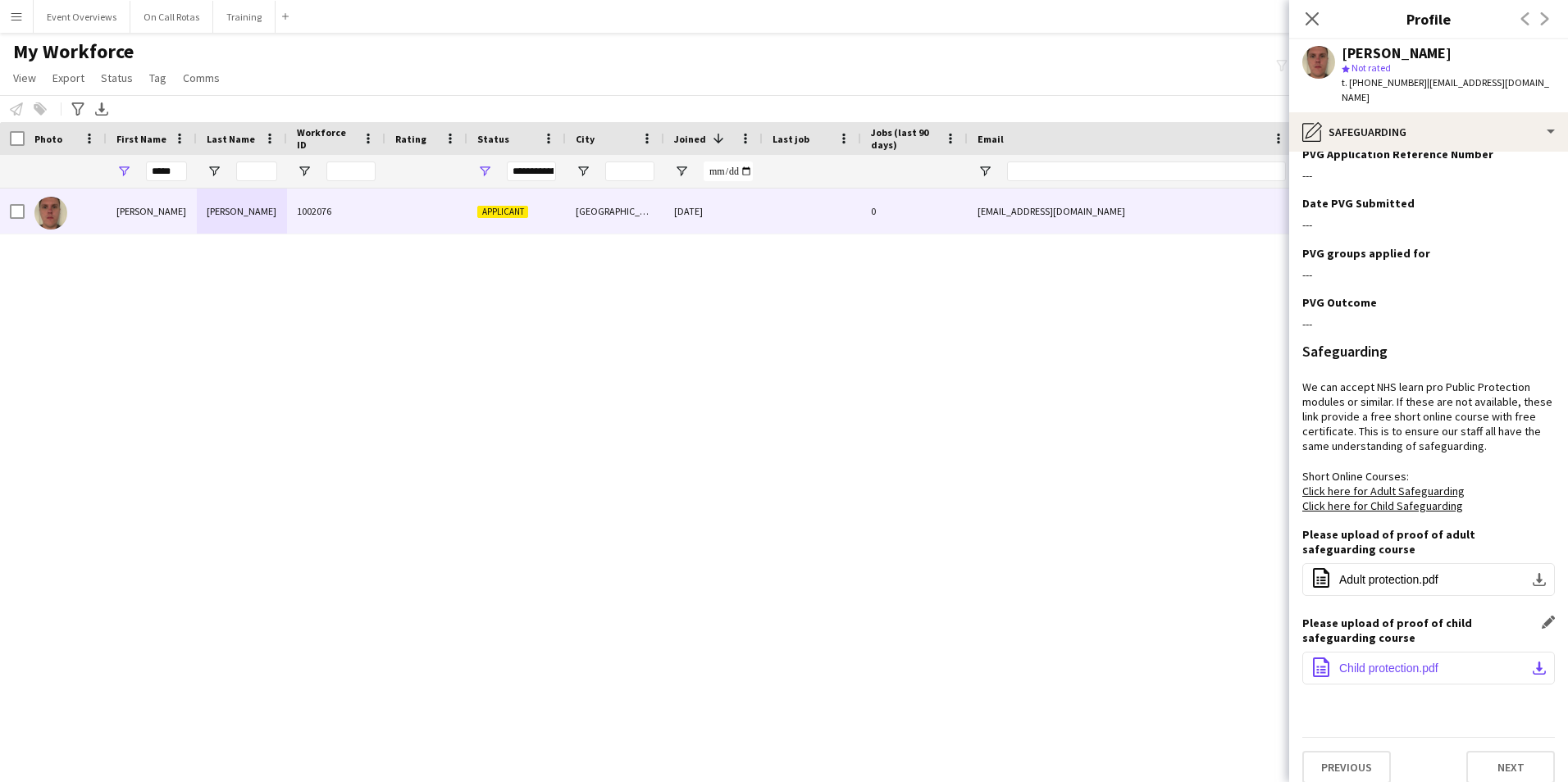
click at [1397, 662] on span "Child protection.pdf" at bounding box center [1388, 668] width 100 height 13
click at [1340, 563] on button "office-file-sheet Adult protection.pdf download-bottom" at bounding box center [1429, 580] width 253 height 33
click at [1022, 383] on div "Steven Keay 1002076 Applicant Dundee 21-02-2025 0 stevenkeay24@hotmail.com +447…" at bounding box center [759, 465] width 1519 height 553
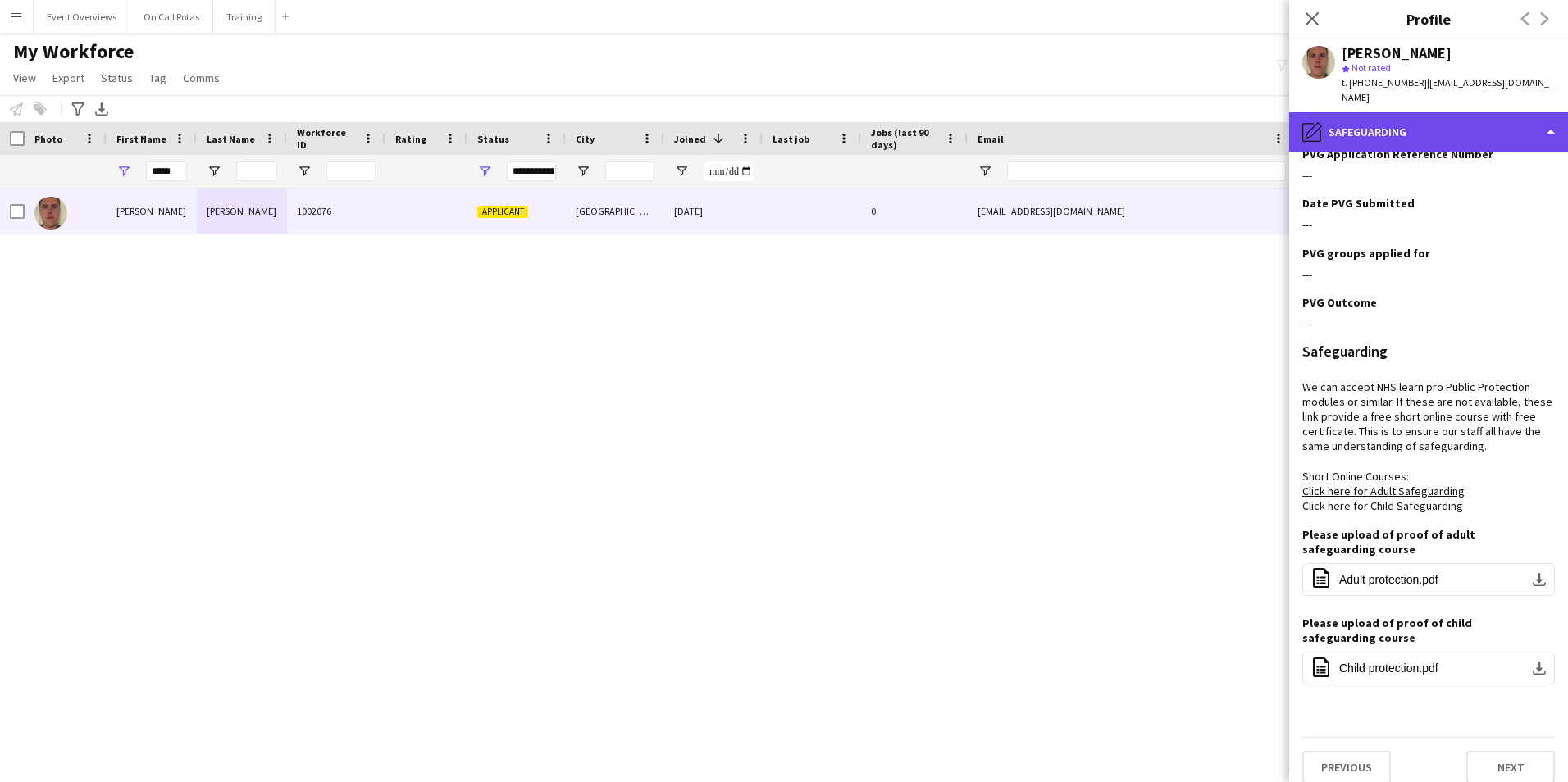
click at [1475, 118] on div "pencil4 Safeguarding" at bounding box center [1428, 131] width 279 height 39
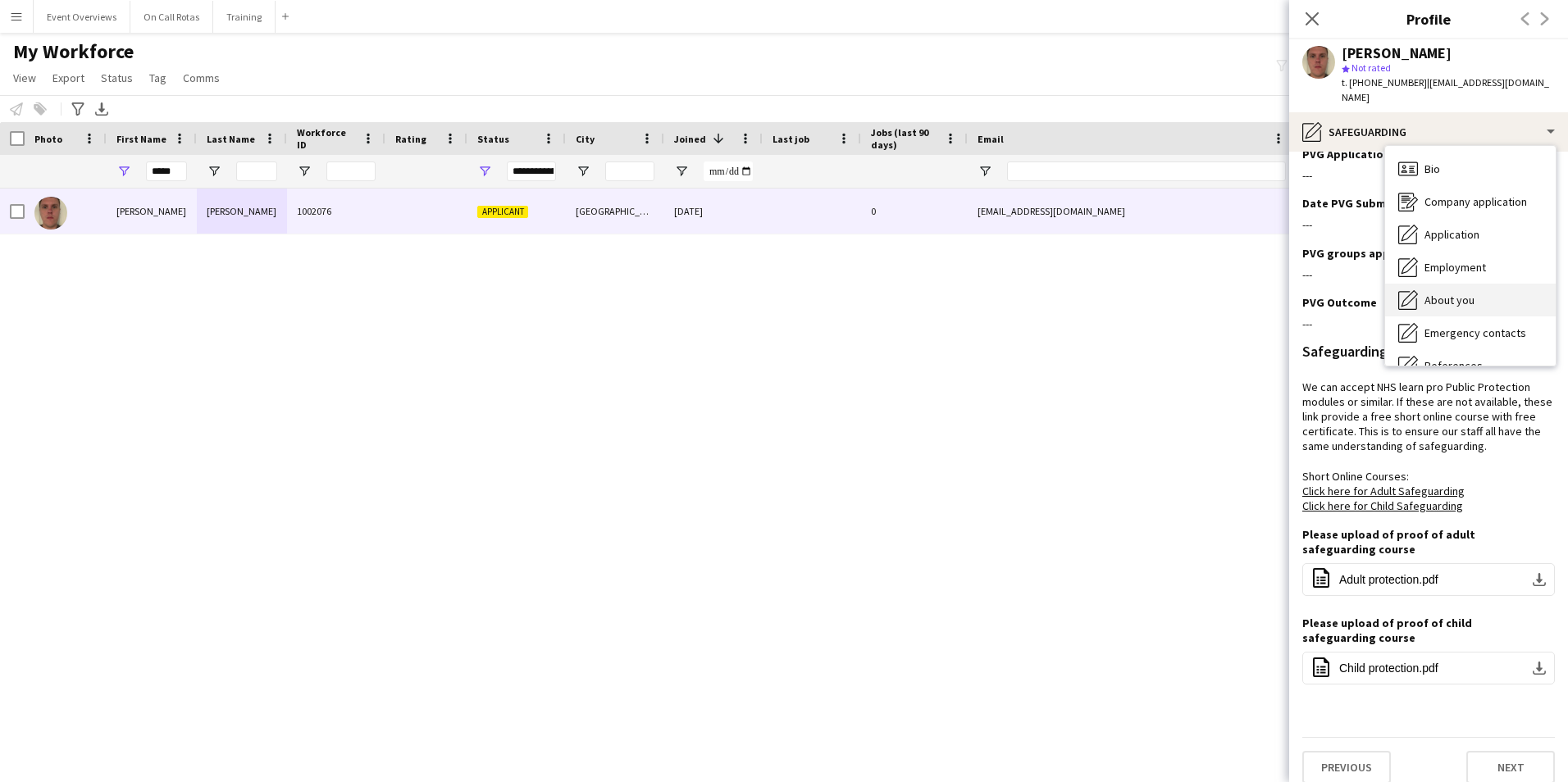
click at [1459, 284] on div "About you About you" at bounding box center [1469, 300] width 170 height 33
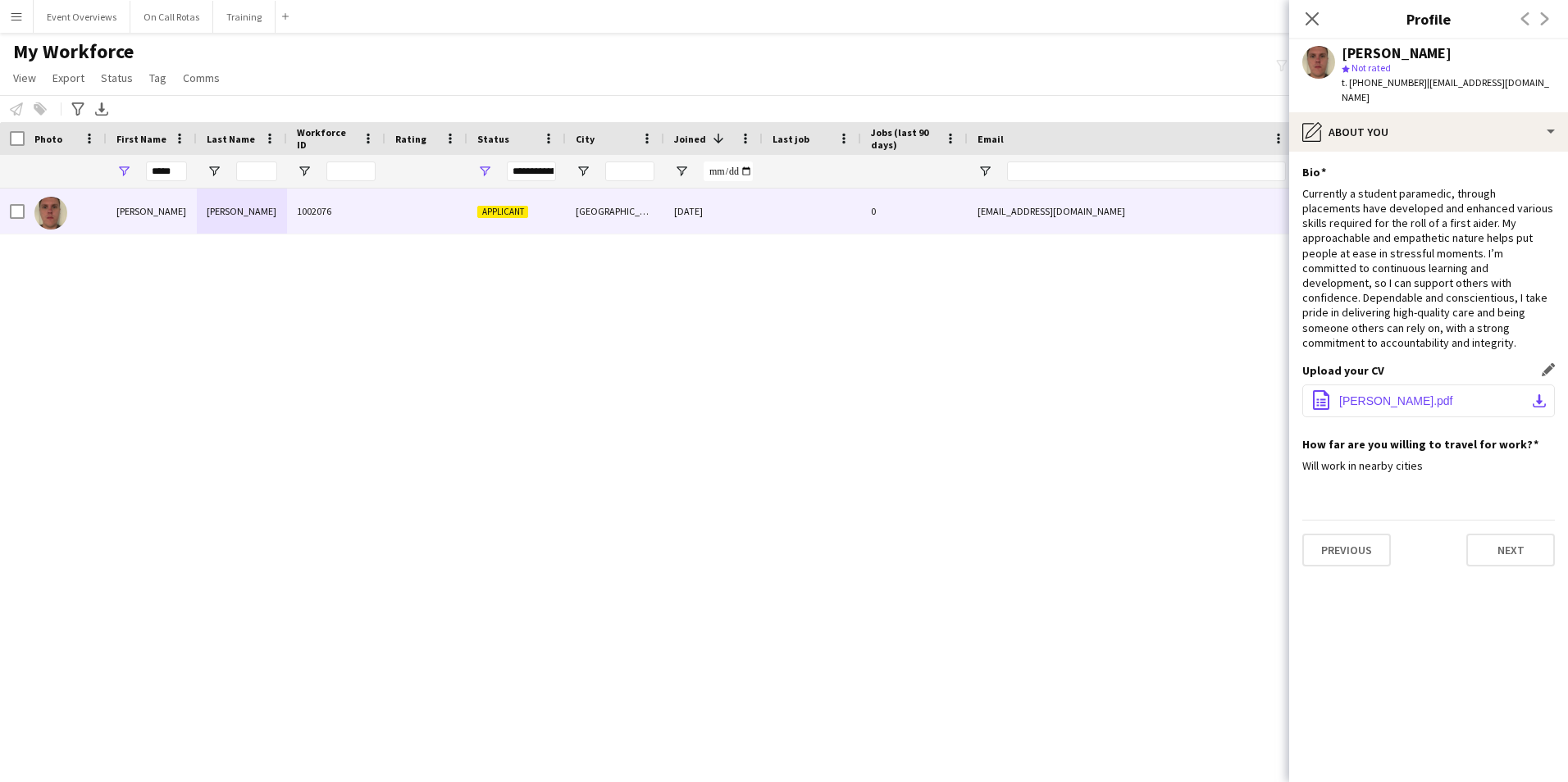
click at [1441, 384] on button "office-file-sheet Steven_Keay_CV.pdf download-bottom" at bounding box center [1429, 401] width 253 height 33
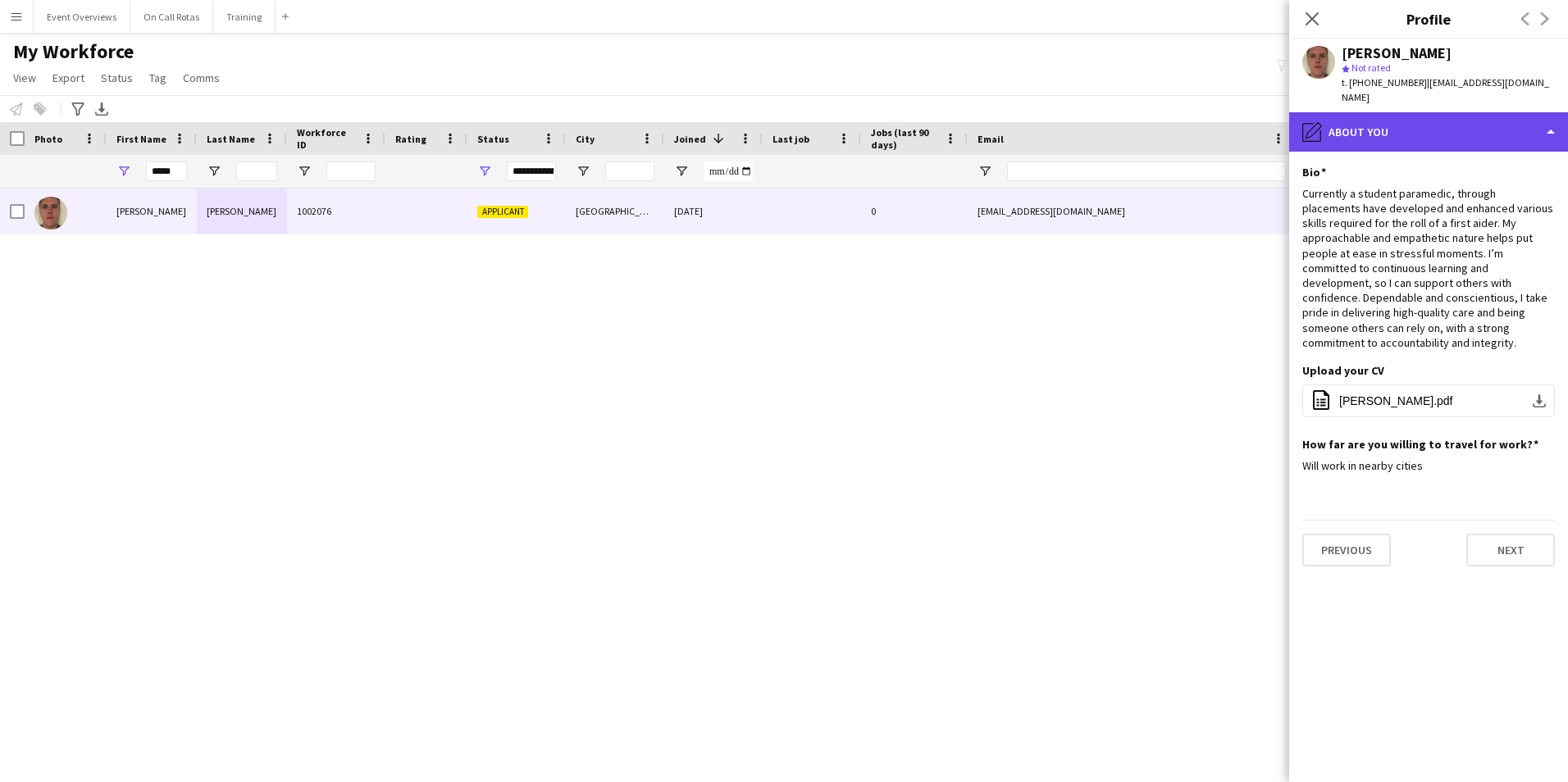
click at [1327, 112] on div "pencil4 About you" at bounding box center [1428, 131] width 279 height 39
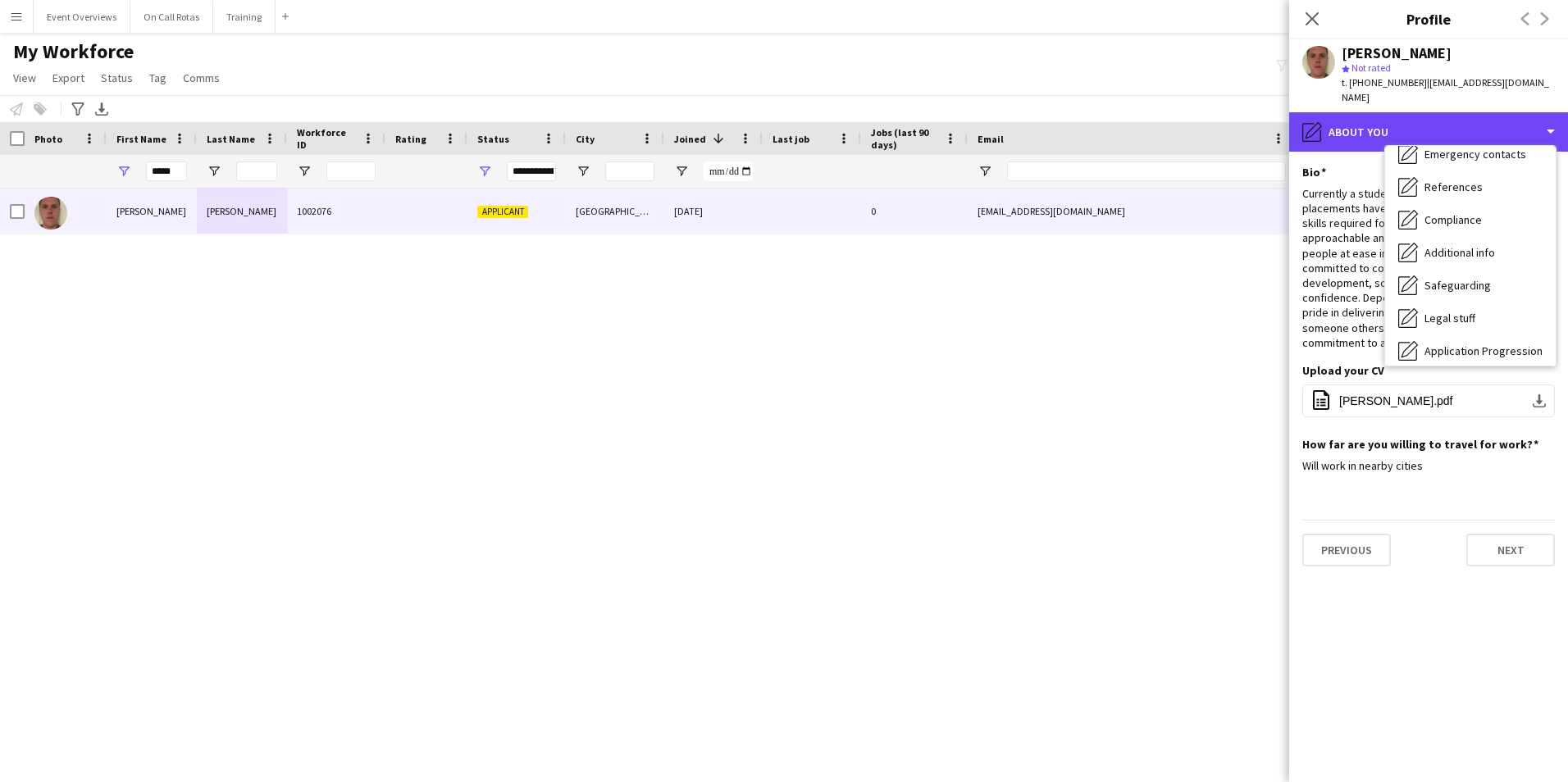
scroll to position [285, 0]
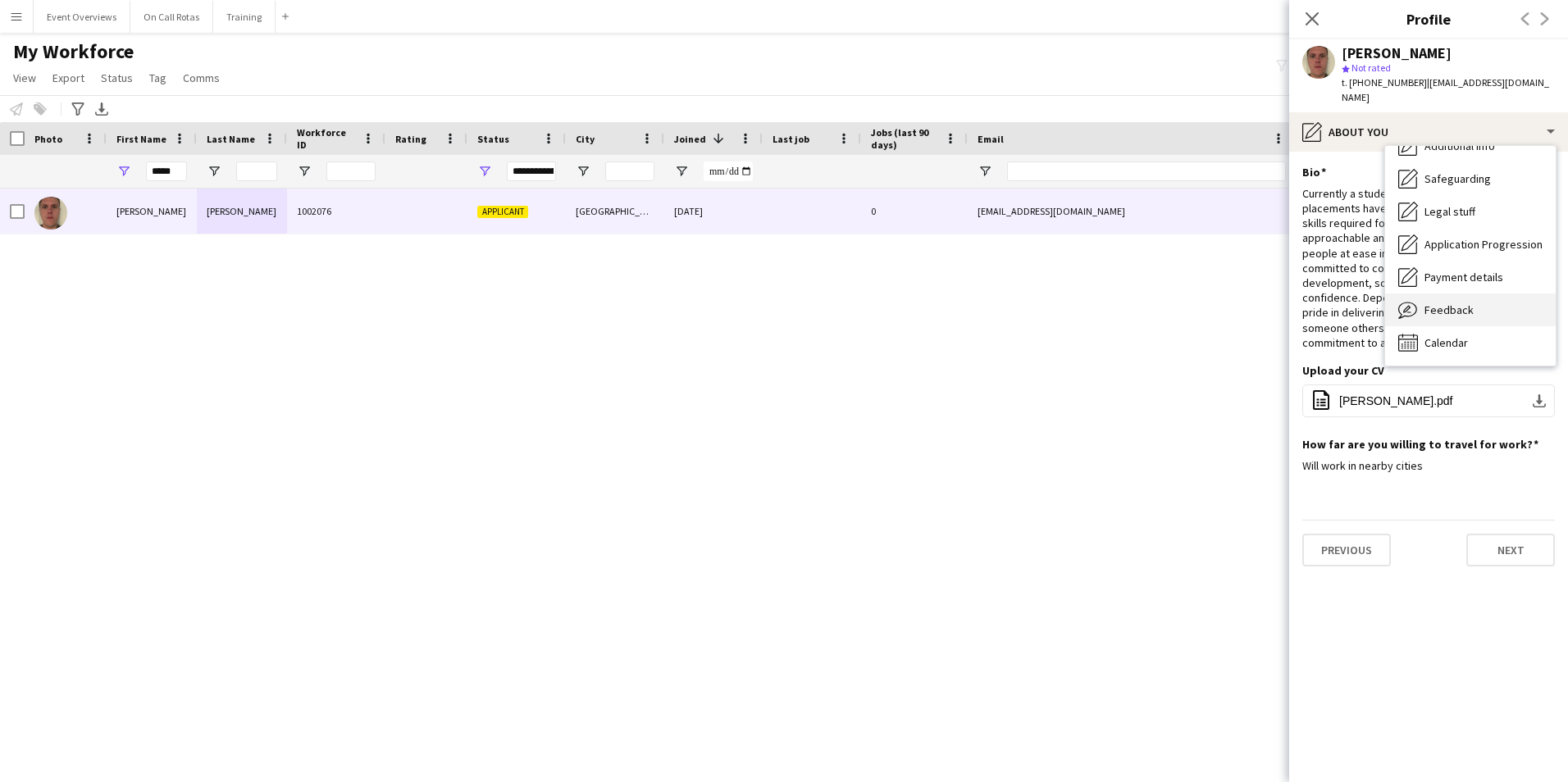
click at [1421, 295] on div "Feedback Feedback" at bounding box center [1469, 310] width 170 height 33
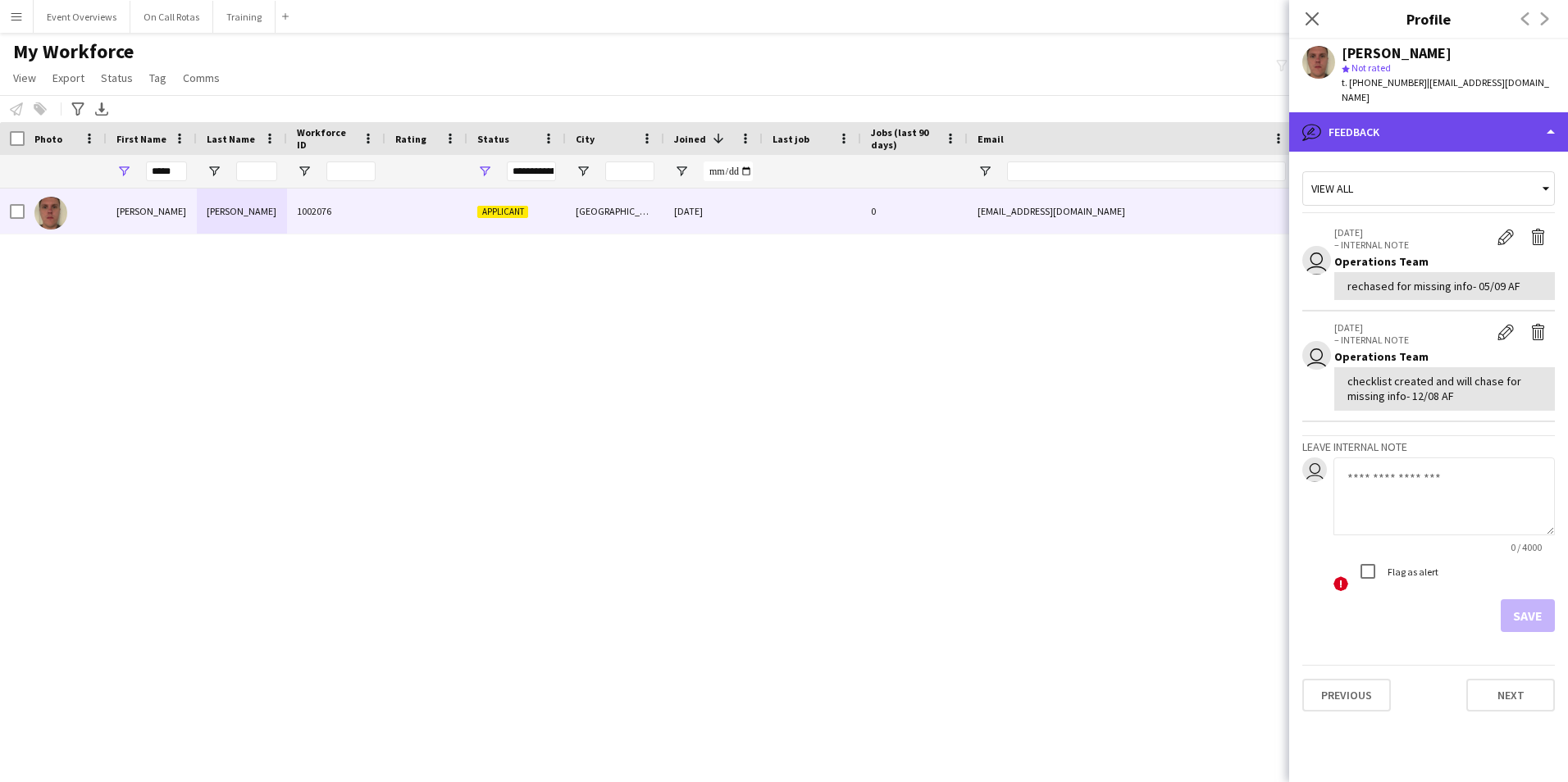
click at [1378, 120] on div "bubble-pencil Feedback" at bounding box center [1428, 131] width 279 height 39
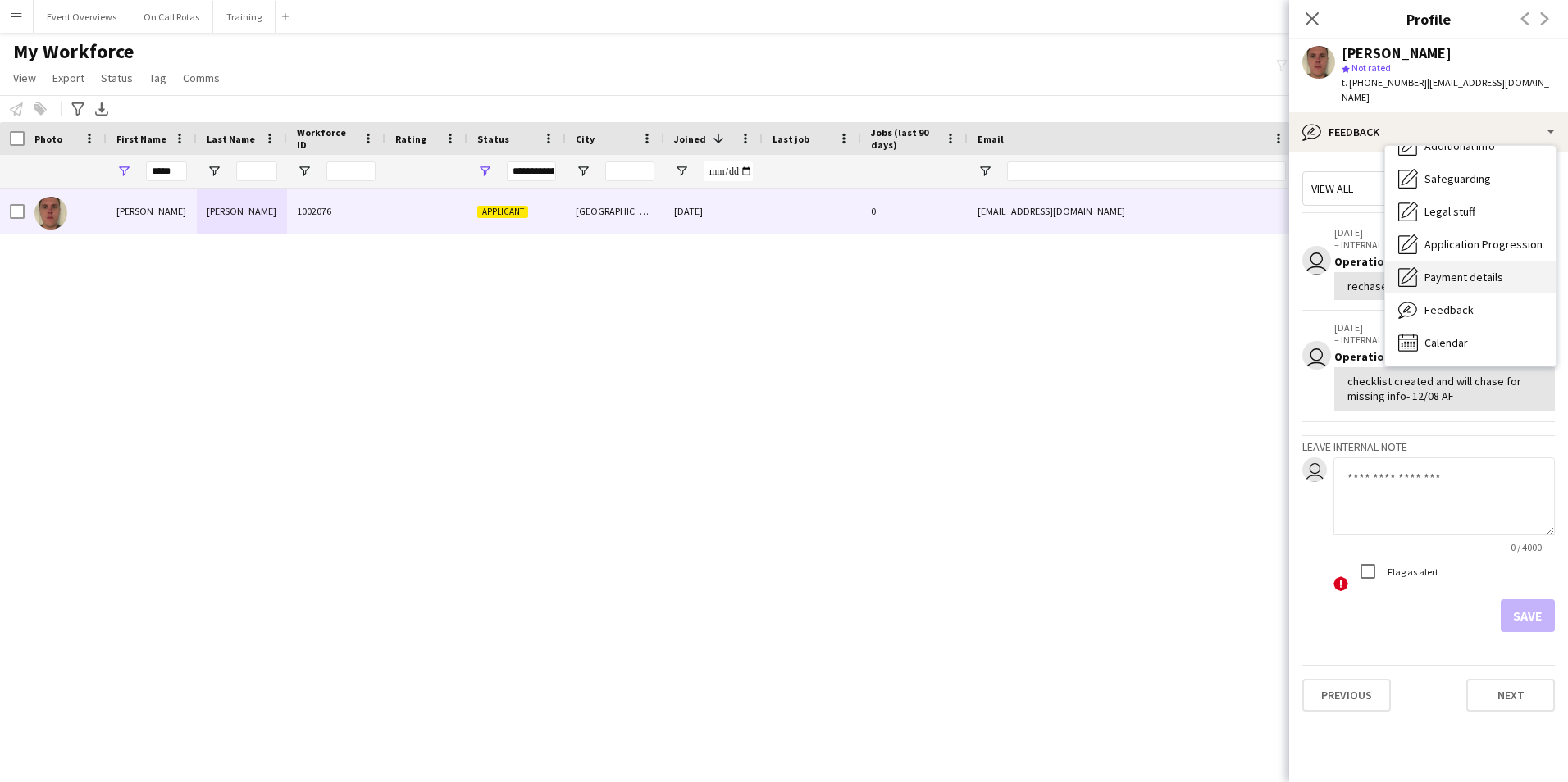
click at [1428, 270] on span "Payment details" at bounding box center [1463, 277] width 79 height 15
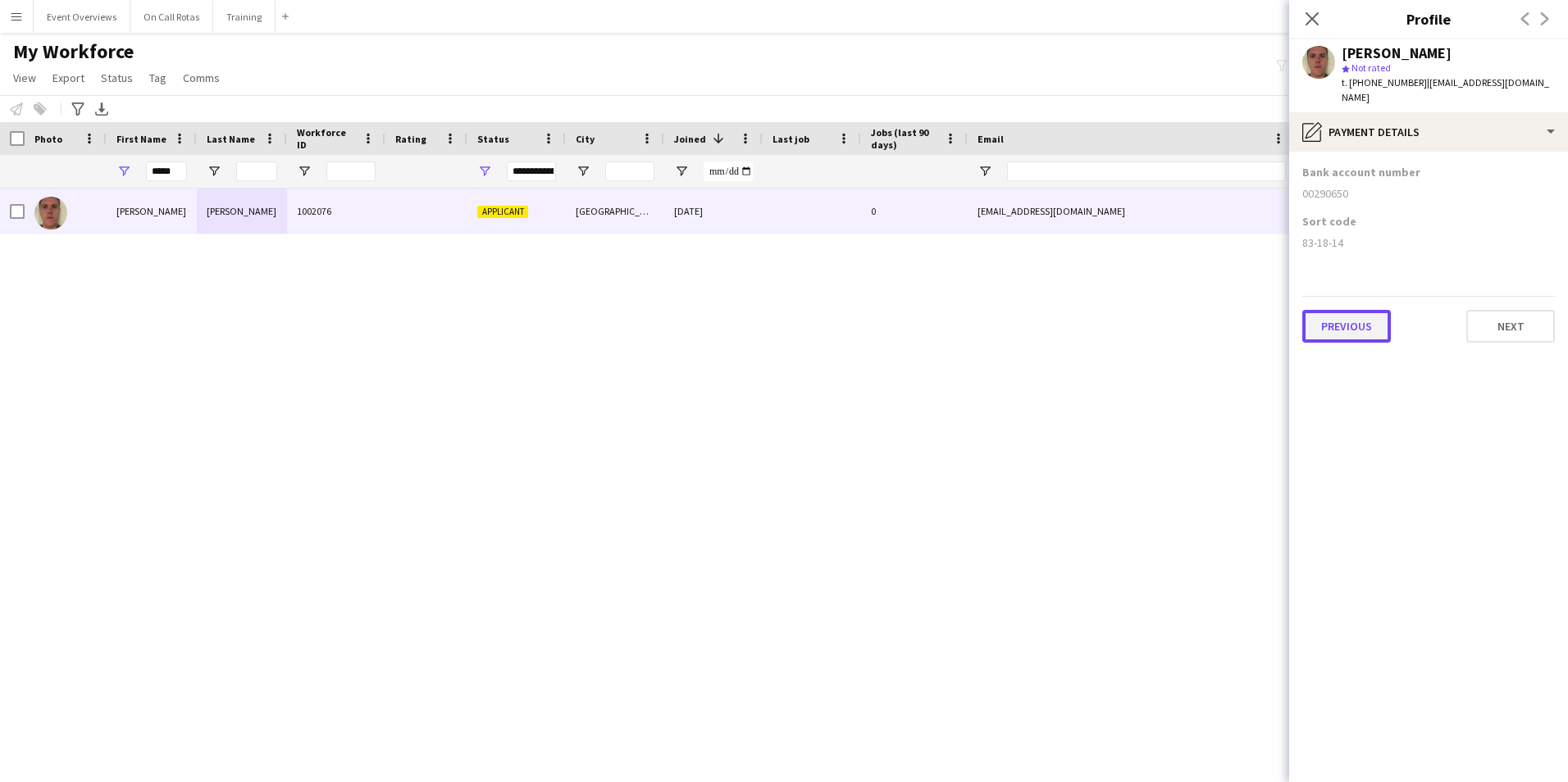
click at [1321, 316] on button "Previous" at bounding box center [1346, 326] width 88 height 33
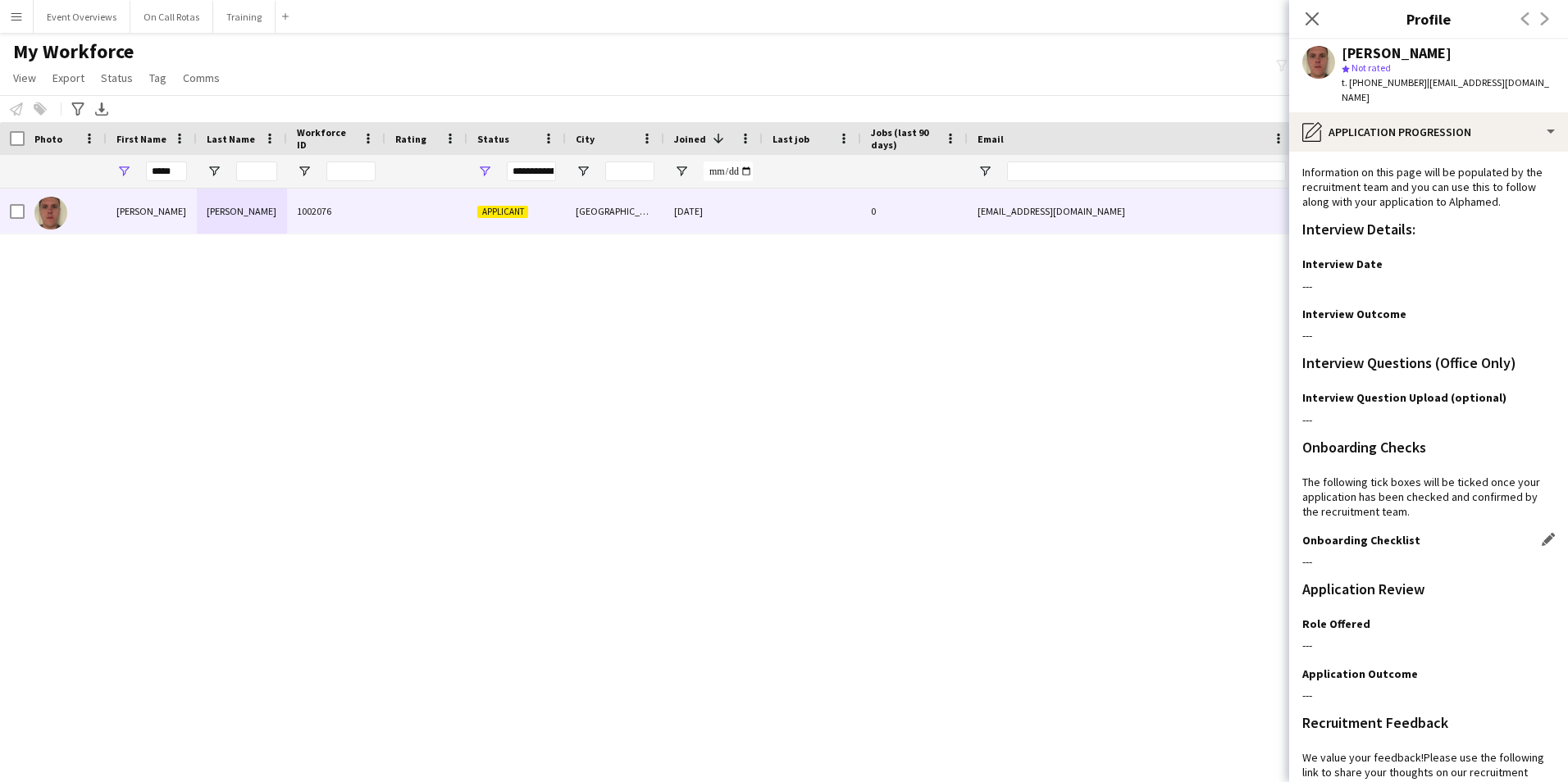
scroll to position [133, 0]
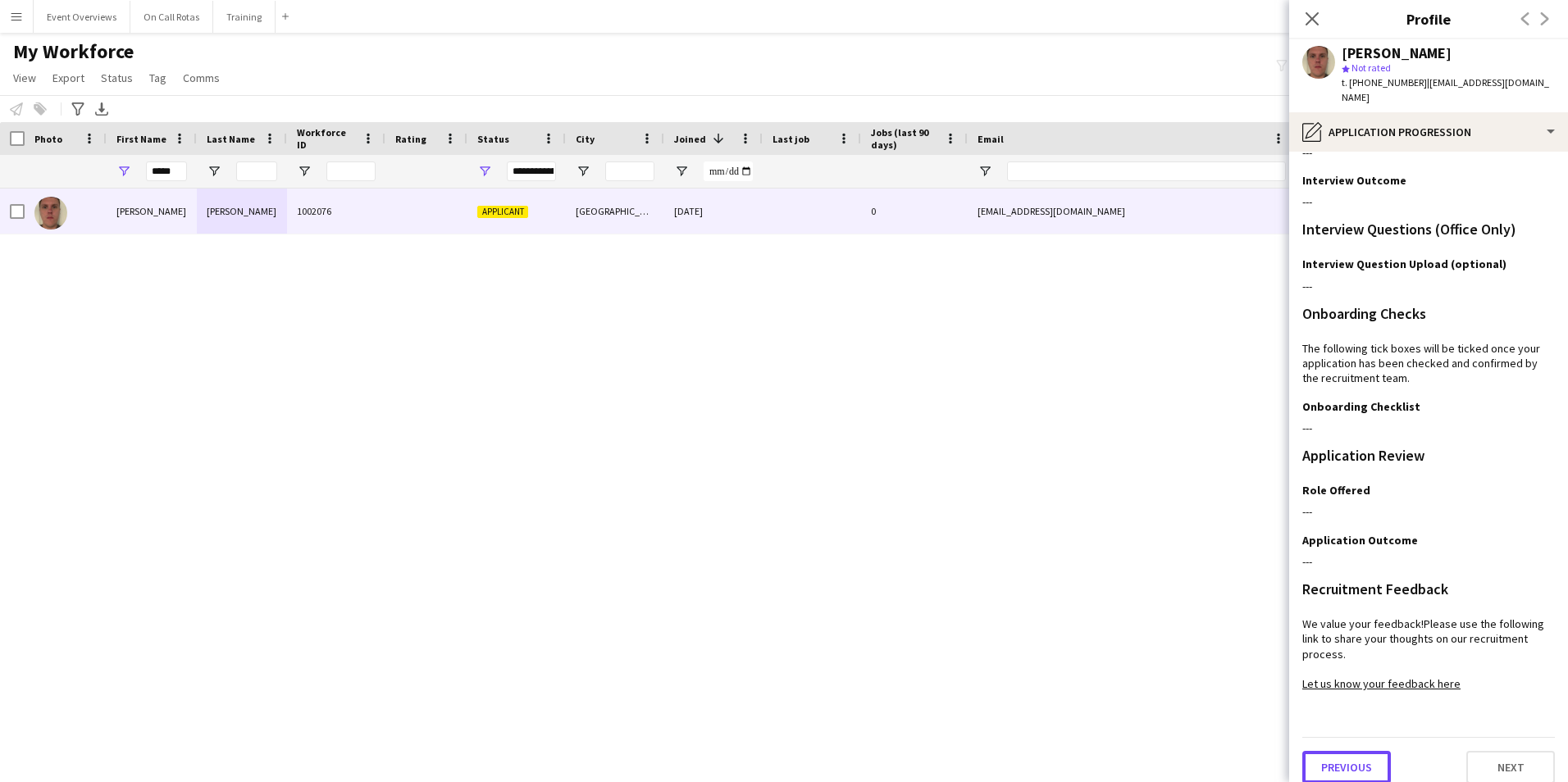
click at [1333, 751] on button "Previous" at bounding box center [1346, 767] width 88 height 33
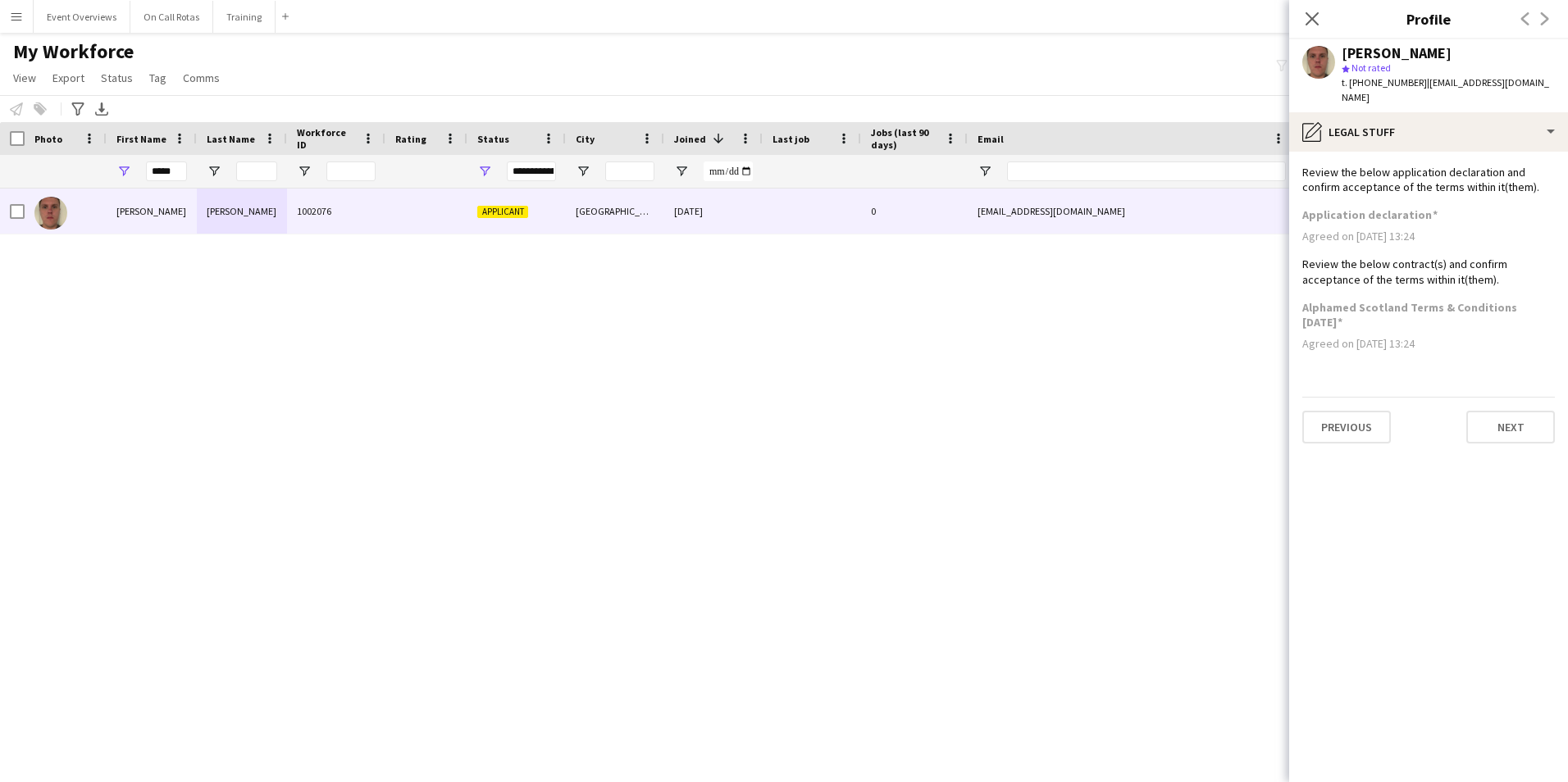
scroll to position [0, 0]
click at [1369, 411] on button "Previous" at bounding box center [1346, 427] width 88 height 33
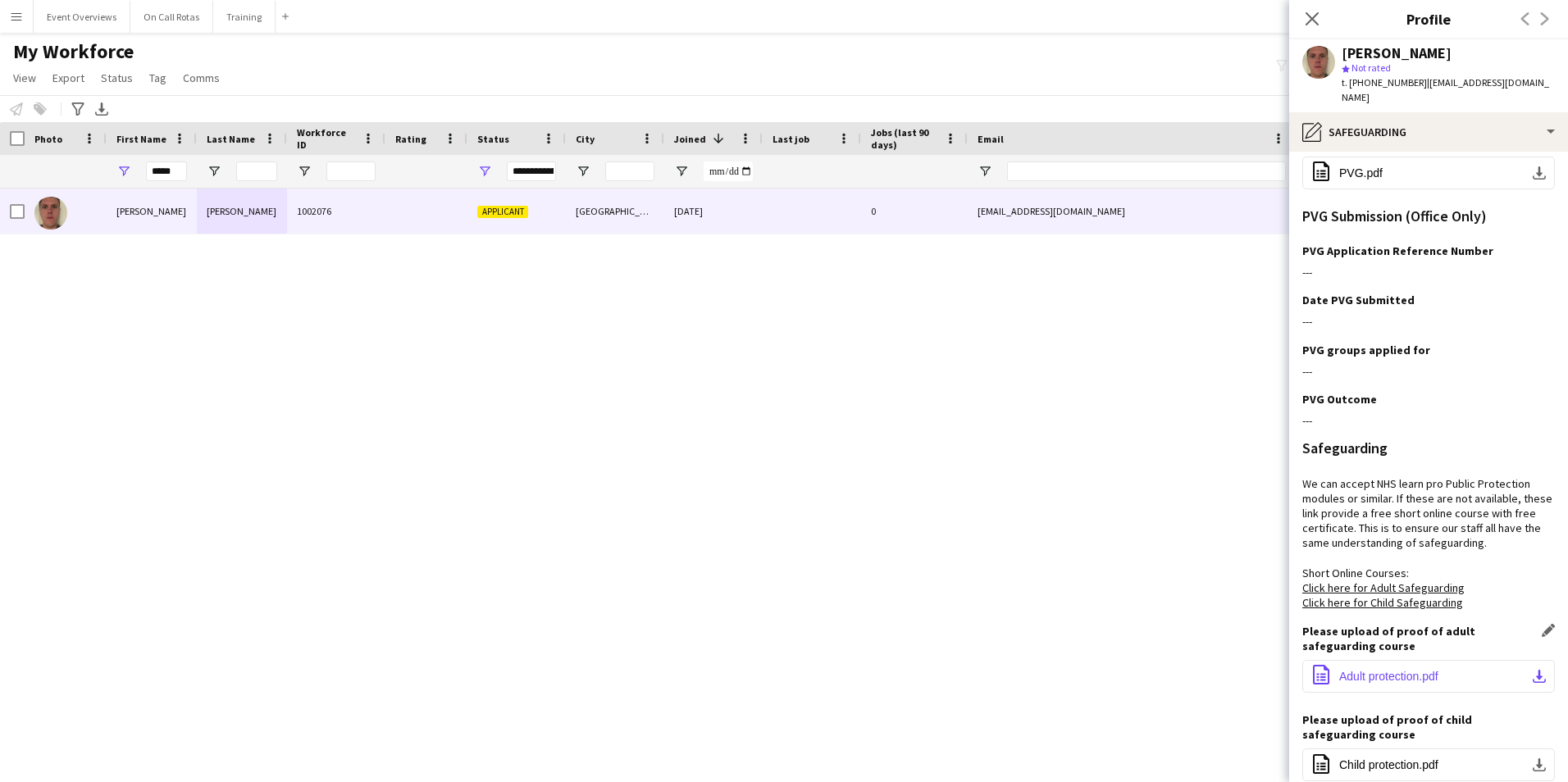
scroll to position [339, 0]
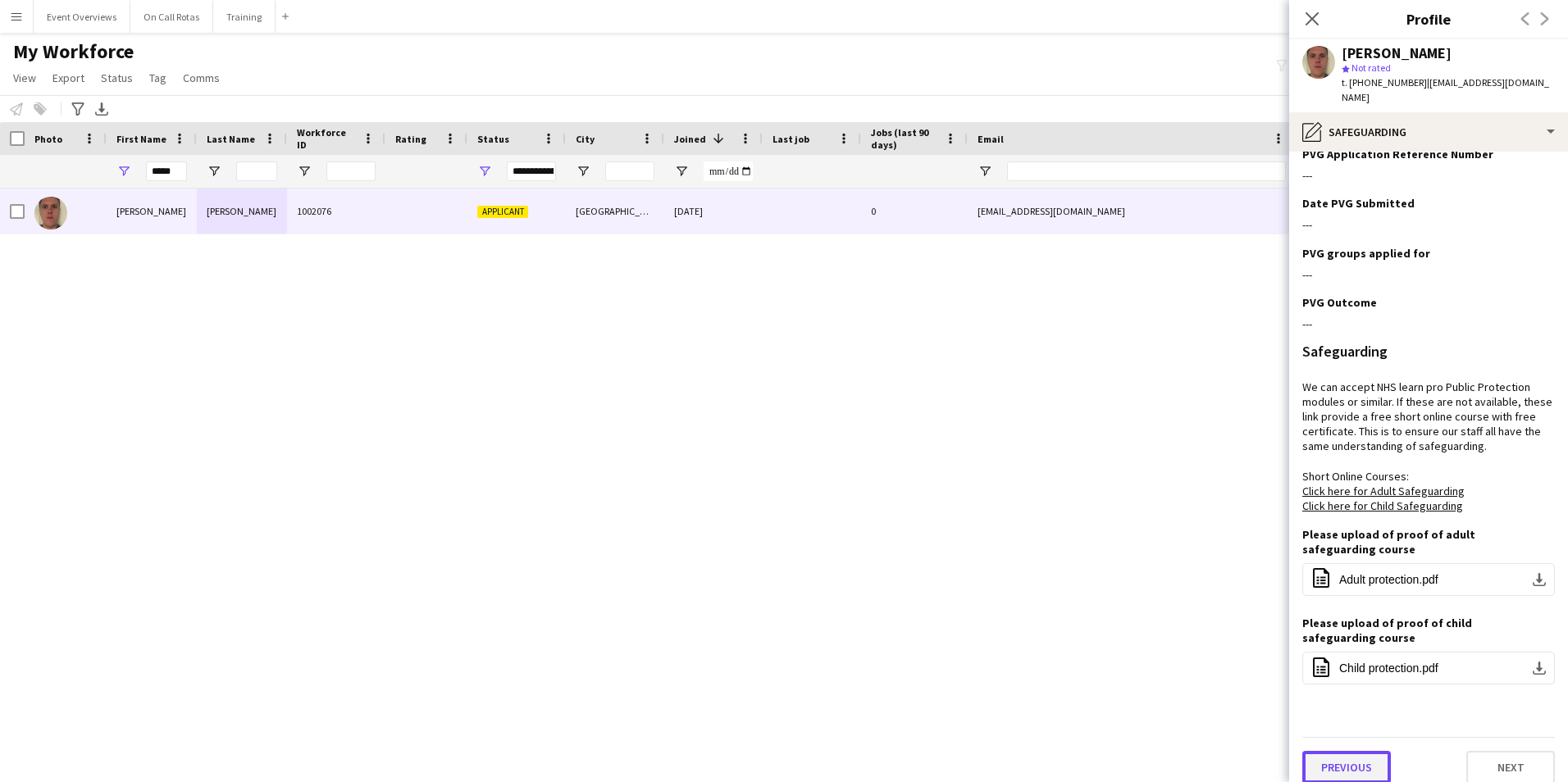
click at [1322, 760] on button "Previous" at bounding box center [1346, 767] width 88 height 33
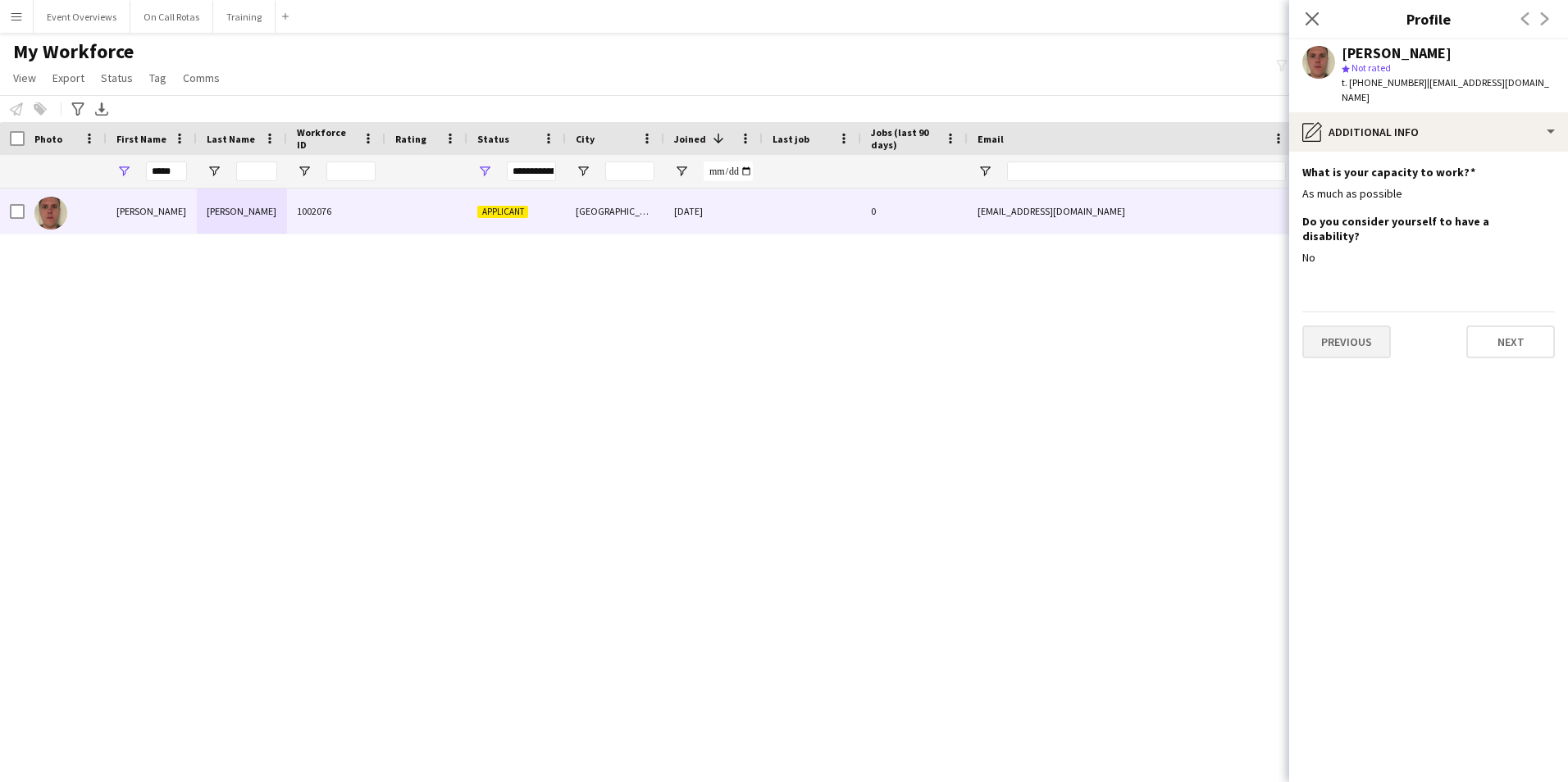
scroll to position [0, 0]
click at [1360, 325] on button "Previous" at bounding box center [1346, 342] width 88 height 33
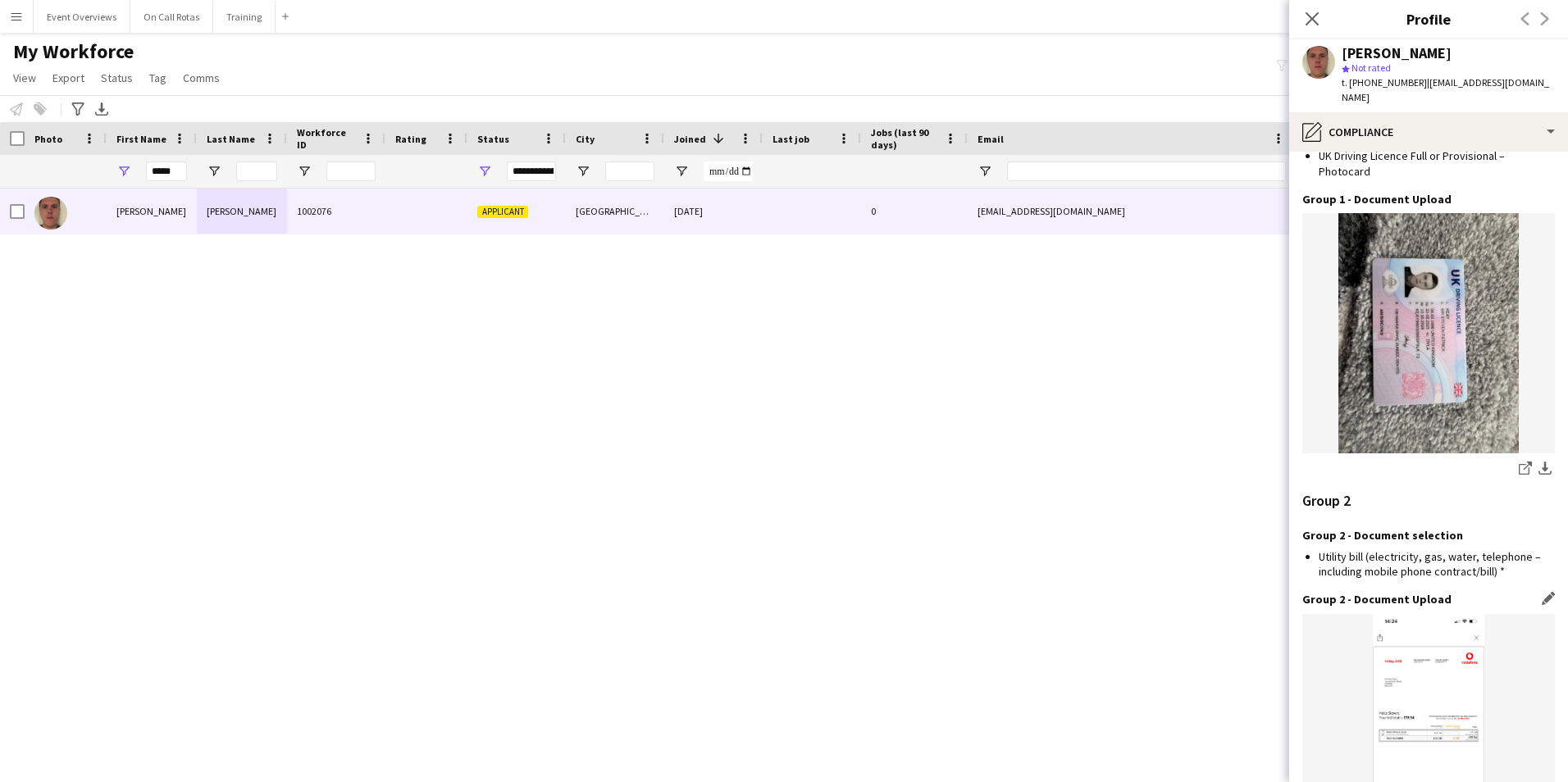
scroll to position [1710, 0]
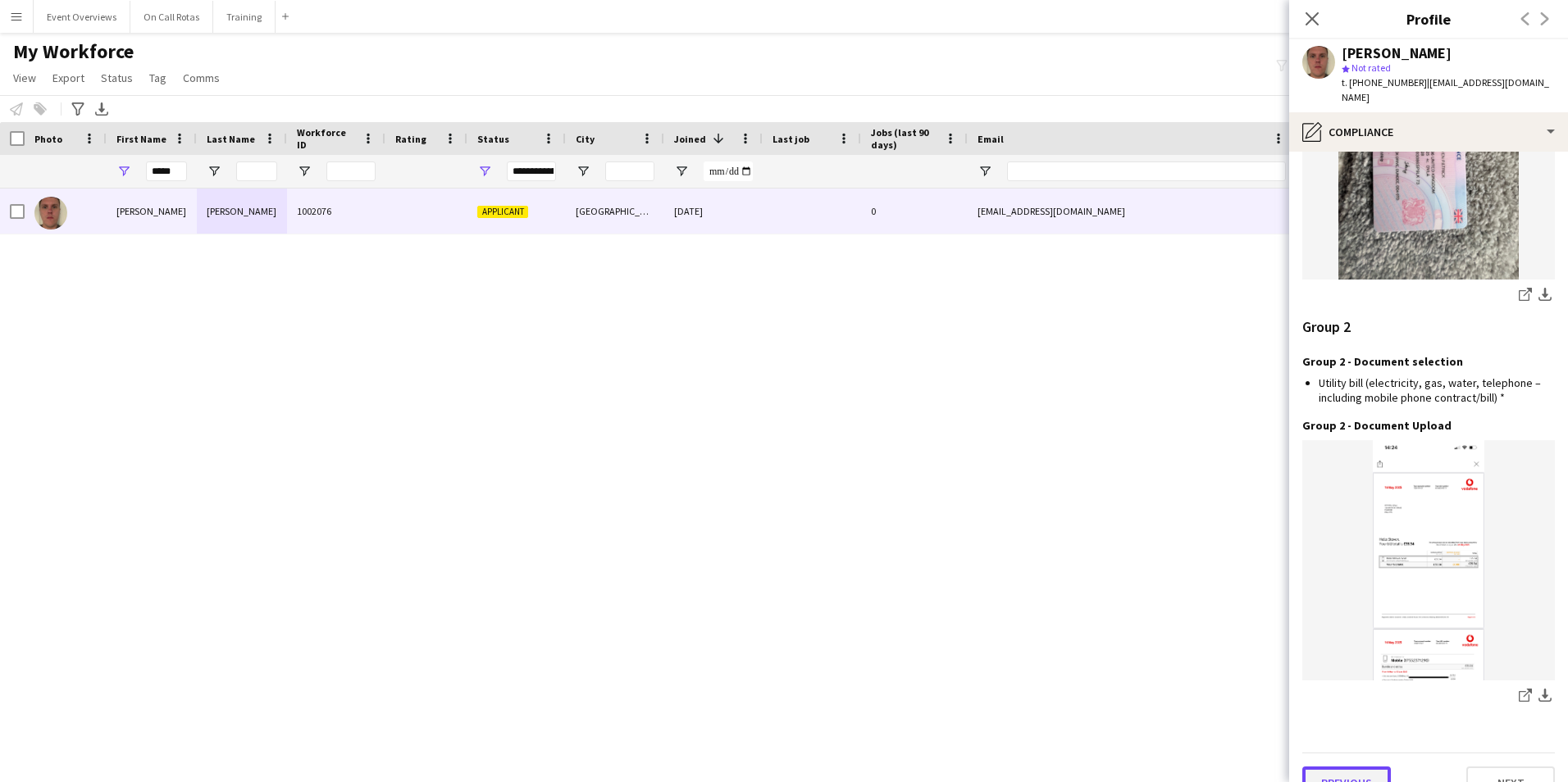
click at [1342, 766] on button "Previous" at bounding box center [1346, 783] width 88 height 33
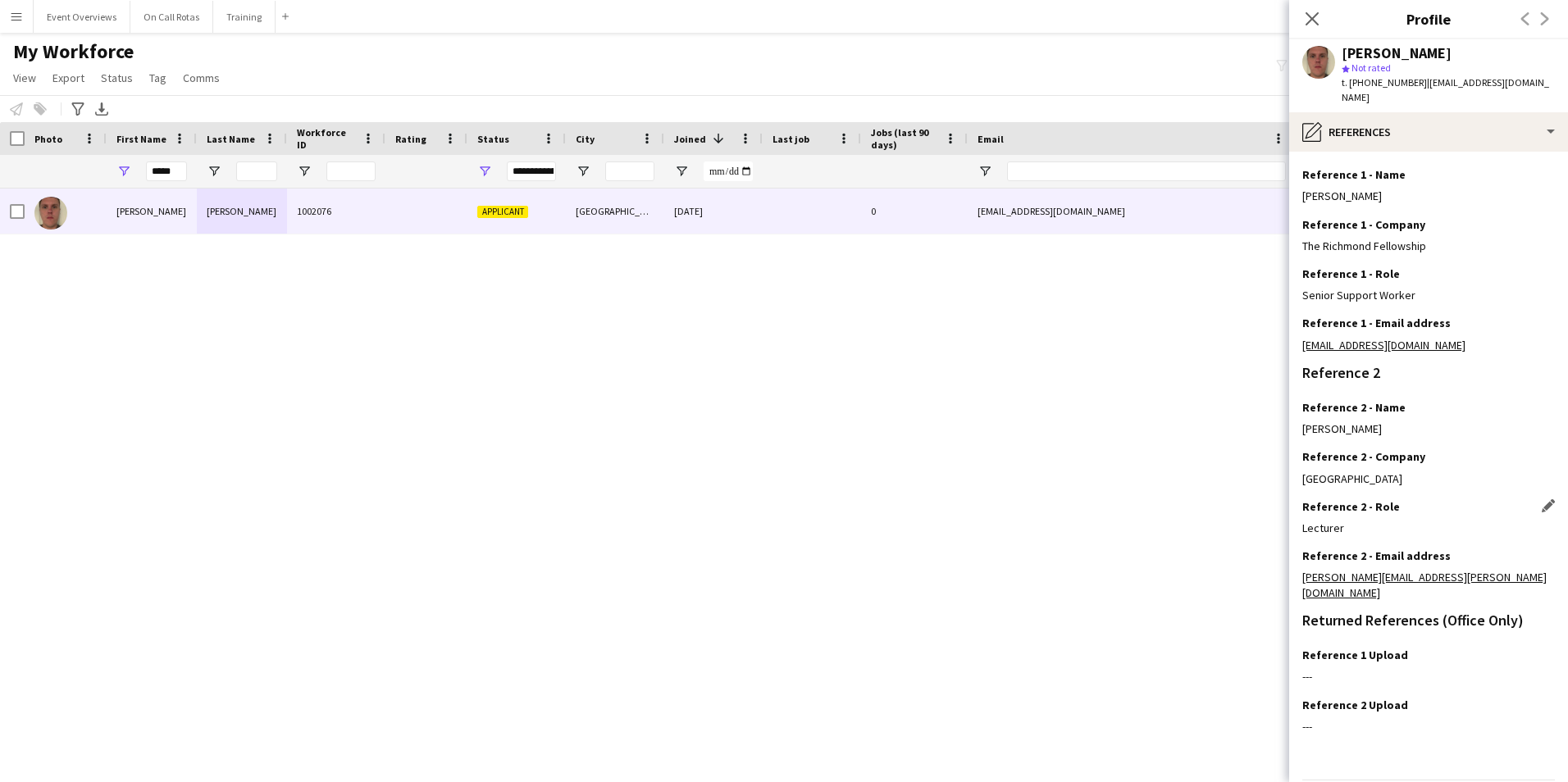
scroll to position [196, 0]
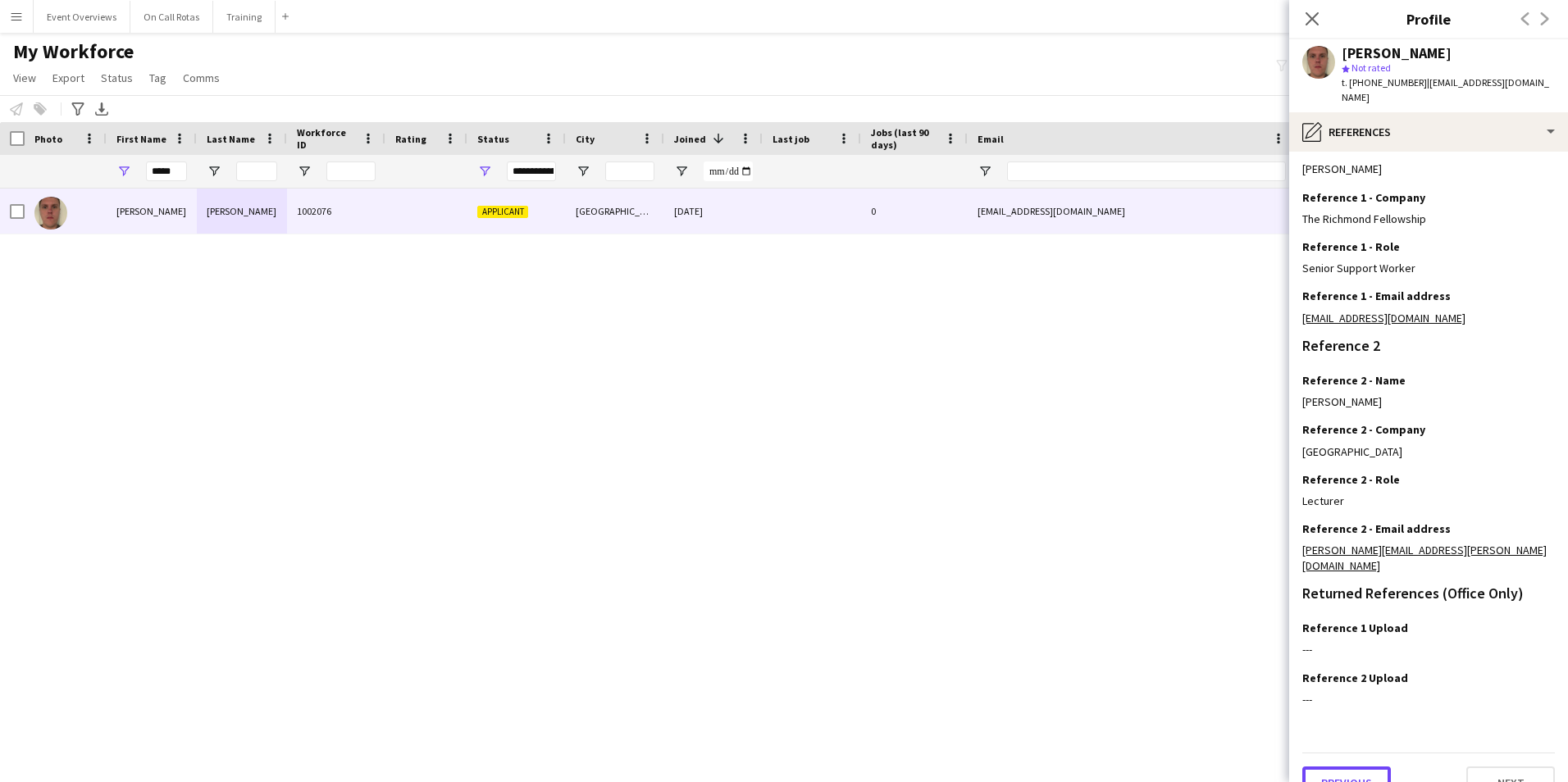
click at [1336, 766] on button "Previous" at bounding box center [1346, 783] width 88 height 33
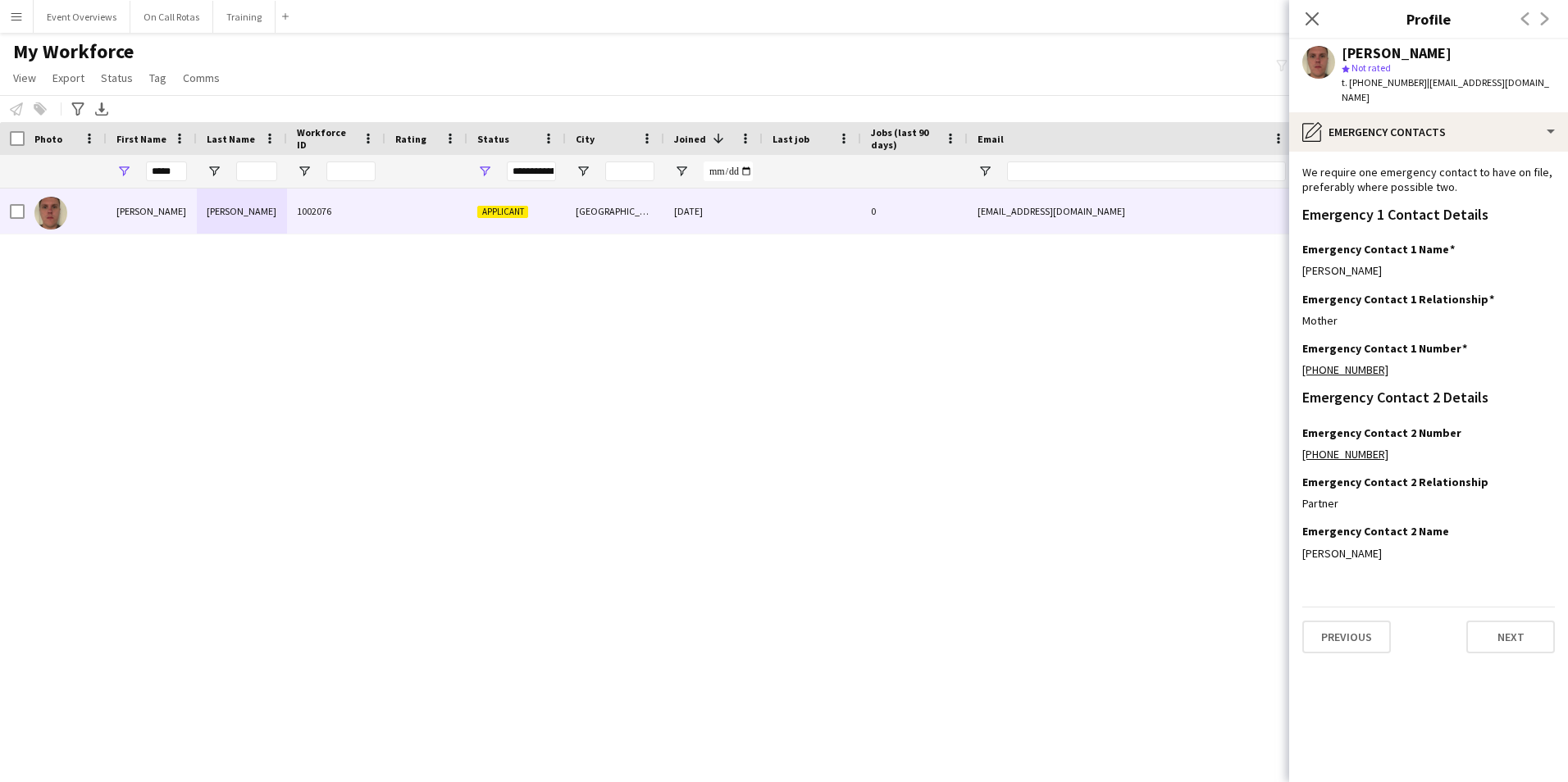
scroll to position [0, 0]
click at [1351, 631] on button "Previous" at bounding box center [1346, 637] width 88 height 33
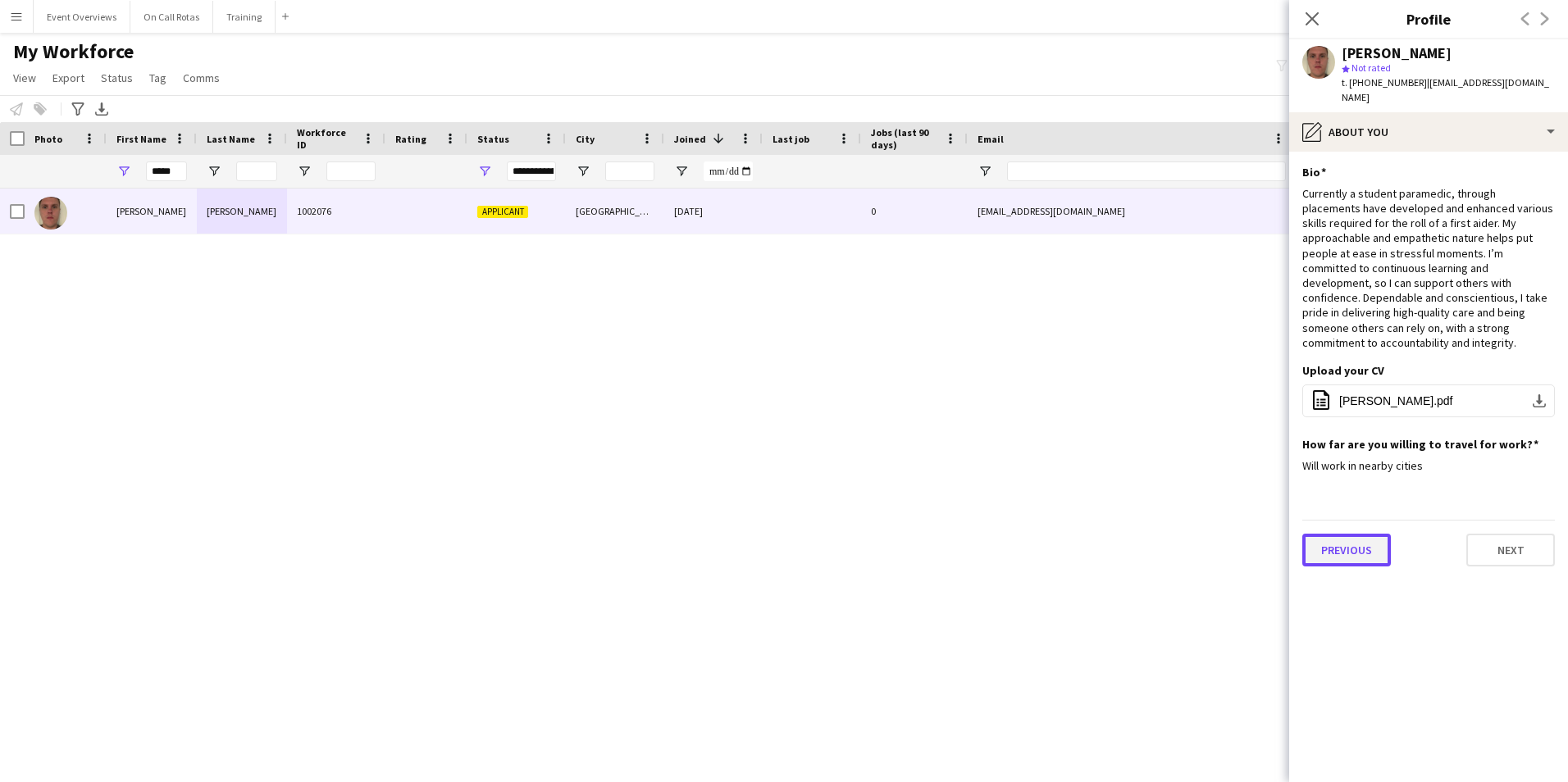
click at [1351, 534] on button "Previous" at bounding box center [1346, 550] width 88 height 33
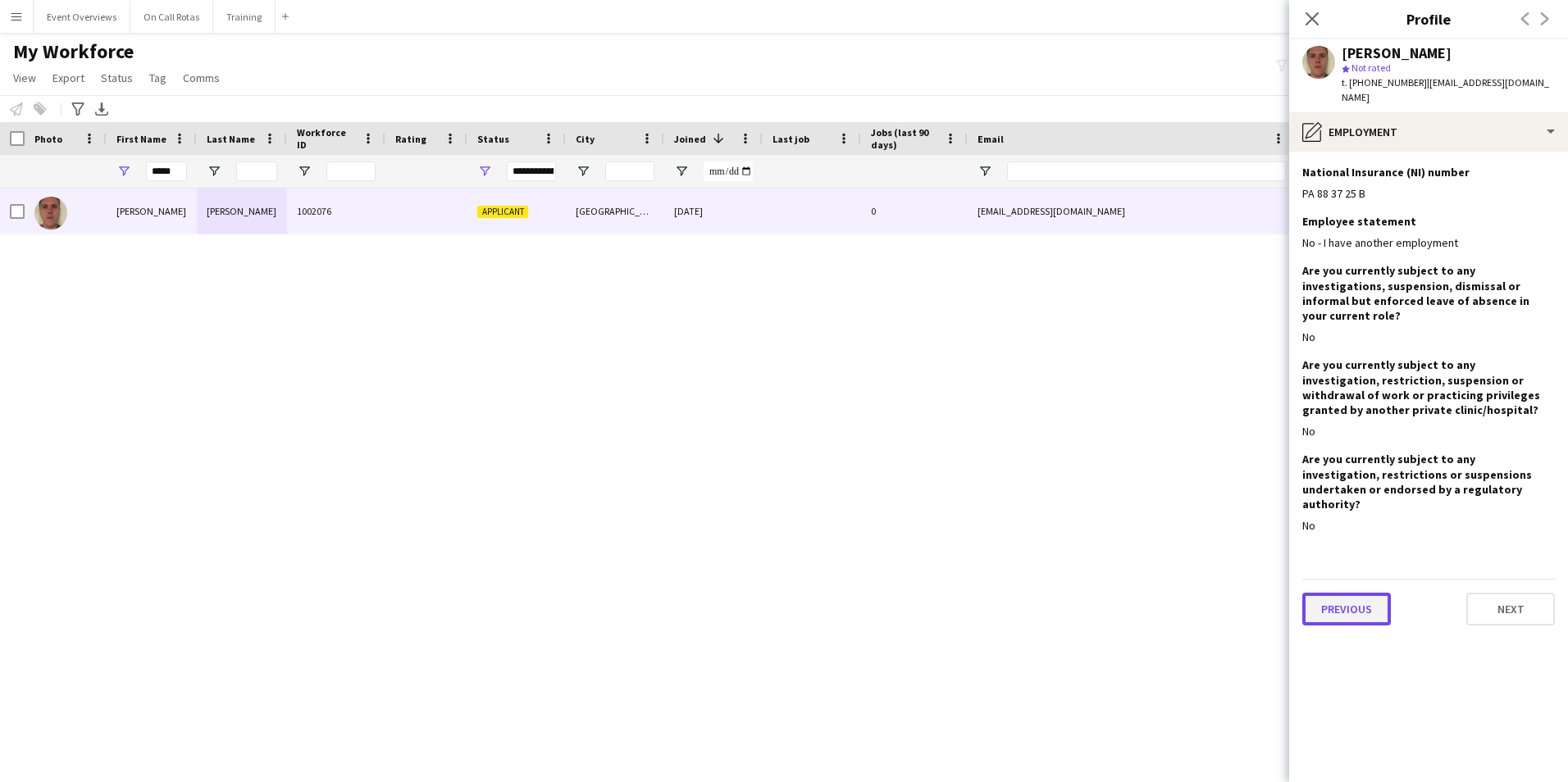
click at [1344, 593] on button "Previous" at bounding box center [1346, 609] width 88 height 33
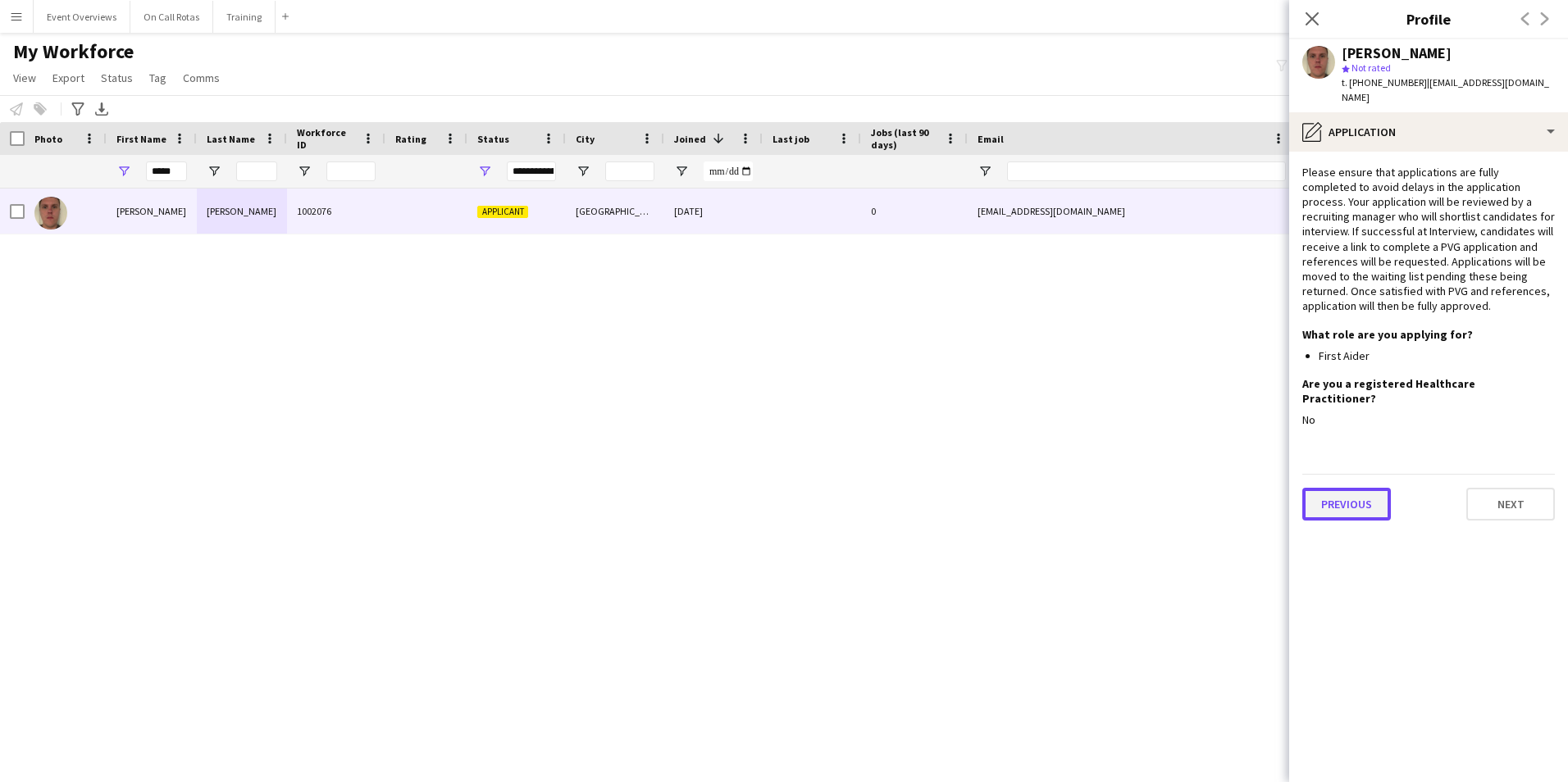
click at [1341, 488] on button "Previous" at bounding box center [1346, 504] width 88 height 33
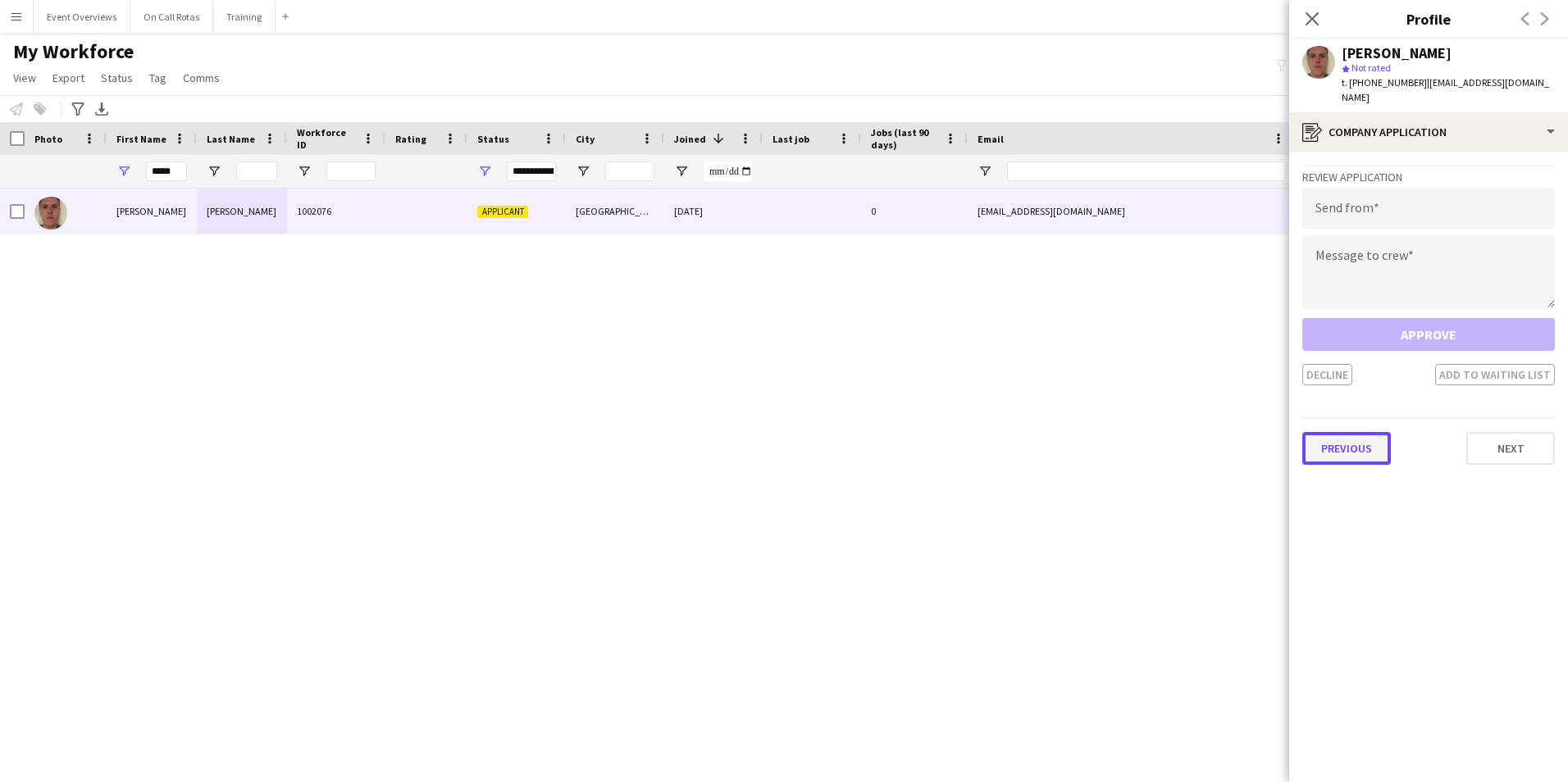
click at [1353, 445] on button "Previous" at bounding box center [1346, 448] width 88 height 33
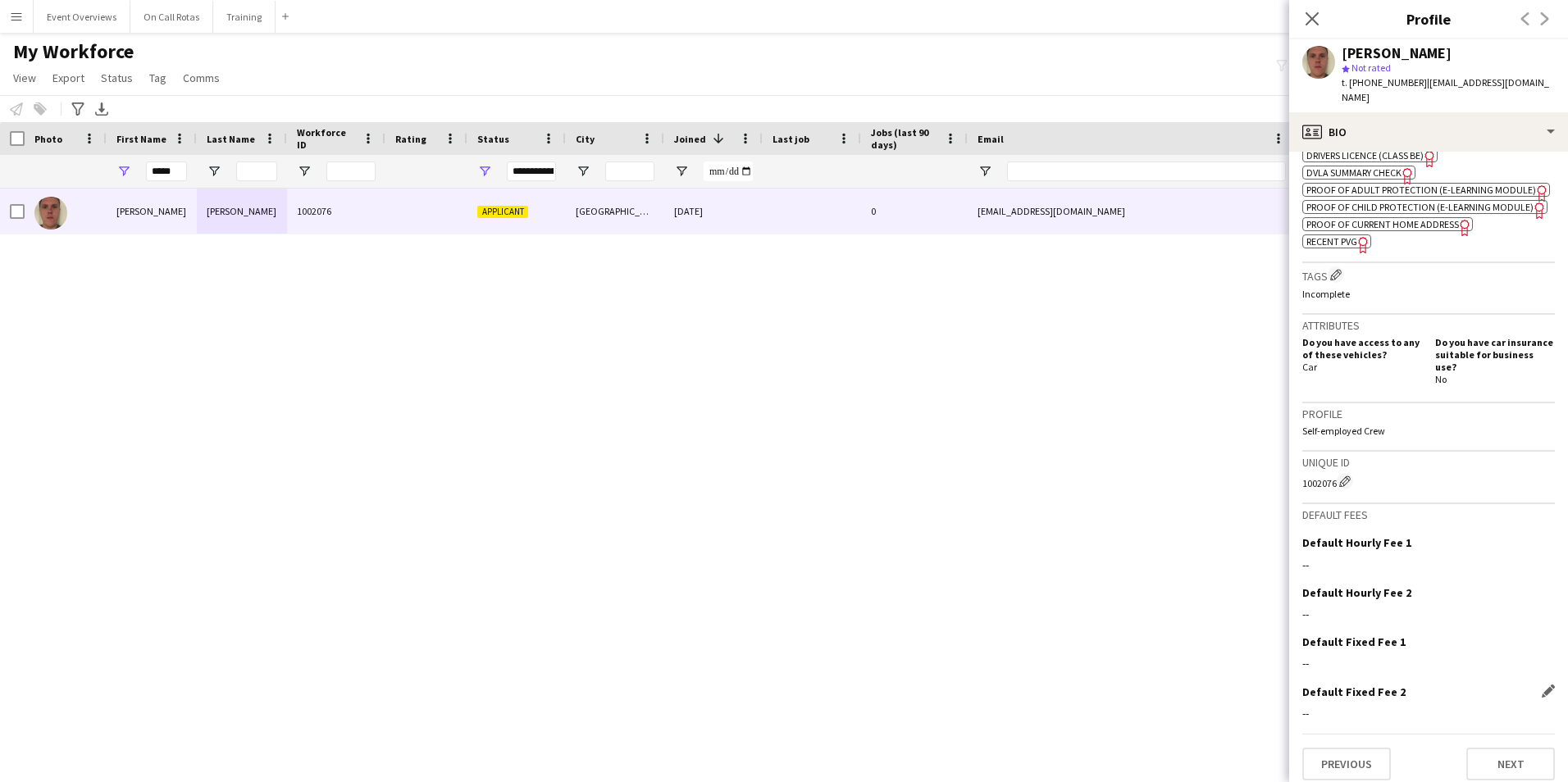
scroll to position [620, 0]
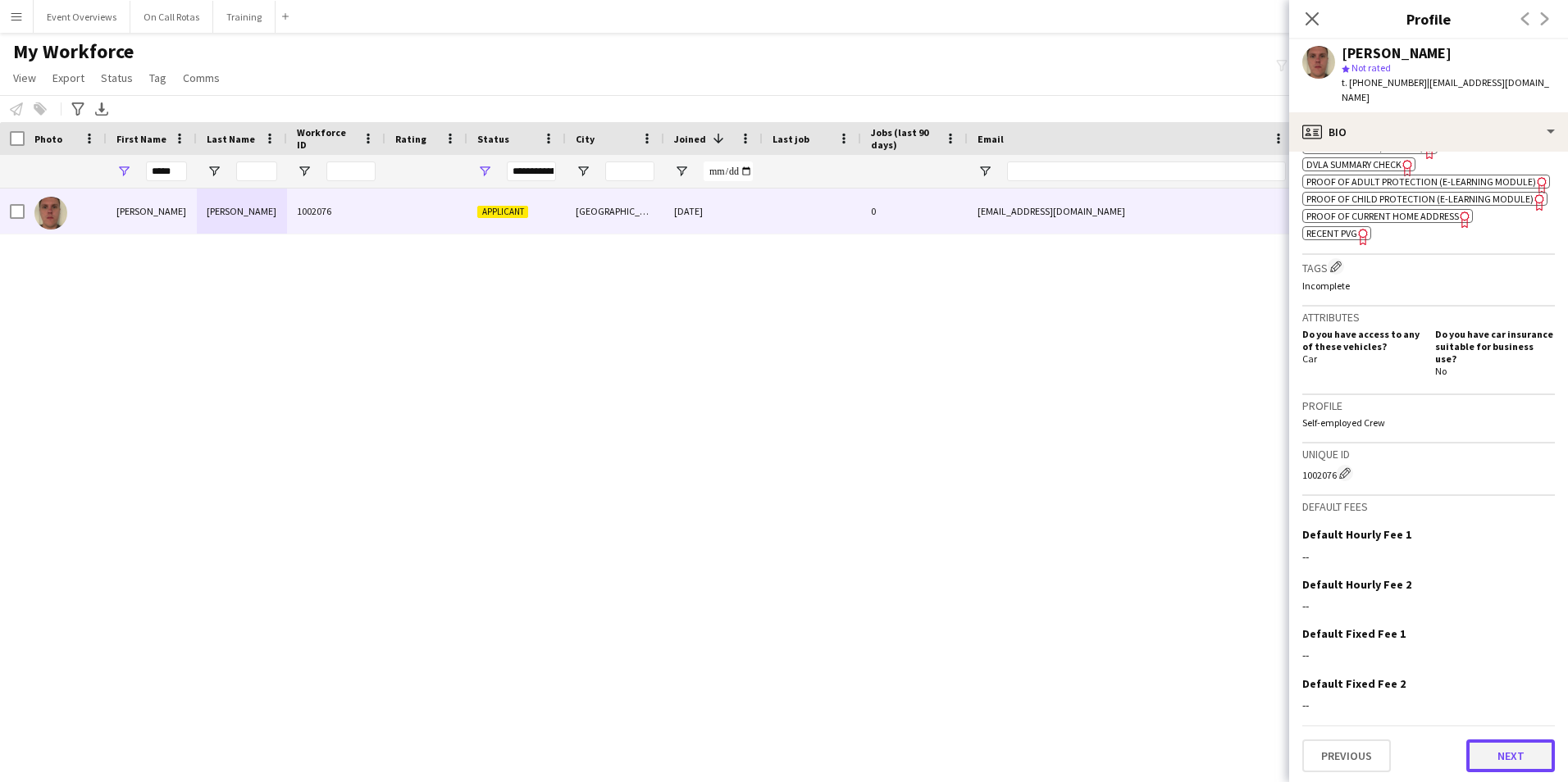
click at [1514, 755] on button "Next" at bounding box center [1510, 756] width 88 height 33
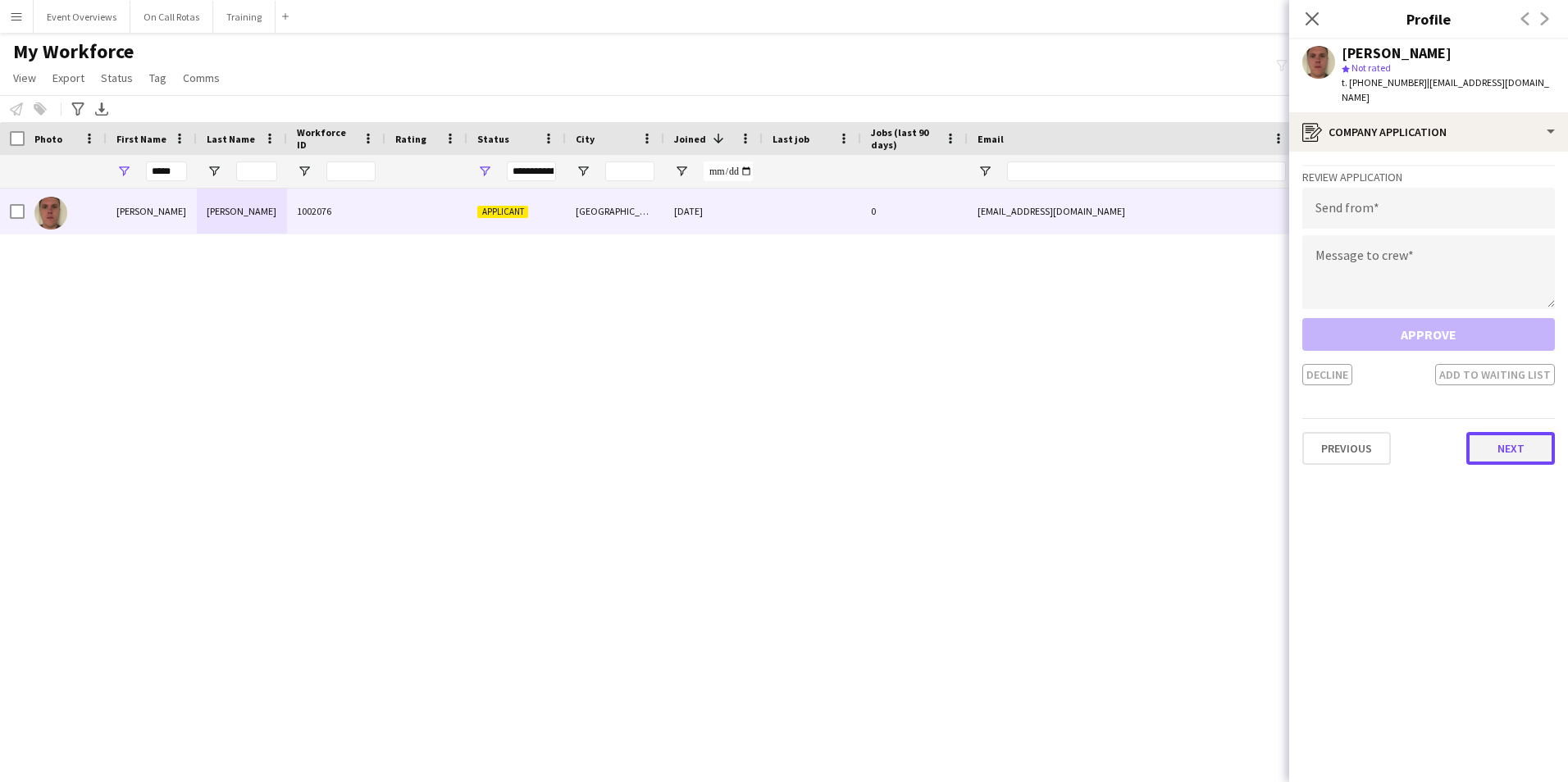
click at [1508, 432] on button "Next" at bounding box center [1510, 448] width 88 height 33
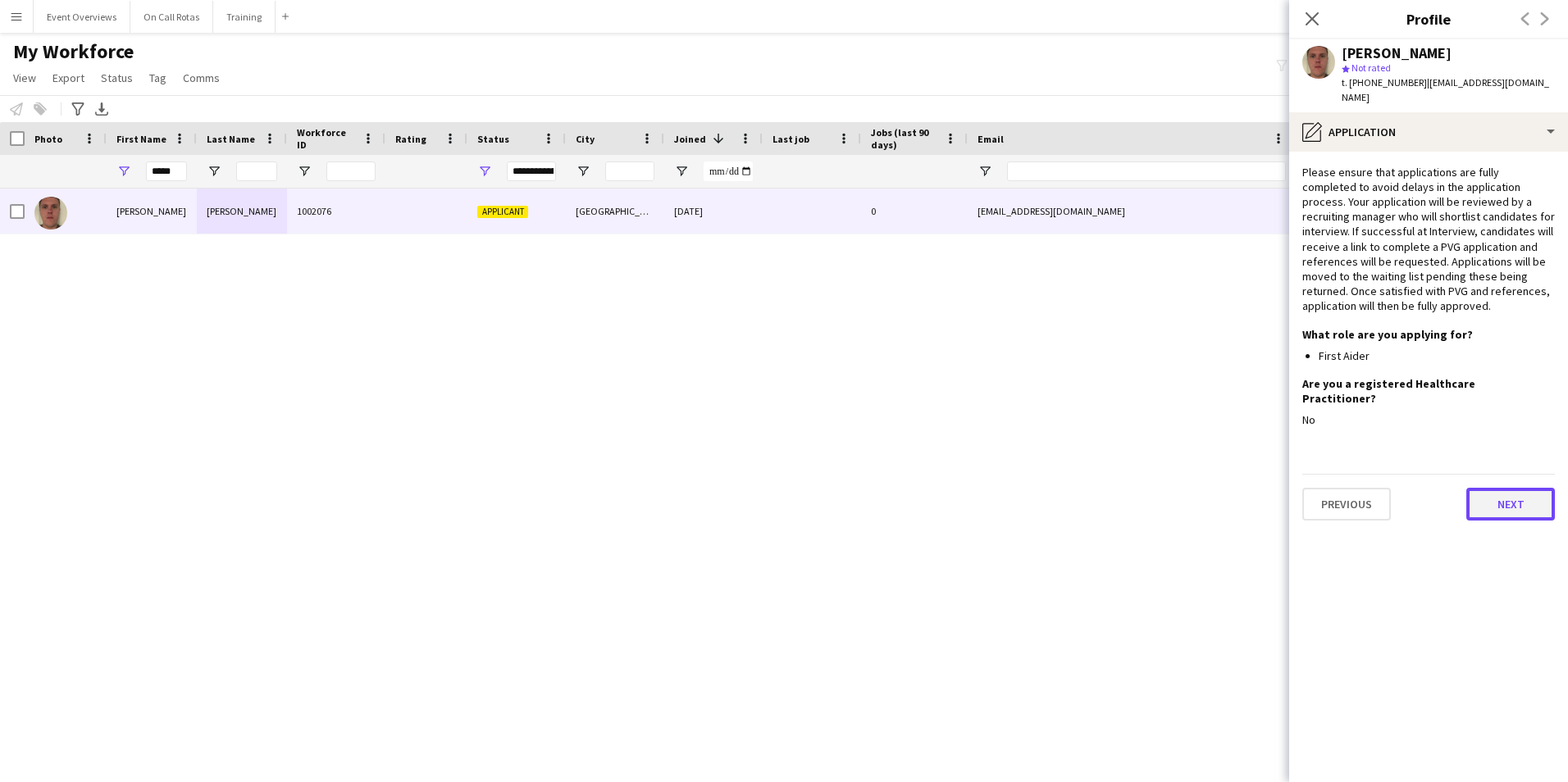
click at [1502, 488] on button "Next" at bounding box center [1510, 504] width 88 height 33
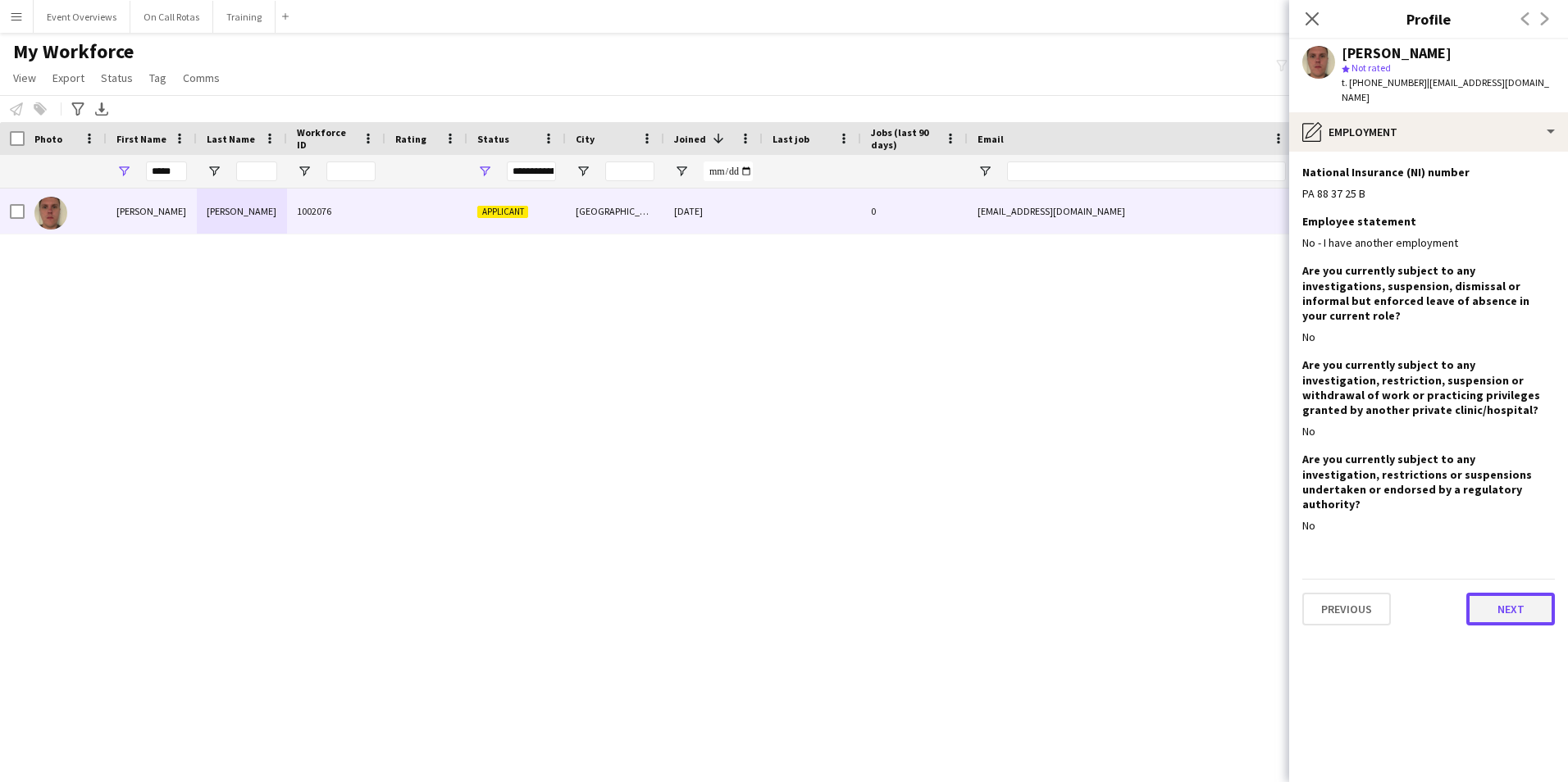
click at [1492, 593] on button "Next" at bounding box center [1510, 609] width 88 height 33
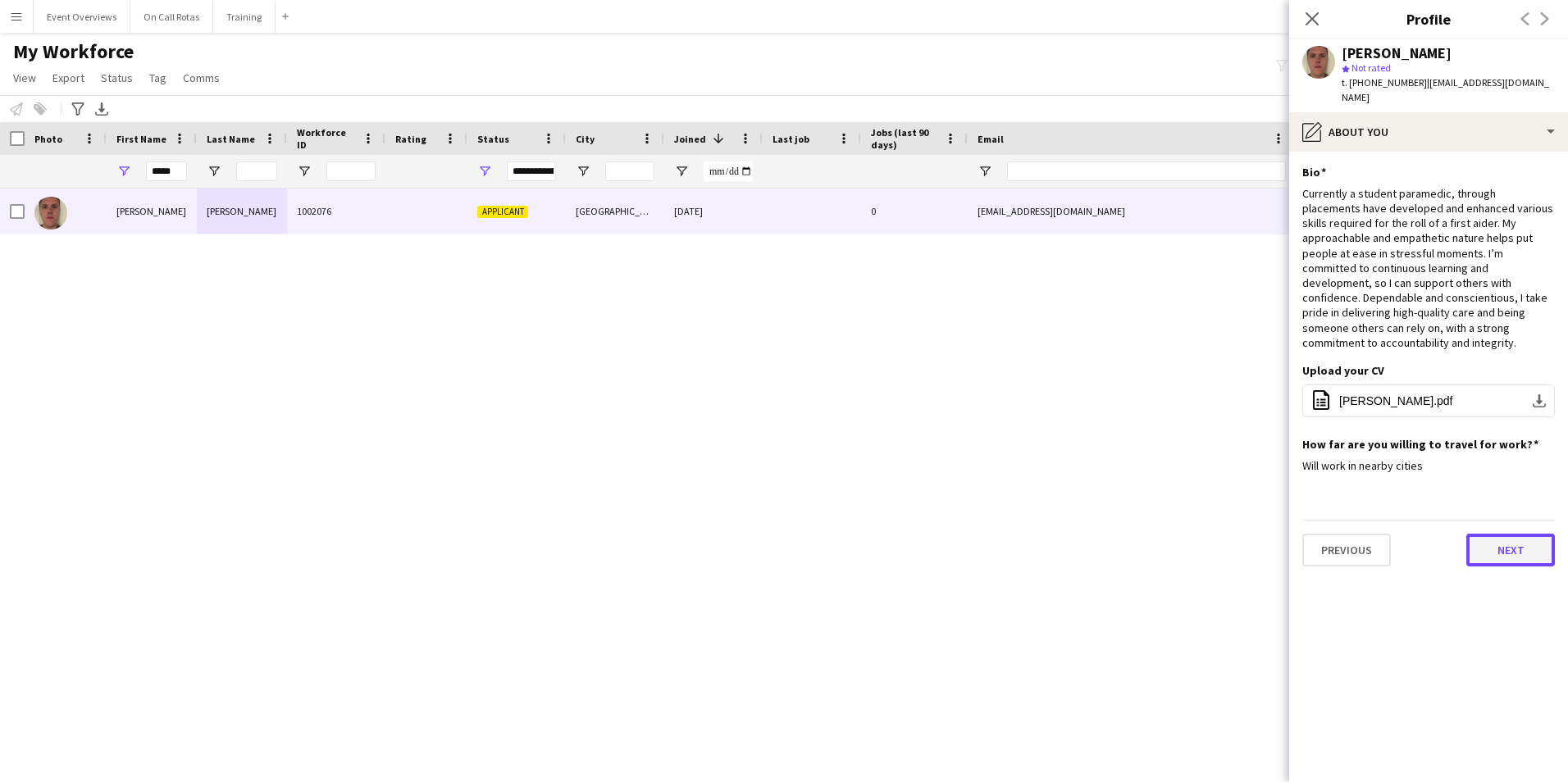
click at [1505, 534] on button "Next" at bounding box center [1510, 550] width 88 height 33
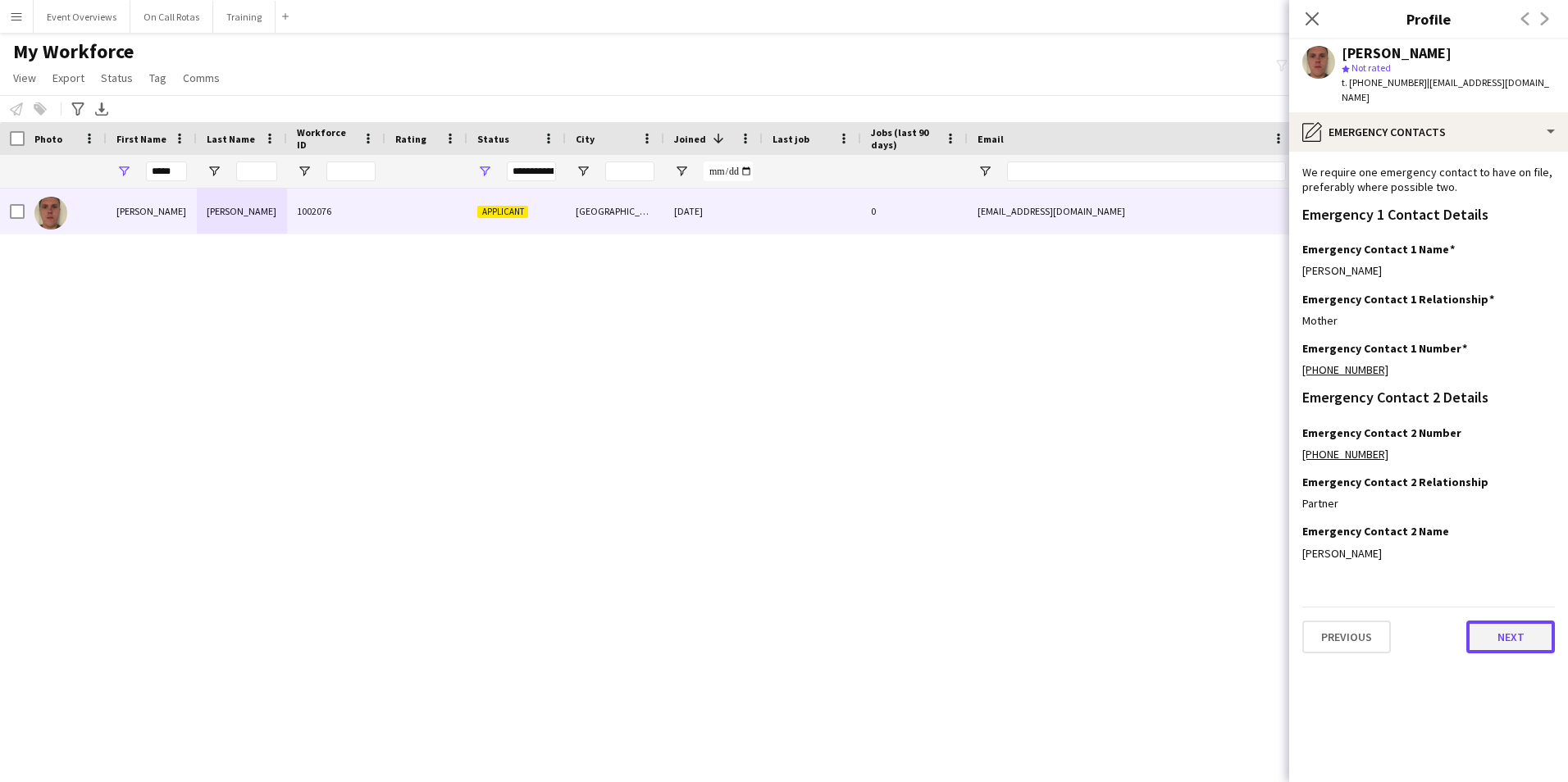
click at [1494, 627] on button "Next" at bounding box center [1510, 637] width 88 height 33
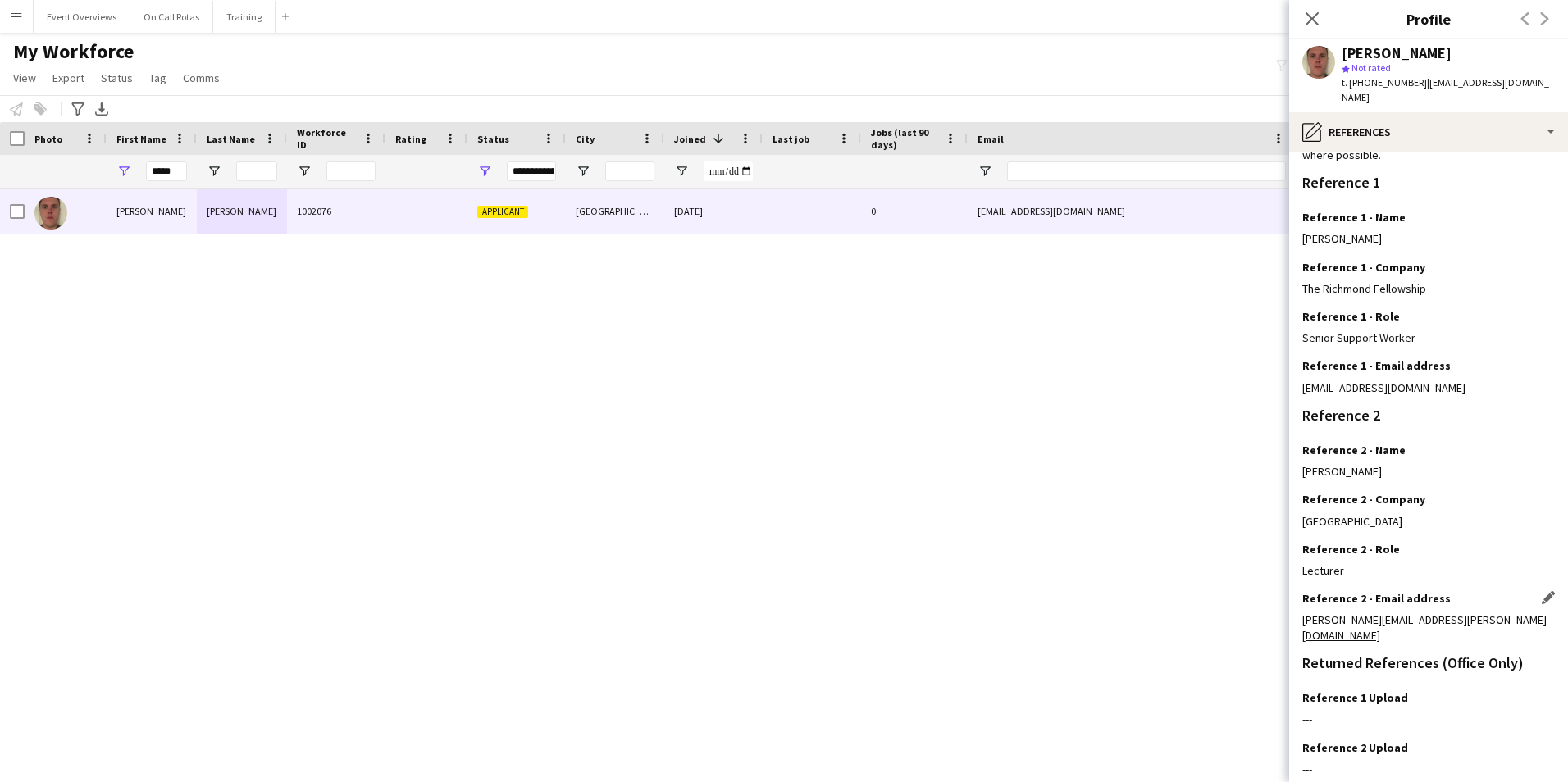
scroll to position [196, 0]
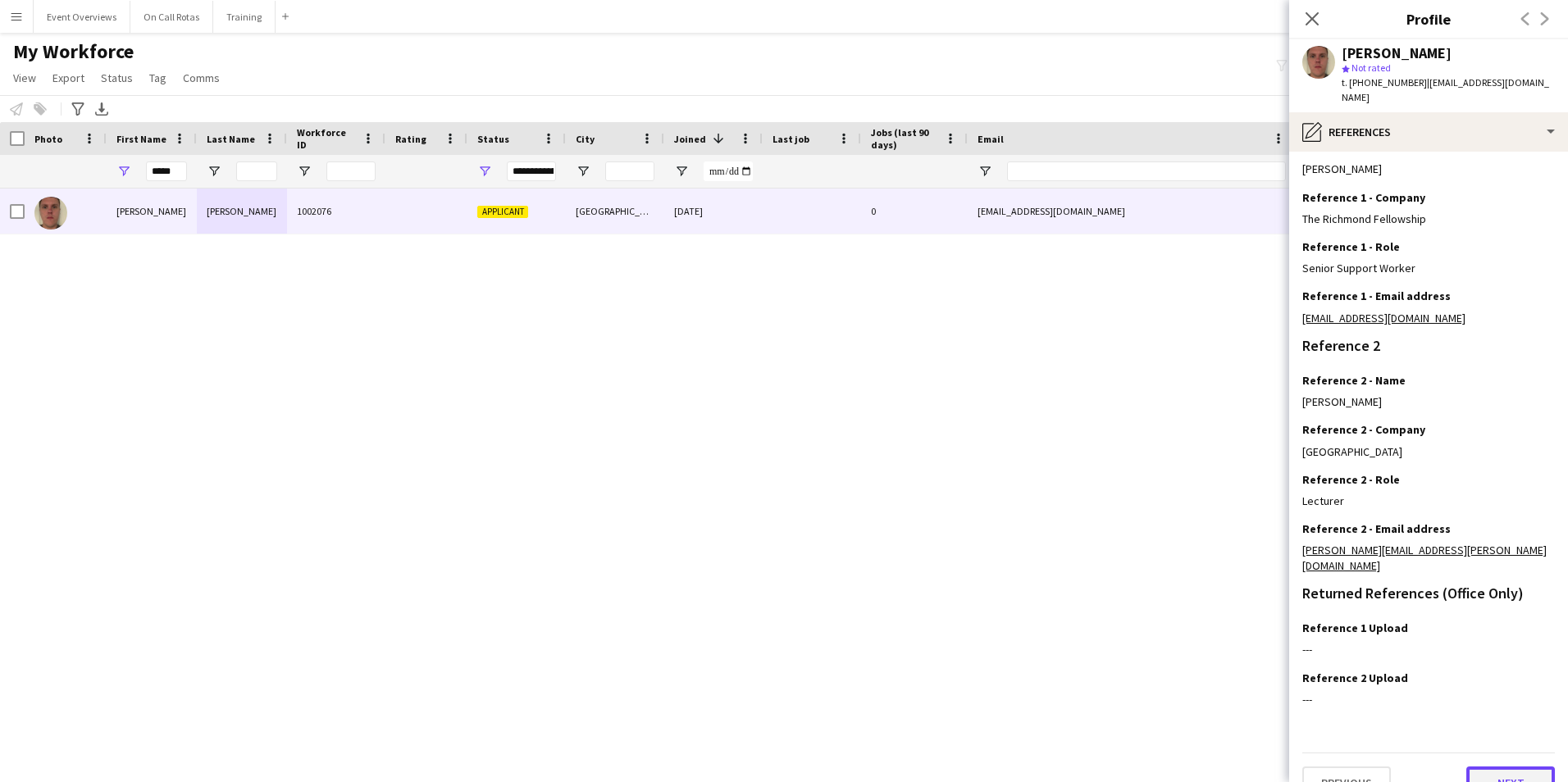
click at [1497, 766] on button "Next" at bounding box center [1510, 783] width 88 height 33
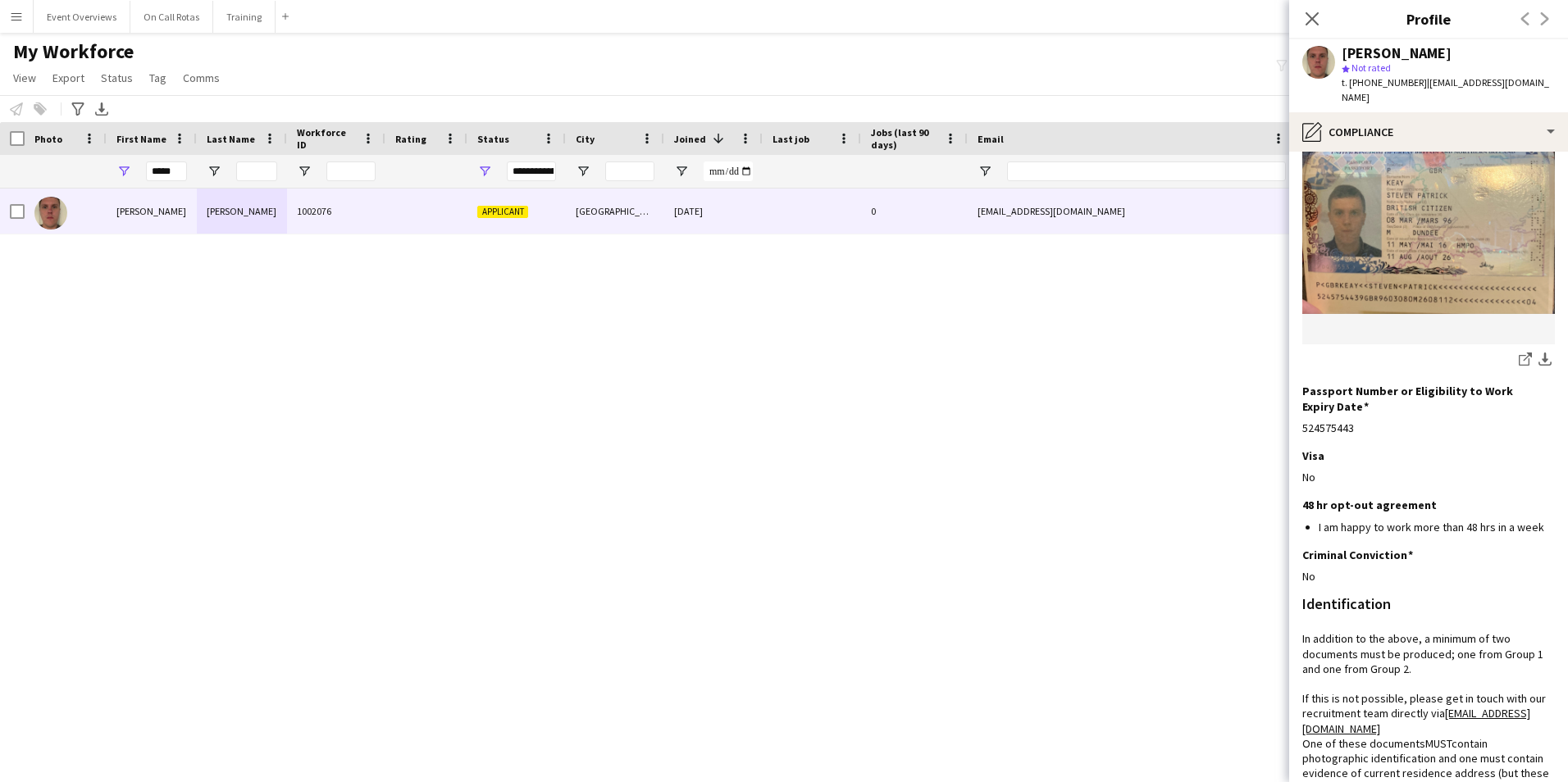
scroll to position [0, 0]
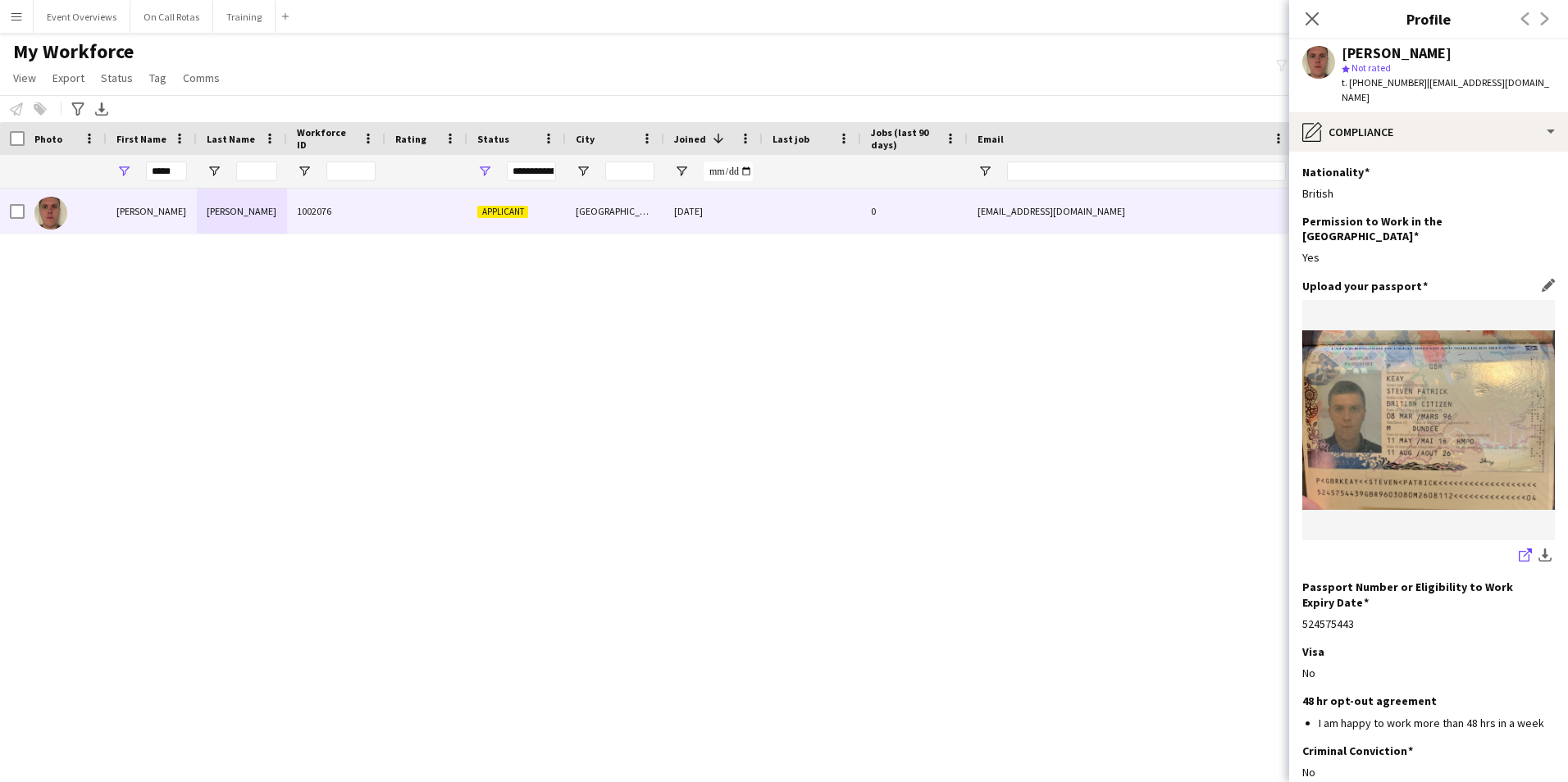
click at [1520, 547] on link "share-external-link-1" at bounding box center [1525, 556] width 20 height 20
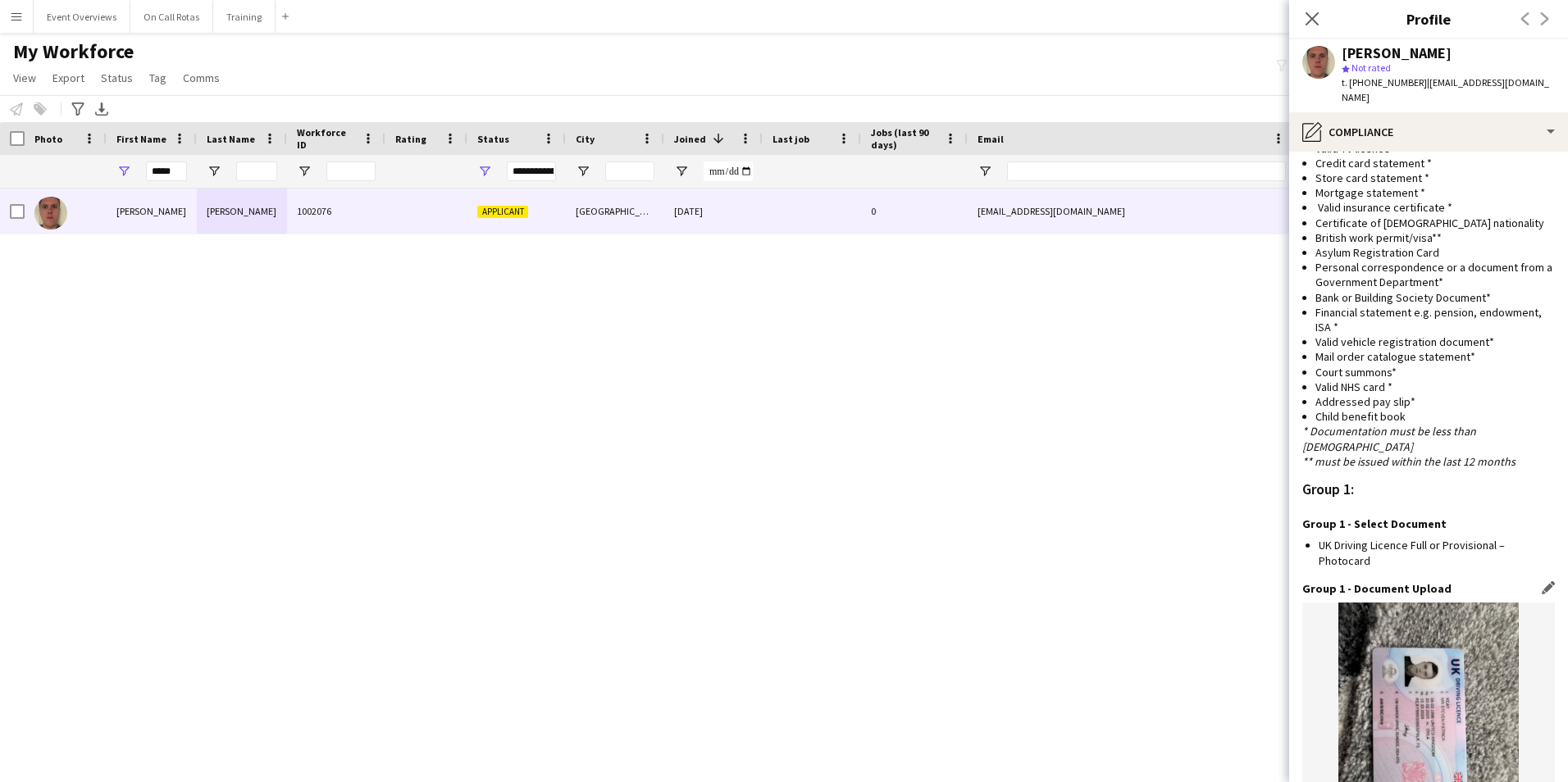
scroll to position [1639, 0]
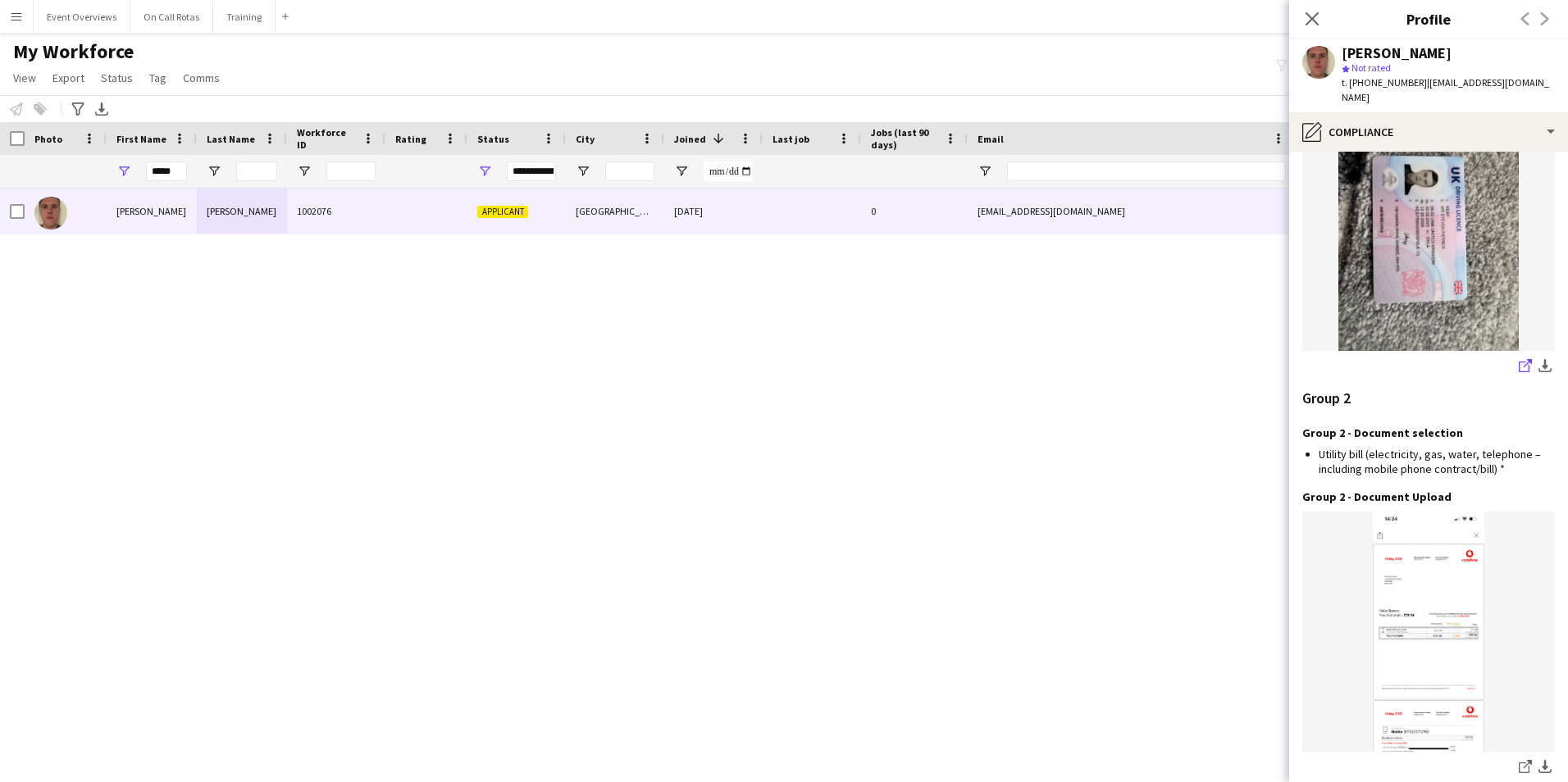
click at [1519, 359] on icon "share-external-link-1" at bounding box center [1525, 365] width 13 height 13
click at [1519, 760] on icon "share-external-link-1" at bounding box center [1525, 766] width 13 height 13
click at [1316, 25] on icon "Close pop-in" at bounding box center [1311, 18] width 16 height 16
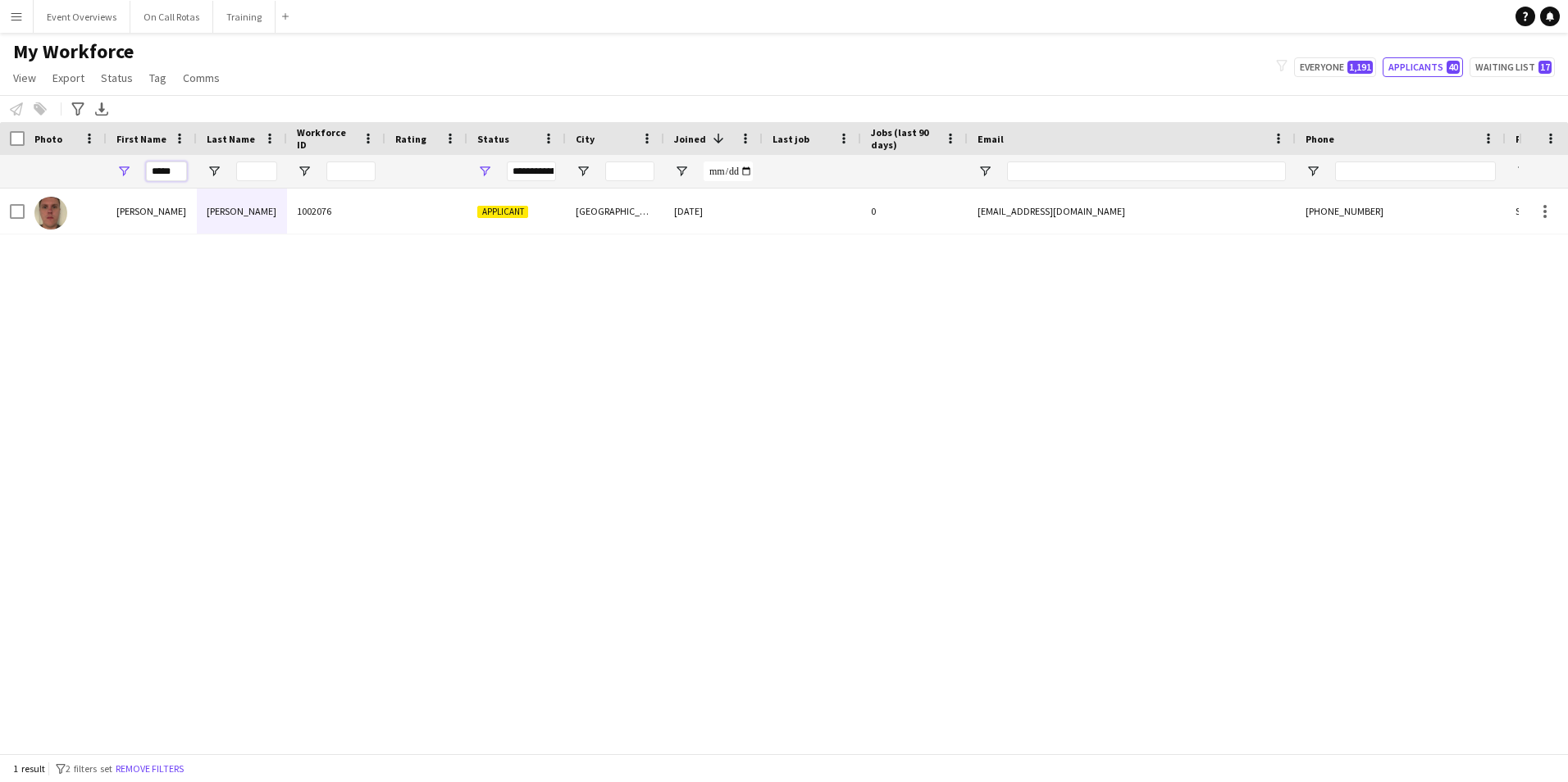
drag, startPoint x: 186, startPoint y: 176, endPoint x: 112, endPoint y: 174, distance: 74.0
click at [113, 172] on div "*****" at bounding box center [151, 171] width 90 height 33
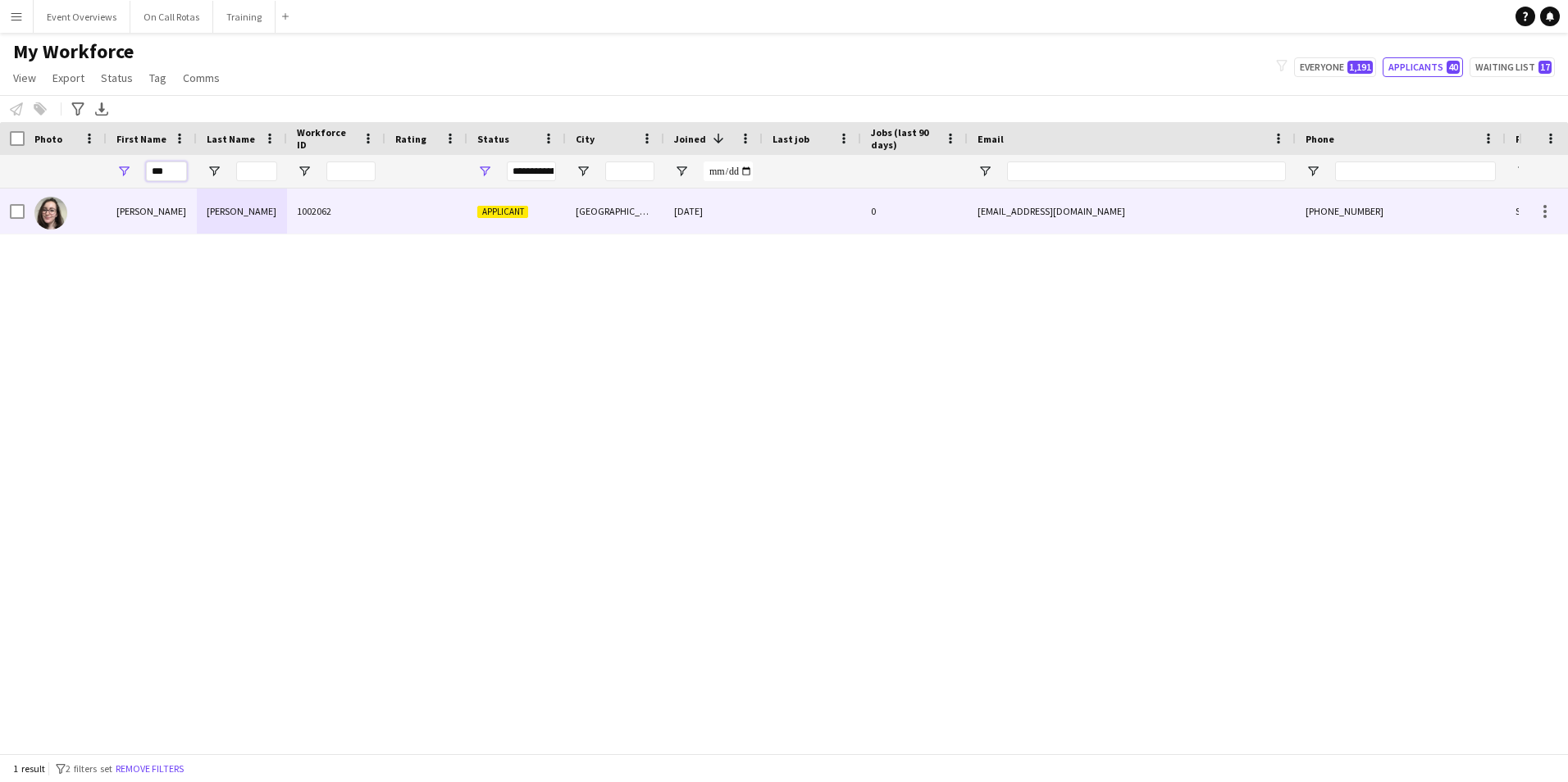
type input "***"
click at [338, 220] on div "1002062" at bounding box center [337, 211] width 99 height 45
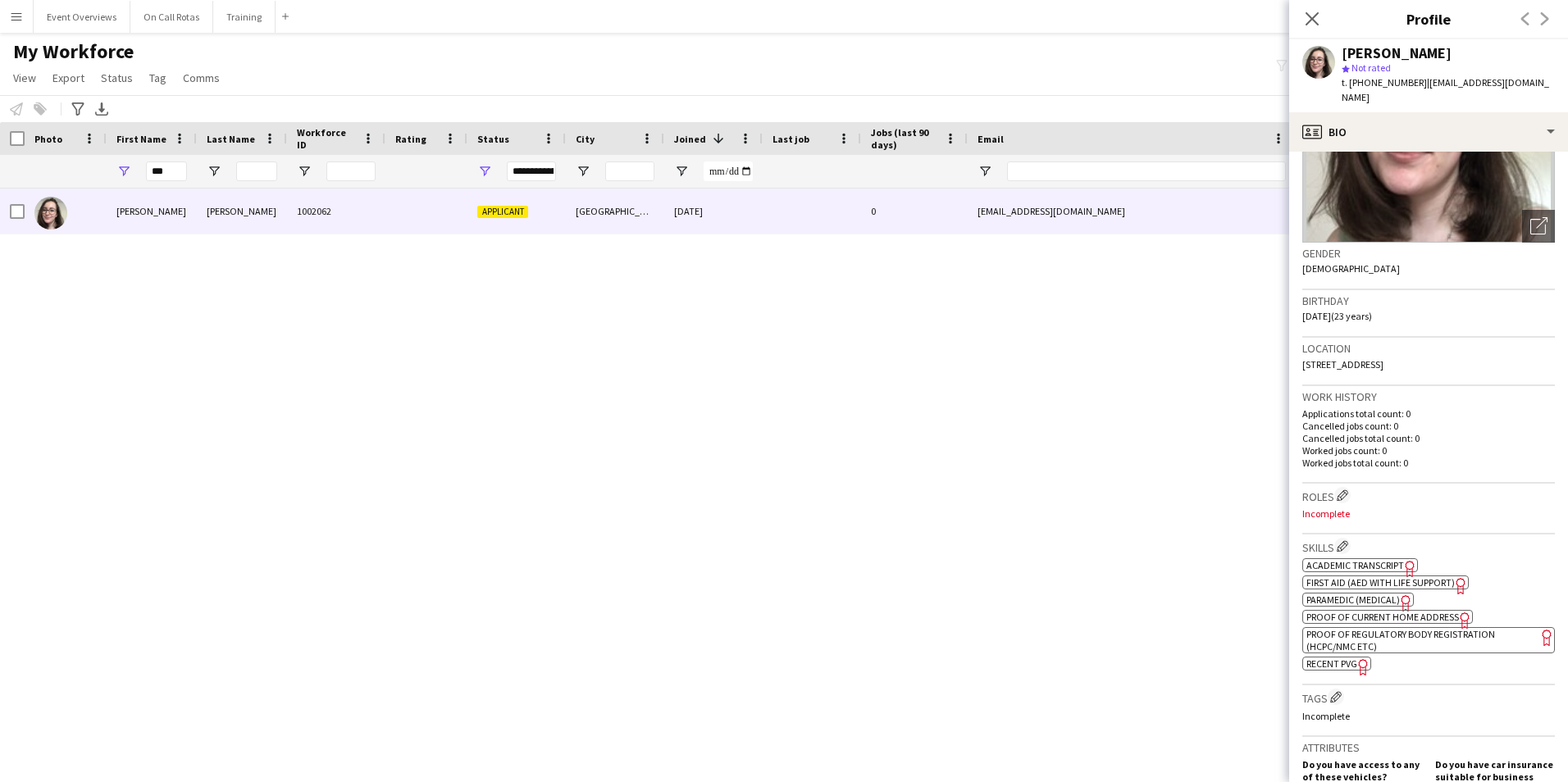
scroll to position [574, 0]
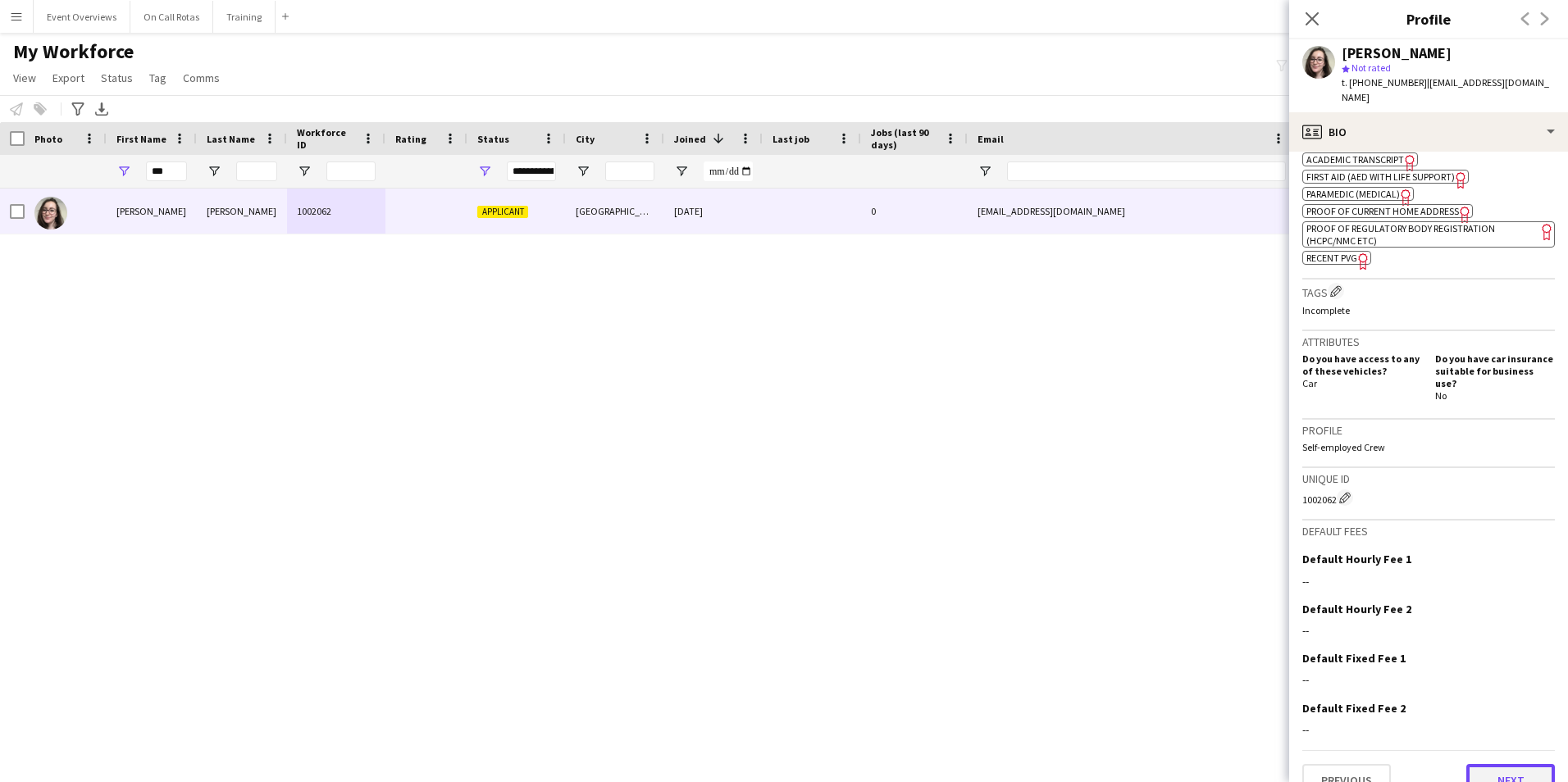
click at [1495, 764] on button "Next" at bounding box center [1510, 780] width 88 height 33
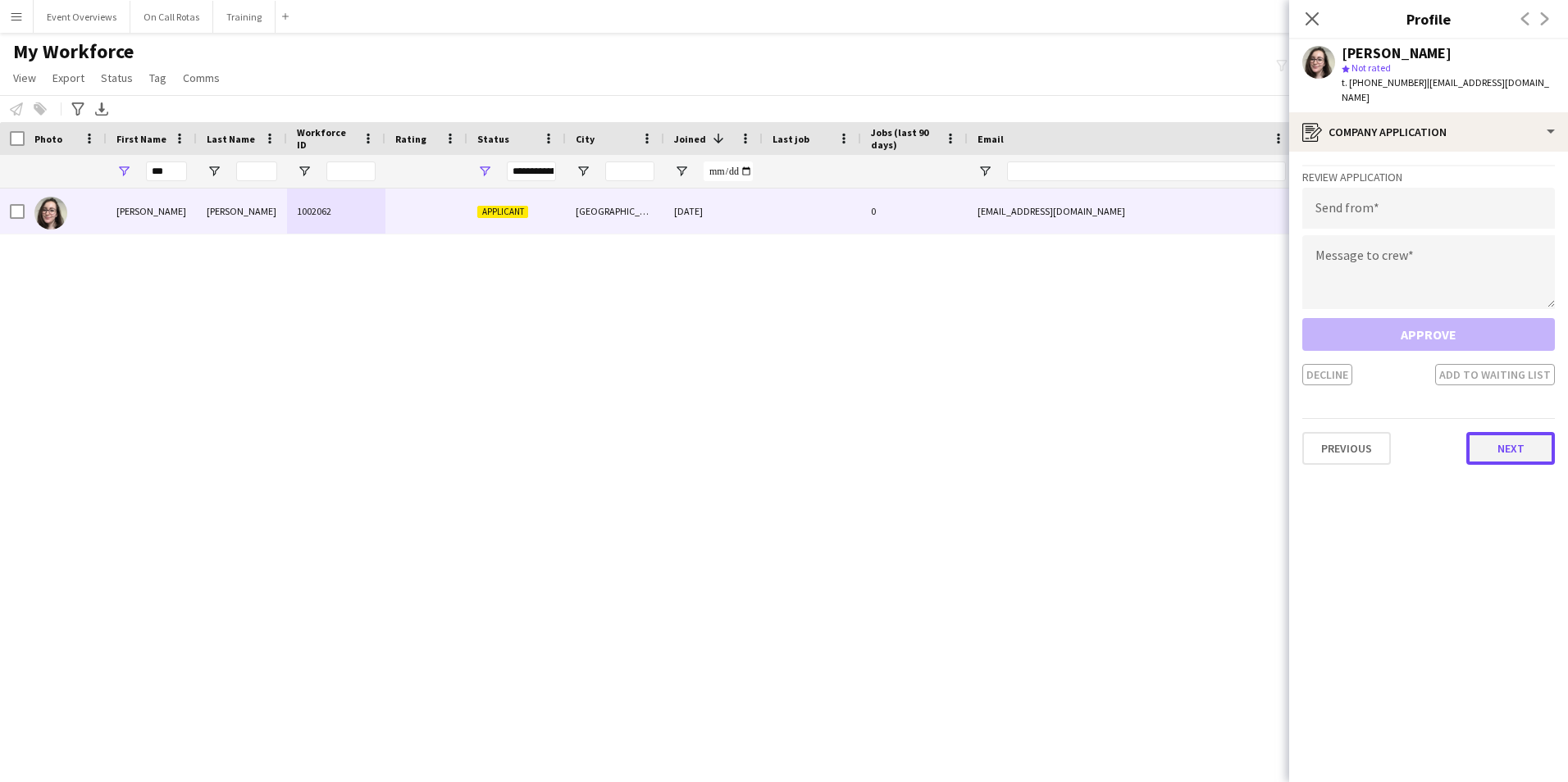
click at [1508, 439] on button "Next" at bounding box center [1510, 448] width 88 height 33
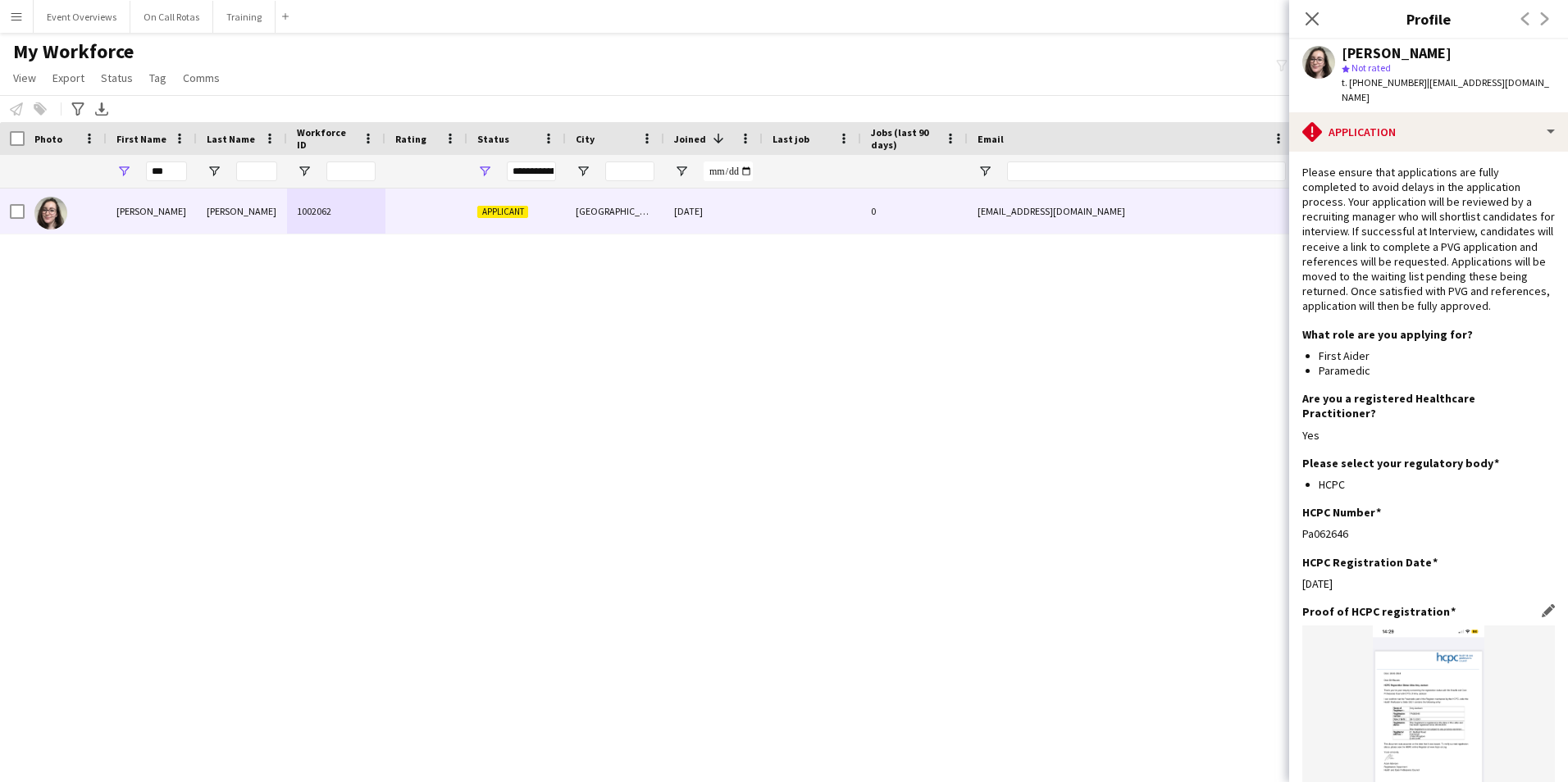
scroll to position [375, 0]
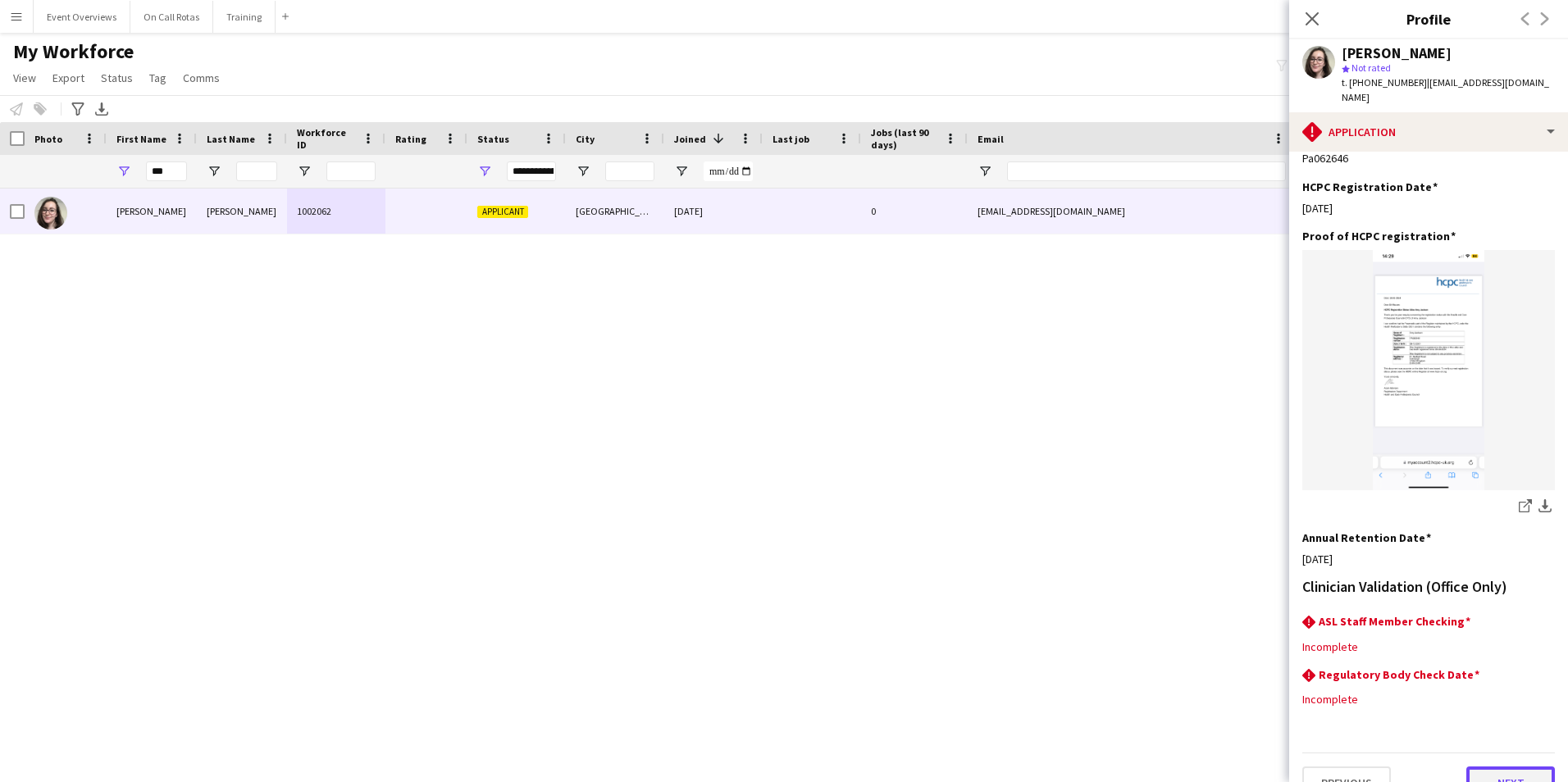
click at [1482, 766] on button "Next" at bounding box center [1510, 783] width 88 height 33
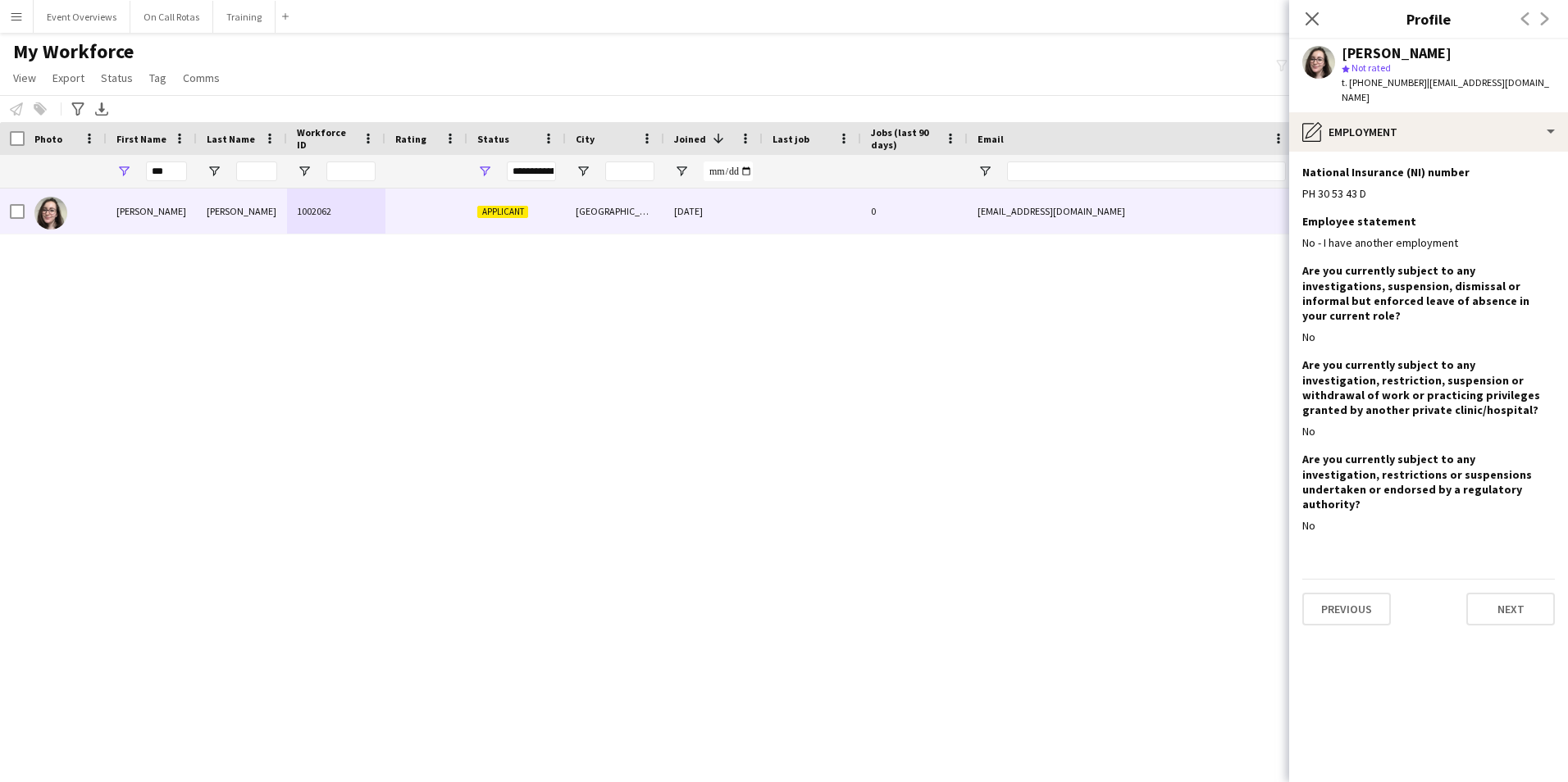
scroll to position [0, 0]
click at [1488, 593] on button "Next" at bounding box center [1510, 609] width 88 height 33
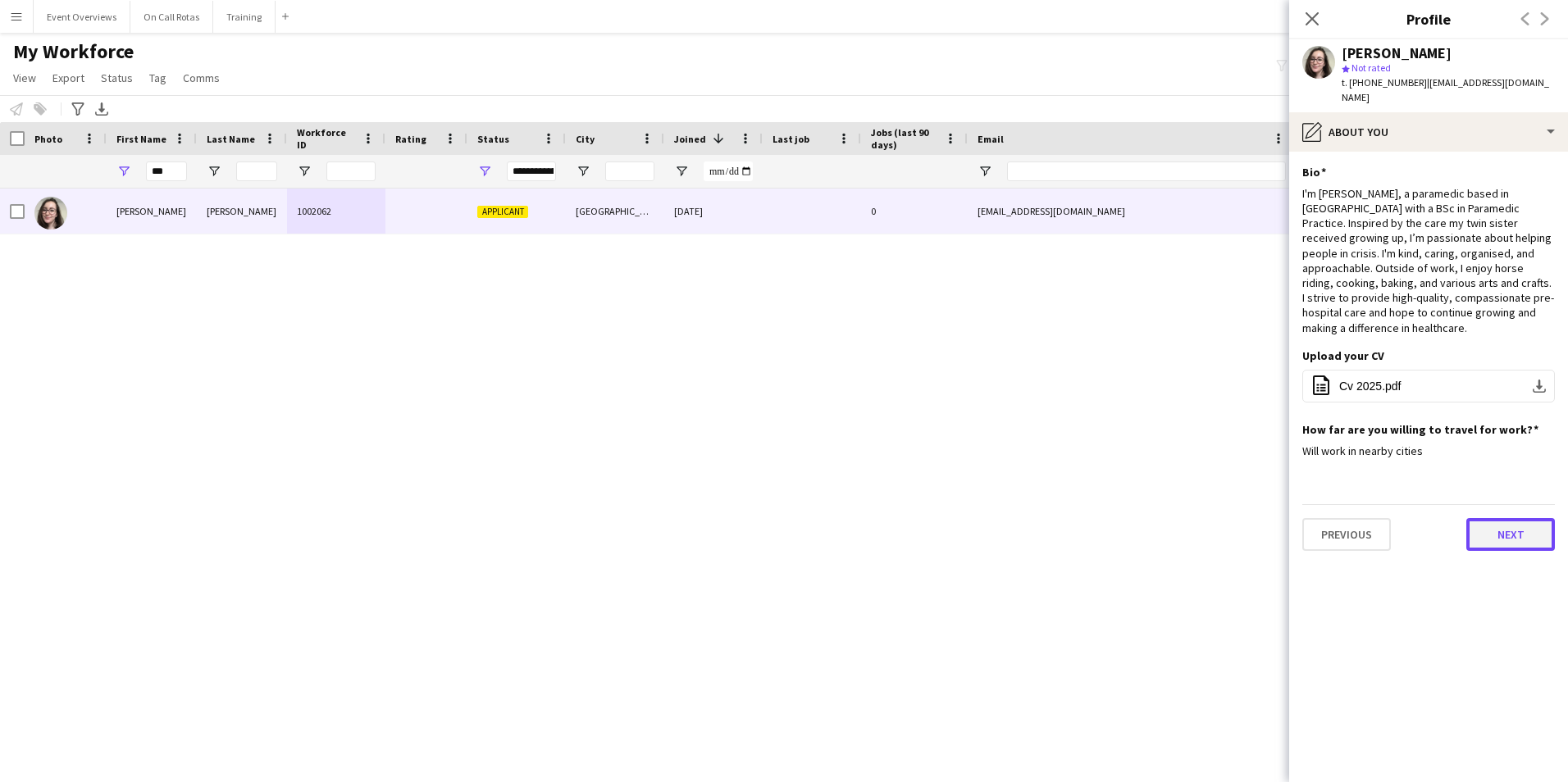
click at [1498, 518] on button "Next" at bounding box center [1510, 535] width 88 height 33
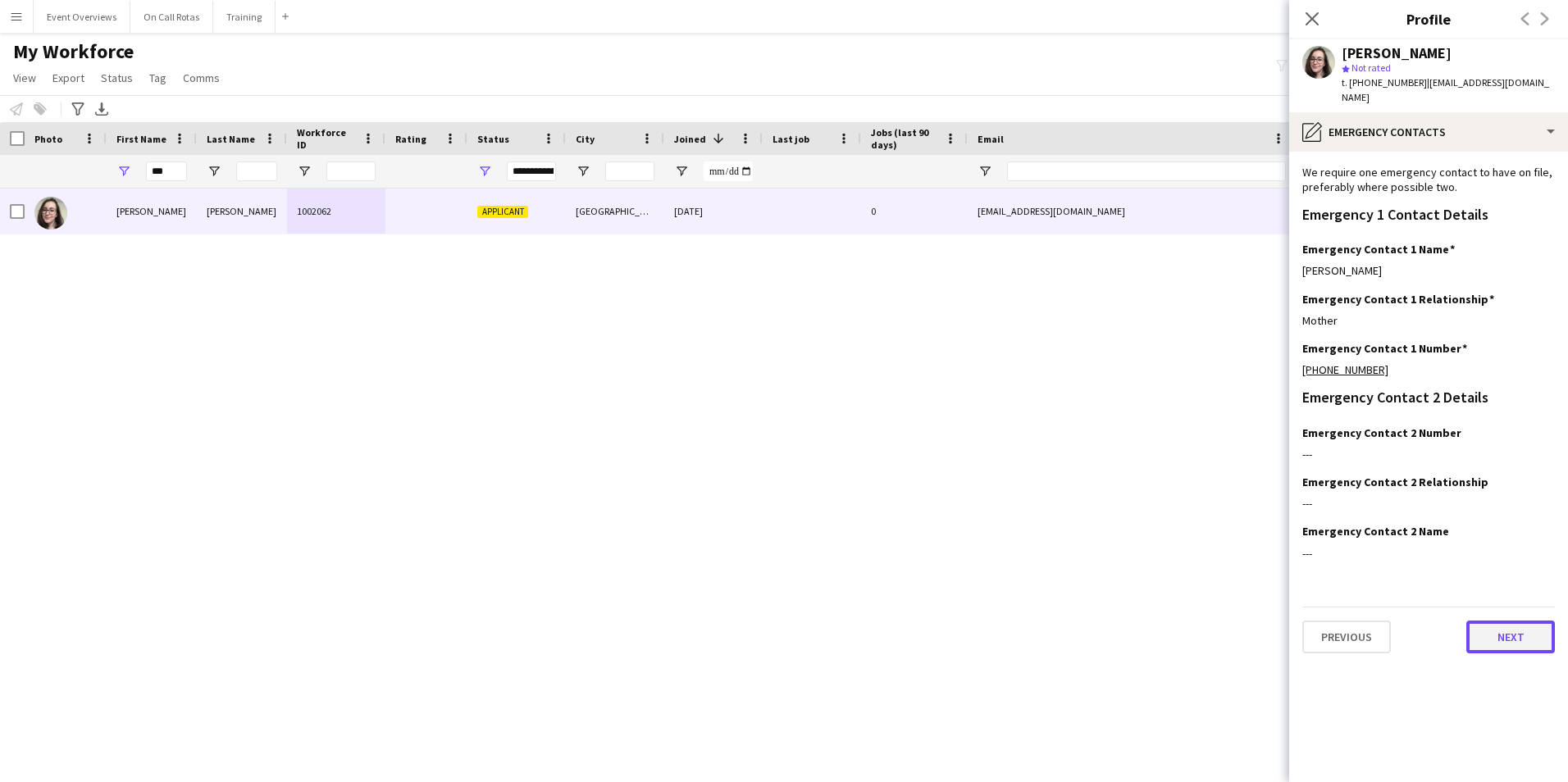
click at [1493, 620] on button "Next" at bounding box center [1510, 637] width 88 height 33
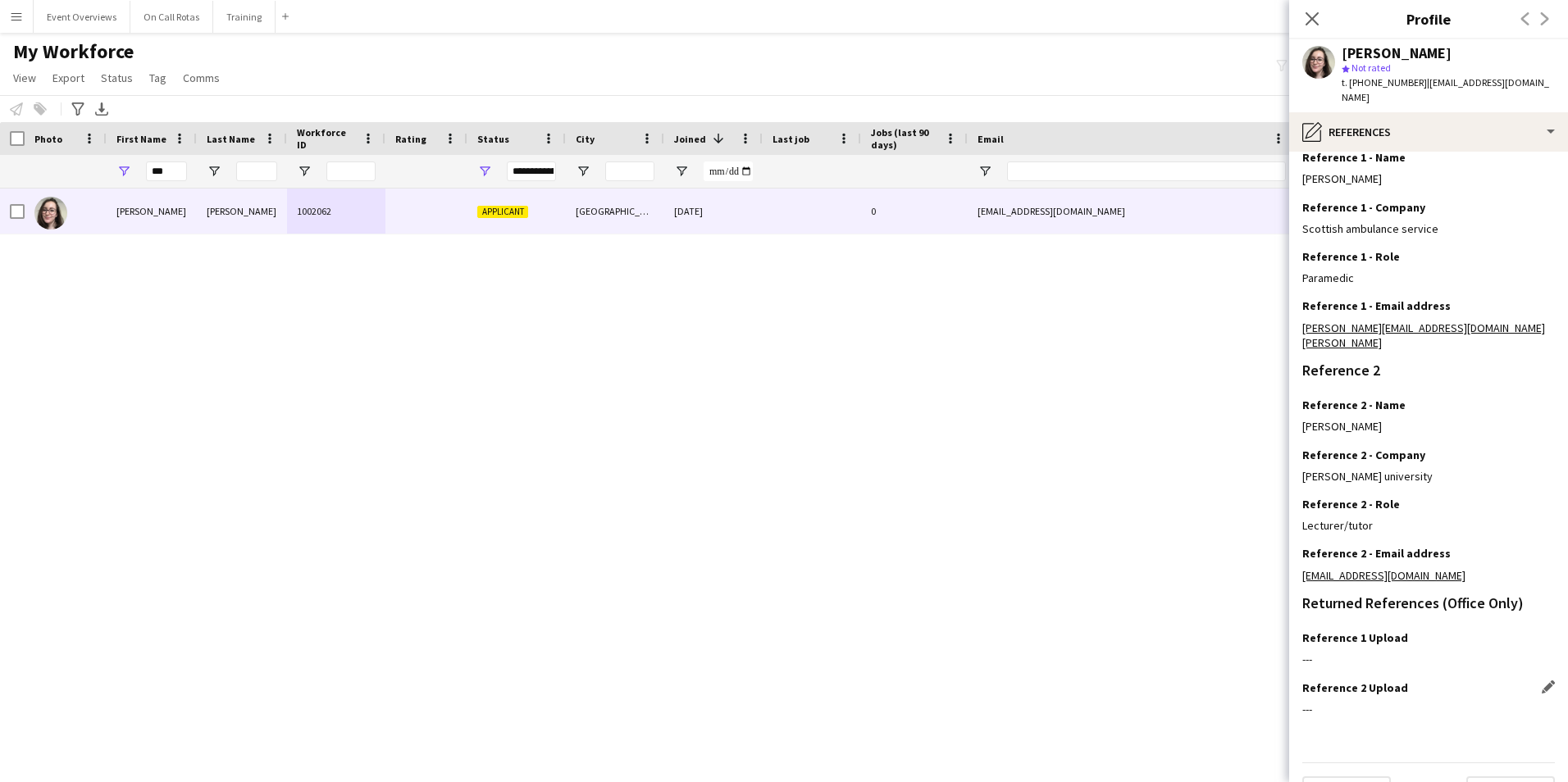
scroll to position [196, 0]
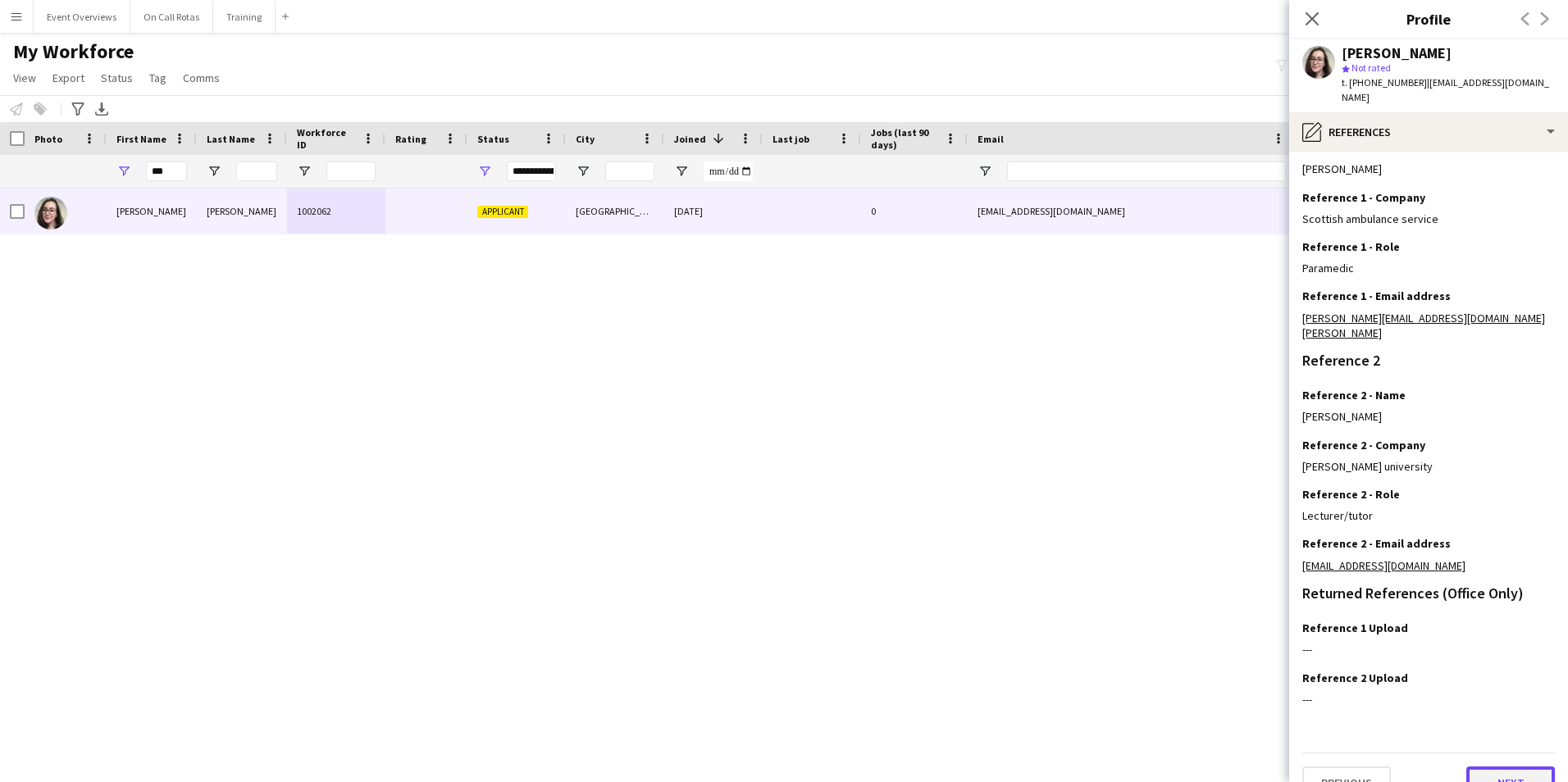
click at [1495, 766] on button "Next" at bounding box center [1510, 783] width 88 height 33
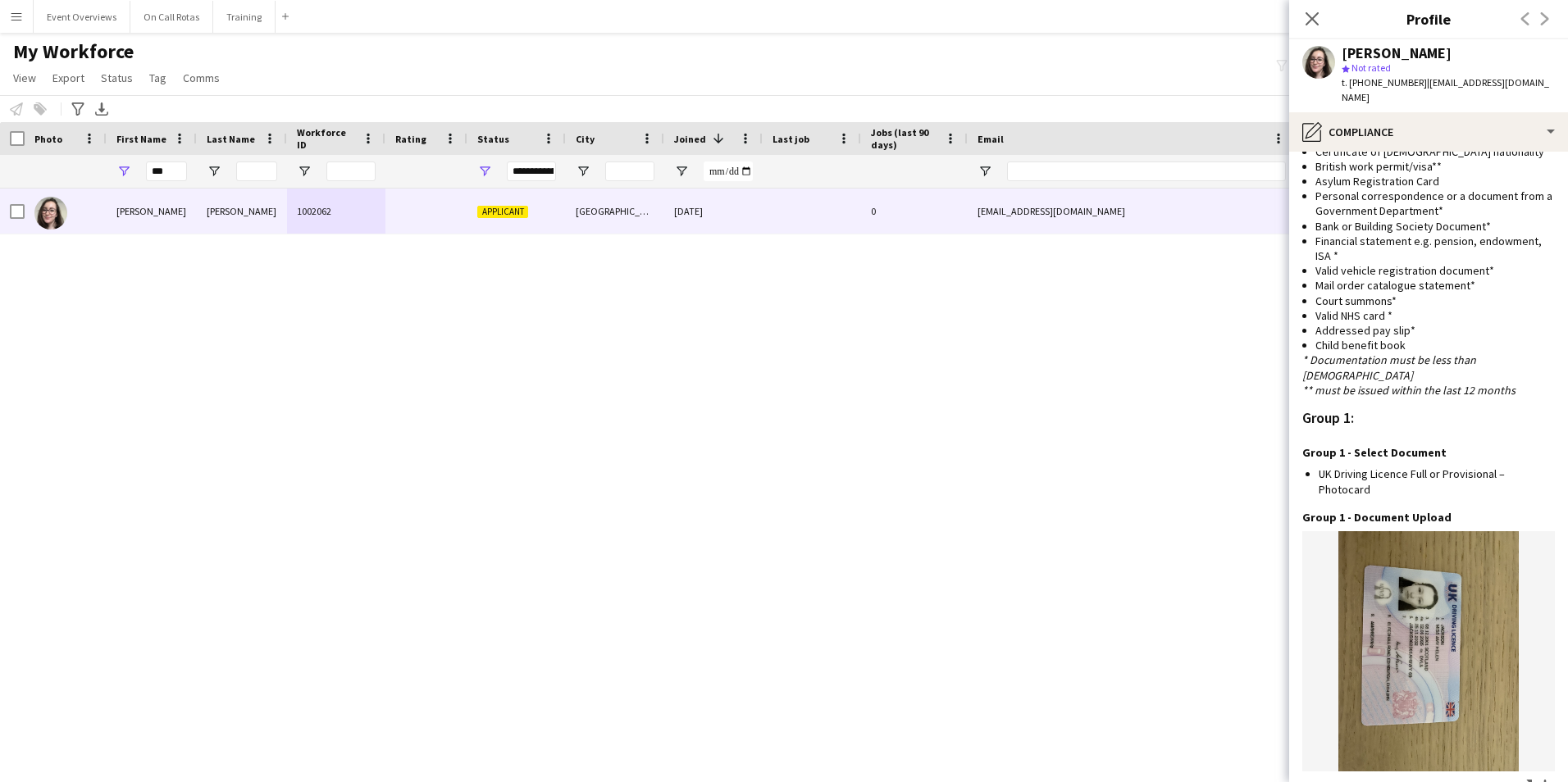
scroll to position [1639, 0]
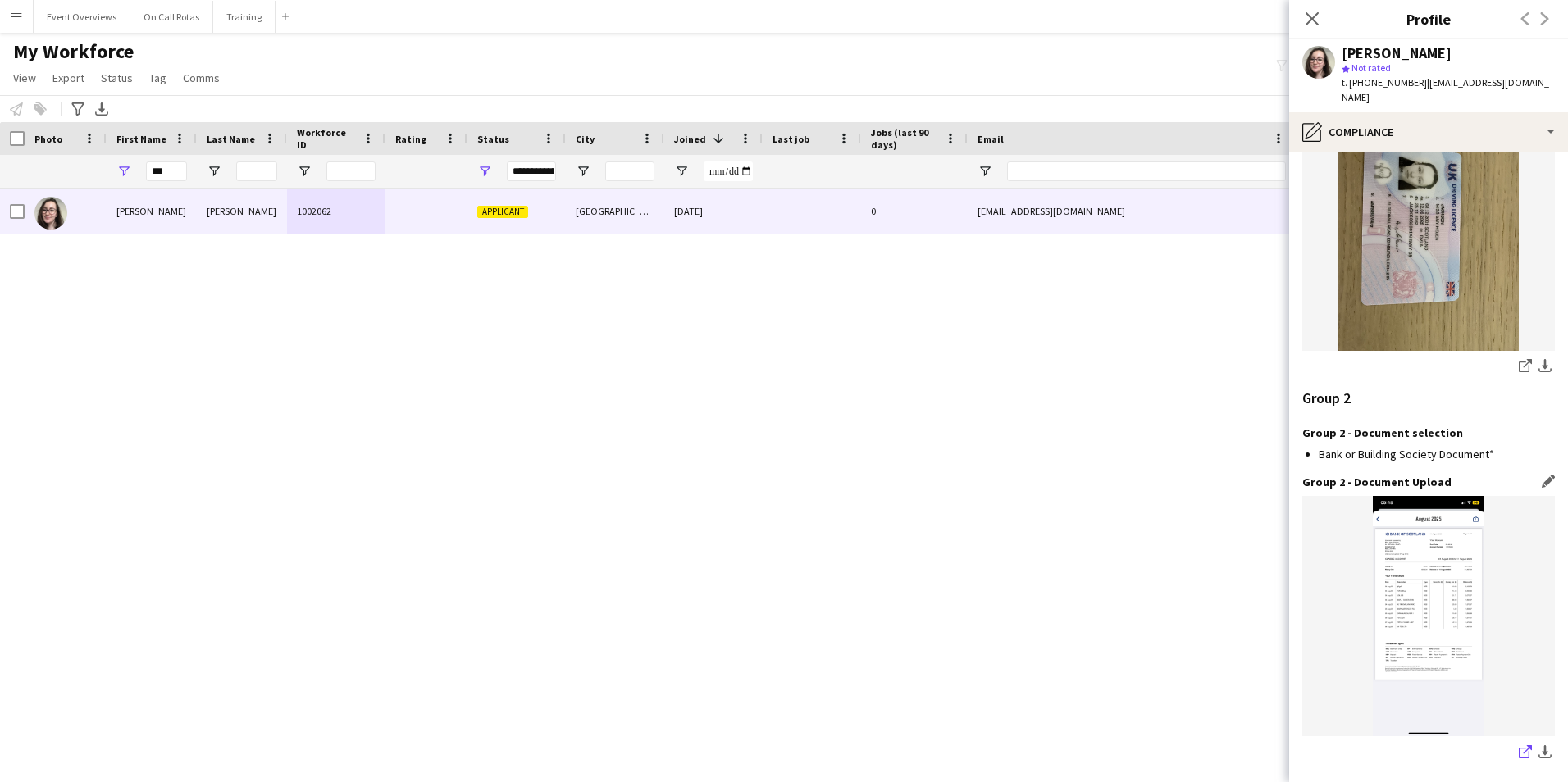
click at [1519, 745] on icon "share-external-link-1" at bounding box center [1525, 751] width 13 height 13
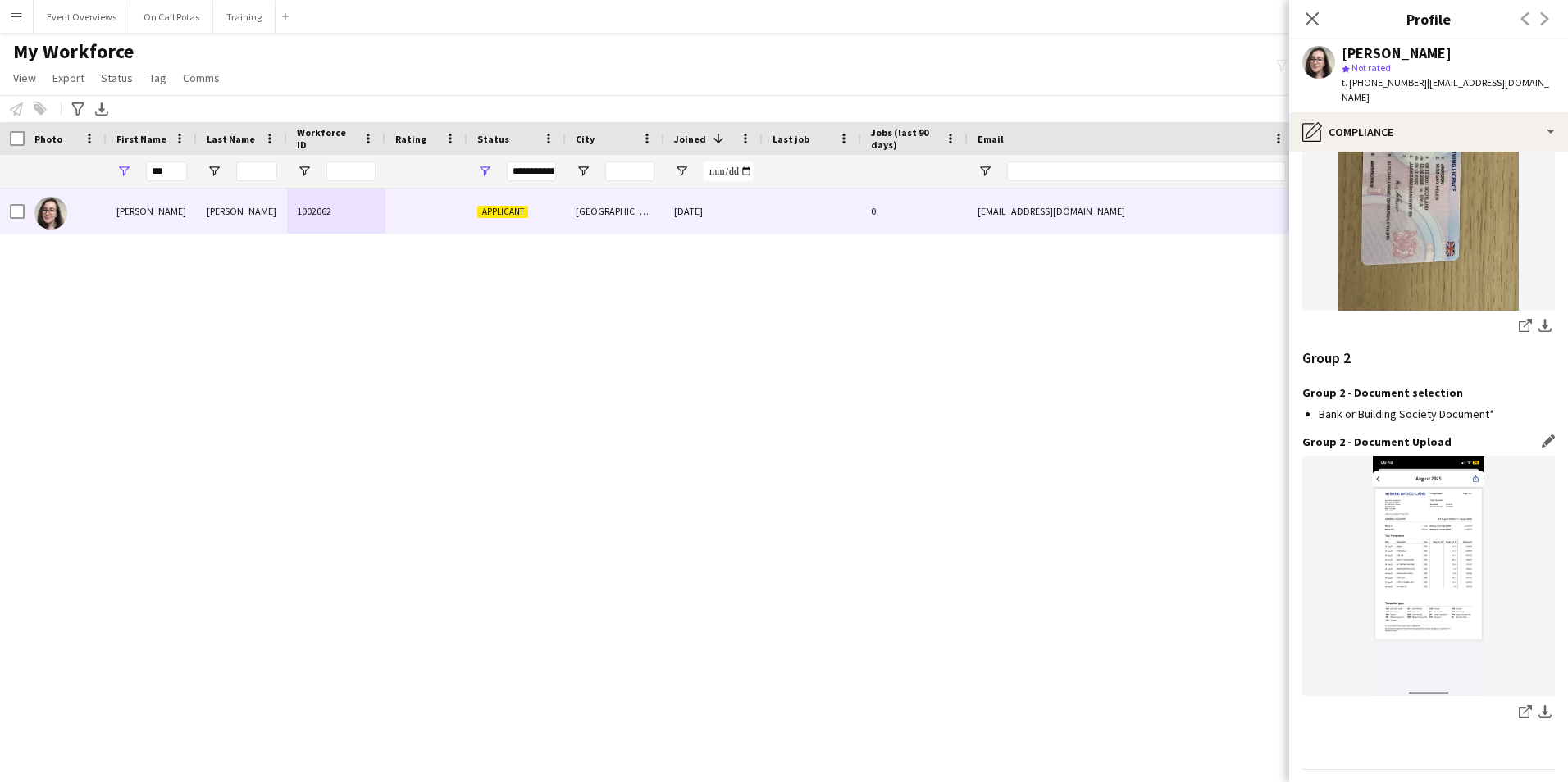
scroll to position [1695, 0]
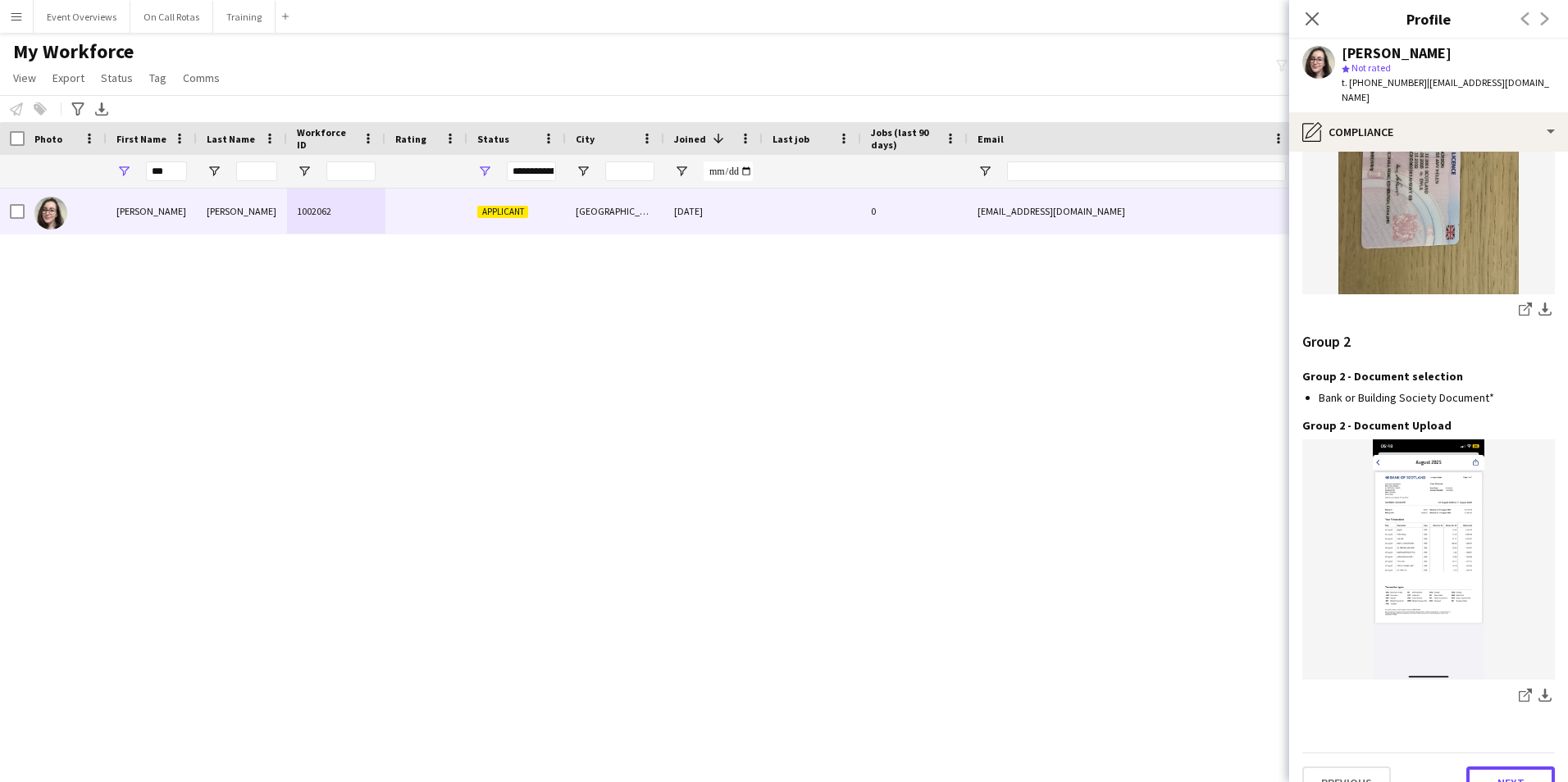
click at [1494, 766] on button "Next" at bounding box center [1510, 783] width 88 height 33
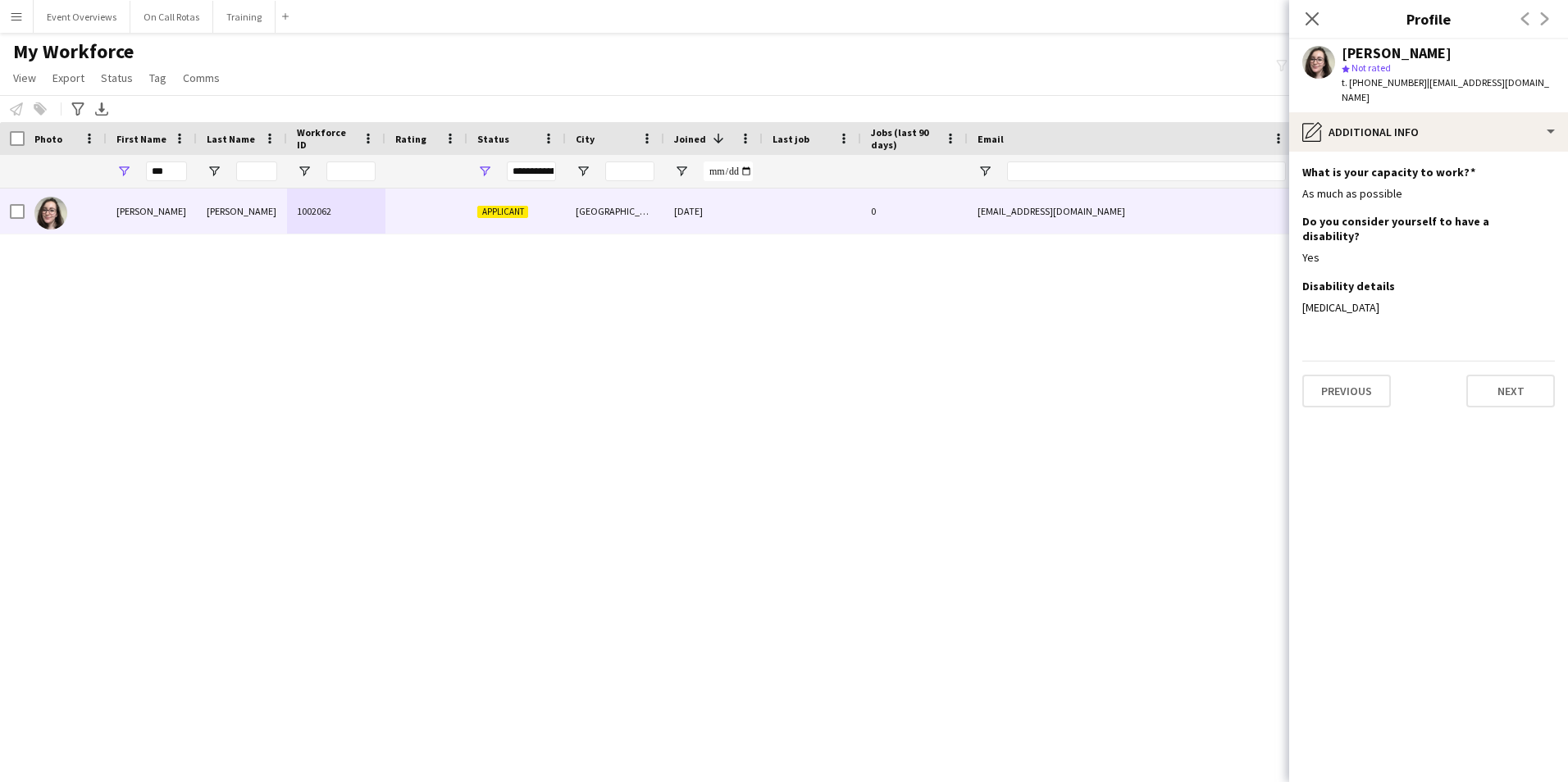
scroll to position [0, 0]
click at [1504, 375] on button "Next" at bounding box center [1510, 391] width 88 height 33
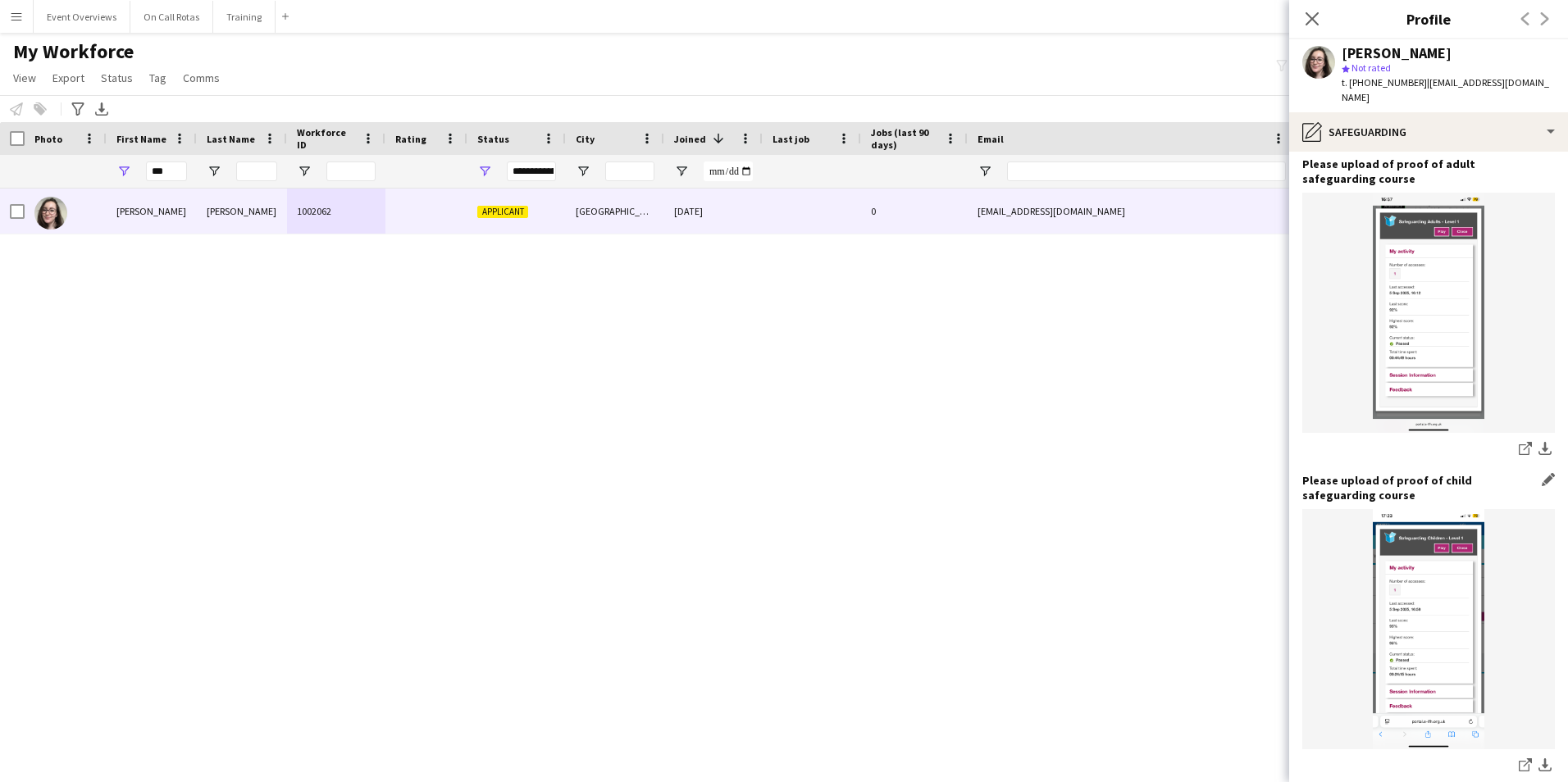
scroll to position [857, 0]
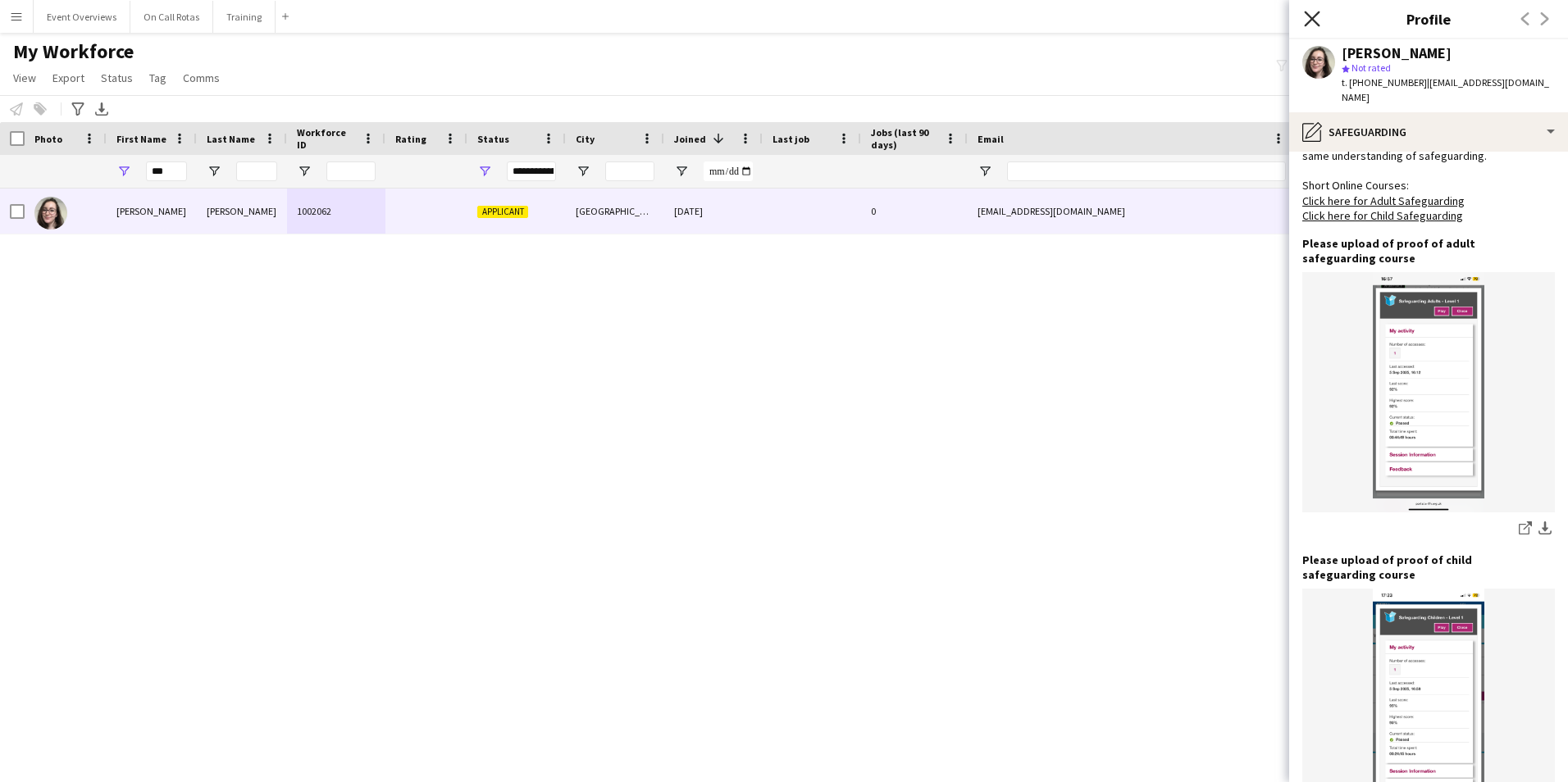
click at [1311, 14] on icon "Close pop-in" at bounding box center [1311, 18] width 16 height 16
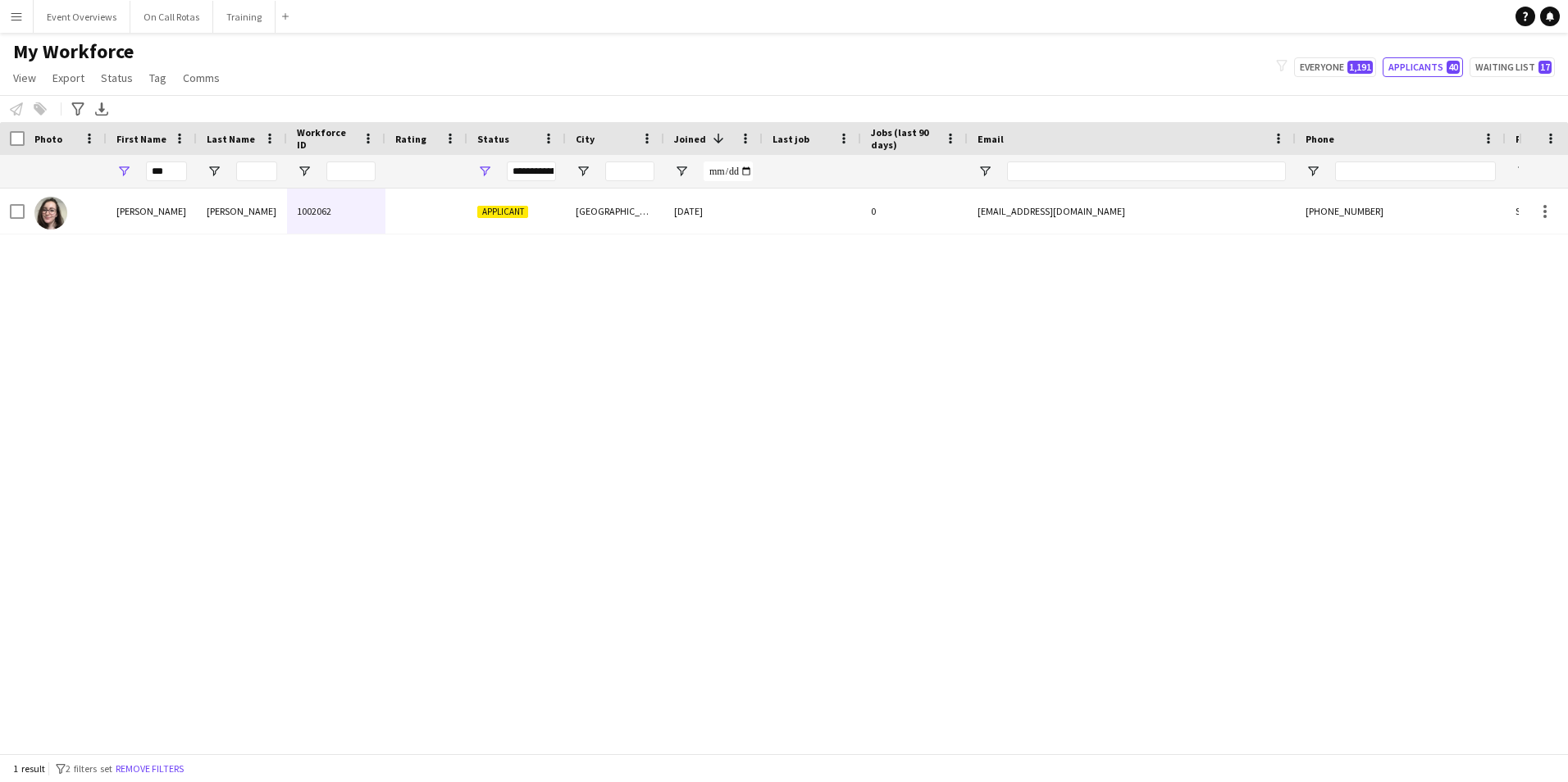
click at [540, 167] on div "**********" at bounding box center [531, 171] width 49 height 20
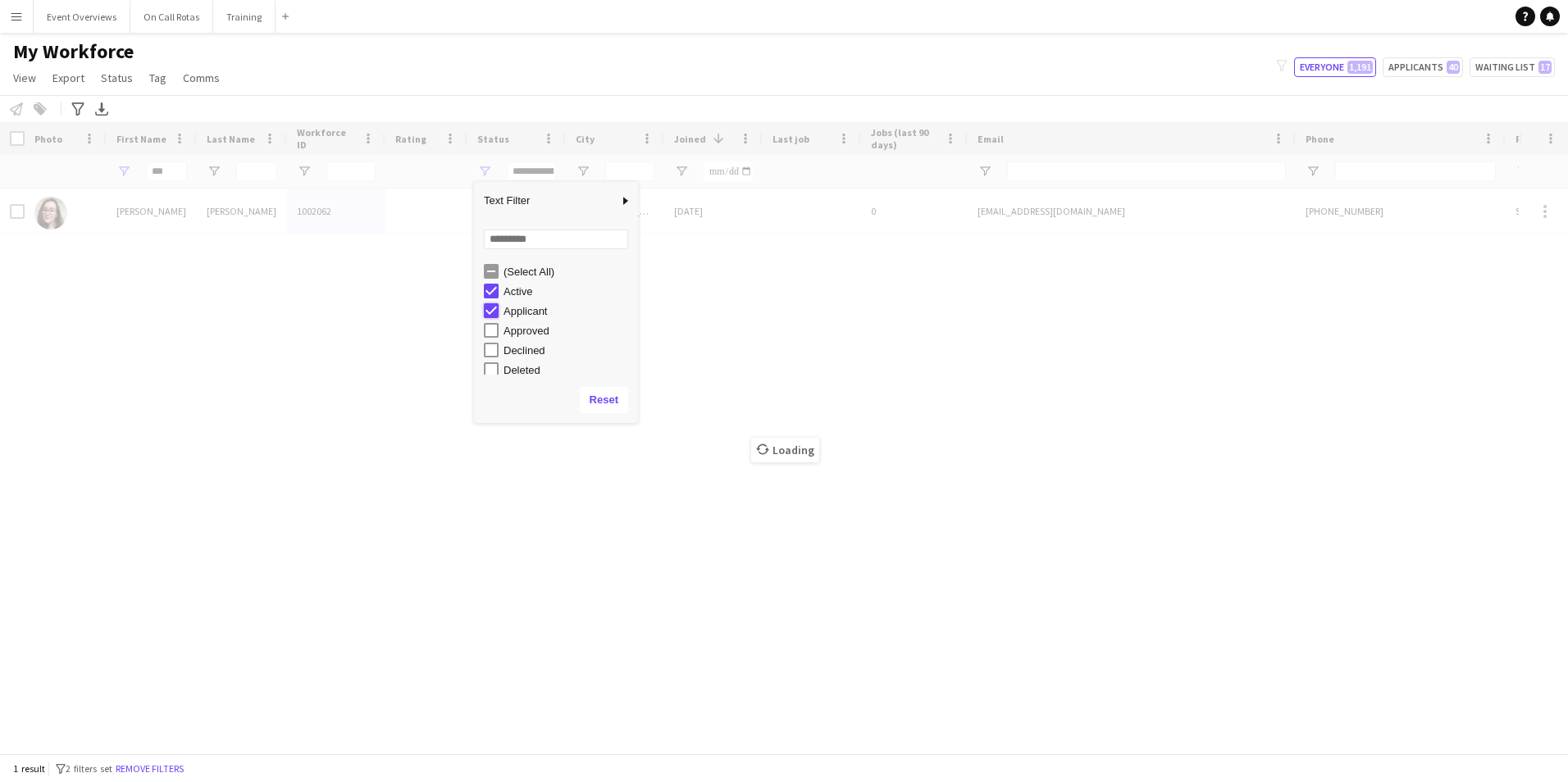
type input "**********"
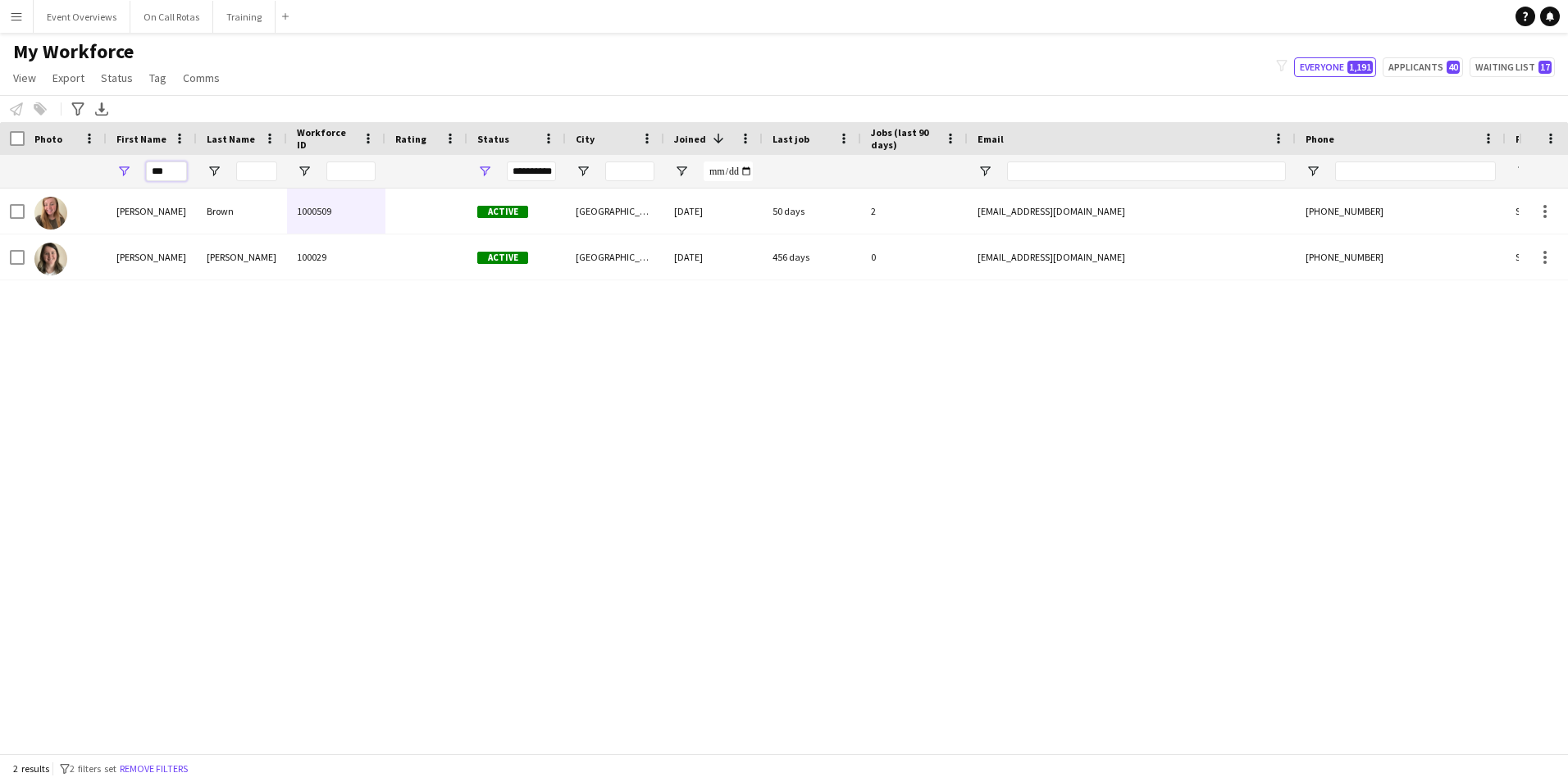
drag, startPoint x: 181, startPoint y: 170, endPoint x: 117, endPoint y: 174, distance: 64.1
click at [117, 174] on div "***" at bounding box center [151, 171] width 90 height 33
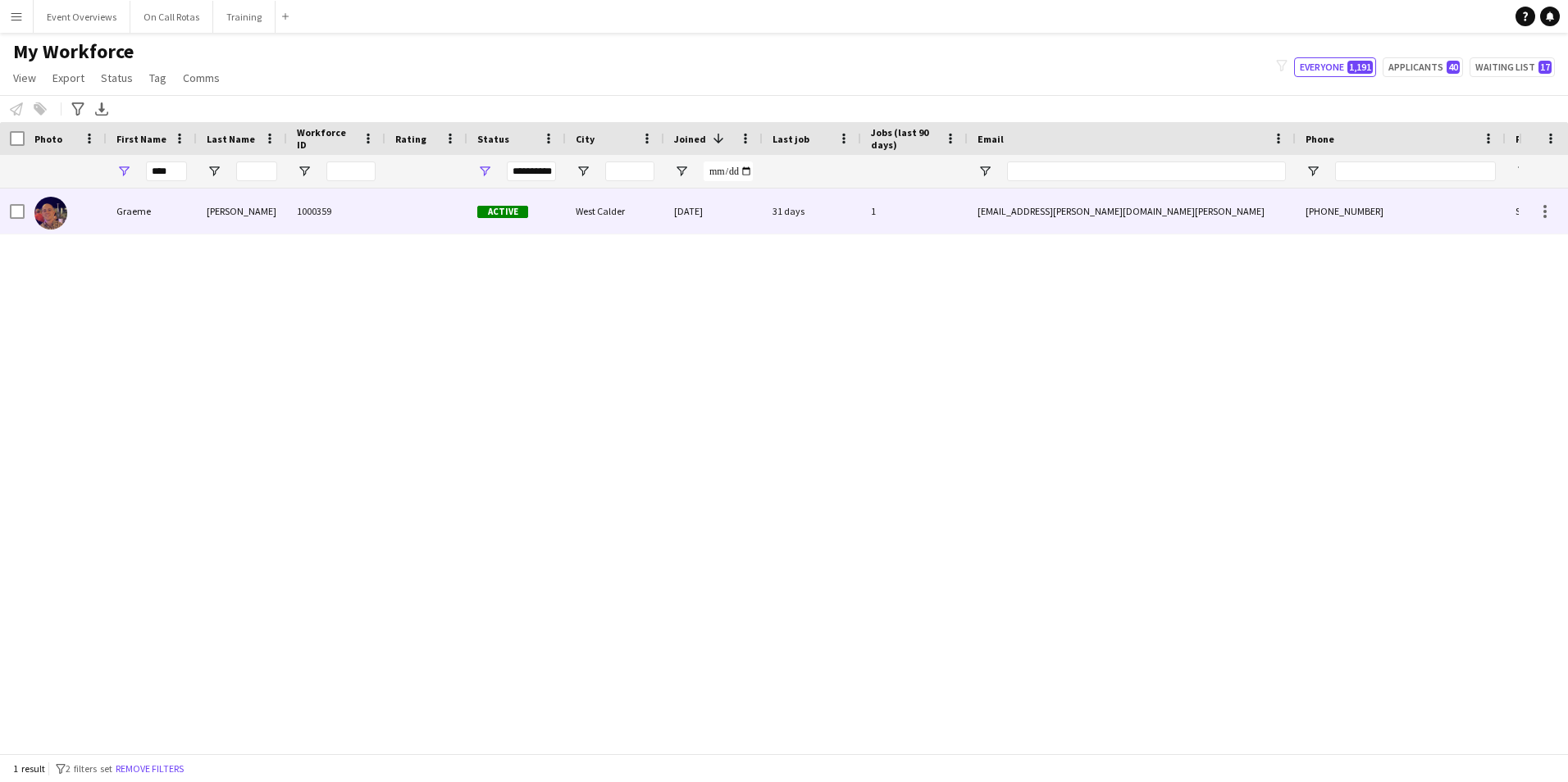
click at [125, 202] on div "Graeme" at bounding box center [151, 211] width 90 height 45
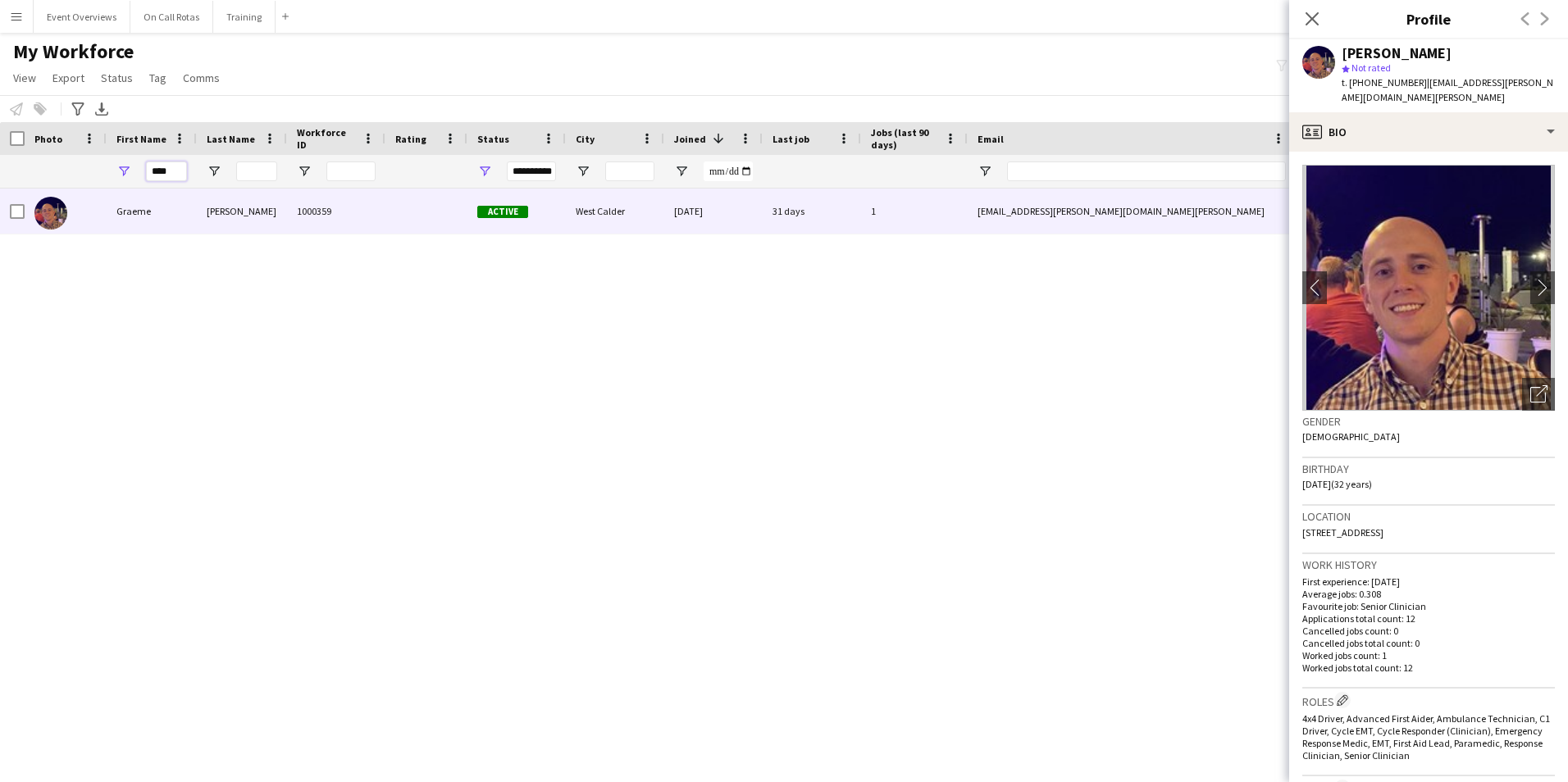
click at [177, 169] on input "****" at bounding box center [166, 171] width 41 height 20
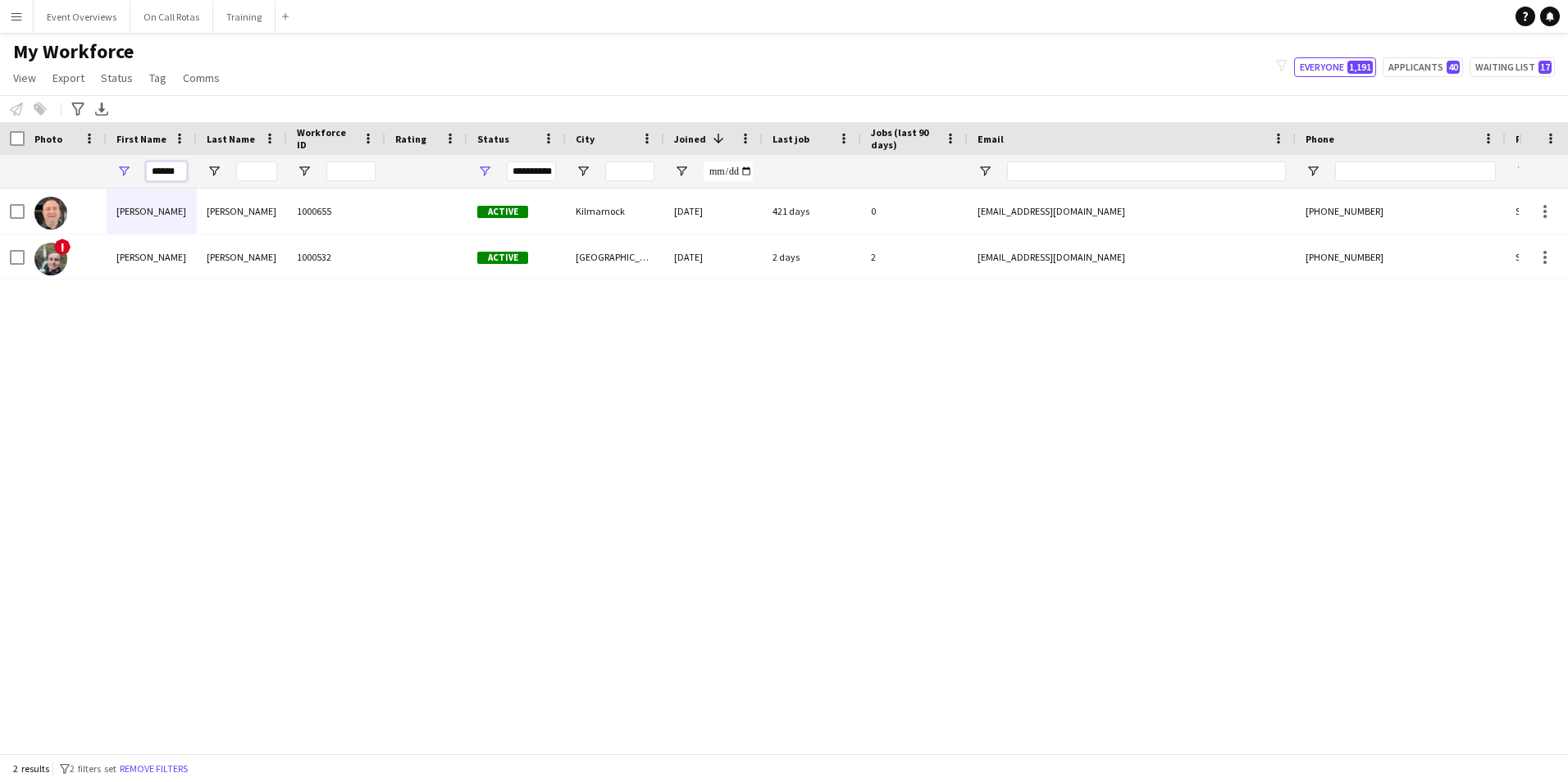
type input "******"
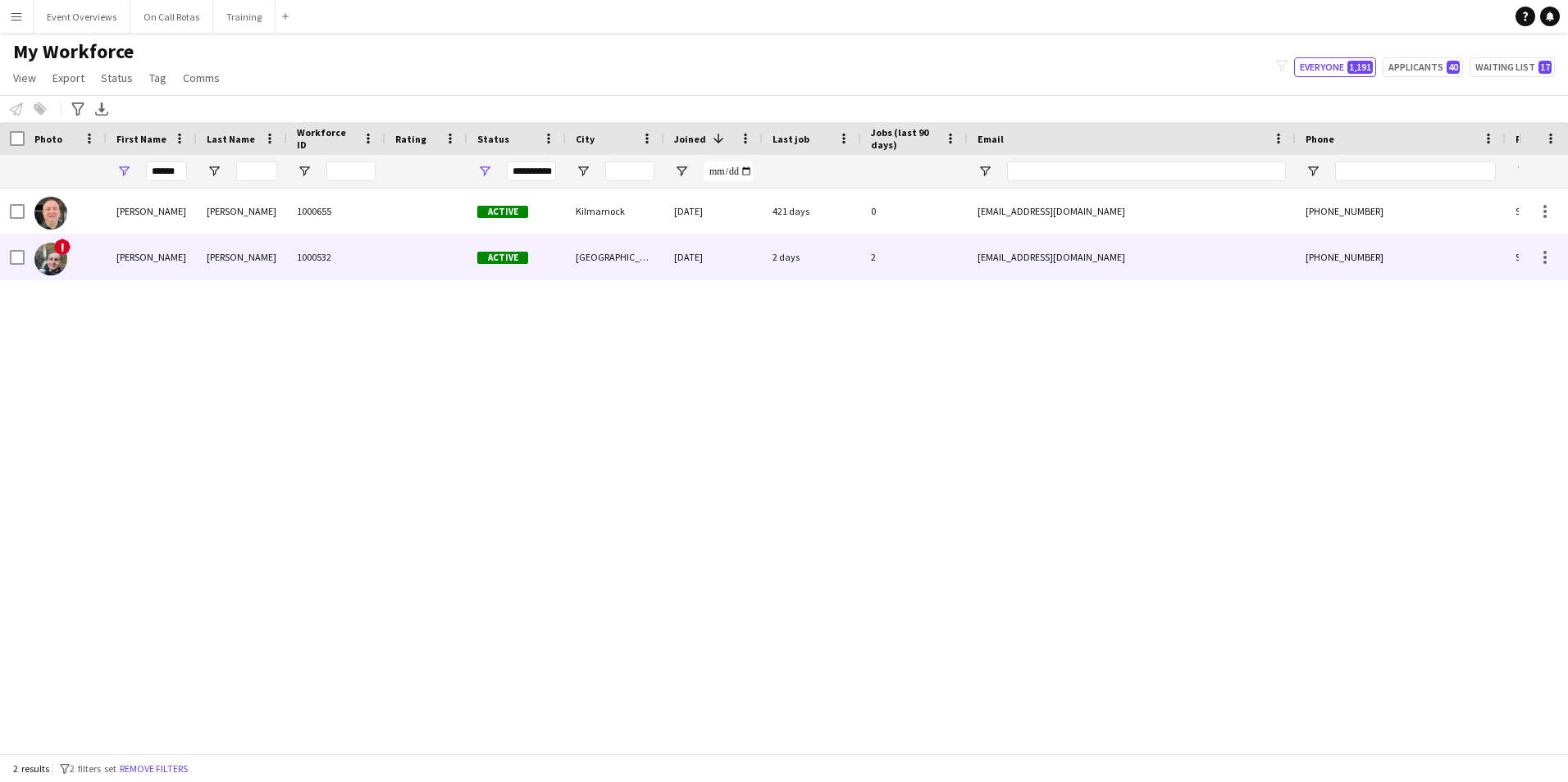
click at [132, 256] on div "Graham" at bounding box center [151, 257] width 90 height 45
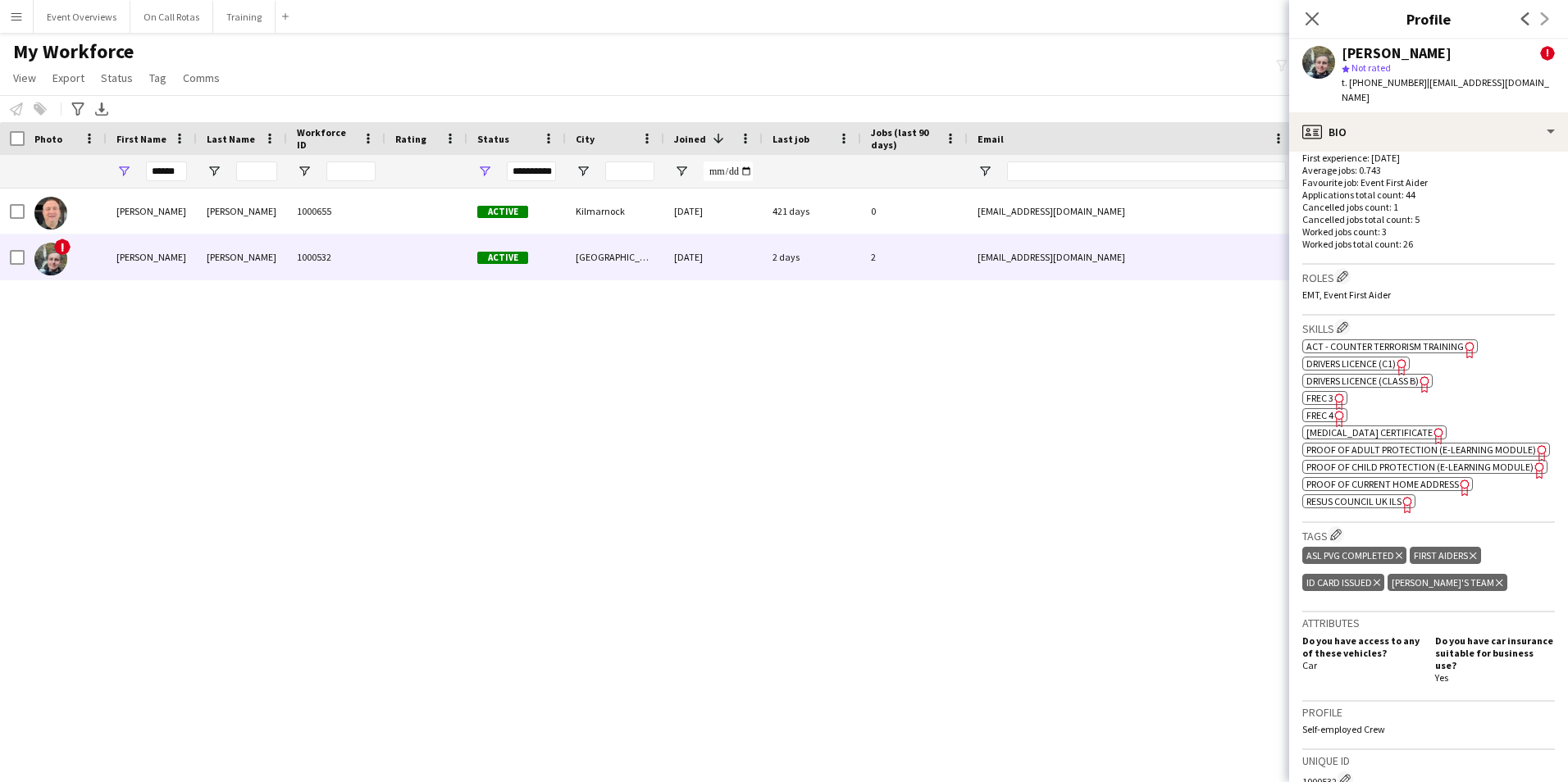
scroll to position [738, 0]
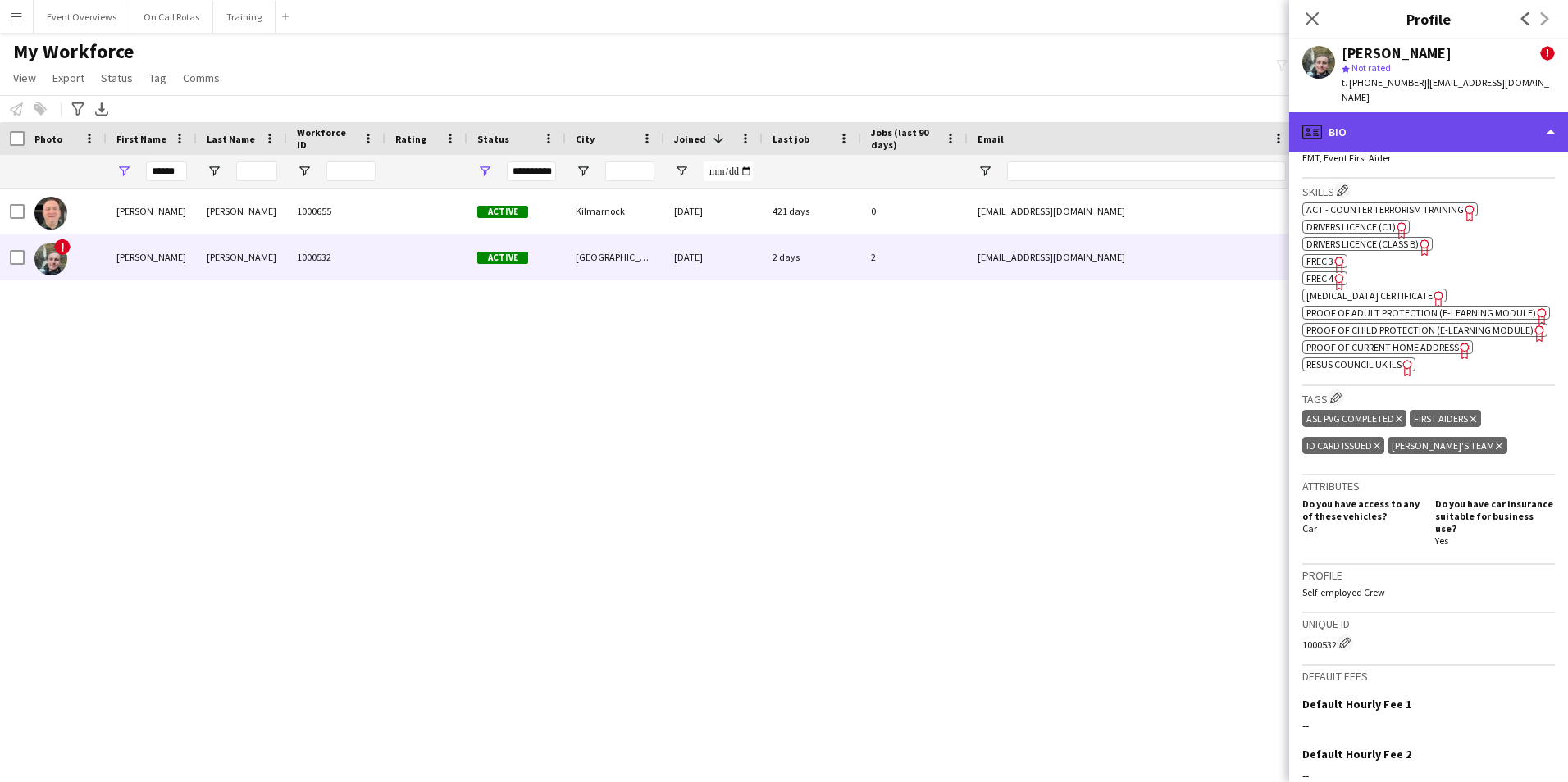
click at [1346, 117] on div "profile Bio" at bounding box center [1428, 131] width 279 height 39
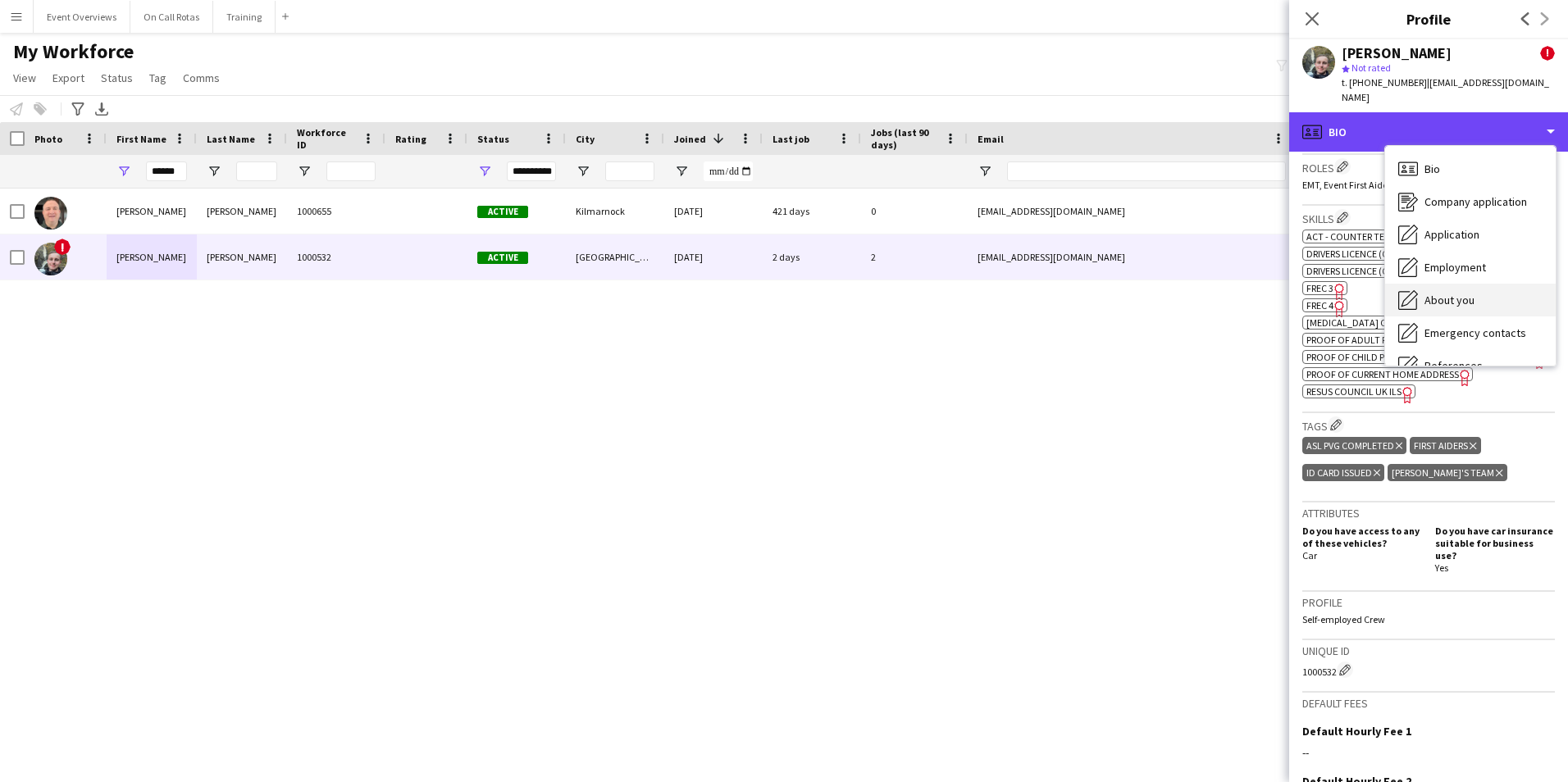
scroll to position [512, 0]
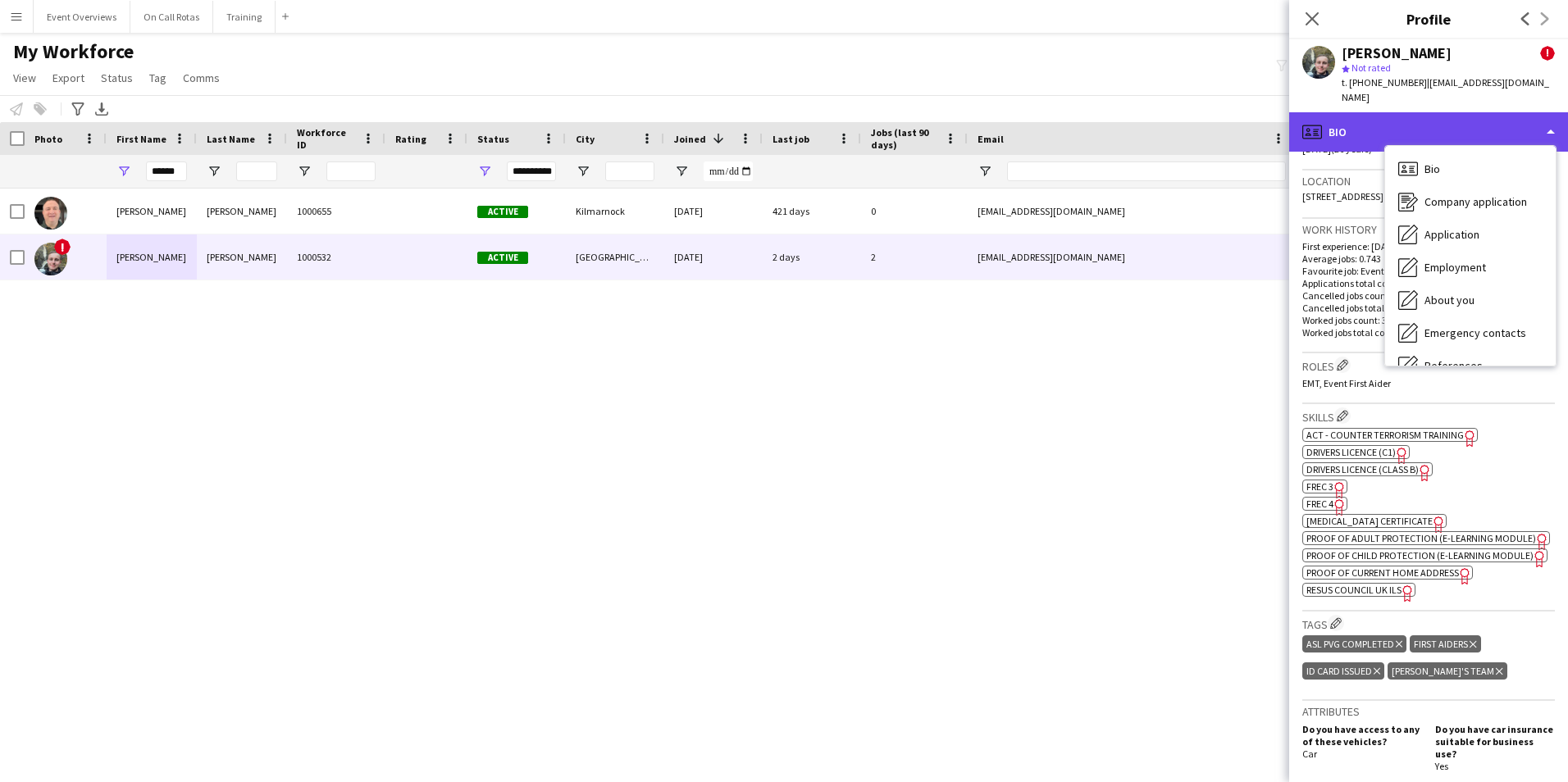
click at [1453, 112] on div "profile Bio" at bounding box center [1428, 131] width 279 height 39
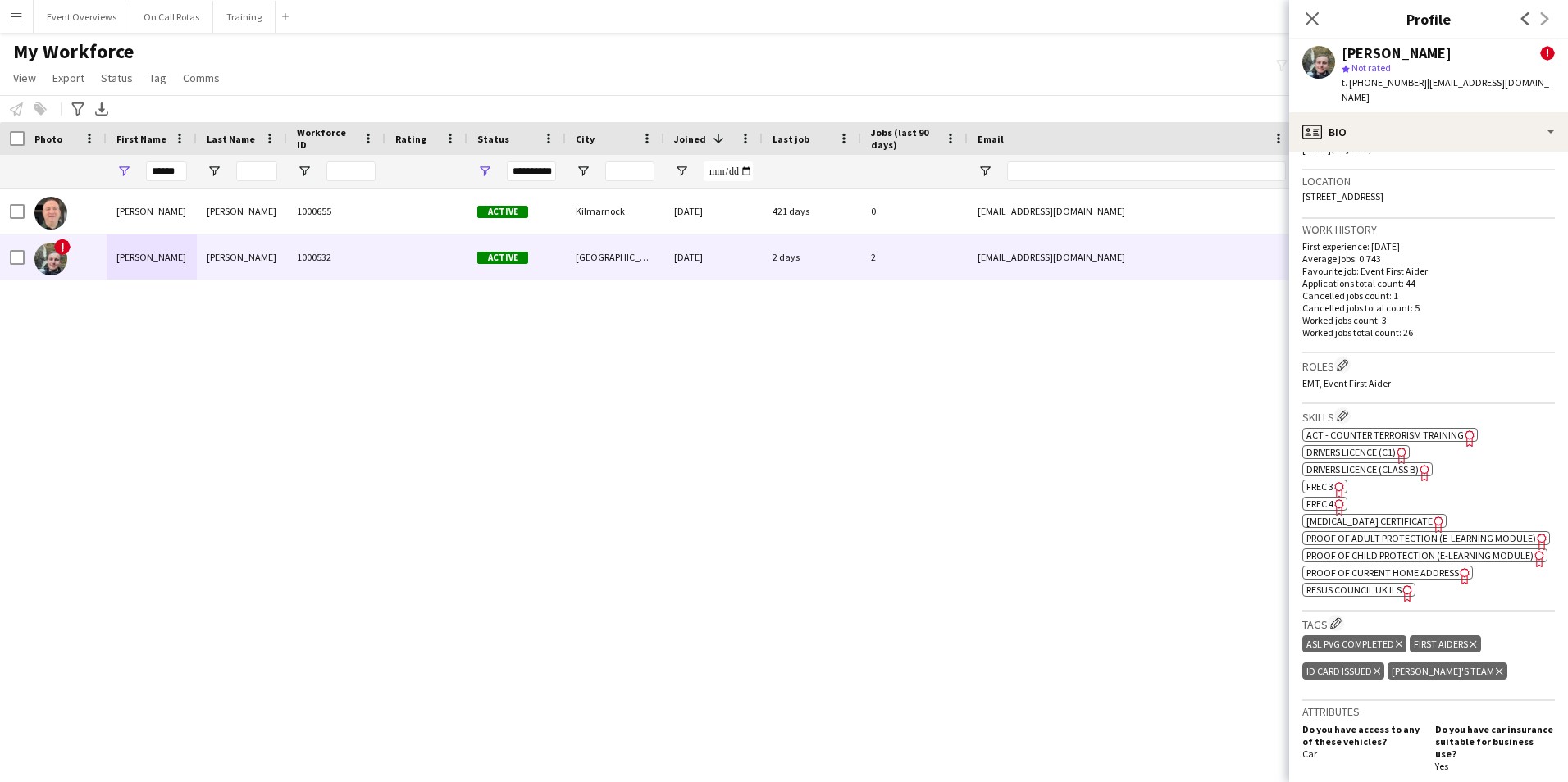
click at [1029, 781] on html "Menu Boards Boards Boards All jobs Status Workforce Workforce My Workforce Recr…" at bounding box center [784, 391] width 1568 height 782
drag, startPoint x: 184, startPoint y: 169, endPoint x: 128, endPoint y: 159, distance: 56.9
click at [128, 162] on div "******" at bounding box center [151, 171] width 90 height 33
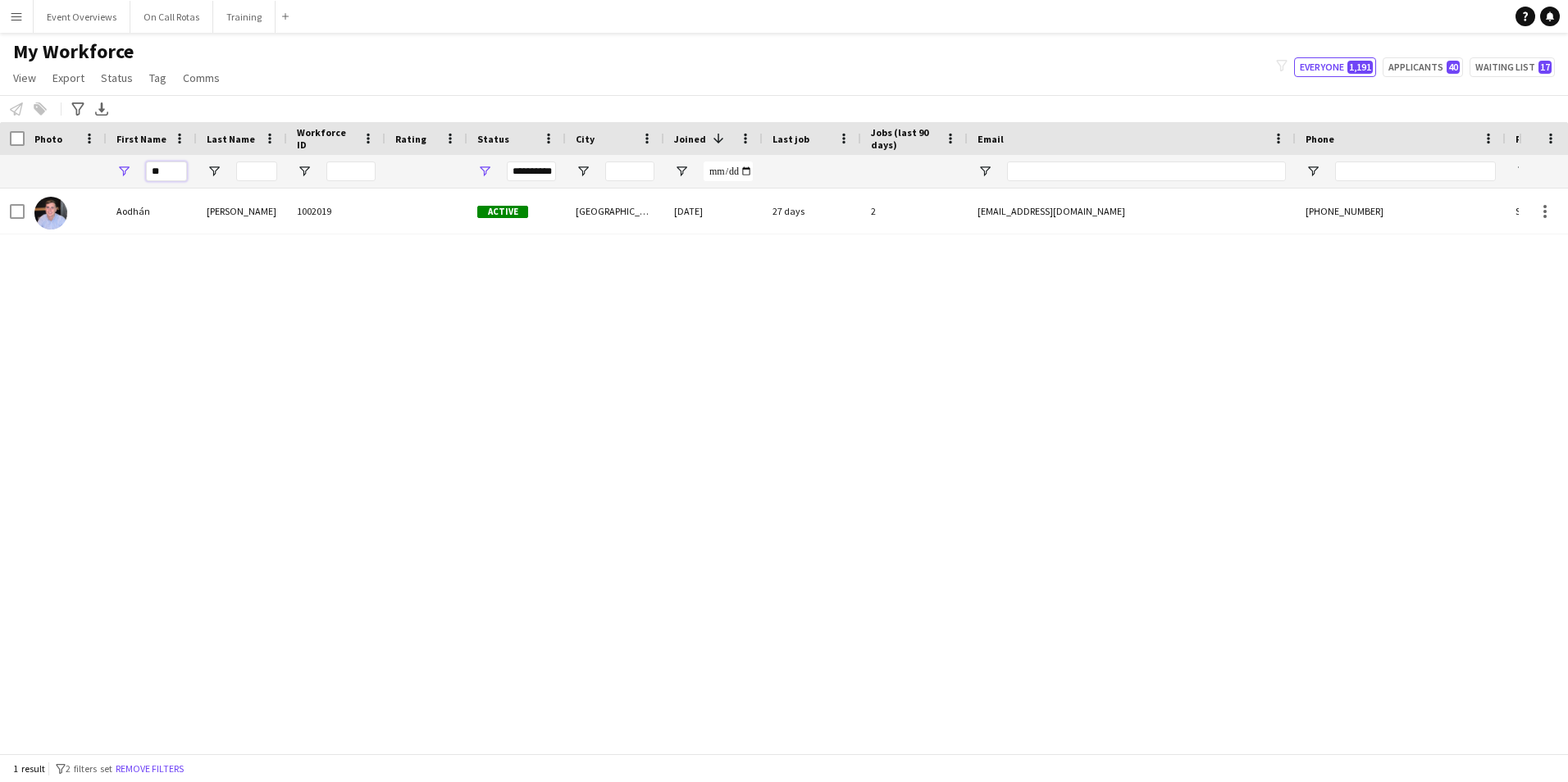
type input "**"
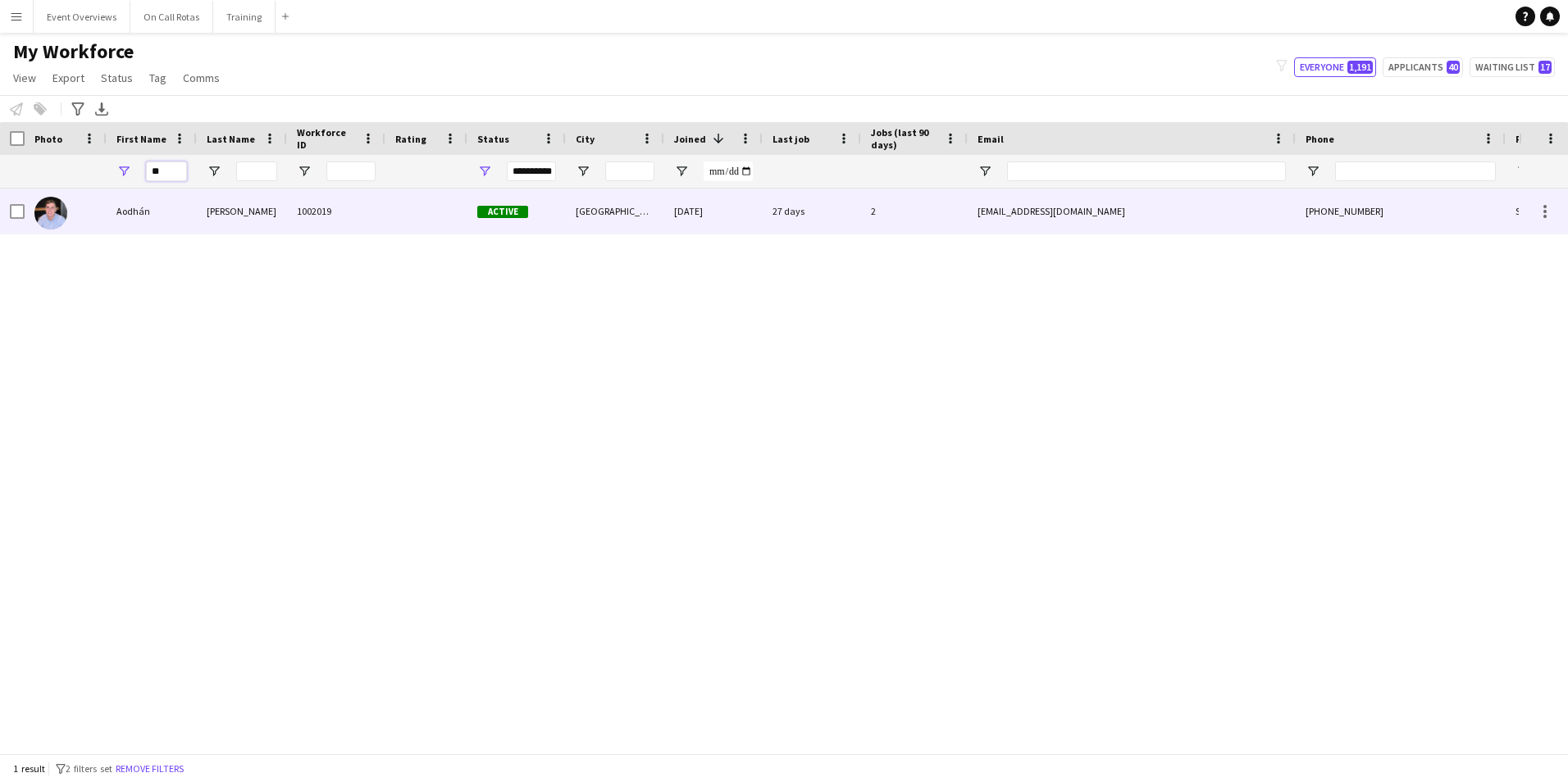
drag, startPoint x: 179, startPoint y: 173, endPoint x: 71, endPoint y: 191, distance: 109.5
click at [71, 191] on div "Workforce Details Photo First Name" at bounding box center [784, 438] width 1568 height 631
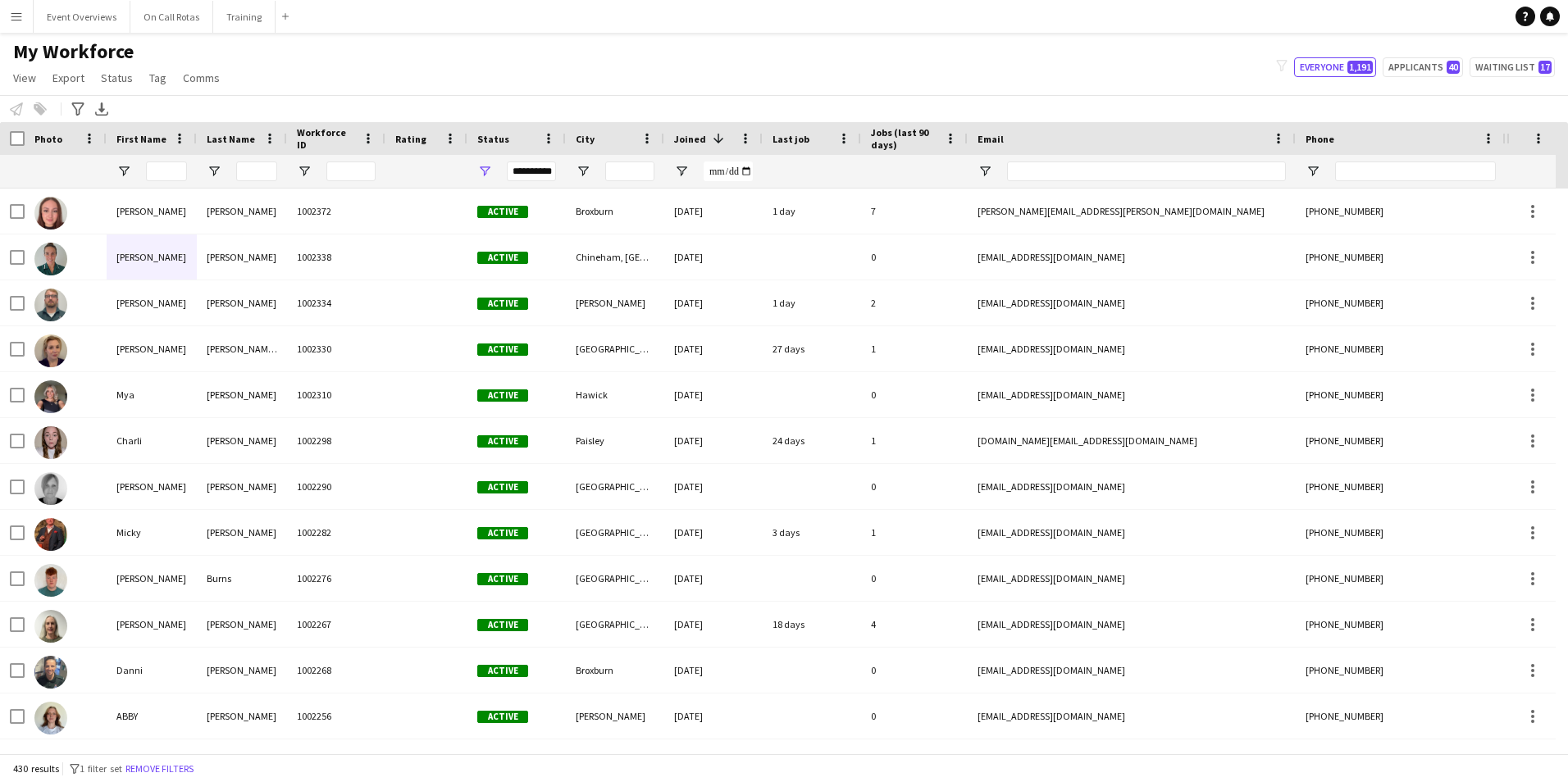
click at [537, 170] on div "**********" at bounding box center [531, 171] width 49 height 20
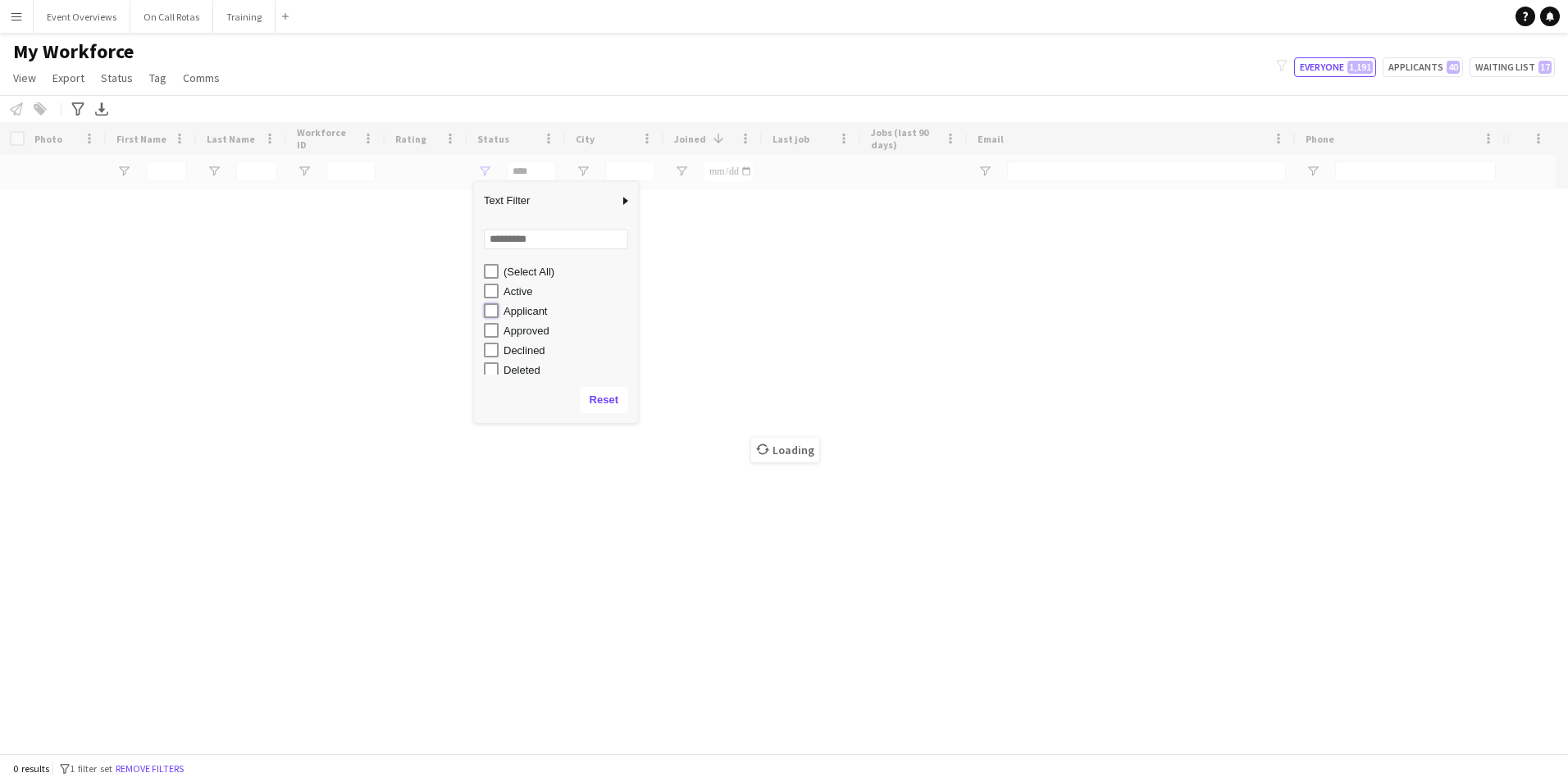
type input "**********"
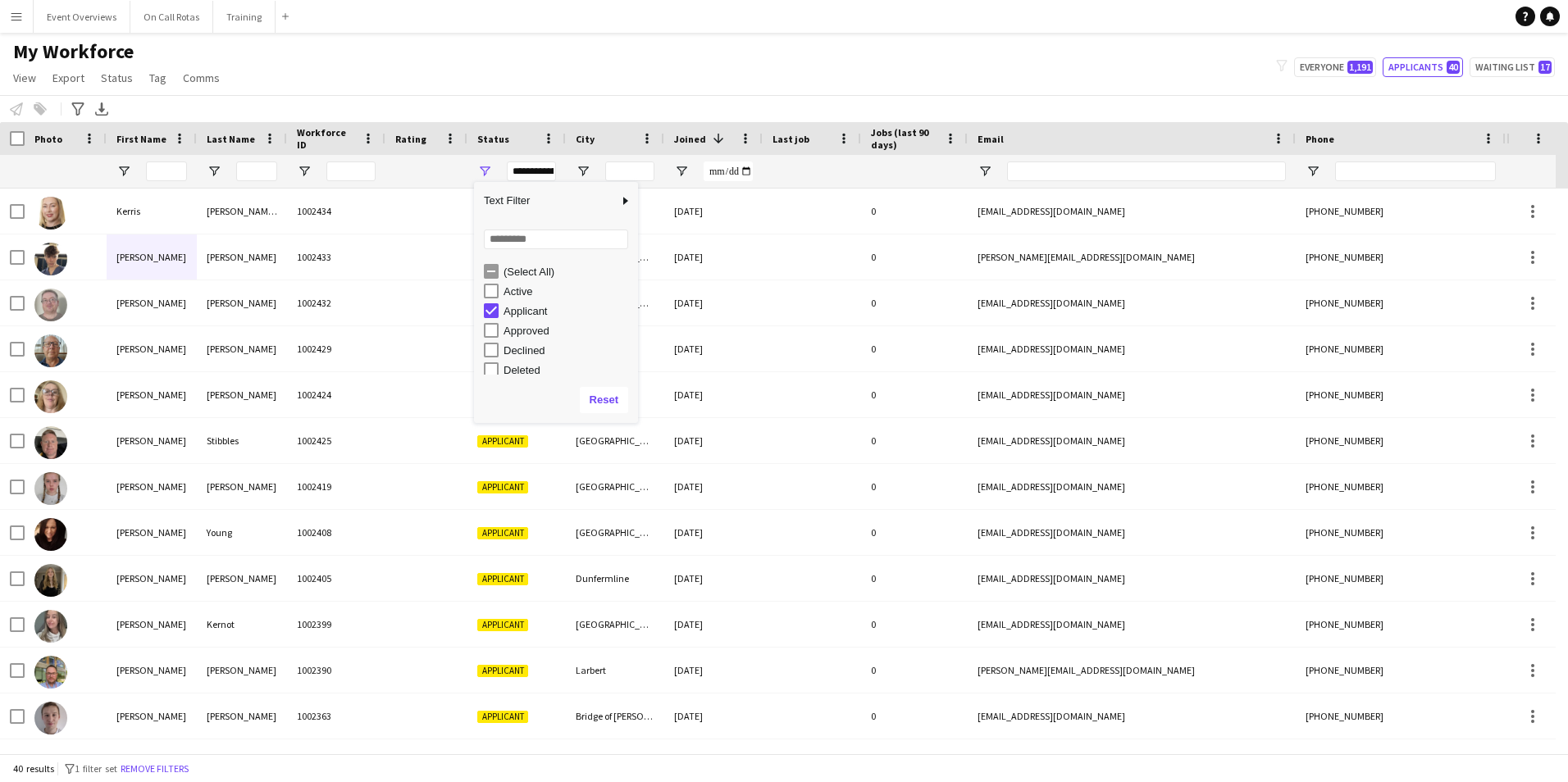
click at [142, 165] on div at bounding box center [151, 171] width 90 height 33
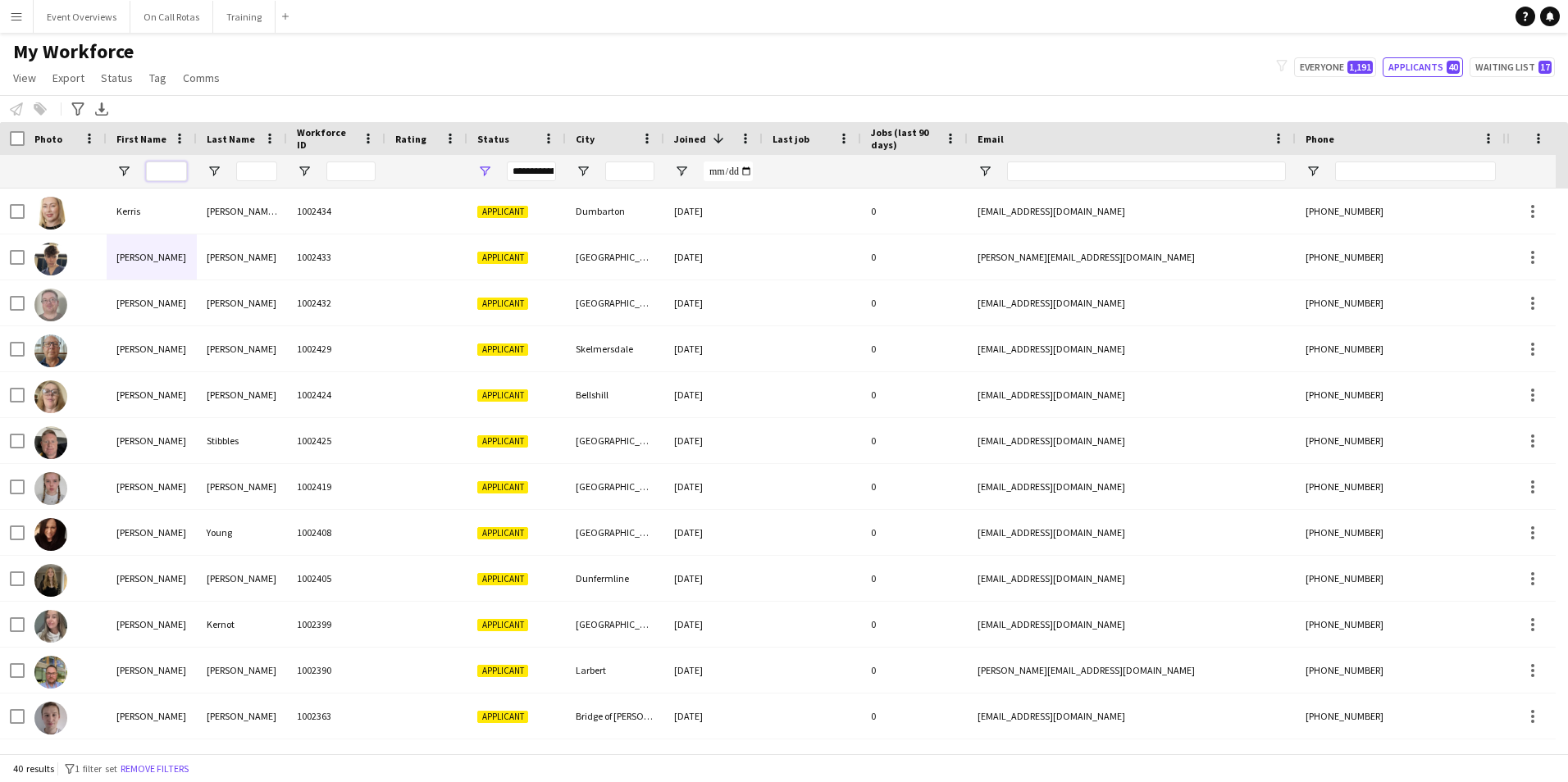
click at [150, 169] on input "First Name Filter Input" at bounding box center [166, 171] width 41 height 20
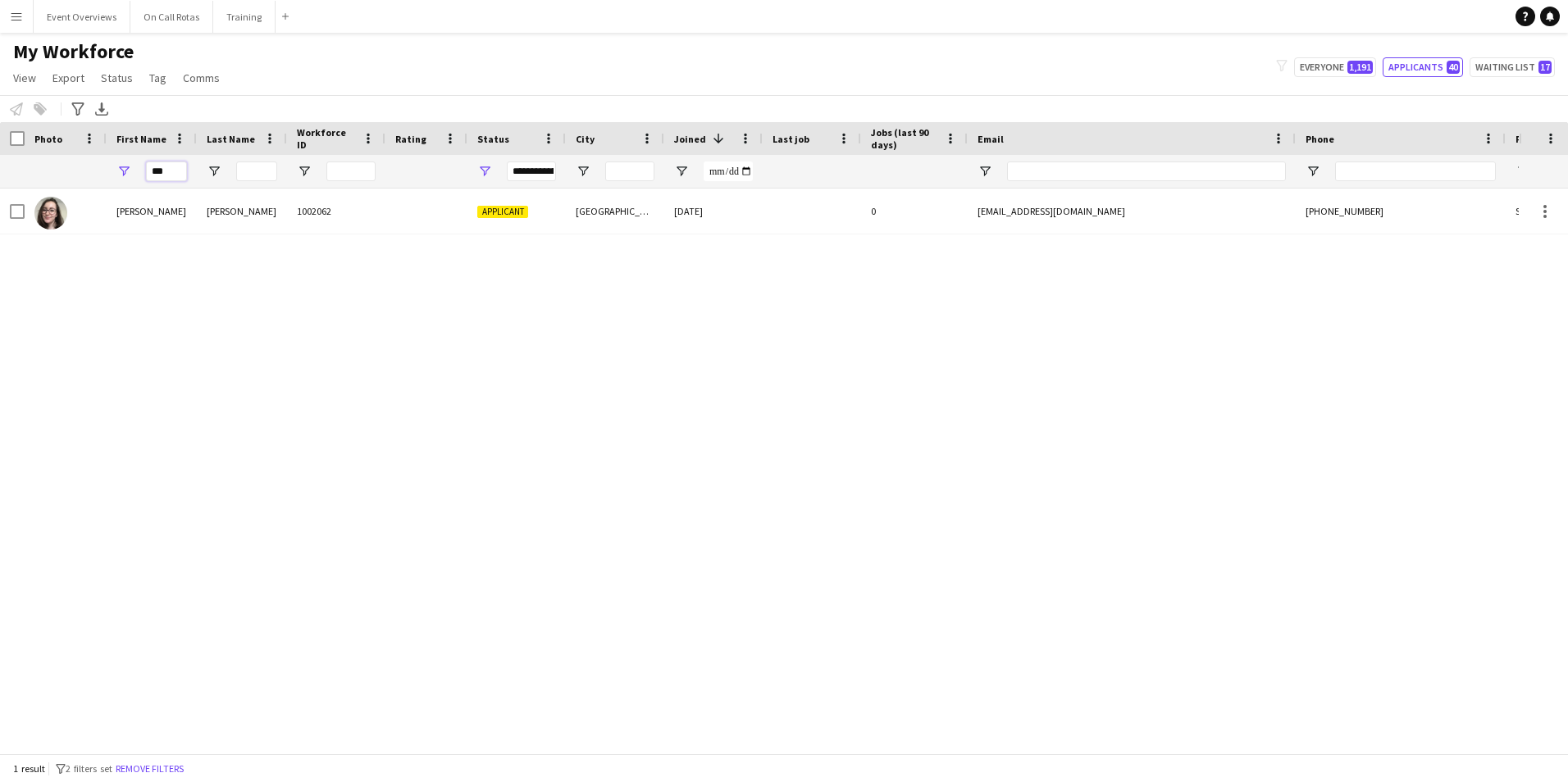
type input "***"
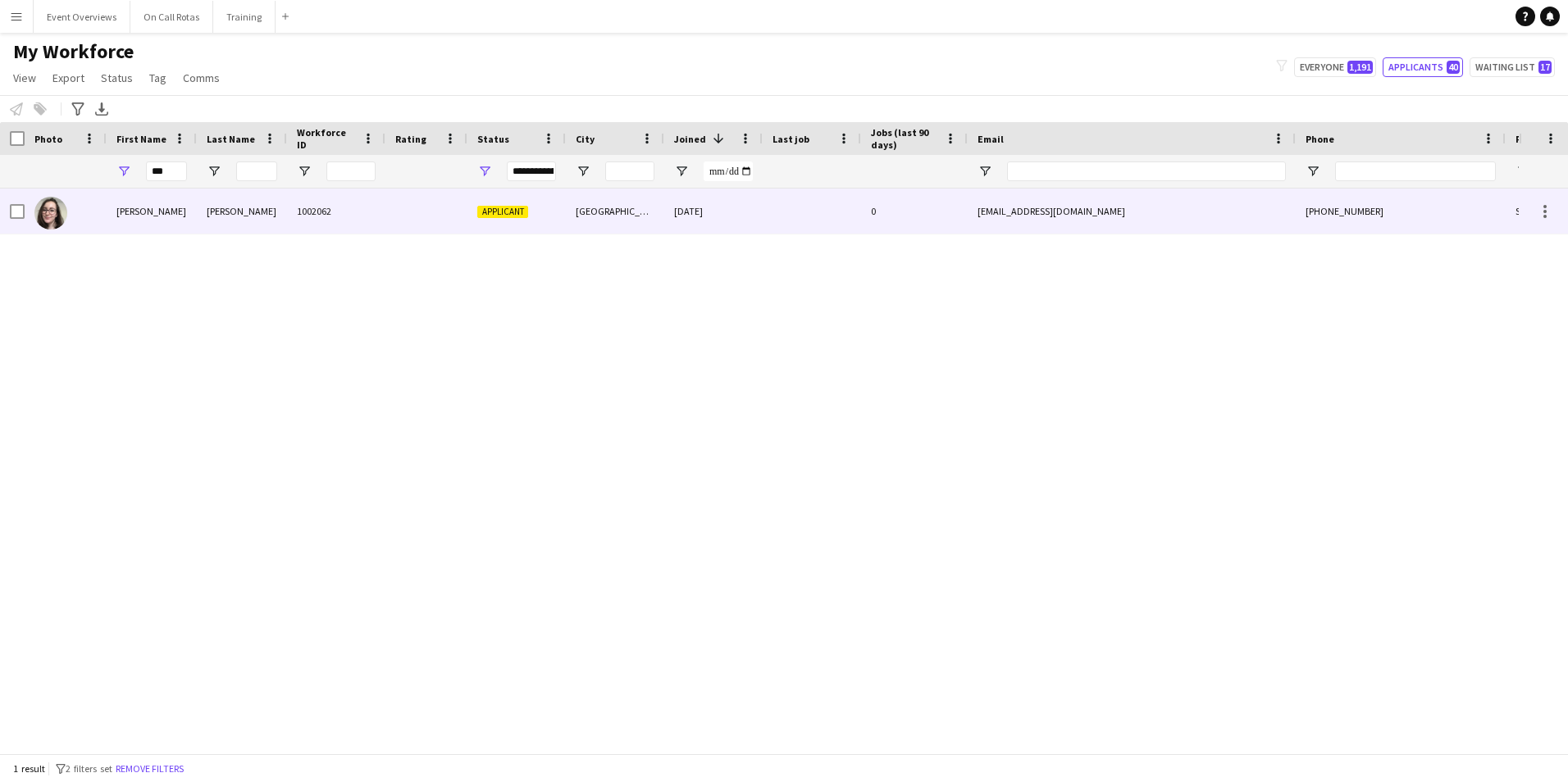
click at [226, 212] on div "Jackson" at bounding box center [241, 211] width 90 height 45
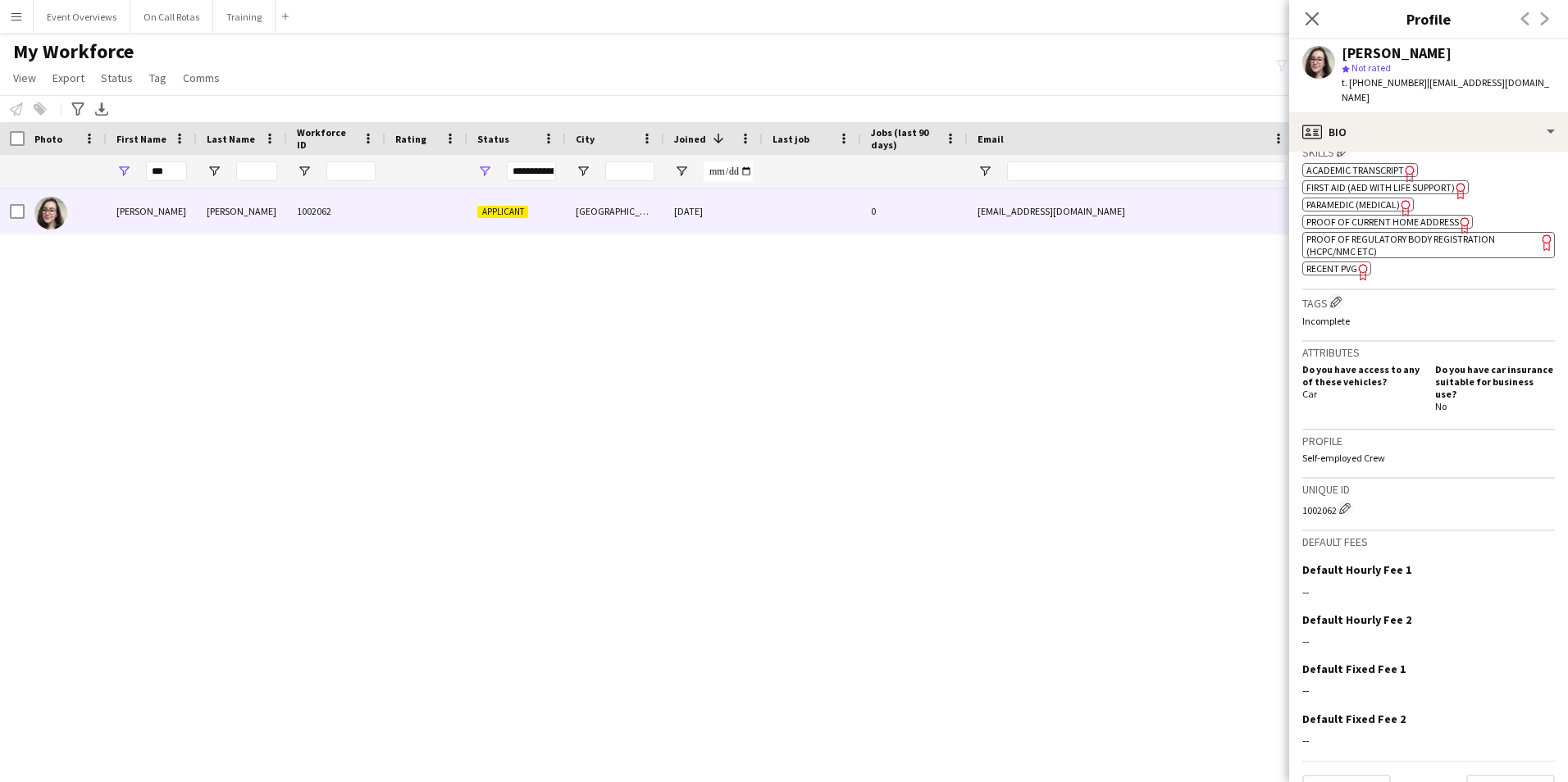
scroll to position [574, 0]
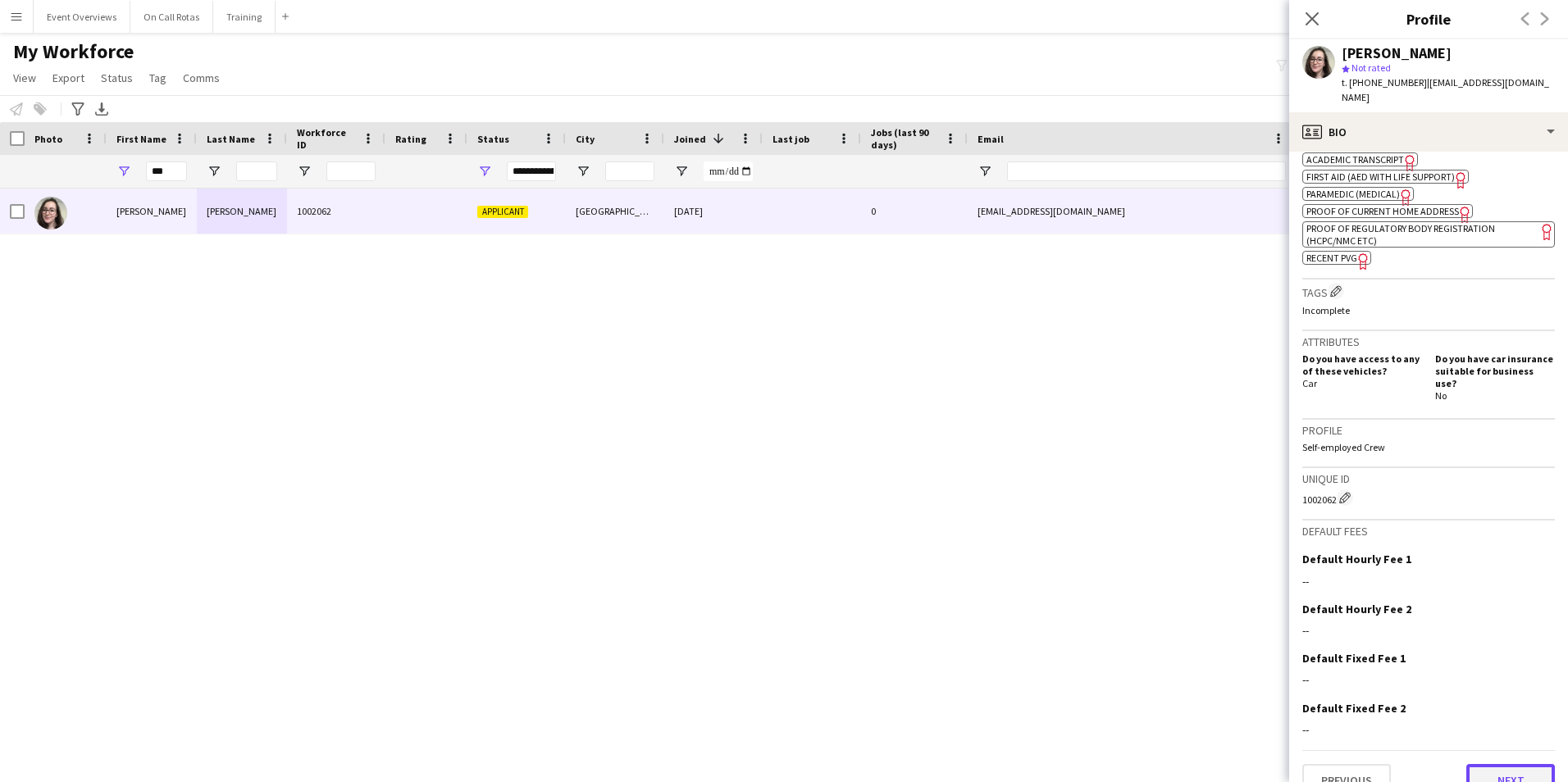
click at [1495, 764] on button "Next" at bounding box center [1510, 780] width 88 height 33
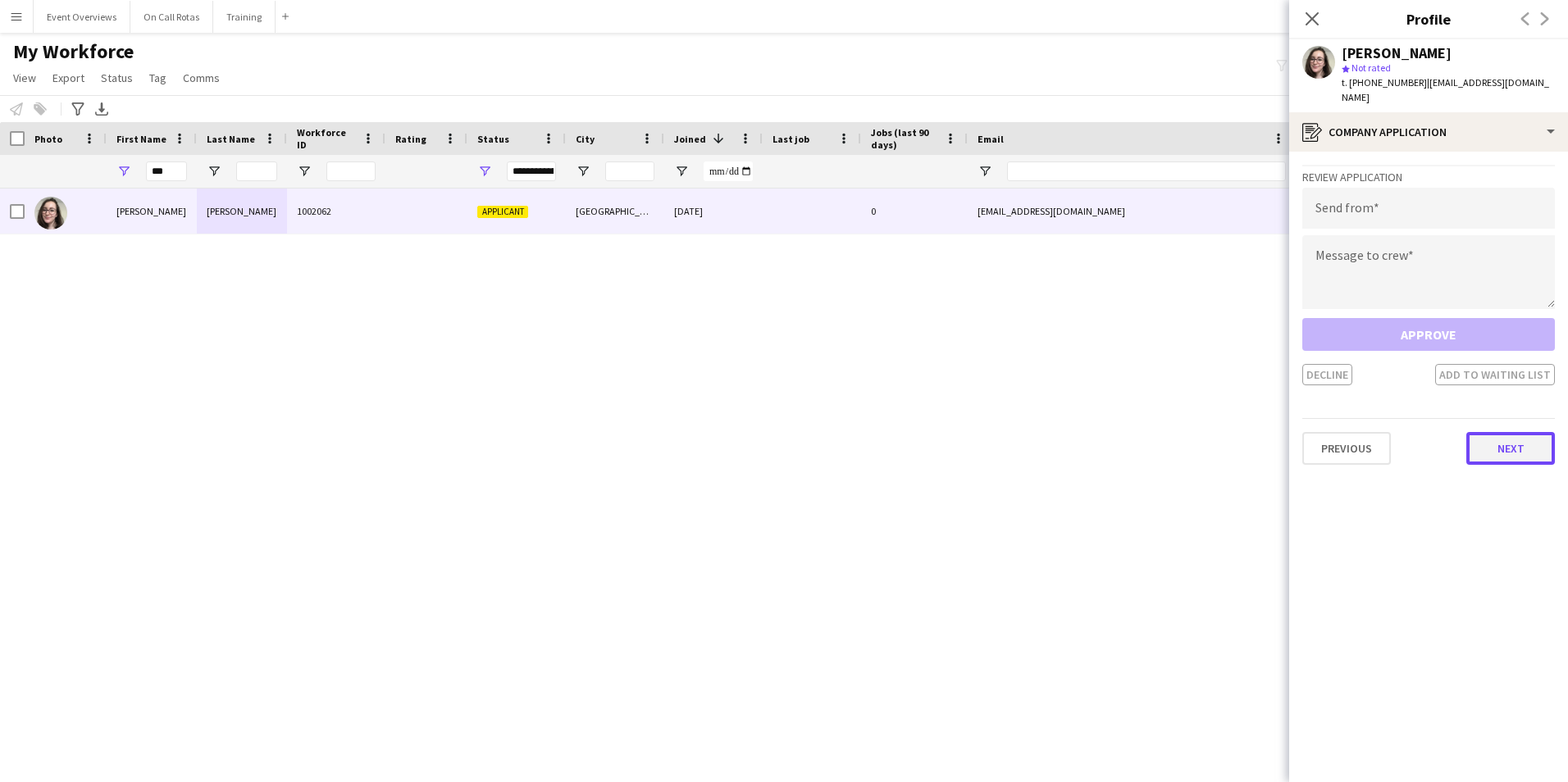
click at [1500, 432] on button "Next" at bounding box center [1510, 448] width 88 height 33
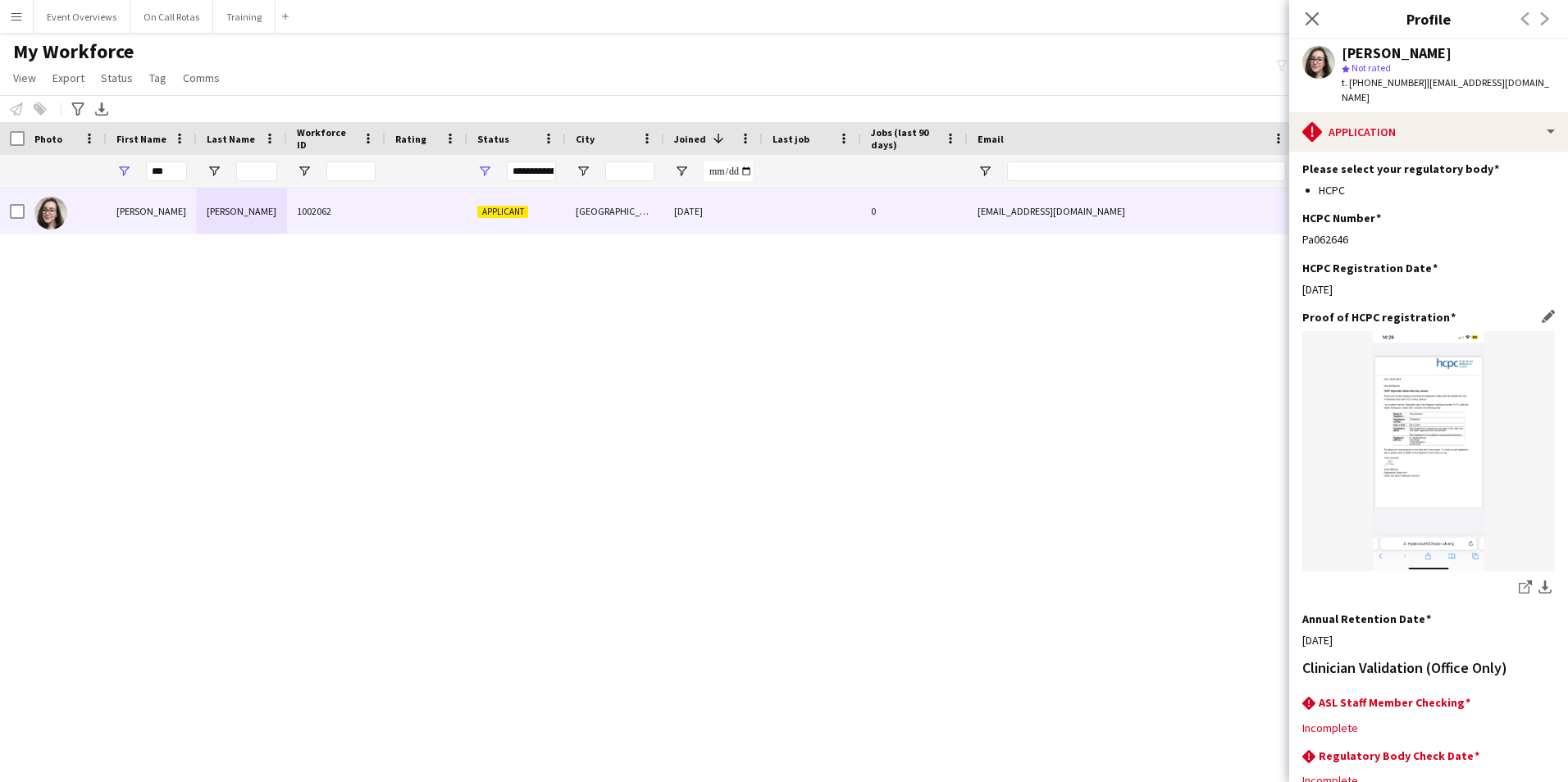
scroll to position [375, 0]
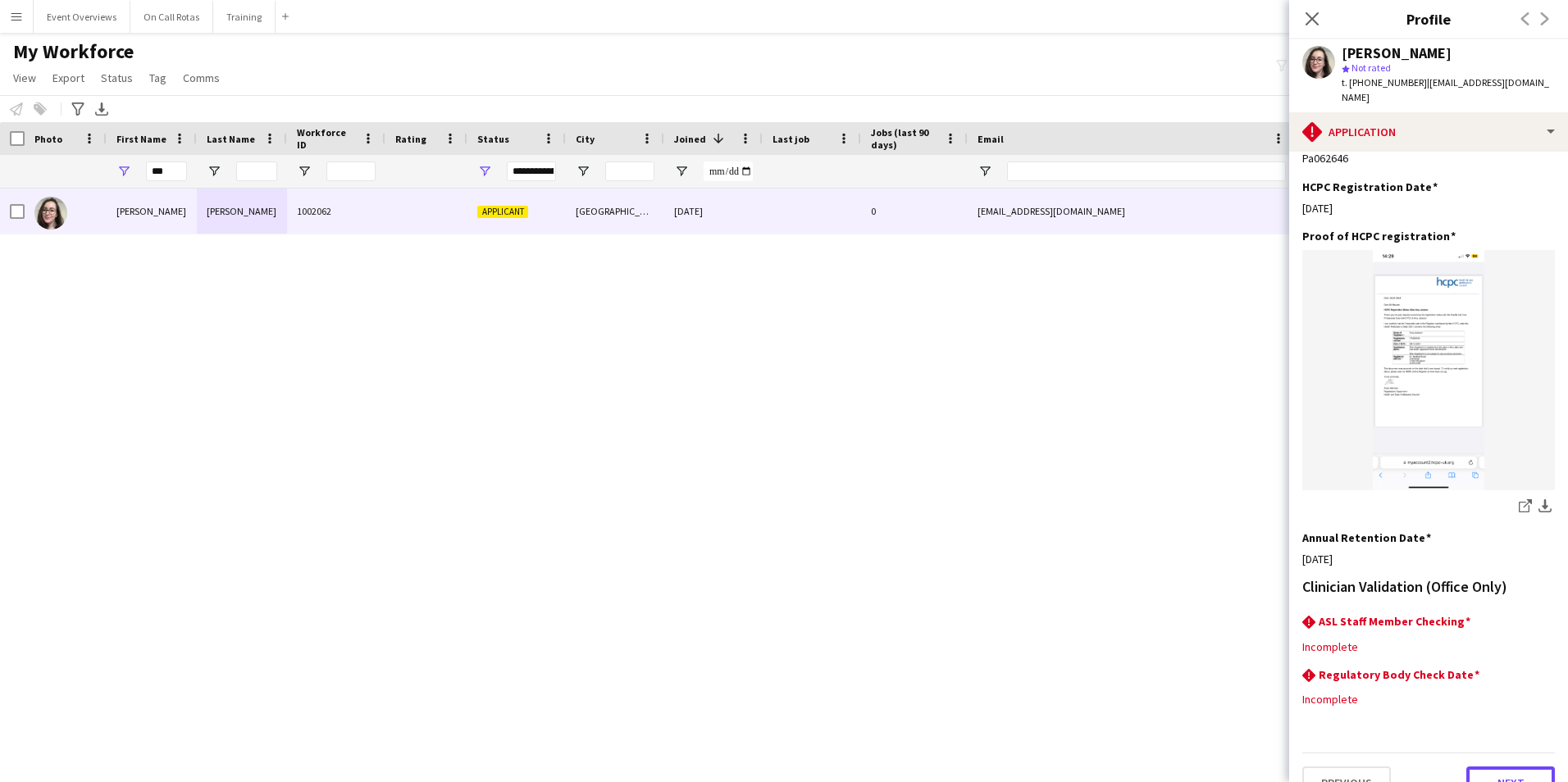
click at [1475, 766] on button "Next" at bounding box center [1510, 783] width 88 height 33
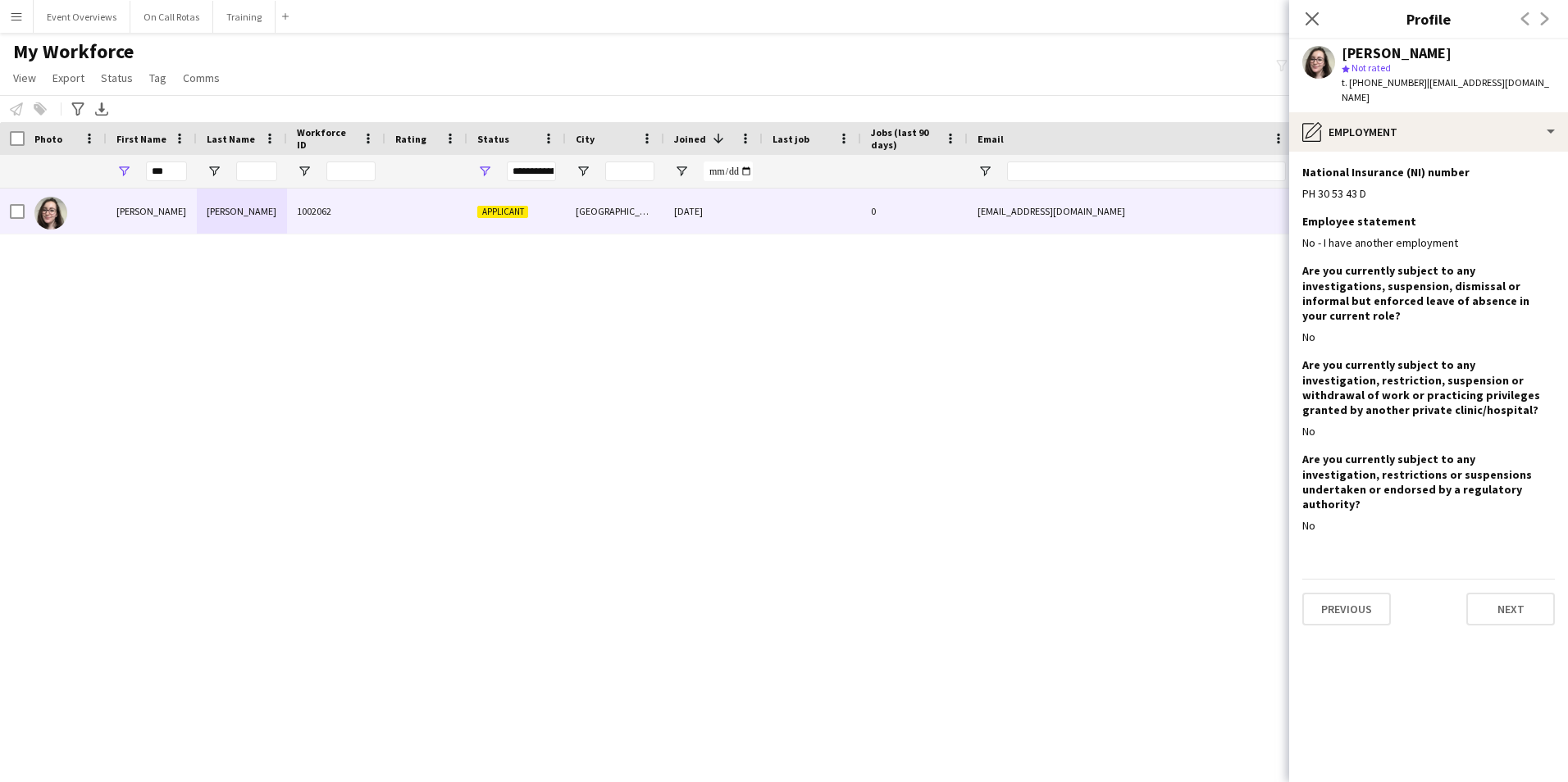
scroll to position [0, 0]
click at [1494, 593] on button "Next" at bounding box center [1510, 609] width 88 height 33
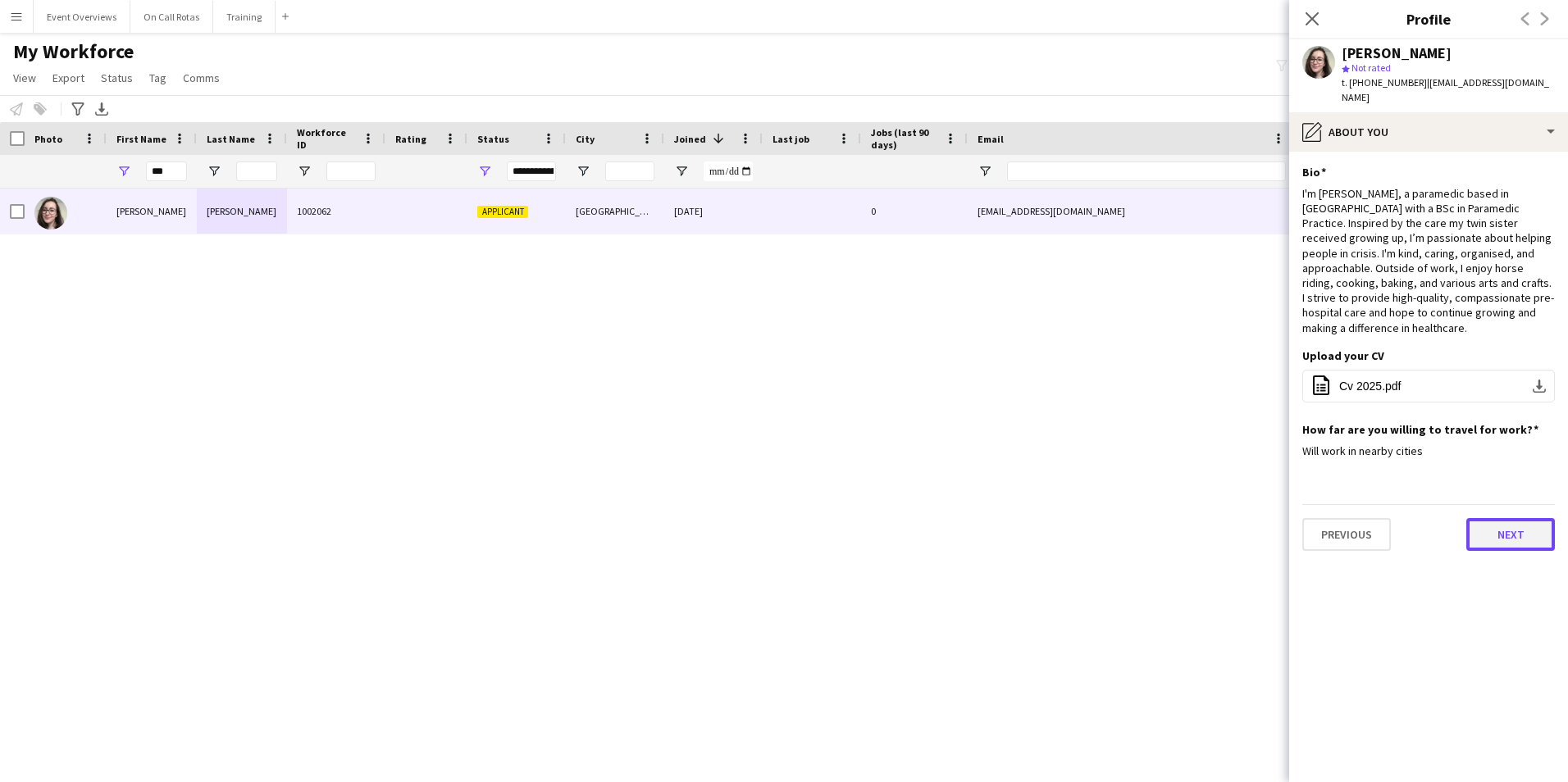
click at [1505, 518] on button "Next" at bounding box center [1510, 535] width 88 height 33
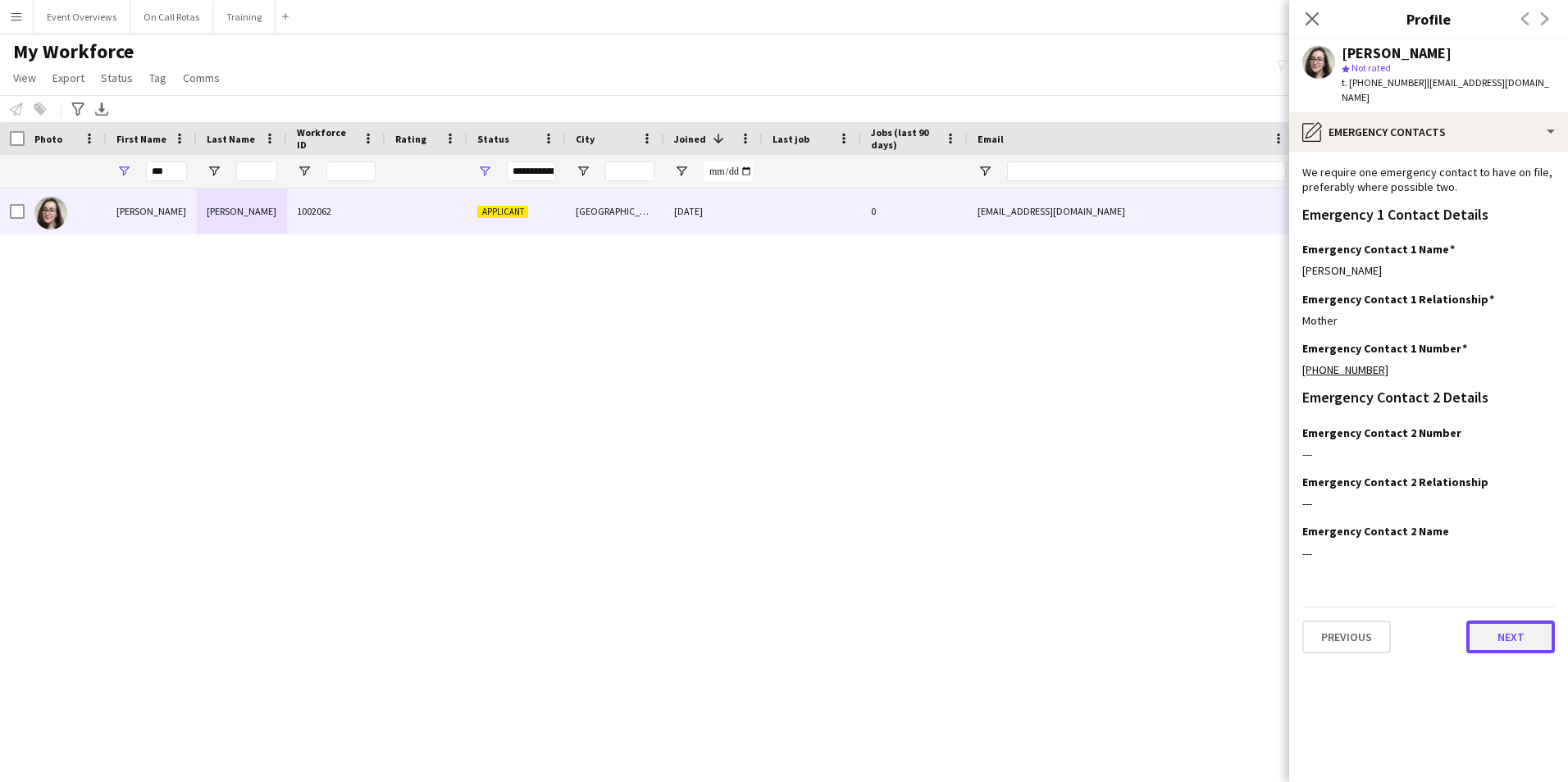
click at [1504, 620] on button "Next" at bounding box center [1510, 637] width 88 height 33
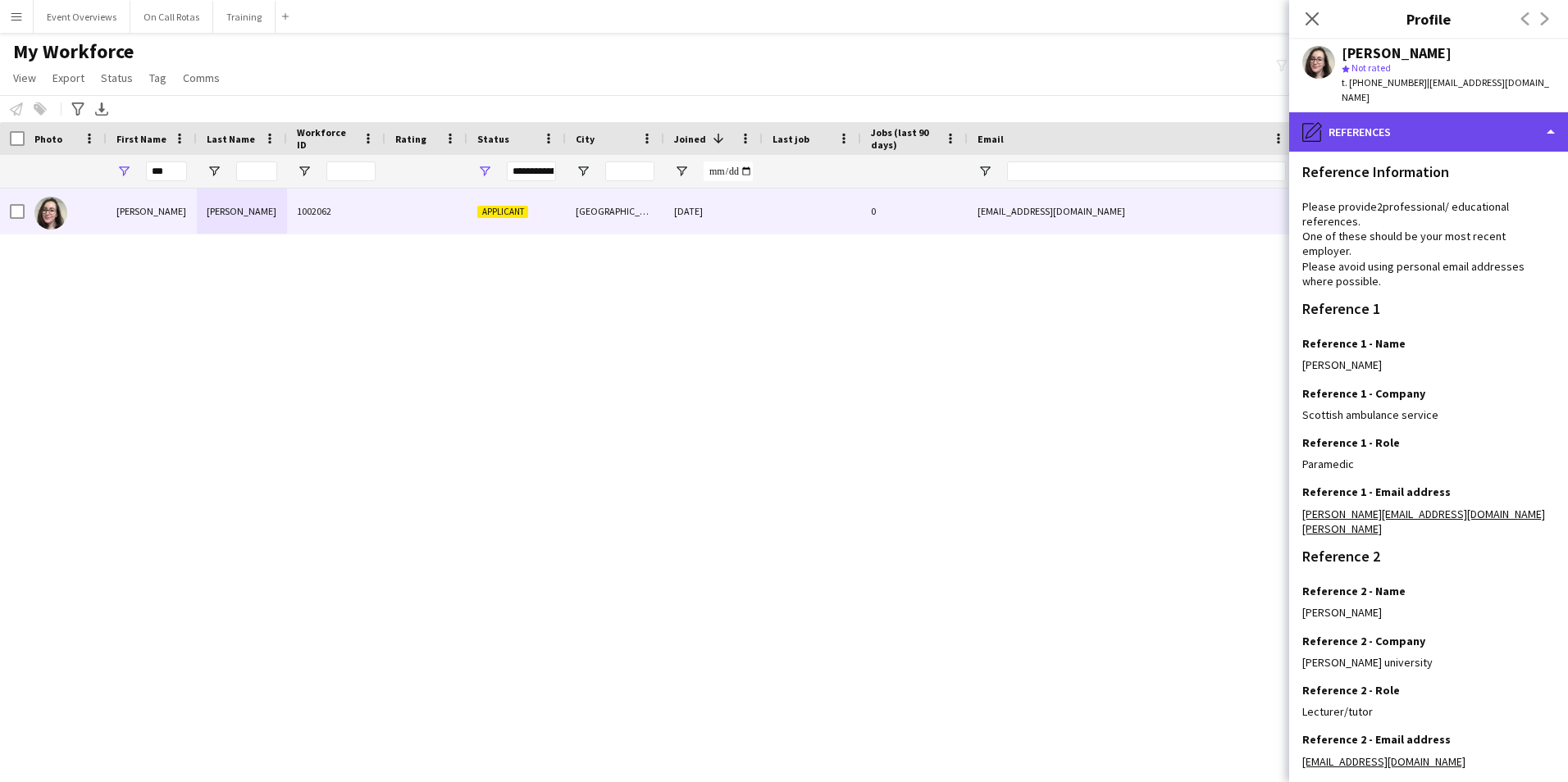
click at [1391, 112] on div "pencil4 References" at bounding box center [1428, 131] width 279 height 39
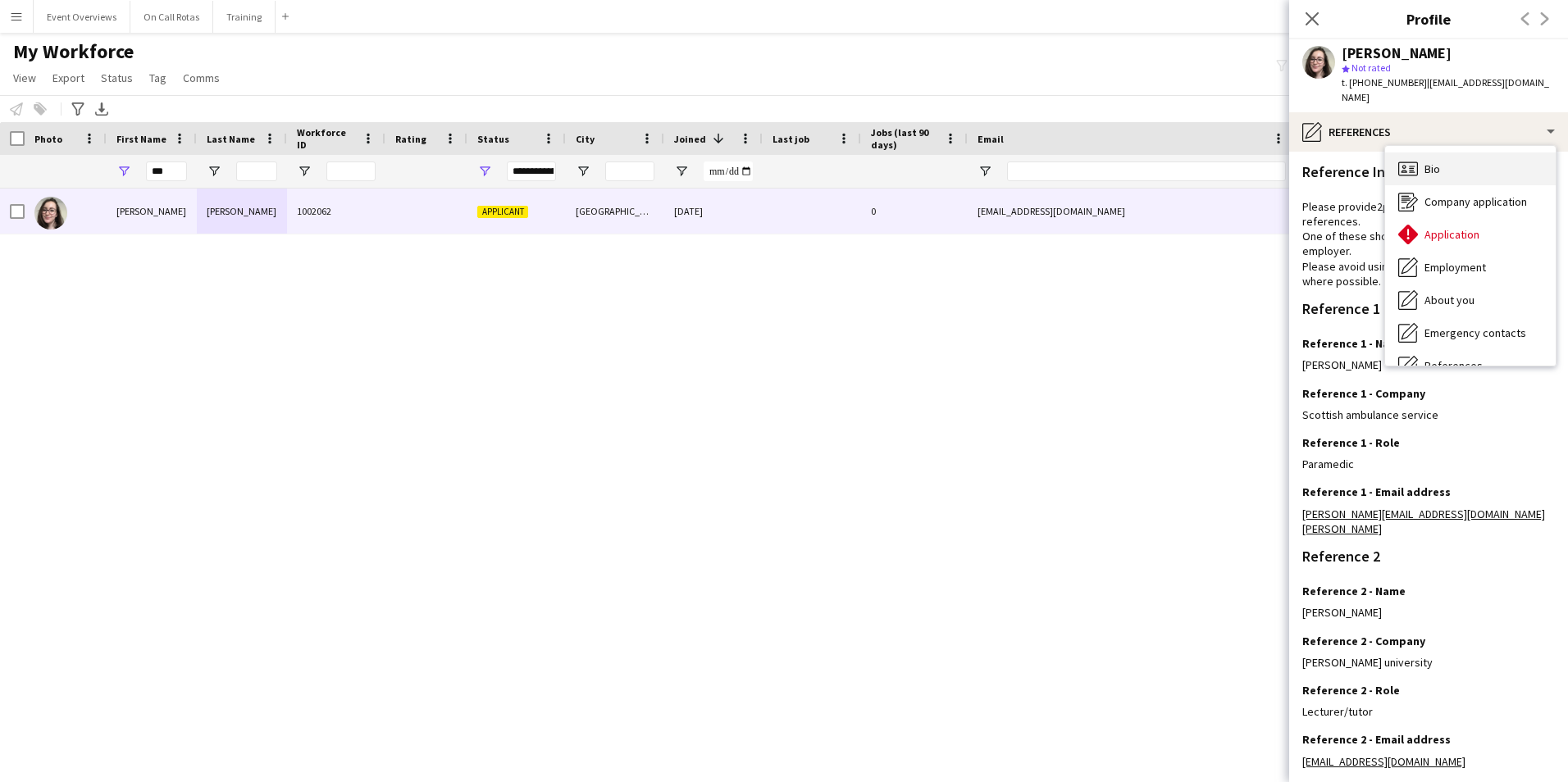
click at [1418, 152] on div "Bio Bio" at bounding box center [1469, 169] width 170 height 33
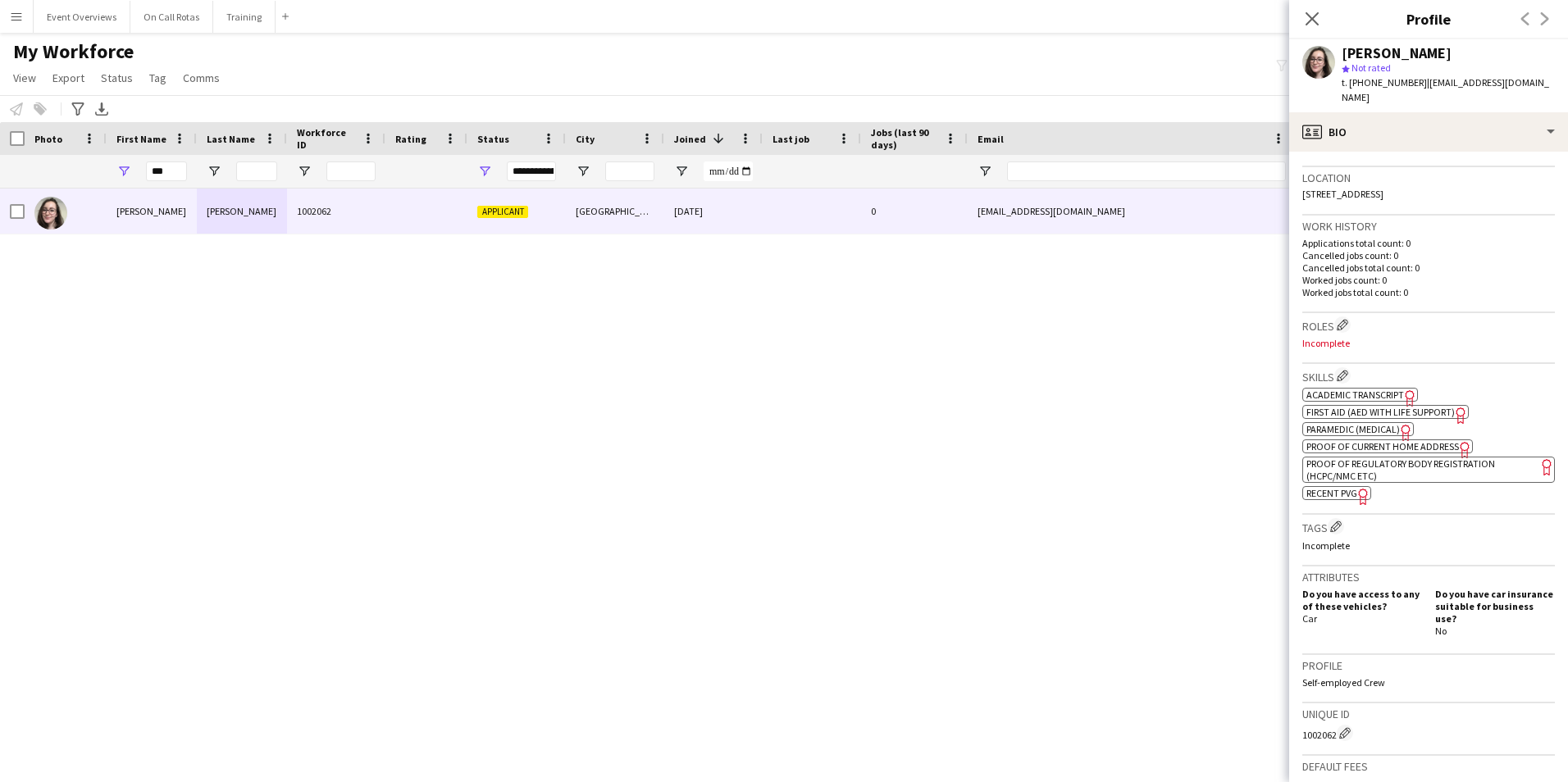
scroll to position [574, 0]
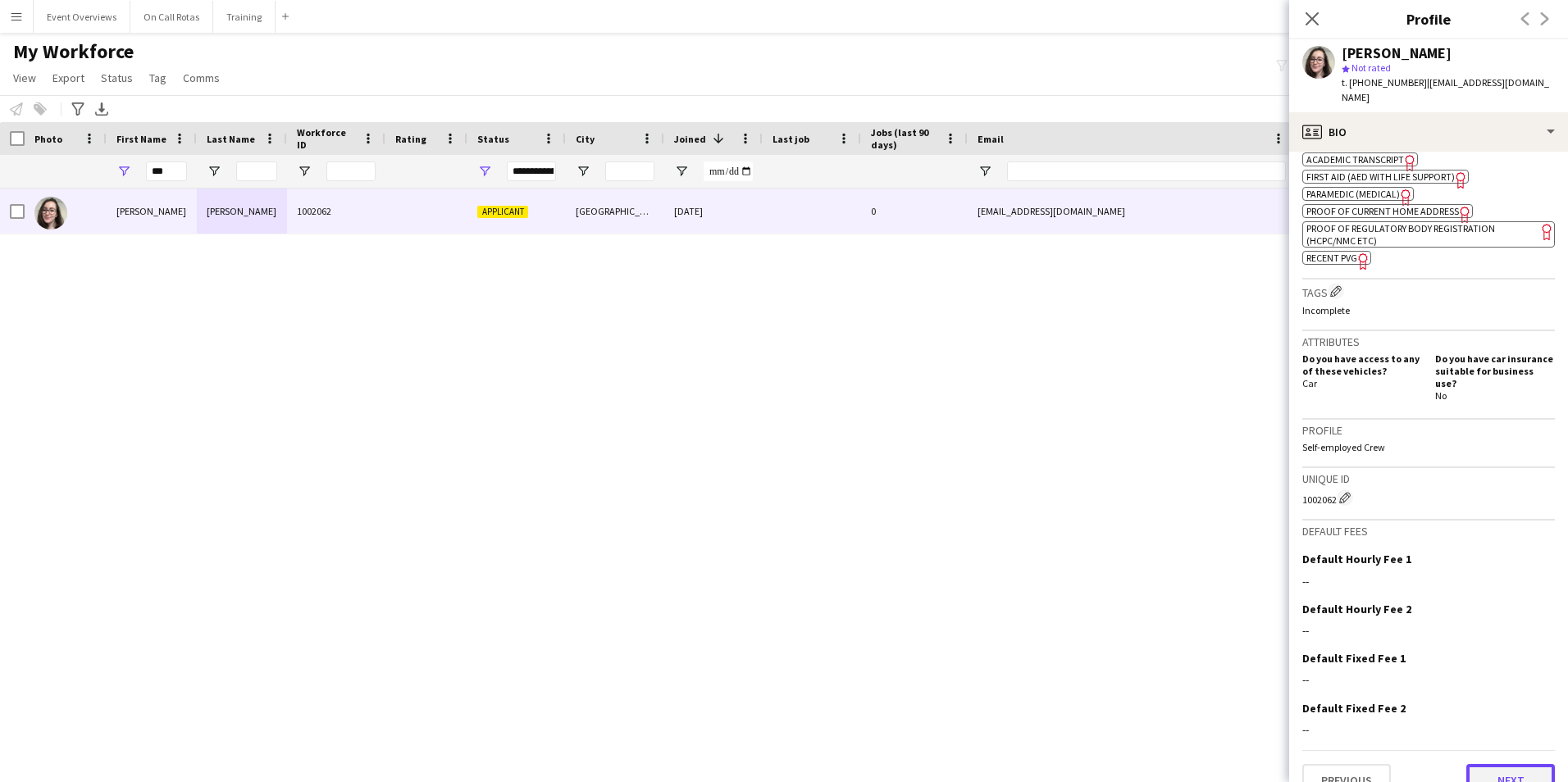
click at [1489, 766] on button "Next" at bounding box center [1510, 780] width 88 height 33
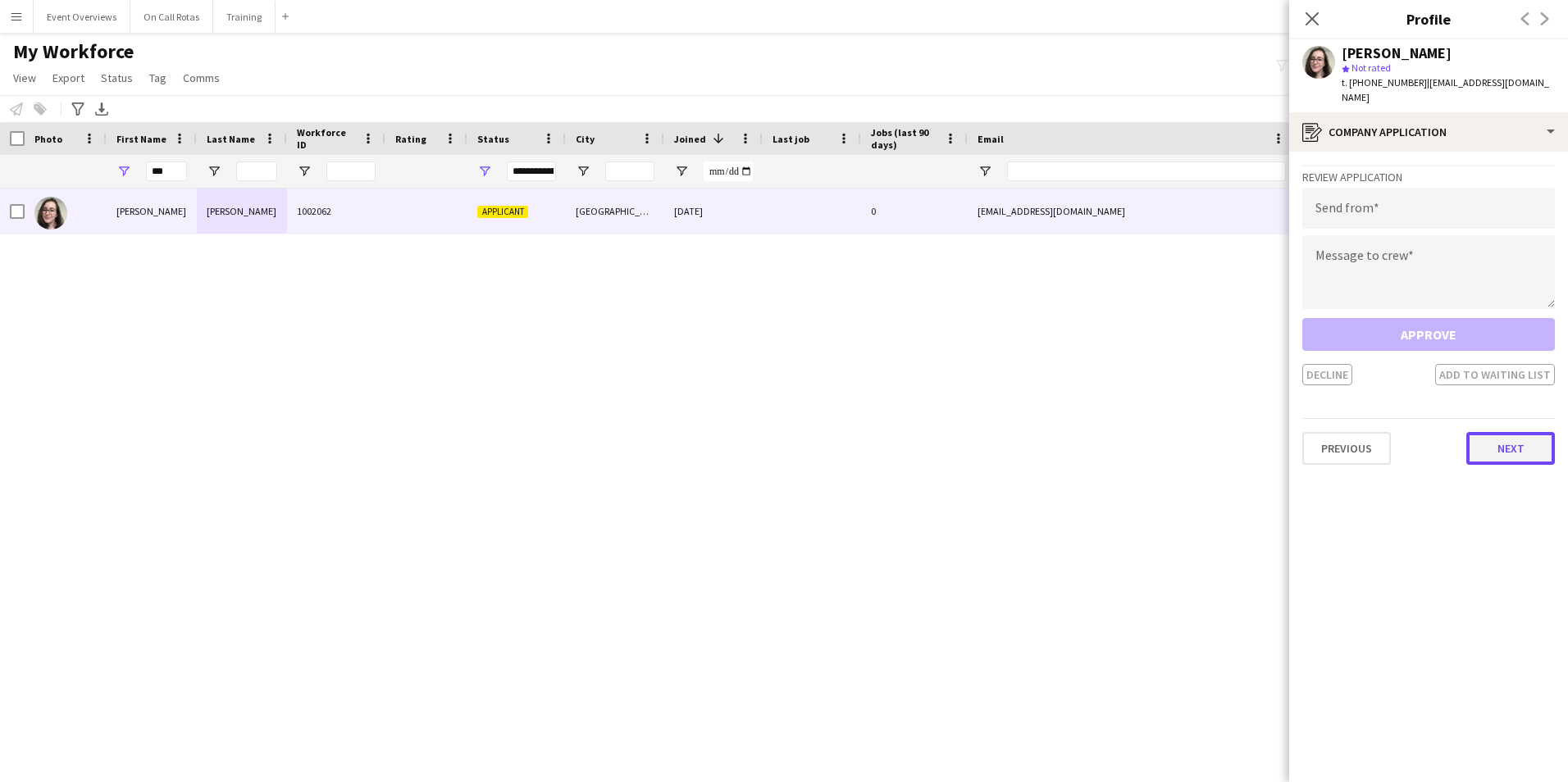
click at [1498, 432] on button "Next" at bounding box center [1510, 448] width 88 height 33
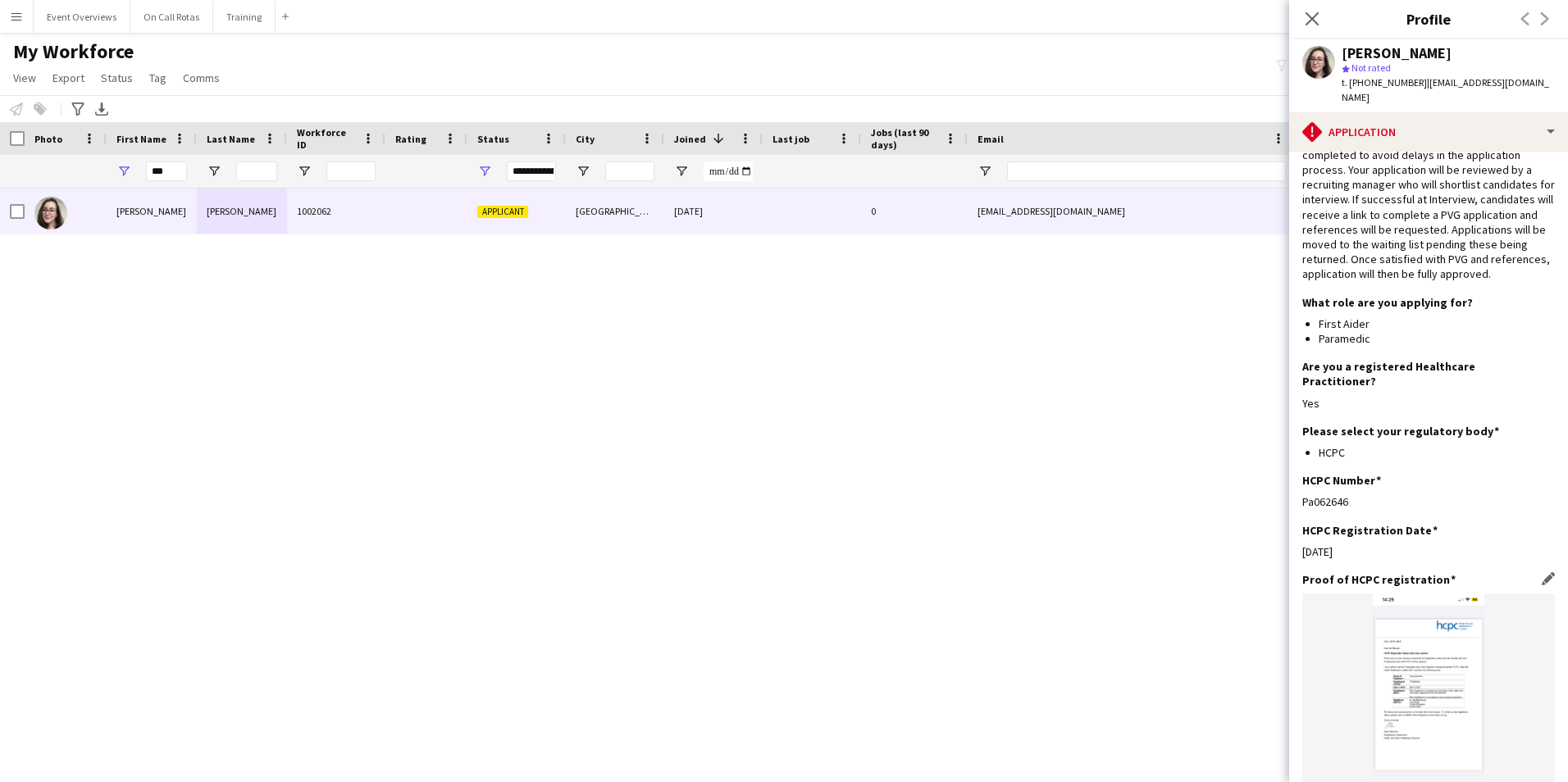
scroll to position [0, 0]
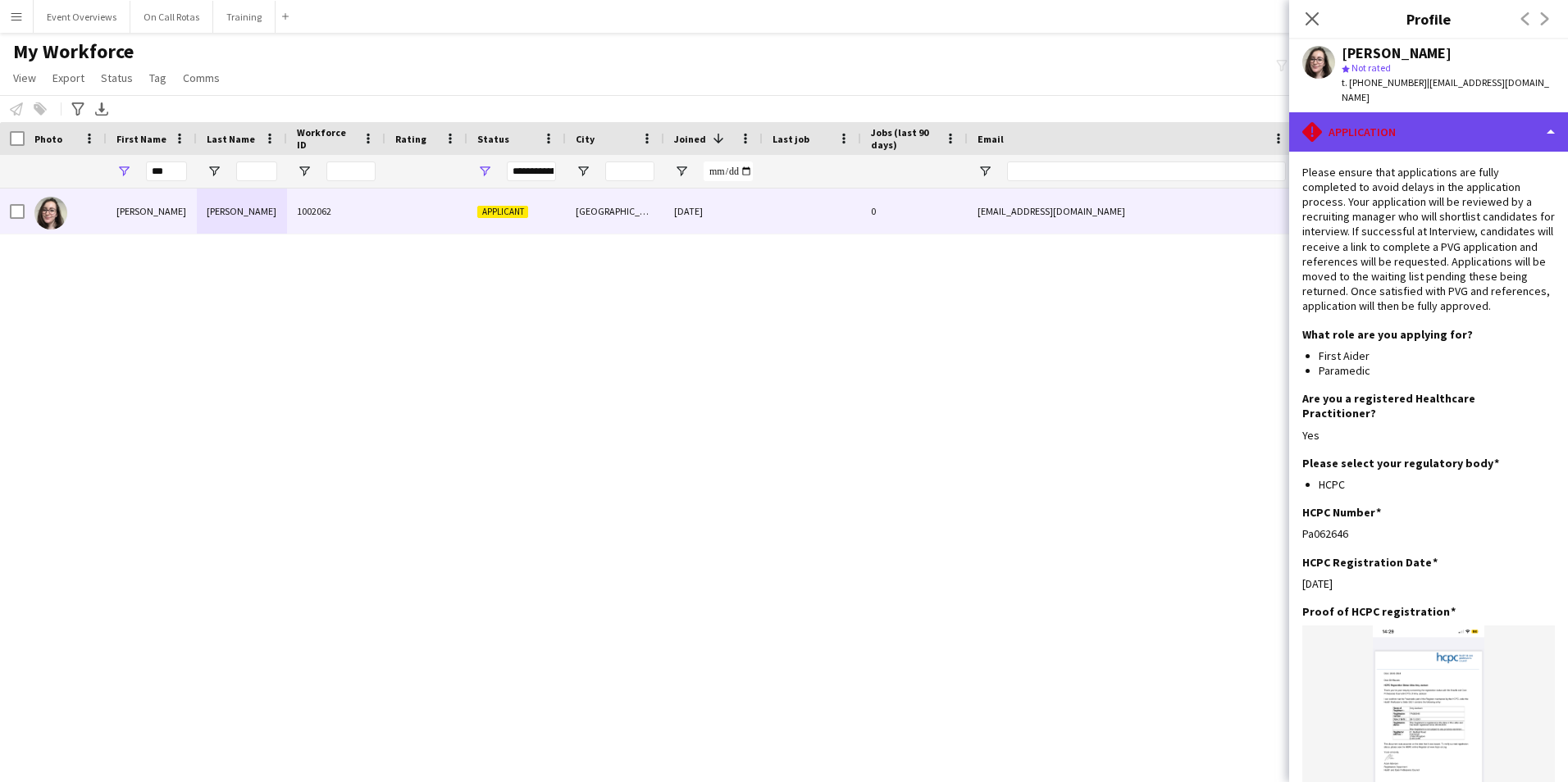
click at [1353, 112] on div "rhombus-alert Application" at bounding box center [1428, 131] width 279 height 39
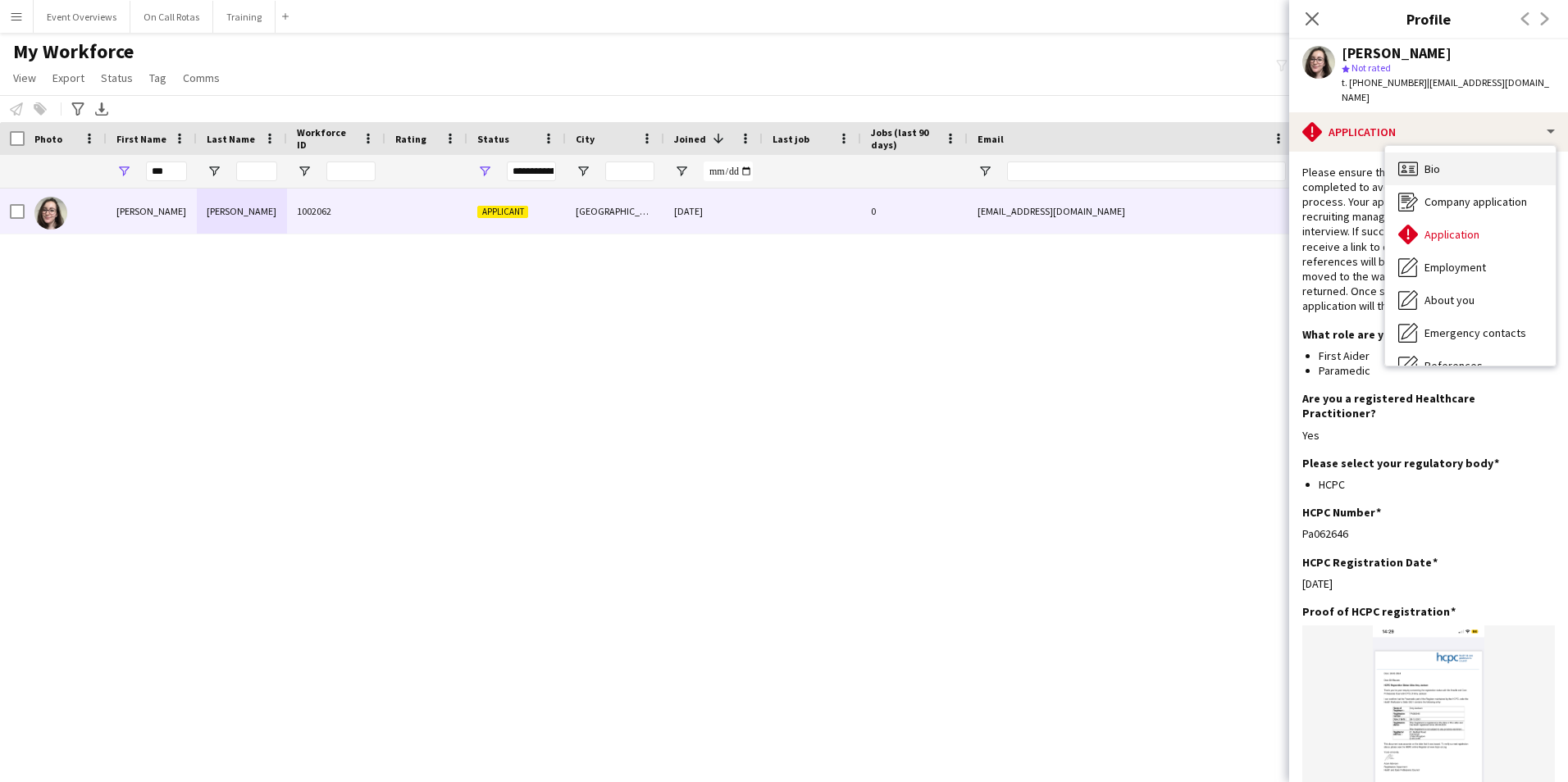
click at [1415, 163] on div "Bio Bio" at bounding box center [1469, 169] width 170 height 33
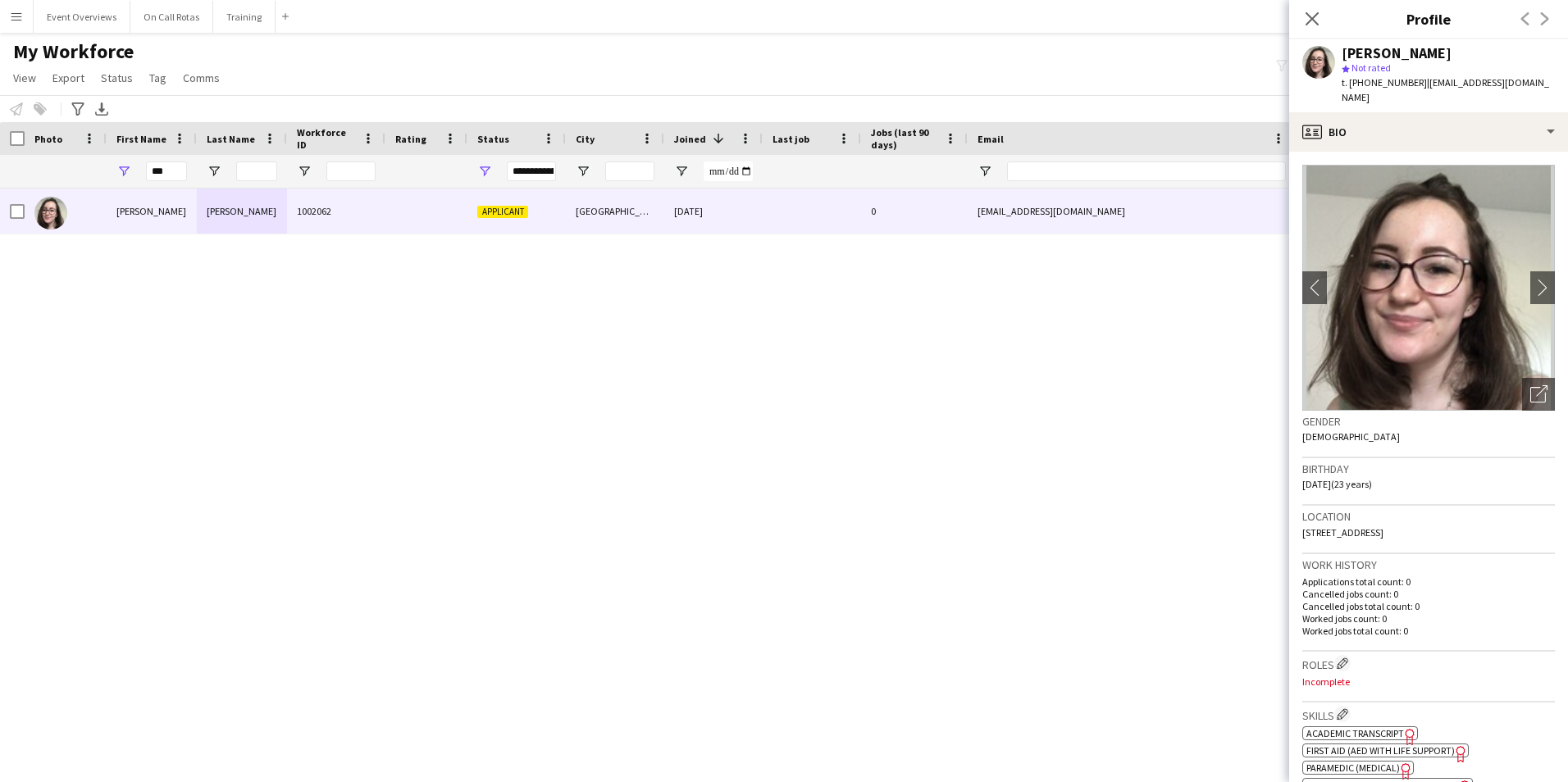
scroll to position [163, 0]
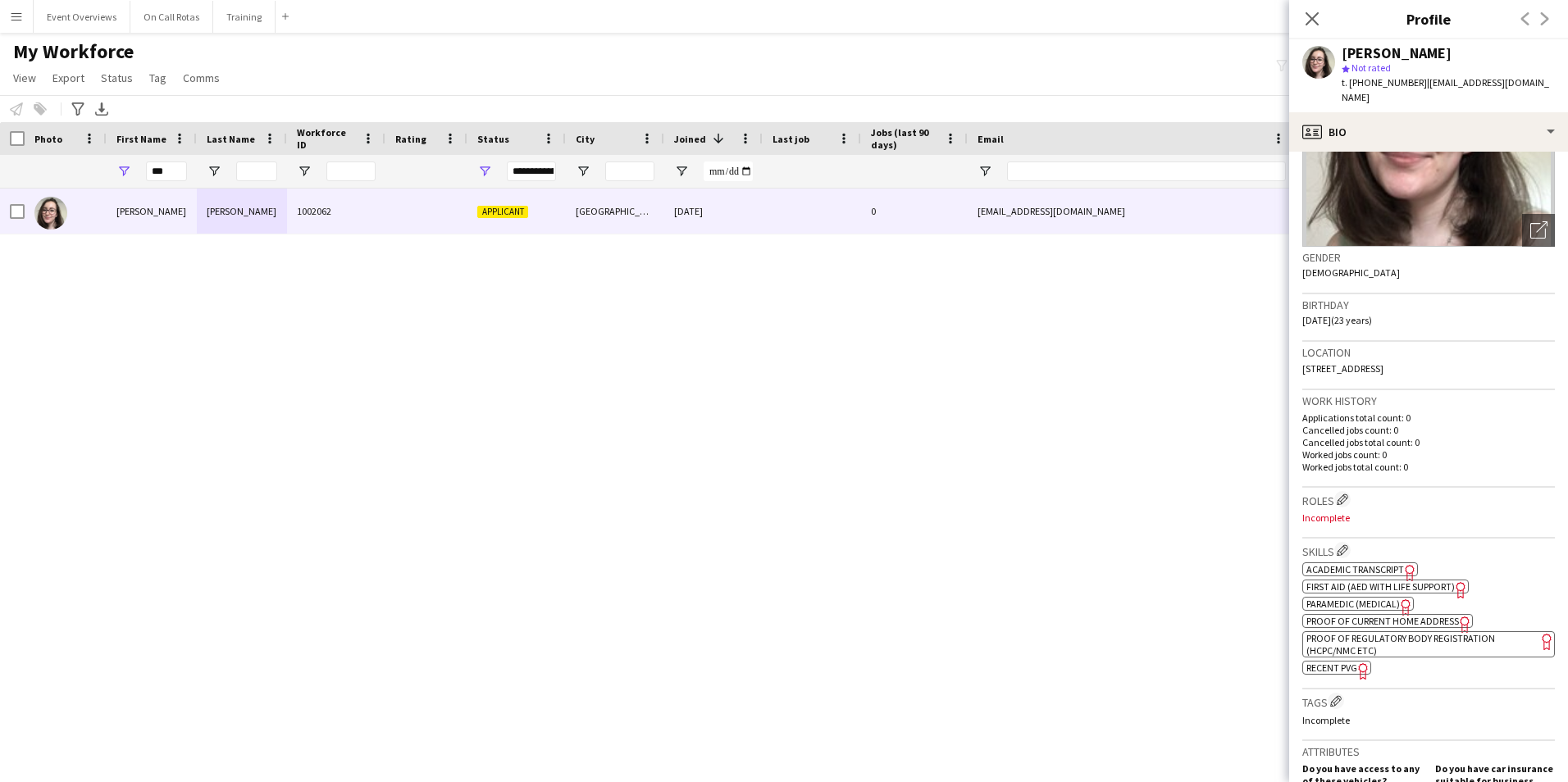
click at [1340, 662] on span "Recent PVG" at bounding box center [1331, 668] width 51 height 12
click at [1399, 142] on img at bounding box center [1429, 124] width 253 height 246
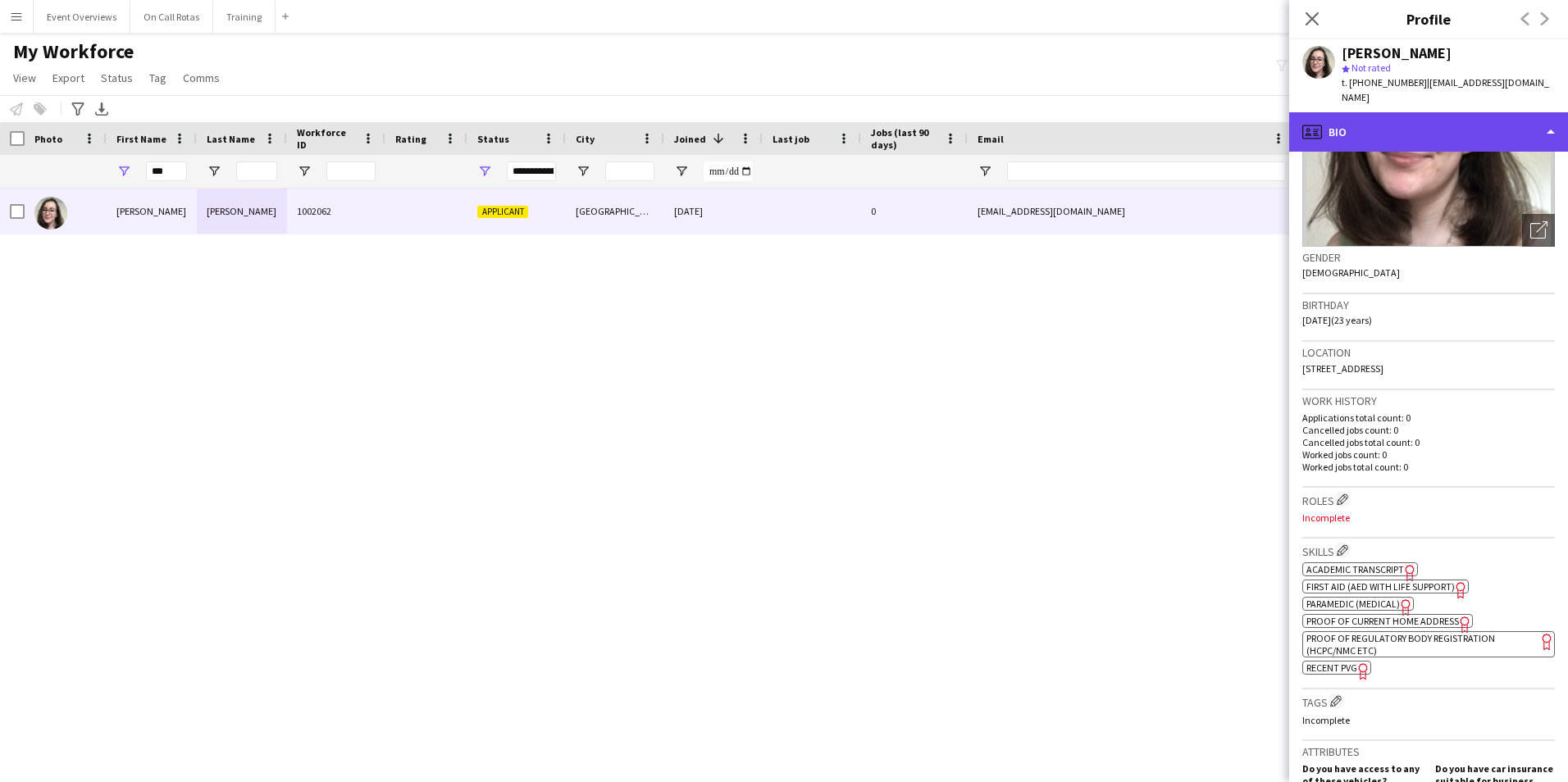
click at [1394, 128] on div "profile Bio" at bounding box center [1428, 131] width 279 height 39
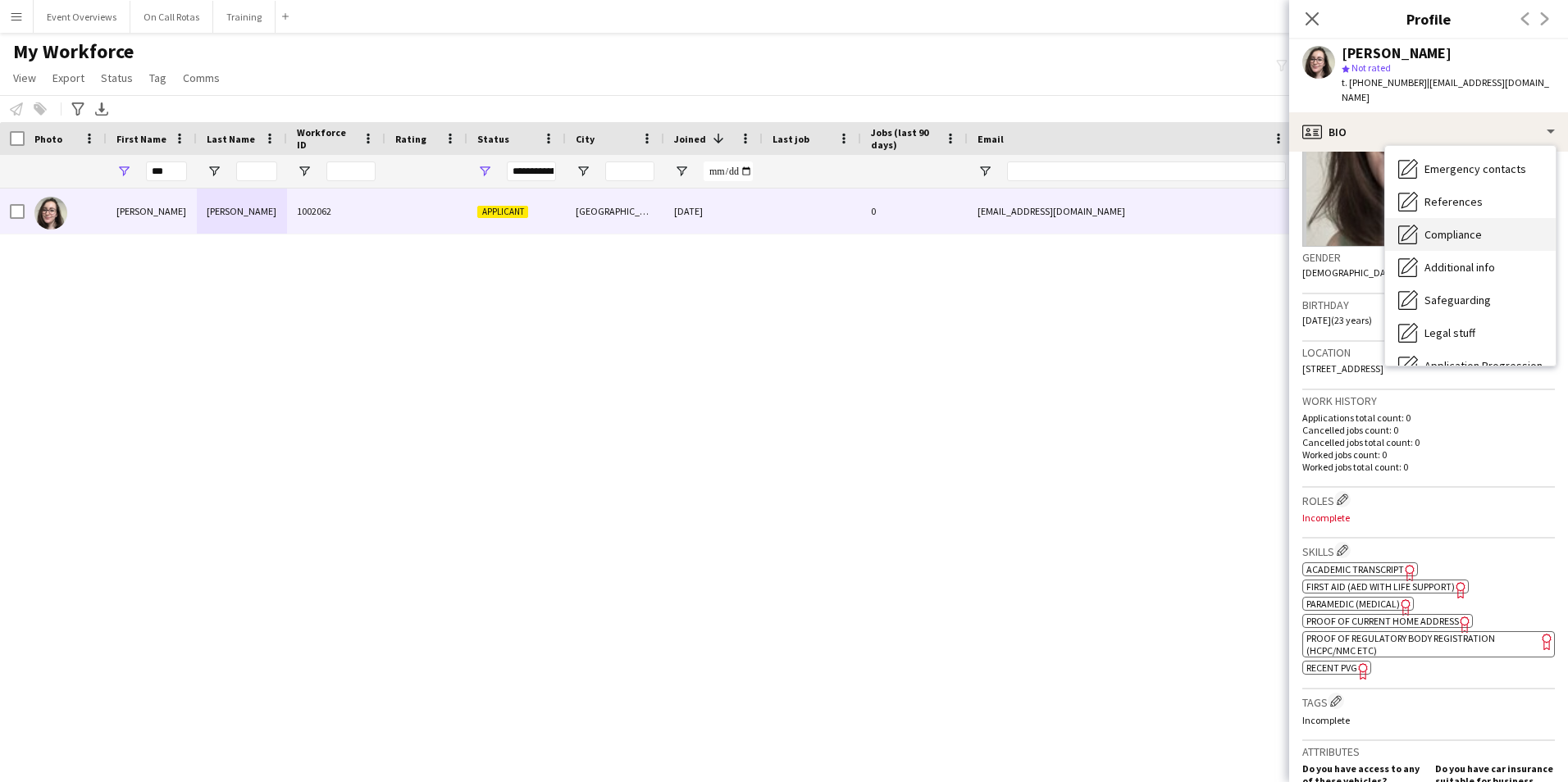
click at [1454, 292] on span "Safeguarding" at bounding box center [1457, 299] width 67 height 15
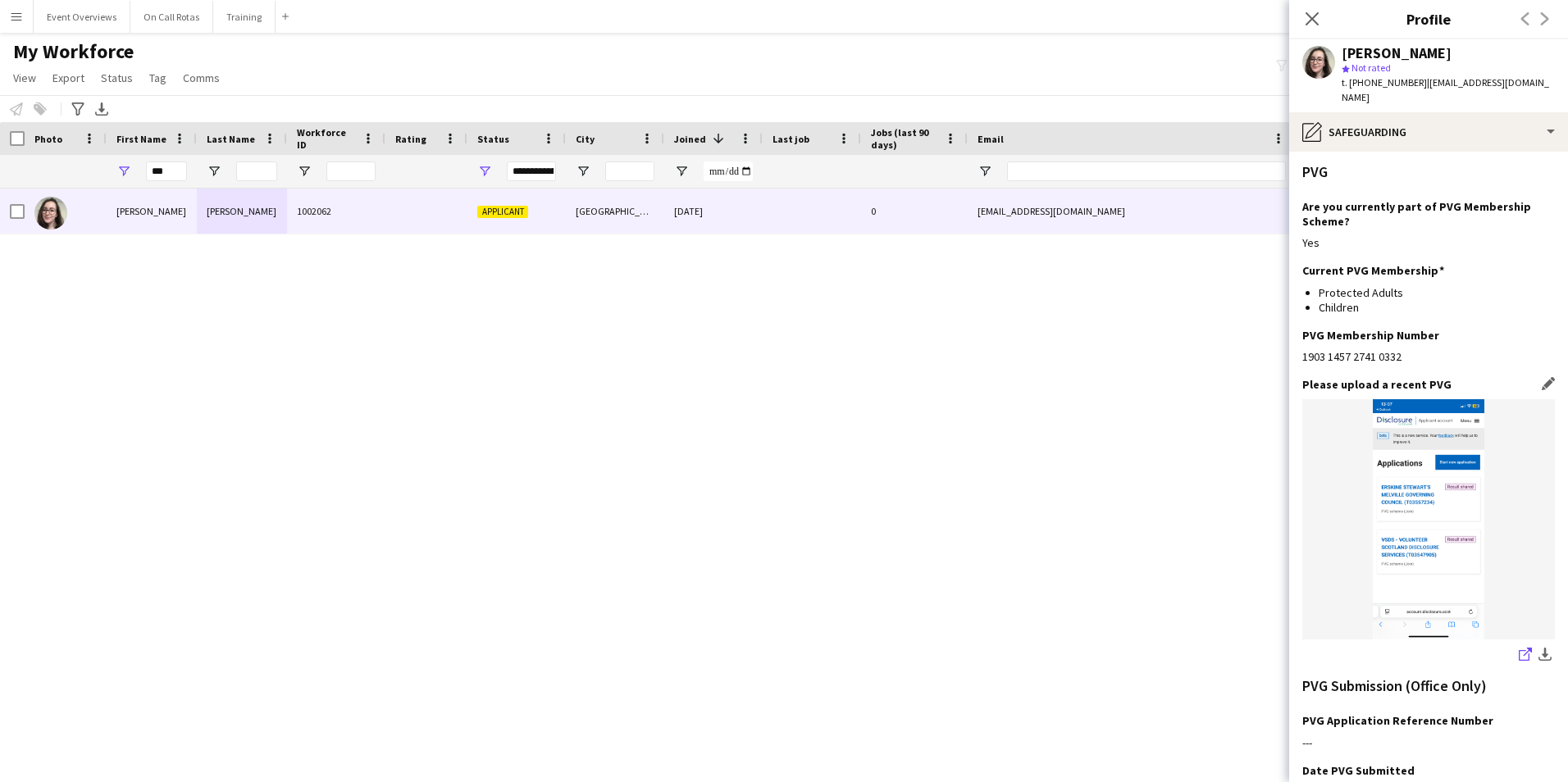
click at [1519, 647] on icon "share-external-link-1" at bounding box center [1525, 653] width 13 height 13
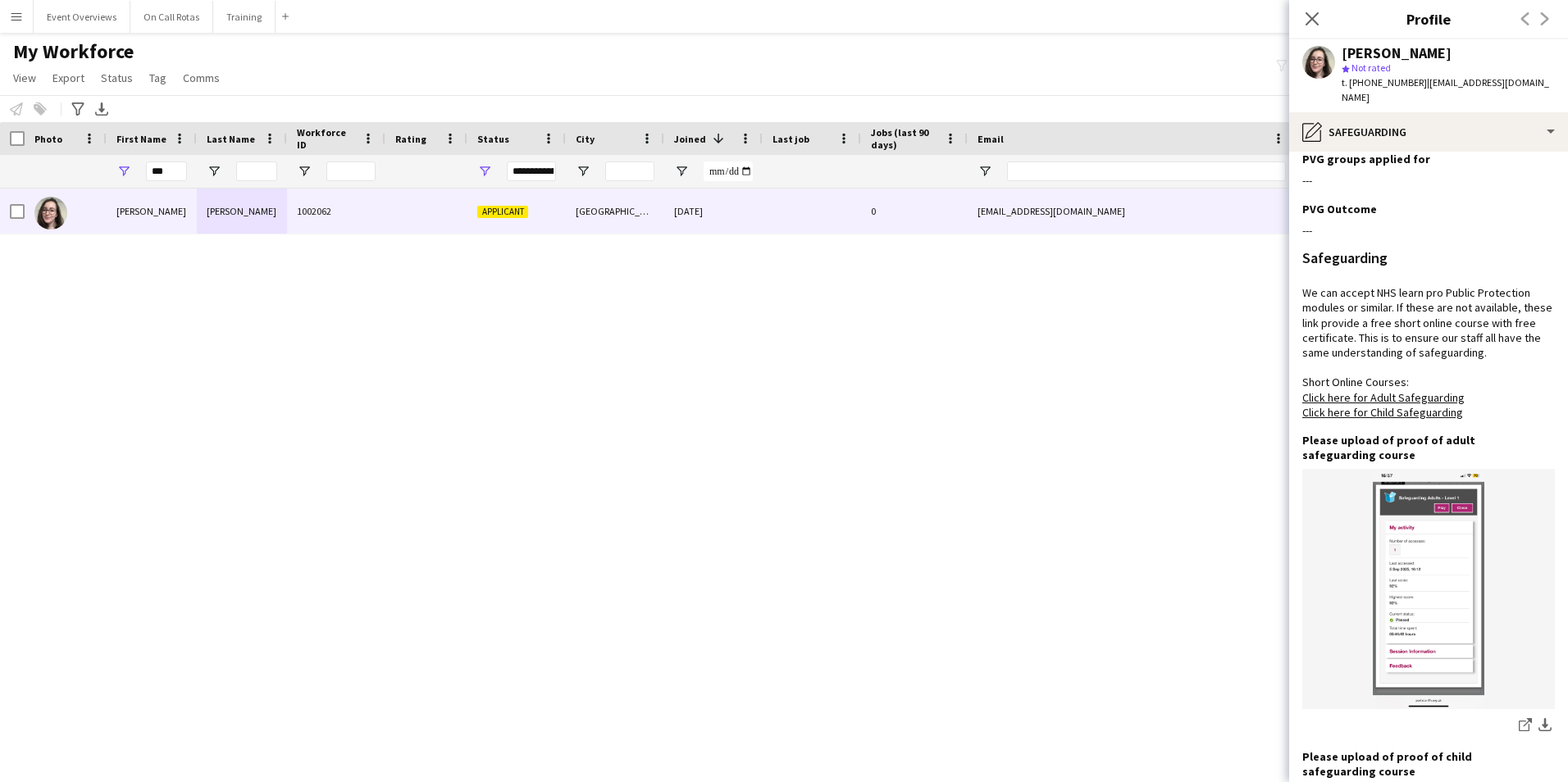
scroll to position [1022, 0]
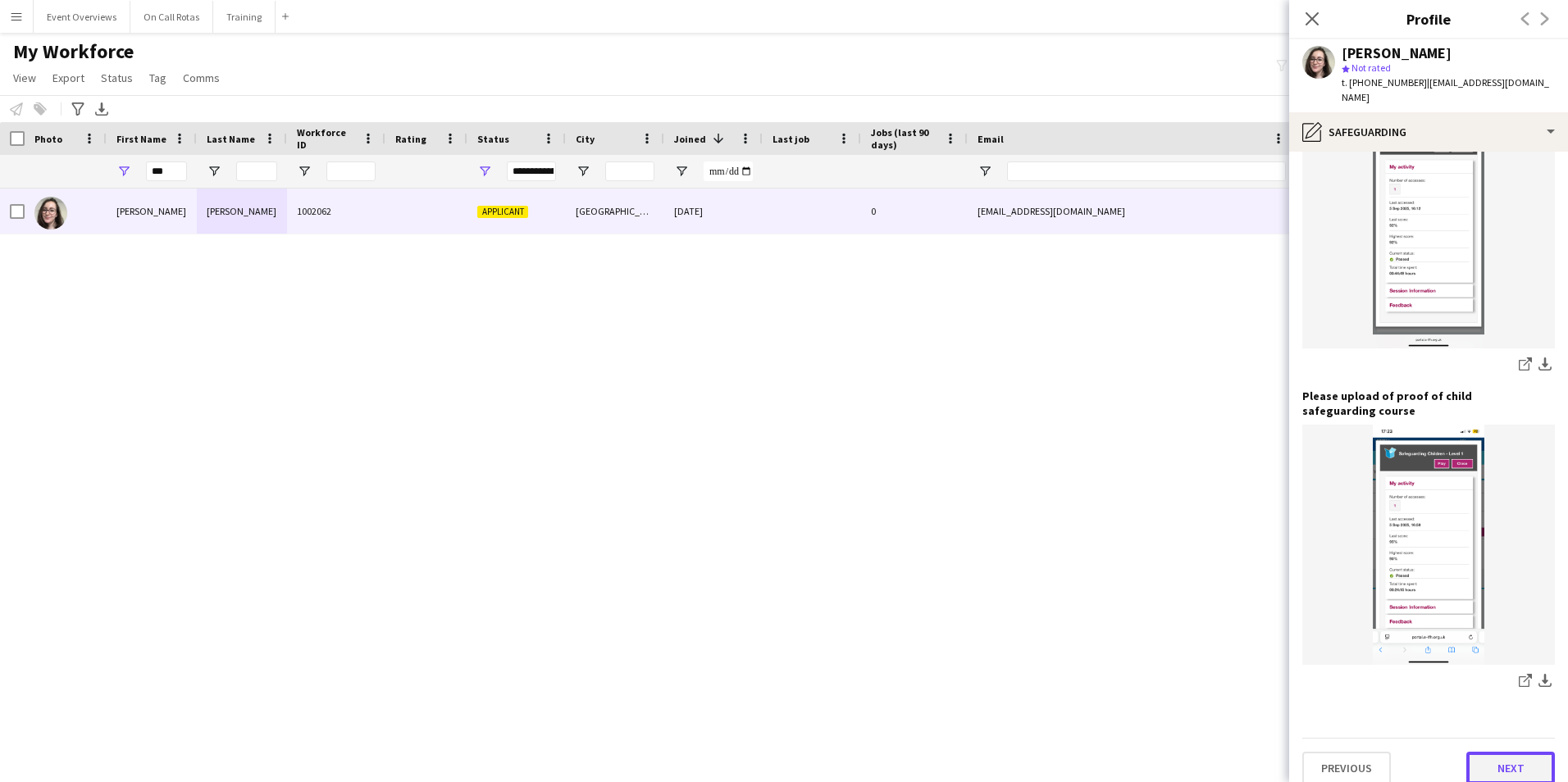
click at [1472, 752] on button "Next" at bounding box center [1510, 768] width 88 height 33
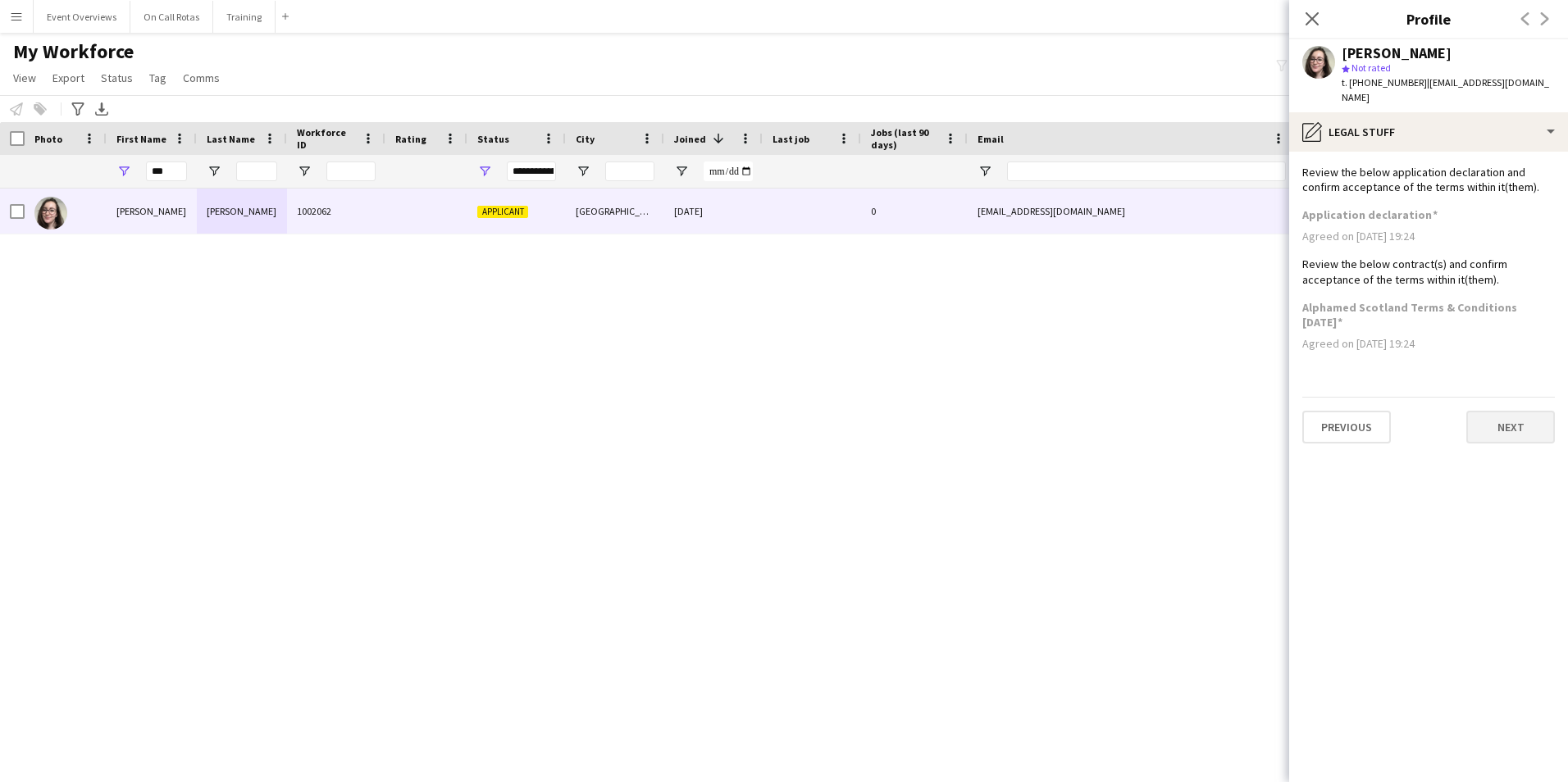
scroll to position [0, 0]
click at [1477, 422] on button "Next" at bounding box center [1510, 427] width 88 height 33
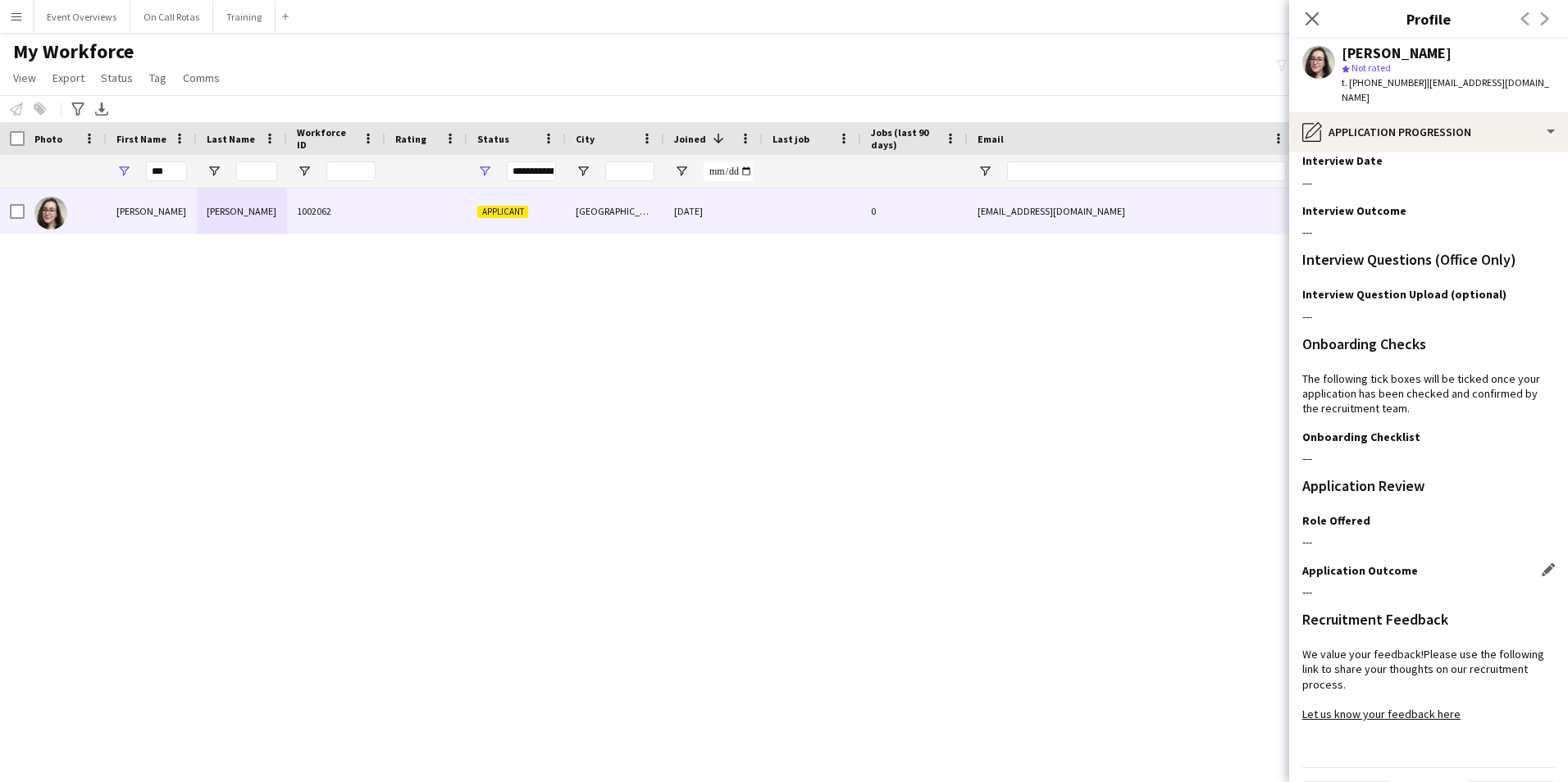
scroll to position [133, 0]
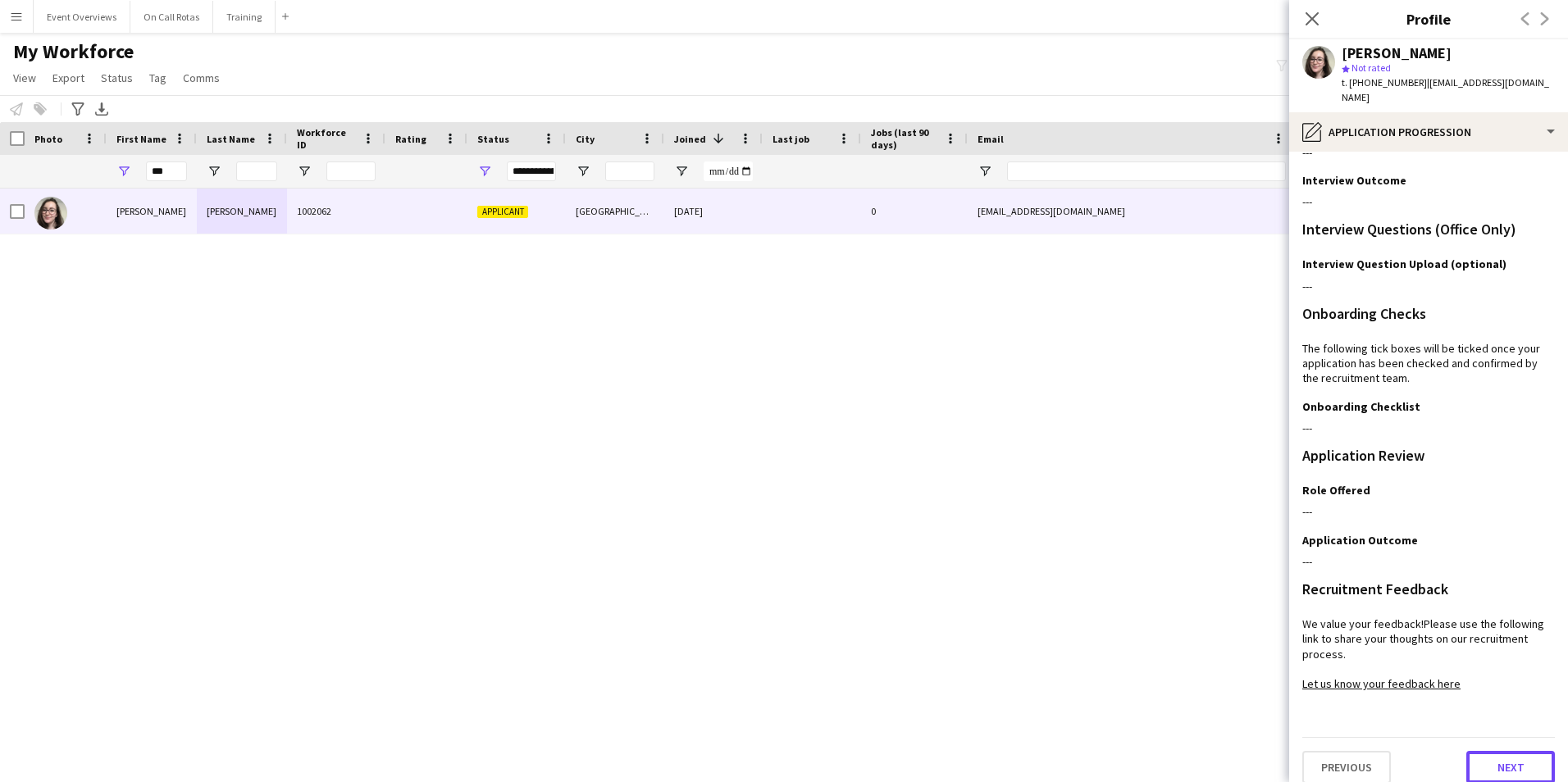
click at [1507, 752] on button "Next" at bounding box center [1510, 767] width 88 height 33
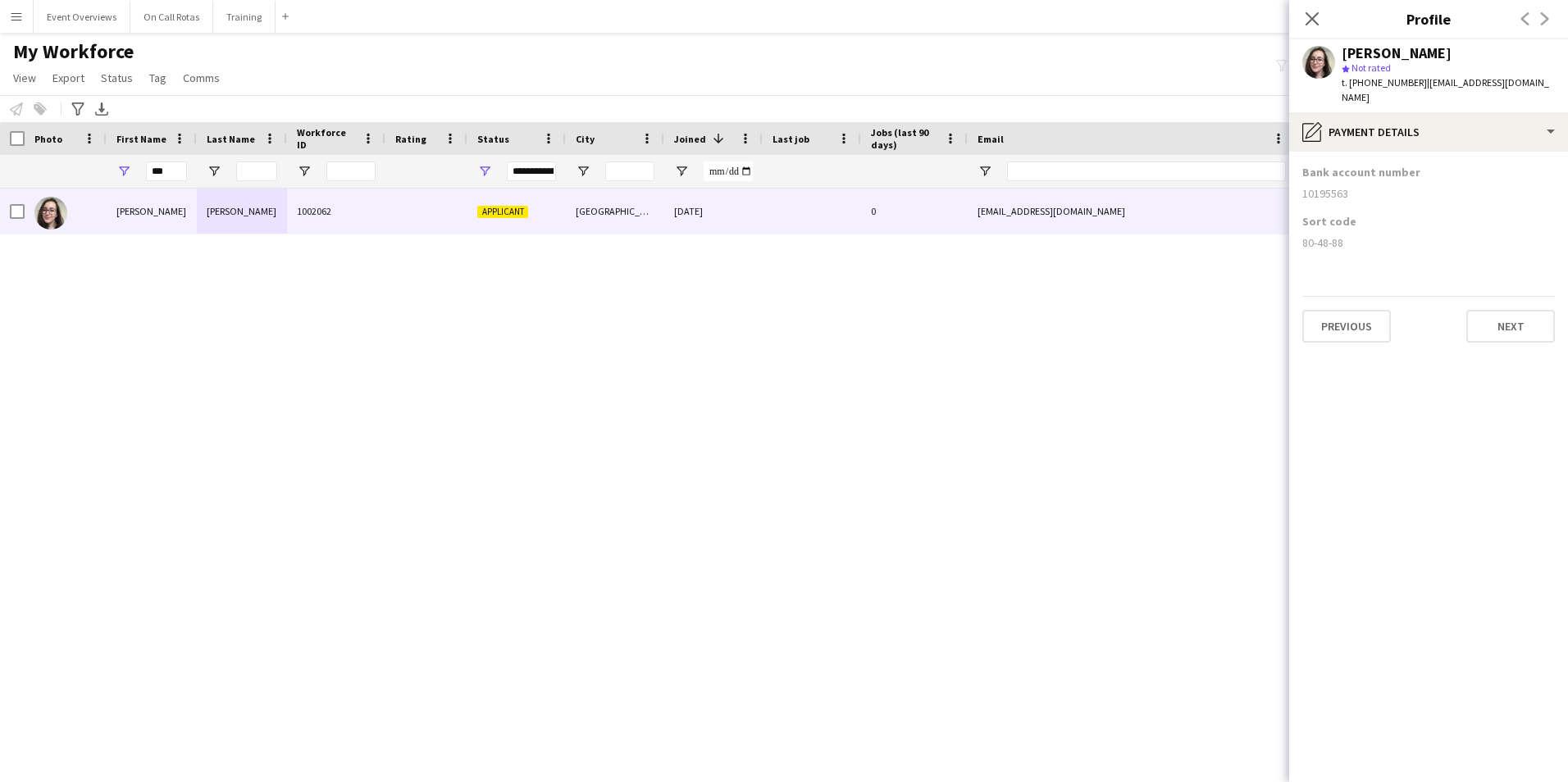
scroll to position [0, 0]
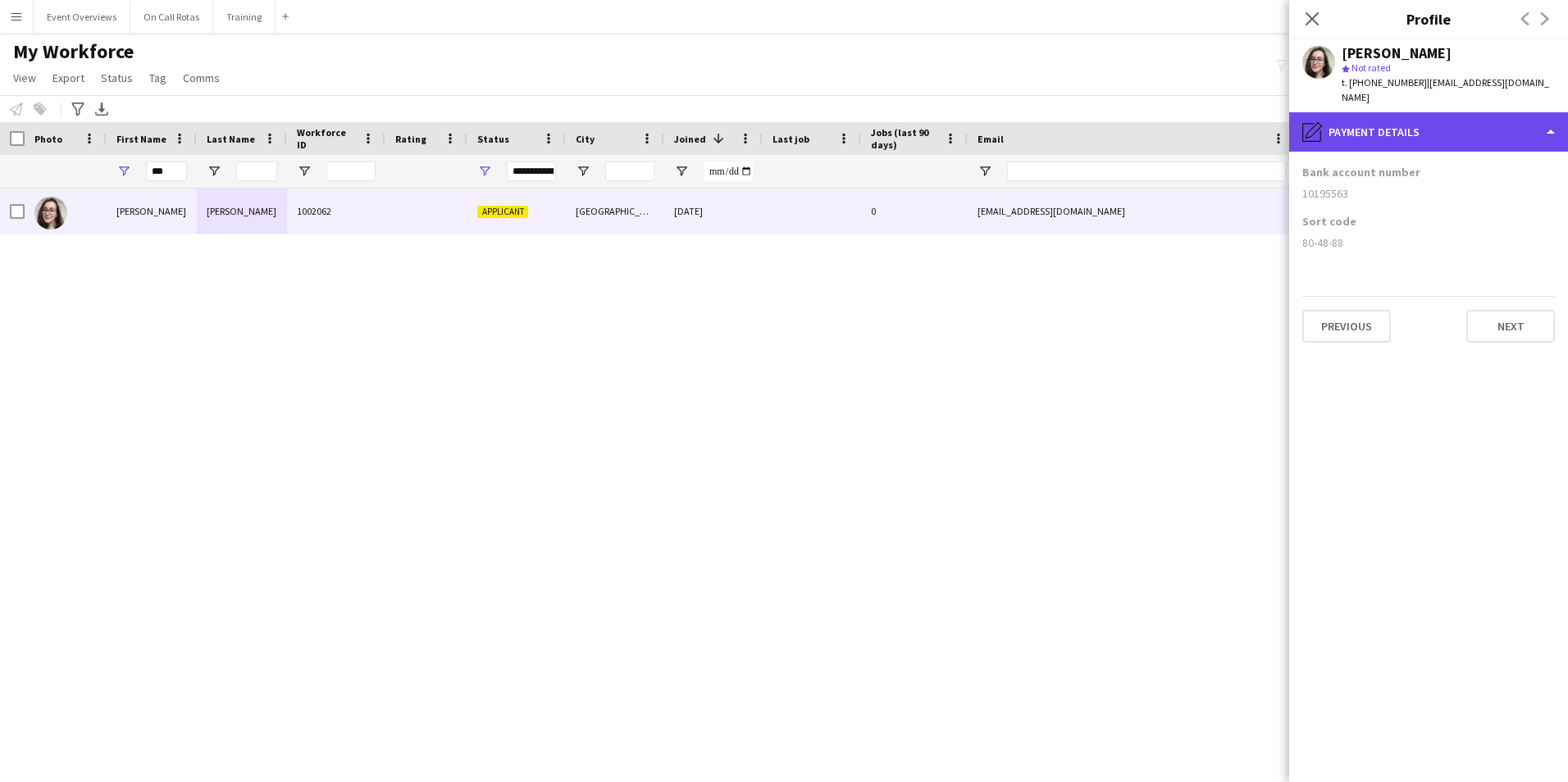
click at [1385, 118] on div "pencil4 Payment details" at bounding box center [1428, 131] width 279 height 39
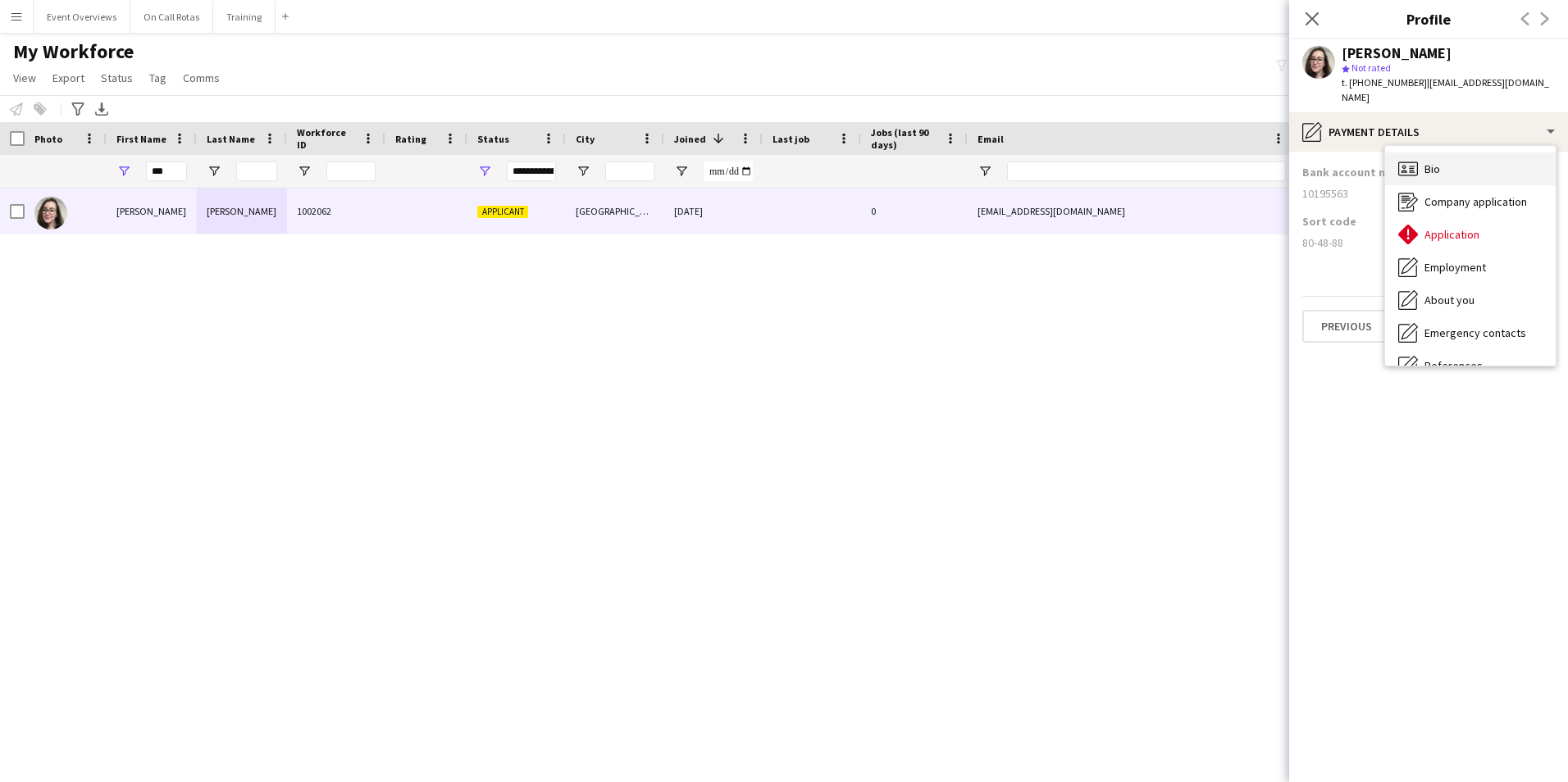
click at [1423, 154] on div "Bio Bio" at bounding box center [1469, 169] width 170 height 33
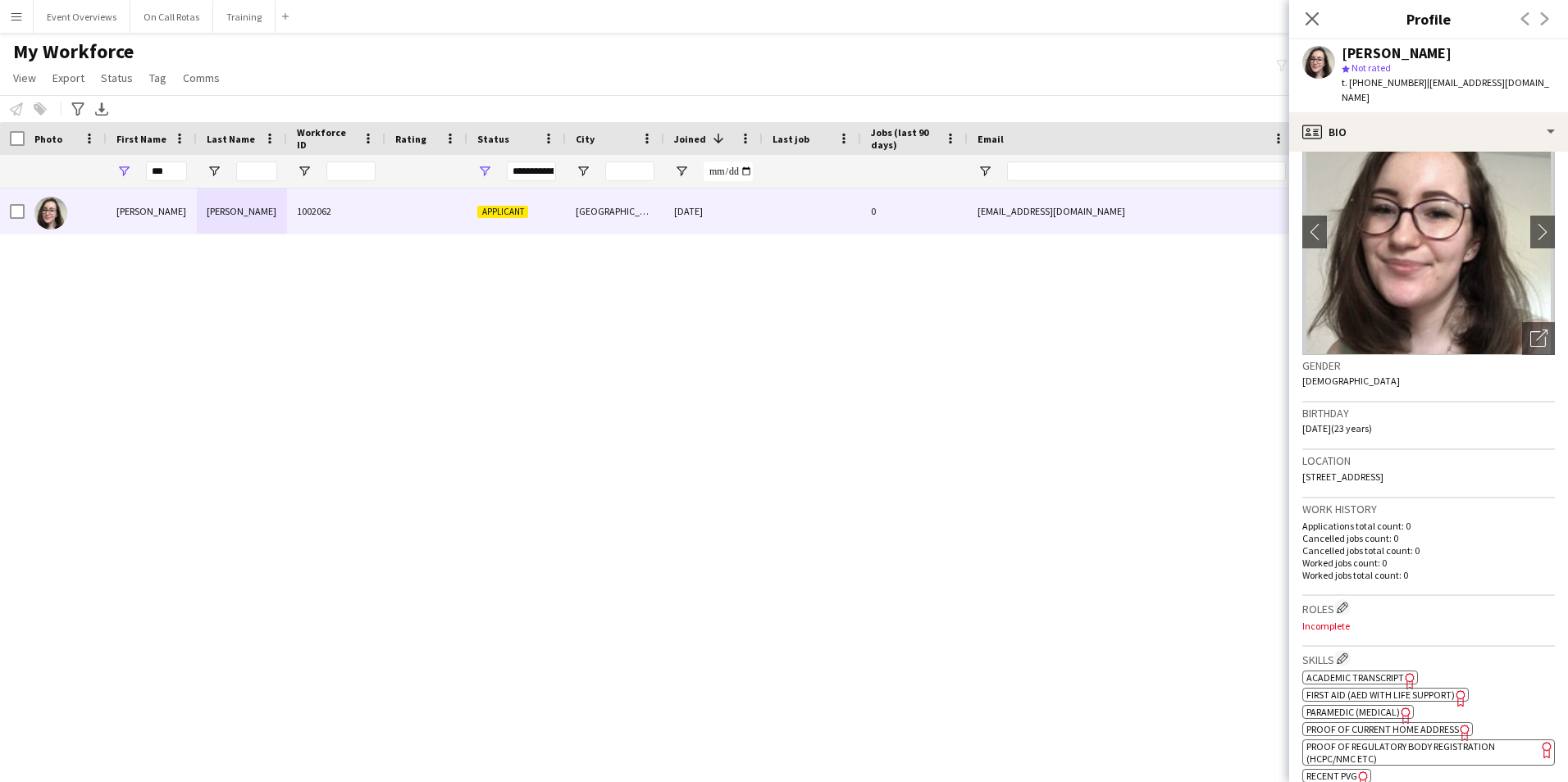
scroll to position [82, 0]
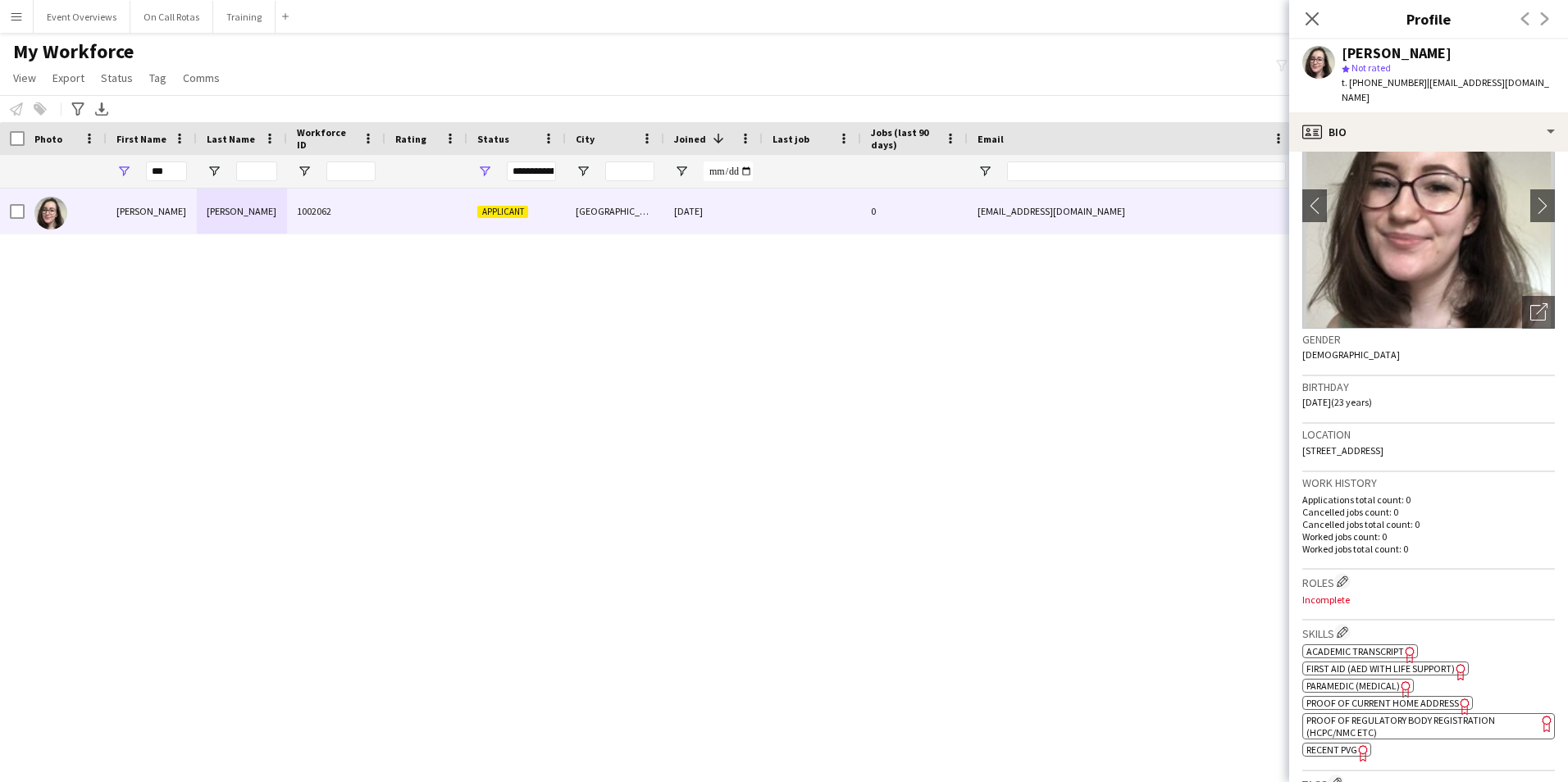
click at [1341, 645] on span "Academic Transcript" at bounding box center [1354, 651] width 98 height 12
click at [1345, 679] on span "Paramedic (Medical)" at bounding box center [1353, 685] width 93 height 12
click at [1344, 663] on span "First Aid (AED with life support)" at bounding box center [1379, 669] width 148 height 12
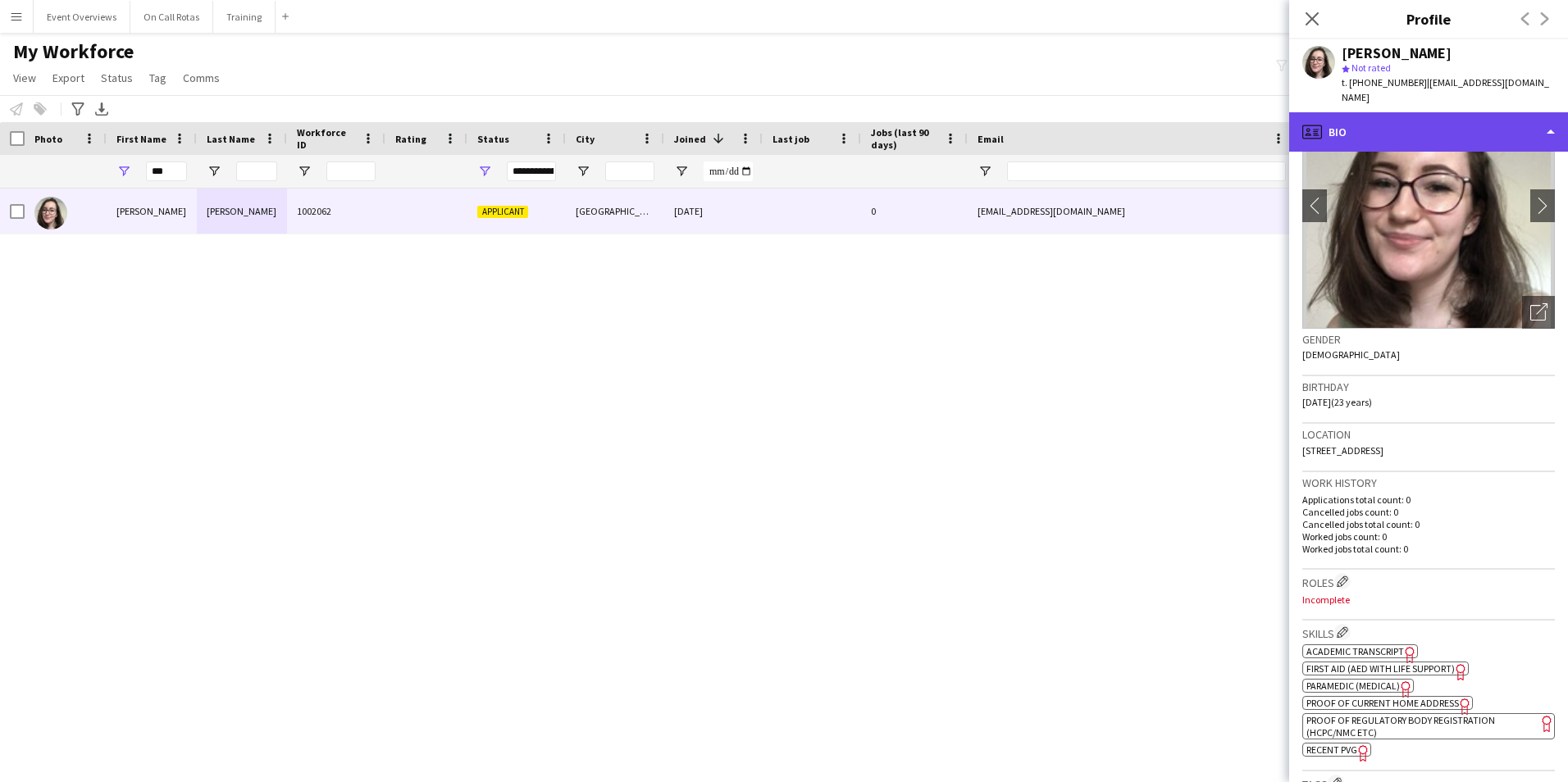
click at [1342, 112] on div "profile Bio" at bounding box center [1428, 131] width 279 height 39
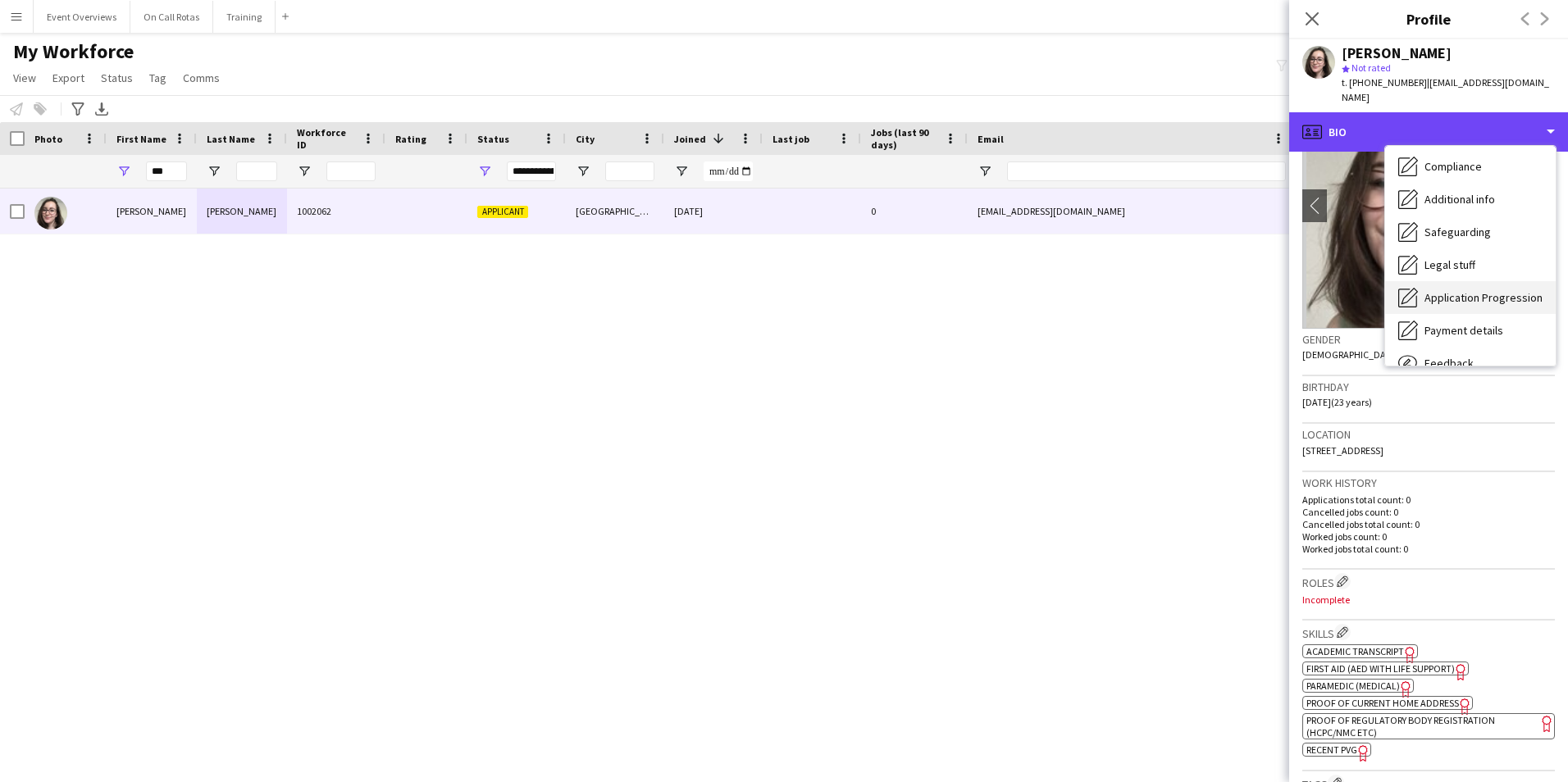
scroll to position [203, 0]
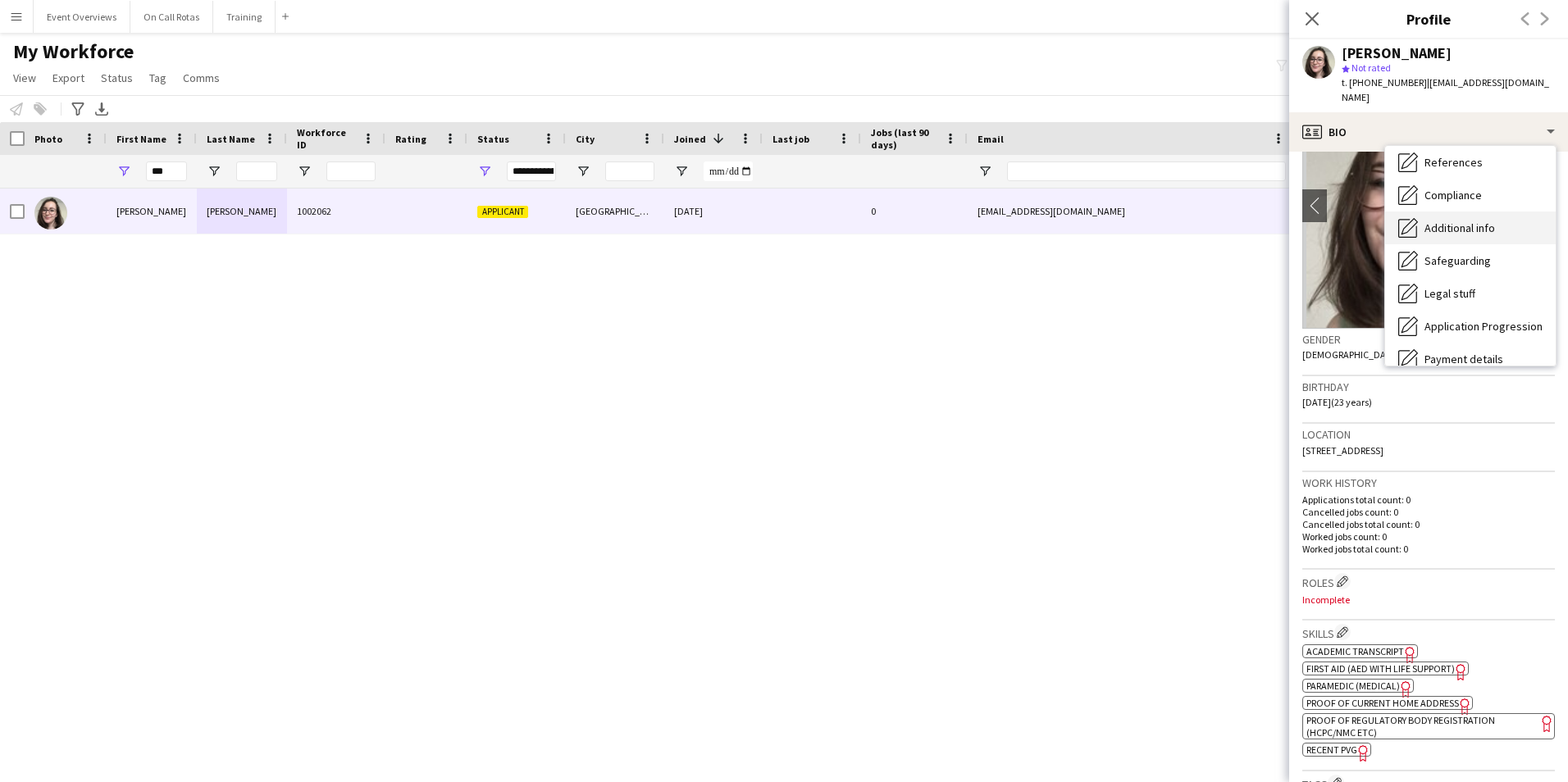
click at [1444, 221] on span "Additional info" at bounding box center [1459, 228] width 70 height 15
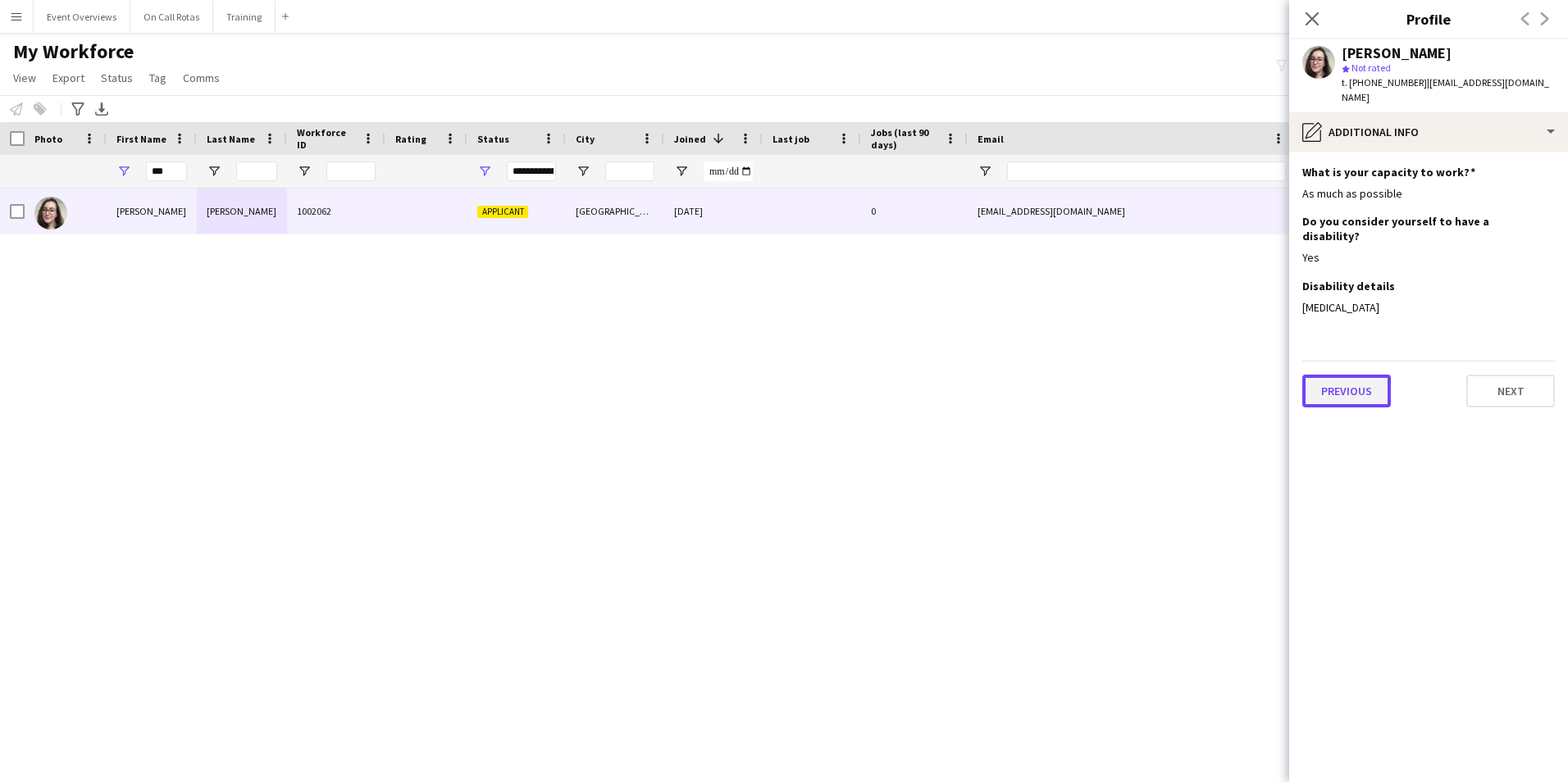
click at [1340, 375] on button "Previous" at bounding box center [1346, 391] width 88 height 33
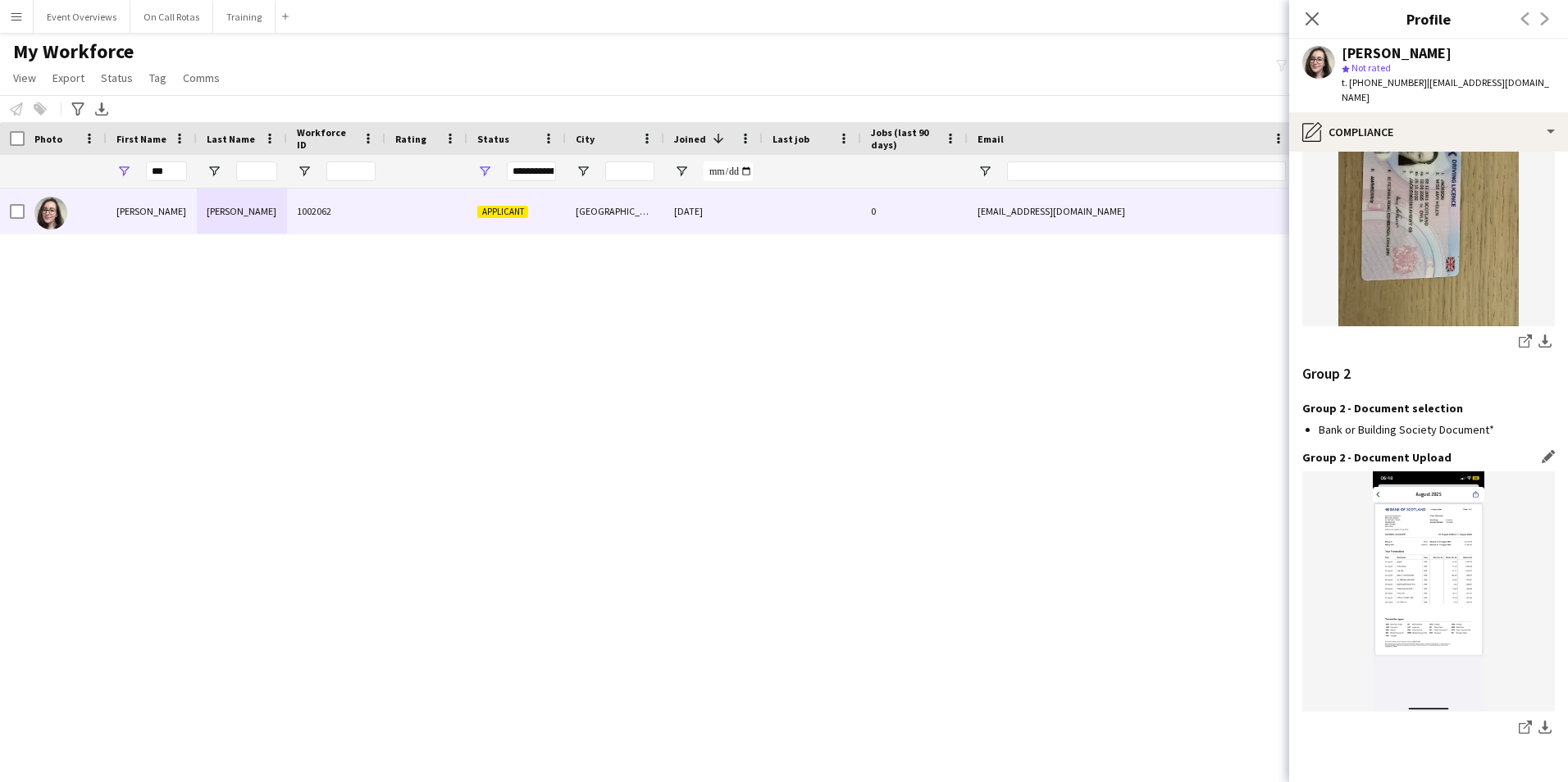
scroll to position [1695, 0]
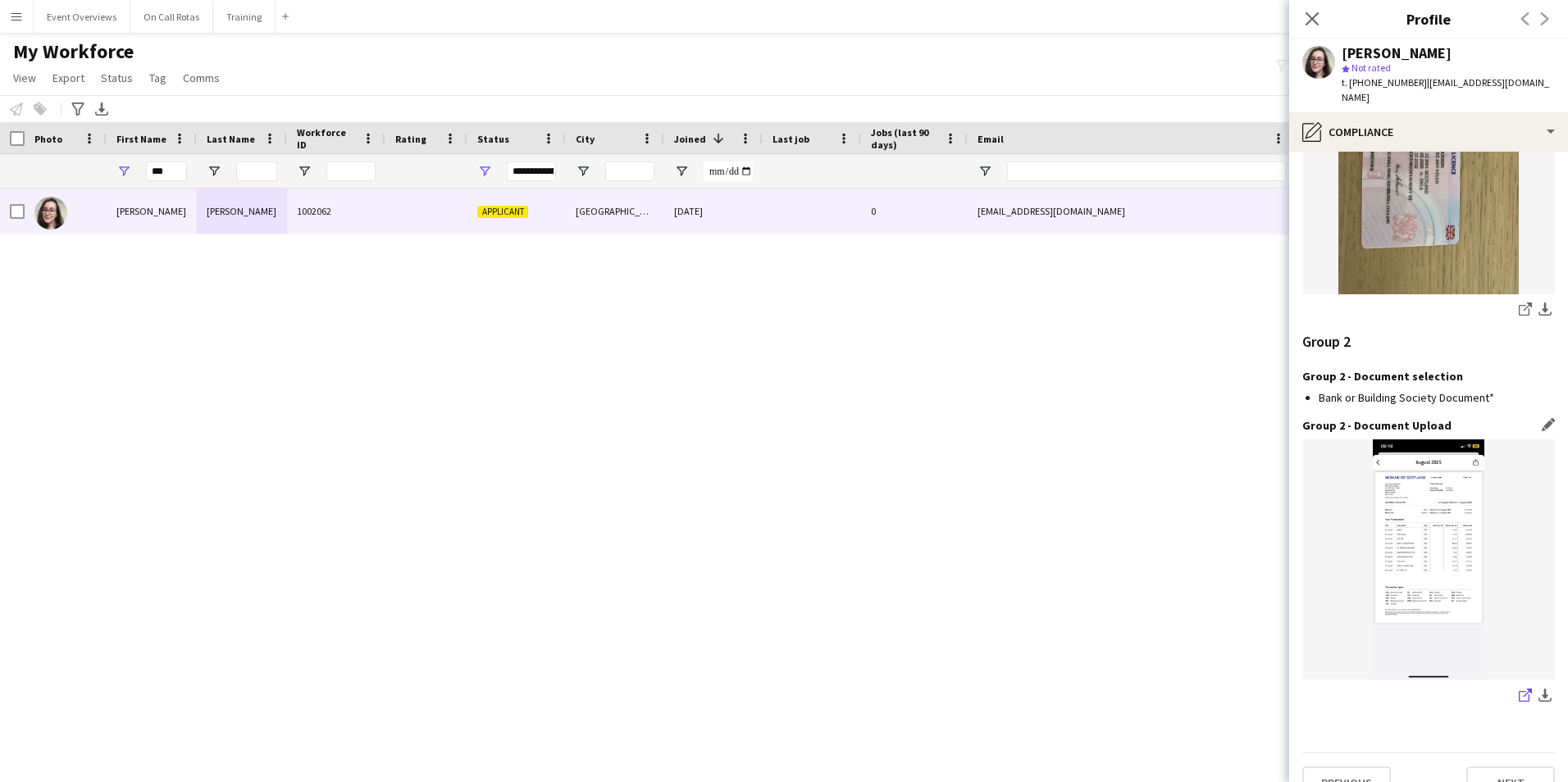
click at [1515, 687] on link "share-external-link-1" at bounding box center [1525, 696] width 20 height 20
click at [1349, 766] on button "Previous" at bounding box center [1346, 783] width 88 height 33
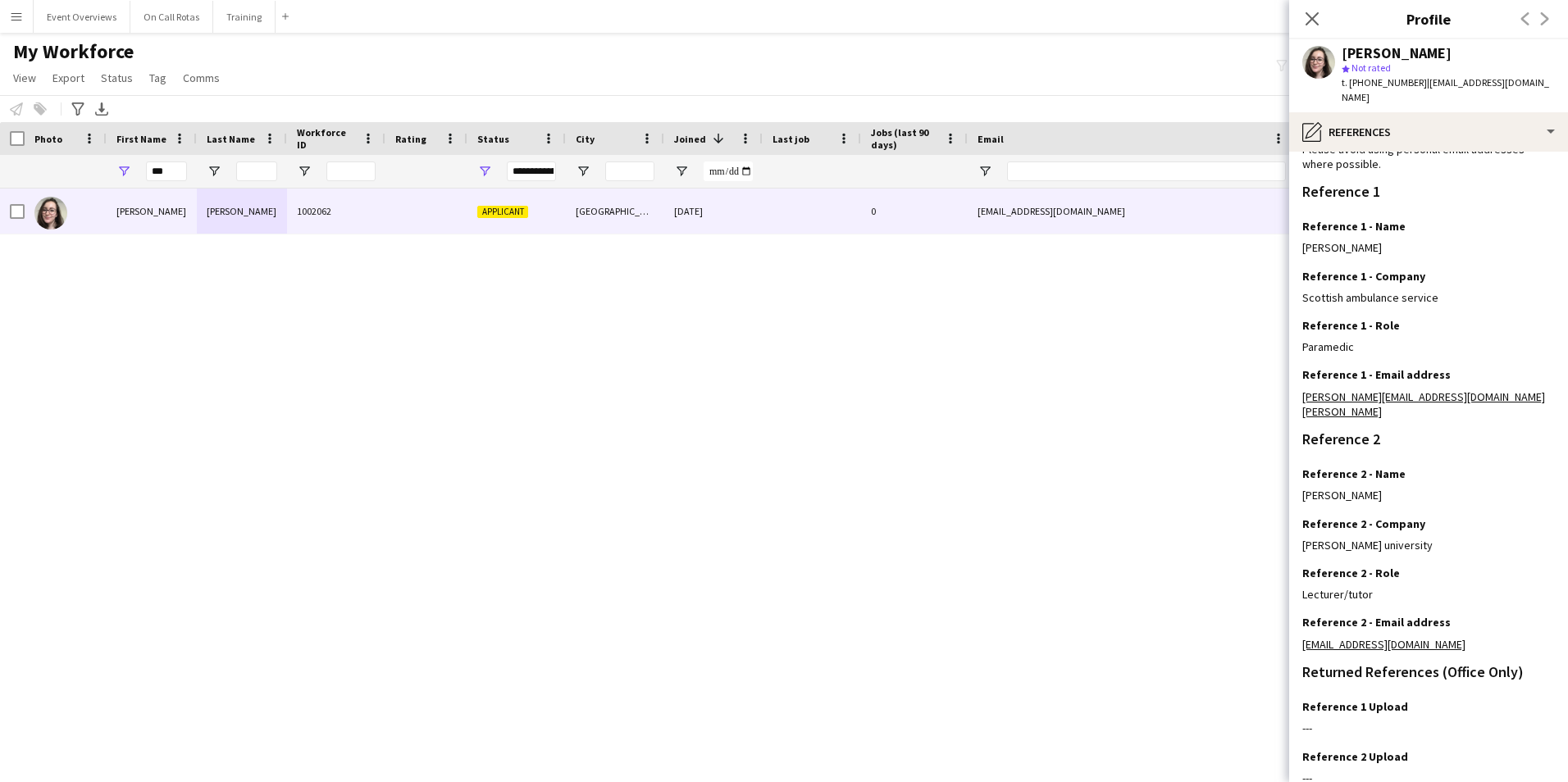
scroll to position [196, 0]
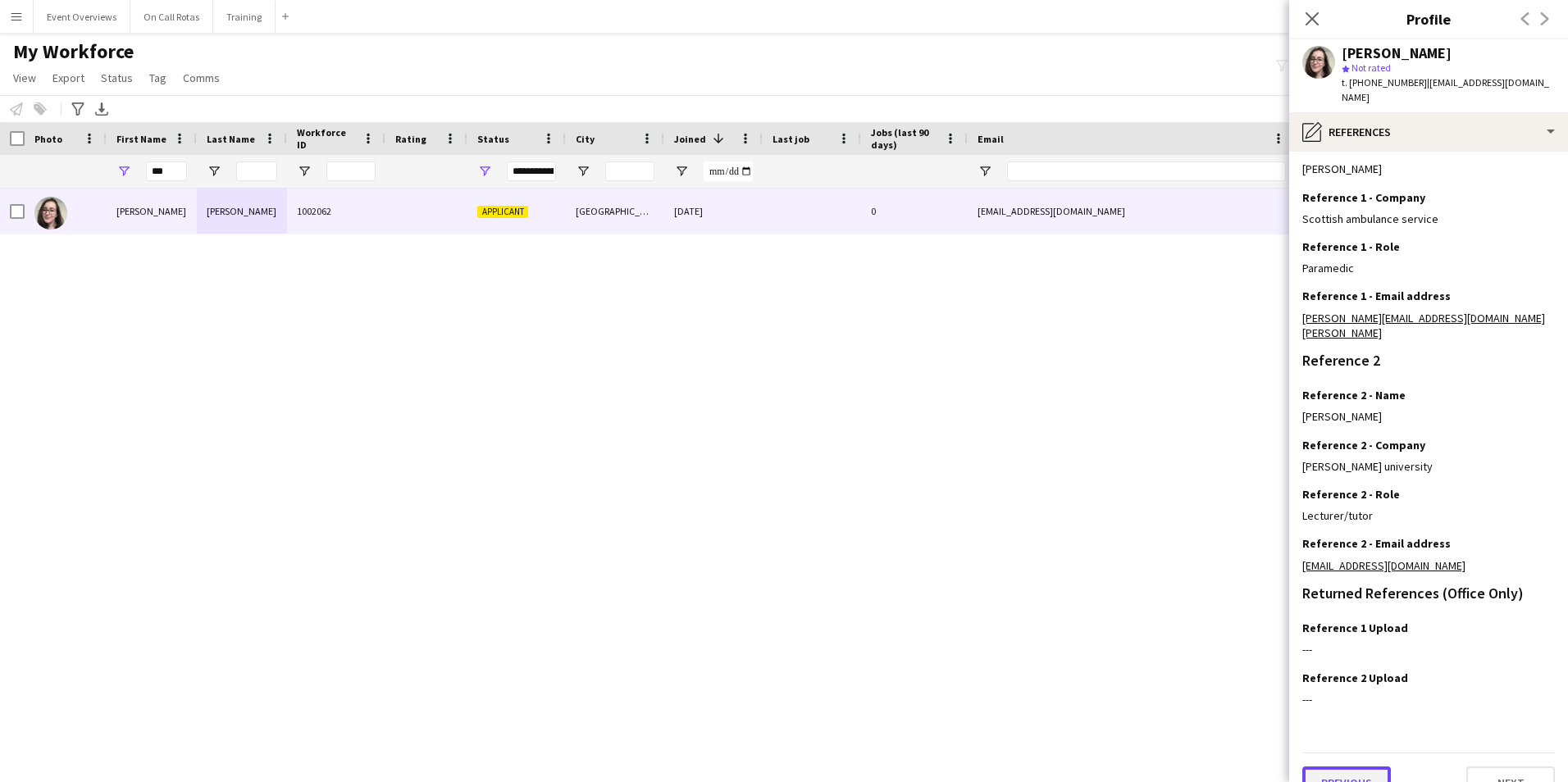
click at [1361, 766] on button "Previous" at bounding box center [1346, 783] width 88 height 33
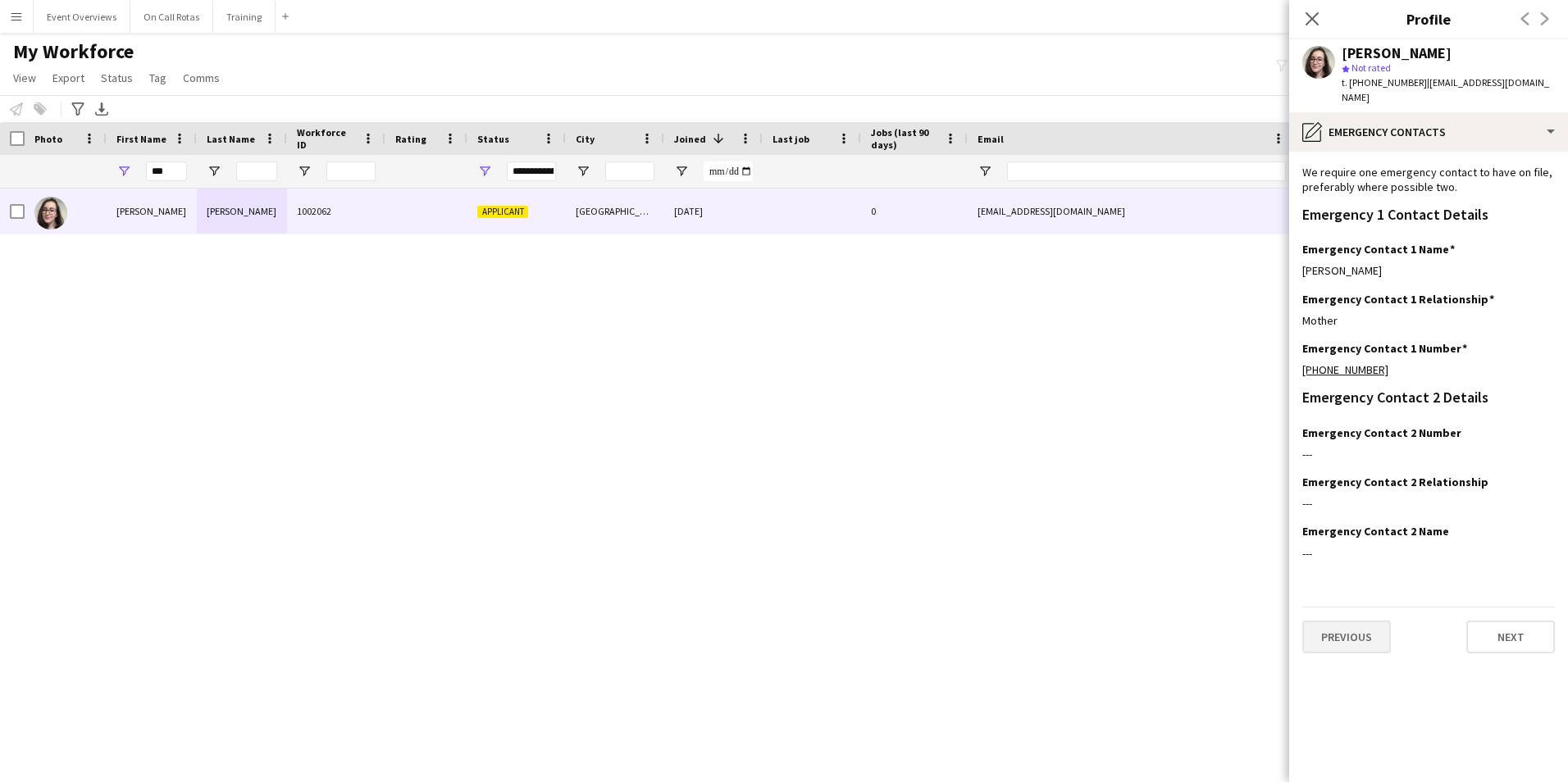
scroll to position [0, 0]
click at [1345, 620] on button "Previous" at bounding box center [1346, 637] width 88 height 33
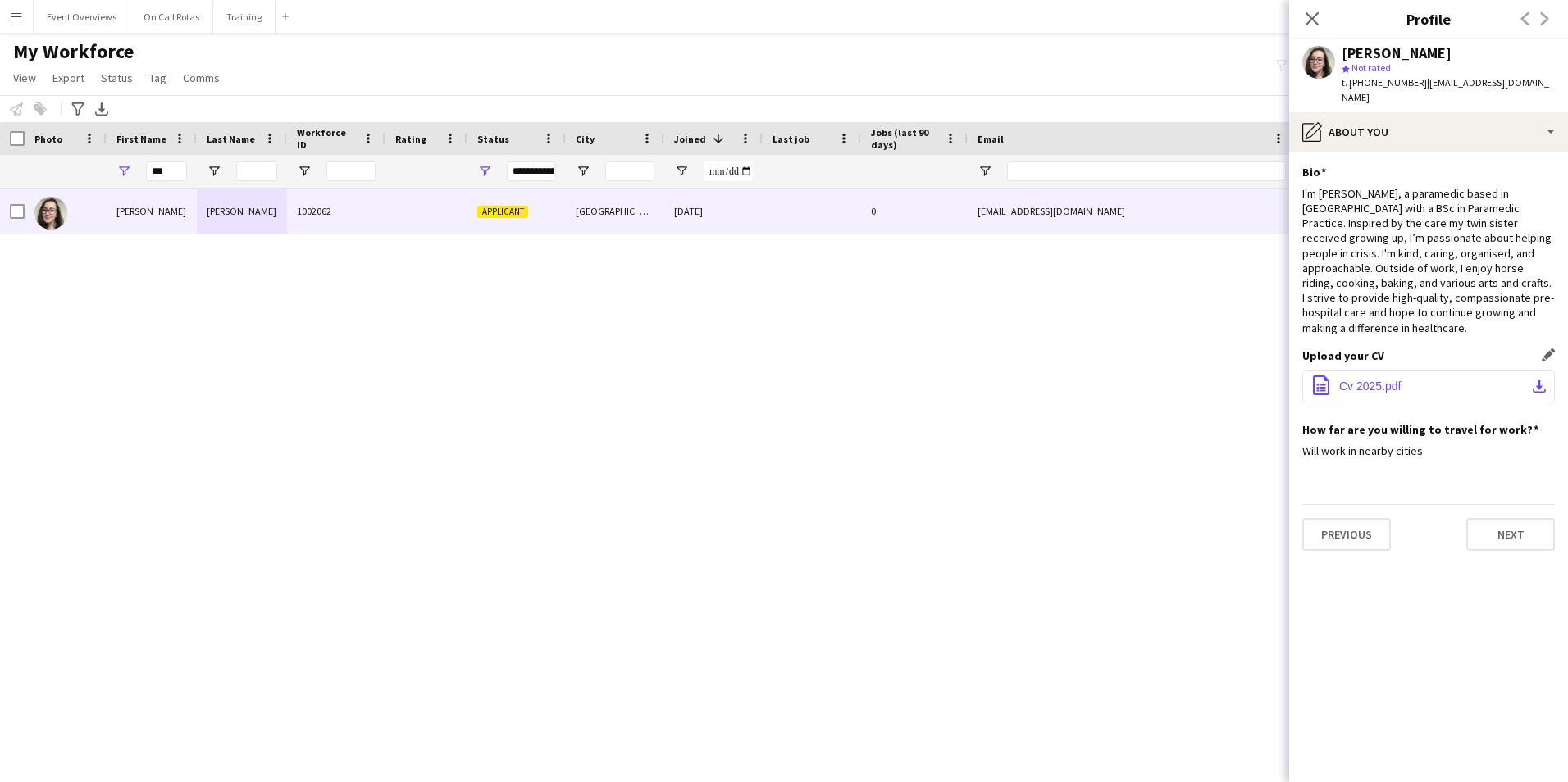
click at [1340, 380] on span "Cv 2025.pdf" at bounding box center [1370, 386] width 62 height 13
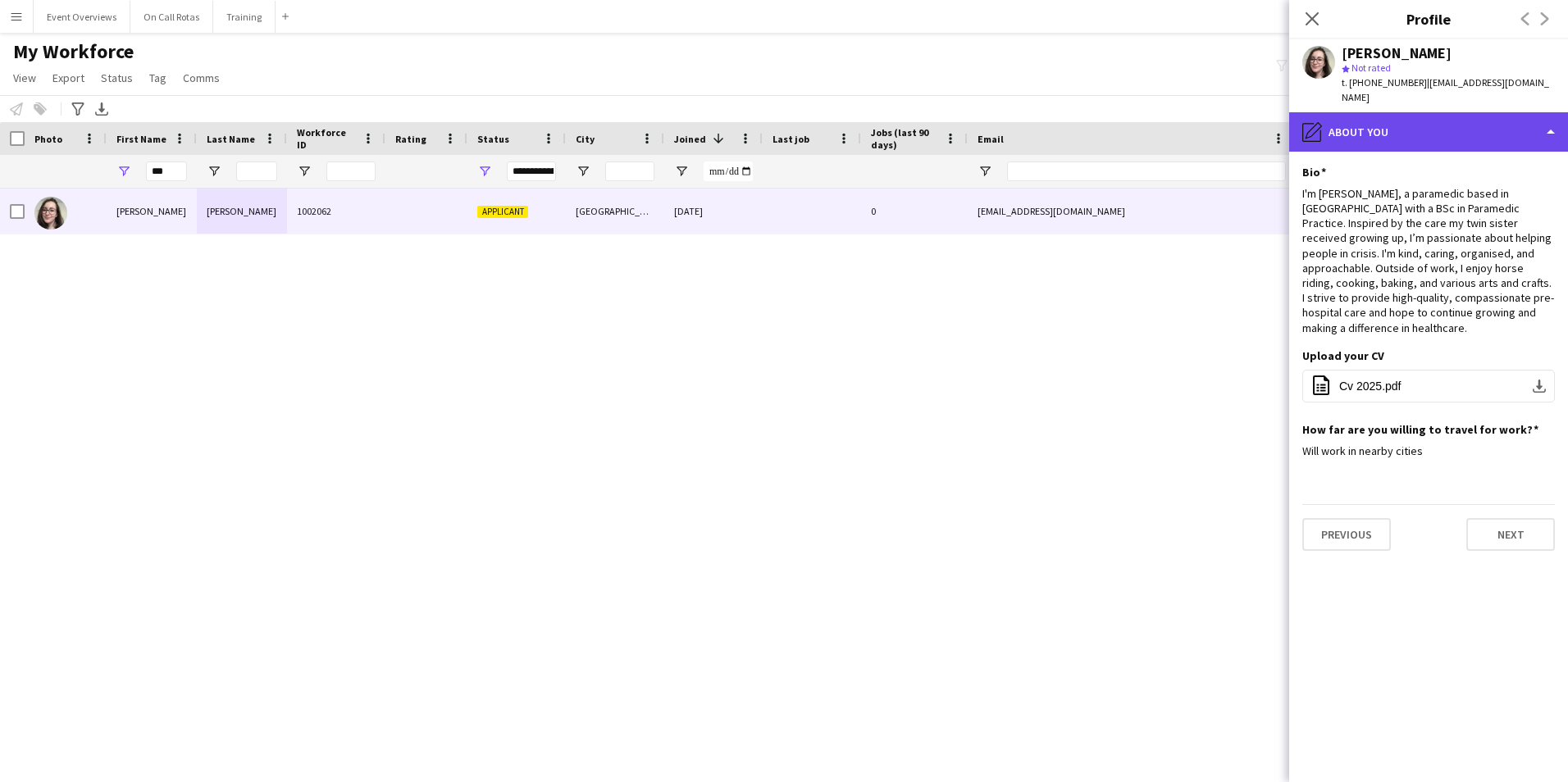
click at [1446, 125] on div "pencil4 About you" at bounding box center [1428, 131] width 279 height 39
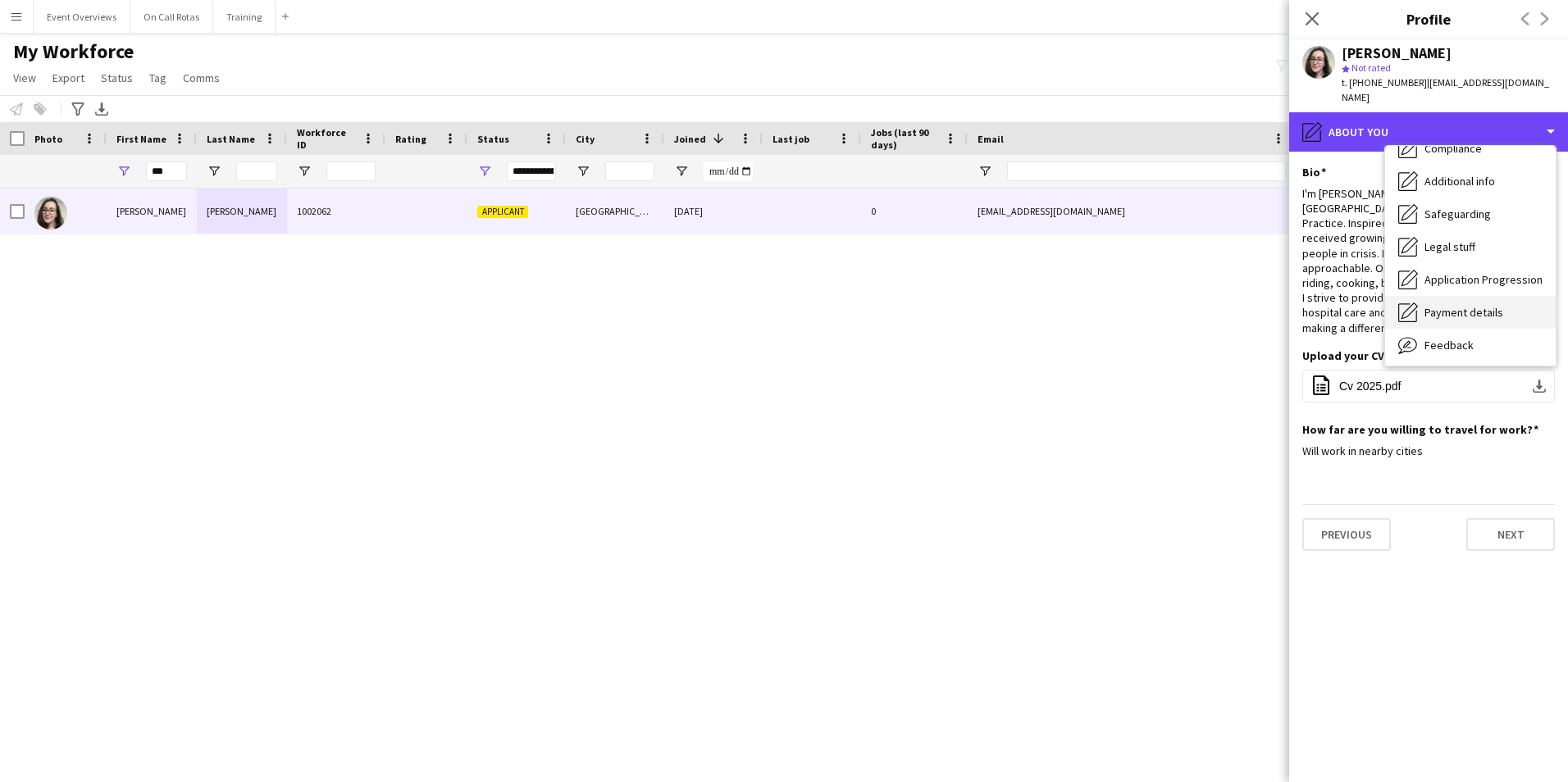
scroll to position [285, 0]
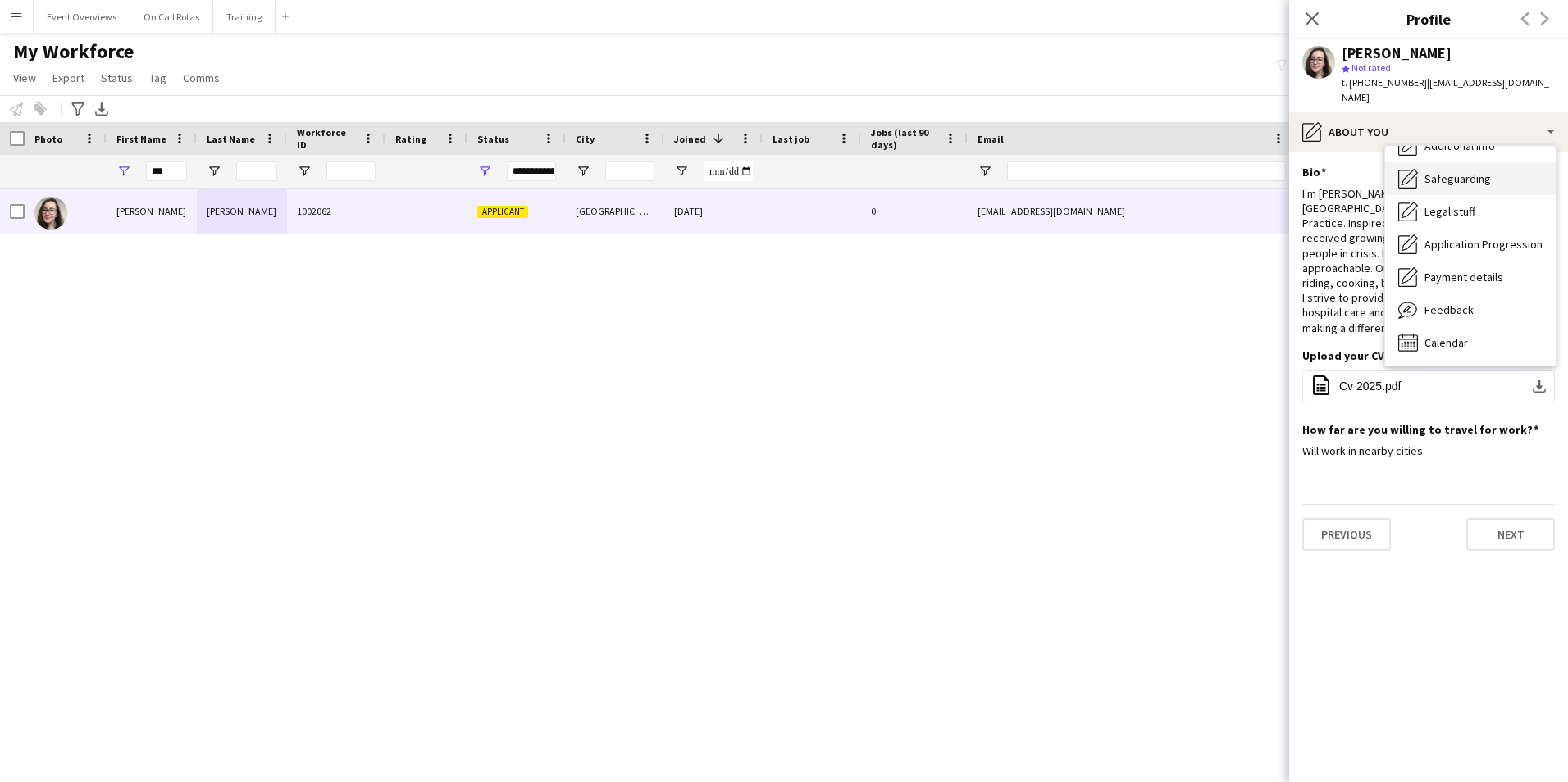
click at [1440, 173] on div "Safeguarding Safeguarding" at bounding box center [1469, 179] width 170 height 33
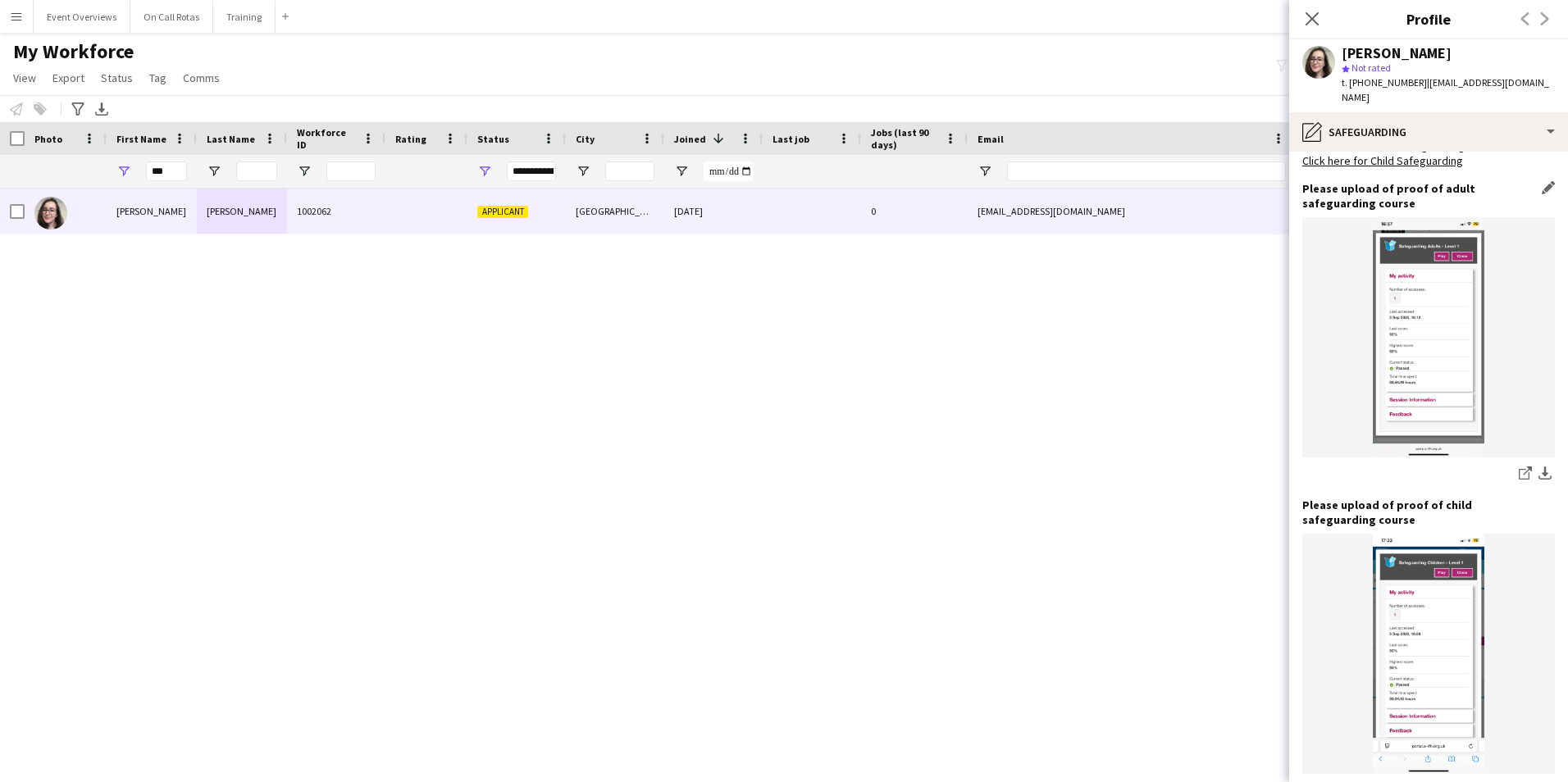
scroll to position [1022, 0]
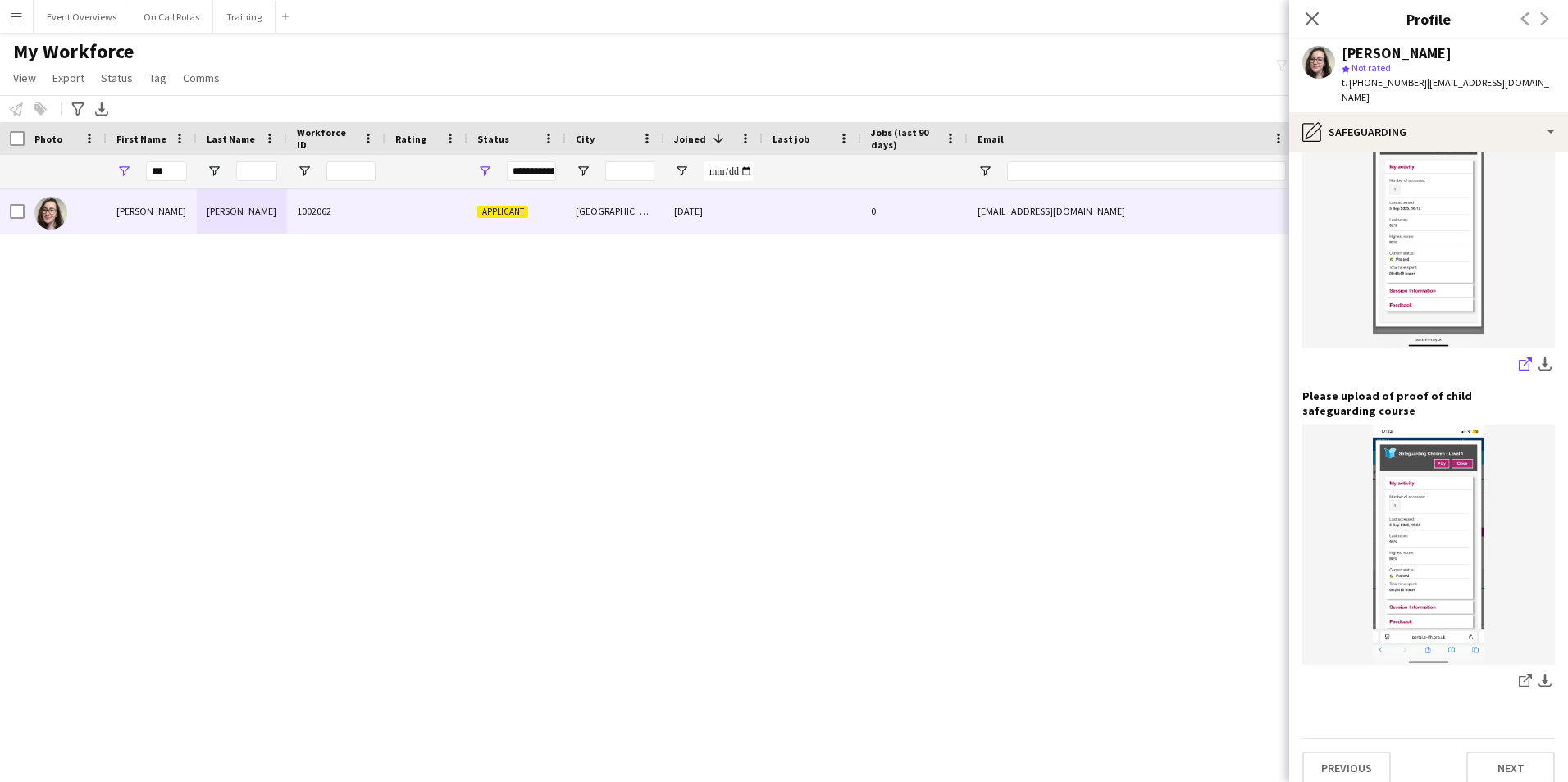
click at [1523, 357] on icon at bounding box center [1526, 361] width 8 height 8
click at [1503, 738] on div "Previous Next" at bounding box center [1429, 761] width 253 height 47
click at [1506, 752] on button "Next" at bounding box center [1510, 768] width 88 height 33
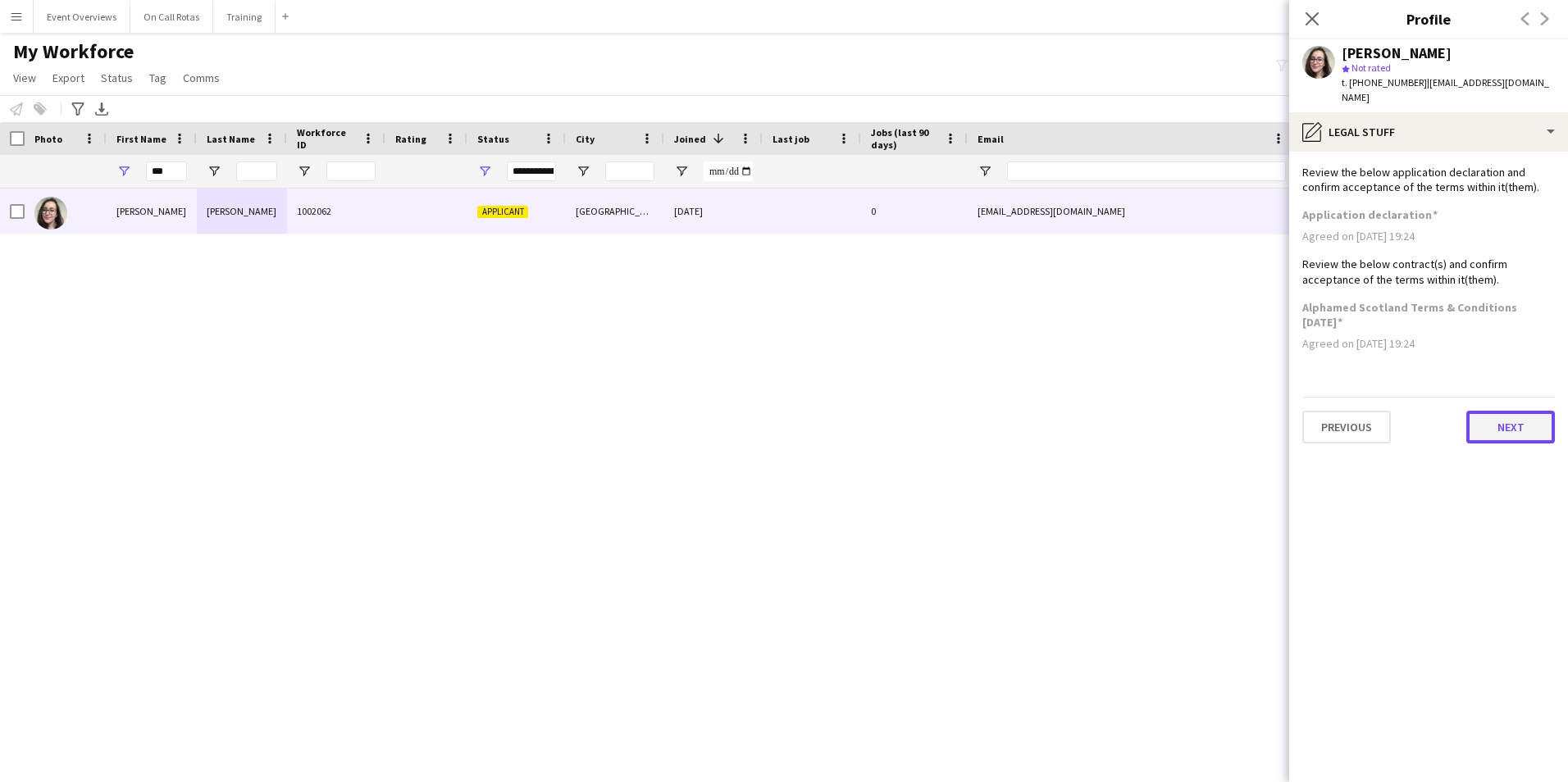
click at [1544, 412] on button "Next" at bounding box center [1510, 427] width 88 height 33
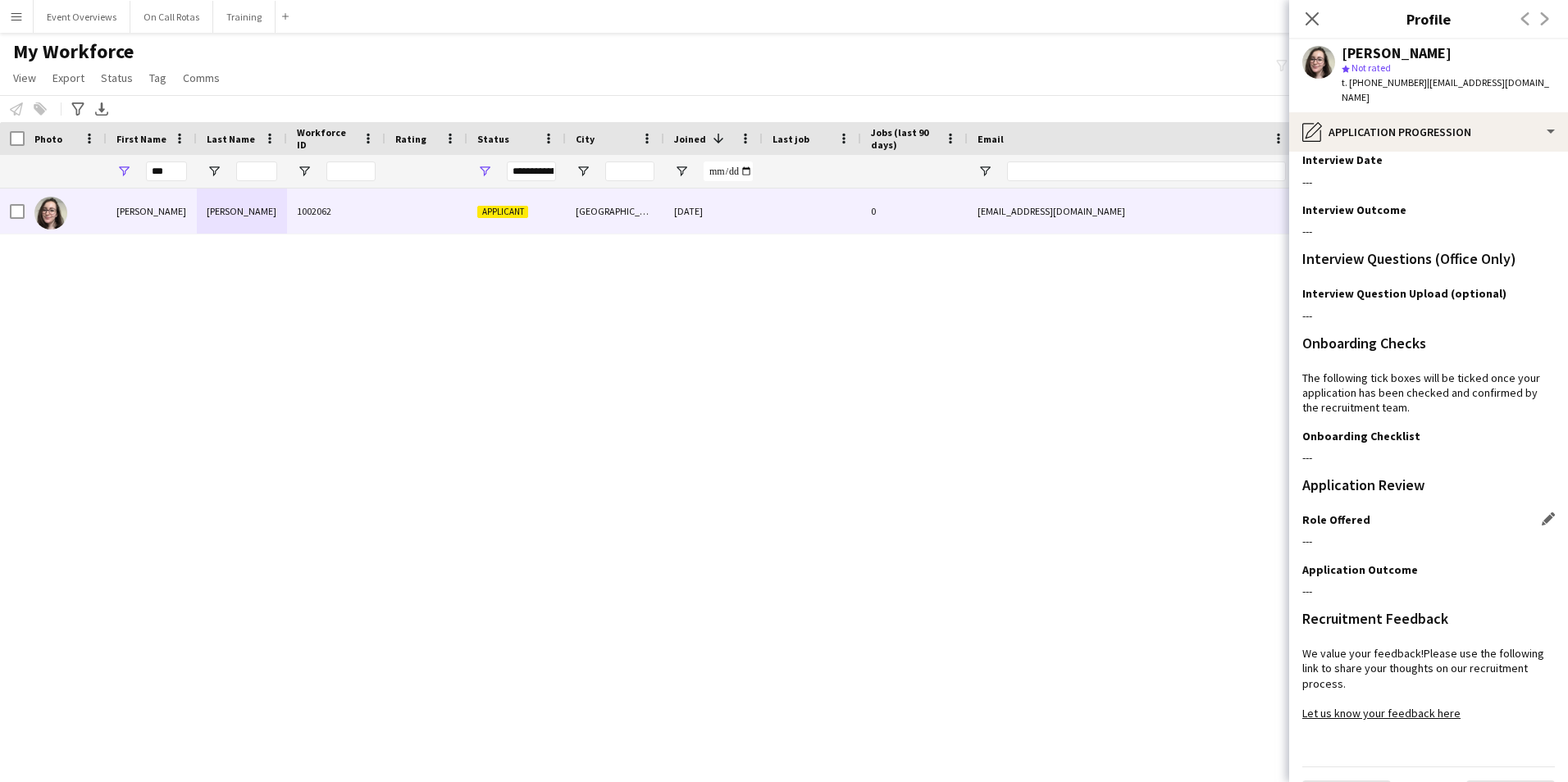
scroll to position [133, 0]
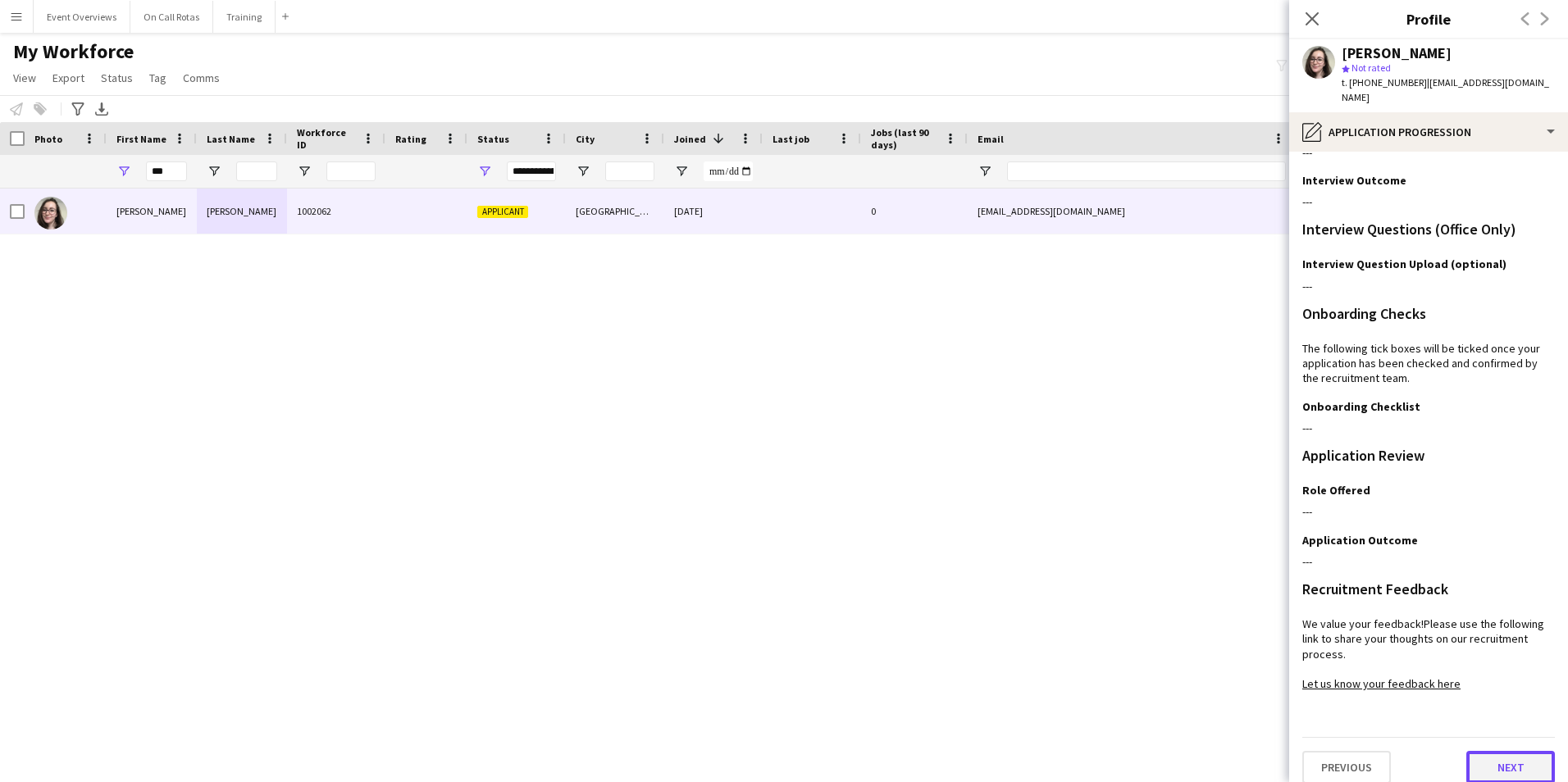
click at [1506, 763] on button "Next" at bounding box center [1510, 767] width 88 height 33
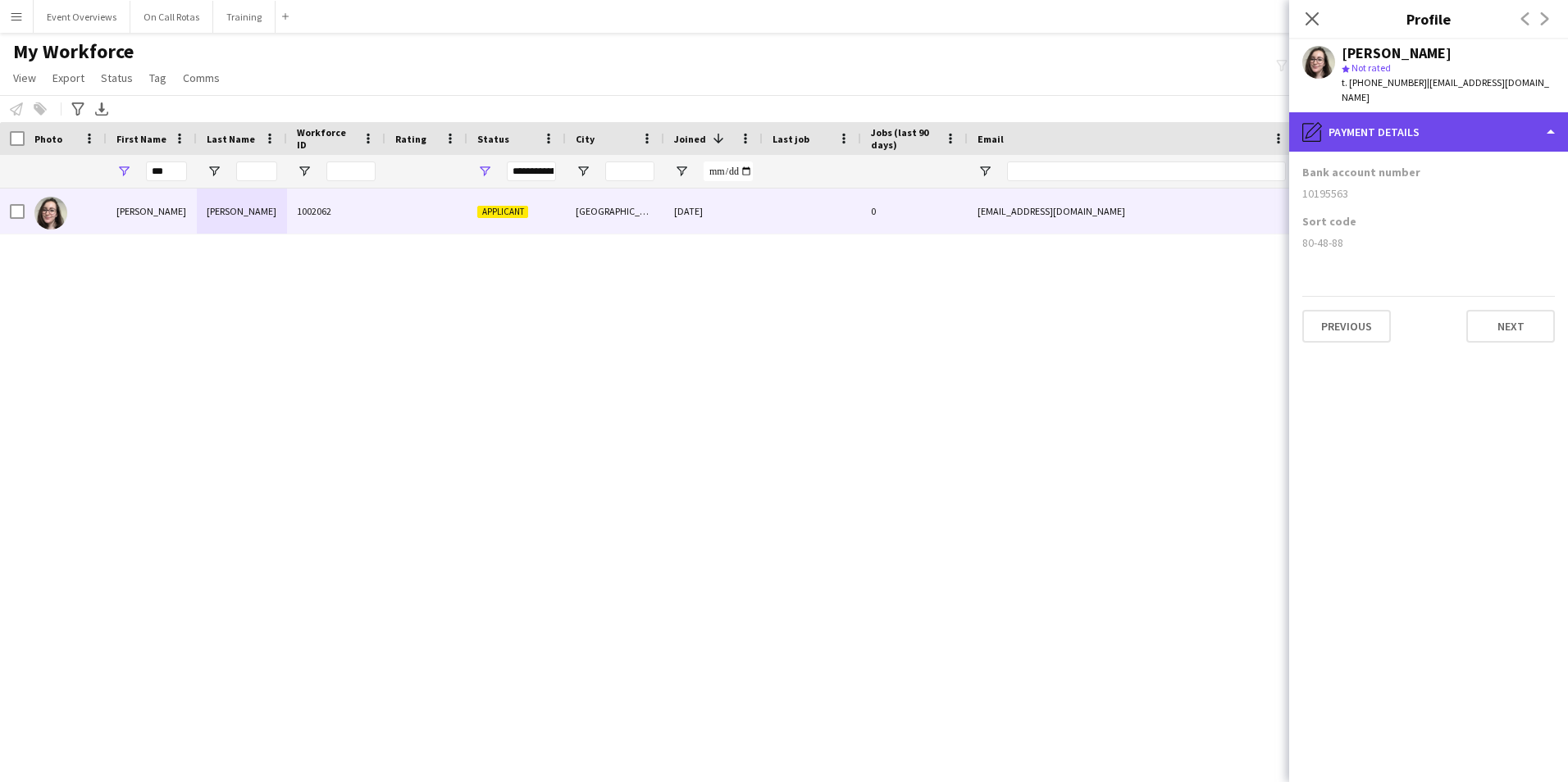
click at [1430, 112] on div "pencil4 Payment details" at bounding box center [1428, 131] width 279 height 39
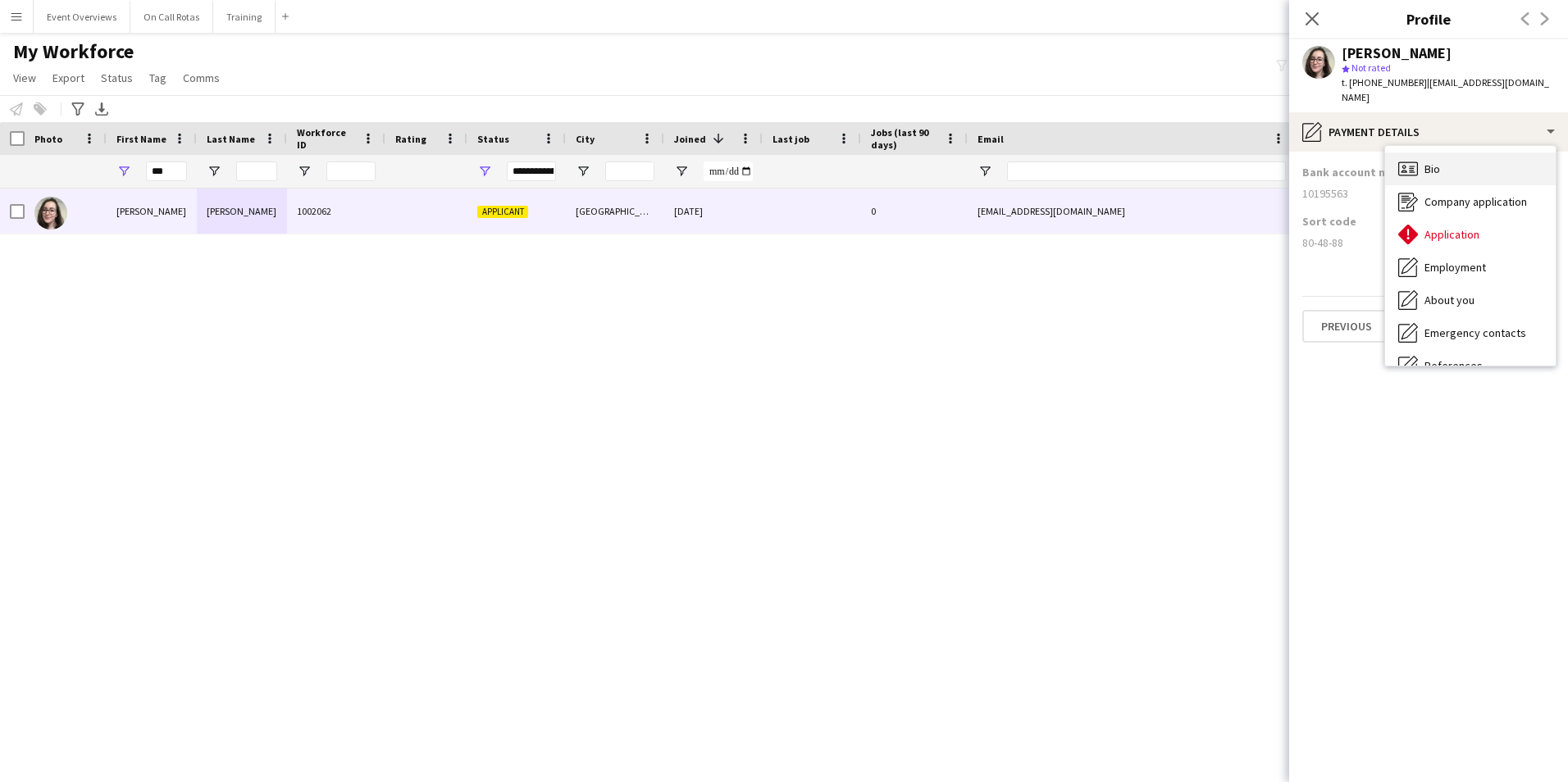
click at [1450, 152] on div "Bio Bio" at bounding box center [1469, 169] width 170 height 33
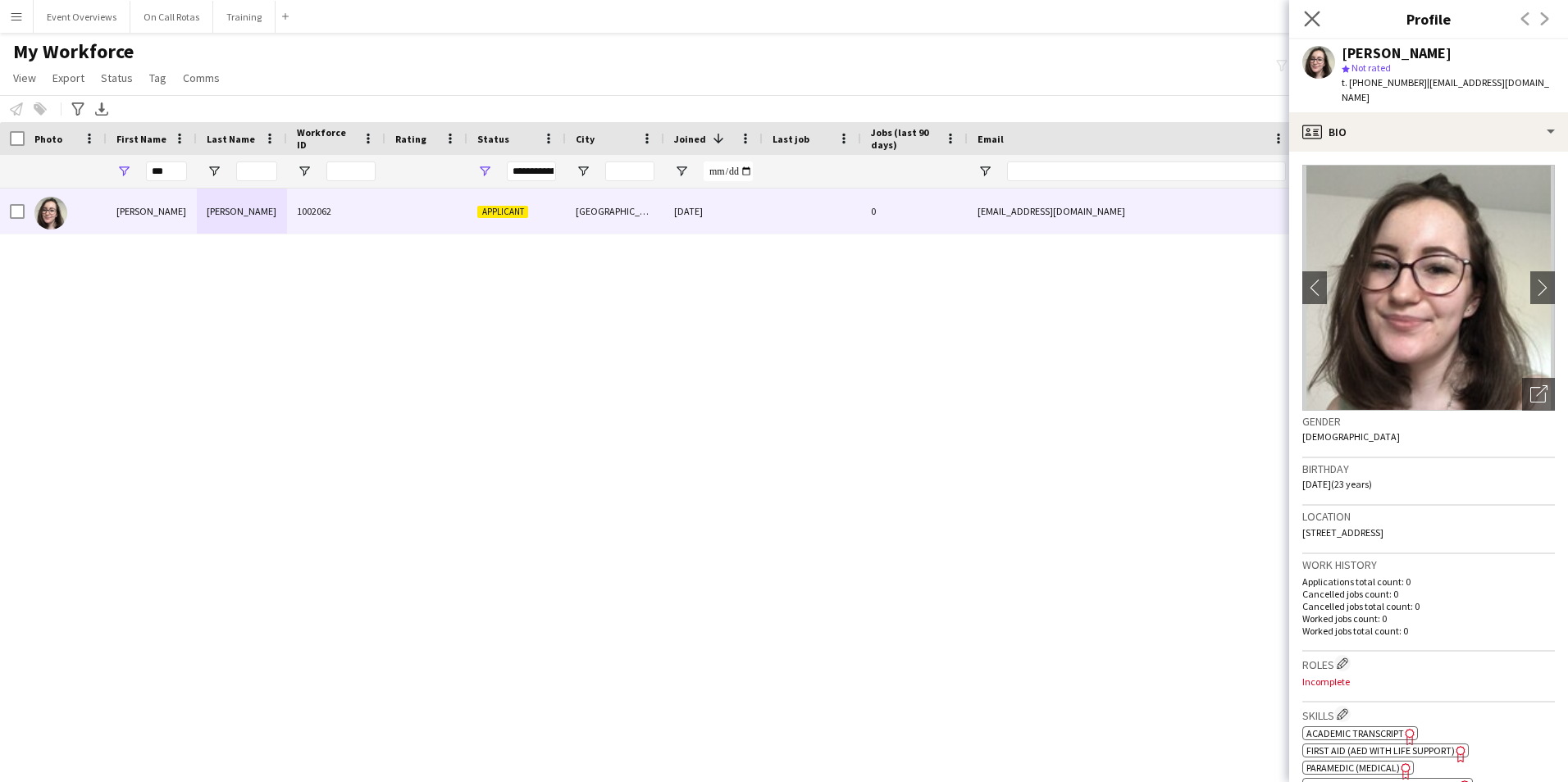
click at [1318, 29] on app-icon "Close pop-in" at bounding box center [1312, 19] width 23 height 23
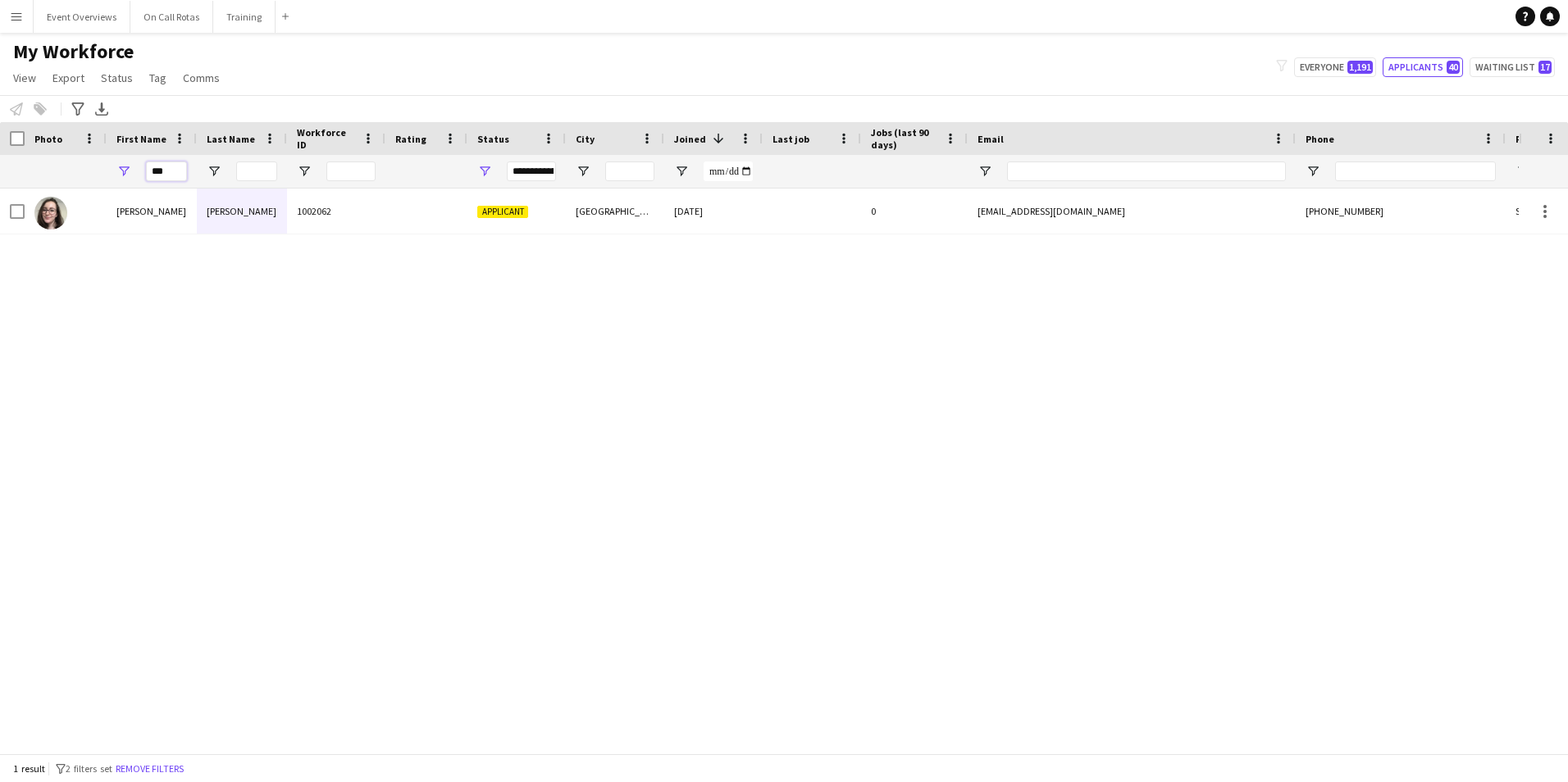
drag, startPoint x: 171, startPoint y: 179, endPoint x: 24, endPoint y: 183, distance: 147.1
click at [24, 183] on div "**********" at bounding box center [889, 171] width 1777 height 33
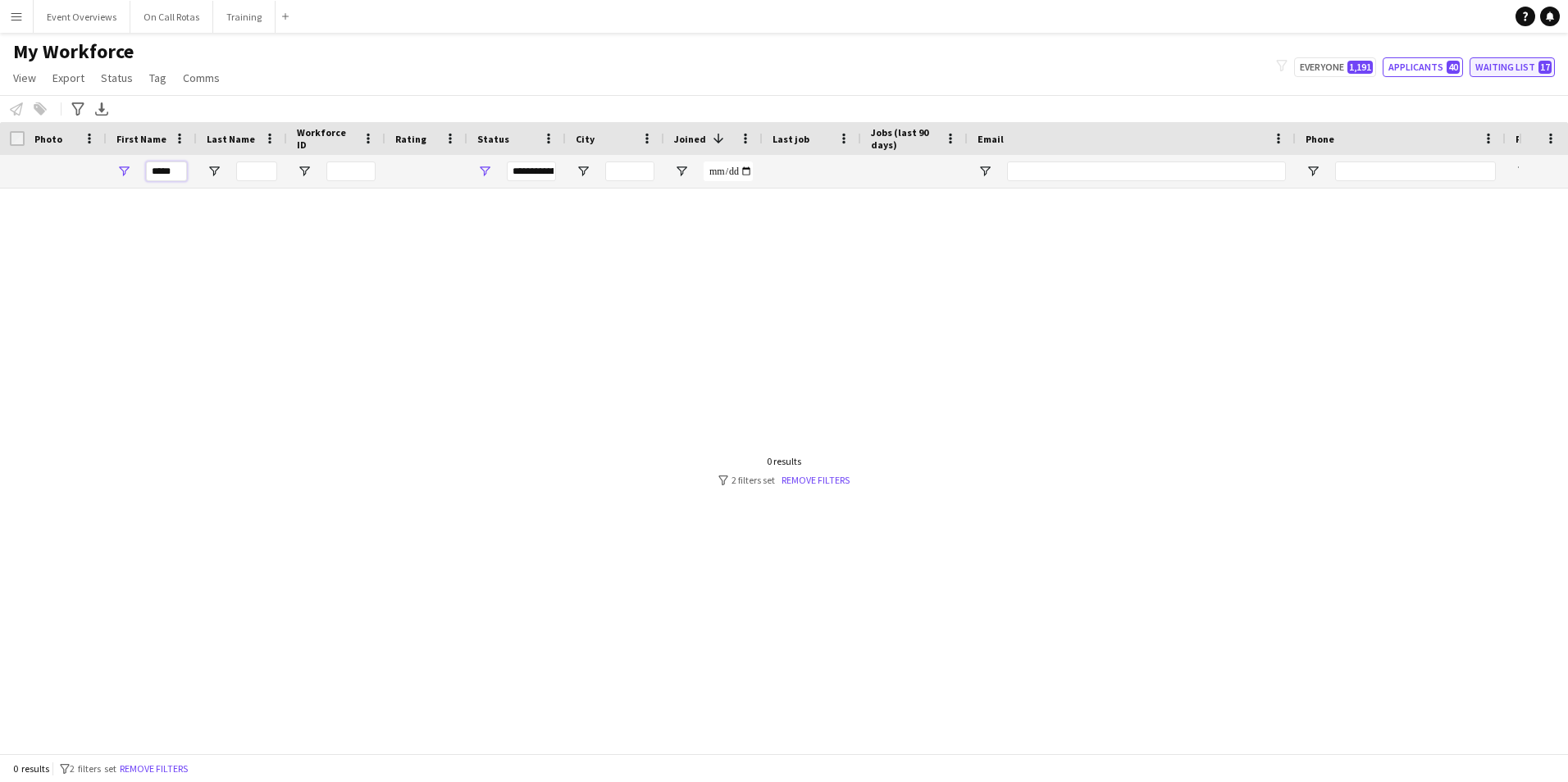
type input "*****"
click at [1501, 68] on button "Waiting list 17" at bounding box center [1512, 67] width 86 height 20
type input "**********"
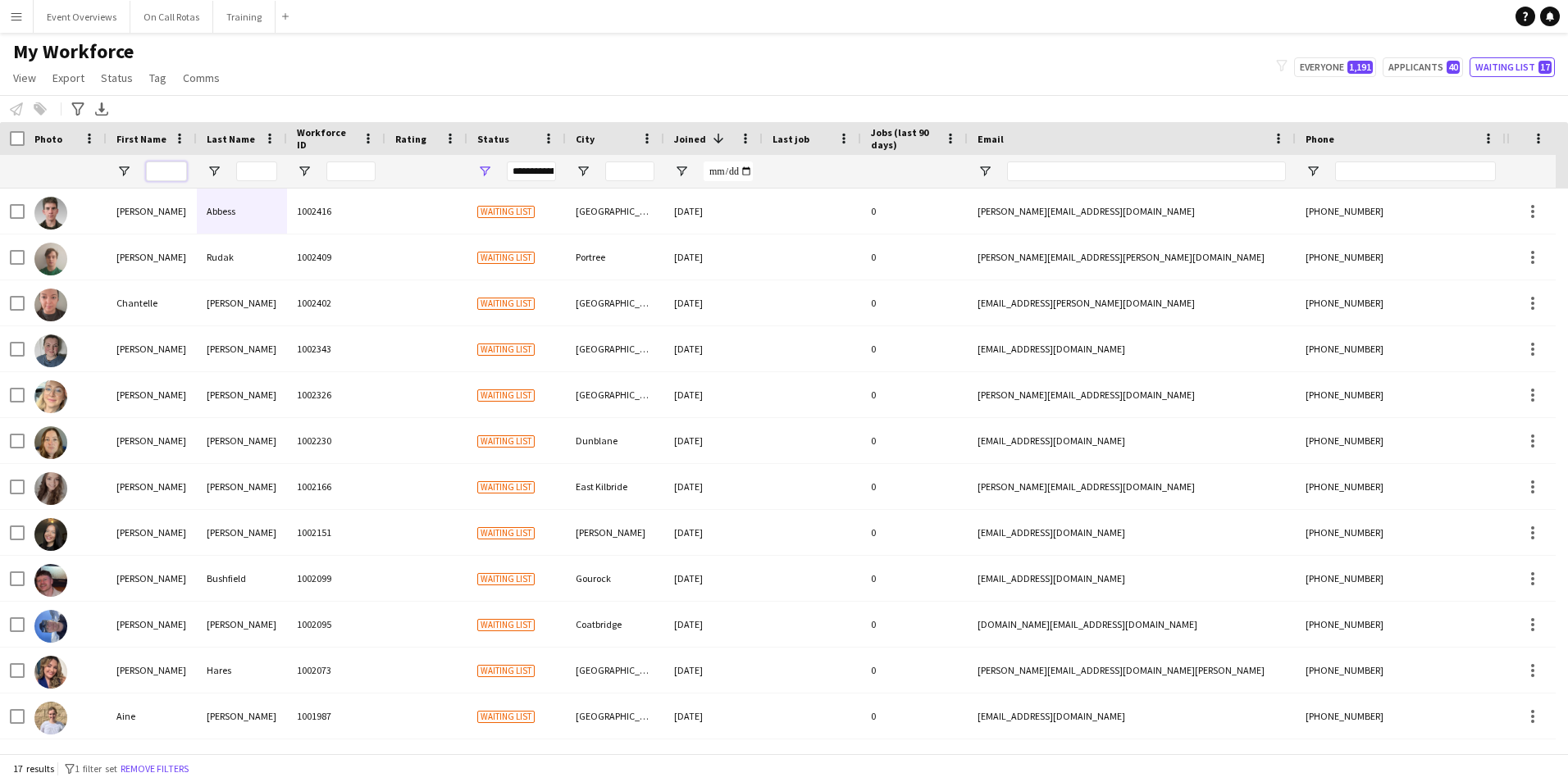
click at [185, 167] on input "First Name Filter Input" at bounding box center [166, 171] width 41 height 20
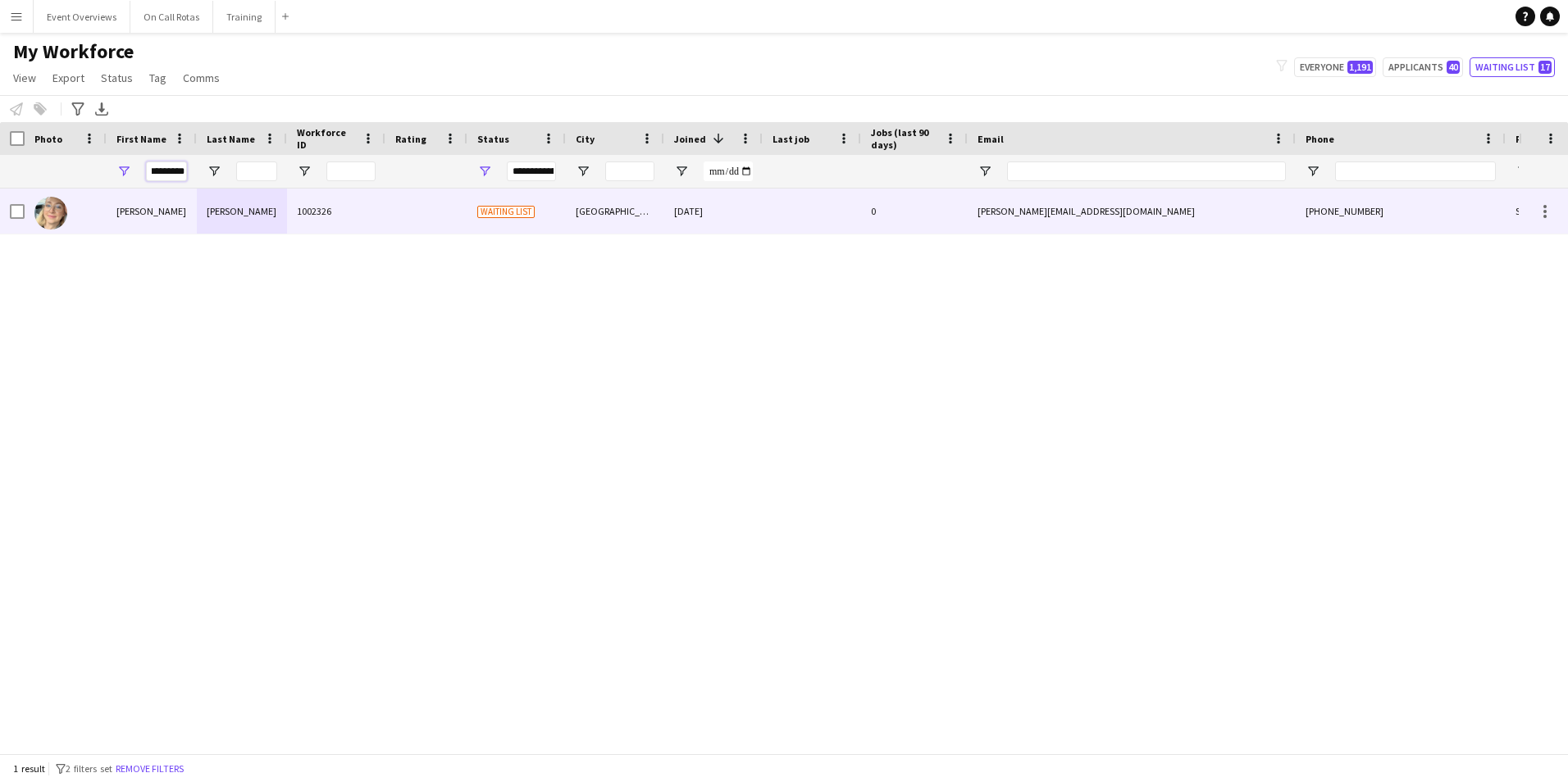
type input "*********"
click at [190, 223] on div "Elizabeth" at bounding box center [151, 211] width 90 height 45
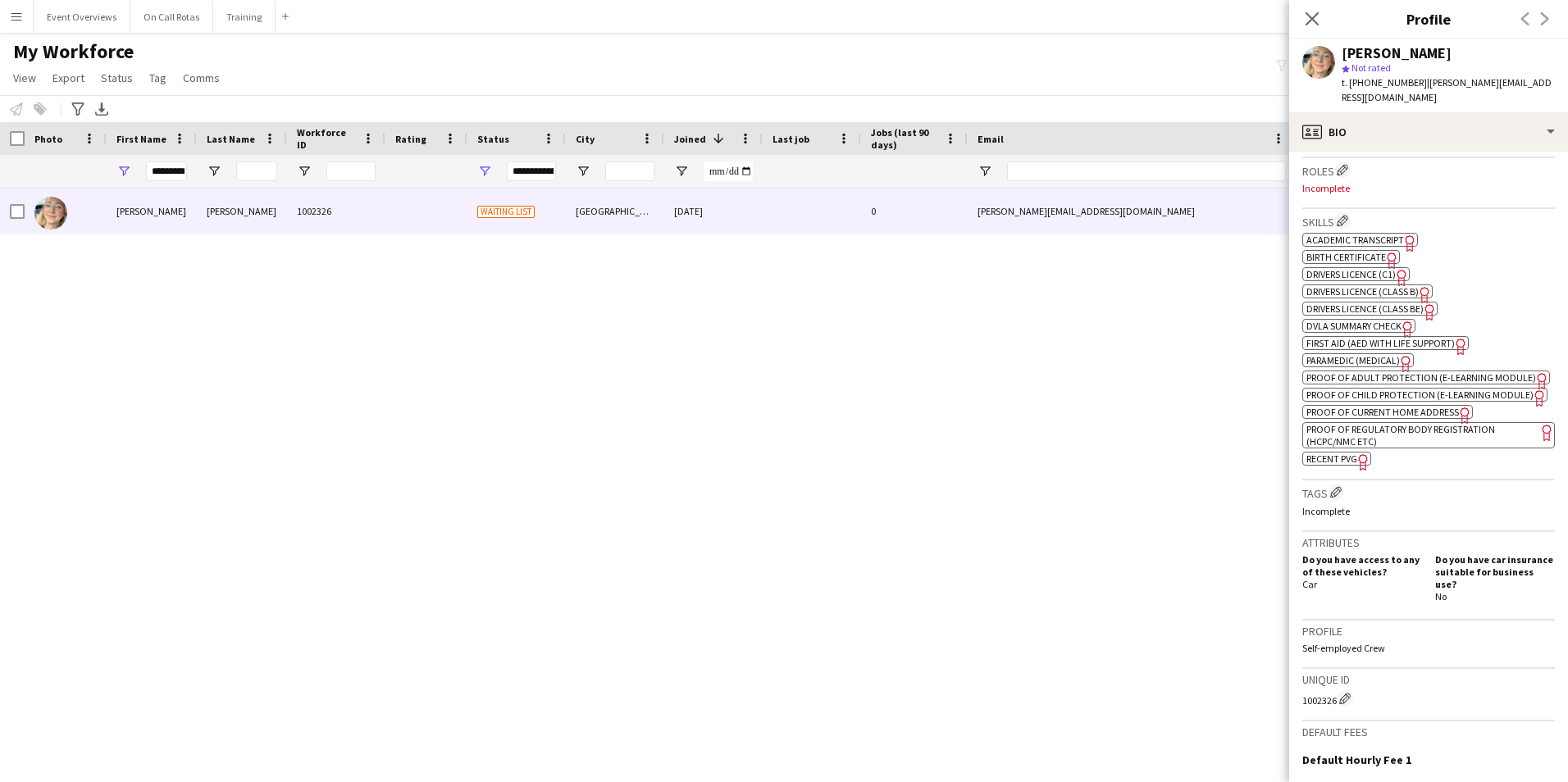
scroll to position [734, 0]
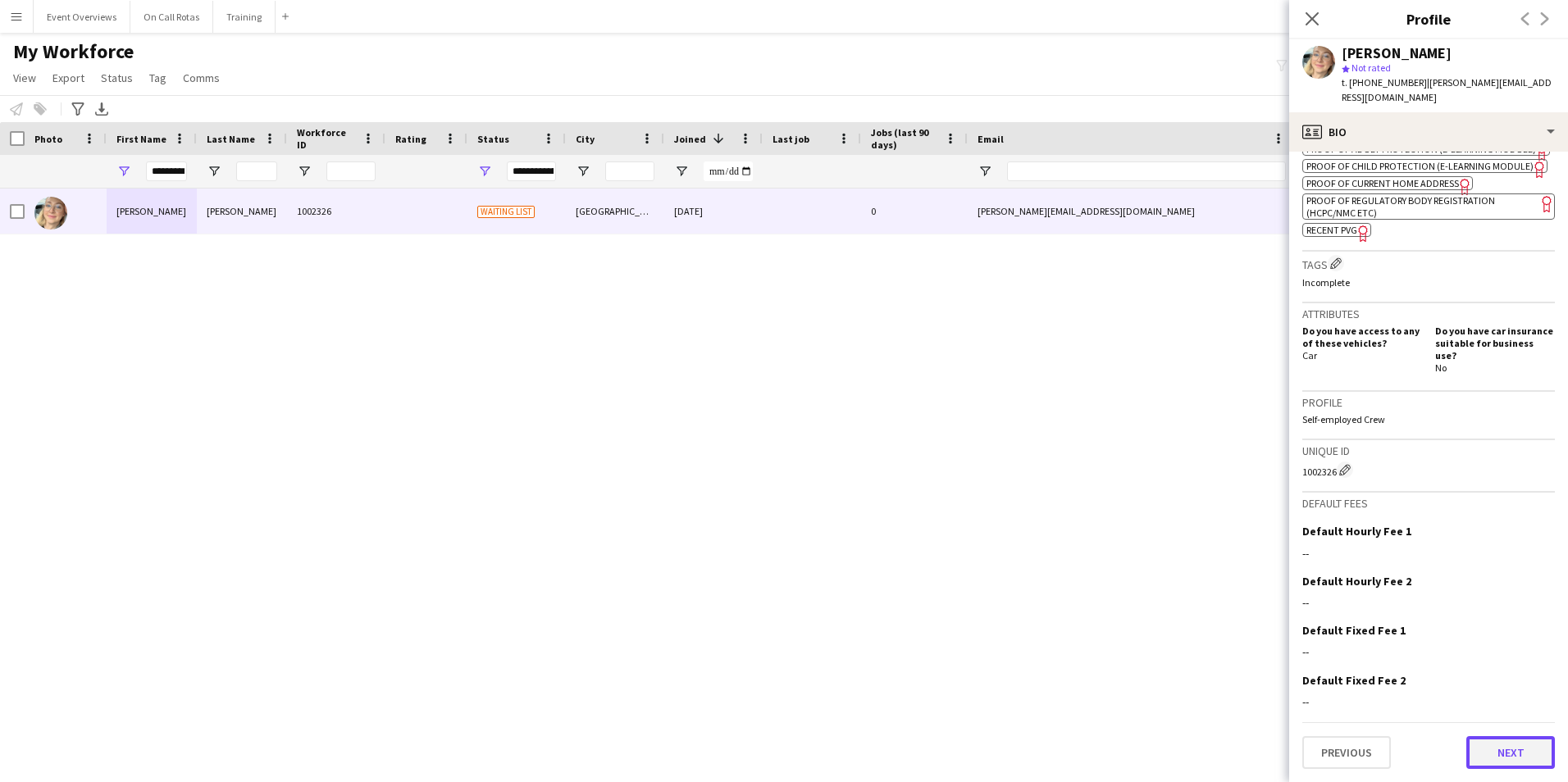
click at [1475, 740] on button "Next" at bounding box center [1510, 753] width 88 height 33
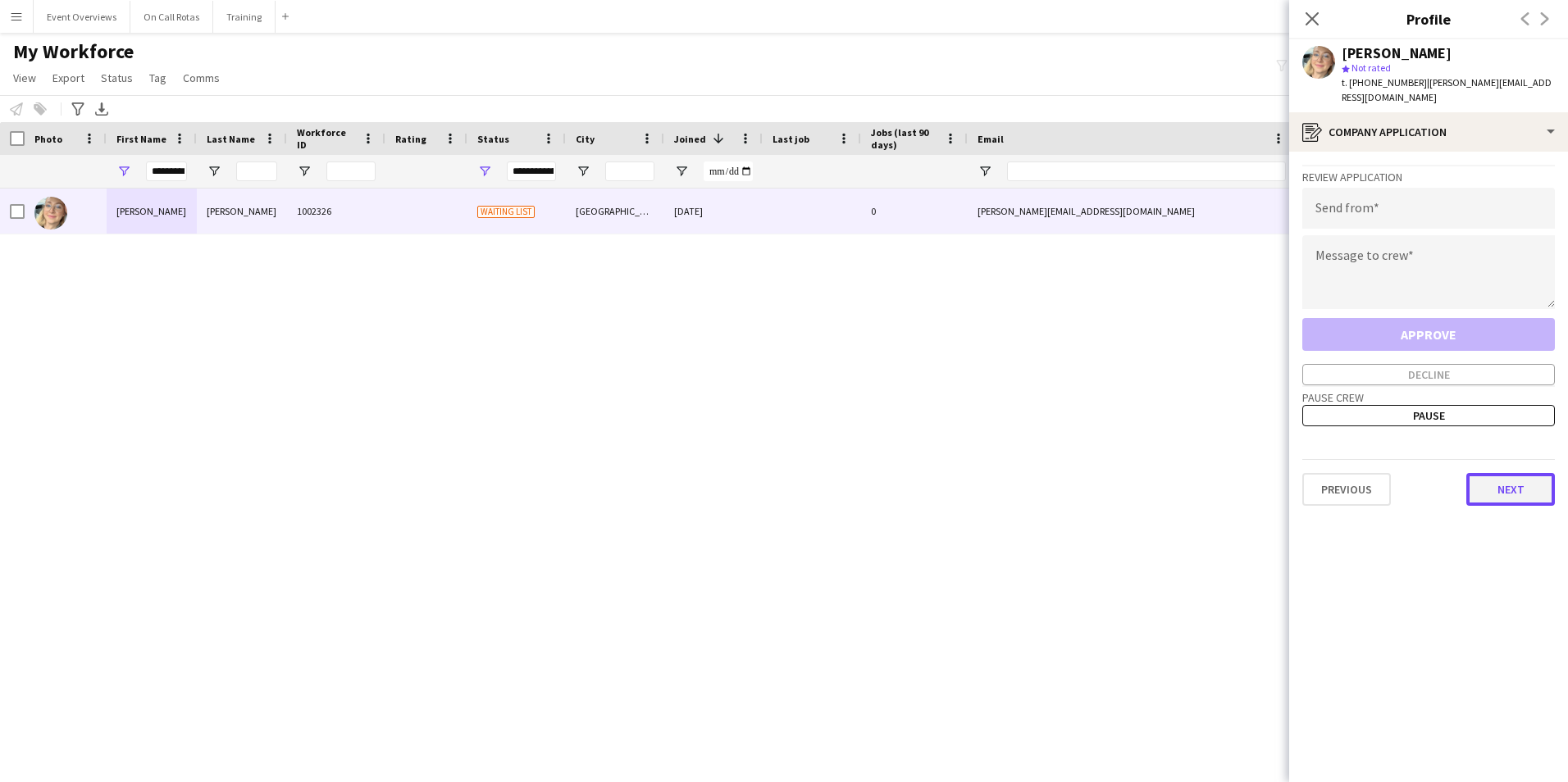
click at [1494, 485] on button "Next" at bounding box center [1510, 490] width 88 height 33
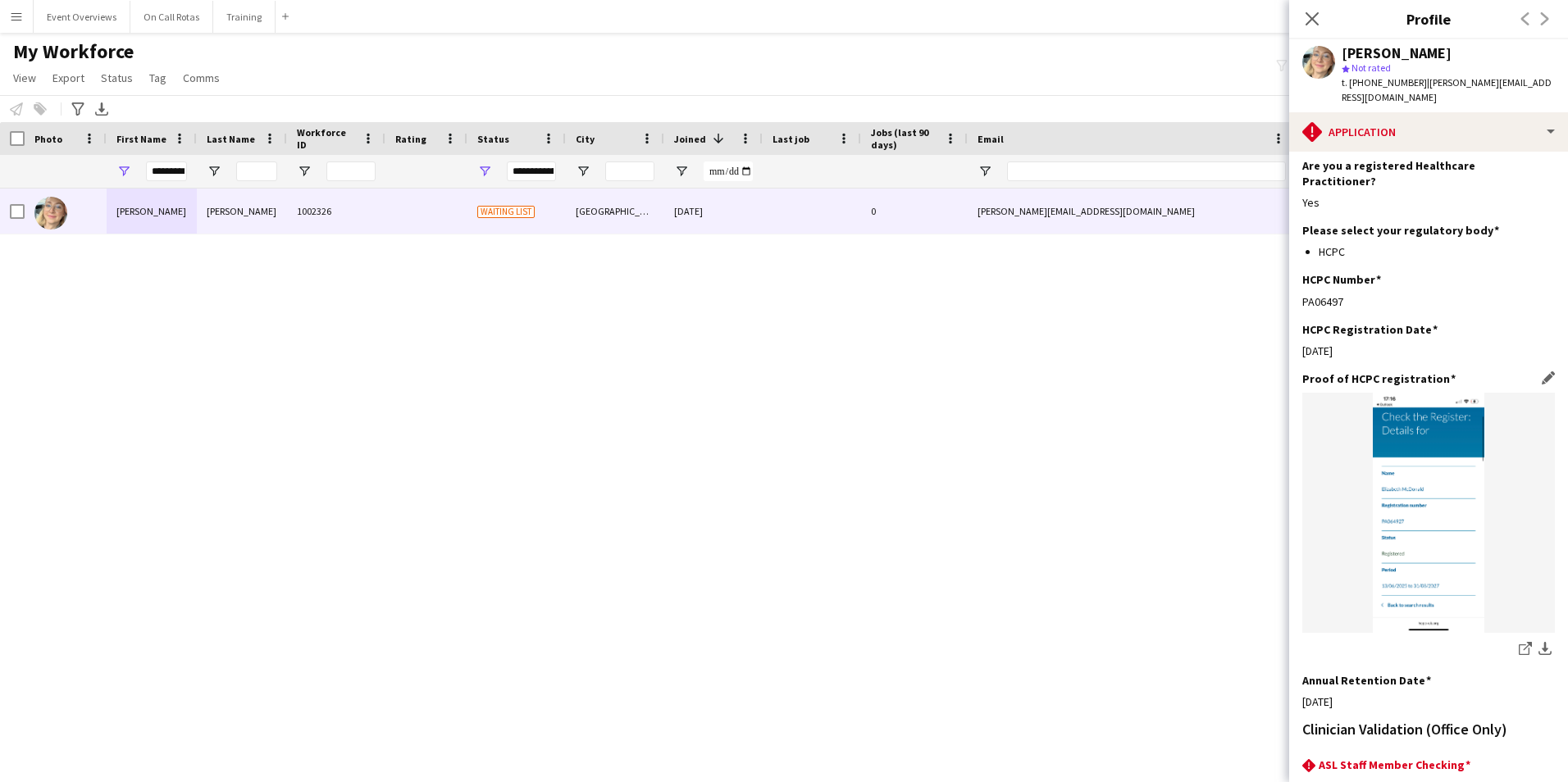
scroll to position [406, 0]
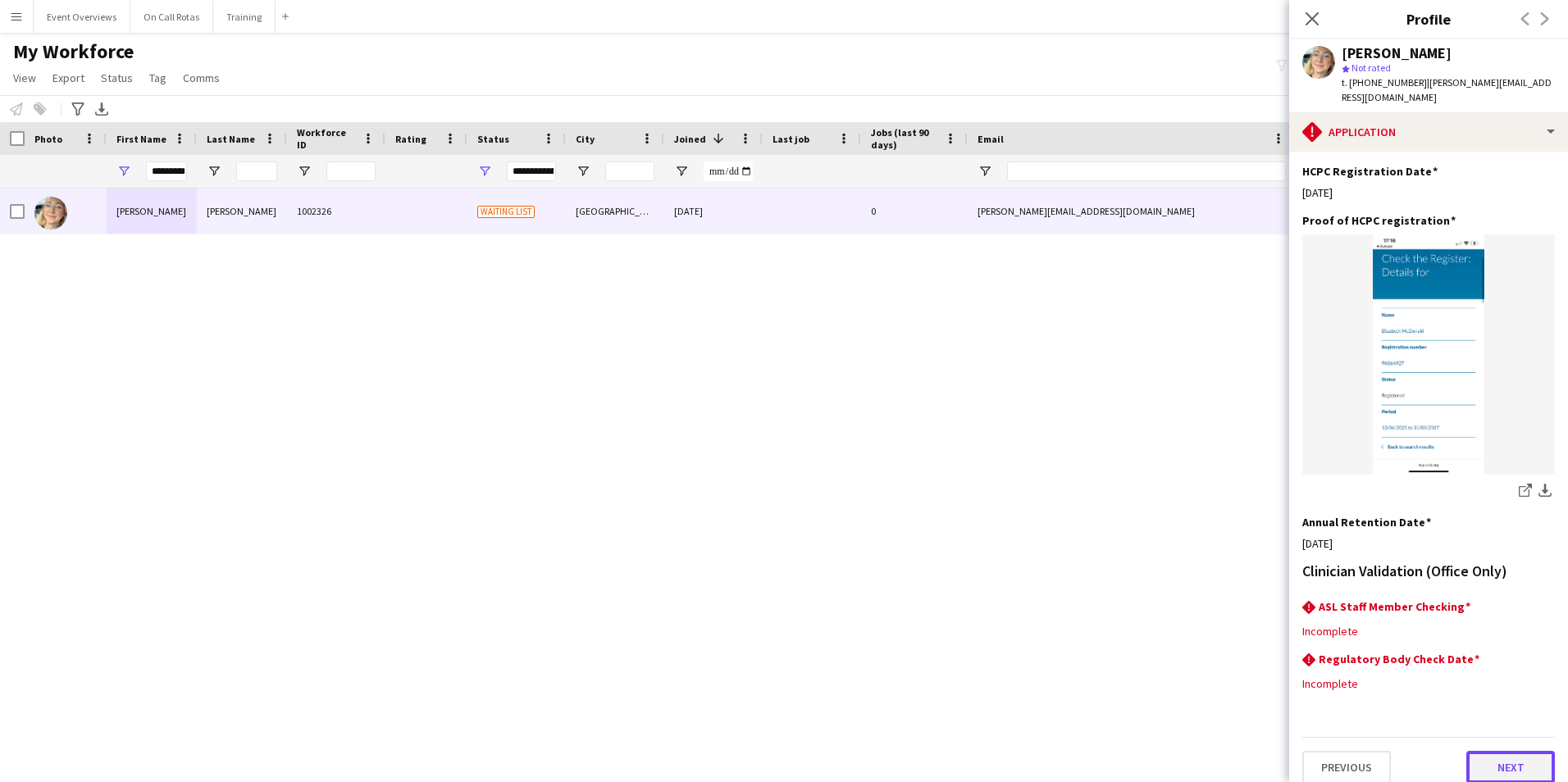
click at [1490, 755] on button "Next" at bounding box center [1510, 767] width 88 height 33
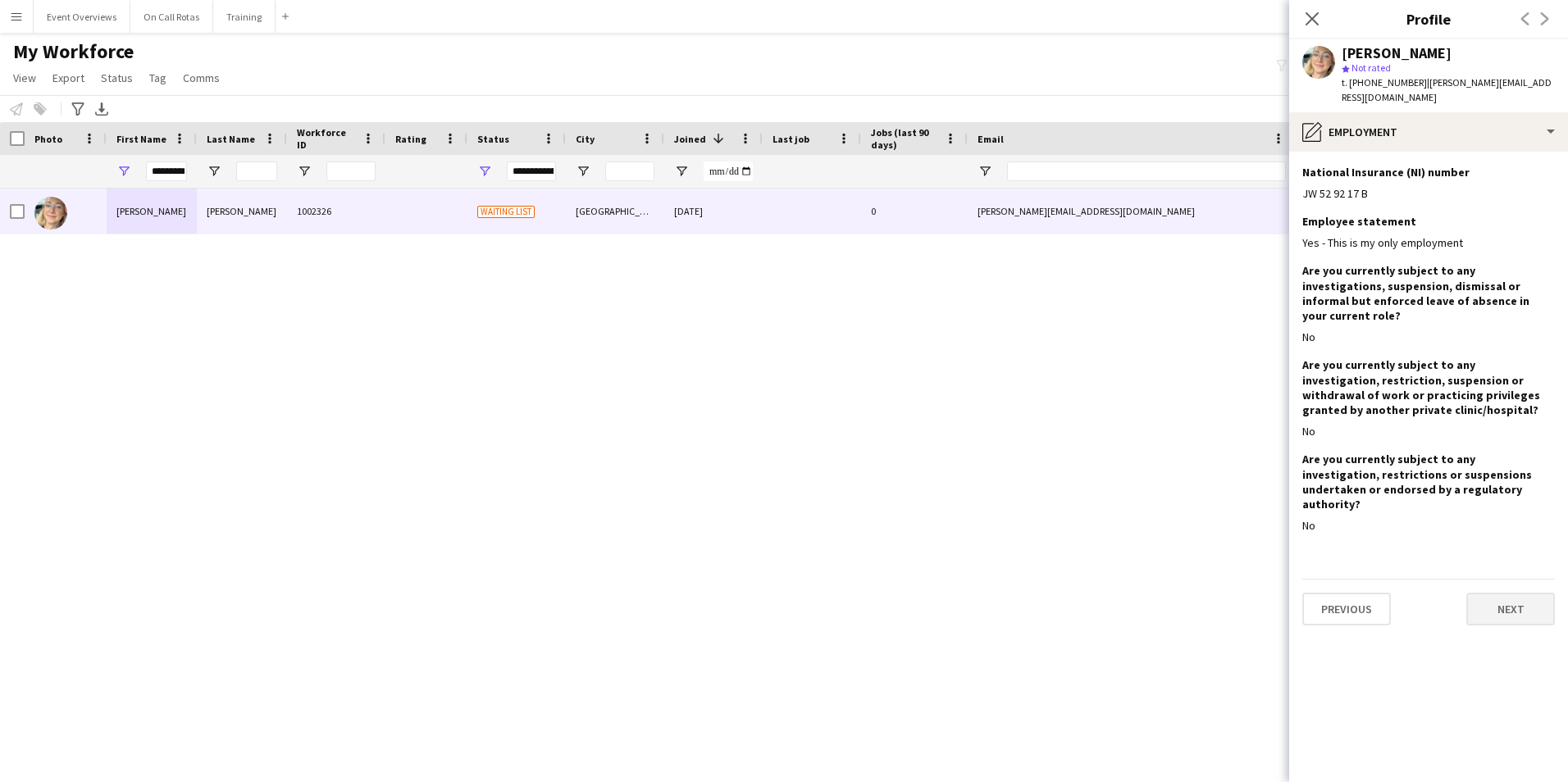
scroll to position [0, 0]
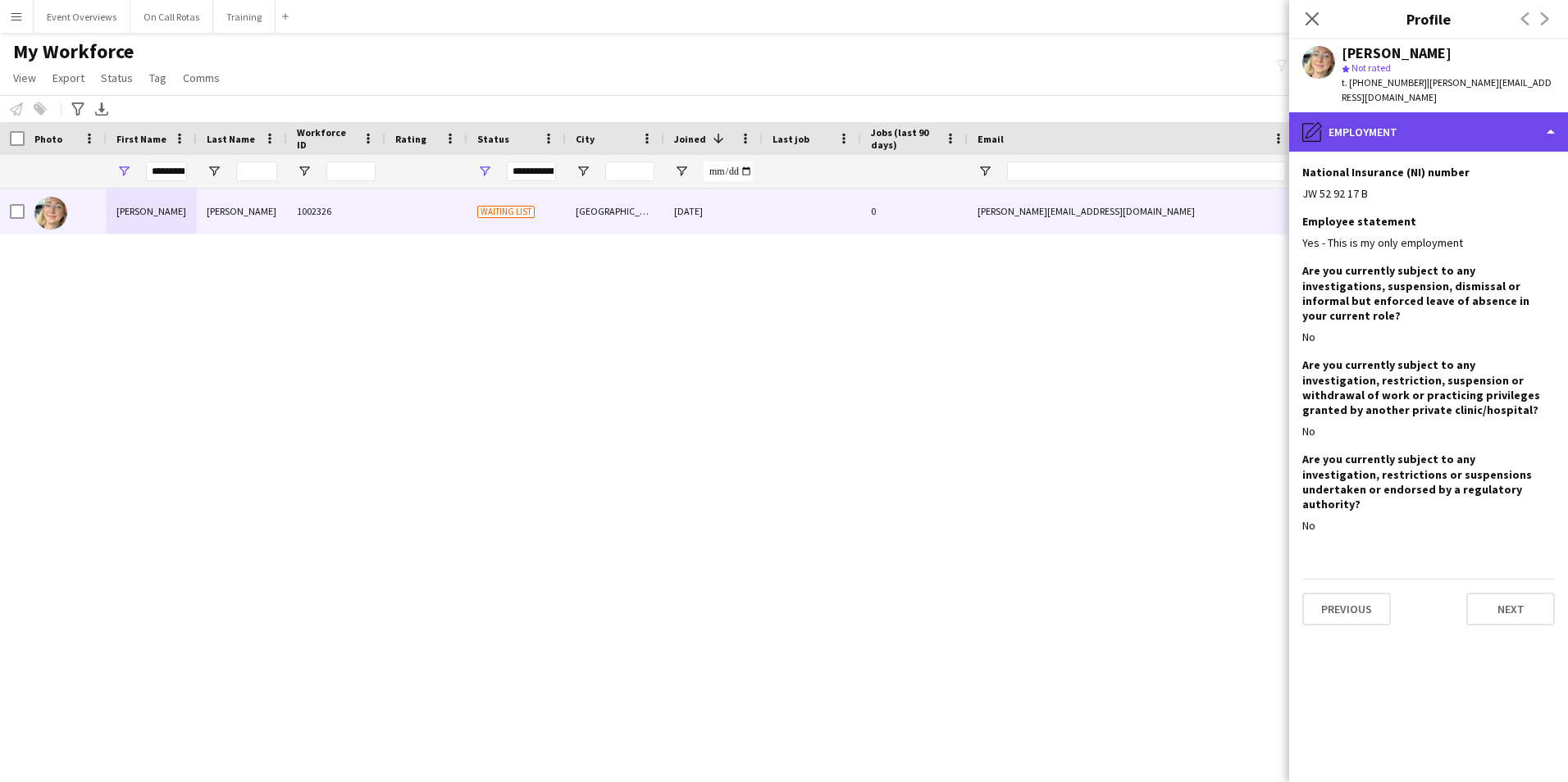
click at [1336, 125] on div "pencil4 Employment" at bounding box center [1428, 131] width 279 height 39
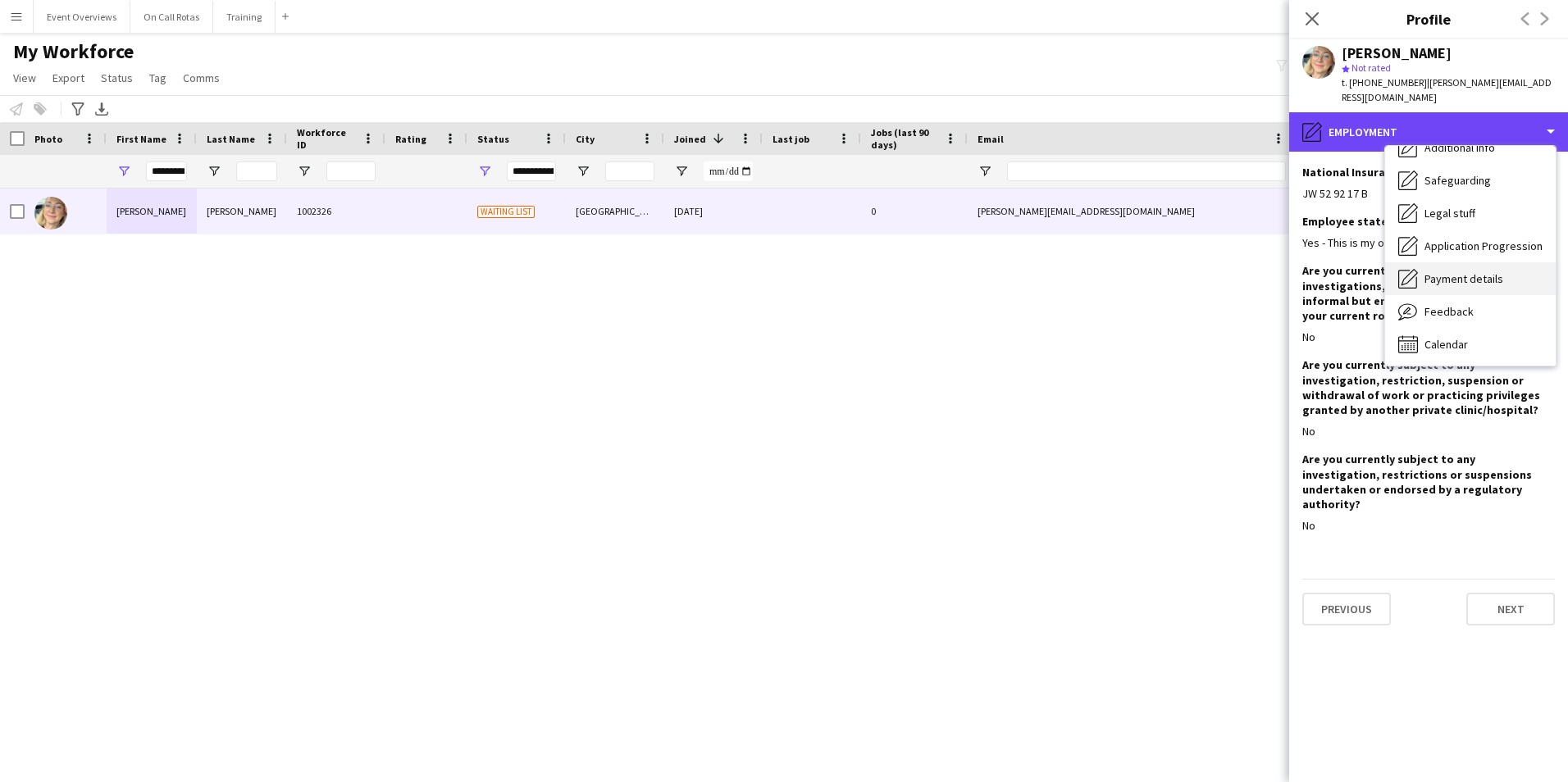
scroll to position [285, 0]
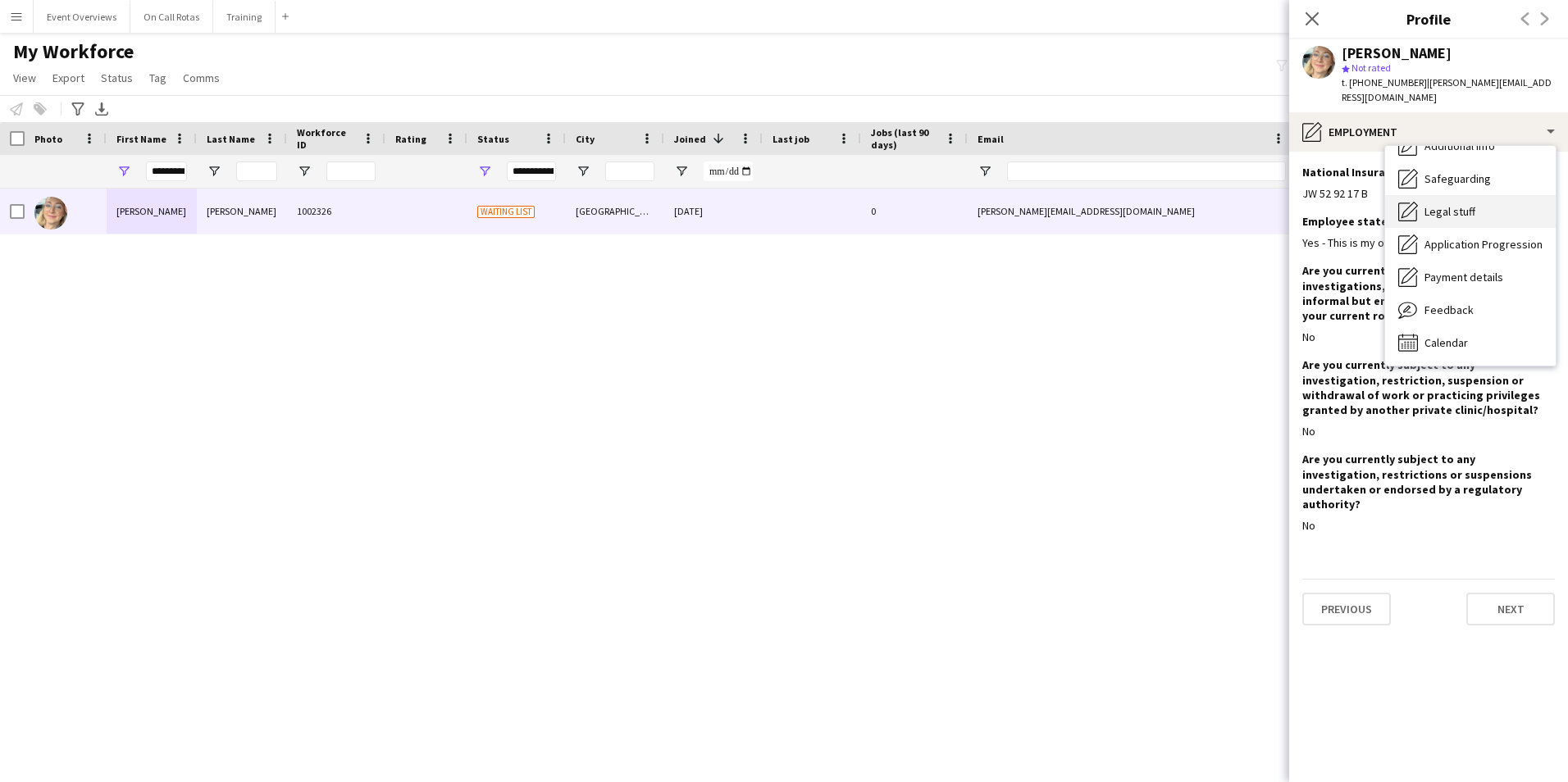
click at [1443, 214] on span "Legal stuff" at bounding box center [1449, 211] width 51 height 15
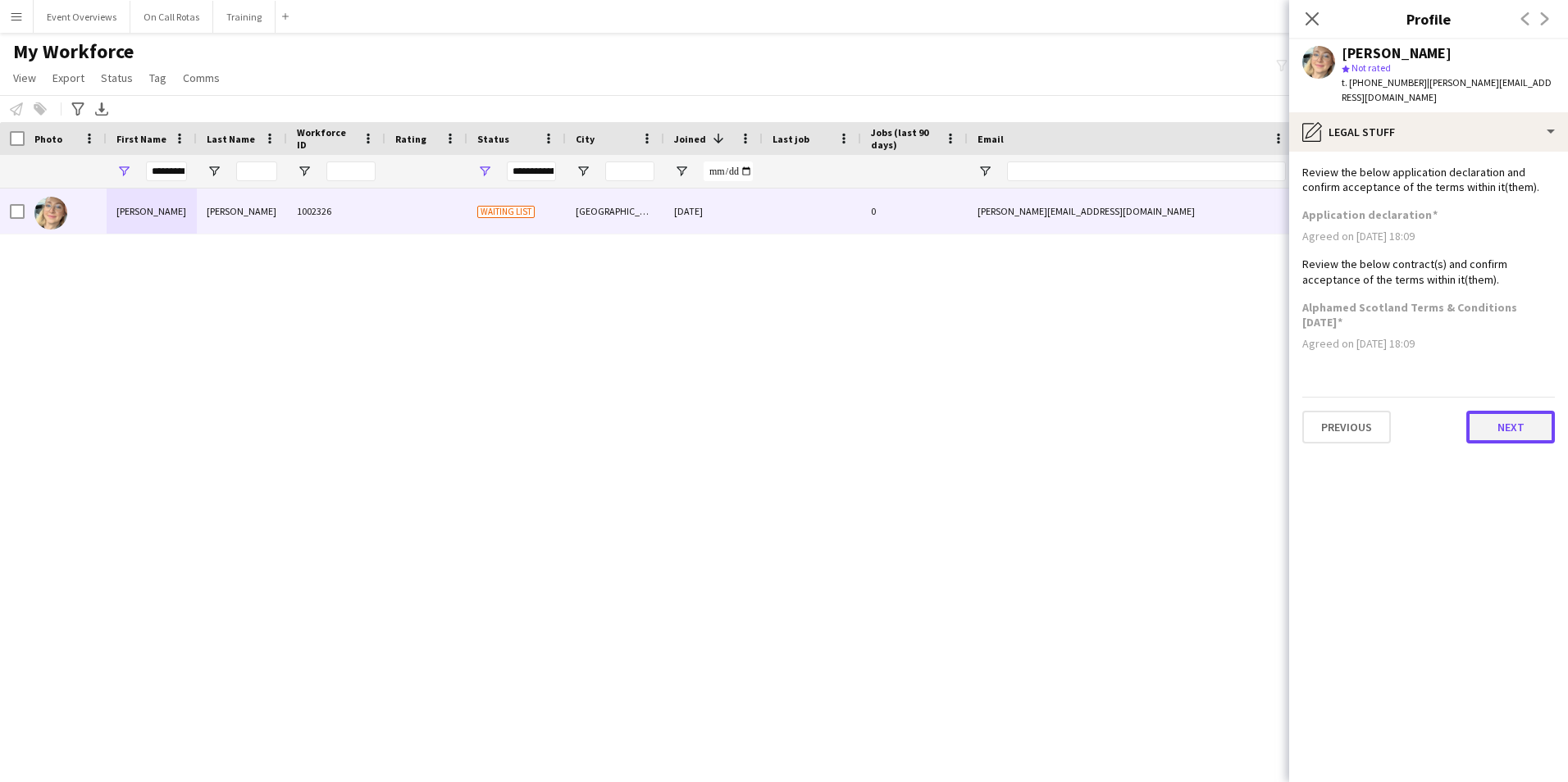
click at [1494, 428] on button "Next" at bounding box center [1510, 427] width 88 height 33
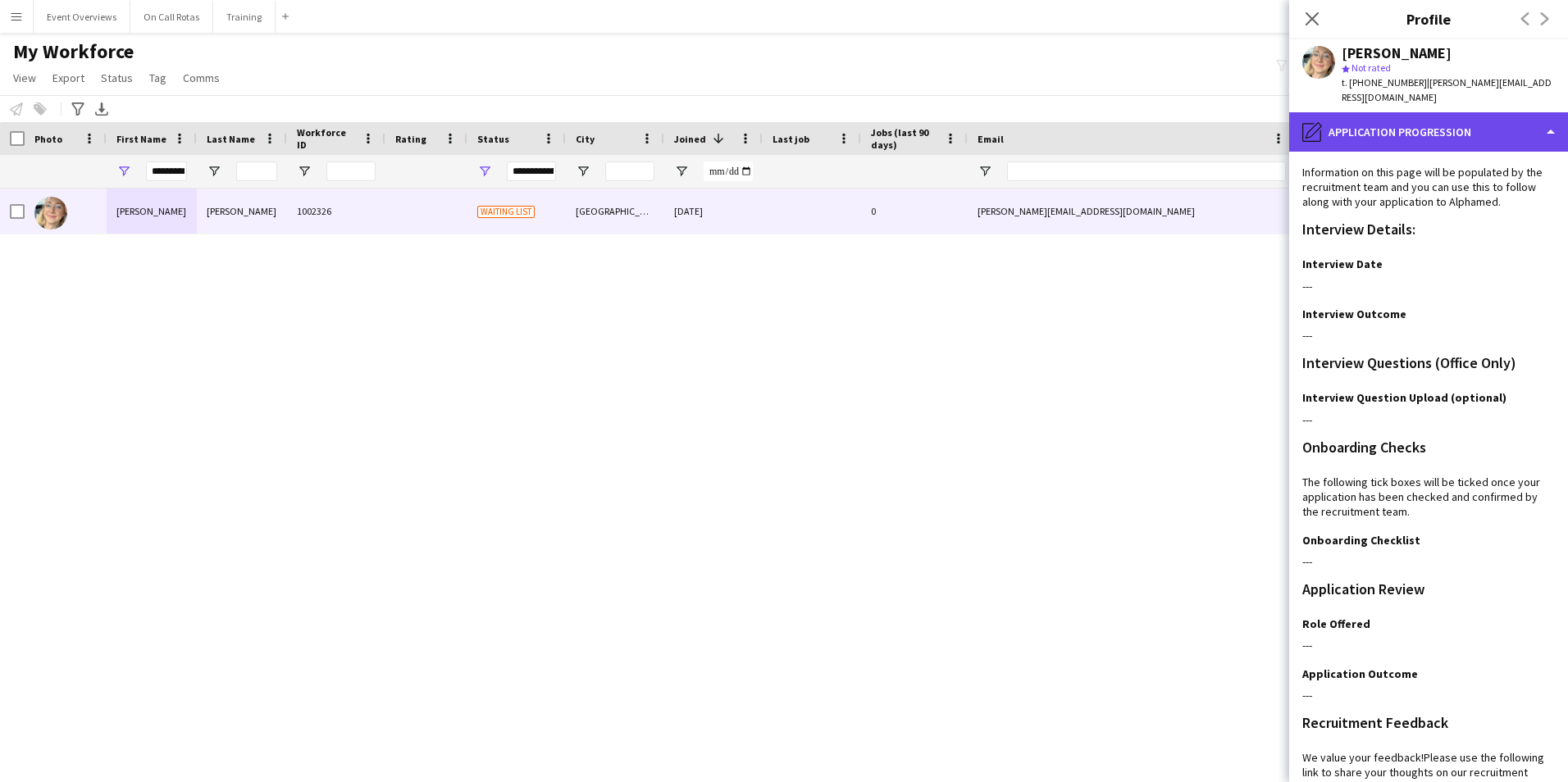
click at [1462, 115] on div "pencil4 Application Progression" at bounding box center [1428, 131] width 279 height 39
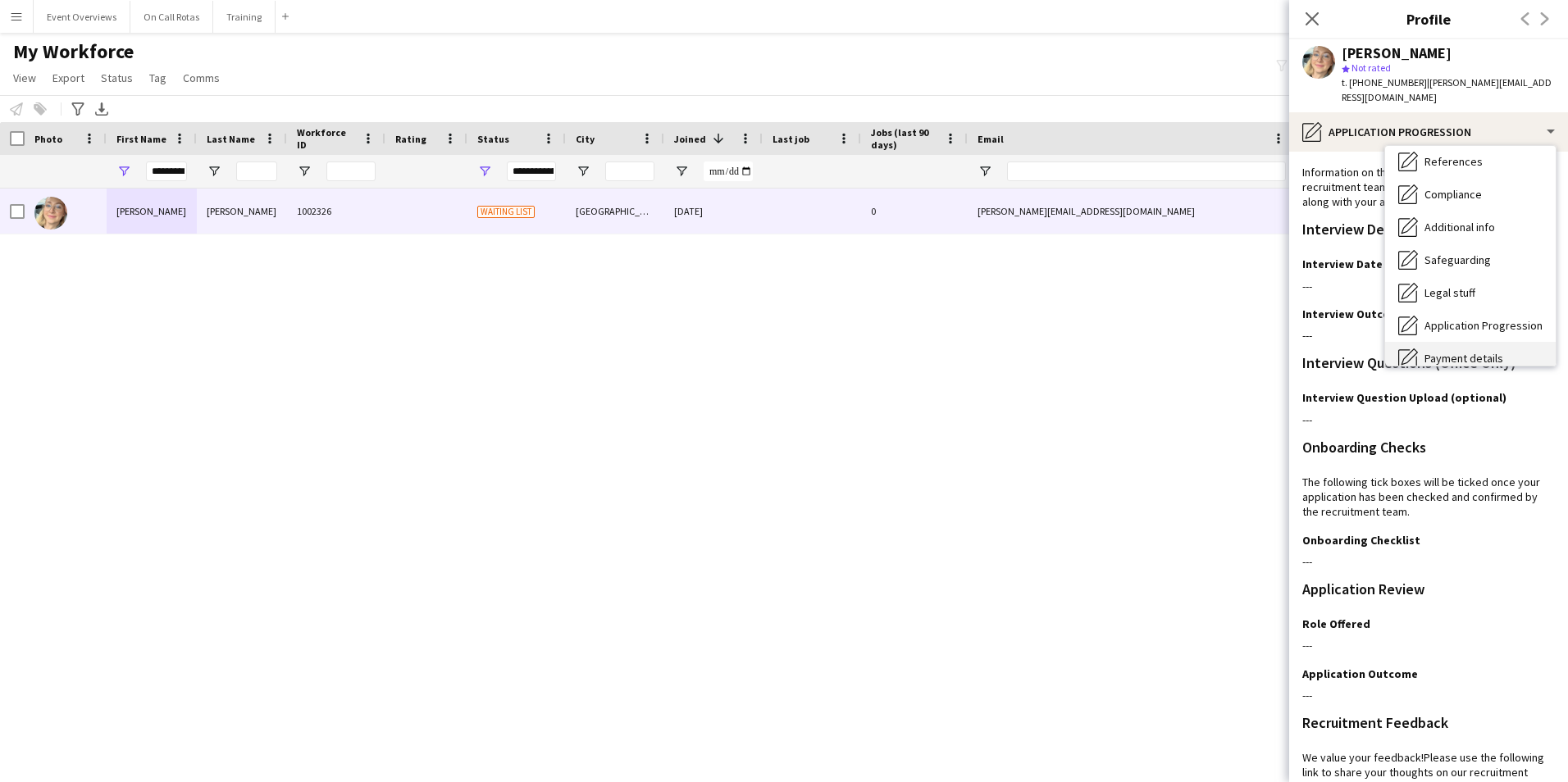
scroll to position [203, 0]
click at [1468, 162] on span "References" at bounding box center [1453, 162] width 58 height 15
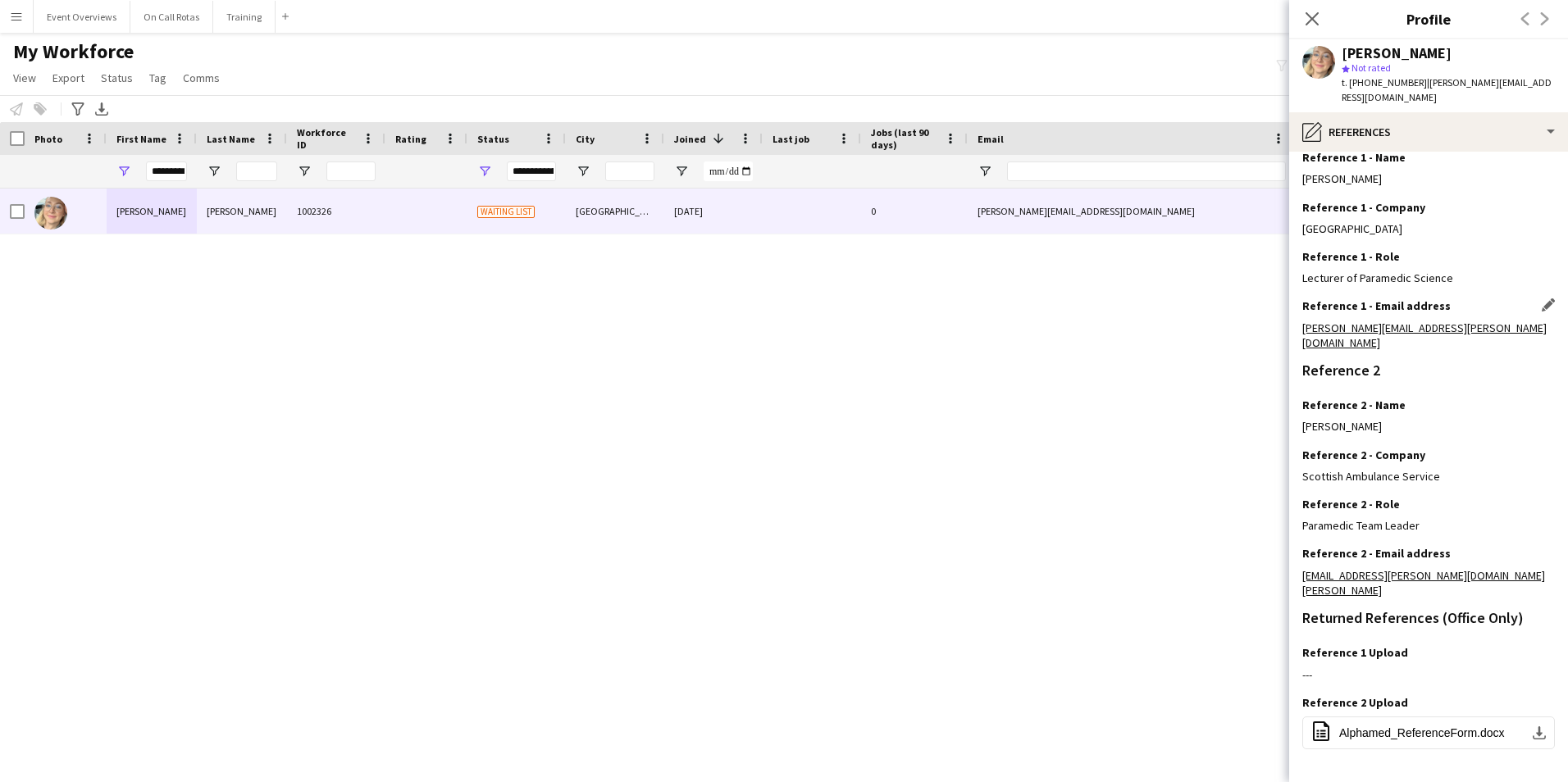
scroll to position [236, 0]
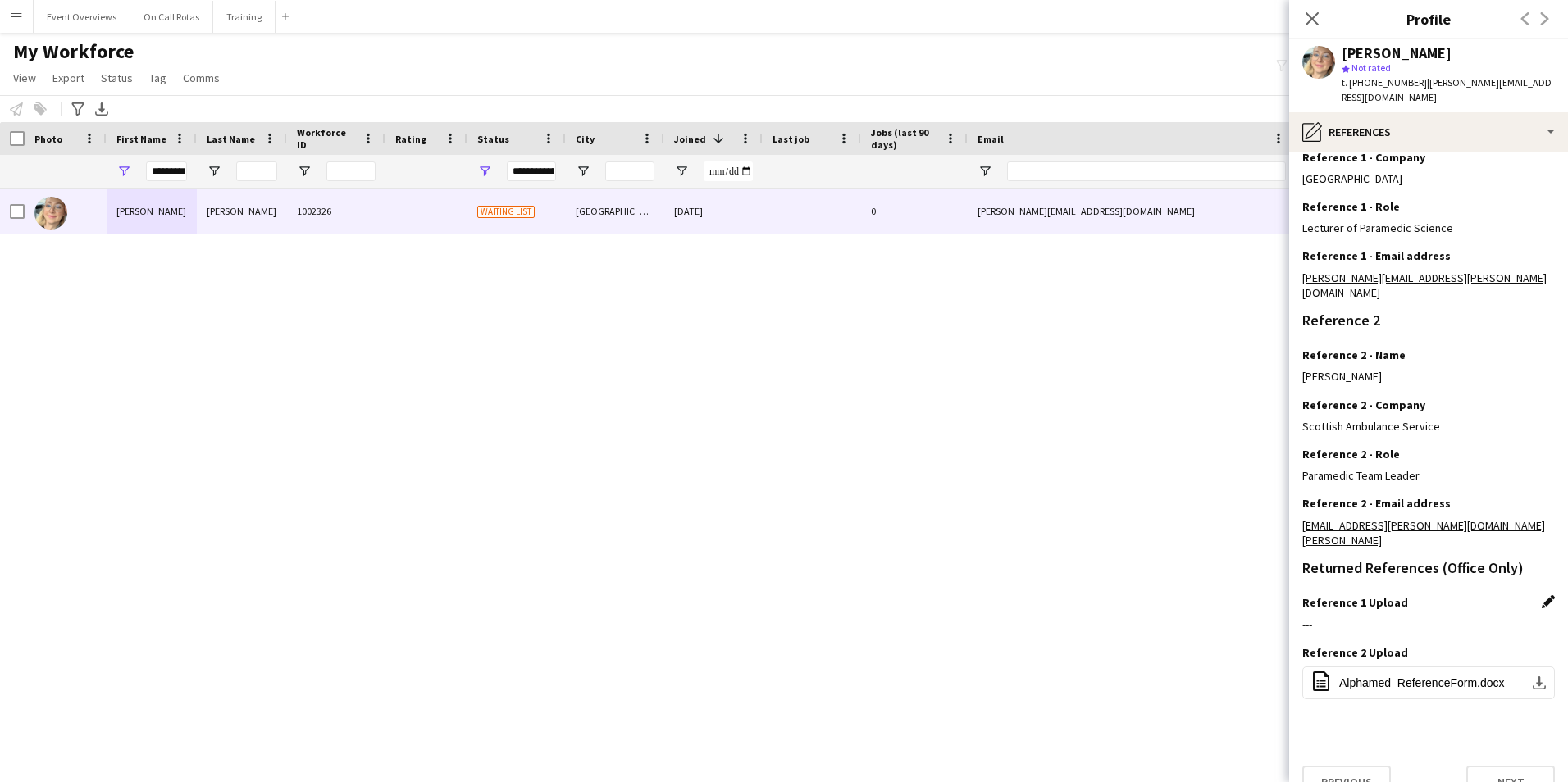
click at [1541, 595] on app-icon "Edit this field" at bounding box center [1547, 601] width 13 height 13
click at [1492, 617] on button "Upload new file" at bounding box center [1503, 630] width 102 height 26
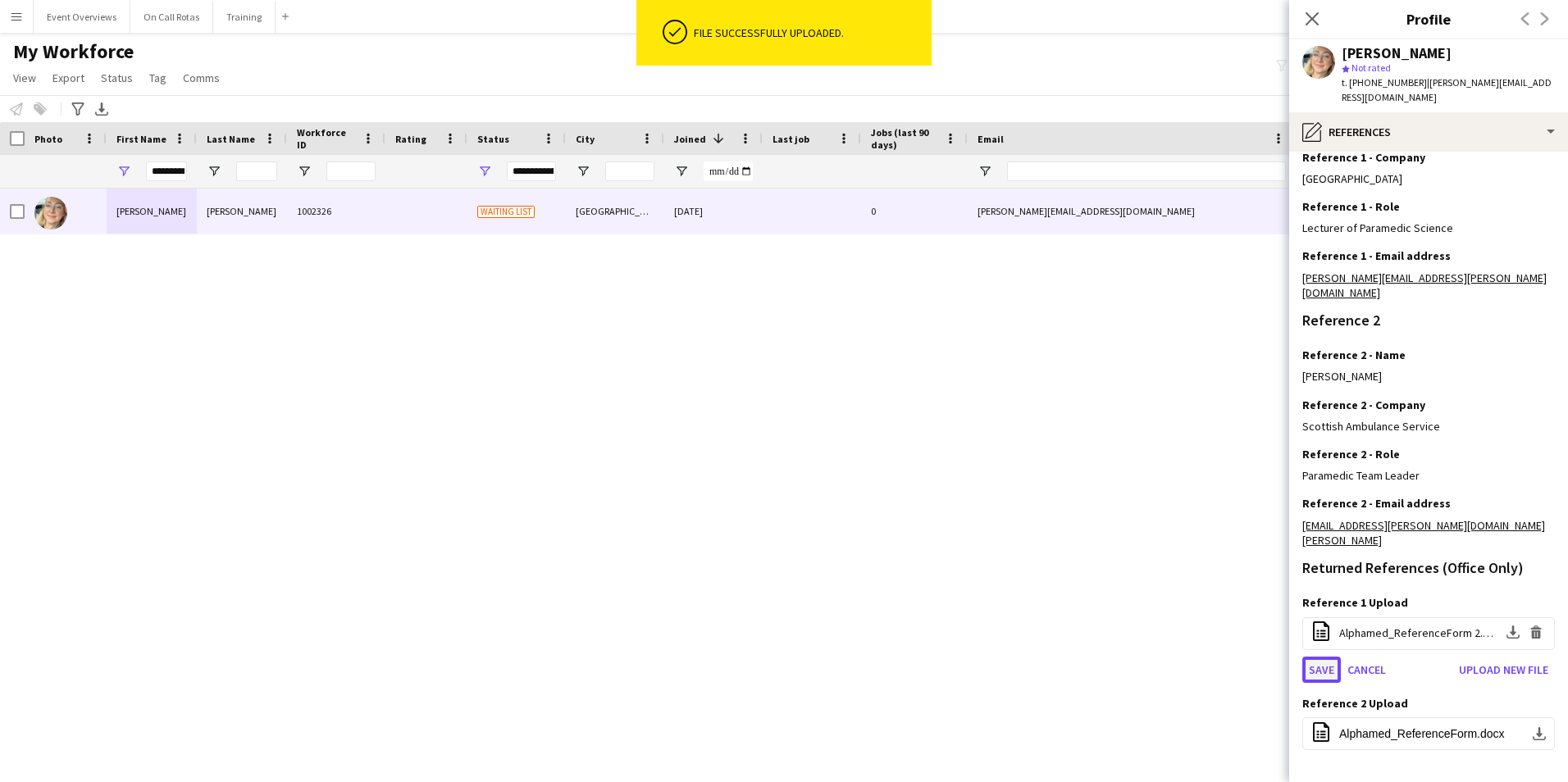
click at [1330, 657] on button "Save" at bounding box center [1321, 670] width 39 height 26
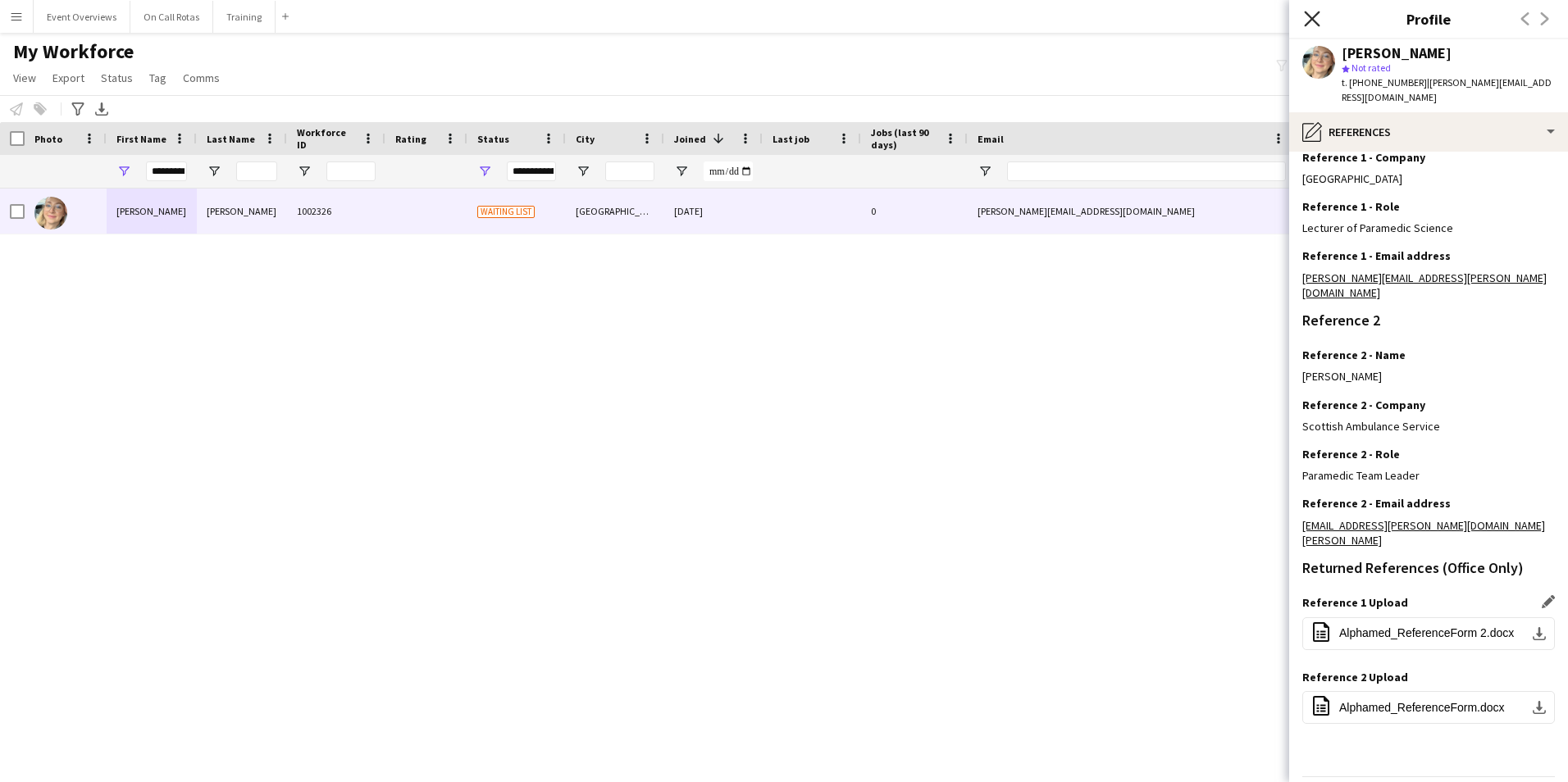
click at [1317, 25] on icon "Close pop-in" at bounding box center [1311, 18] width 16 height 16
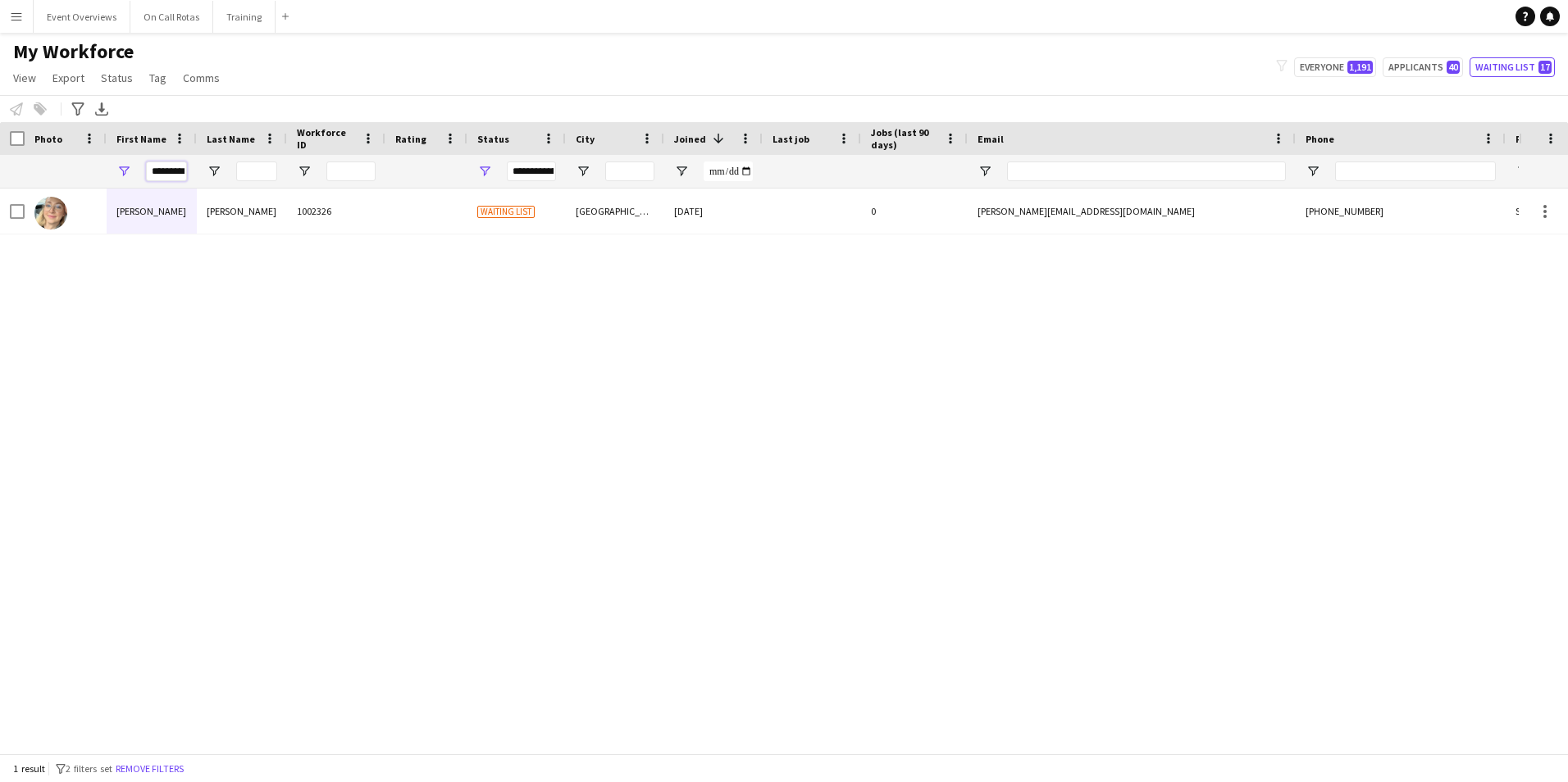
scroll to position [0, 5]
drag, startPoint x: 151, startPoint y: 171, endPoint x: 786, endPoint y: 163, distance: 635.1
click at [786, 162] on div "**********" at bounding box center [889, 171] width 1777 height 33
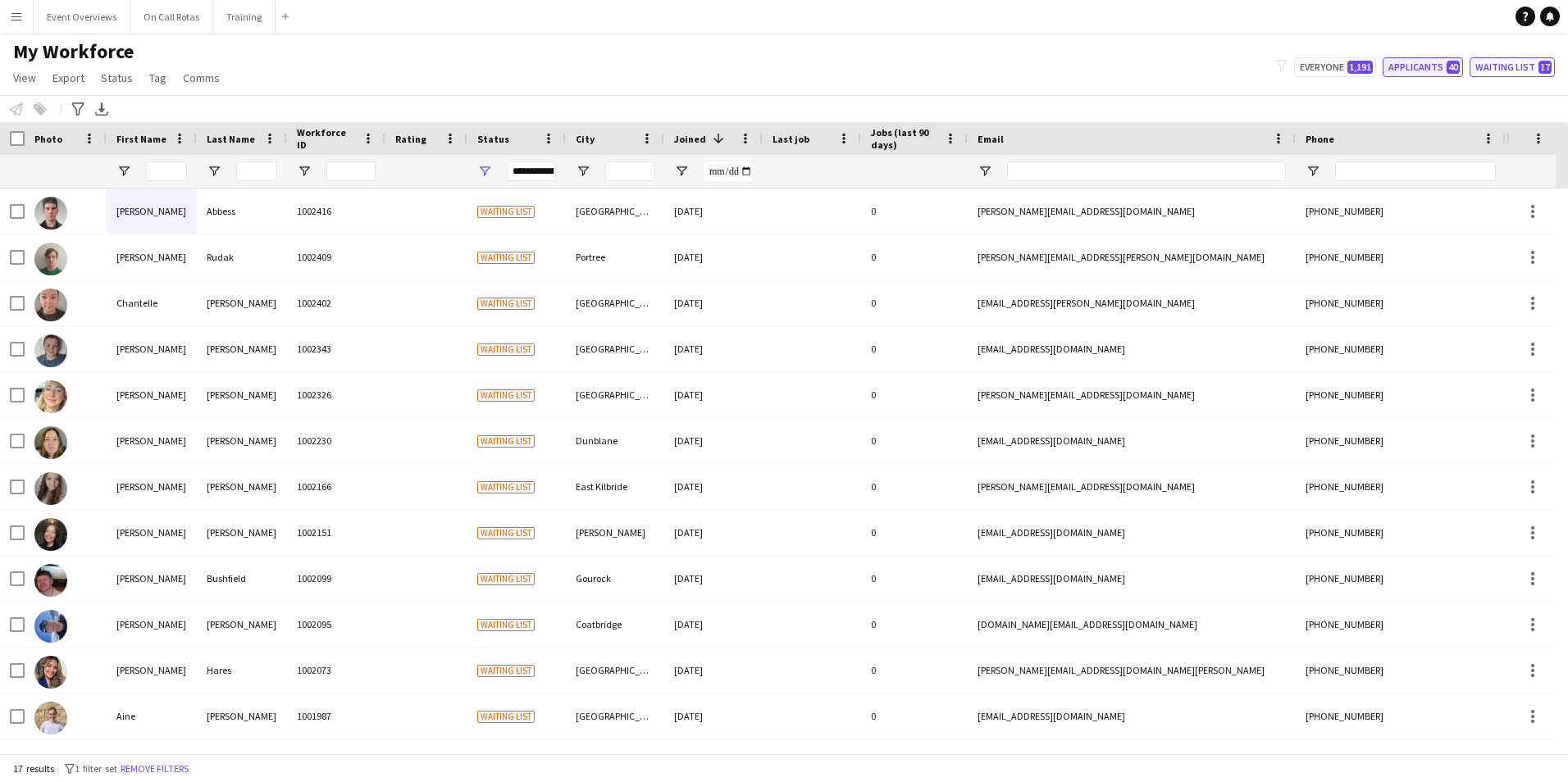
click at [1424, 66] on button "Applicants 40" at bounding box center [1422, 67] width 80 height 20
type input "**********"
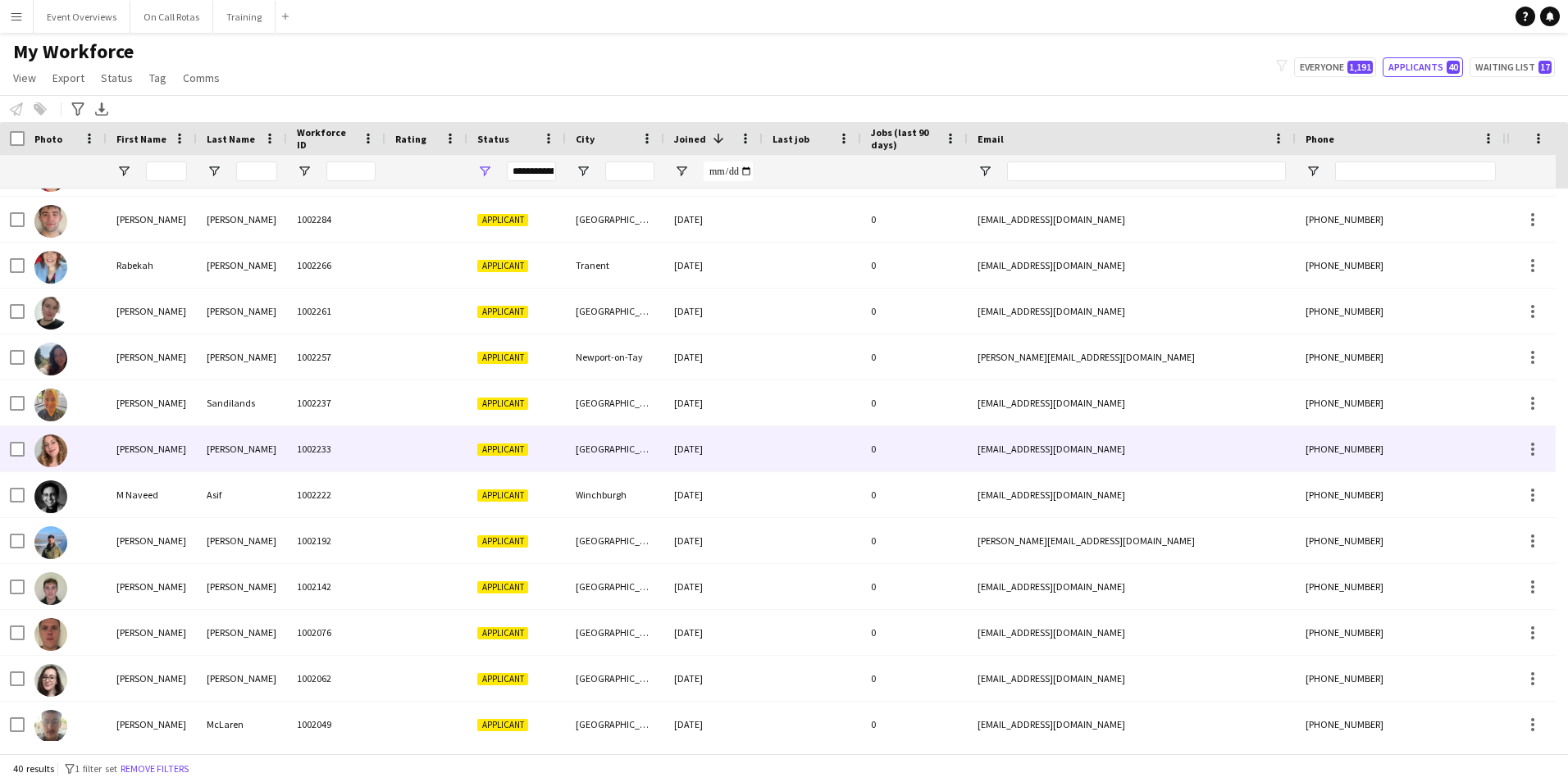
scroll to position [1284, 0]
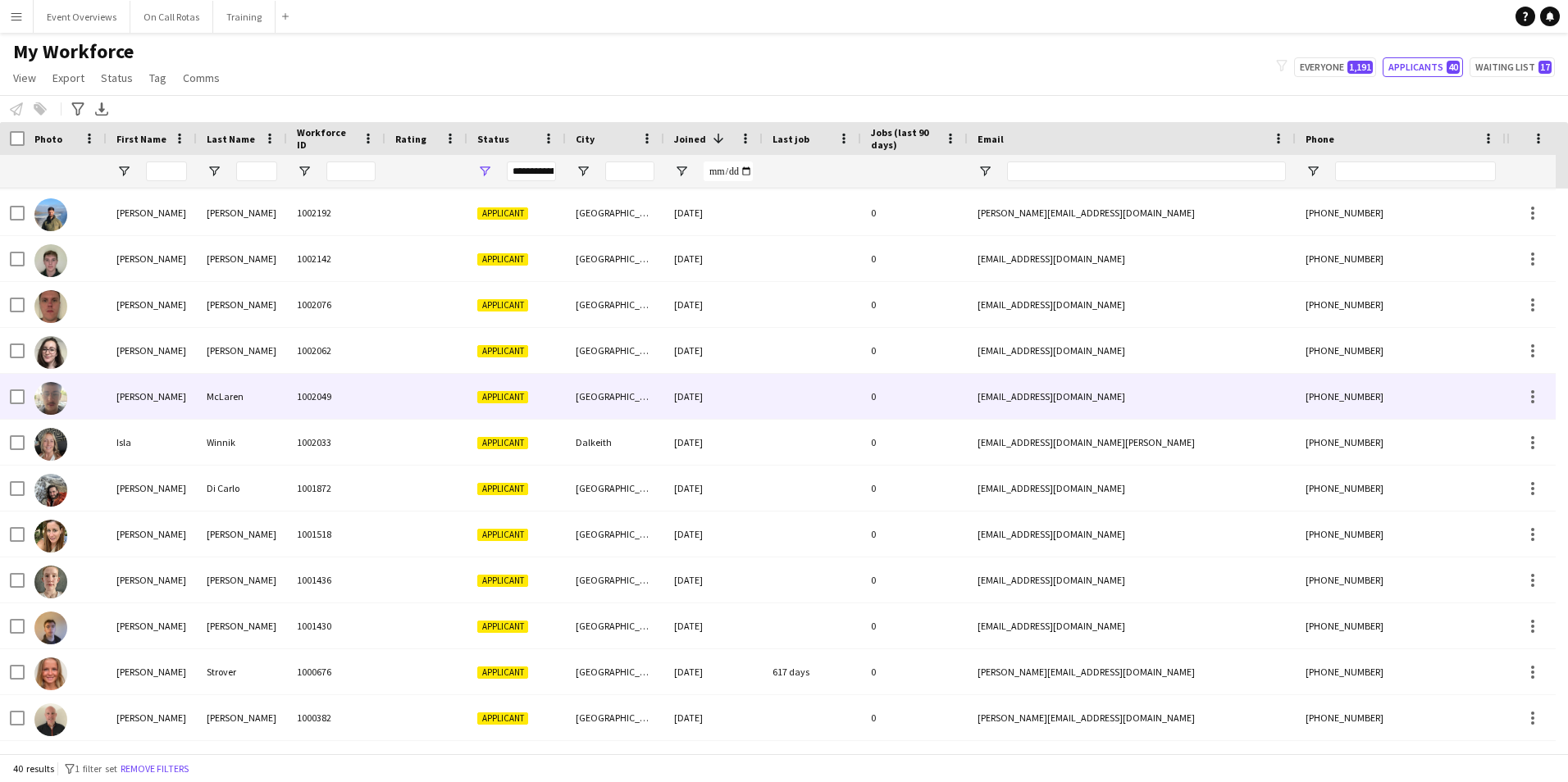
click at [186, 404] on div "Colin" at bounding box center [151, 396] width 90 height 45
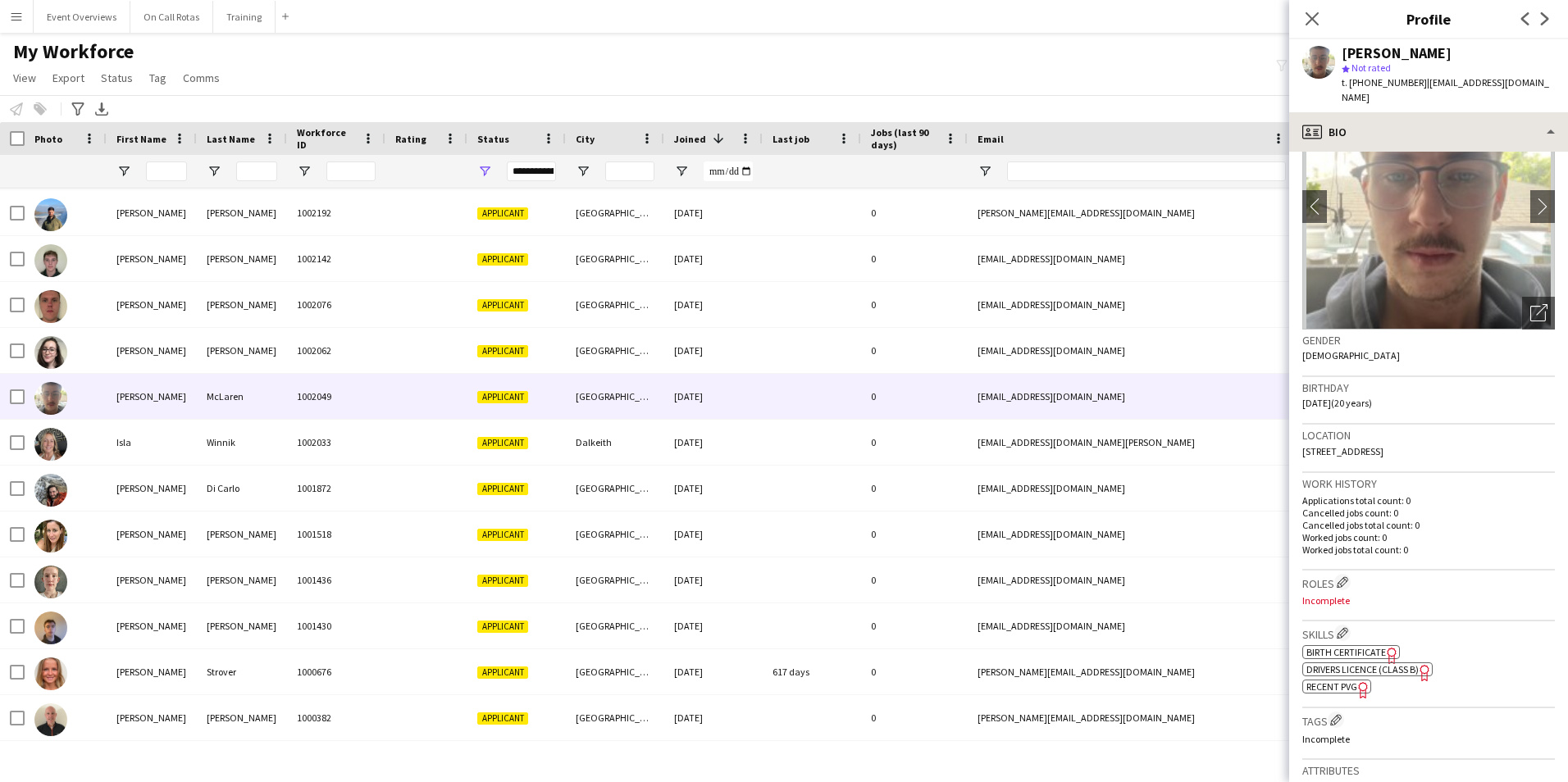
scroll to position [0, 0]
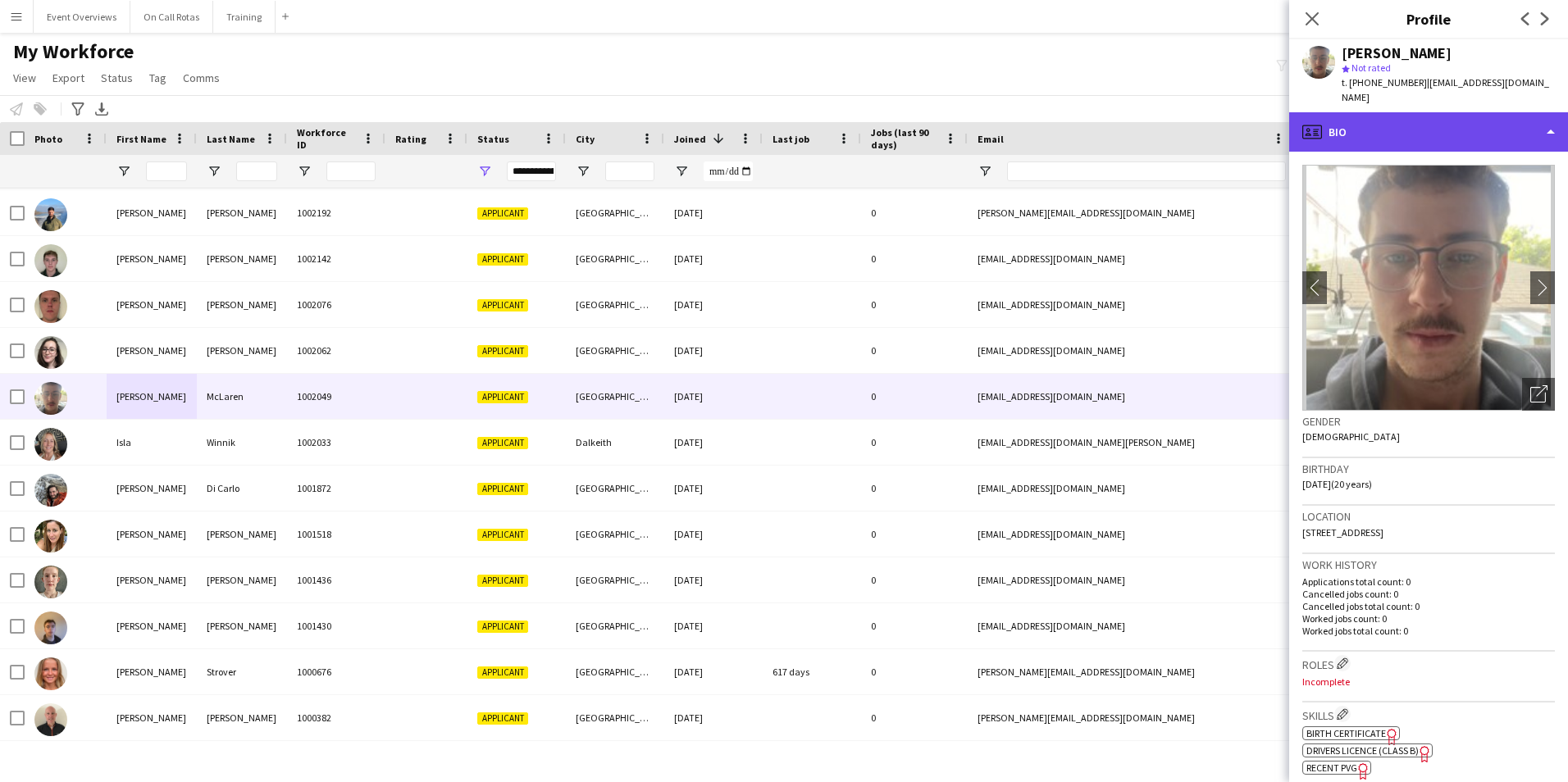
click at [1333, 112] on div "profile Bio" at bounding box center [1428, 131] width 279 height 39
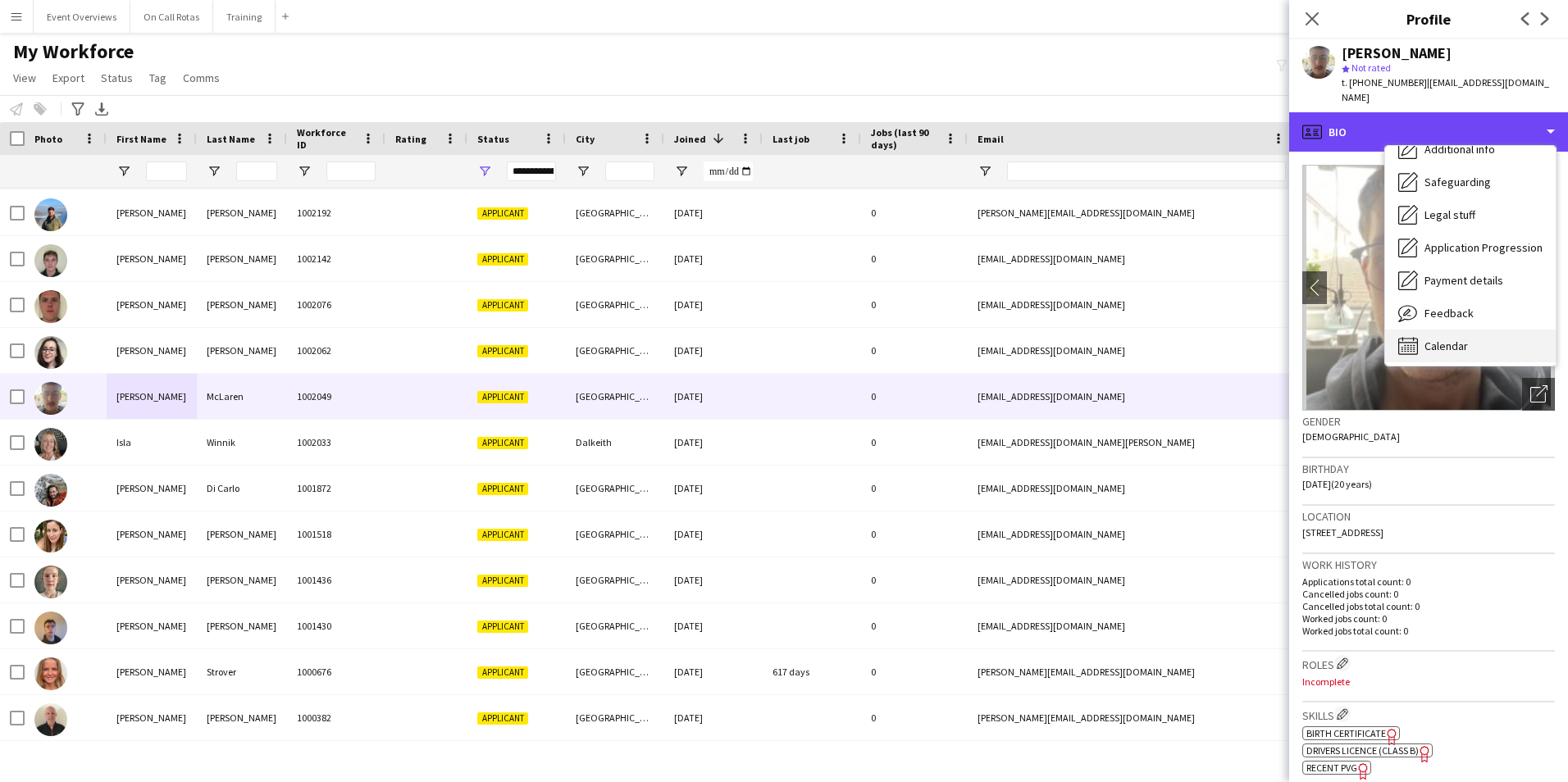
scroll to position [285, 0]
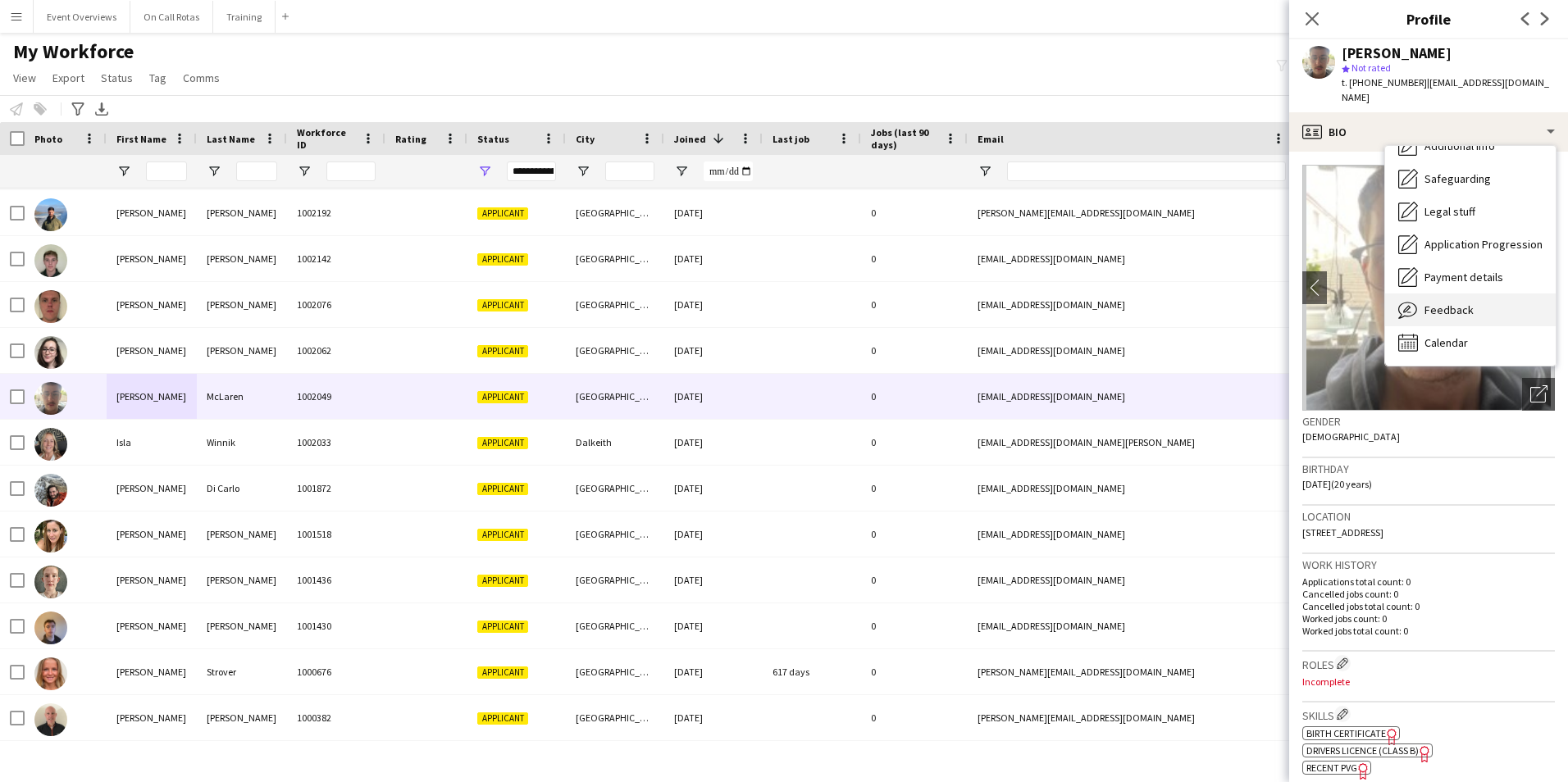
click at [1440, 303] on span "Feedback" at bounding box center [1449, 310] width 49 height 15
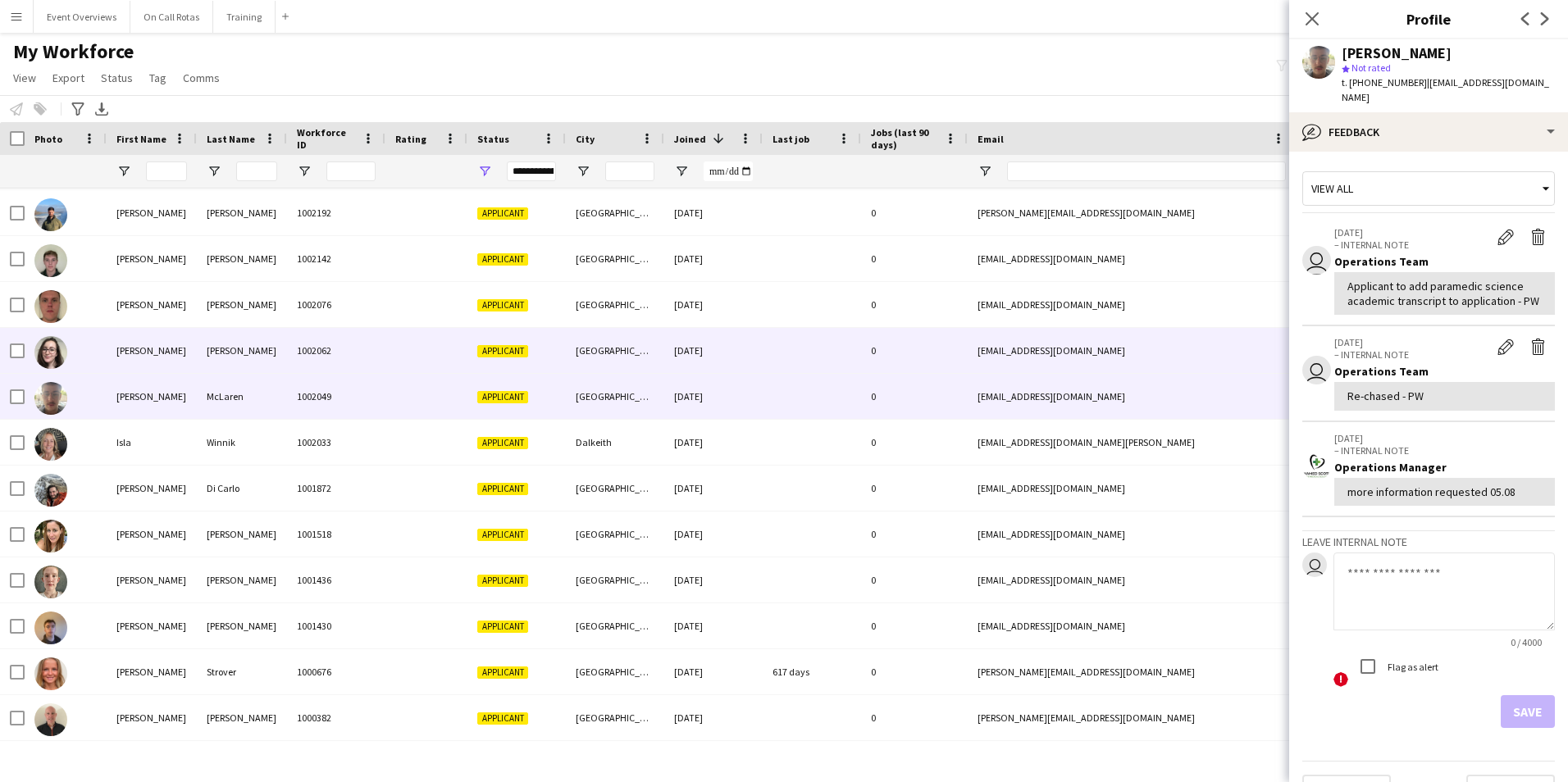
click at [144, 339] on div "Amy" at bounding box center [151, 350] width 90 height 45
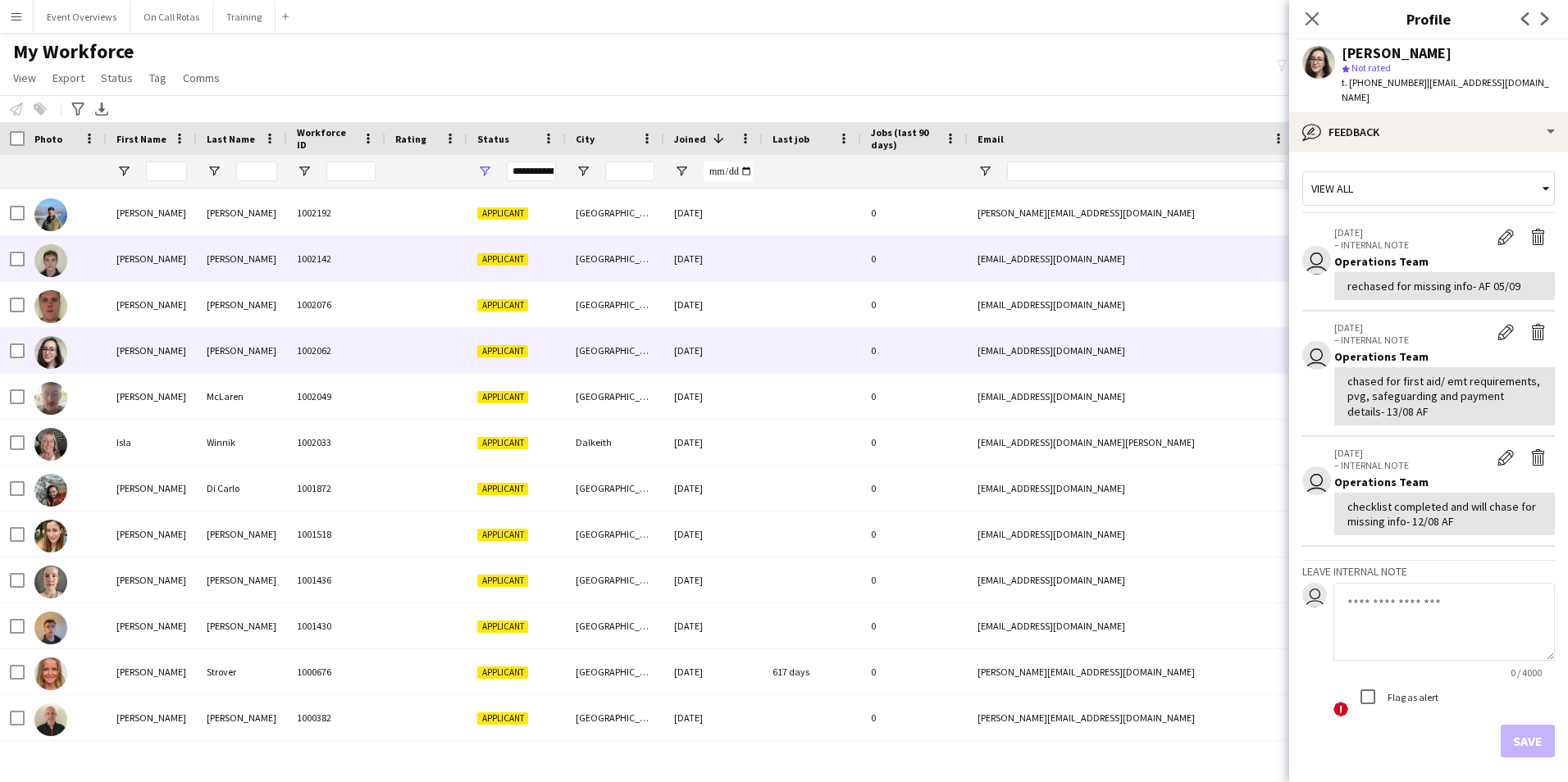
click at [131, 268] on div "Ryan" at bounding box center [151, 259] width 90 height 45
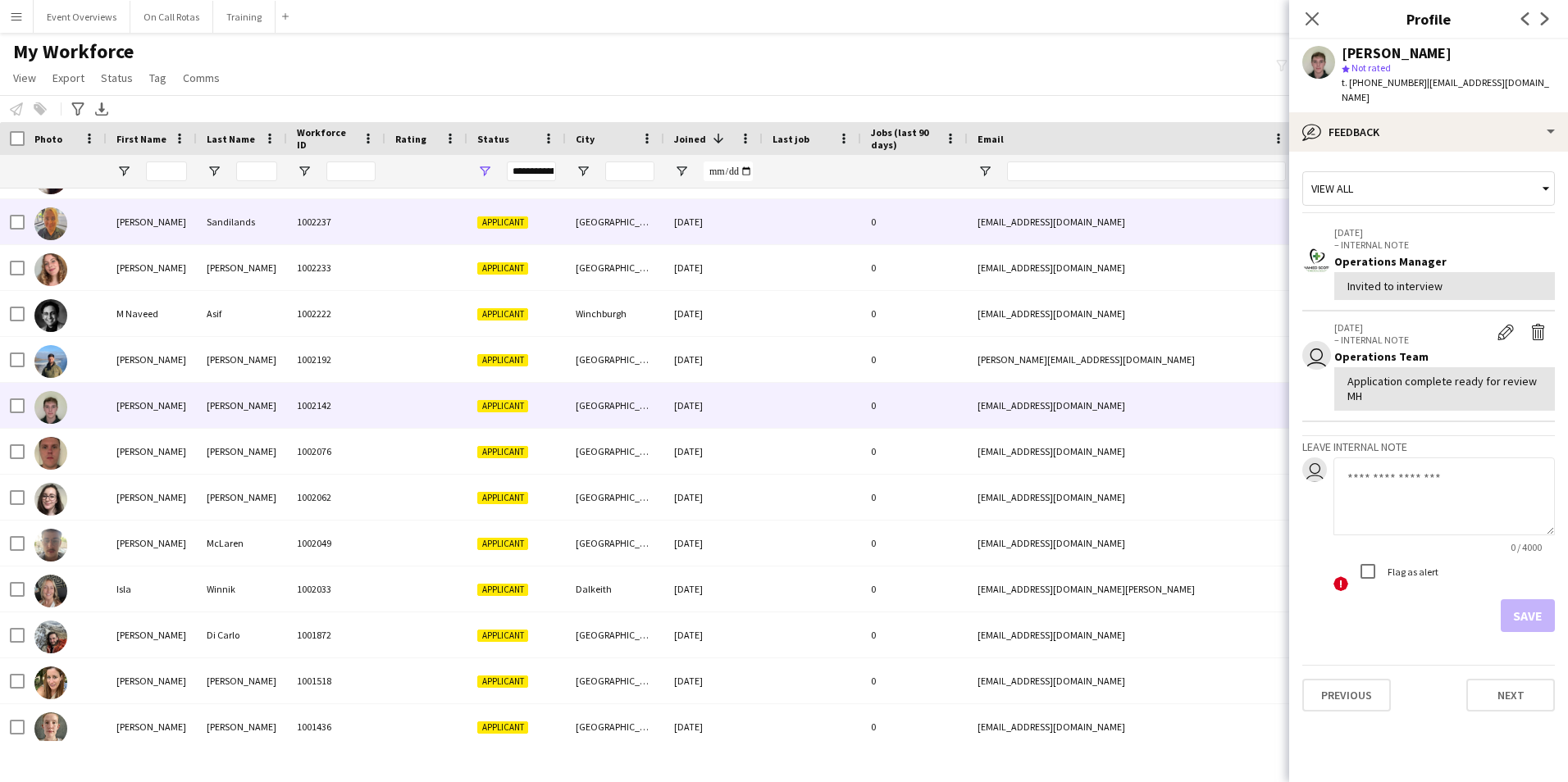
scroll to position [1037, 0]
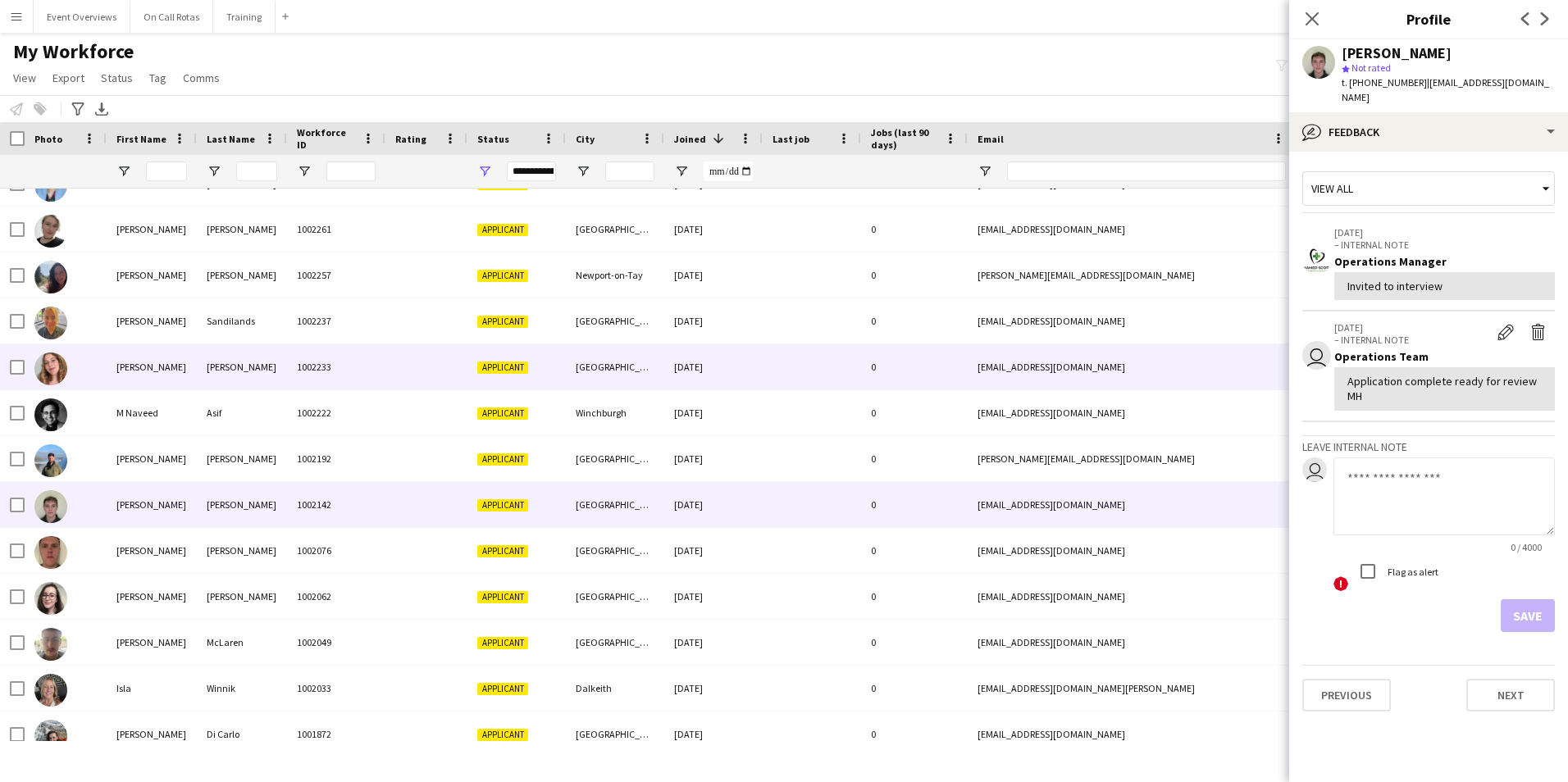
click at [132, 365] on div "Paulina" at bounding box center [151, 367] width 90 height 45
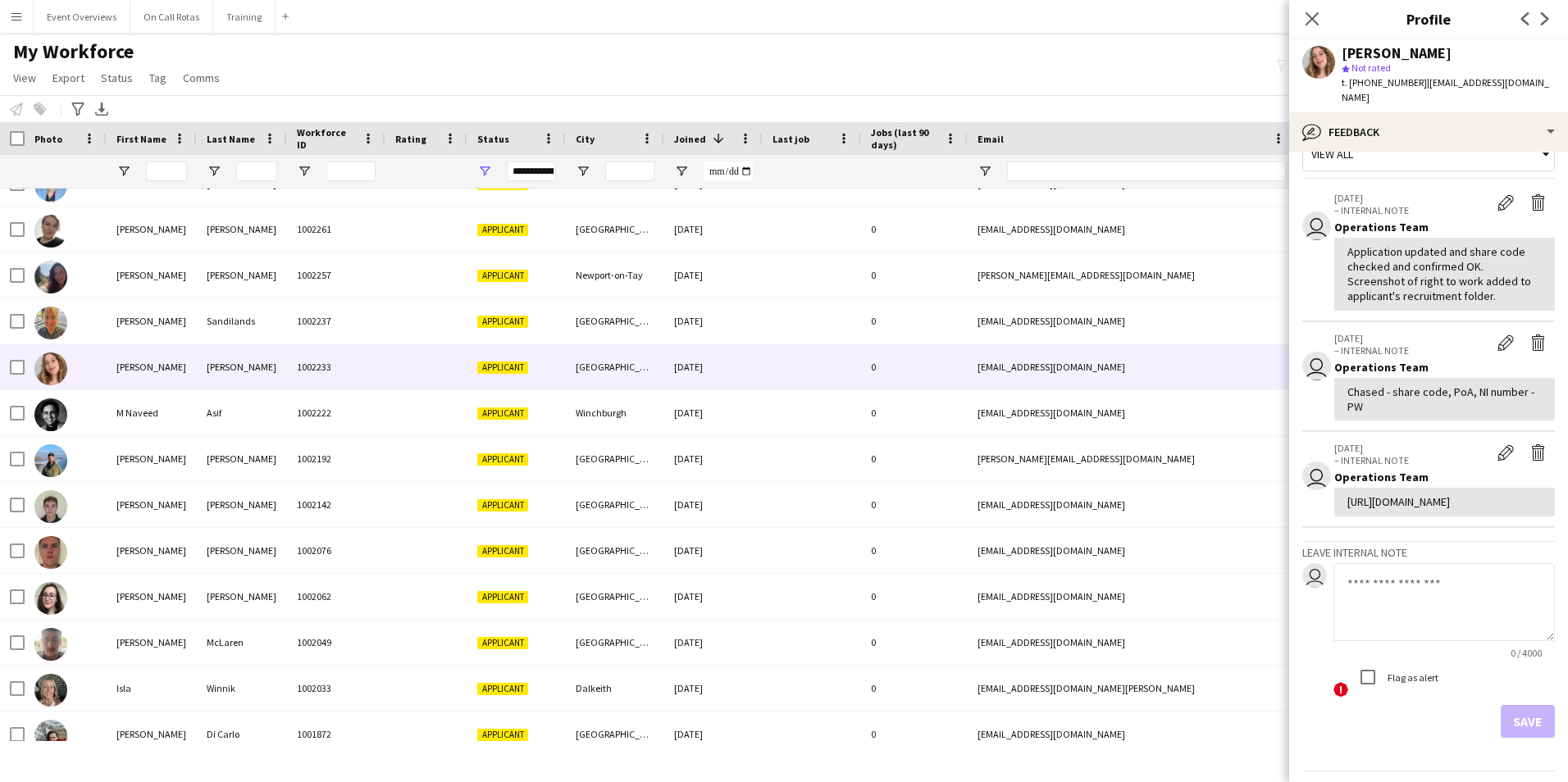
scroll to position [0, 0]
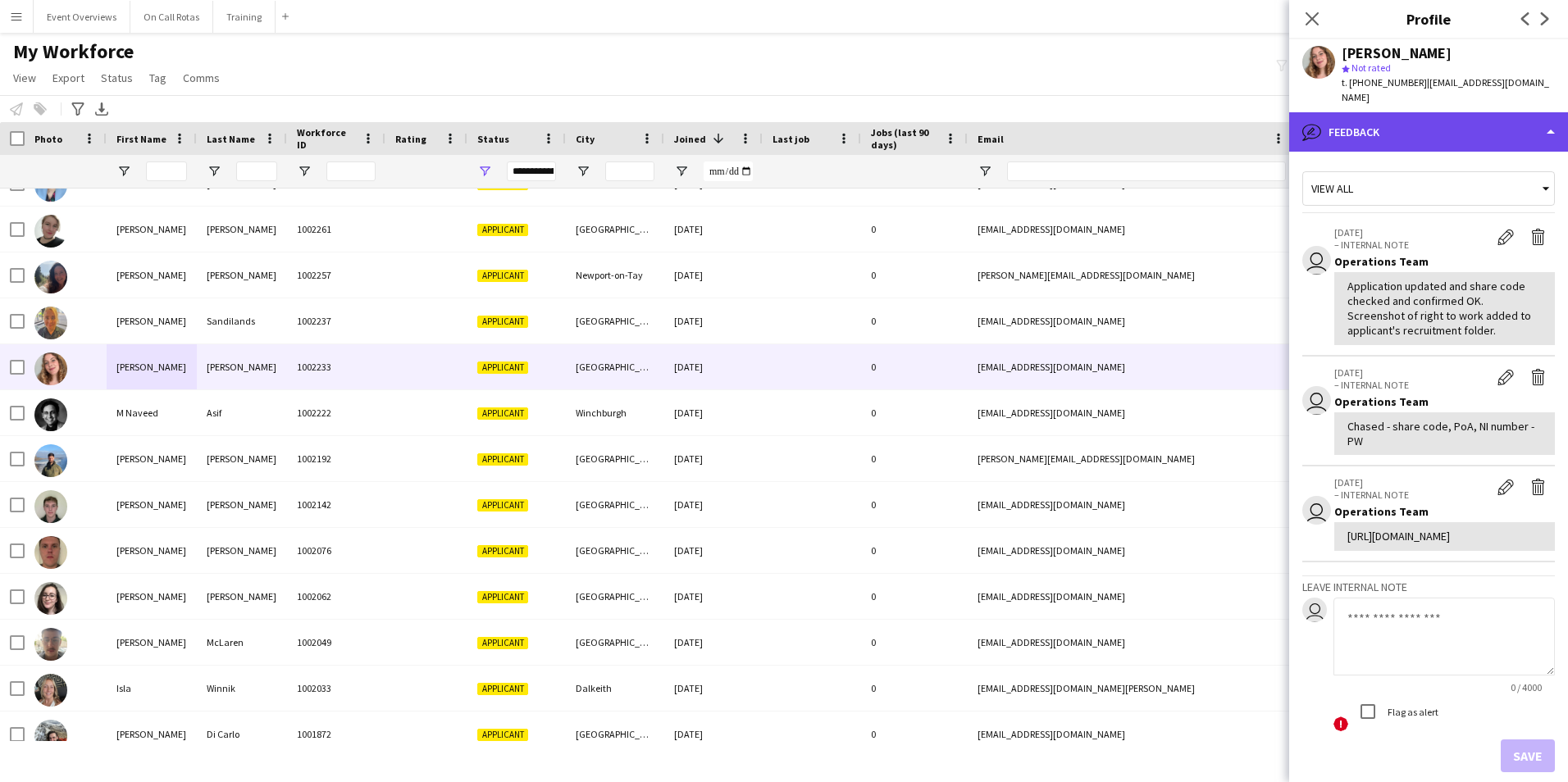
click at [1355, 112] on div "bubble-pencil Feedback" at bounding box center [1428, 131] width 279 height 39
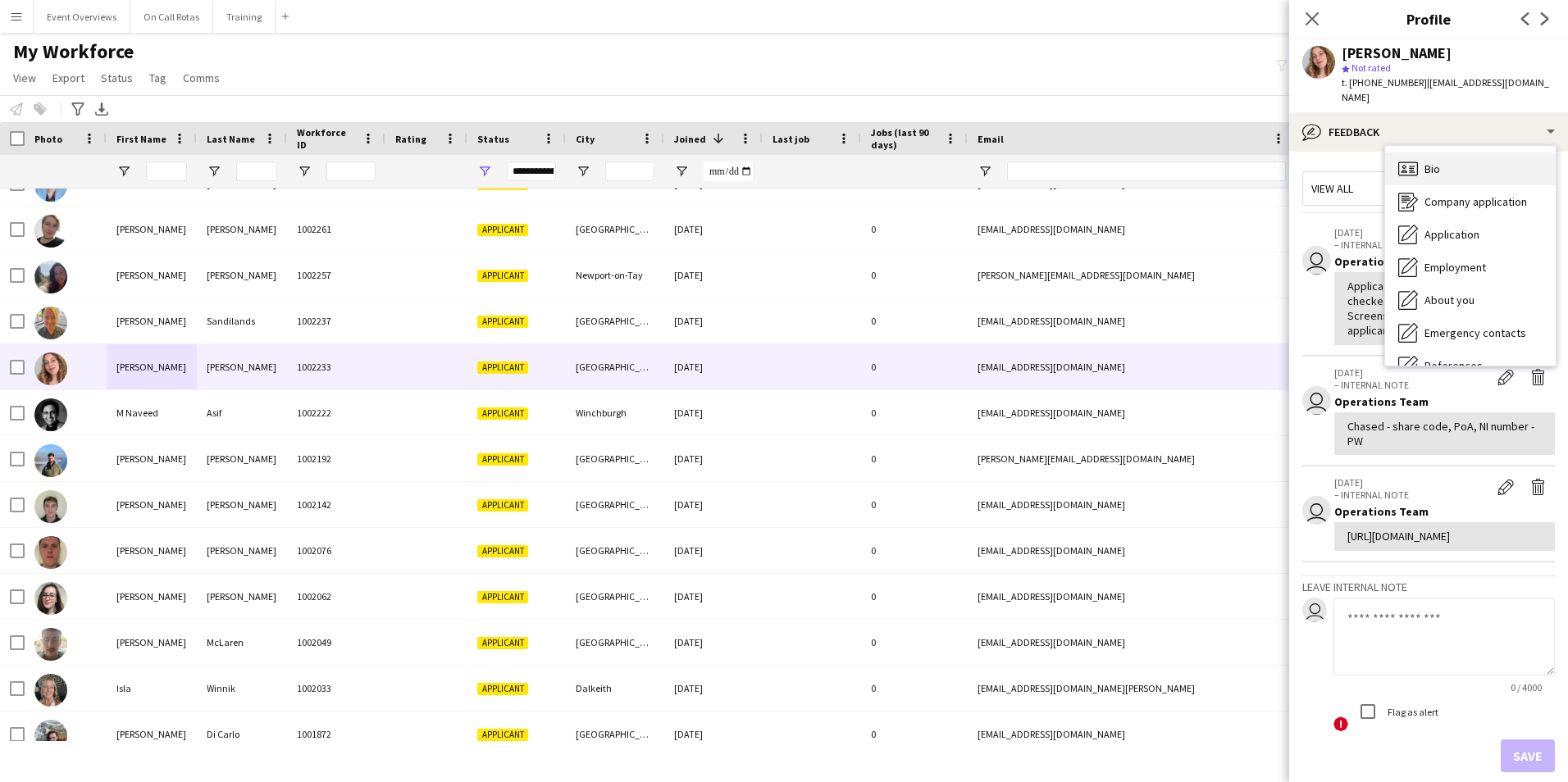
click at [1441, 156] on div "Bio Bio" at bounding box center [1469, 169] width 170 height 33
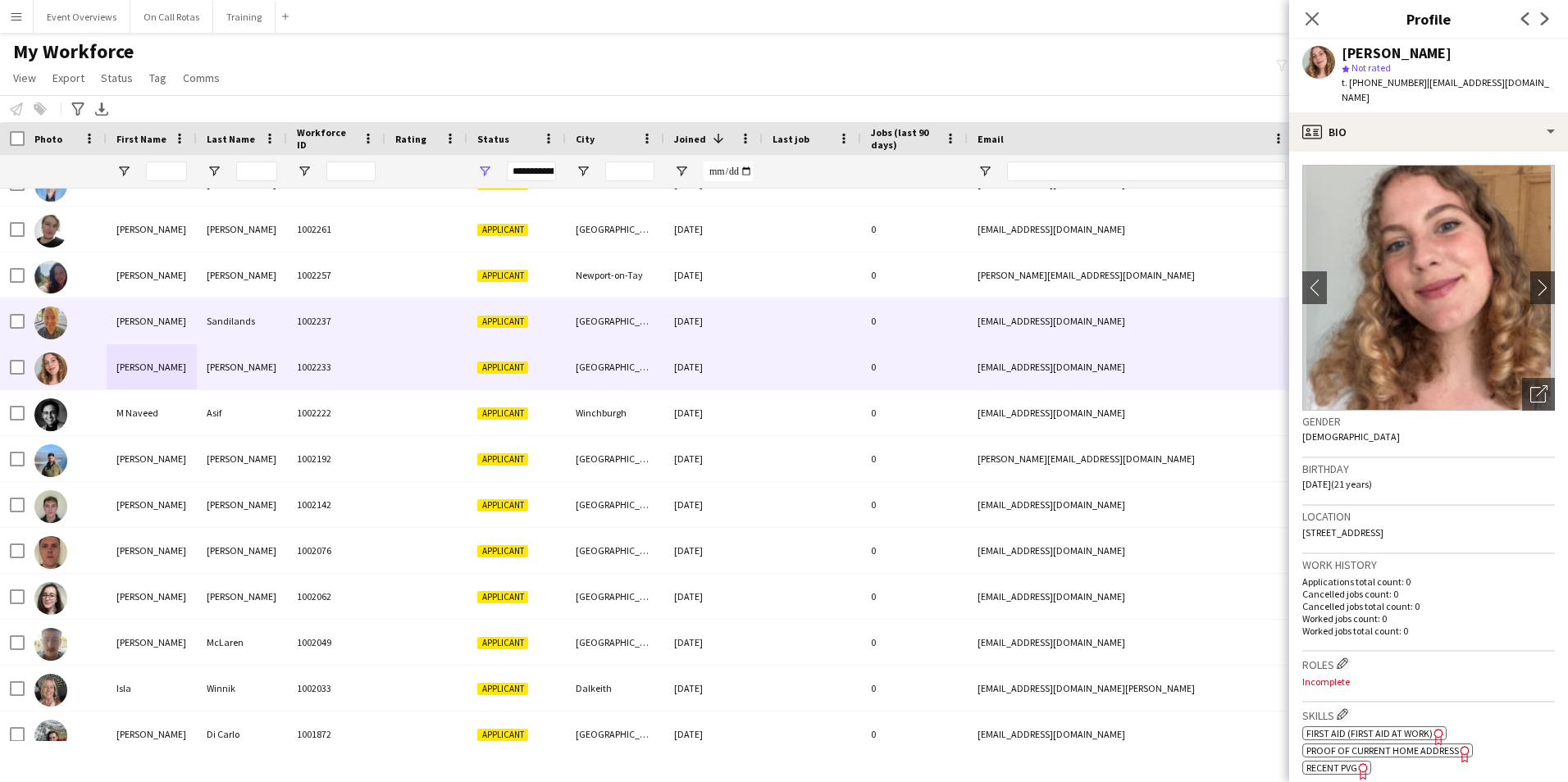
scroll to position [978, 0]
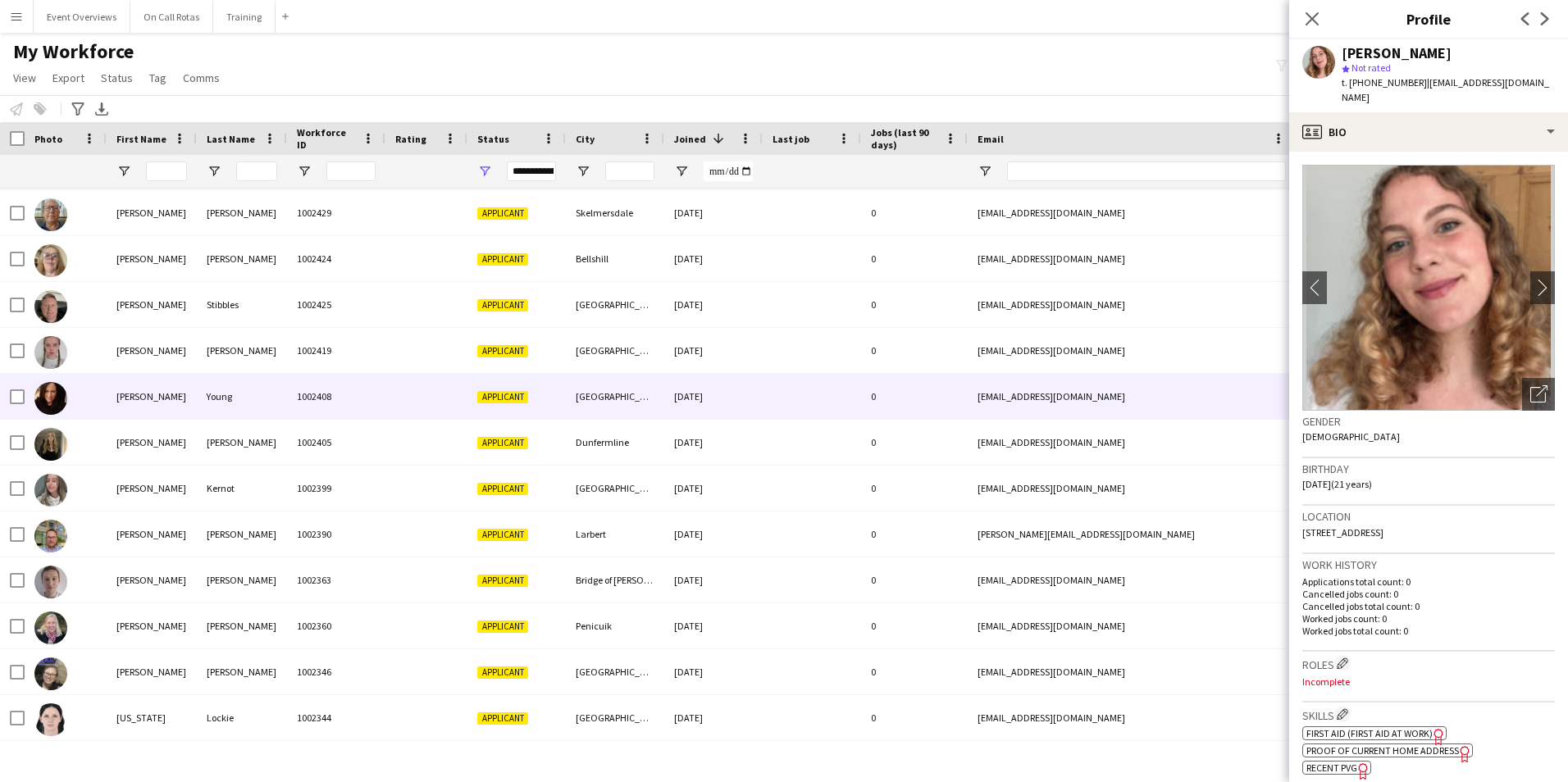
click at [121, 393] on div "Donna" at bounding box center [151, 396] width 90 height 45
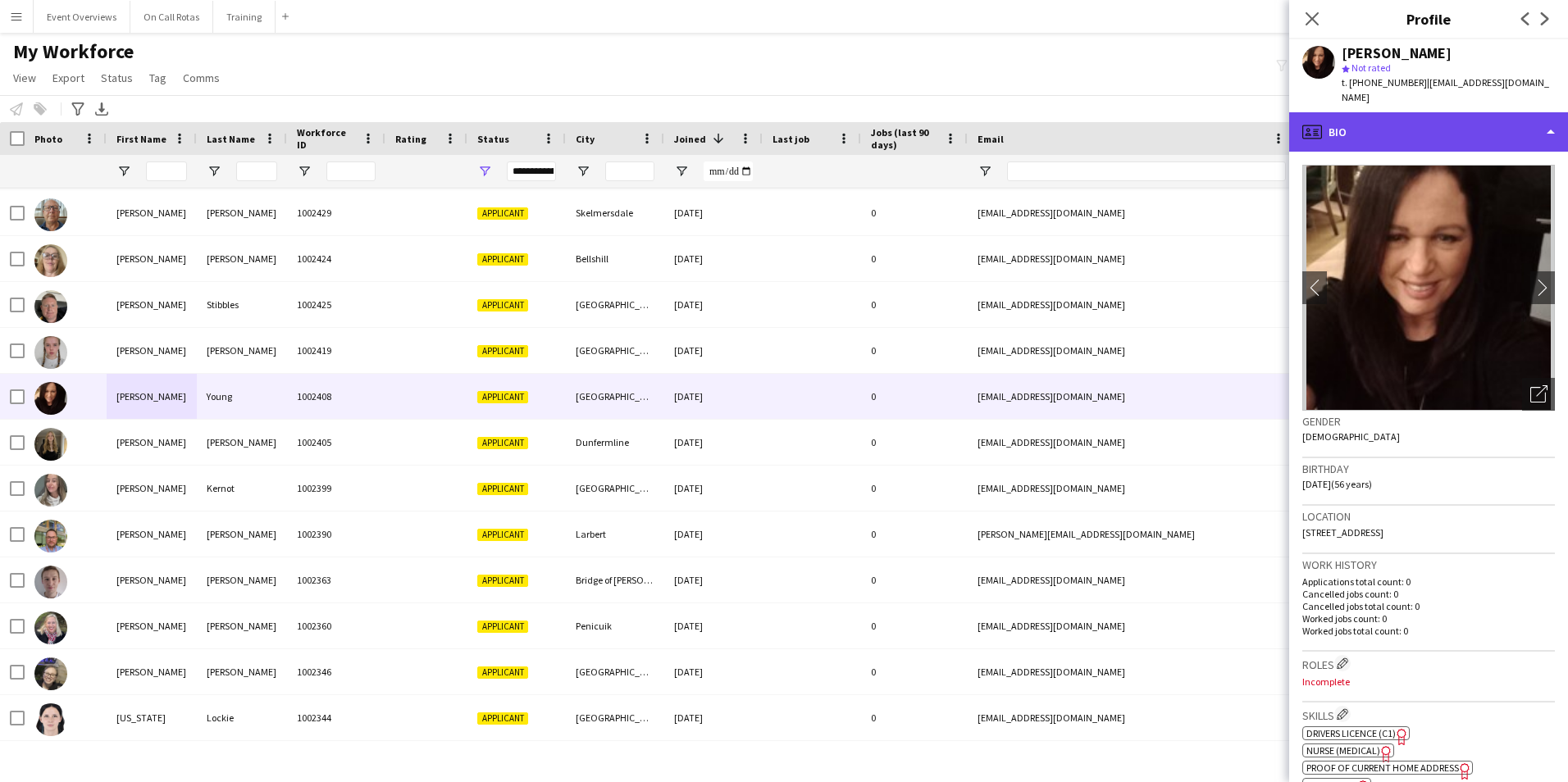
drag, startPoint x: 1327, startPoint y: 122, endPoint x: 1329, endPoint y: 133, distance: 11.2
click at [1327, 124] on div "profile Bio" at bounding box center [1428, 131] width 279 height 39
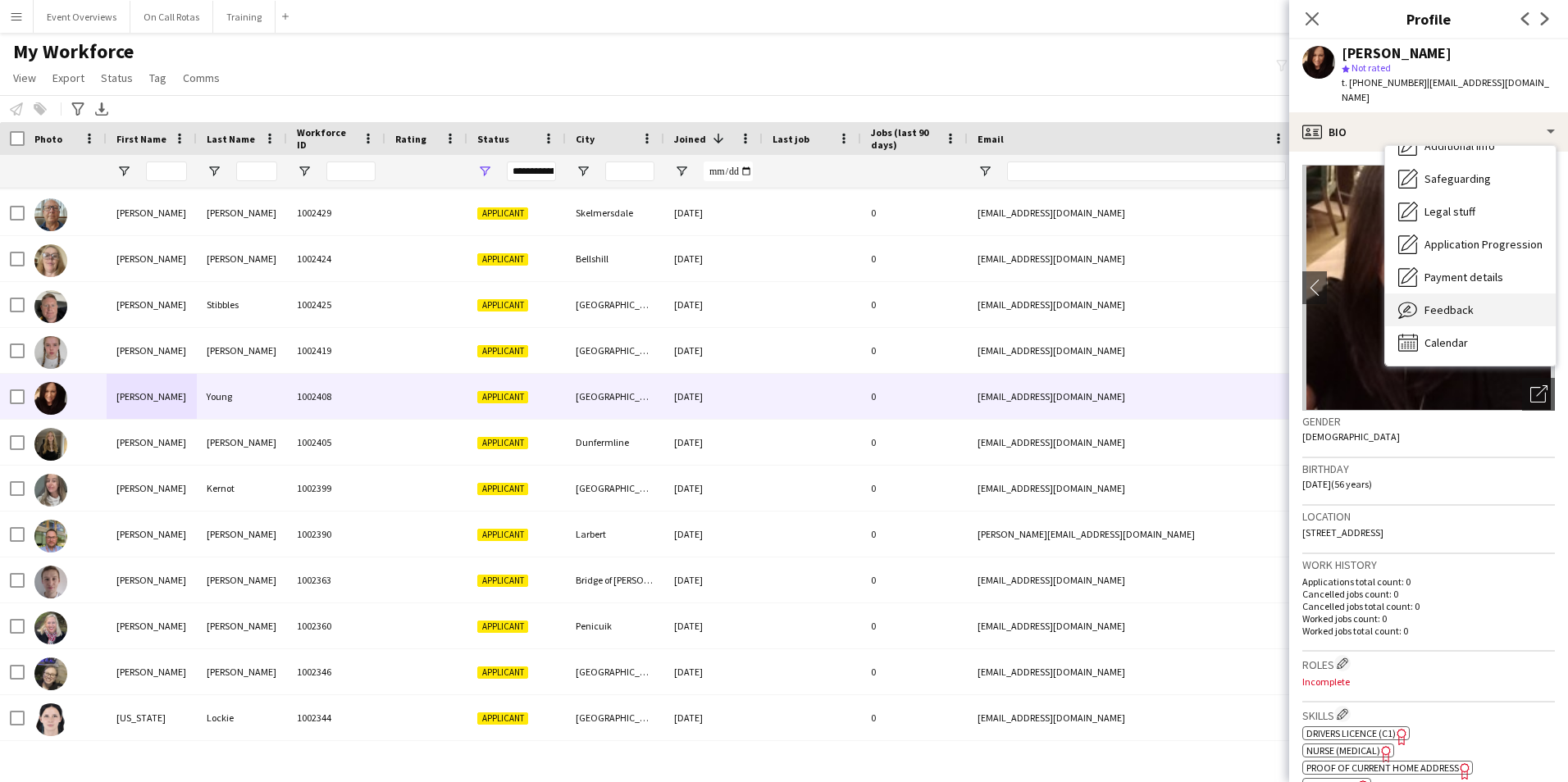
click at [1444, 303] on span "Feedback" at bounding box center [1449, 310] width 49 height 15
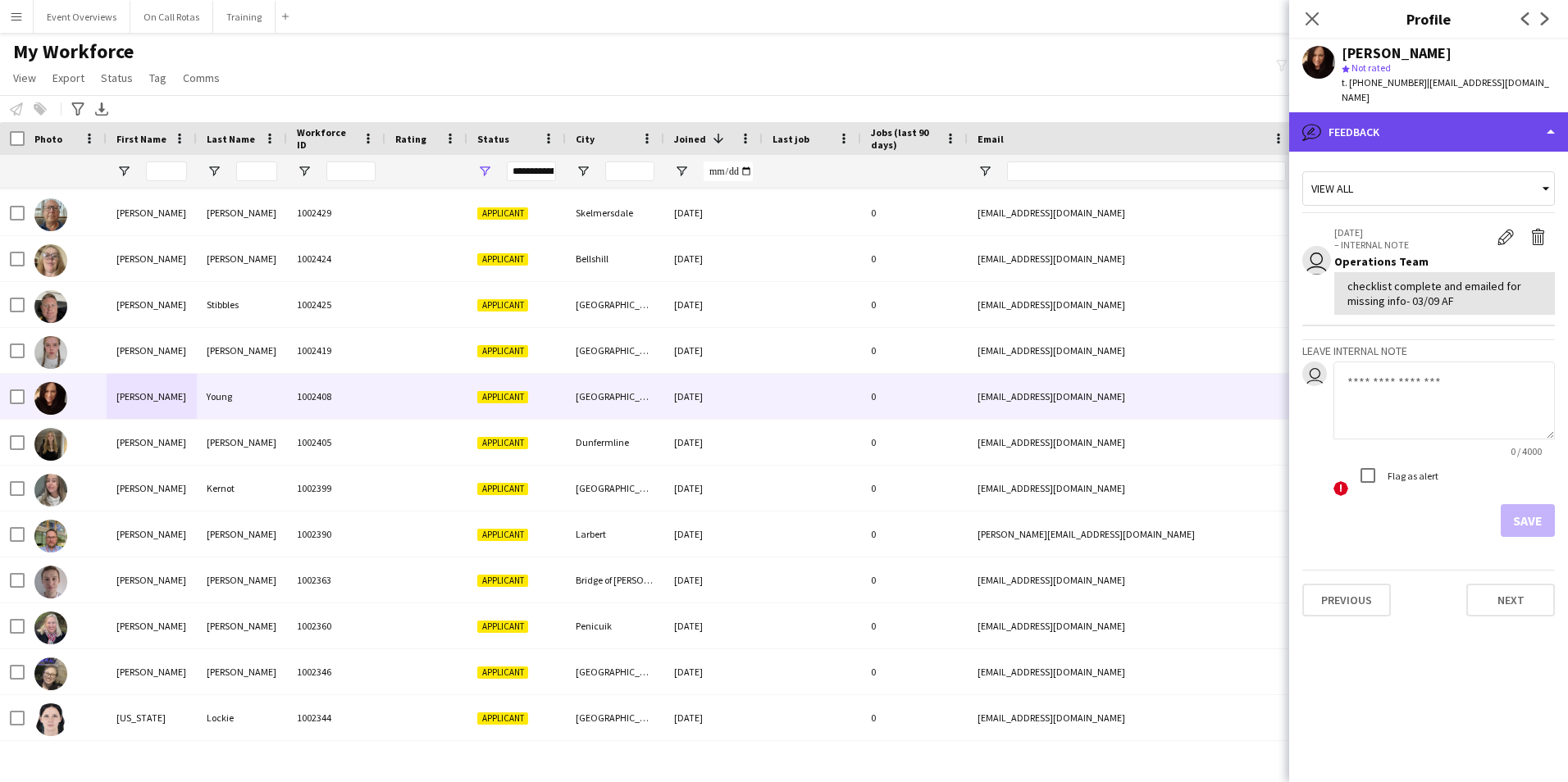
click at [1391, 112] on div "bubble-pencil Feedback" at bounding box center [1428, 131] width 279 height 39
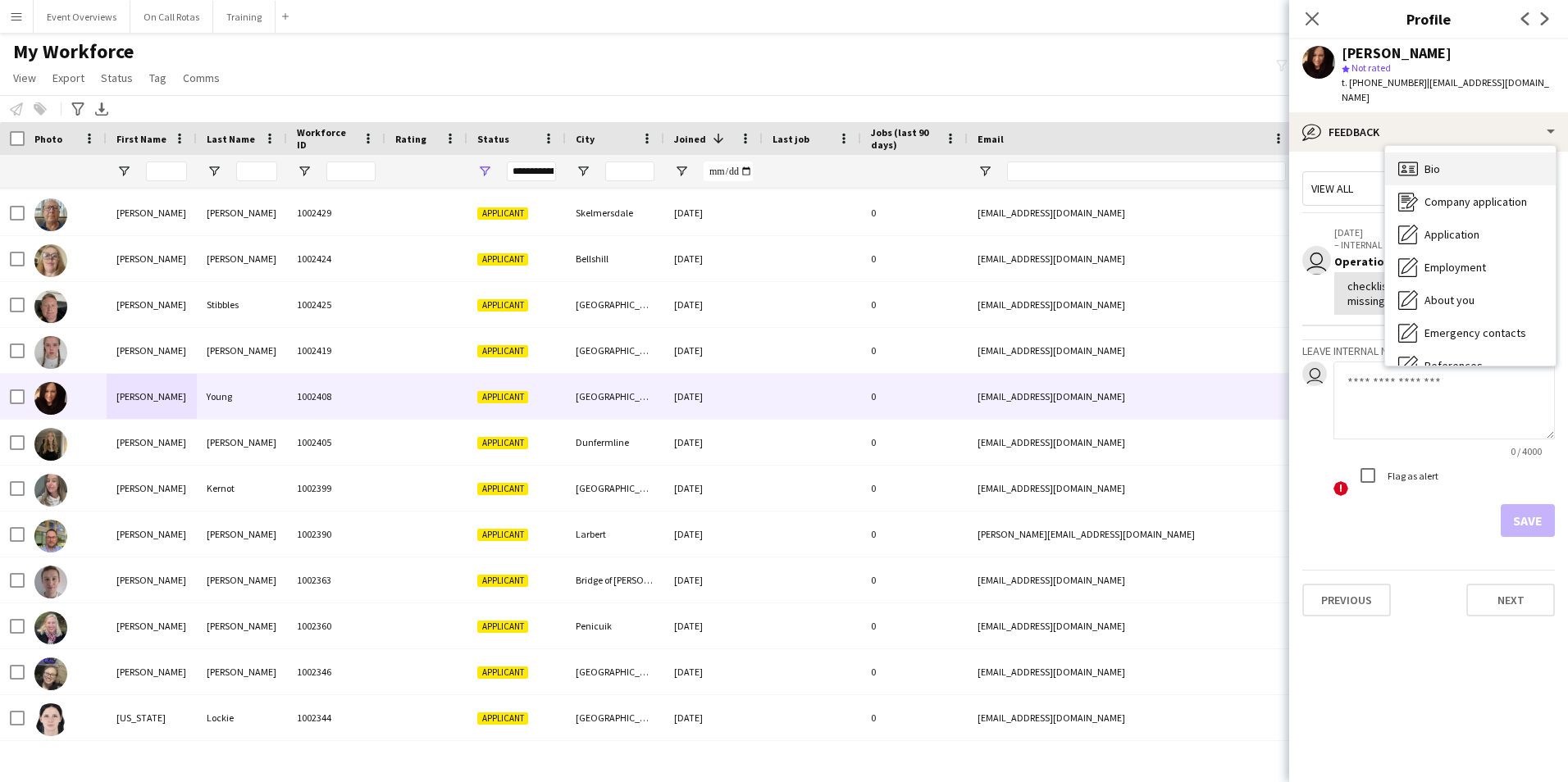
click at [1428, 166] on div "Bio Bio" at bounding box center [1469, 169] width 170 height 33
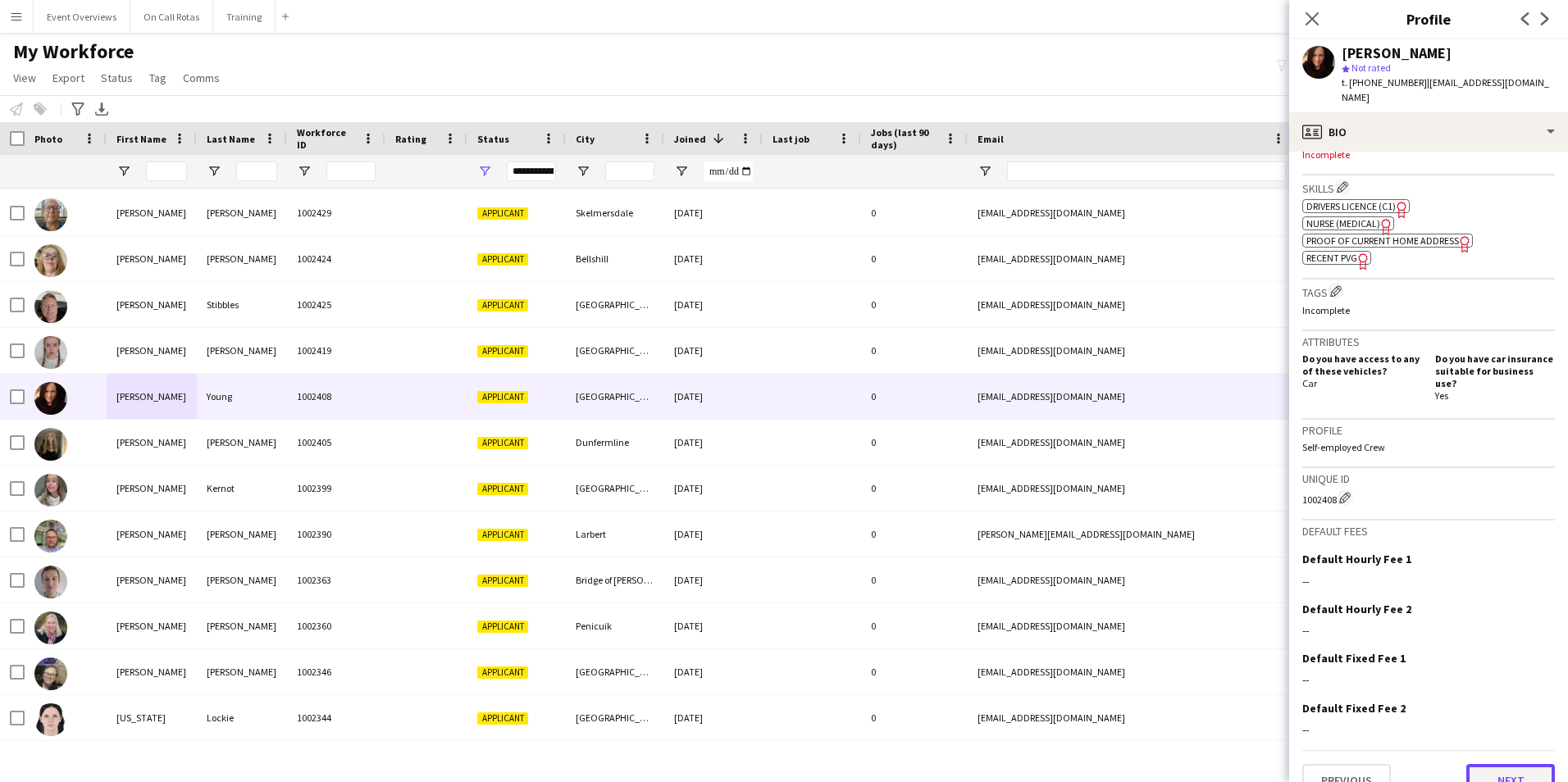
click at [1498, 764] on button "Next" at bounding box center [1510, 780] width 88 height 33
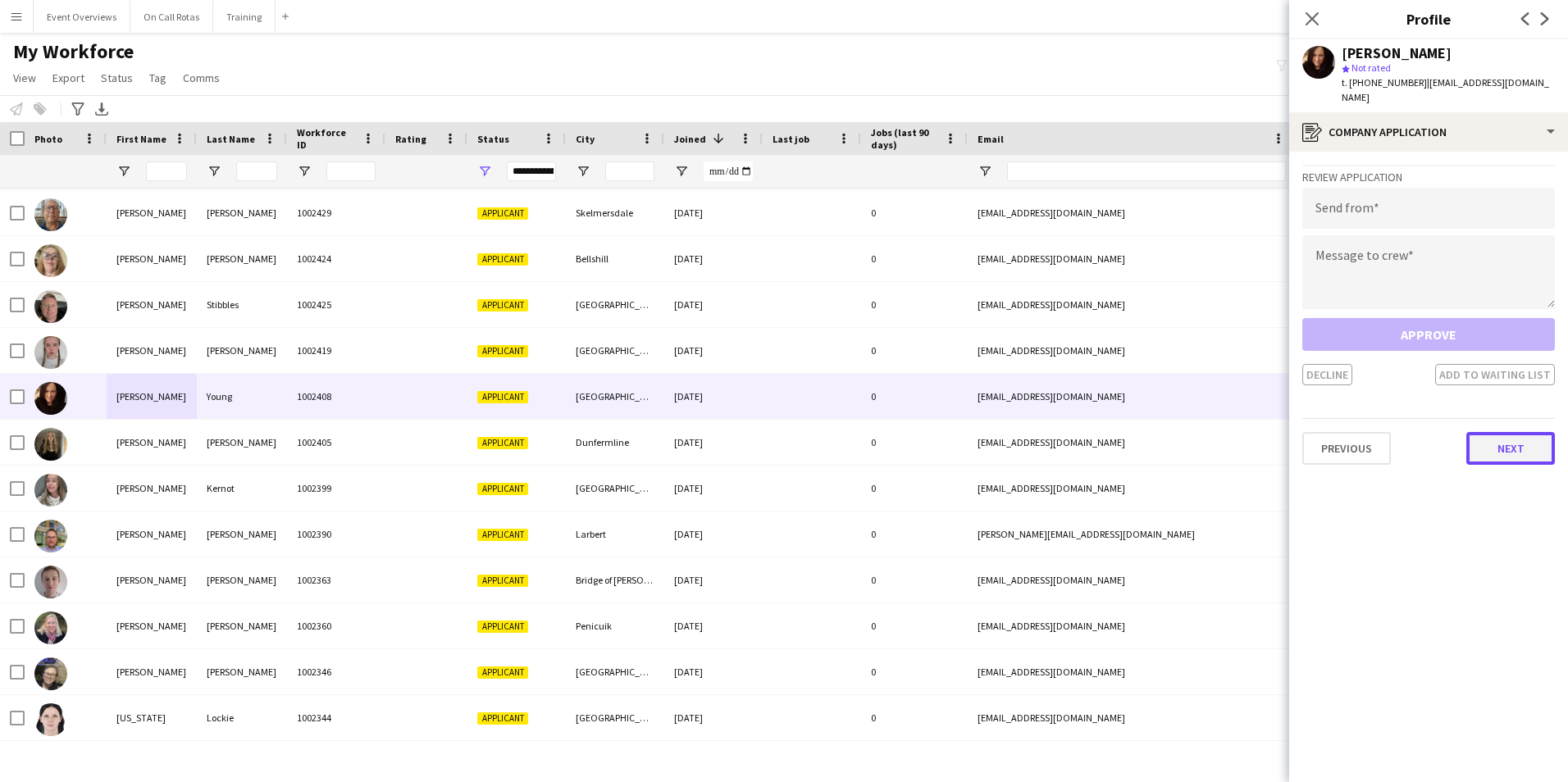
click at [1498, 432] on button "Next" at bounding box center [1510, 448] width 88 height 33
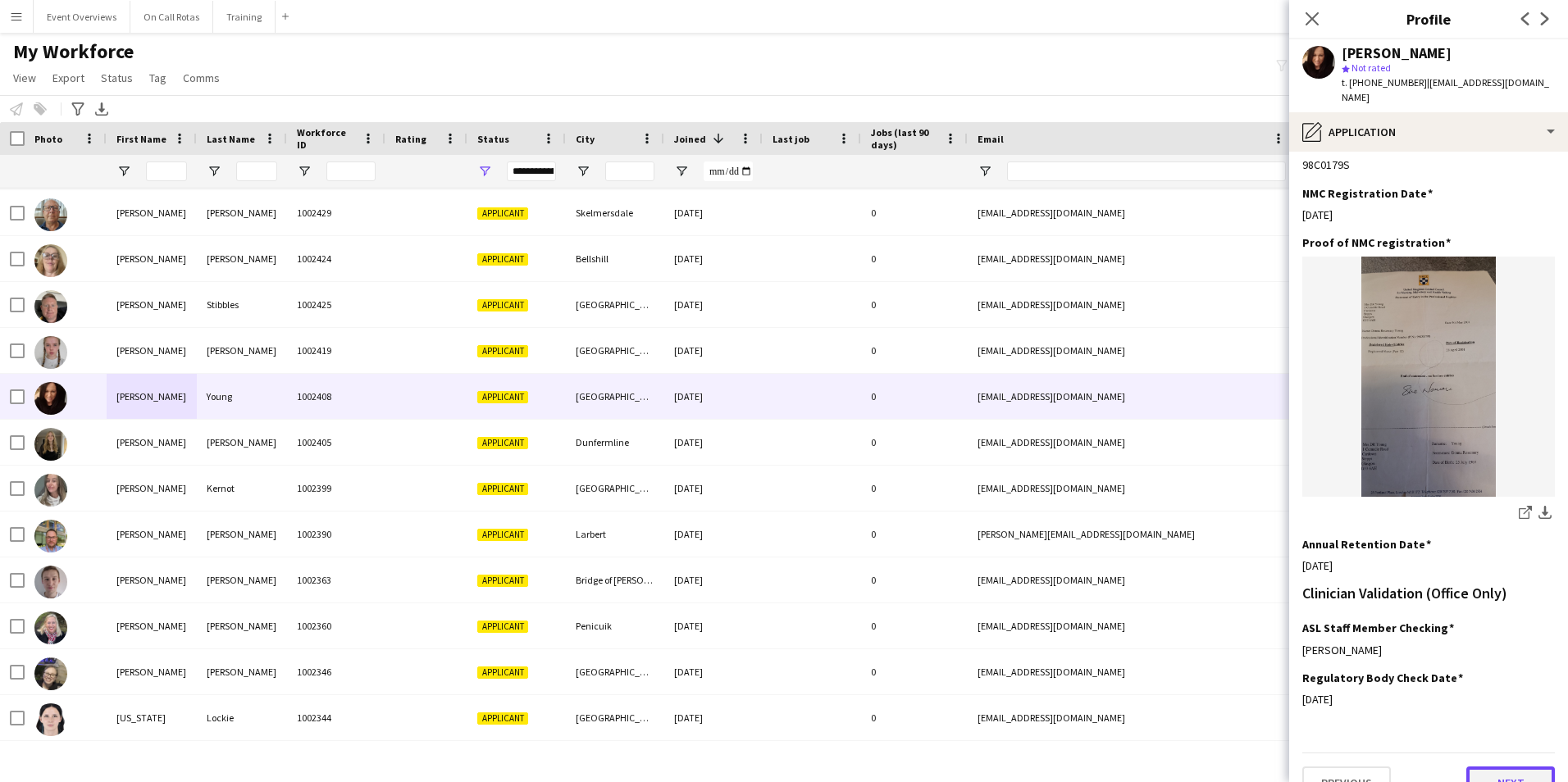
click at [1495, 766] on button "Next" at bounding box center [1510, 783] width 88 height 33
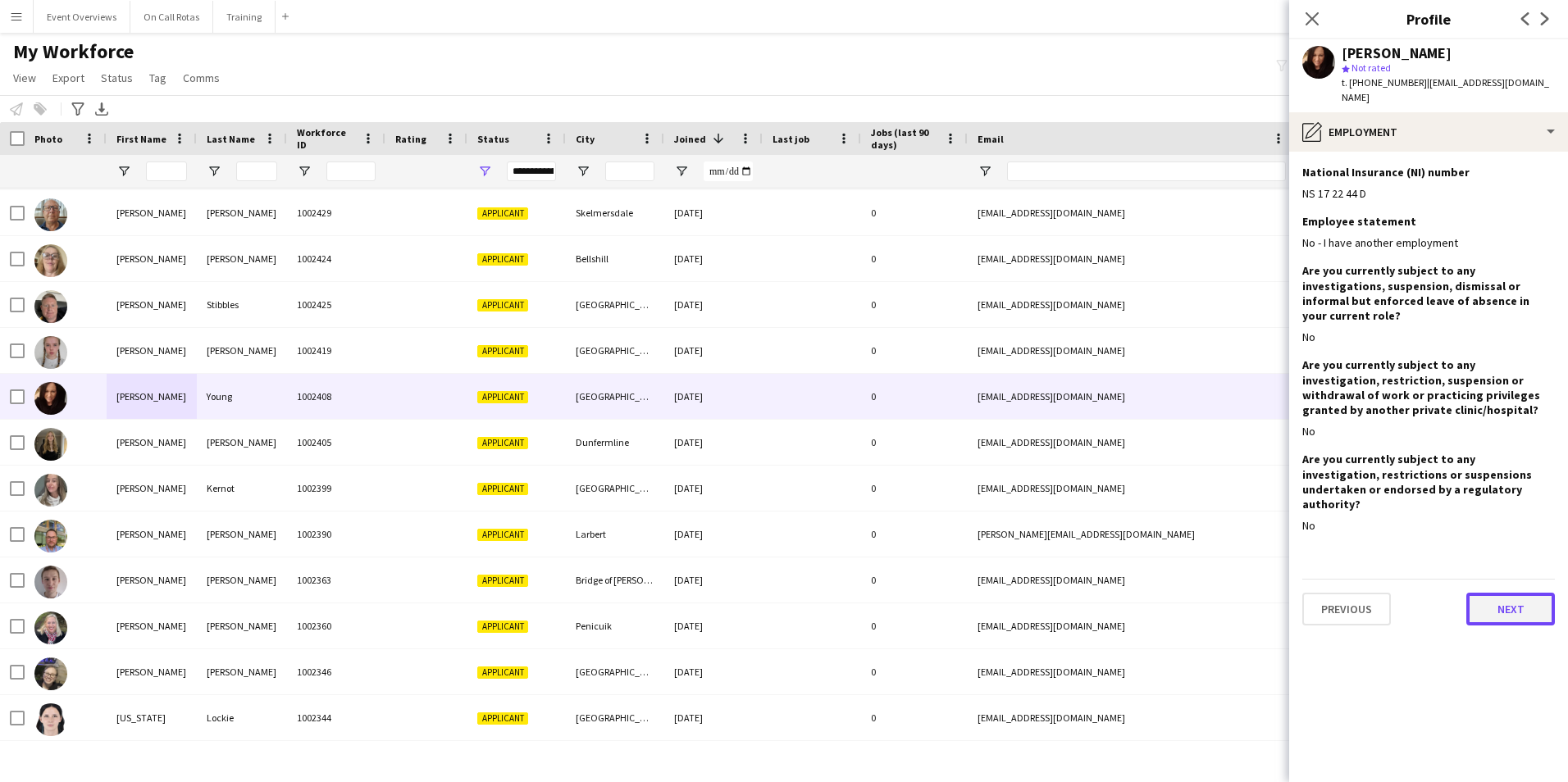
click at [1503, 593] on button "Next" at bounding box center [1510, 609] width 88 height 33
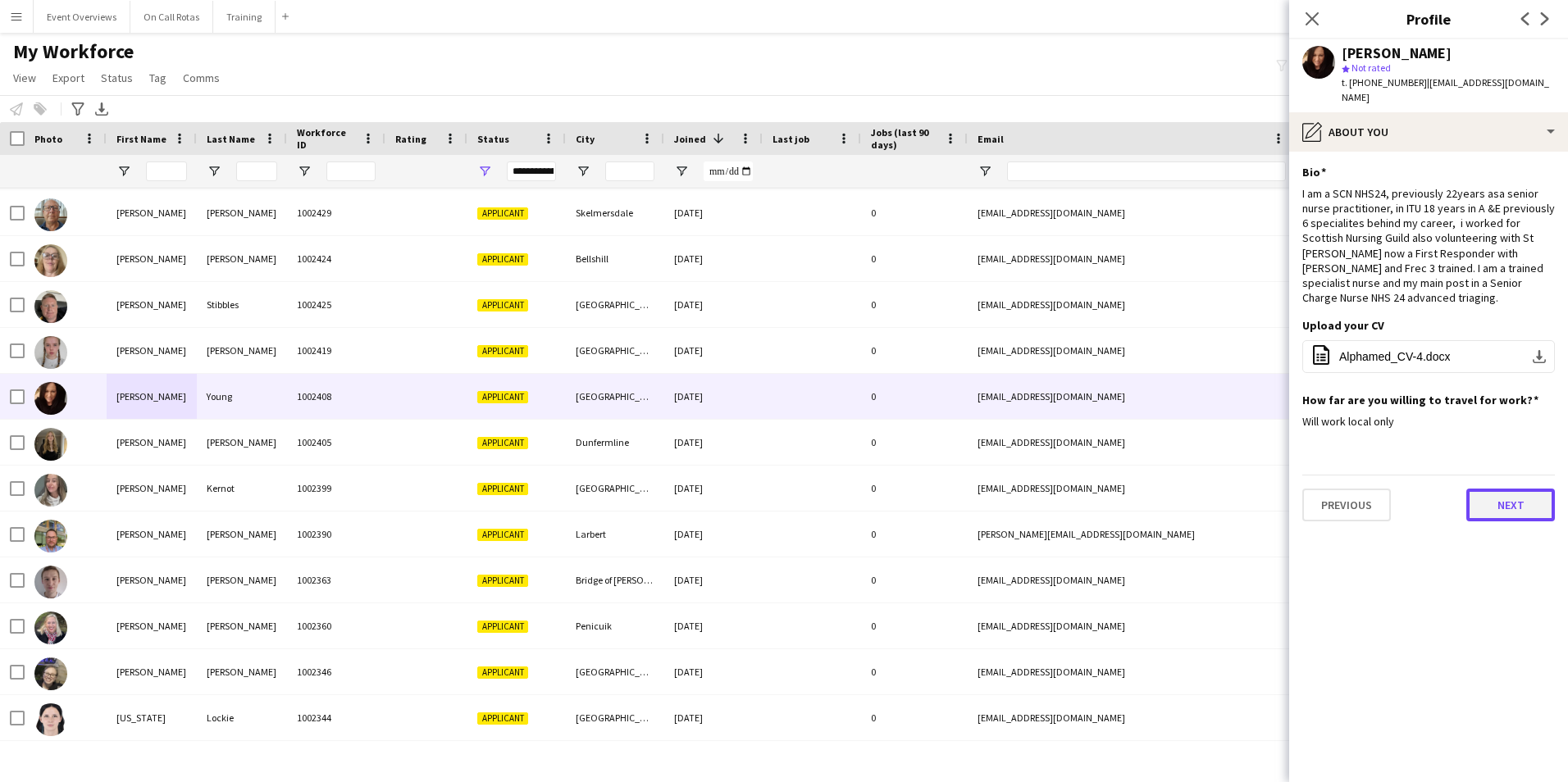
click at [1521, 489] on button "Next" at bounding box center [1510, 505] width 88 height 33
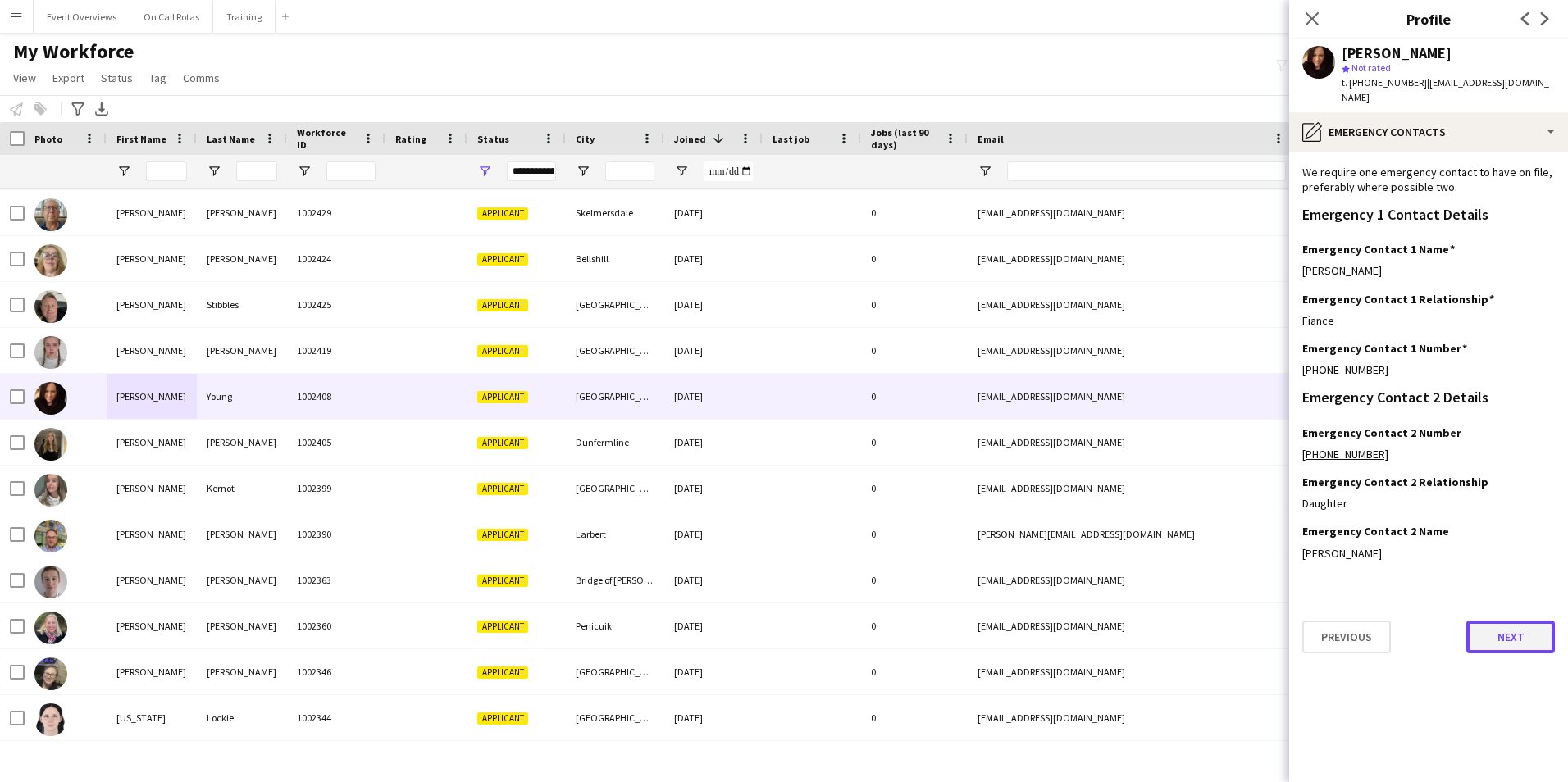
click at [1502, 620] on button "Next" at bounding box center [1510, 637] width 88 height 33
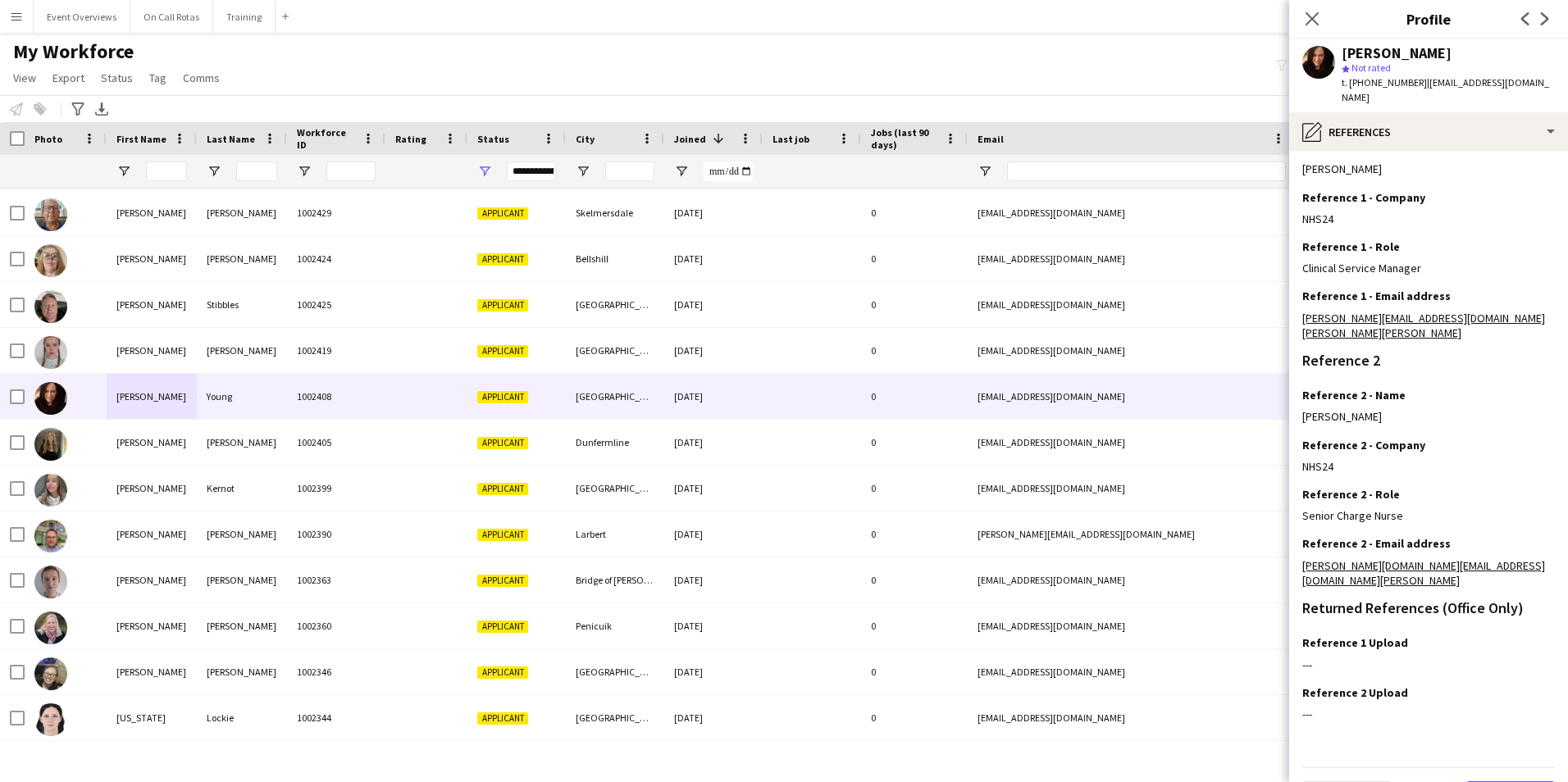
click at [1506, 781] on button "Next" at bounding box center [1510, 798] width 88 height 33
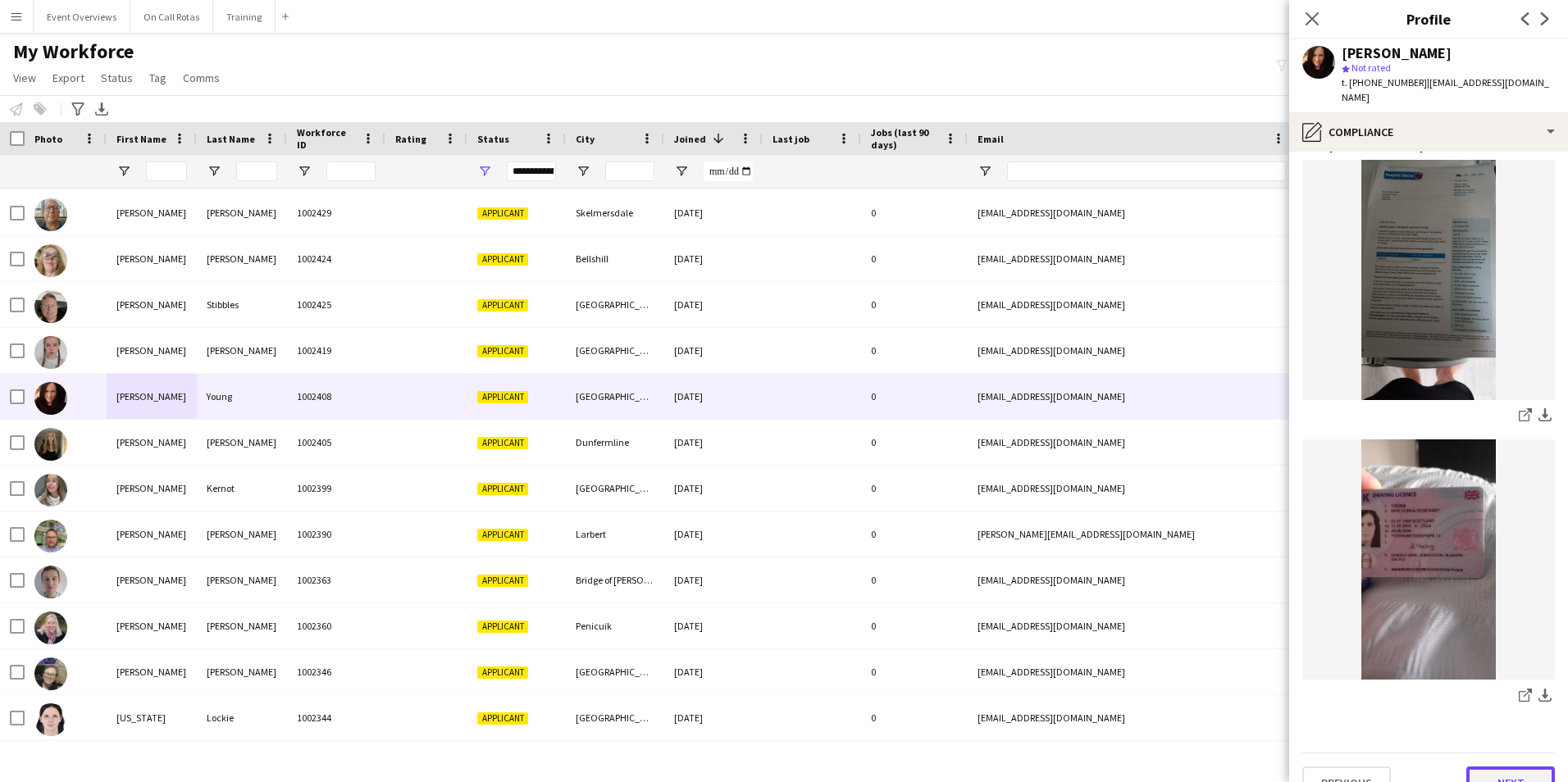
click at [1482, 766] on button "Next" at bounding box center [1510, 783] width 88 height 33
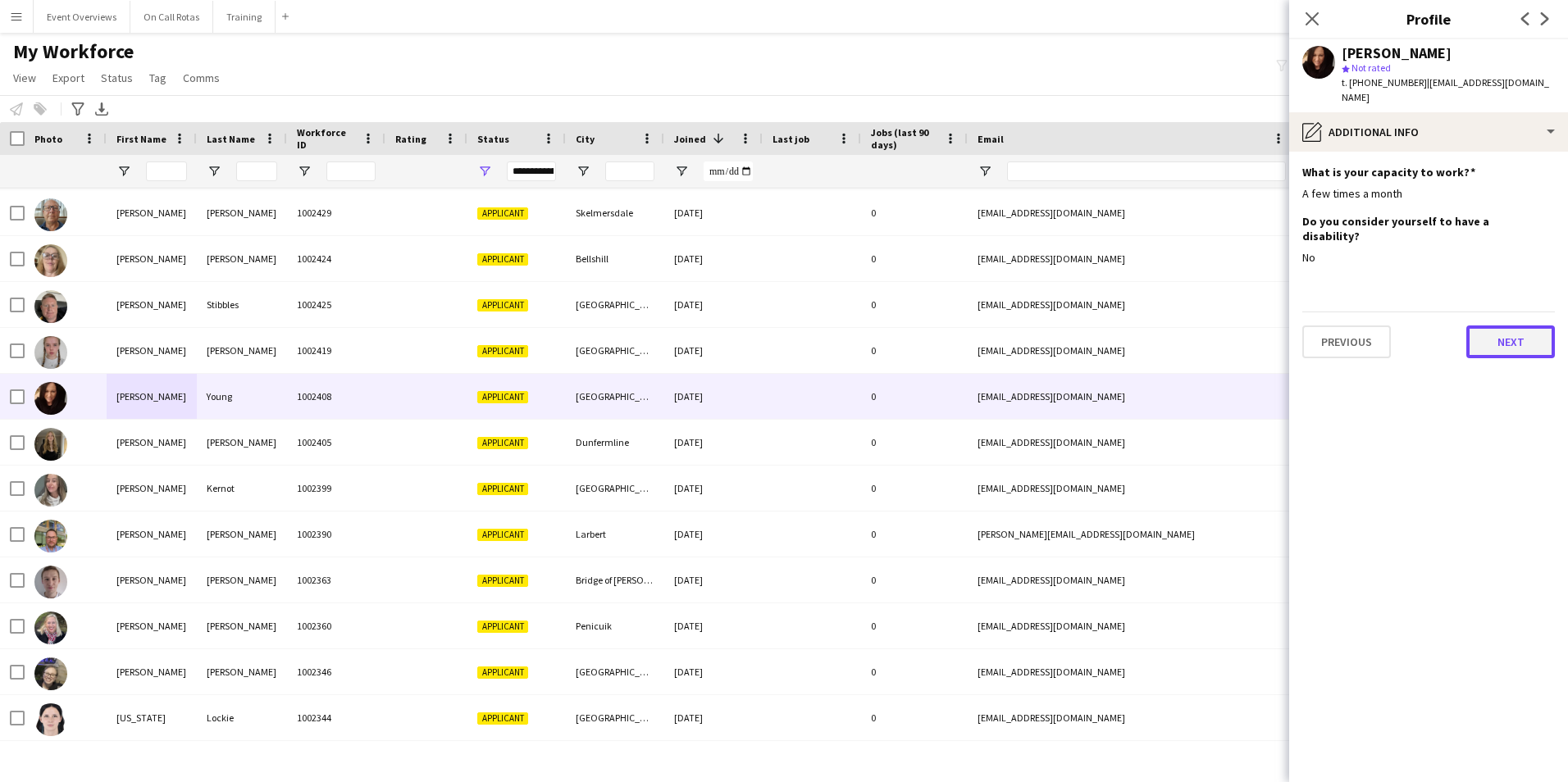
click at [1502, 325] on button "Next" at bounding box center [1510, 342] width 88 height 33
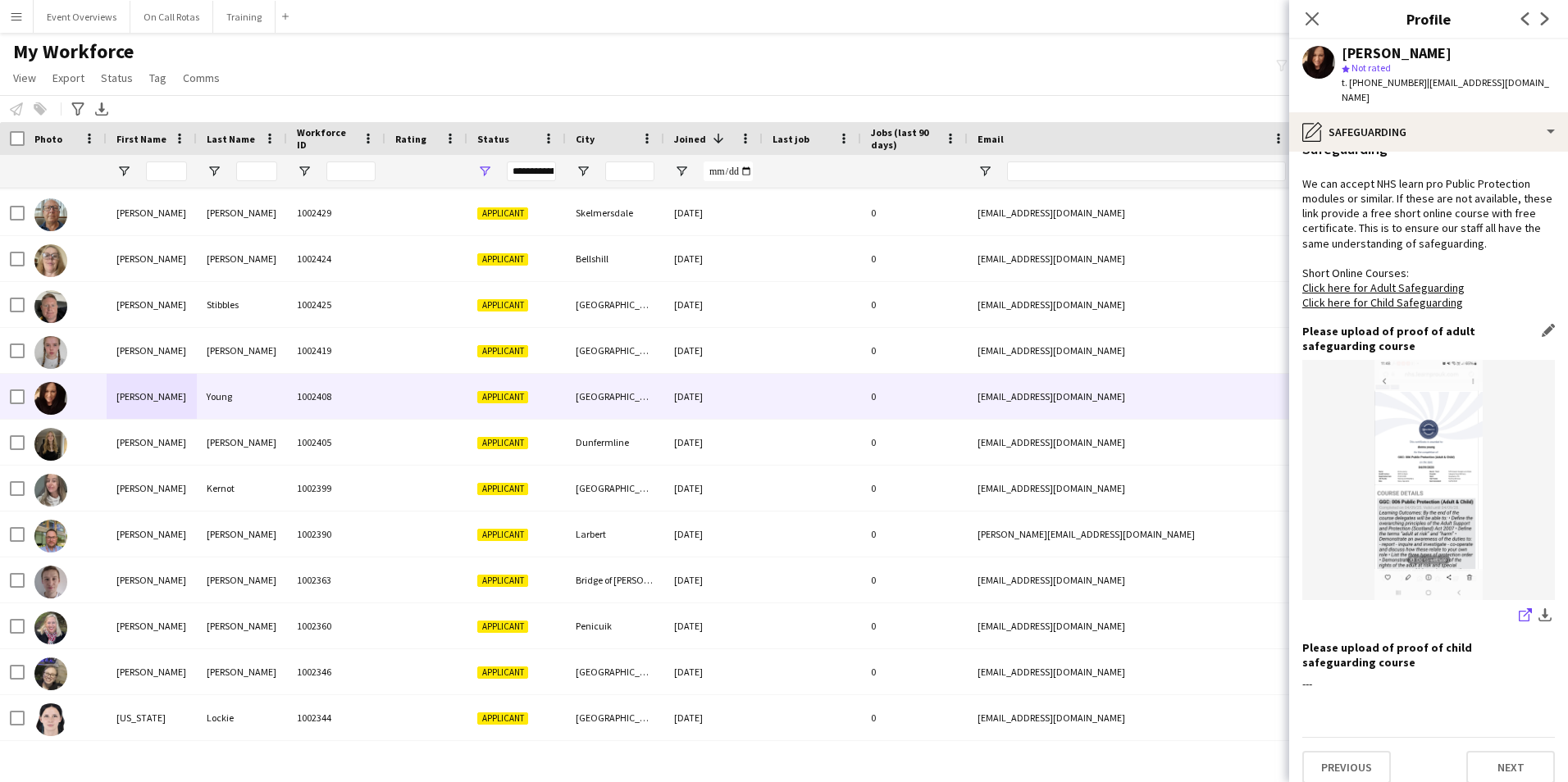
click at [1519, 608] on icon "share-external-link-1" at bounding box center [1525, 614] width 13 height 13
click at [1498, 751] on button "Next" at bounding box center [1510, 767] width 88 height 33
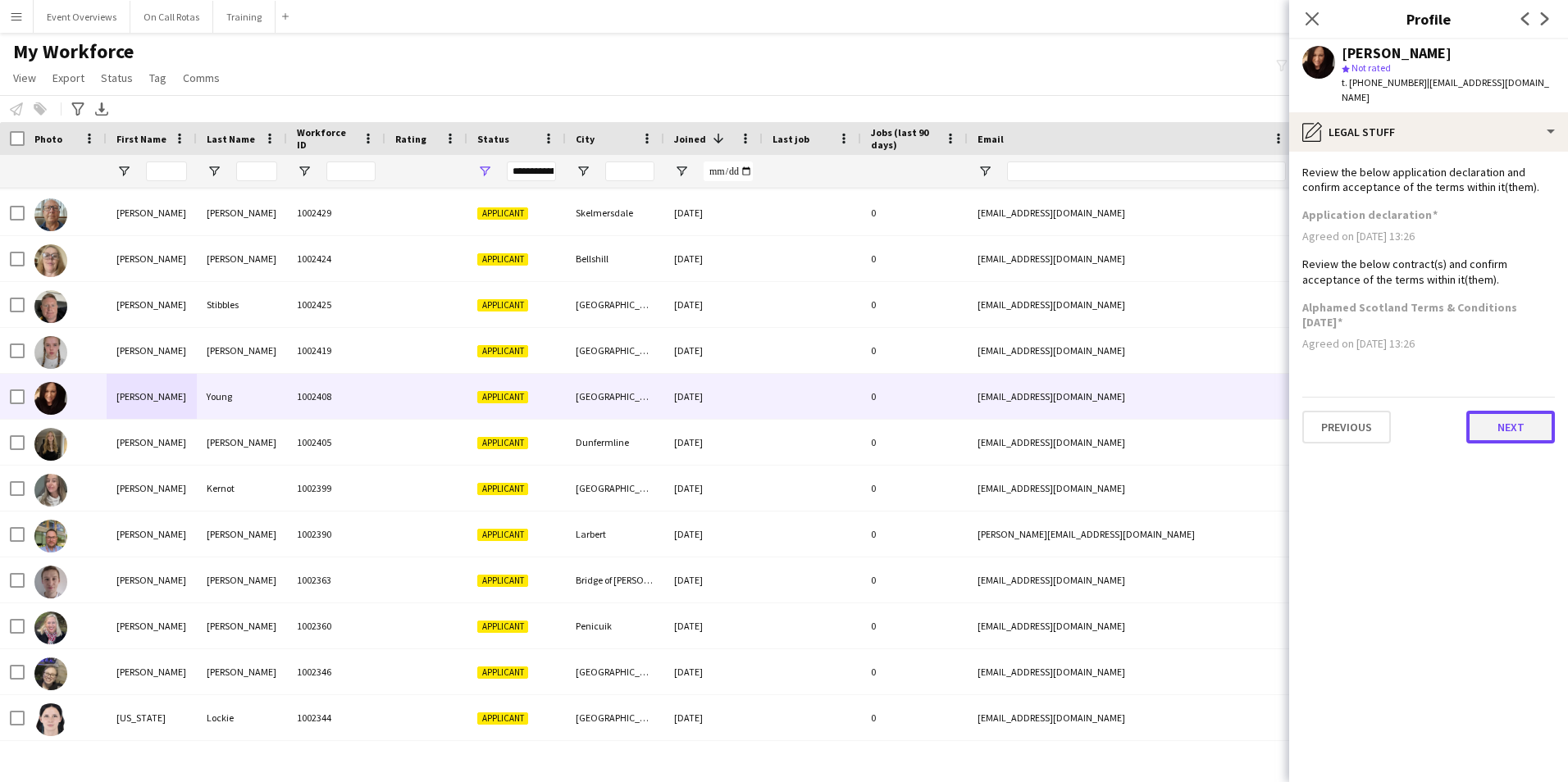
click at [1501, 411] on button "Next" at bounding box center [1510, 427] width 88 height 33
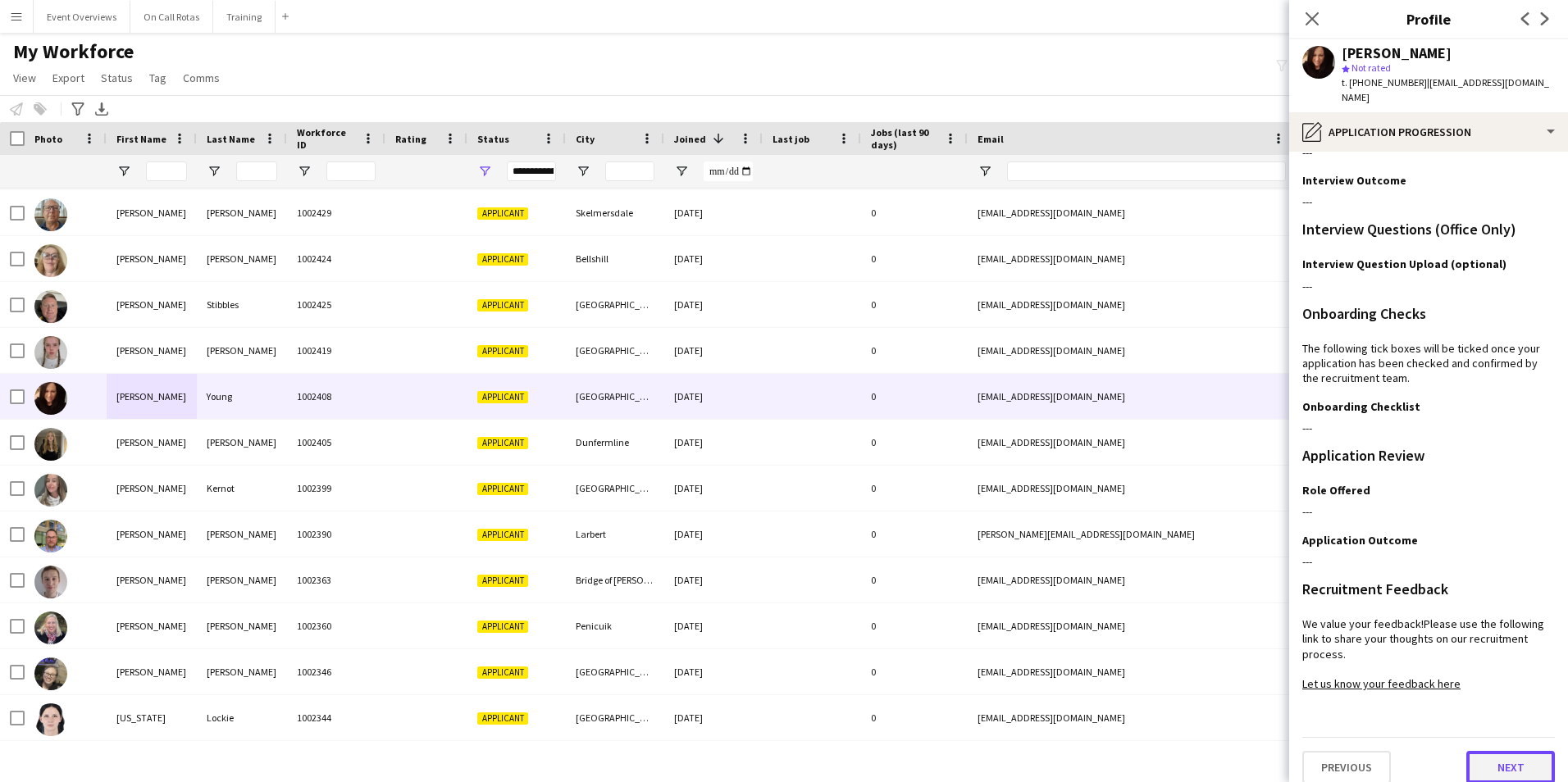
click at [1499, 751] on button "Next" at bounding box center [1510, 767] width 88 height 33
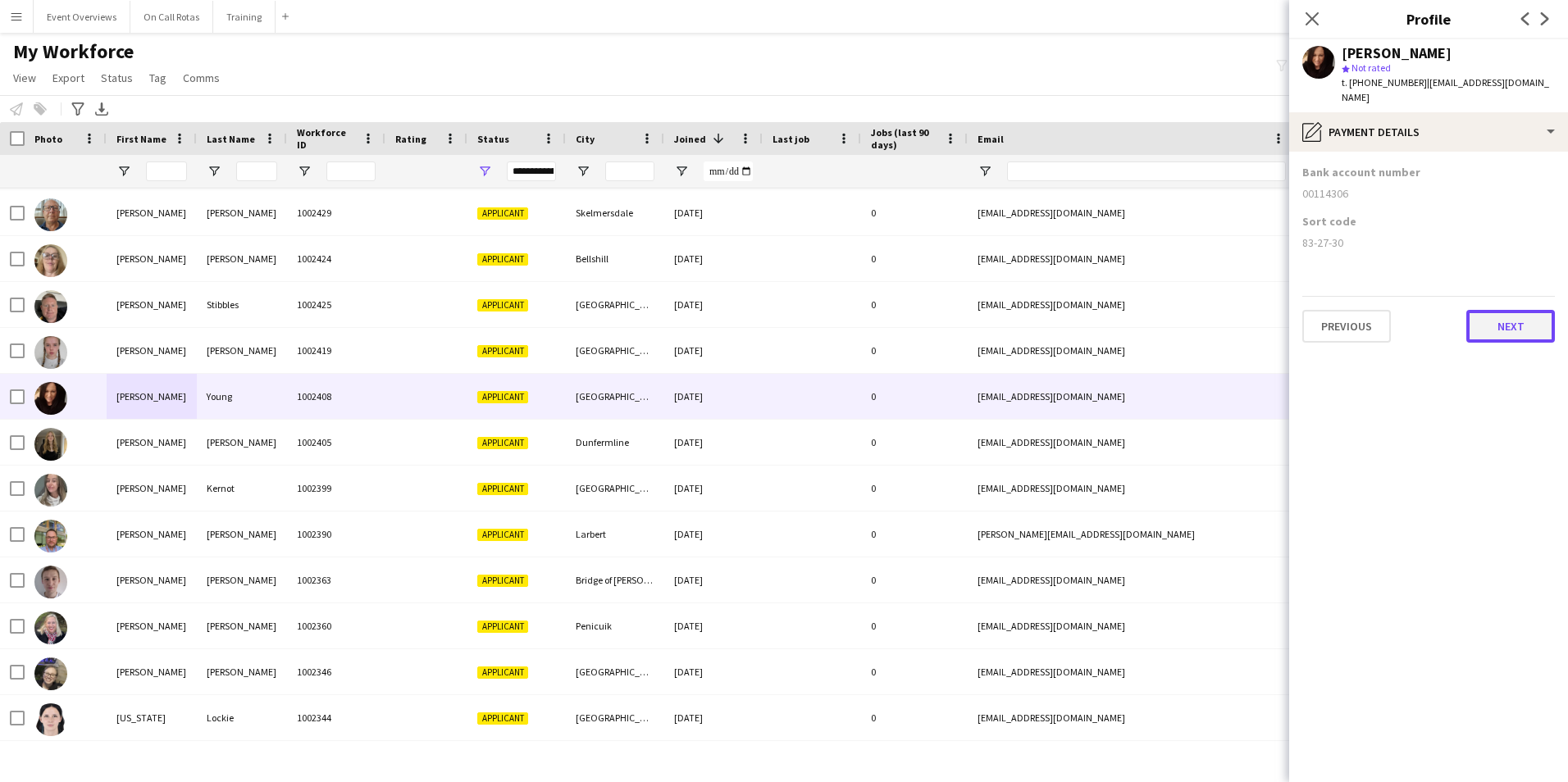
click at [1479, 320] on button "Next" at bounding box center [1510, 326] width 88 height 33
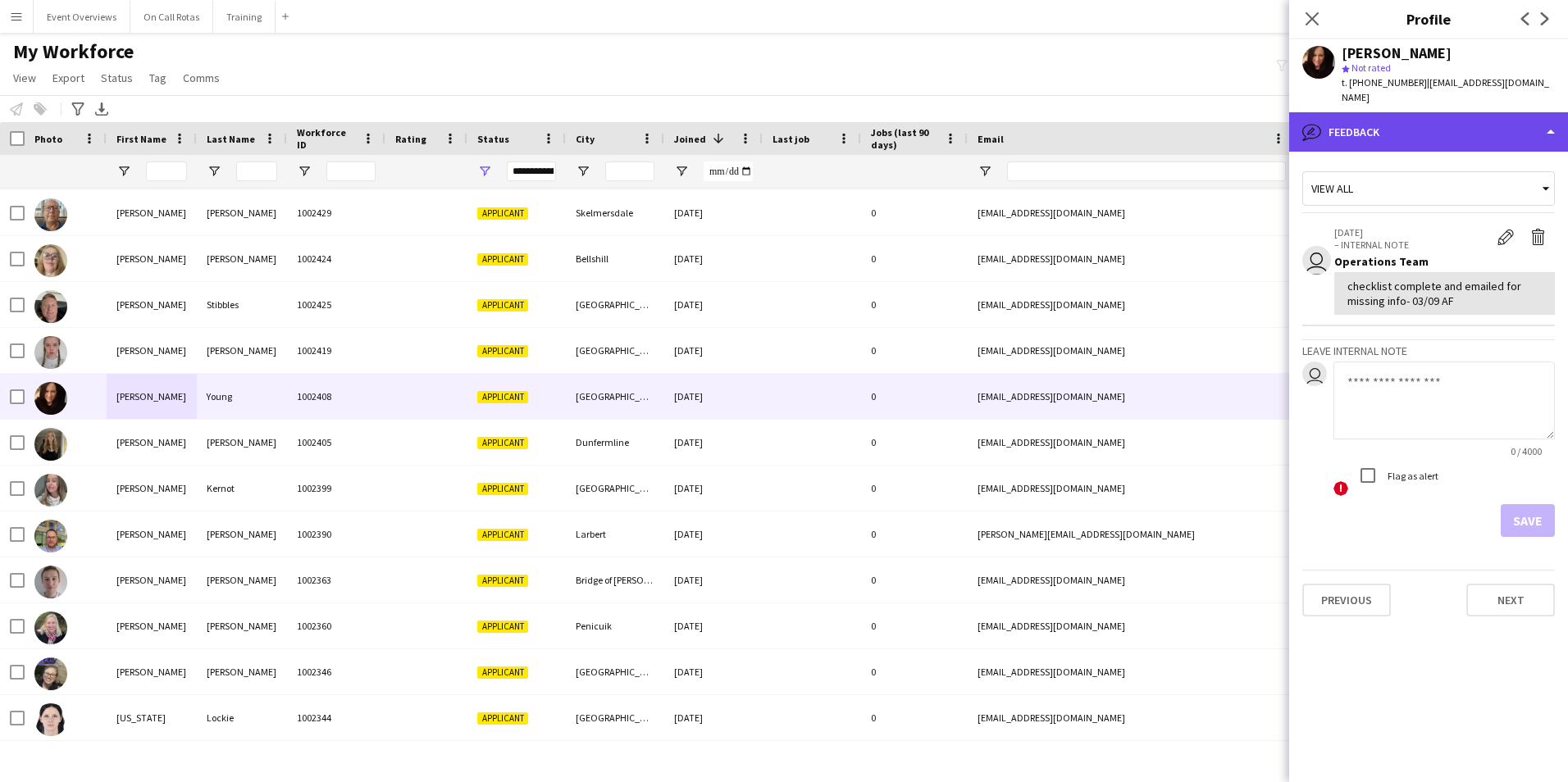
click at [1359, 113] on div "bubble-pencil Feedback" at bounding box center [1428, 131] width 279 height 39
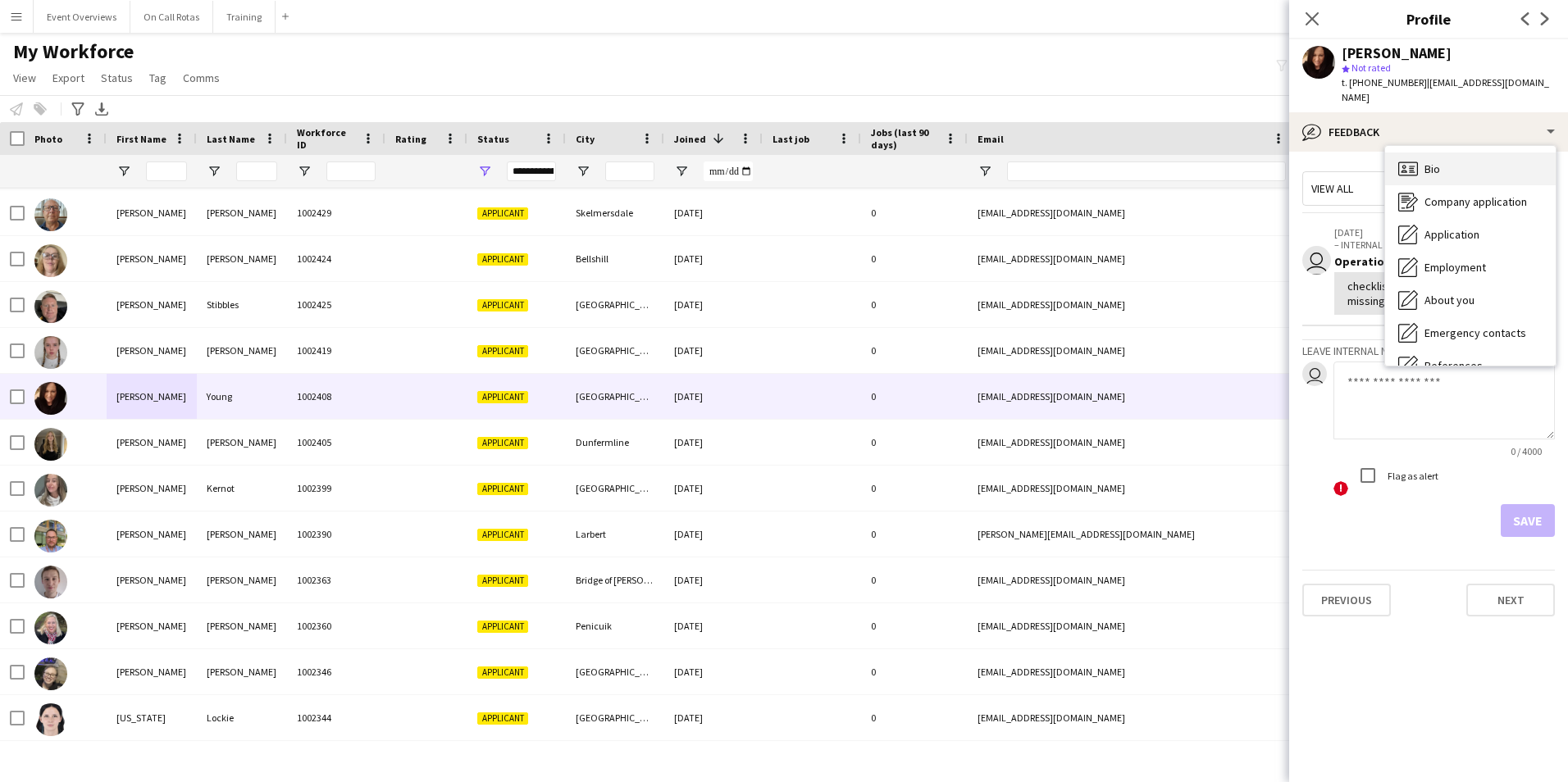
click at [1412, 159] on icon "Bio" at bounding box center [1407, 169] width 20 height 20
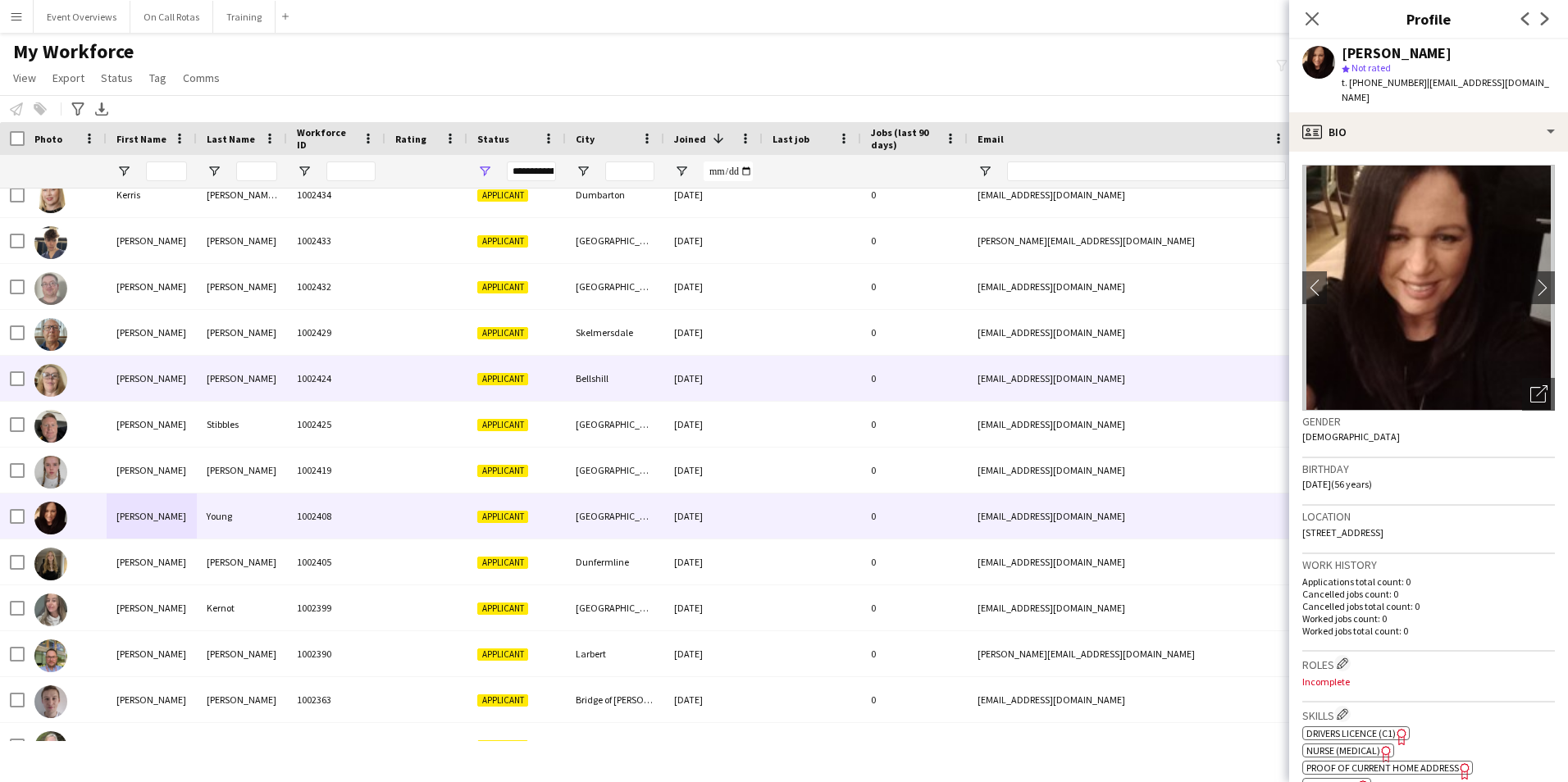
scroll to position [0, 0]
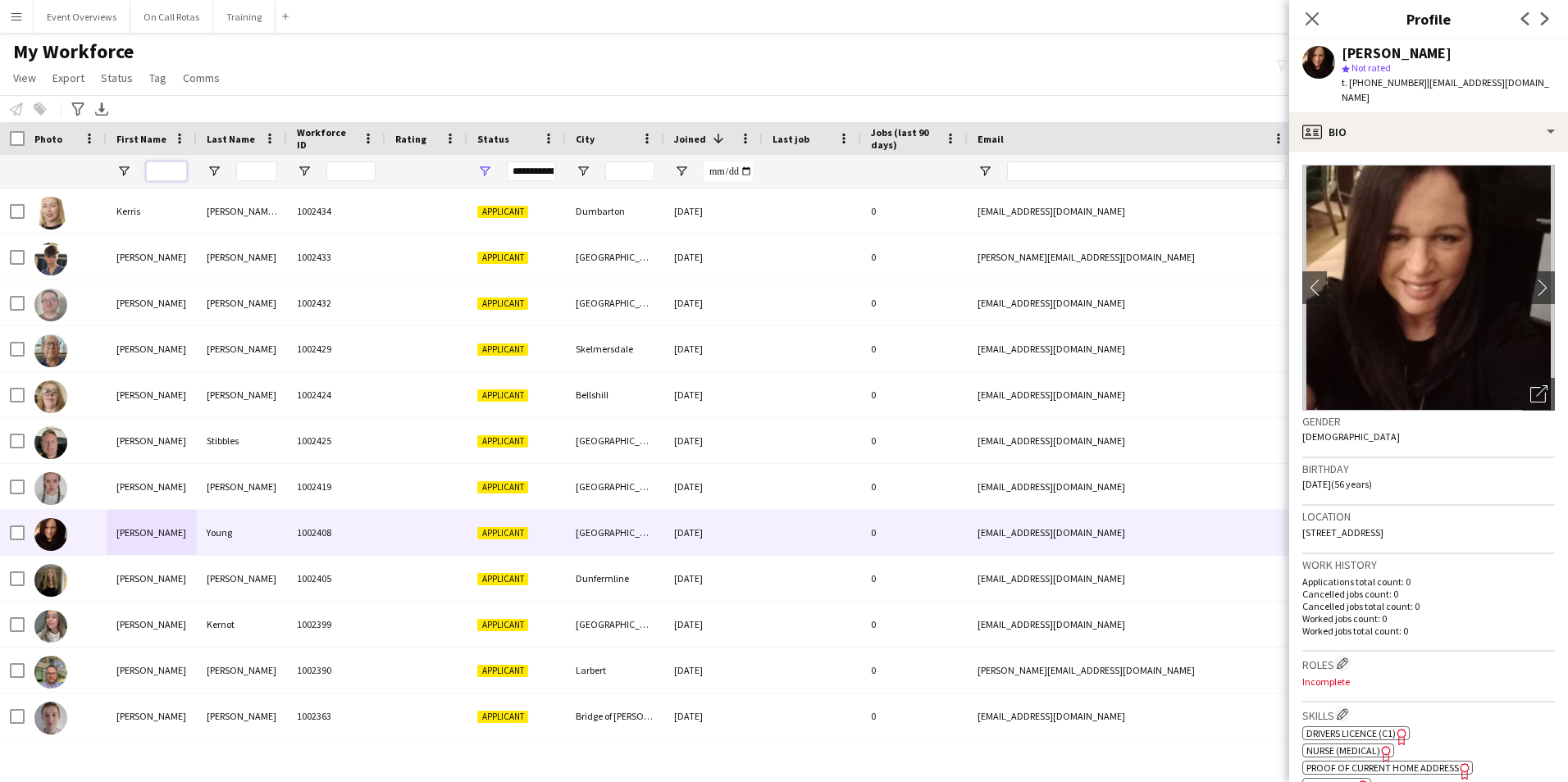
click at [170, 163] on input "First Name Filter Input" at bounding box center [166, 171] width 41 height 20
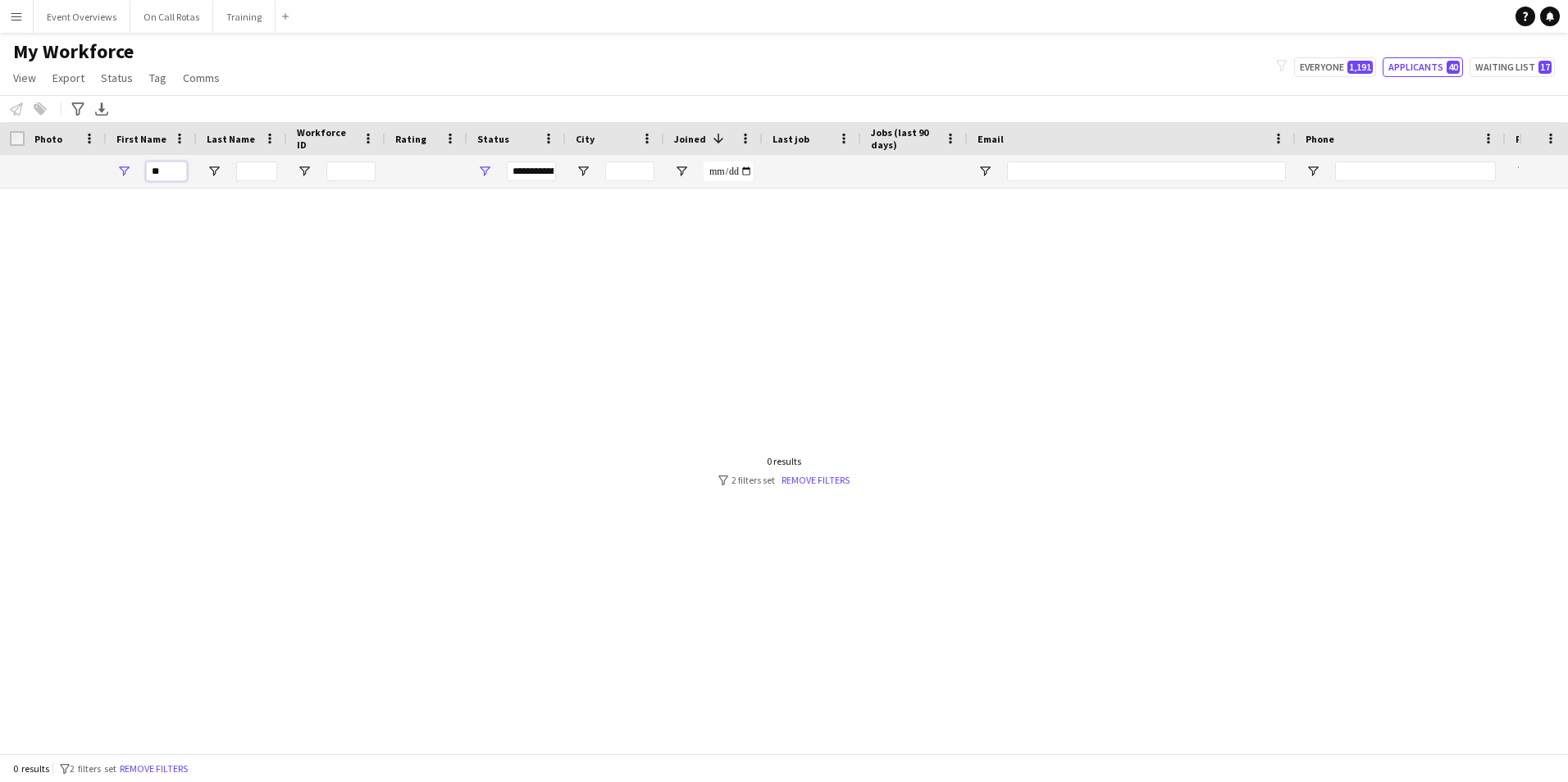
type input "*"
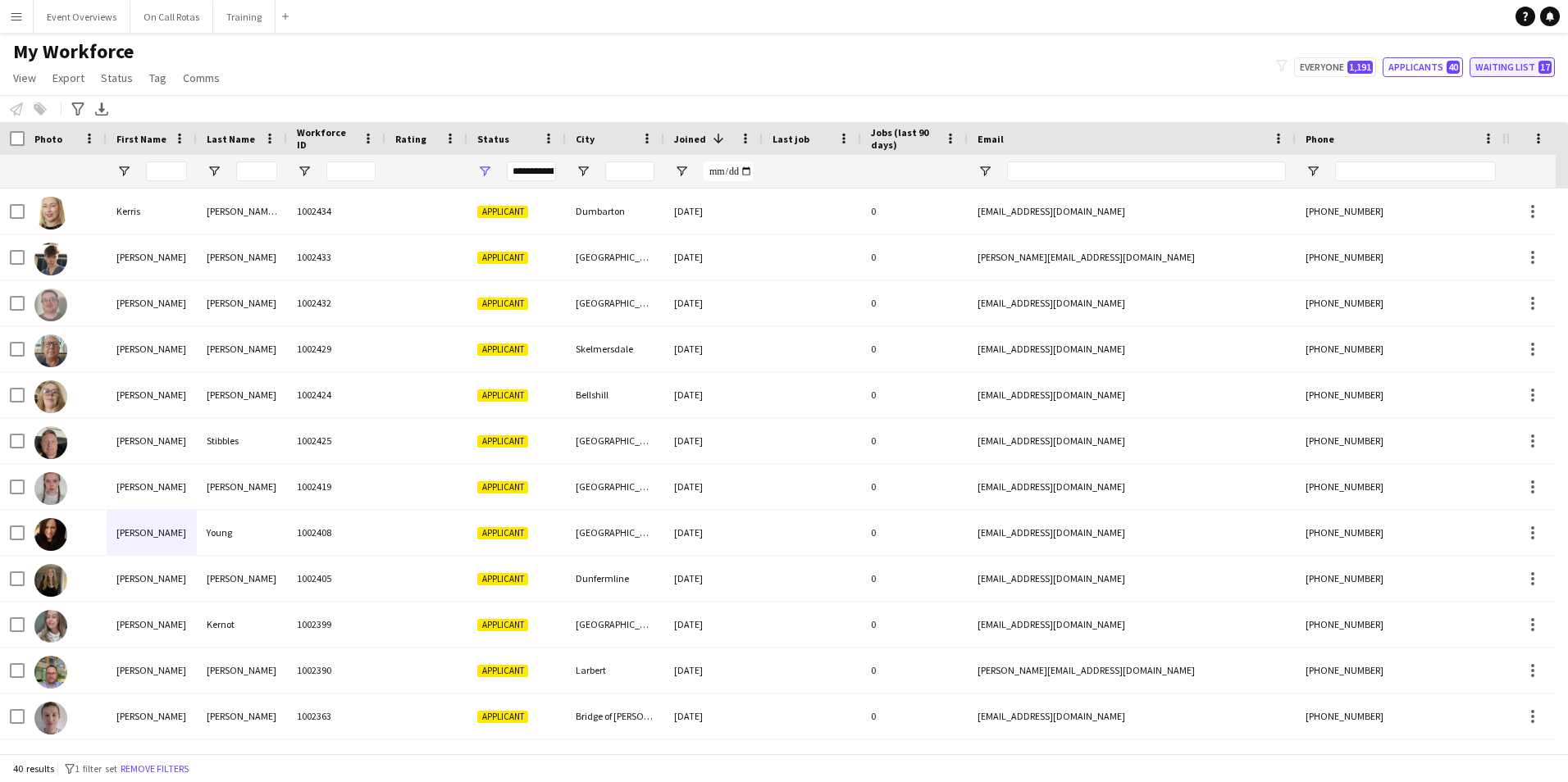
click at [1527, 74] on button "Waiting list 17" at bounding box center [1512, 67] width 86 height 20
type input "**********"
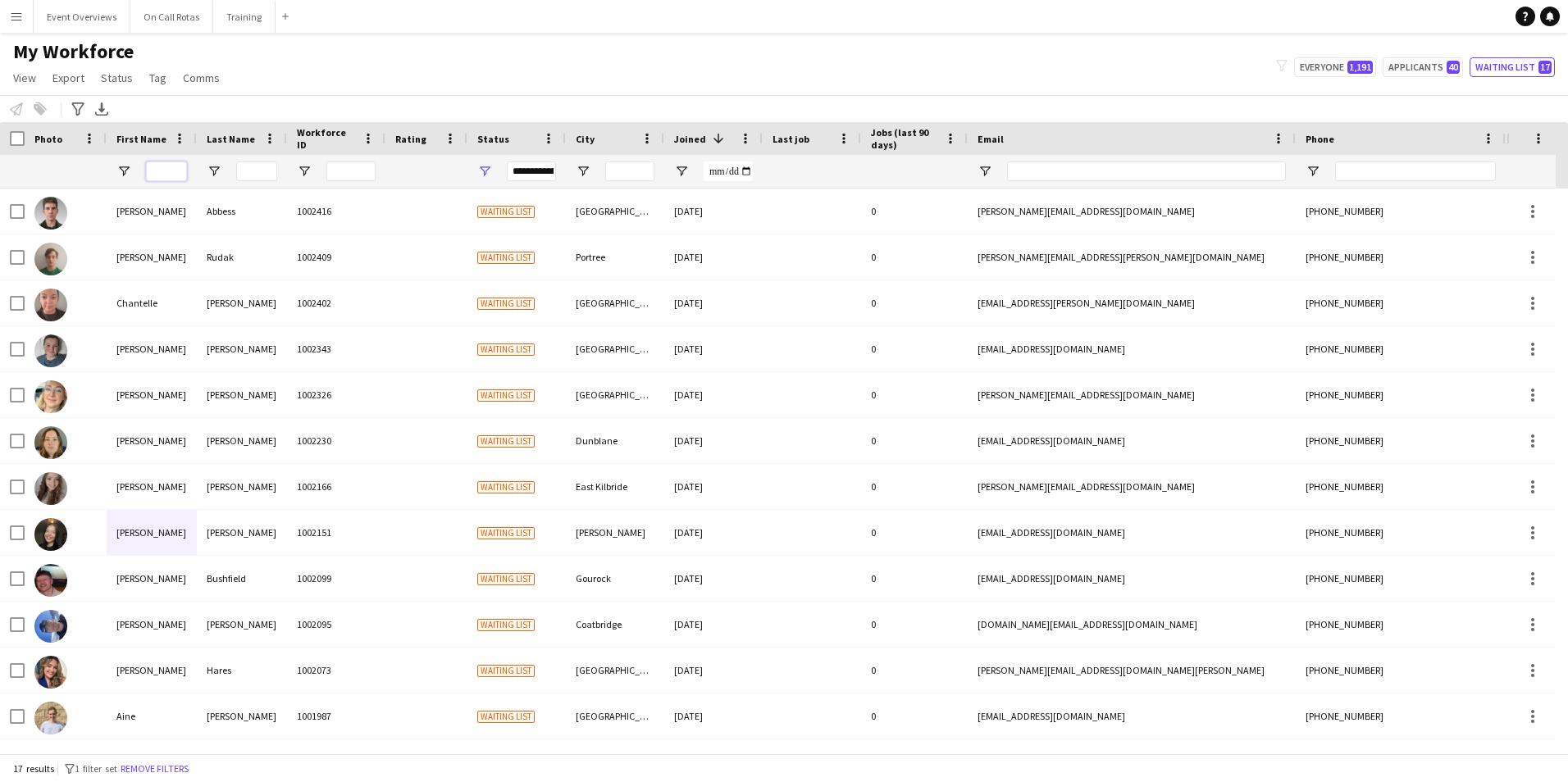
click at [150, 171] on input "First Name Filter Input" at bounding box center [166, 171] width 41 height 20
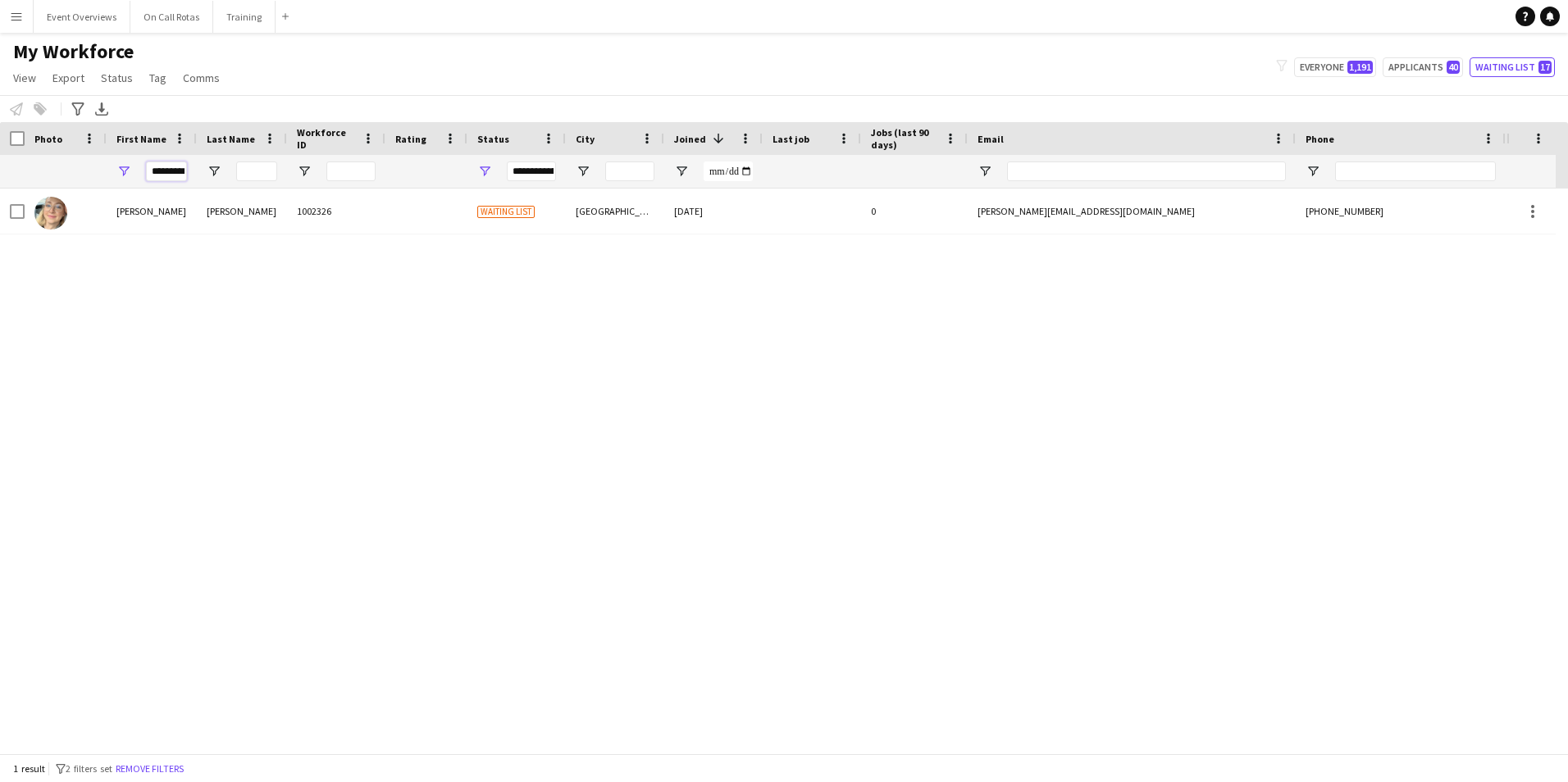
scroll to position [0, 4]
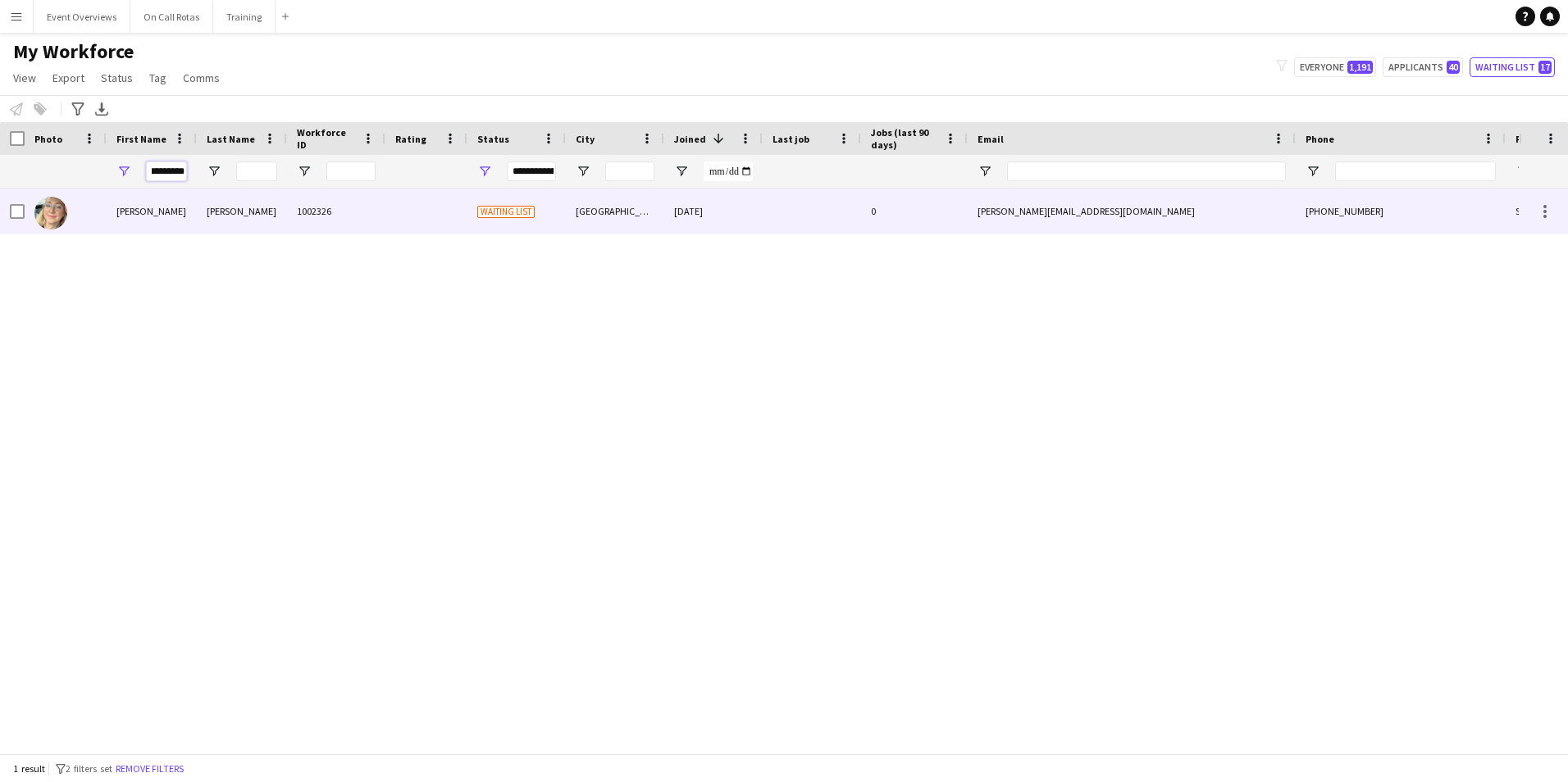
type input "*********"
click at [671, 208] on div "08-07-2025" at bounding box center [713, 211] width 99 height 45
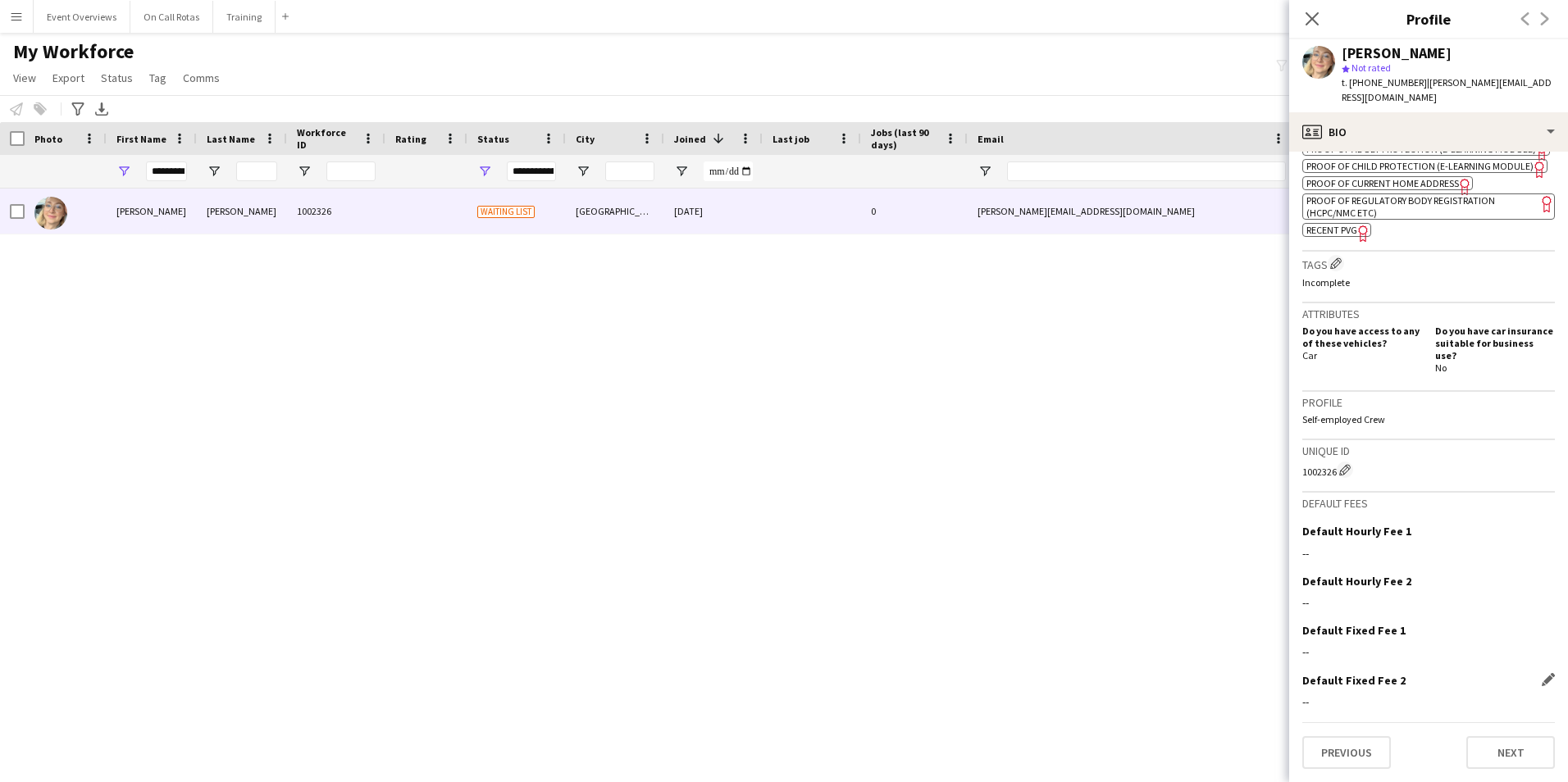
scroll to position [734, 0]
click at [1485, 762] on button "Next" at bounding box center [1510, 753] width 88 height 33
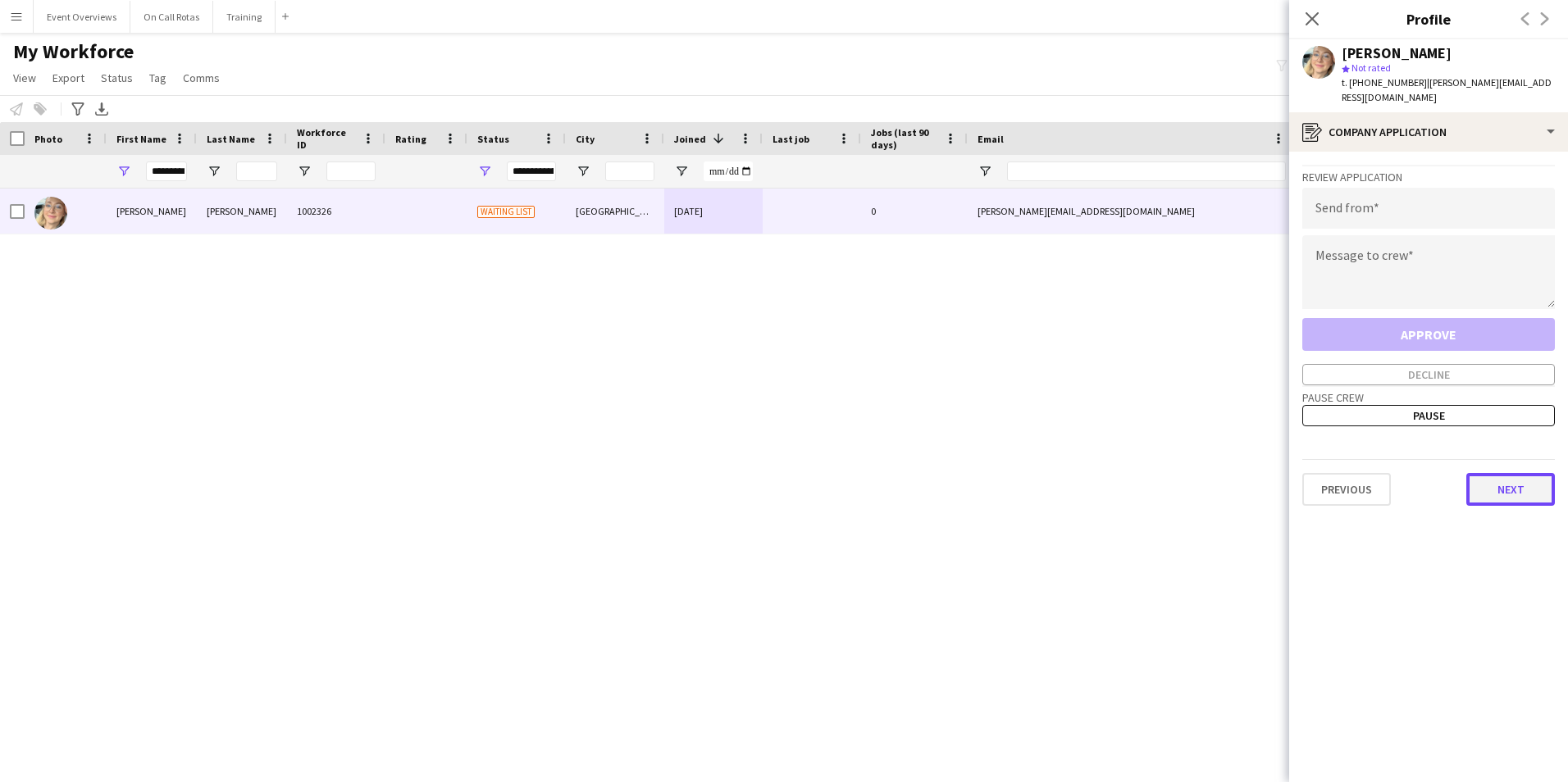
click at [1497, 476] on button "Next" at bounding box center [1510, 490] width 88 height 33
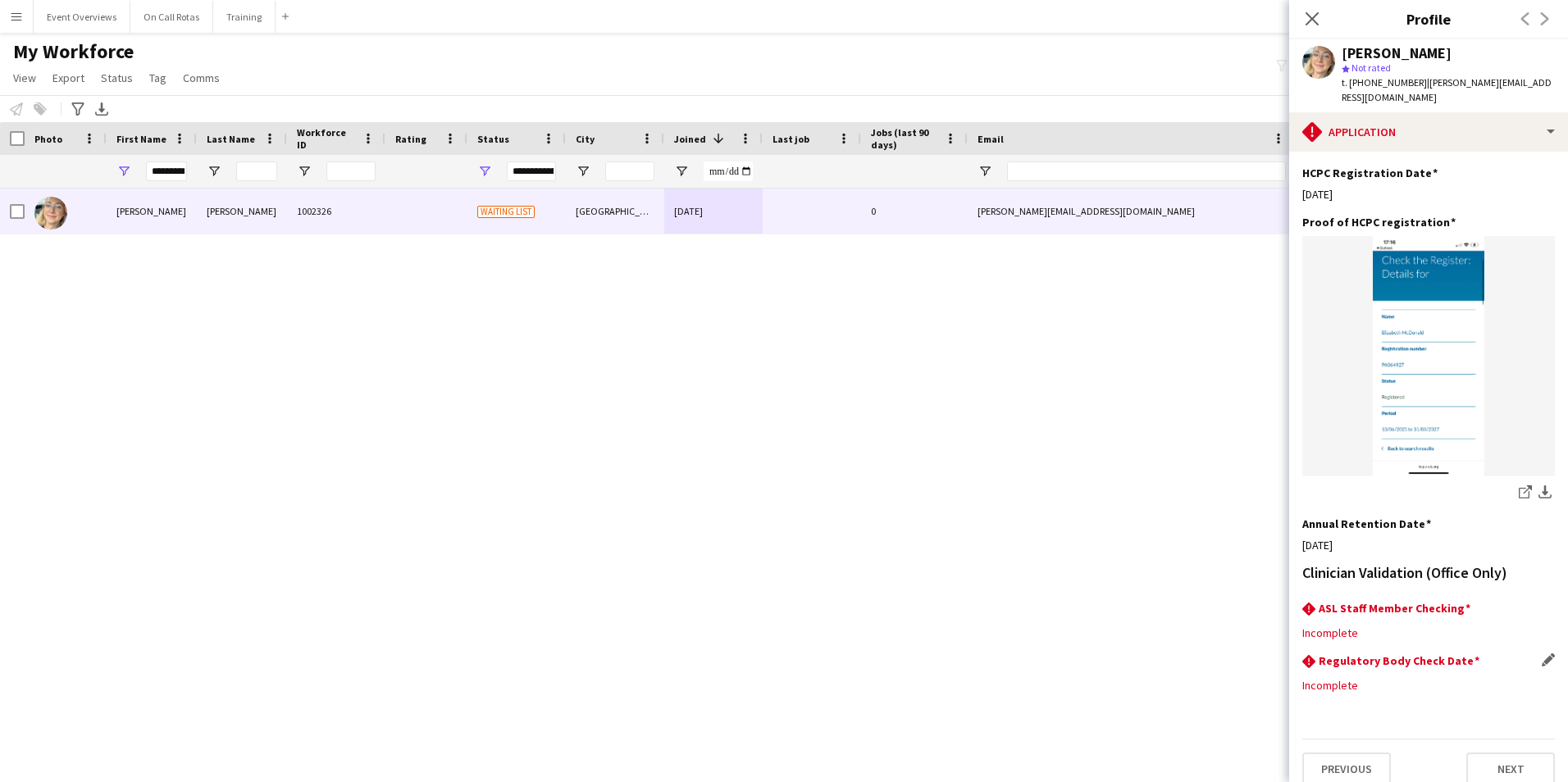
scroll to position [406, 0]
click at [1473, 751] on button "Next" at bounding box center [1510, 767] width 88 height 33
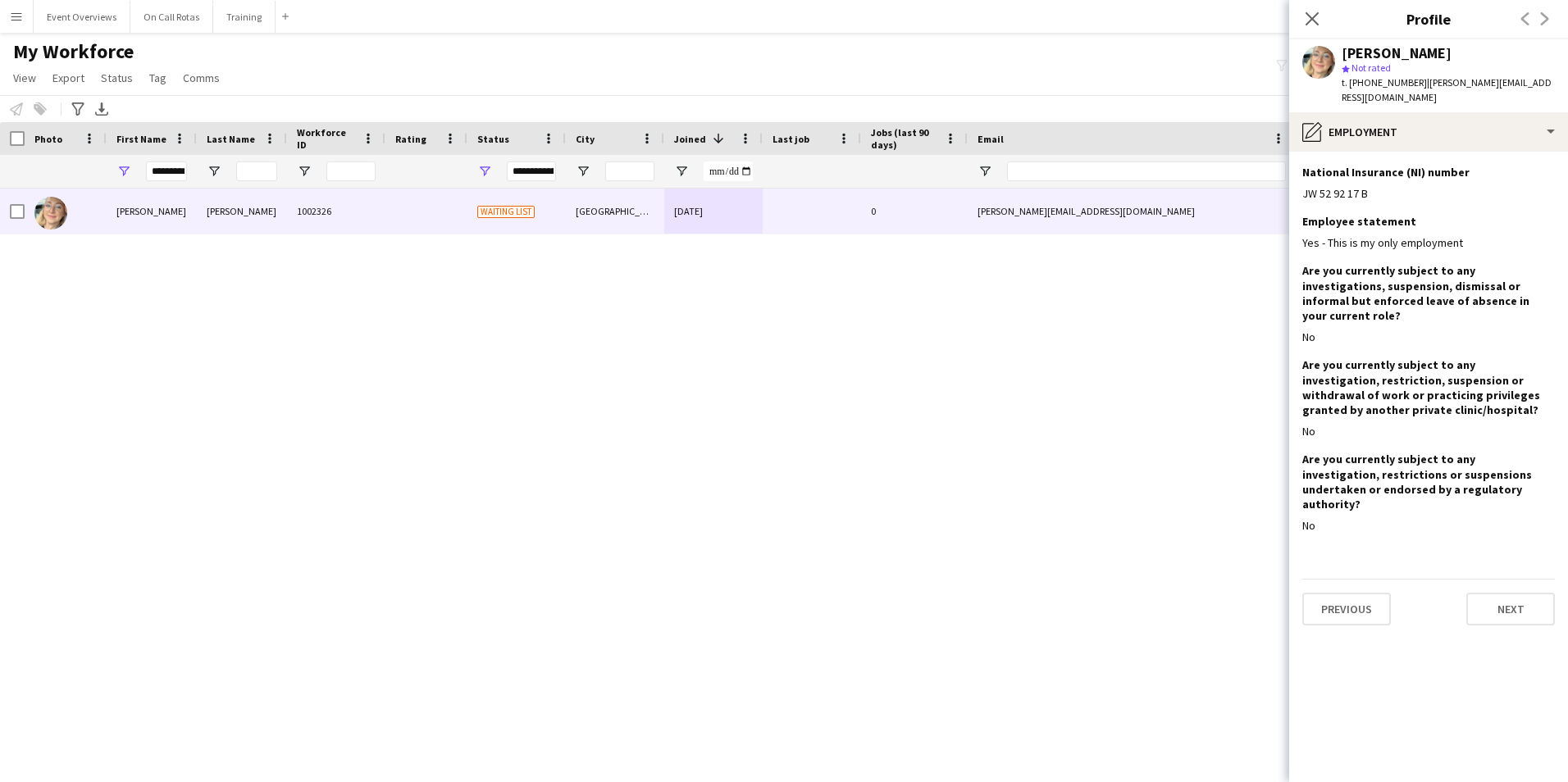
scroll to position [0, 0]
click at [1506, 593] on button "Next" at bounding box center [1510, 609] width 88 height 33
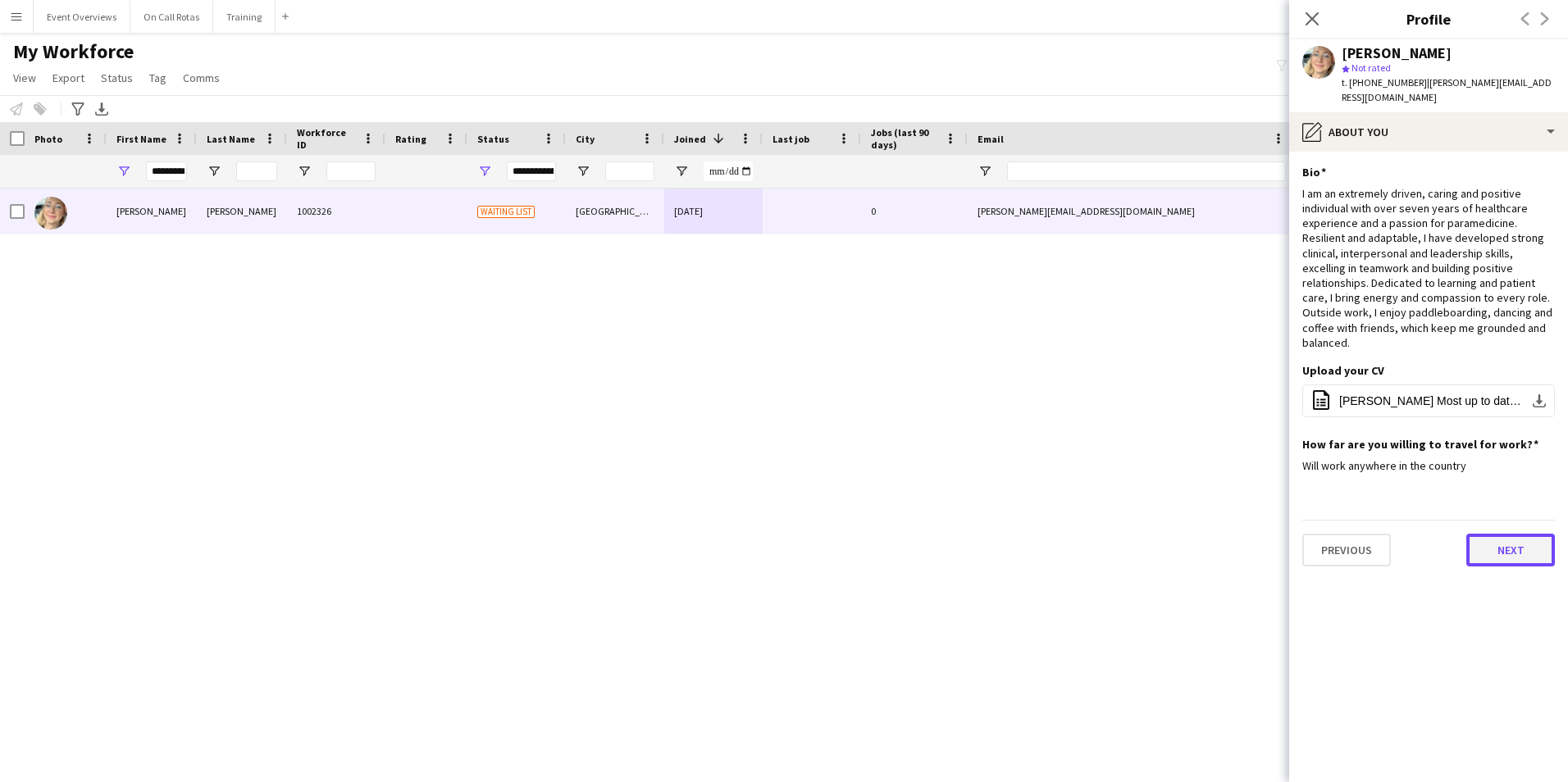
click at [1504, 535] on button "Next" at bounding box center [1510, 550] width 88 height 33
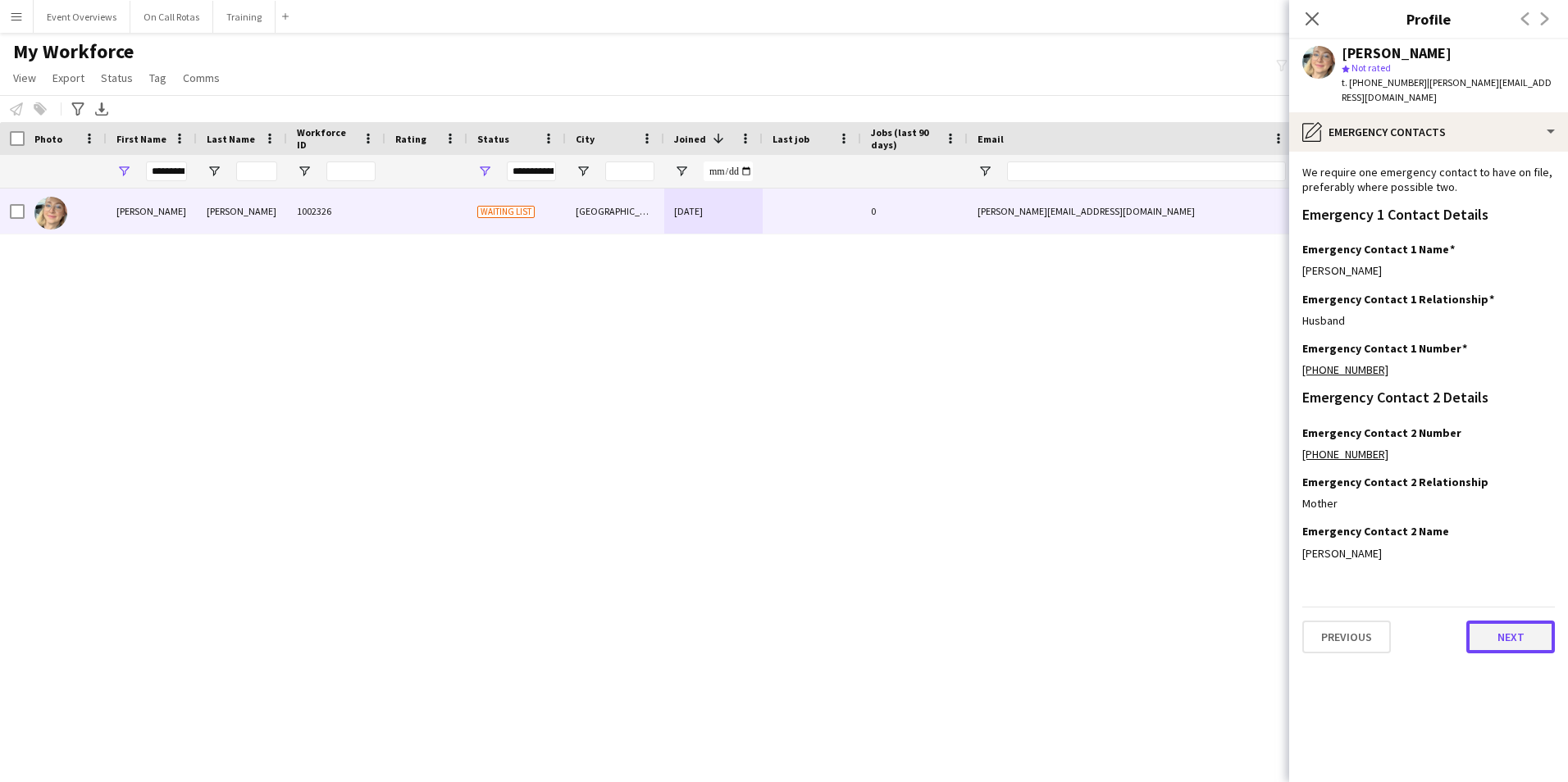
click at [1512, 645] on button "Next" at bounding box center [1510, 637] width 88 height 33
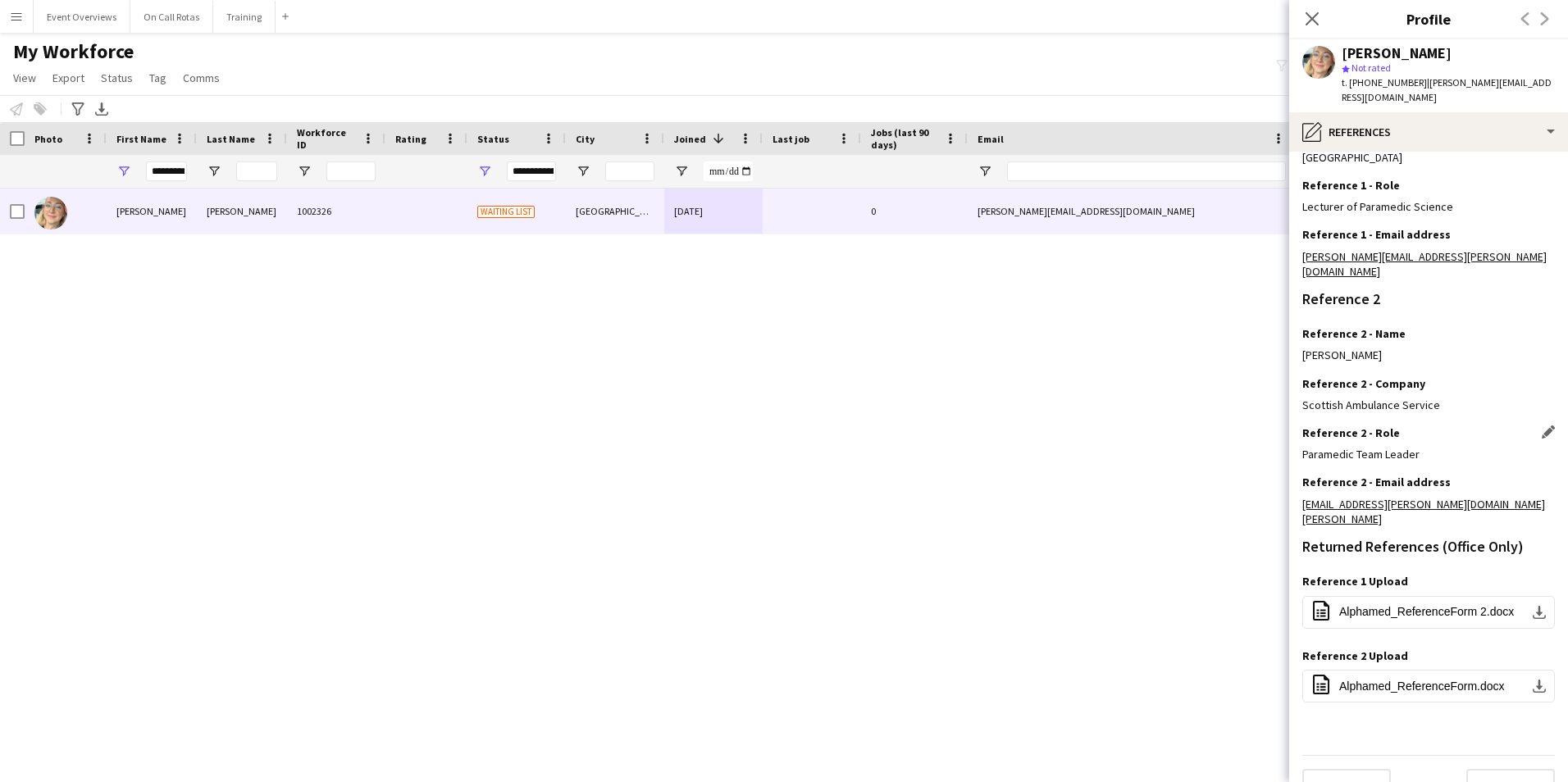
scroll to position [260, 0]
click at [1494, 766] on button "Next" at bounding box center [1510, 783] width 88 height 33
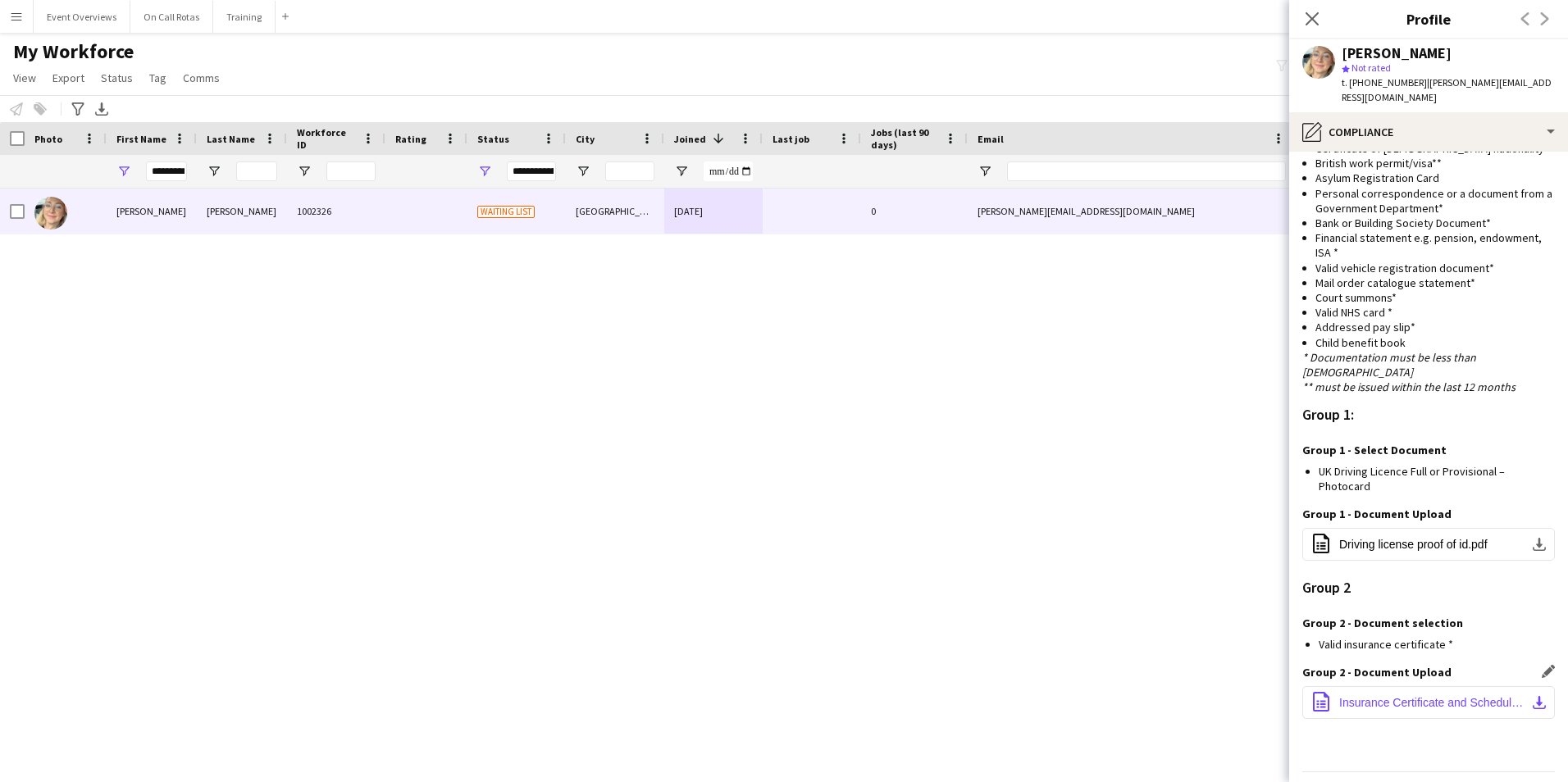
scroll to position [1029, 0]
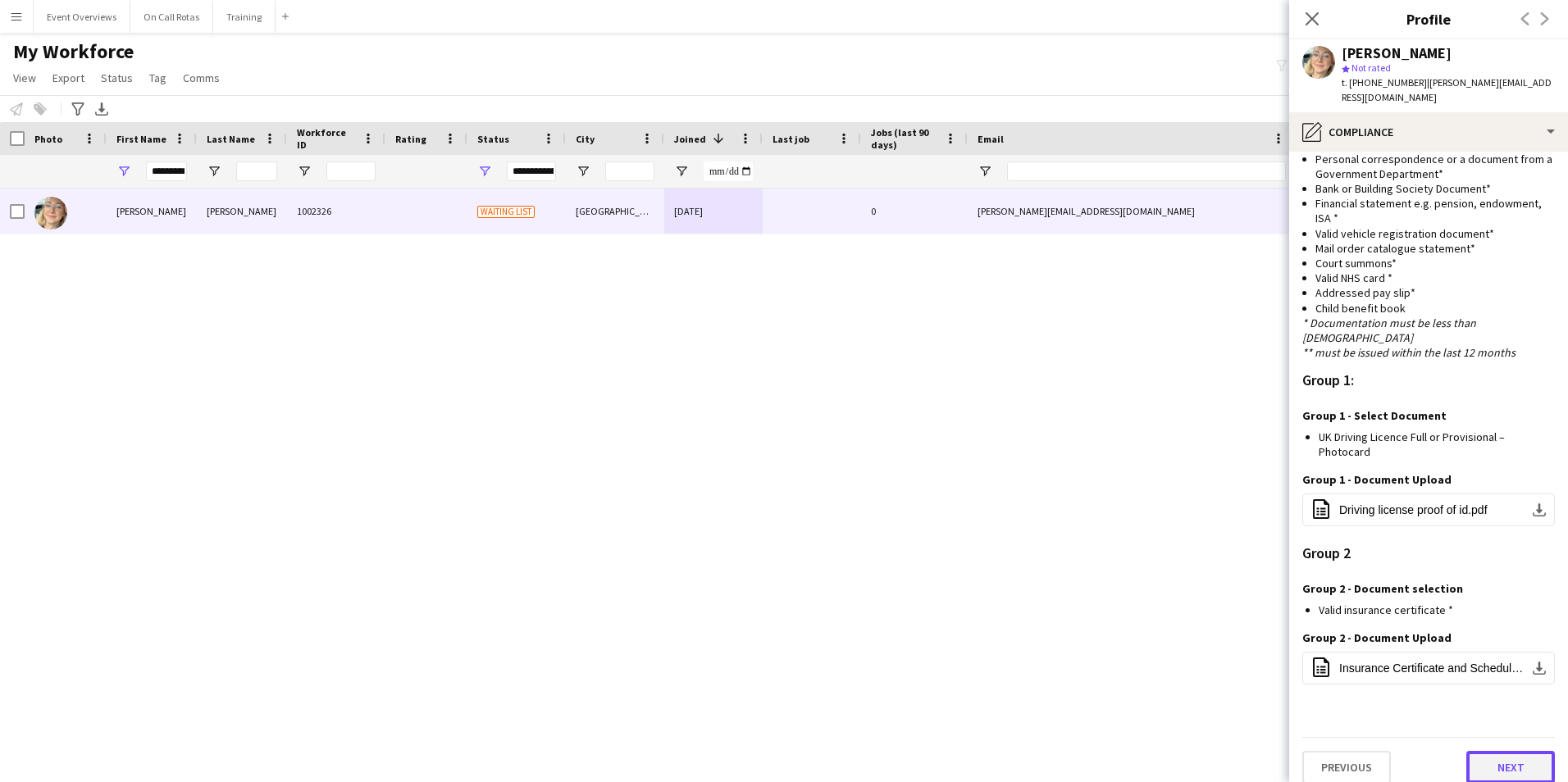
click at [1498, 751] on button "Next" at bounding box center [1510, 767] width 88 height 33
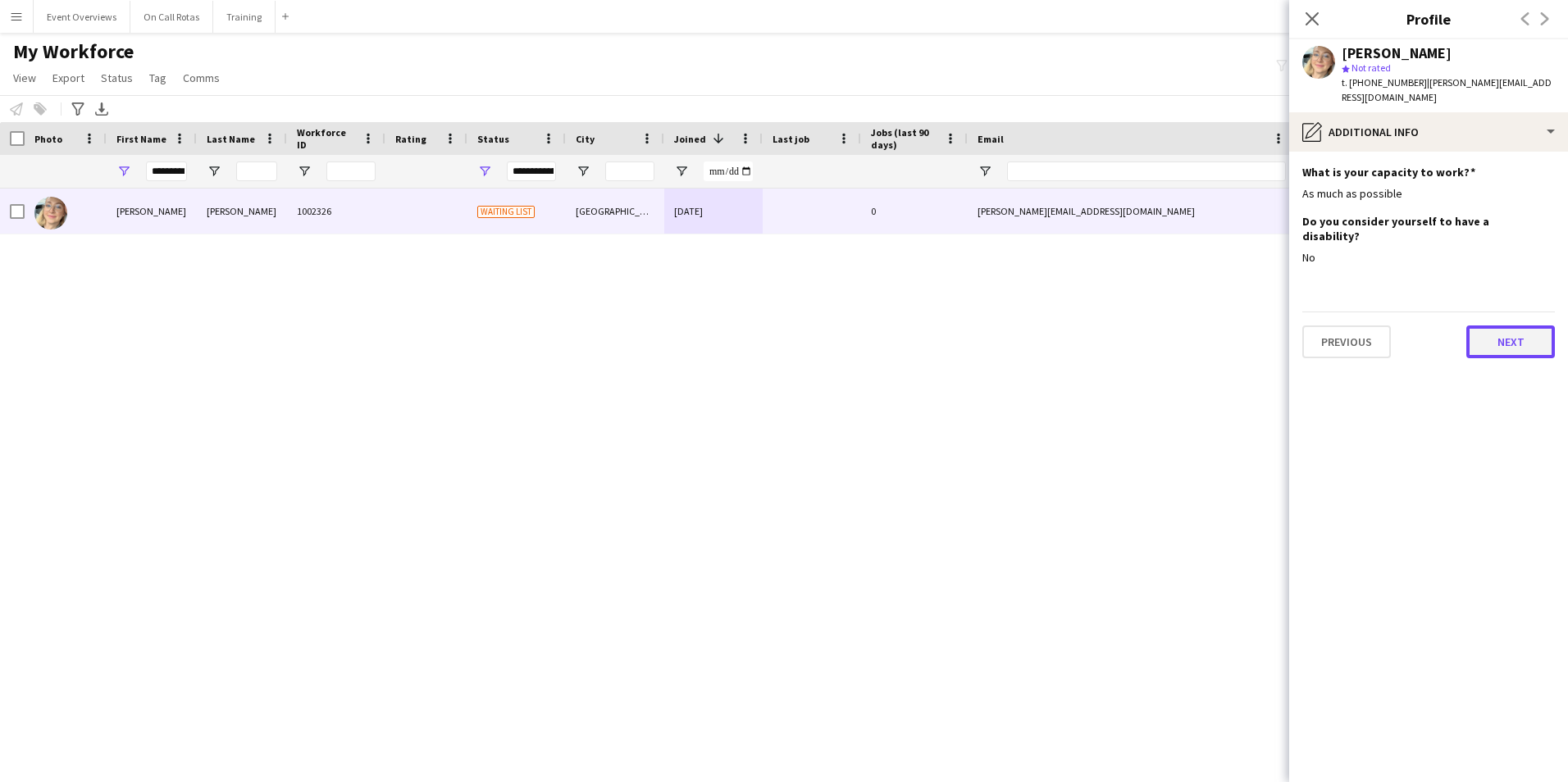
click at [1482, 325] on button "Next" at bounding box center [1510, 342] width 88 height 33
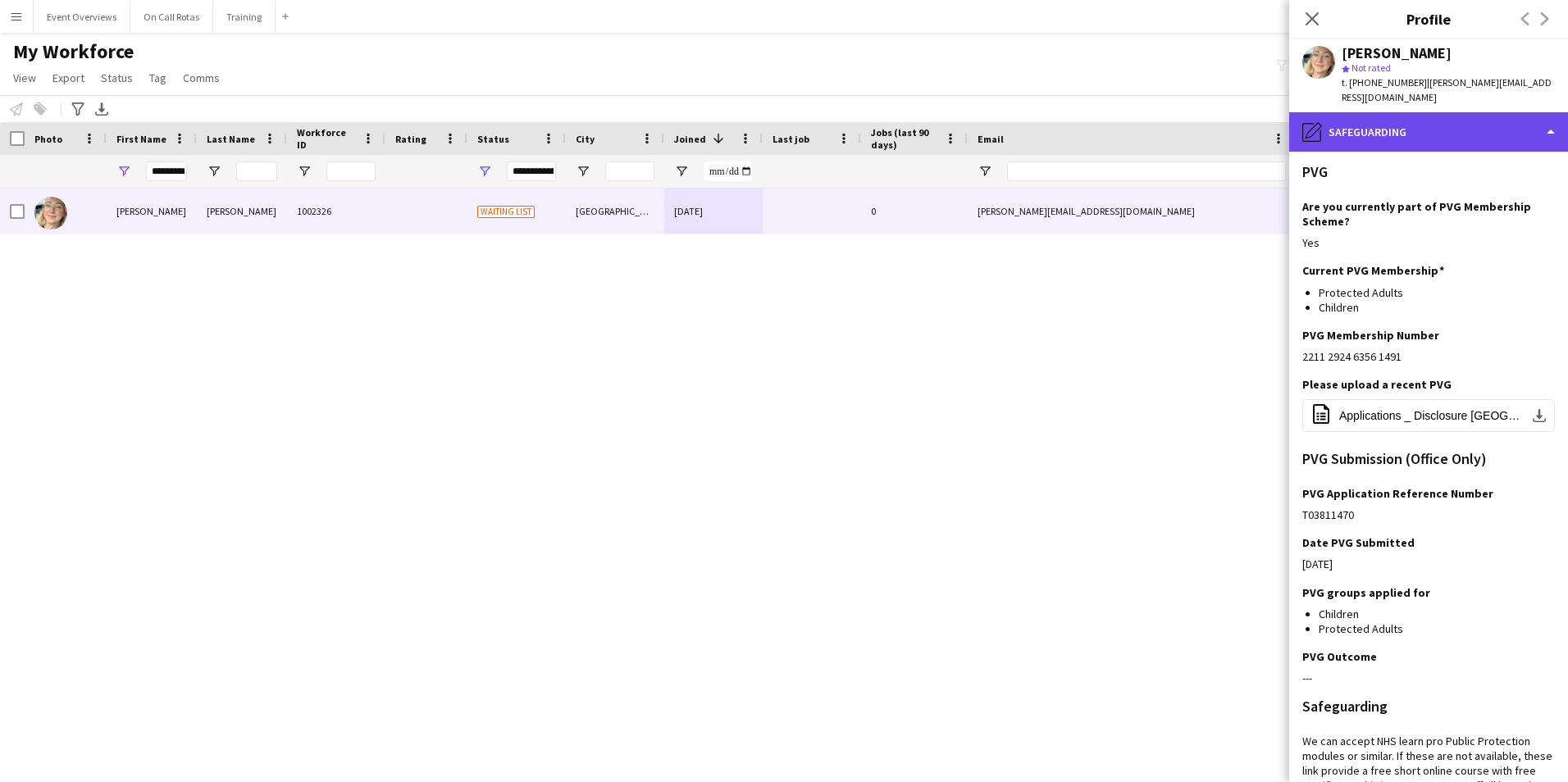
click at [1398, 120] on div "pencil4 Safeguarding" at bounding box center [1428, 131] width 279 height 39
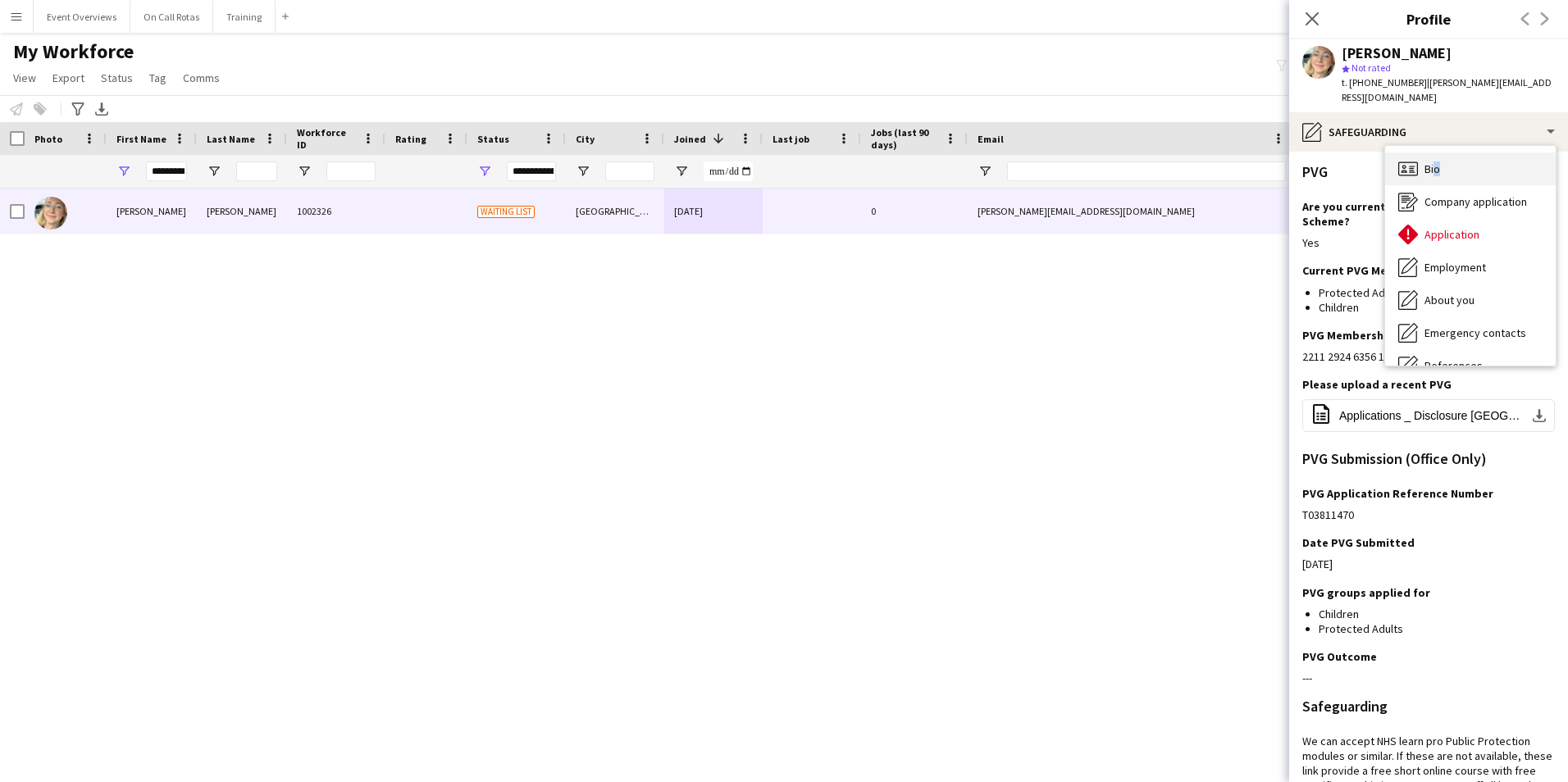
click at [1433, 163] on span "Bio" at bounding box center [1432, 169] width 16 height 15
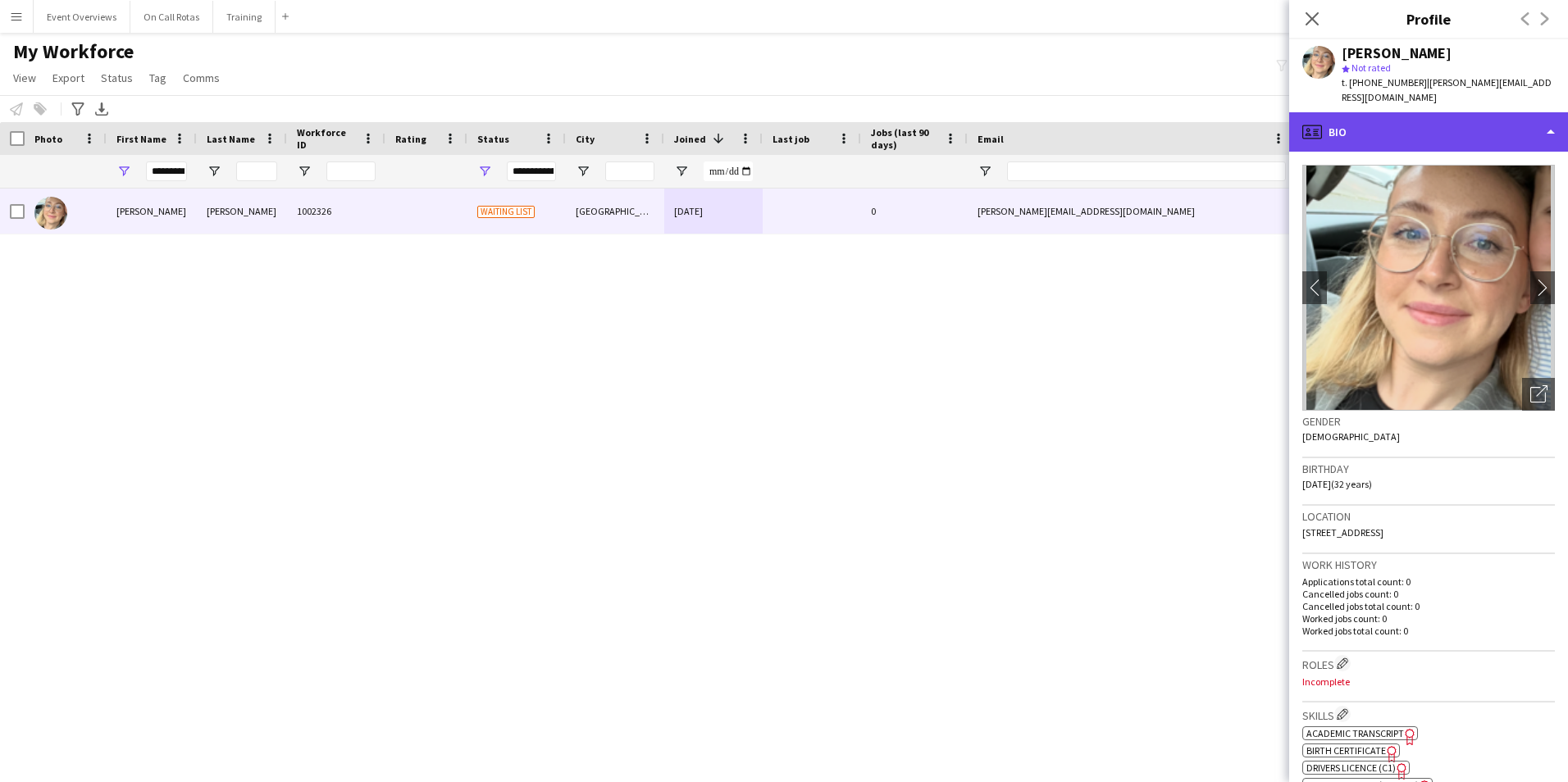
click at [1435, 121] on div "profile Bio" at bounding box center [1428, 131] width 279 height 39
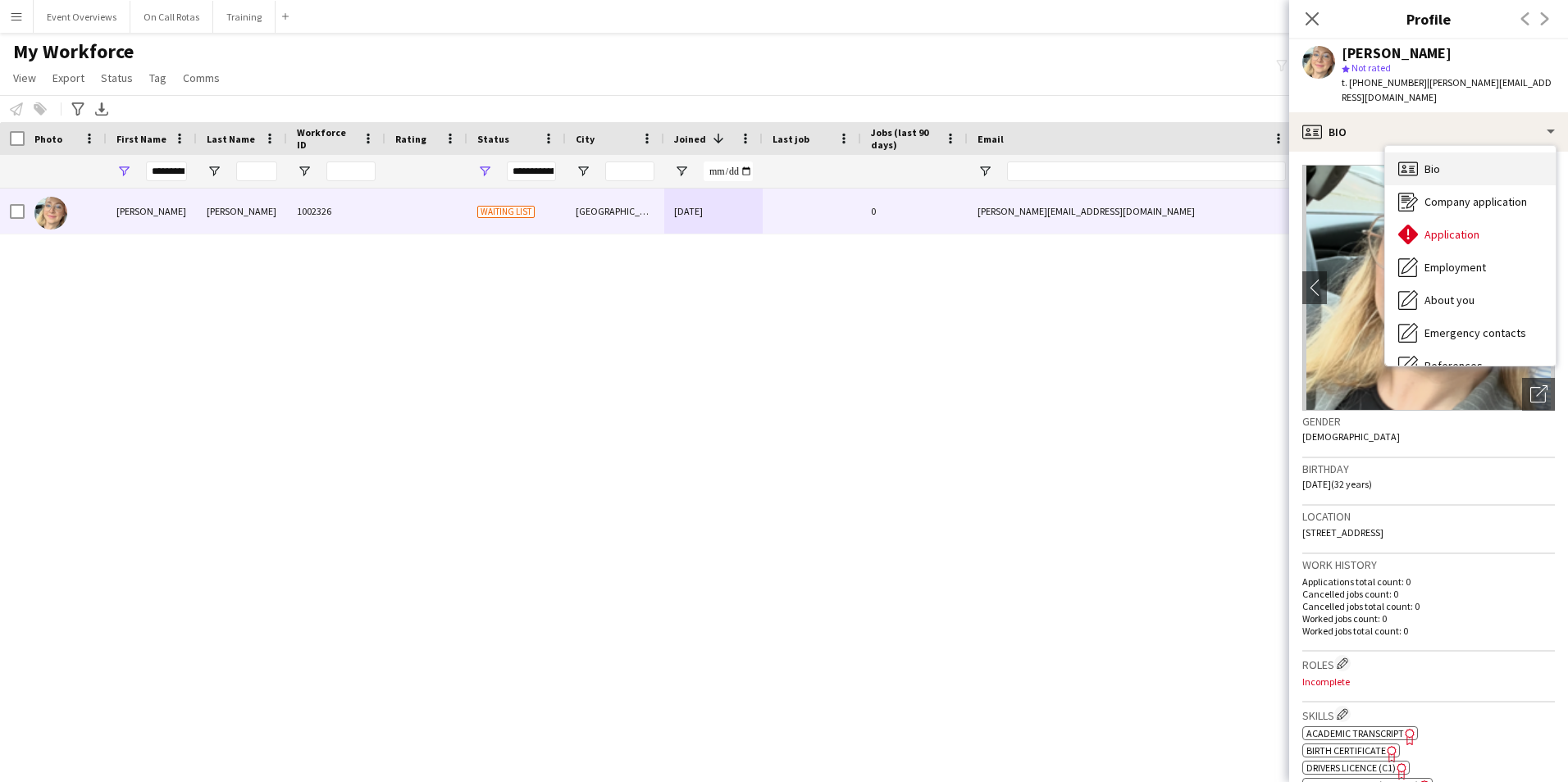
click at [1455, 164] on div "Bio Bio" at bounding box center [1469, 169] width 170 height 33
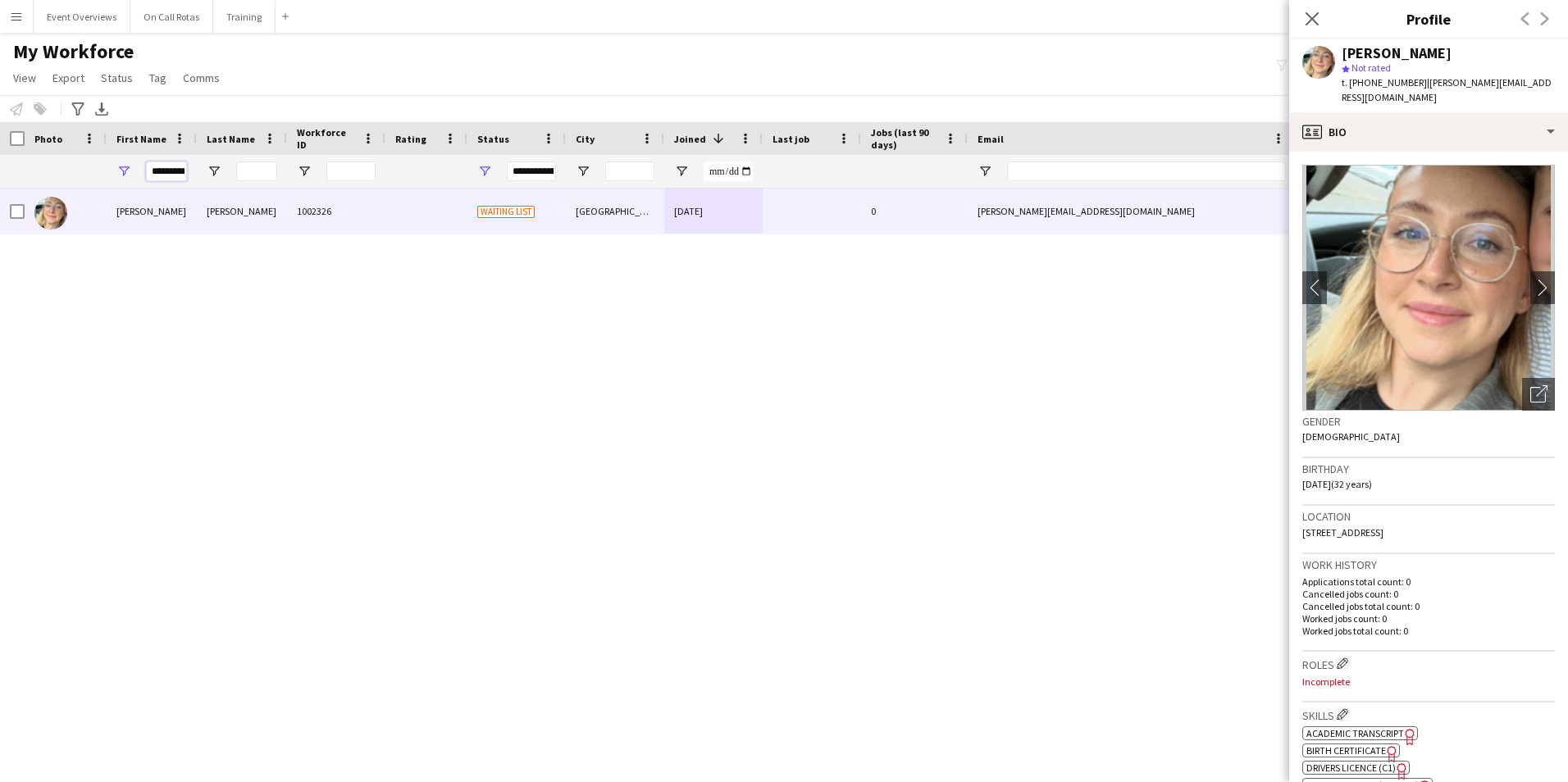
scroll to position [0, 5]
drag, startPoint x: 150, startPoint y: 174, endPoint x: 273, endPoint y: 163, distance: 123.5
click at [270, 163] on div "**********" at bounding box center [889, 171] width 1777 height 33
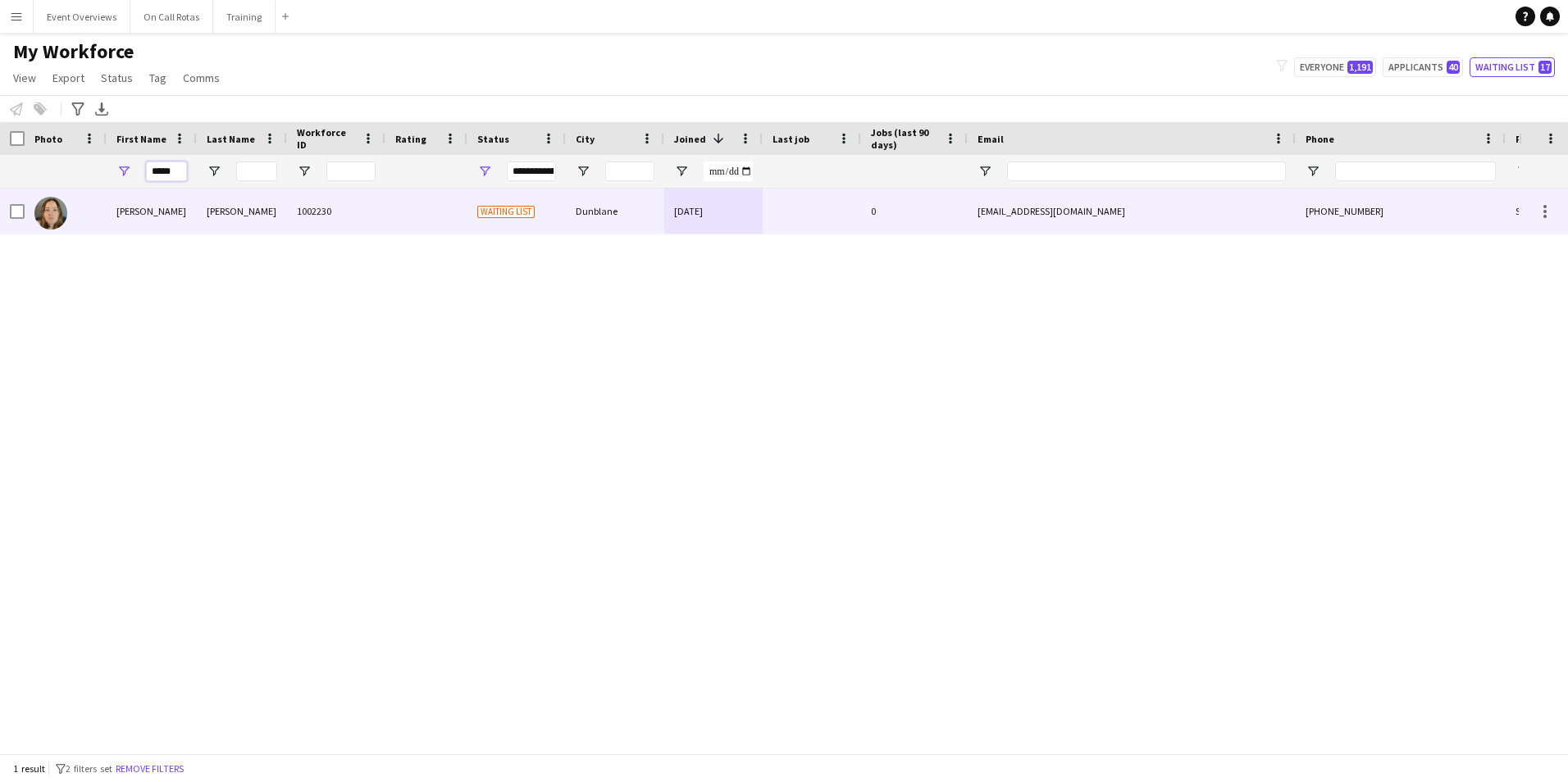
type input "*****"
click at [434, 215] on div at bounding box center [426, 211] width 82 height 45
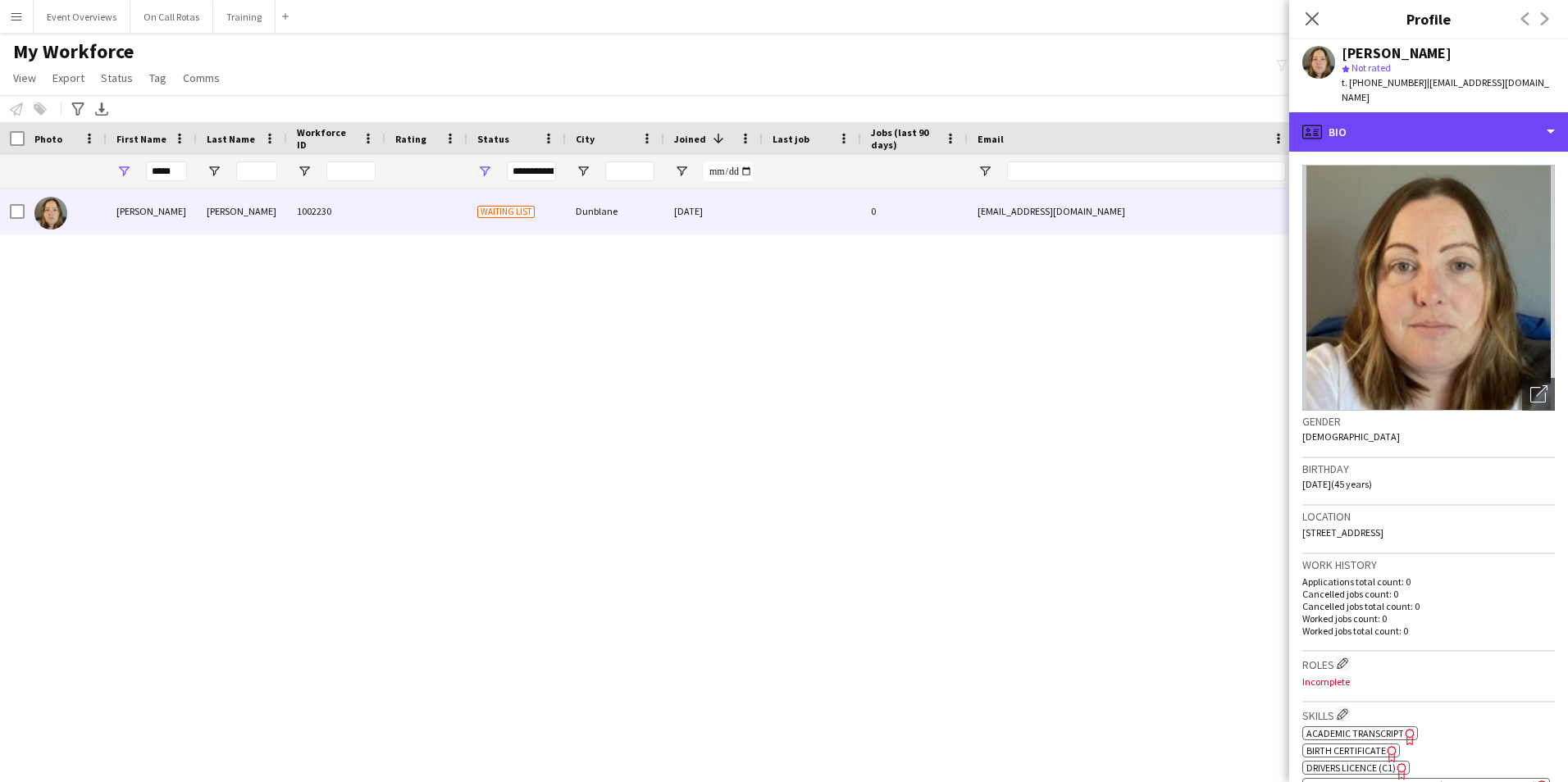
click at [1462, 130] on div "profile Bio" at bounding box center [1428, 131] width 279 height 39
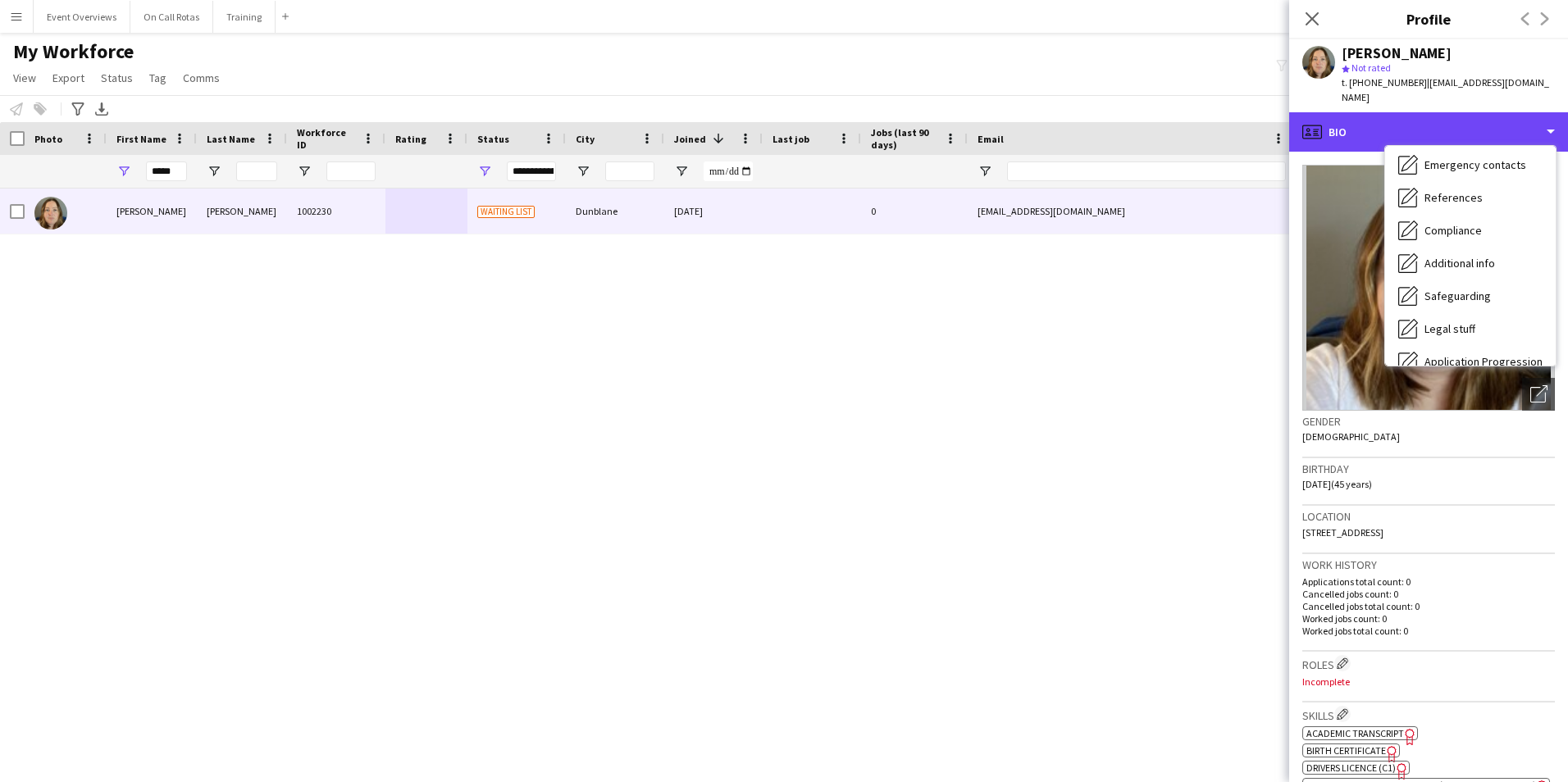
scroll to position [285, 0]
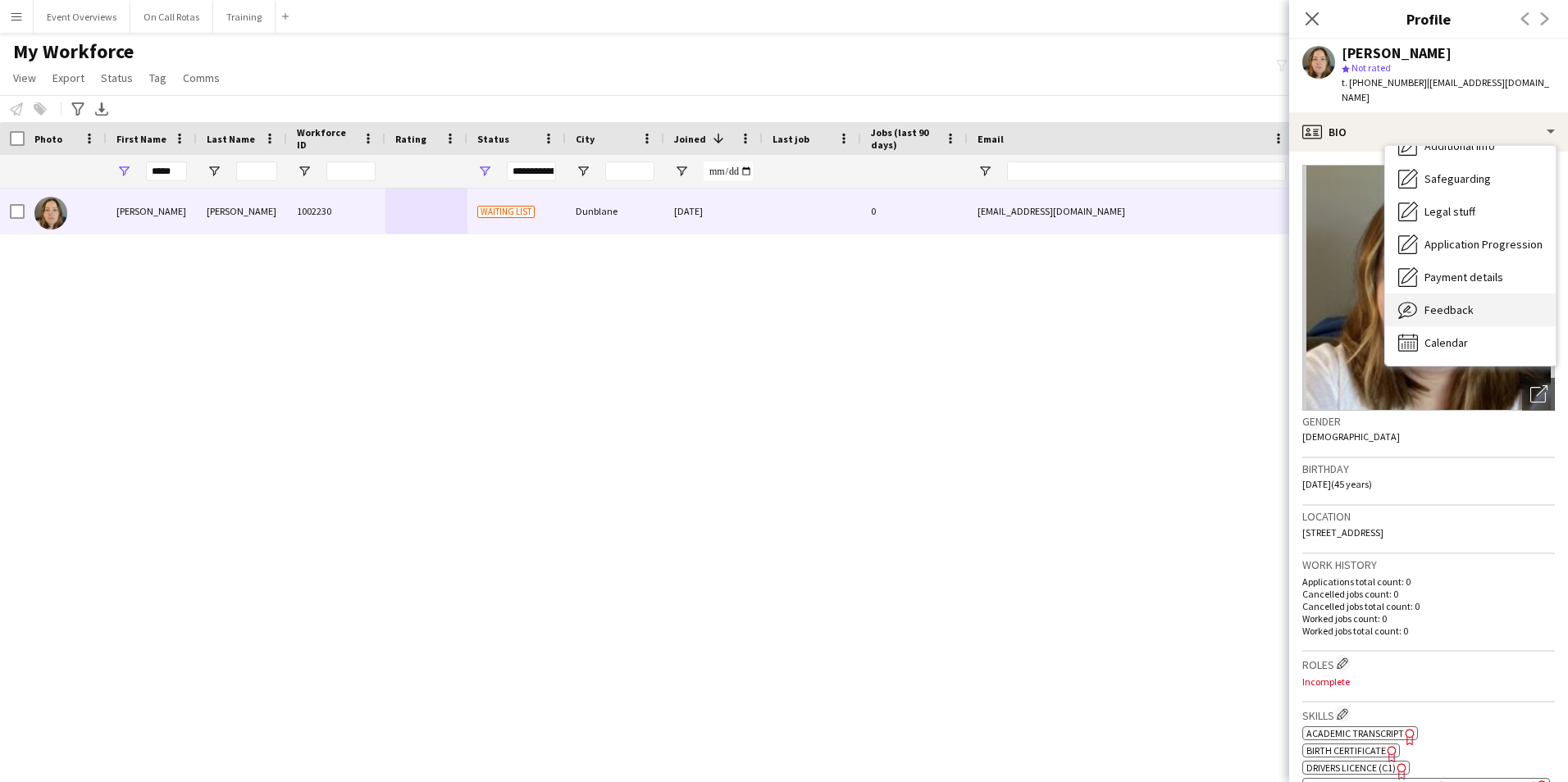
click at [1456, 293] on div "Feedback Feedback" at bounding box center [1469, 310] width 170 height 33
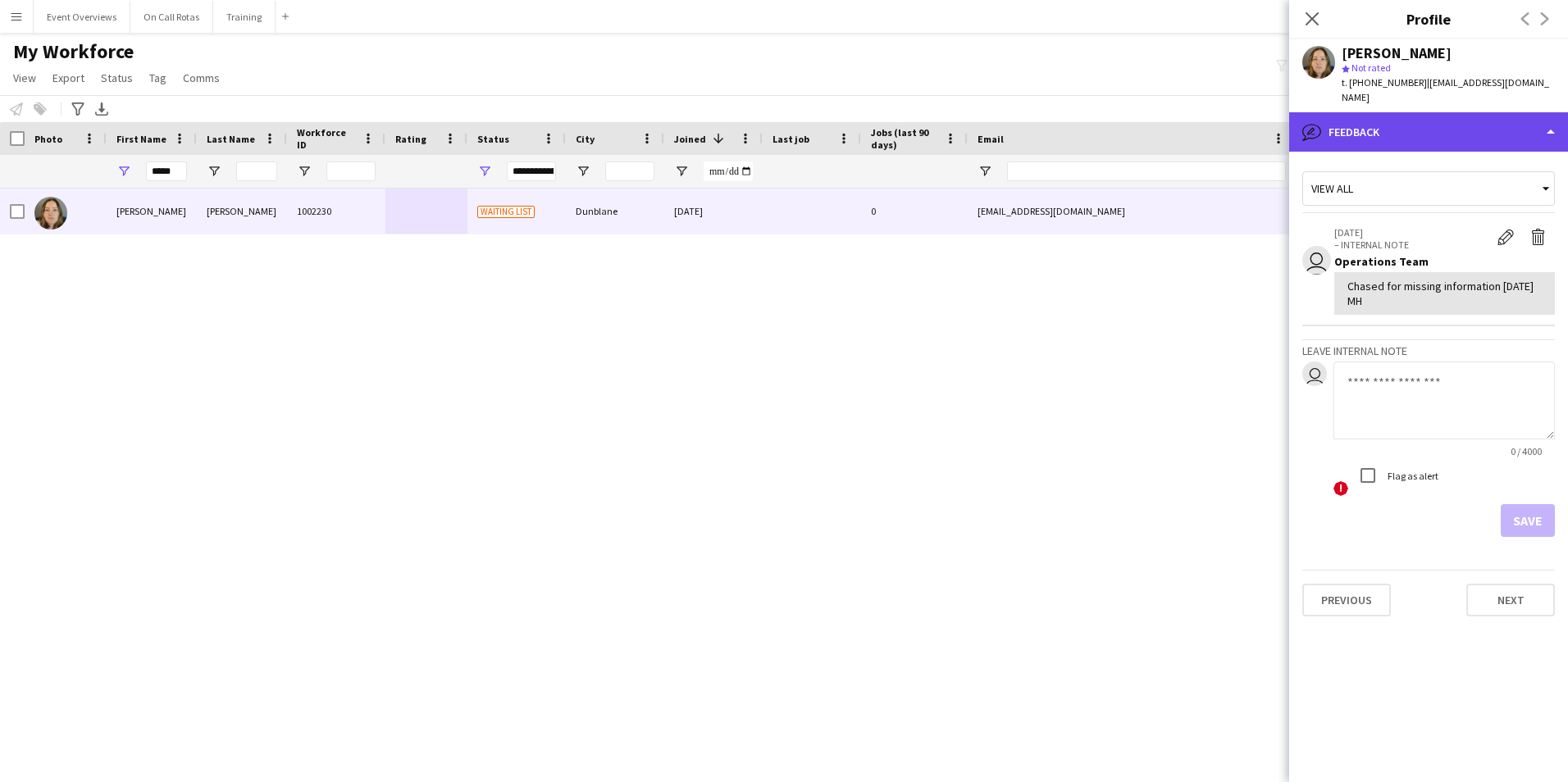
click at [1389, 112] on div "bubble-pencil Feedback" at bounding box center [1428, 131] width 279 height 39
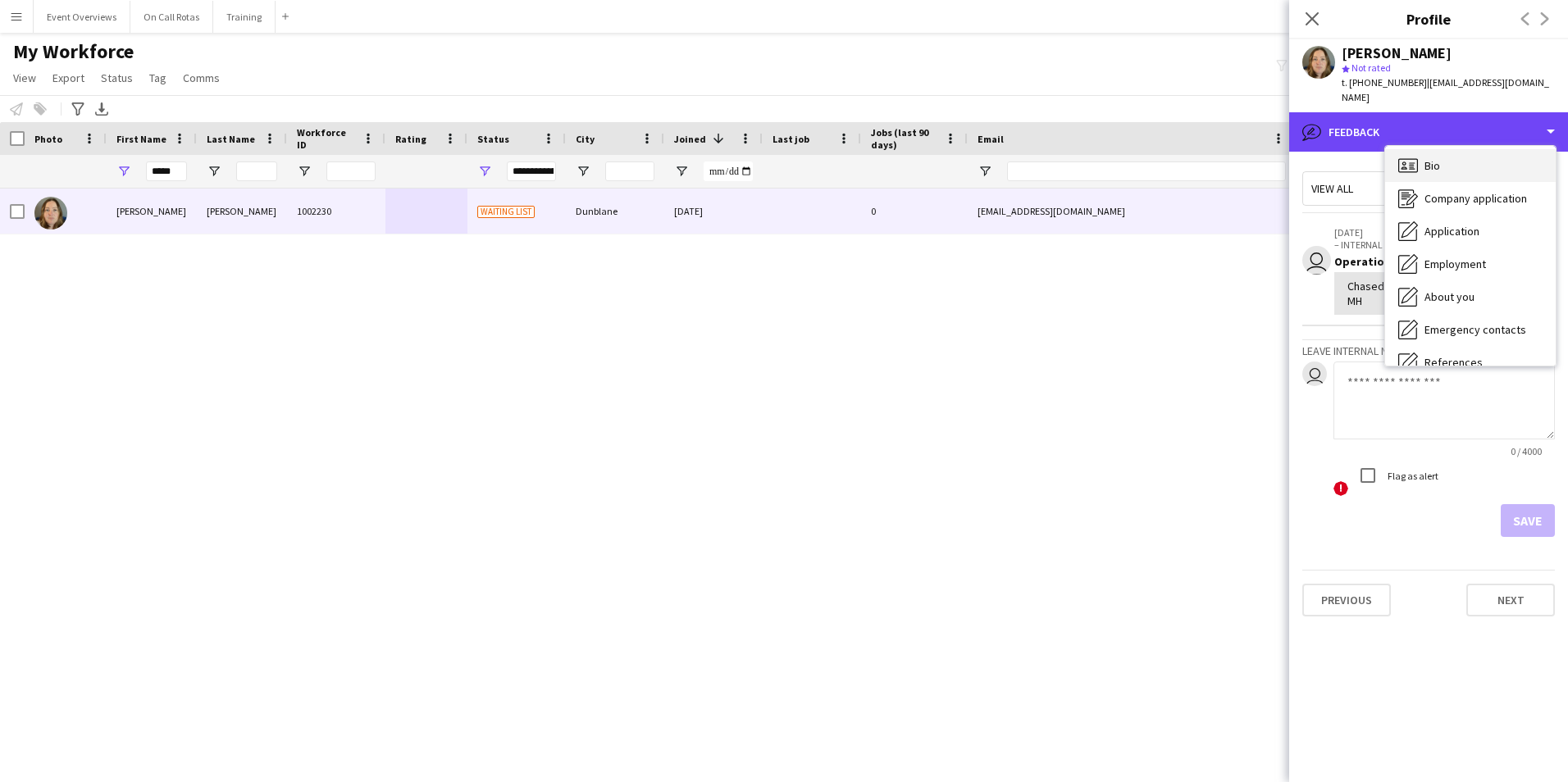
scroll to position [0, 0]
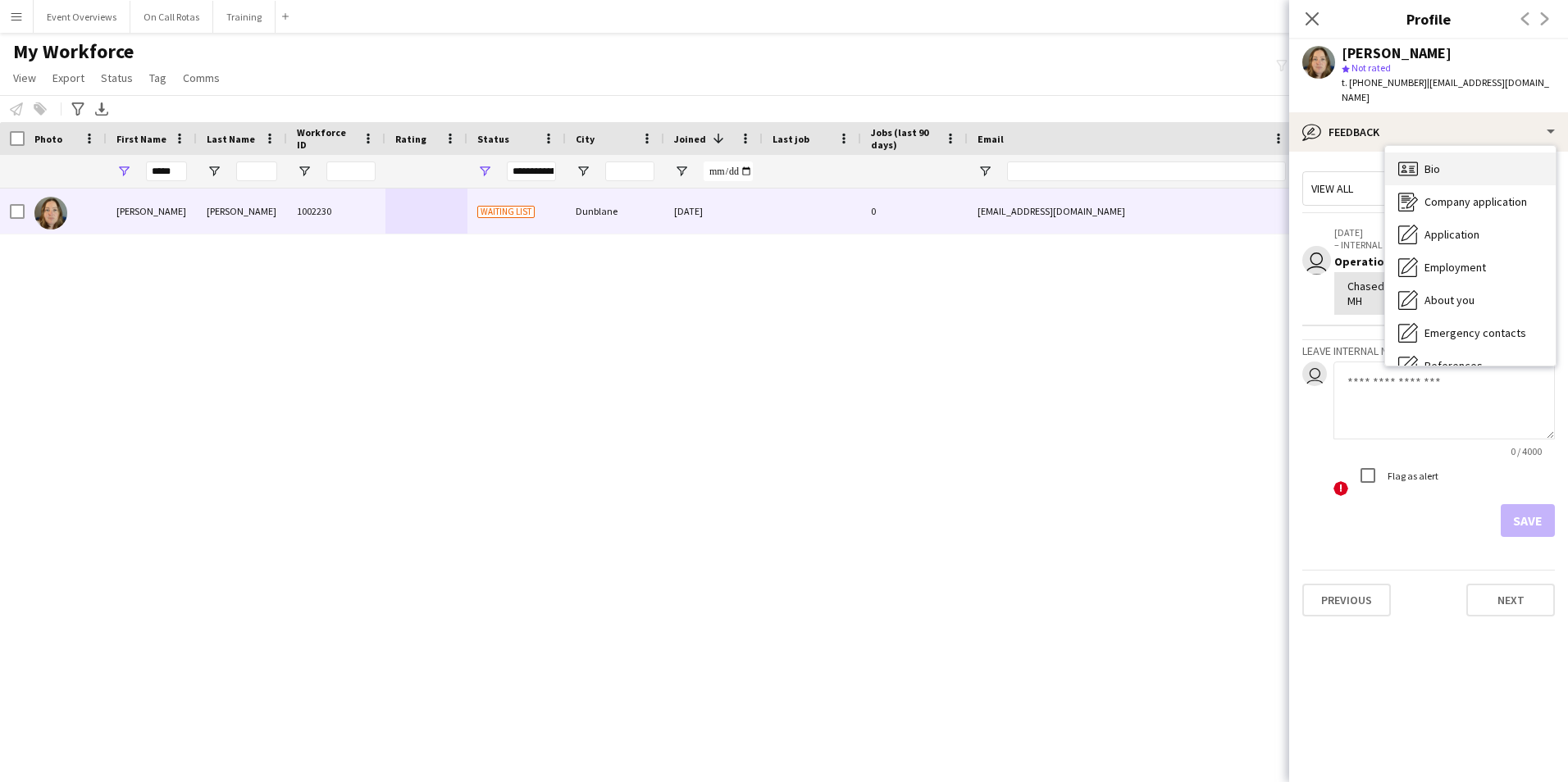
click at [1426, 152] on div "Bio Bio" at bounding box center [1469, 169] width 170 height 33
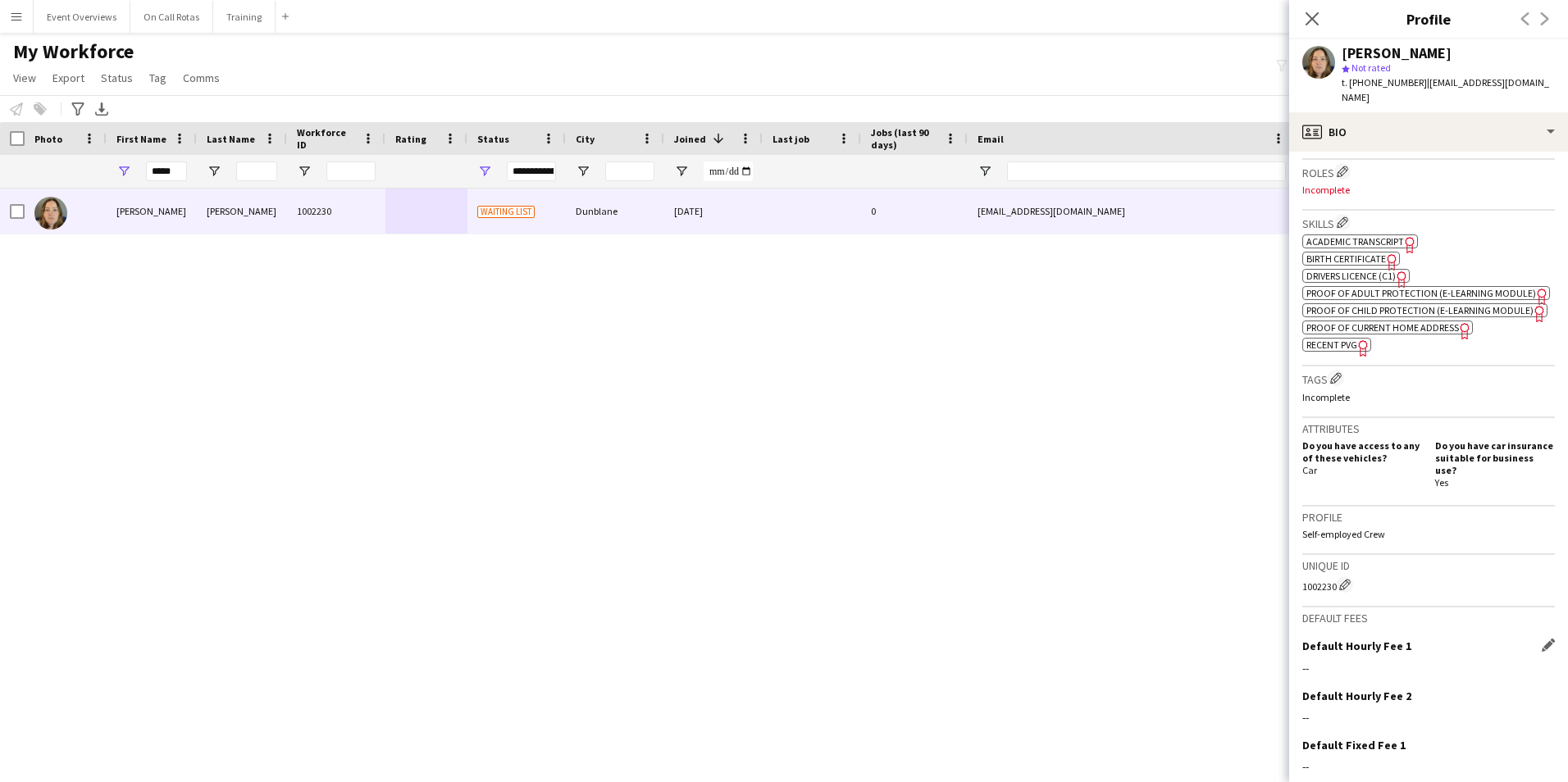
scroll to position [603, 0]
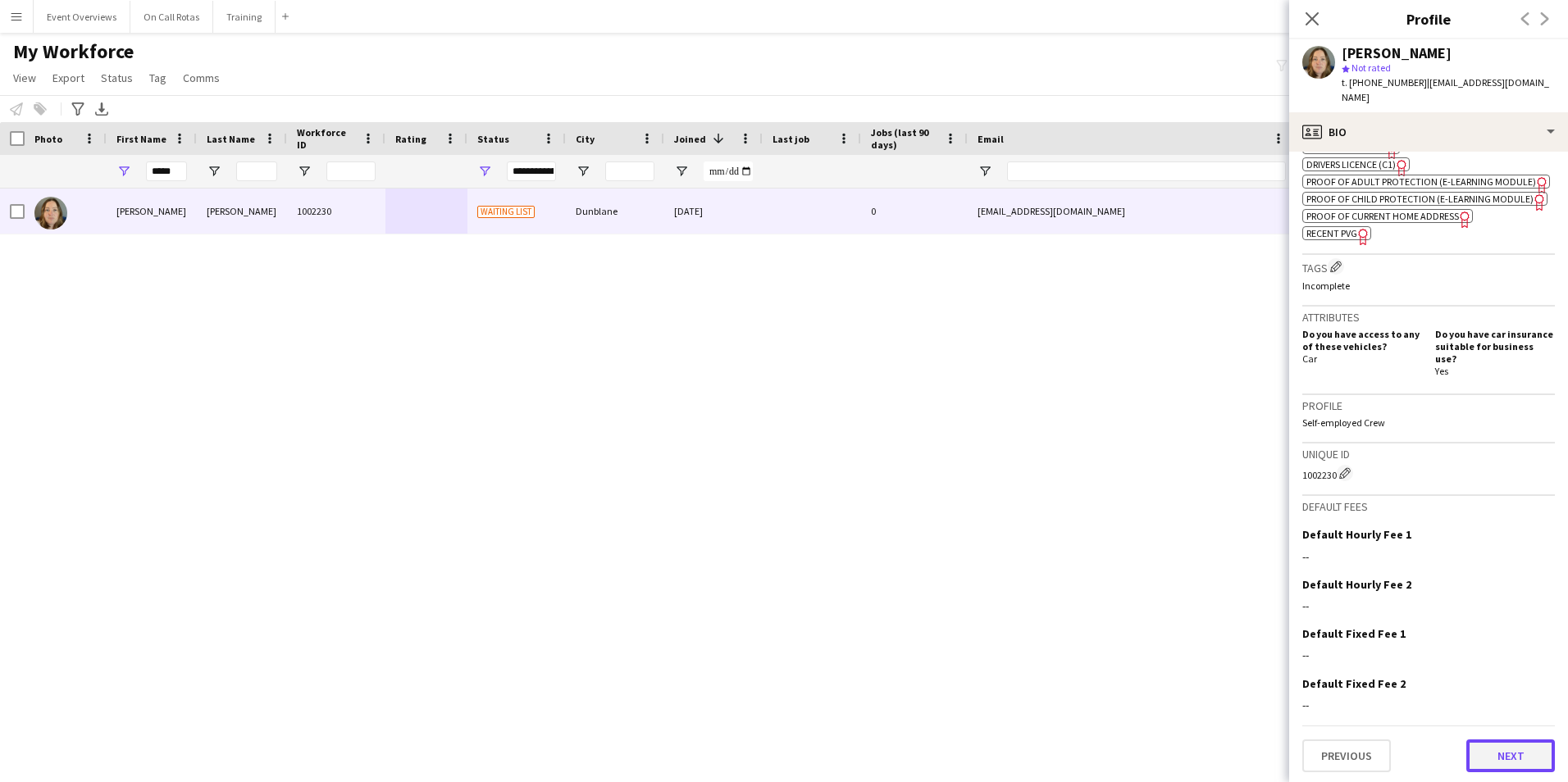
click at [1494, 748] on button "Next" at bounding box center [1510, 756] width 88 height 33
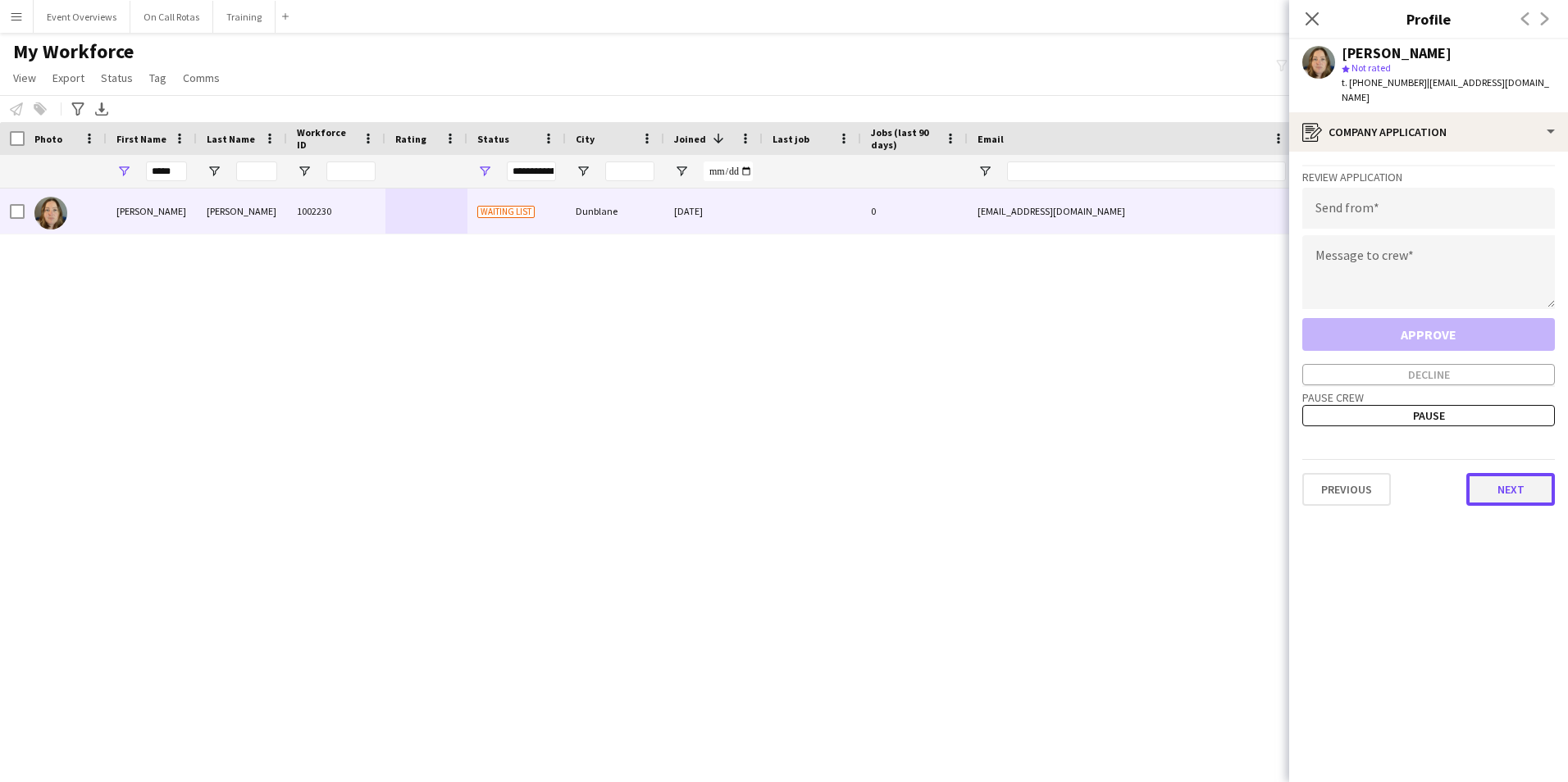
click at [1507, 473] on button "Next" at bounding box center [1510, 490] width 88 height 33
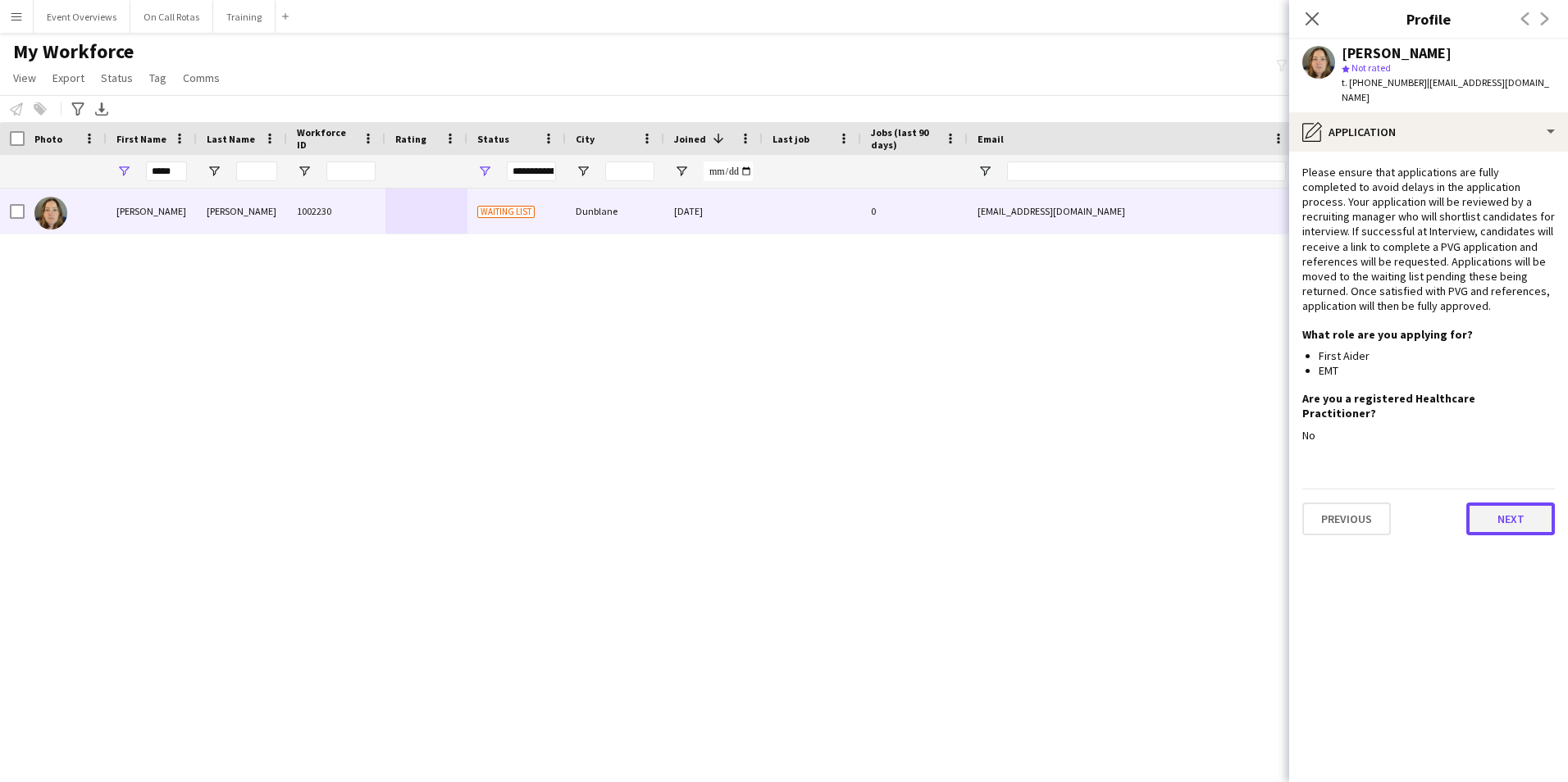
click at [1508, 503] on button "Next" at bounding box center [1510, 519] width 88 height 33
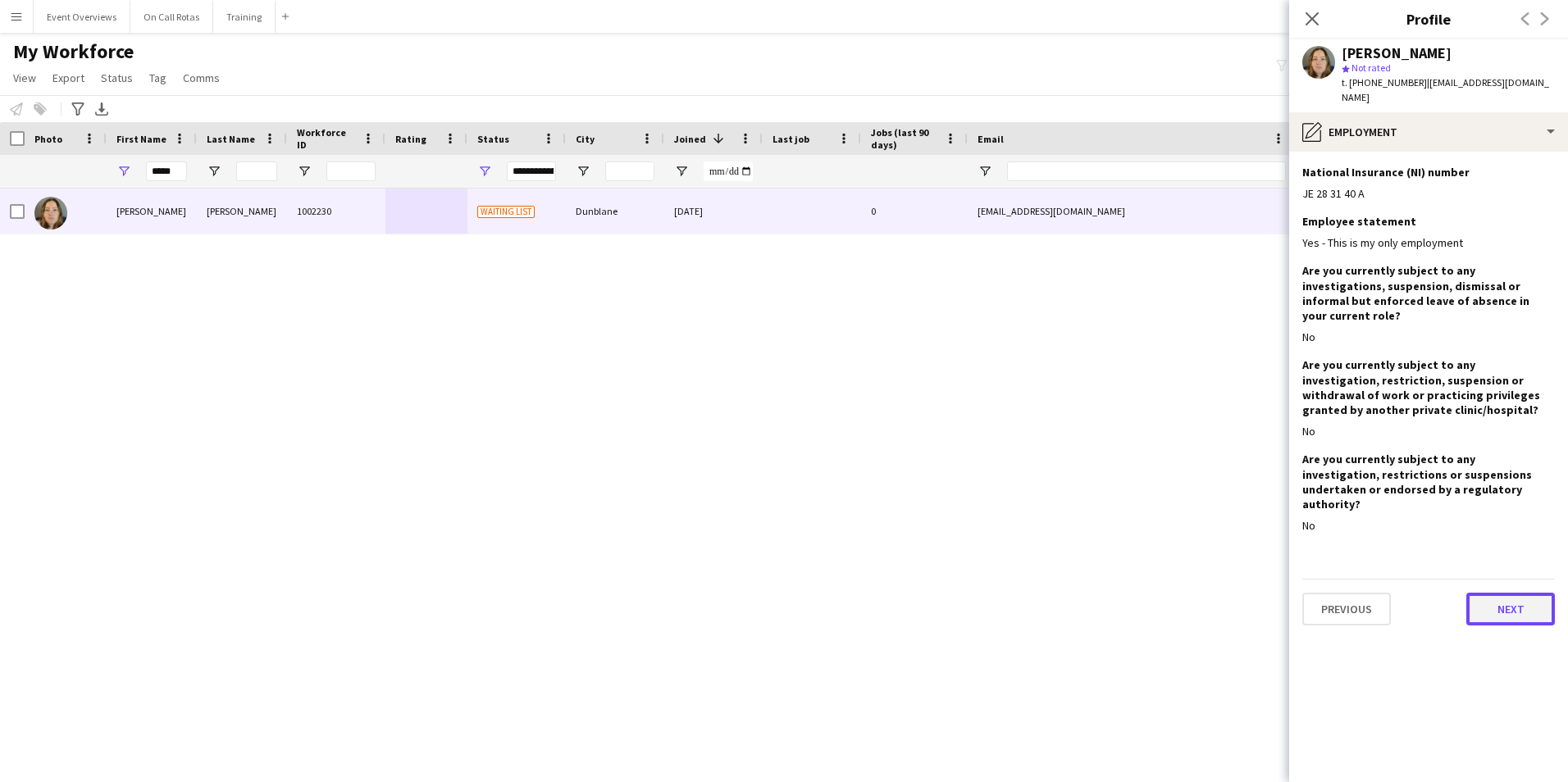
click at [1526, 593] on button "Next" at bounding box center [1510, 609] width 88 height 33
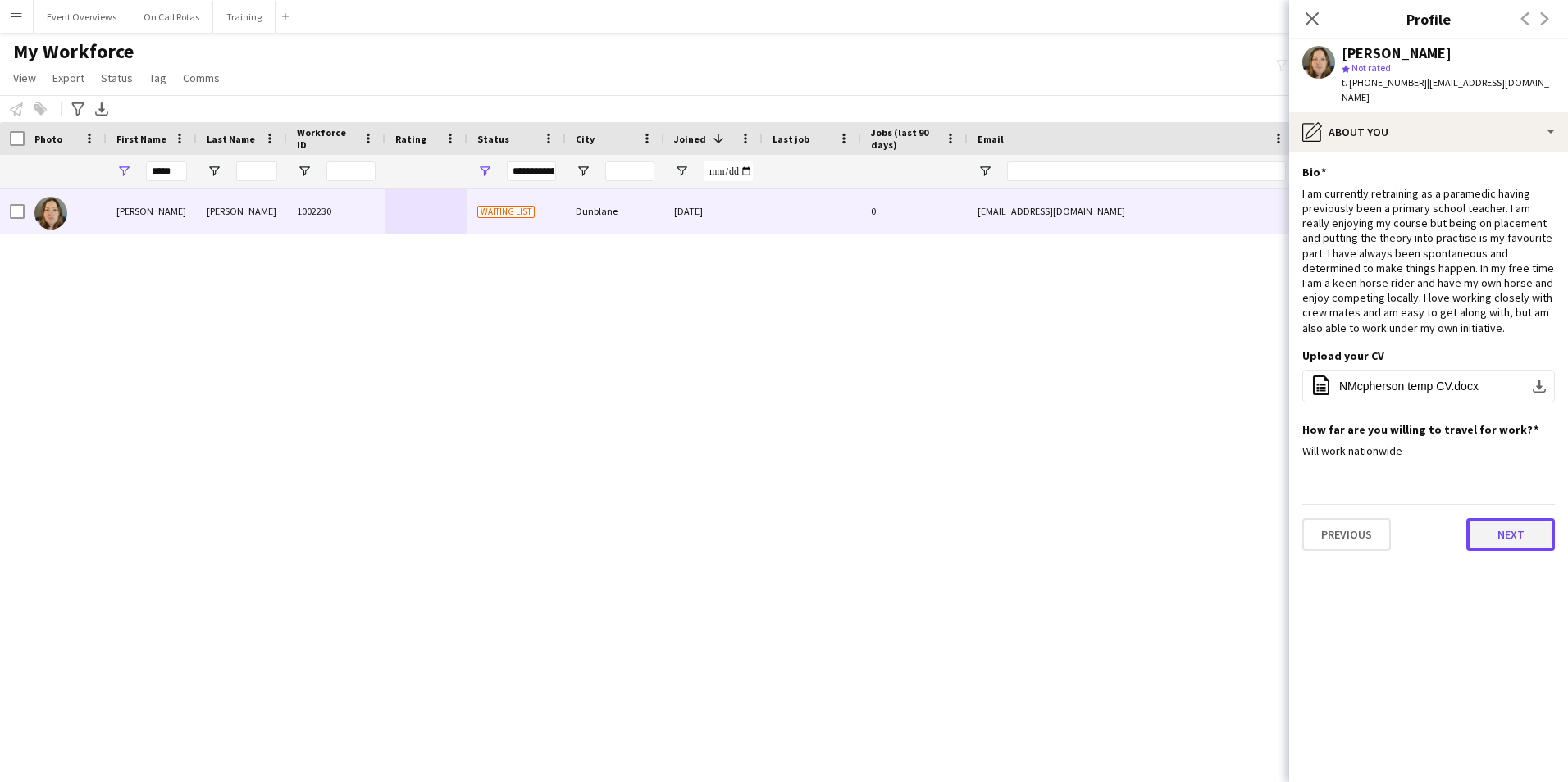
click at [1516, 529] on button "Next" at bounding box center [1510, 535] width 88 height 33
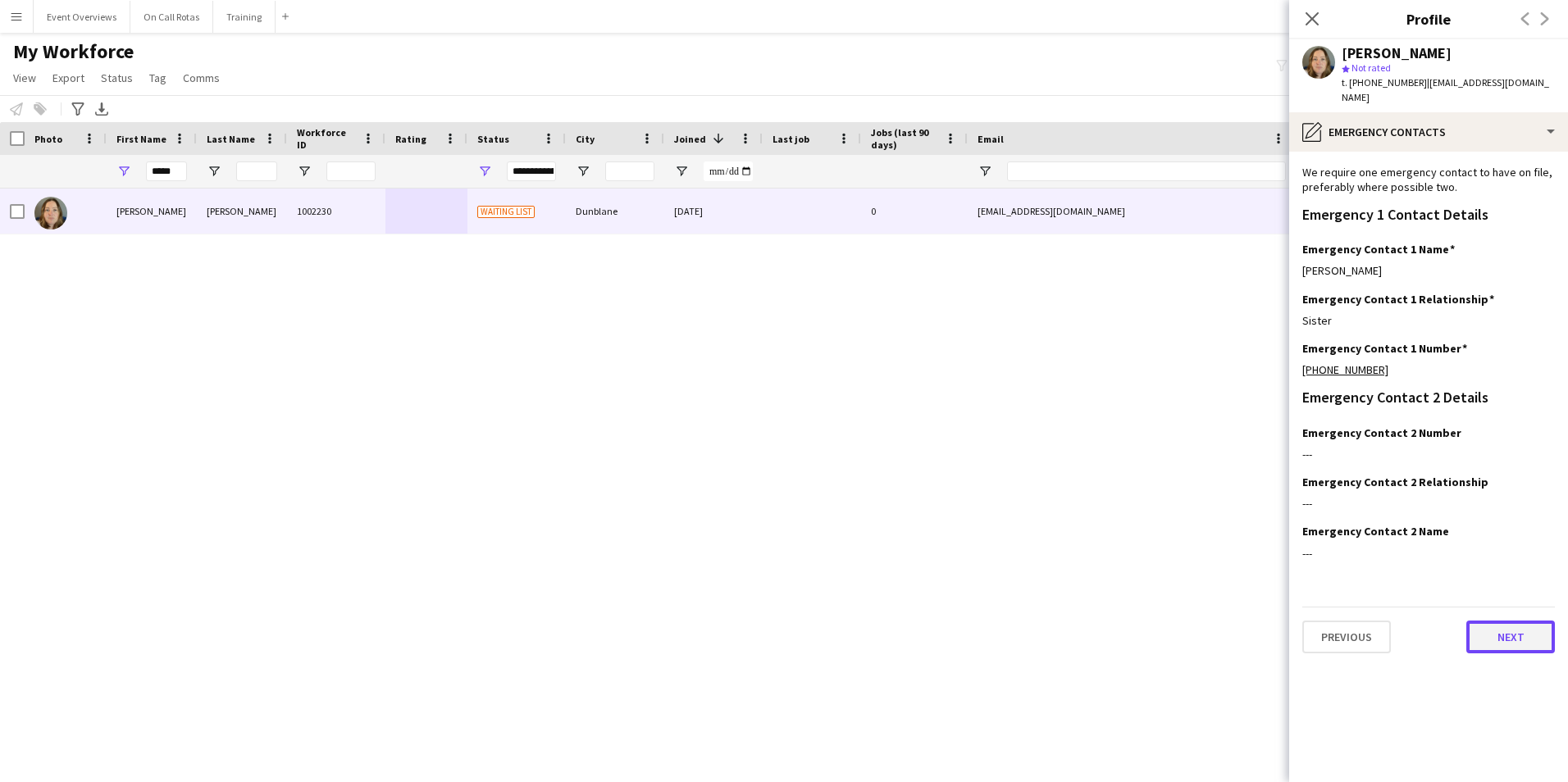
click at [1502, 620] on button "Next" at bounding box center [1510, 637] width 88 height 33
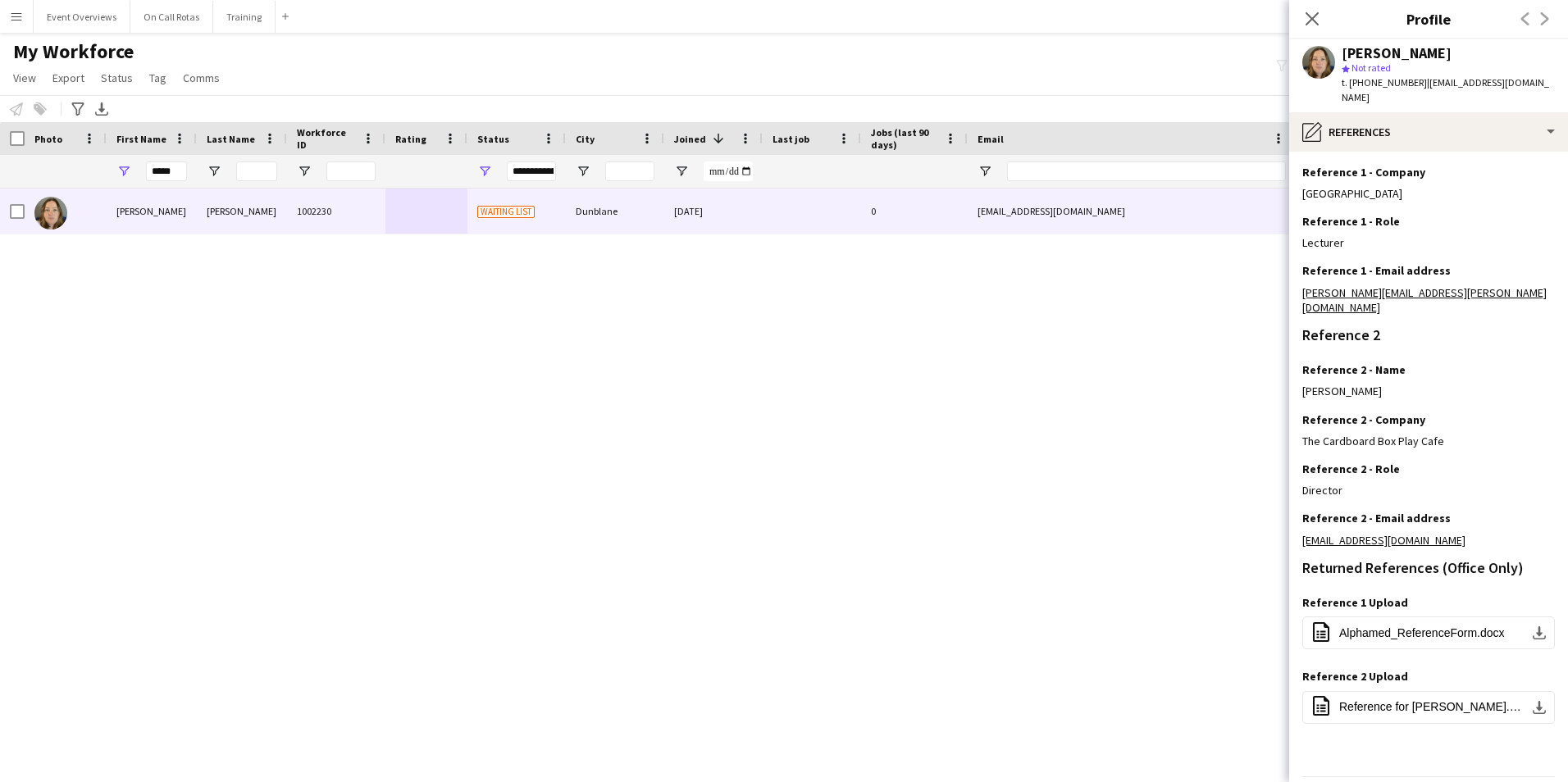
scroll to position [245, 0]
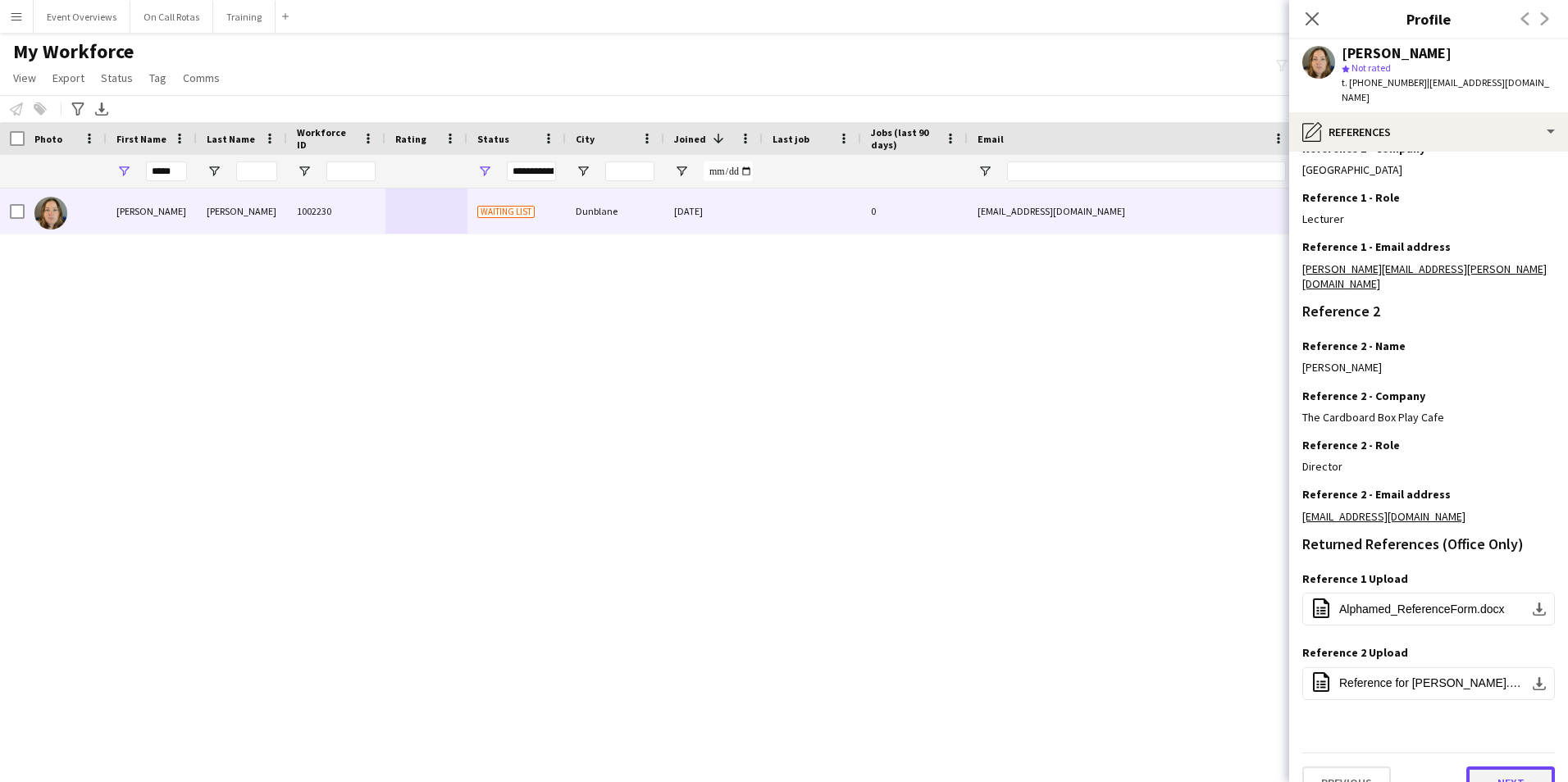
click at [1506, 766] on button "Next" at bounding box center [1510, 783] width 88 height 33
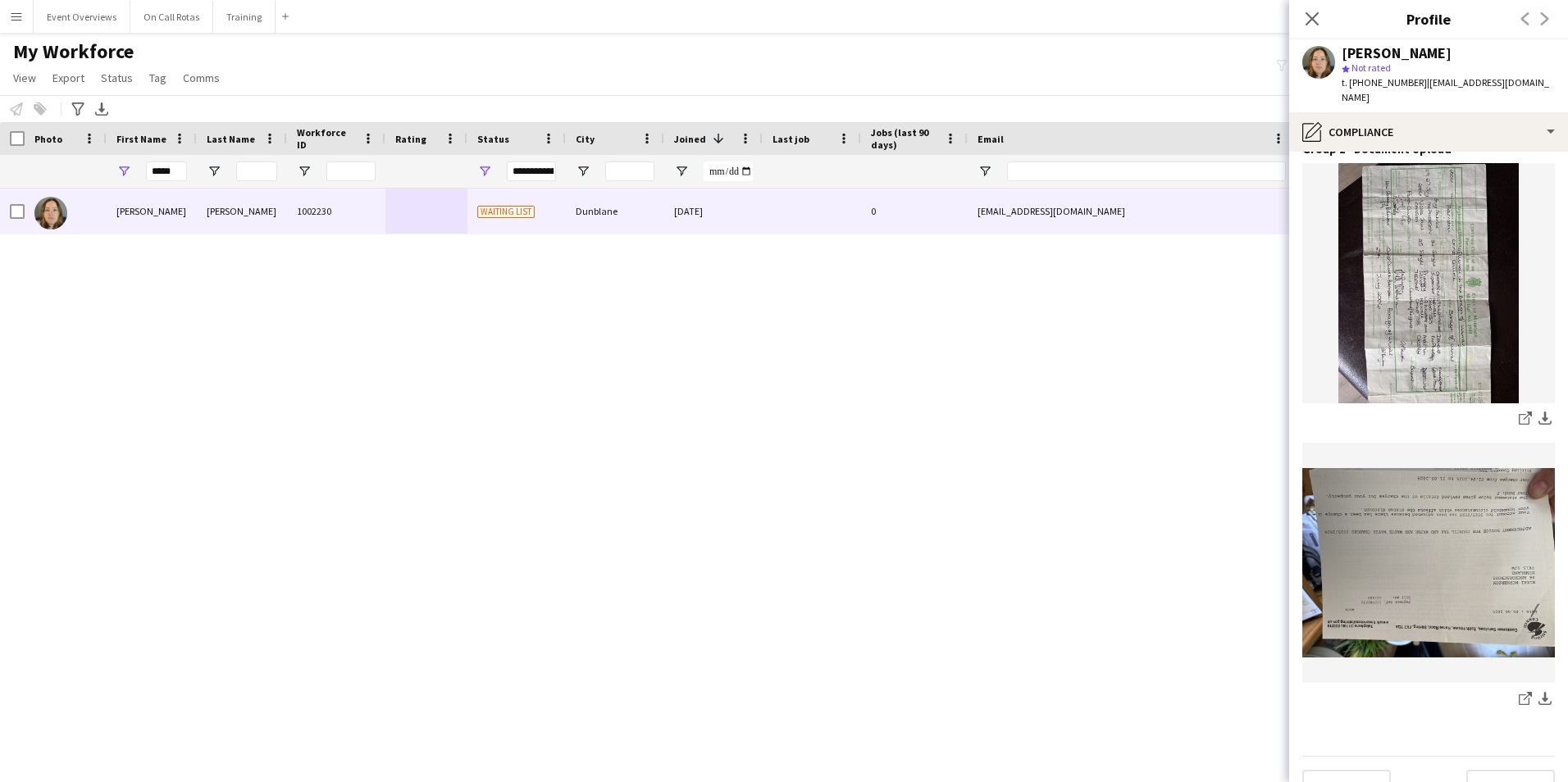
scroll to position [2020, 0]
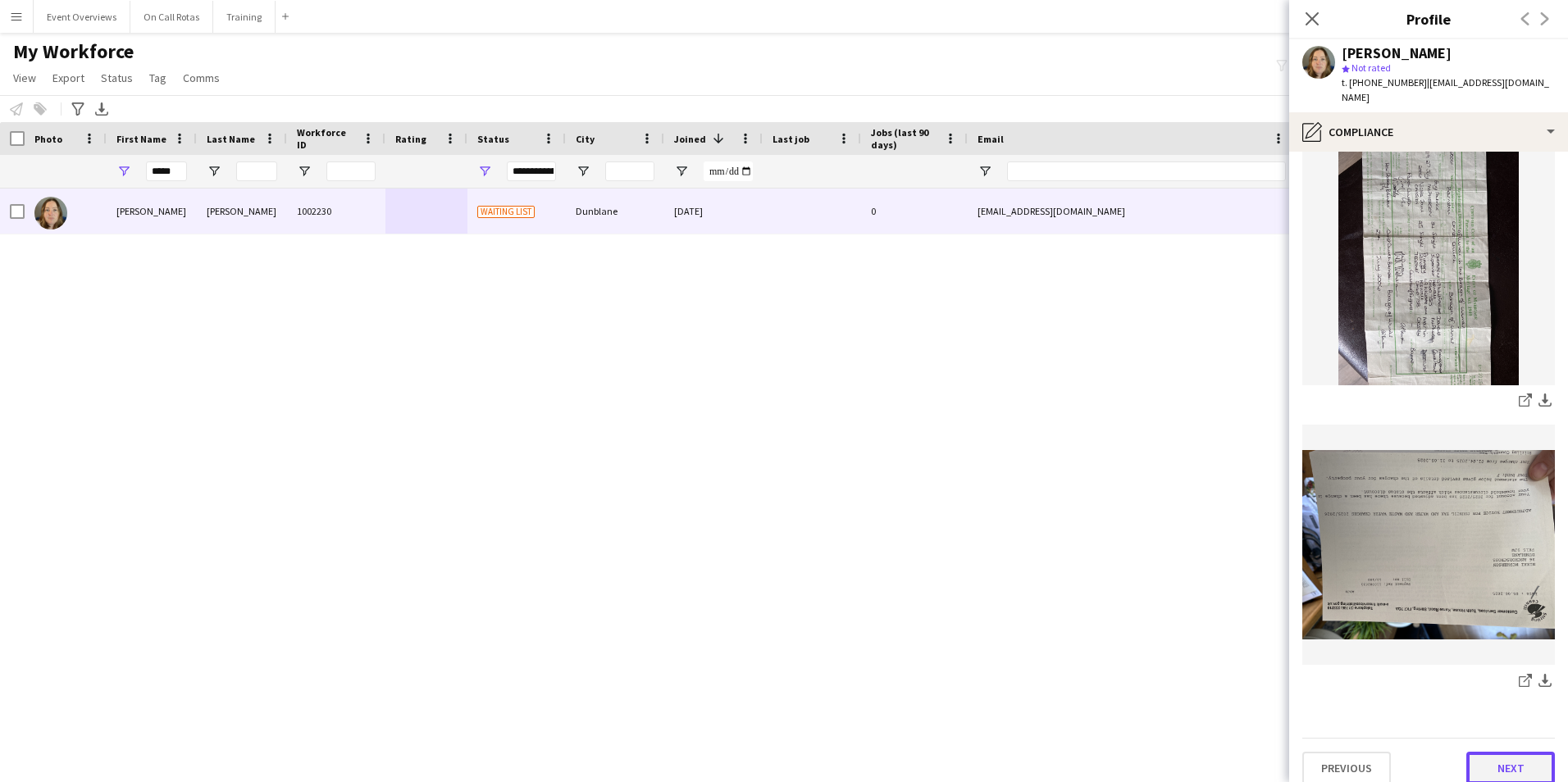
click at [1513, 756] on button "Next" at bounding box center [1510, 768] width 88 height 33
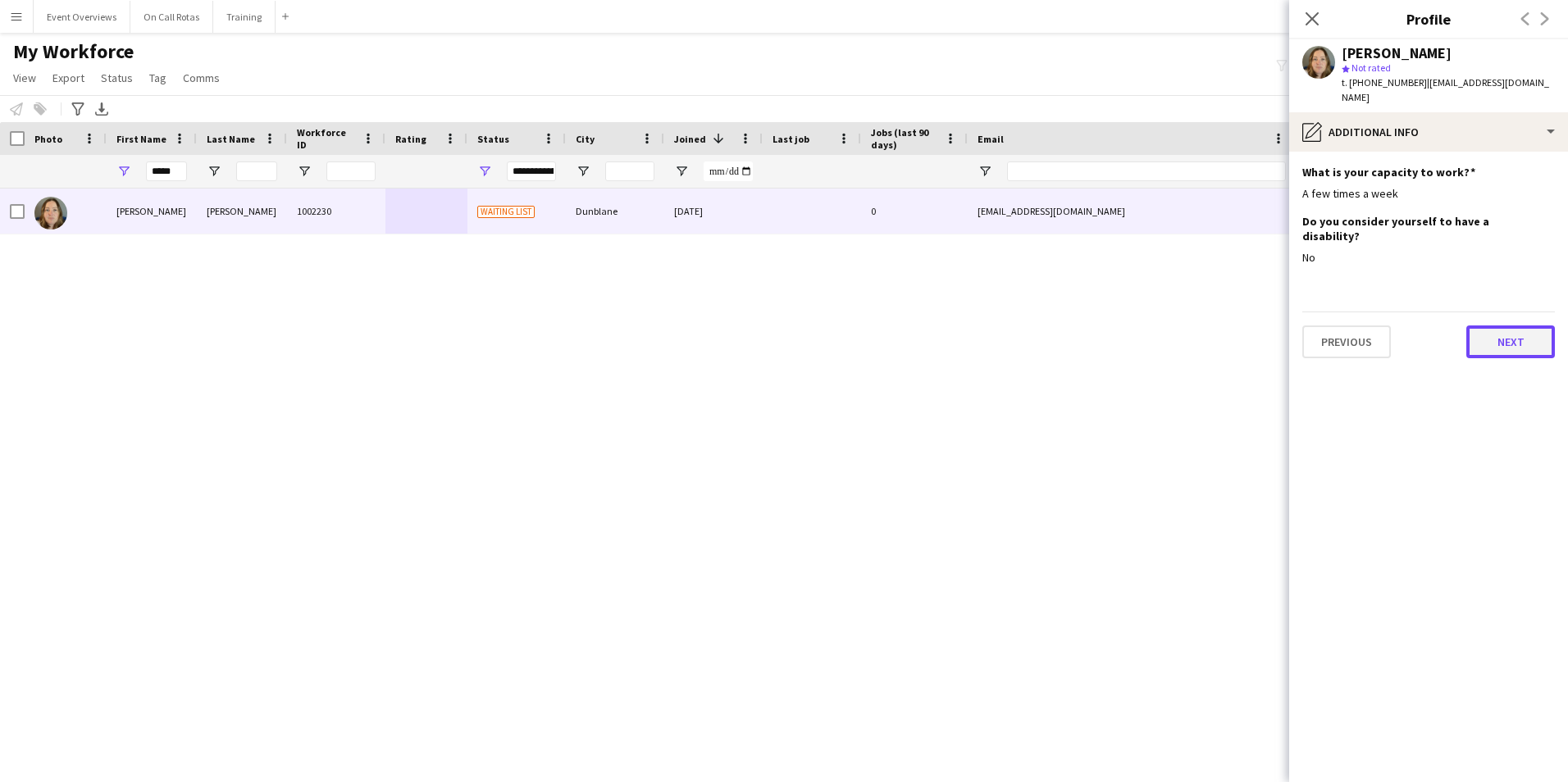
click at [1507, 325] on button "Next" at bounding box center [1510, 342] width 88 height 33
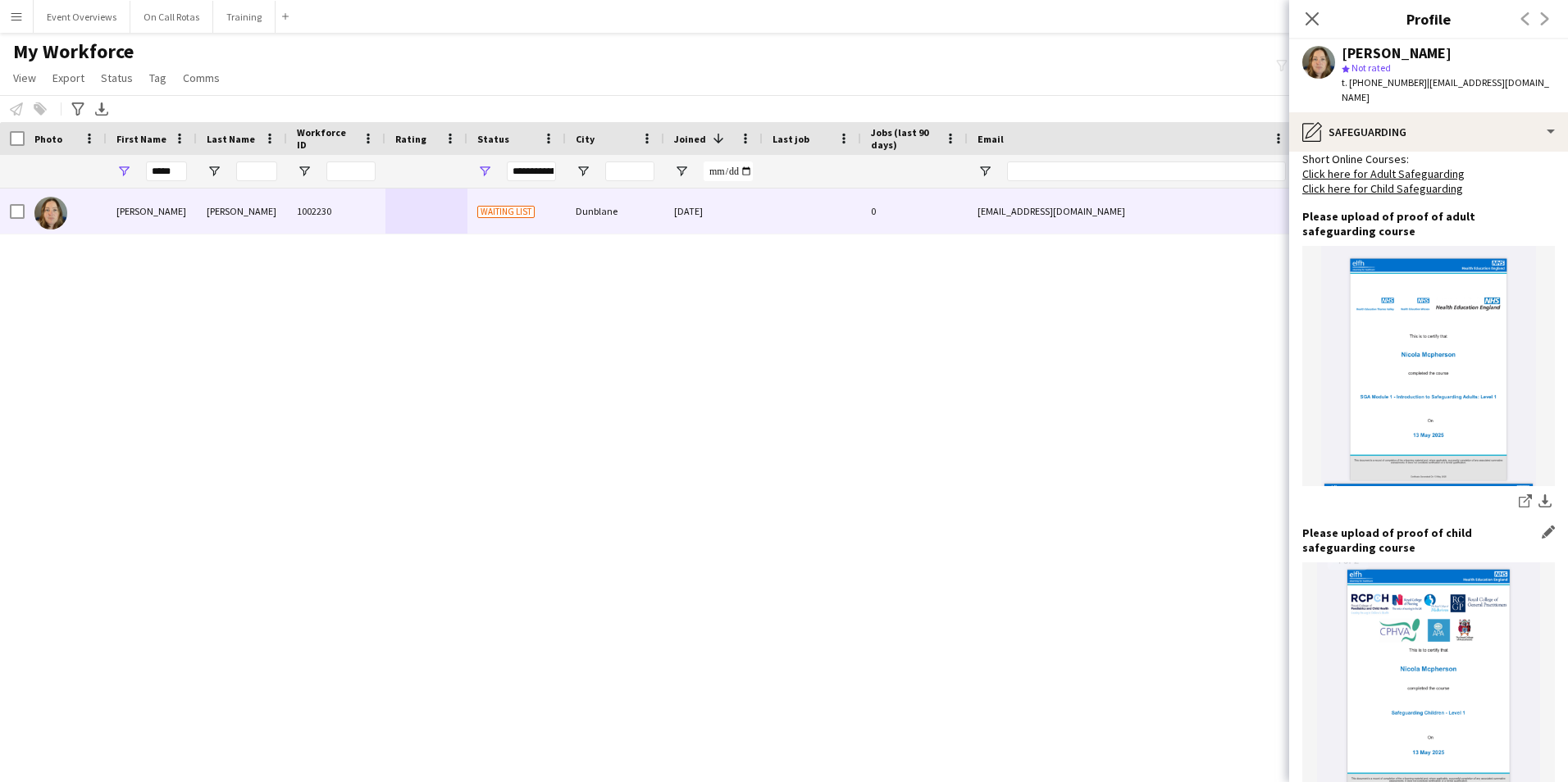
scroll to position [1037, 0]
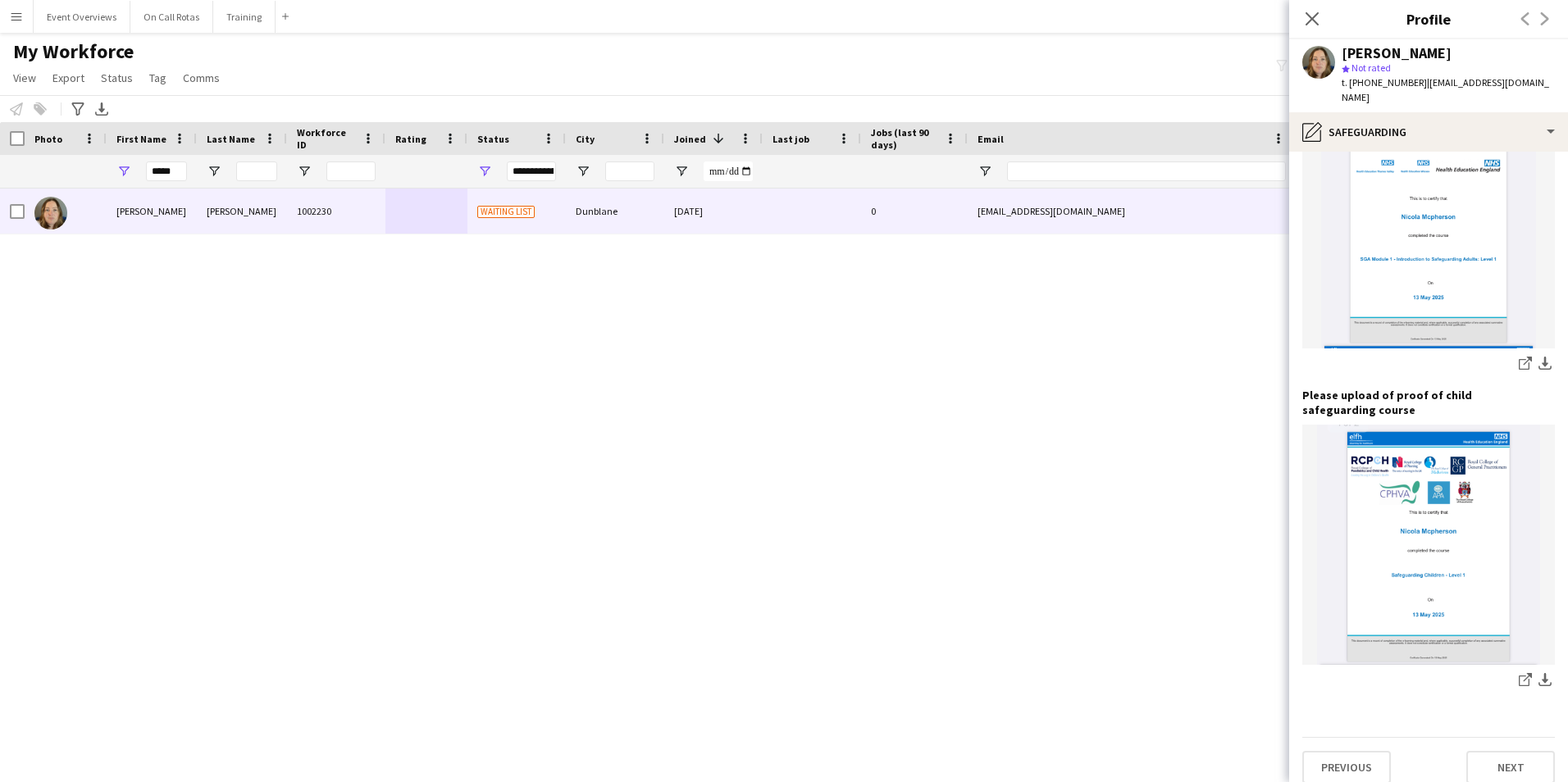
click at [1520, 769] on app-section-data-types "PVG Are you currently part of PVG Membership Scheme? Edit this field Yes Curren…" at bounding box center [1428, 466] width 279 height 631
click at [1518, 756] on button "Next" at bounding box center [1510, 767] width 88 height 33
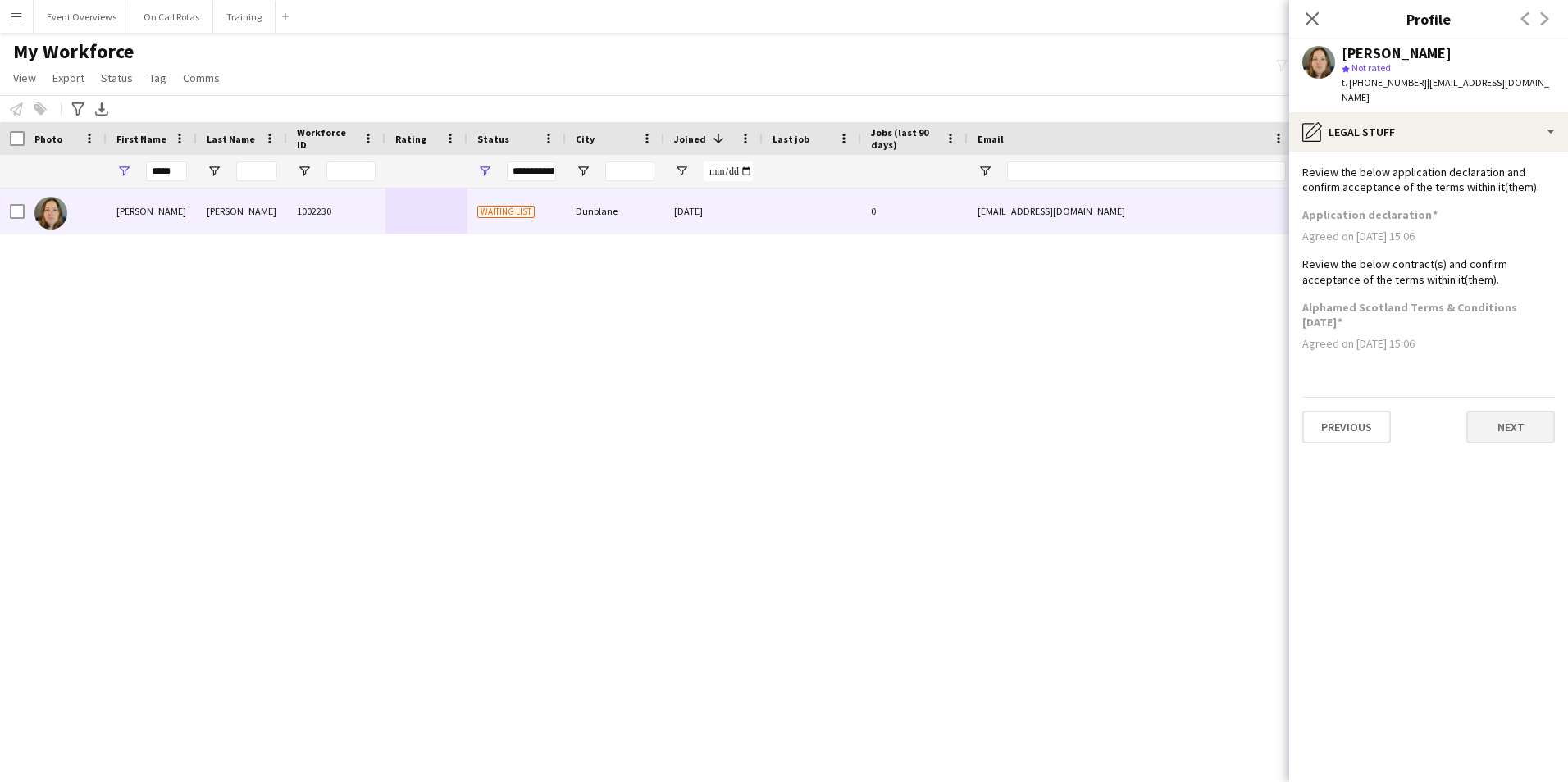
scroll to position [0, 0]
click at [1507, 423] on button "Next" at bounding box center [1510, 427] width 88 height 33
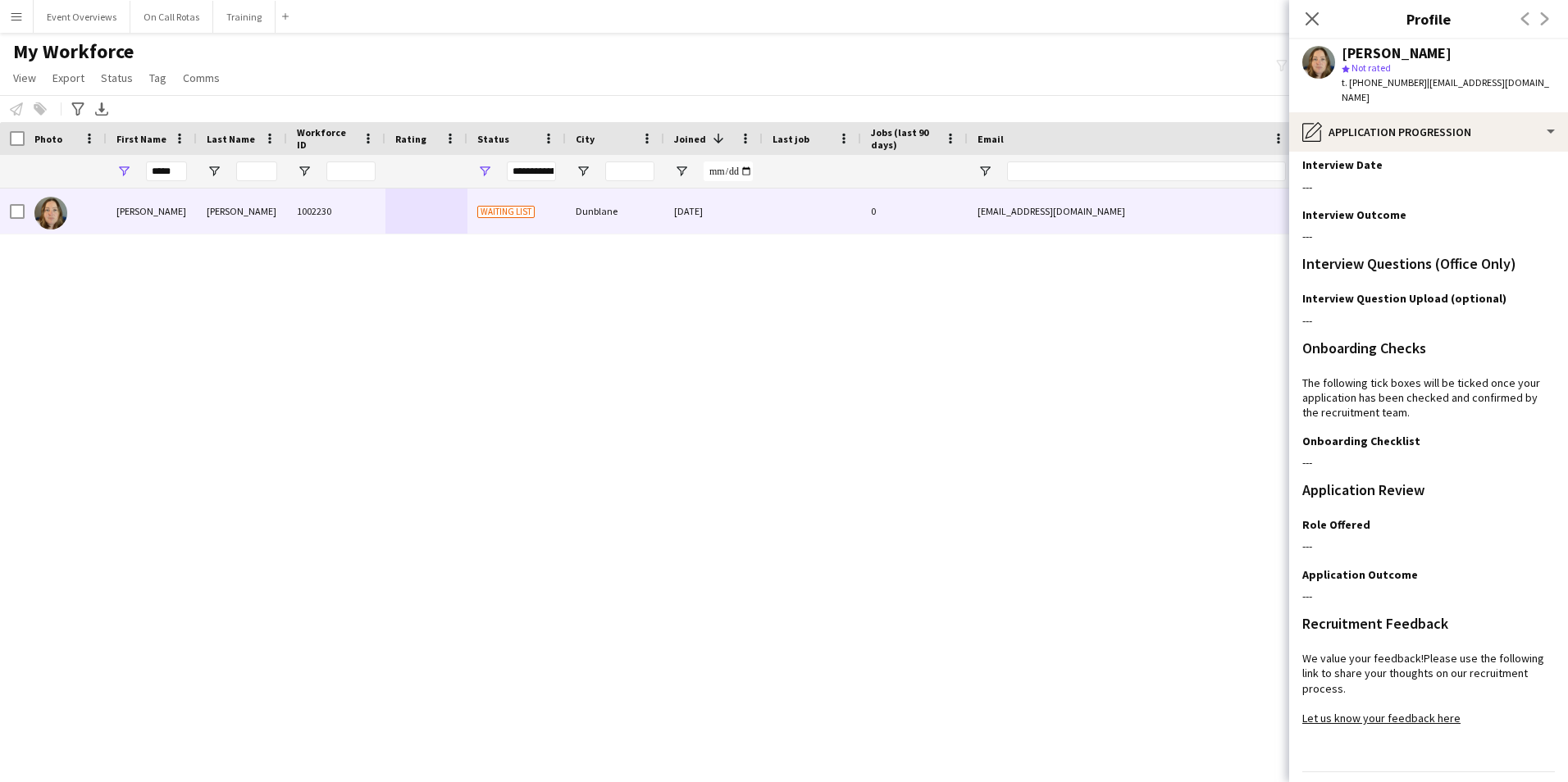
scroll to position [133, 0]
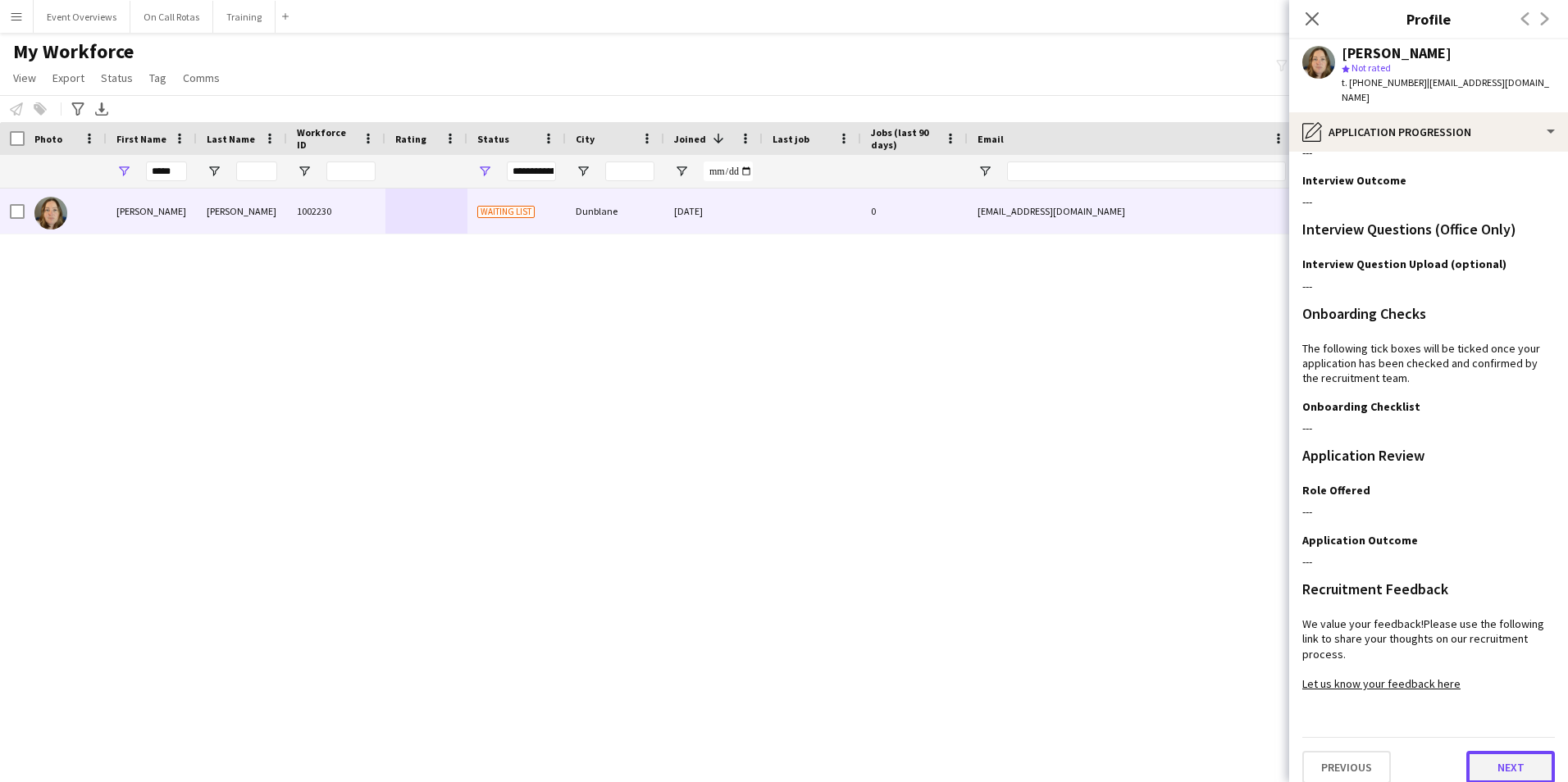
click at [1520, 757] on button "Next" at bounding box center [1510, 767] width 88 height 33
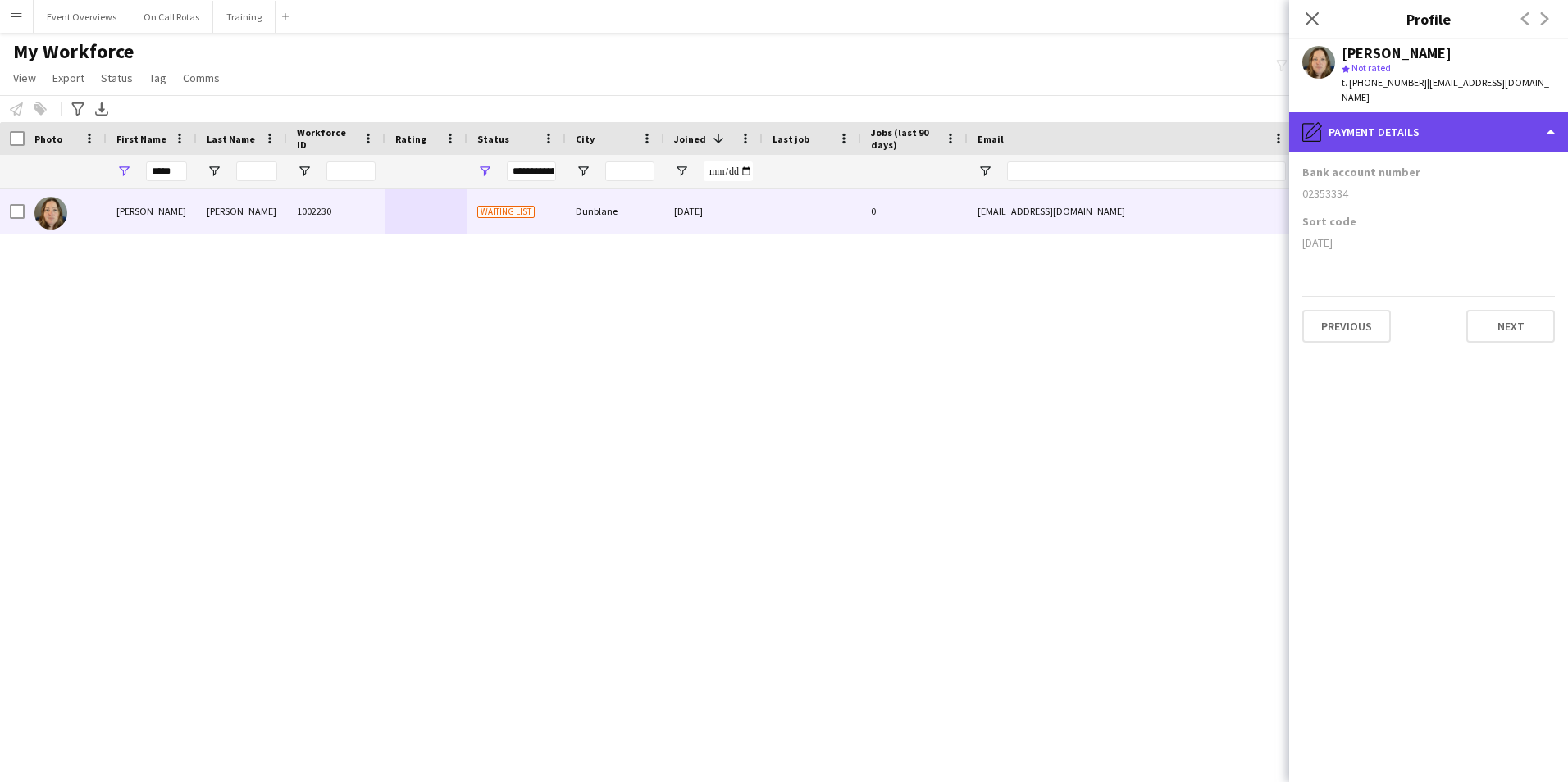
click at [1438, 112] on div "pencil4 Payment details" at bounding box center [1428, 131] width 279 height 39
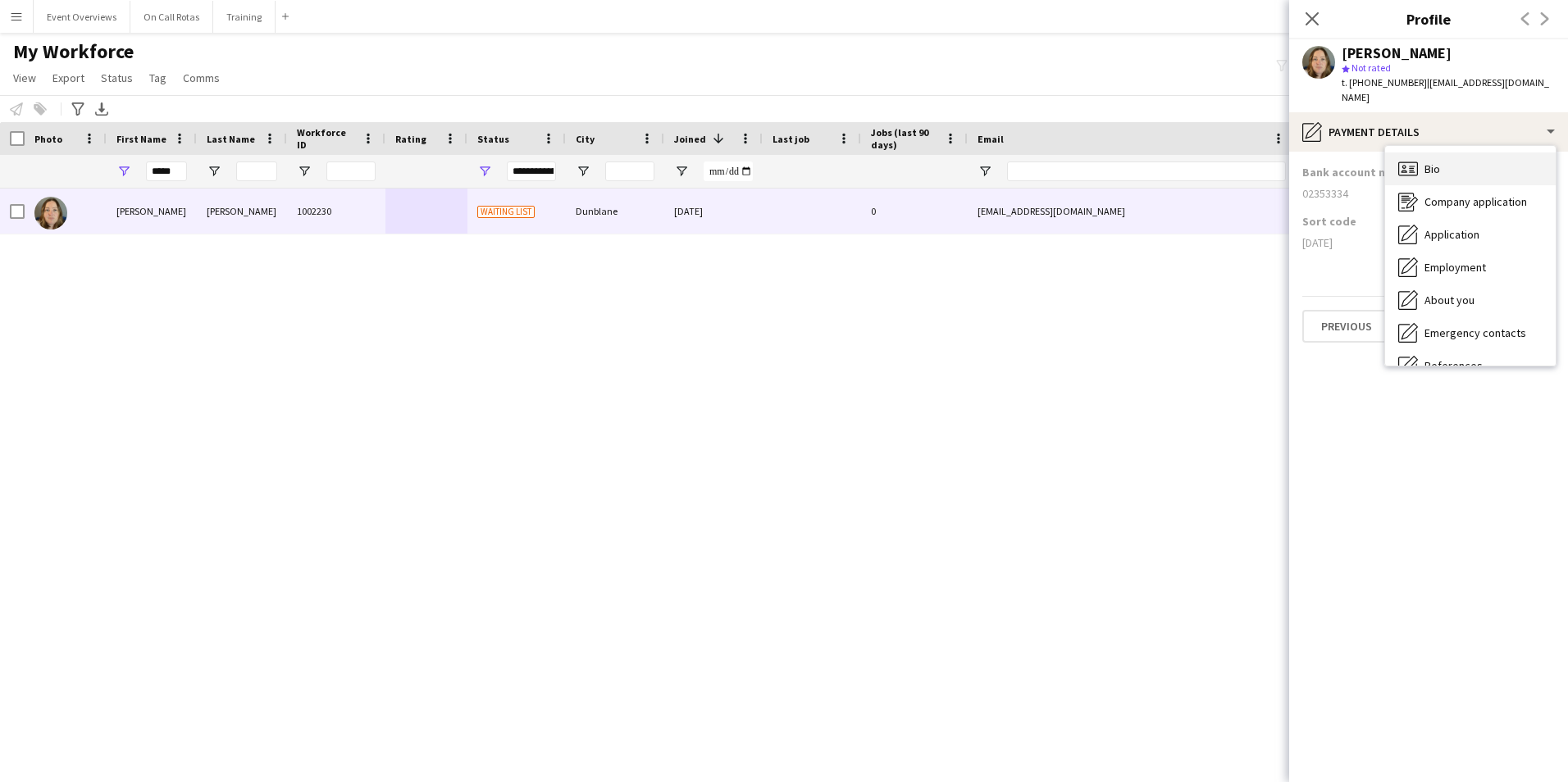
click at [1471, 152] on div "Bio Bio" at bounding box center [1469, 169] width 170 height 33
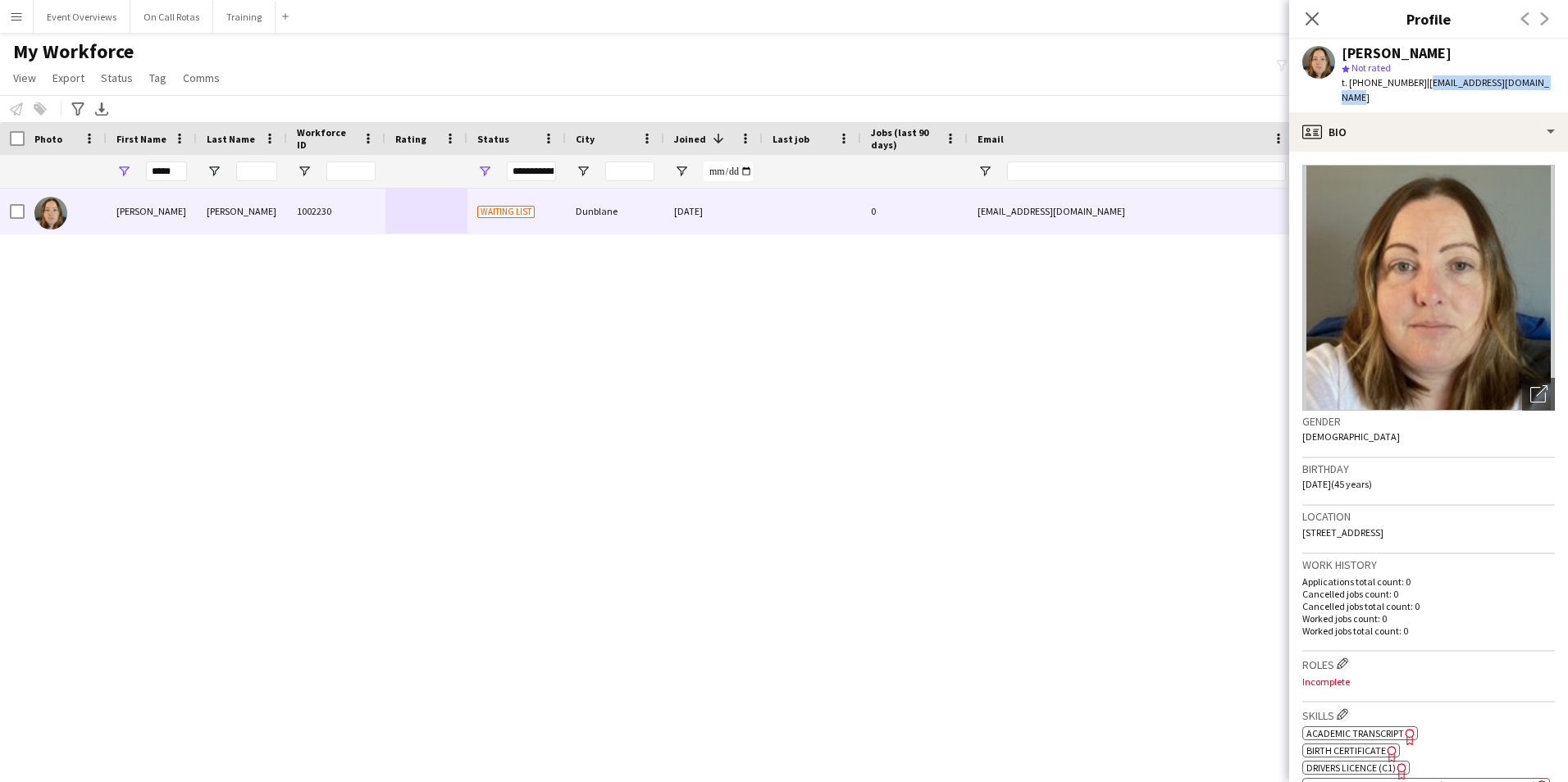
drag, startPoint x: 1546, startPoint y: 86, endPoint x: 1418, endPoint y: 86, distance: 128.0
click at [1418, 86] on div "Nicky McPherson star Not rated t. +447973120209 | njmcpherson@btinternet.com" at bounding box center [1428, 75] width 279 height 73
copy span "njmcpherson@btinternet.com"
click at [1311, 25] on icon "Close pop-in" at bounding box center [1311, 18] width 16 height 16
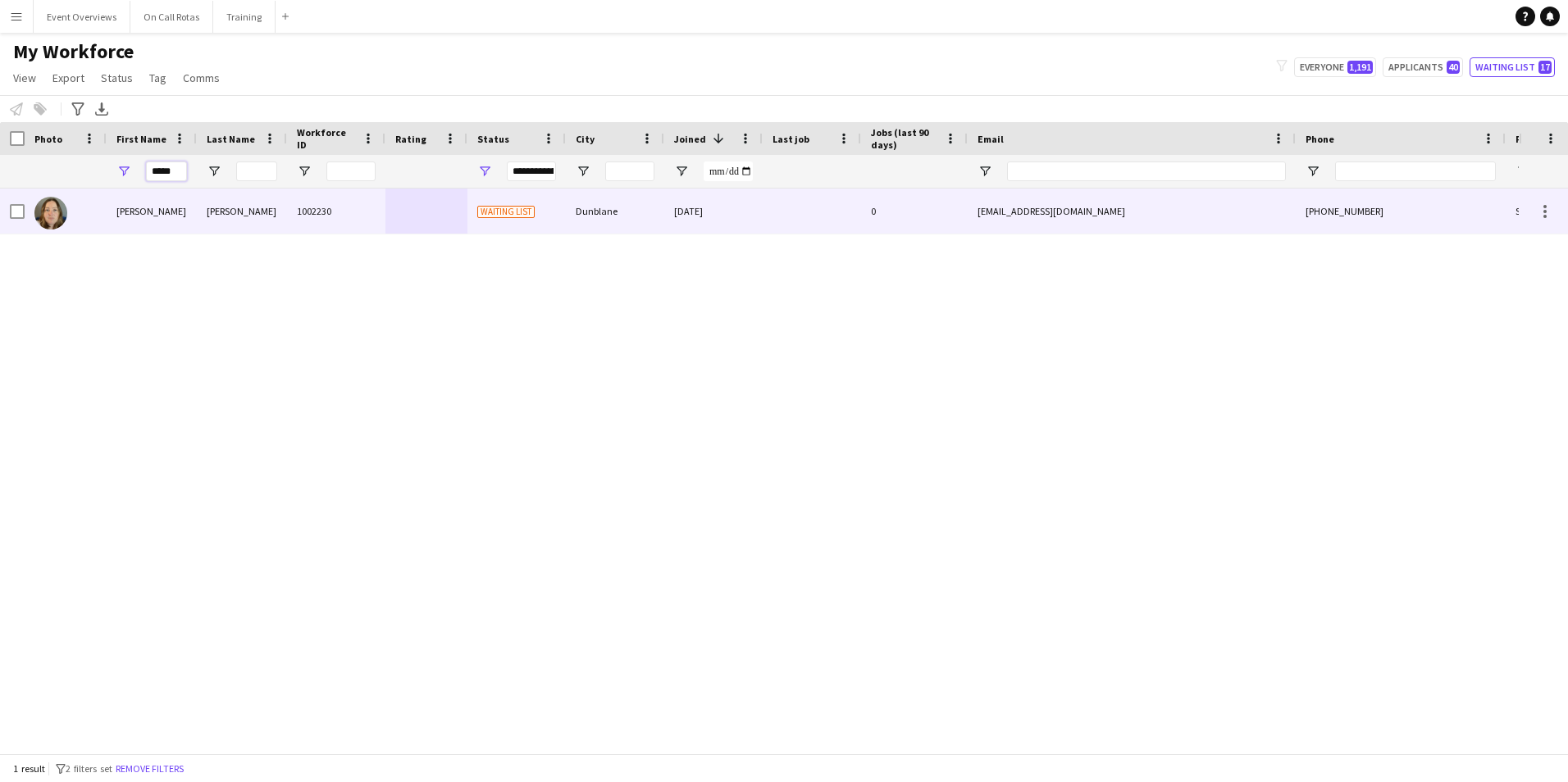
drag, startPoint x: 186, startPoint y: 170, endPoint x: 61, endPoint y: 208, distance: 130.6
click at [61, 208] on div "Workforce Details Photo First Name" at bounding box center [784, 438] width 1568 height 631
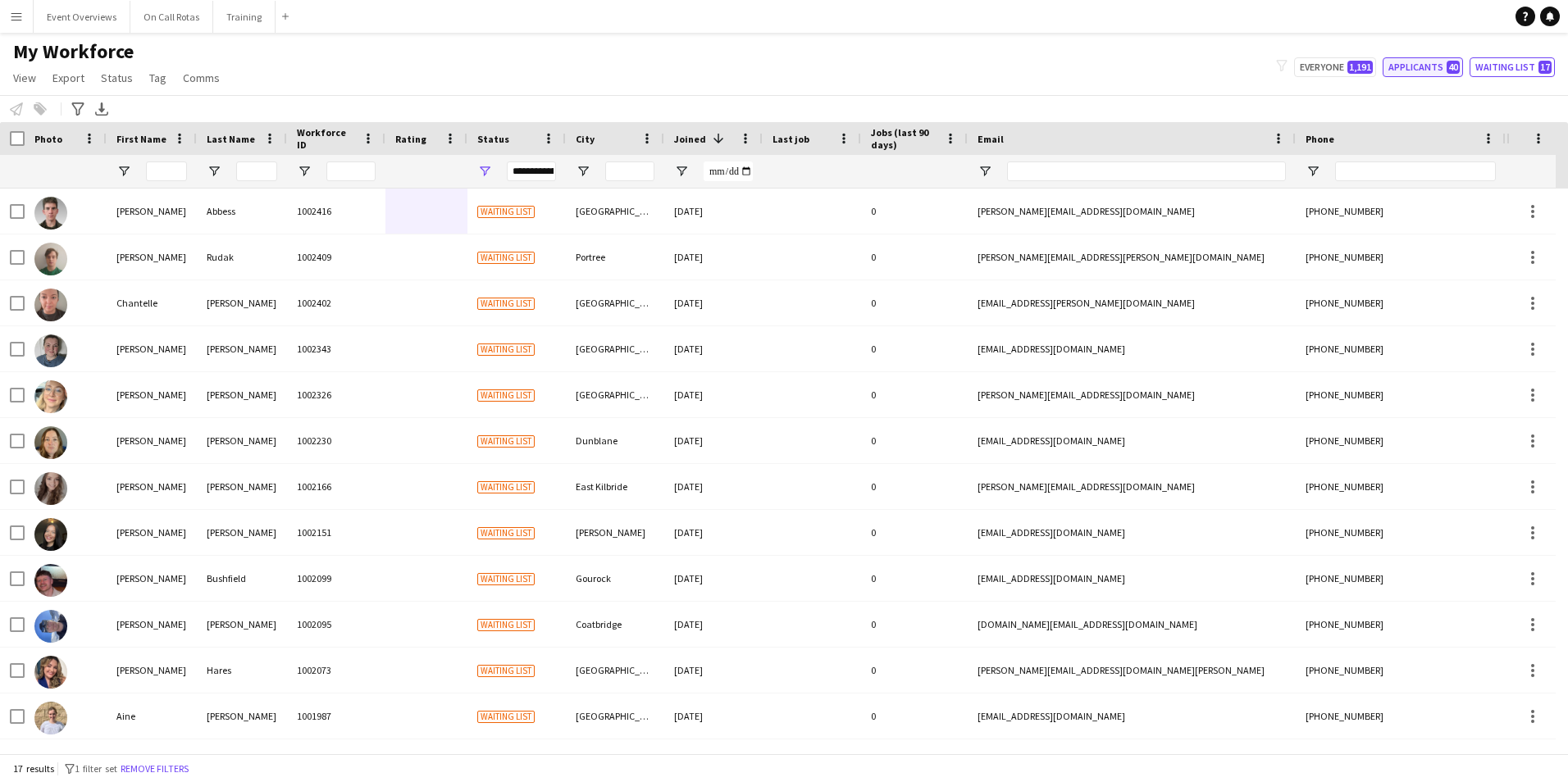
click at [1456, 62] on span "40" at bounding box center [1452, 67] width 13 height 13
type input "**********"
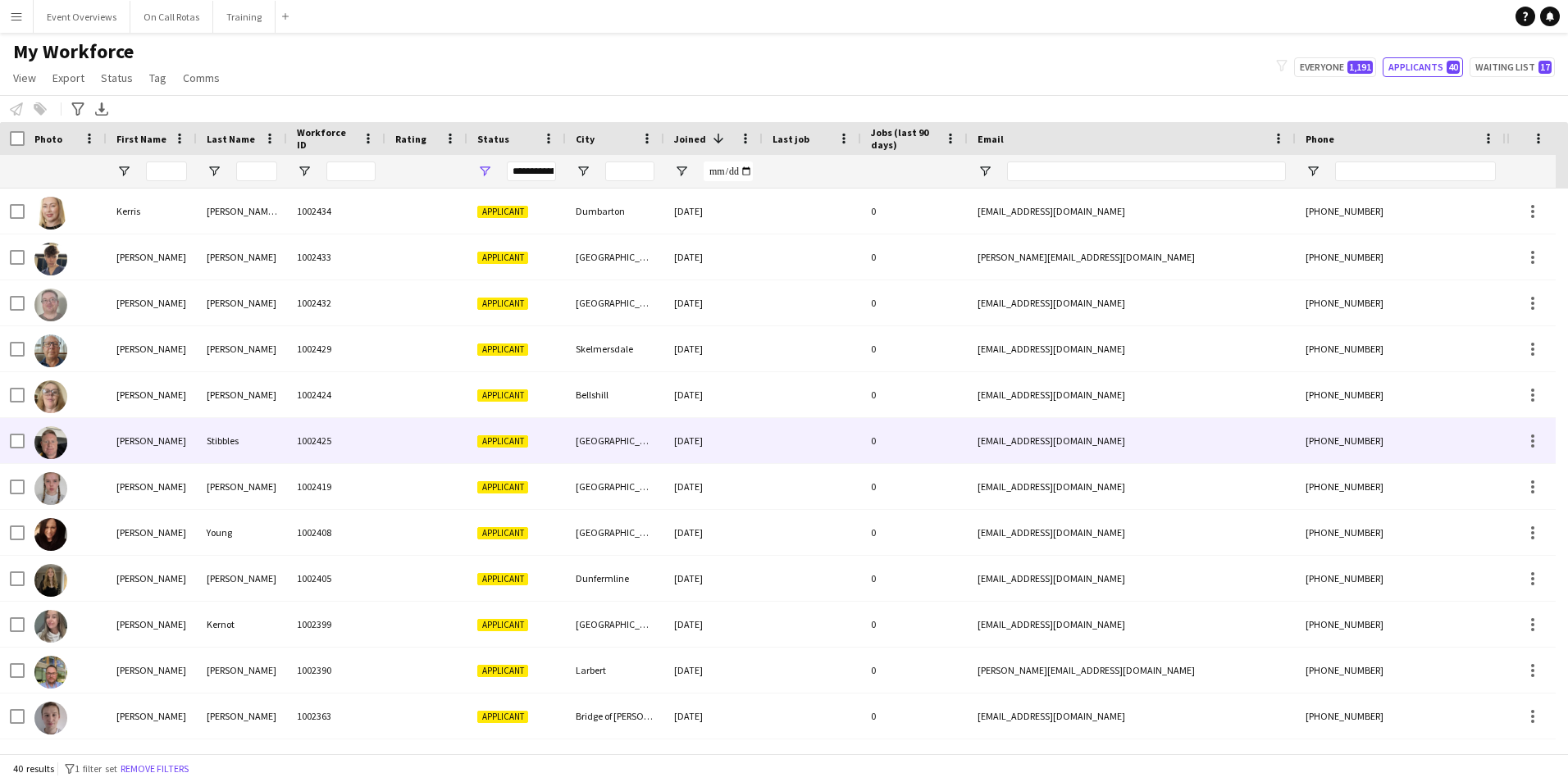
click at [271, 434] on div "Stibbles" at bounding box center [241, 440] width 90 height 45
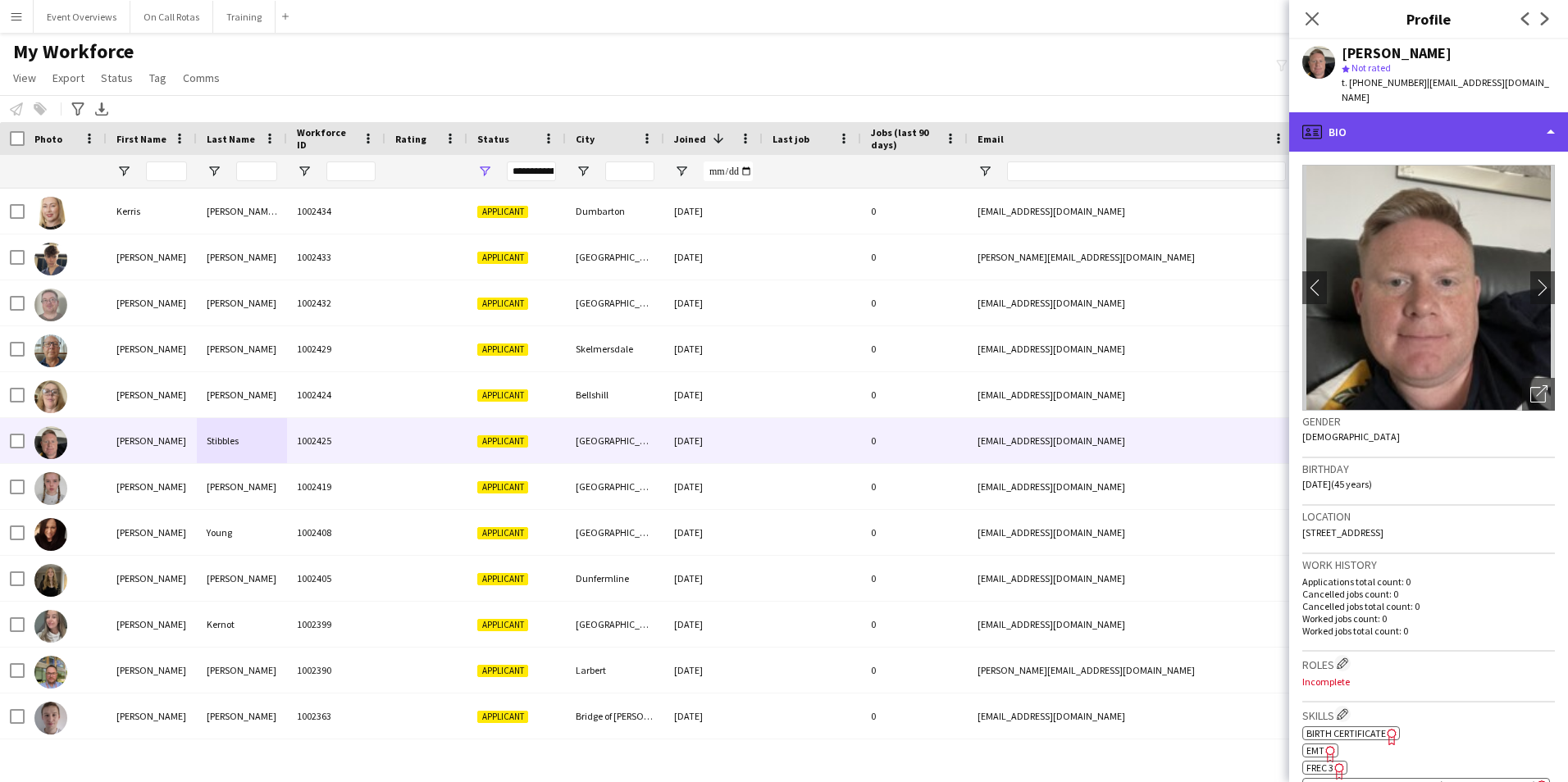
click at [1371, 115] on div "profile Bio" at bounding box center [1428, 131] width 279 height 39
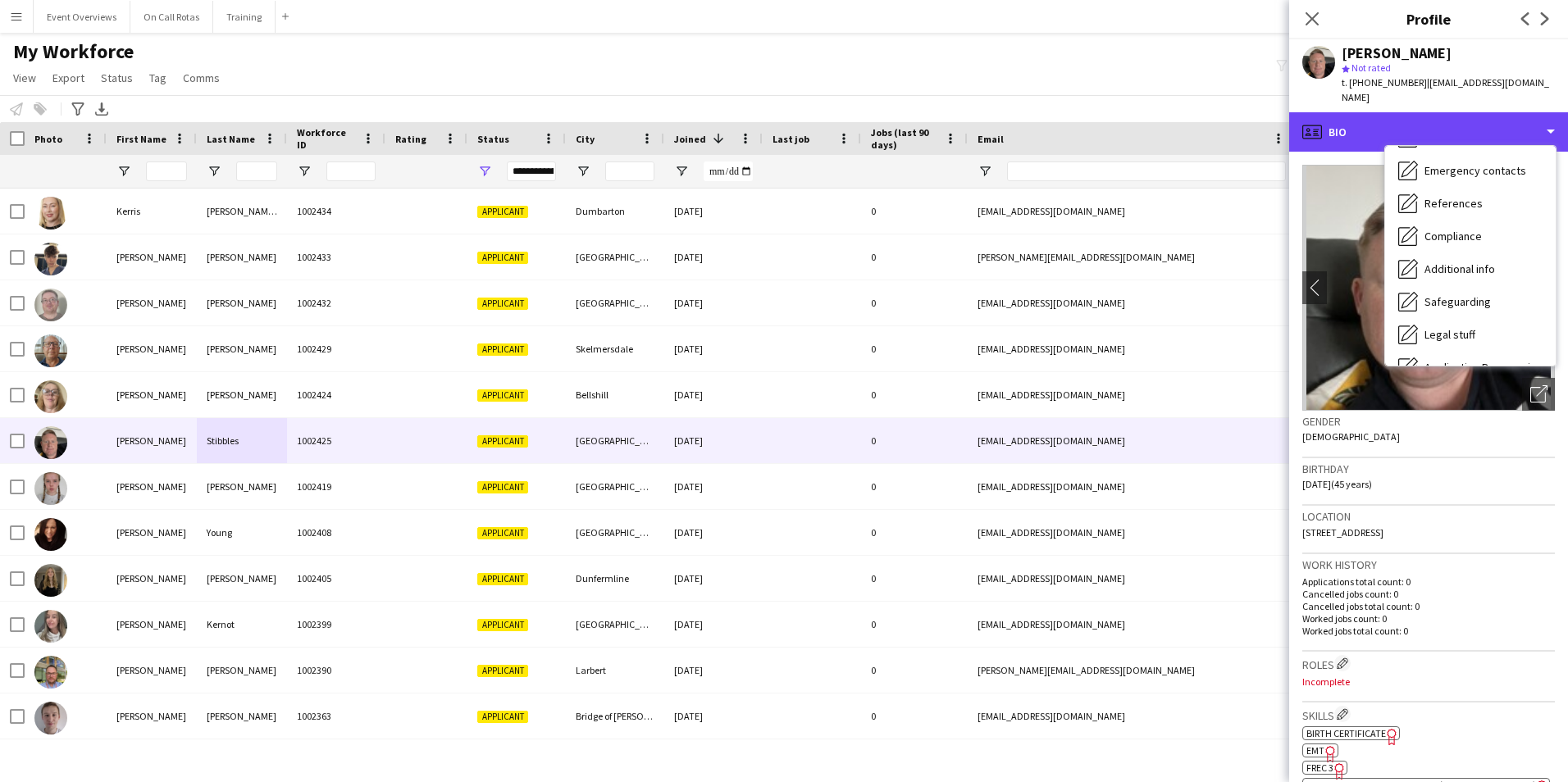
scroll to position [285, 0]
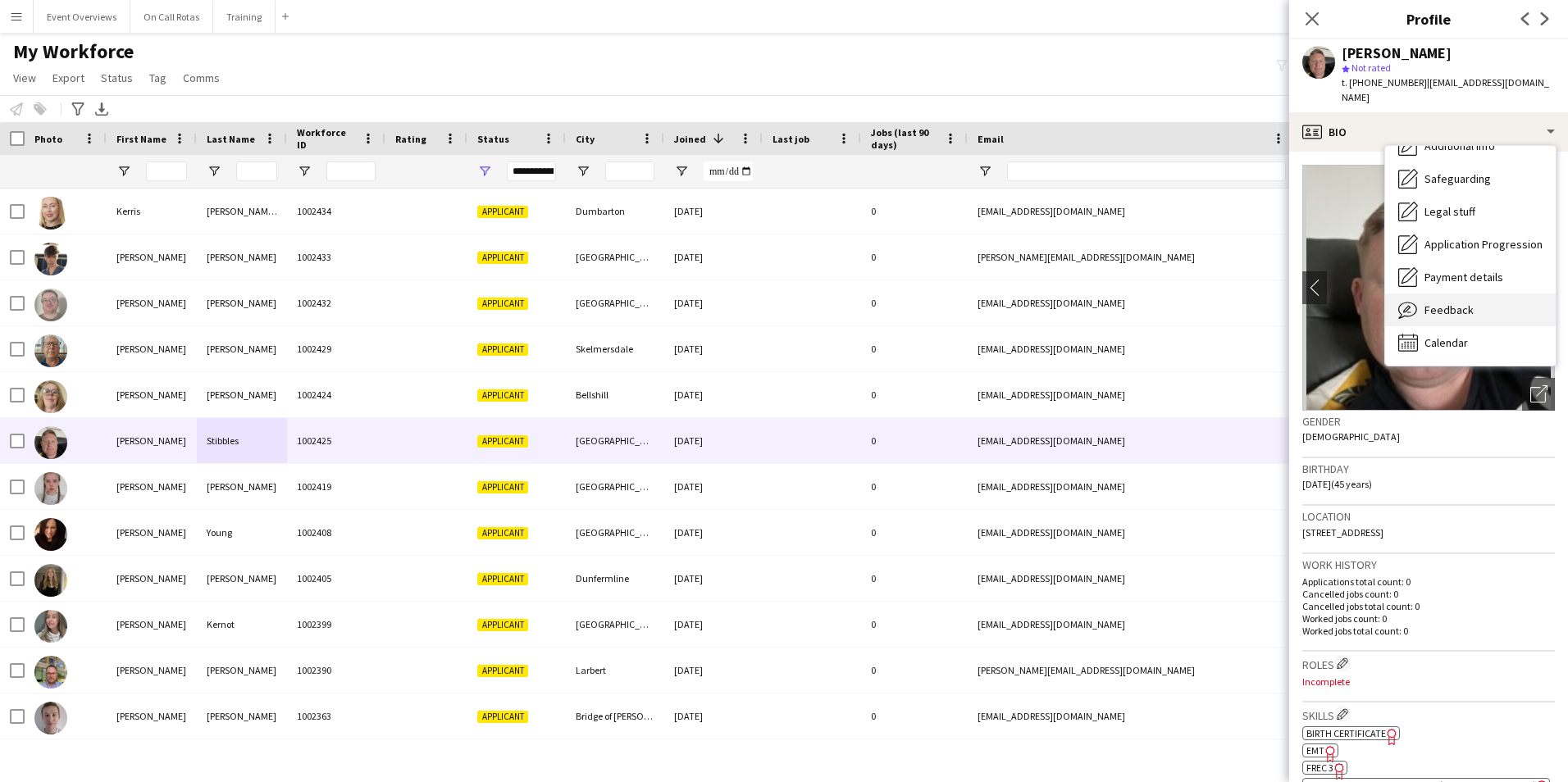
click at [1462, 303] on span "Feedback" at bounding box center [1449, 310] width 49 height 15
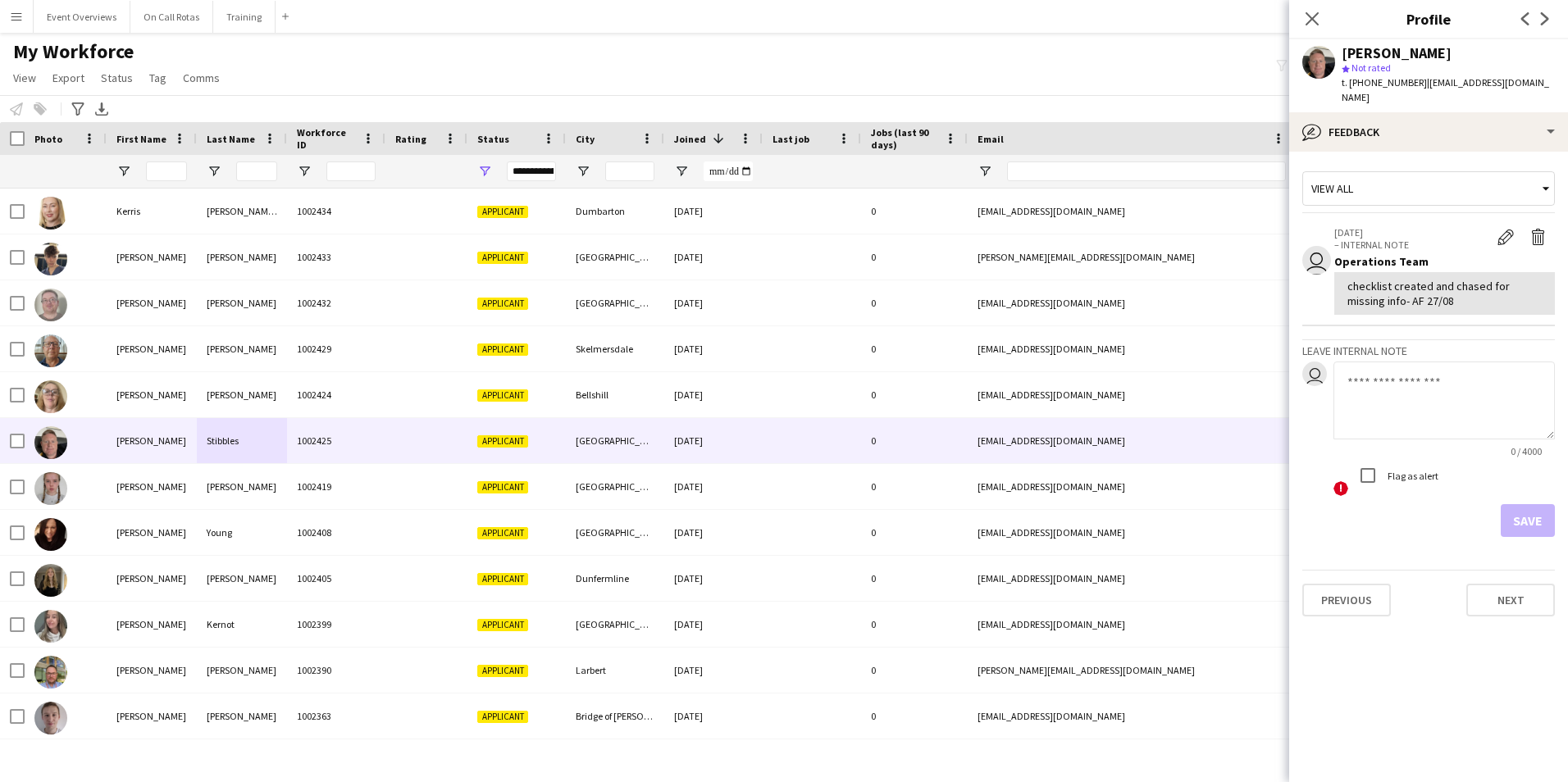
click at [1360, 96] on div "Richard Stibbles star Not rated t. +447707107790 | rstibbles3@hotmail.co.uk" at bounding box center [1428, 75] width 279 height 73
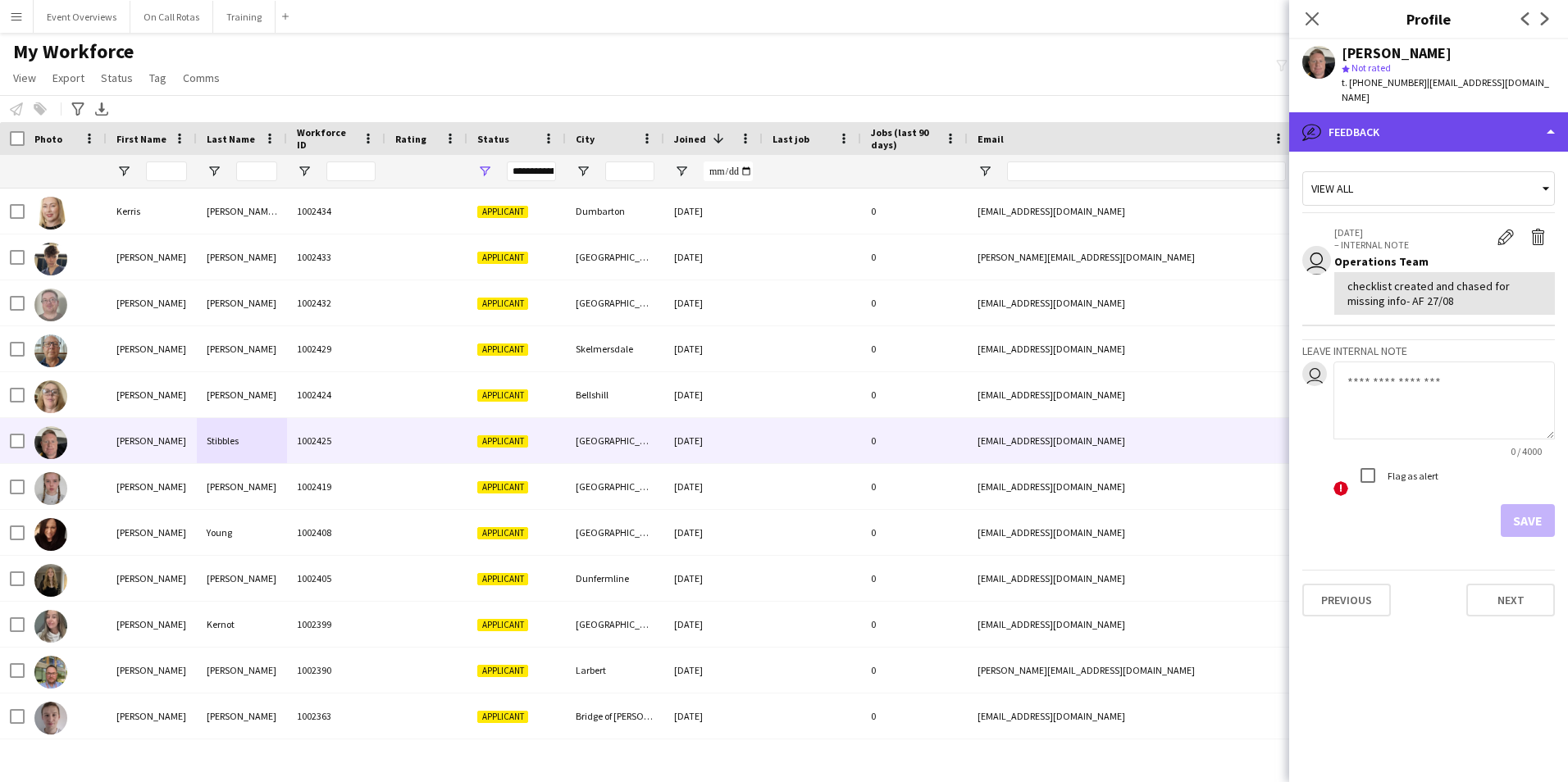
click at [1365, 124] on div "bubble-pencil Feedback" at bounding box center [1428, 131] width 279 height 39
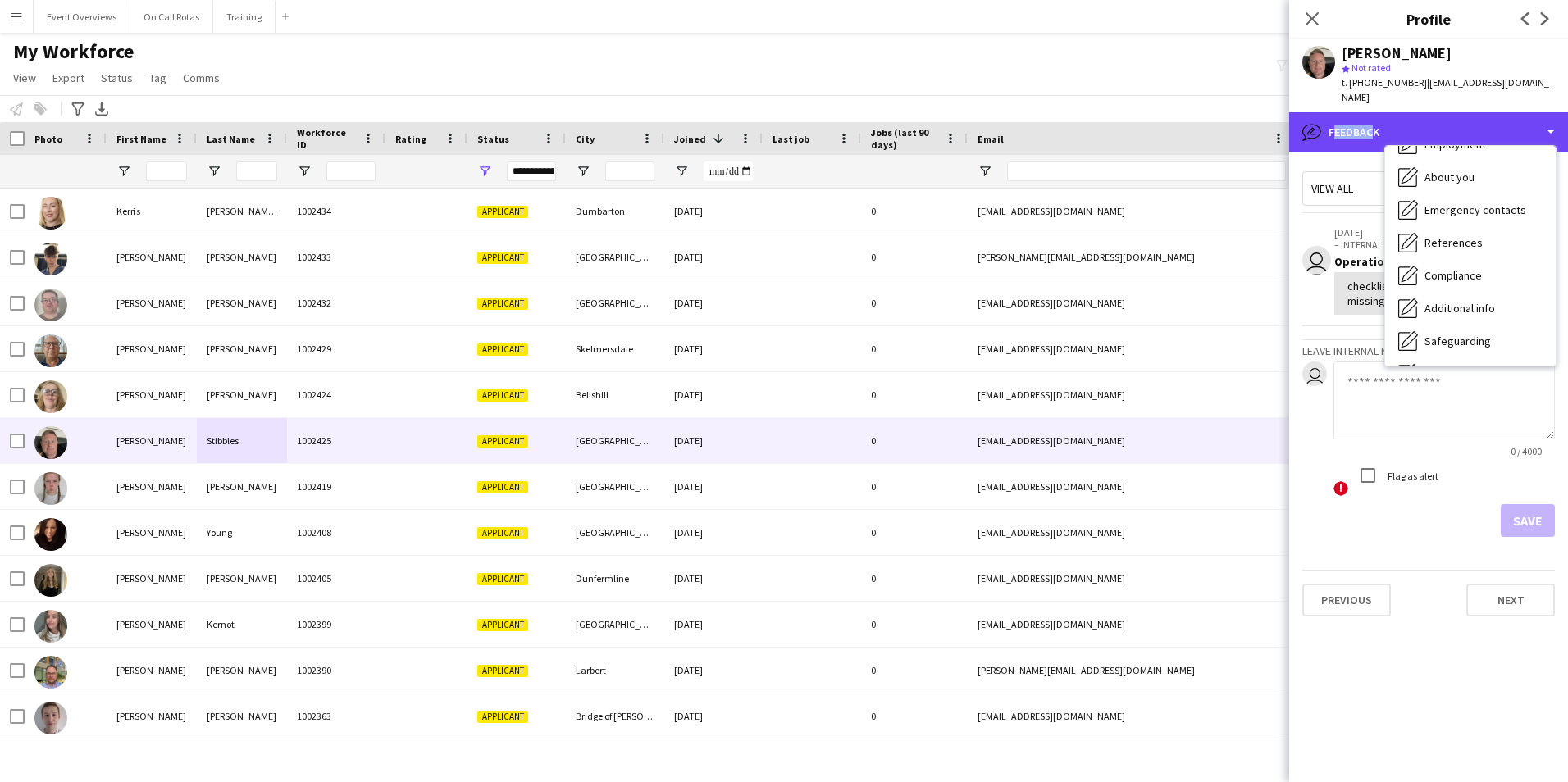
scroll to position [0, 0]
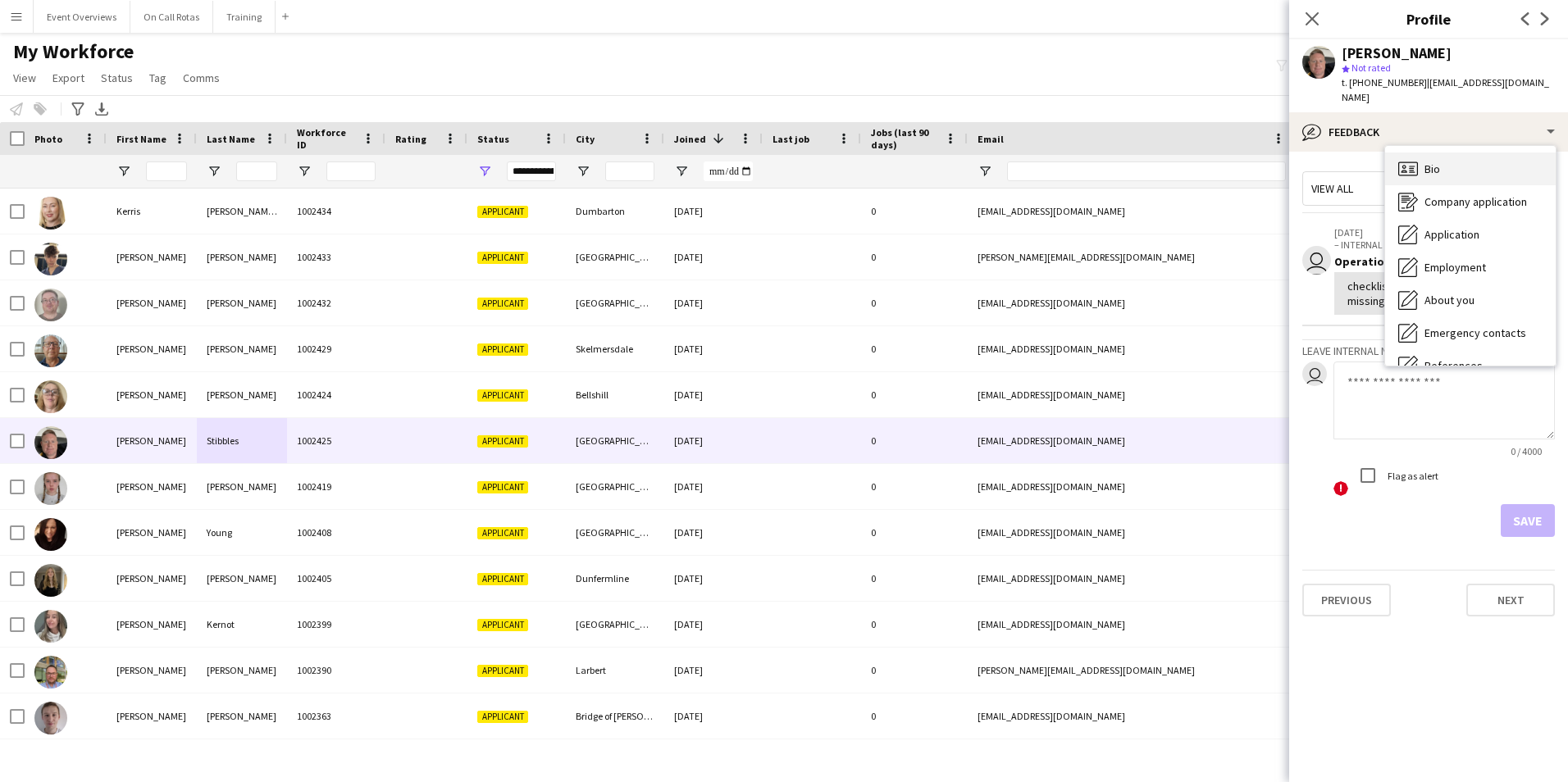
click at [1450, 152] on div "Bio Bio" at bounding box center [1469, 169] width 170 height 33
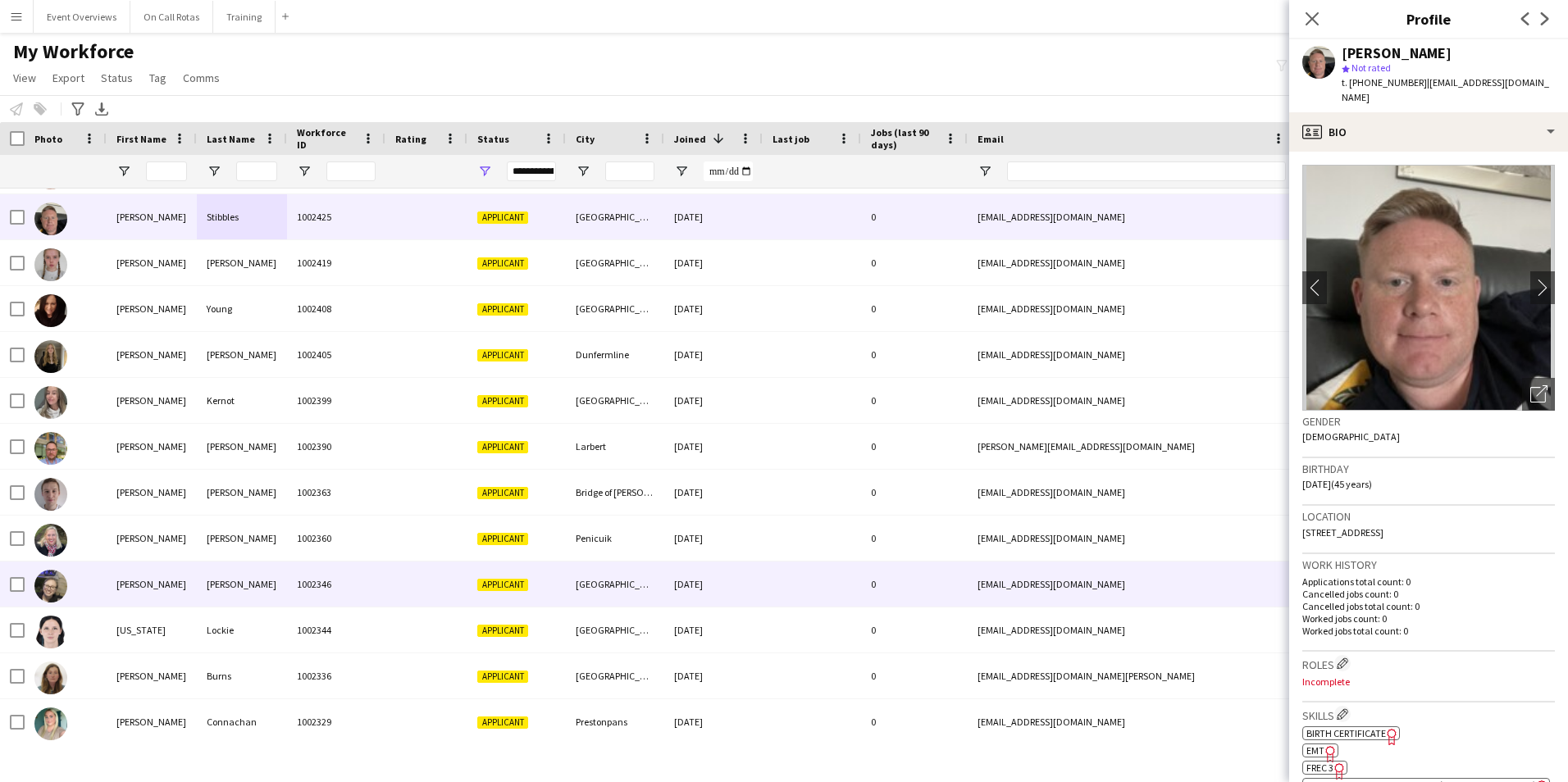
scroll to position [246, 0]
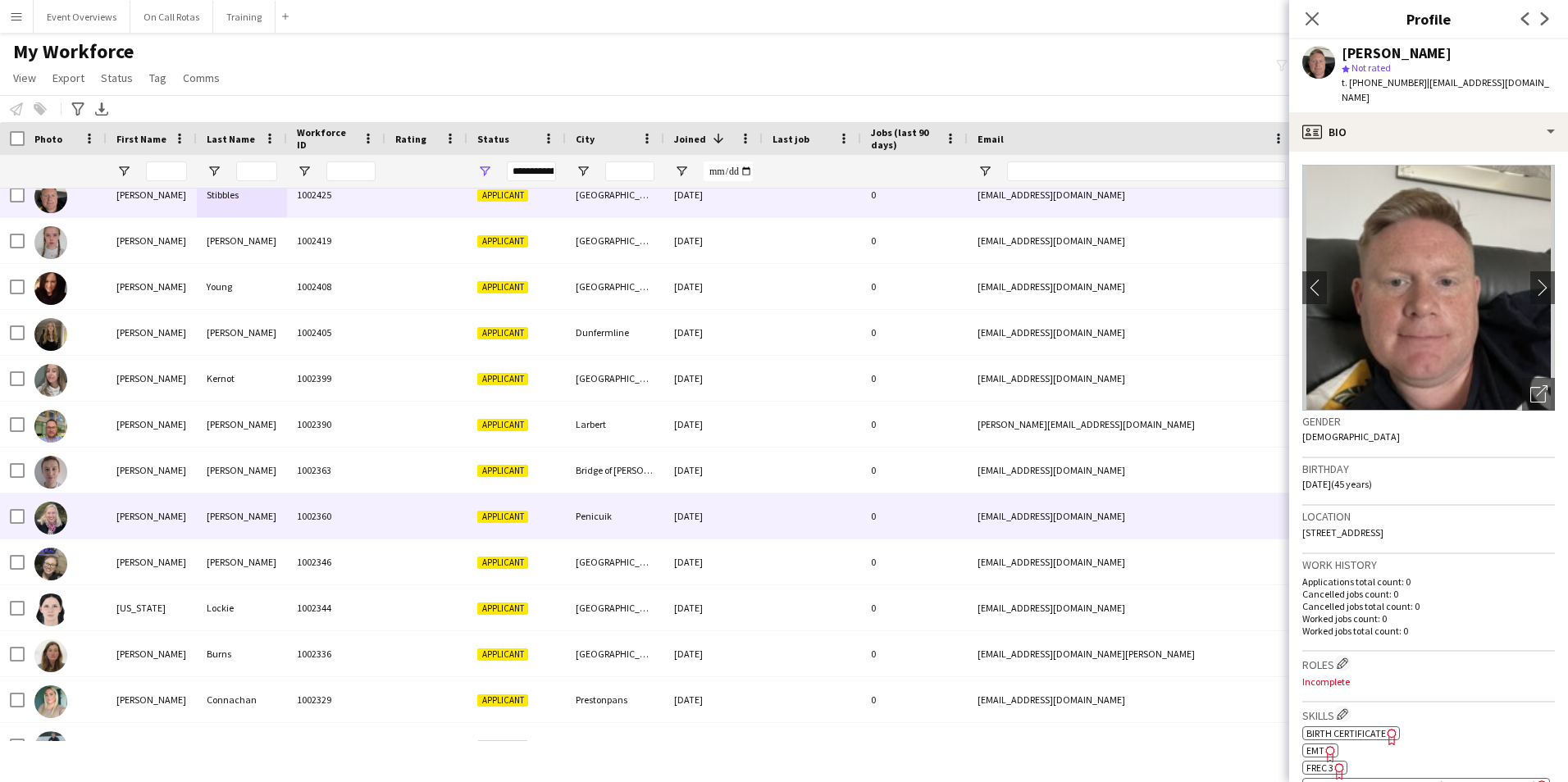
click at [288, 492] on div "1002363" at bounding box center [337, 470] width 99 height 45
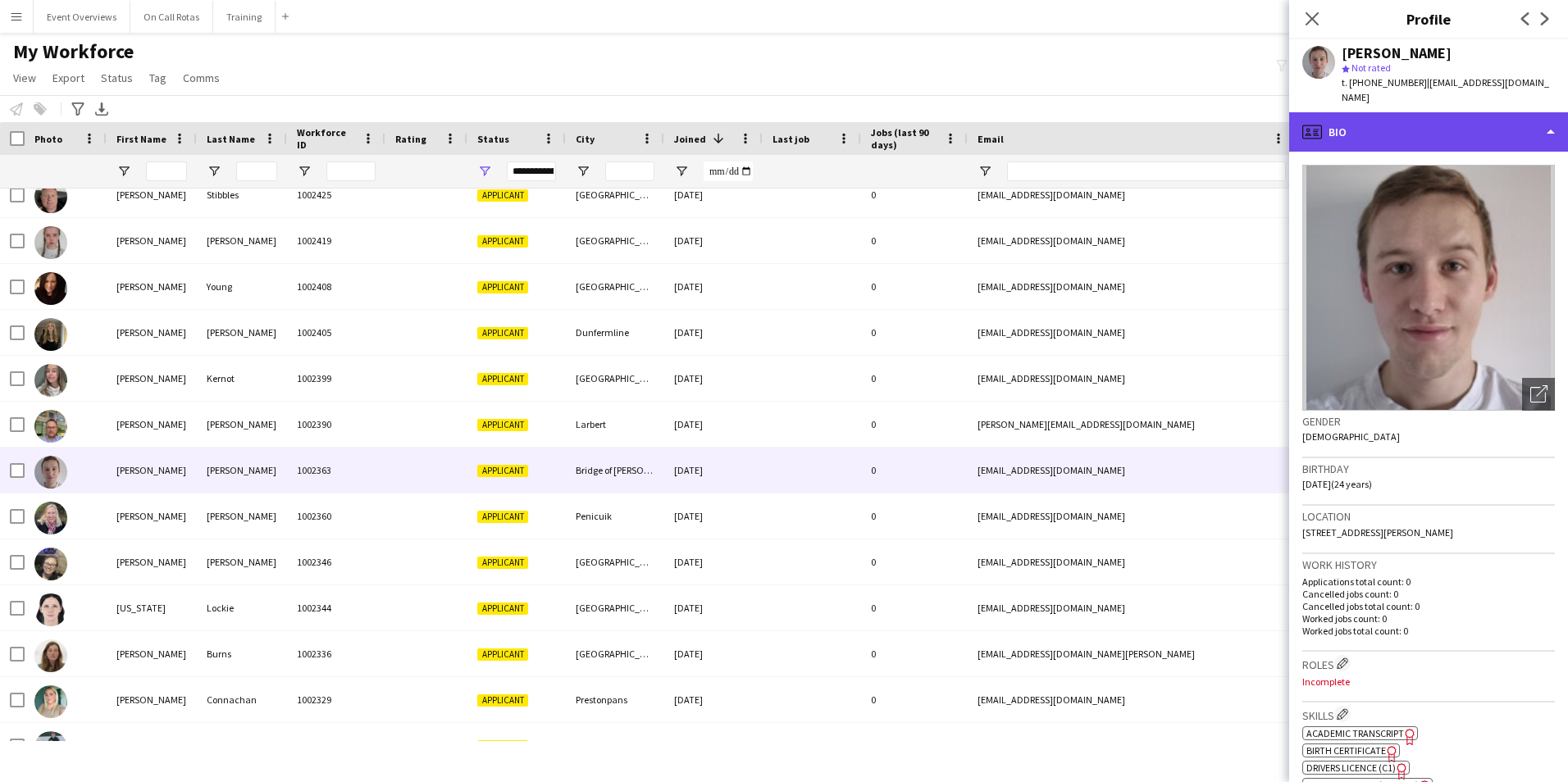
click at [1390, 115] on div "profile Bio" at bounding box center [1428, 131] width 279 height 39
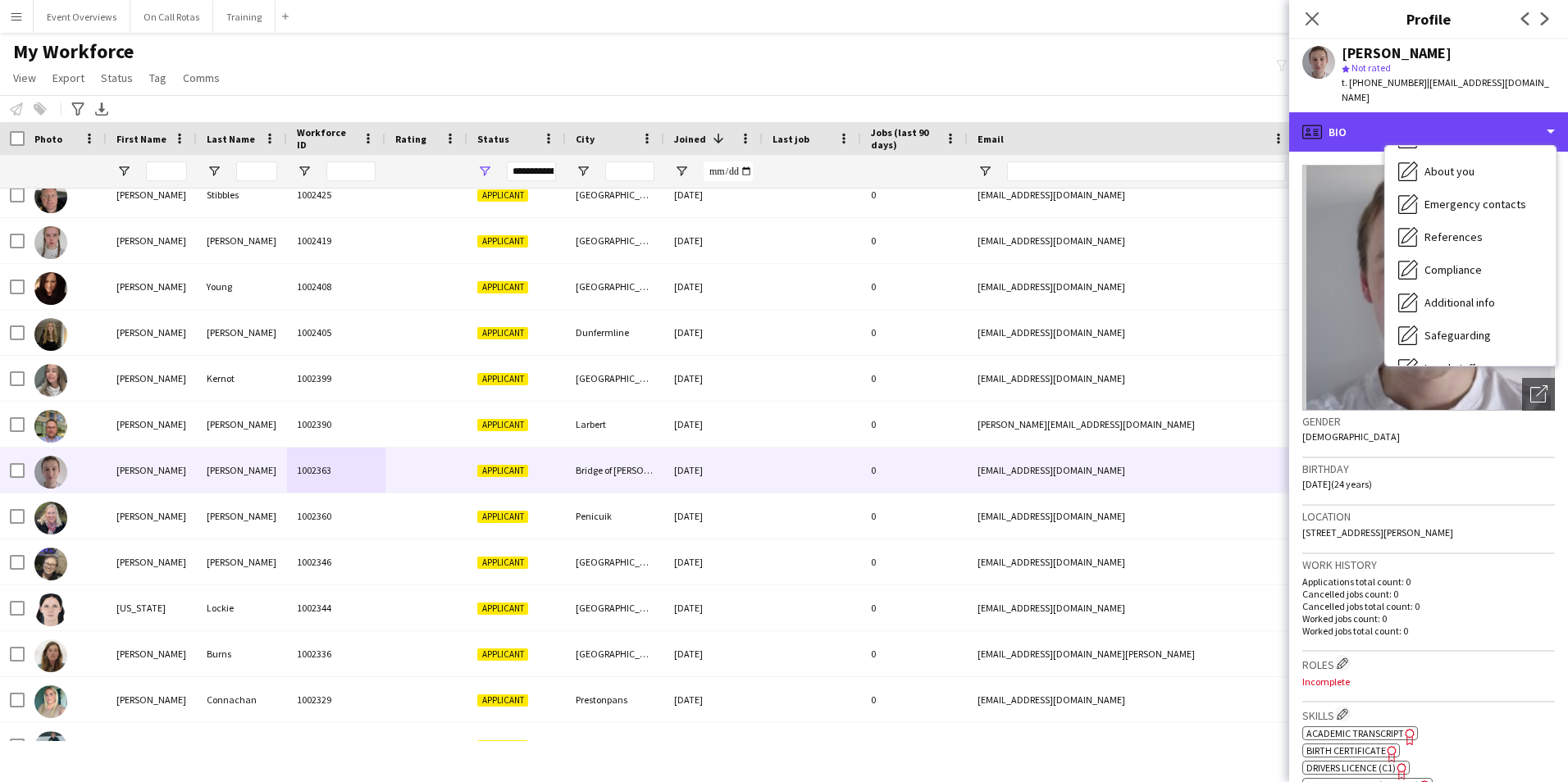
scroll to position [285, 0]
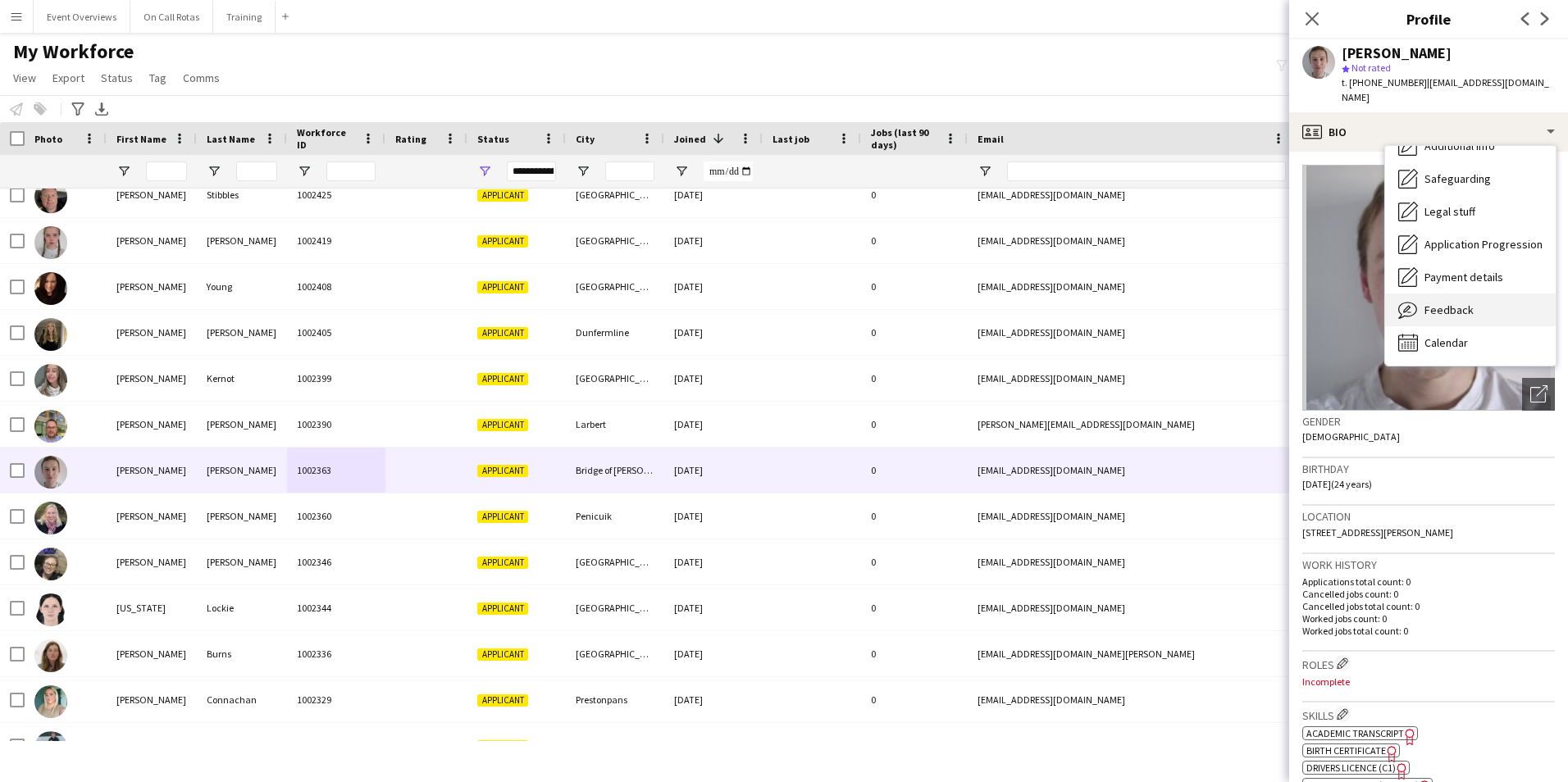
click at [1448, 303] on span "Feedback" at bounding box center [1449, 310] width 49 height 15
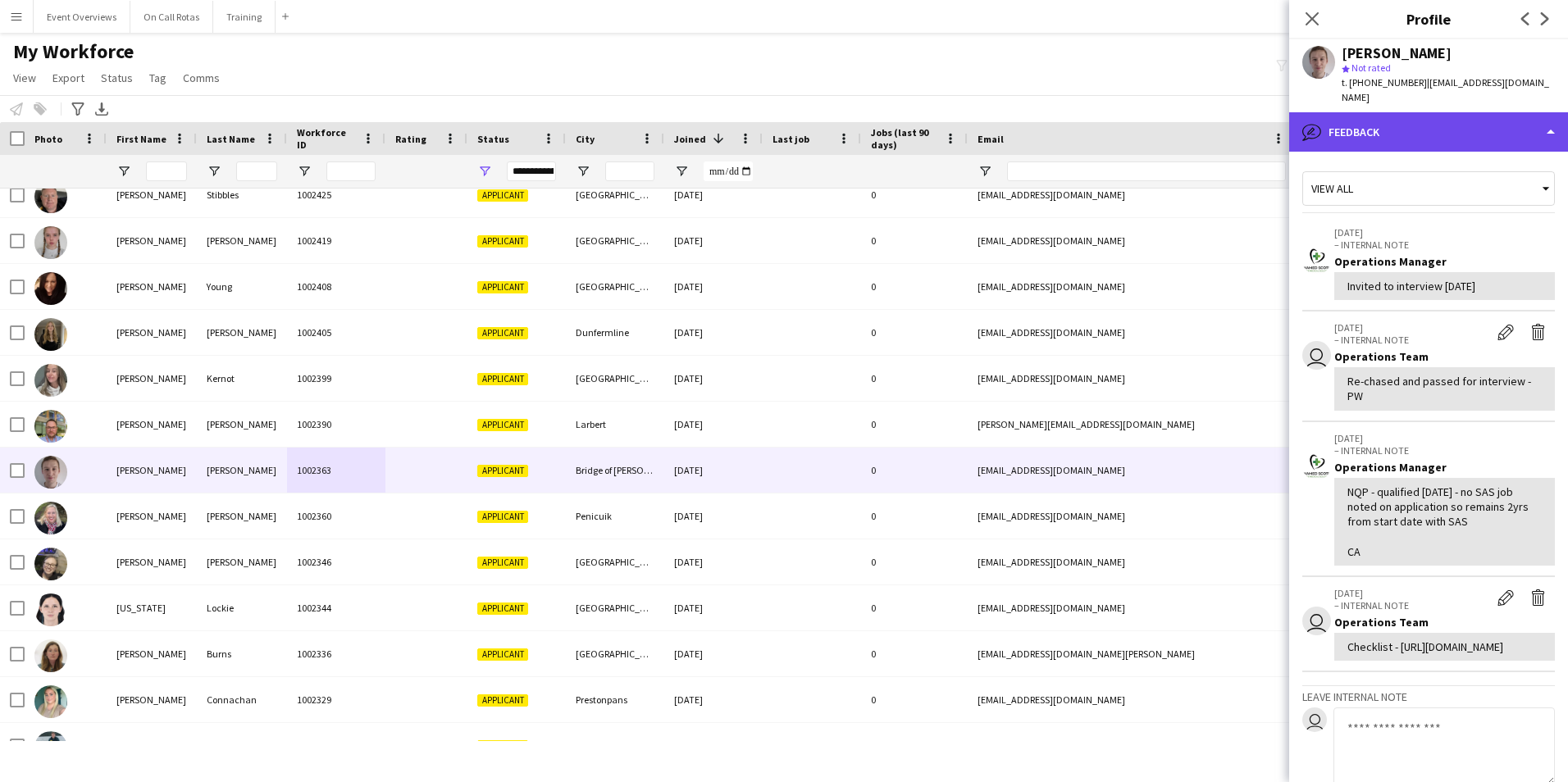
click at [1358, 112] on div "bubble-pencil Feedback" at bounding box center [1428, 131] width 279 height 39
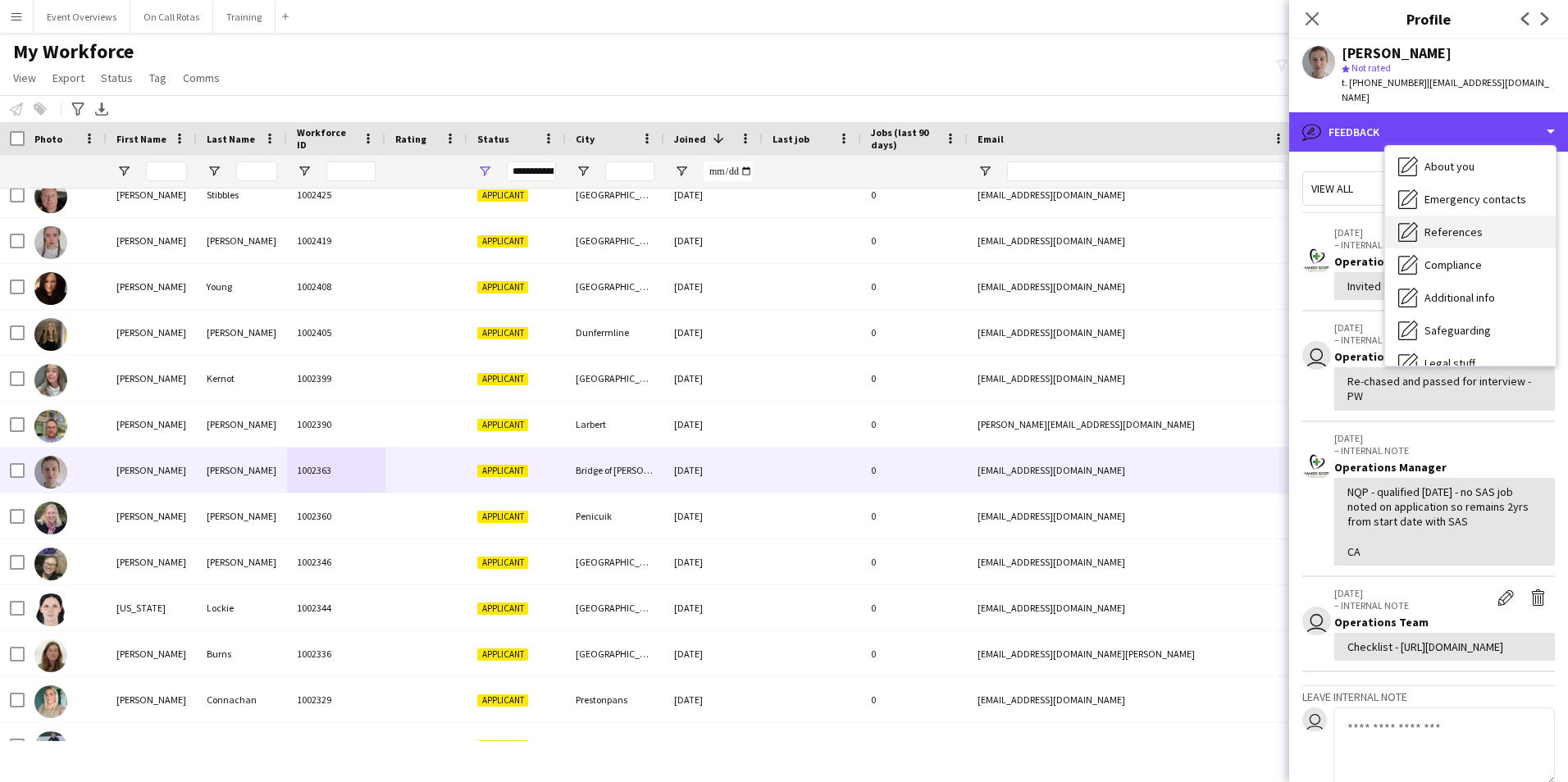
scroll to position [0, 0]
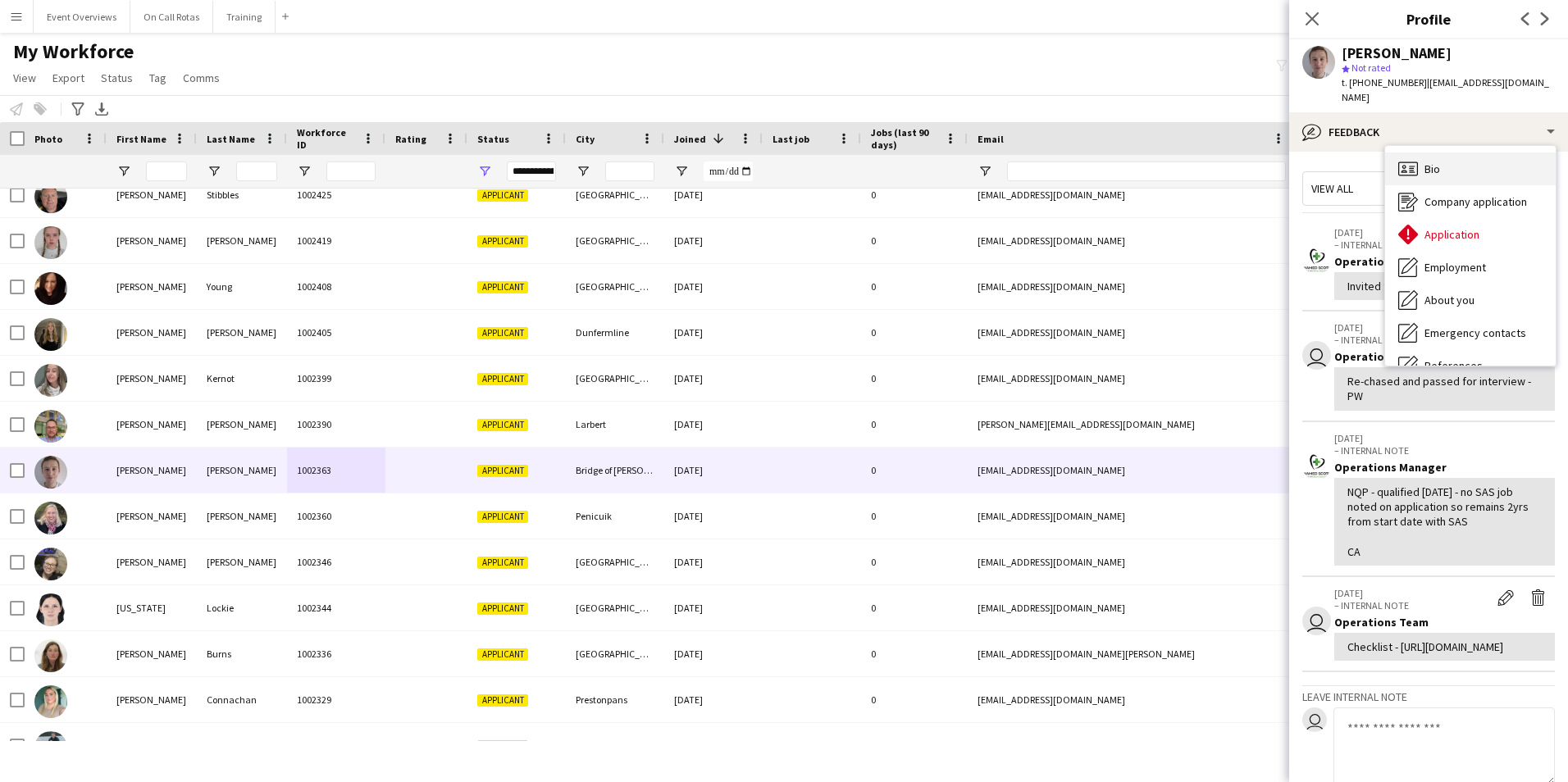
click at [1420, 157] on div "Bio Bio" at bounding box center [1469, 169] width 170 height 33
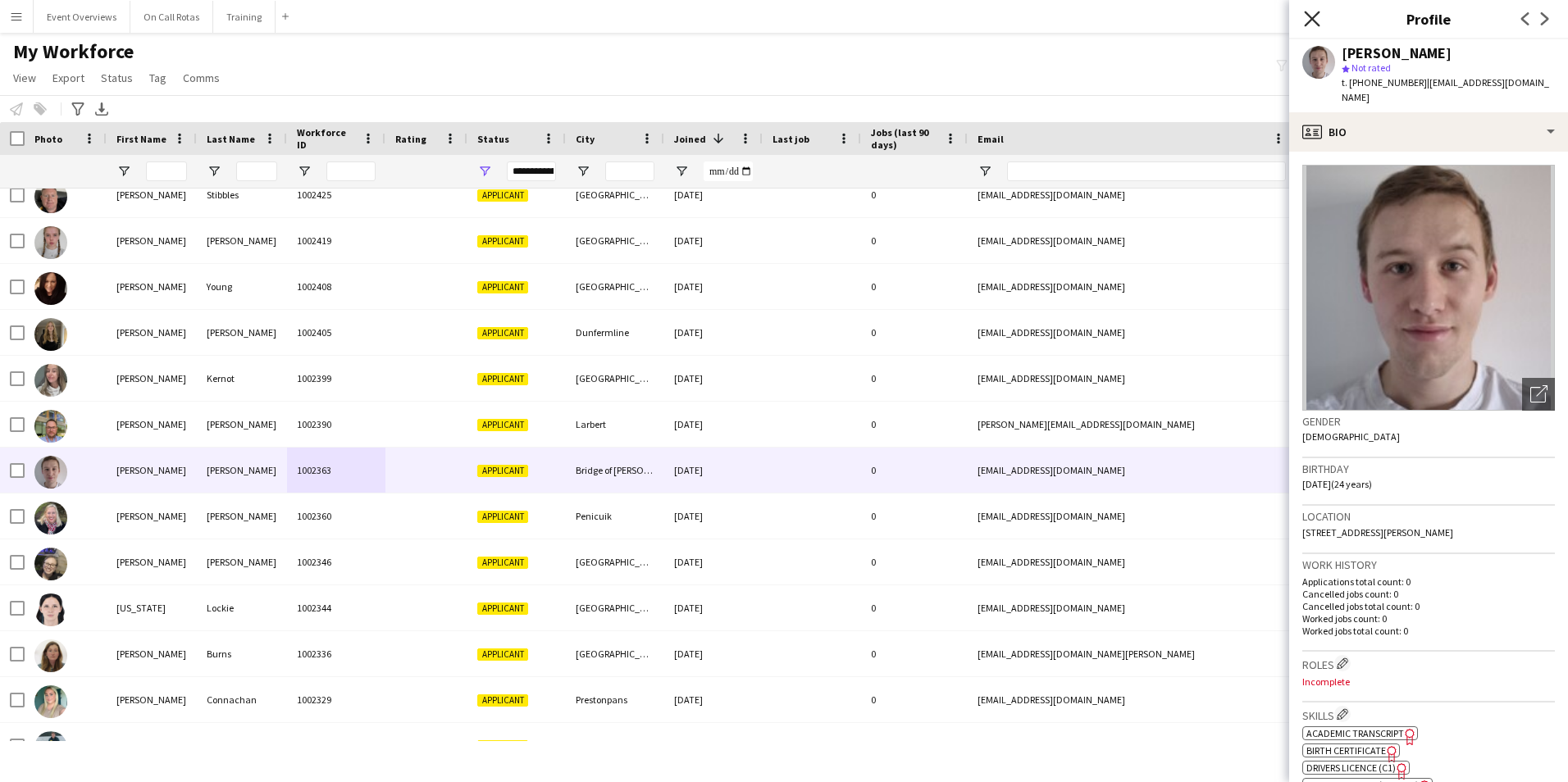
click at [1319, 18] on icon "Close pop-in" at bounding box center [1311, 18] width 16 height 16
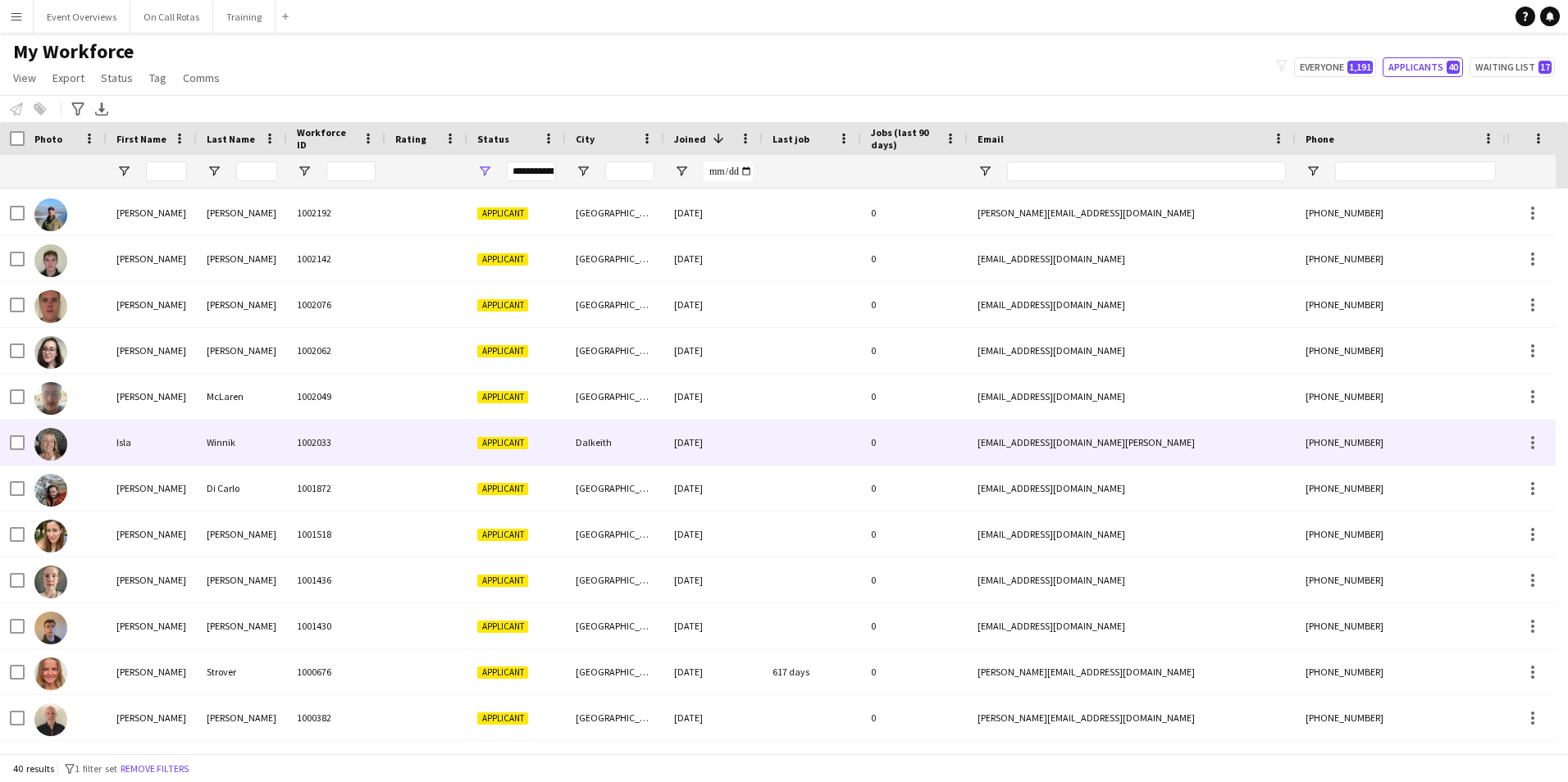
scroll to position [801, 0]
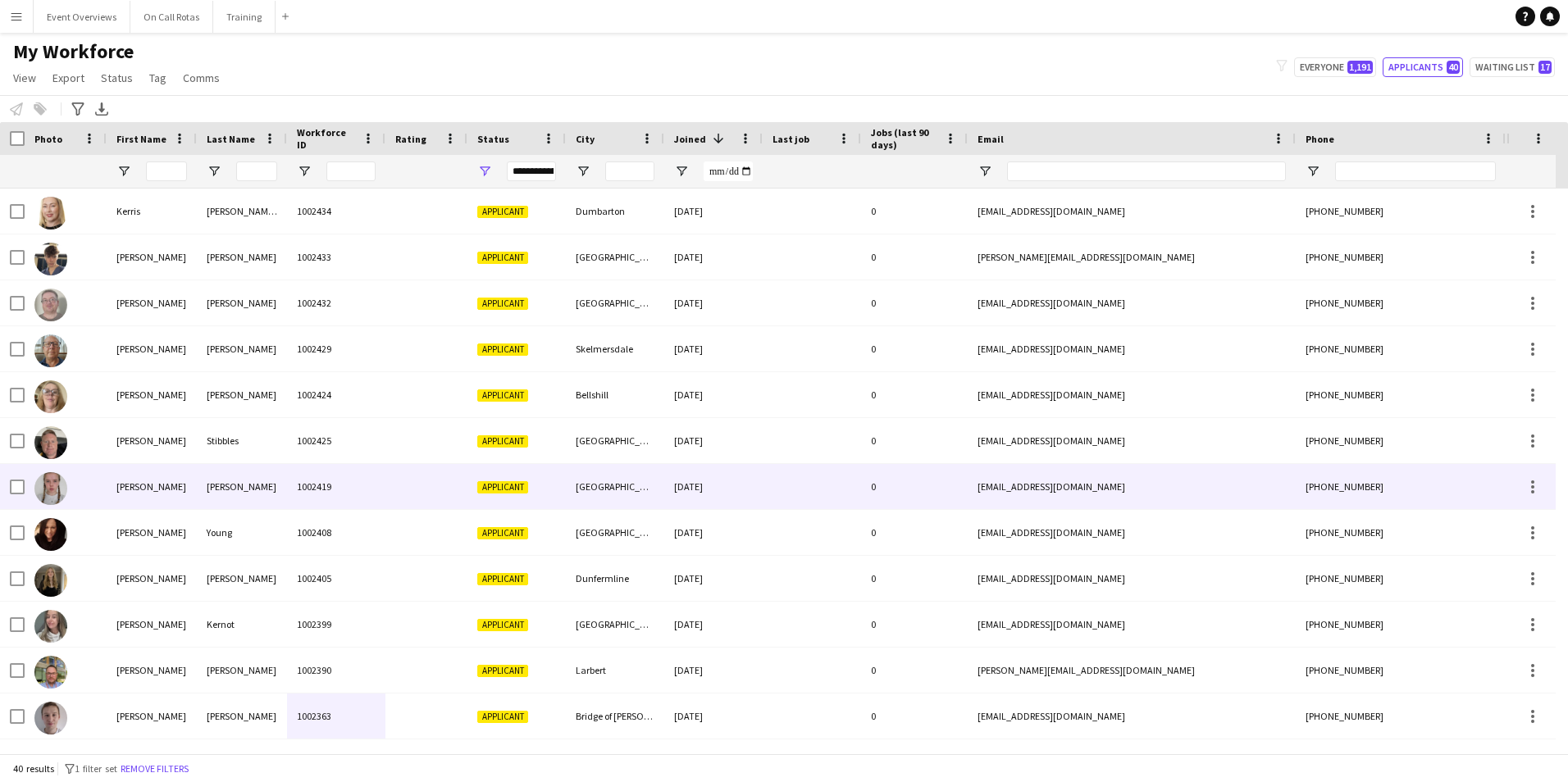
click at [239, 483] on div "Colvin" at bounding box center [241, 486] width 90 height 45
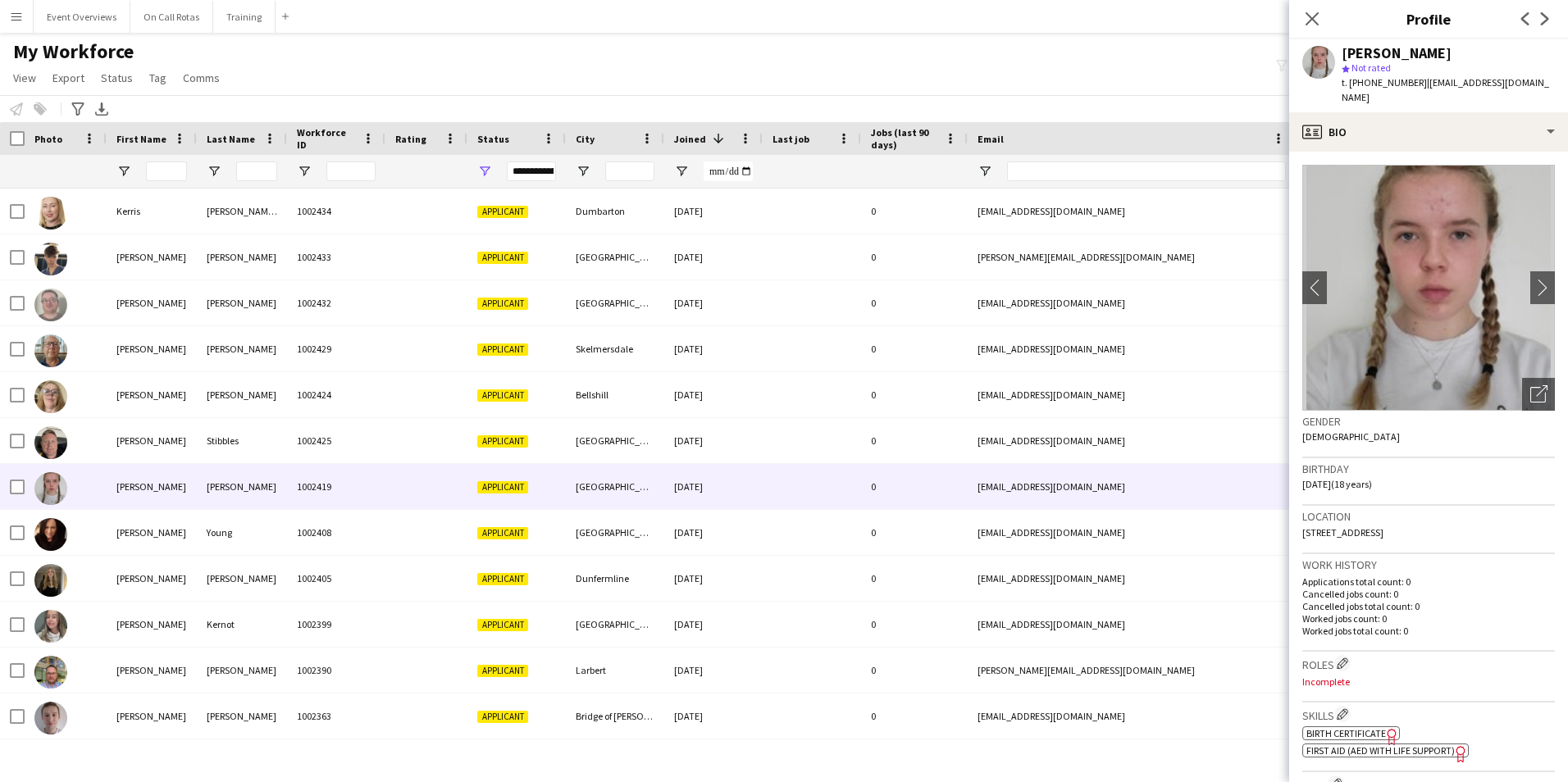
click at [1512, 272] on img at bounding box center [1429, 287] width 253 height 246
click at [1517, 272] on img at bounding box center [1429, 287] width 253 height 246
click at [1530, 279] on app-icon "chevron-right" at bounding box center [1542, 287] width 25 height 17
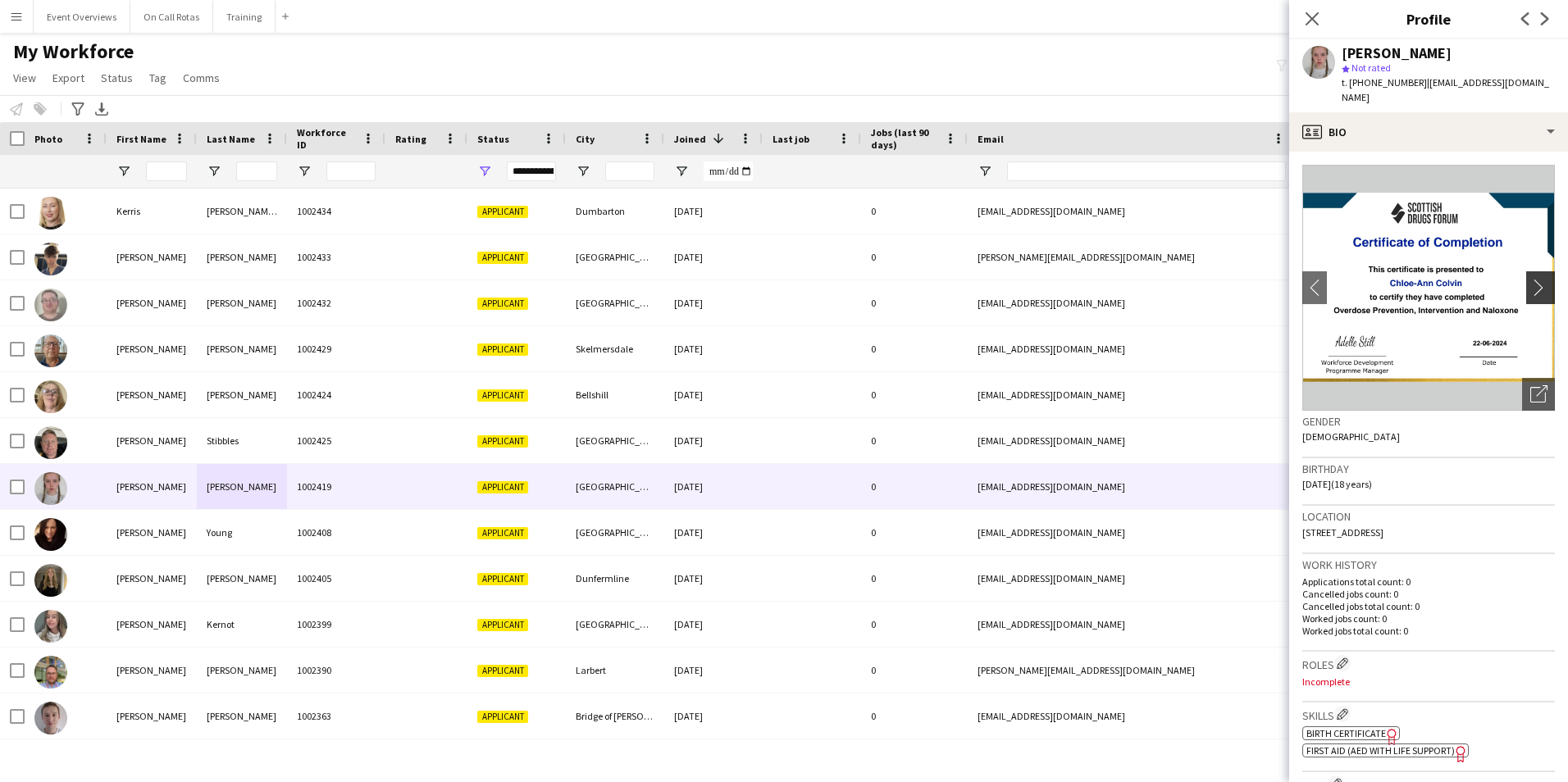
click at [1530, 279] on app-icon "chevron-right" at bounding box center [1542, 287] width 25 height 17
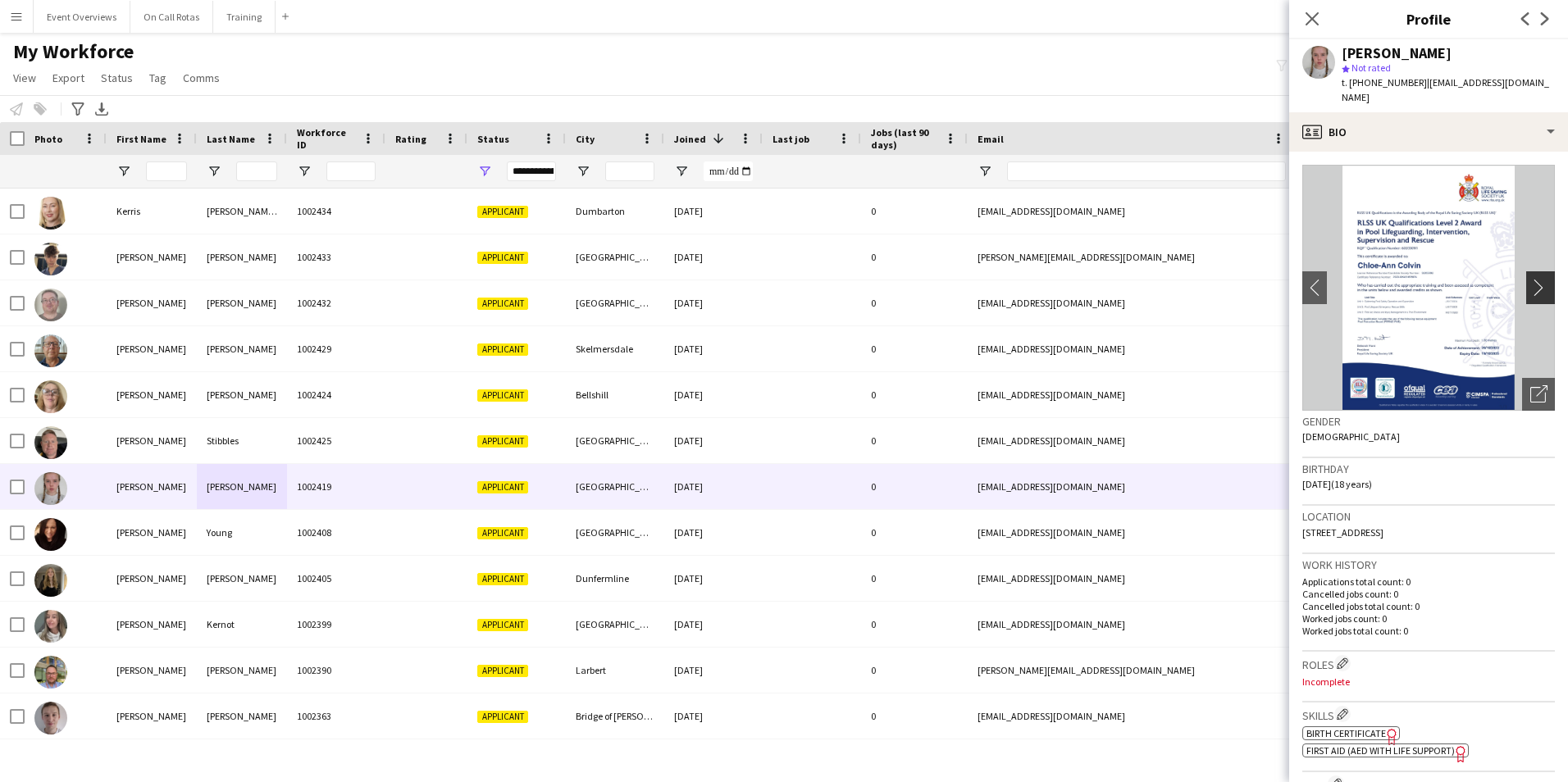
click at [1530, 279] on app-icon "chevron-right" at bounding box center [1542, 287] width 25 height 17
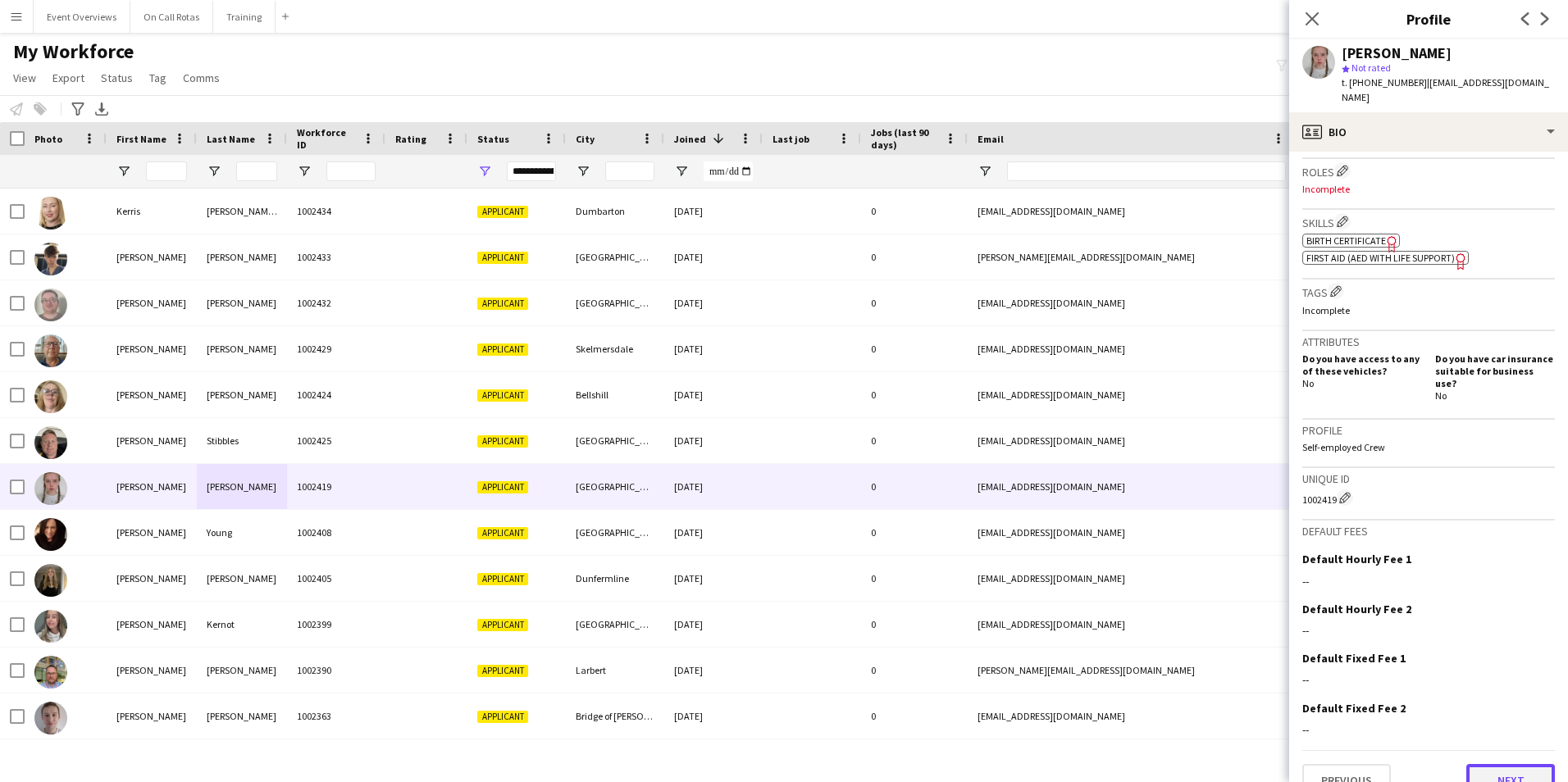
click at [1478, 764] on button "Next" at bounding box center [1510, 780] width 88 height 33
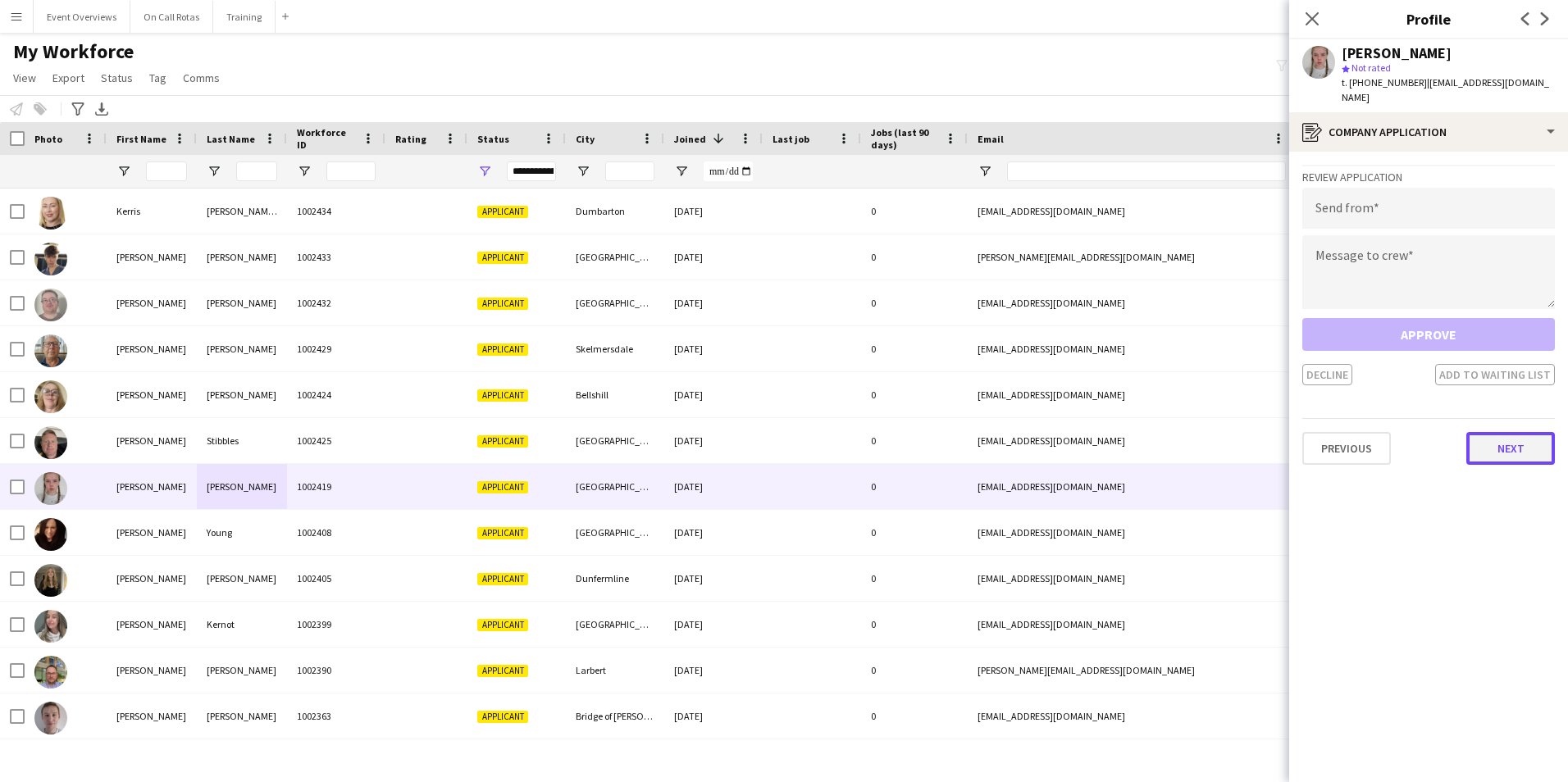
click at [1507, 436] on button "Next" at bounding box center [1510, 448] width 88 height 33
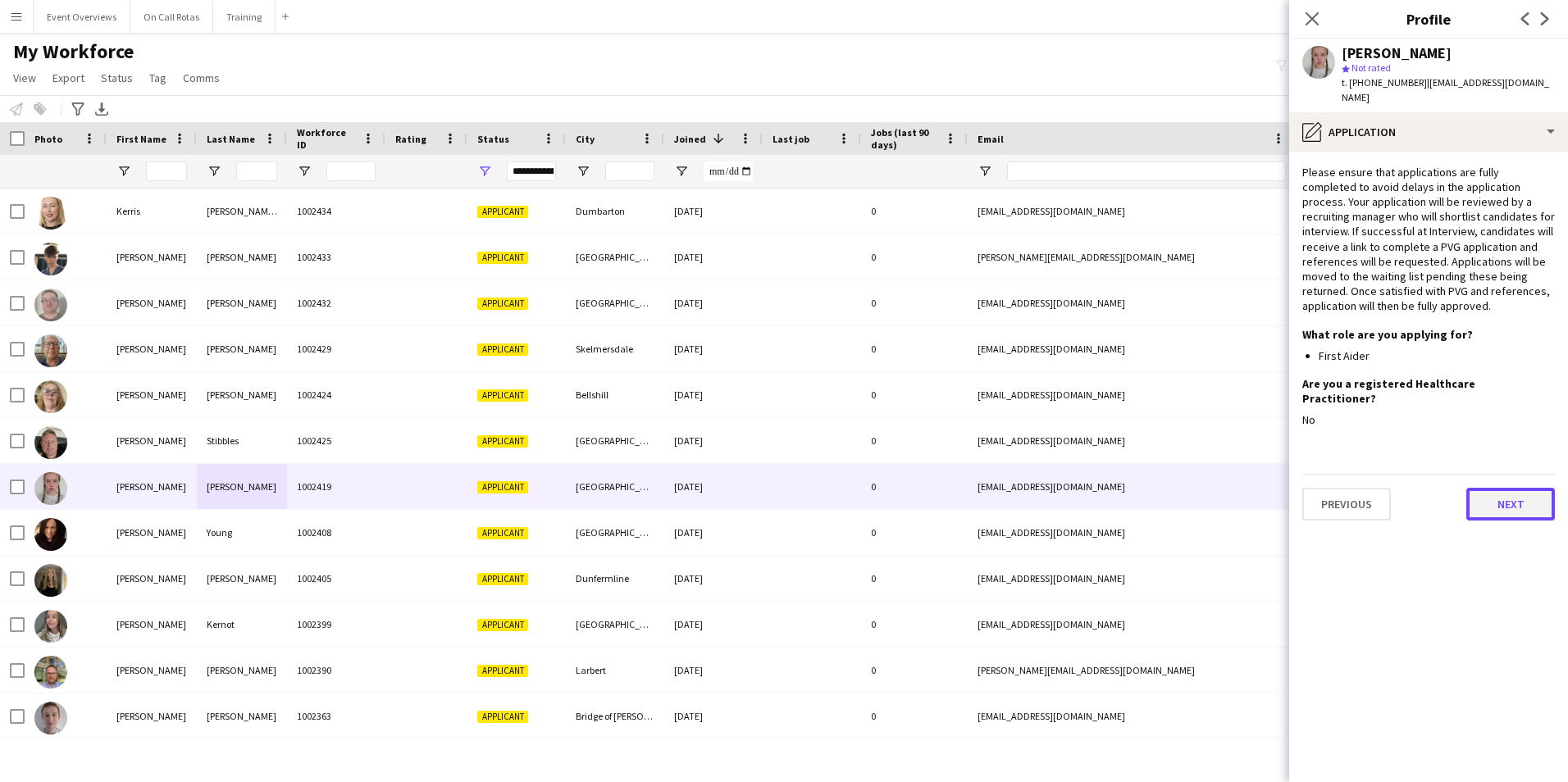
click at [1503, 488] on button "Next" at bounding box center [1510, 504] width 88 height 33
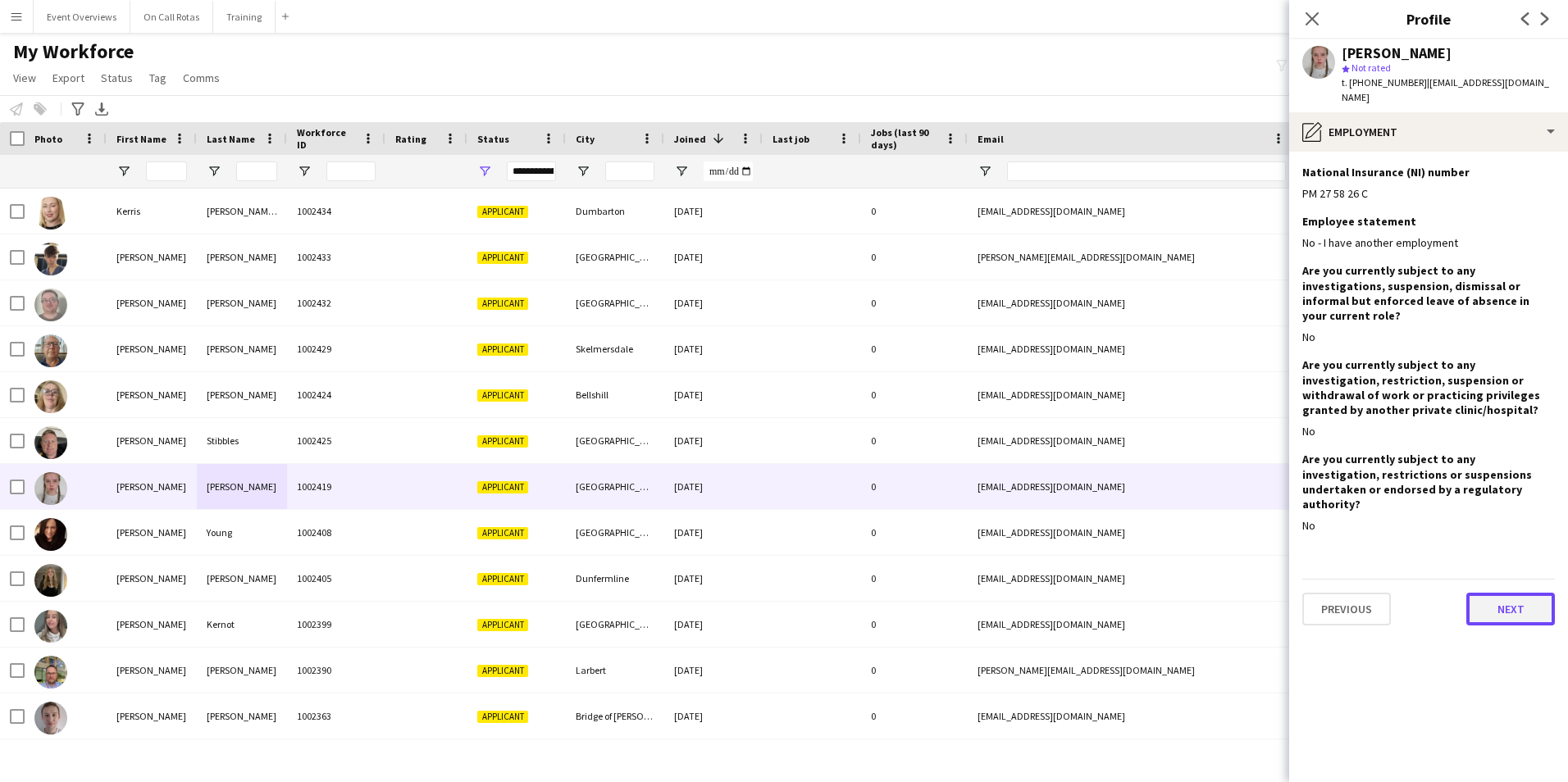
click at [1493, 593] on button "Next" at bounding box center [1510, 609] width 88 height 33
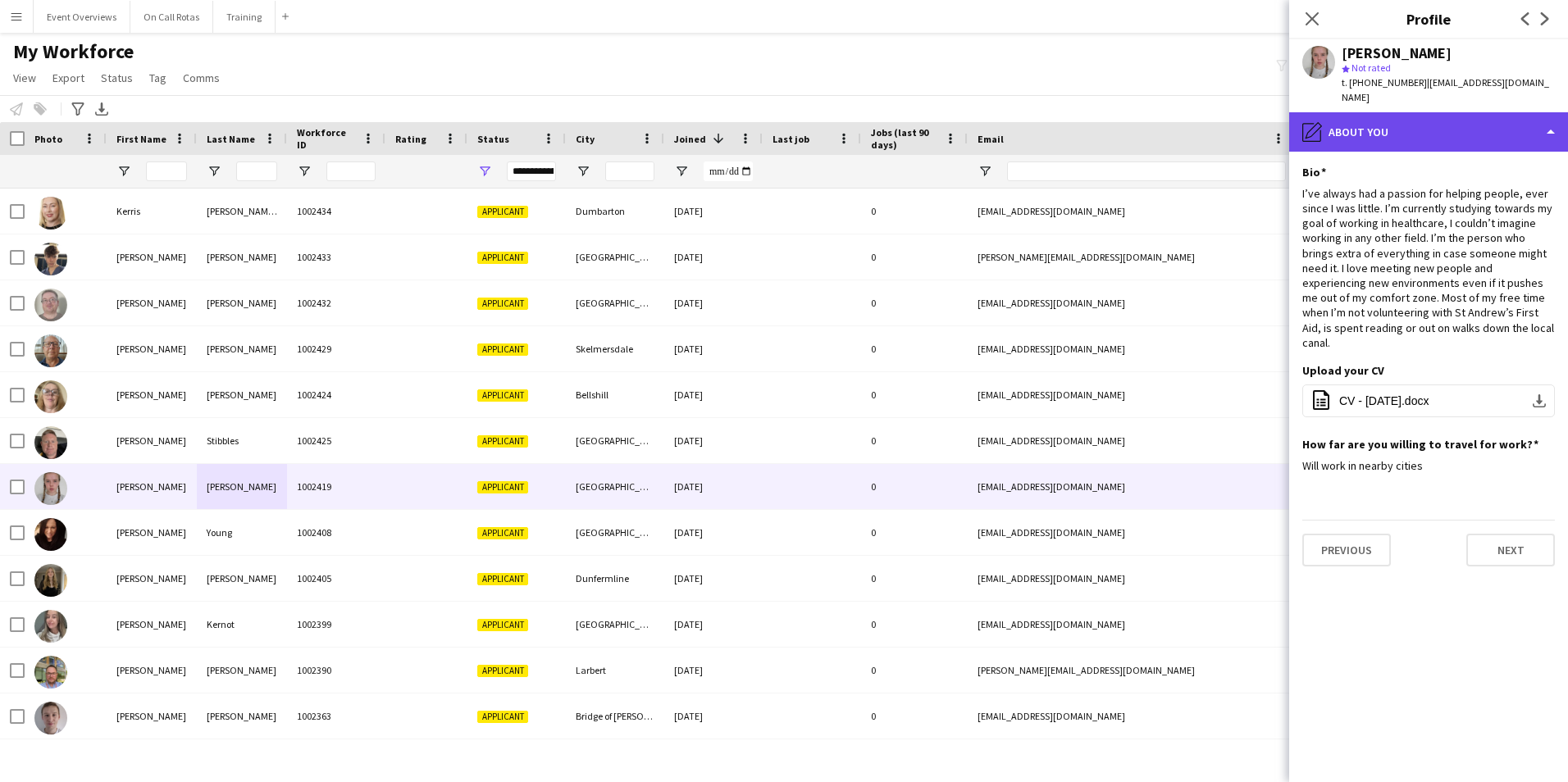
click at [1412, 119] on div "pencil4 About you" at bounding box center [1428, 131] width 279 height 39
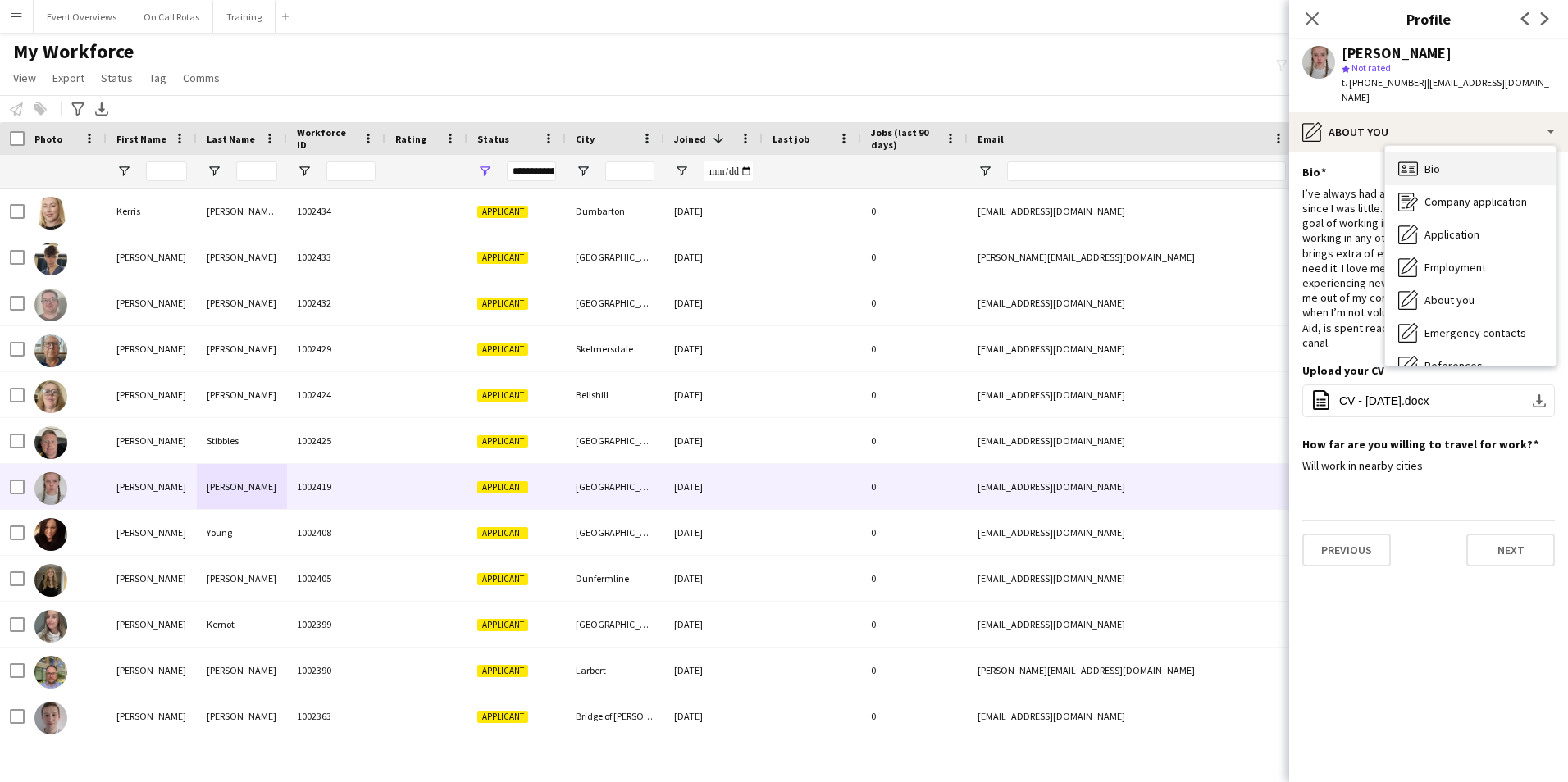
click at [1427, 162] on span "Bio" at bounding box center [1432, 169] width 16 height 15
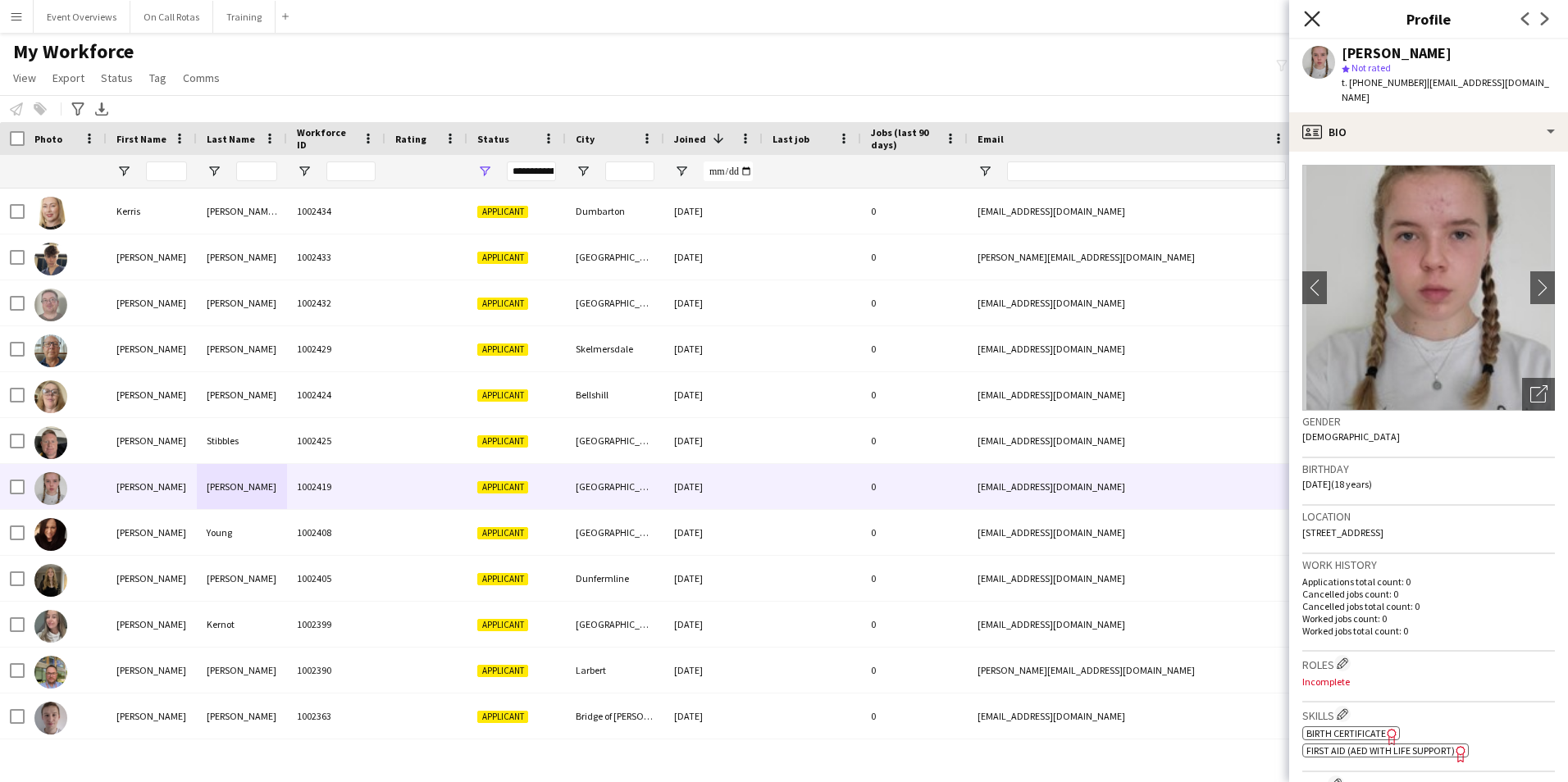
click at [1308, 12] on icon "Close pop-in" at bounding box center [1311, 18] width 16 height 16
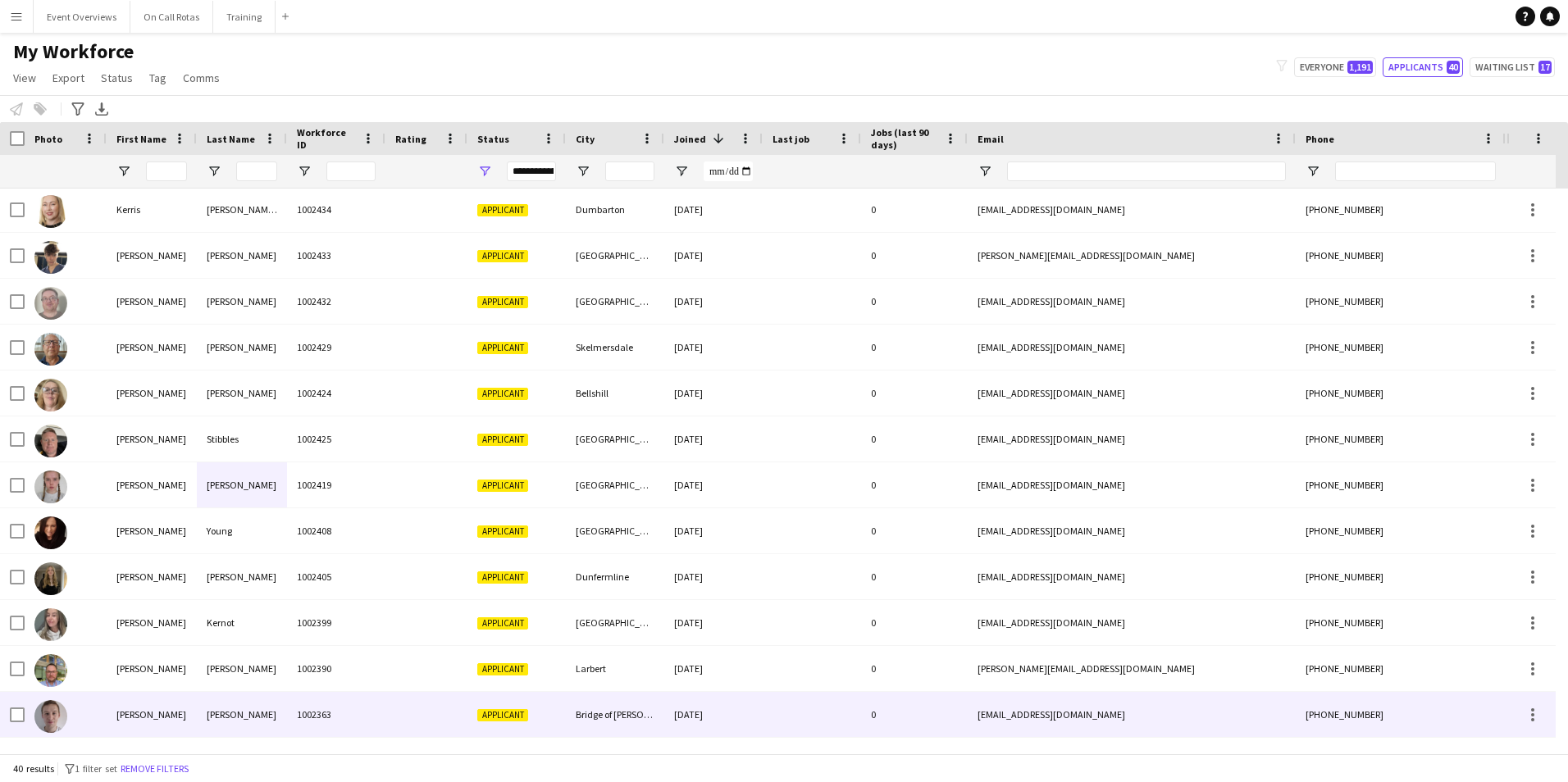
scroll to position [0, 0]
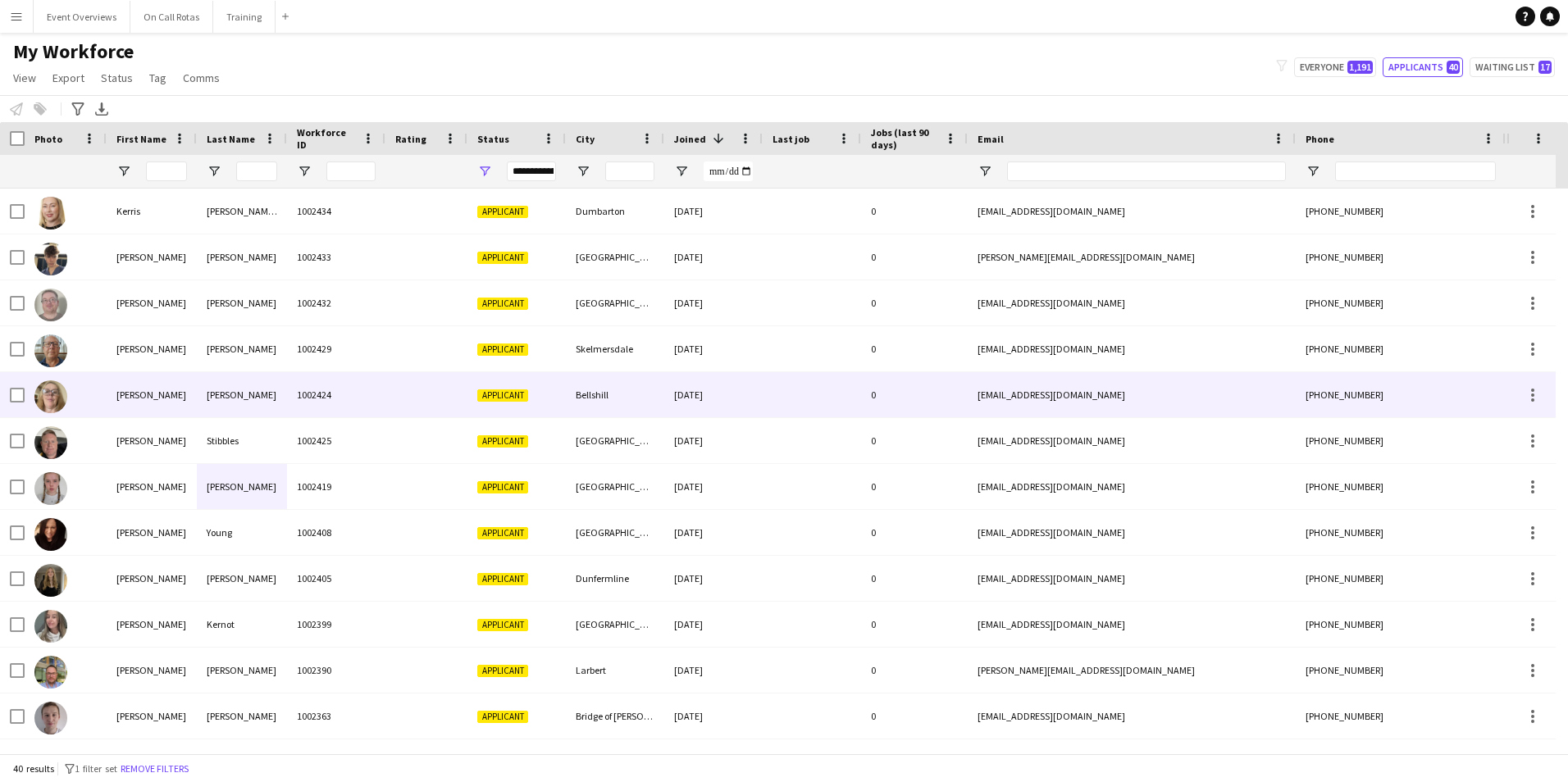
click at [291, 402] on div "1002424" at bounding box center [337, 394] width 99 height 45
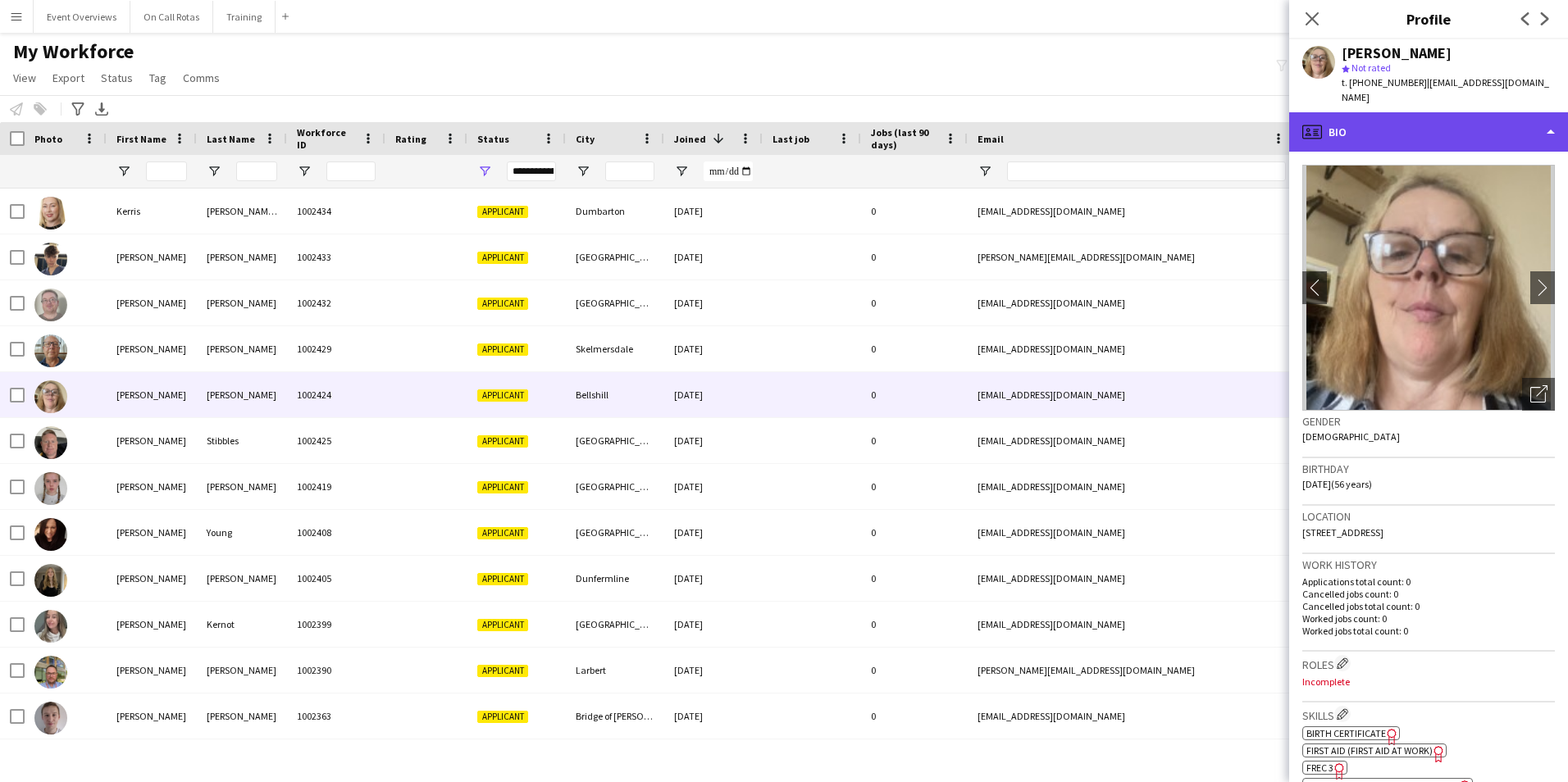
click at [1401, 112] on div "profile Bio" at bounding box center [1428, 131] width 279 height 39
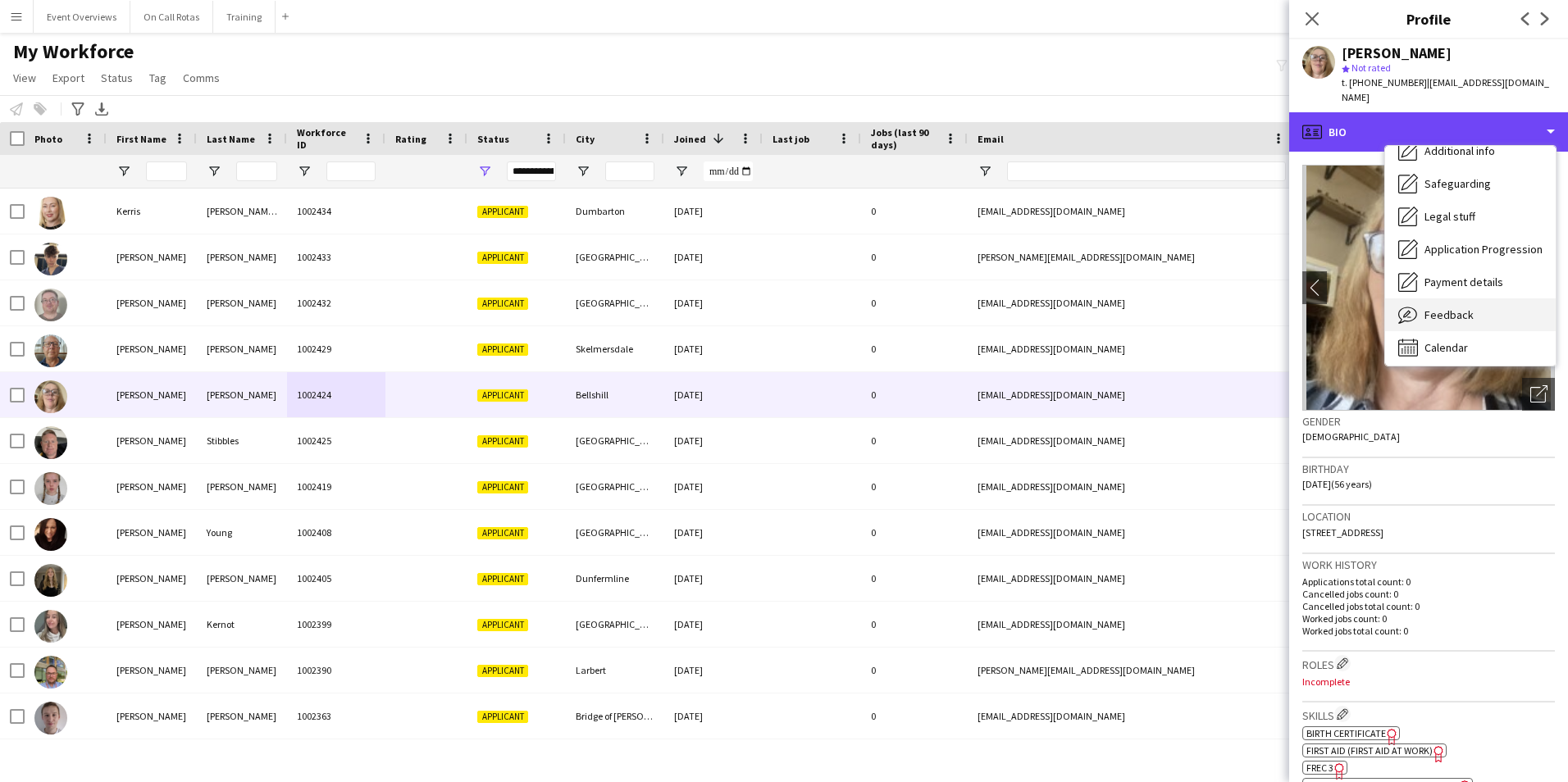
scroll to position [285, 0]
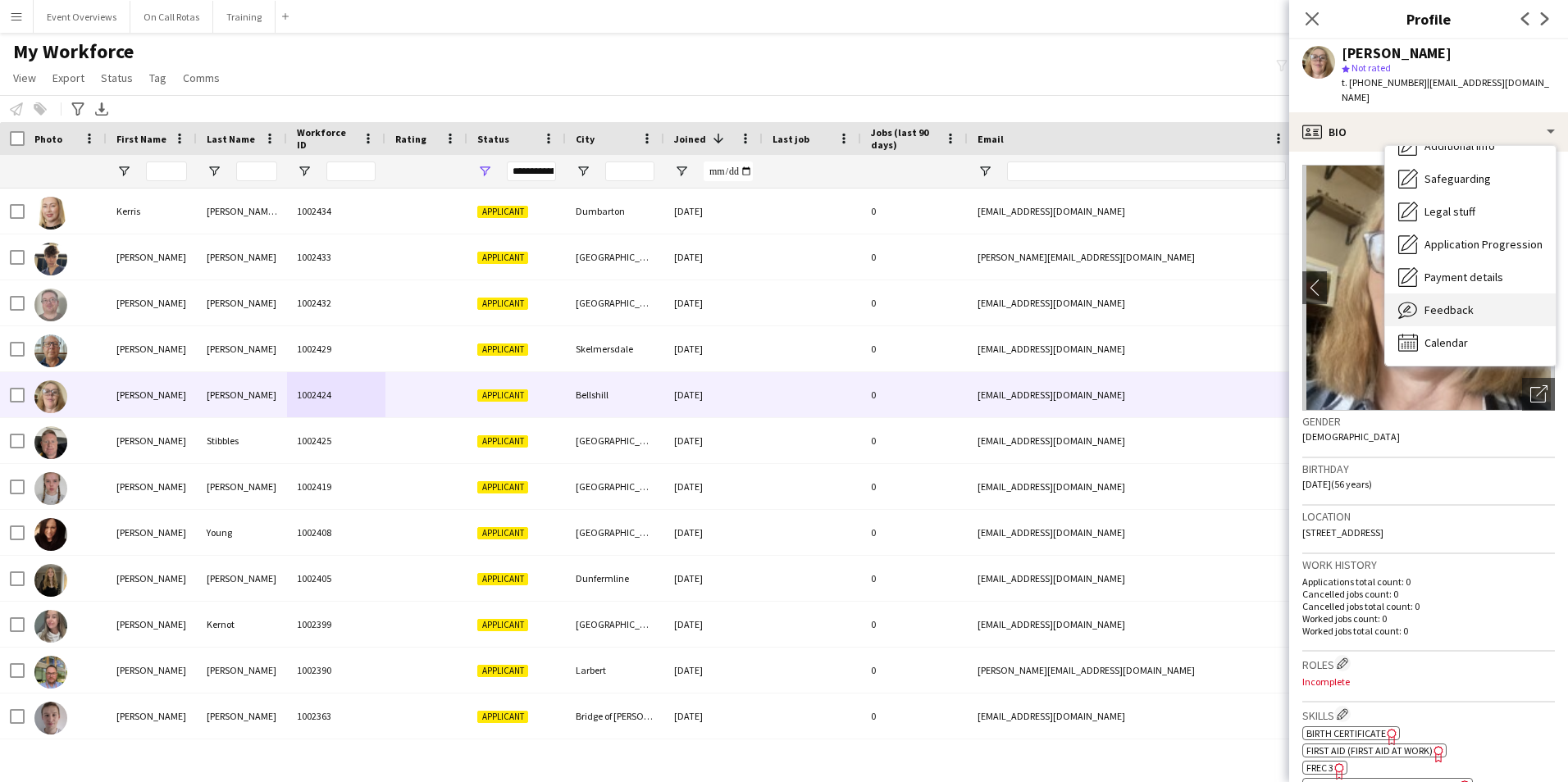
click at [1453, 303] on span "Feedback" at bounding box center [1449, 310] width 49 height 15
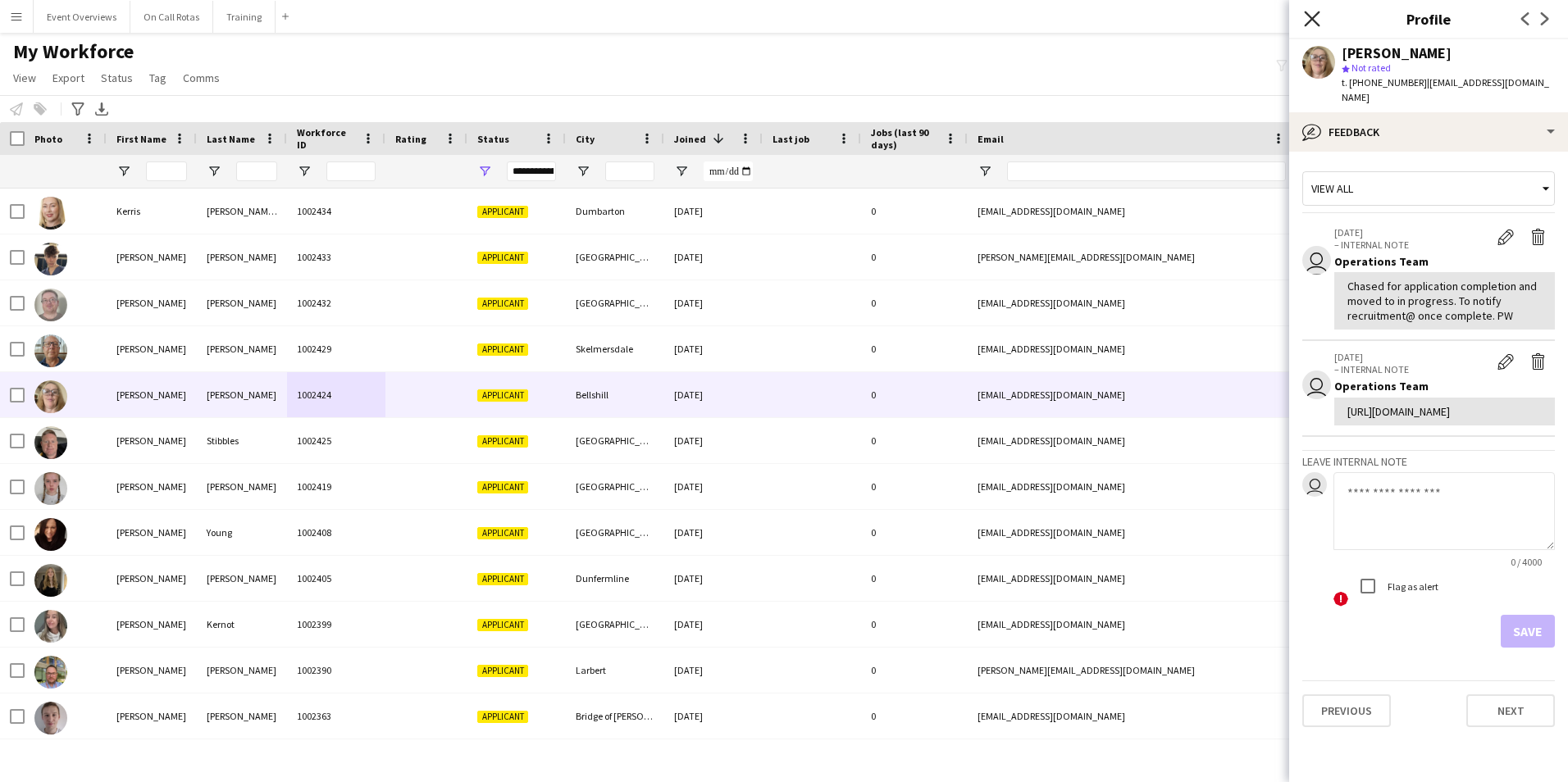
click at [1310, 24] on icon "Close pop-in" at bounding box center [1311, 18] width 16 height 16
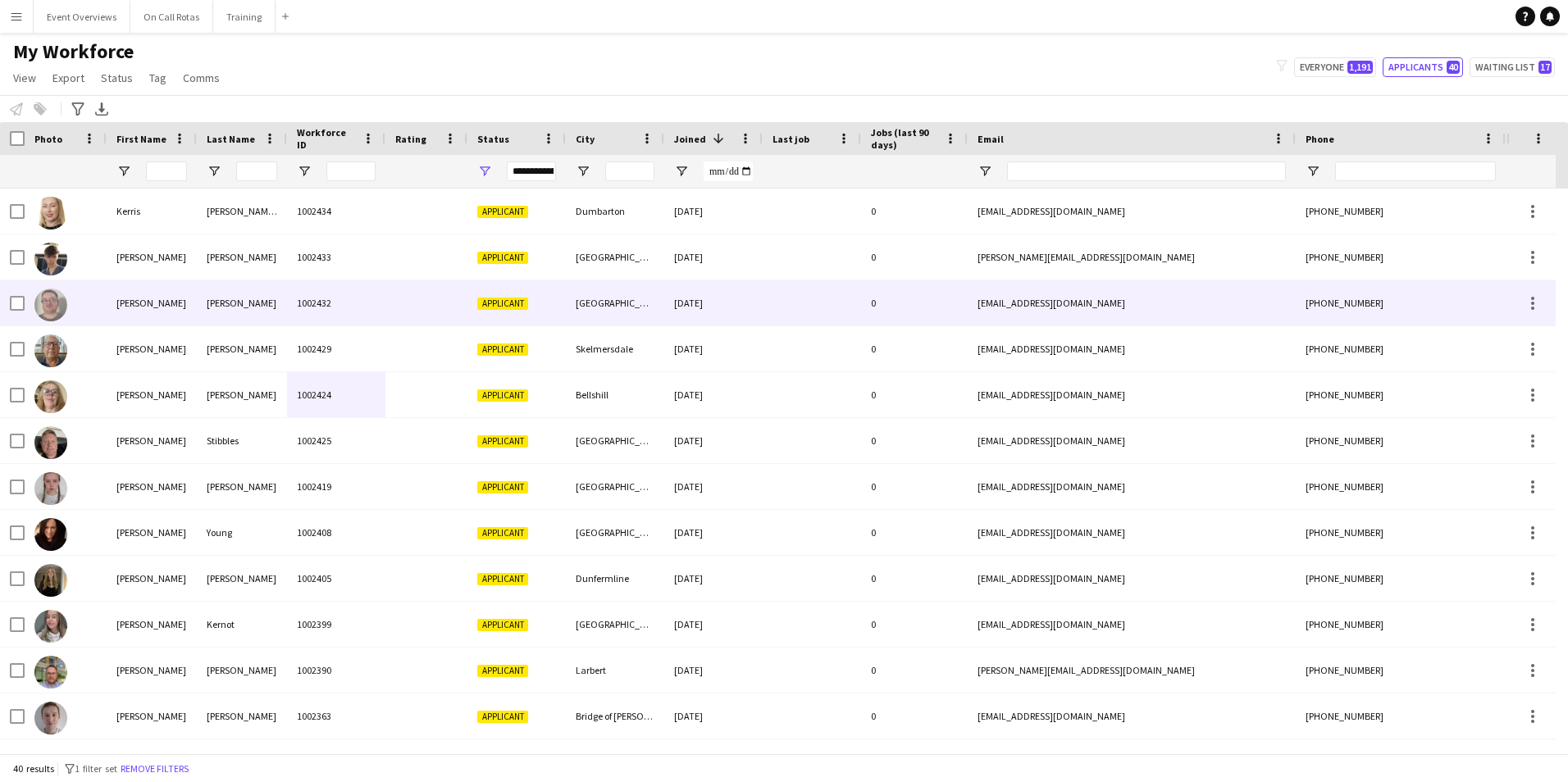
click at [238, 290] on div "Wilson" at bounding box center [241, 303] width 90 height 45
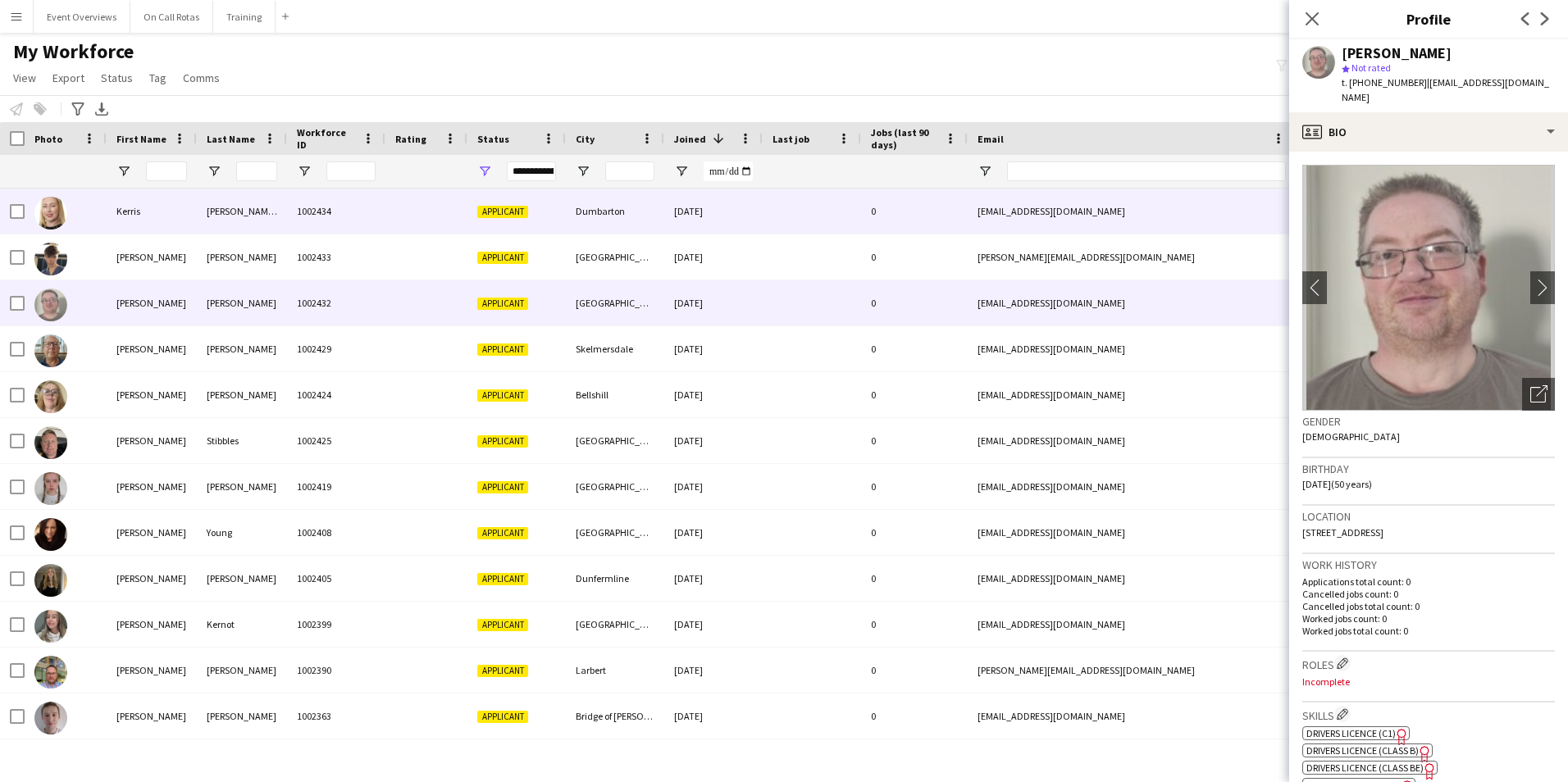
click at [210, 232] on div "McKinlay Whyte" at bounding box center [241, 211] width 90 height 45
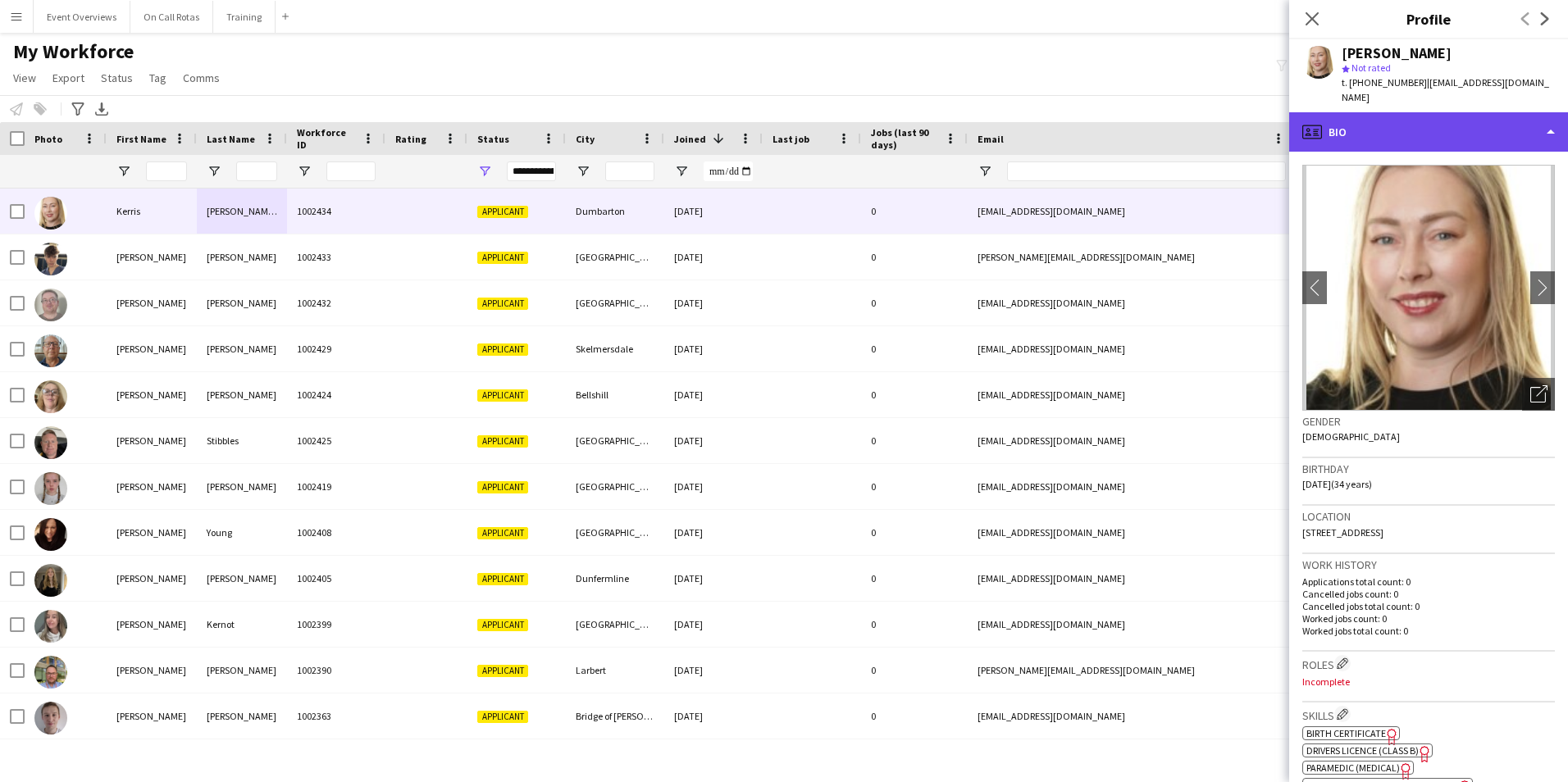
click at [1384, 112] on div "profile Bio" at bounding box center [1428, 131] width 279 height 39
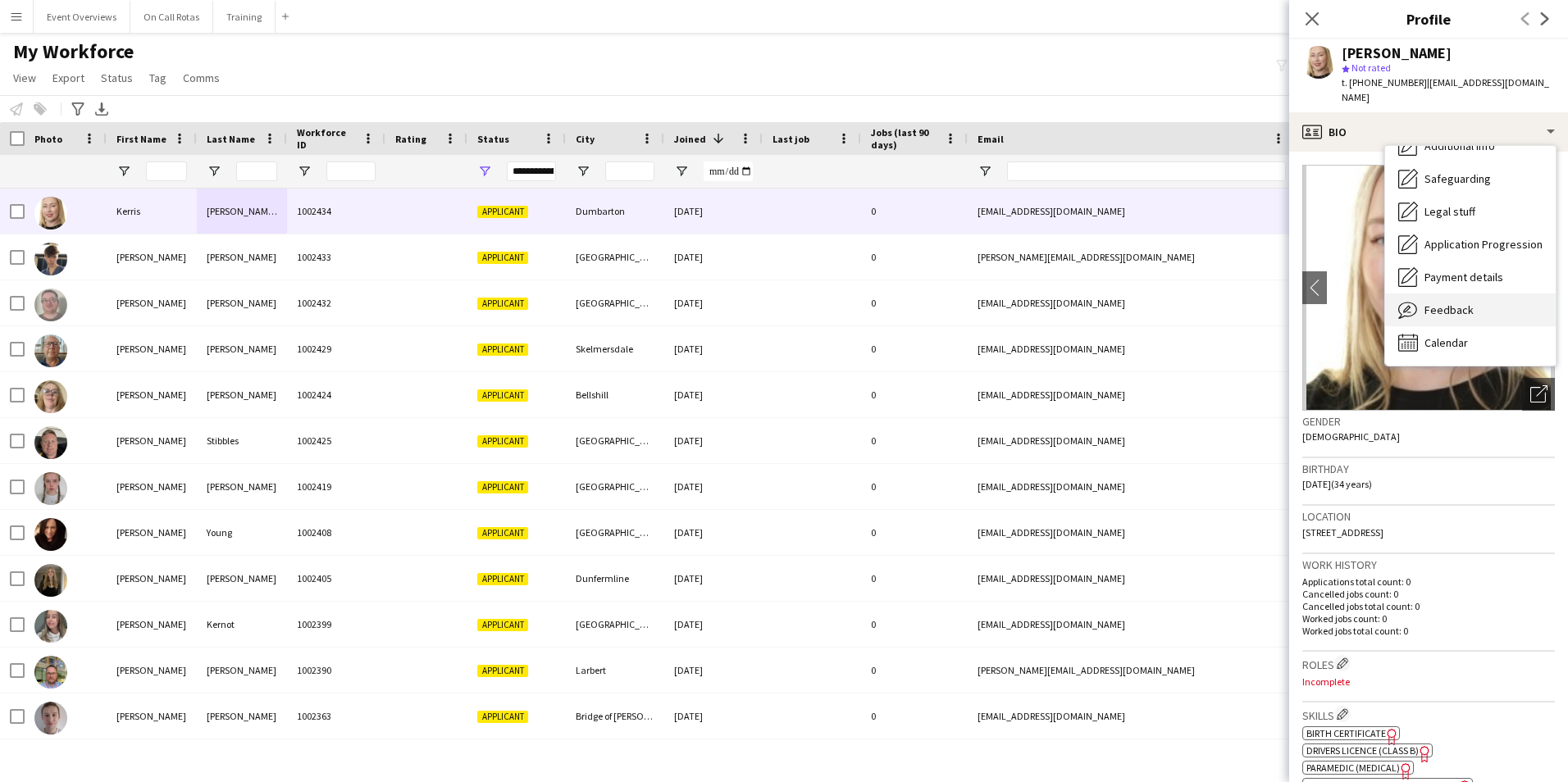
click at [1461, 303] on span "Feedback" at bounding box center [1449, 310] width 49 height 15
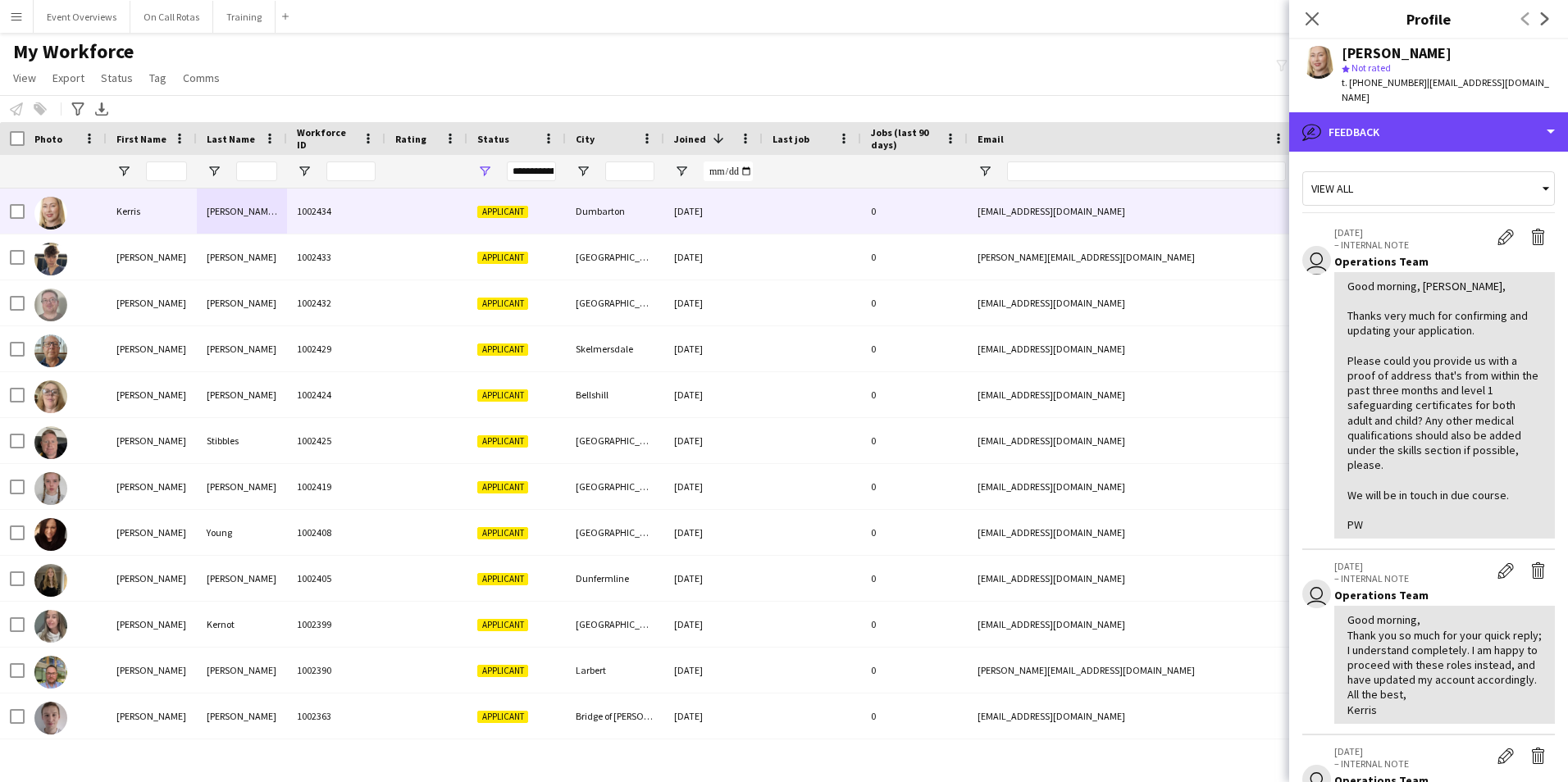
drag, startPoint x: 1380, startPoint y: 100, endPoint x: 1414, endPoint y: 152, distance: 62.1
click at [1378, 112] on div "bubble-pencil Feedback" at bounding box center [1428, 131] width 279 height 39
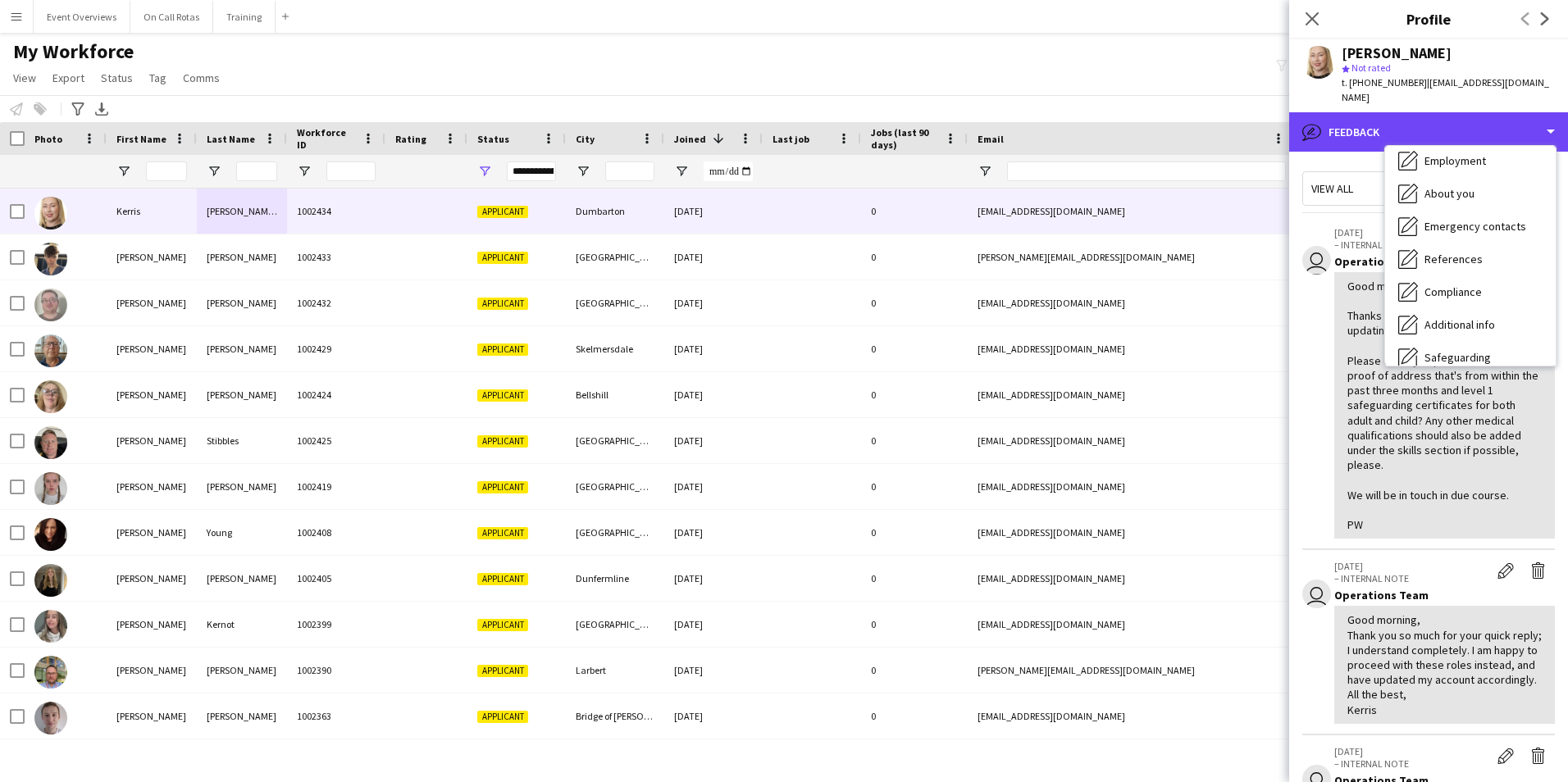
scroll to position [0, 0]
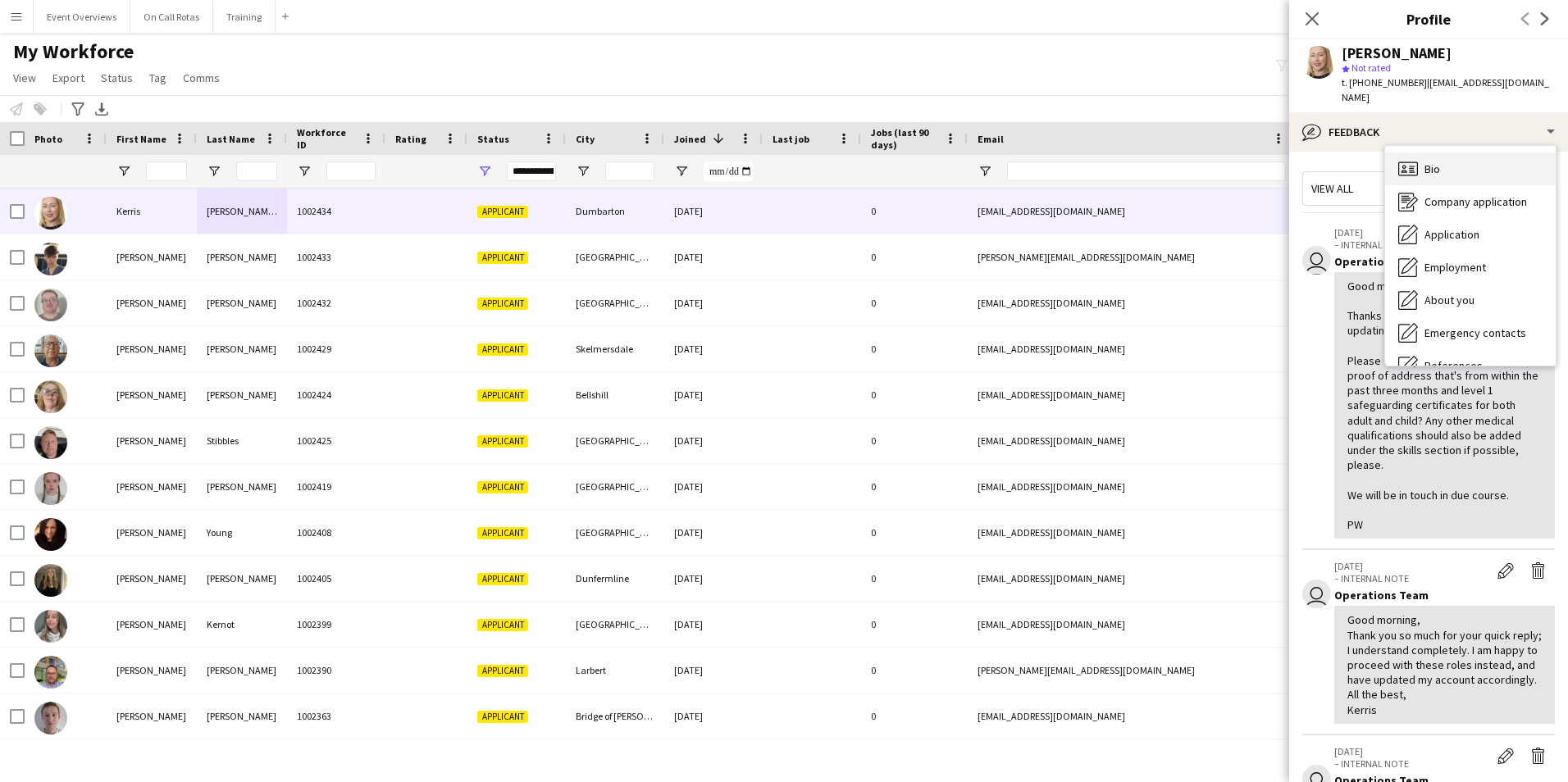
click at [1426, 162] on span "Bio" at bounding box center [1432, 169] width 16 height 15
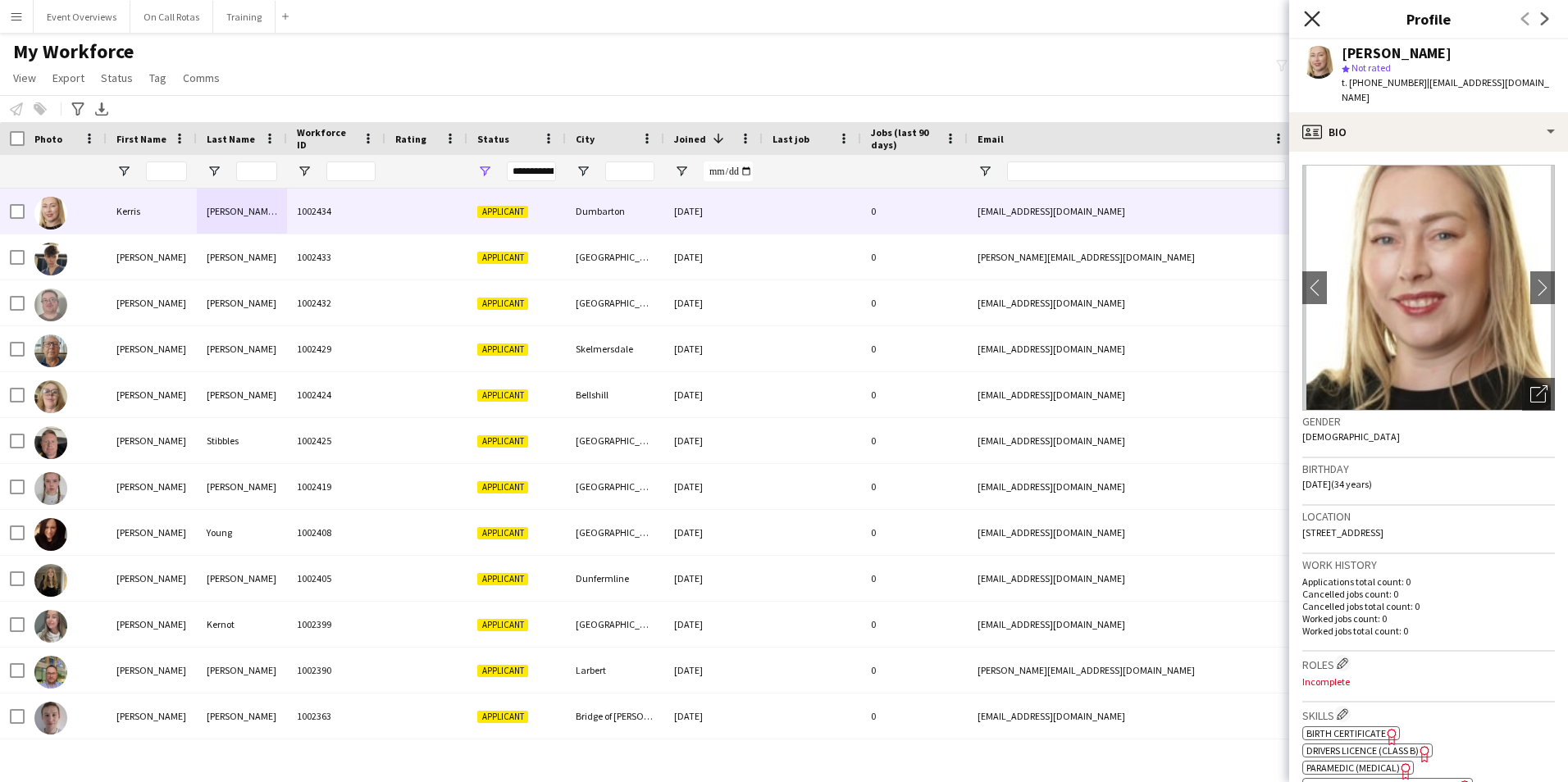
click at [1313, 19] on icon at bounding box center [1311, 18] width 16 height 16
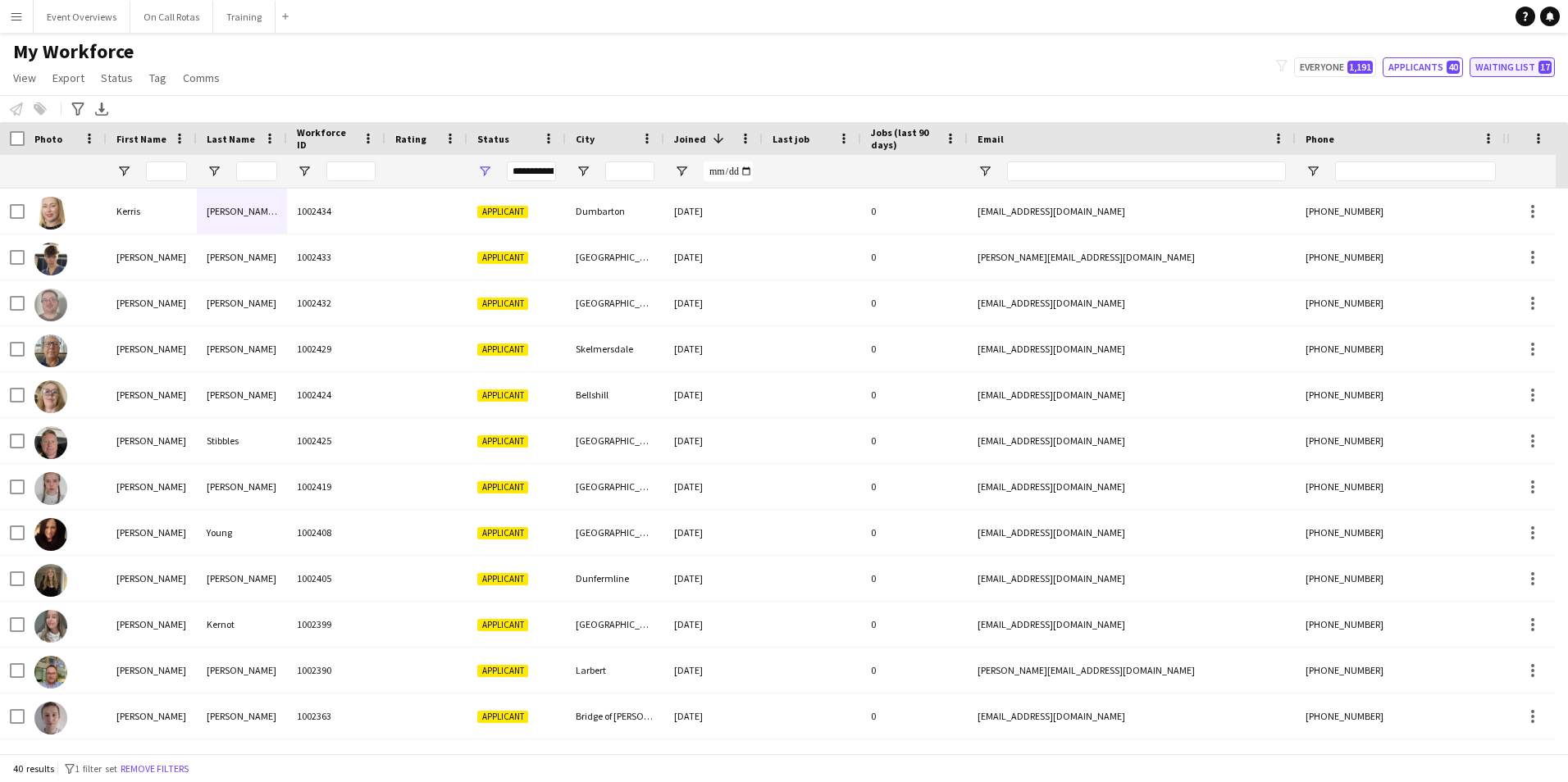
click at [1519, 74] on button "Waiting list 17" at bounding box center [1512, 67] width 86 height 20
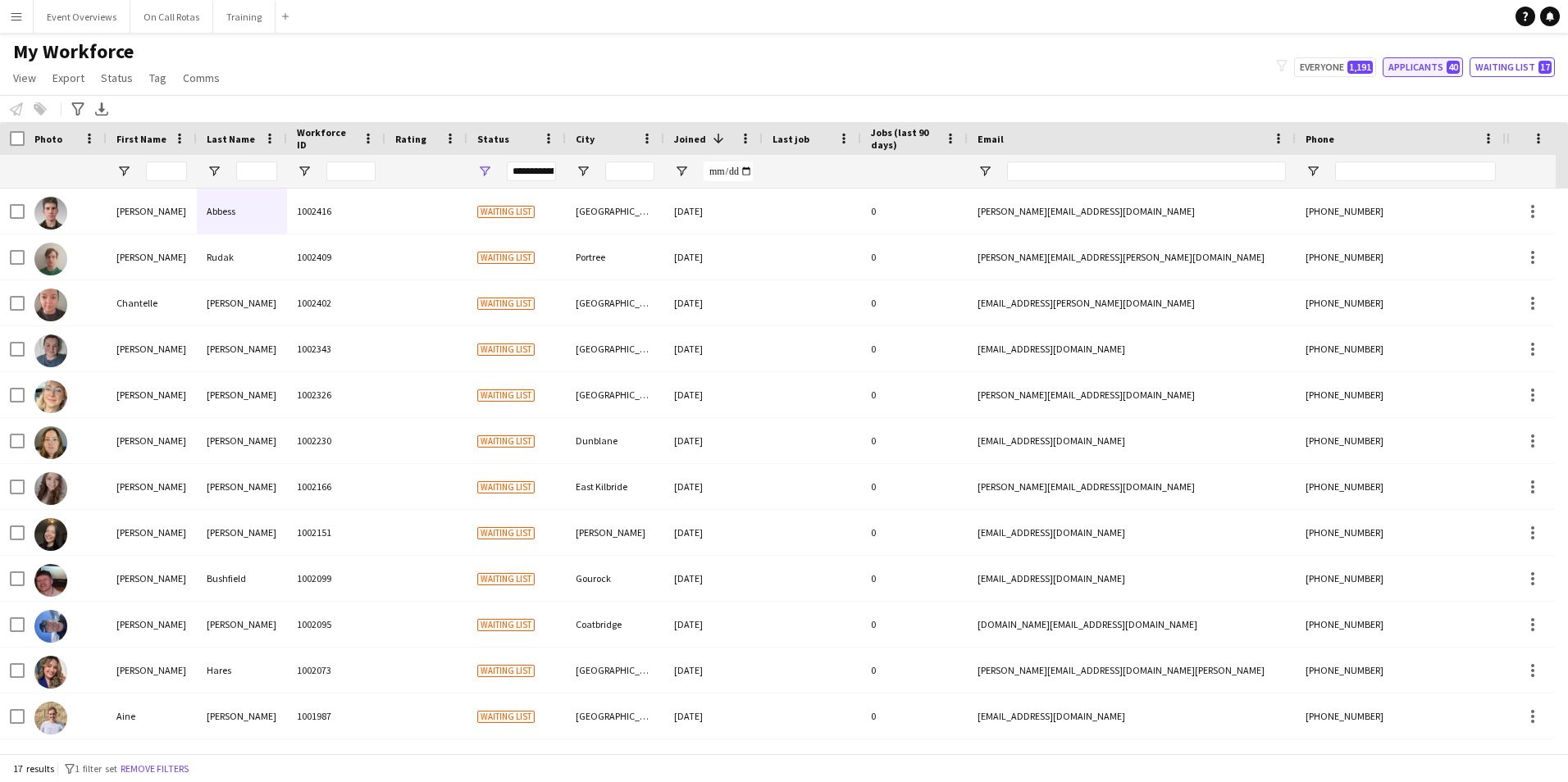
click at [1440, 65] on button "Applicants 40" at bounding box center [1422, 67] width 80 height 20
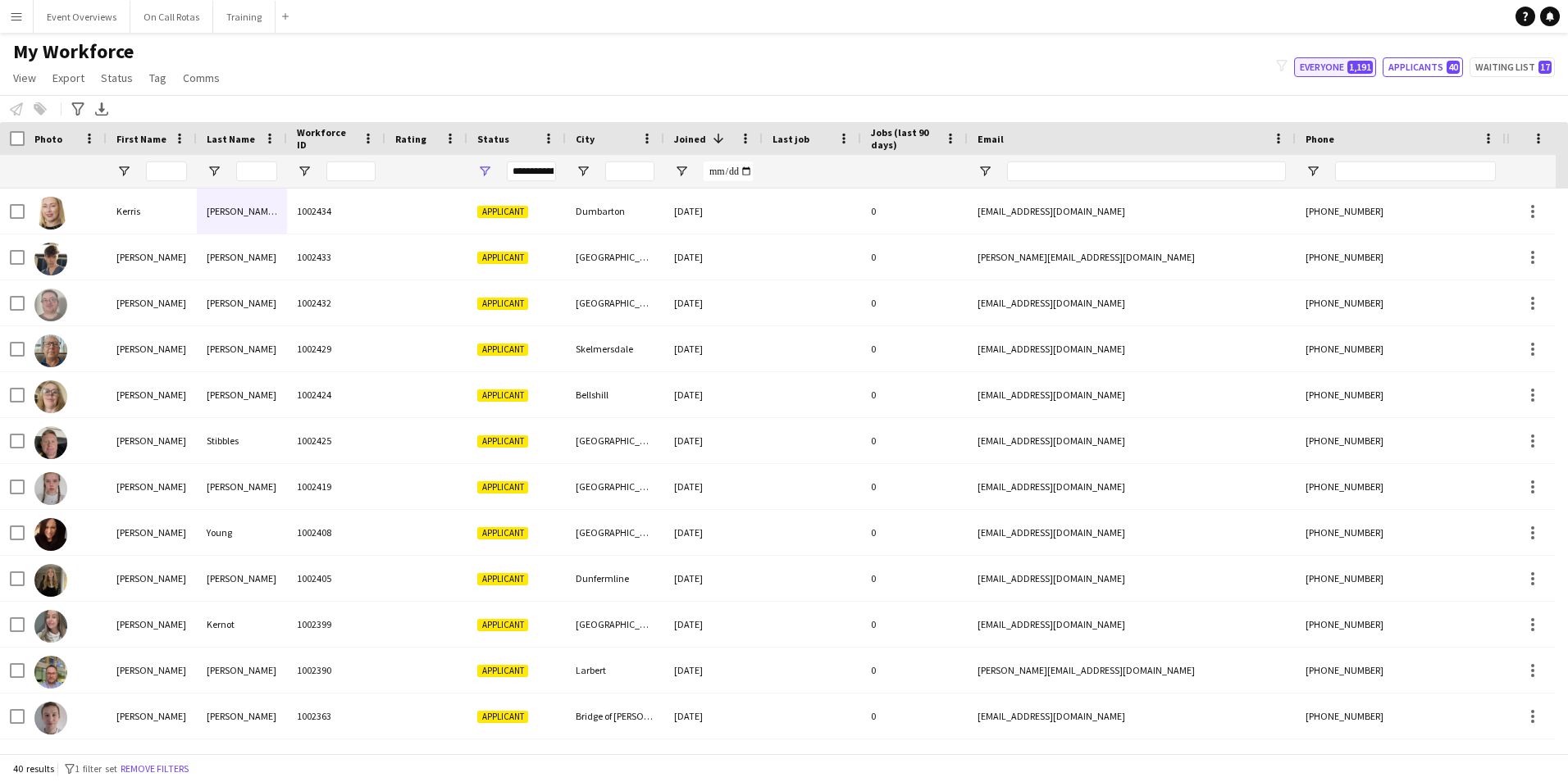
click at [1372, 71] on span "1,191" at bounding box center [1359, 67] width 25 height 13
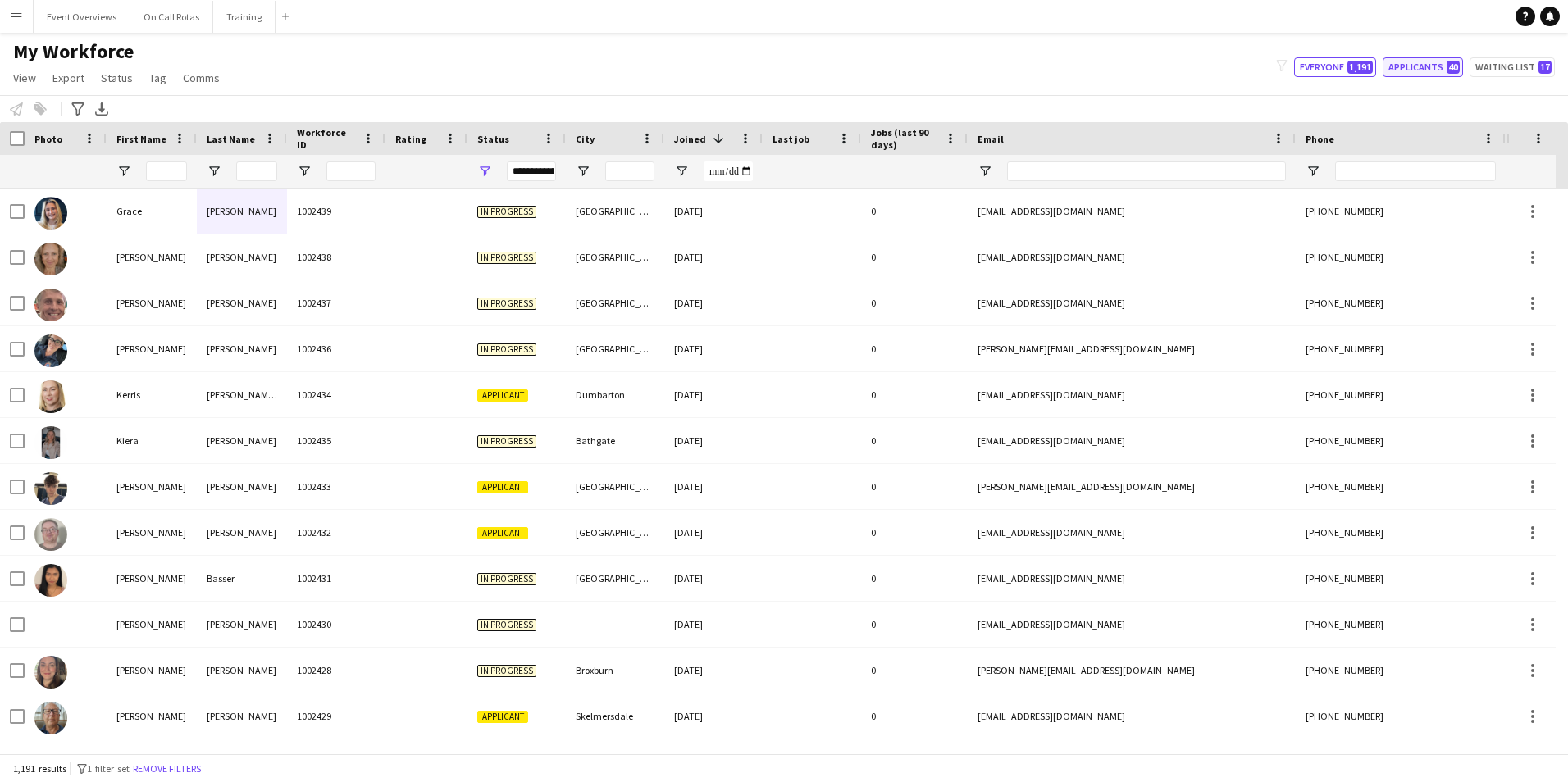
click at [1429, 69] on button "Applicants 40" at bounding box center [1422, 67] width 80 height 20
type input "**********"
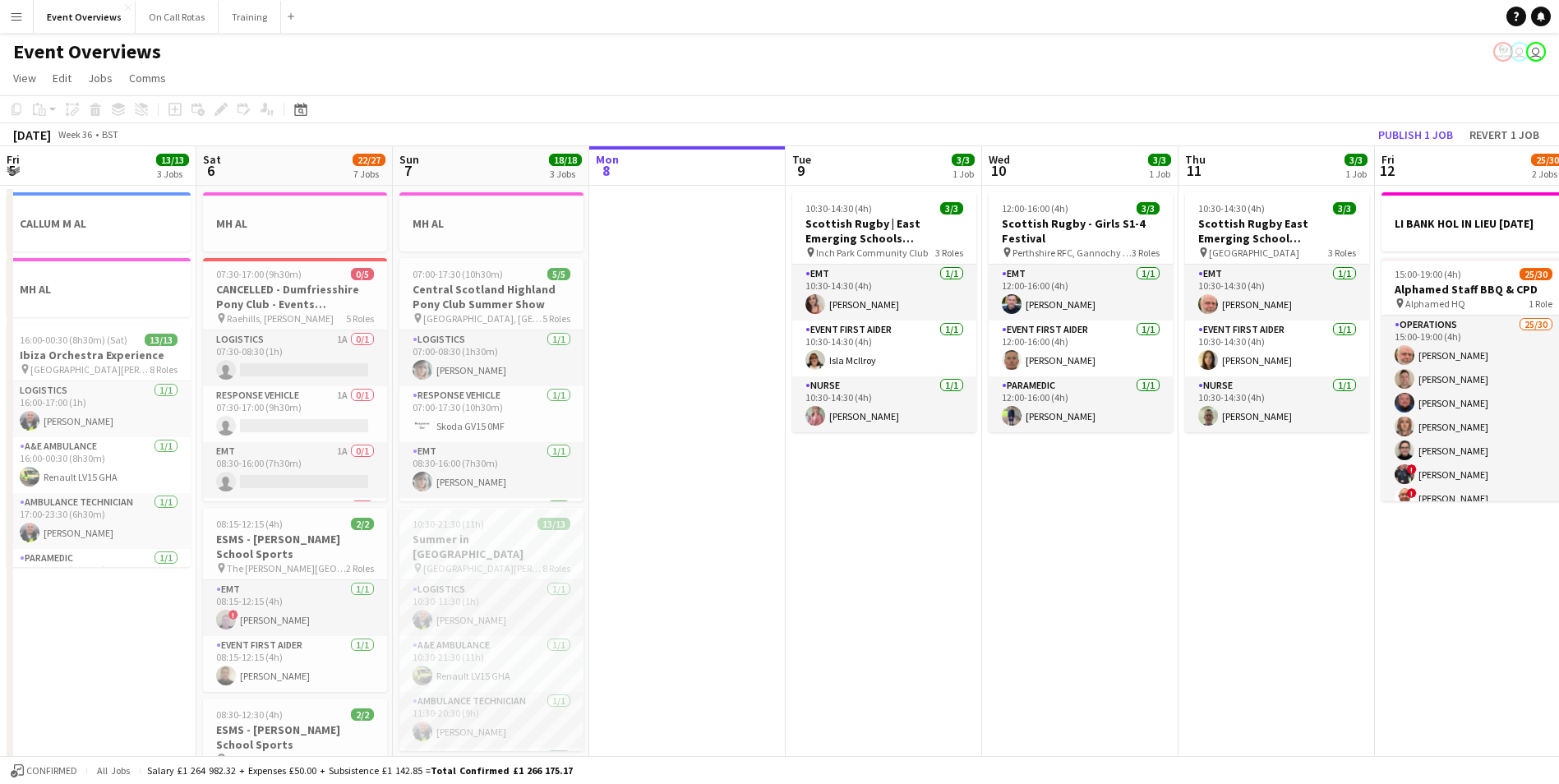
scroll to position [0, 393]
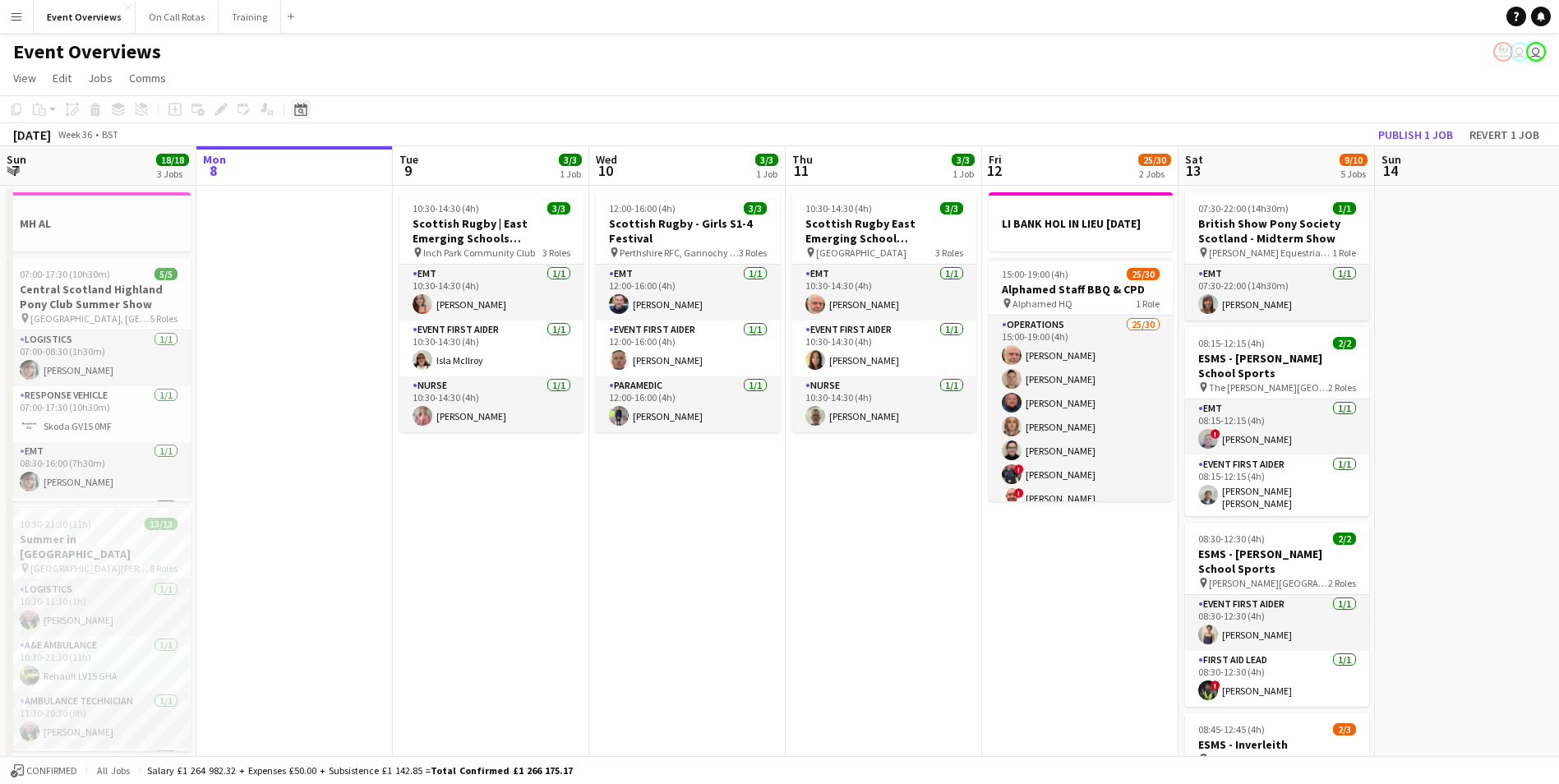
click at [303, 111] on icon at bounding box center [301, 111] width 6 height 6
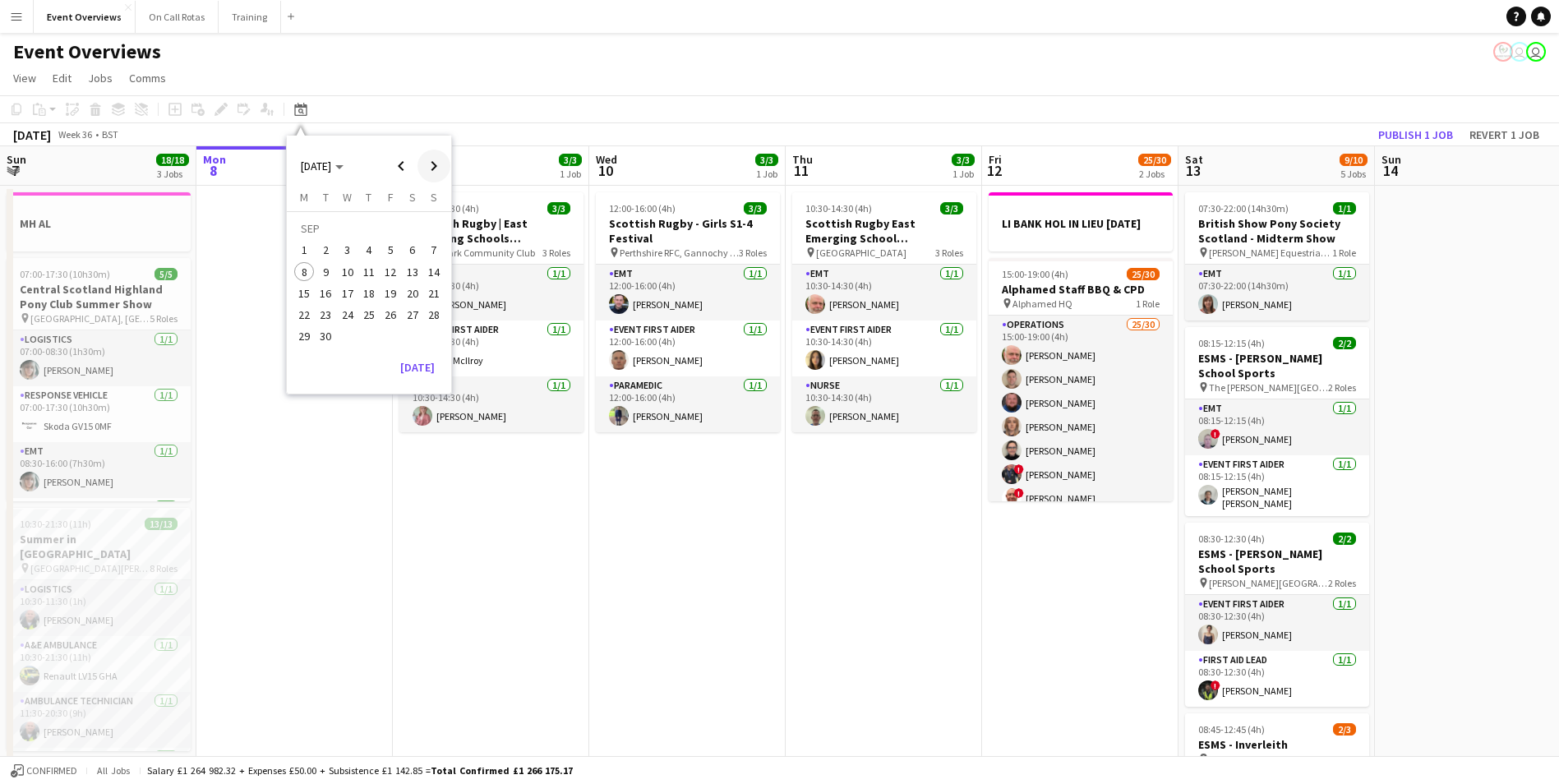
click at [436, 166] on span "Next month" at bounding box center [434, 166] width 33 height 33
click at [395, 245] on span "3" at bounding box center [390, 251] width 20 height 20
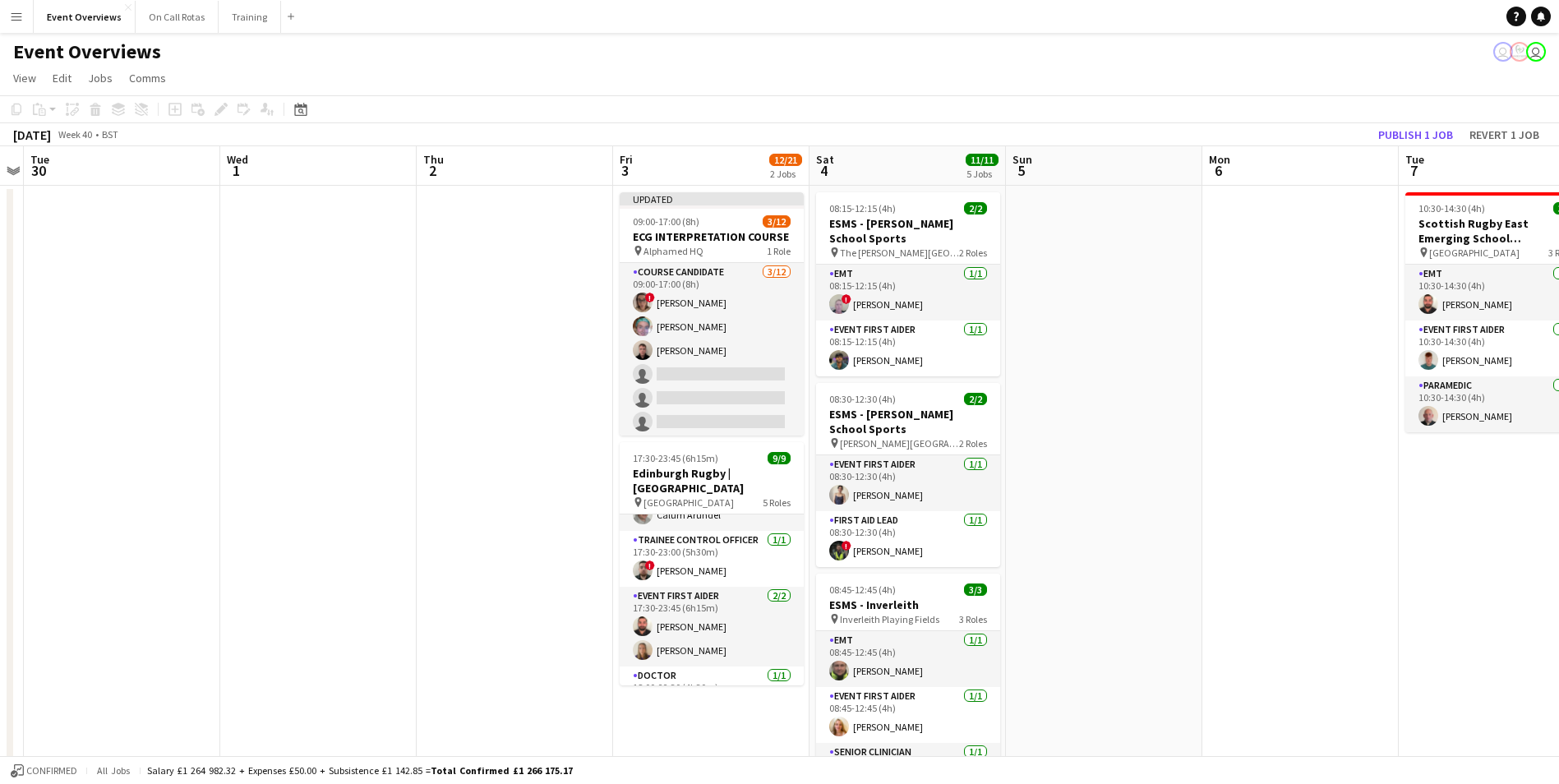
scroll to position [0, 0]
click at [302, 108] on icon "Date picker" at bounding box center [300, 108] width 13 height 13
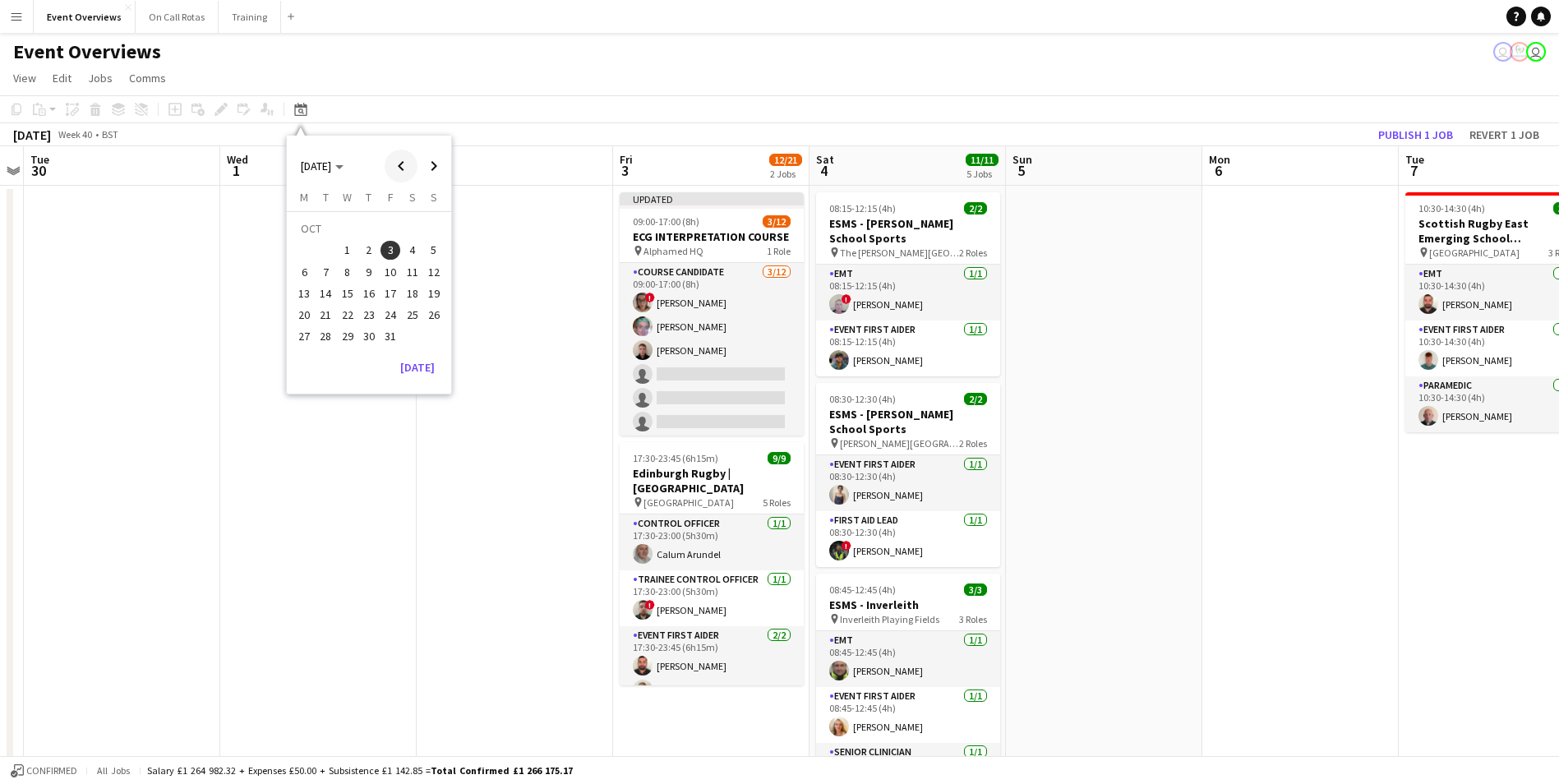
click at [387, 163] on span "Previous month" at bounding box center [401, 166] width 33 height 33
click at [305, 278] on span "8" at bounding box center [304, 271] width 20 height 20
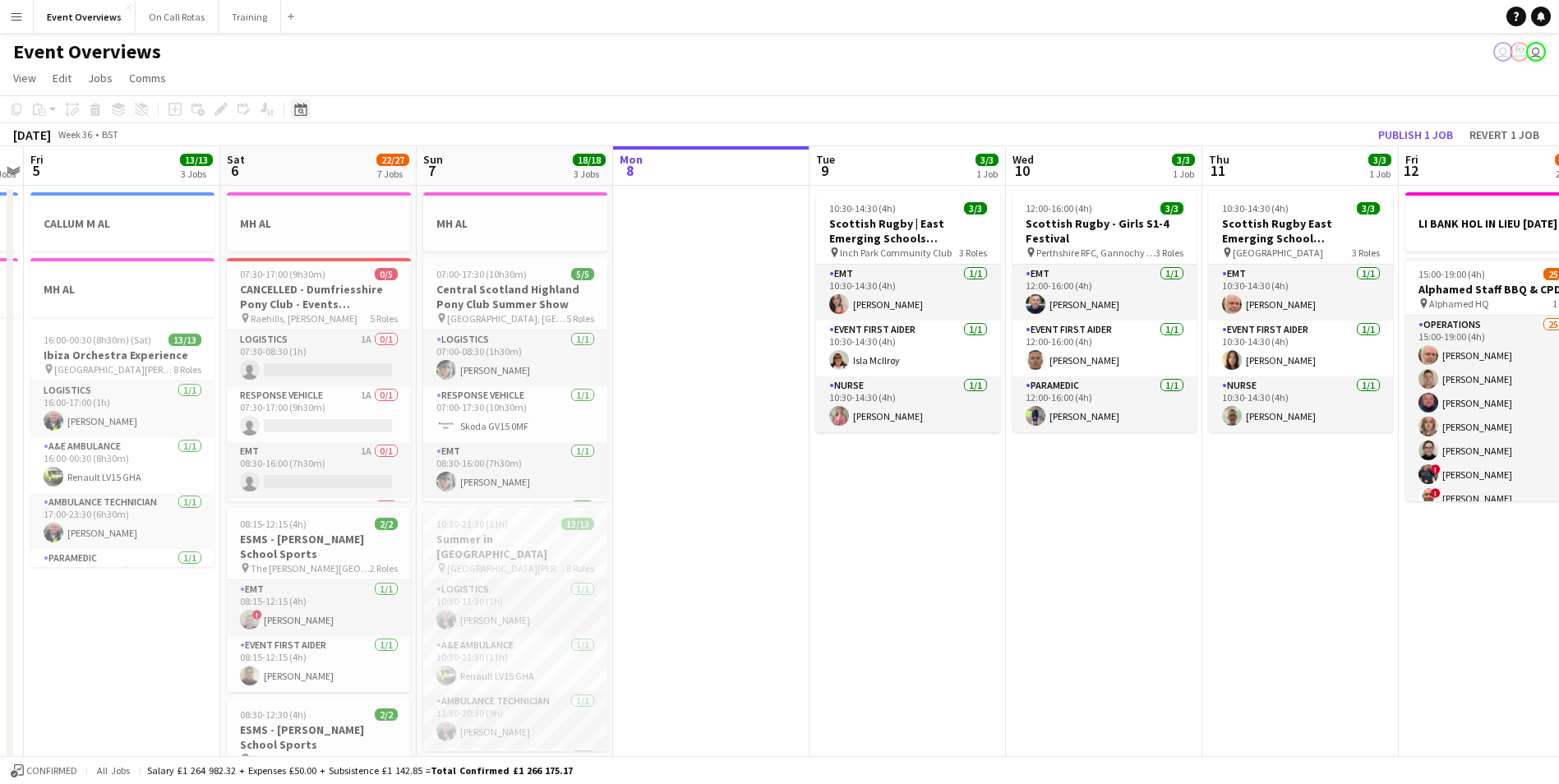
click at [300, 111] on icon "Date picker" at bounding box center [300, 108] width 13 height 13
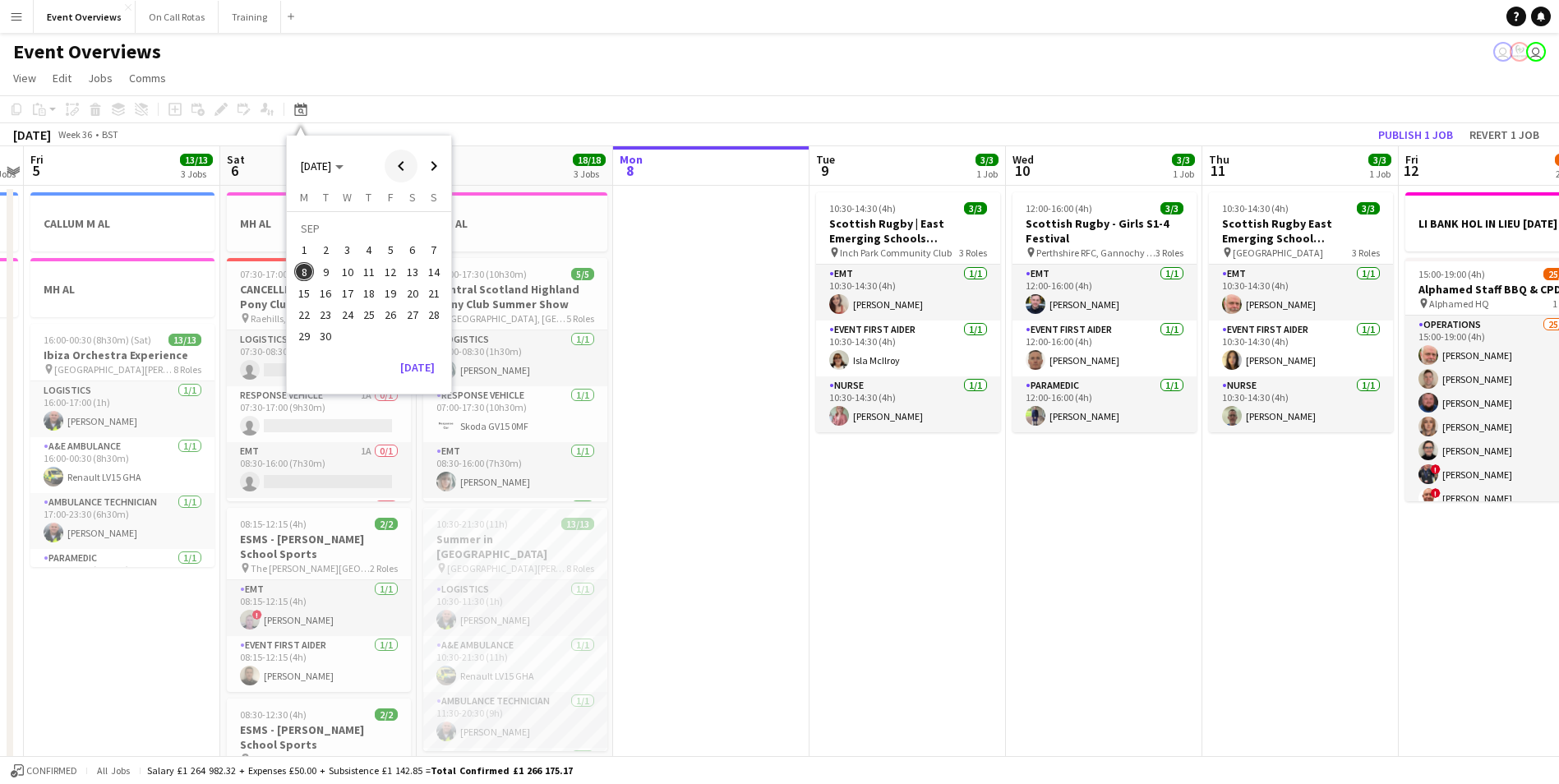
click at [403, 163] on span "Previous month" at bounding box center [401, 166] width 33 height 33
click at [392, 256] on span "8" at bounding box center [390, 254] width 20 height 20
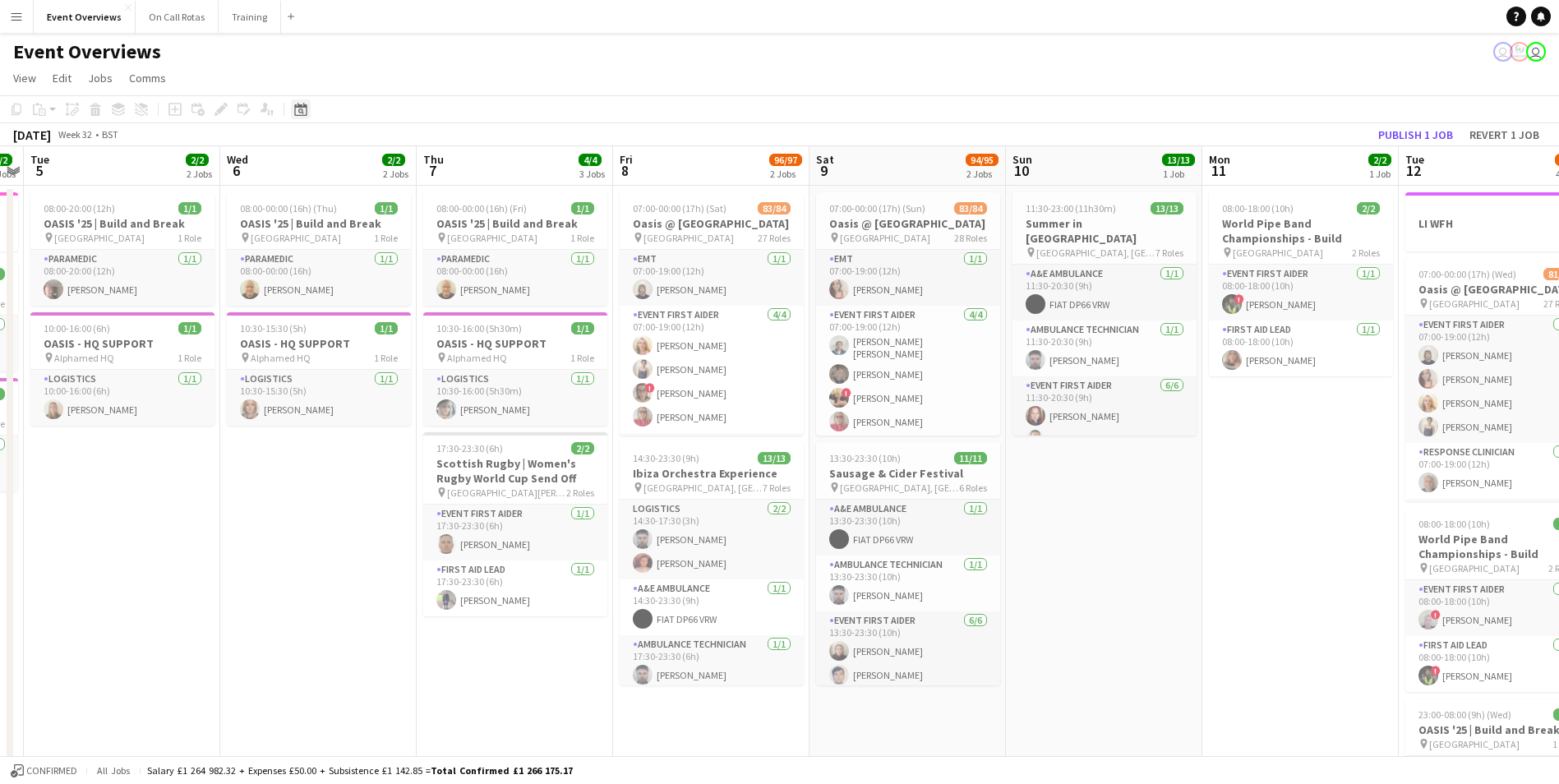
click at [306, 110] on icon at bounding box center [300, 108] width 12 height 13
click at [449, 166] on span "Next month" at bounding box center [434, 166] width 33 height 33
click at [309, 269] on span "8" at bounding box center [304, 271] width 20 height 20
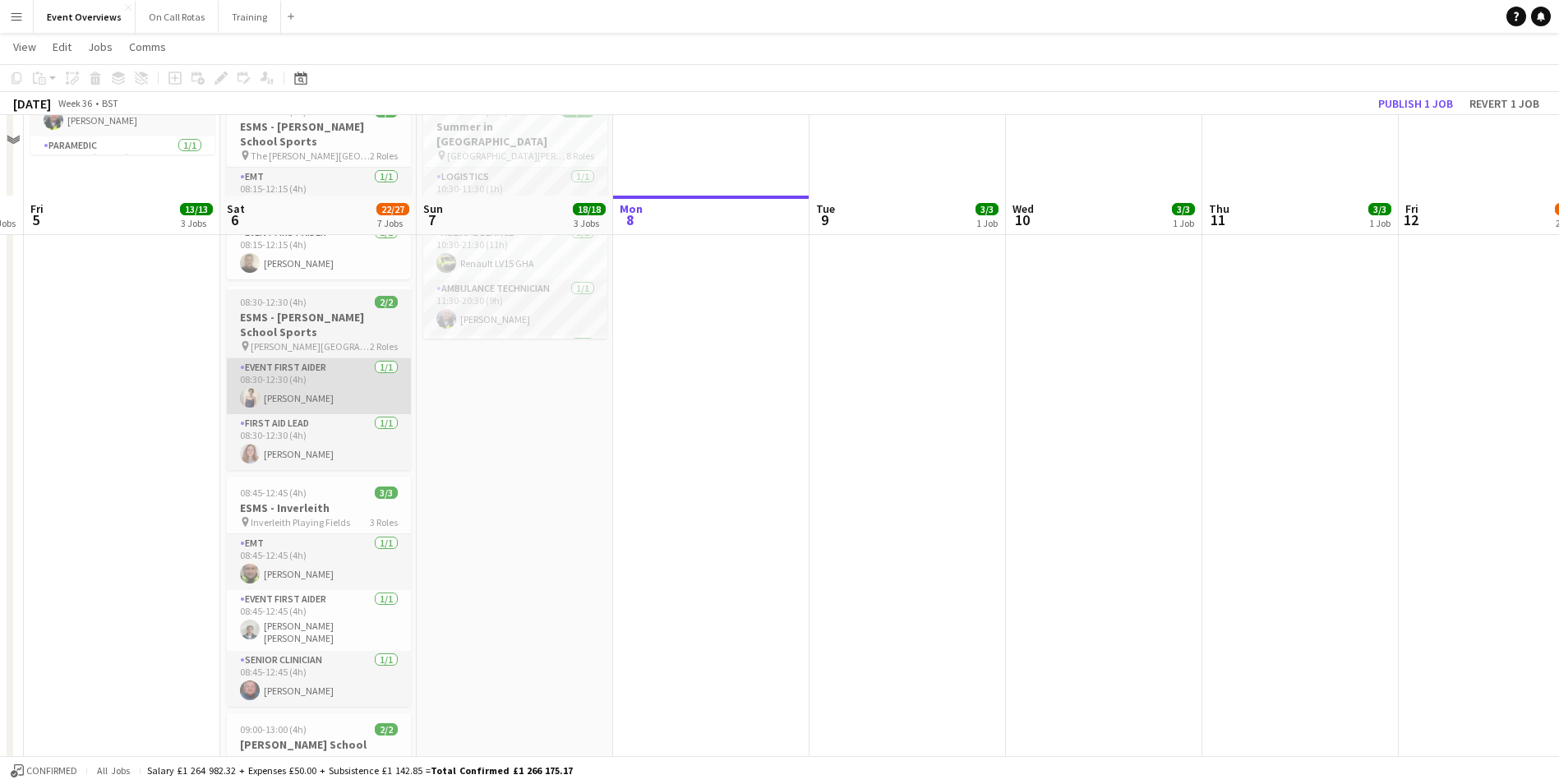
scroll to position [657, 0]
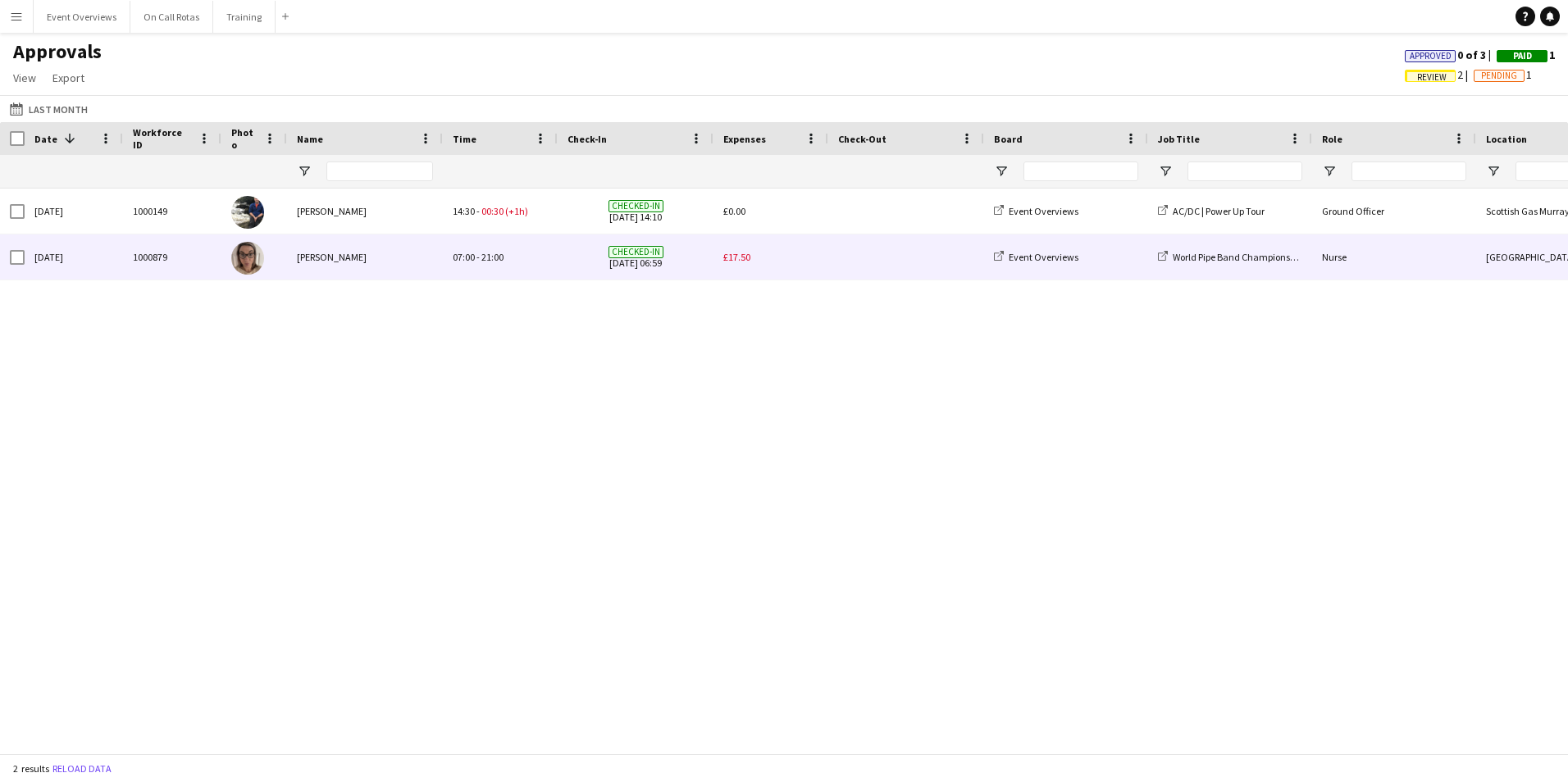
click at [402, 257] on div "[PERSON_NAME]" at bounding box center [365, 257] width 156 height 45
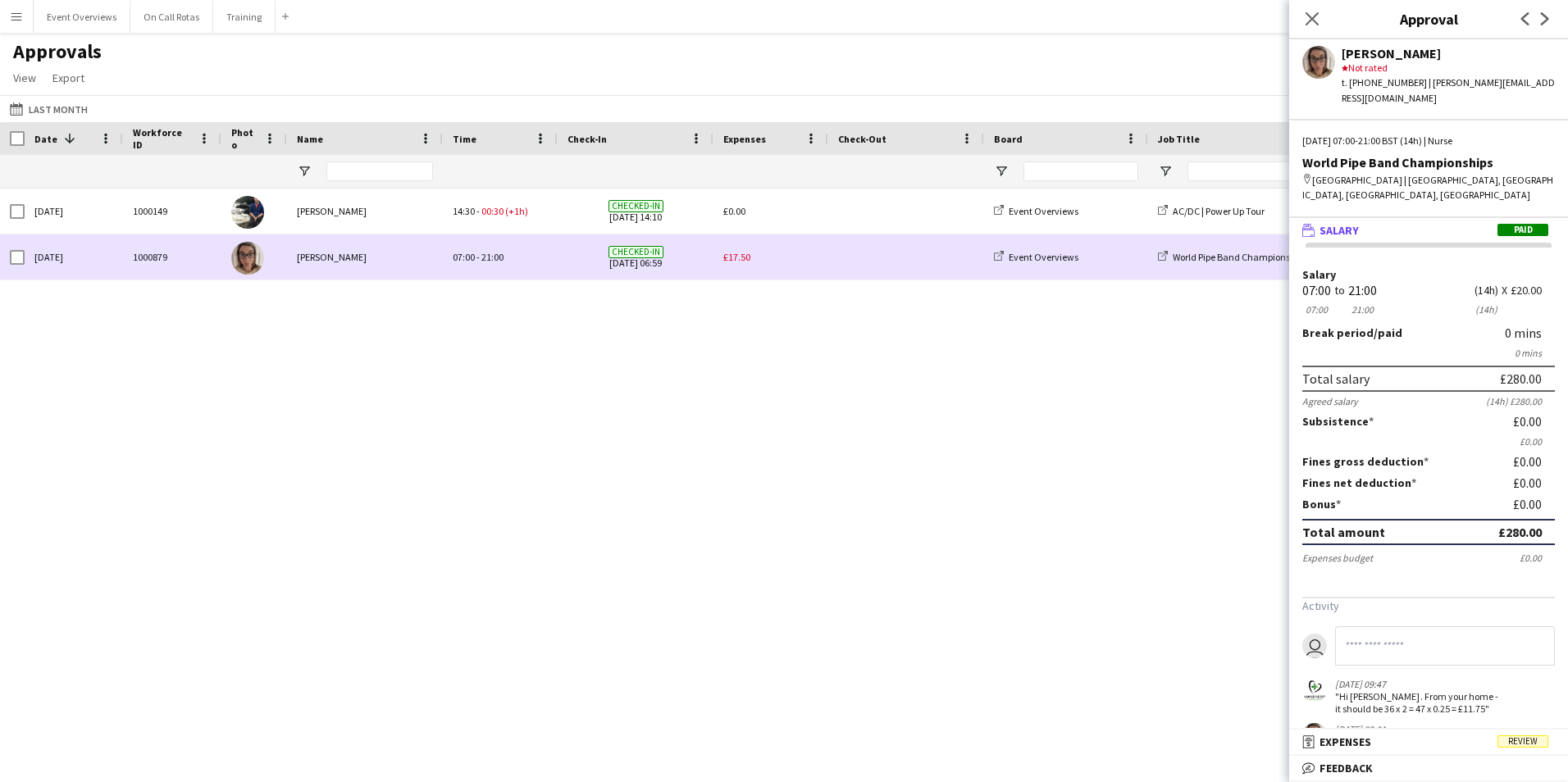
click at [748, 253] on span "£17.50" at bounding box center [736, 257] width 27 height 12
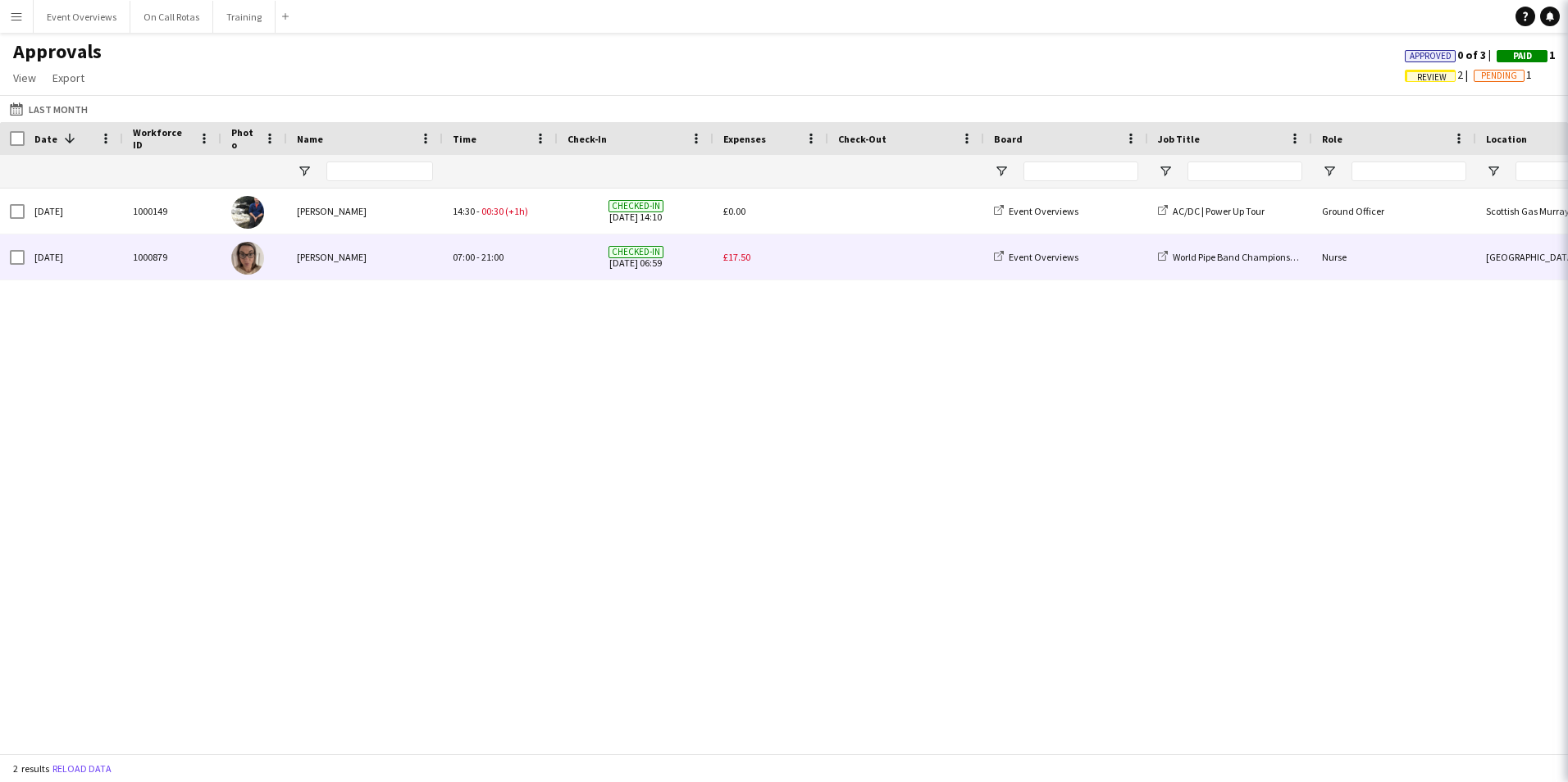
click at [749, 253] on span "£17.50" at bounding box center [736, 257] width 27 height 12
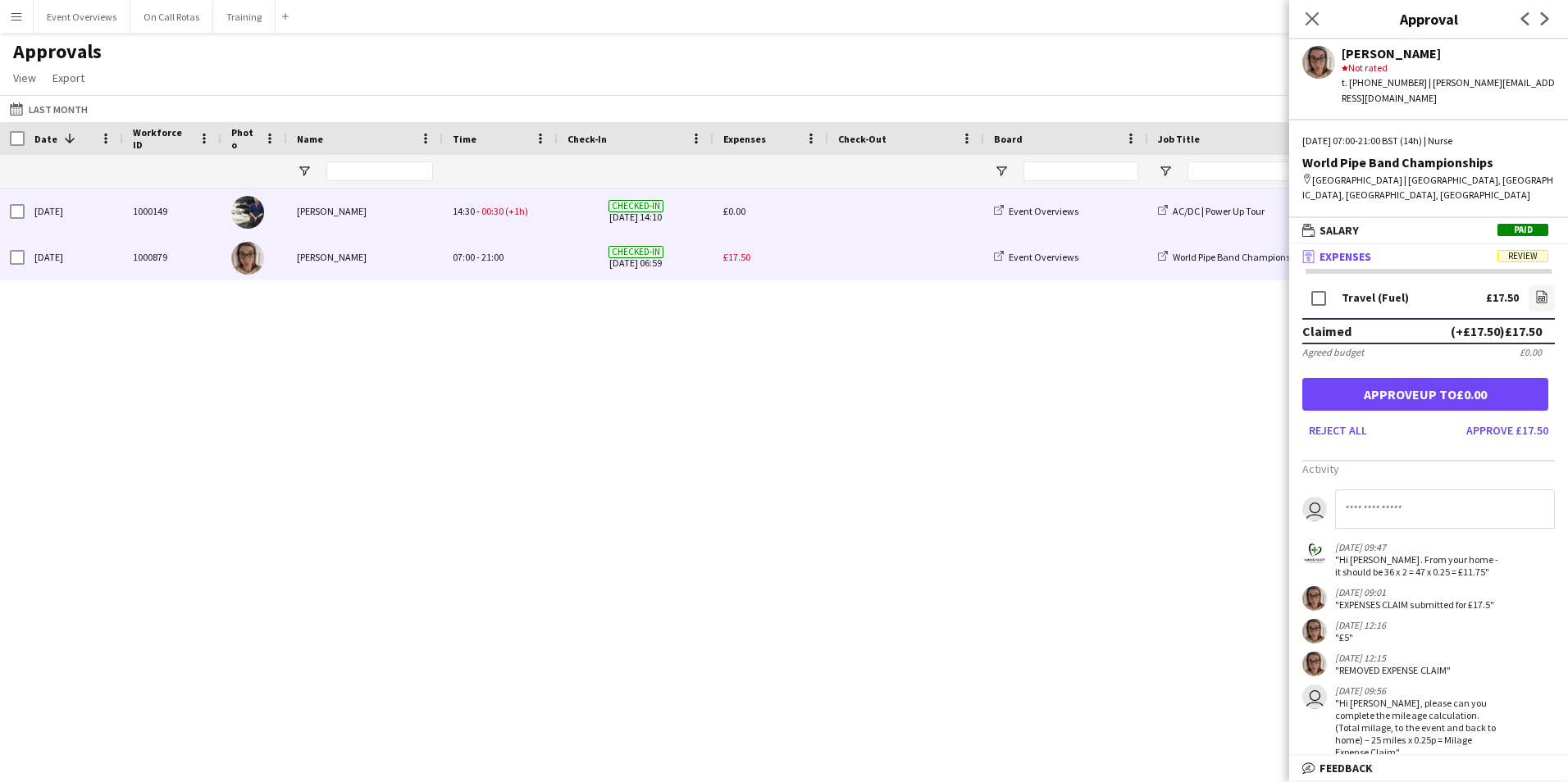
click at [675, 202] on span "Checked-in [DATE] 14:10" at bounding box center [635, 211] width 136 height 45
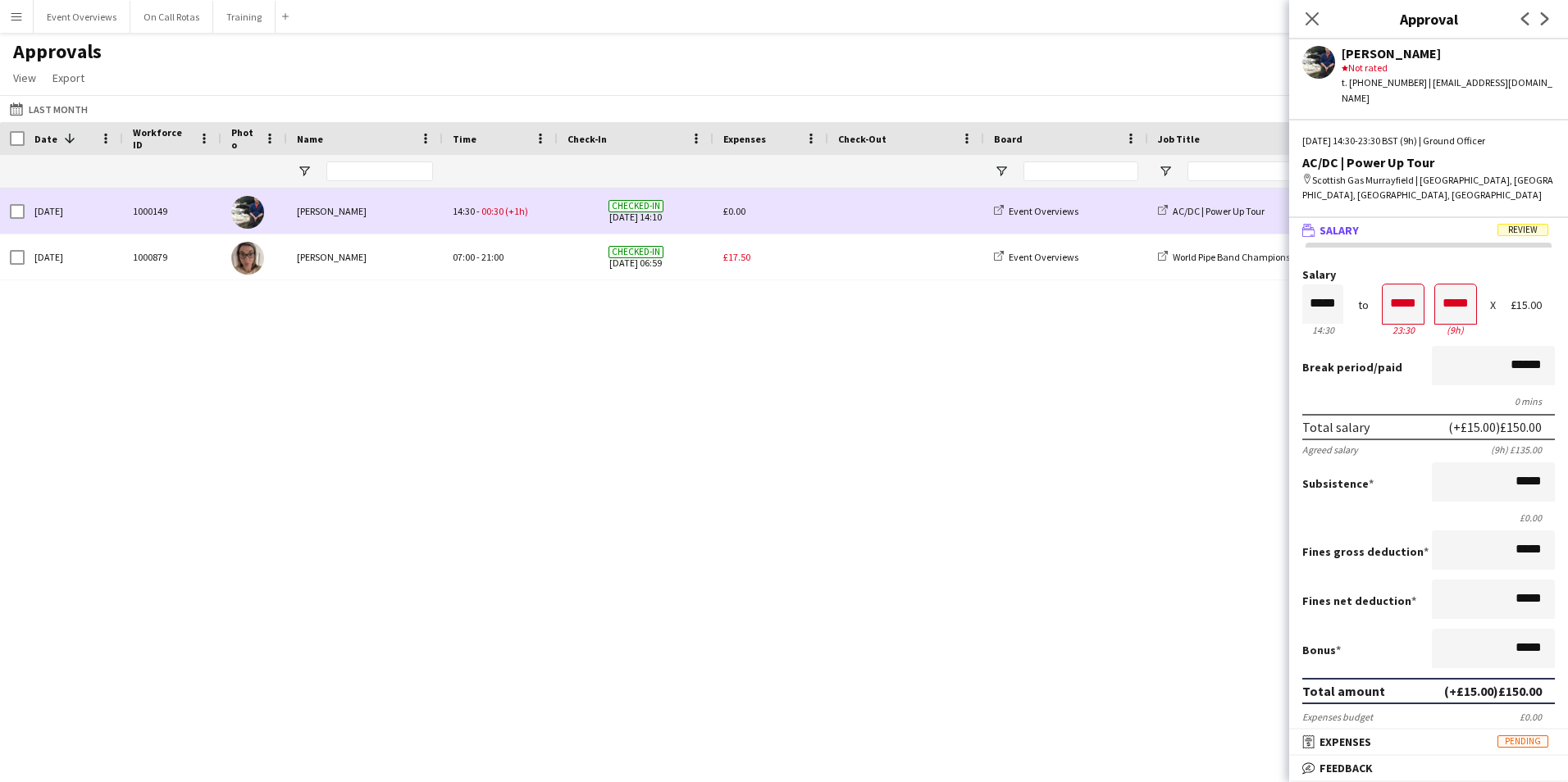
click at [733, 210] on span "£0.00" at bounding box center [735, 211] width 22 height 12
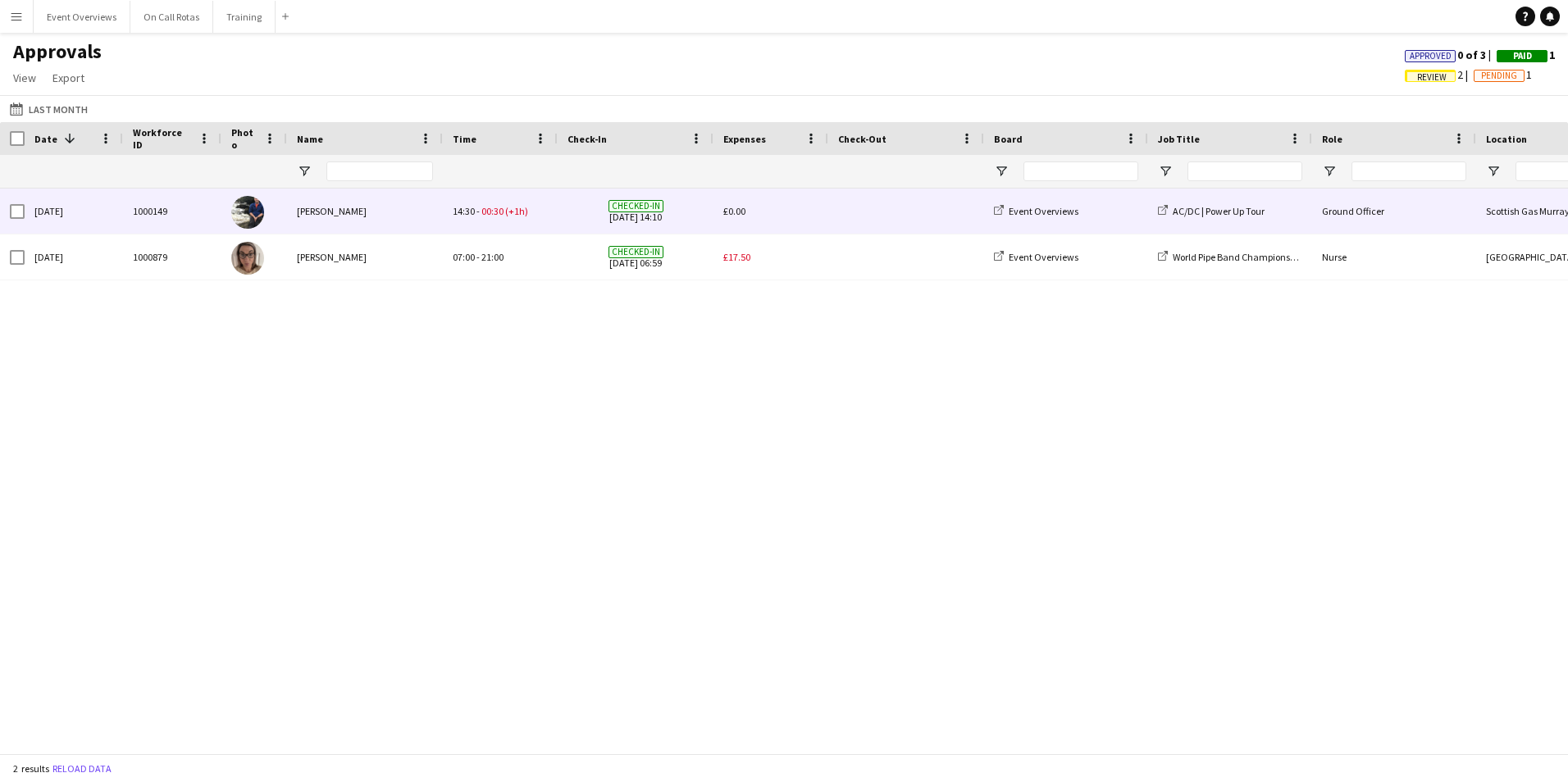
click at [733, 210] on span "£0.00" at bounding box center [735, 211] width 22 height 12
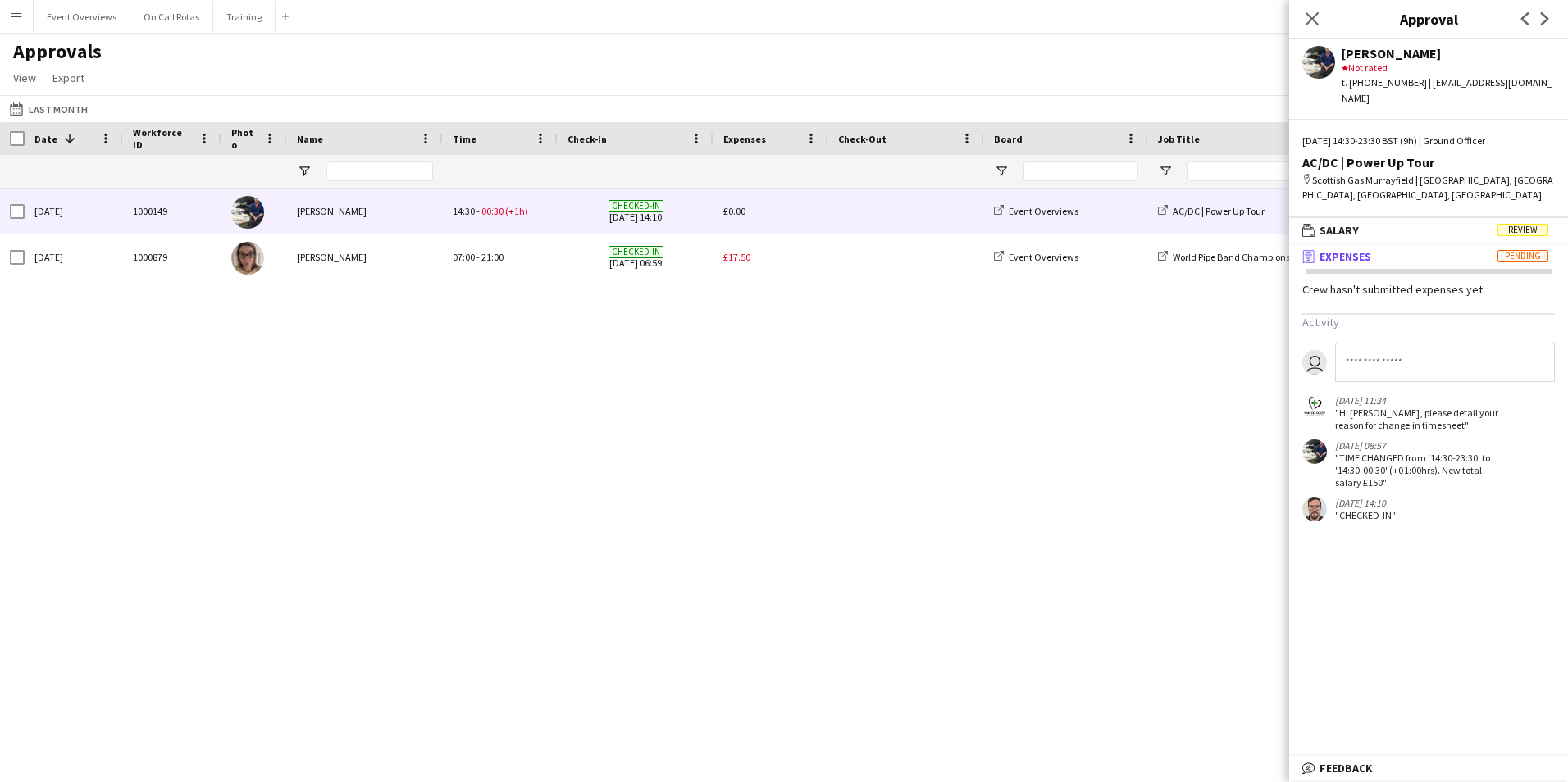
click at [19, 8] on button "Menu" at bounding box center [16, 16] width 33 height 33
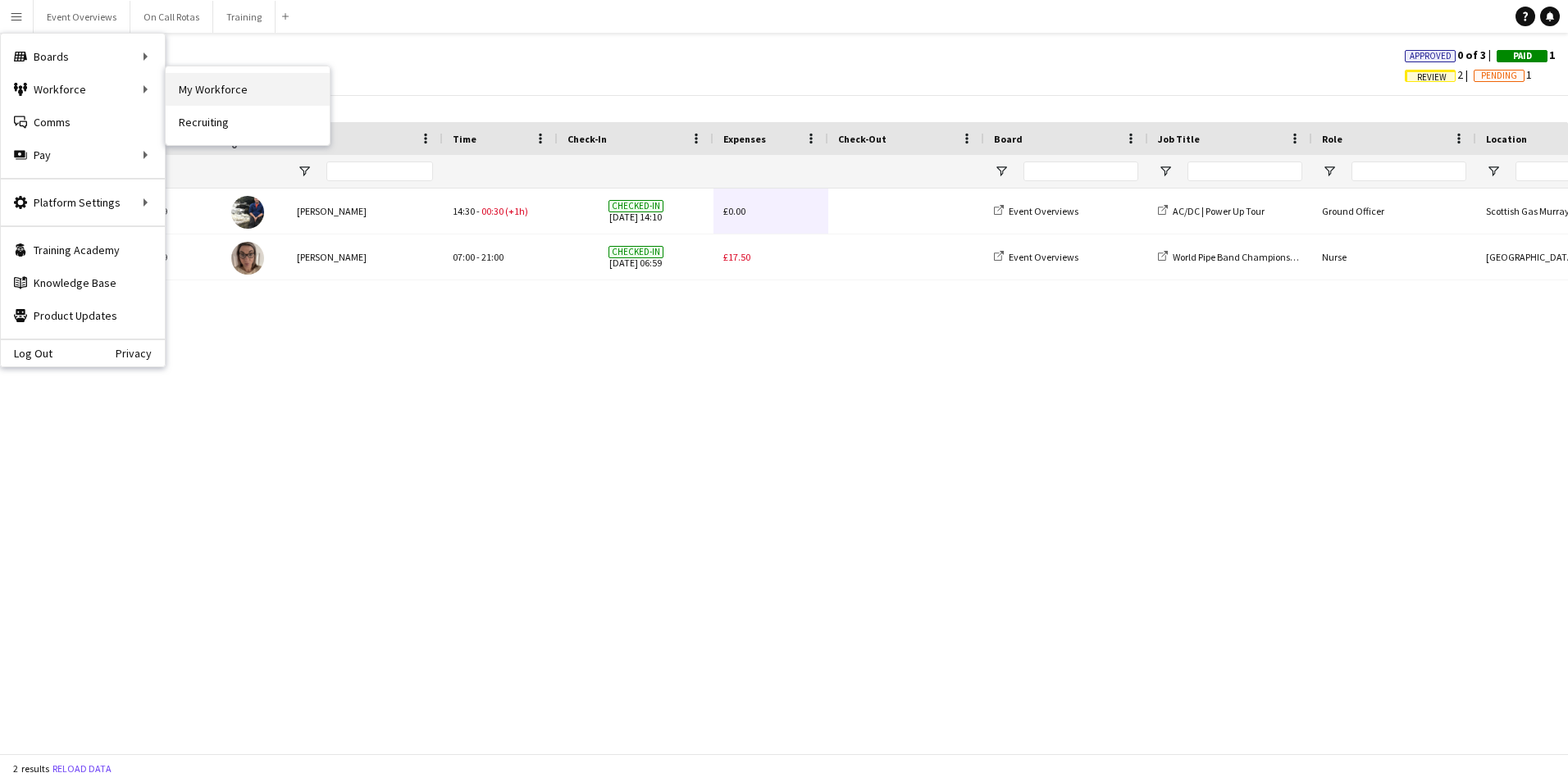
click at [191, 82] on link "My Workforce" at bounding box center [247, 89] width 164 height 33
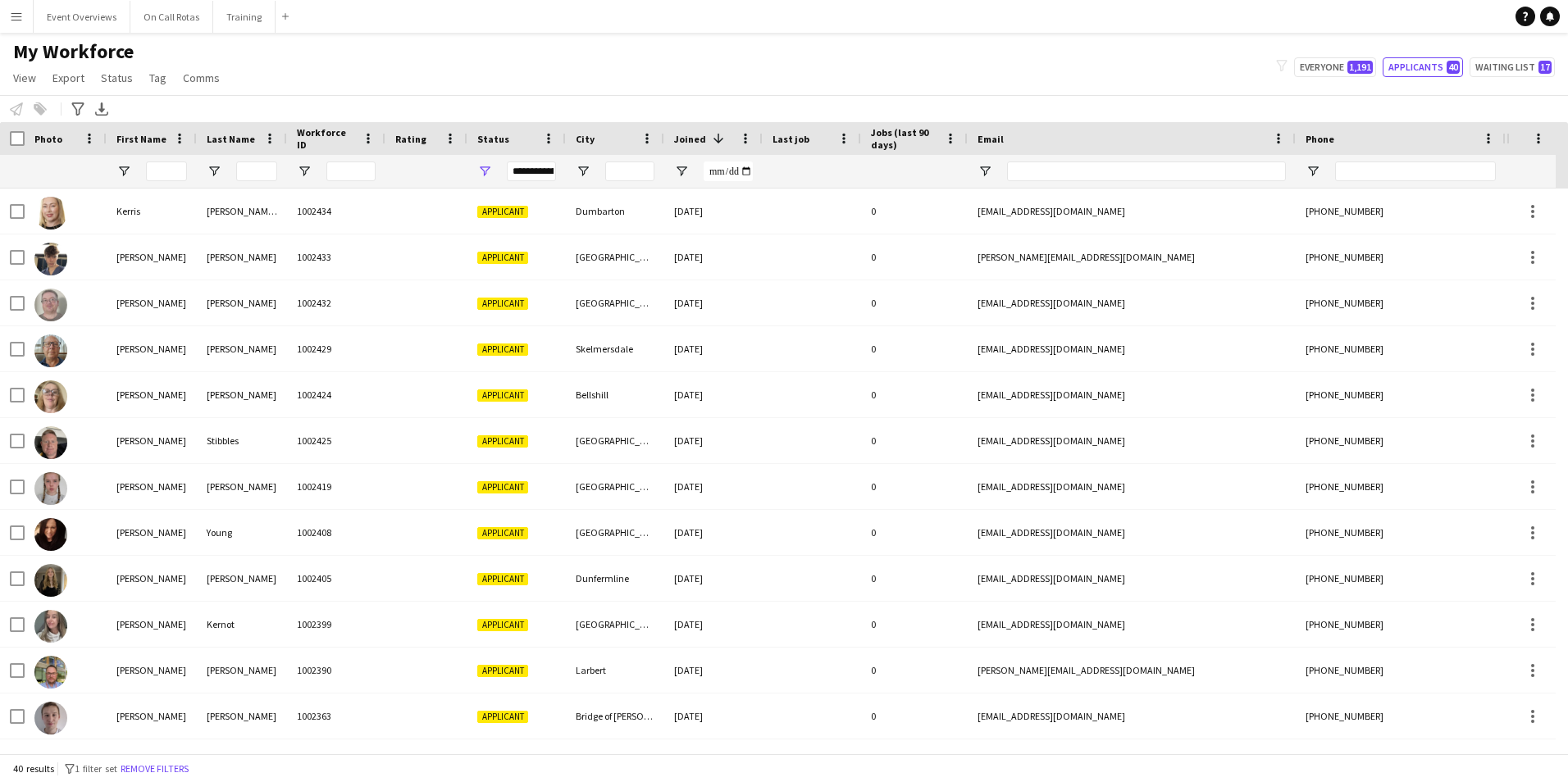
click at [8, 17] on button "Menu" at bounding box center [16, 16] width 33 height 33
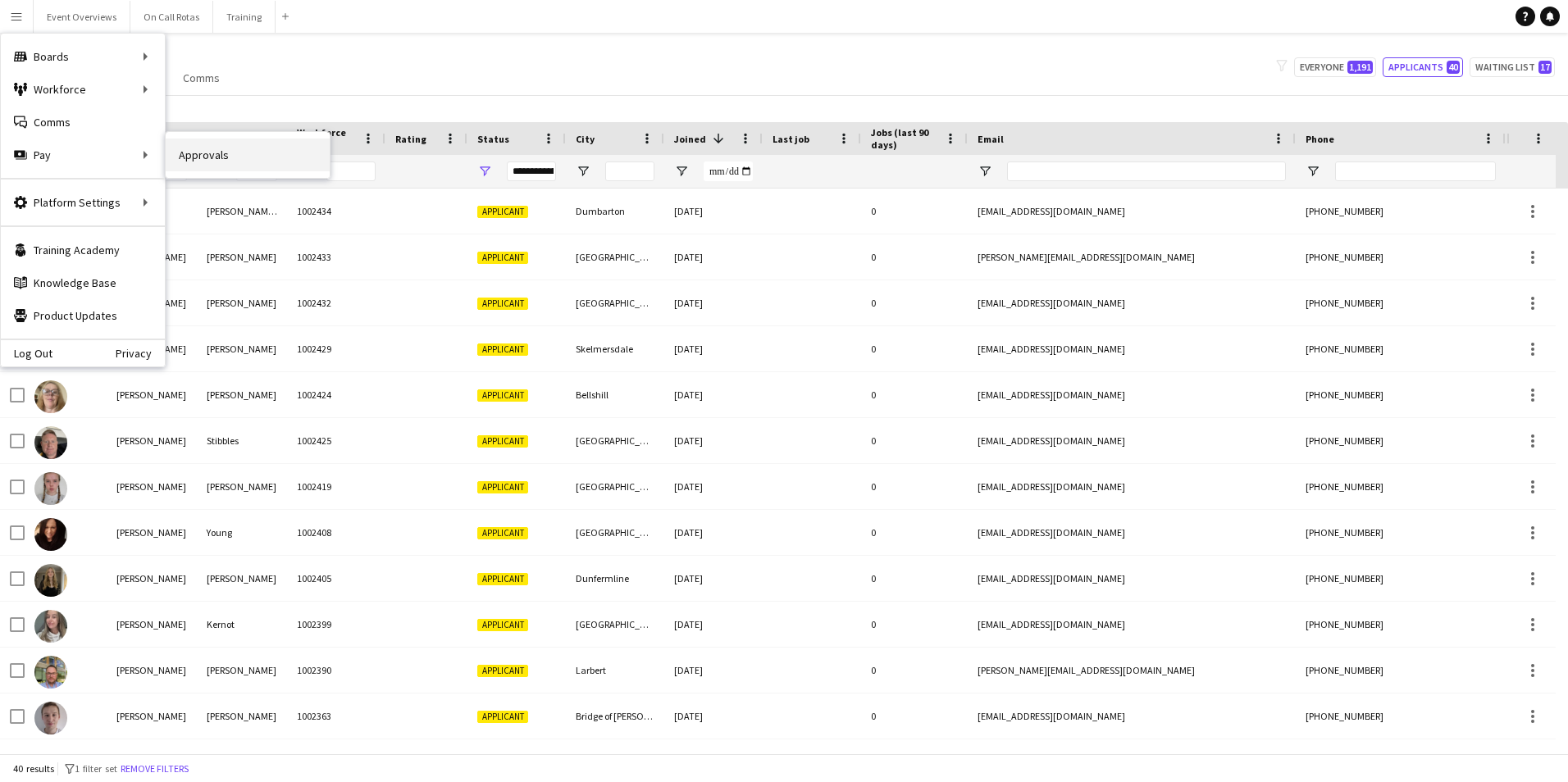
click at [207, 157] on link "Approvals" at bounding box center [247, 155] width 164 height 33
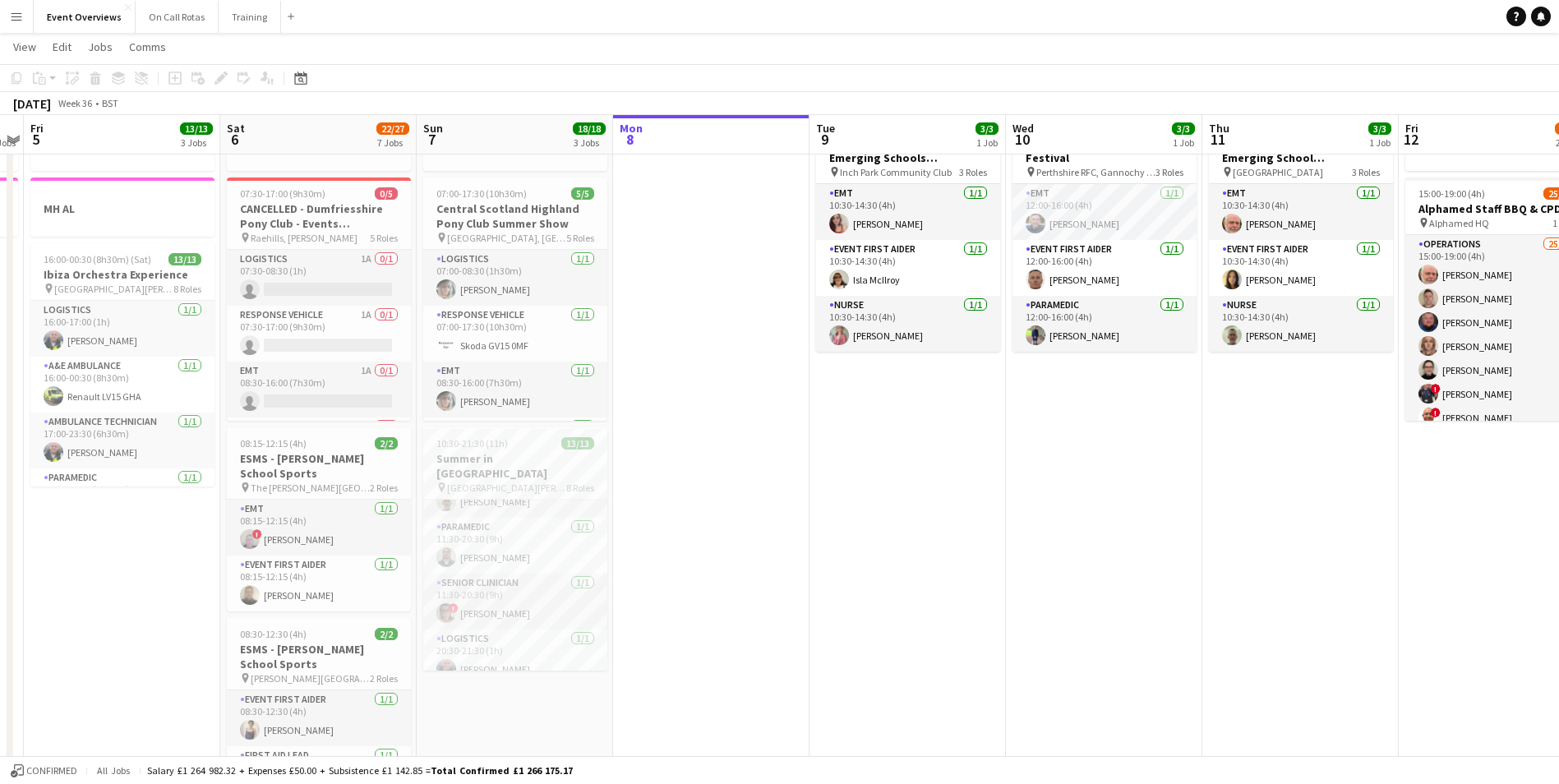
scroll to position [246, 0]
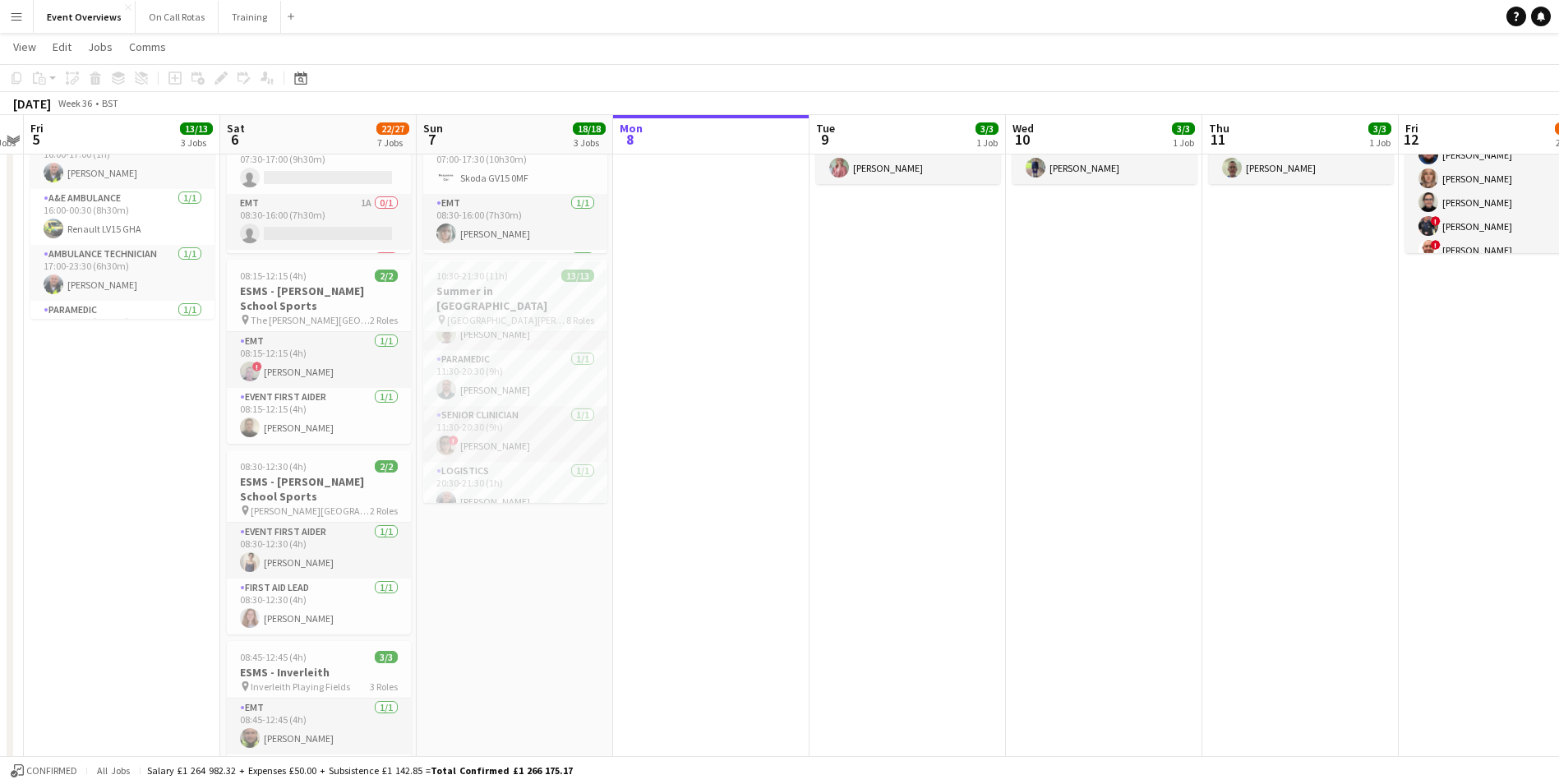
click at [744, 605] on app-date-cell at bounding box center [711, 641] width 196 height 1407
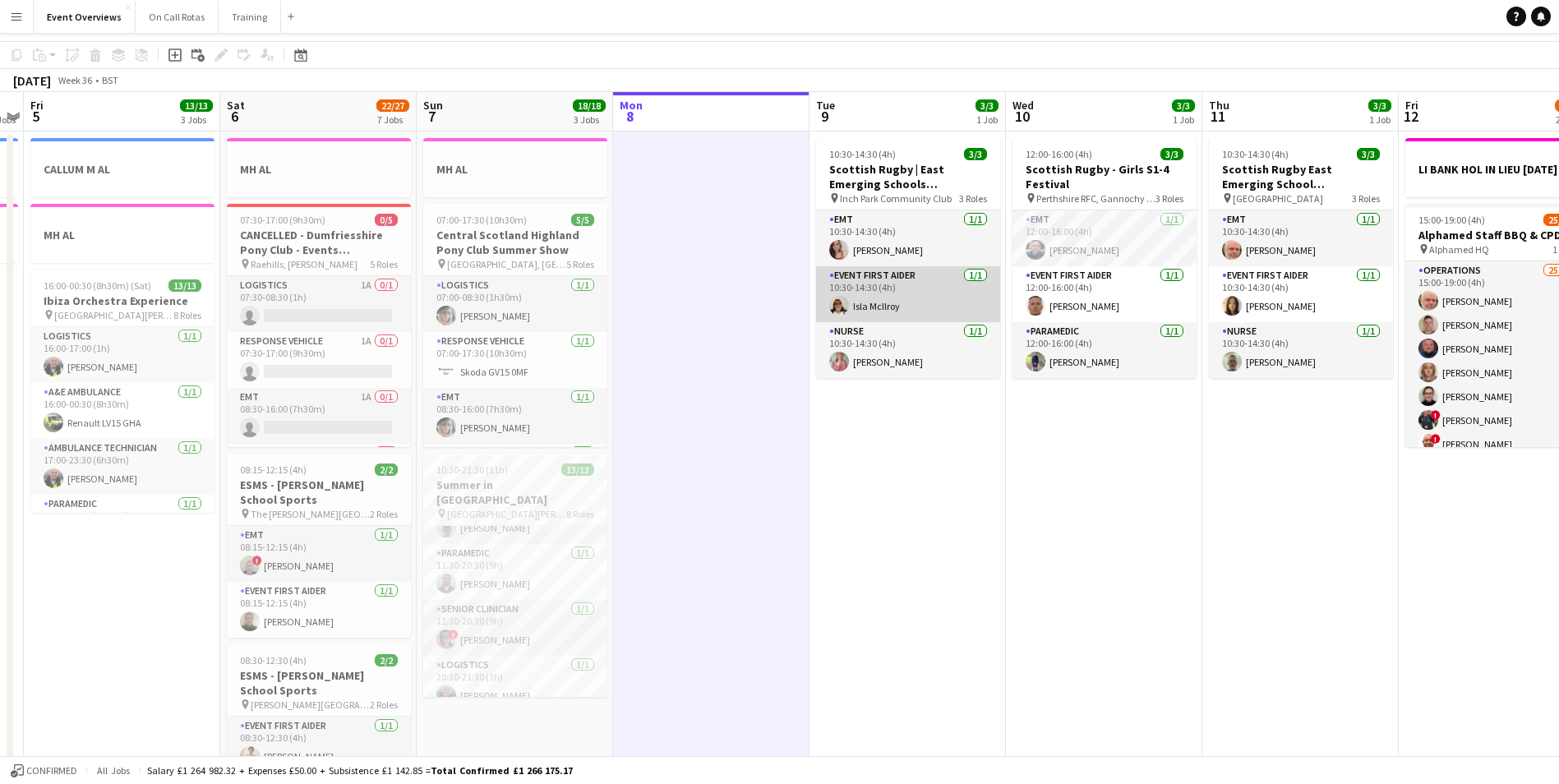
scroll to position [0, 0]
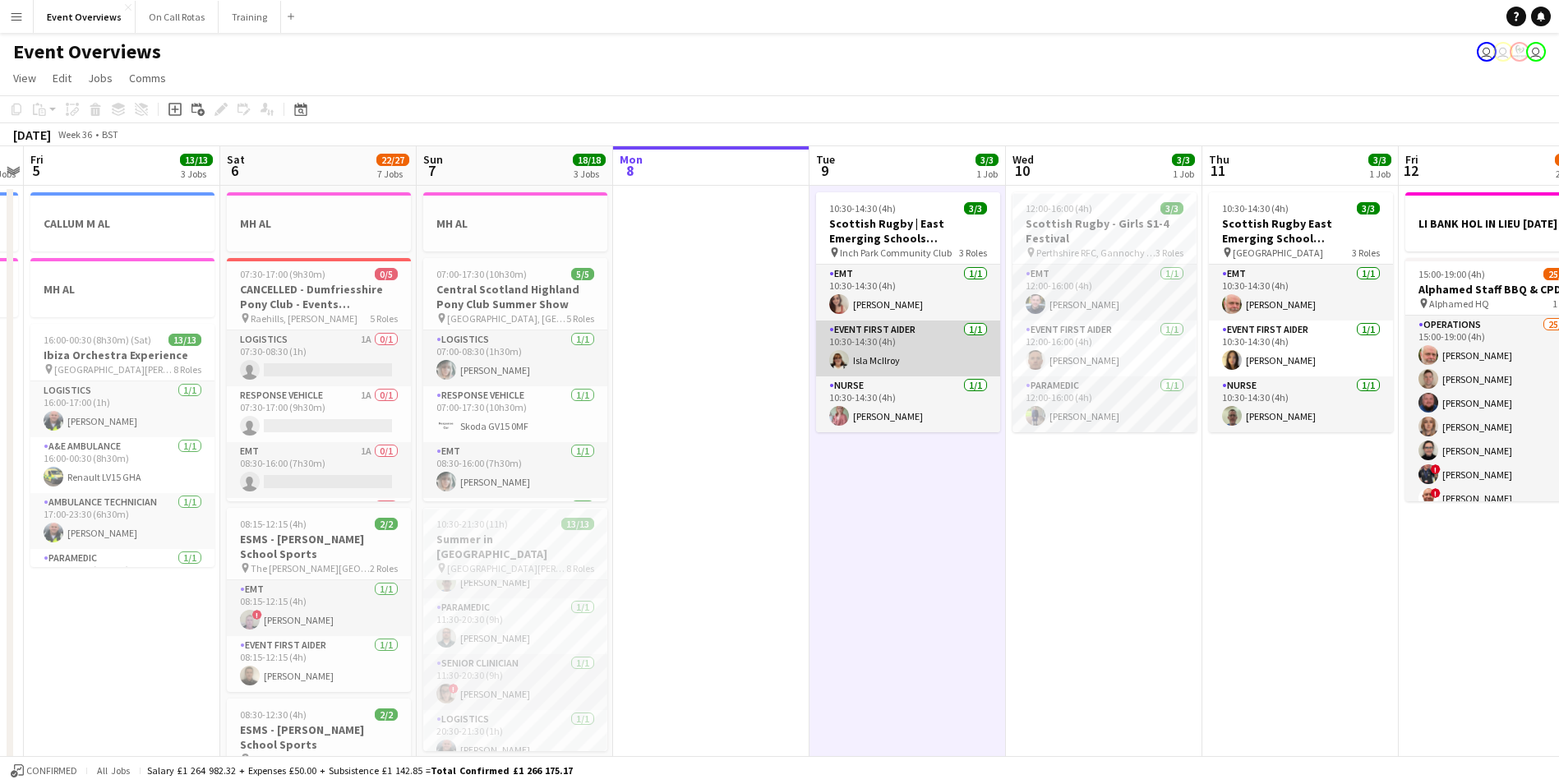
click at [835, 355] on app-user-avatar at bounding box center [839, 360] width 20 height 20
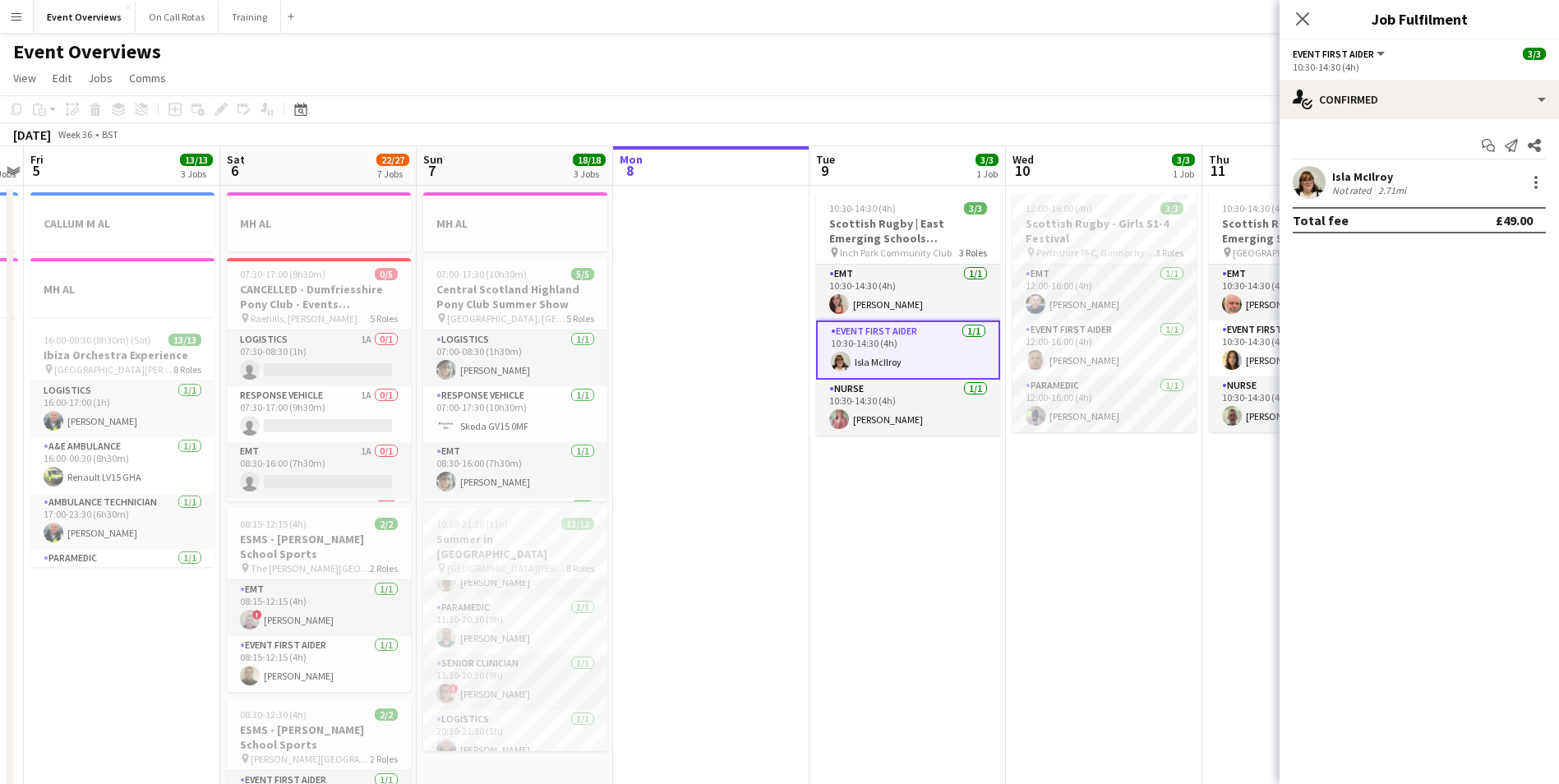
click at [1316, 171] on app-user-avatar at bounding box center [1309, 182] width 33 height 33
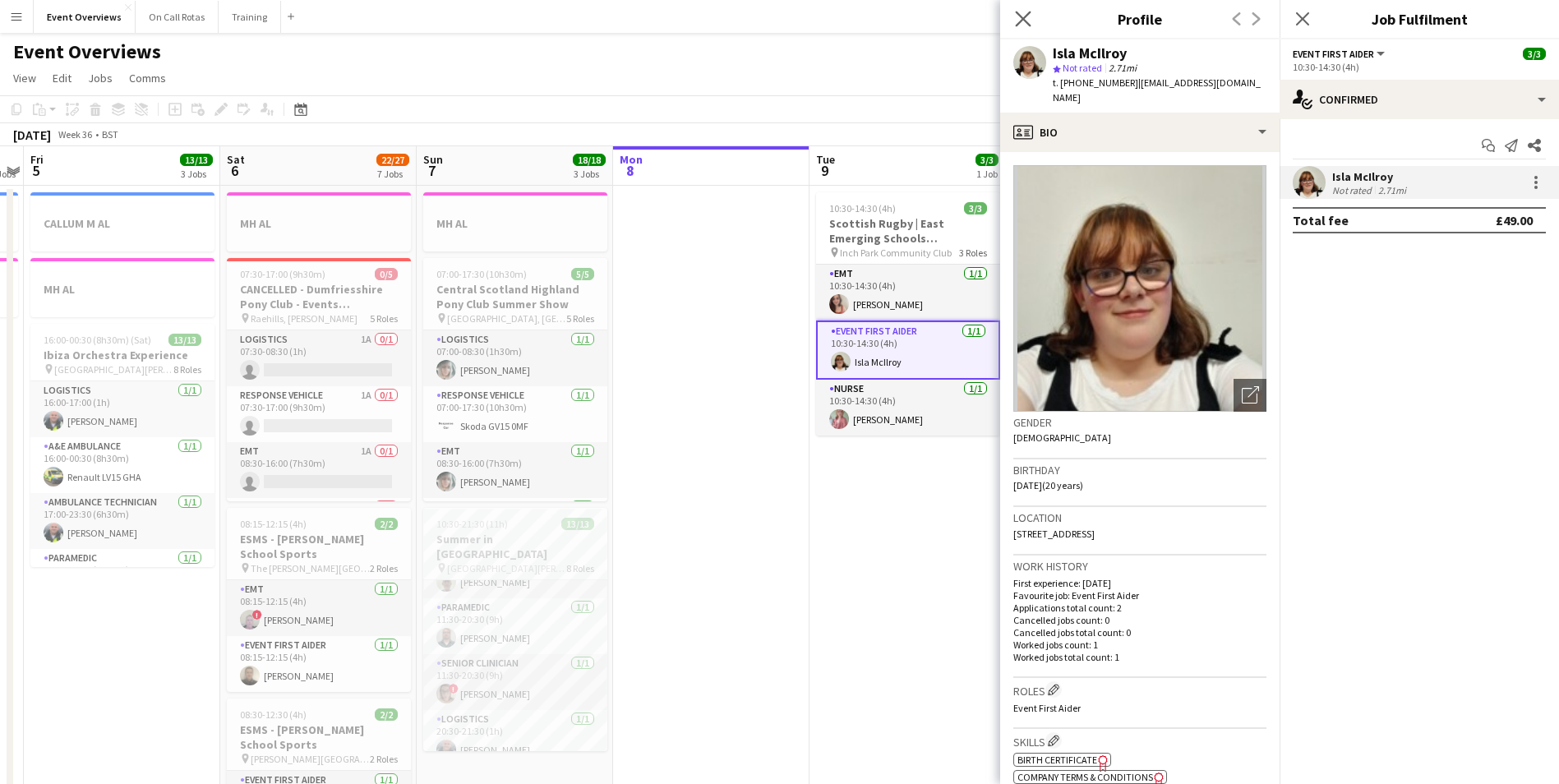
click at [1032, 21] on app-icon "Close pop-in" at bounding box center [1023, 19] width 23 height 23
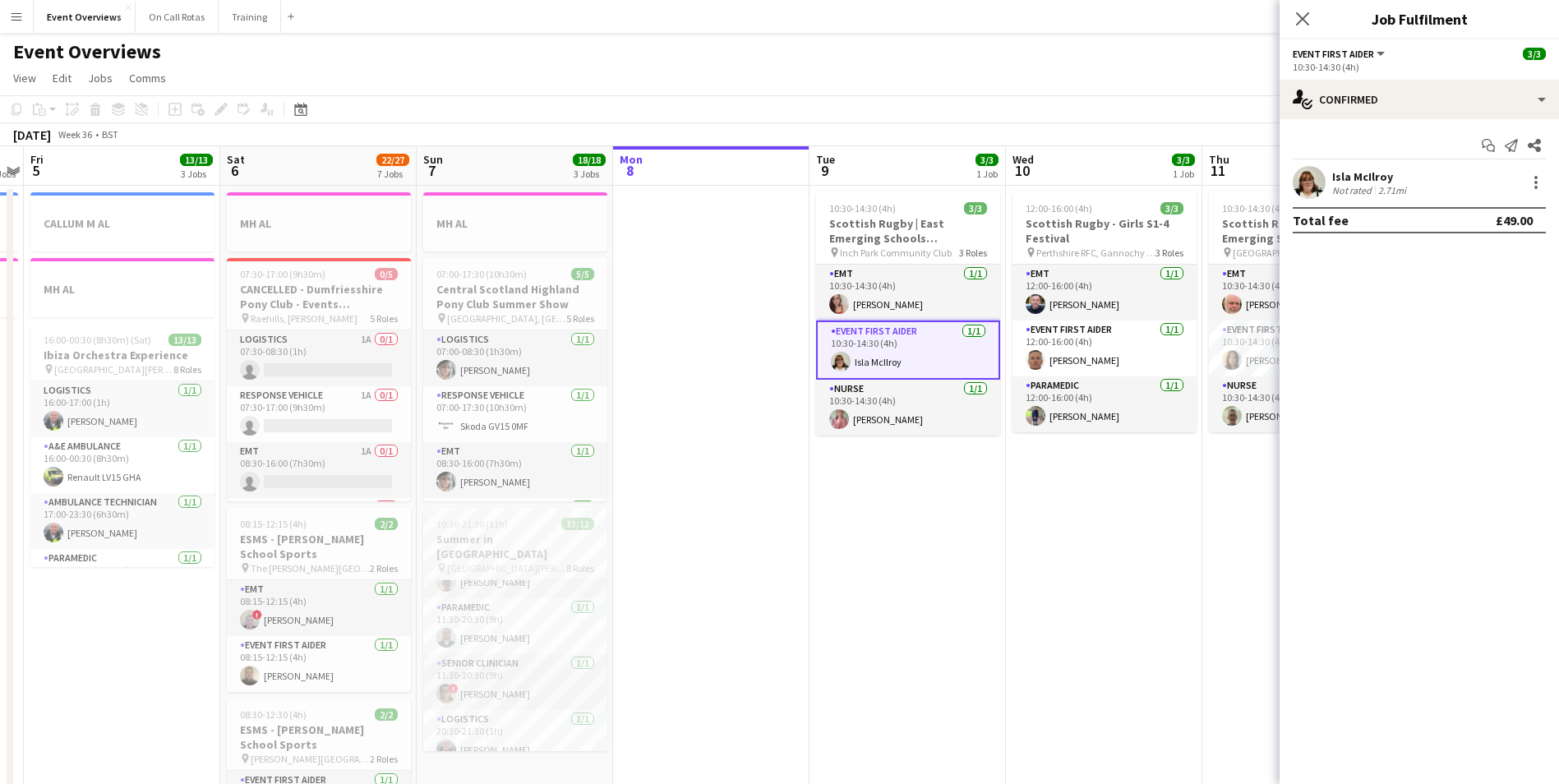
click at [1303, 29] on div "Close pop-in" at bounding box center [1302, 19] width 46 height 38
click at [1301, 21] on icon at bounding box center [1302, 18] width 16 height 16
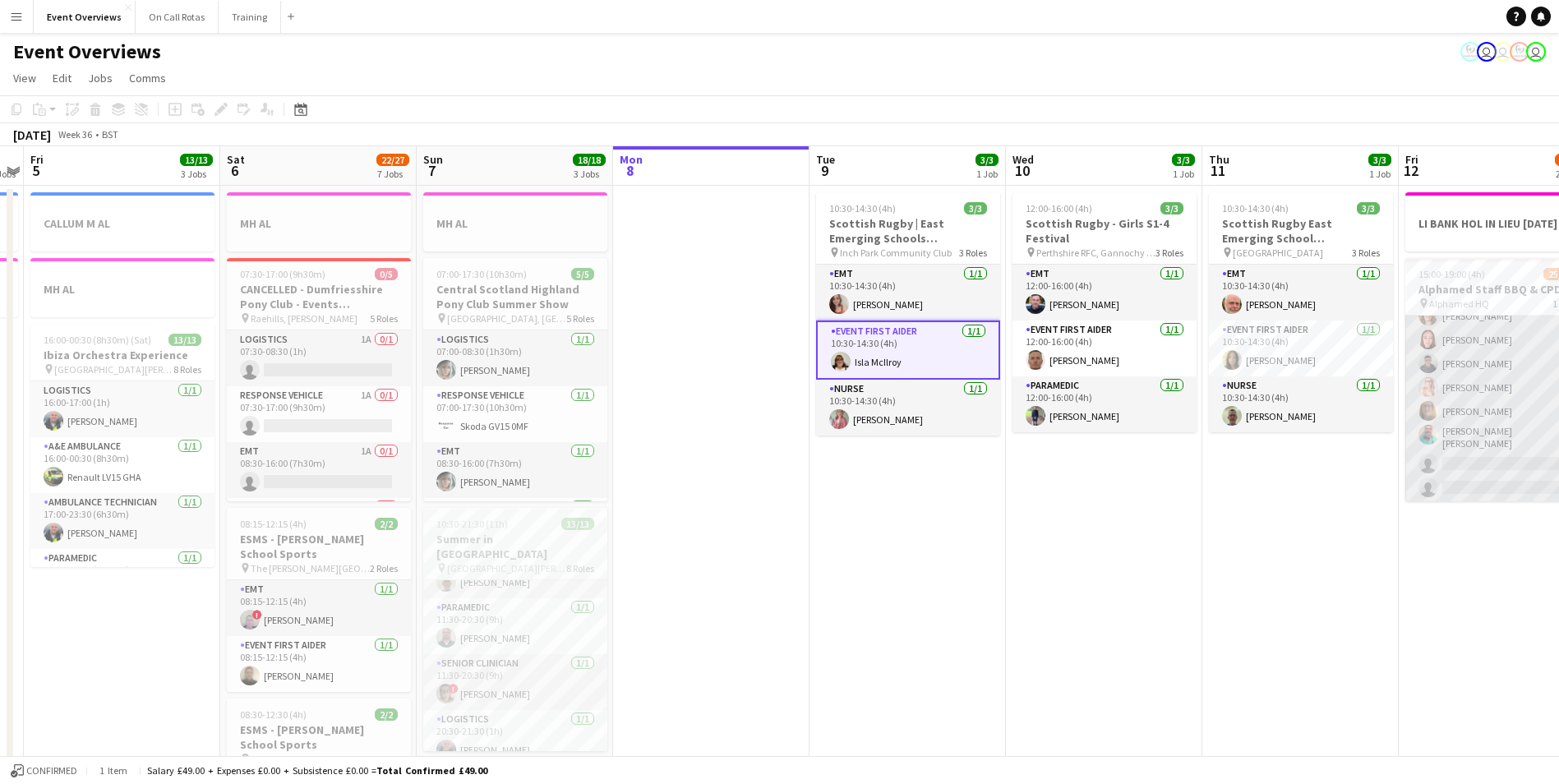
scroll to position [561, 0]
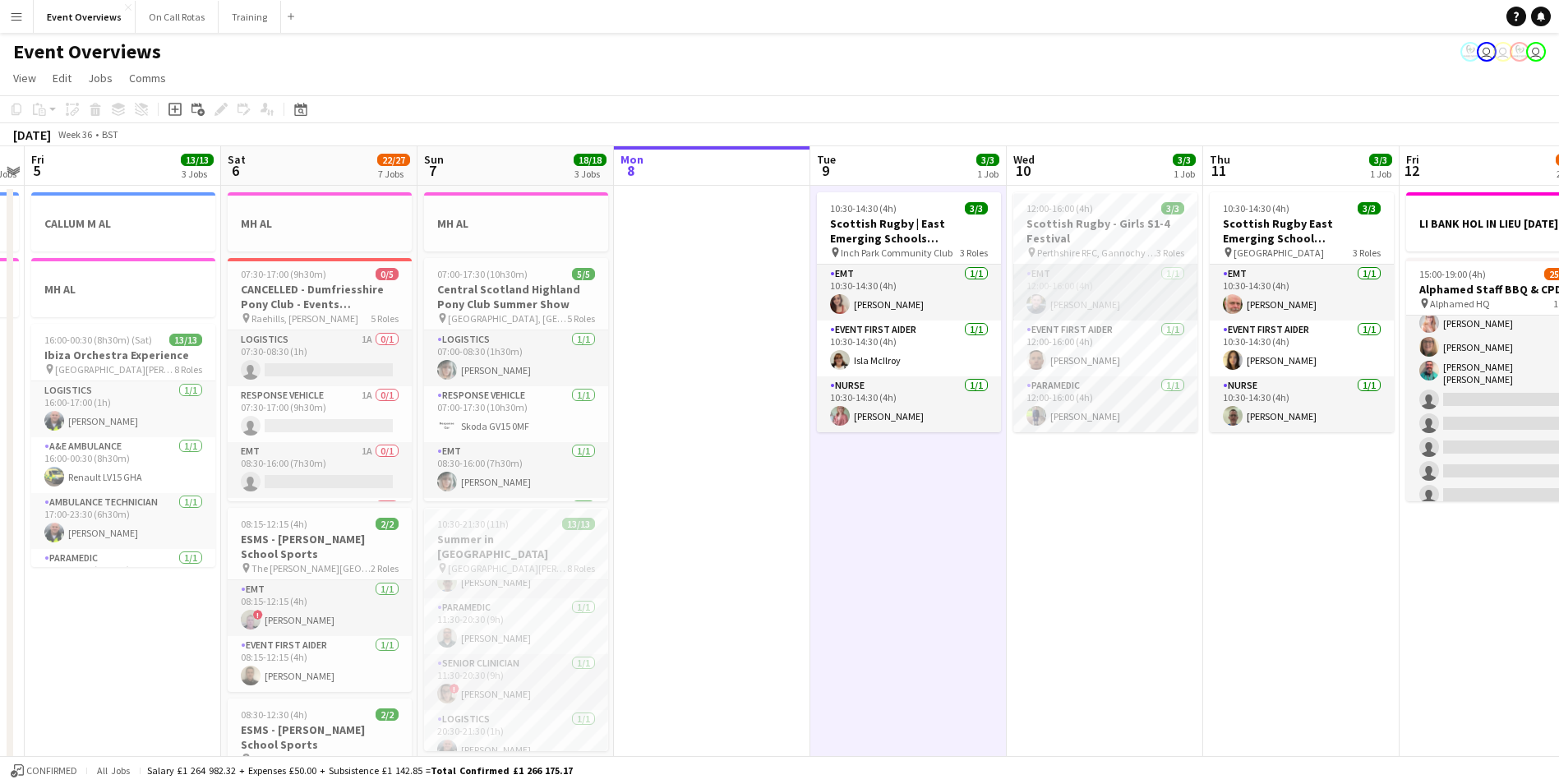
click at [1045, 303] on app-user-avatar at bounding box center [1036, 304] width 20 height 20
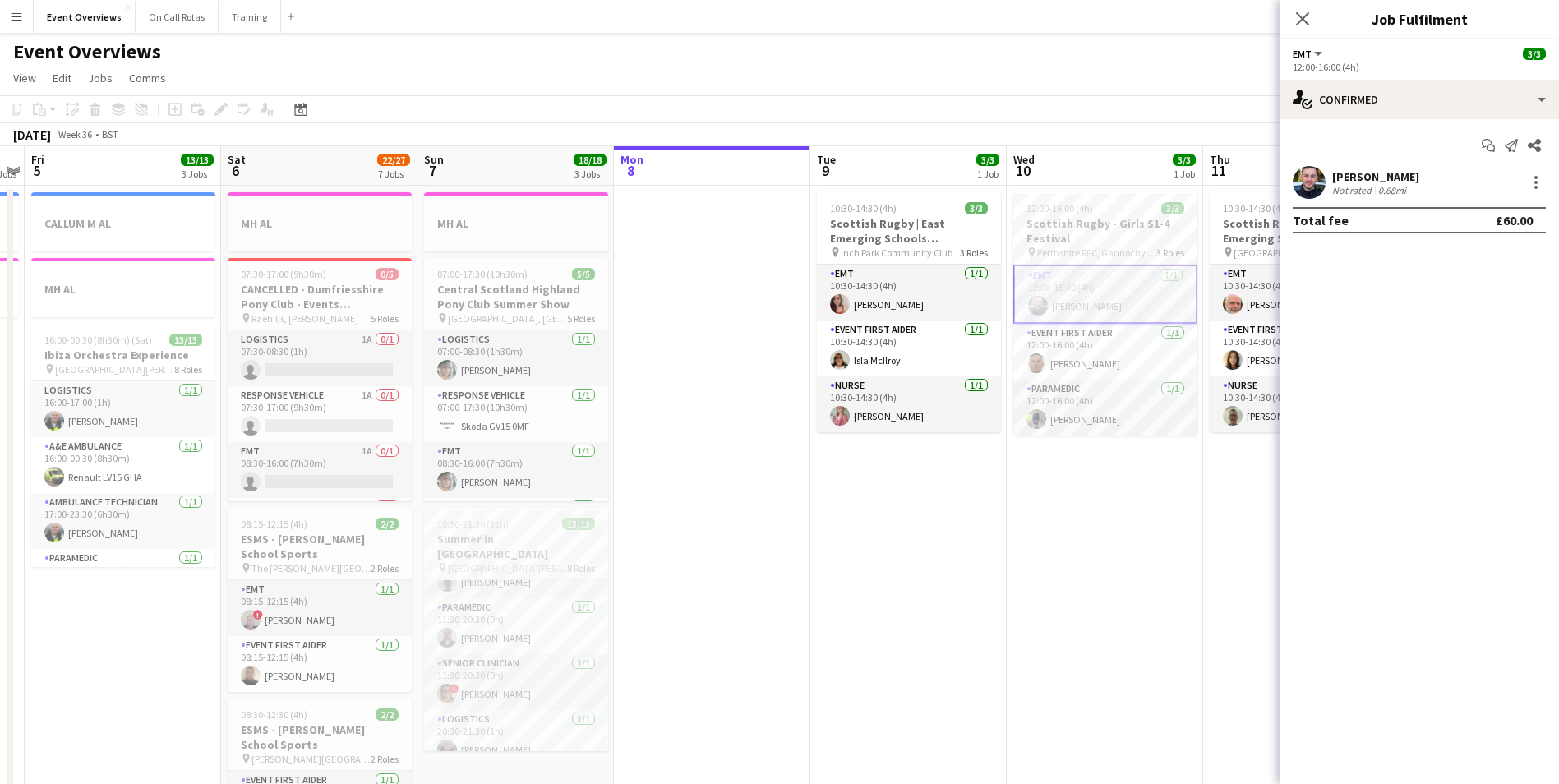
click at [1306, 185] on app-user-avatar at bounding box center [1309, 182] width 33 height 33
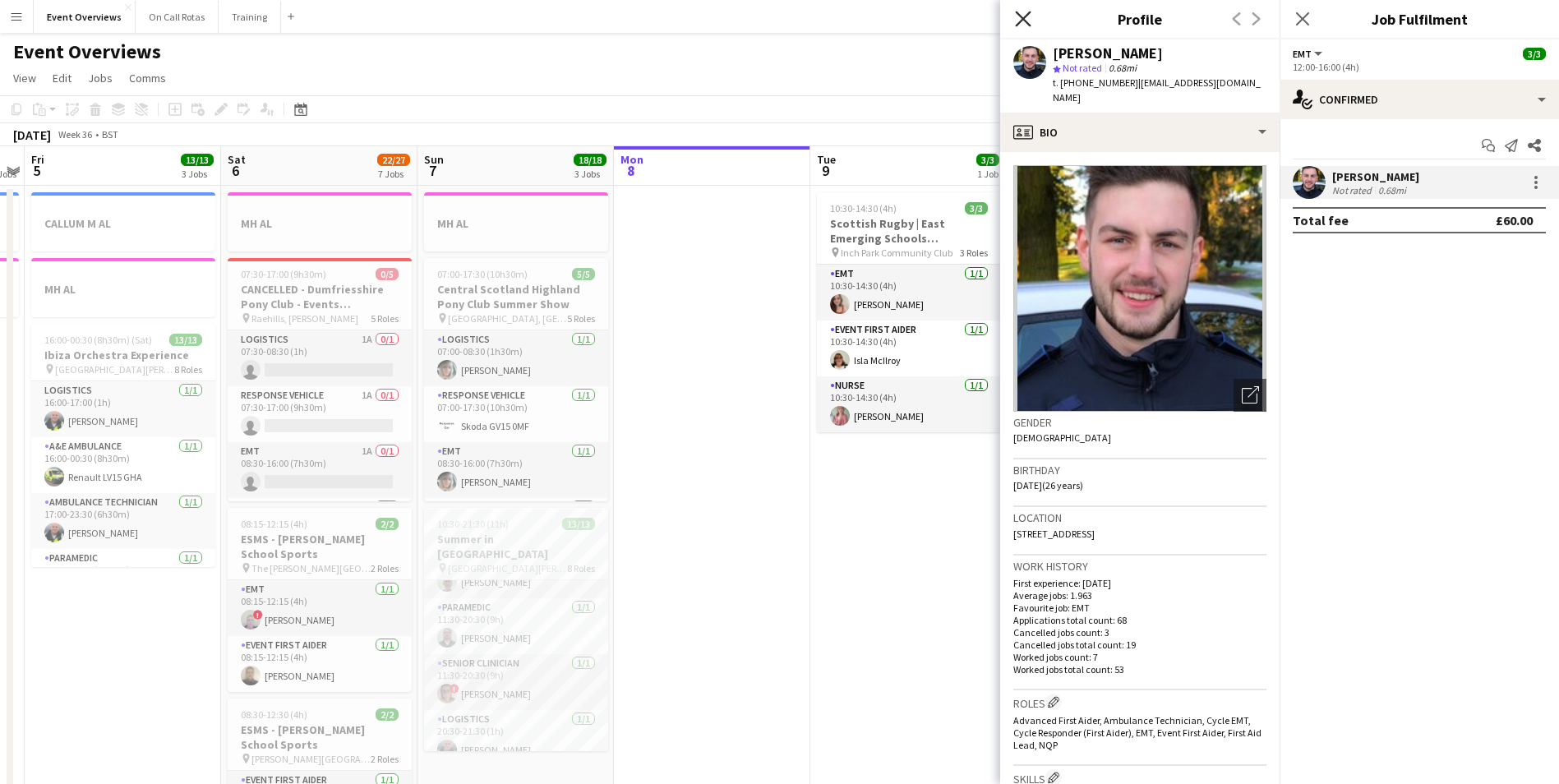
click at [1025, 22] on icon at bounding box center [1023, 18] width 16 height 16
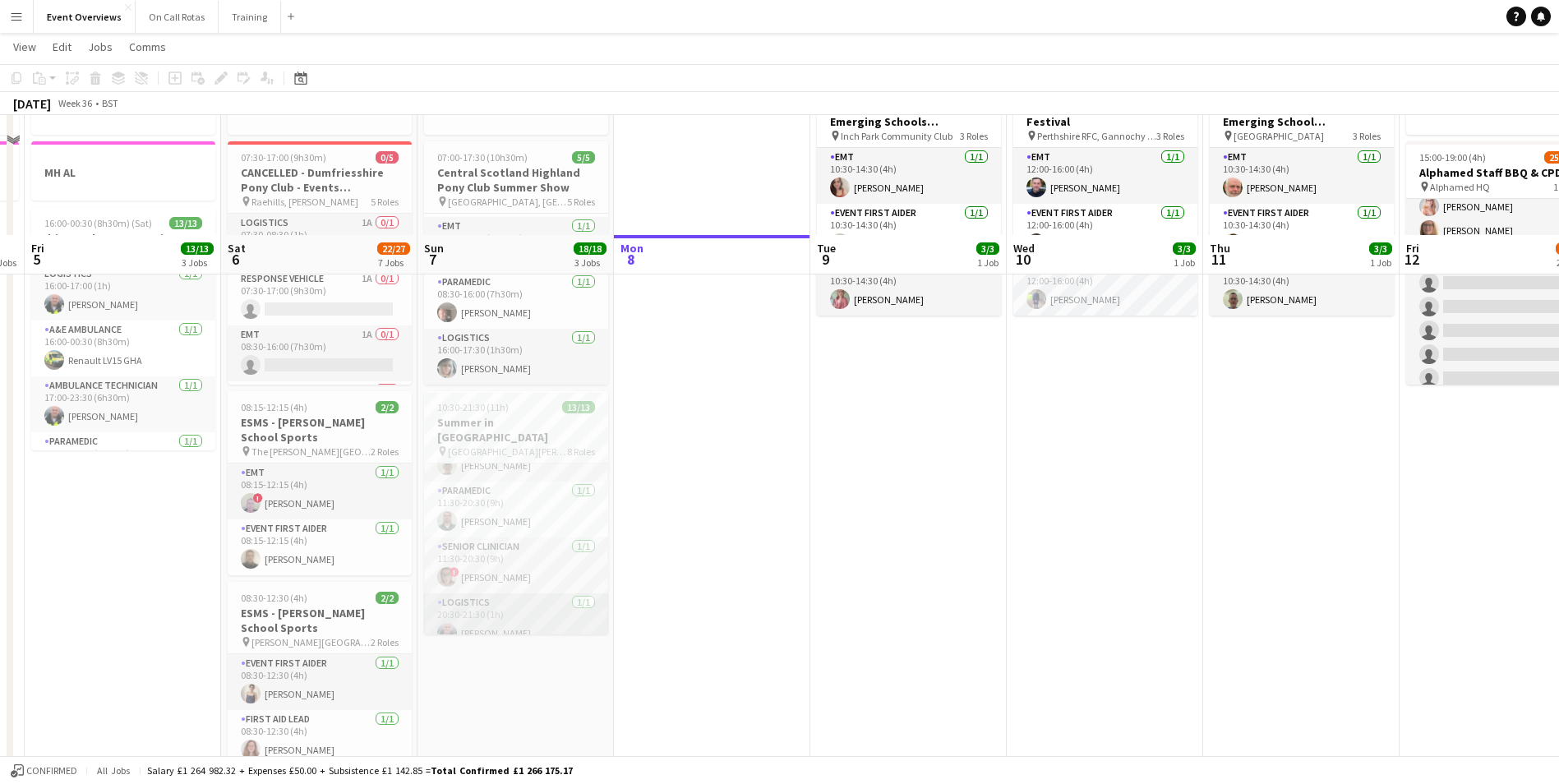
scroll to position [246, 0]
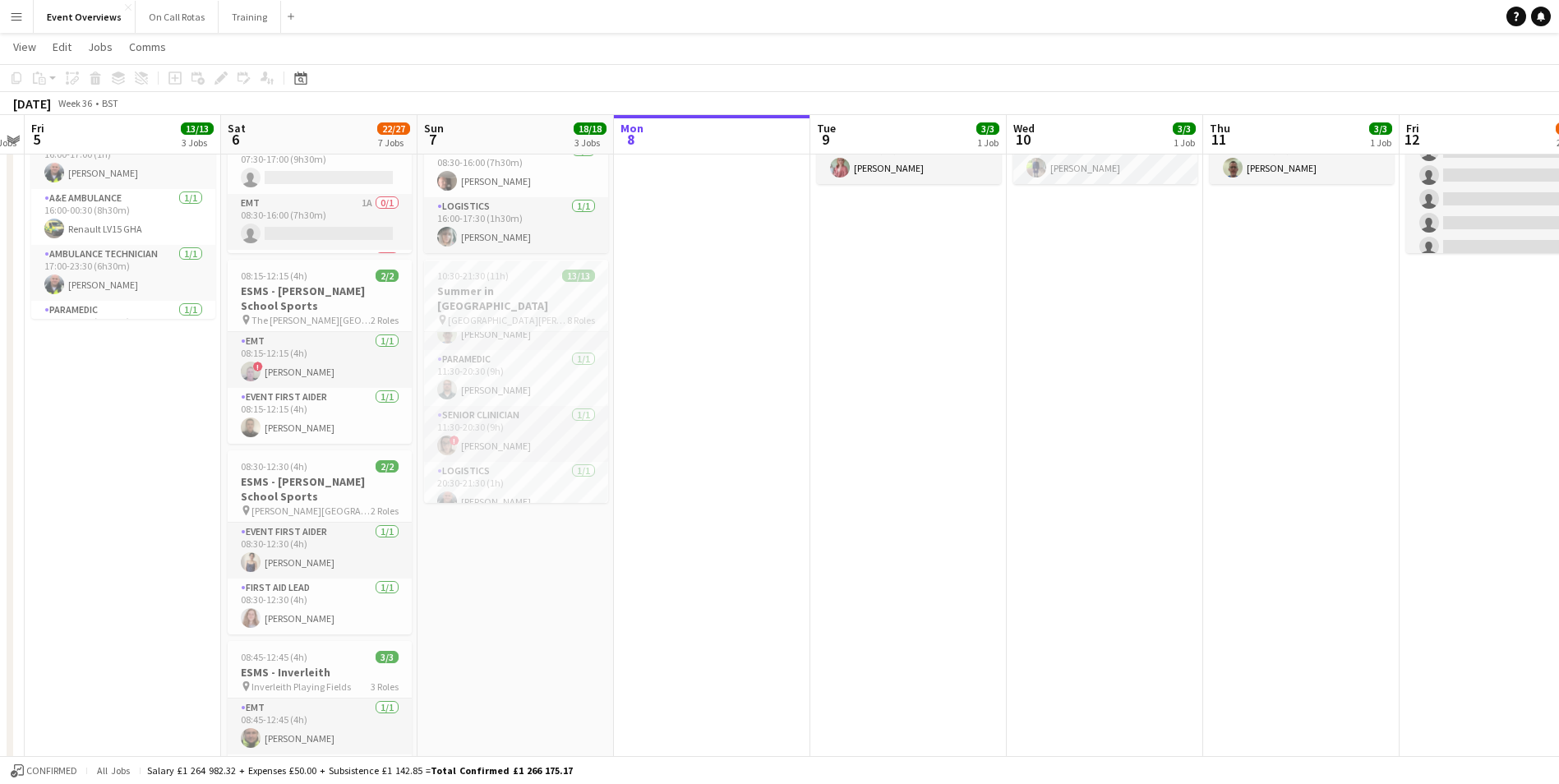
click at [650, 445] on app-date-cell at bounding box center [712, 641] width 196 height 1407
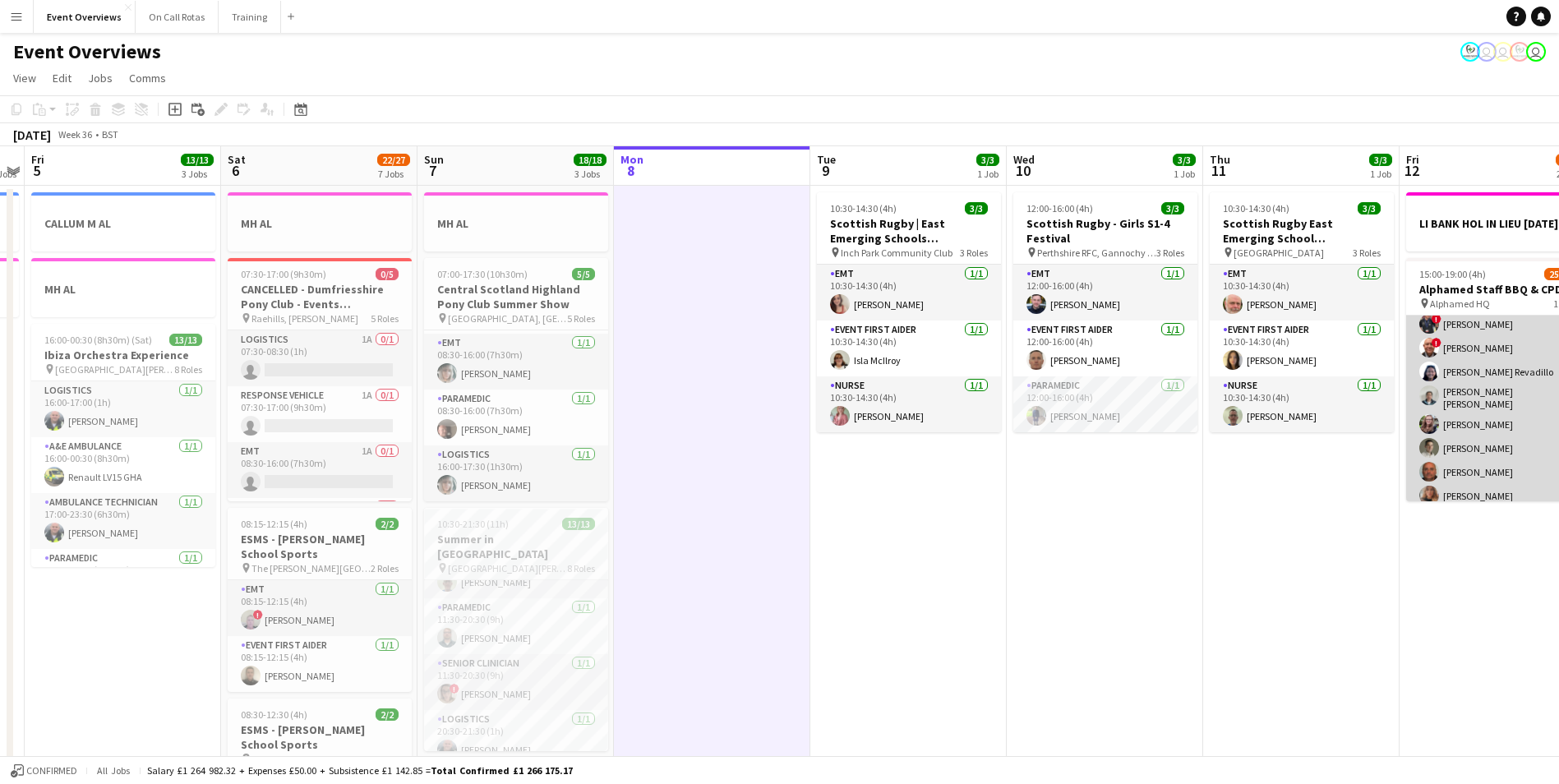
scroll to position [0, 0]
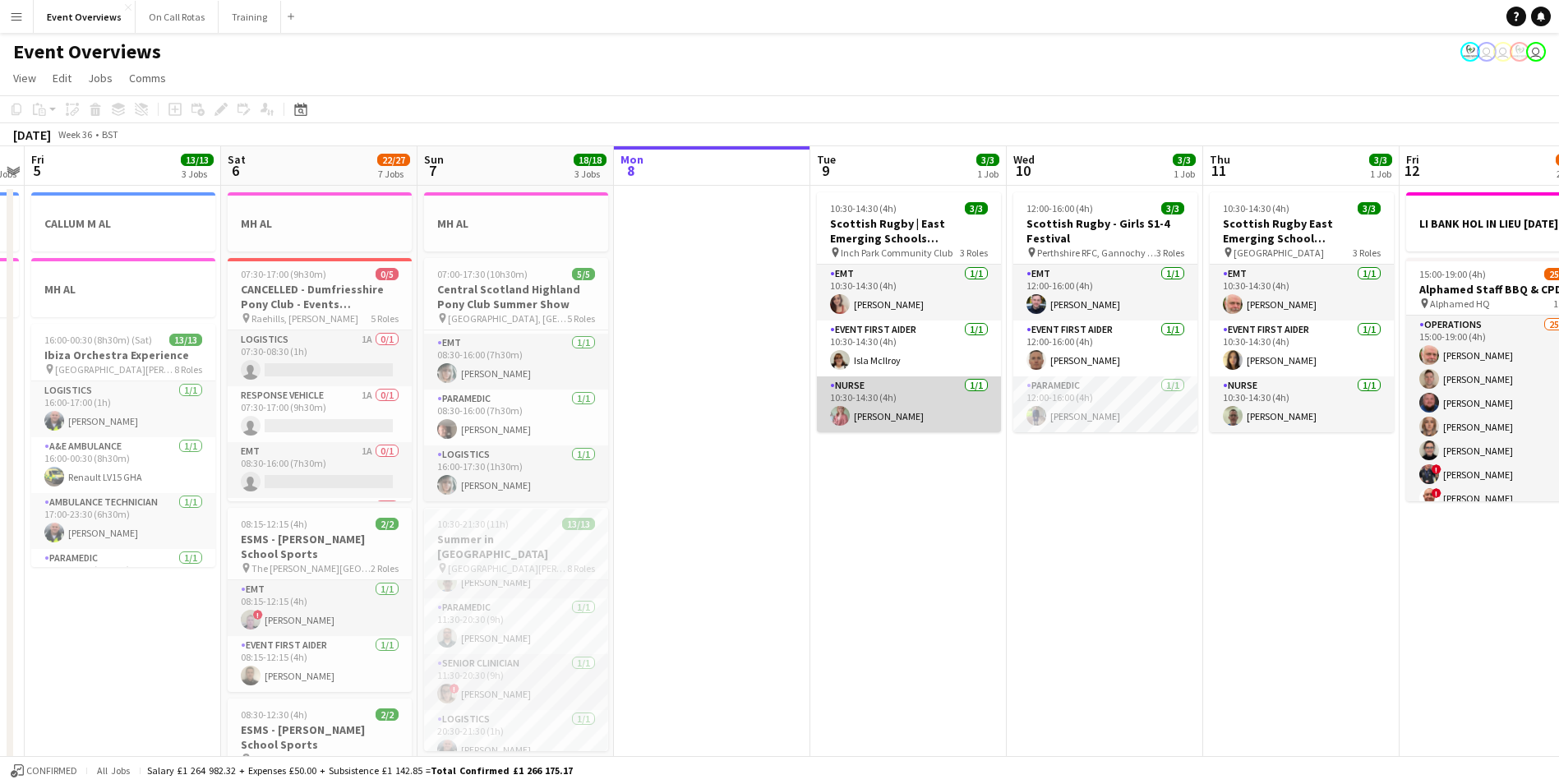
click at [882, 379] on app-card-role "Nurse [DATE] 10:30-14:30 (4h) [PERSON_NAME]" at bounding box center [909, 404] width 184 height 56
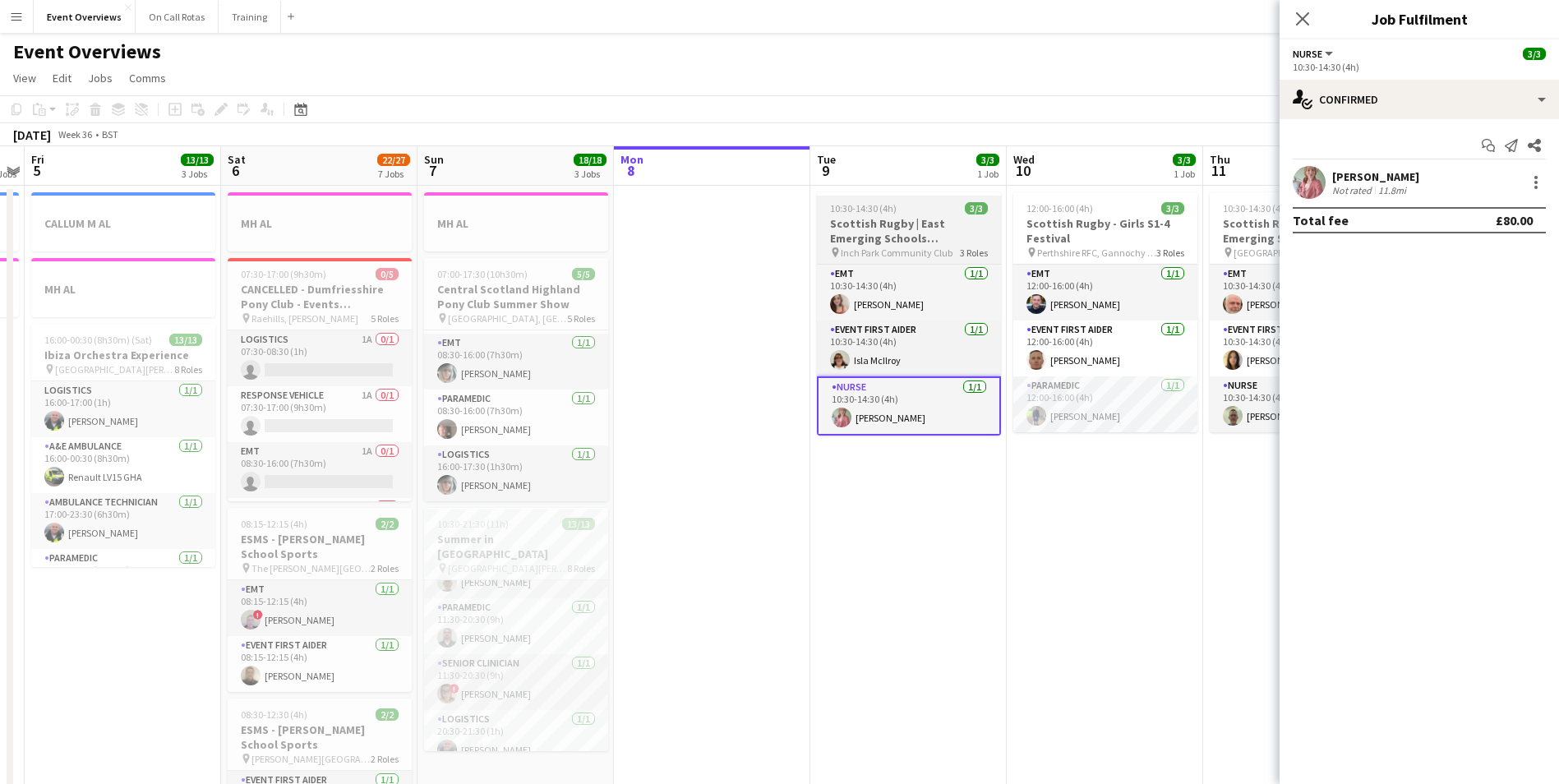
click at [920, 193] on div at bounding box center [909, 194] width 184 height 3
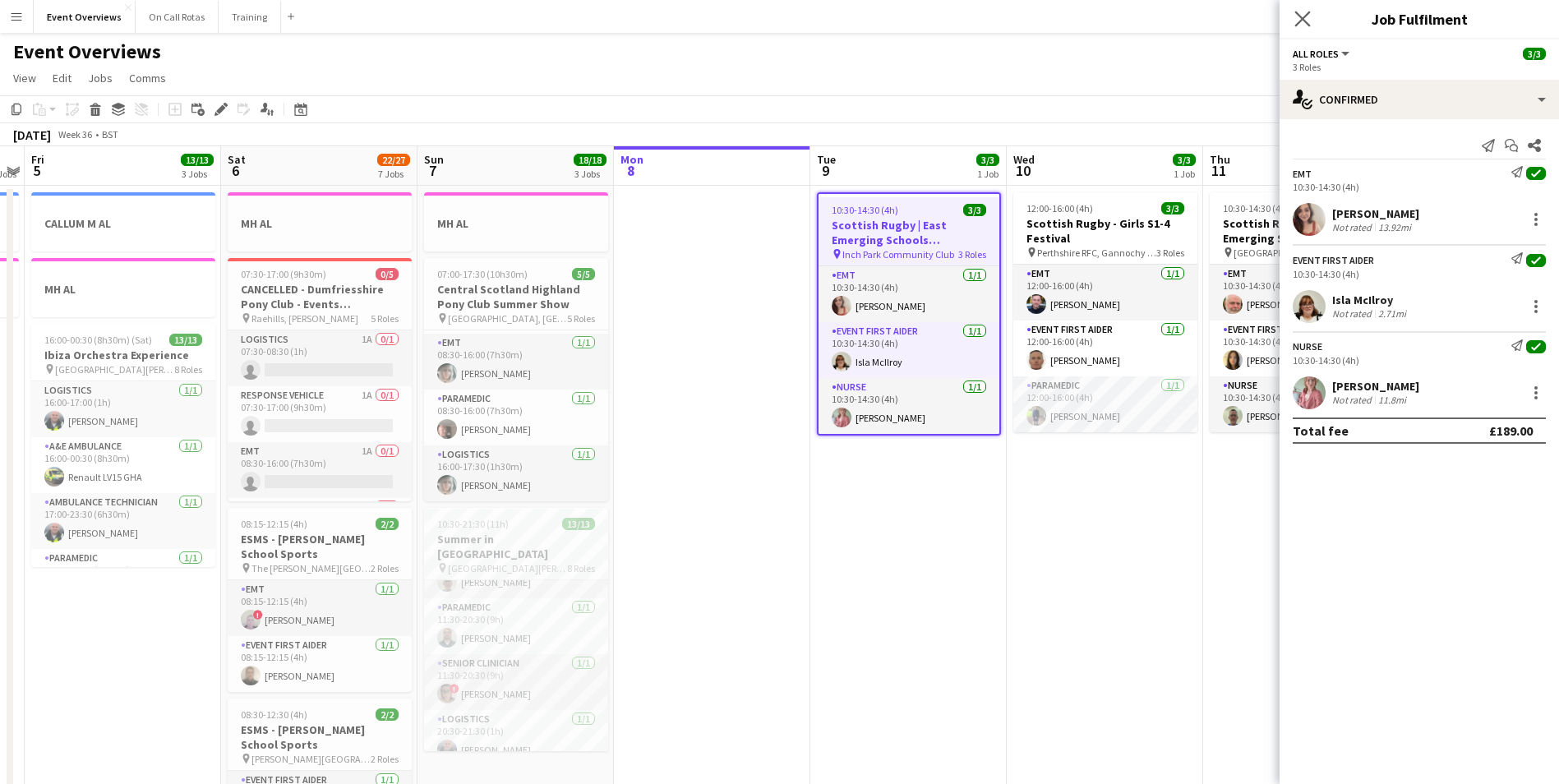
click at [1306, 9] on app-icon "Close pop-in" at bounding box center [1302, 19] width 23 height 23
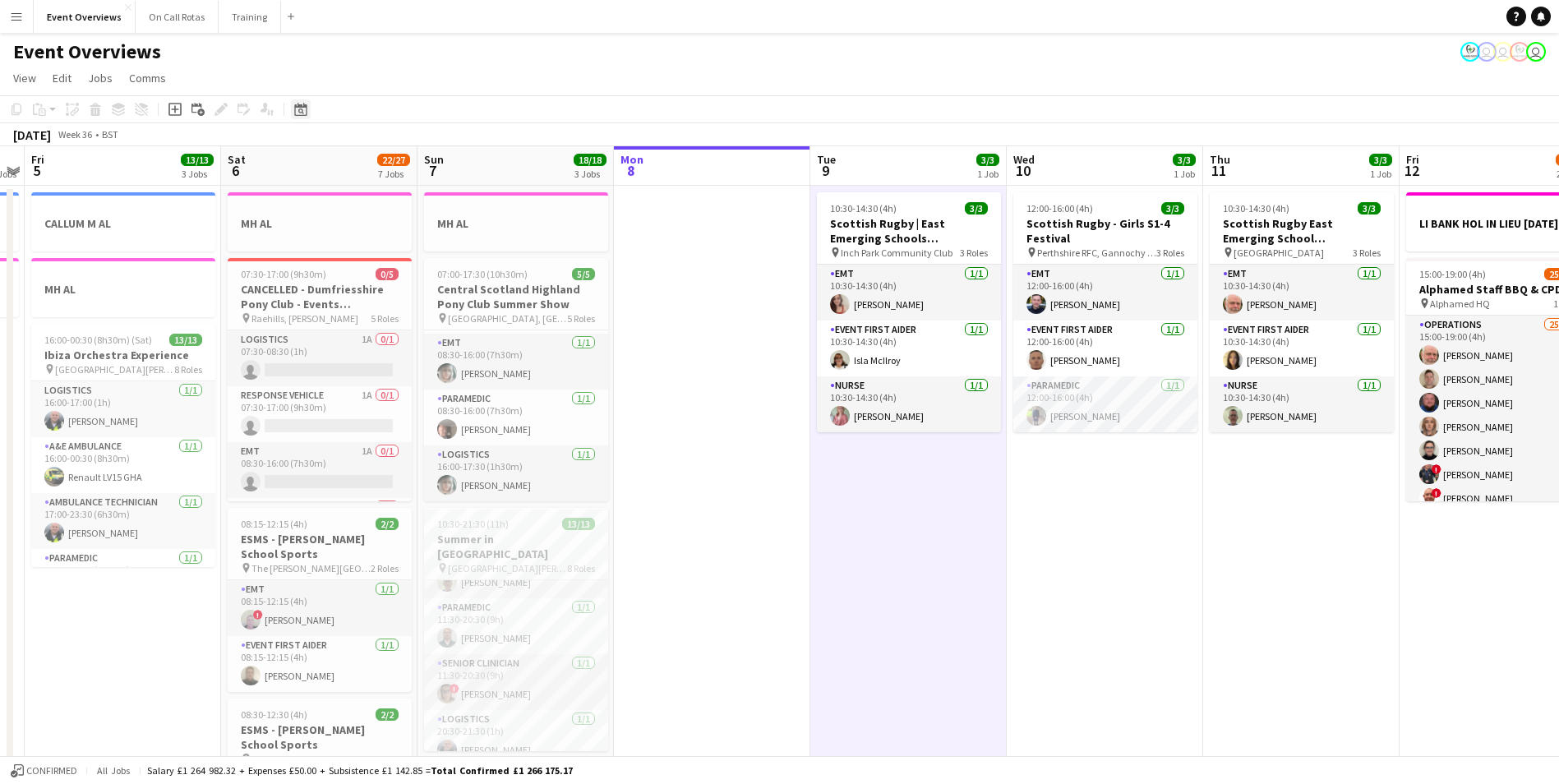
click at [305, 113] on icon "Date picker" at bounding box center [300, 108] width 13 height 13
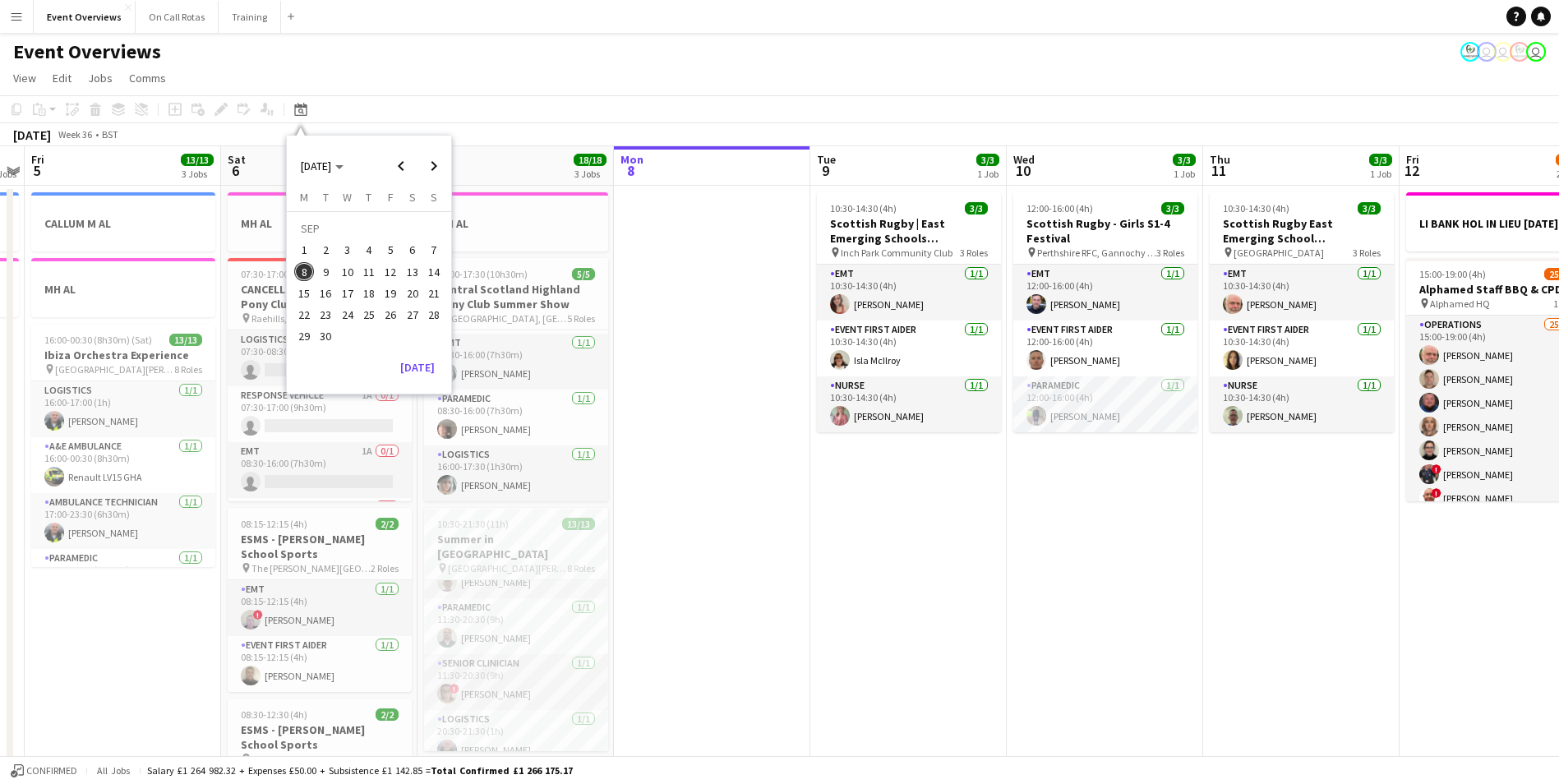
click at [388, 302] on span "19" at bounding box center [390, 293] width 20 height 20
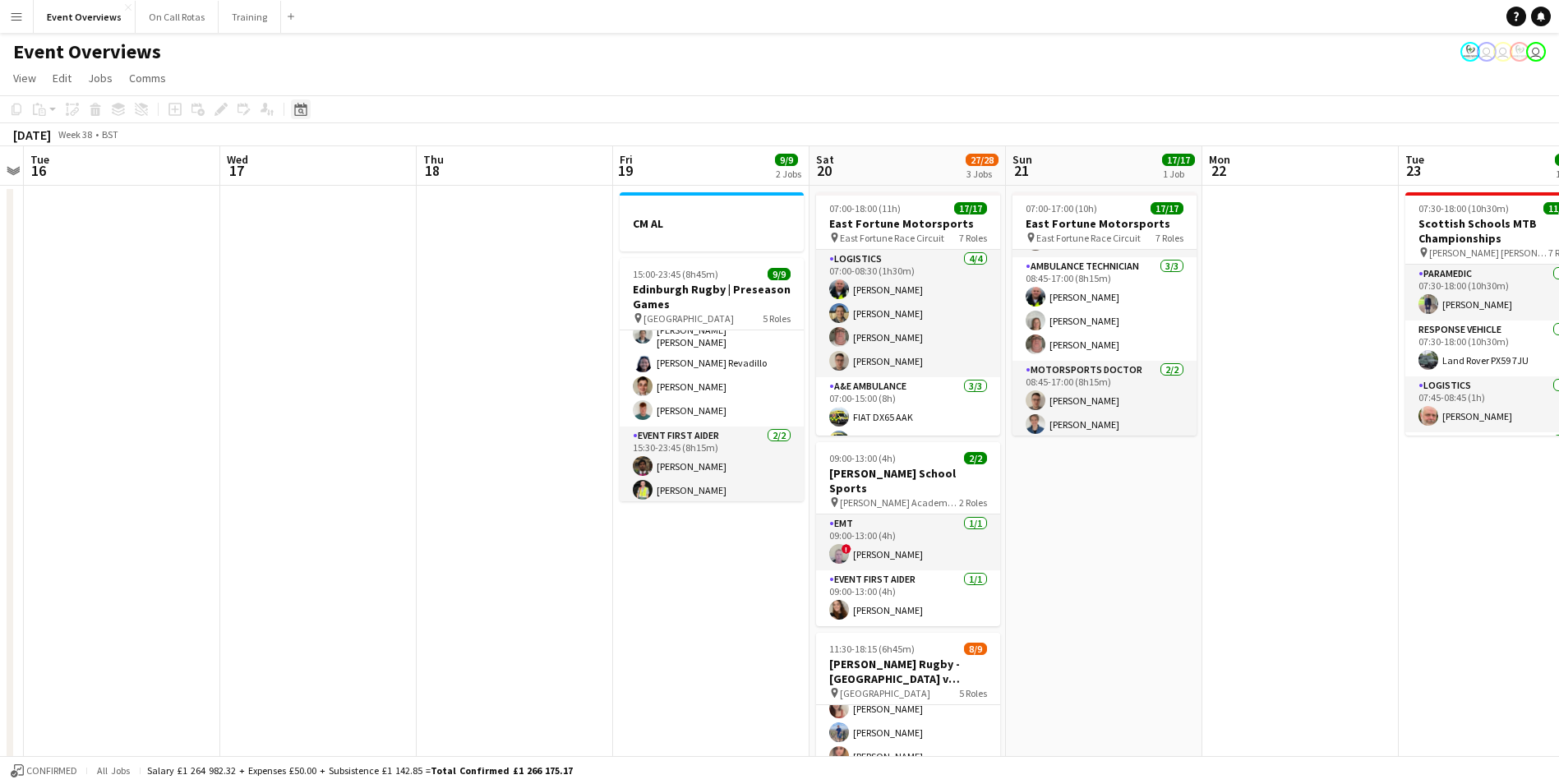
click at [302, 101] on div "Date picker" at bounding box center [300, 109] width 20 height 20
click at [311, 336] on span "29" at bounding box center [304, 336] width 20 height 20
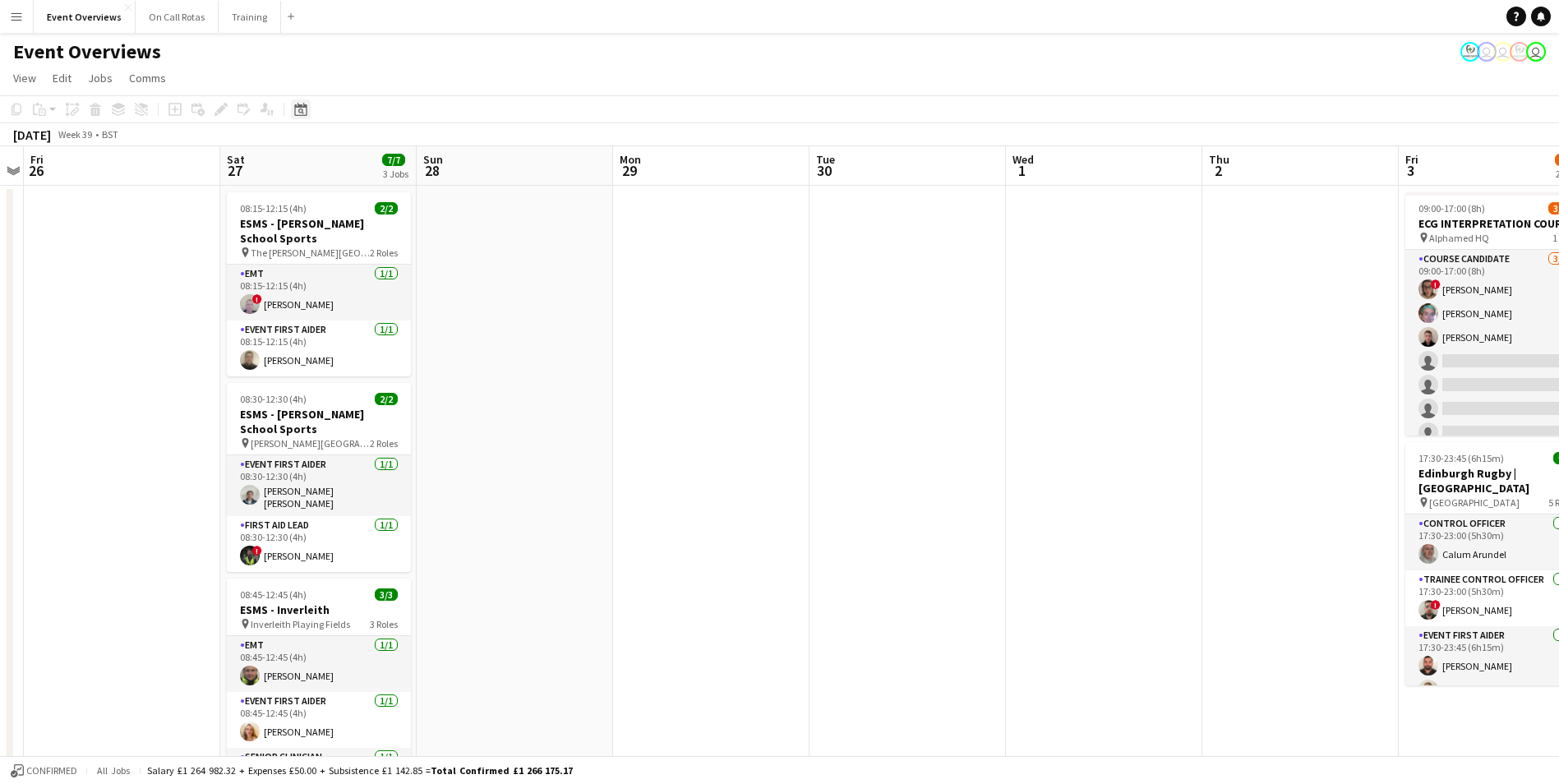
click at [305, 106] on icon at bounding box center [300, 108] width 12 height 13
click at [441, 166] on span "Next month" at bounding box center [434, 166] width 33 height 33
click at [391, 242] on span "3" at bounding box center [390, 251] width 20 height 20
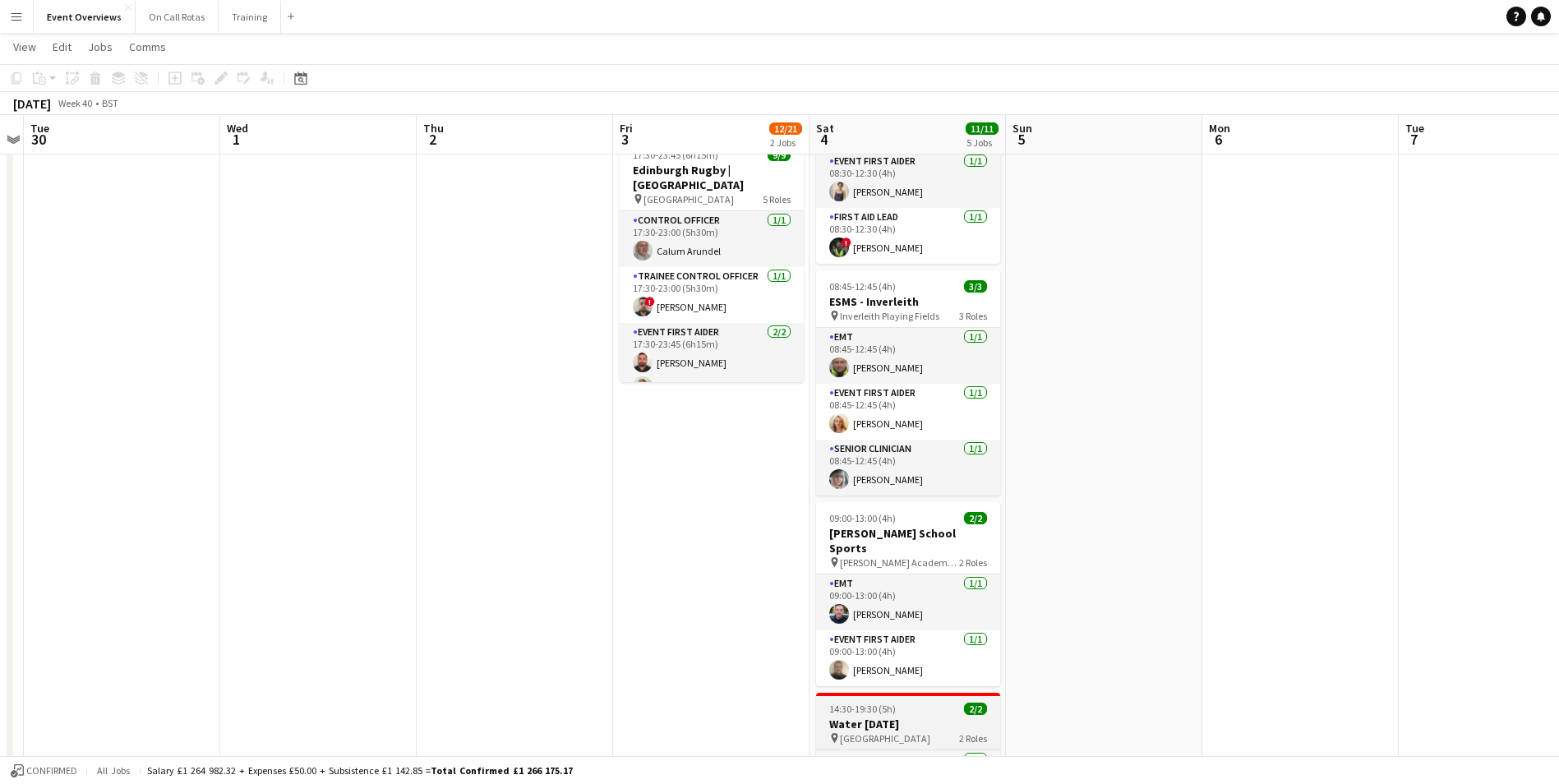
scroll to position [575, 0]
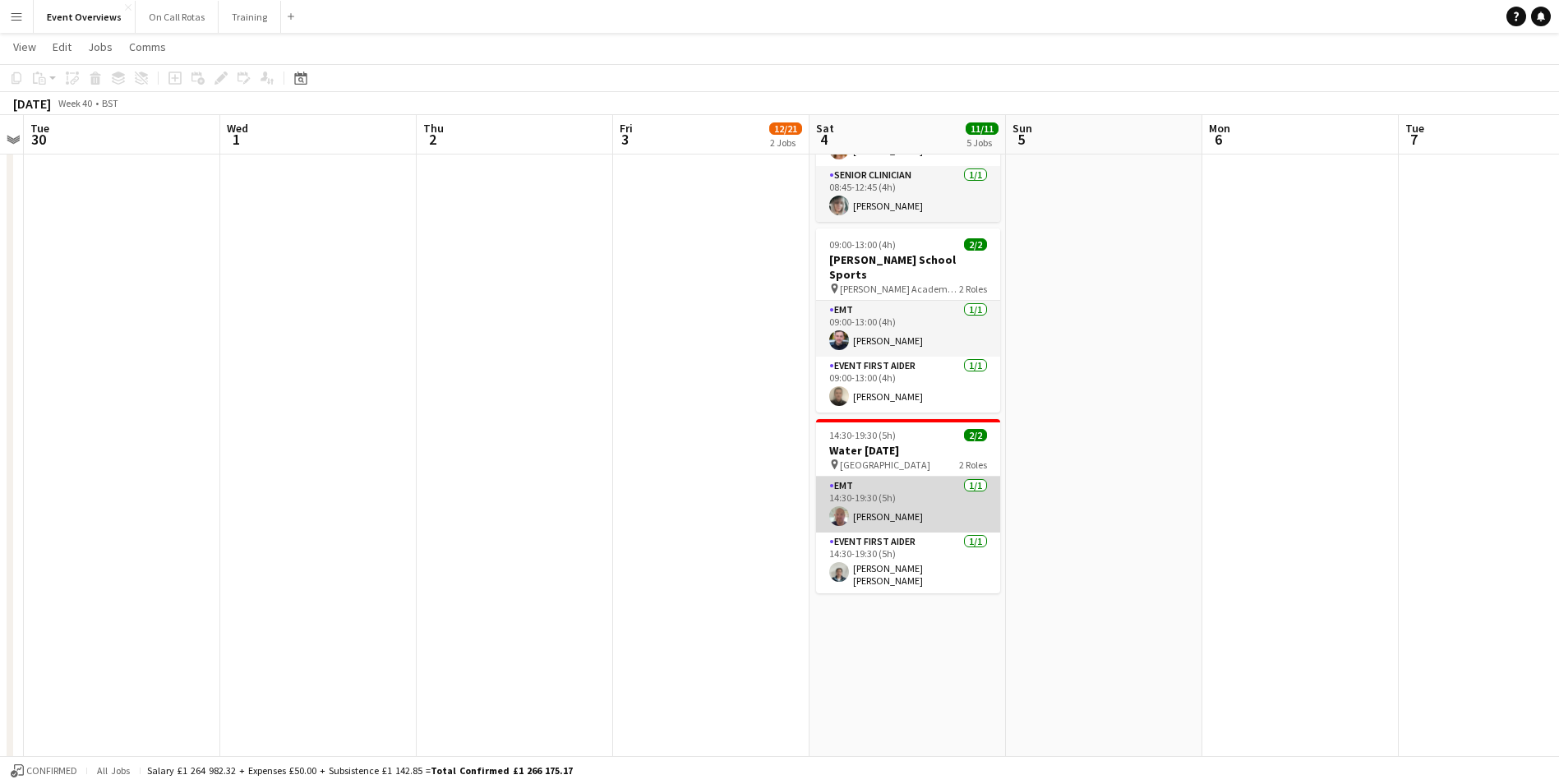
click at [844, 506] on app-user-avatar at bounding box center [839, 516] width 20 height 20
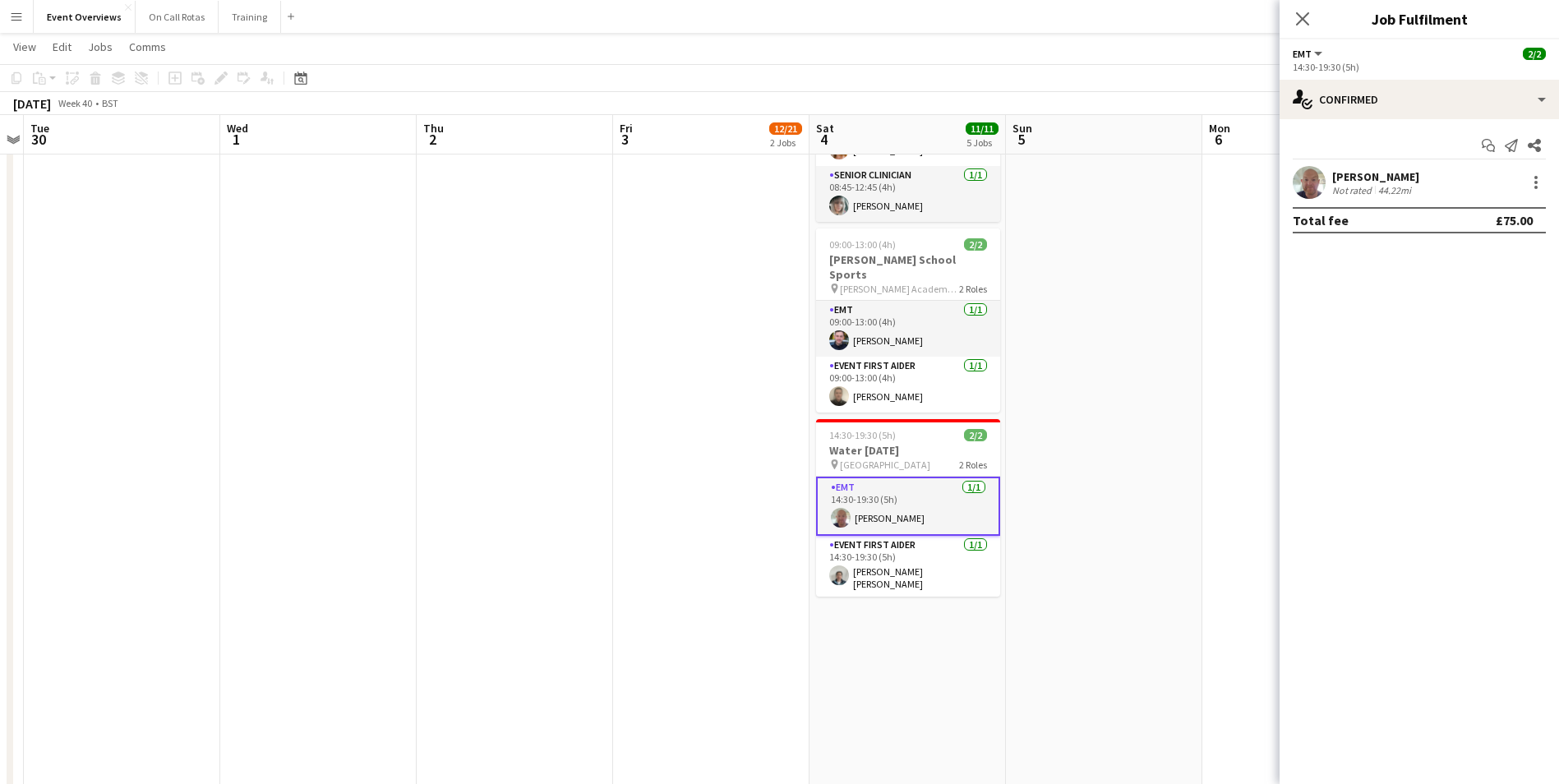
click at [1321, 187] on app-user-avatar at bounding box center [1309, 182] width 33 height 33
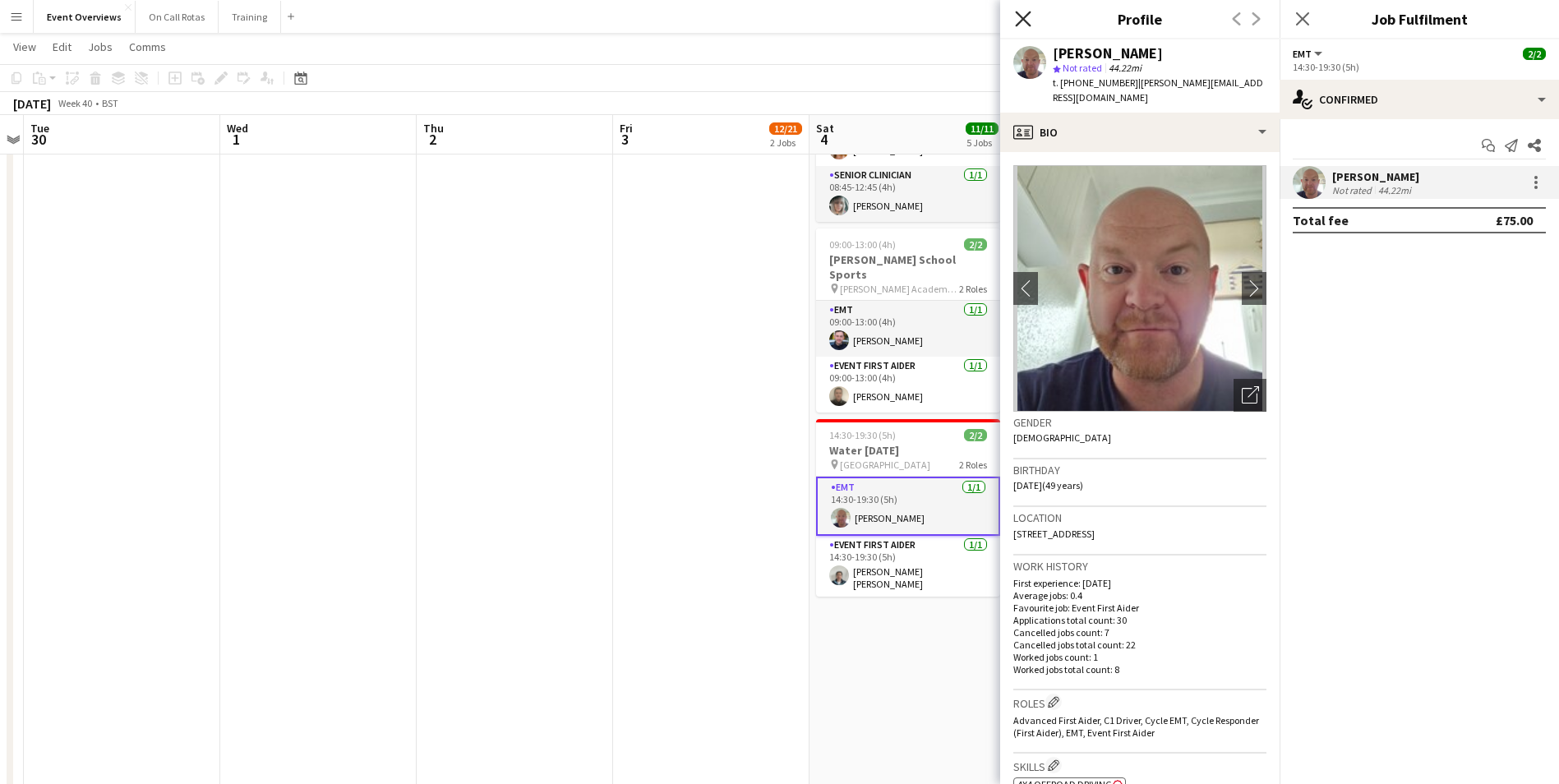
click at [1020, 12] on icon "Close pop-in" at bounding box center [1023, 18] width 16 height 16
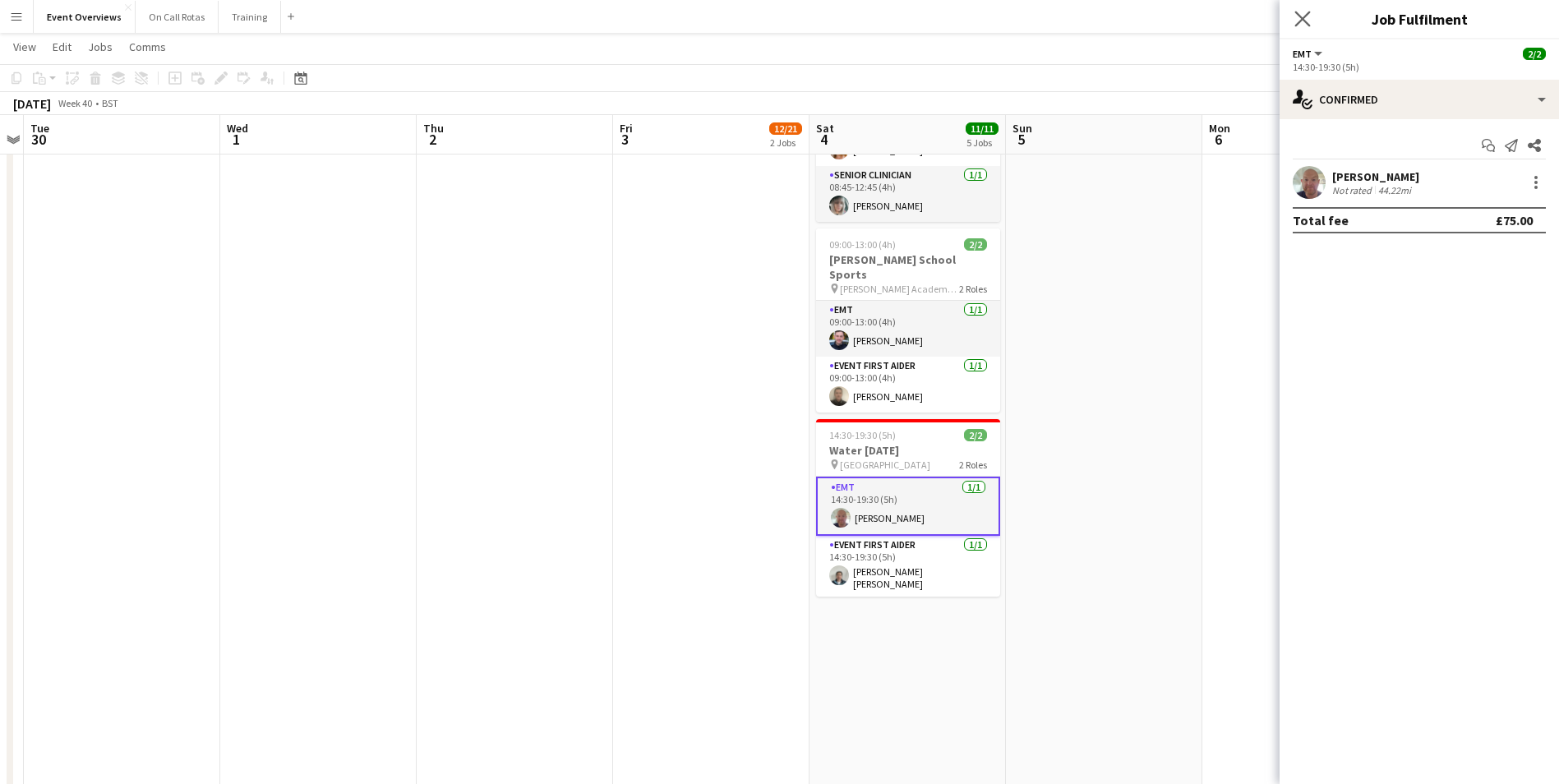
click at [1297, 10] on app-icon "Close pop-in" at bounding box center [1302, 19] width 23 height 23
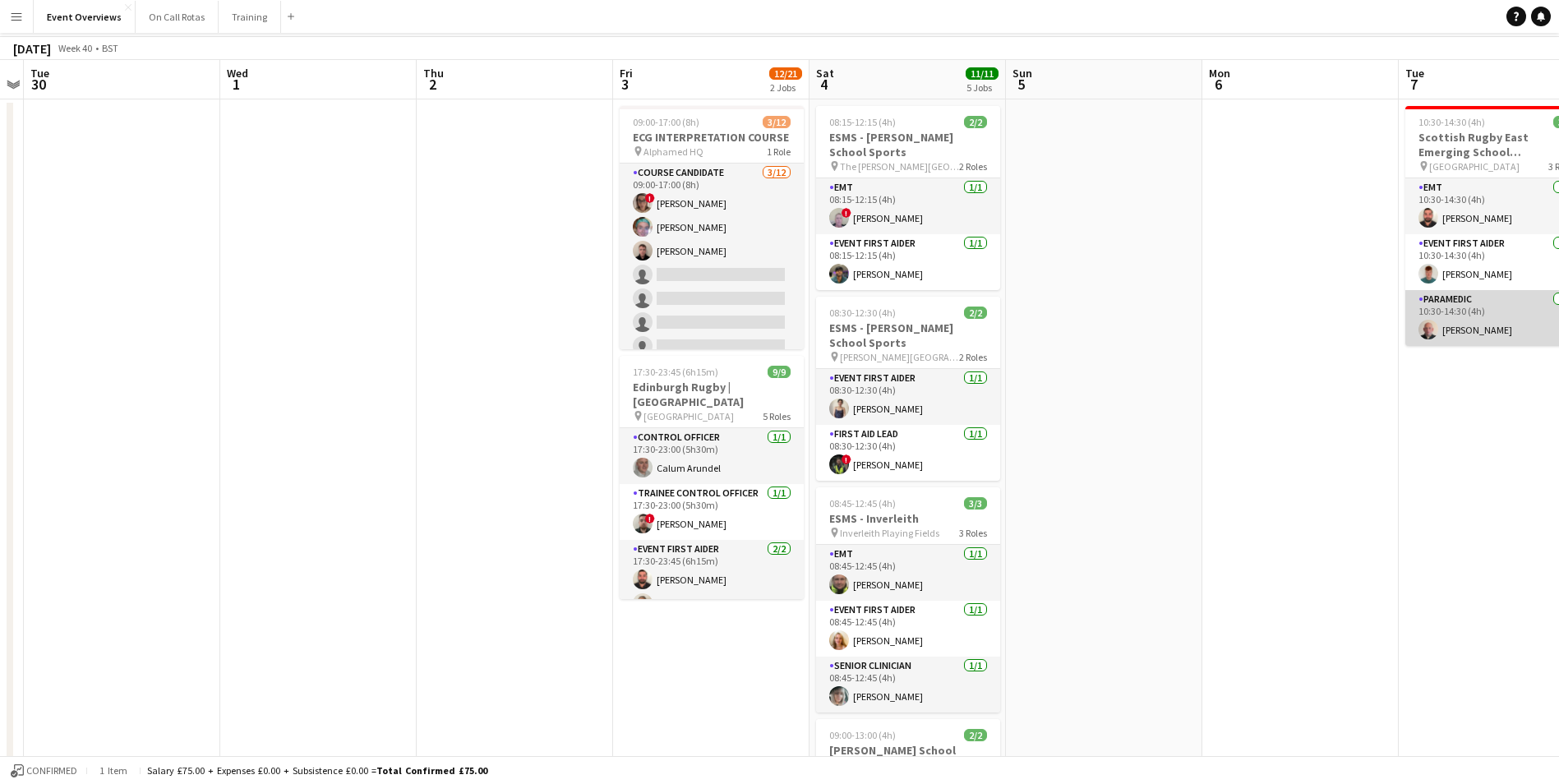
scroll to position [0, 0]
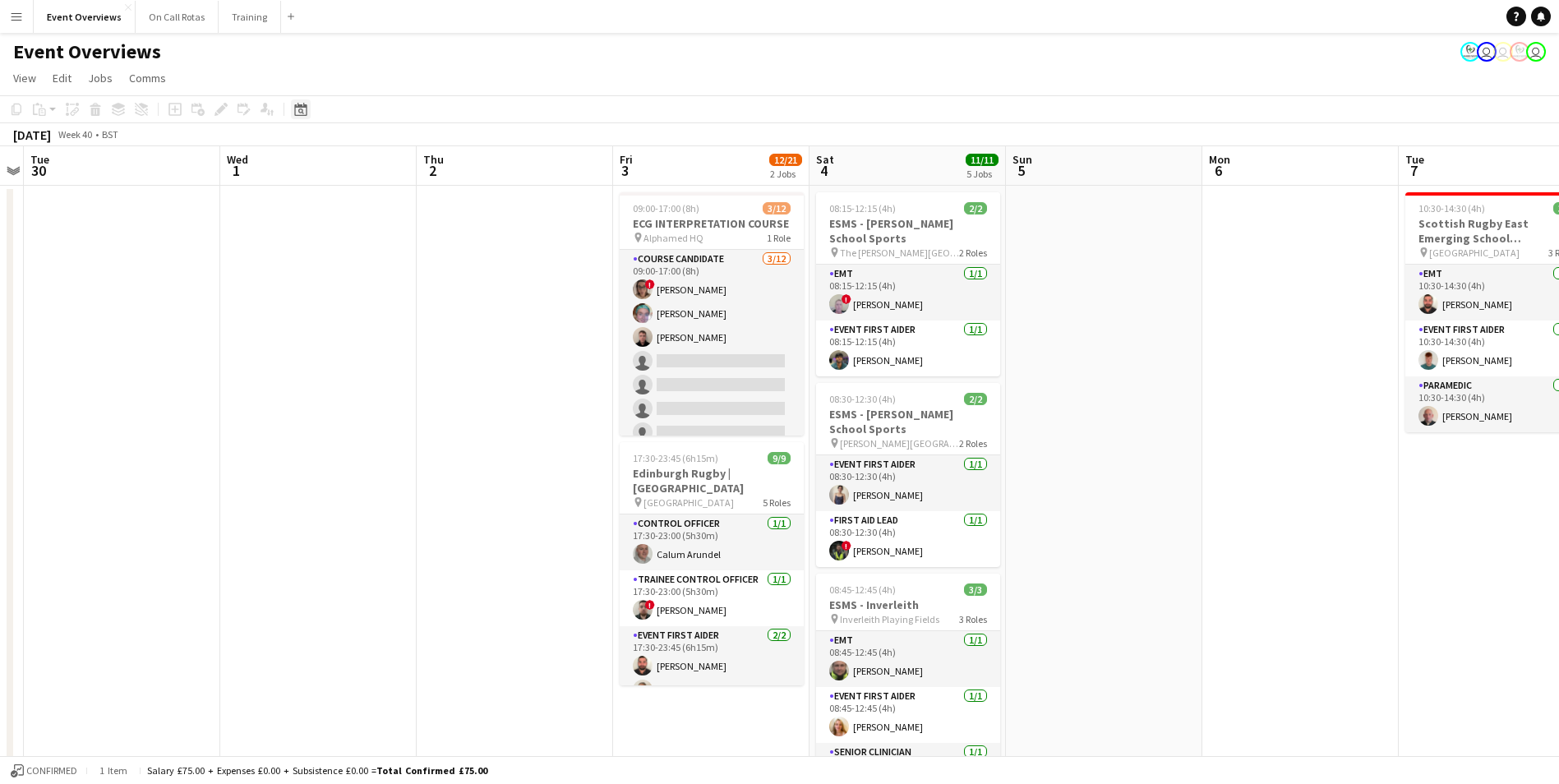
click at [300, 114] on icon "Date picker" at bounding box center [300, 108] width 13 height 13
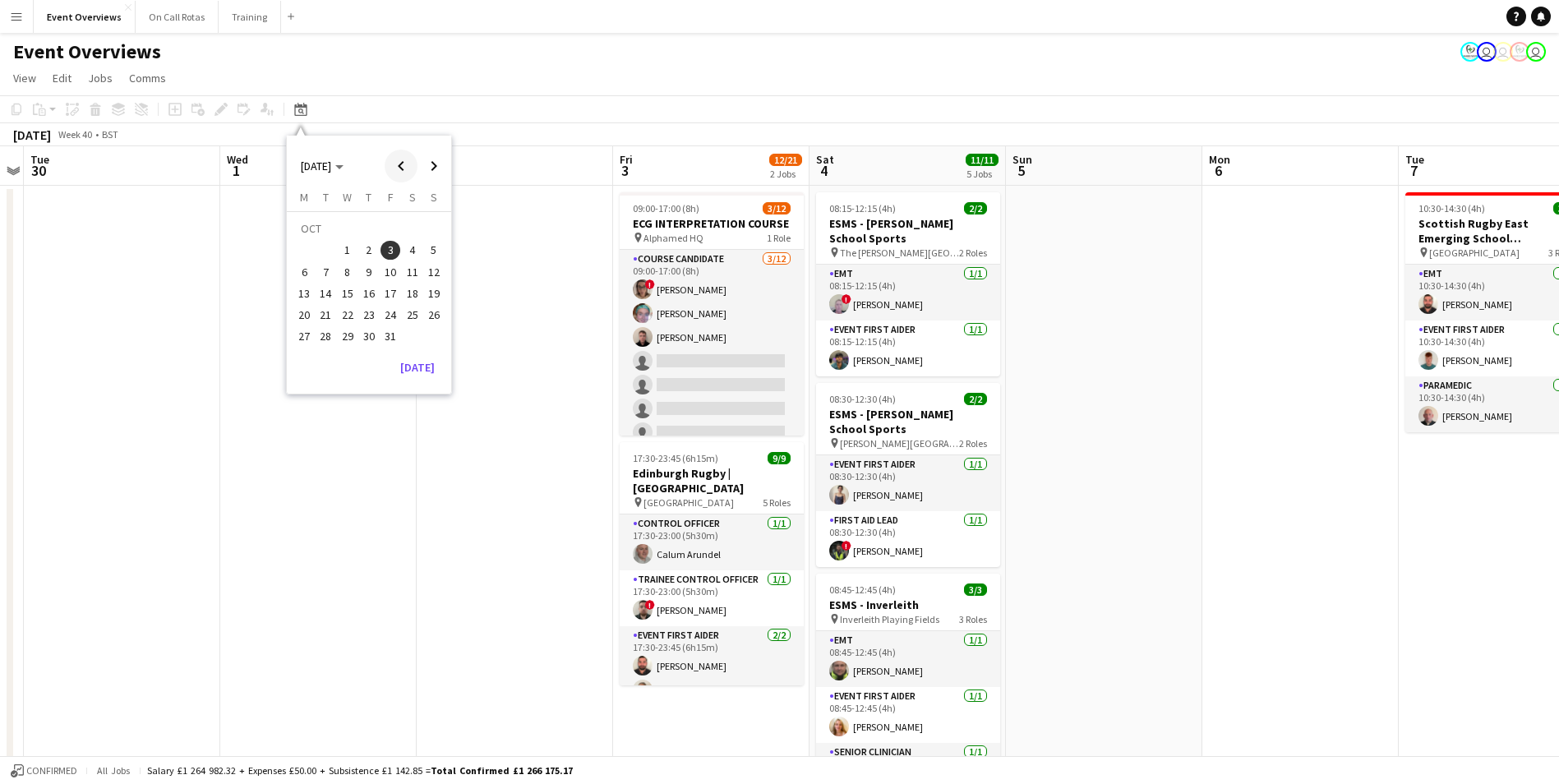
click at [407, 163] on span "Previous month" at bounding box center [401, 166] width 33 height 33
click at [297, 337] on span "29" at bounding box center [304, 336] width 20 height 20
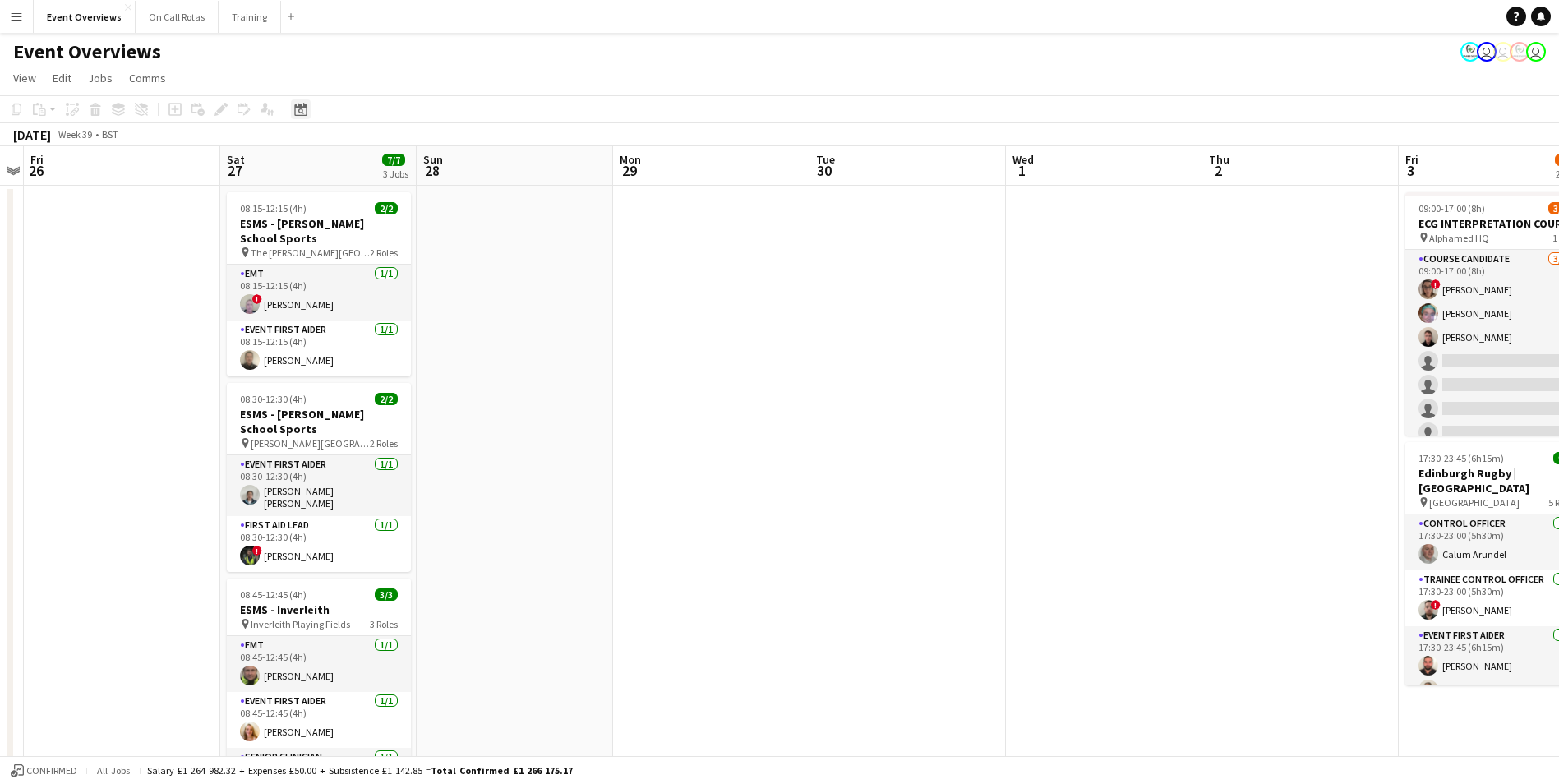
click at [304, 117] on div "Date picker" at bounding box center [300, 109] width 20 height 20
click at [301, 280] on span "8" at bounding box center [304, 271] width 20 height 20
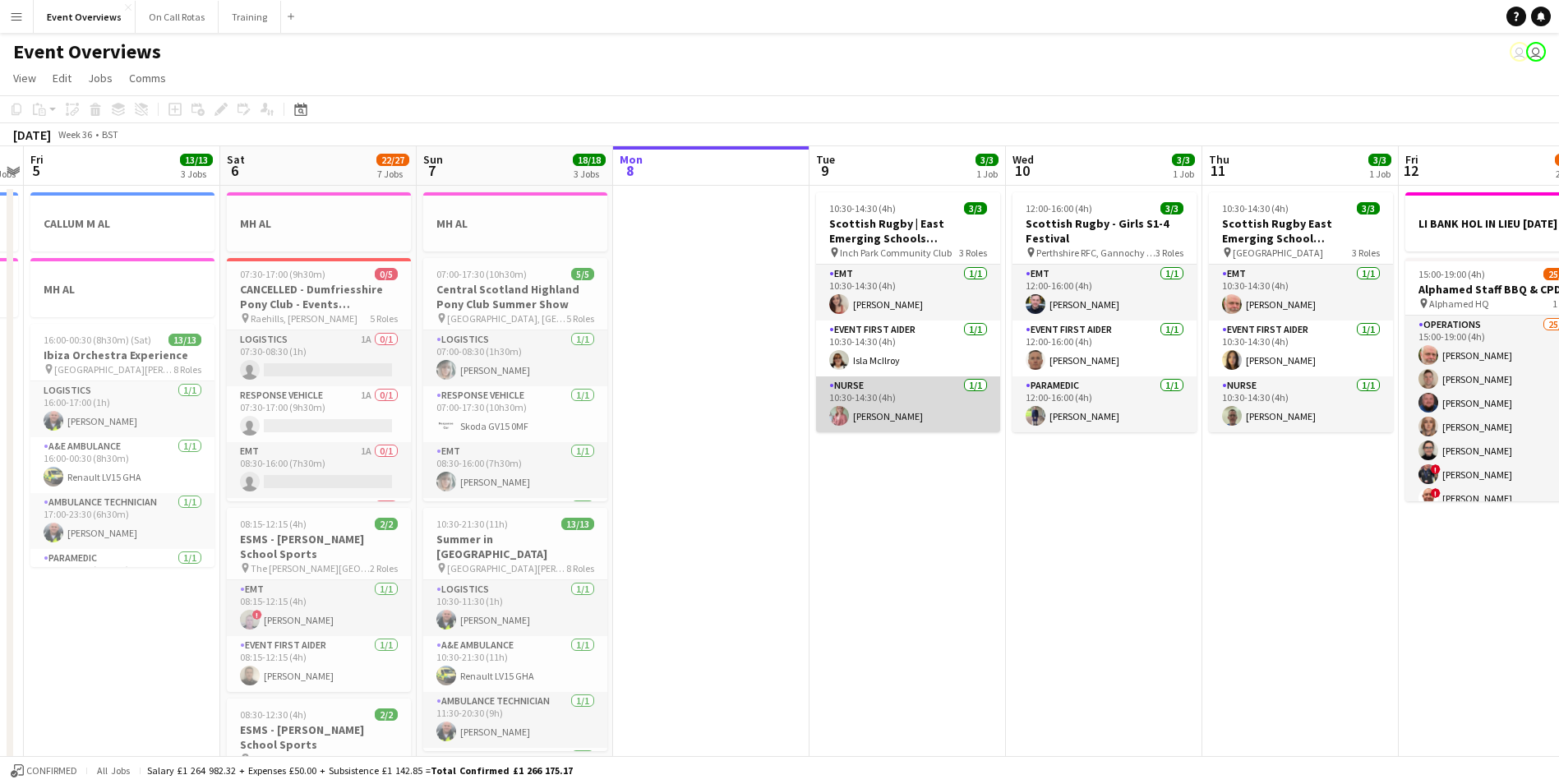
click at [851, 415] on app-card-role "Nurse [DATE] 10:30-14:30 (4h) [PERSON_NAME]" at bounding box center [908, 404] width 184 height 56
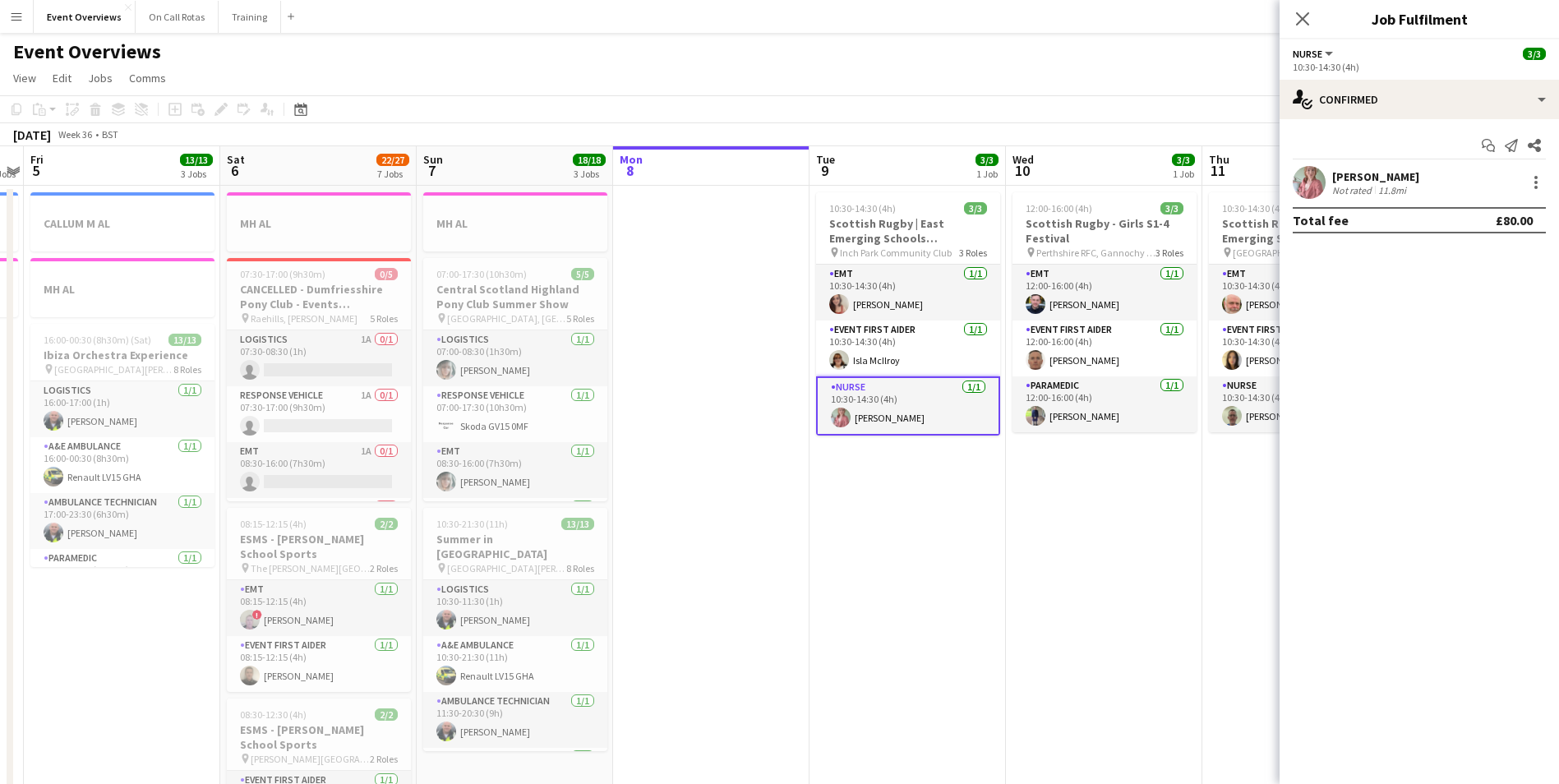
click at [1322, 180] on app-user-avatar at bounding box center [1309, 182] width 33 height 33
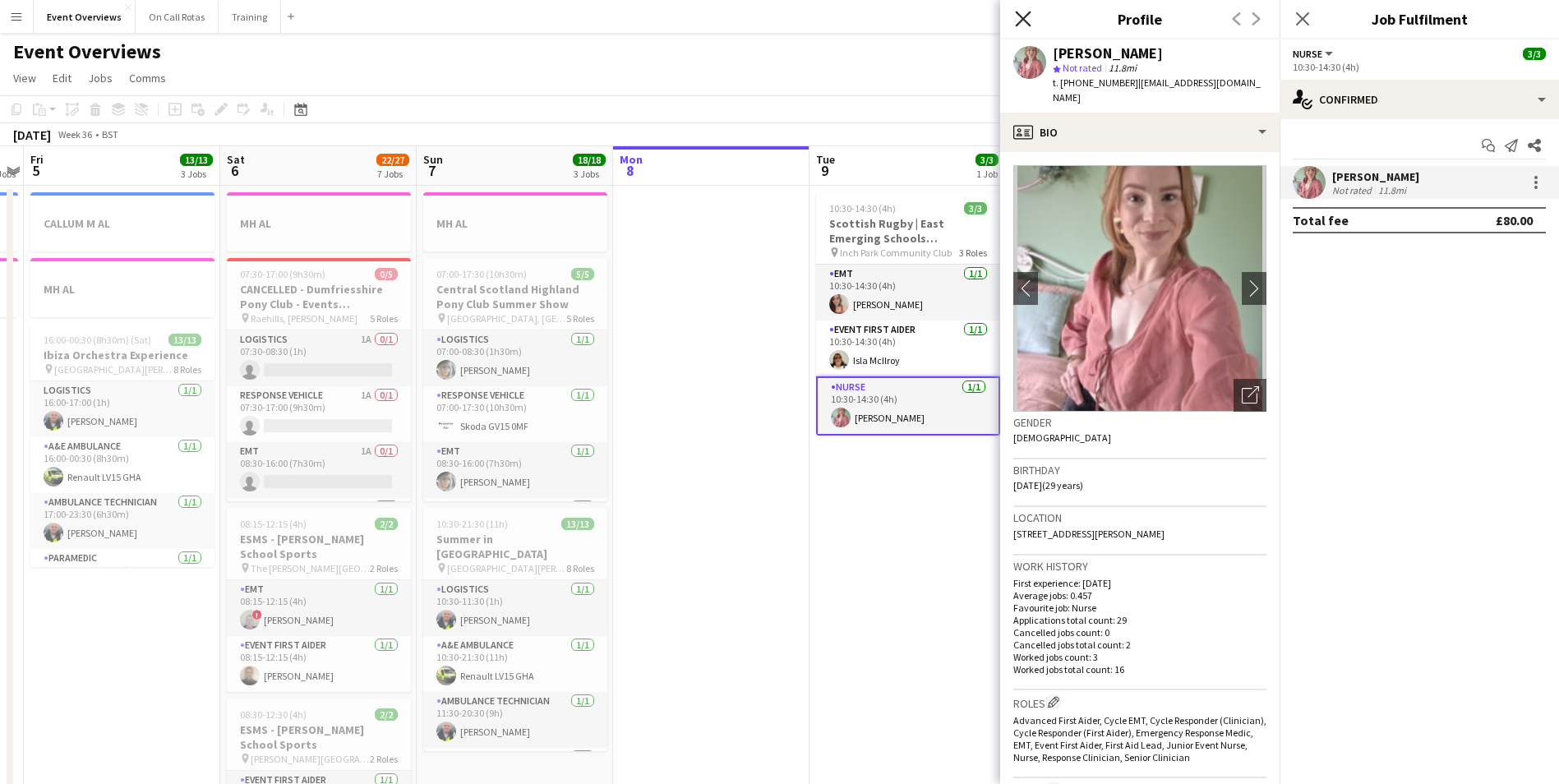
click at [1019, 23] on icon "Close pop-in" at bounding box center [1023, 18] width 16 height 16
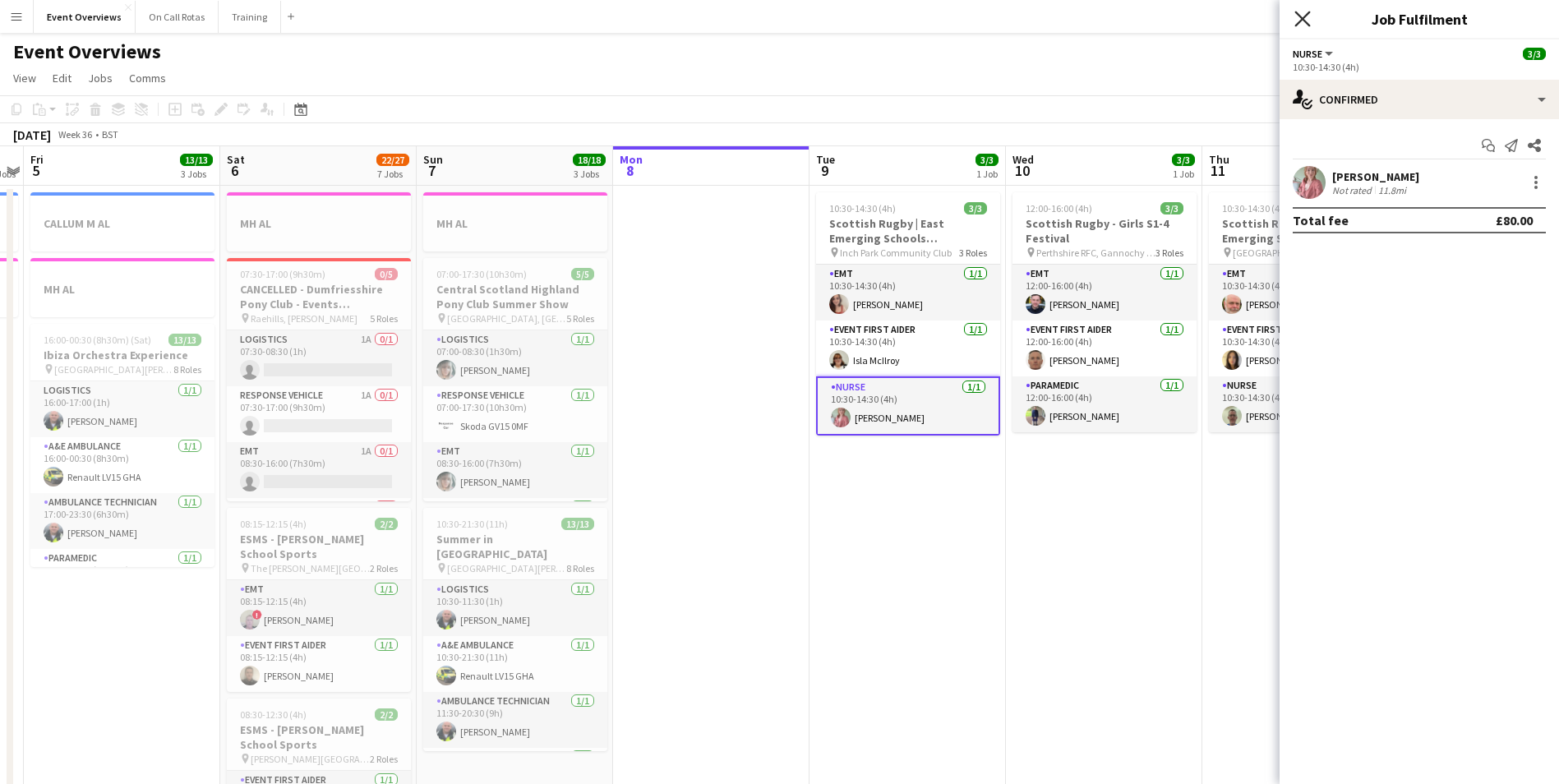
click at [1306, 20] on icon "Close pop-in" at bounding box center [1302, 18] width 16 height 16
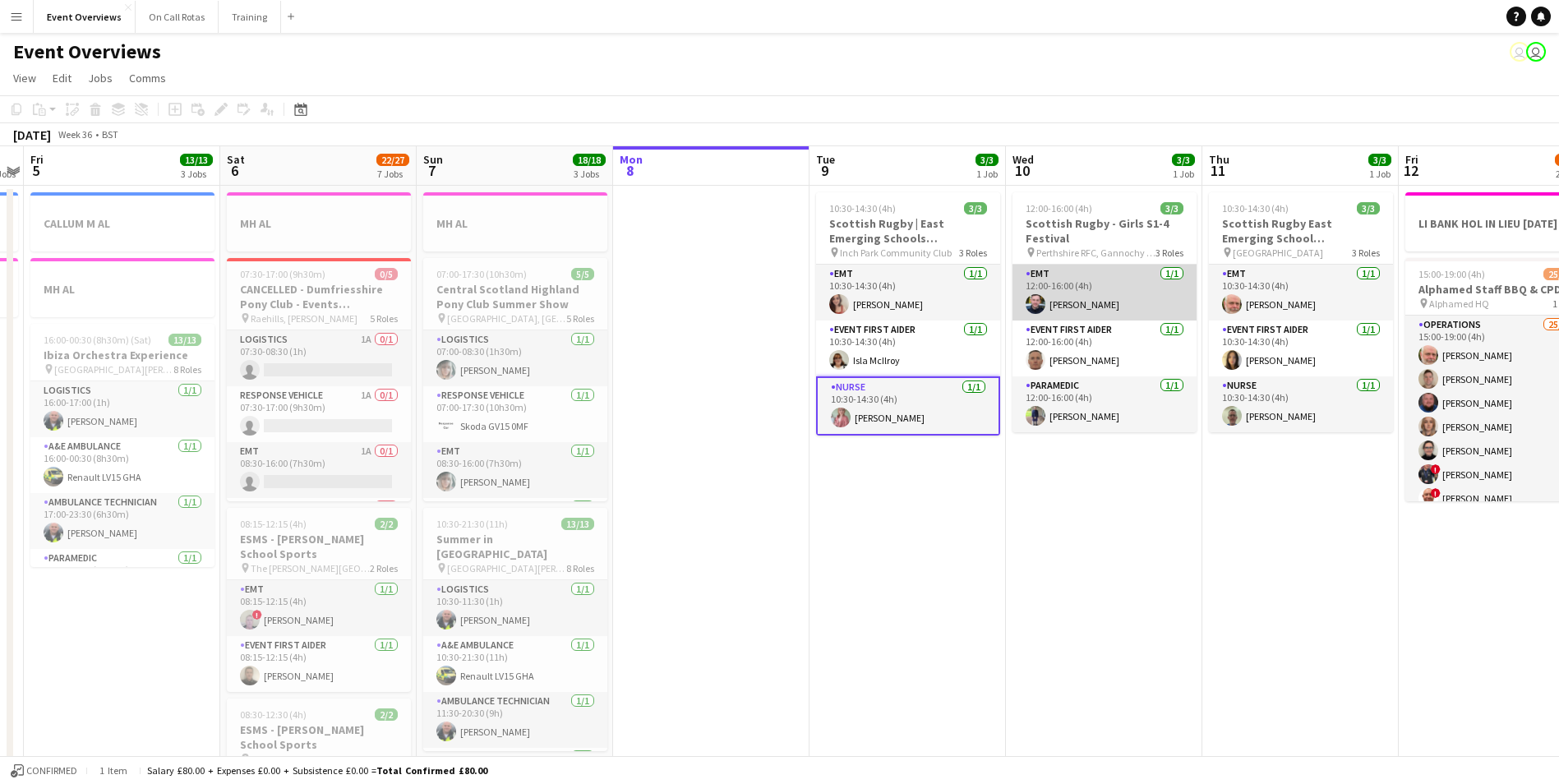
click at [1026, 302] on app-user-avatar at bounding box center [1035, 304] width 20 height 20
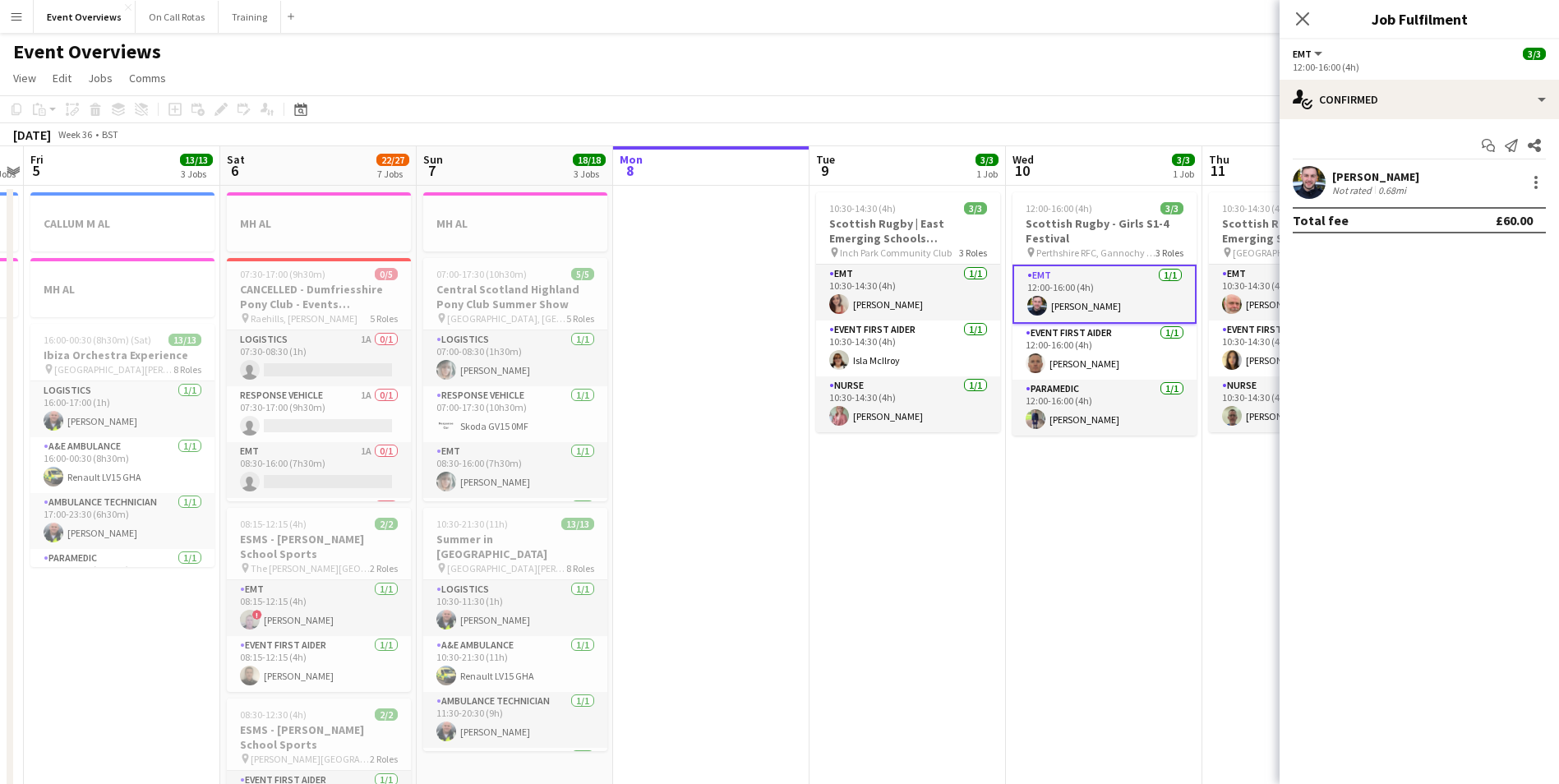
click at [1321, 182] on app-user-avatar at bounding box center [1309, 182] width 33 height 33
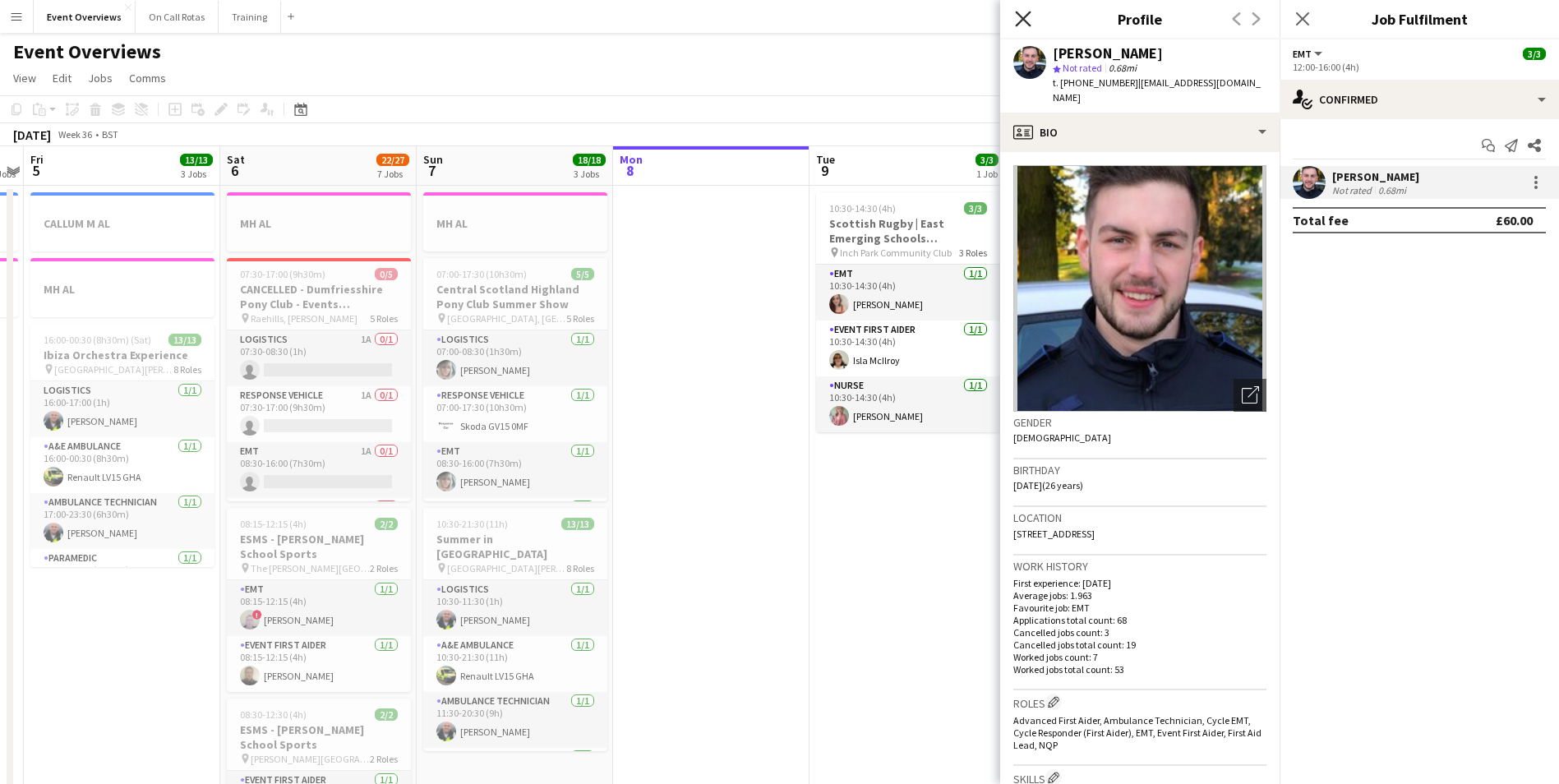
click at [1025, 12] on icon "Close pop-in" at bounding box center [1023, 18] width 16 height 16
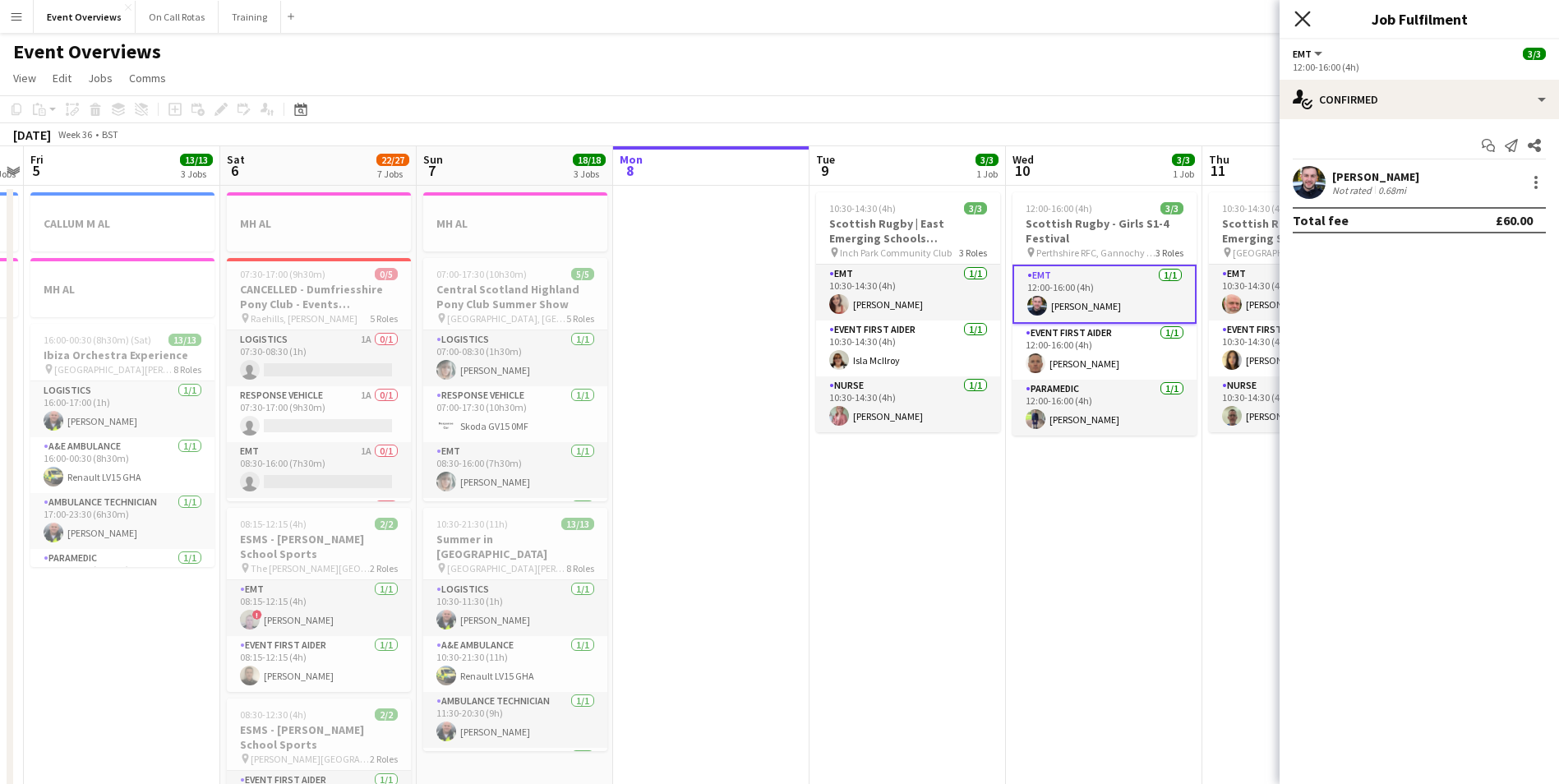
click at [1308, 16] on icon "Close pop-in" at bounding box center [1302, 18] width 16 height 16
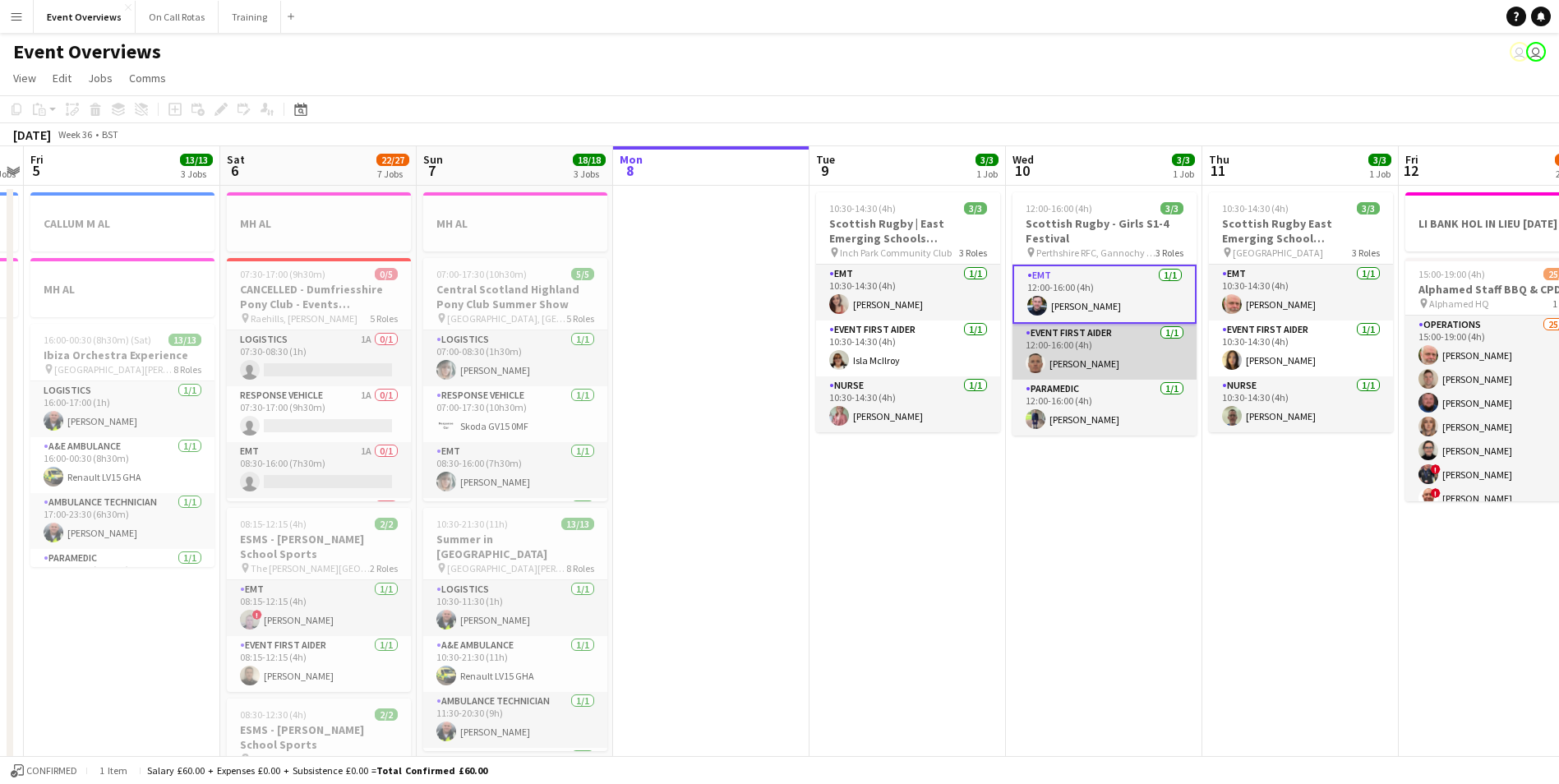
click at [1035, 365] on app-user-avatar at bounding box center [1035, 363] width 20 height 20
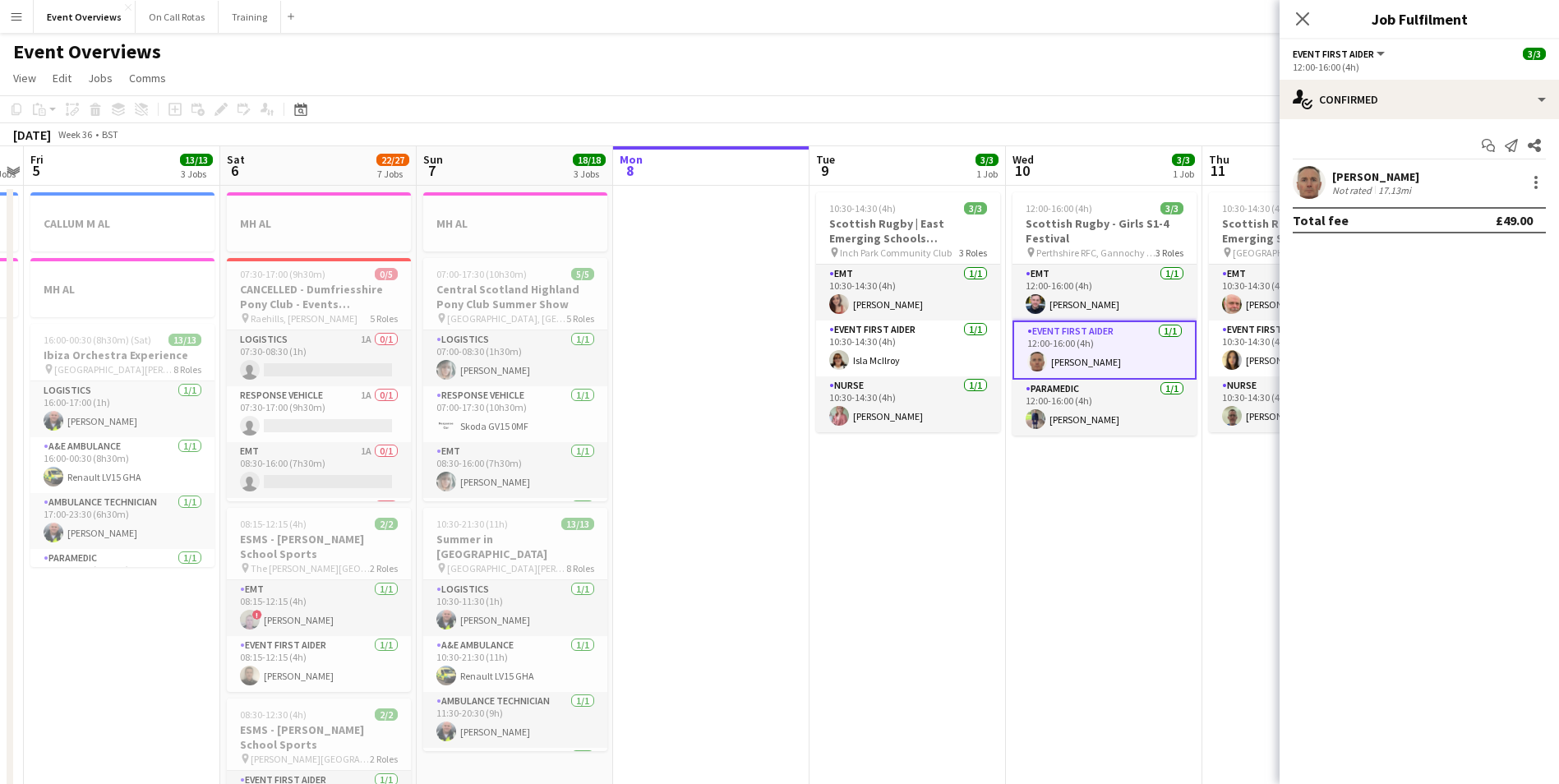
click at [1306, 189] on app-user-avatar at bounding box center [1309, 182] width 33 height 33
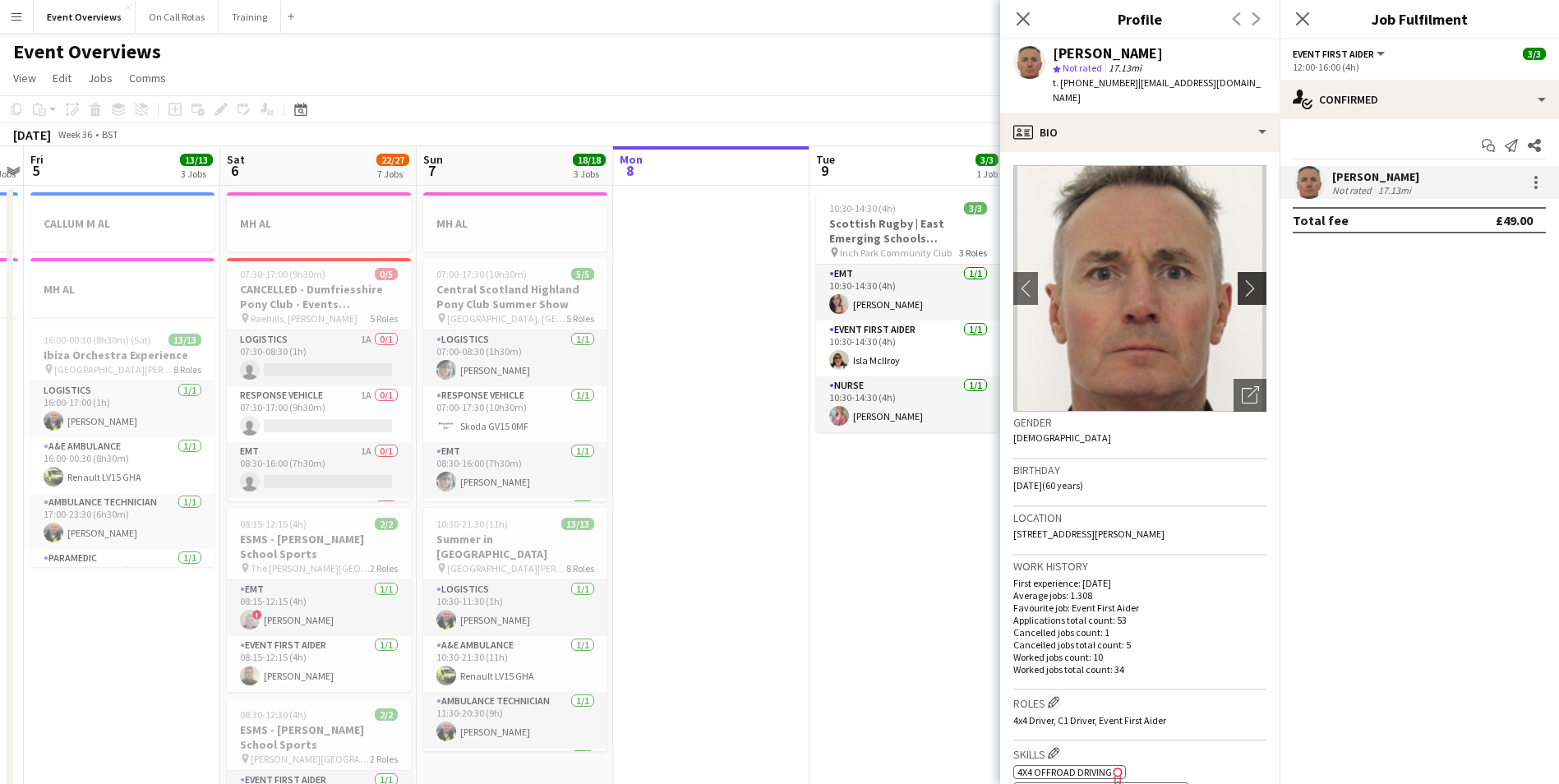
click at [1247, 279] on app-icon "chevron-right" at bounding box center [1254, 288] width 25 height 17
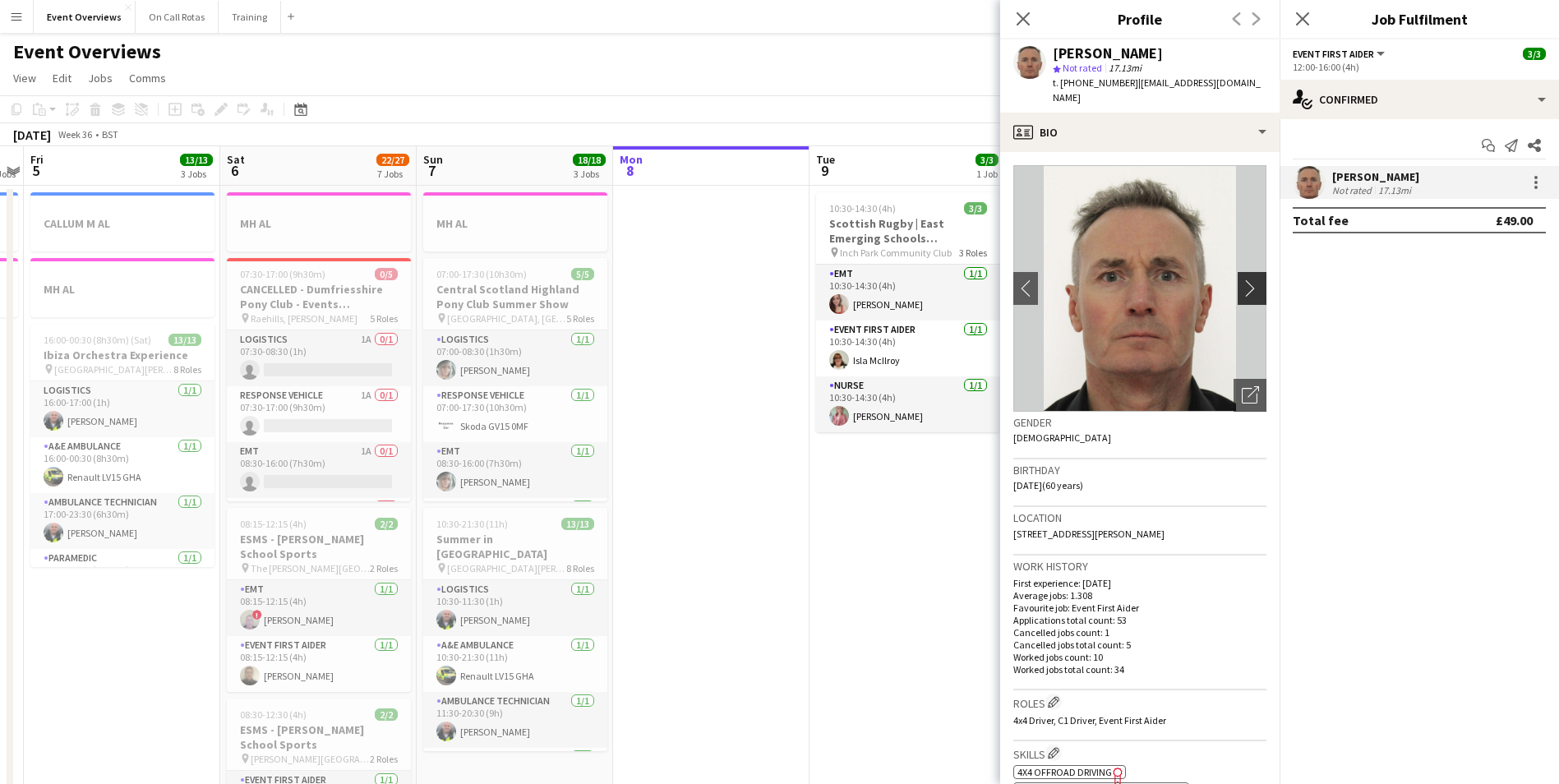
click at [1247, 279] on app-icon "chevron-right" at bounding box center [1254, 288] width 25 height 17
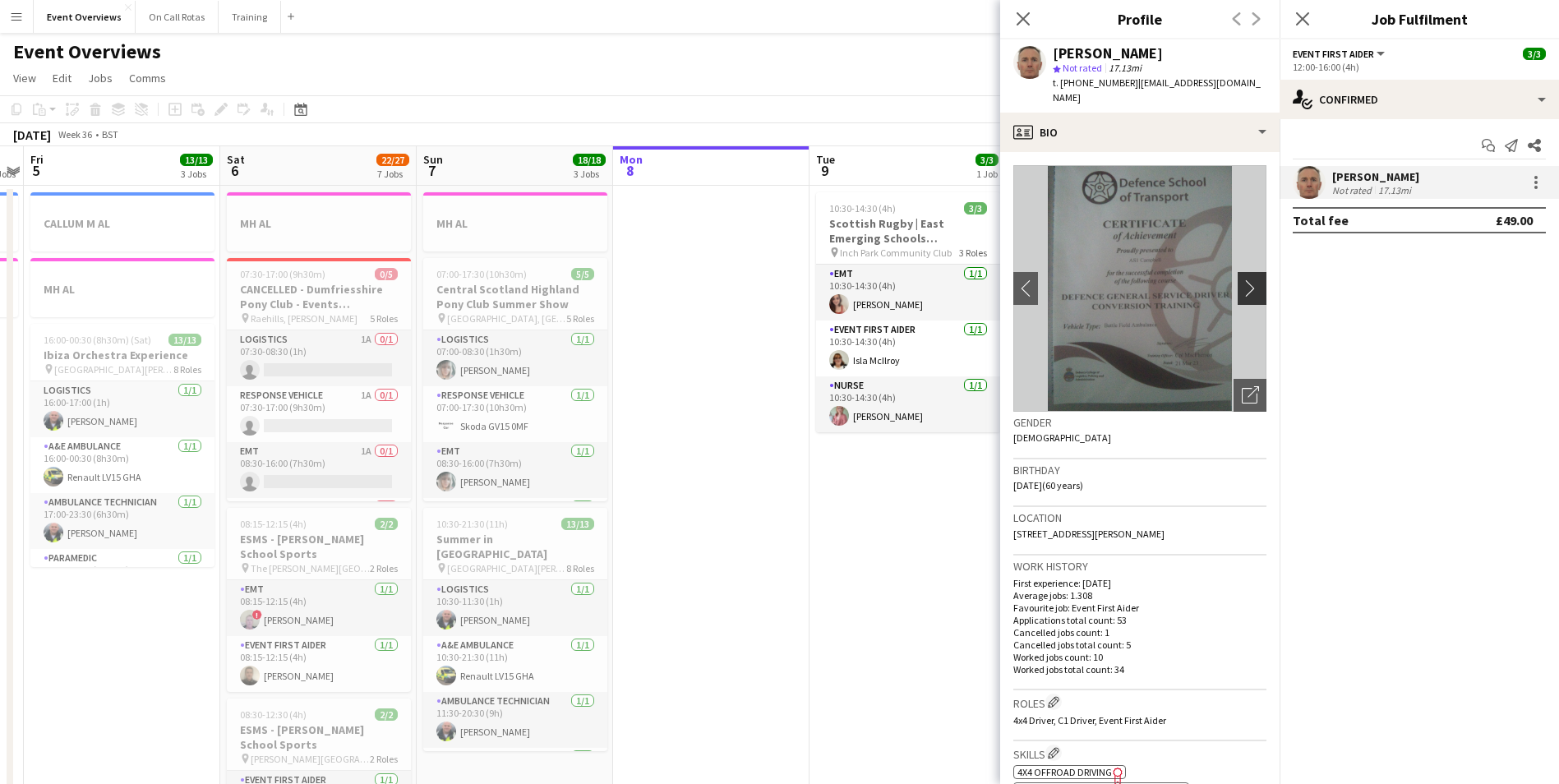
click at [1241, 272] on button "chevron-right" at bounding box center [1254, 289] width 33 height 33
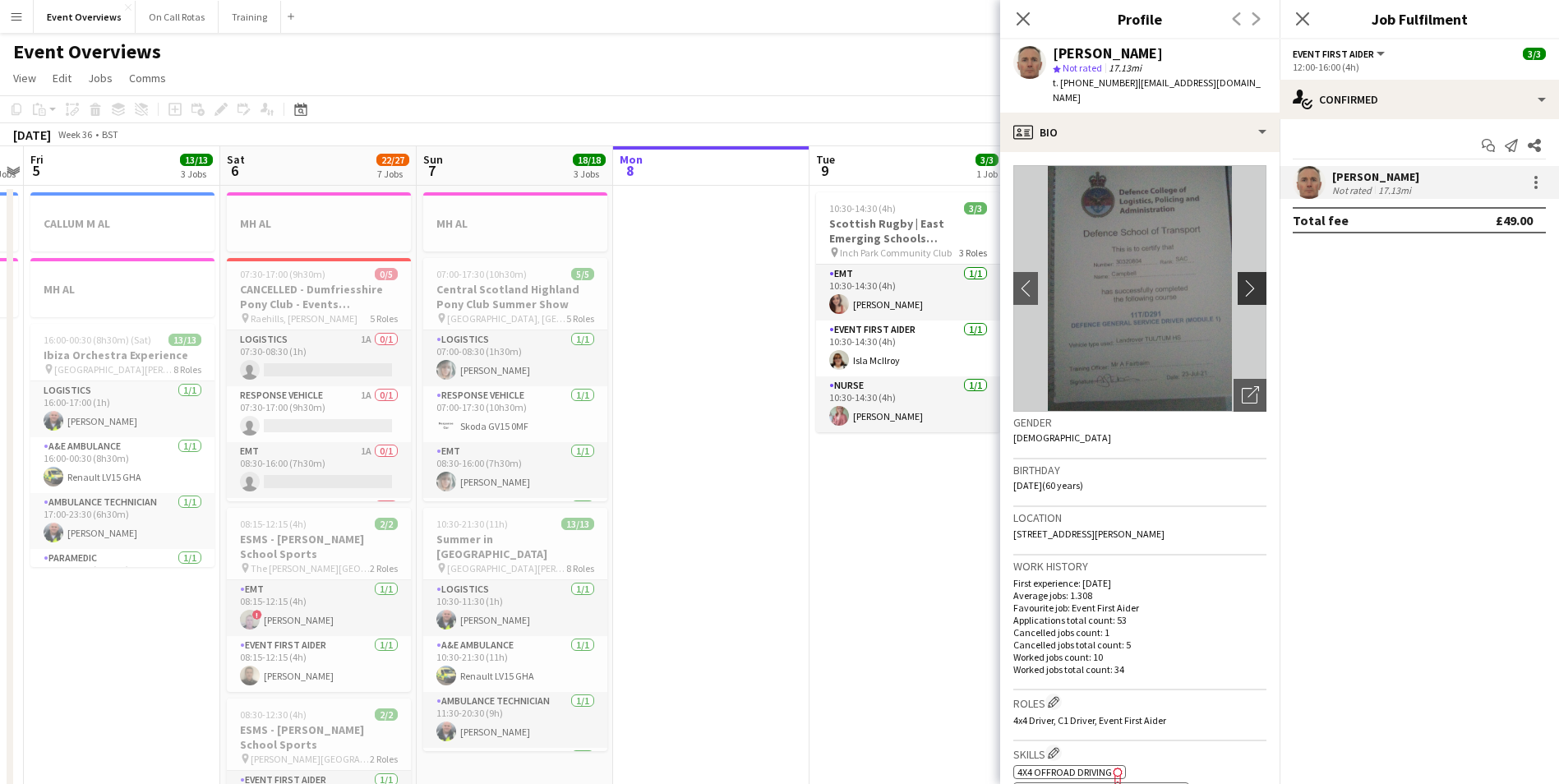
click at [1241, 272] on button "chevron-right" at bounding box center [1254, 289] width 33 height 33
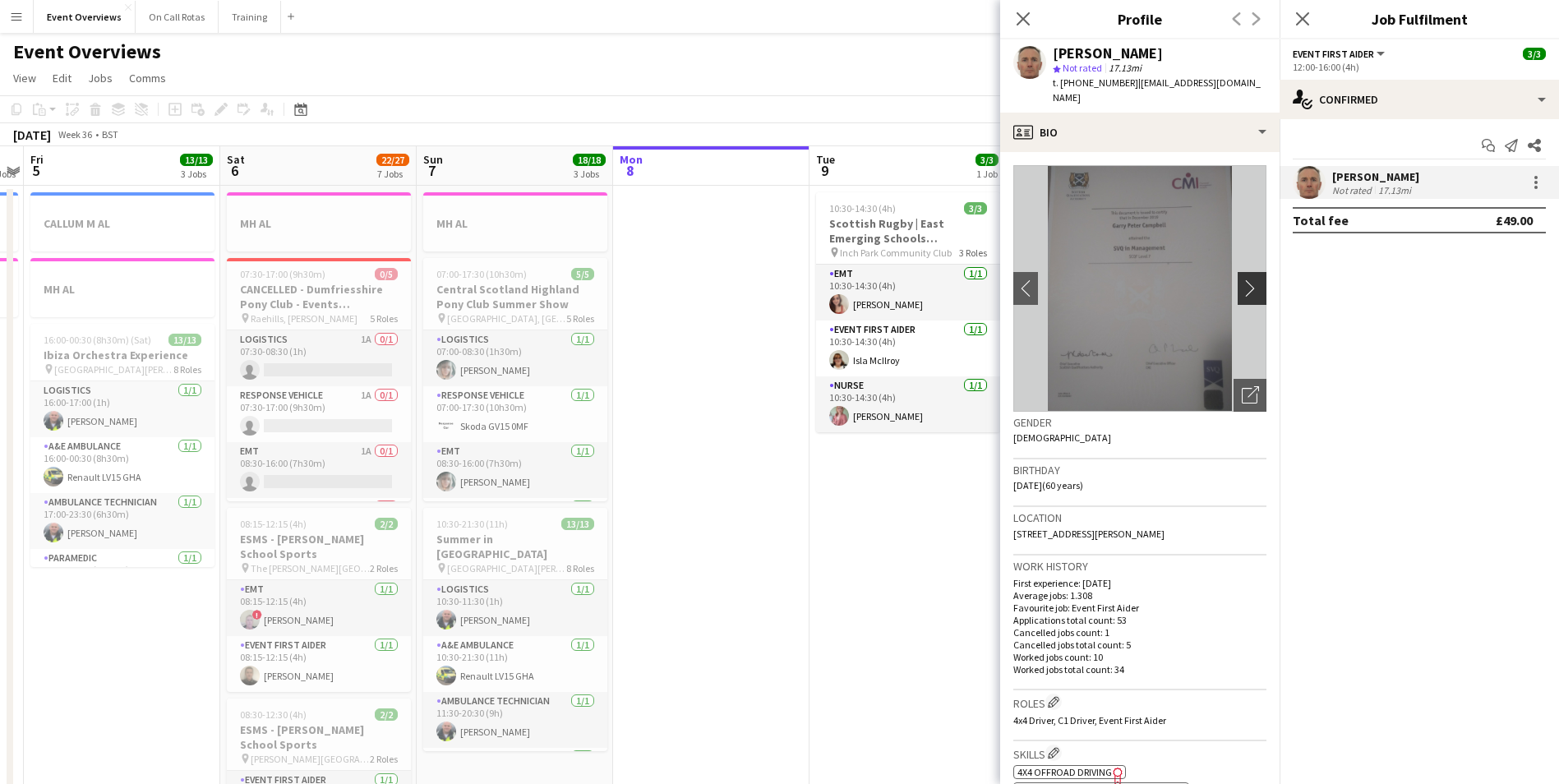
click at [1241, 272] on button "chevron-right" at bounding box center [1254, 289] width 33 height 33
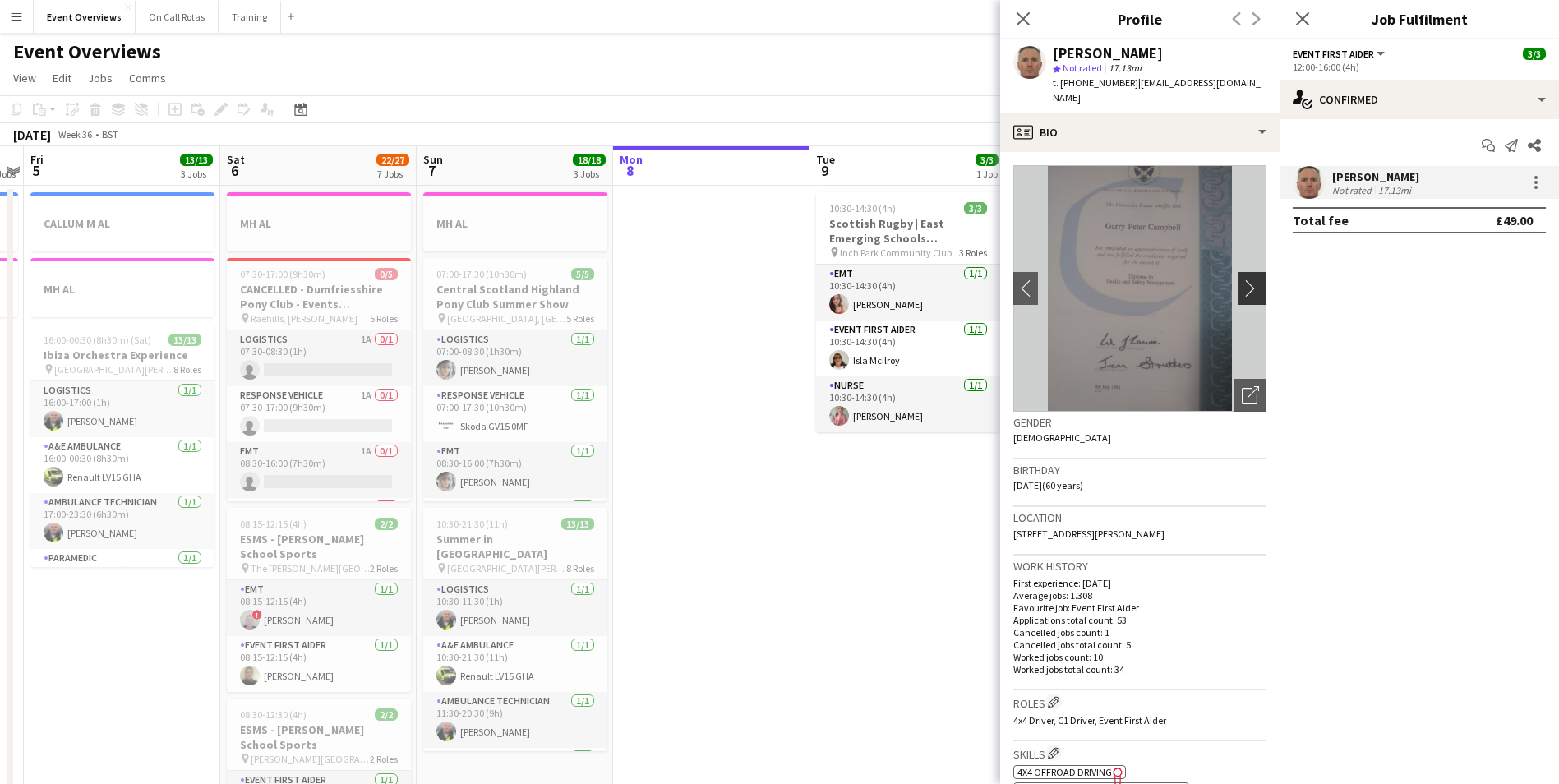
click at [1241, 272] on button "chevron-right" at bounding box center [1254, 289] width 33 height 33
click at [1248, 279] on app-icon "chevron-right" at bounding box center [1254, 288] width 25 height 17
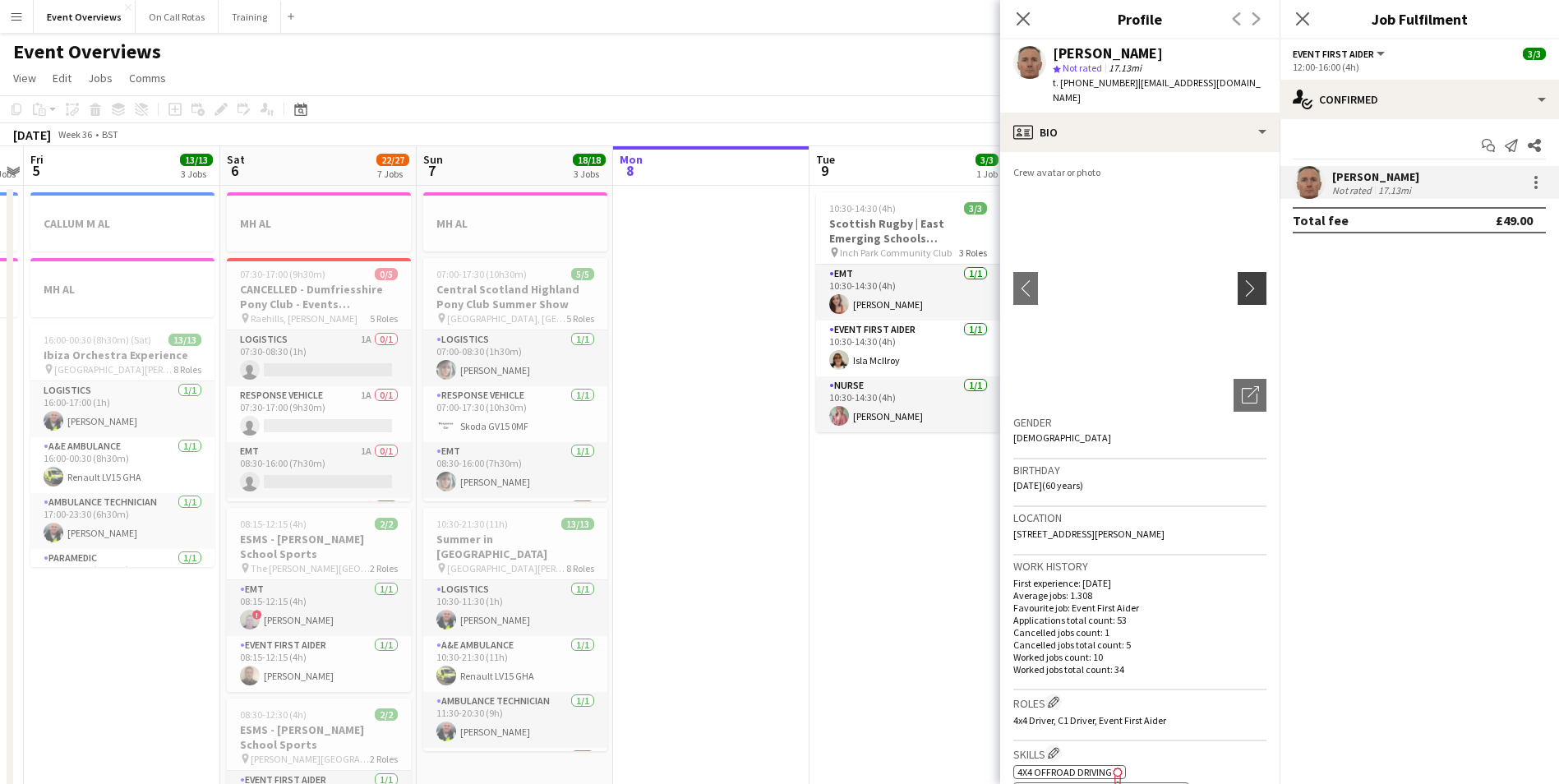
click at [1247, 279] on app-icon "chevron-right" at bounding box center [1254, 288] width 25 height 17
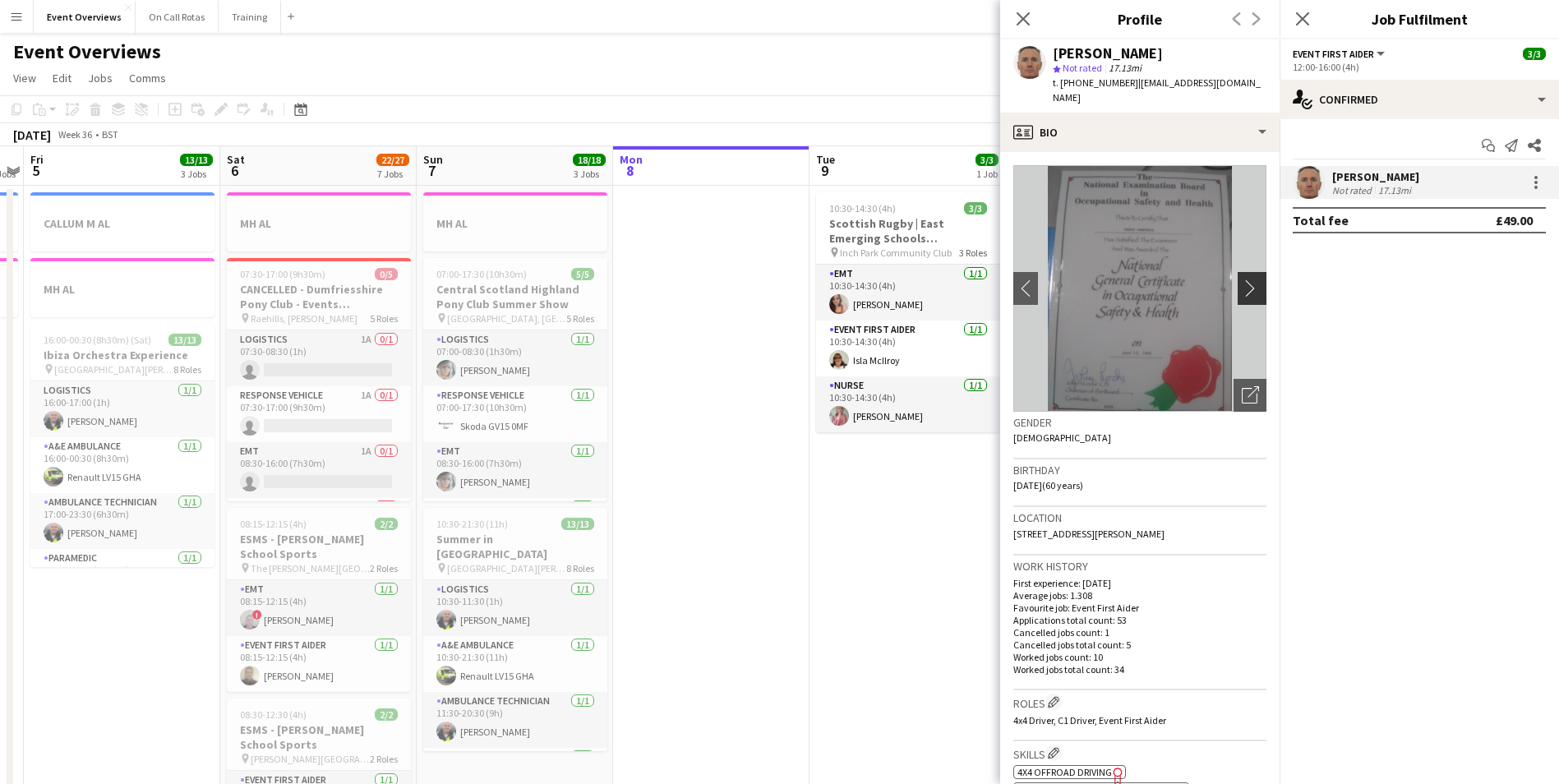
click at [1247, 279] on app-icon "chevron-right" at bounding box center [1254, 288] width 25 height 17
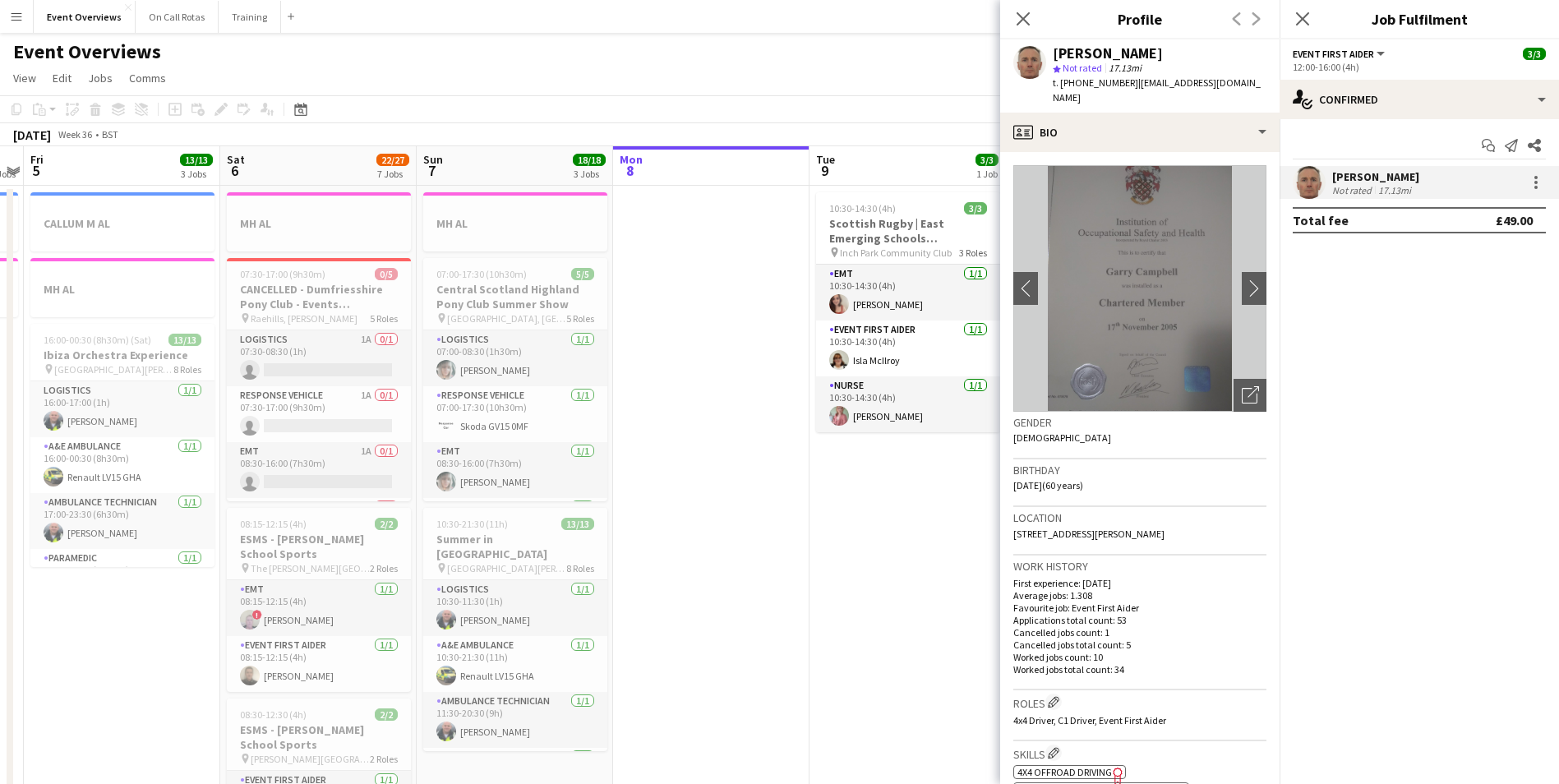
click at [1028, 8] on div "Close pop-in" at bounding box center [1023, 19] width 46 height 38
click at [1027, 16] on icon "Close pop-in" at bounding box center [1023, 18] width 16 height 16
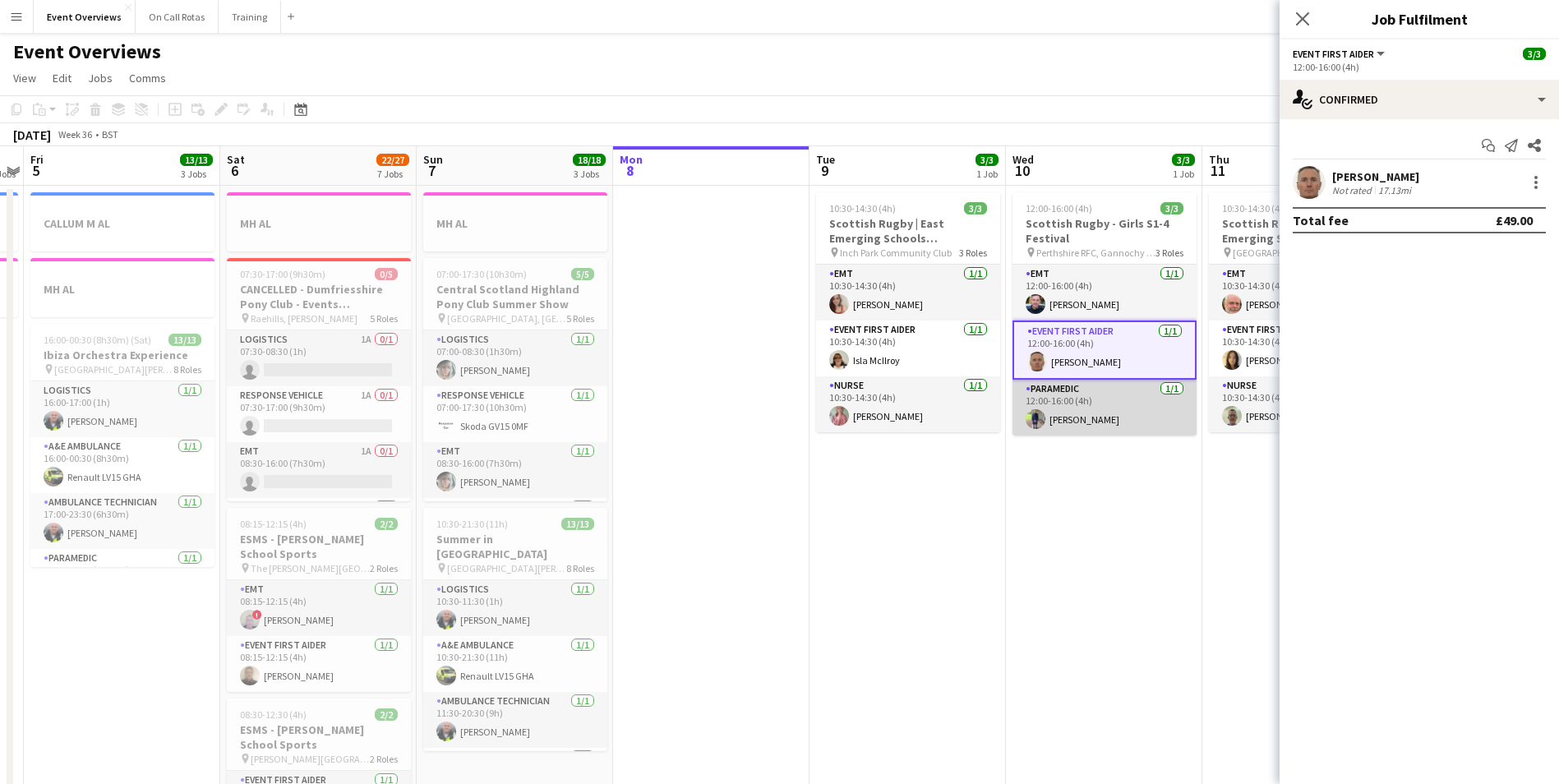
click at [1075, 407] on app-card-role "Paramedic [DATE] 12:00-16:00 (4h) [PERSON_NAME]" at bounding box center [1104, 408] width 184 height 56
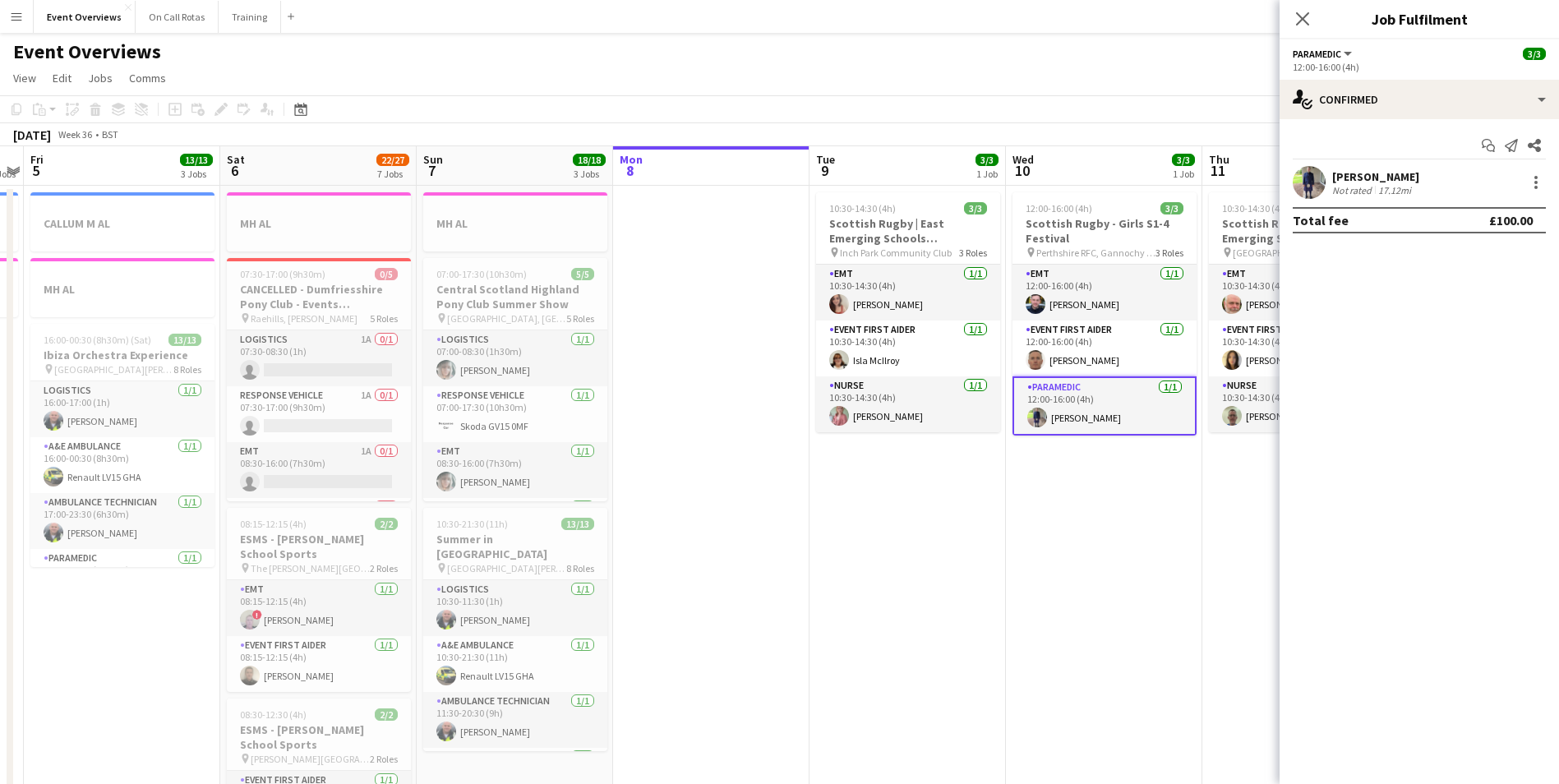
click at [1300, 180] on app-user-avatar at bounding box center [1309, 182] width 33 height 33
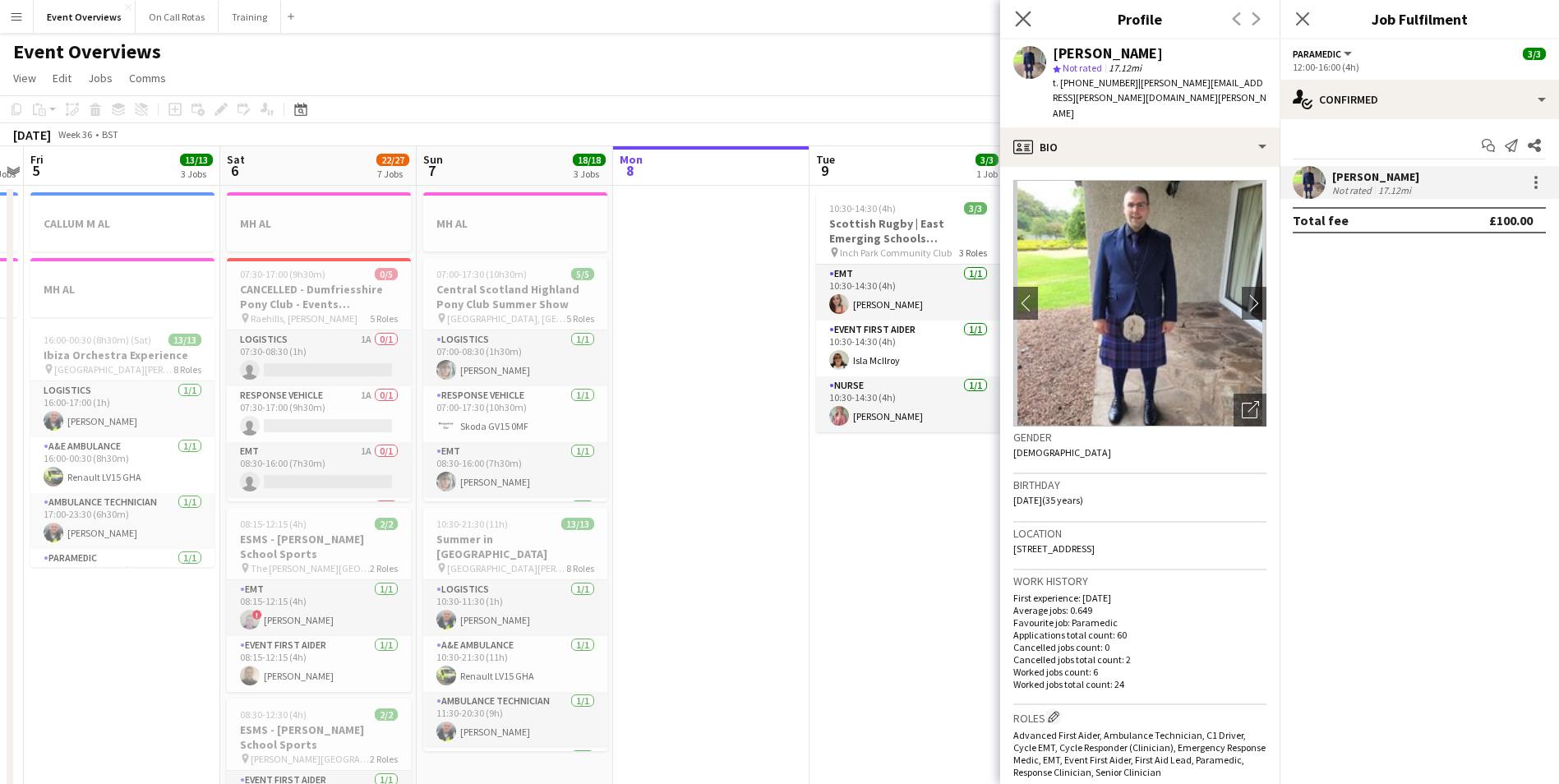
click at [1028, 25] on icon "Close pop-in" at bounding box center [1023, 18] width 16 height 16
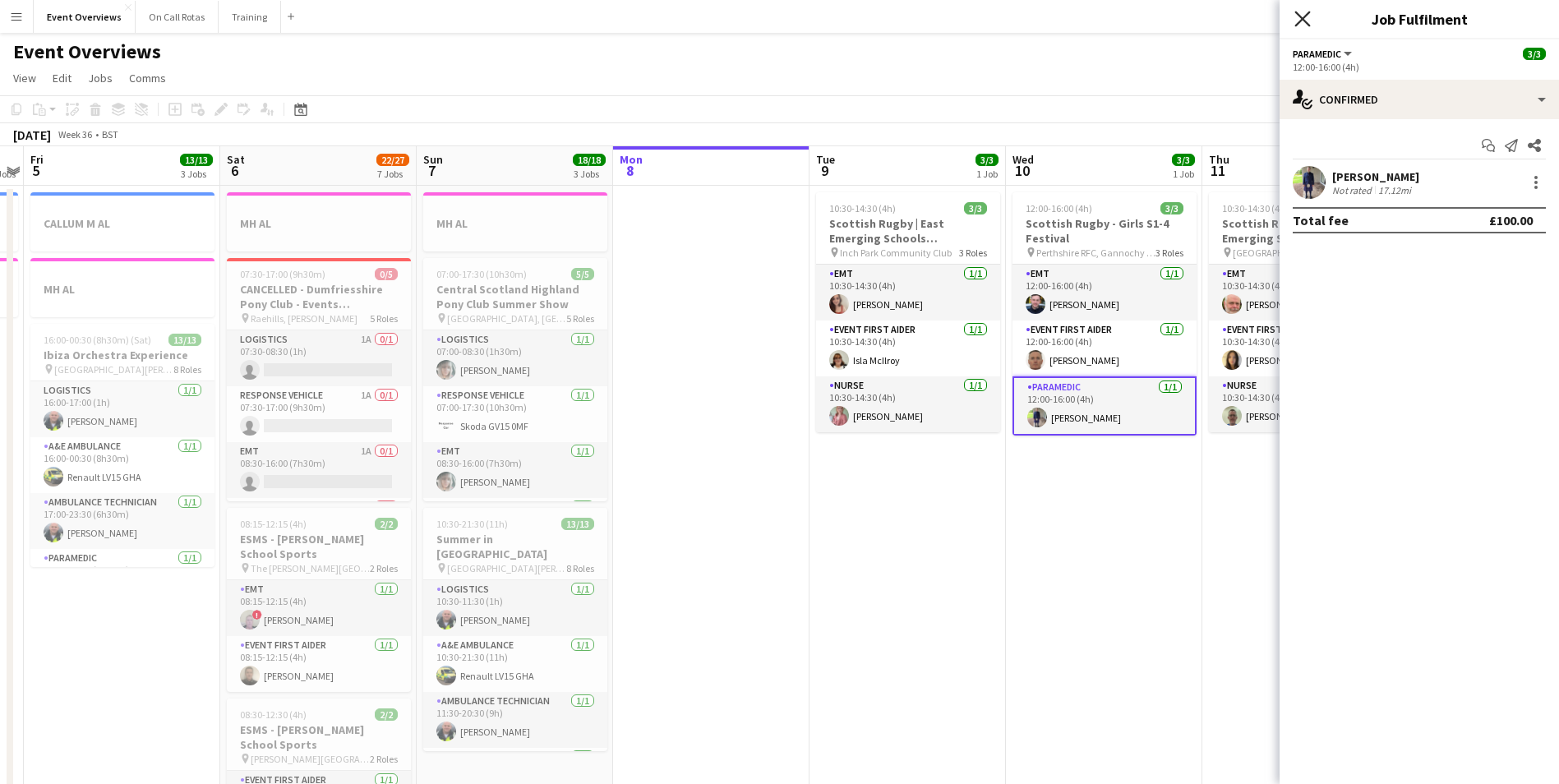
click at [1306, 23] on icon at bounding box center [1302, 18] width 16 height 16
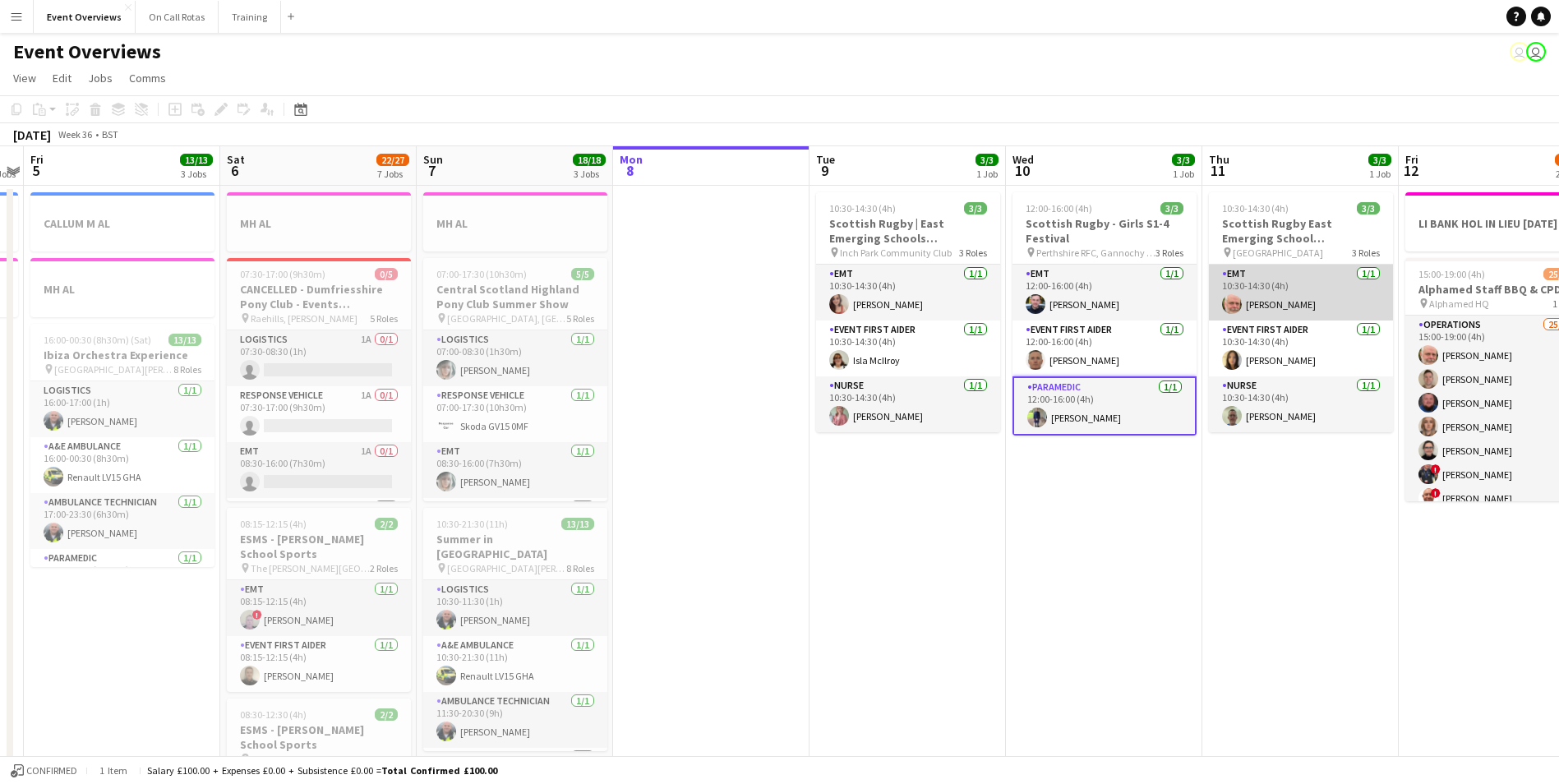
click at [1300, 271] on app-card-role "EMT [DATE] 10:30-14:30 (4h) [PERSON_NAME]" at bounding box center [1301, 292] width 184 height 56
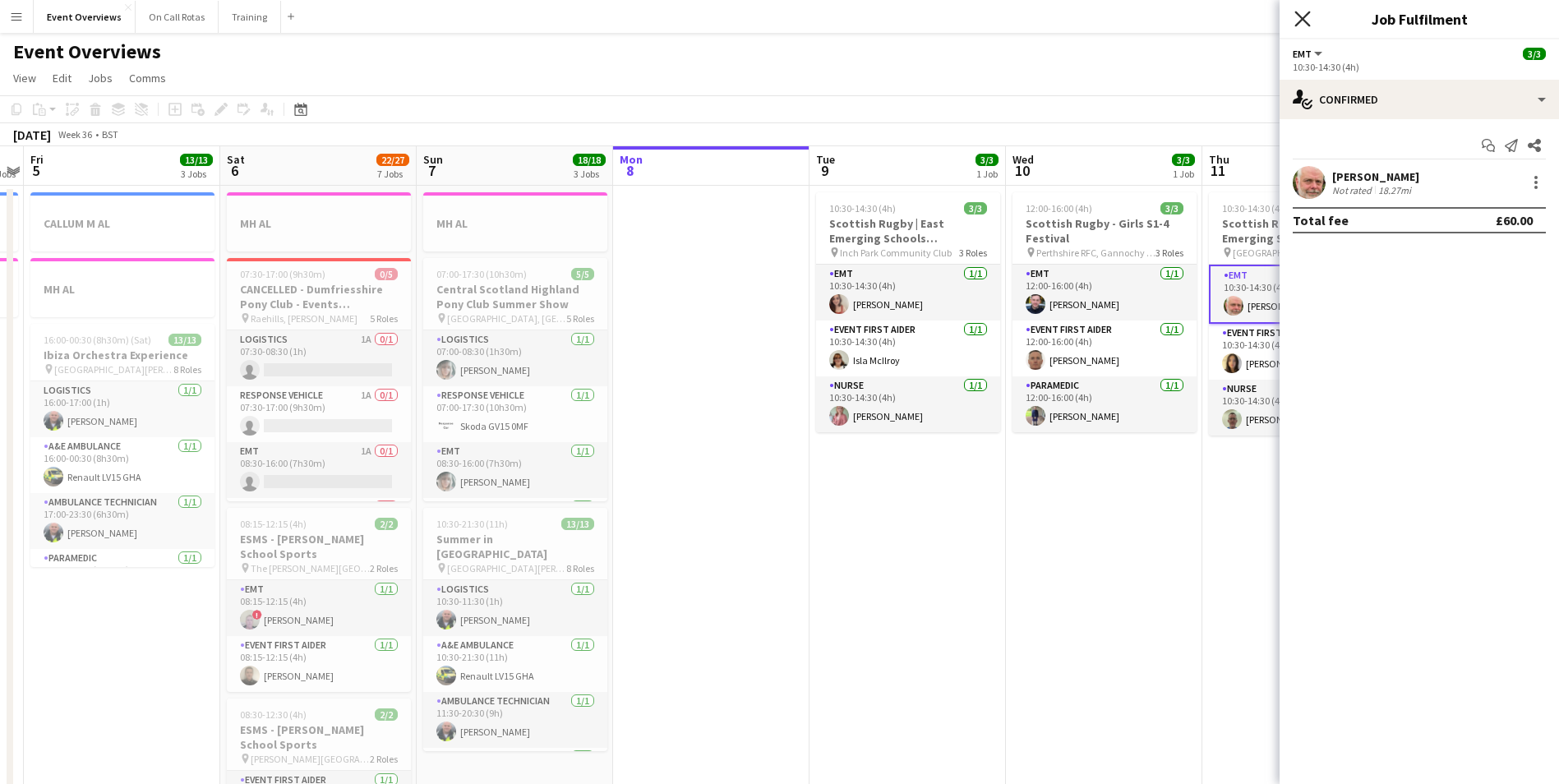
click at [1300, 20] on icon "Close pop-in" at bounding box center [1302, 18] width 16 height 16
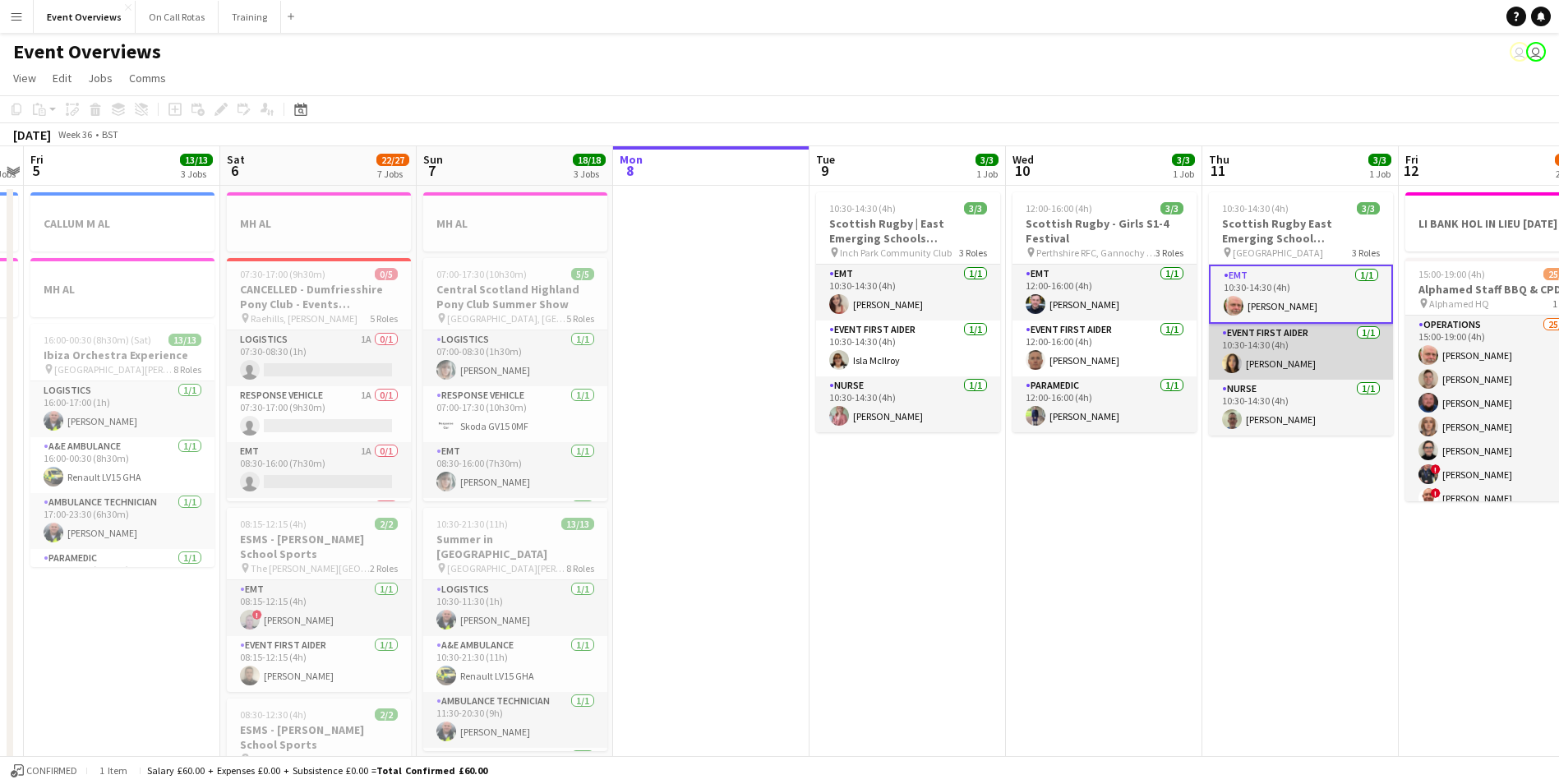
click at [1229, 368] on app-user-avatar at bounding box center [1232, 363] width 20 height 20
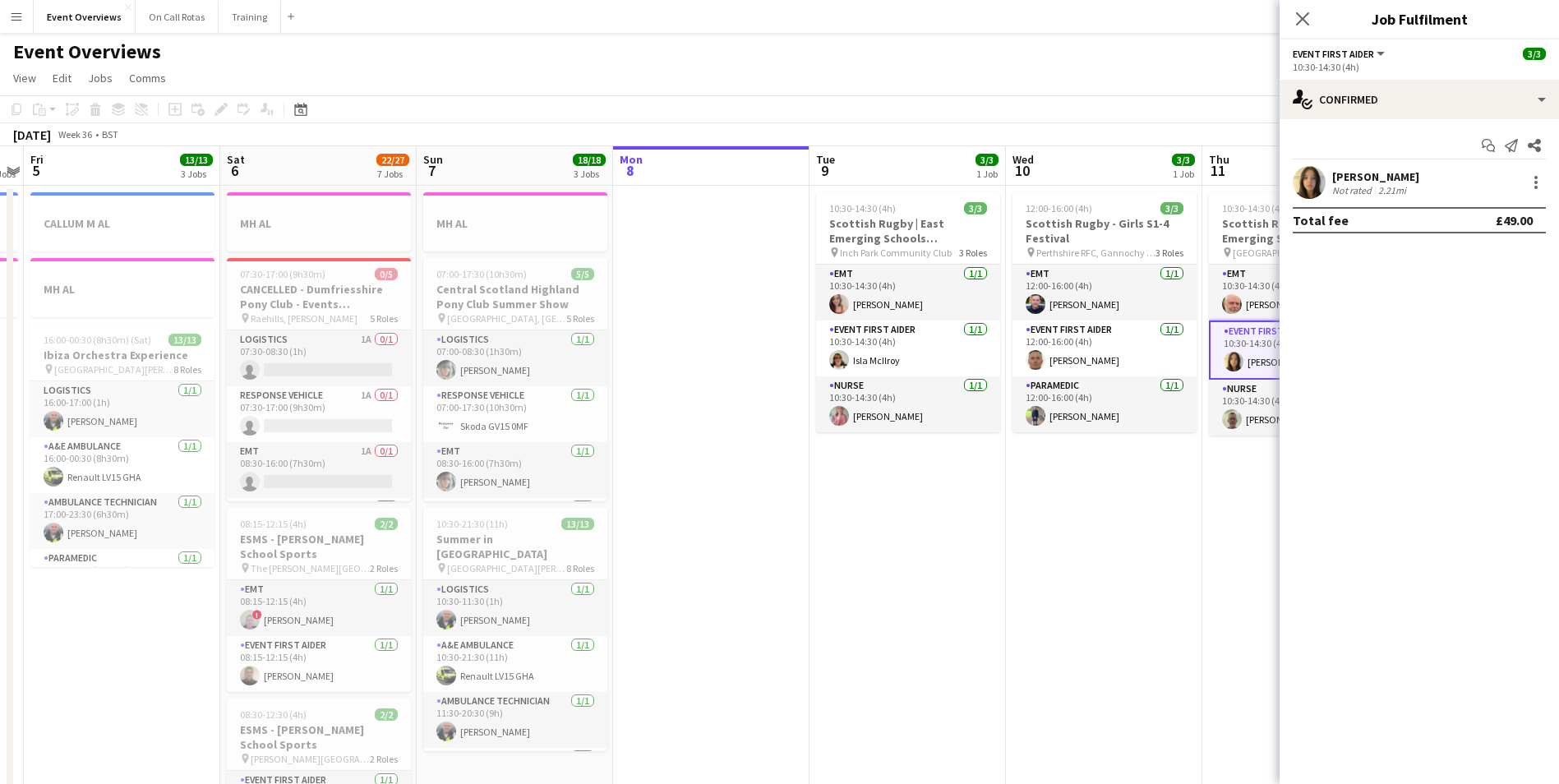
click at [1314, 186] on app-user-avatar at bounding box center [1309, 182] width 33 height 33
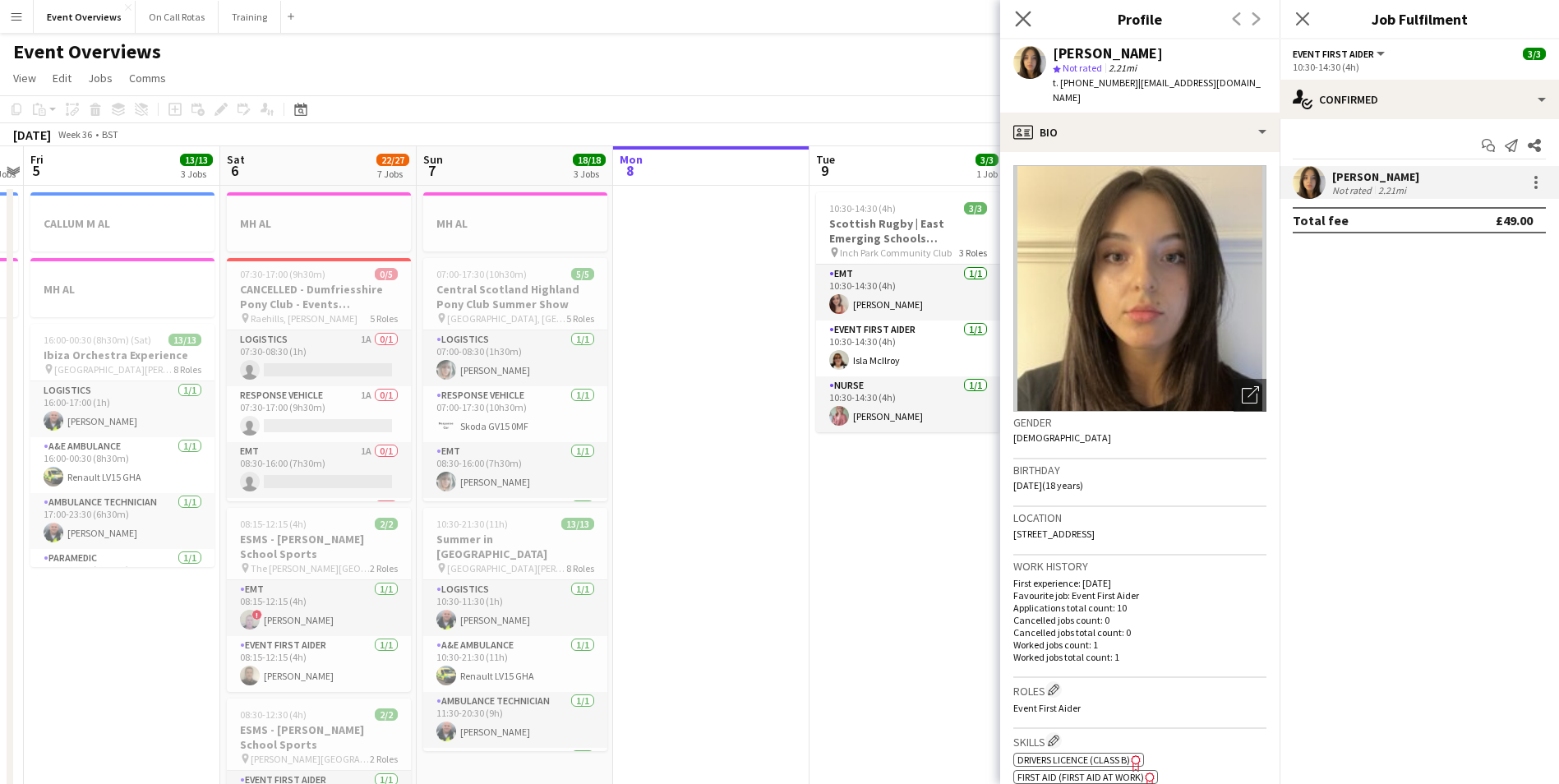
click at [1031, 11] on icon at bounding box center [1023, 18] width 16 height 16
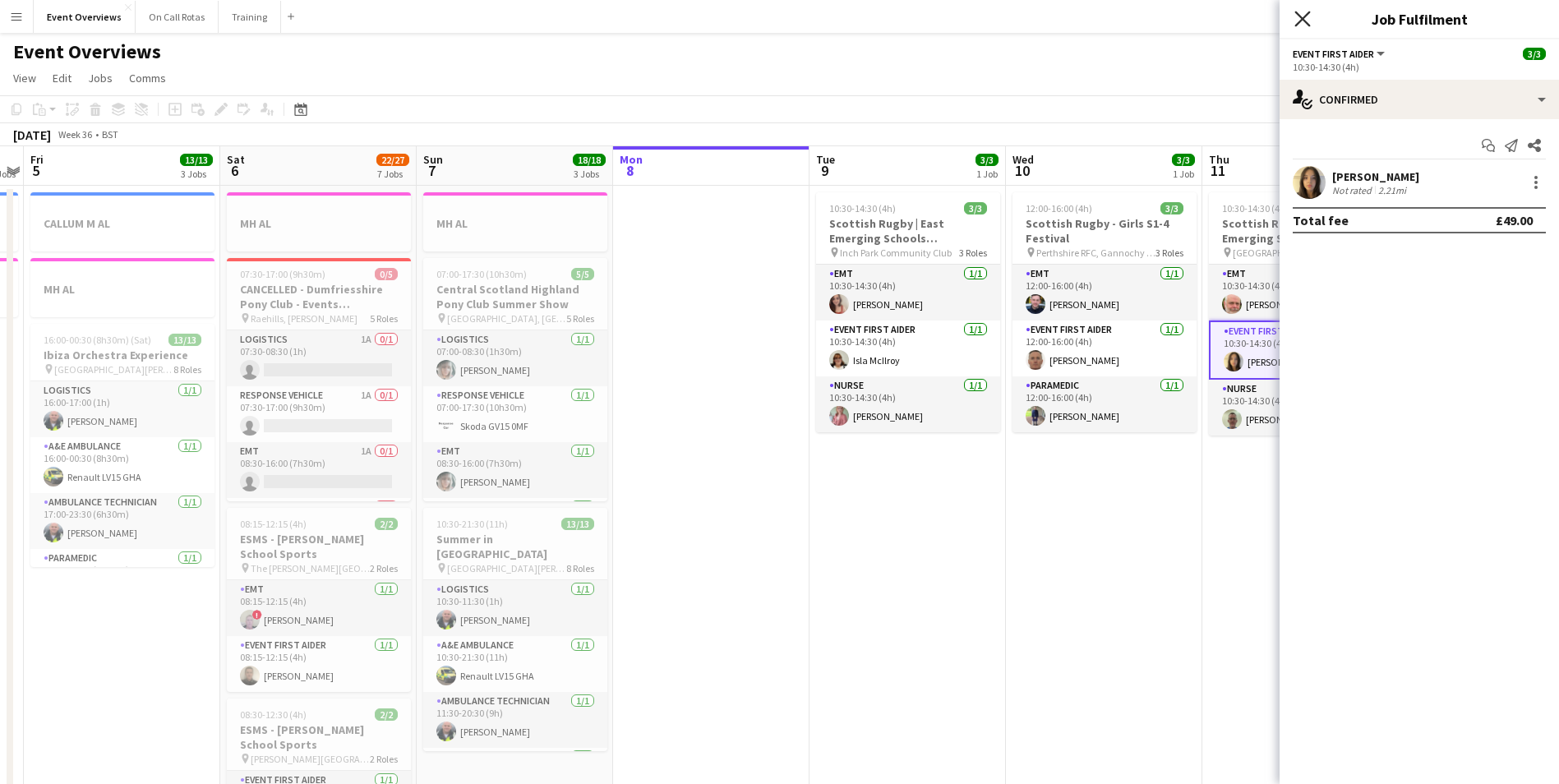
click at [1306, 11] on icon "Close pop-in" at bounding box center [1302, 18] width 16 height 16
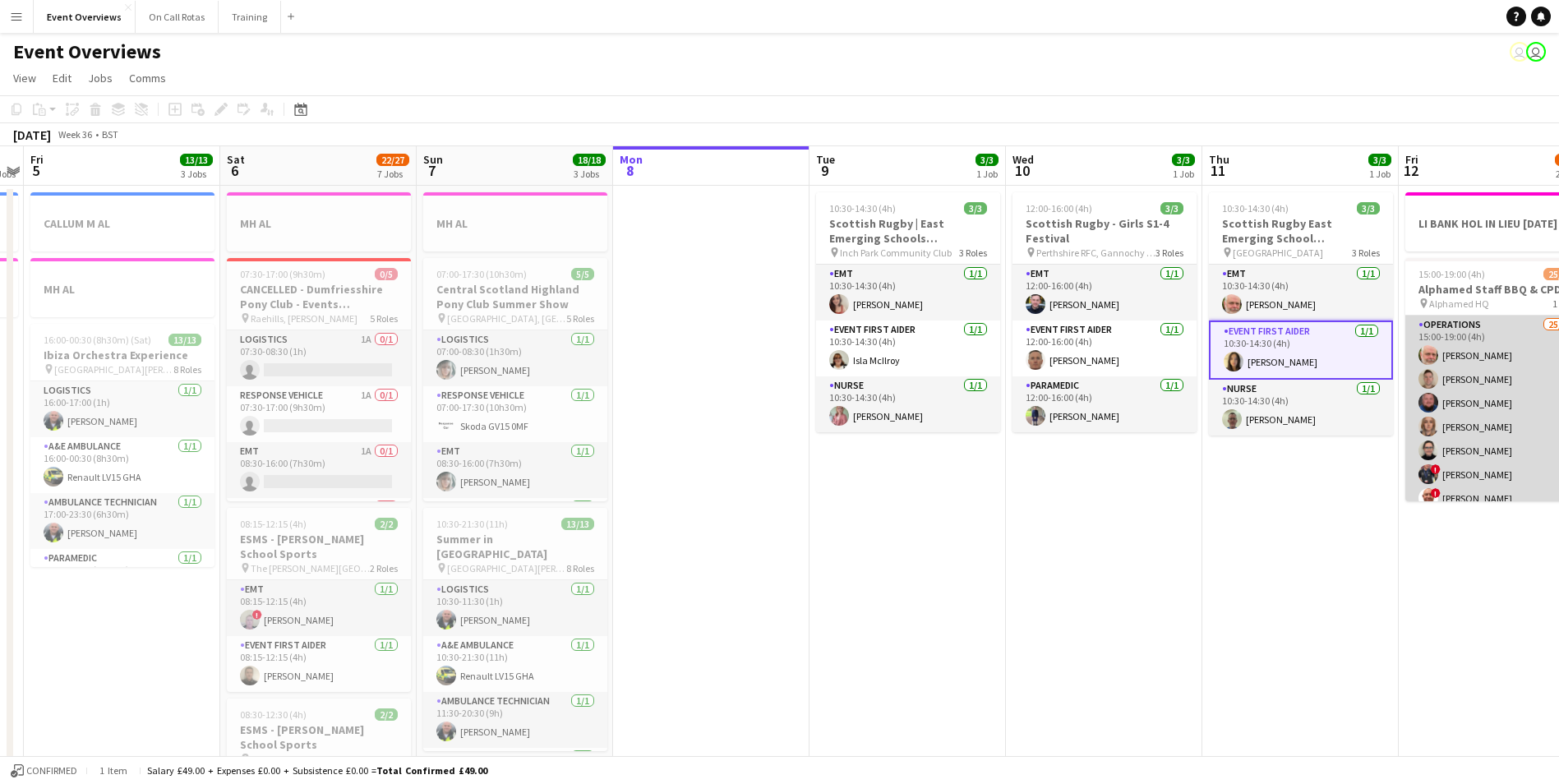
scroll to position [82, 0]
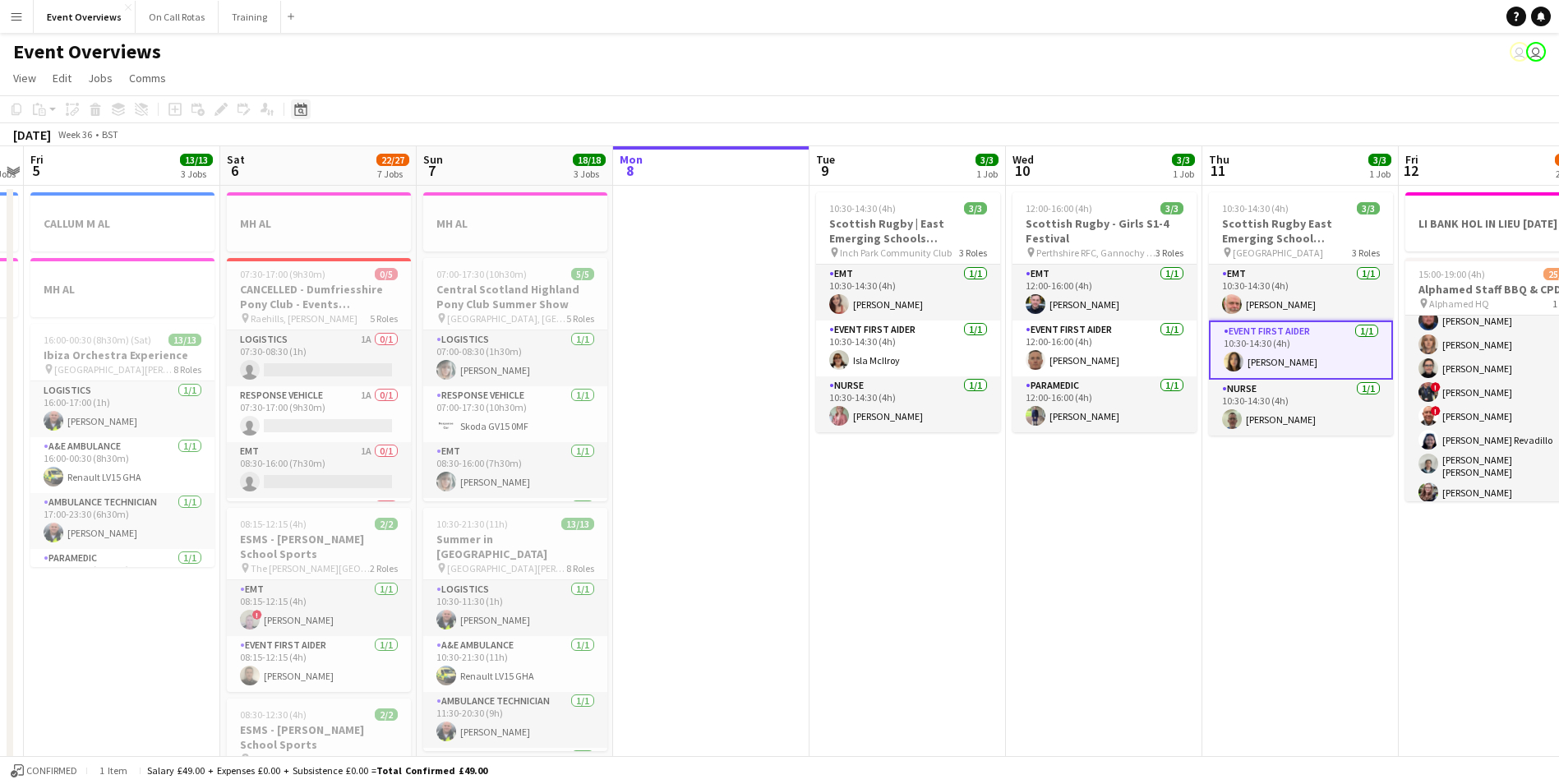
click at [295, 111] on icon at bounding box center [300, 108] width 12 height 13
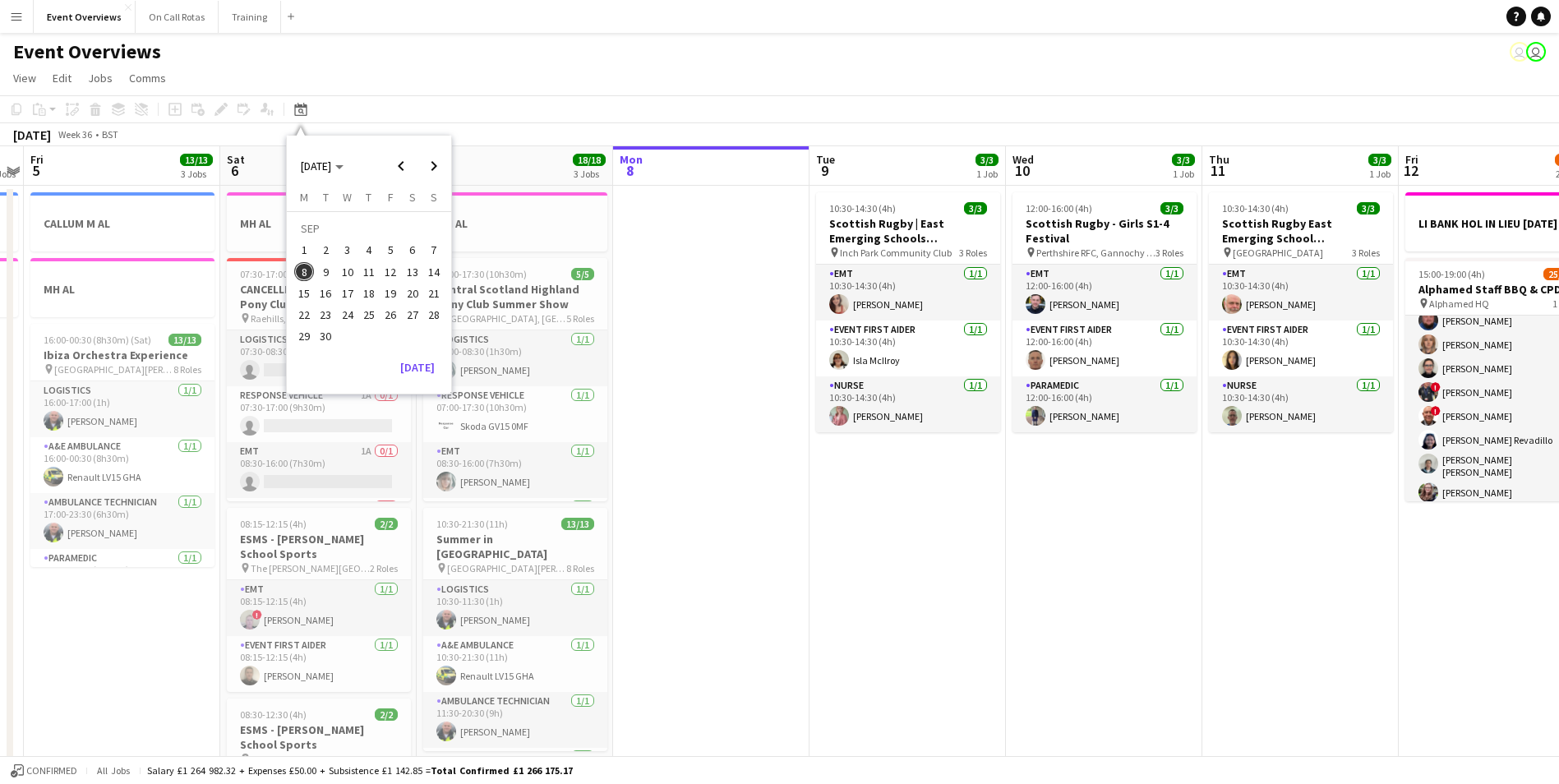
click at [405, 271] on span "13" at bounding box center [412, 271] width 20 height 20
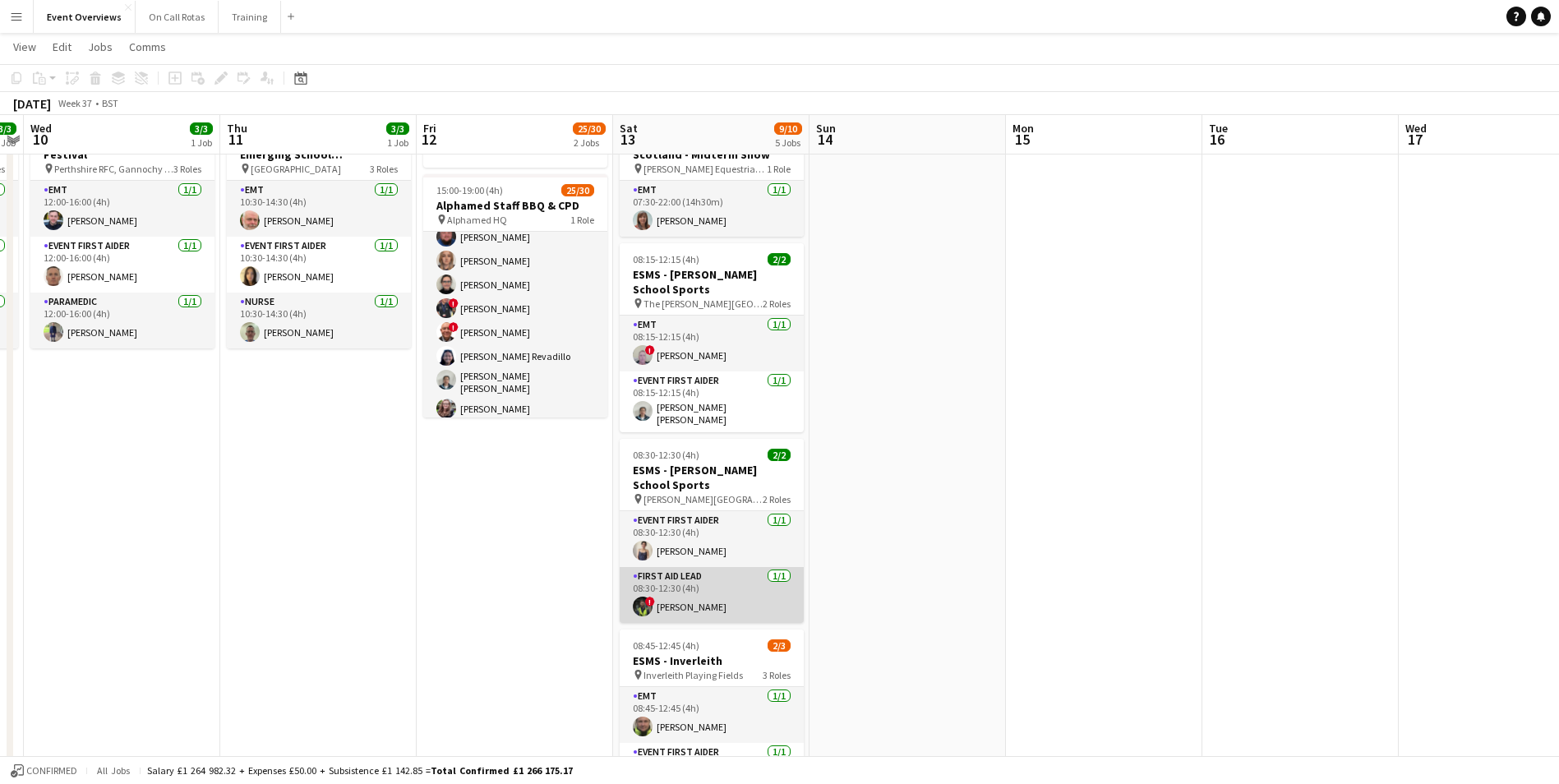
click at [643, 588] on app-card-role "First Aid Lead [DATE] 08:30-12:30 (4h) ! [PERSON_NAME]" at bounding box center [711, 595] width 184 height 56
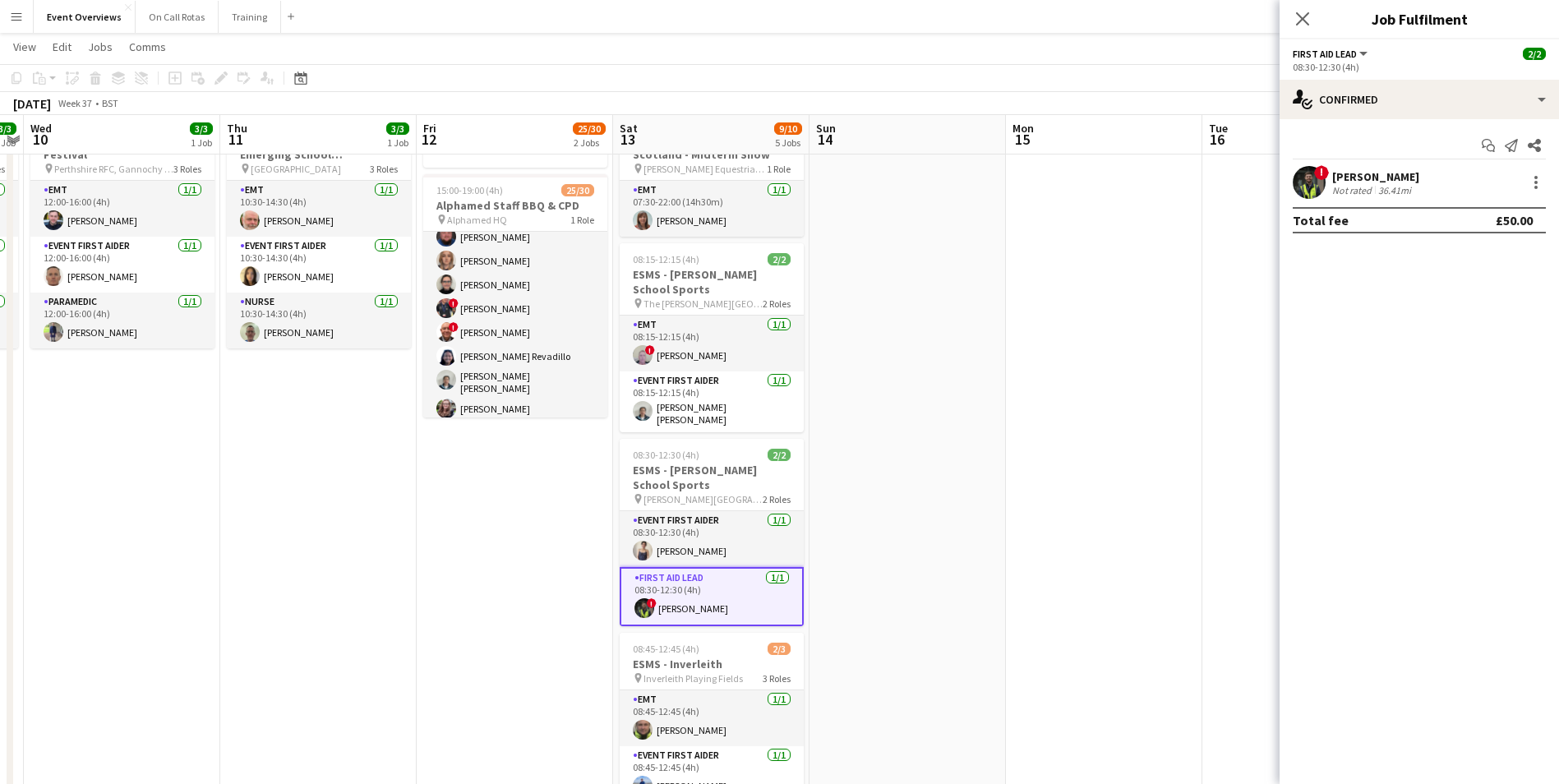
click at [1310, 186] on app-user-avatar at bounding box center [1309, 182] width 33 height 33
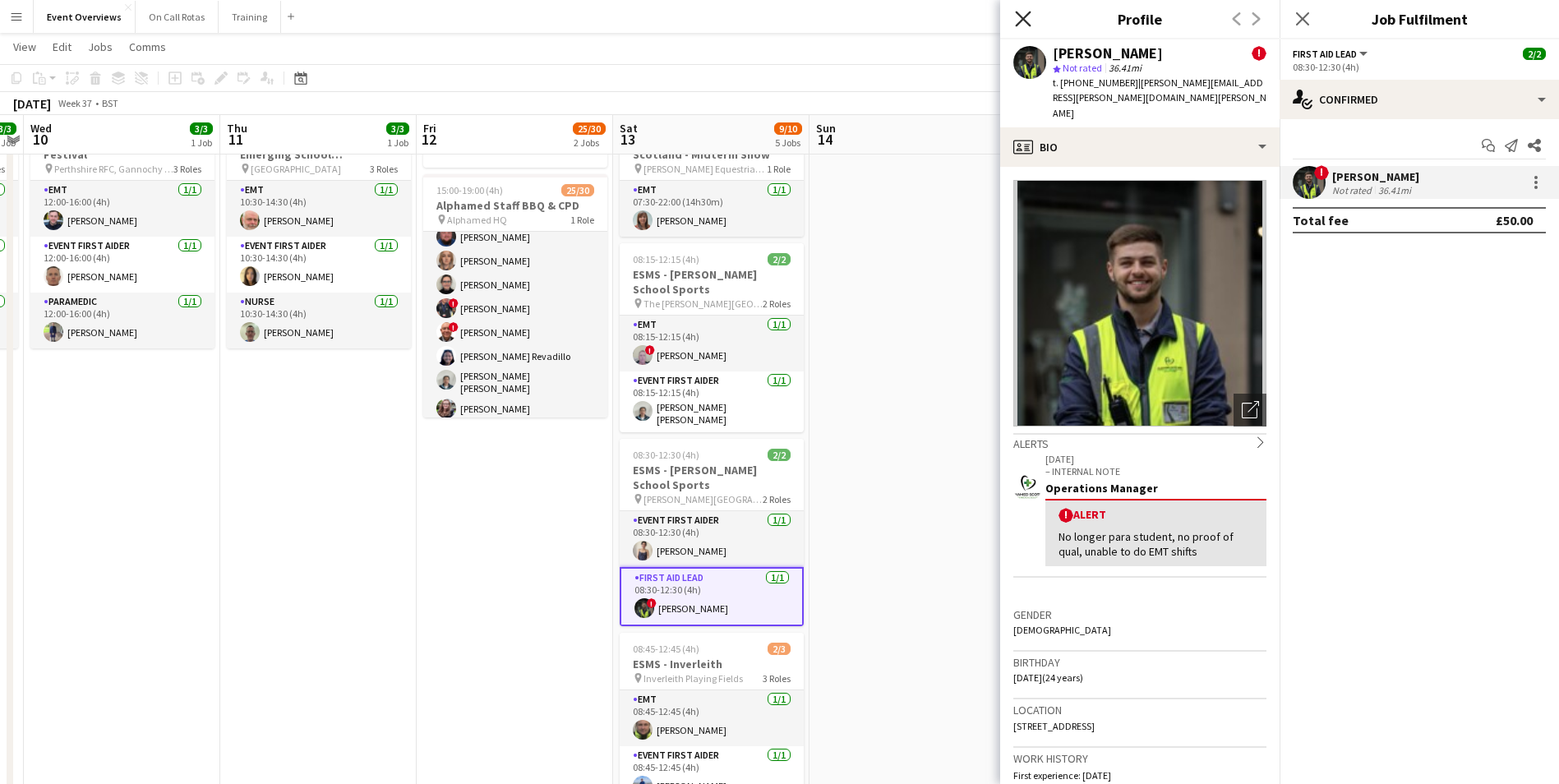
click at [1016, 16] on icon "Close pop-in" at bounding box center [1023, 18] width 16 height 16
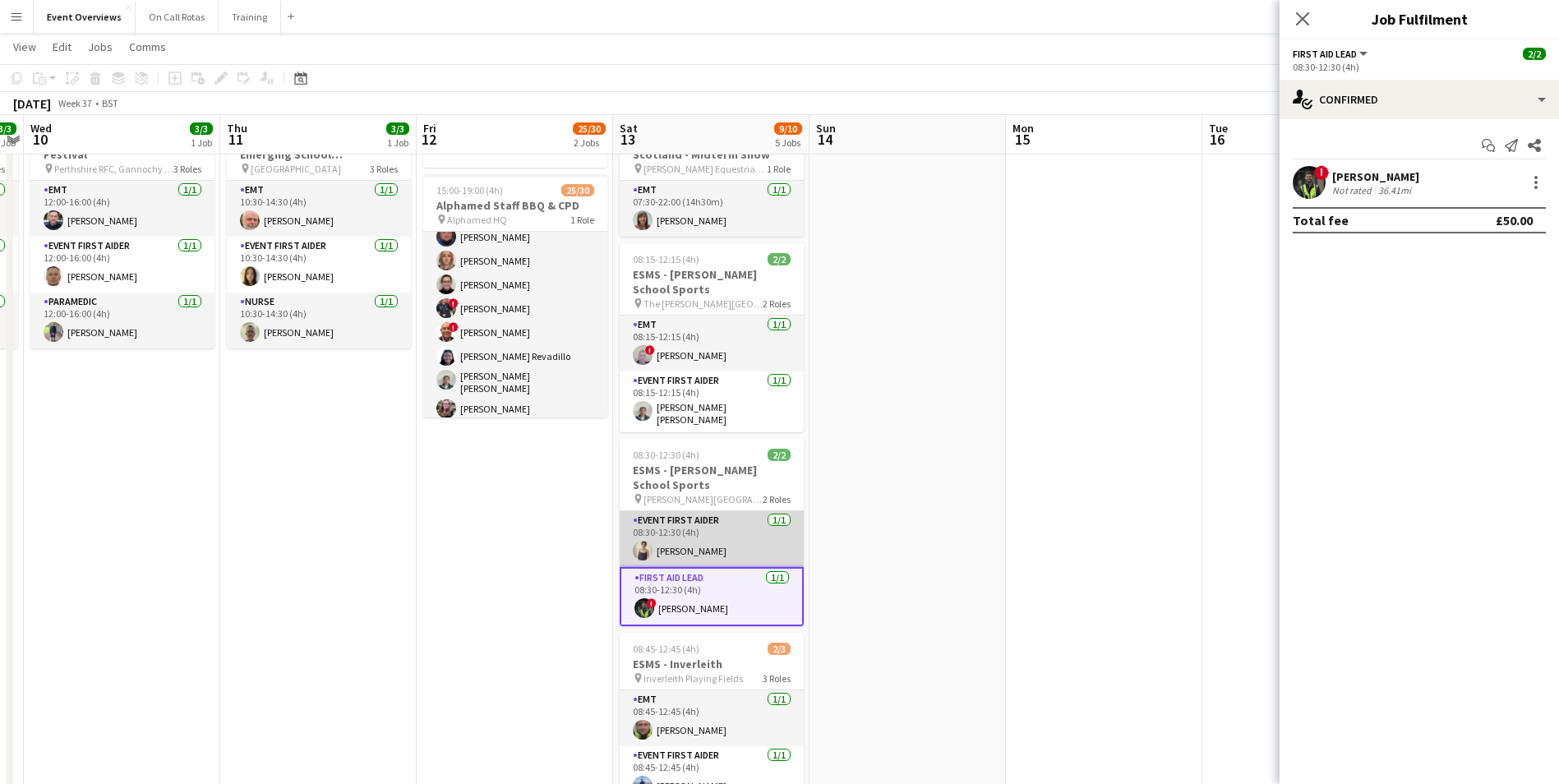
click at [639, 551] on app-user-avatar at bounding box center [643, 550] width 20 height 20
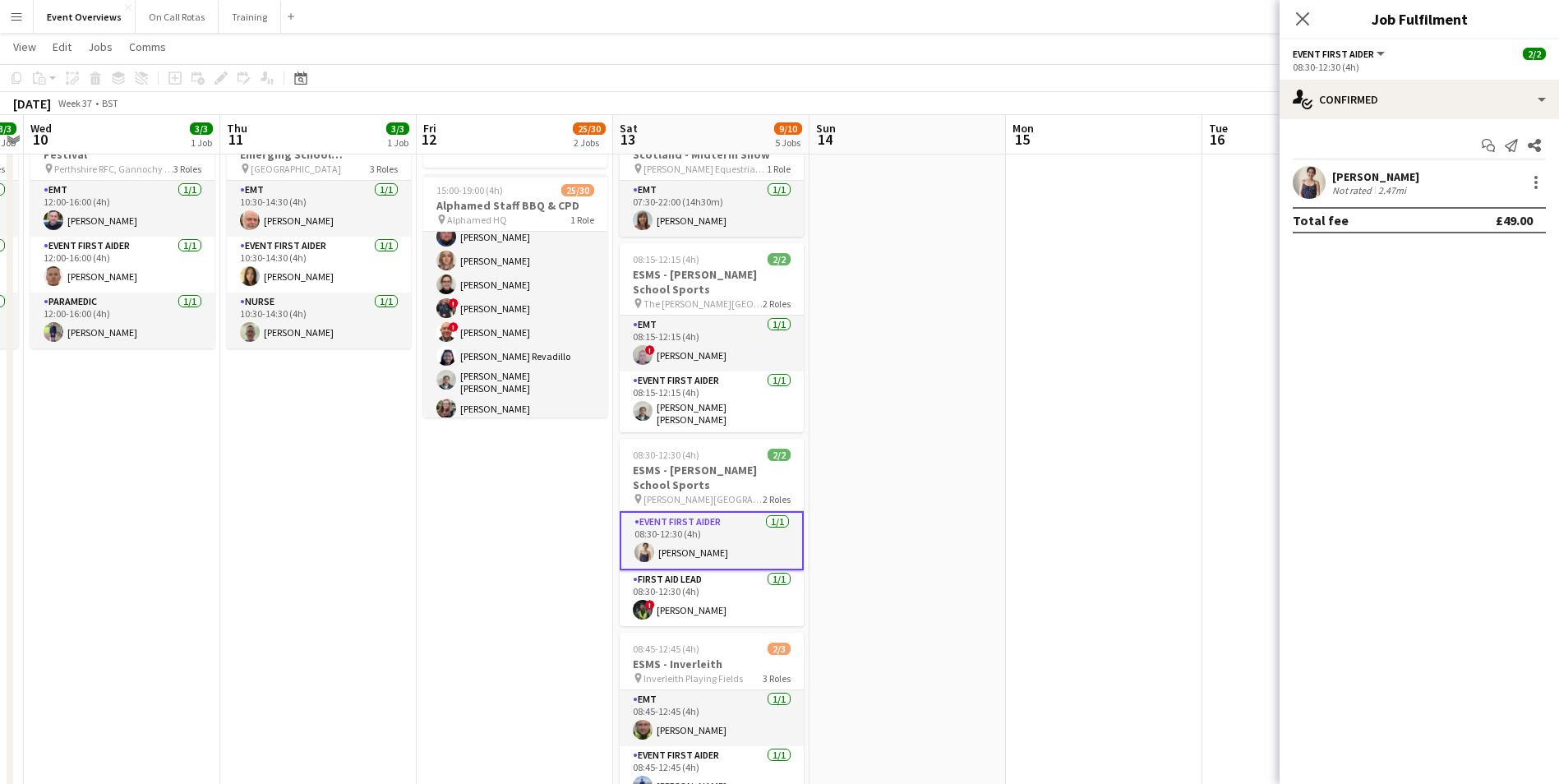
click at [1318, 183] on app-user-avatar at bounding box center [1309, 182] width 33 height 33
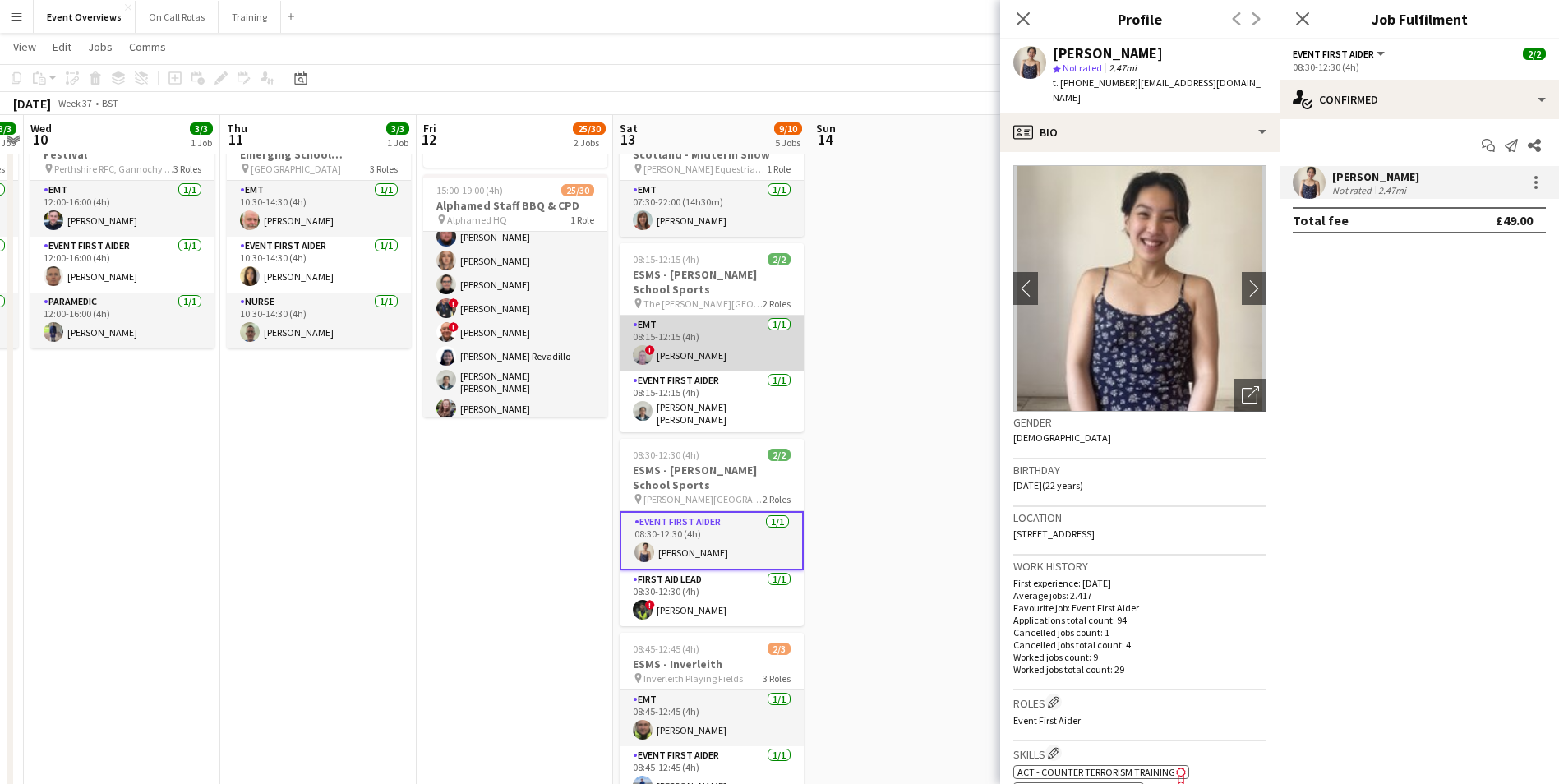
click at [649, 353] on span "!" at bounding box center [650, 350] width 10 height 10
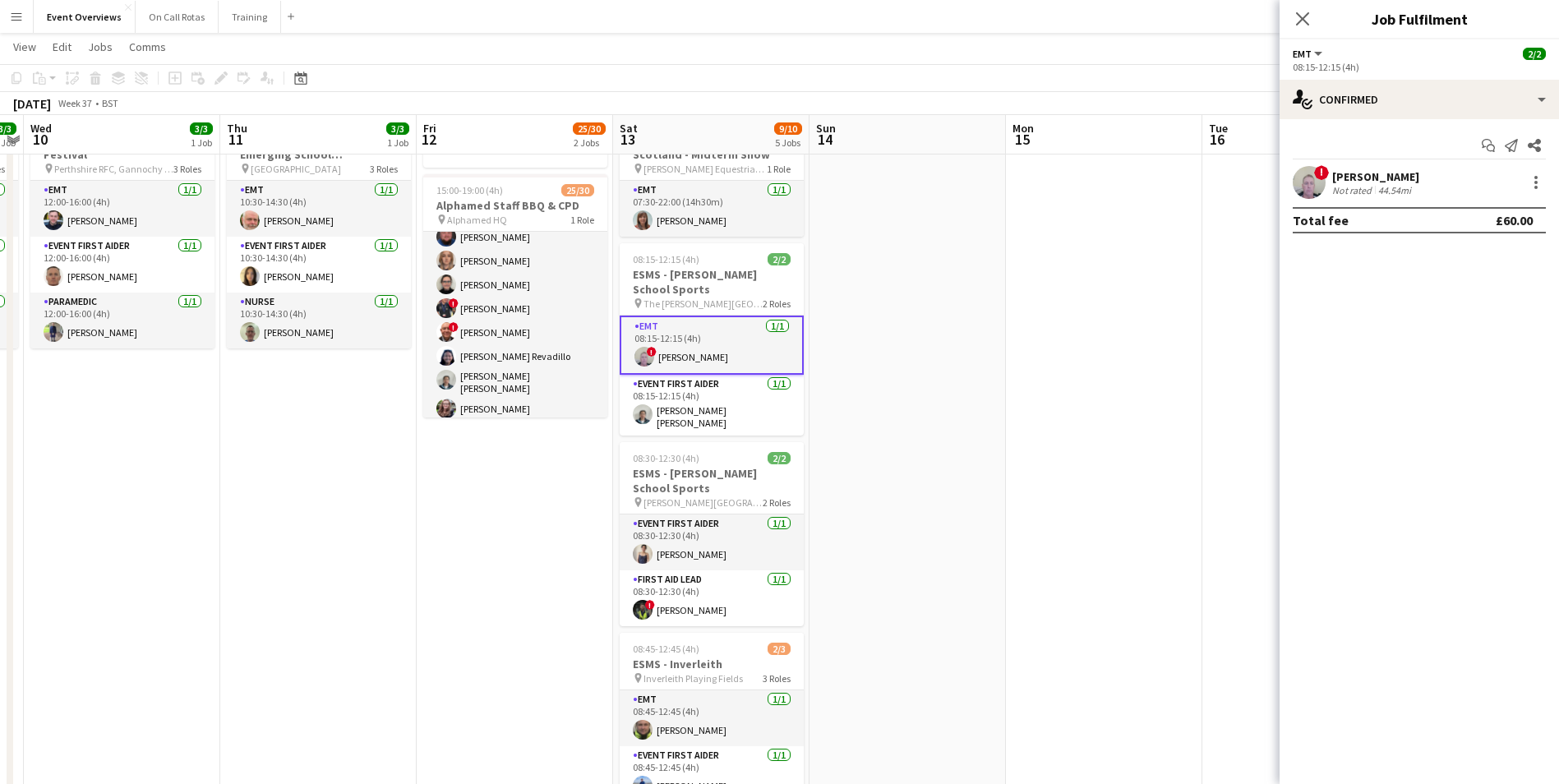
click at [1317, 182] on app-user-avatar at bounding box center [1309, 182] width 33 height 33
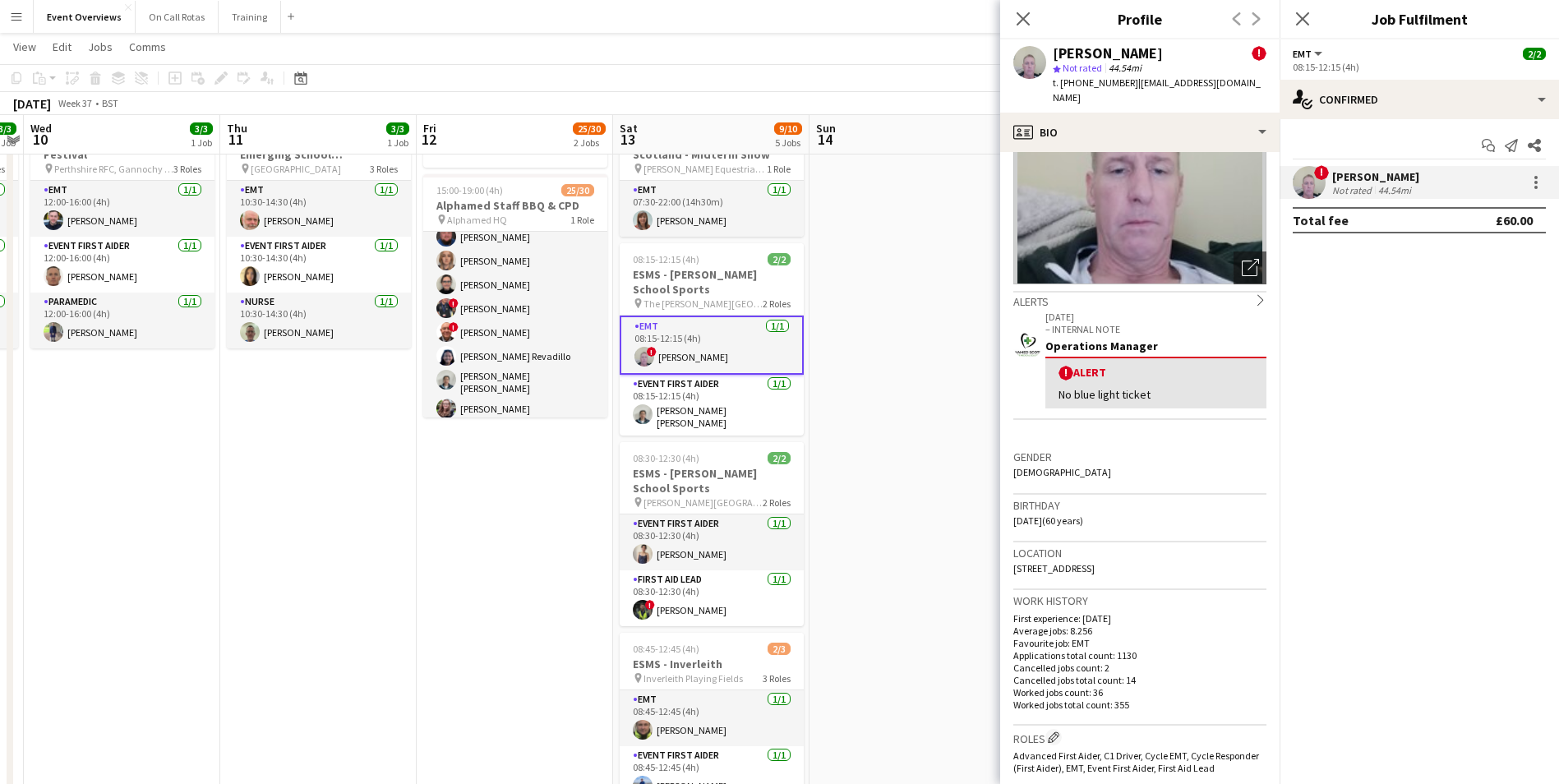
scroll to position [246, 0]
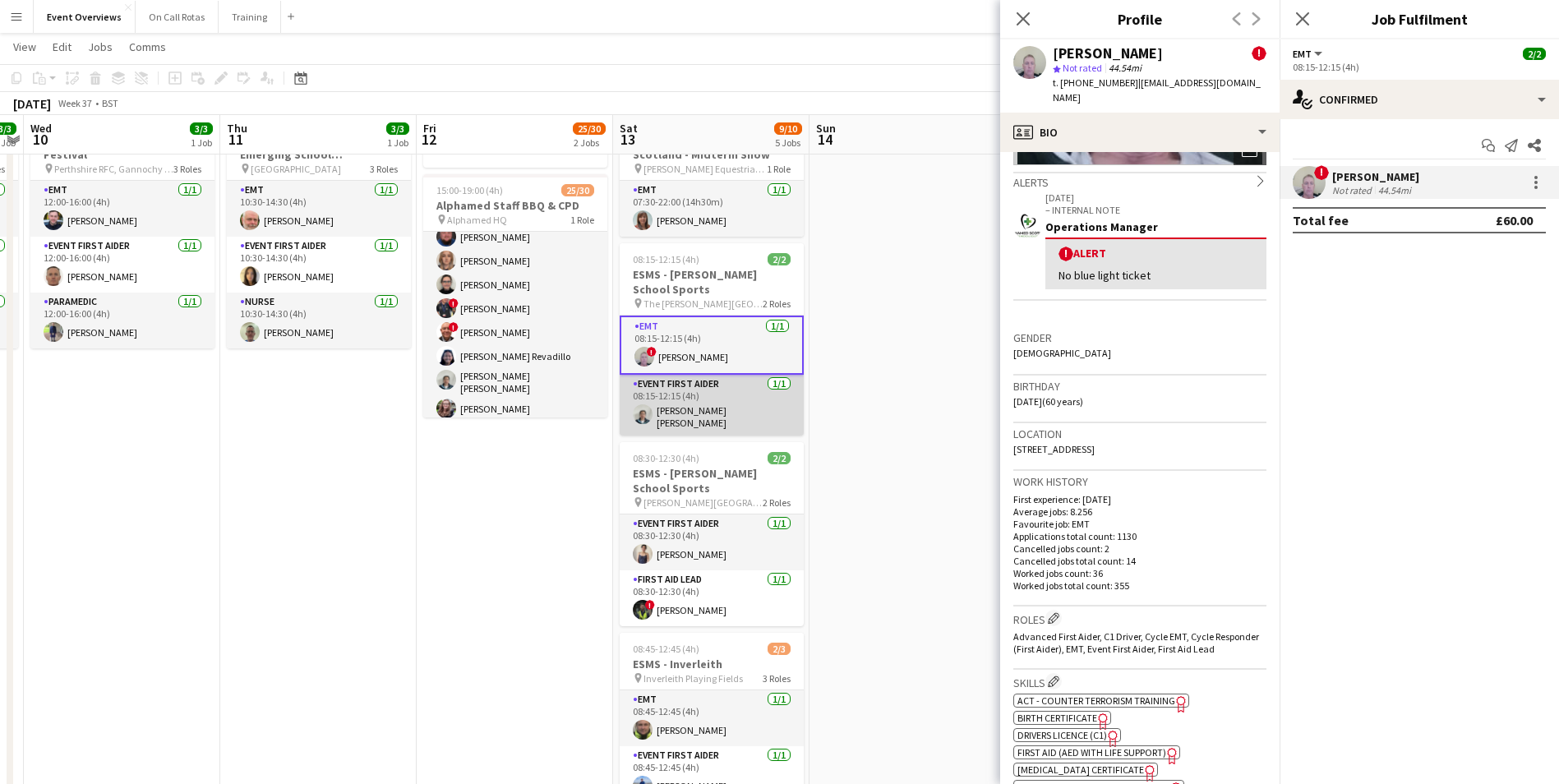
click at [639, 417] on app-user-avatar at bounding box center [643, 414] width 20 height 20
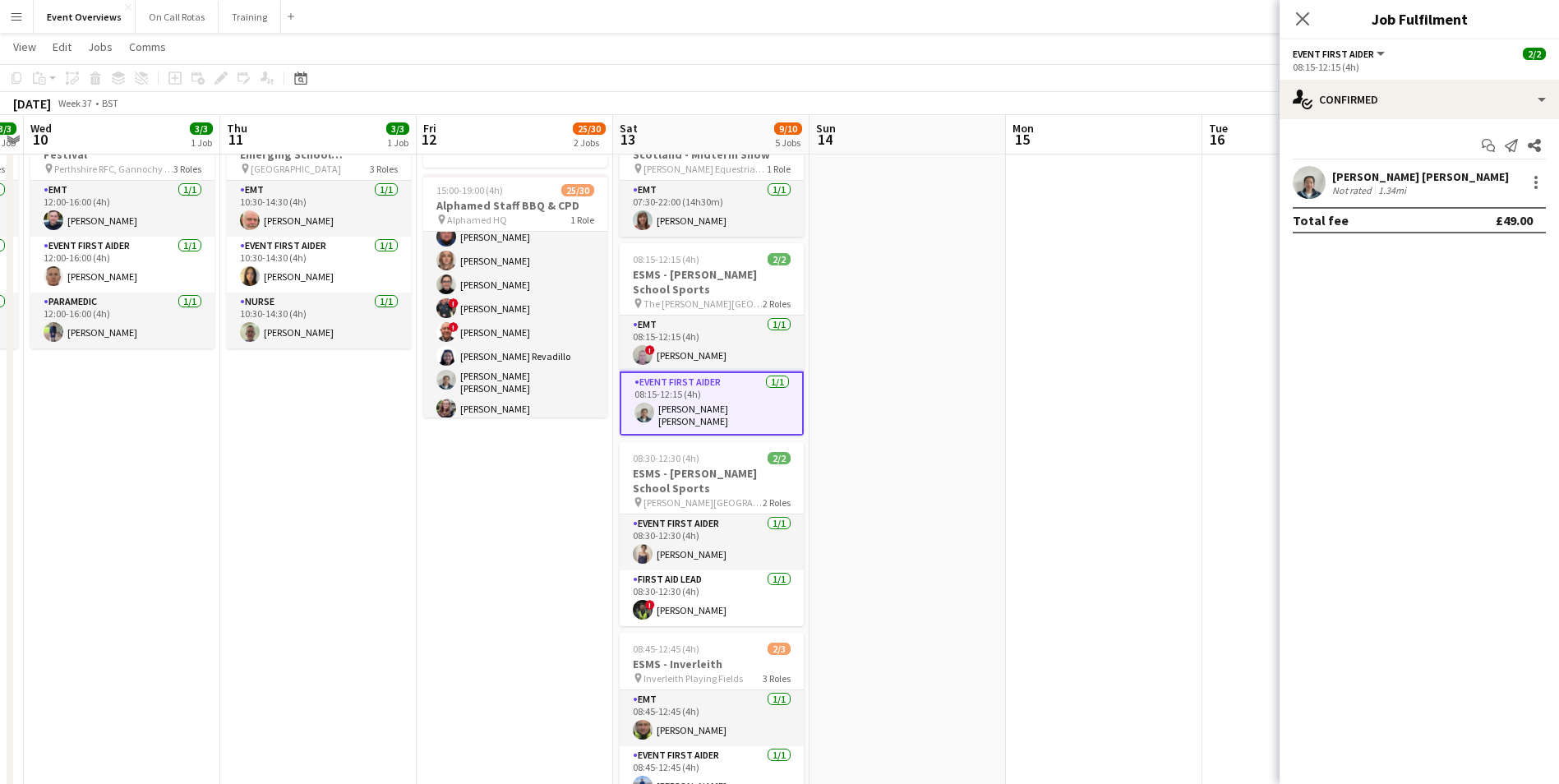
click at [1318, 181] on app-user-avatar at bounding box center [1309, 182] width 33 height 33
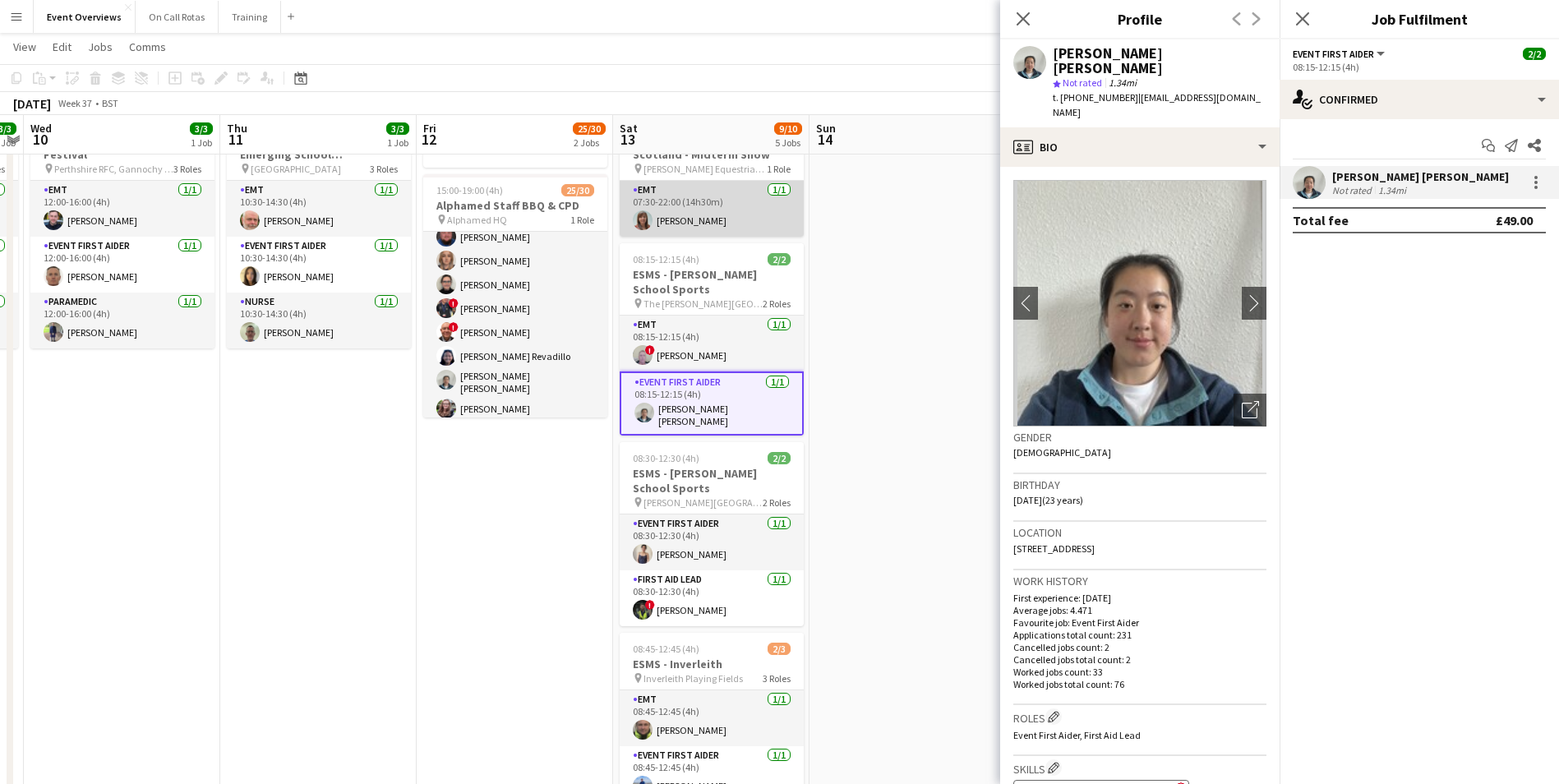
click at [645, 225] on app-user-avatar at bounding box center [643, 220] width 20 height 20
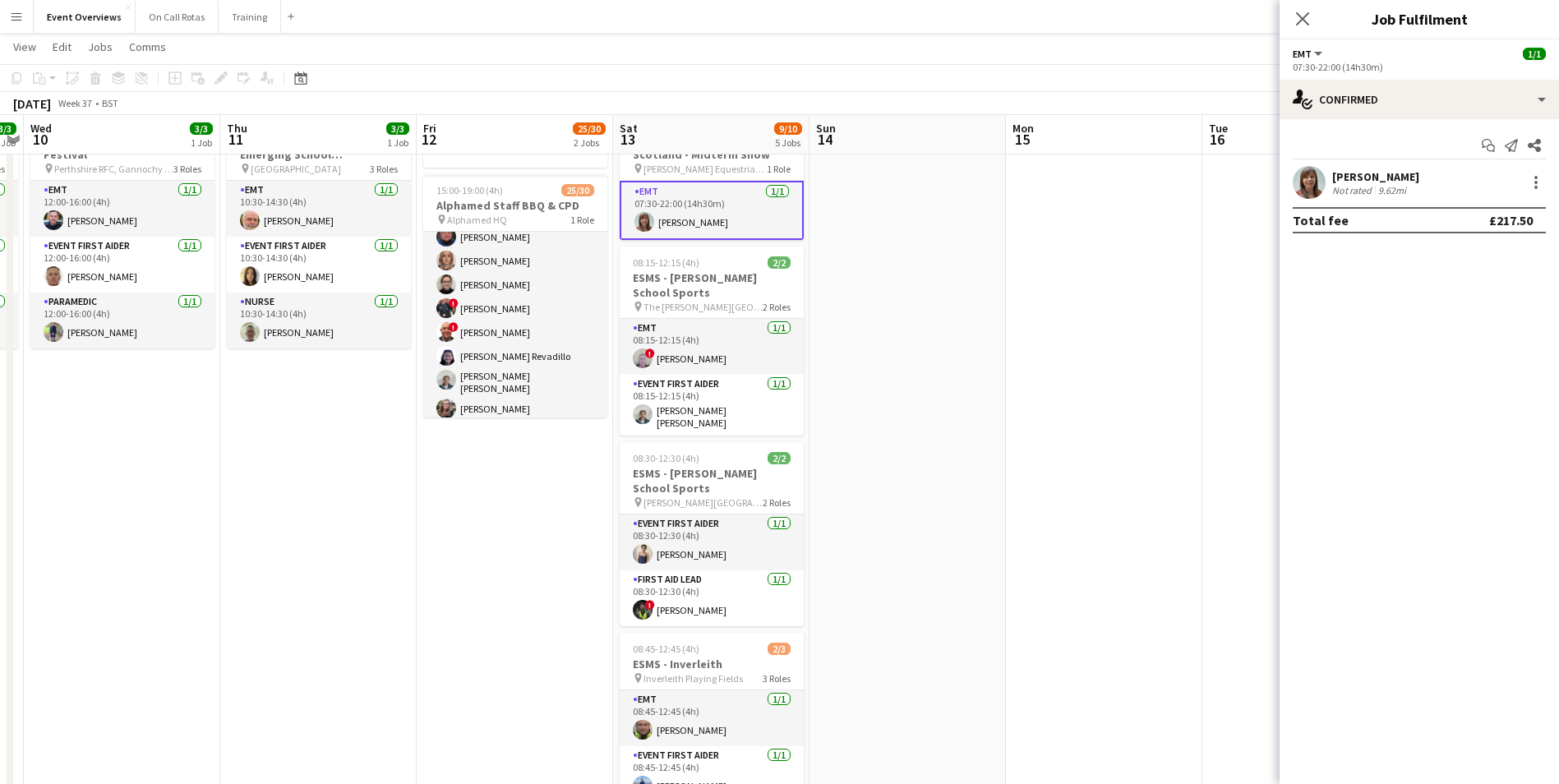
click at [645, 225] on app-user-avatar at bounding box center [644, 221] width 20 height 20
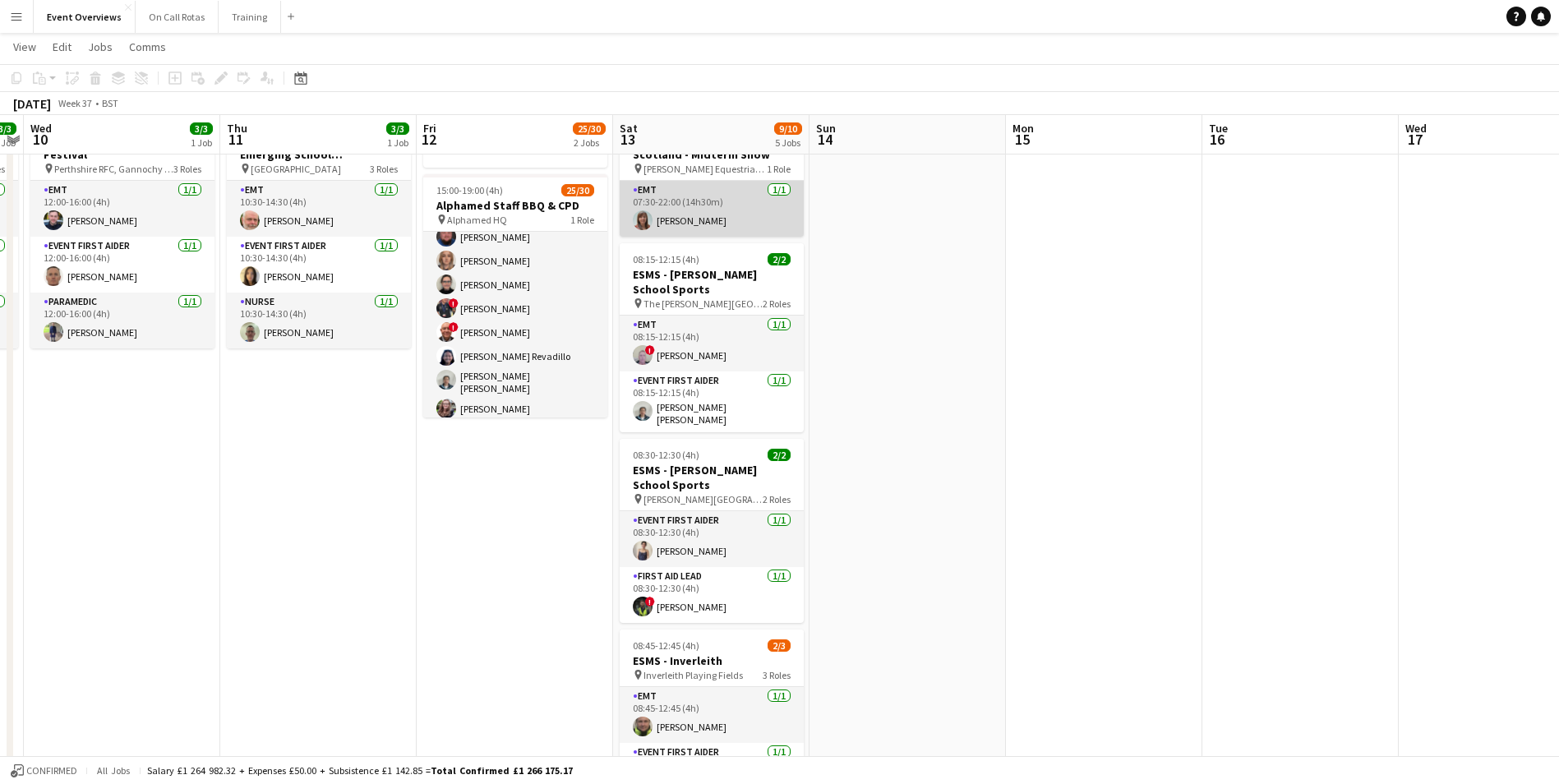
click at [645, 225] on app-user-avatar at bounding box center [643, 220] width 20 height 20
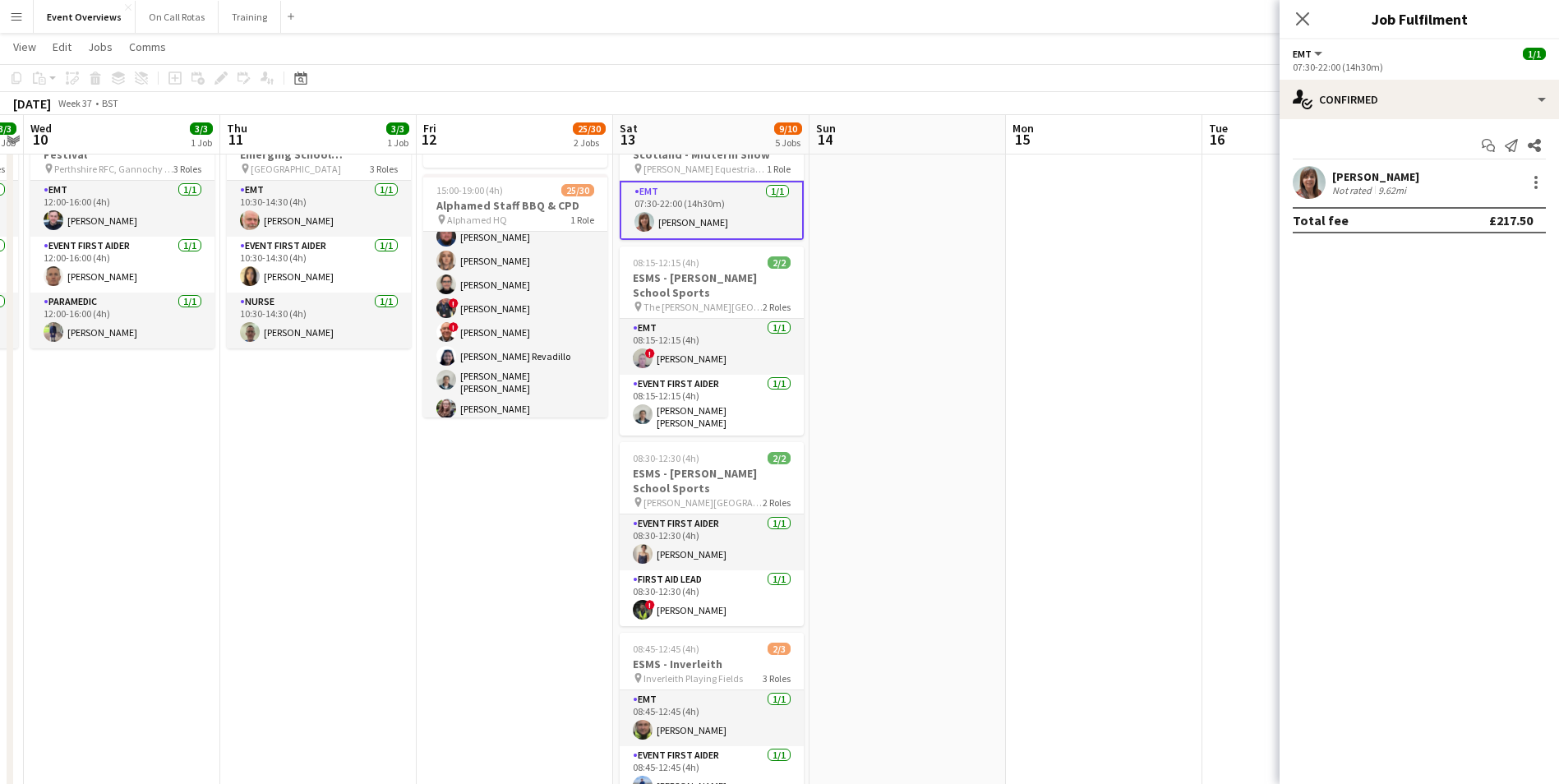
click at [1306, 187] on app-user-avatar at bounding box center [1309, 182] width 33 height 33
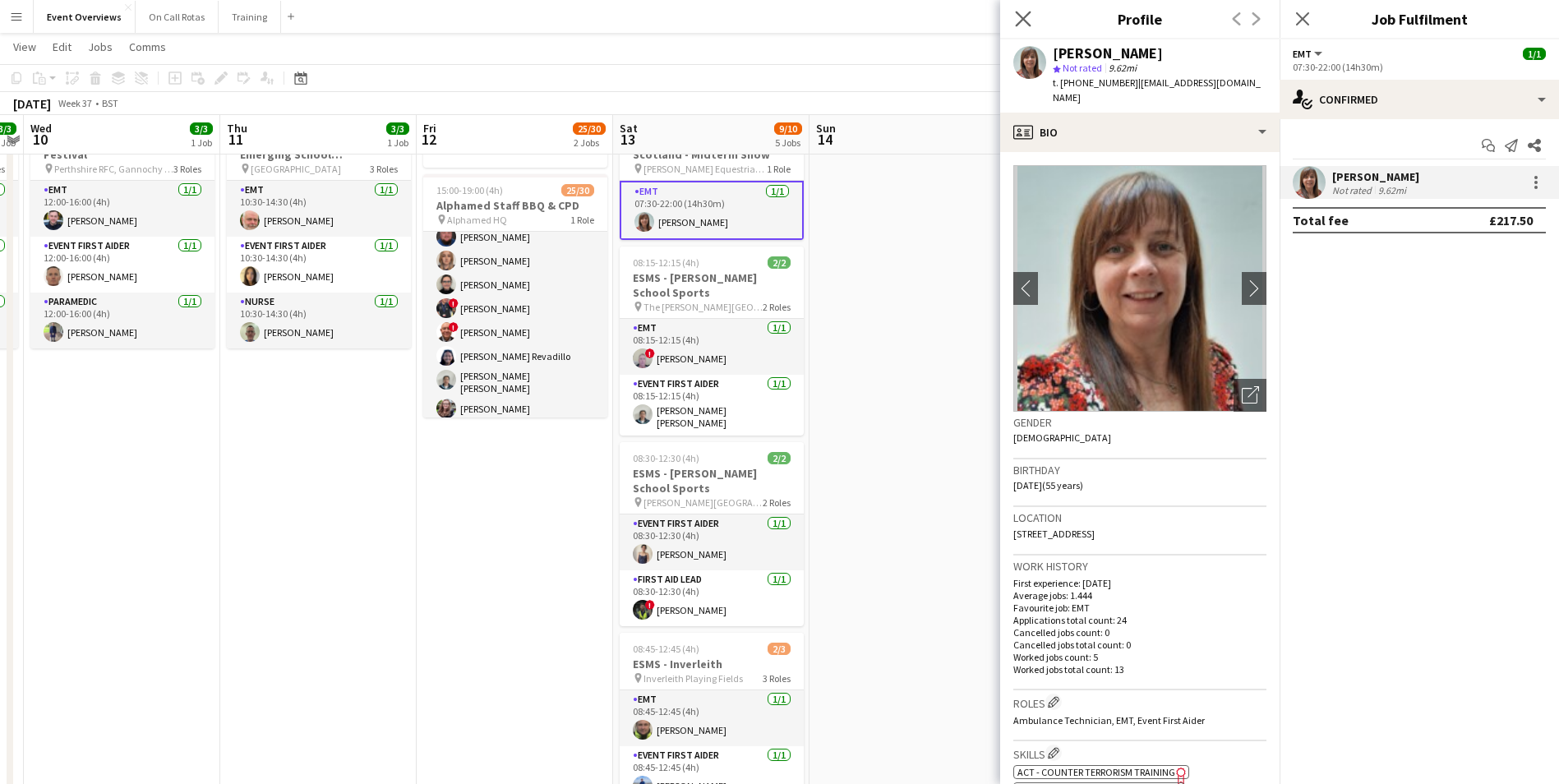
click at [1018, 8] on app-icon "Close pop-in" at bounding box center [1023, 19] width 23 height 23
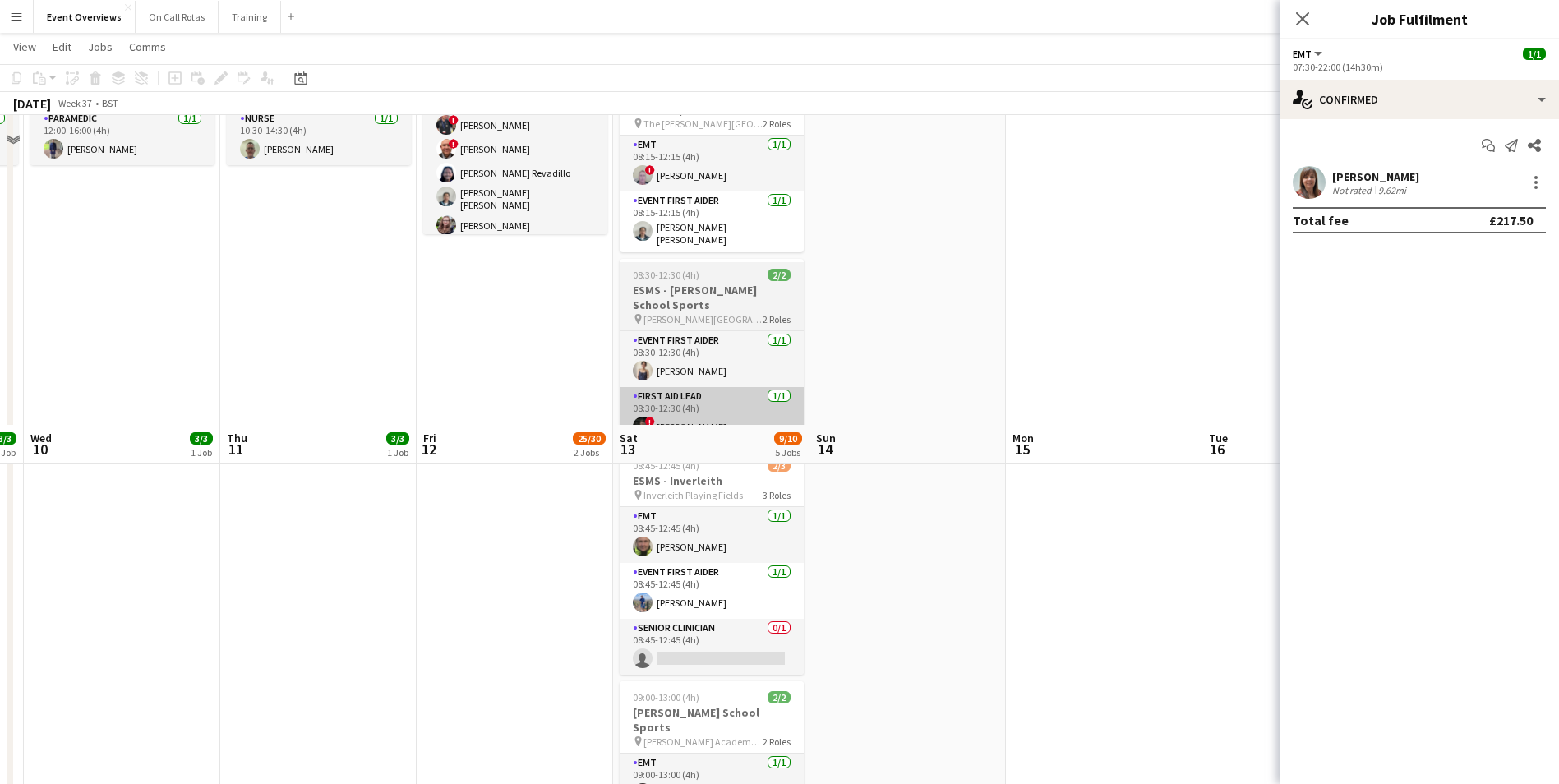
scroll to position [575, 0]
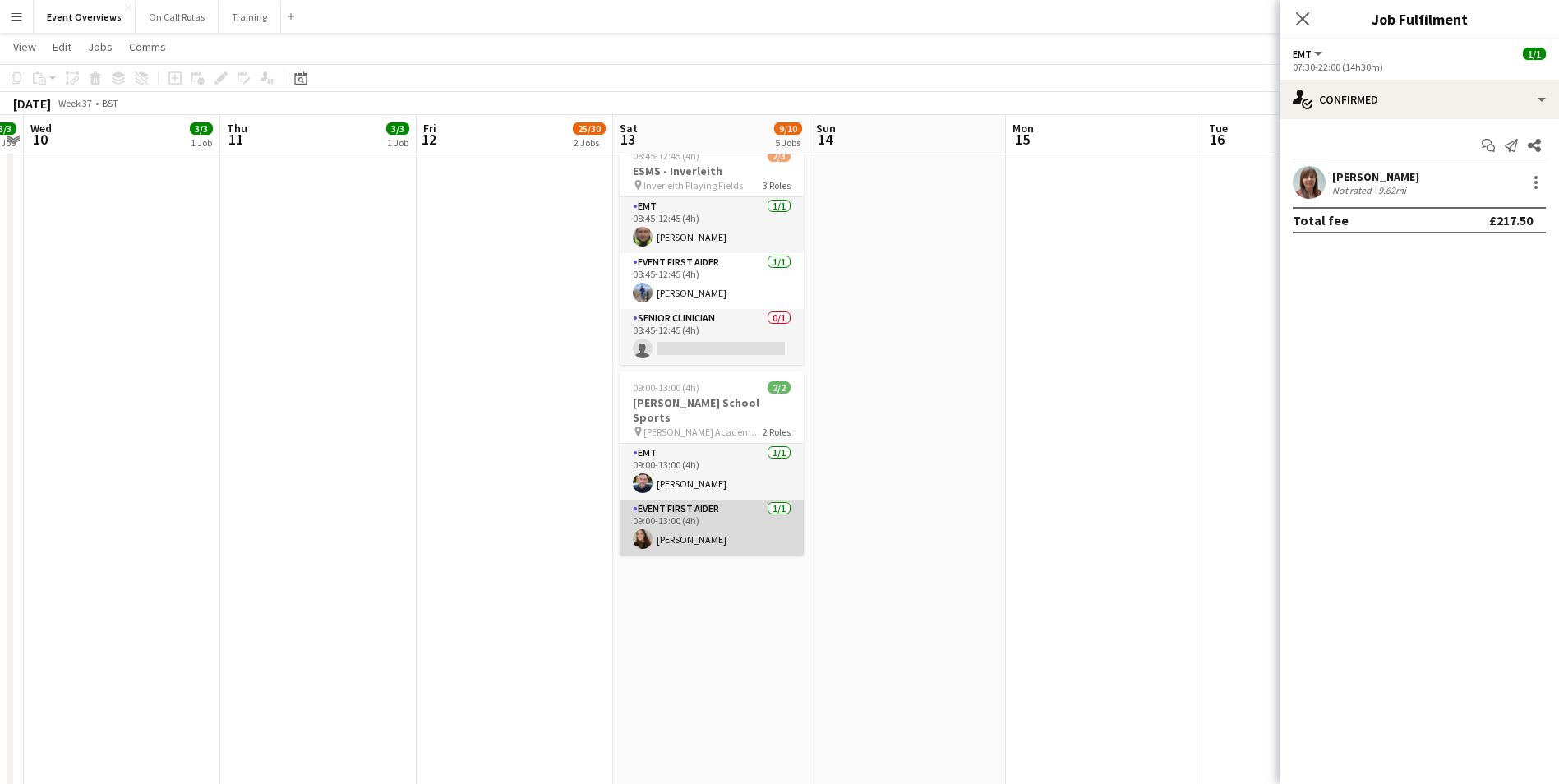
click at [648, 529] on app-user-avatar at bounding box center [643, 539] width 20 height 20
click at [648, 527] on app-user-avatar at bounding box center [643, 537] width 20 height 20
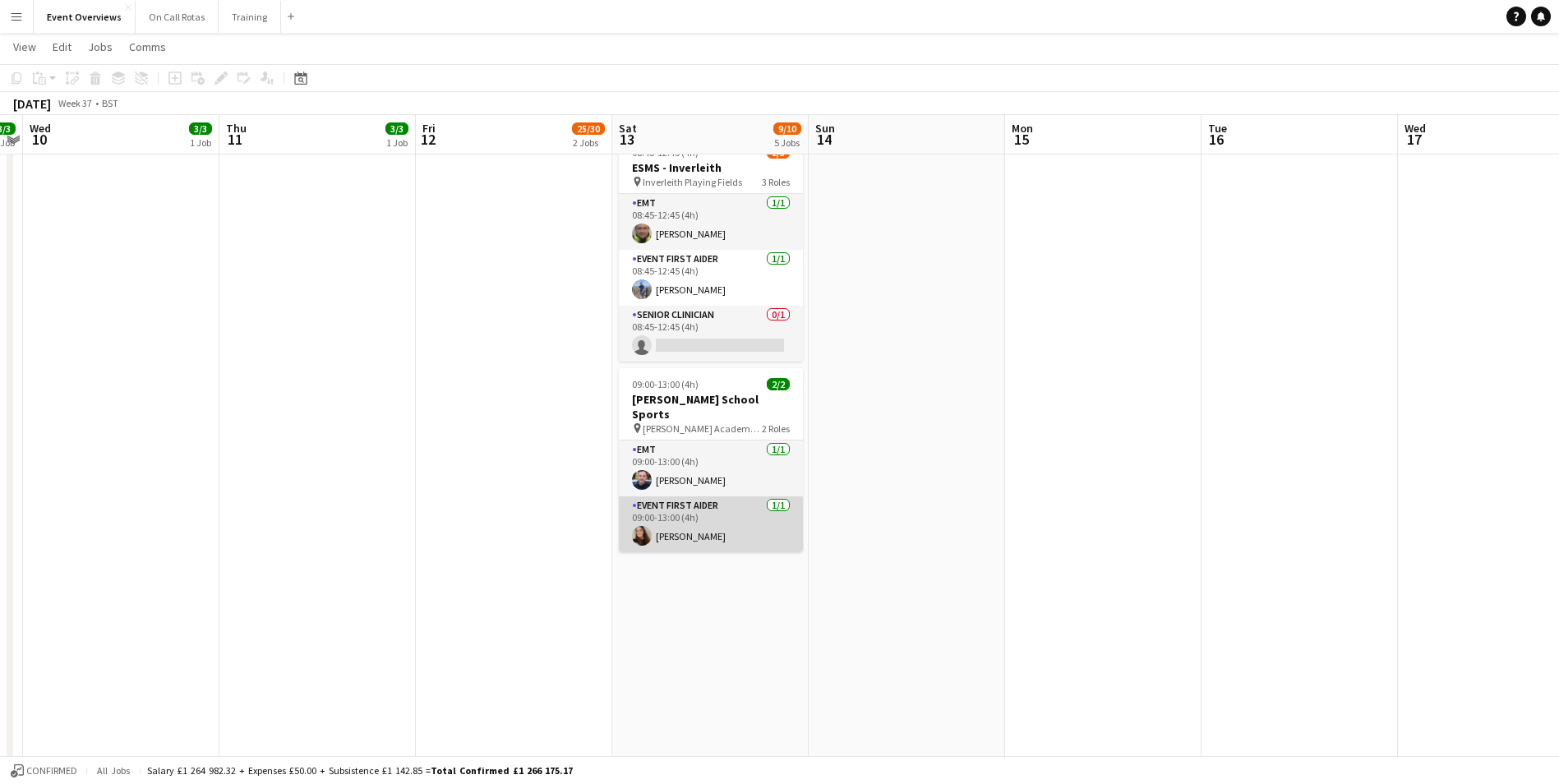
click at [648, 526] on app-user-avatar at bounding box center [642, 535] width 20 height 20
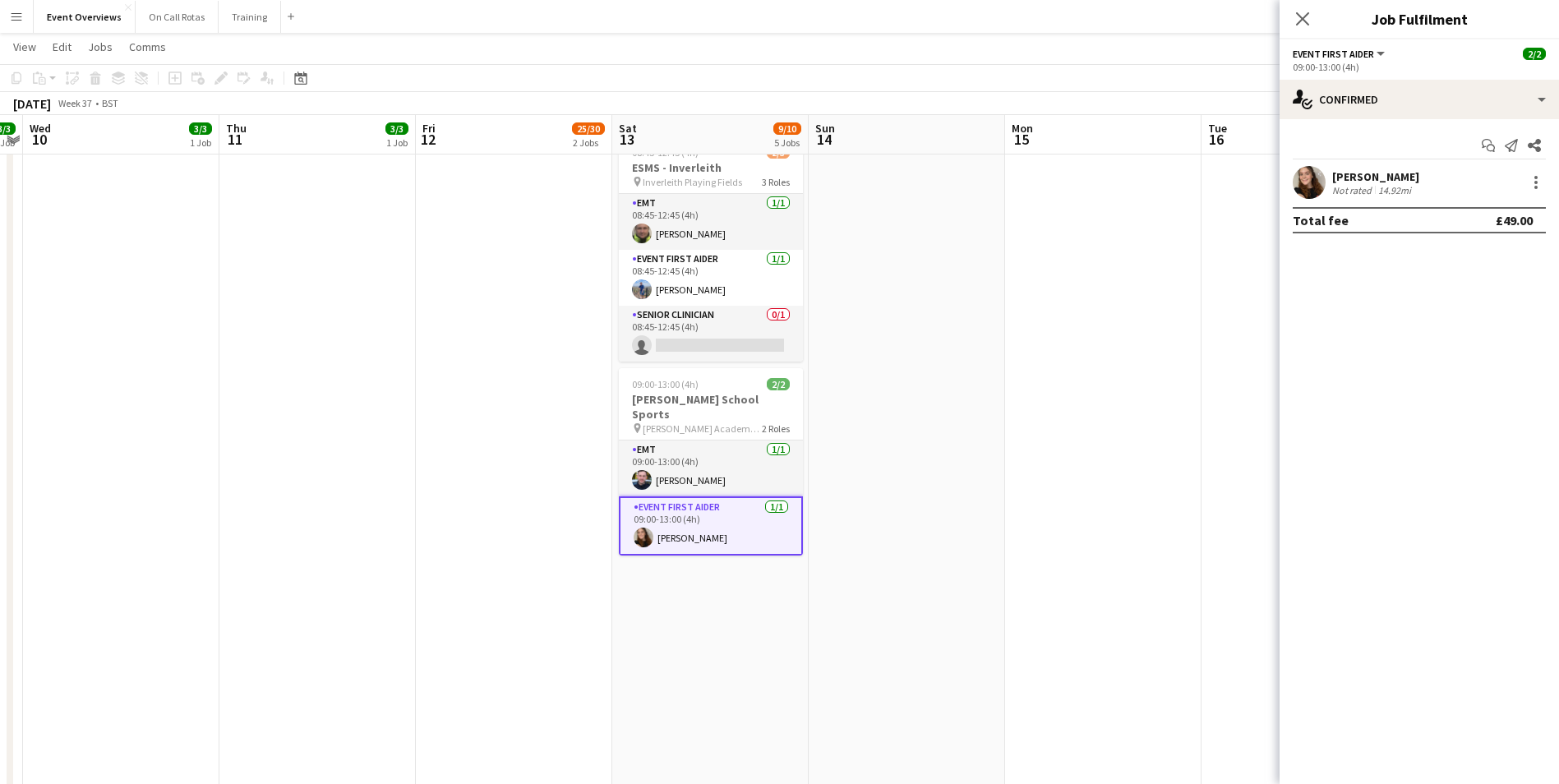
click at [1315, 186] on app-user-avatar at bounding box center [1309, 182] width 33 height 33
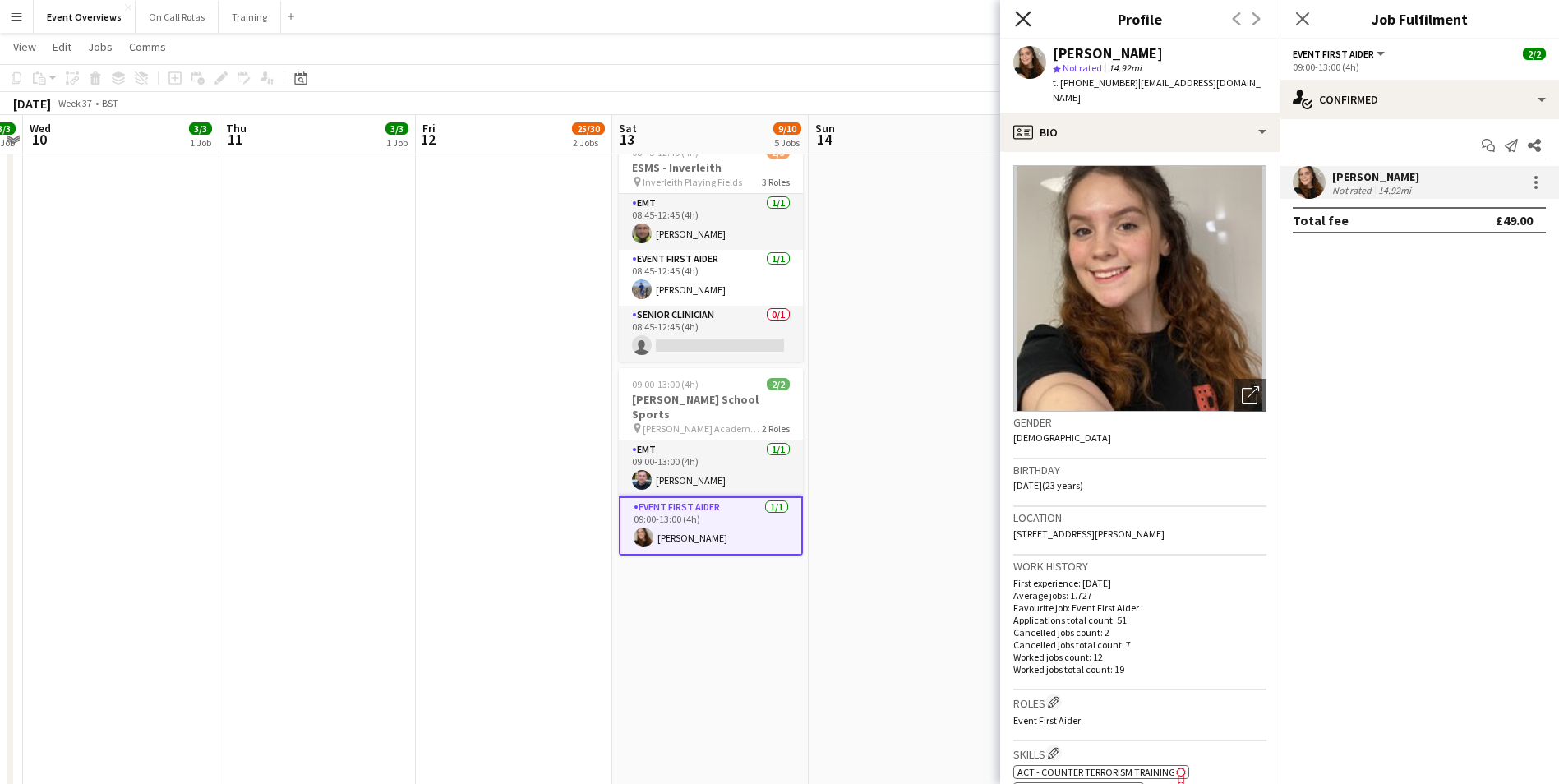
click at [1025, 20] on icon at bounding box center [1023, 18] width 16 height 16
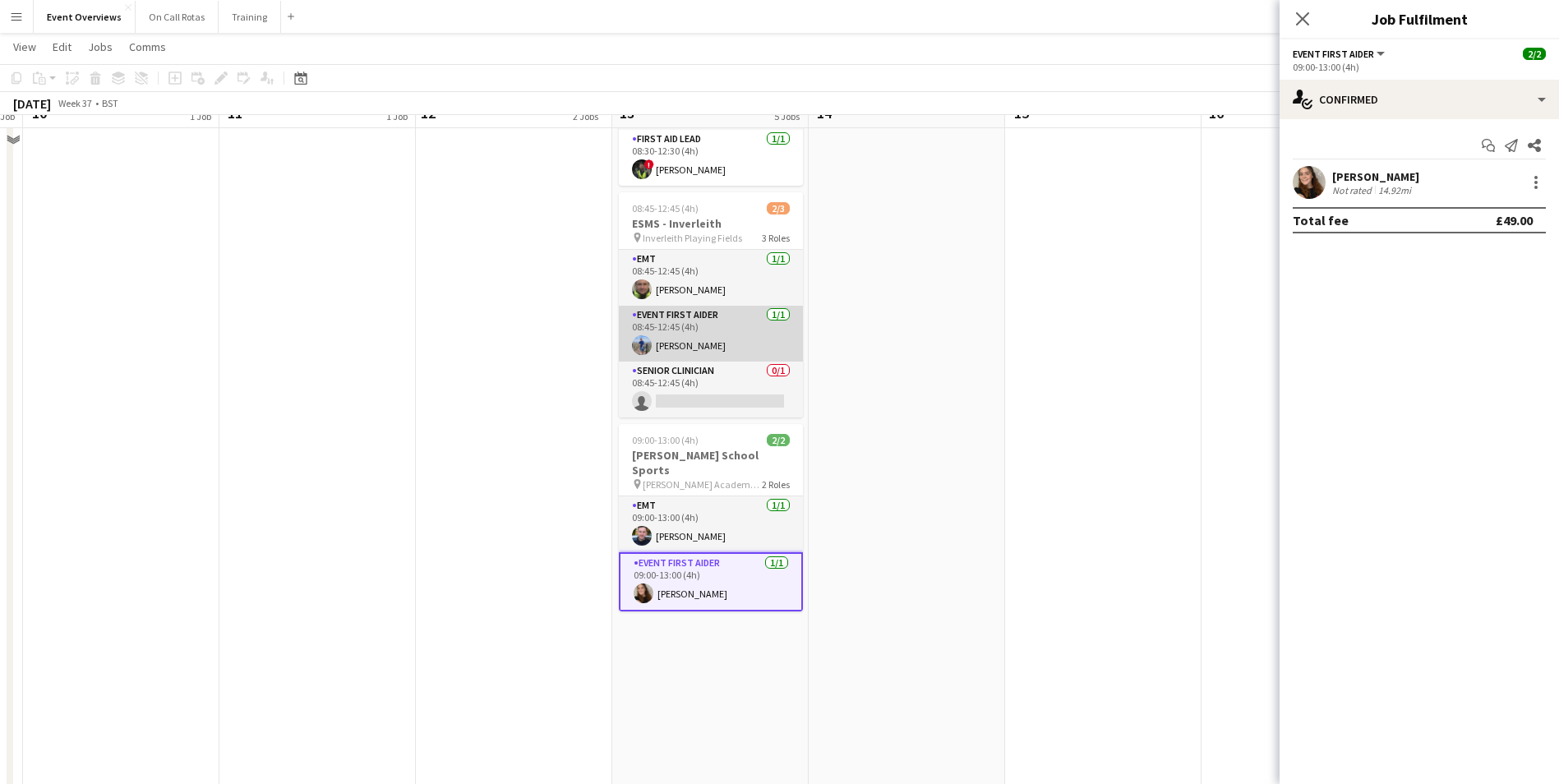
scroll to position [493, 0]
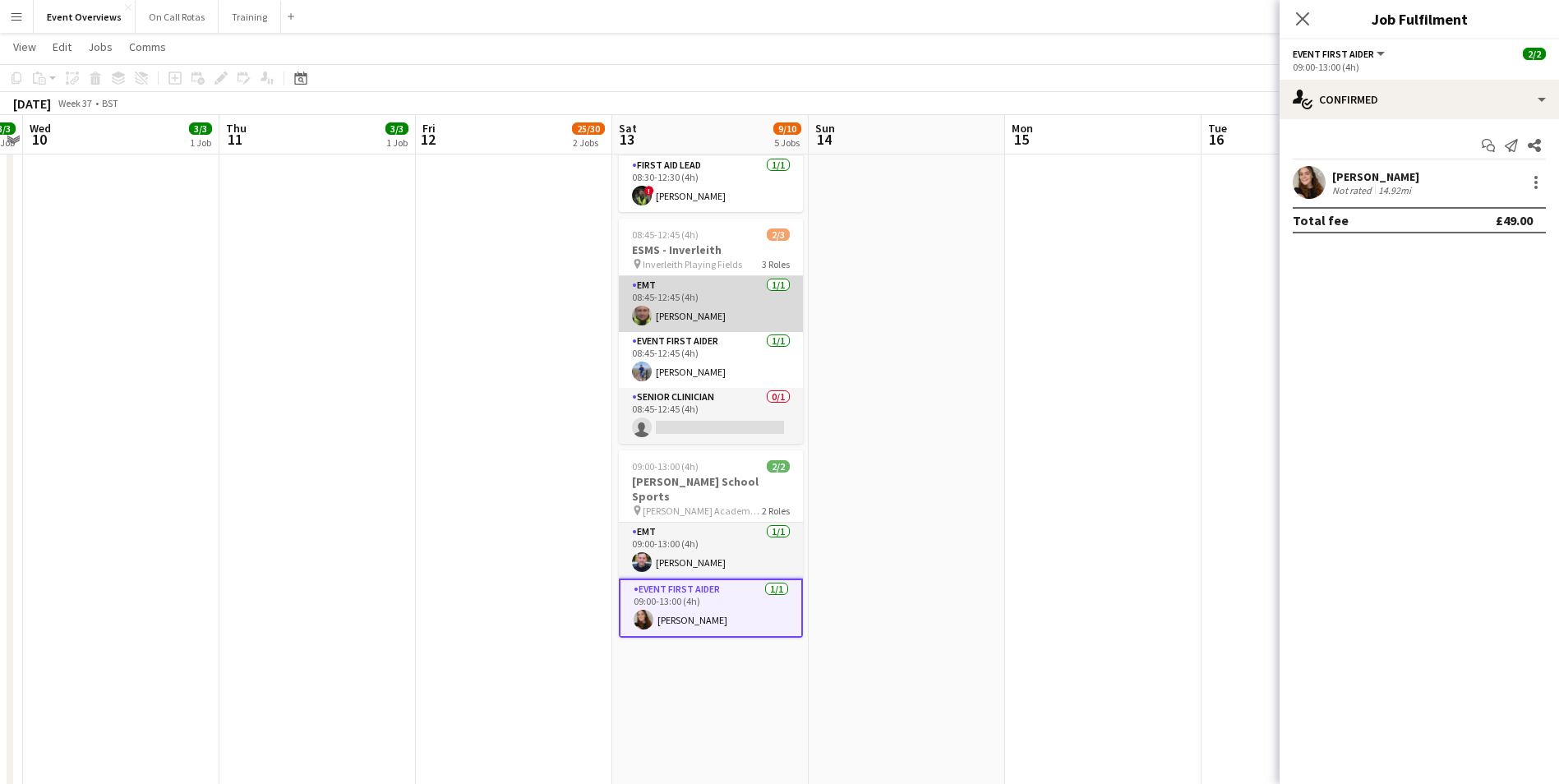
click at [632, 304] on app-card-role "EMT [DATE] 08:45-12:45 (4h) [PERSON_NAME]" at bounding box center [711, 304] width 184 height 56
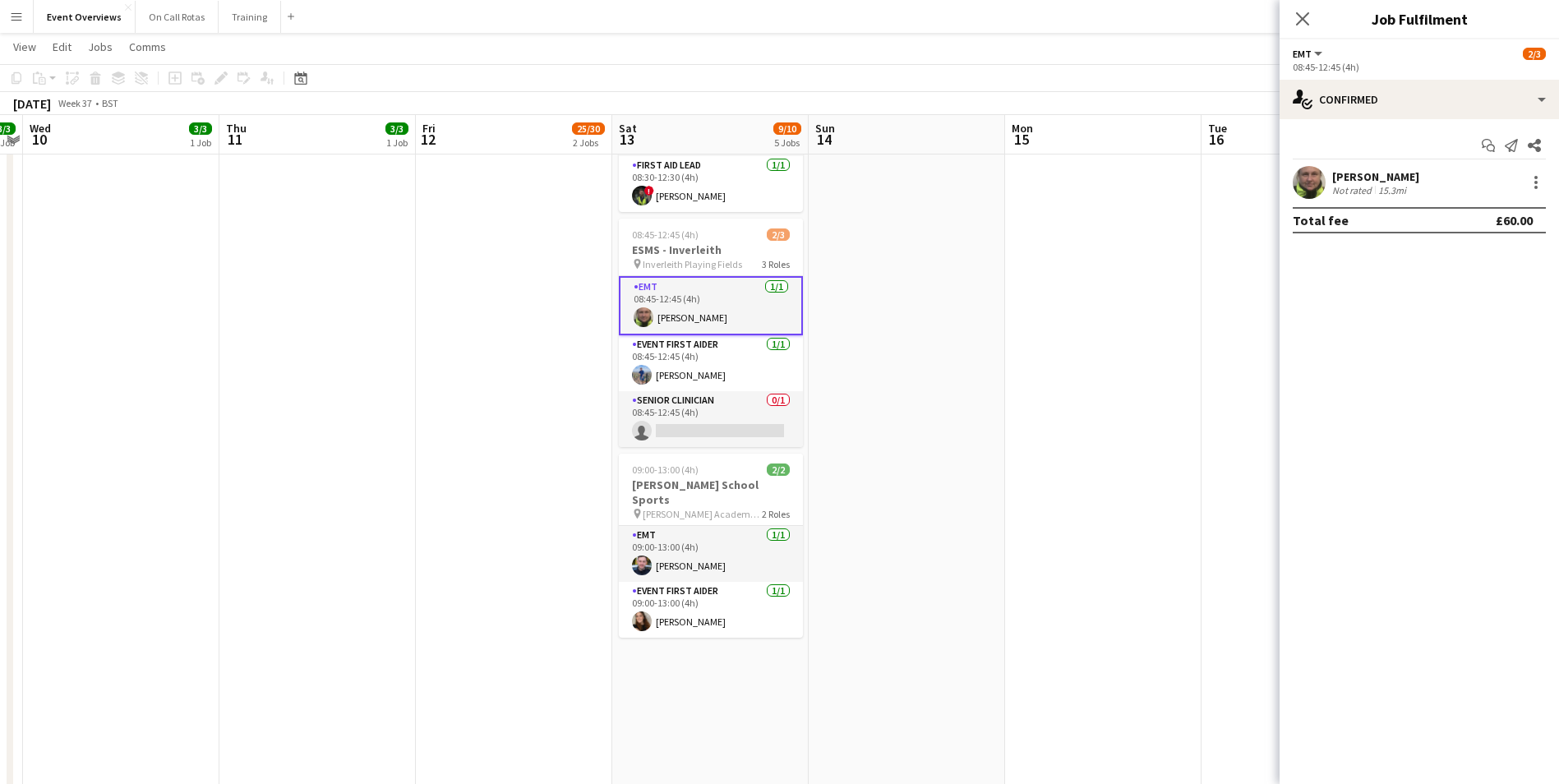
click at [1296, 184] on app-user-avatar at bounding box center [1309, 182] width 33 height 33
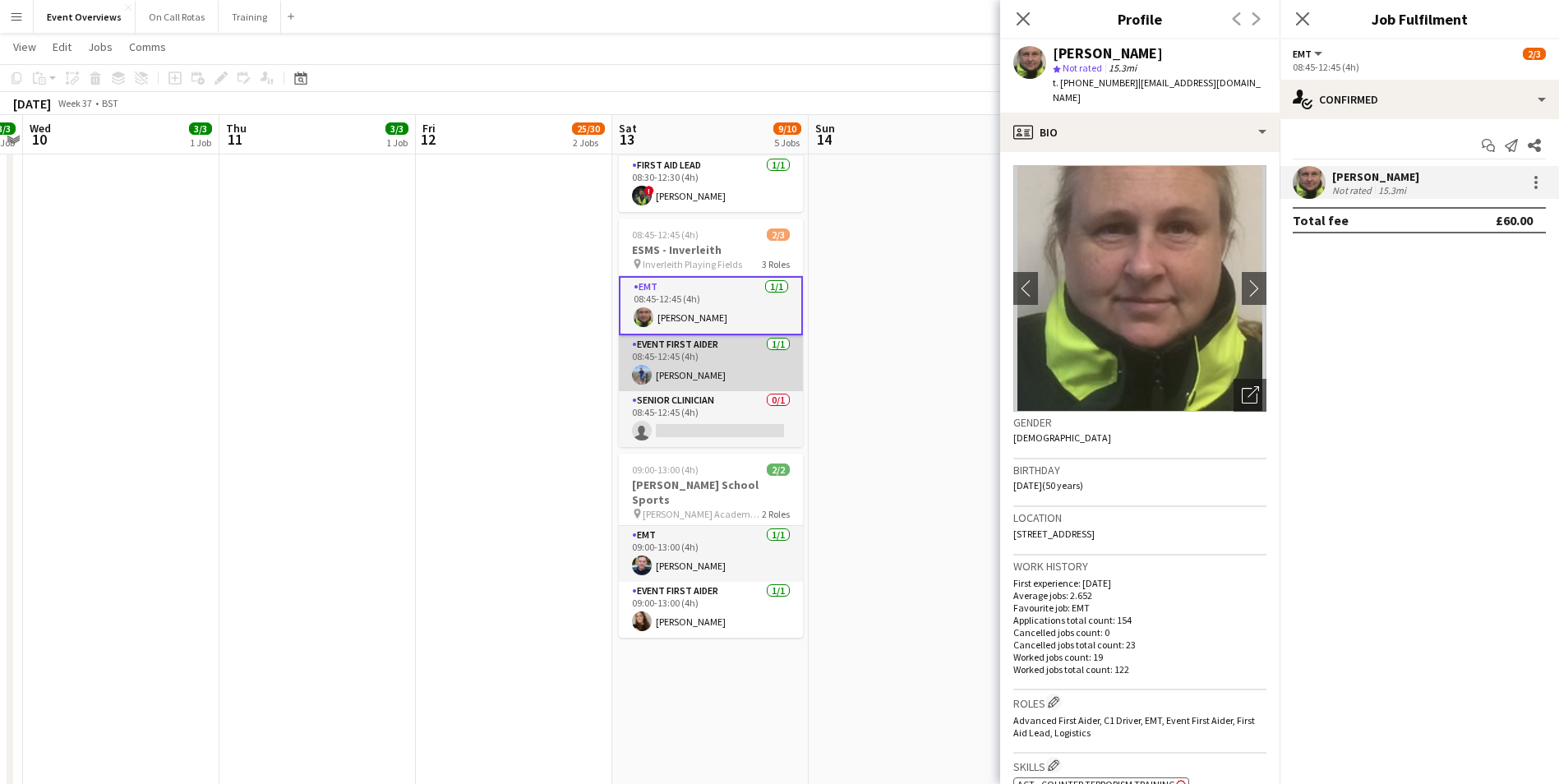
click at [647, 365] on app-user-avatar at bounding box center [642, 375] width 20 height 20
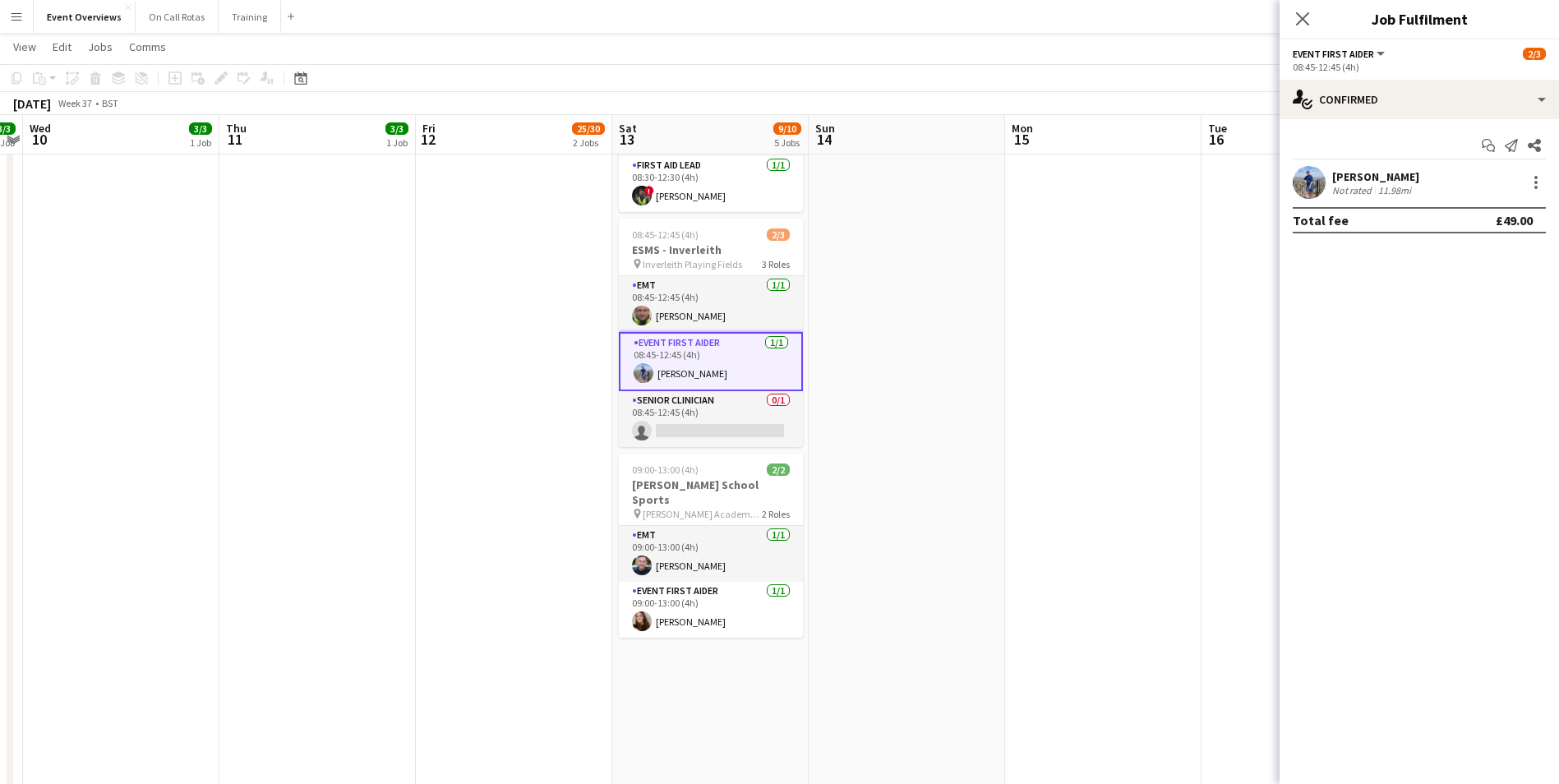
click at [647, 364] on app-user-avatar at bounding box center [643, 373] width 20 height 20
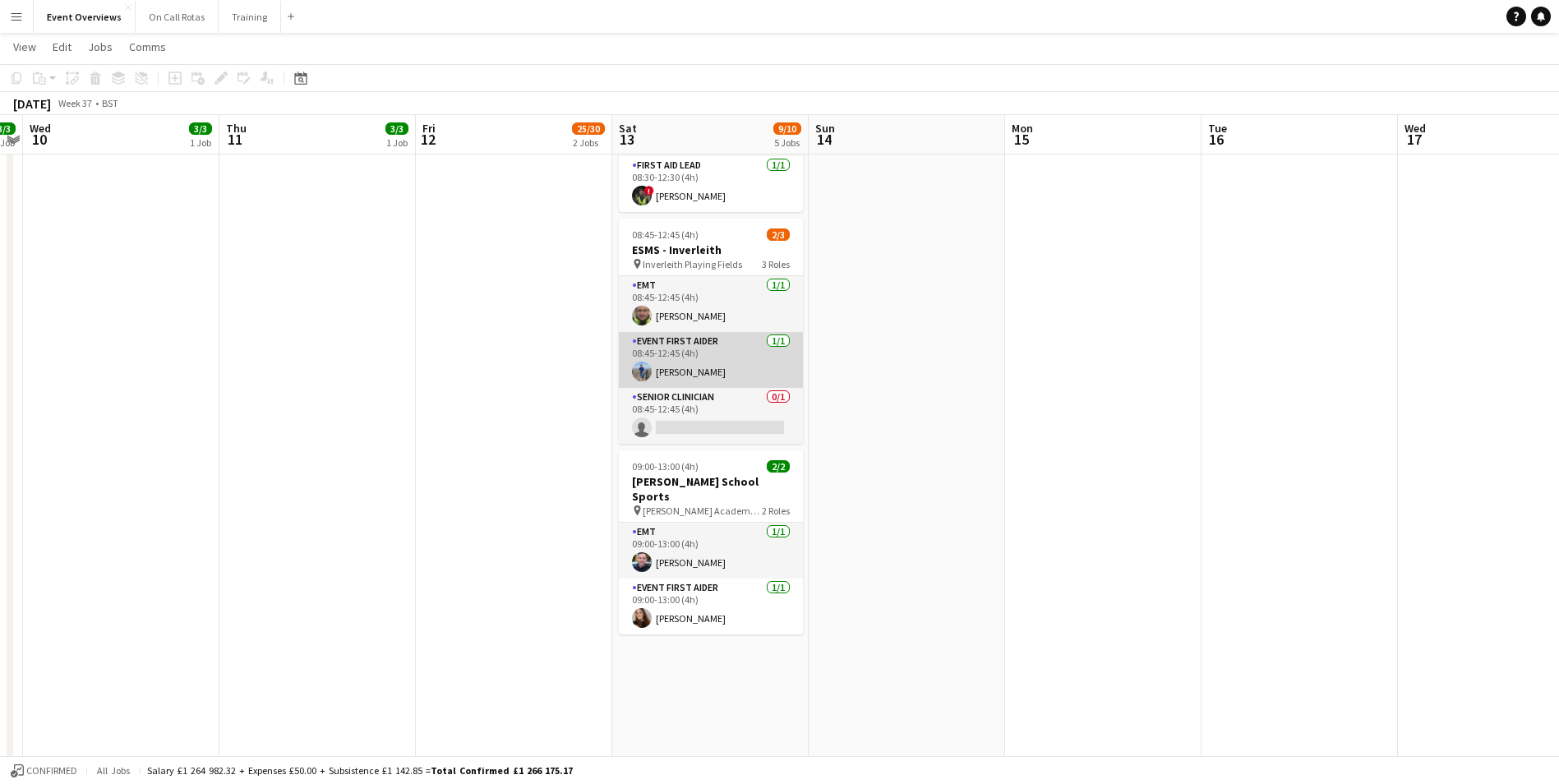
click at [647, 364] on app-user-avatar at bounding box center [642, 371] width 20 height 20
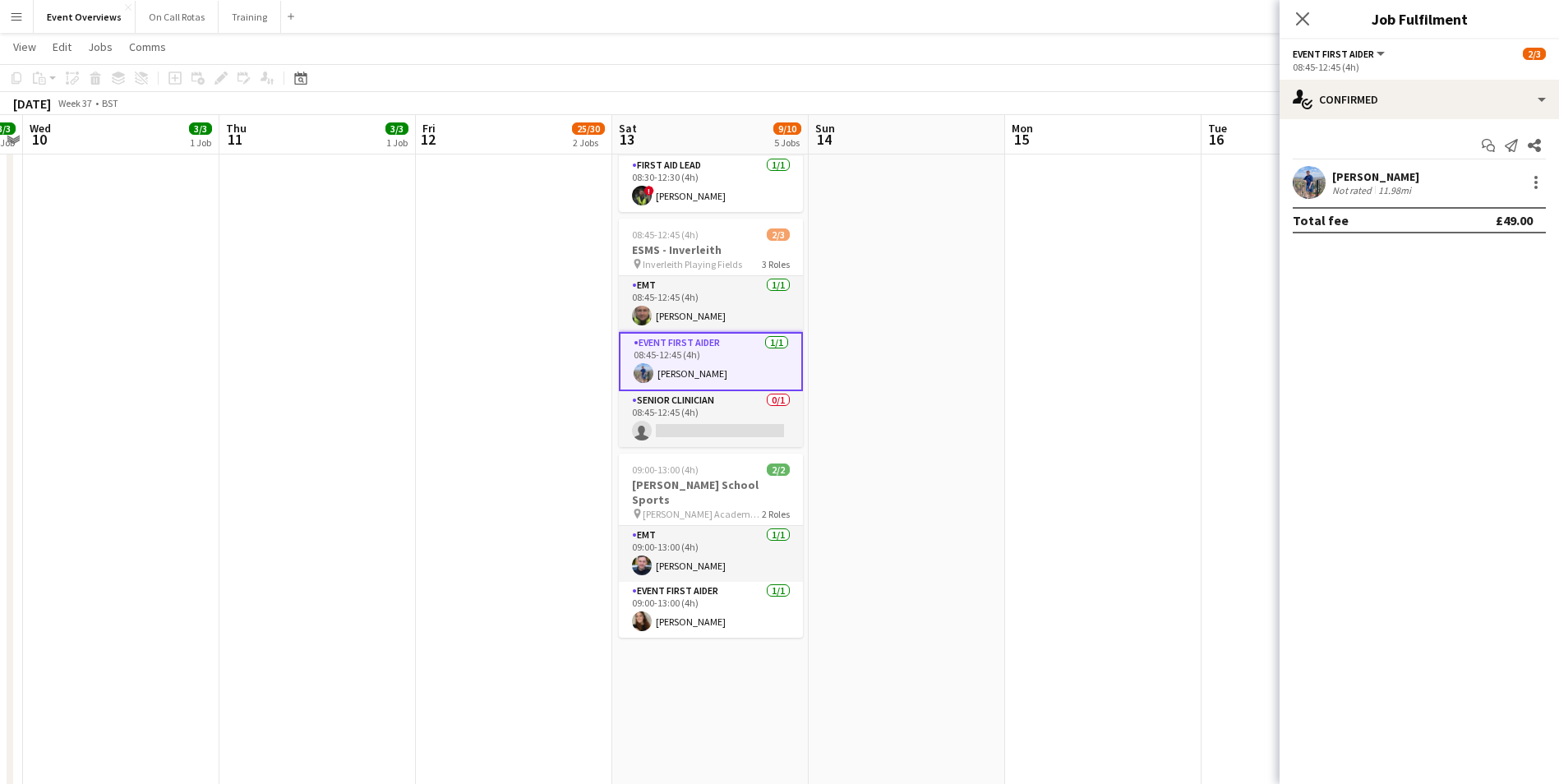
click at [1312, 183] on app-user-avatar at bounding box center [1309, 182] width 33 height 33
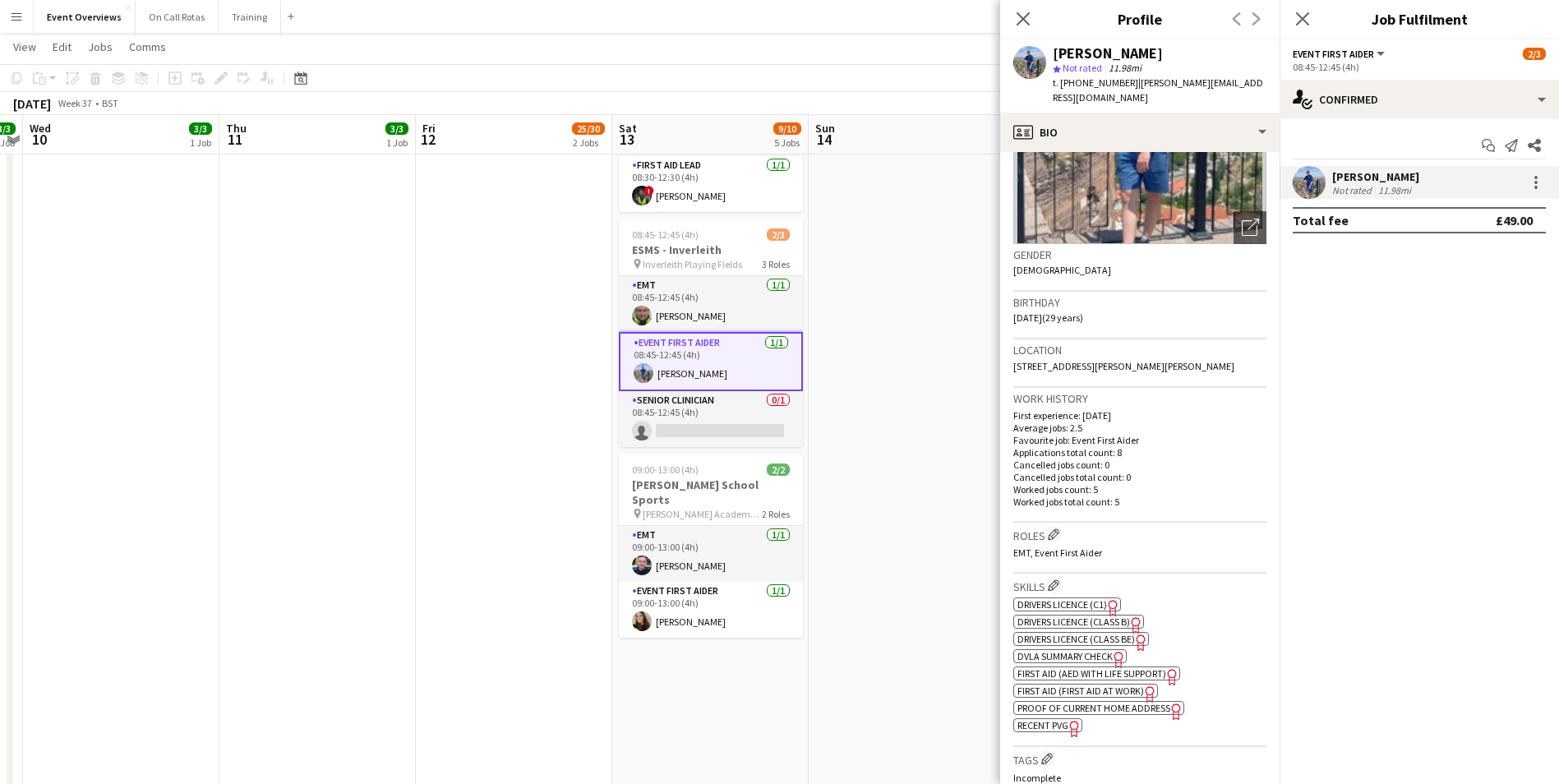
scroll to position [0, 0]
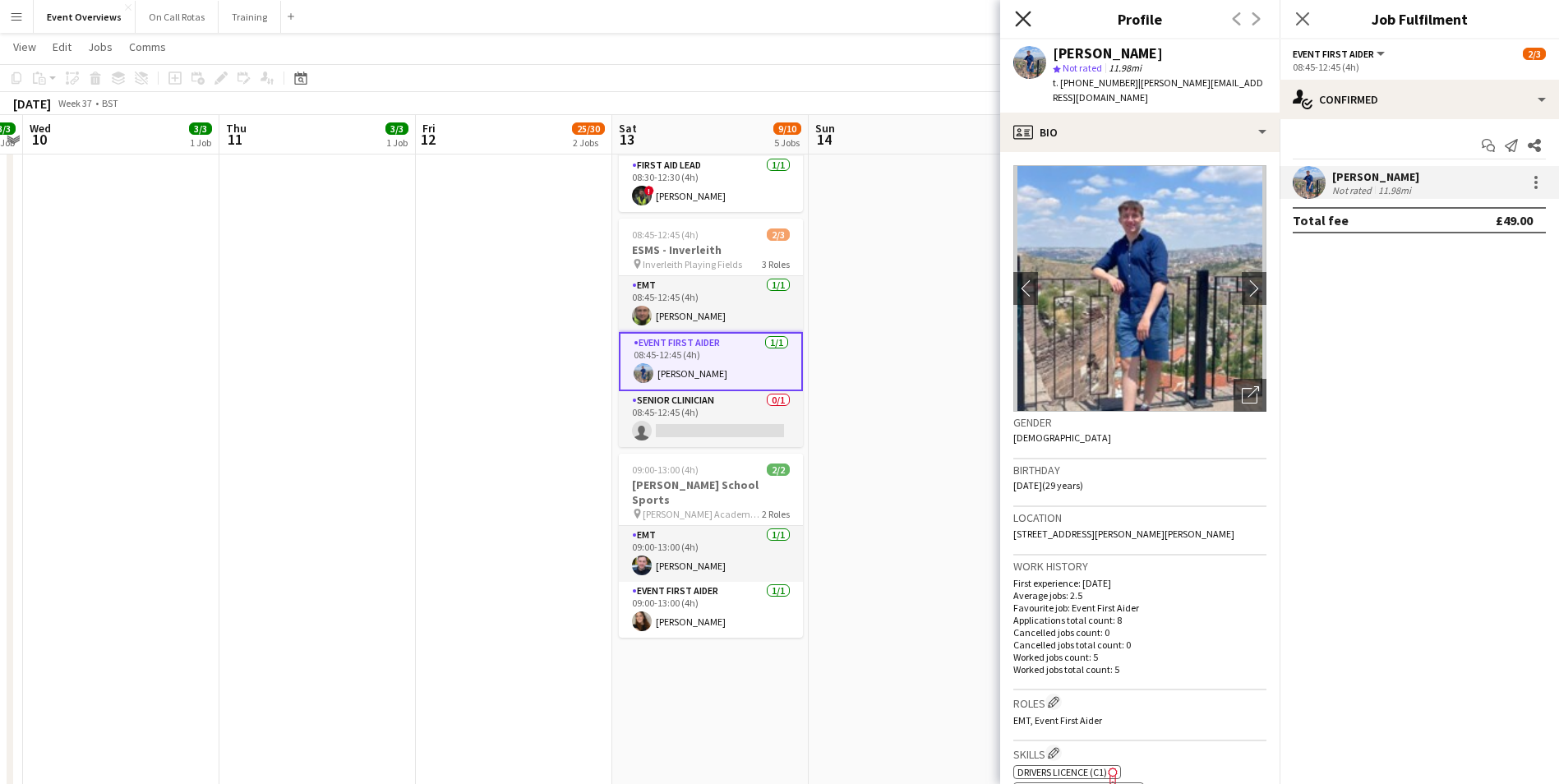
click at [1025, 14] on icon "Close pop-in" at bounding box center [1023, 18] width 16 height 16
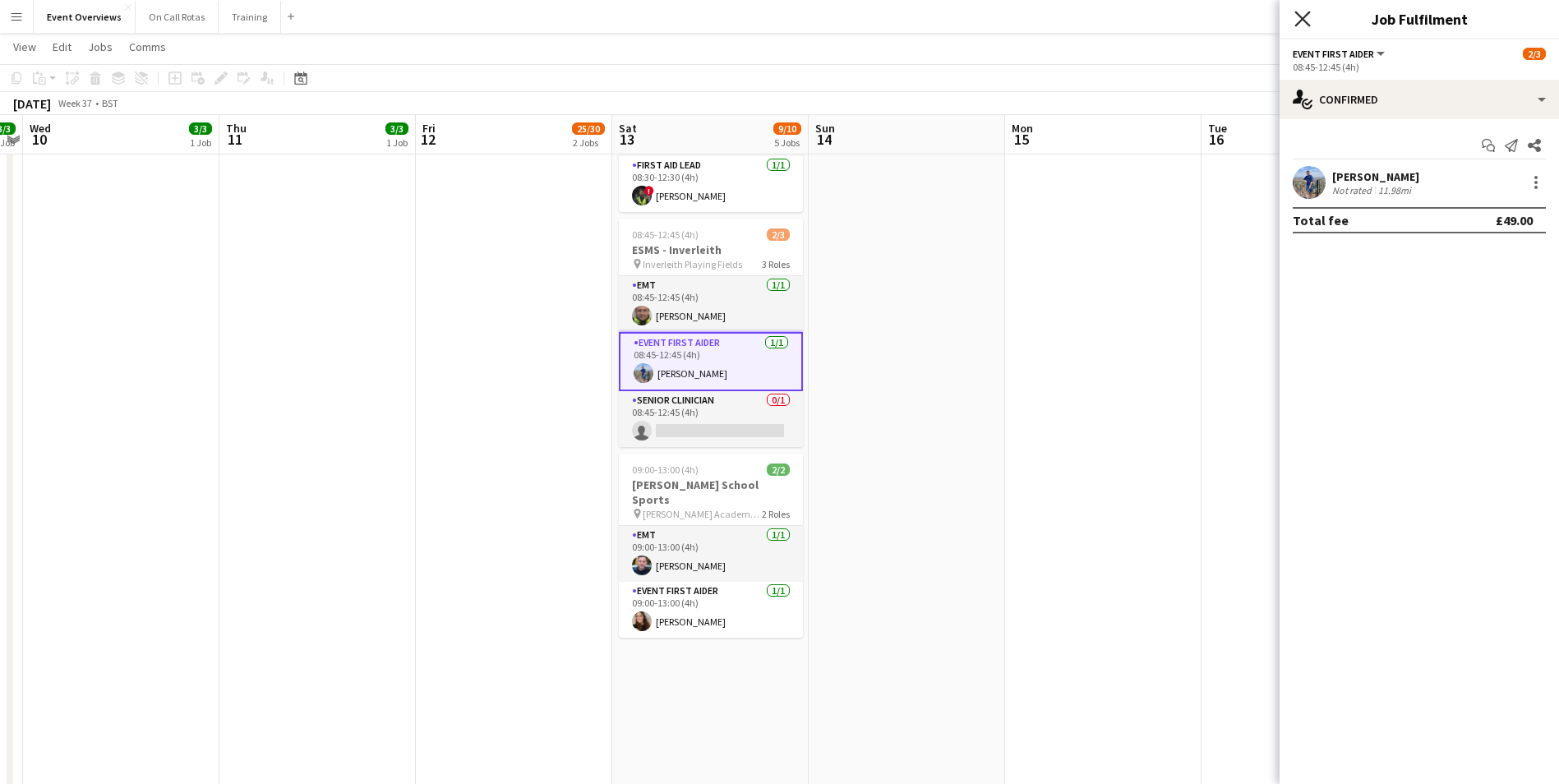
click at [1301, 16] on icon "Close pop-in" at bounding box center [1302, 18] width 16 height 16
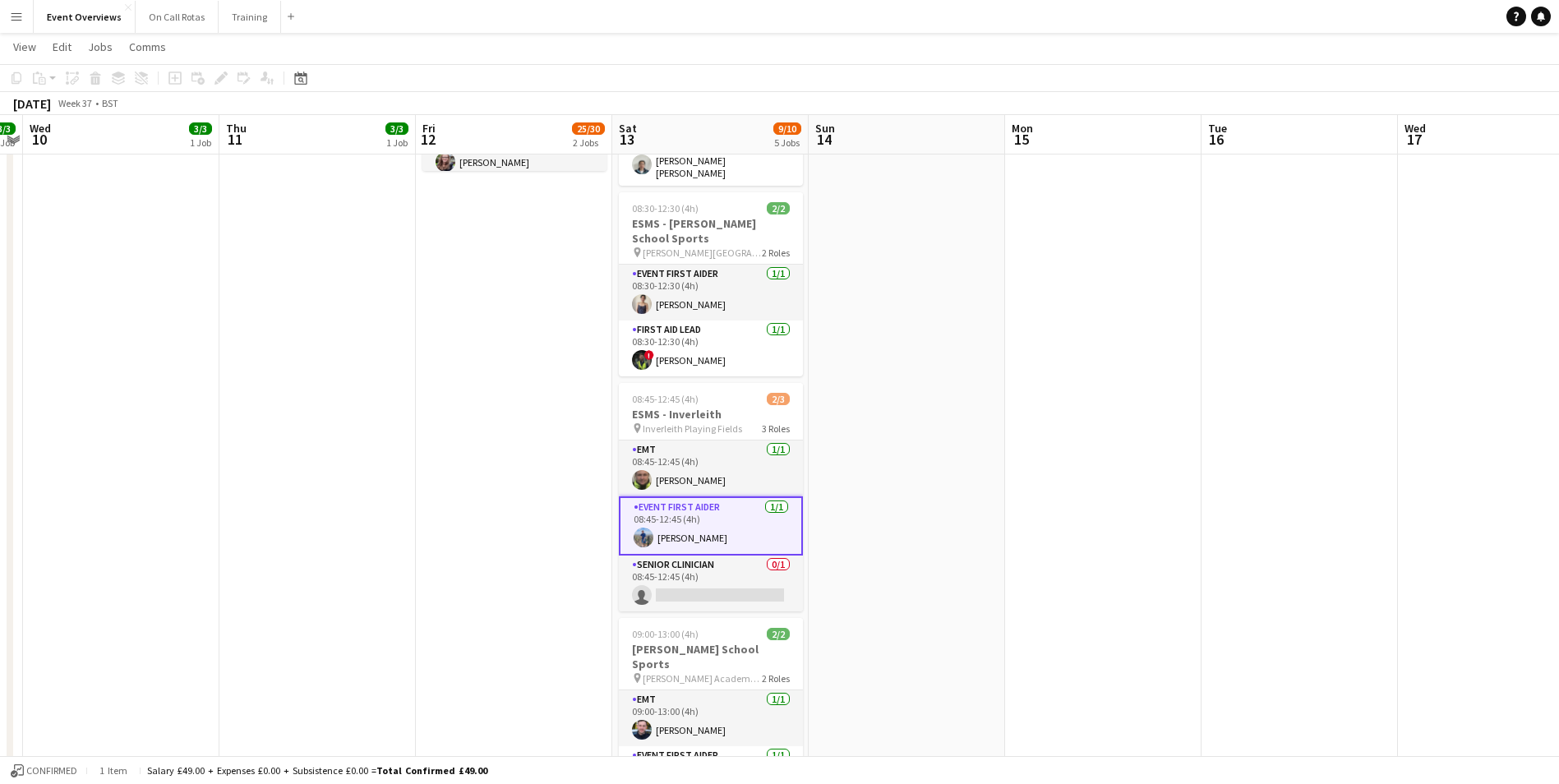
click at [966, 495] on app-date-cell at bounding box center [907, 559] width 196 height 1407
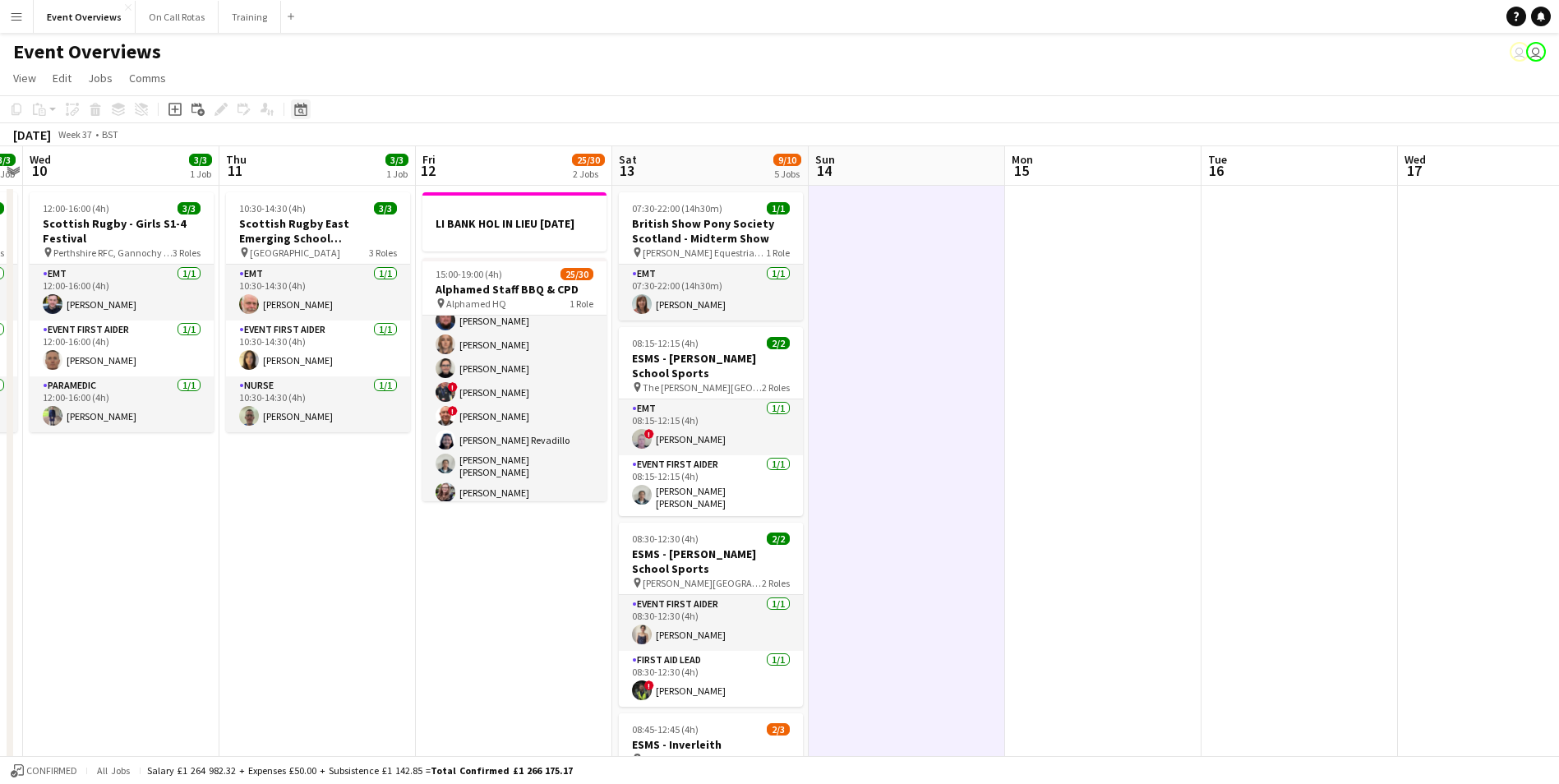
click at [305, 108] on icon at bounding box center [300, 108] width 12 height 13
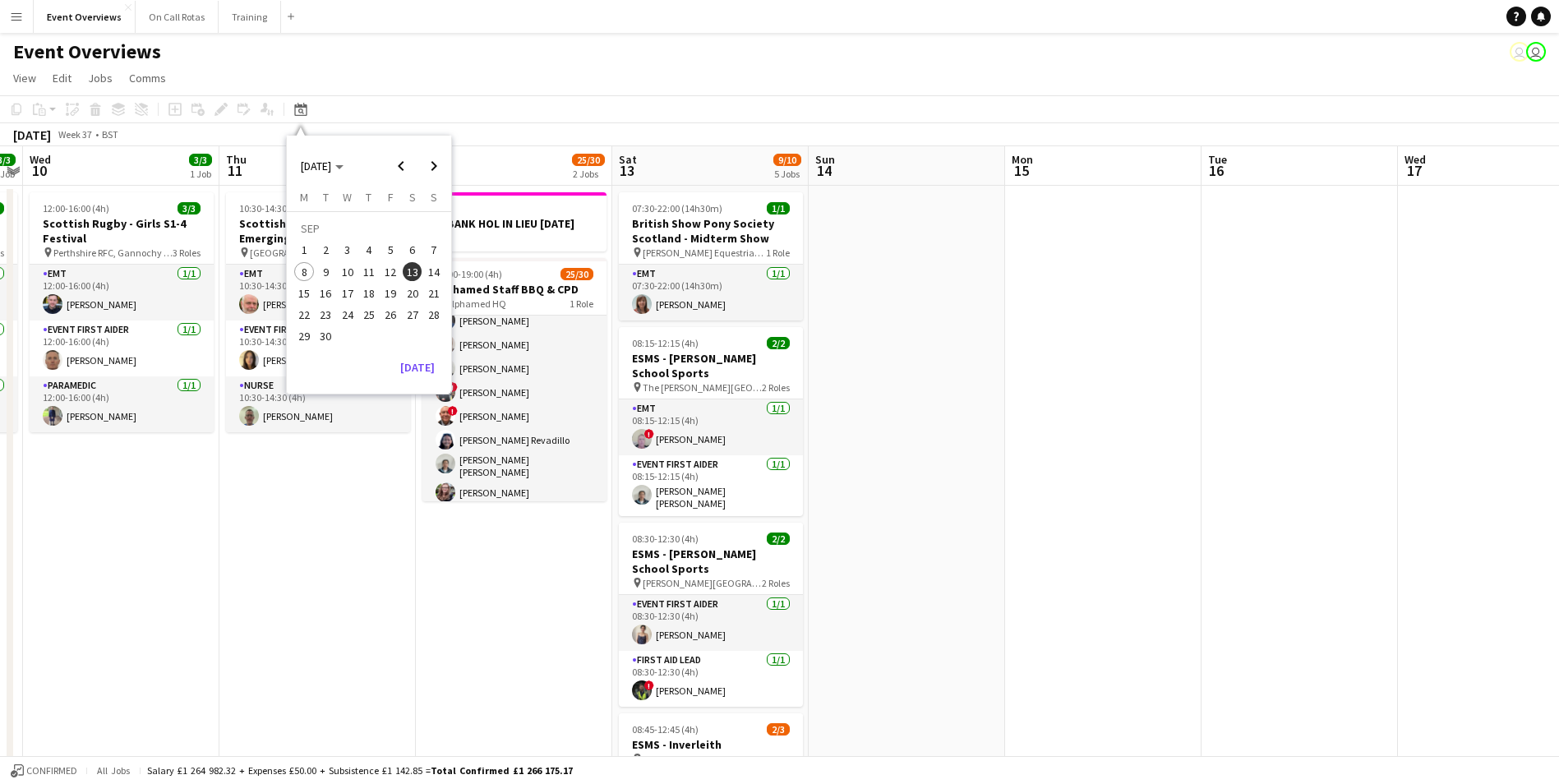
click at [401, 248] on button "6" at bounding box center [411, 250] width 22 height 22
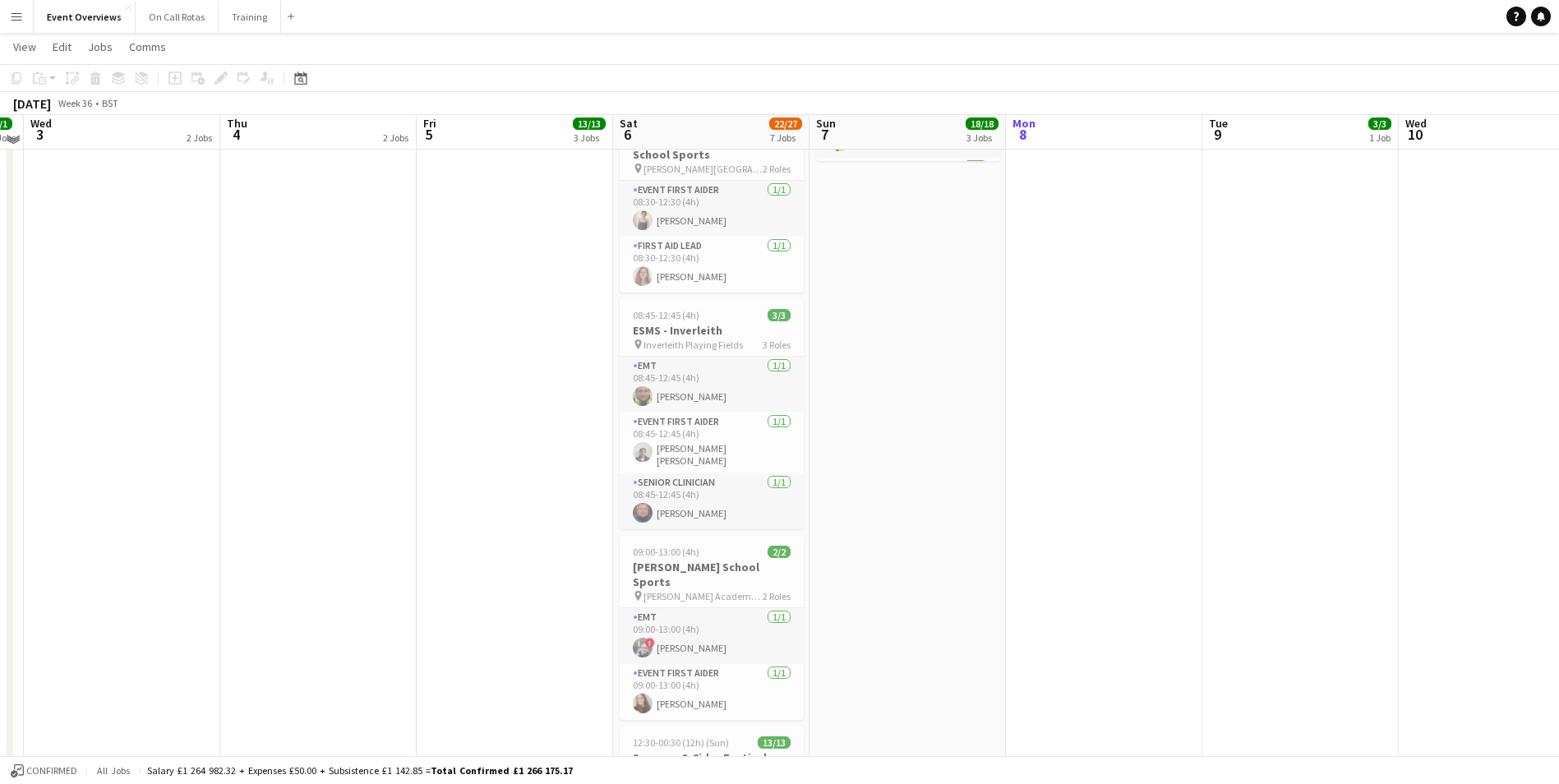
scroll to position [506, 0]
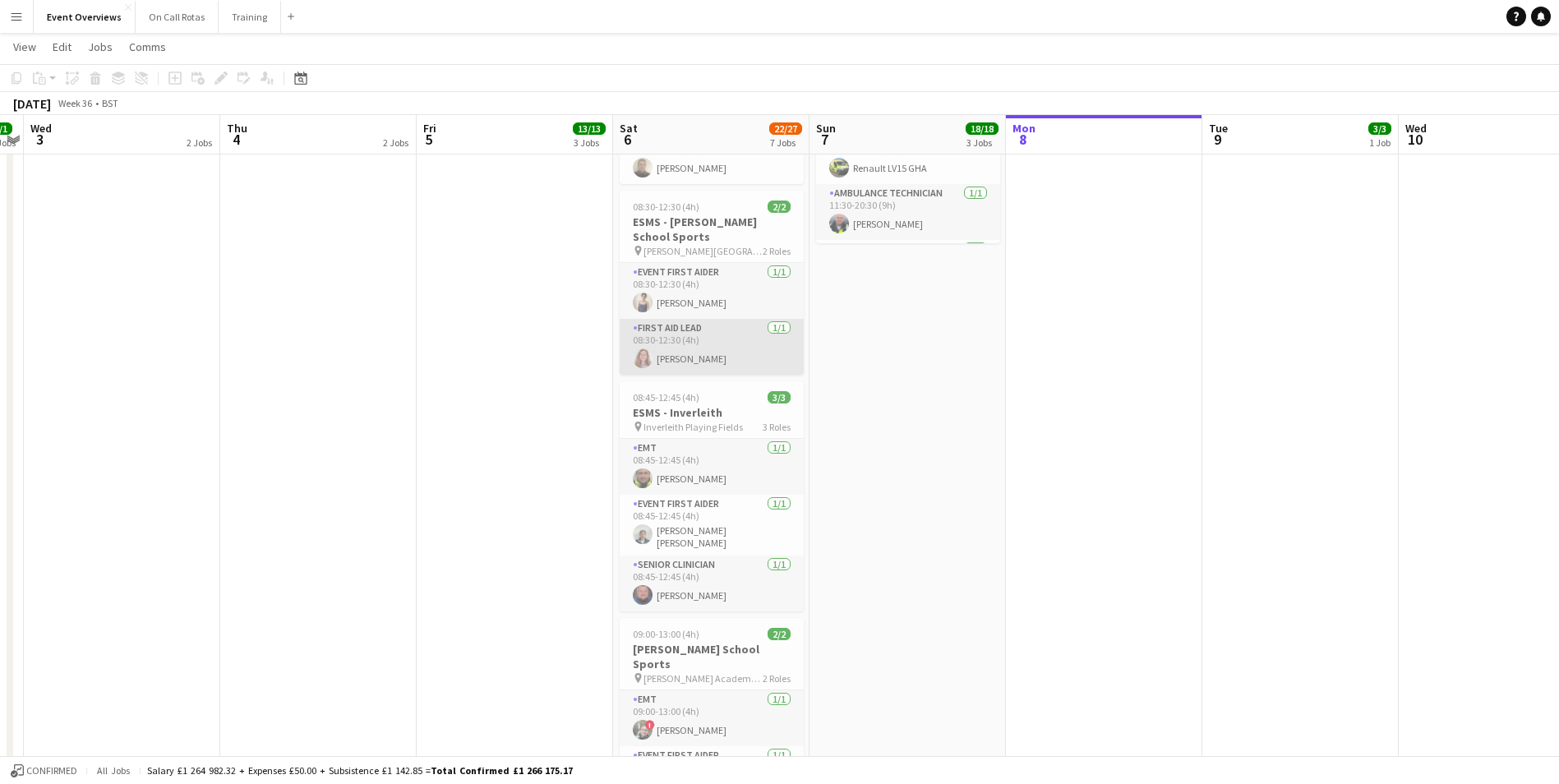
click at [643, 356] on app-user-avatar at bounding box center [643, 358] width 20 height 20
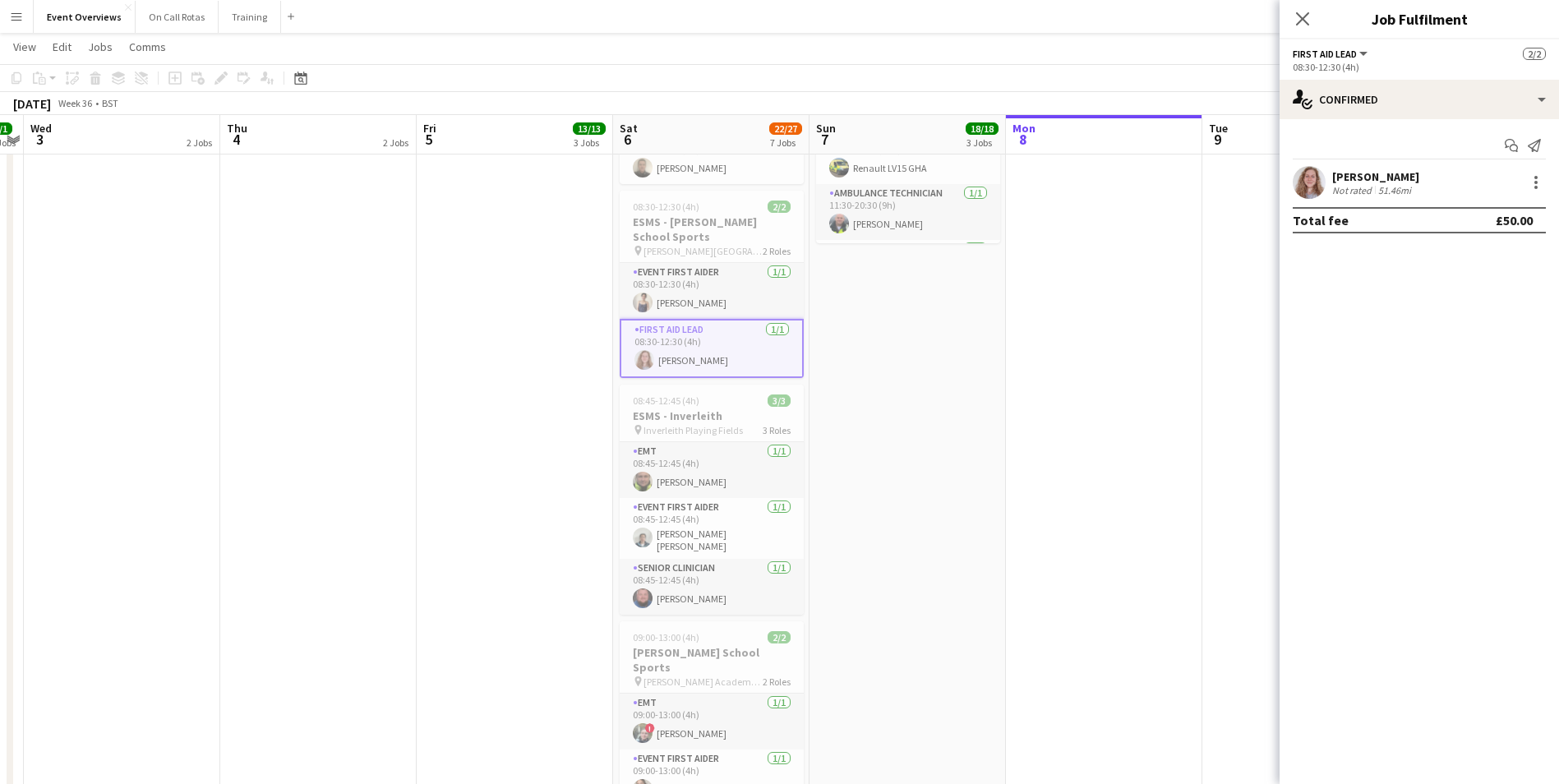
click at [1317, 183] on app-user-avatar at bounding box center [1309, 182] width 33 height 33
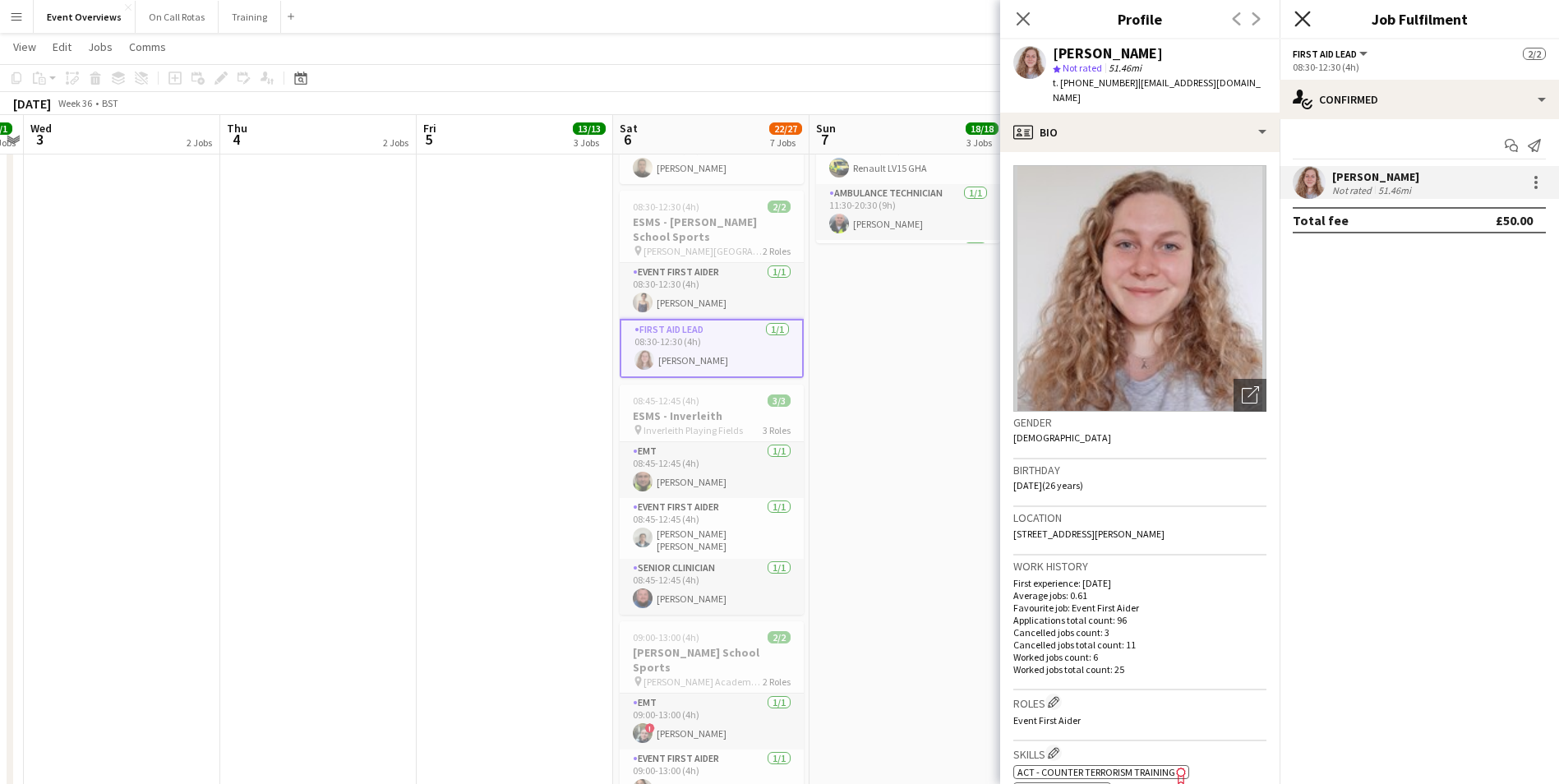
click at [1308, 12] on icon at bounding box center [1302, 18] width 16 height 16
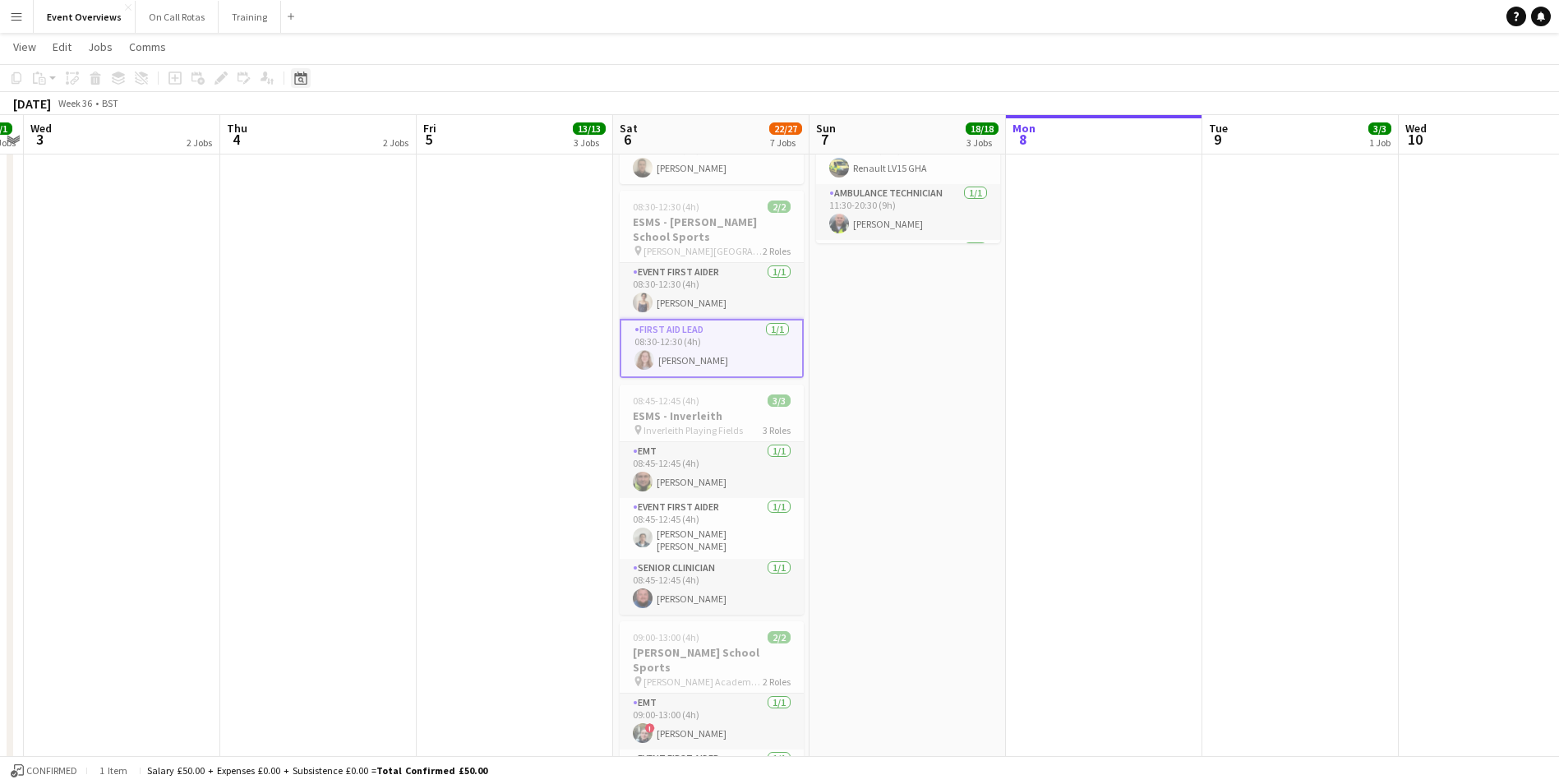
click at [302, 77] on icon "Date picker" at bounding box center [300, 77] width 13 height 13
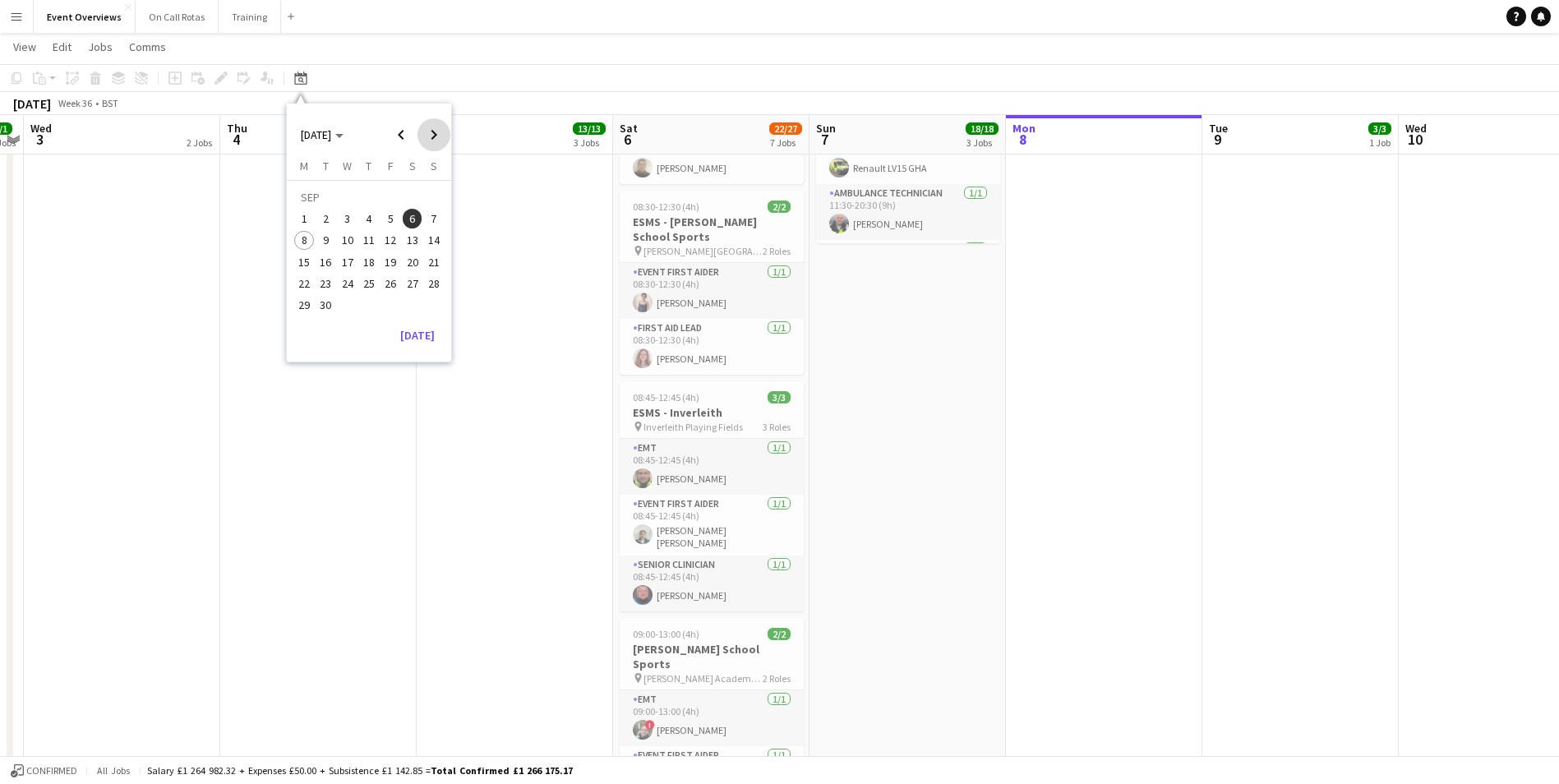
click at [430, 133] on span "Next month" at bounding box center [434, 134] width 33 height 33
click at [421, 214] on span "4" at bounding box center [412, 219] width 20 height 20
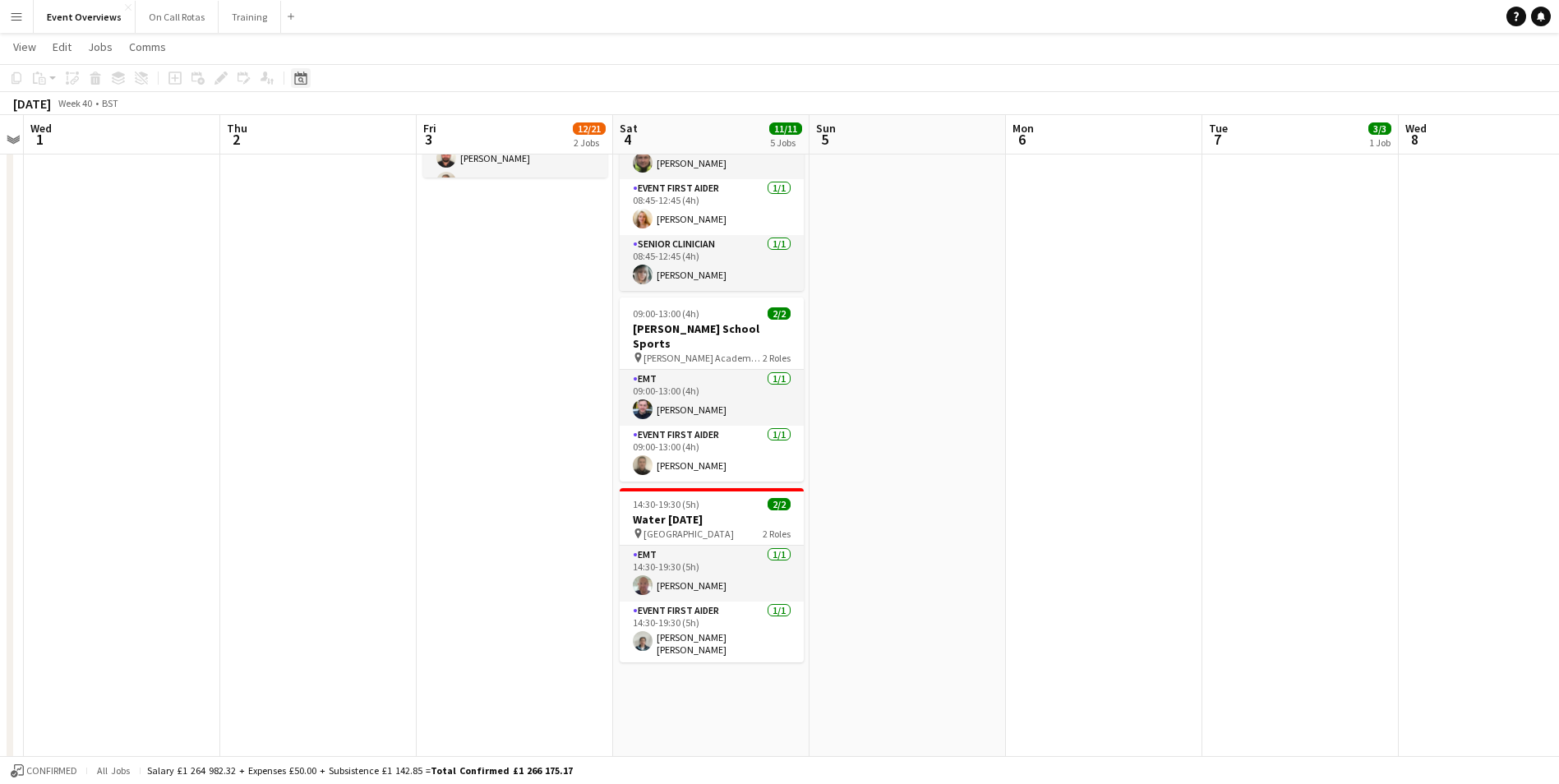
click at [299, 85] on div "Date picker" at bounding box center [300, 78] width 20 height 20
click at [304, 304] on span "27" at bounding box center [304, 304] width 20 height 20
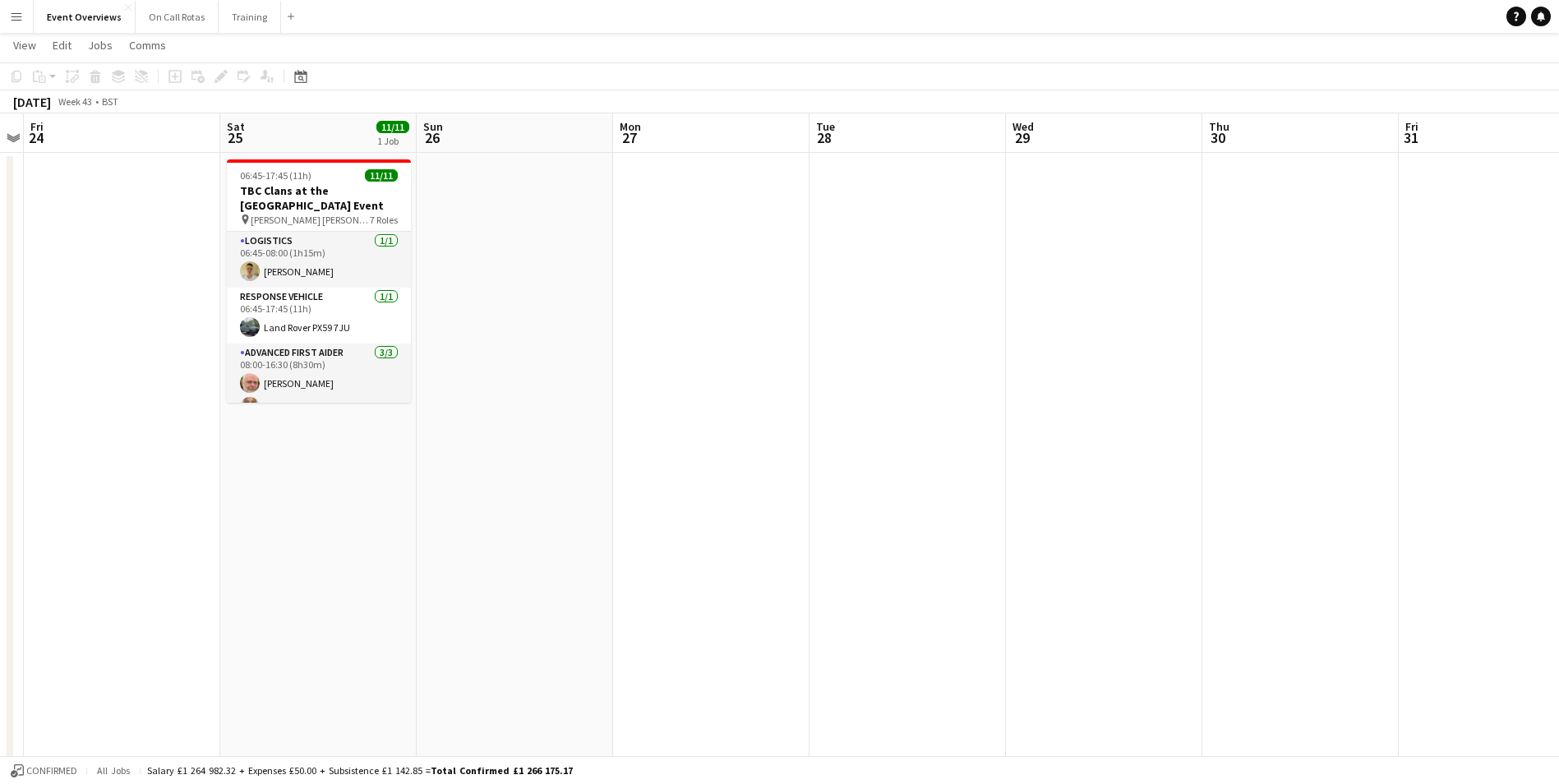
scroll to position [0, 0]
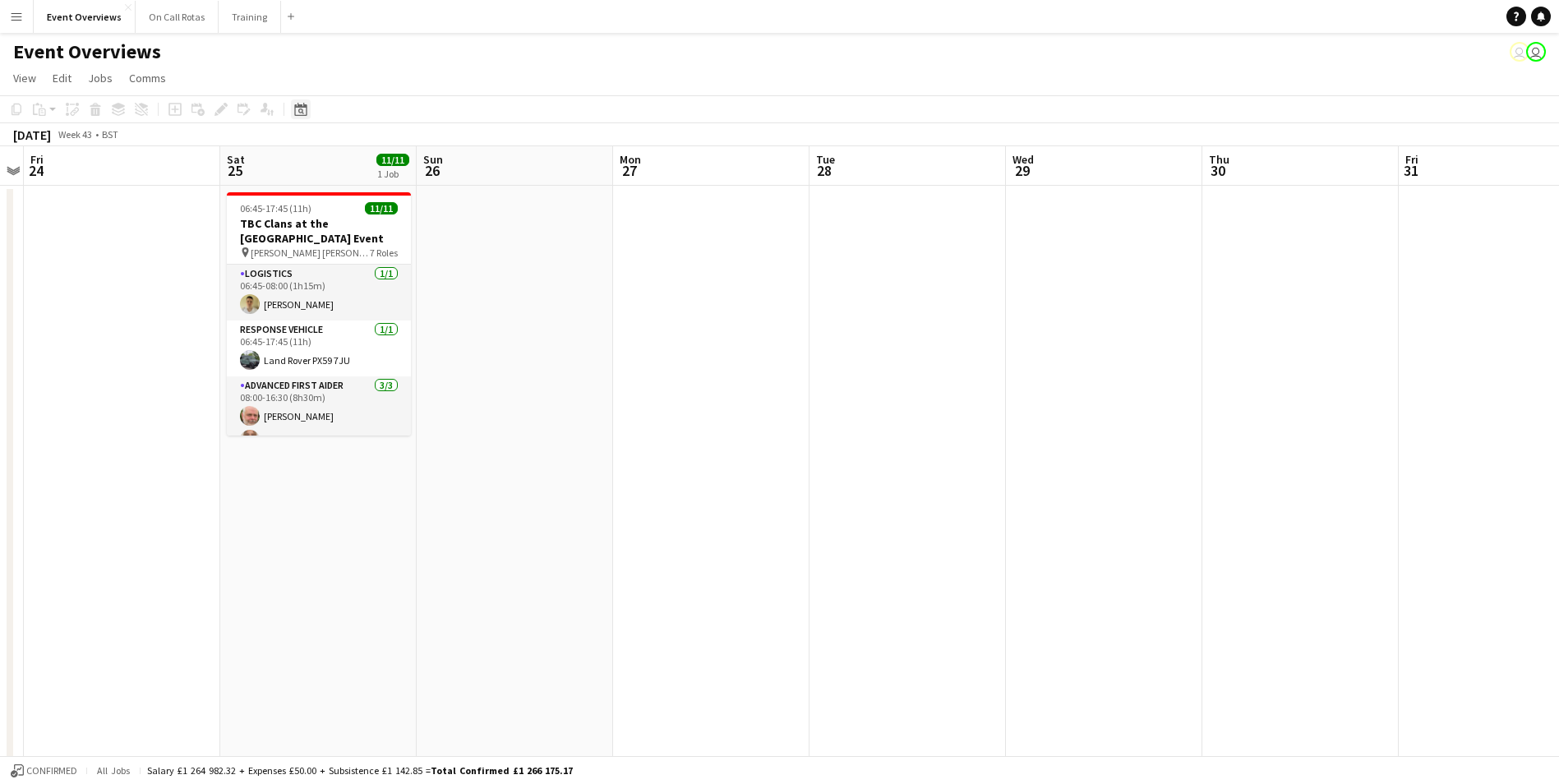
click at [305, 115] on icon at bounding box center [300, 108] width 12 height 13
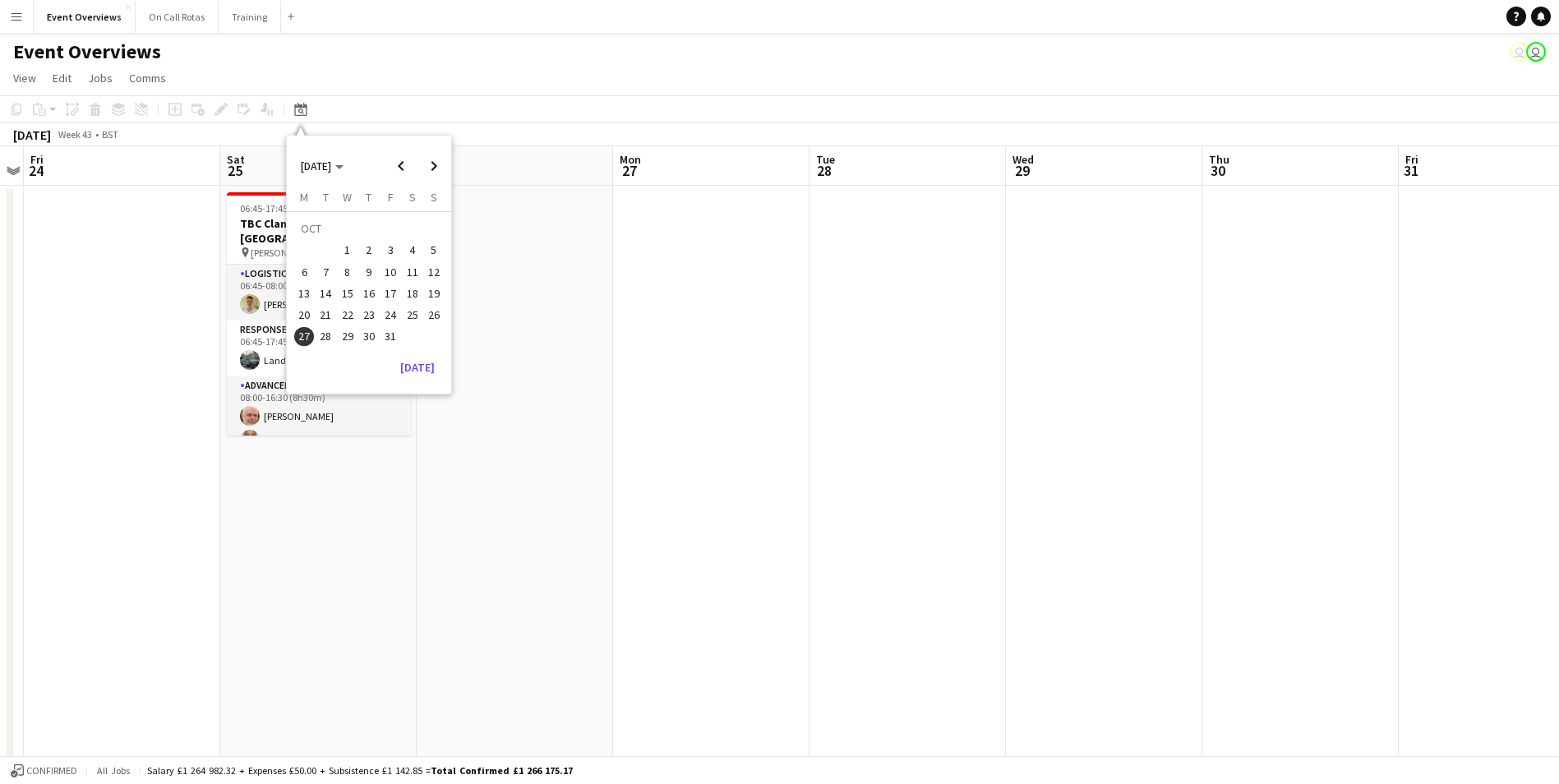
click at [396, 339] on span "31" at bounding box center [390, 336] width 20 height 20
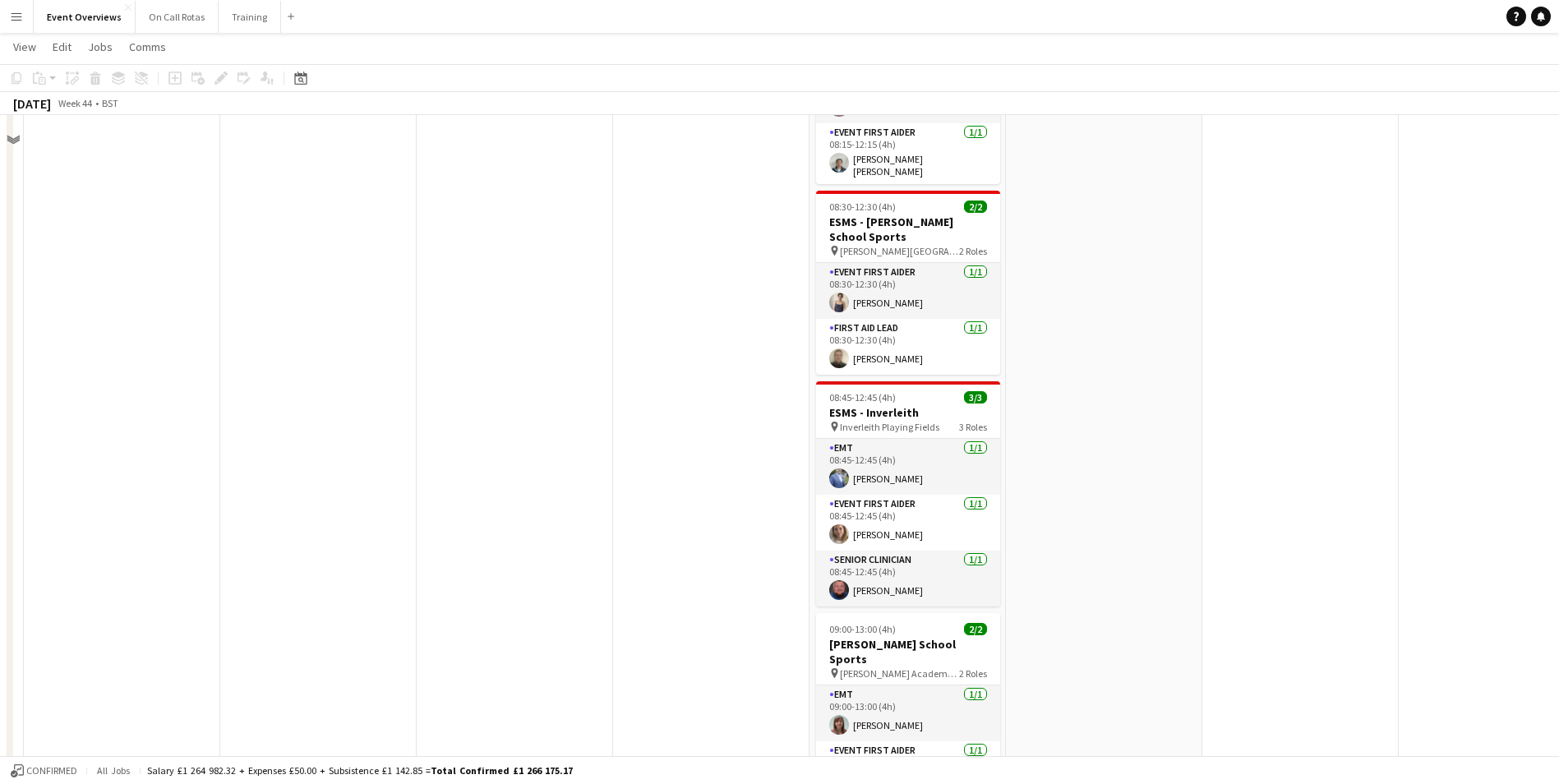
scroll to position [246, 0]
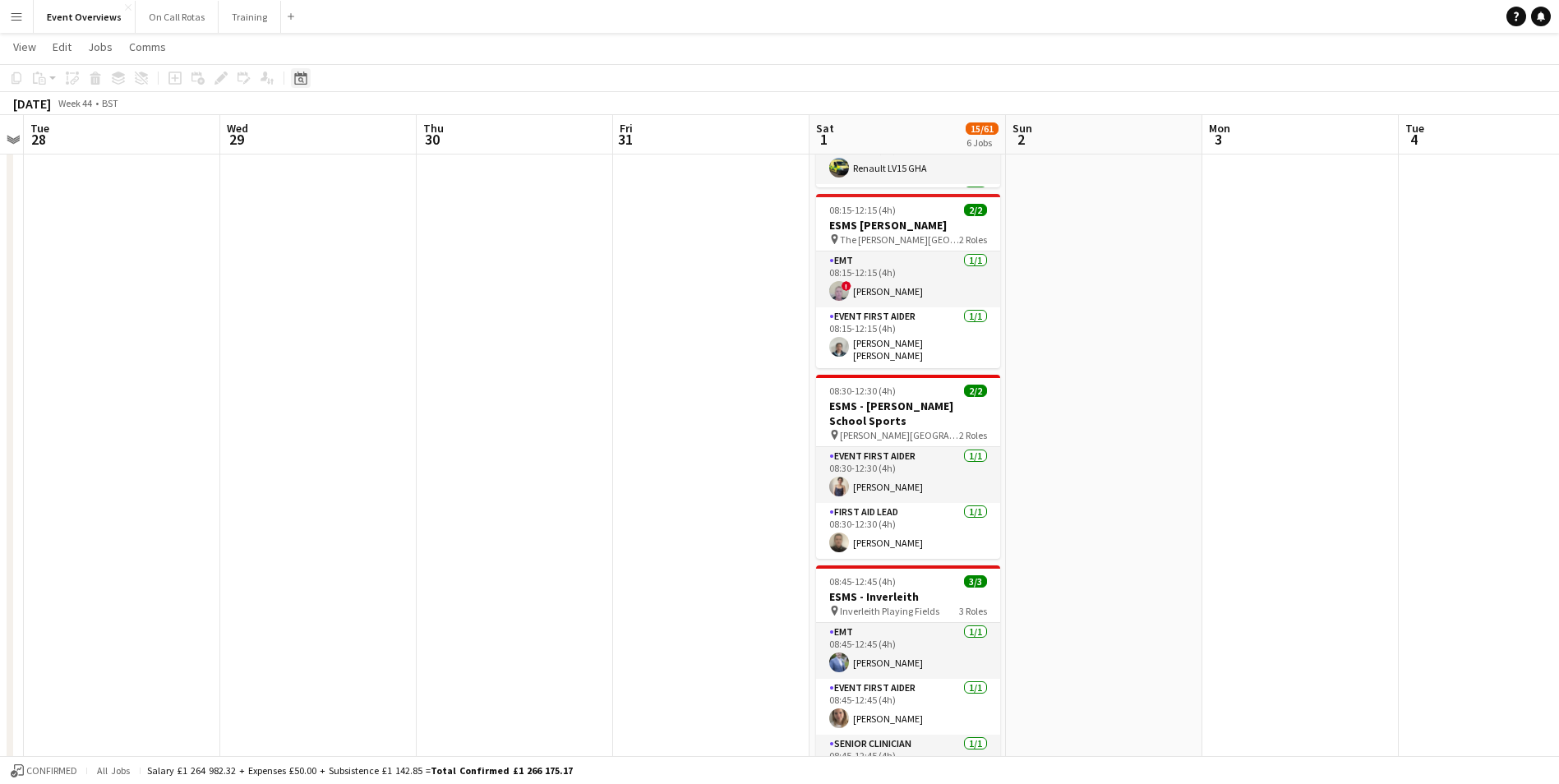
click at [298, 82] on icon "Date picker" at bounding box center [300, 77] width 13 height 13
click at [405, 287] on span "25" at bounding box center [412, 284] width 20 height 20
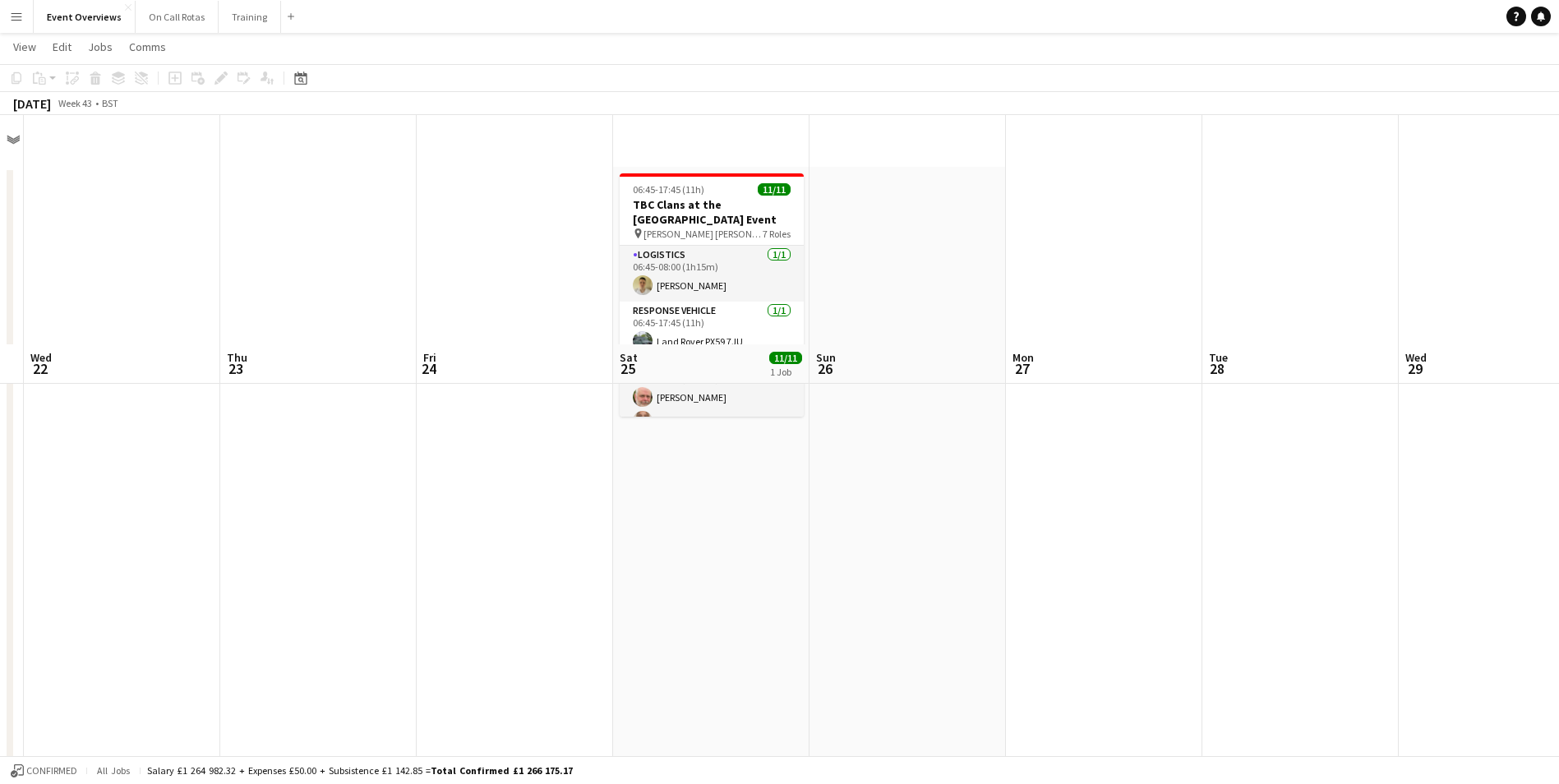
scroll to position [0, 0]
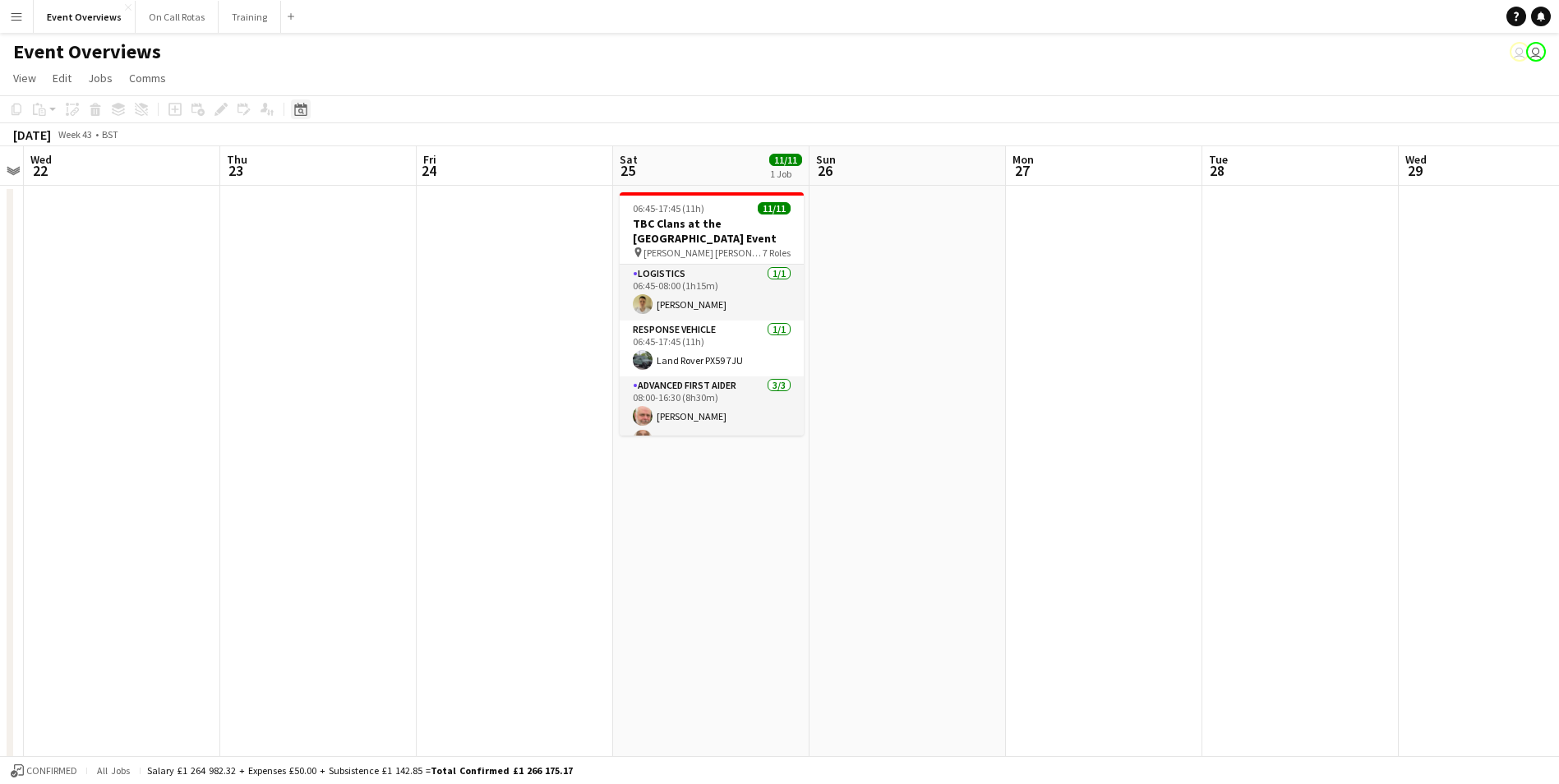
click at [302, 113] on icon at bounding box center [301, 111] width 6 height 6
click at [417, 250] on span "4" at bounding box center [412, 251] width 20 height 20
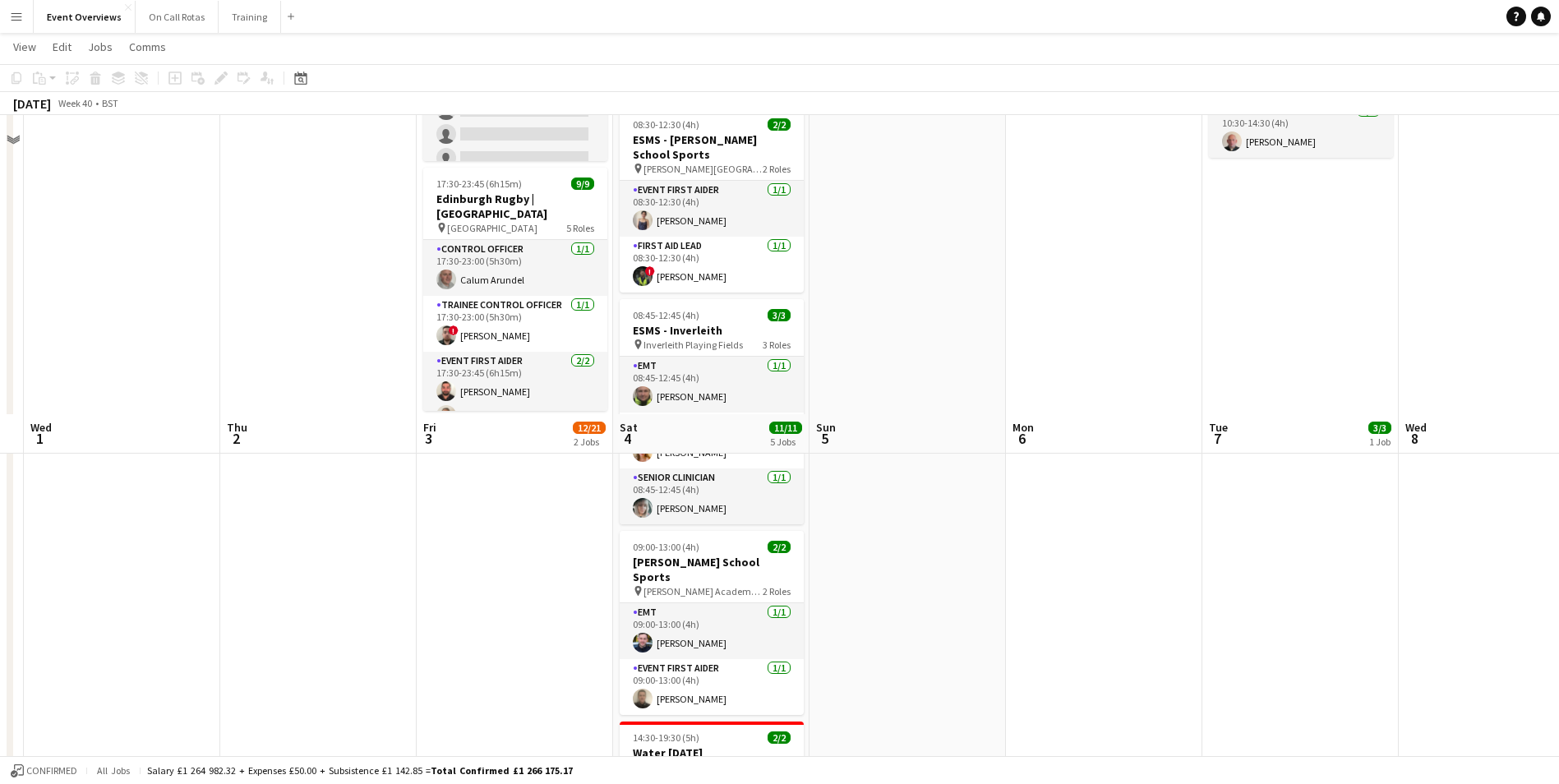
scroll to position [575, 0]
